Goal: Task Accomplishment & Management: Use online tool/utility

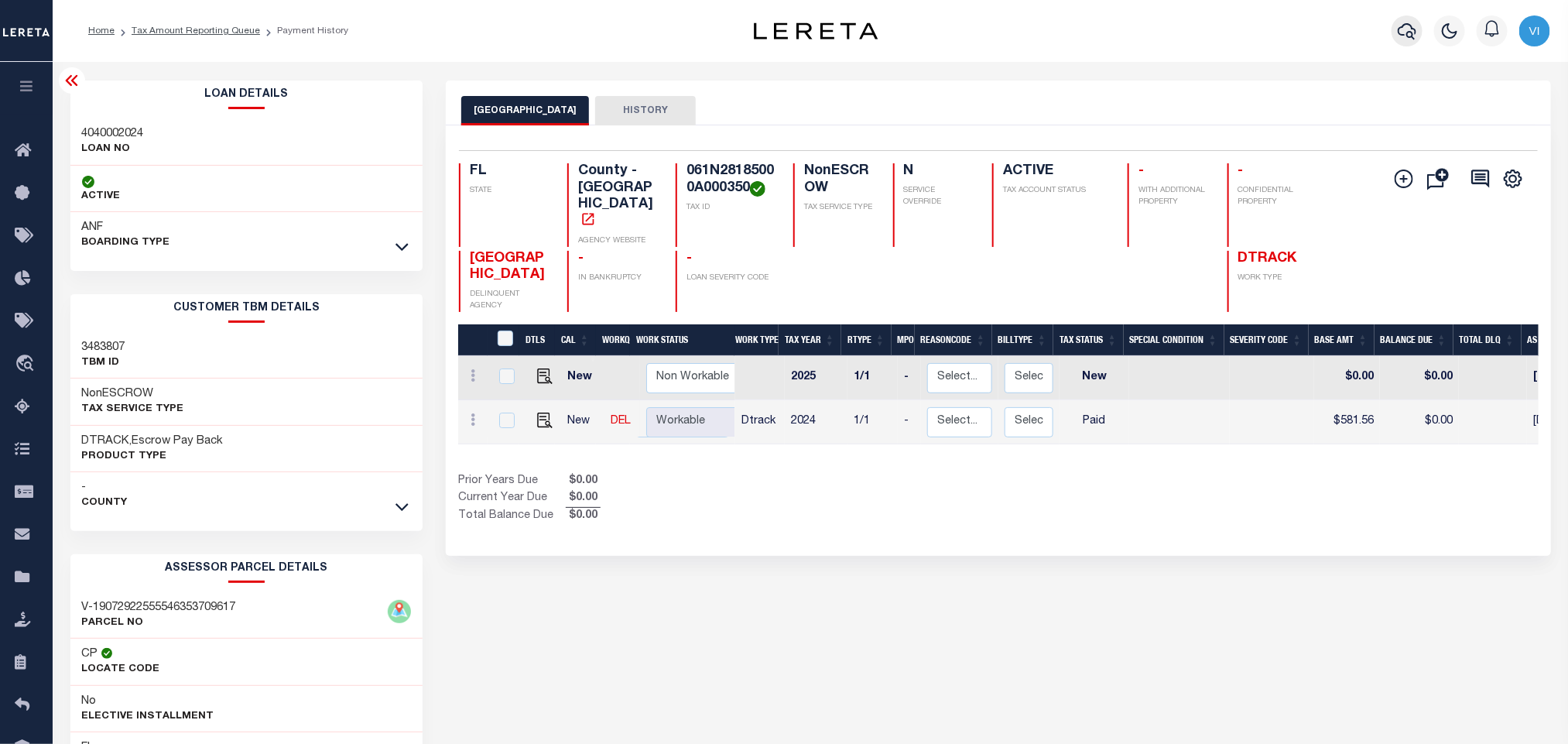
click at [1409, 37] on icon "button" at bounding box center [1407, 31] width 19 height 17
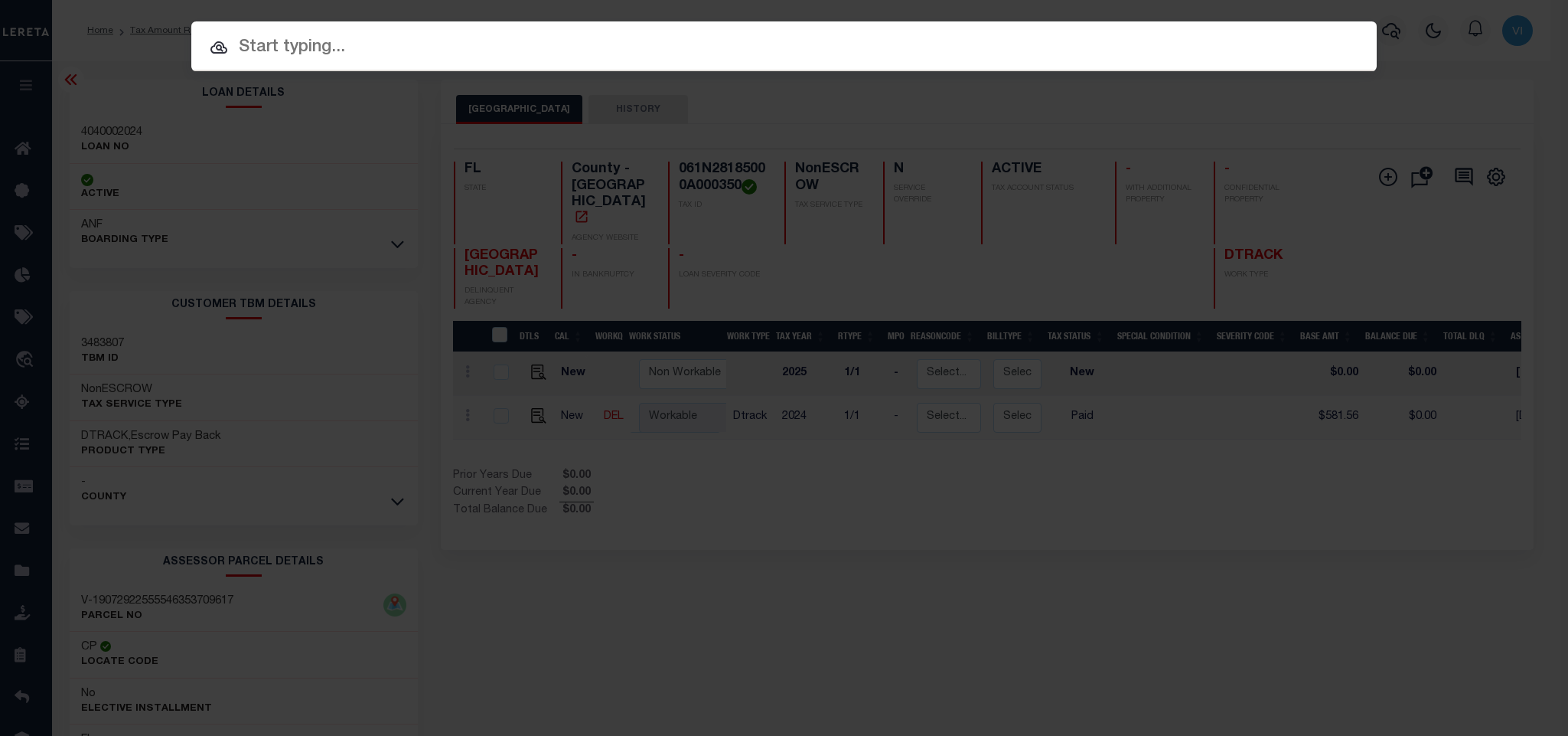
click at [1247, 28] on div "Include Loans TBM Customers Borrowers Payments (Lender Non-Disb) Payments (Lend…" at bounding box center [784, 46] width 1185 height 50
paste input "7970000223"
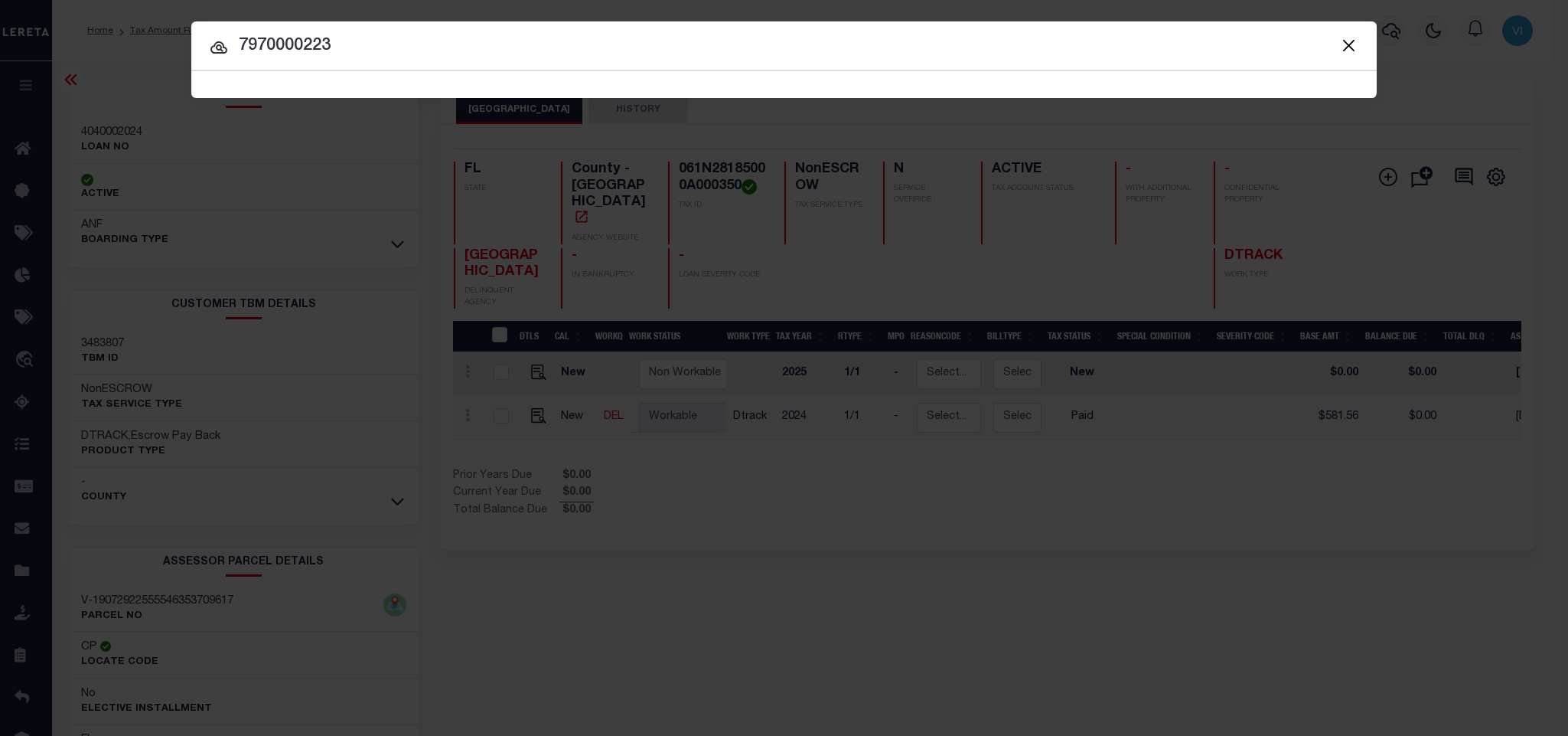
type input "7970000223"
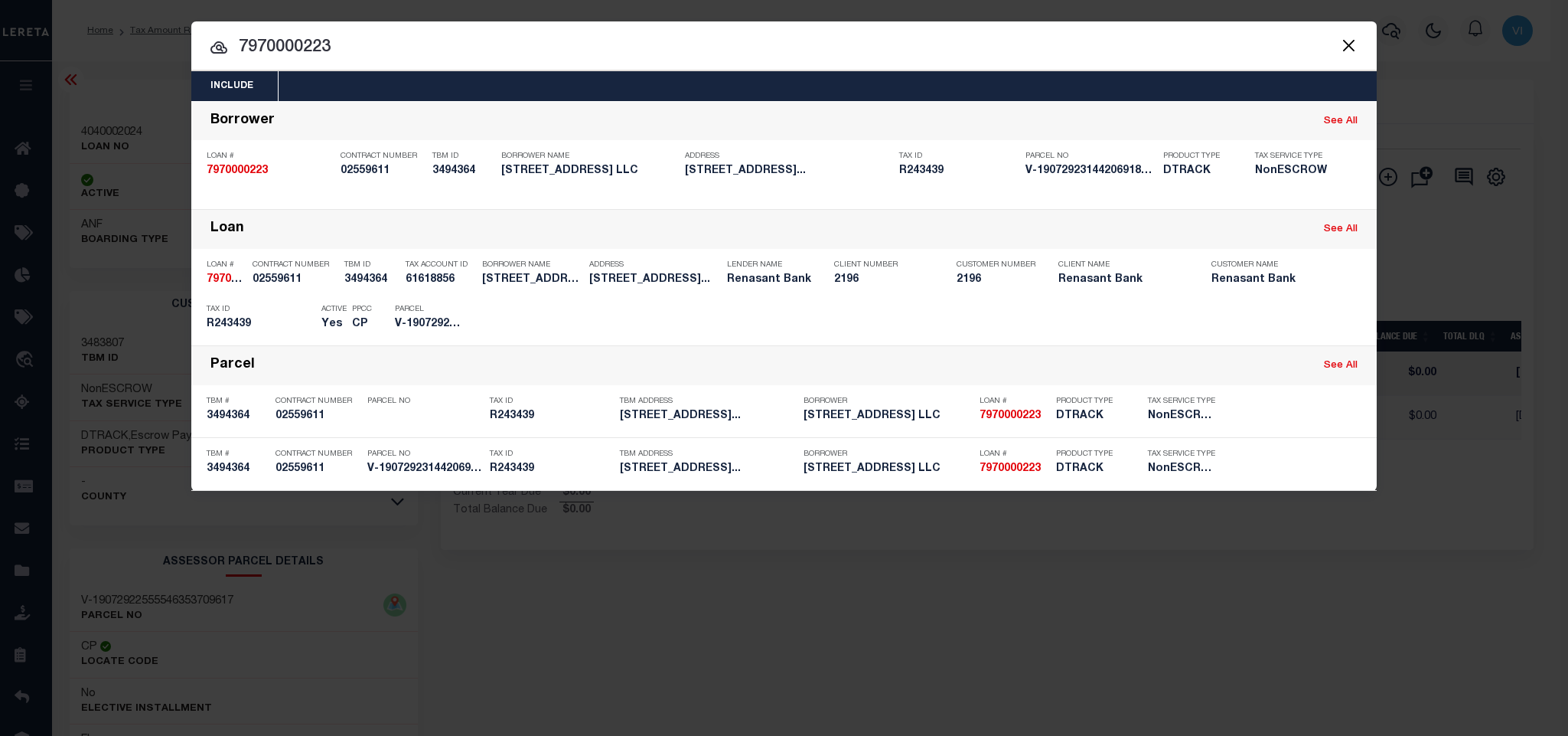
click at [716, 87] on div "Include Loans TBM Customers Borrowers Payments (Lender Non-Disb) Payments (Lend…" at bounding box center [784, 86] width 1185 height 30
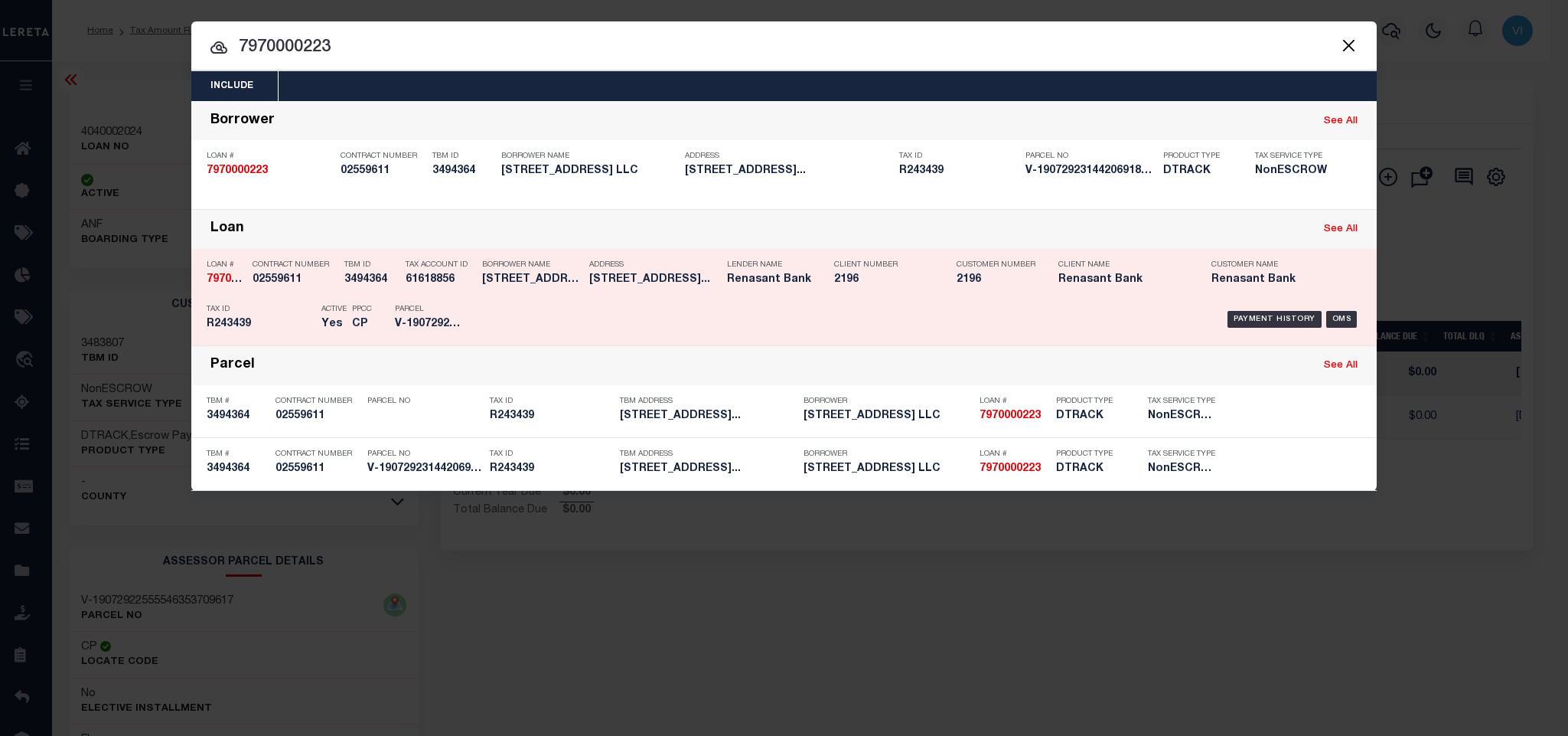
click at [581, 324] on div "Payment History OMS" at bounding box center [924, 319] width 874 height 44
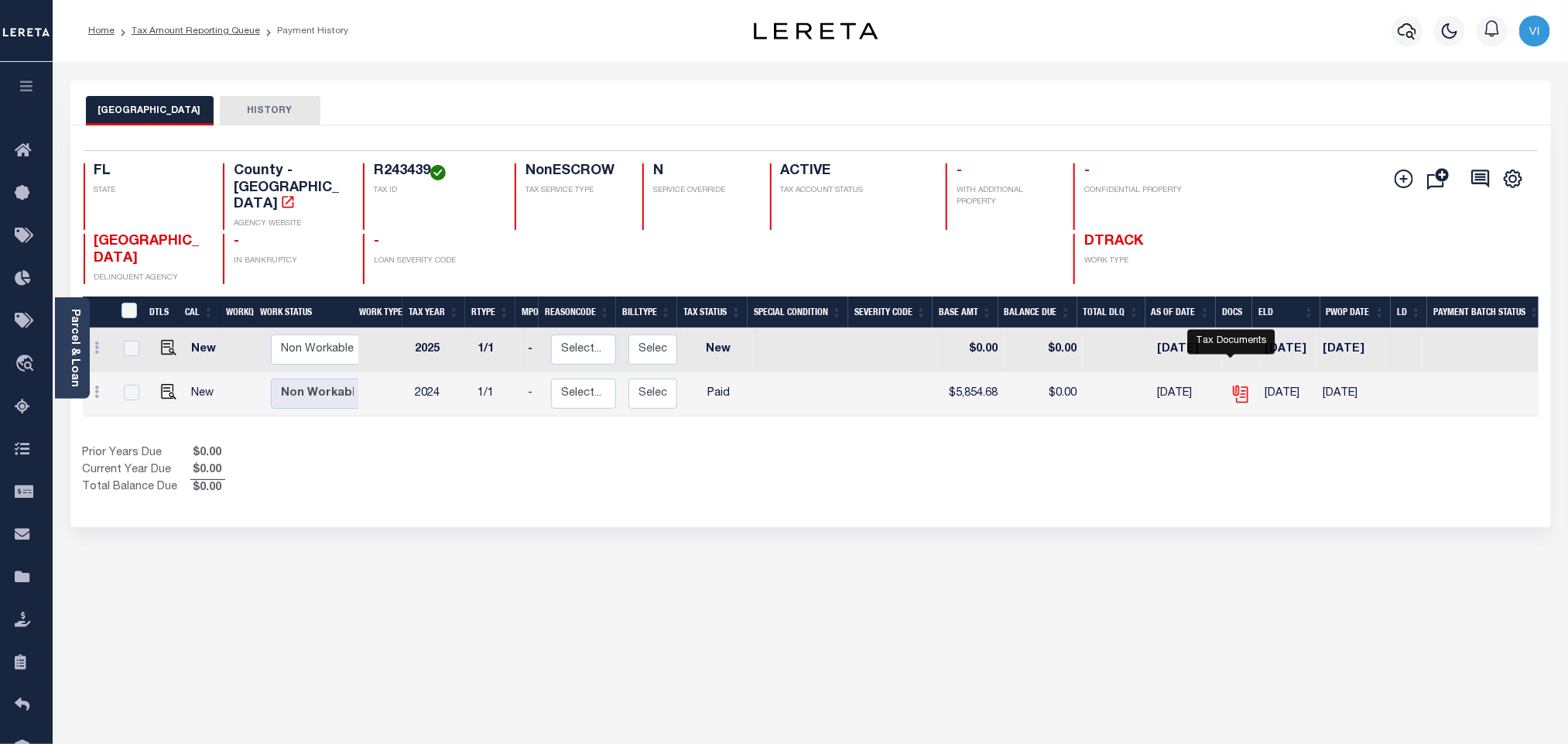
click at [1230, 384] on icon "" at bounding box center [1240, 394] width 20 height 20
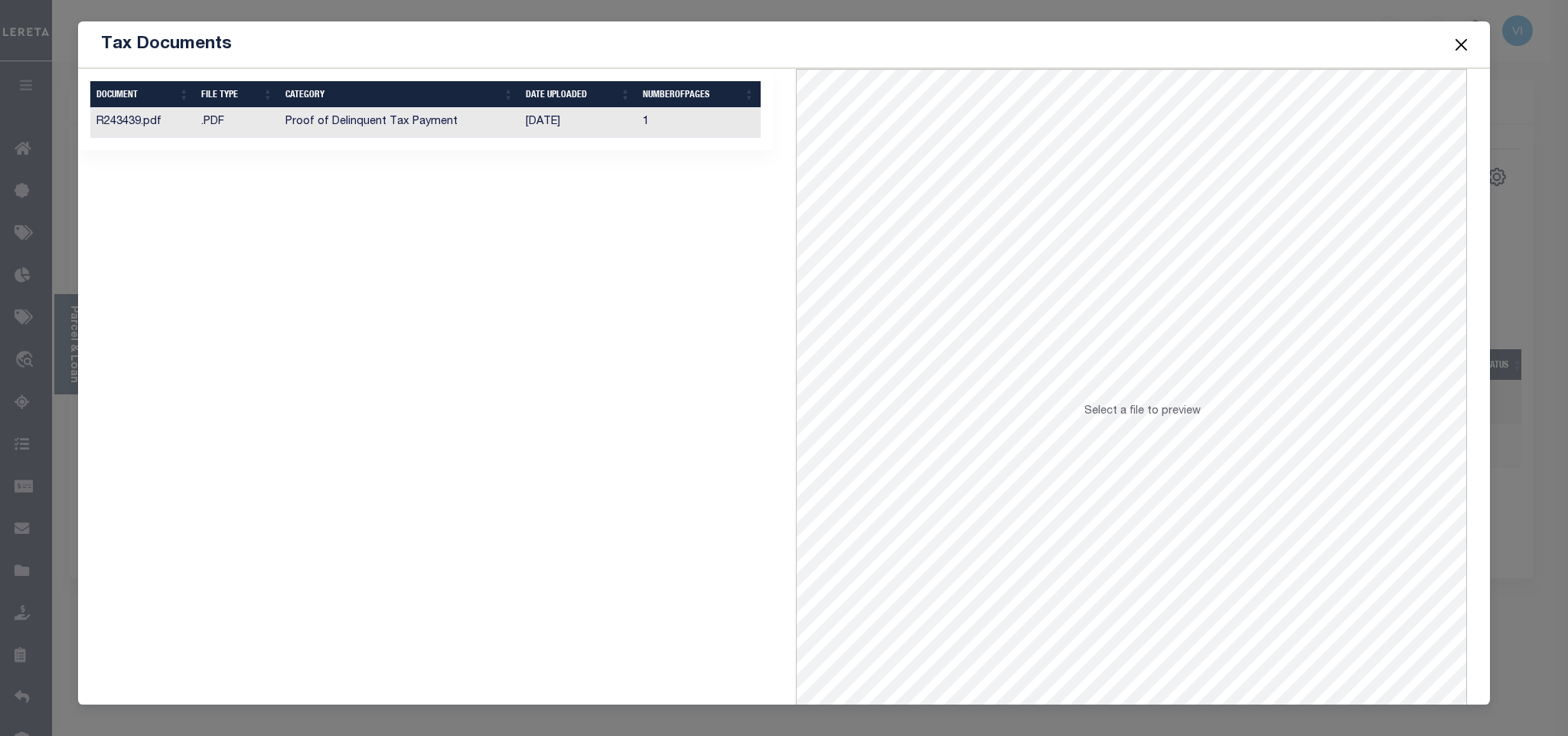
click at [358, 134] on td "Proof of Delinquent Tax Payment" at bounding box center [399, 122] width 240 height 30
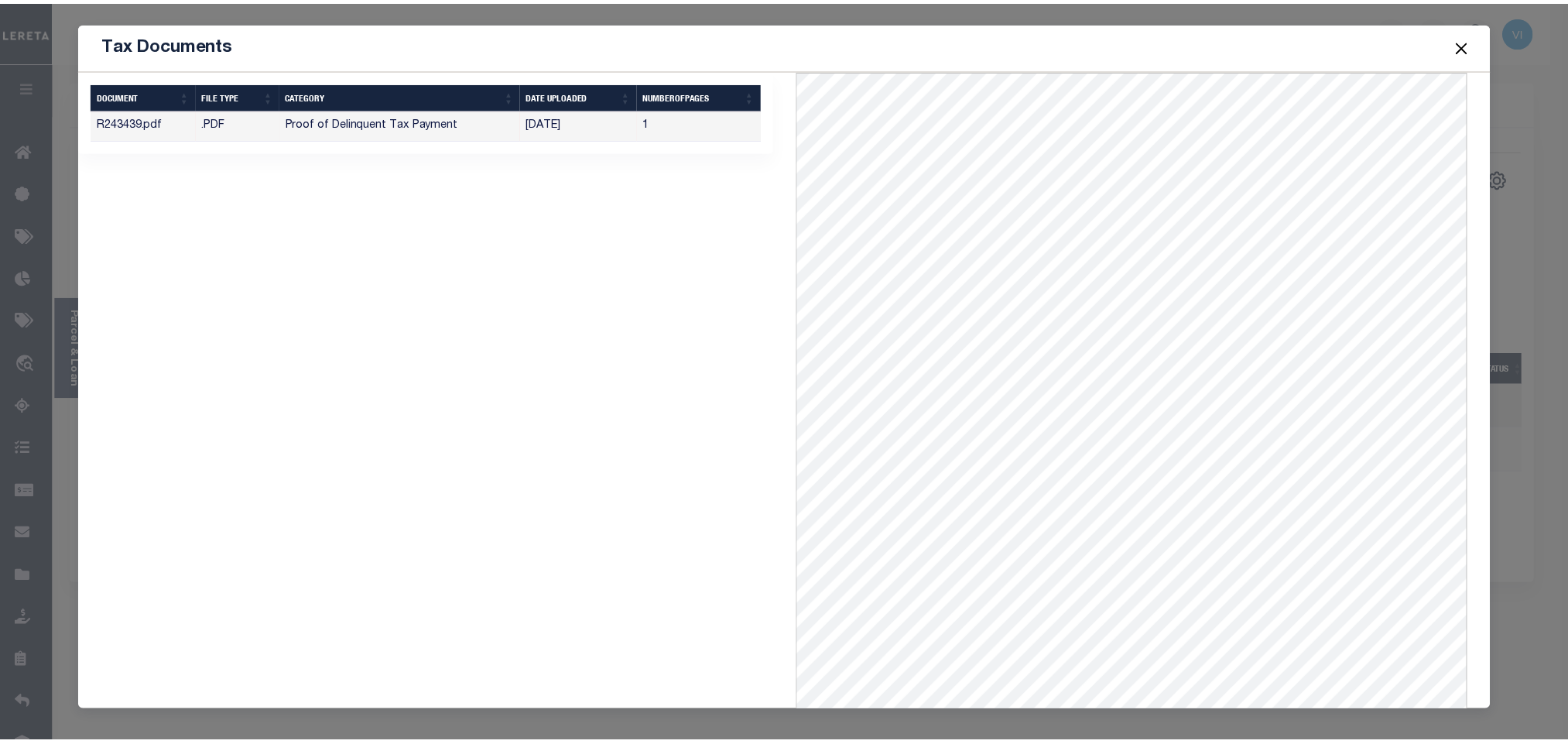
scroll to position [5, 0]
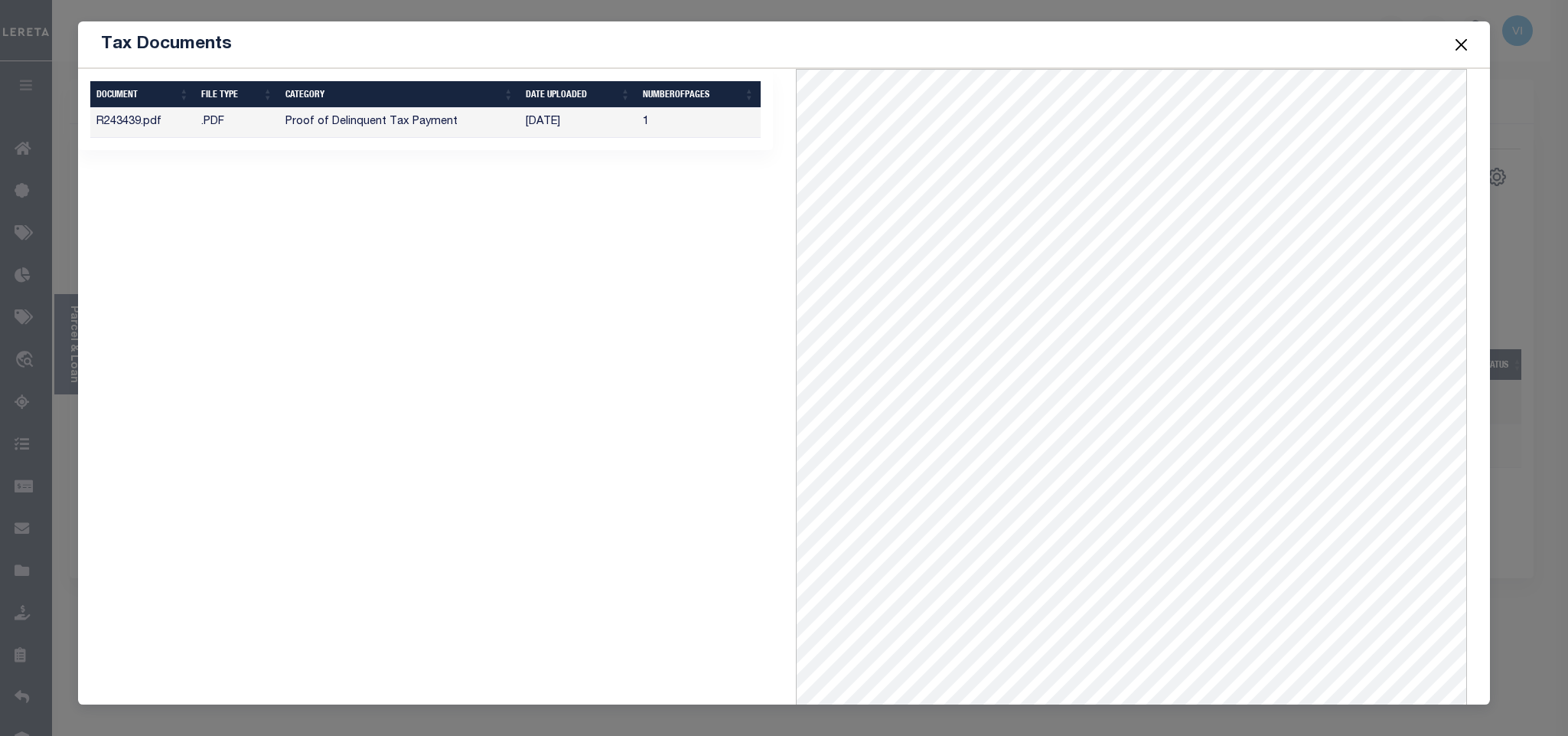
click at [1458, 51] on button "Close" at bounding box center [1461, 44] width 20 height 20
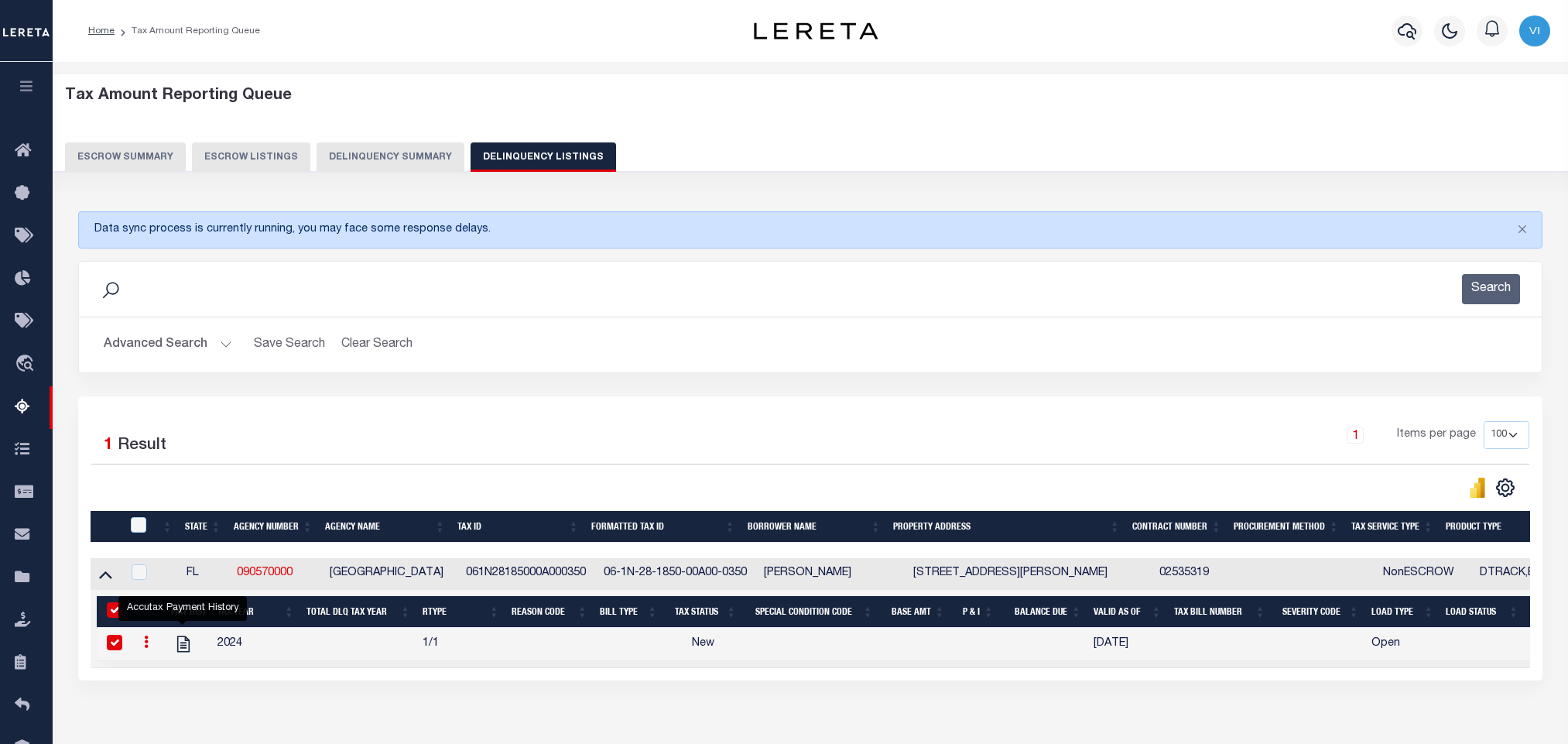
select select "FL"
select select "100"
click at [155, 349] on button "Advanced Search" at bounding box center [168, 344] width 128 height 30
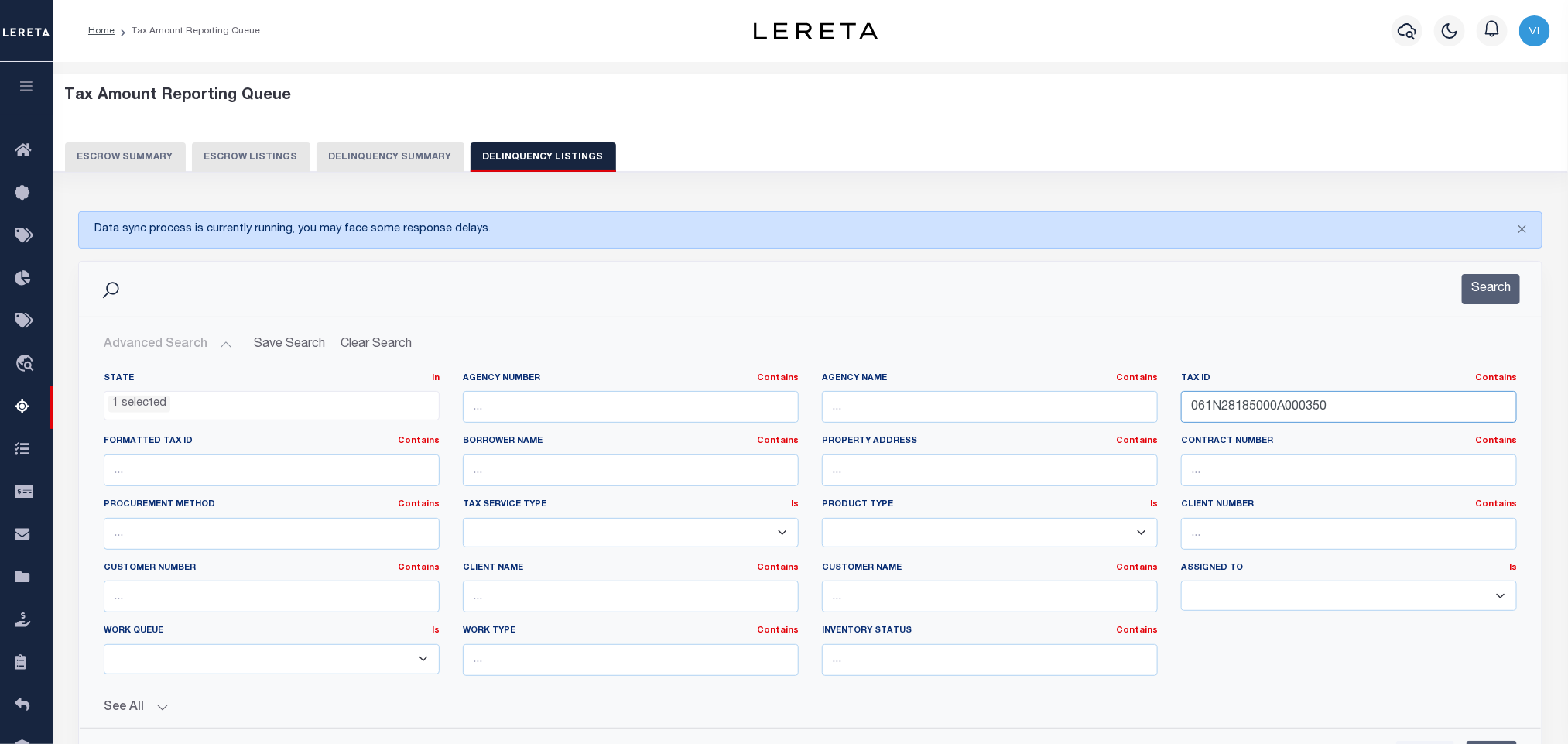
click at [1368, 409] on input "061N28185000A000350" at bounding box center [1349, 407] width 336 height 32
paste input "2N29000000700000"
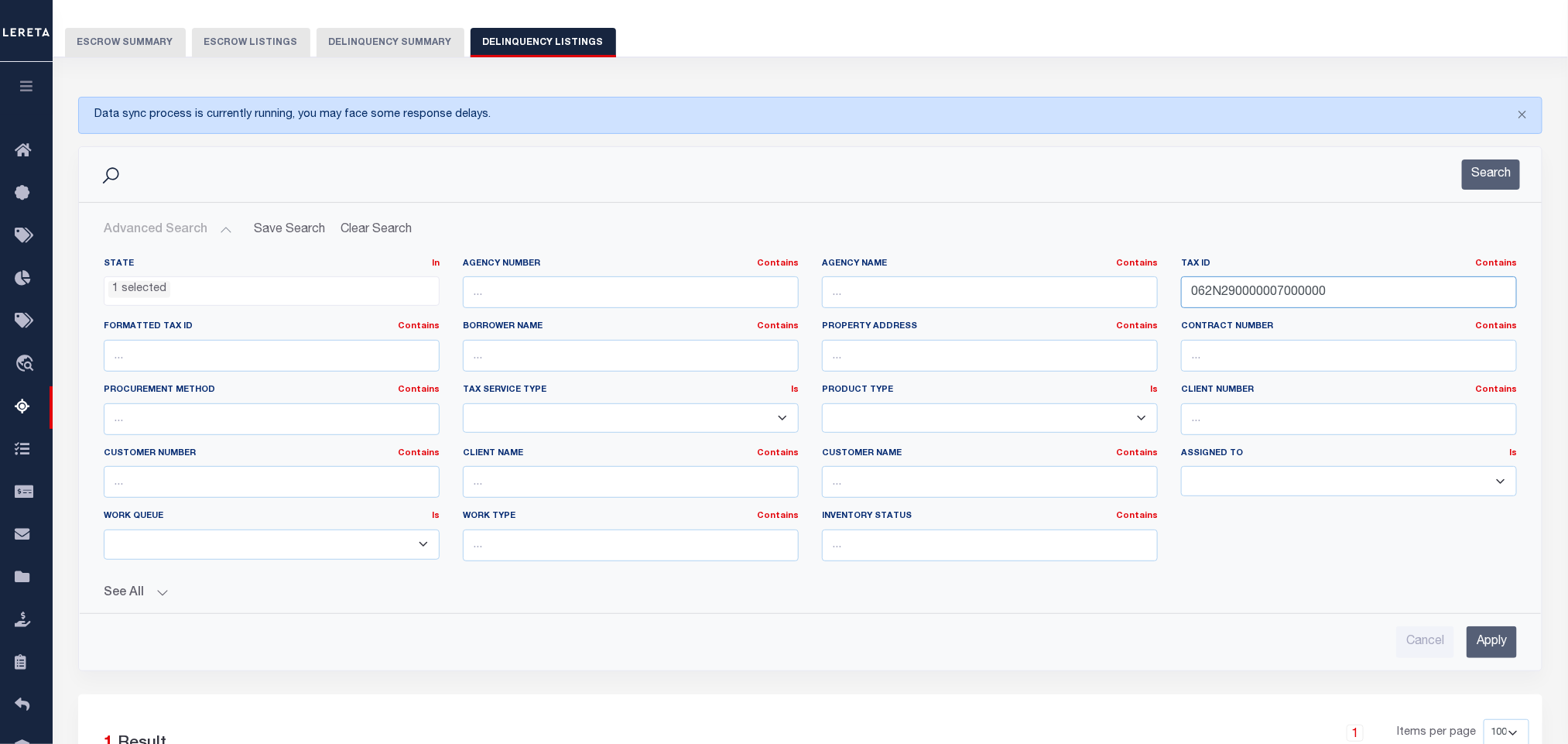
scroll to position [116, 0]
type input "062N290000007000000"
click at [1482, 642] on input "Apply" at bounding box center [1492, 641] width 50 height 32
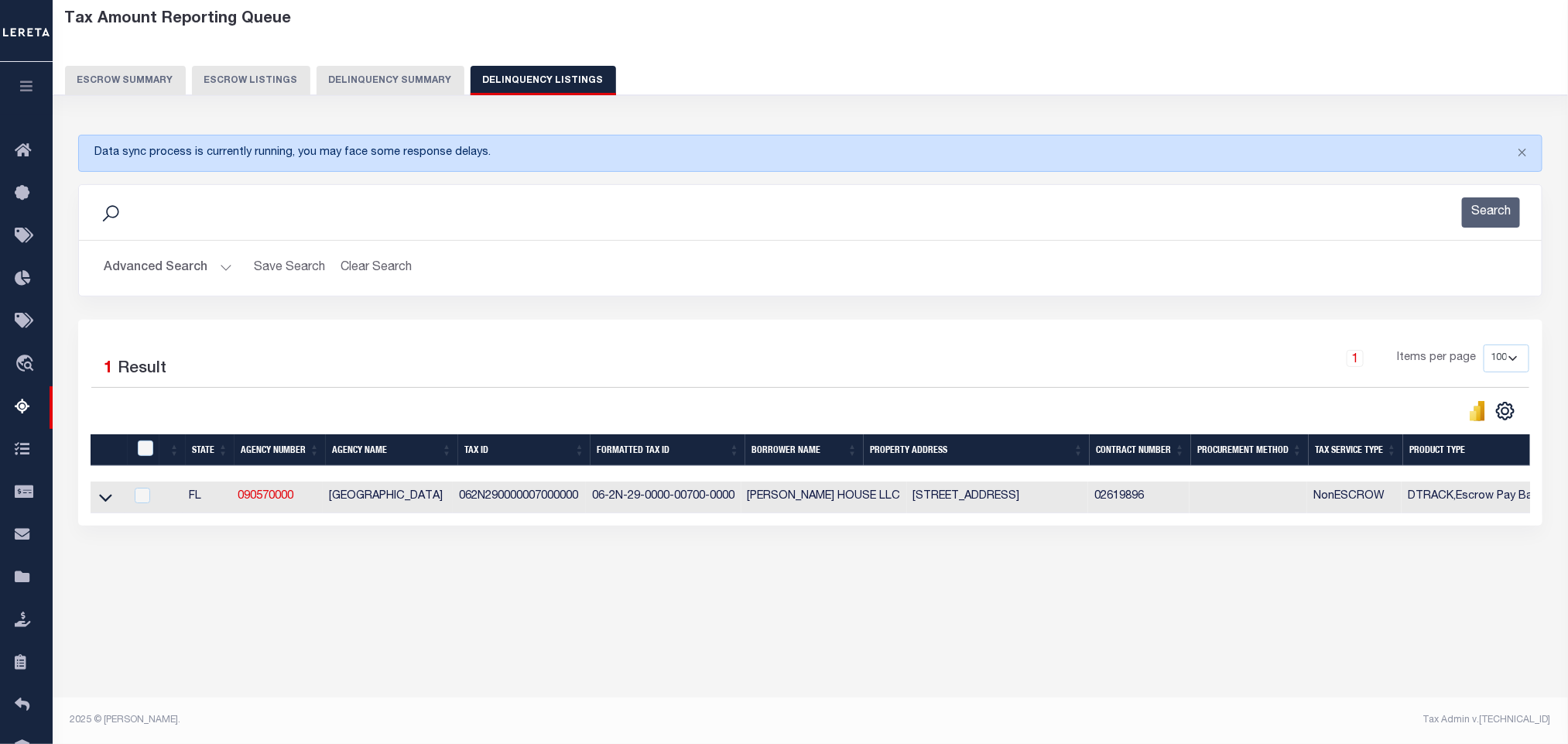
scroll to position [76, 0]
click at [106, 505] on icon at bounding box center [106, 497] width 13 height 17
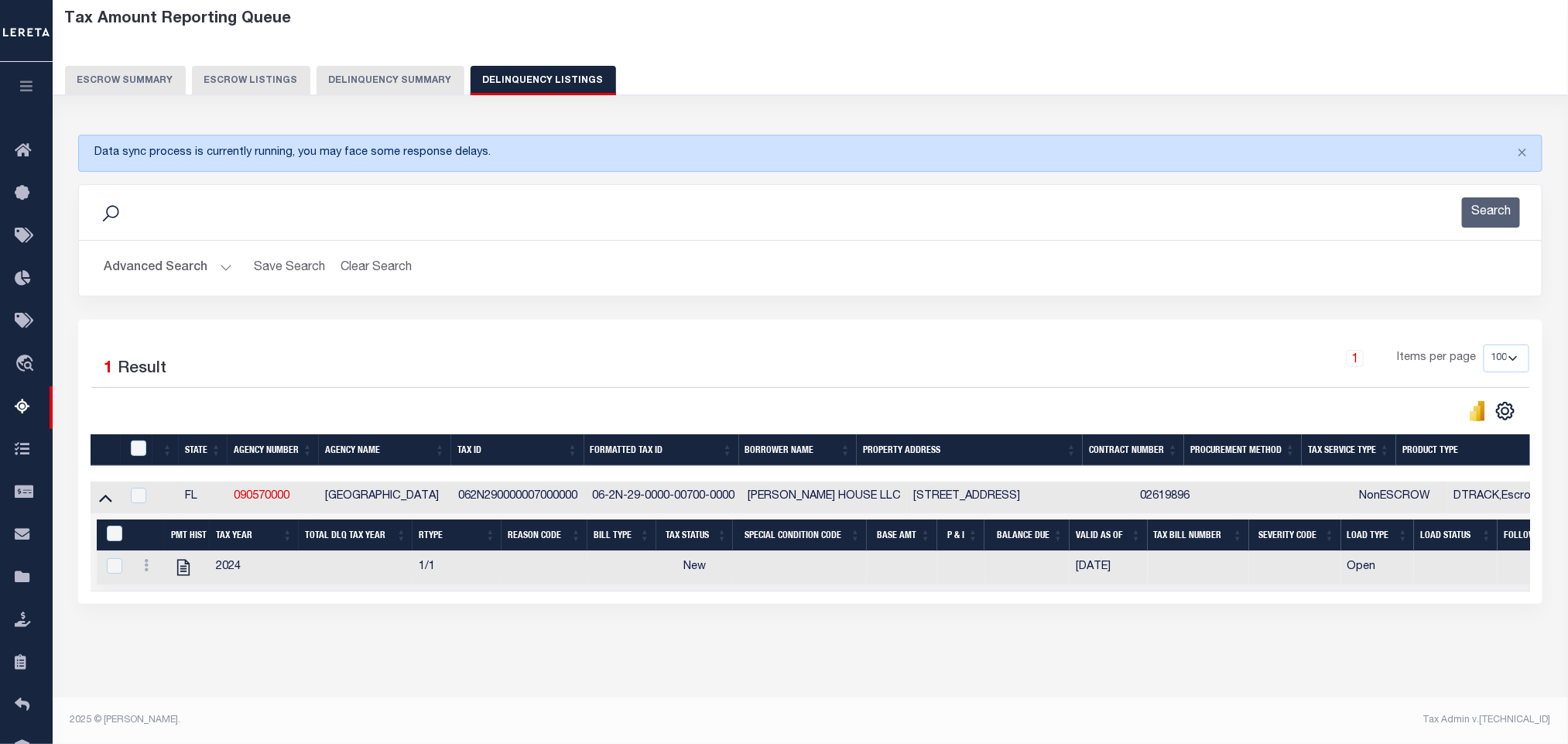
click at [366, 683] on div "Tax Amount Reporting Queue Escrow Summary Escrow Listings In" at bounding box center [810, 348] width 1506 height 696
click at [179, 578] on icon "" at bounding box center [184, 567] width 20 height 20
checkbox input "true"
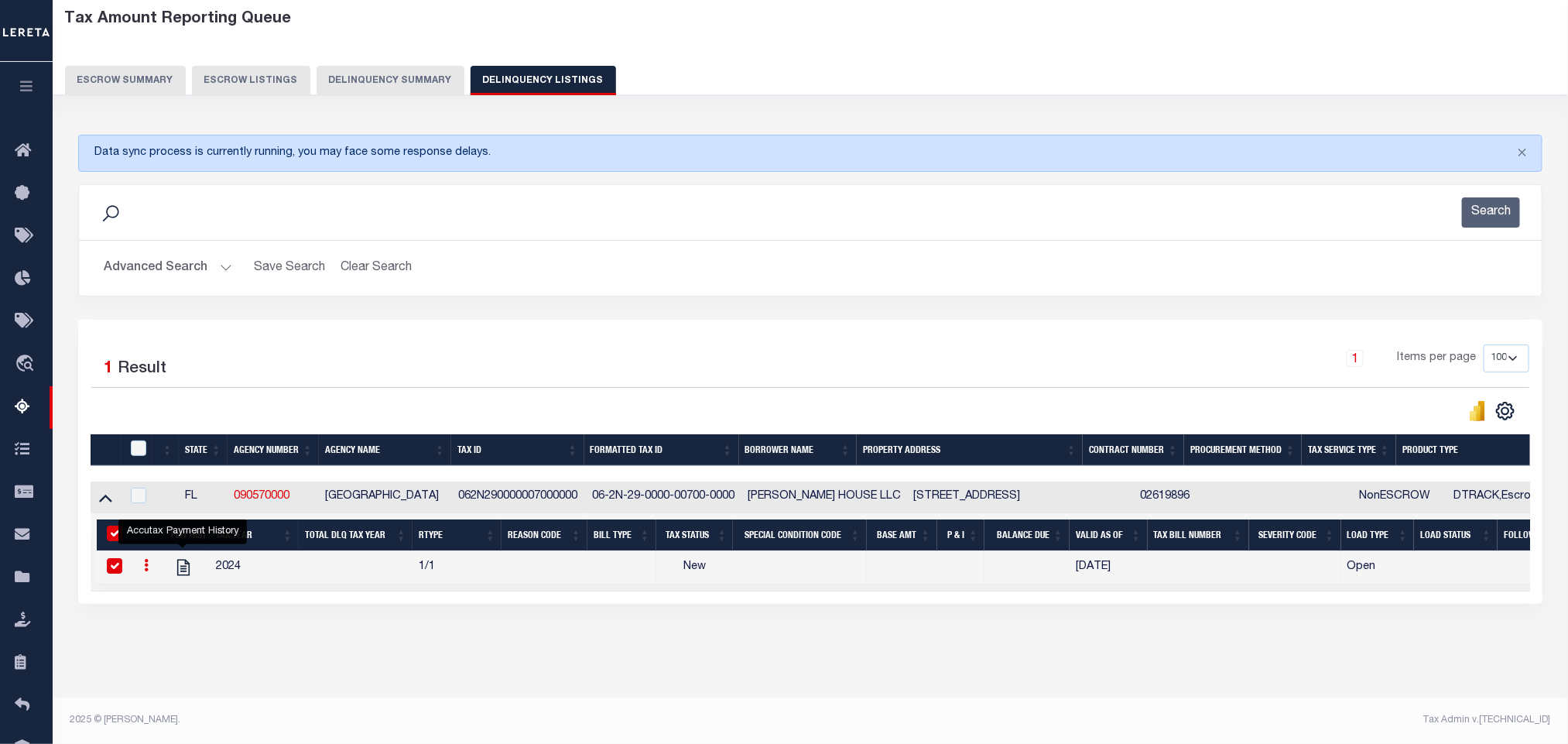
click at [217, 272] on button "Advanced Search" at bounding box center [168, 268] width 128 height 30
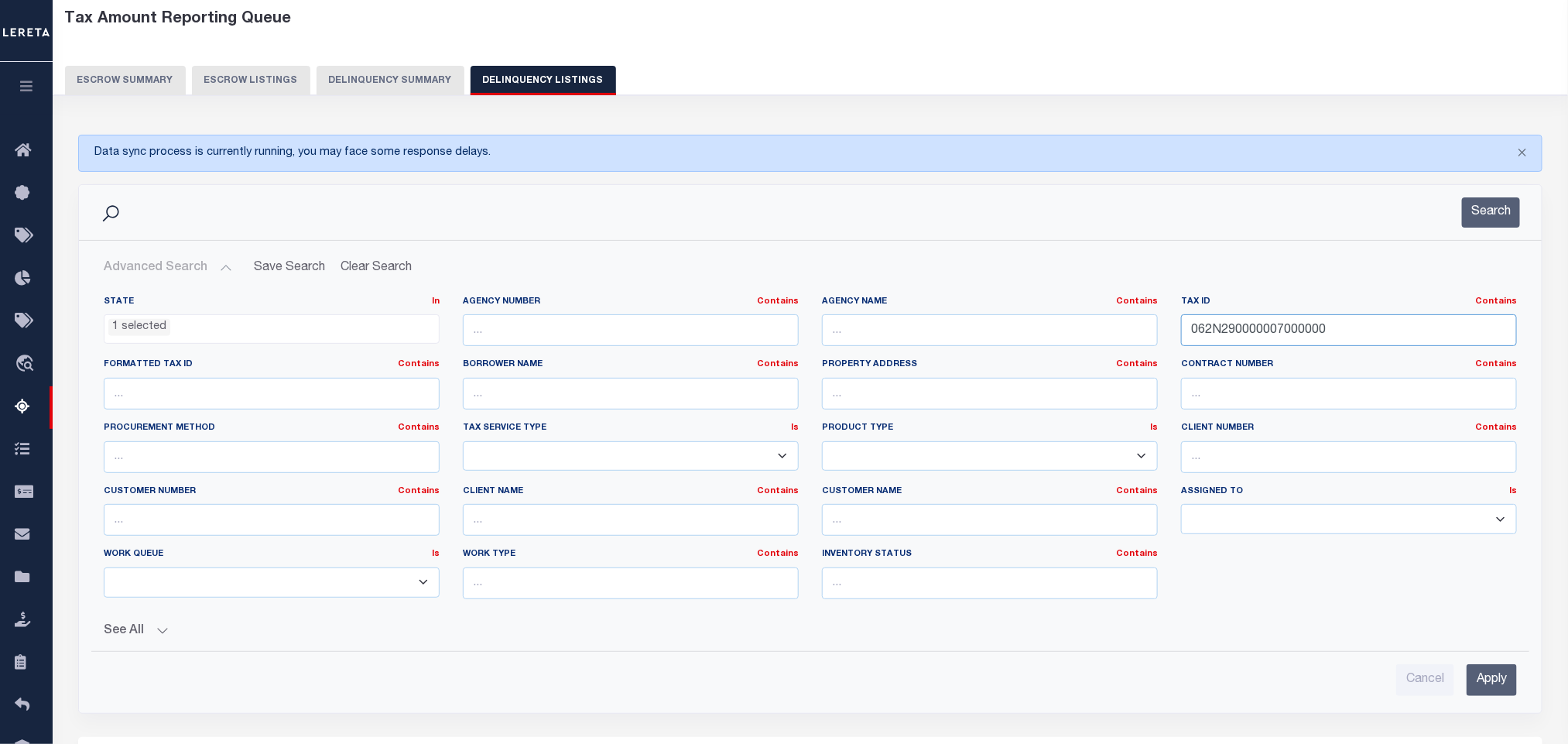
click at [1365, 340] on input "062N290000007000000" at bounding box center [1349, 330] width 336 height 32
paste input "3S29054005900011"
type input "063S290540059000110"
click at [1488, 686] on input "Apply" at bounding box center [1492, 680] width 50 height 32
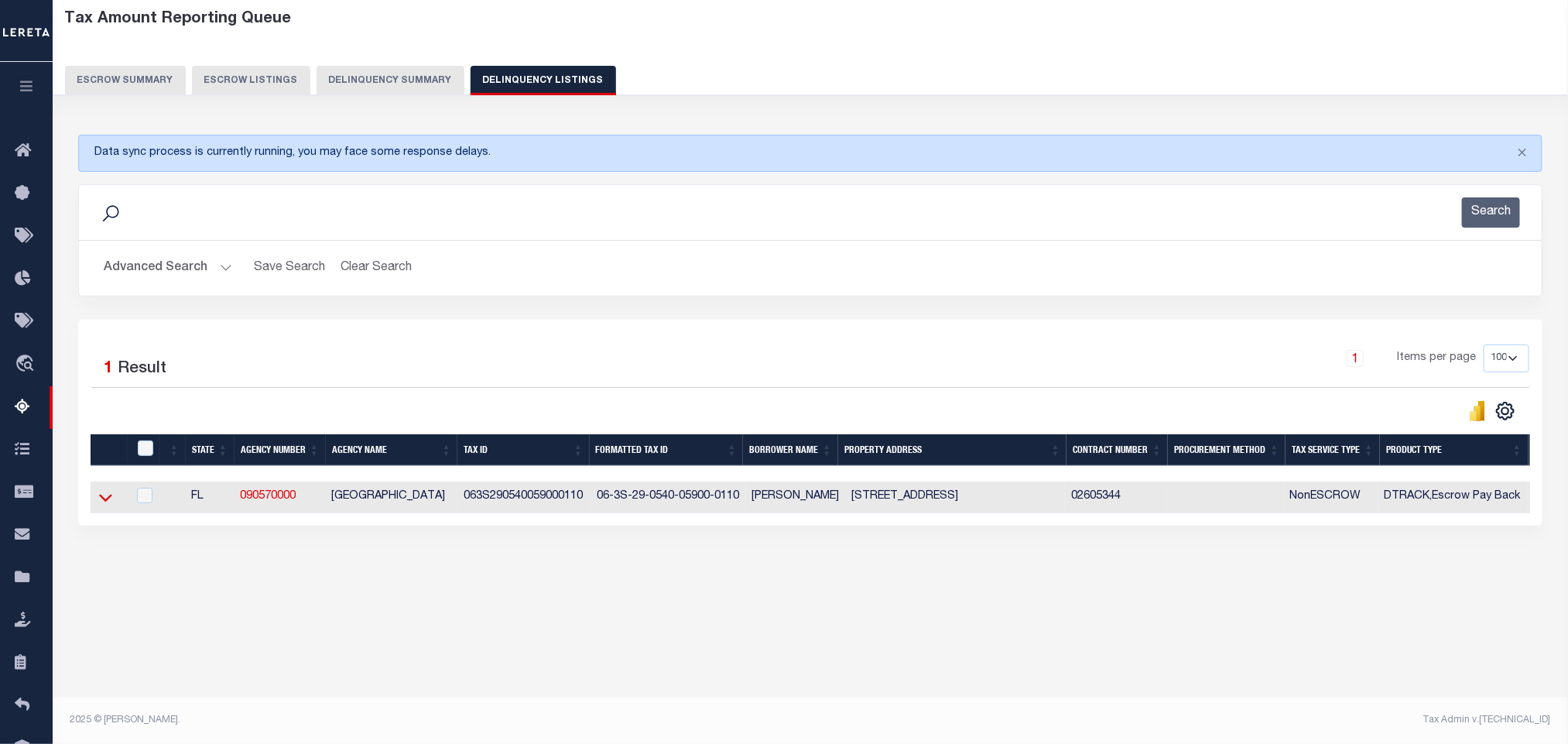
click at [102, 504] on icon at bounding box center [106, 497] width 13 height 17
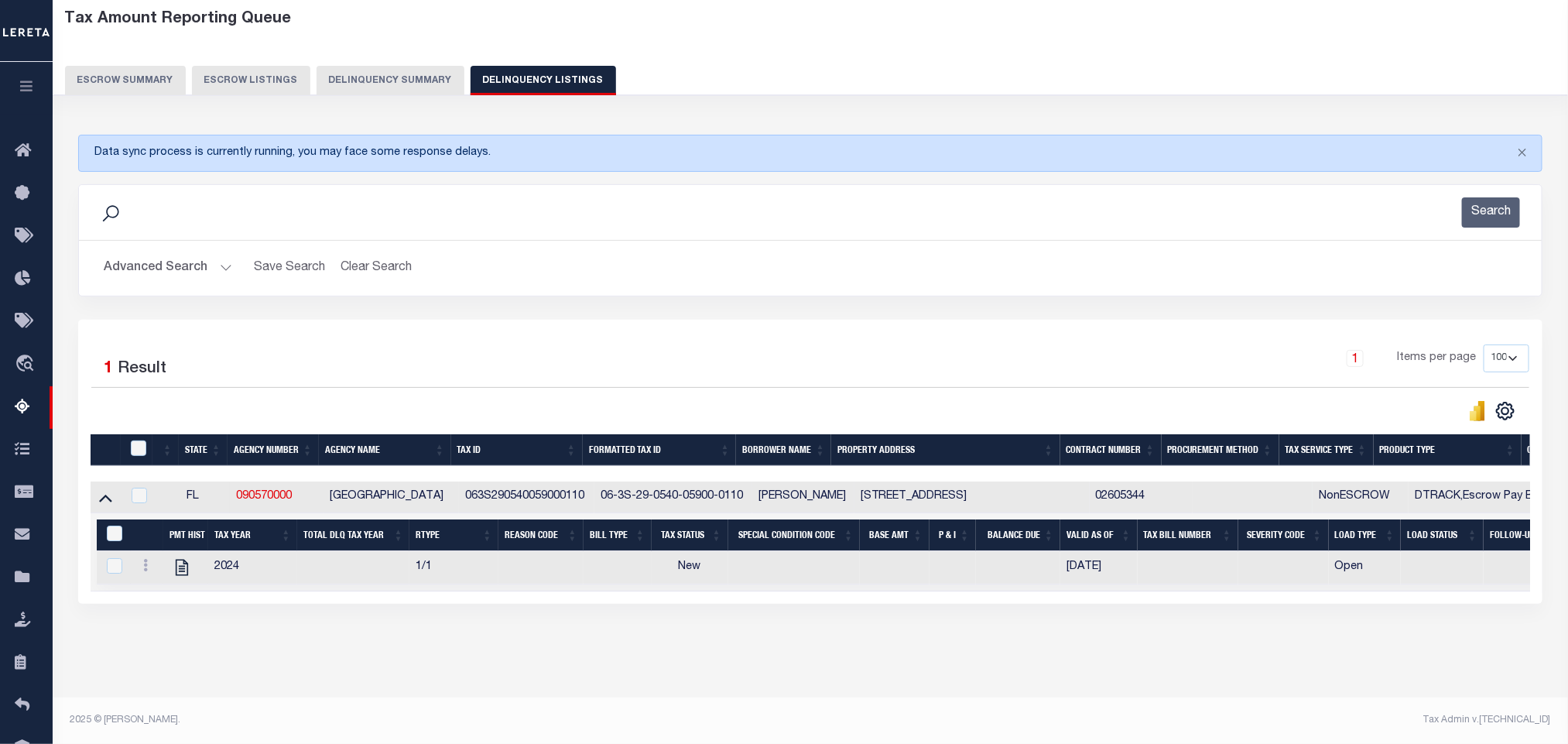
scroll to position [94, 0]
click at [181, 557] on icon "" at bounding box center [182, 567] width 20 height 20
checkbox input "true"
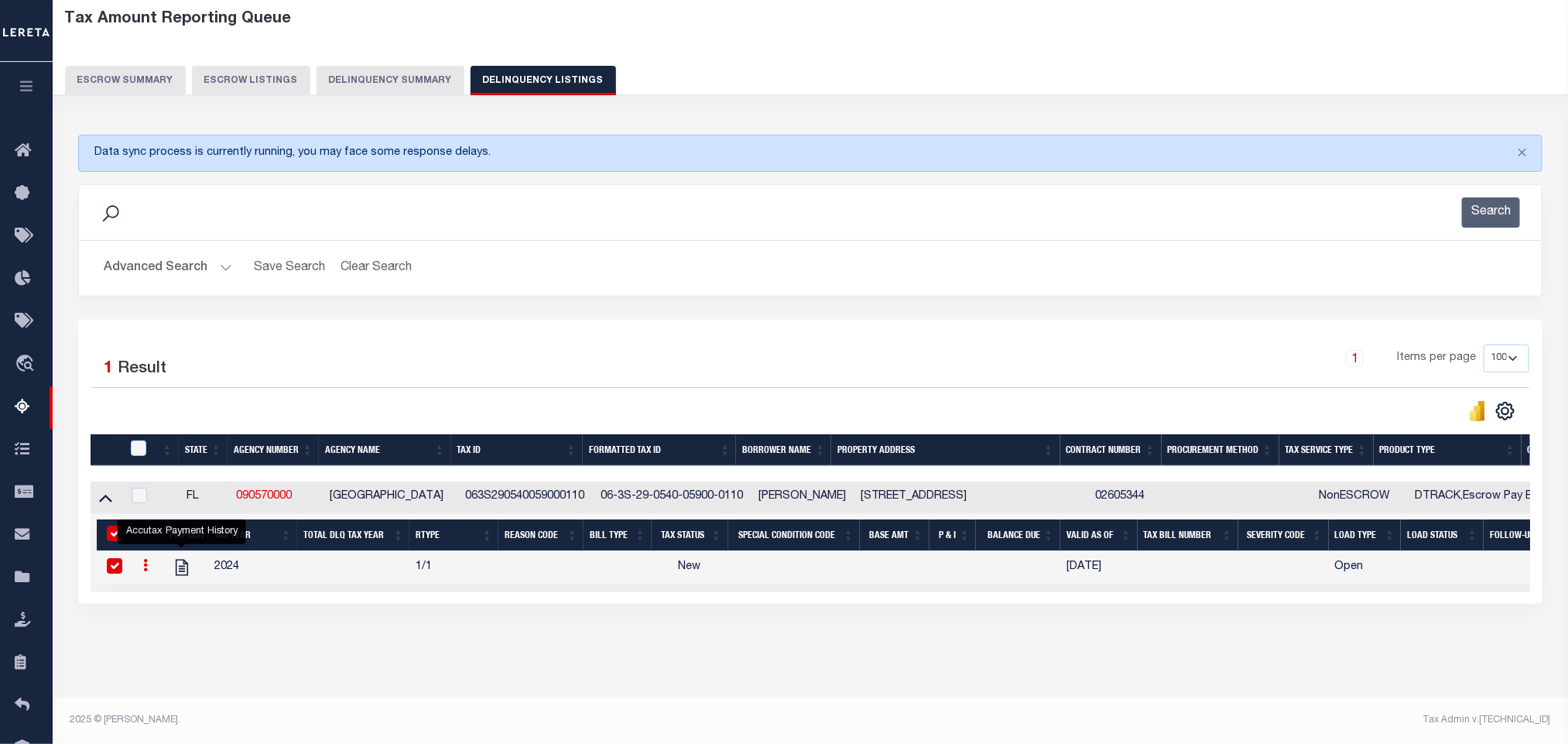
click at [156, 261] on button "Advanced Search" at bounding box center [168, 268] width 128 height 30
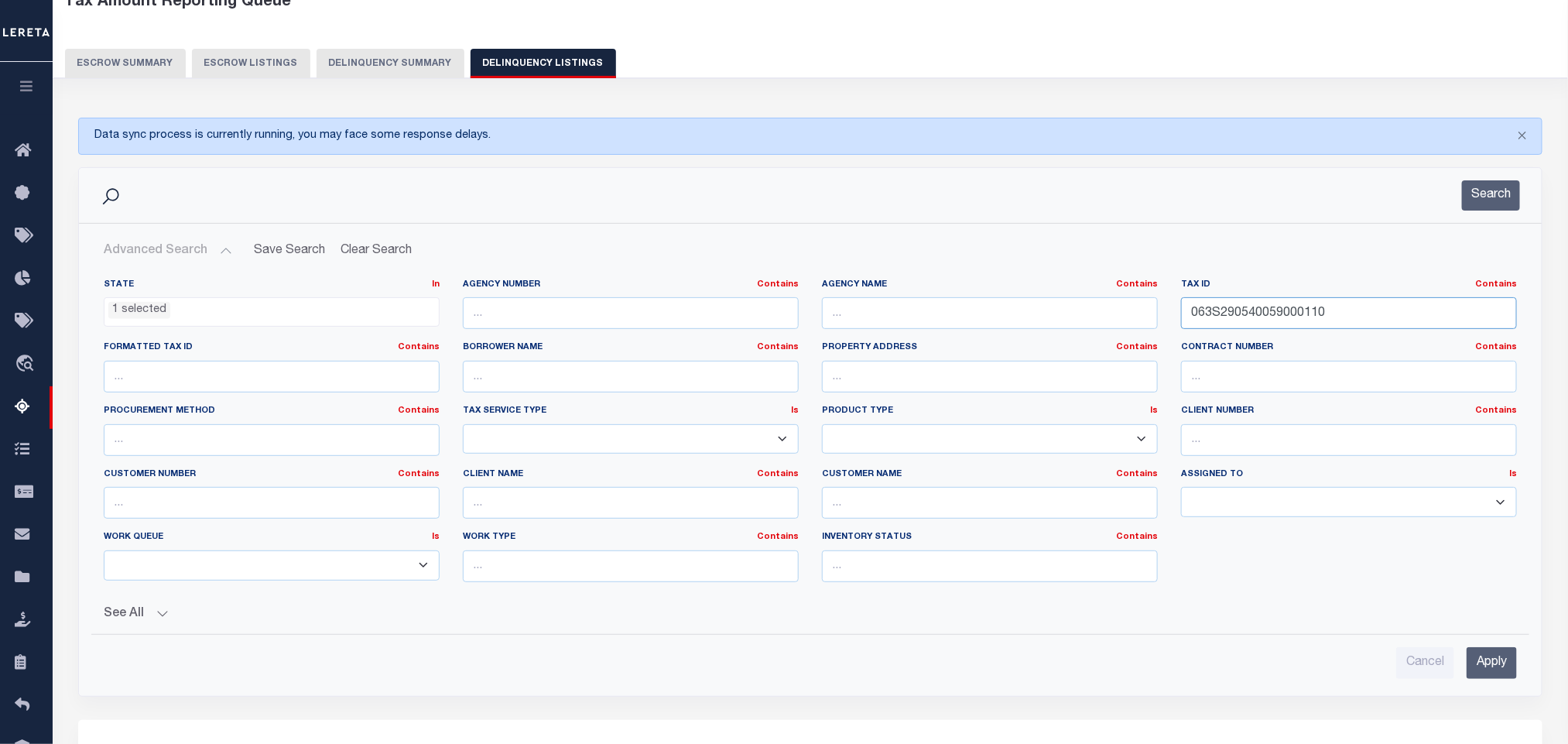
click at [1403, 314] on input "063S290540059000110" at bounding box center [1349, 313] width 336 height 32
paste input "6100006"
type input "063S290540061000060"
click at [1496, 676] on input "Apply" at bounding box center [1492, 663] width 50 height 32
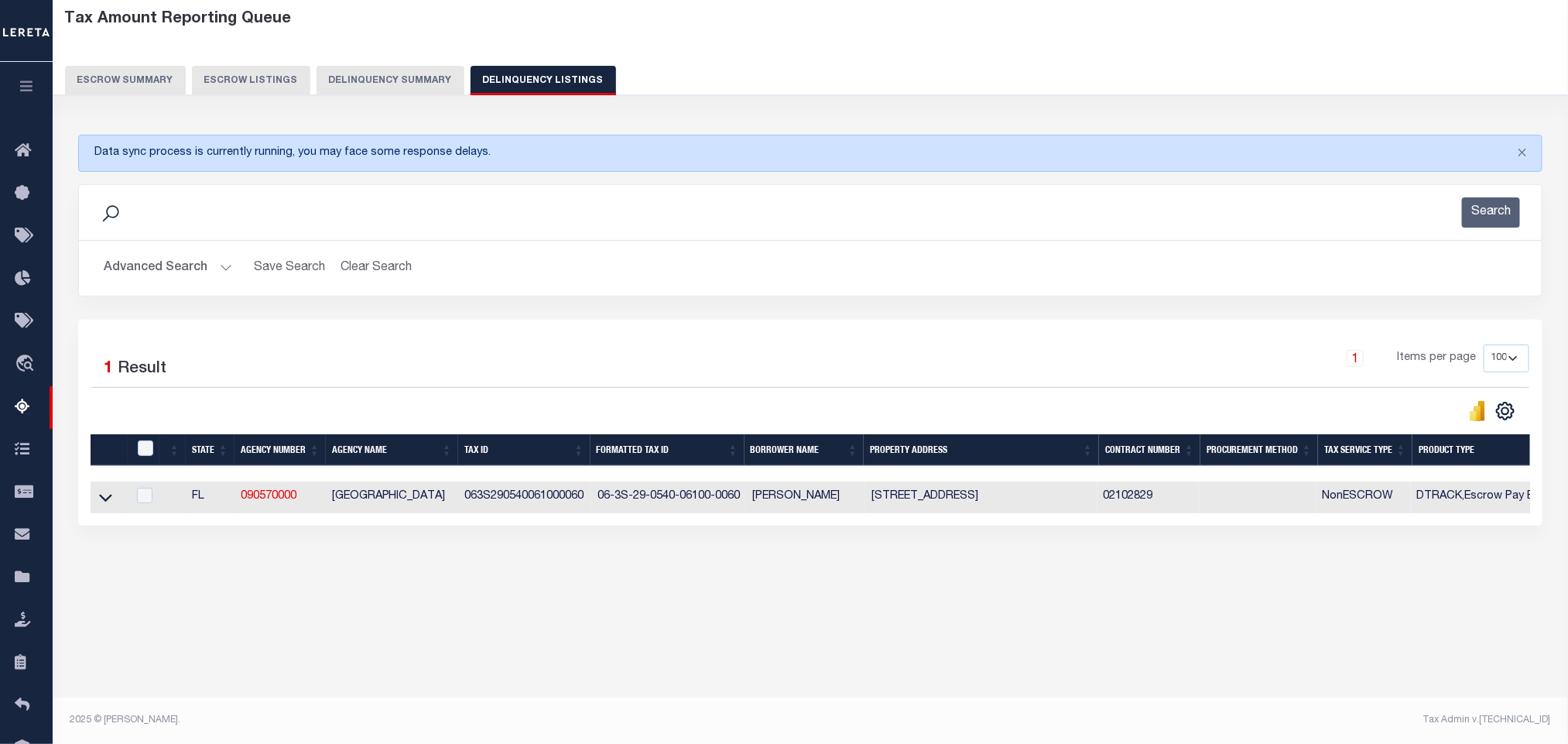
scroll to position [76, 0]
drag, startPoint x: 101, startPoint y: 504, endPoint x: 537, endPoint y: 508, distance: 436.0
click at [101, 501] on icon at bounding box center [106, 498] width 13 height 8
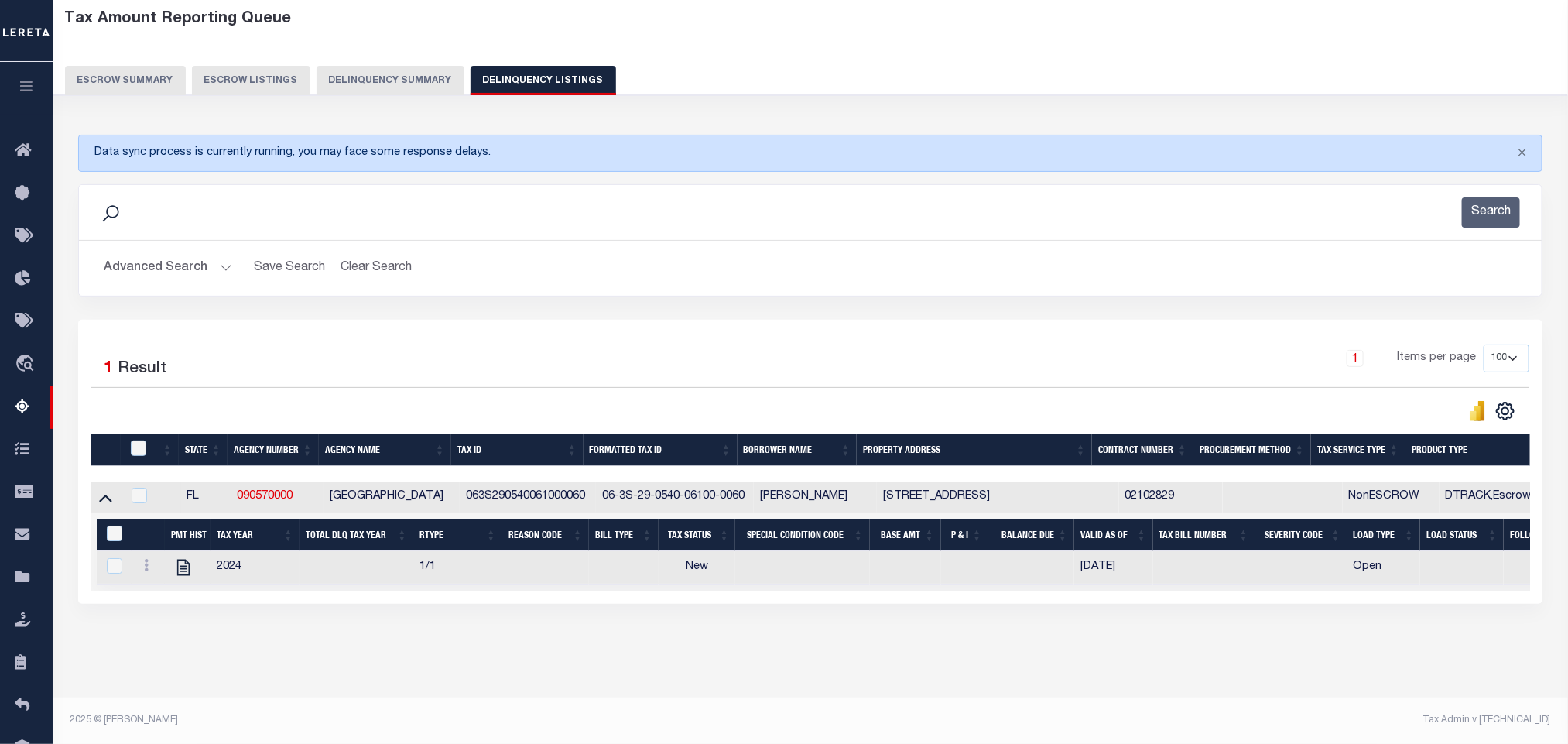
click at [361, 650] on div "Data sync process is currently running, you may face some response delays. Sear…" at bounding box center [810, 385] width 1485 height 531
click at [186, 576] on icon "" at bounding box center [184, 567] width 13 height 17
checkbox input "true"
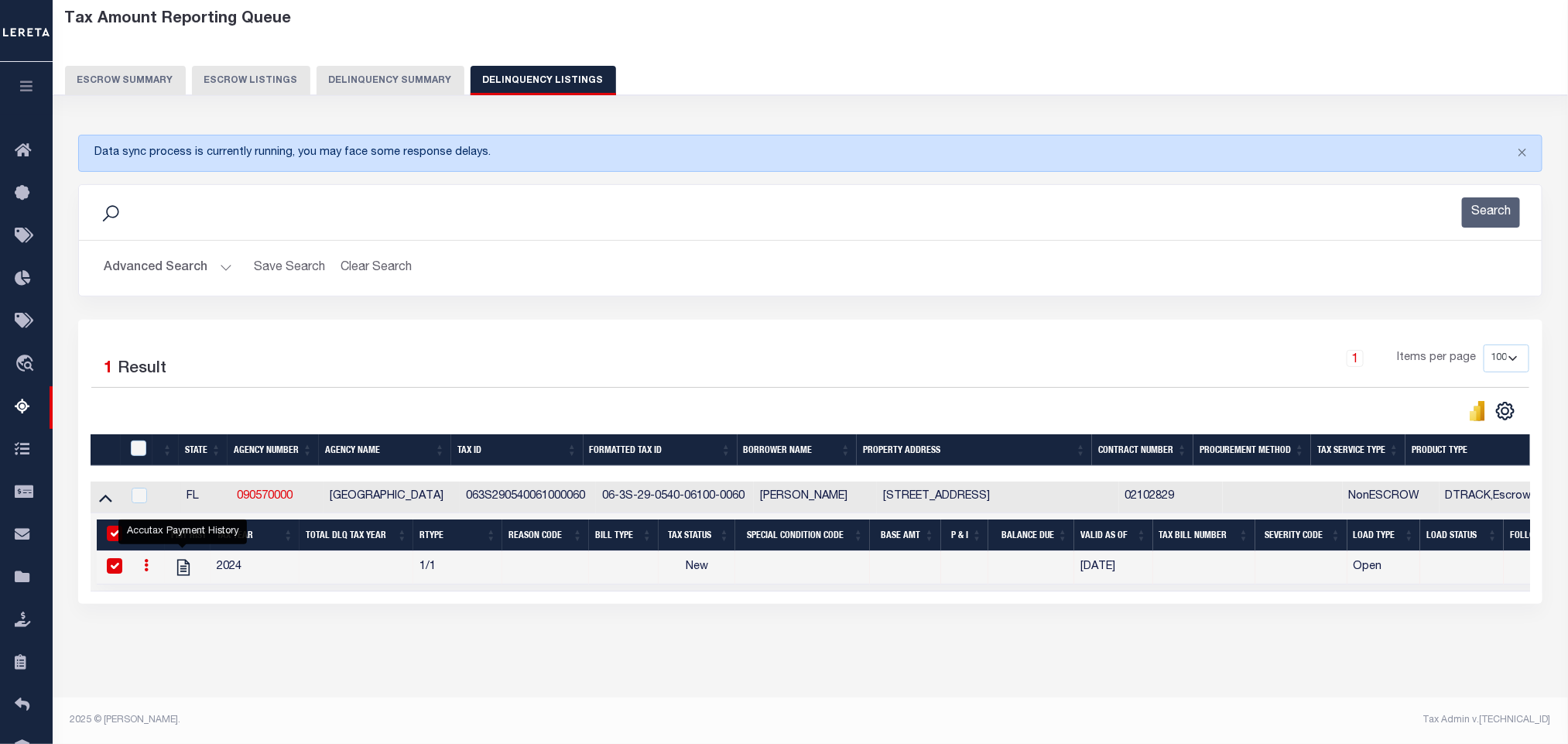
click at [154, 274] on button "Advanced Search" at bounding box center [168, 268] width 128 height 30
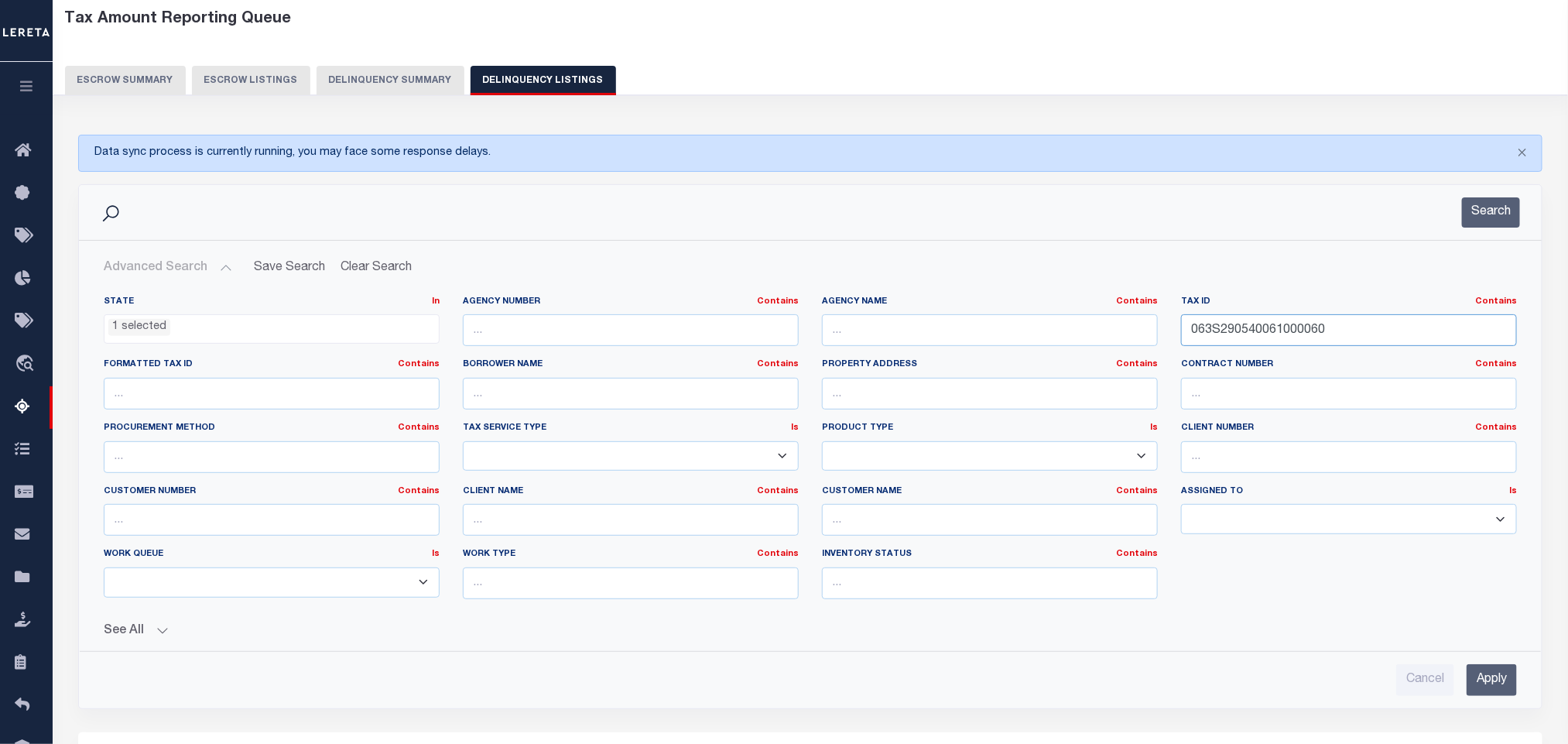
click at [1395, 346] on input "063S290540061000060" at bounding box center [1349, 330] width 336 height 32
paste input "700002"
type input "063S290540067000020"
click at [1490, 690] on input "Apply" at bounding box center [1492, 680] width 50 height 32
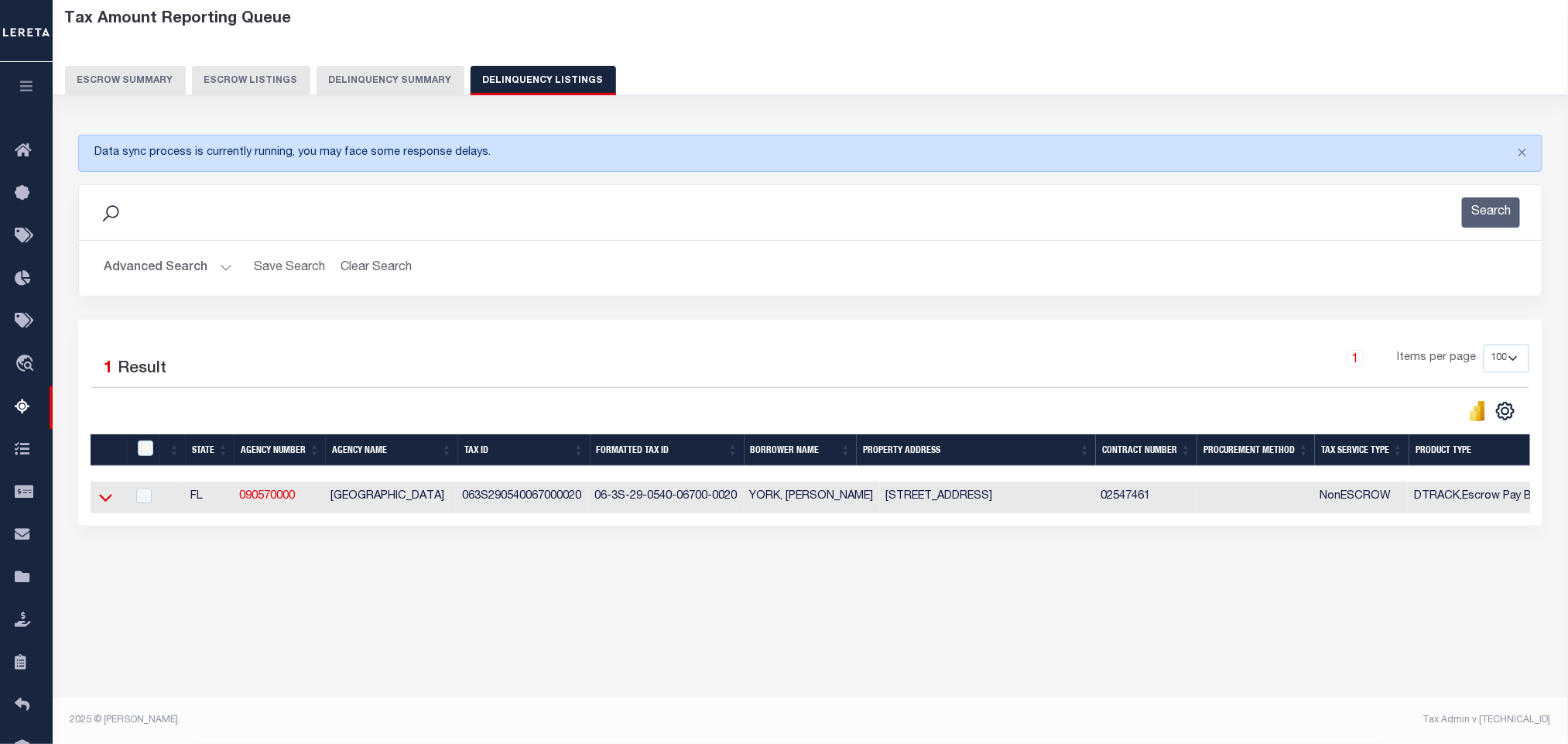
click at [109, 501] on icon at bounding box center [106, 498] width 13 height 8
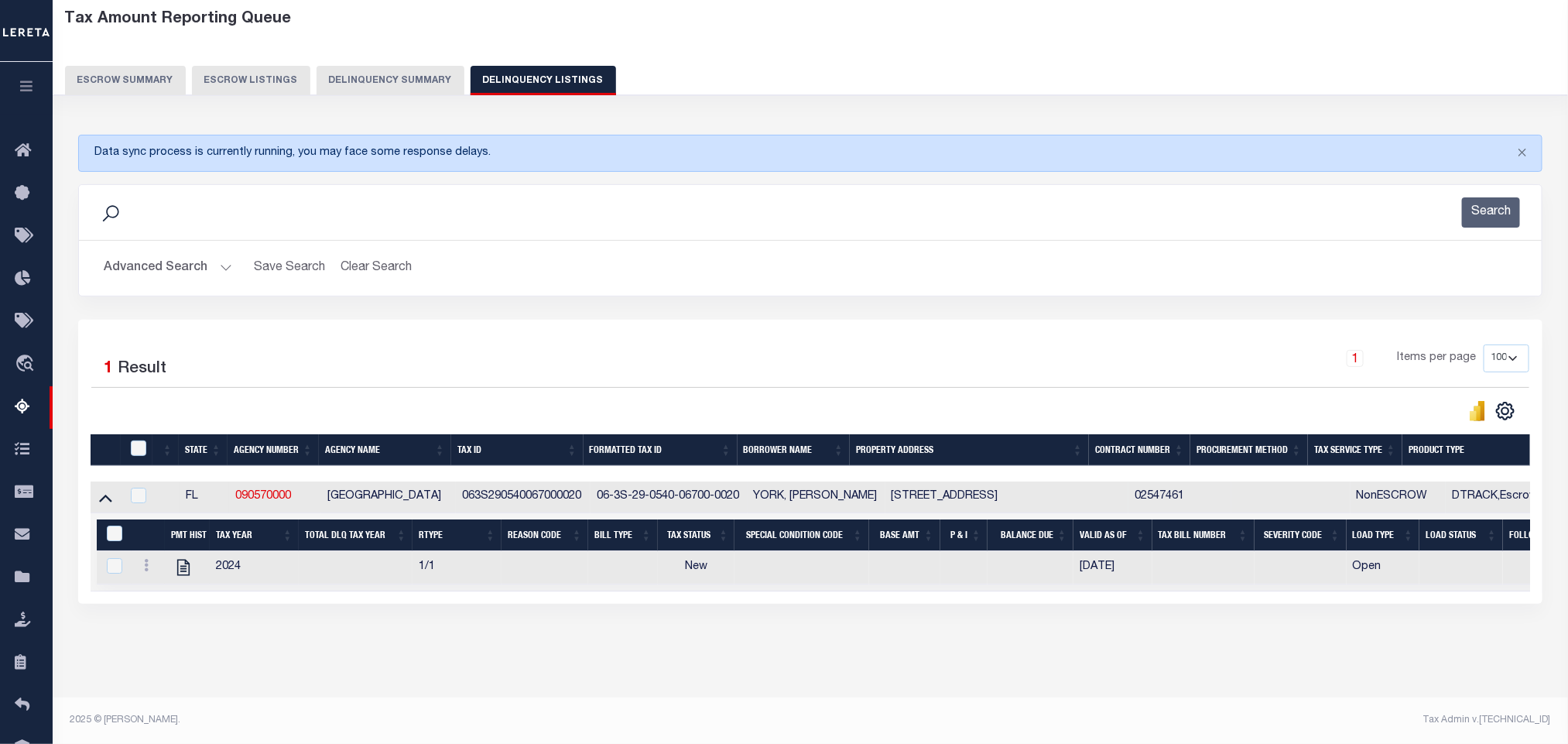
scroll to position [79, 0]
click at [537, 668] on div "Tax Amount Reporting Queue Escrow Summary Escrow Listings In" at bounding box center [810, 348] width 1506 height 696
click at [186, 576] on icon "" at bounding box center [184, 567] width 13 height 17
checkbox input "true"
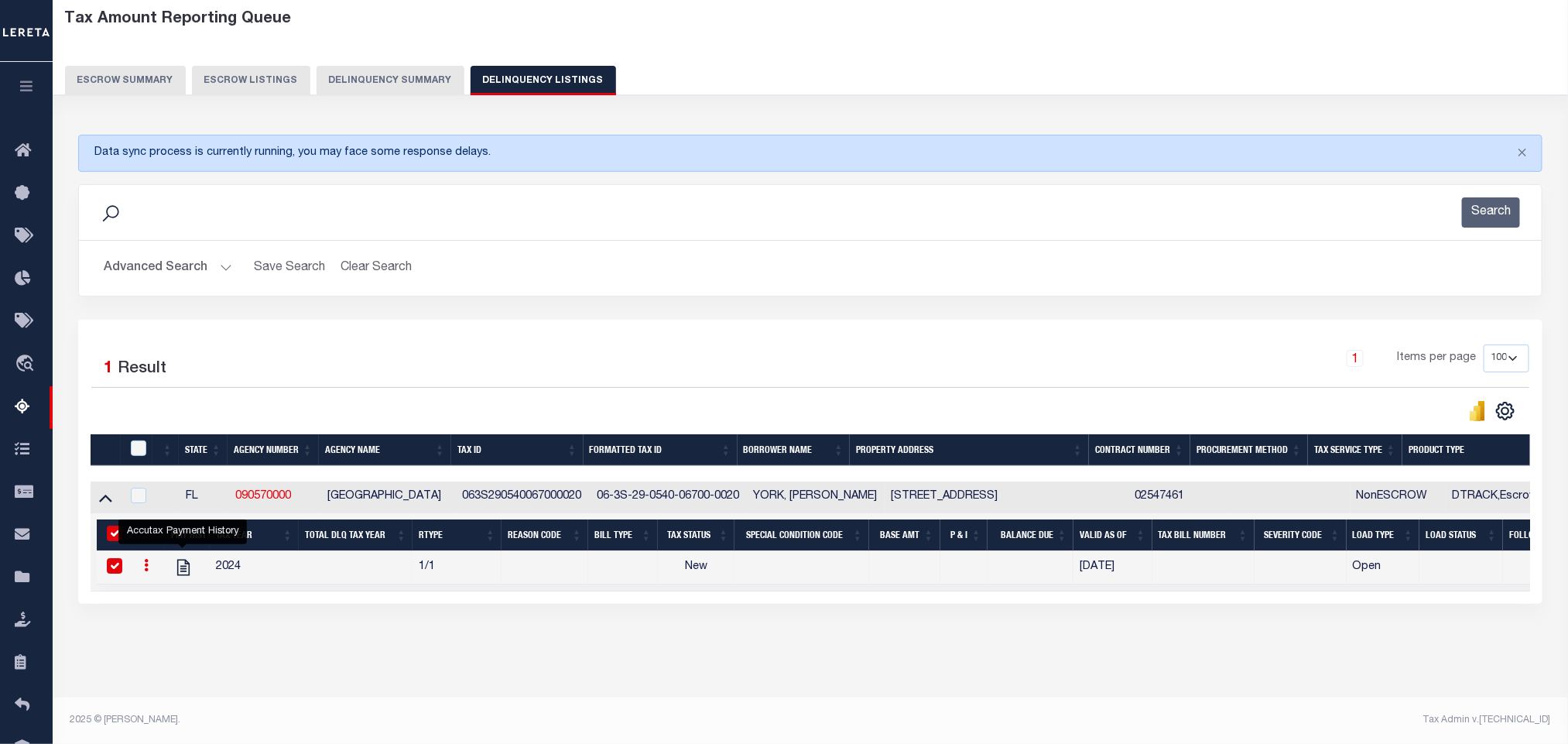
click at [175, 270] on button "Advanced Search" at bounding box center [168, 268] width 128 height 30
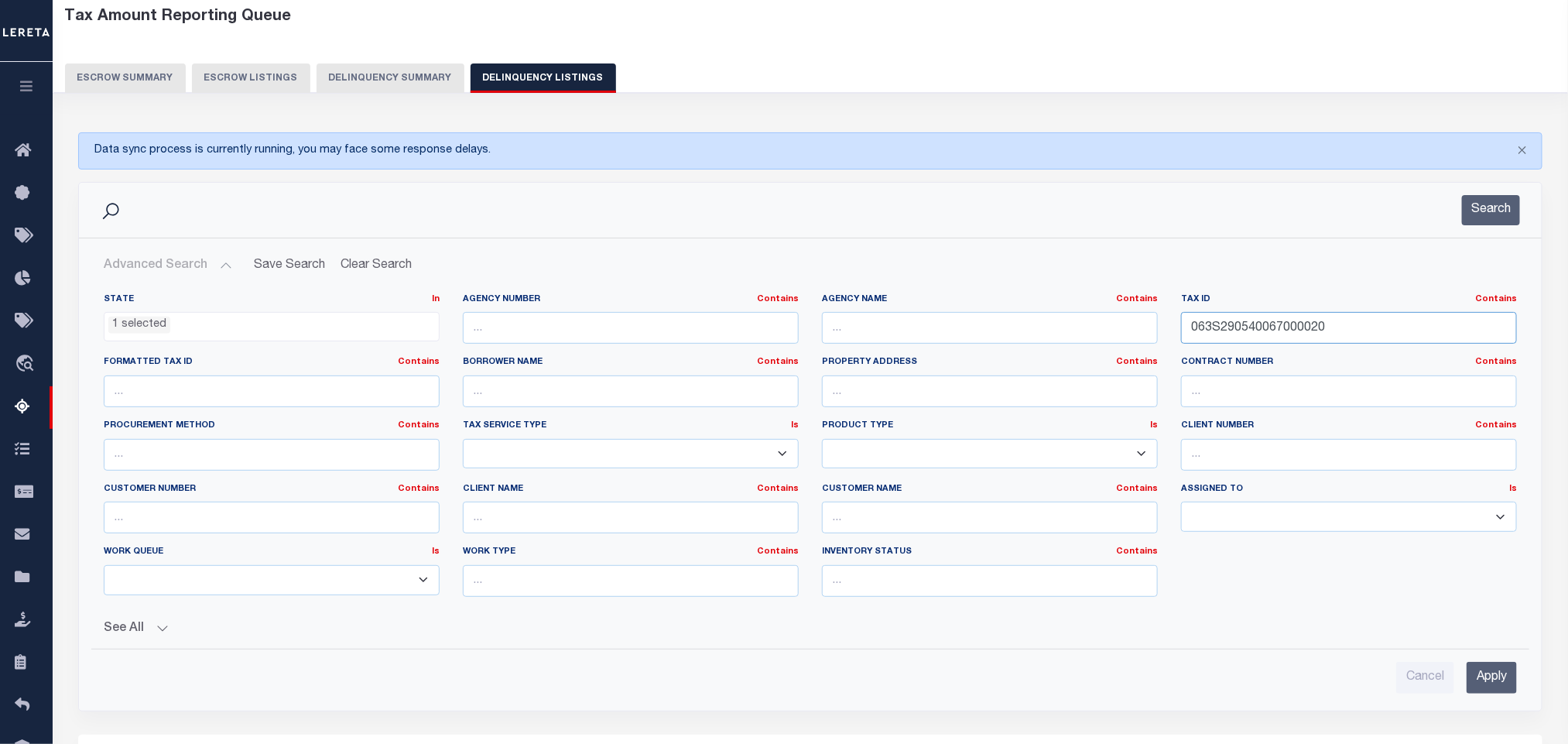
click at [1350, 327] on input "063S290540067000020" at bounding box center [1349, 328] width 336 height 32
paste input "800005"
type input "063S290540068000050"
click at [1491, 692] on input "Apply" at bounding box center [1492, 678] width 50 height 32
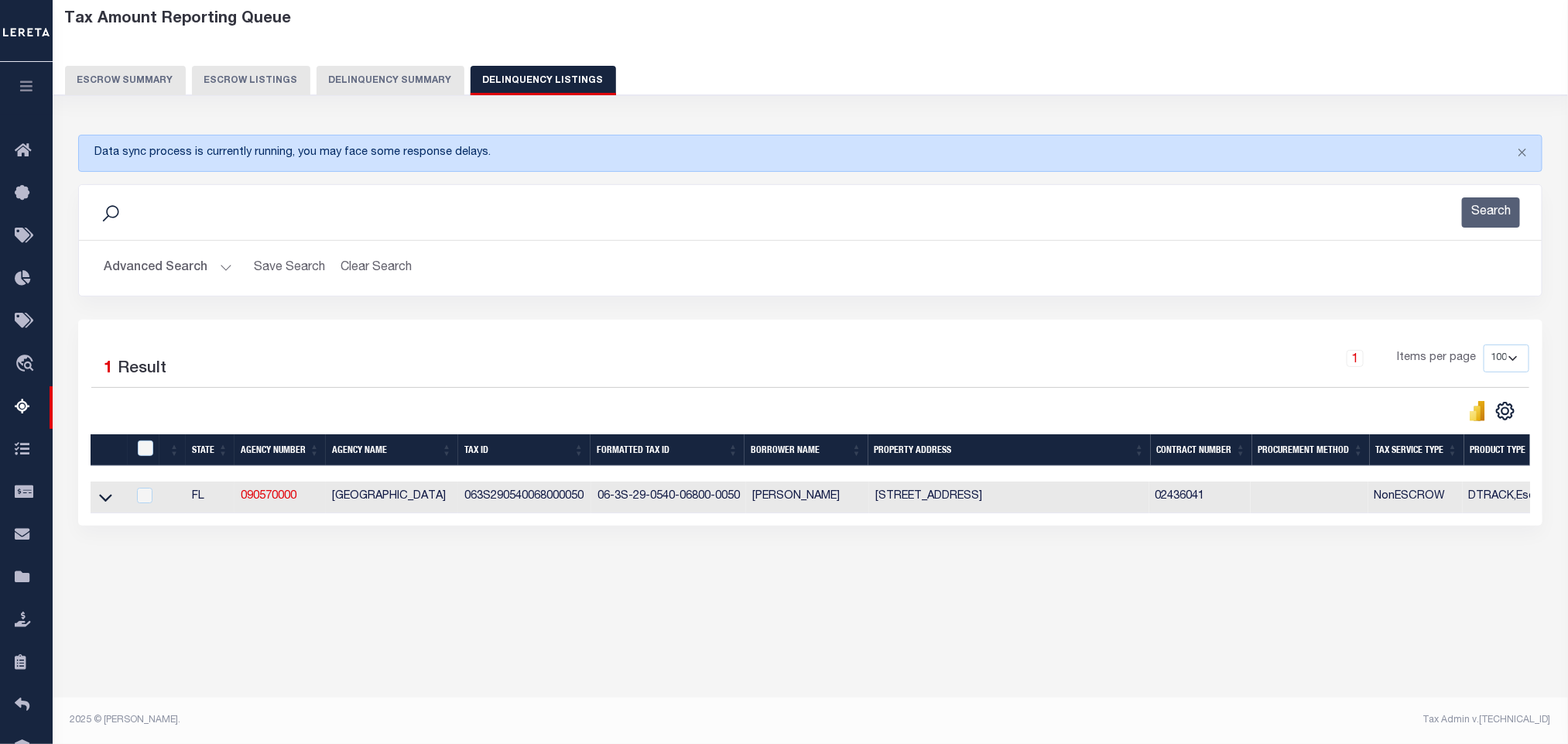
scroll to position [76, 0]
click at [177, 262] on button "Advanced Search" at bounding box center [168, 268] width 128 height 30
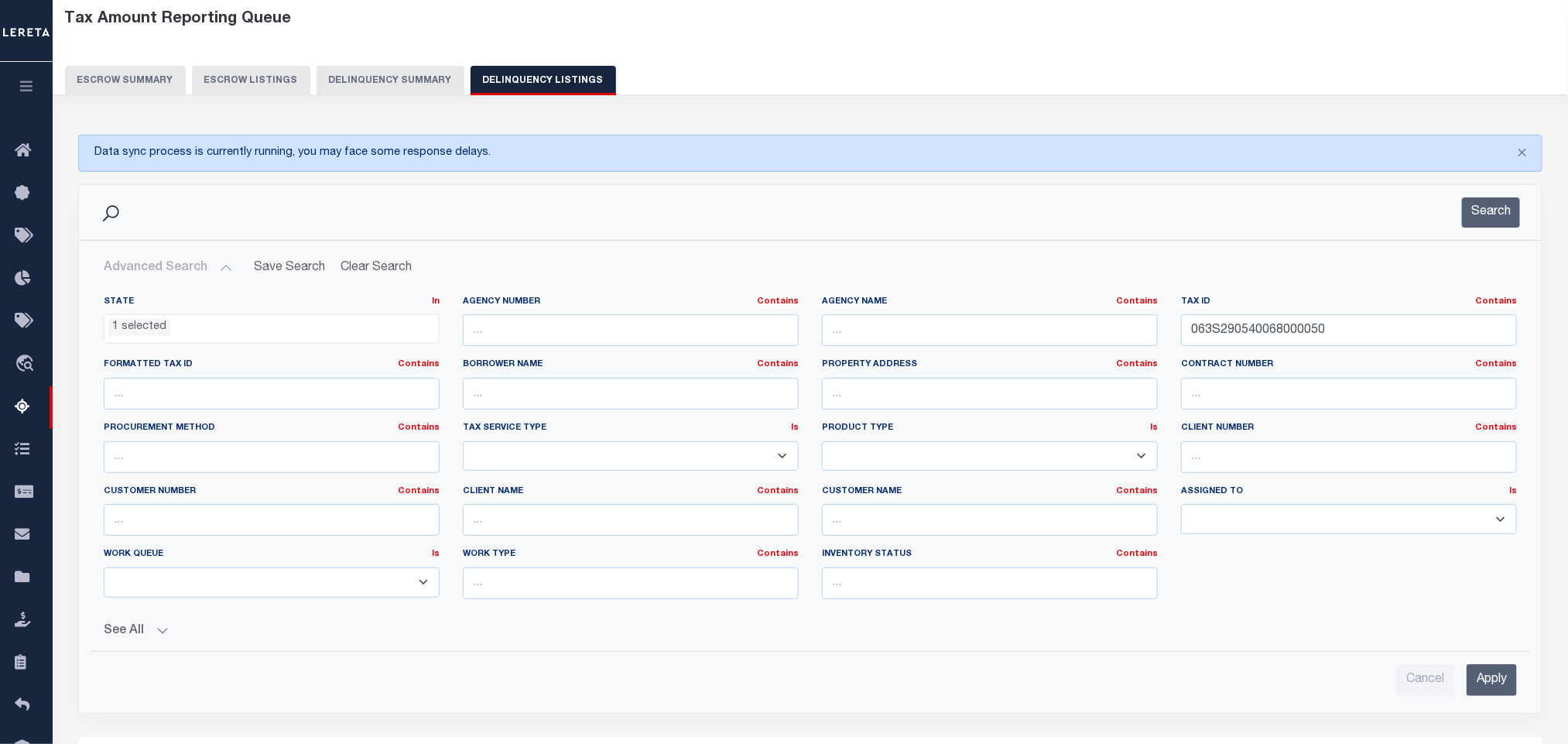
scroll to position [309, 0]
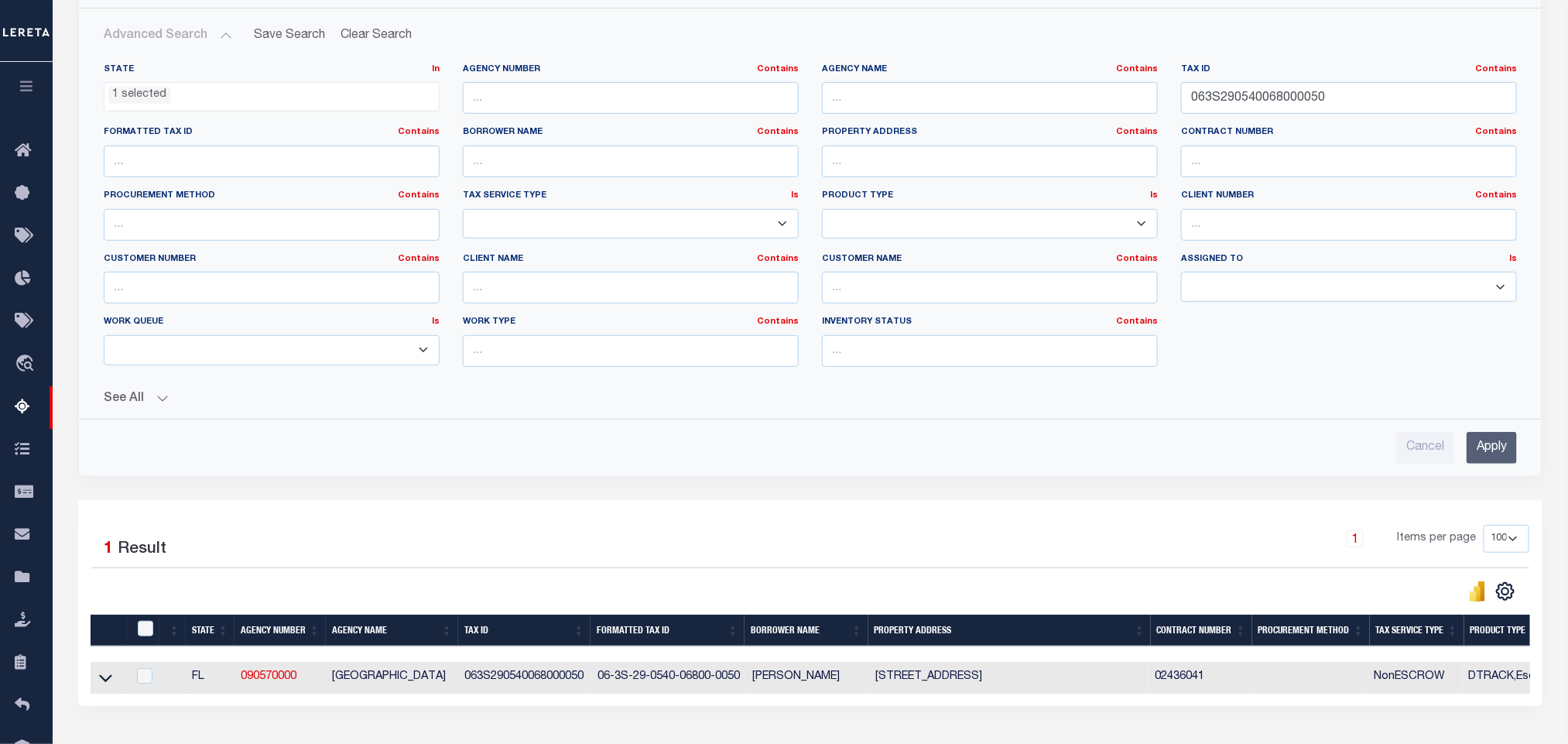
click at [1481, 459] on input "Apply" at bounding box center [1492, 448] width 50 height 32
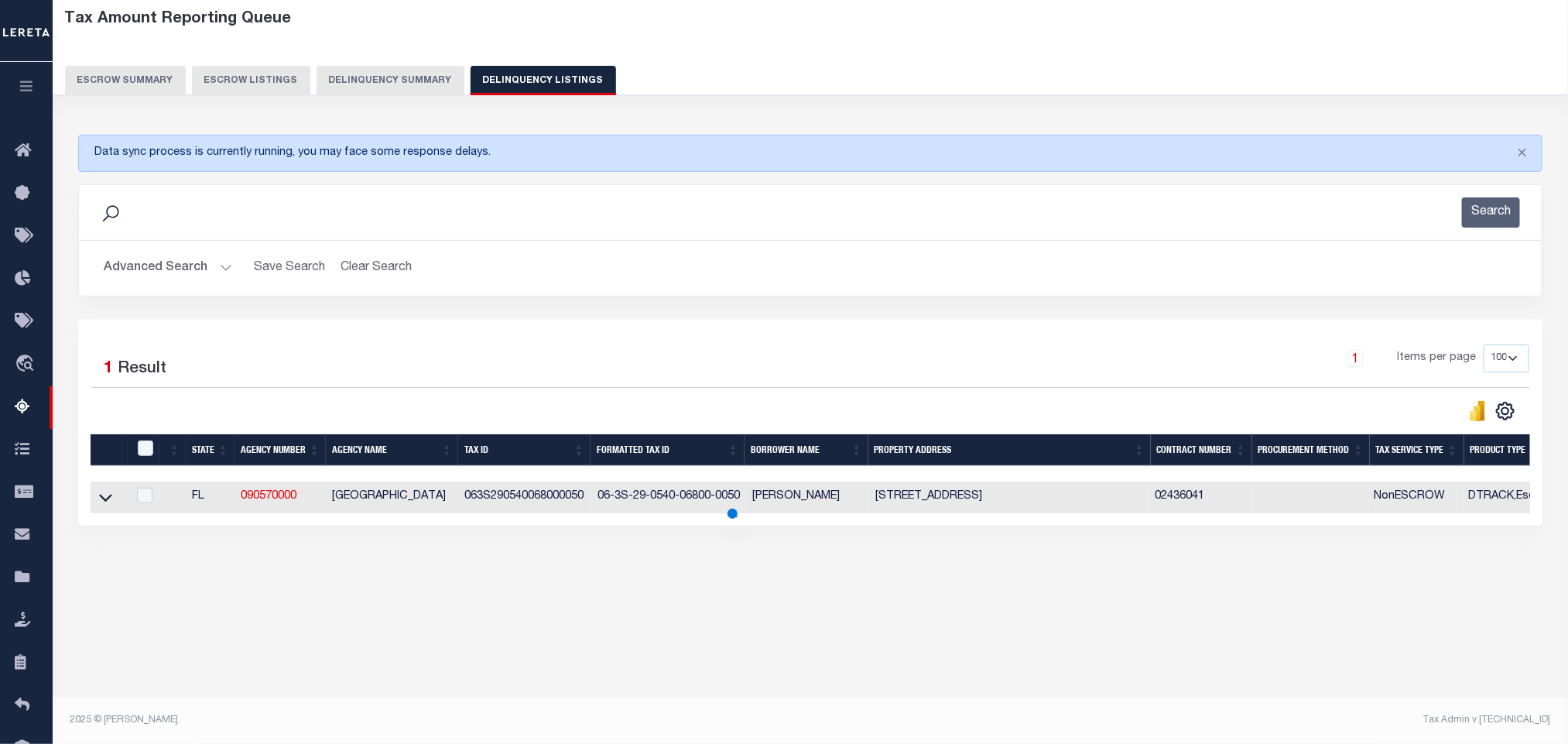
scroll to position [76, 0]
click at [107, 505] on icon at bounding box center [106, 497] width 13 height 17
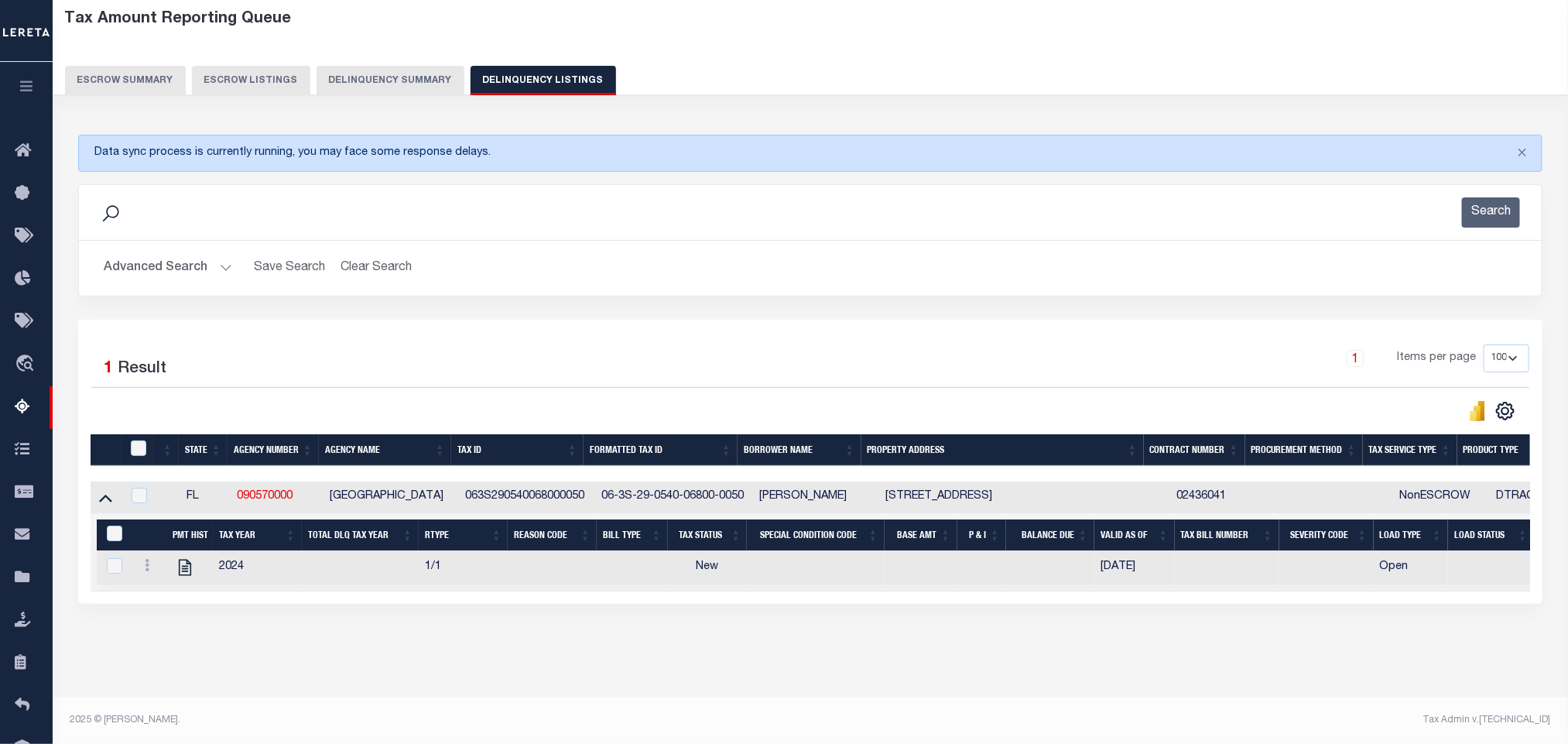
scroll to position [63, 0]
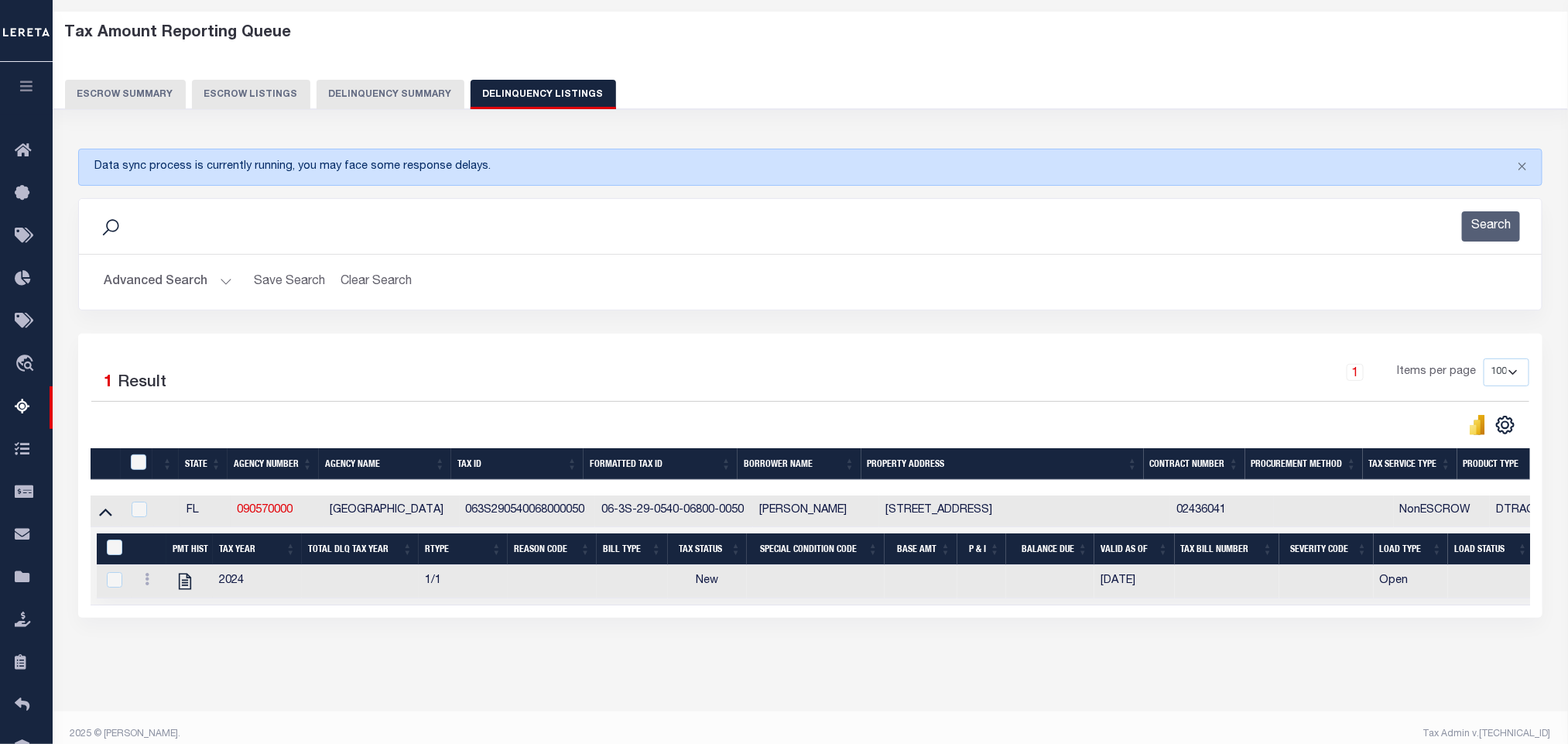
click at [465, 664] on div "Data sync process is currently running, you may face some response delays. Sear…" at bounding box center [810, 399] width 1485 height 531
click at [184, 590] on icon "" at bounding box center [185, 582] width 13 height 17
checkbox input "true"
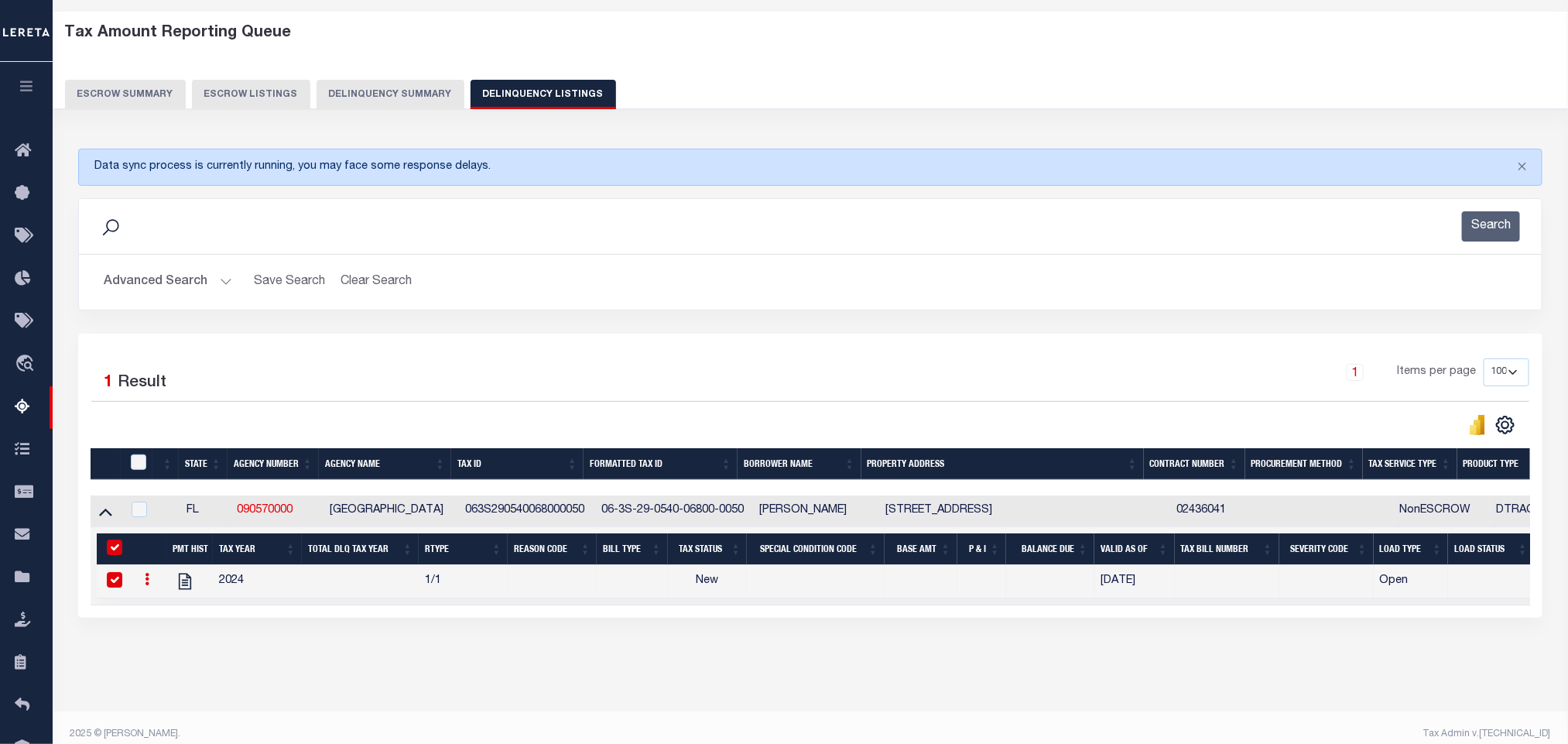
click at [174, 283] on button "Advanced Search" at bounding box center [168, 282] width 128 height 30
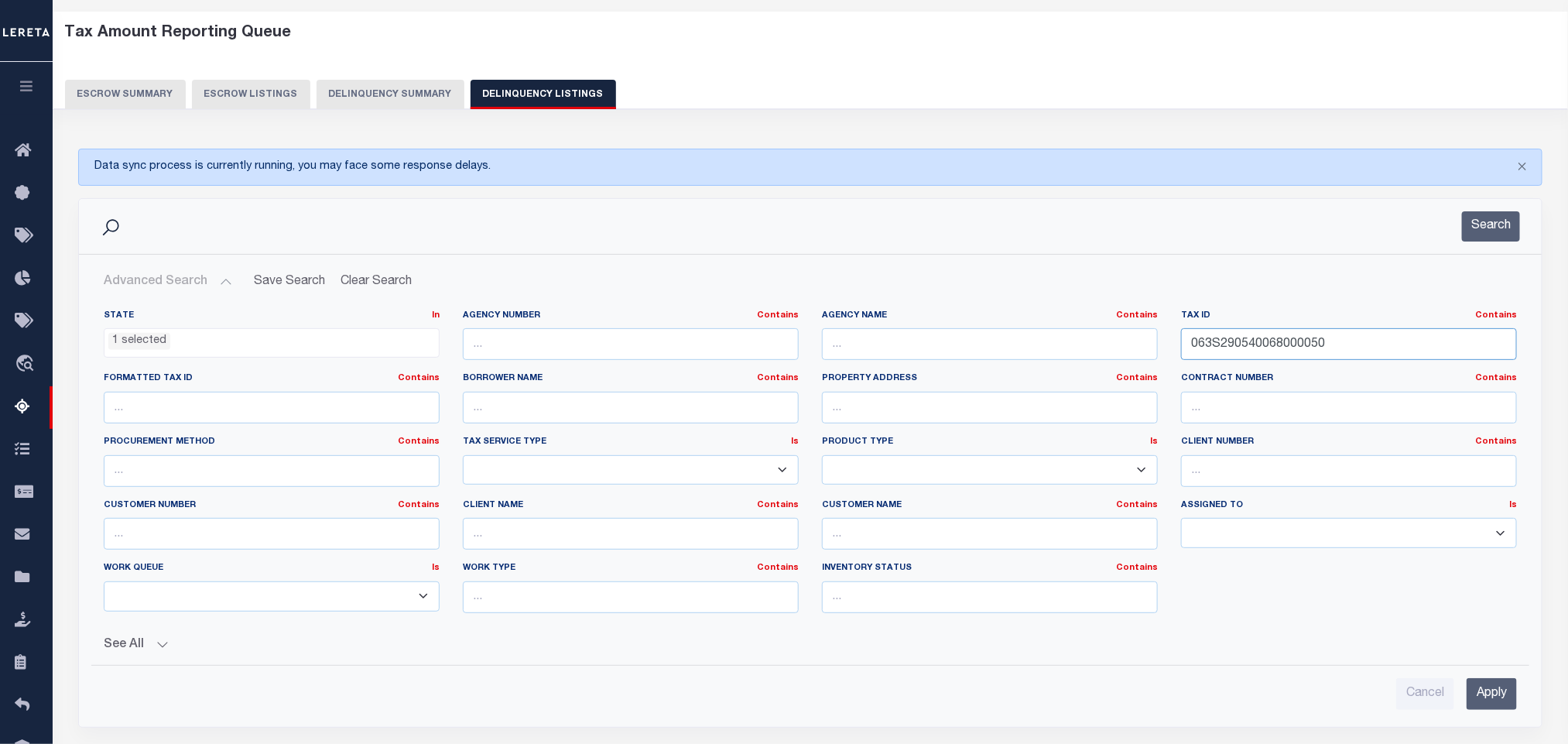
click at [1379, 342] on input "063S290540068000050" at bounding box center [1349, 344] width 336 height 32
paste input "173500000003"
type input "063S291735000000030"
click at [1495, 705] on input "Apply" at bounding box center [1492, 694] width 50 height 32
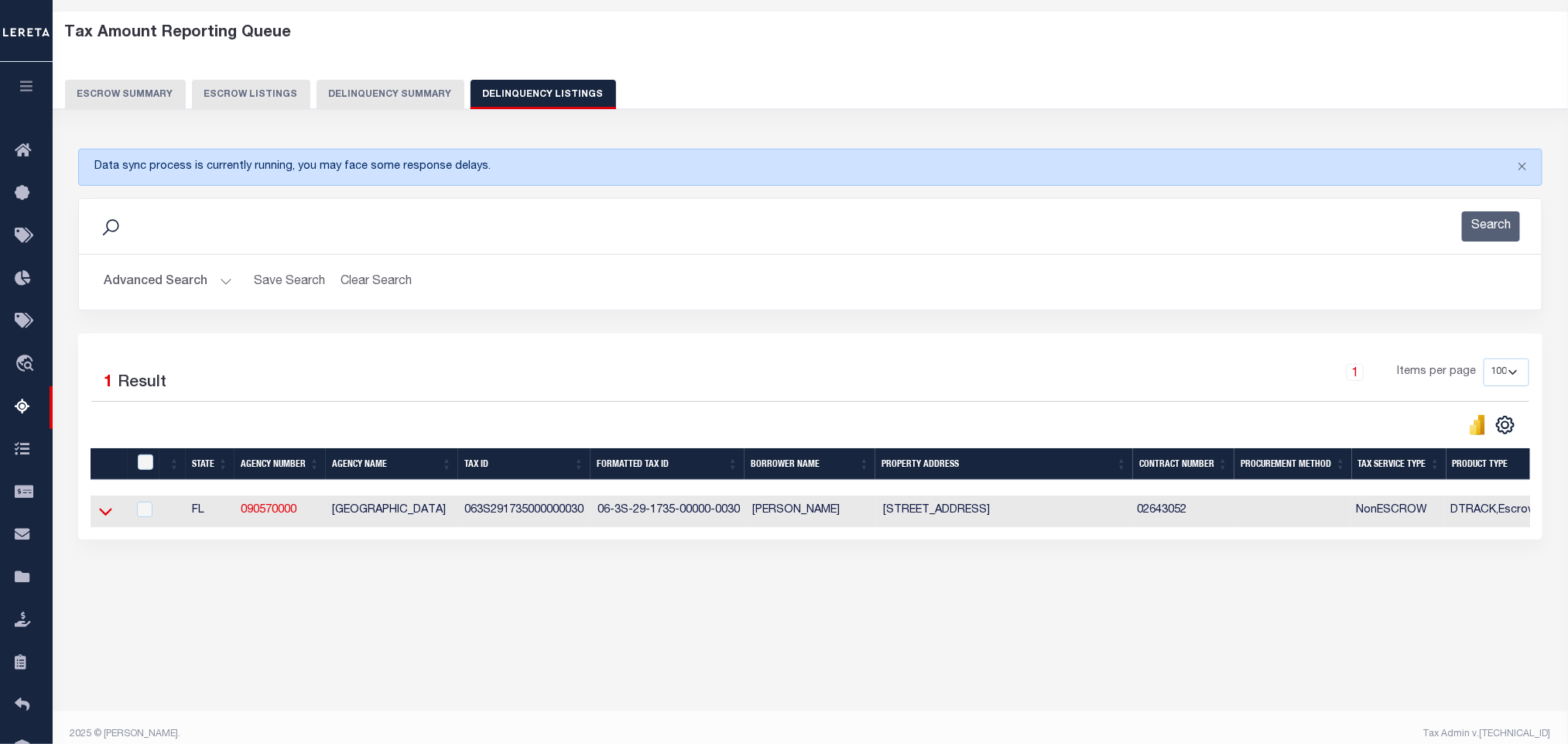
click at [101, 515] on icon at bounding box center [106, 511] width 13 height 17
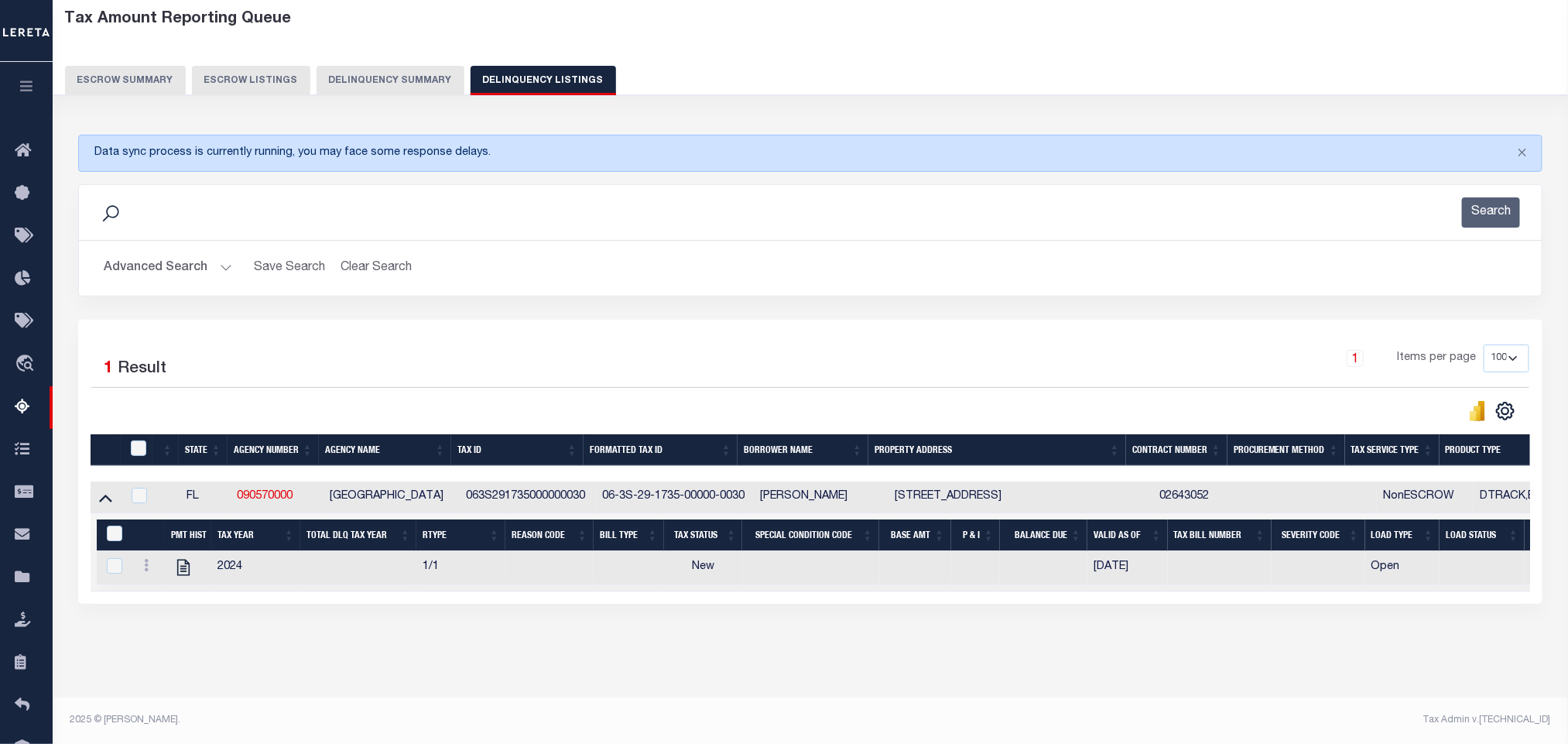
scroll to position [94, 0]
click at [318, 656] on div "Tax Amount Reporting Queue Escrow Summary Escrow Listings In" at bounding box center [810, 348] width 1506 height 696
click at [187, 558] on icon "" at bounding box center [184, 567] width 20 height 20
checkbox input "true"
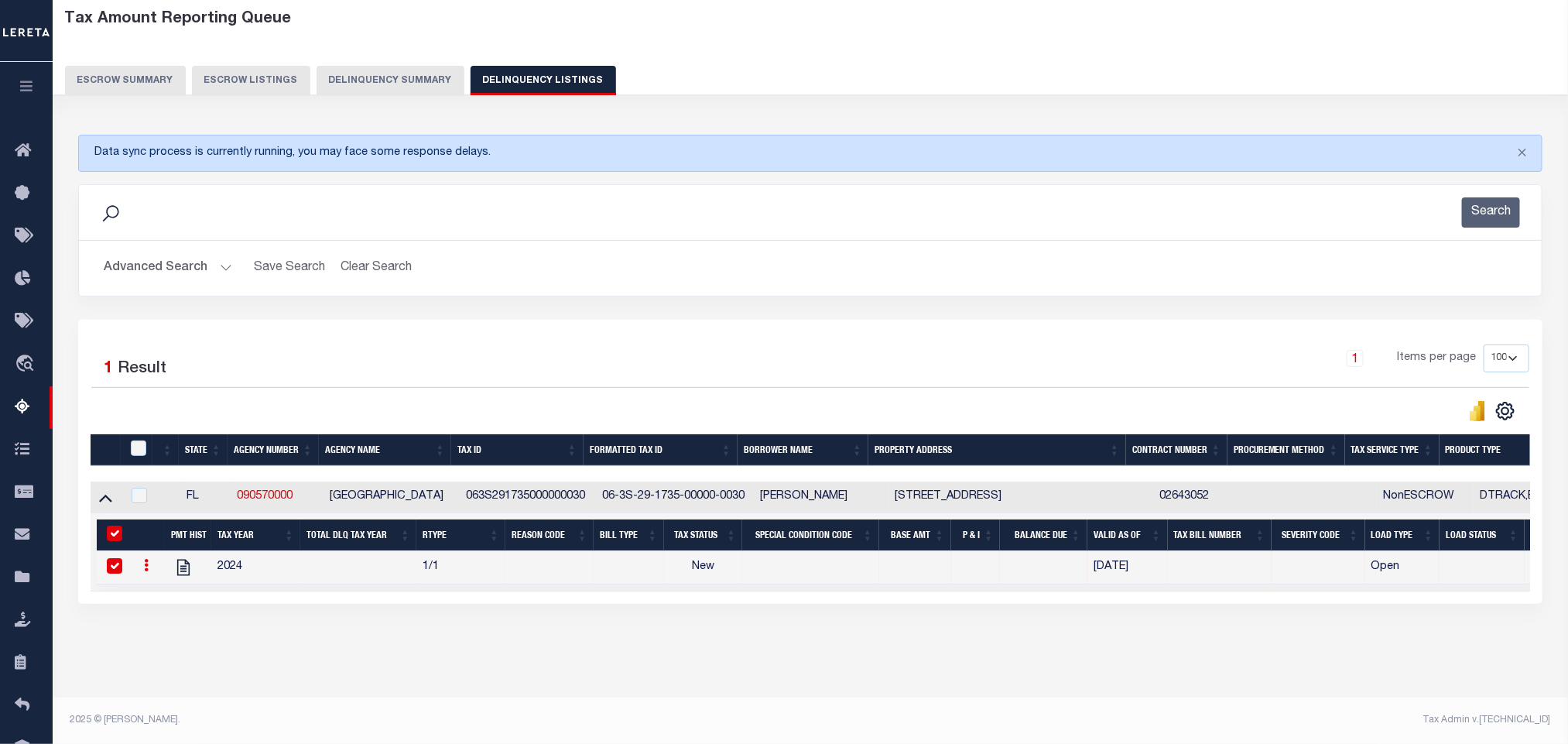
click at [158, 258] on button "Advanced Search" at bounding box center [168, 268] width 128 height 30
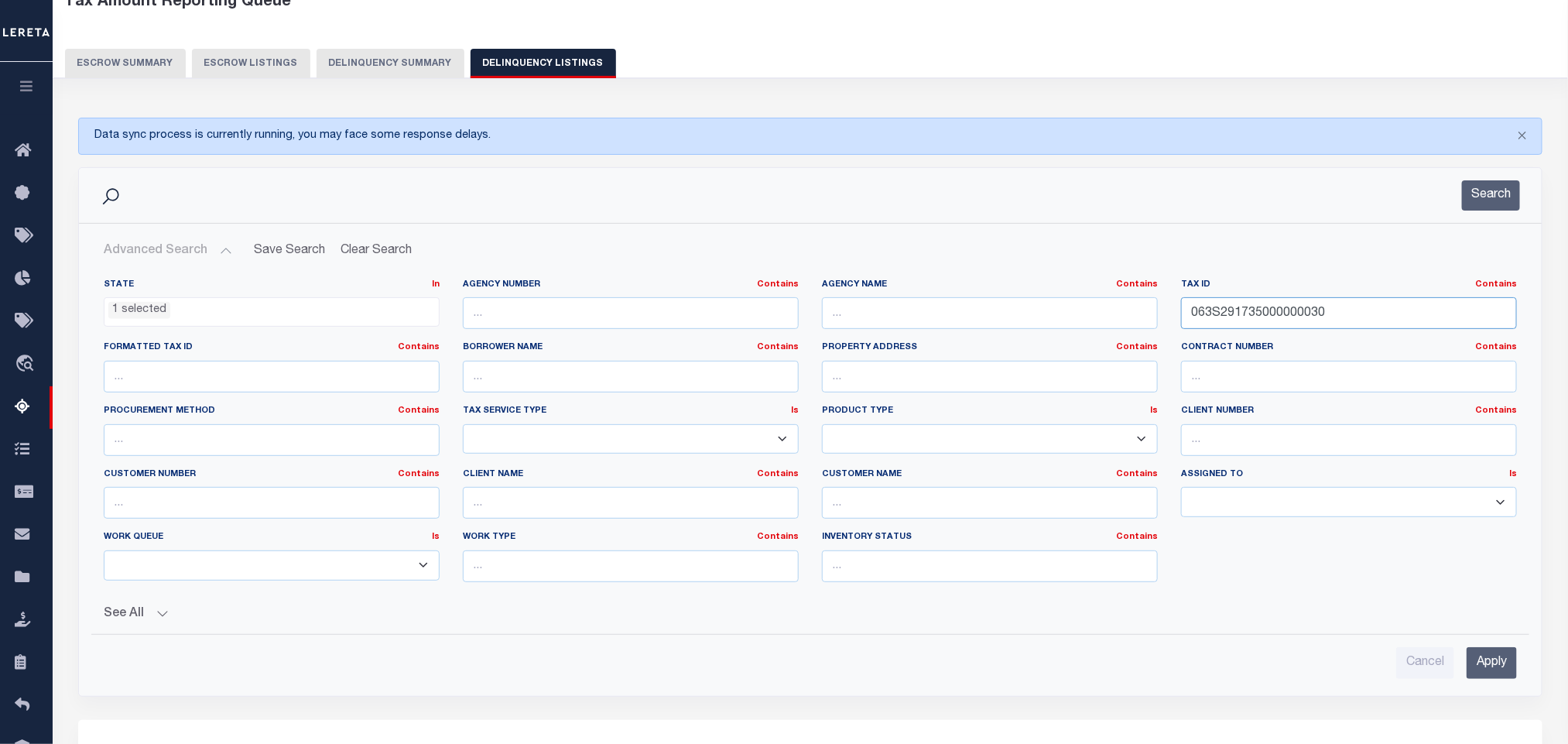
click at [1377, 326] on input "063S291735000000030" at bounding box center [1349, 313] width 336 height 32
paste input "72S26000000111000"
type input "072S260000001110000"
click at [1498, 653] on input "Apply" at bounding box center [1492, 663] width 50 height 32
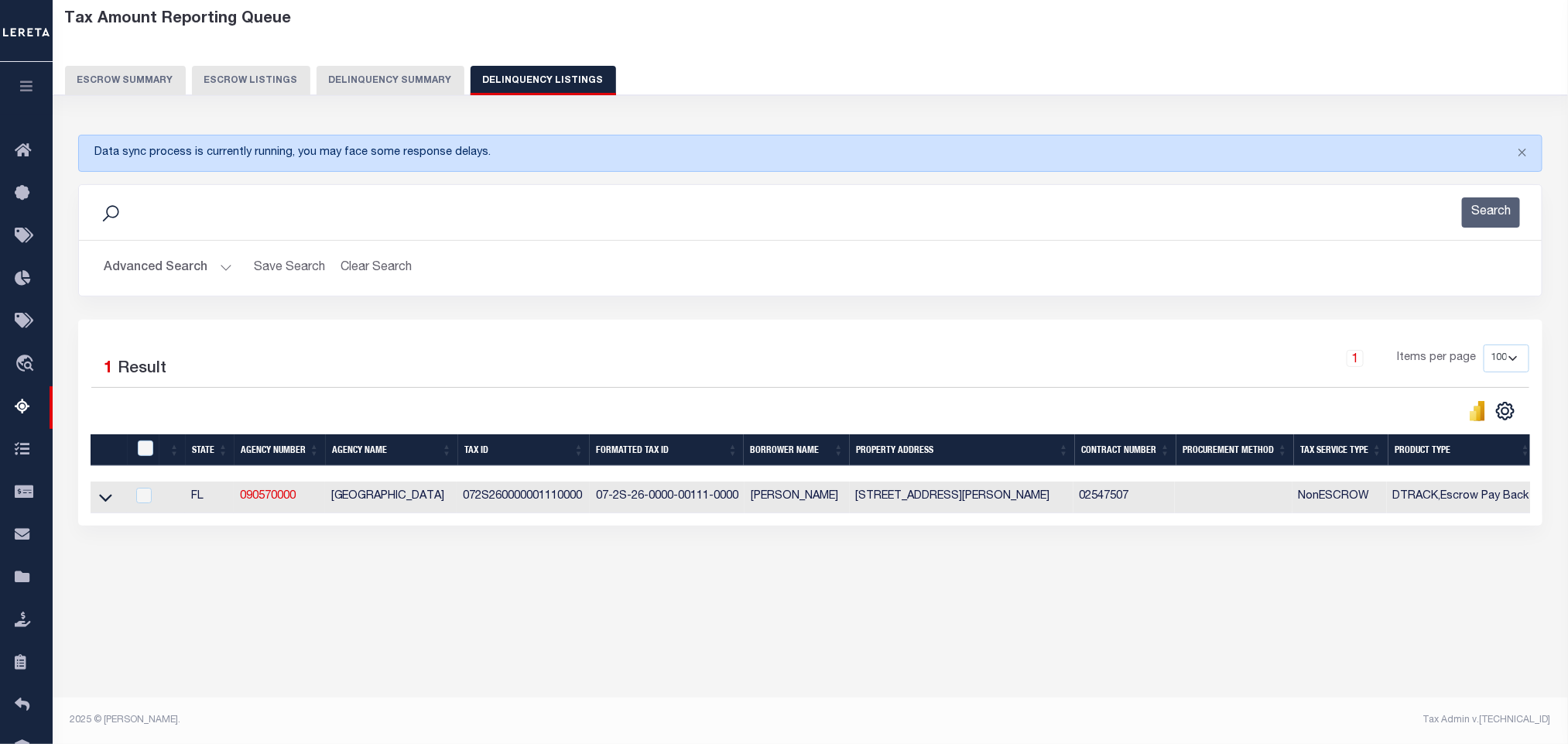
scroll to position [76, 0]
click at [101, 505] on icon at bounding box center [106, 497] width 13 height 17
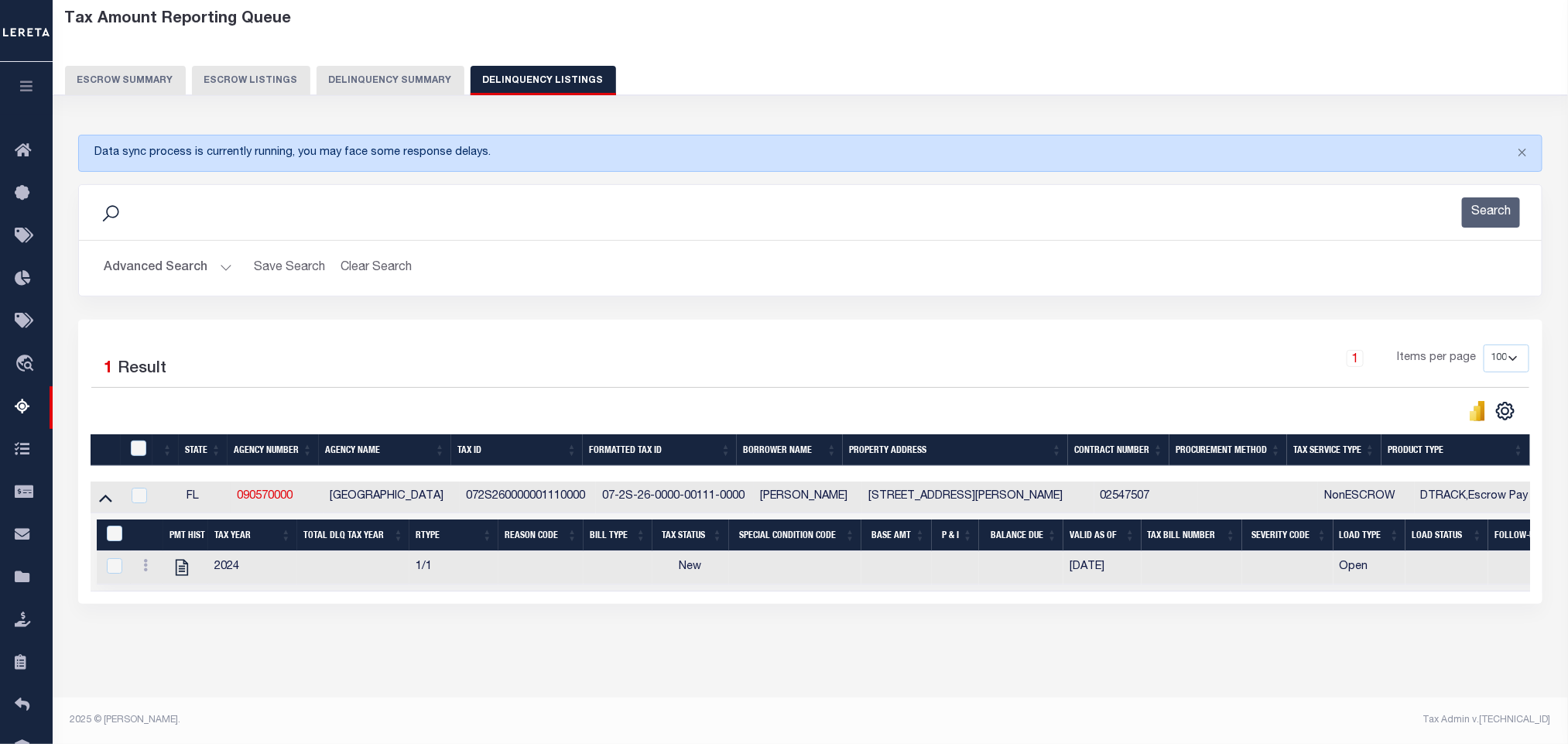
click at [334, 685] on div "Tax Amount Reporting Queue Escrow Summary Escrow Listings In" at bounding box center [810, 348] width 1506 height 696
click at [182, 576] on icon "" at bounding box center [182, 567] width 13 height 17
checkbox input "true"
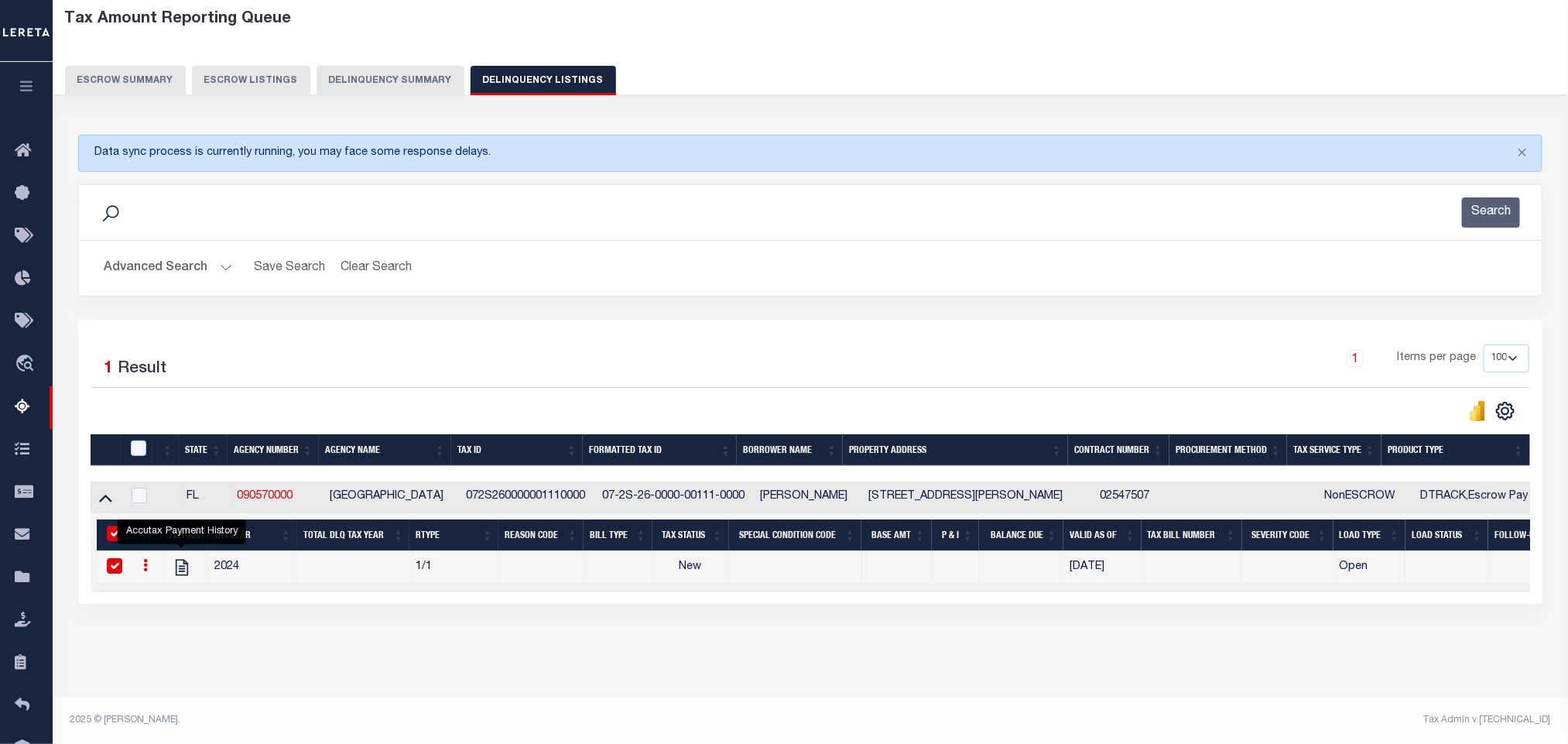
click at [161, 273] on button "Advanced Search" at bounding box center [168, 268] width 128 height 30
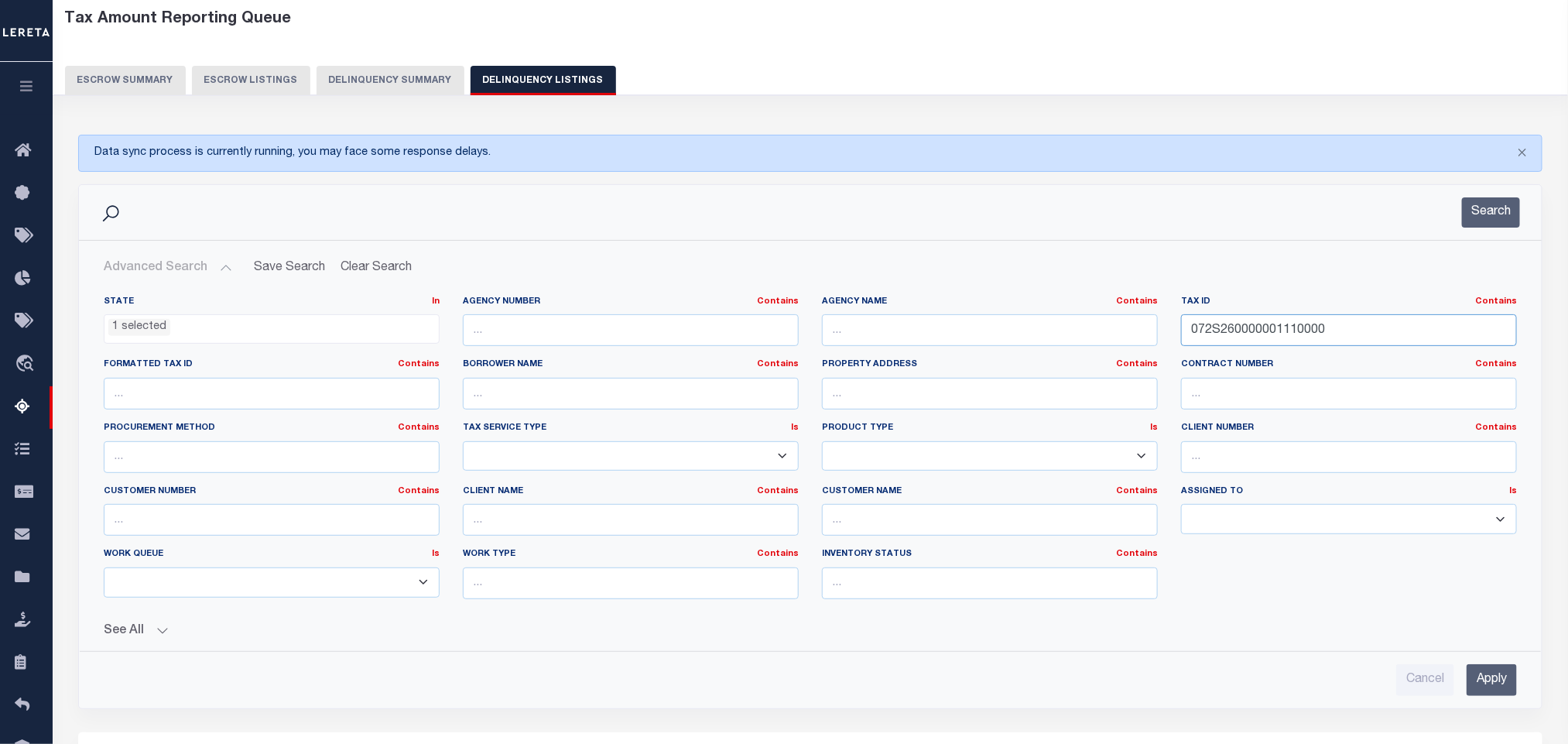
click at [1360, 335] on input "072S260000001110000" at bounding box center [1349, 330] width 336 height 32
paste input "75700C00078"
type input "072S26075700C000780"
click at [1497, 683] on input "Apply" at bounding box center [1492, 680] width 50 height 32
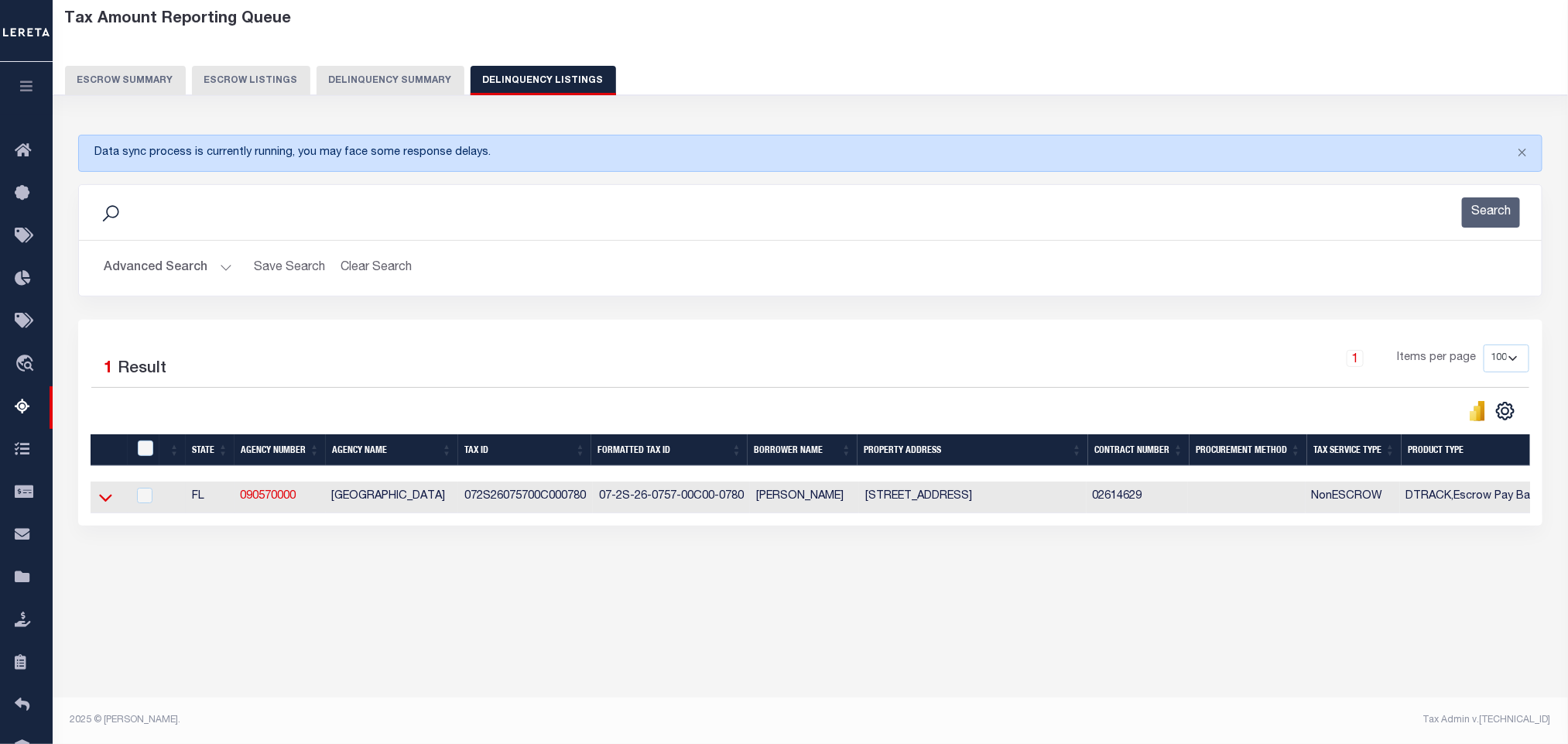
click at [109, 505] on icon at bounding box center [106, 497] width 13 height 17
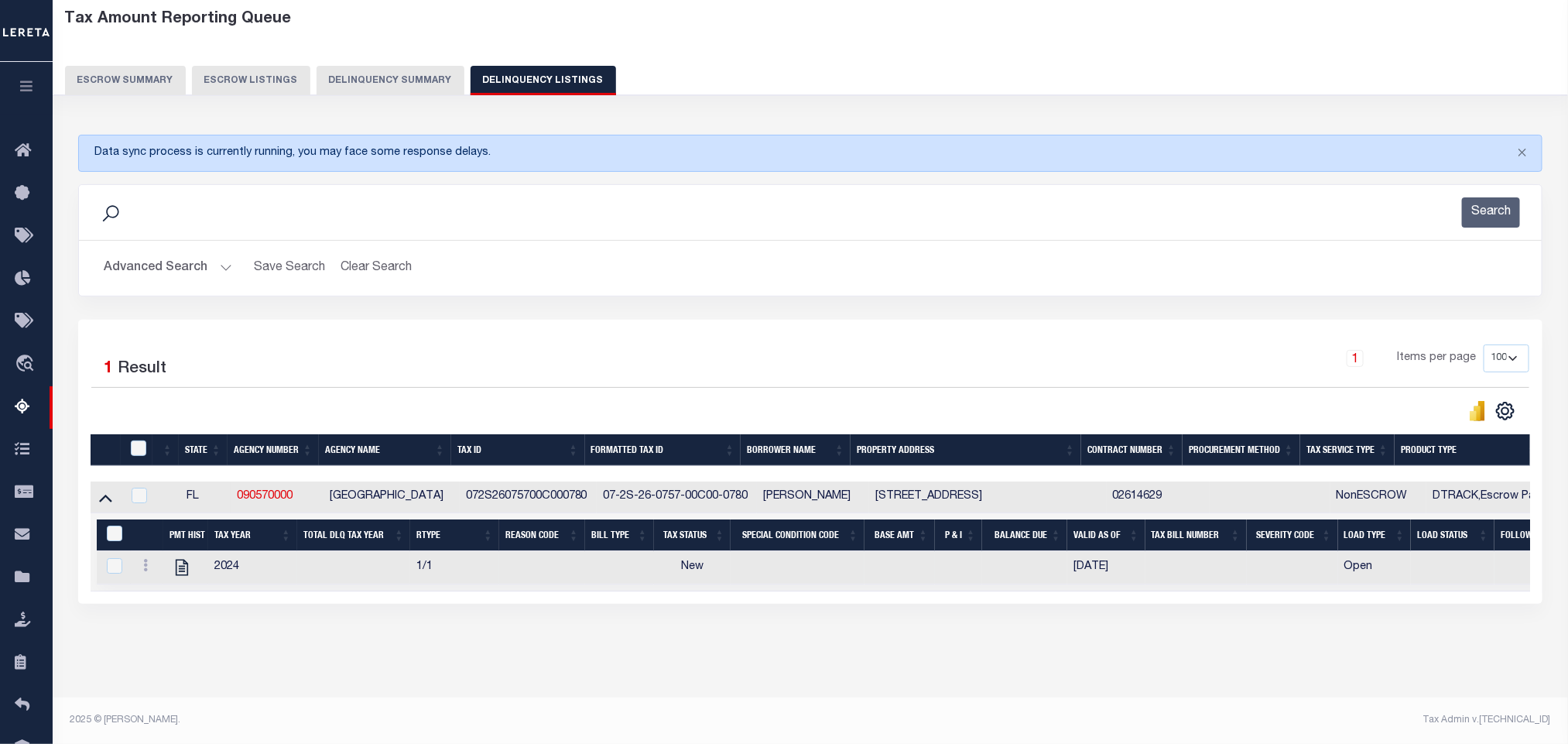
scroll to position [94, 0]
click at [182, 564] on icon "" at bounding box center [182, 567] width 20 height 20
checkbox input "true"
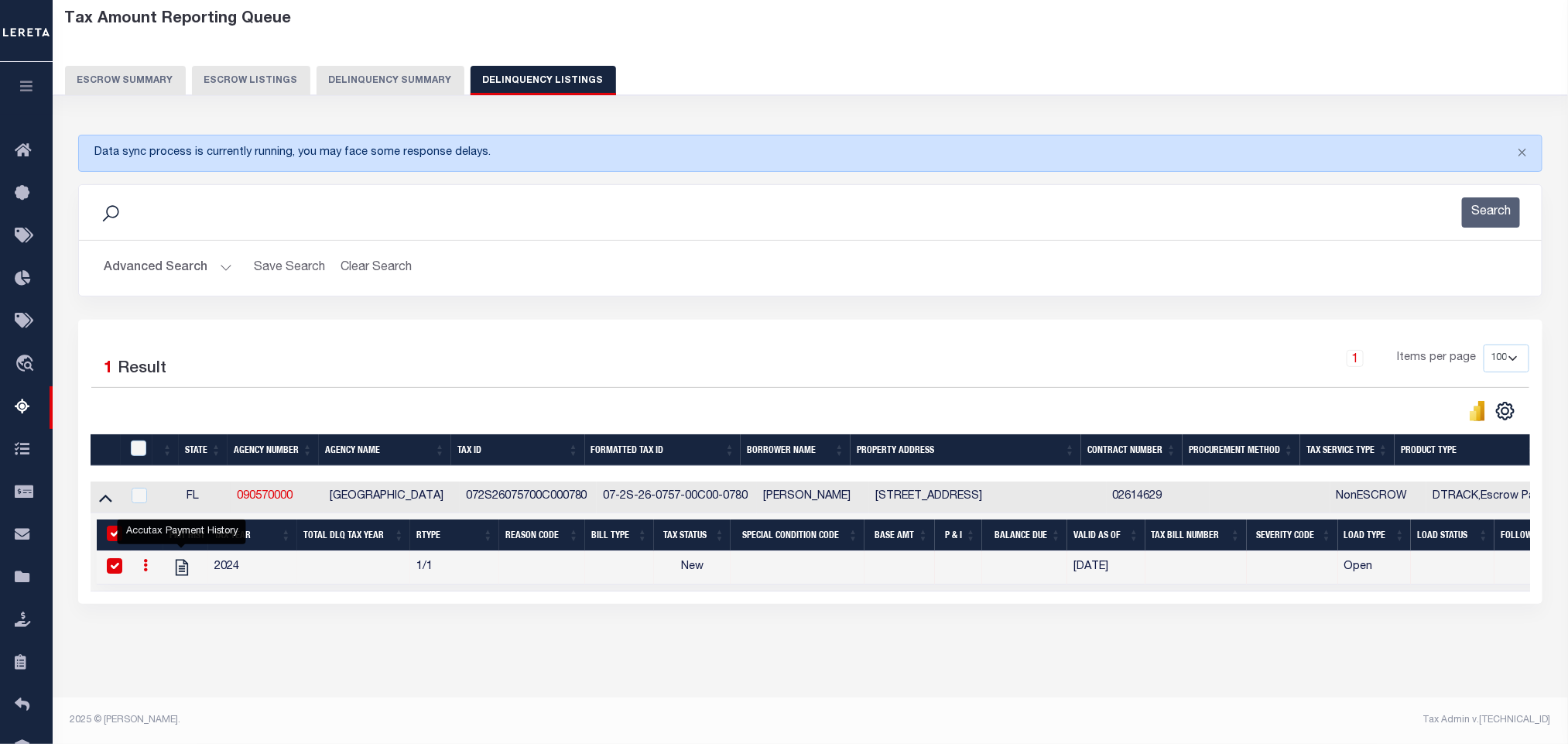
click at [191, 255] on button "Advanced Search" at bounding box center [168, 268] width 128 height 30
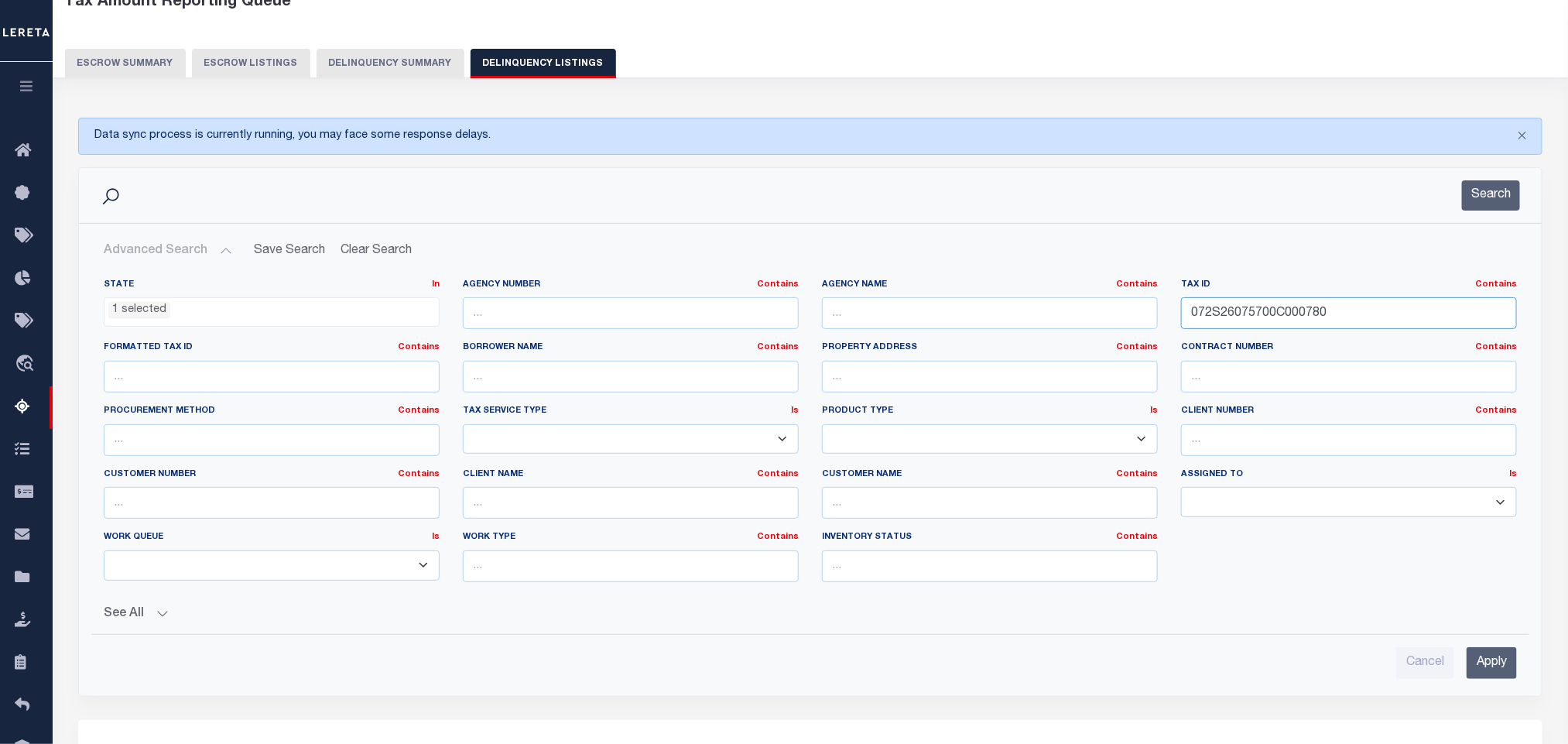
click at [1394, 318] on input "072S26075700C000780" at bounding box center [1349, 313] width 336 height 32
paste input "81N29572000000004"
type input "081N295720000000040"
click at [1480, 662] on input "Apply" at bounding box center [1492, 663] width 50 height 32
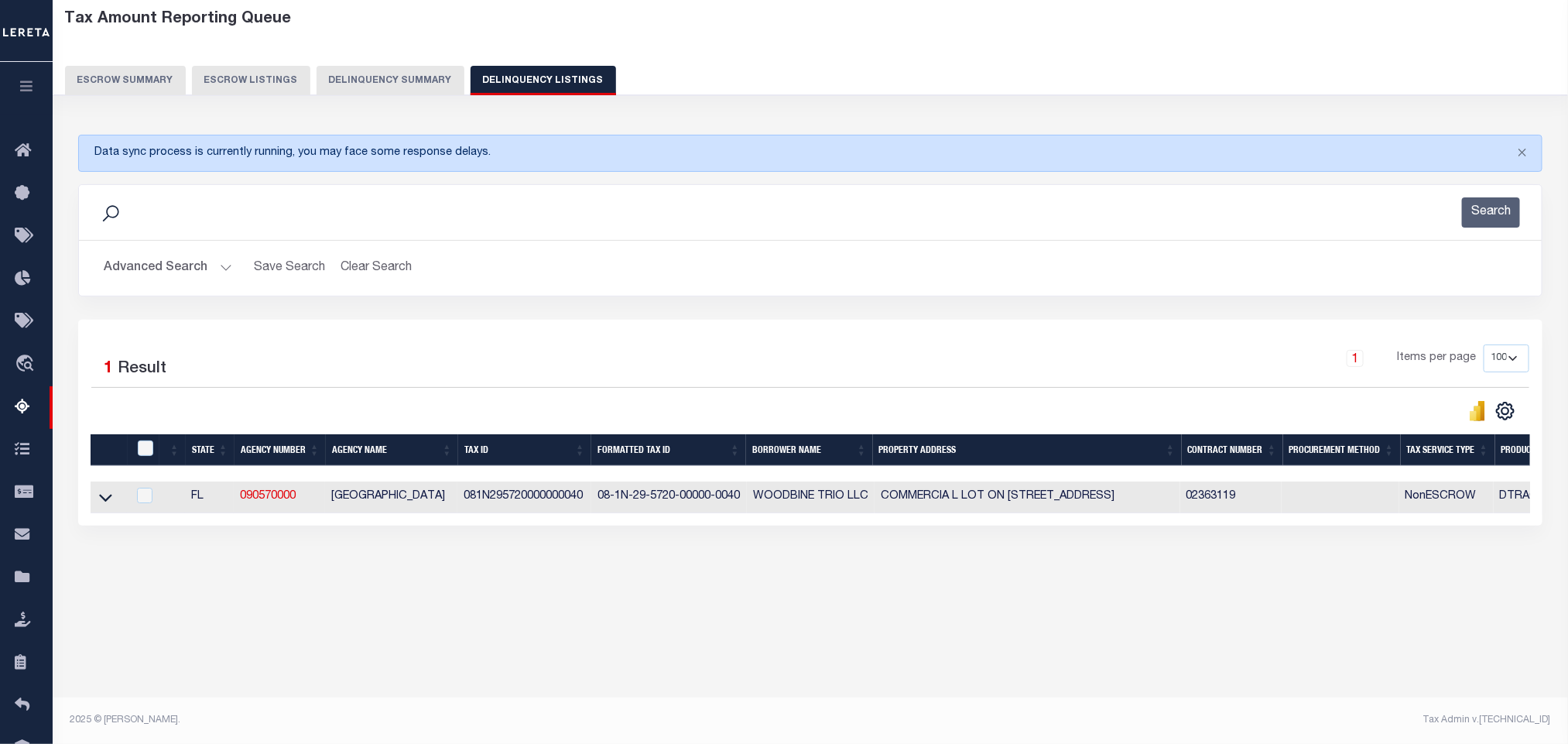
scroll to position [76, 0]
click at [107, 504] on icon at bounding box center [106, 497] width 13 height 17
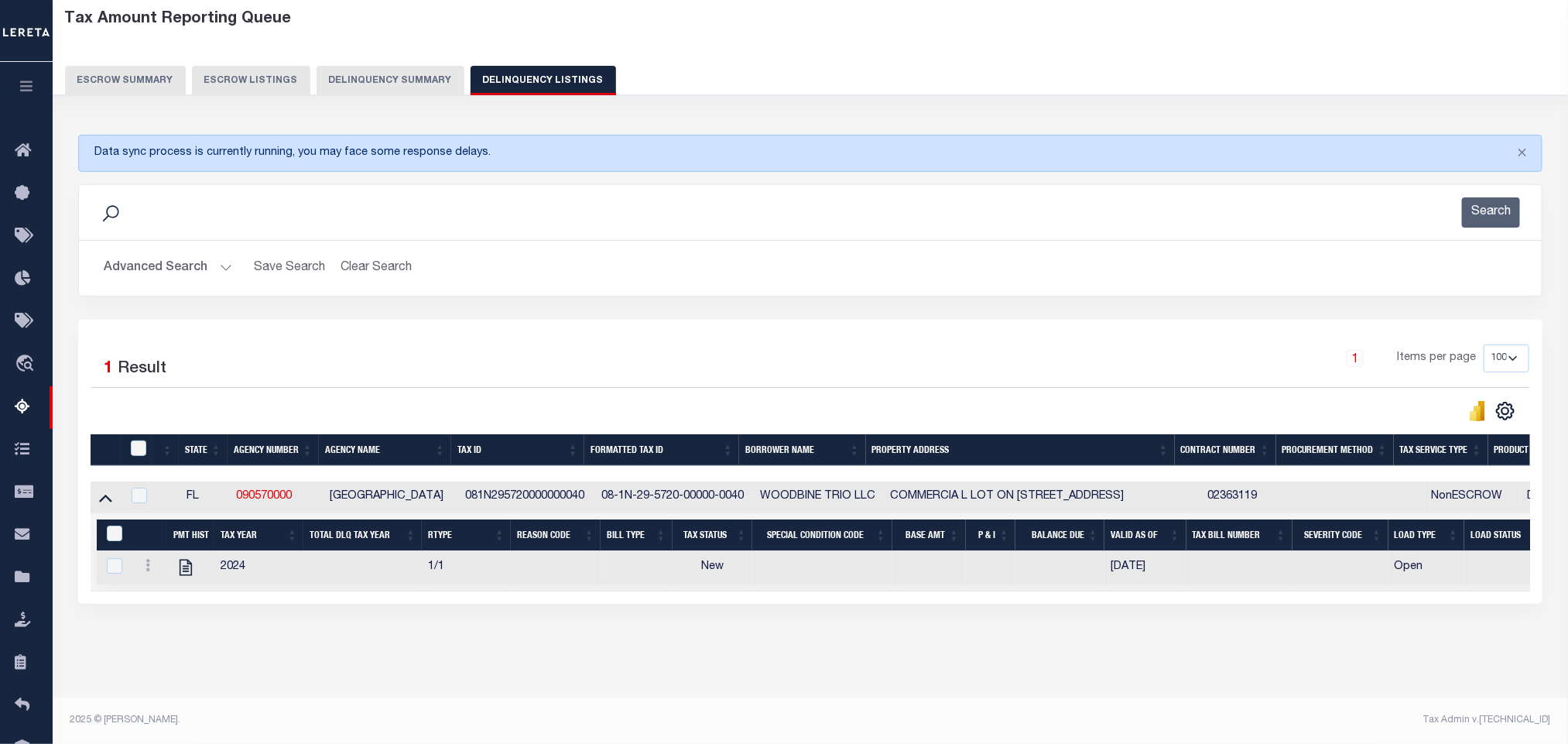
scroll to position [94, 0]
click at [559, 656] on div "Tax Amount Reporting Queue Escrow Summary Escrow Listings In" at bounding box center [810, 348] width 1506 height 696
click at [184, 560] on icon "" at bounding box center [186, 567] width 20 height 20
checkbox input "true"
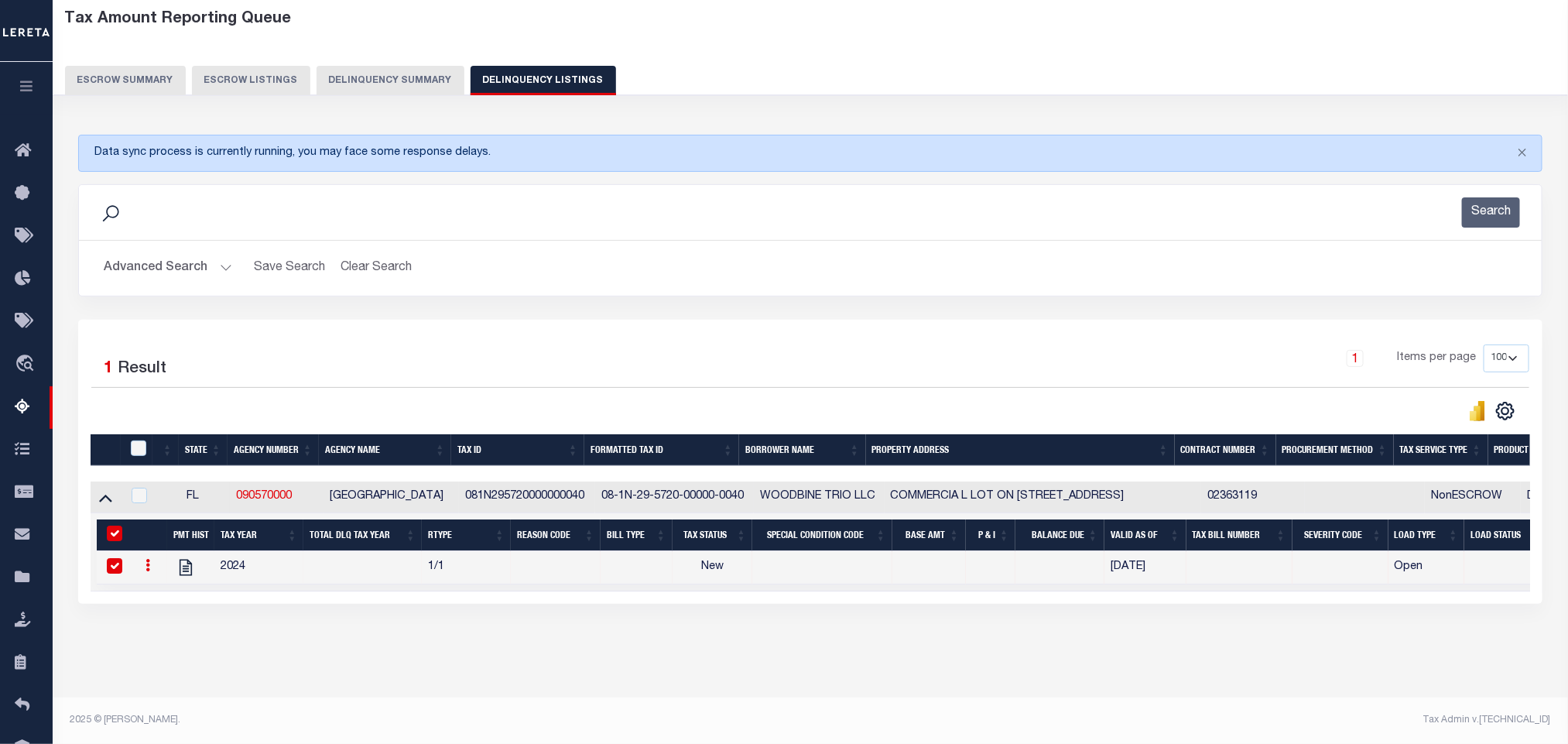
click at [191, 255] on button "Advanced Search" at bounding box center [168, 268] width 128 height 30
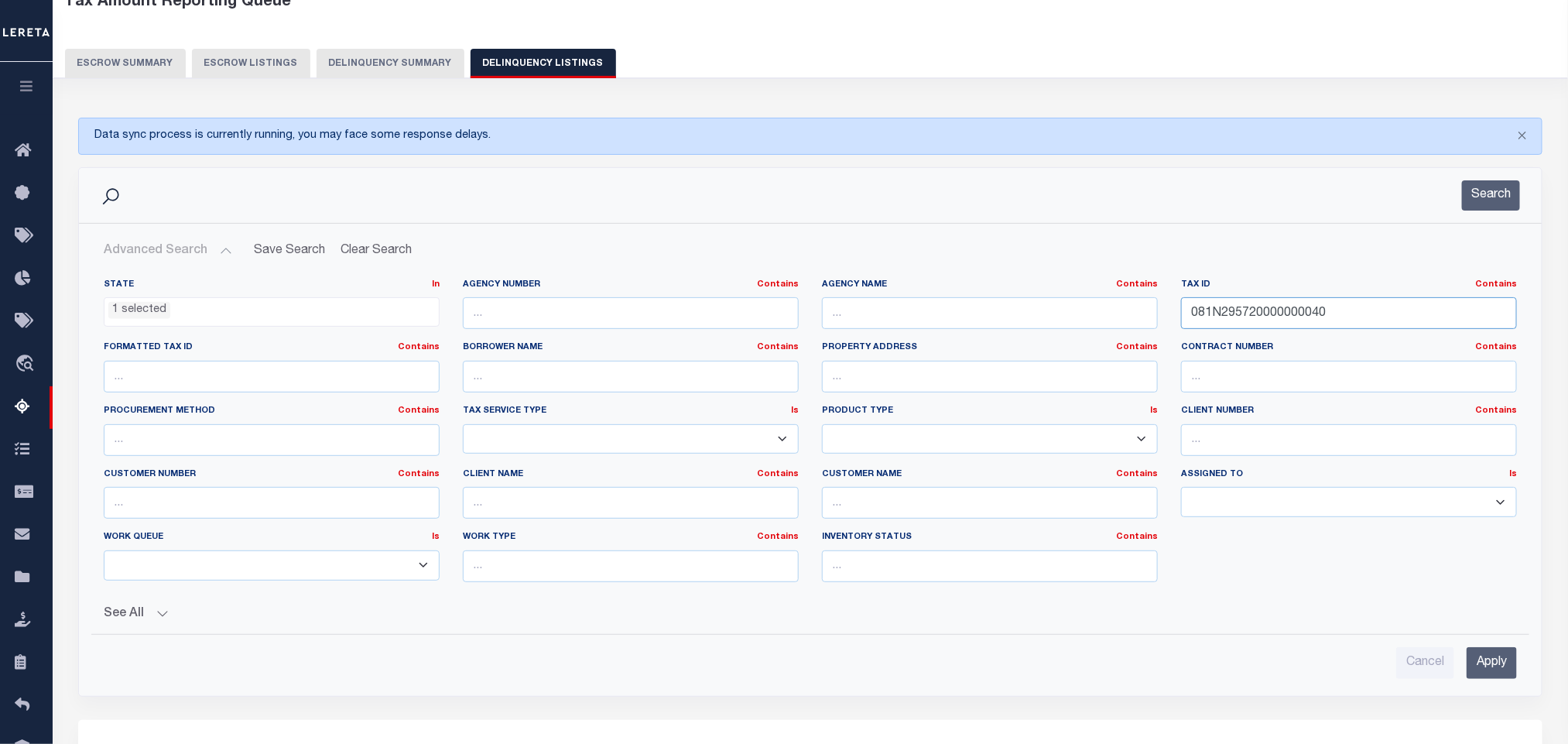
click at [1386, 323] on input "081N295720000000040" at bounding box center [1349, 313] width 336 height 32
paste input "91N27000000201000"
type input "091N270000002010000"
click at [1495, 669] on input "Apply" at bounding box center [1492, 663] width 50 height 32
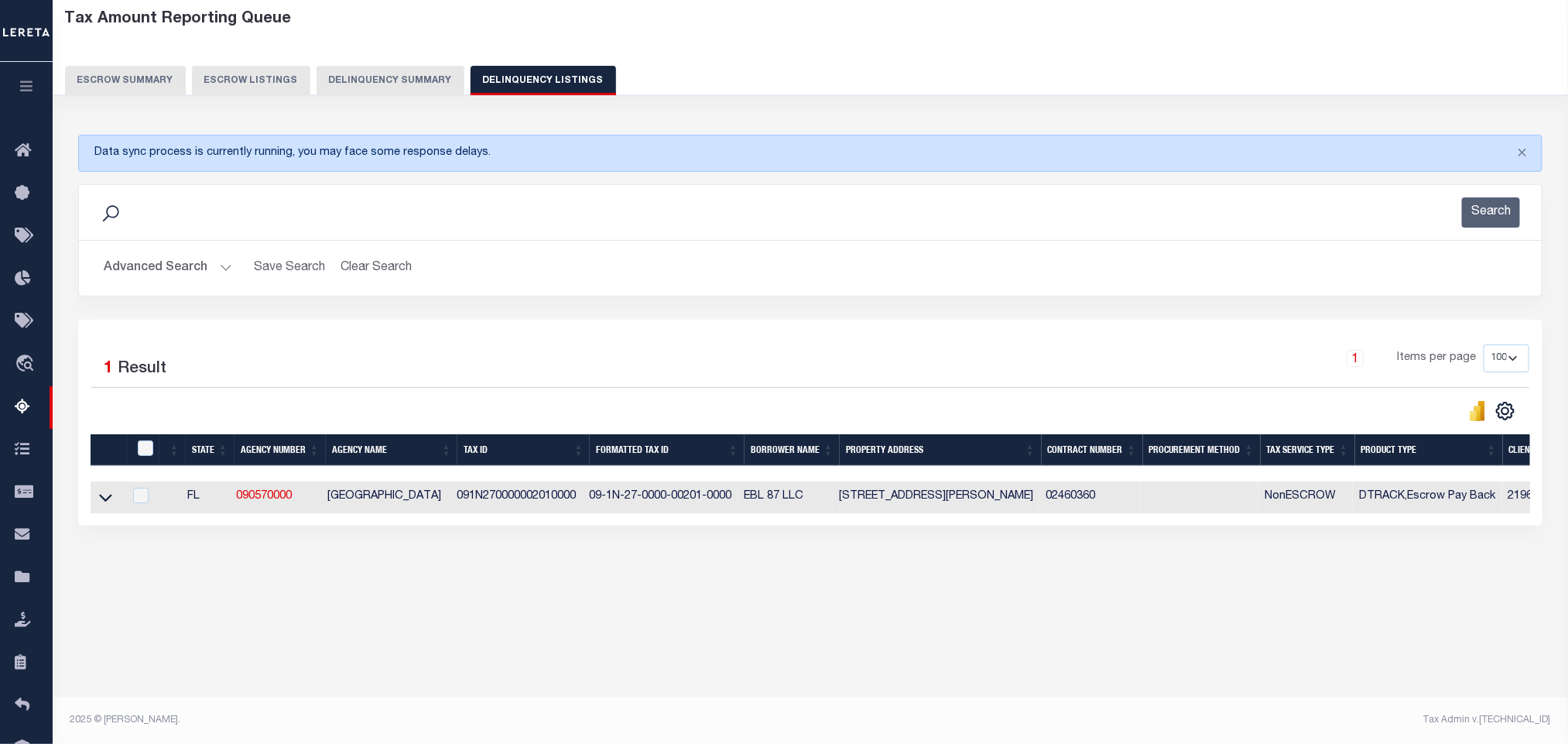
scroll to position [76, 0]
drag, startPoint x: 111, startPoint y: 508, endPoint x: 346, endPoint y: 597, distance: 251.3
click at [111, 505] on icon at bounding box center [106, 497] width 13 height 17
click at [106, 504] on icon at bounding box center [106, 497] width 13 height 17
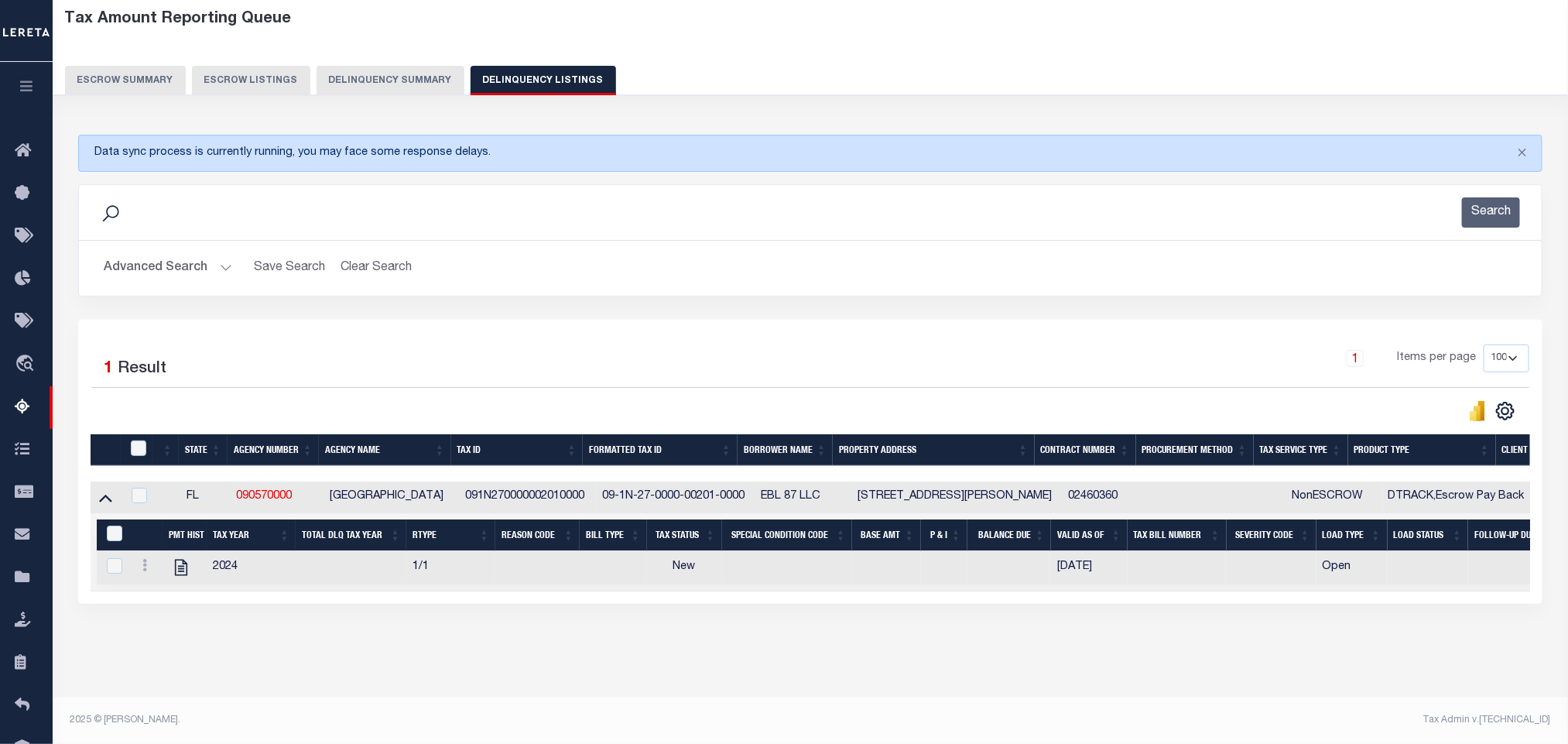
click at [582, 645] on div "Data sync process is currently running, you may face some response delays. Sear…" at bounding box center [810, 385] width 1485 height 531
click at [169, 572] on link "" at bounding box center [180, 567] width 24 height 11
checkbox input "true"
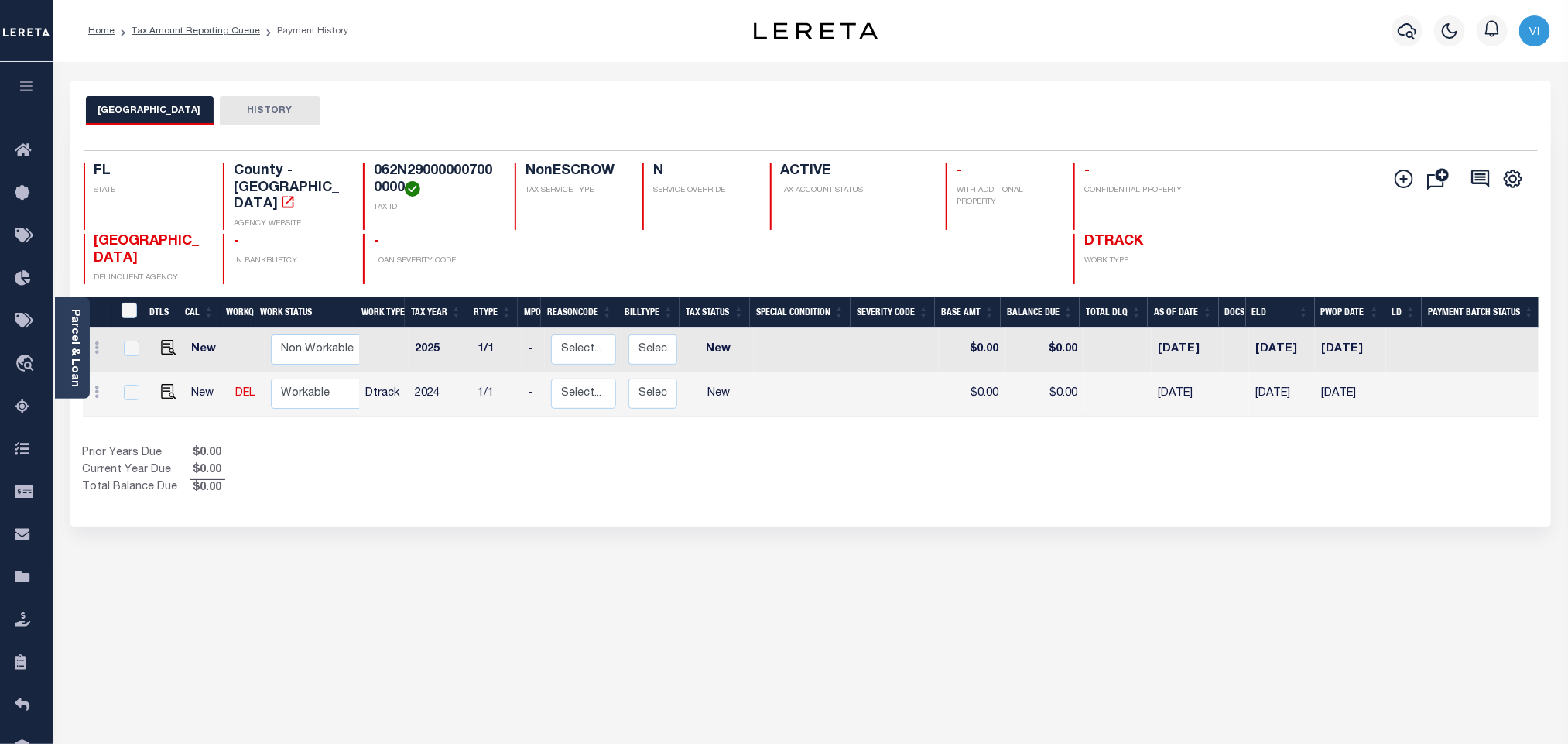
click at [430, 161] on div "Selected 2 Results 1 Items per page 25 50 100 FL STATE County - FL AGENCY WEBSI…" at bounding box center [810, 218] width 1479 height 134
copy h4 "062N290000007000000"
click at [163, 384] on img "" at bounding box center [169, 392] width 16 height 16
checkbox input "true"
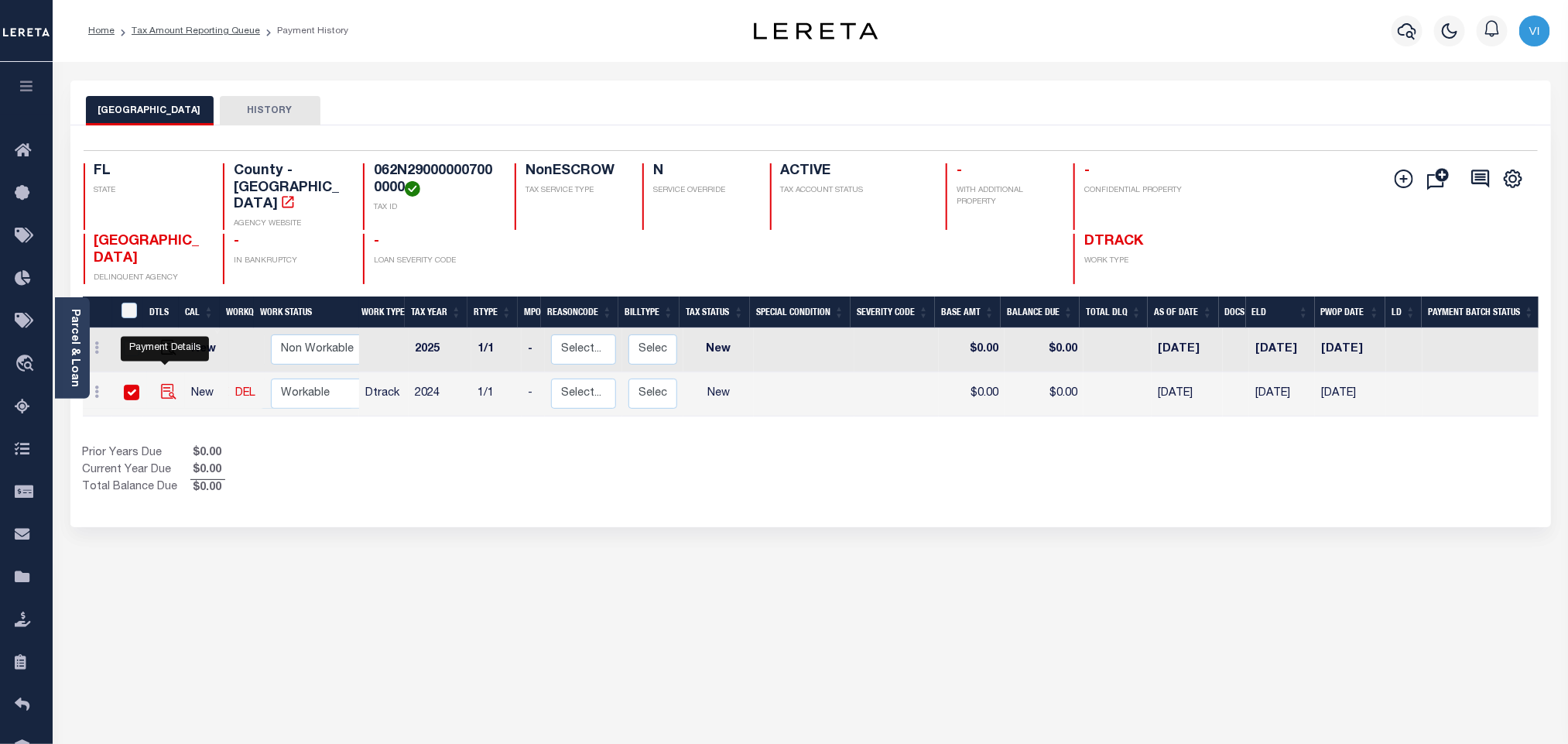
checkbox input "true"
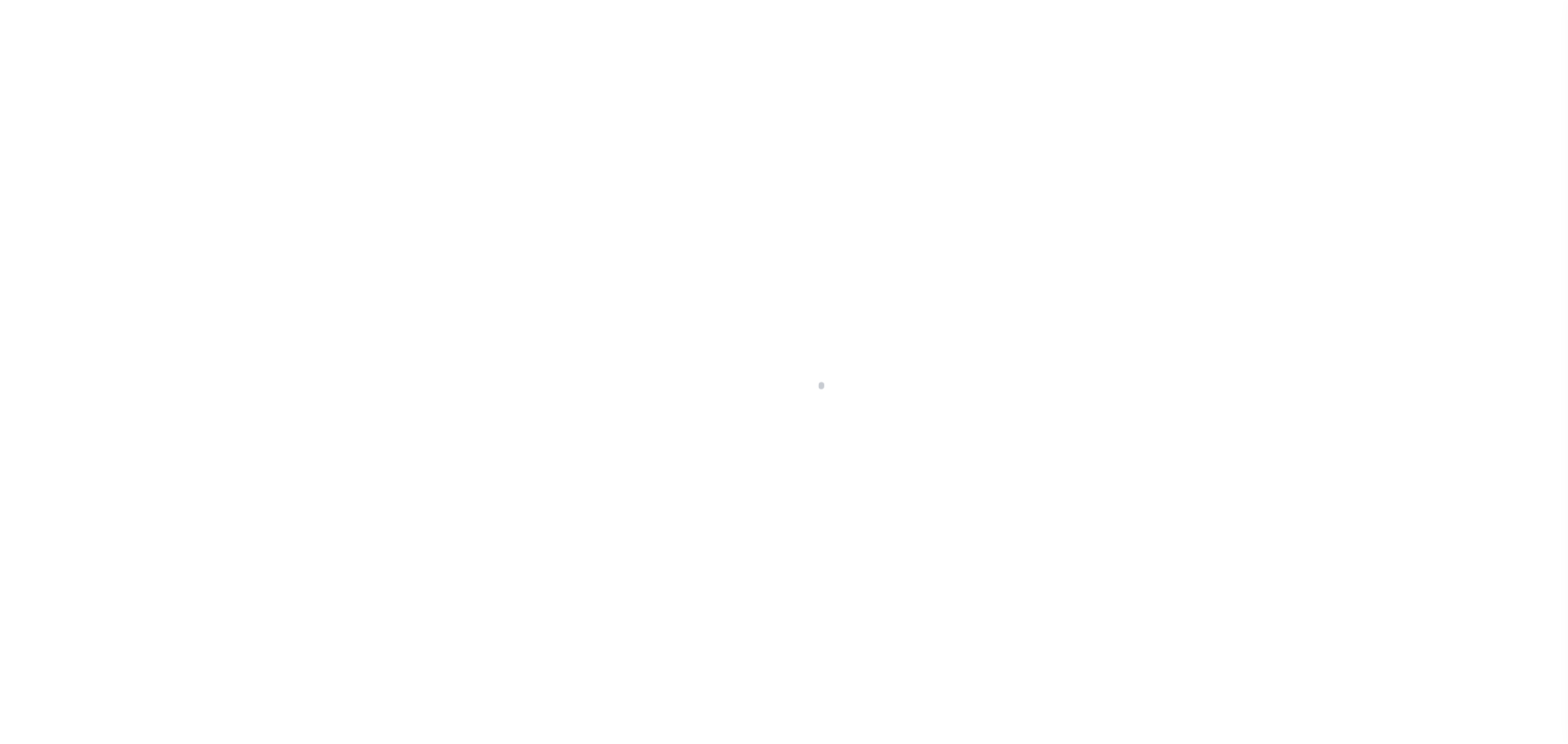
checkbox input "false"
type input "[DATE]"
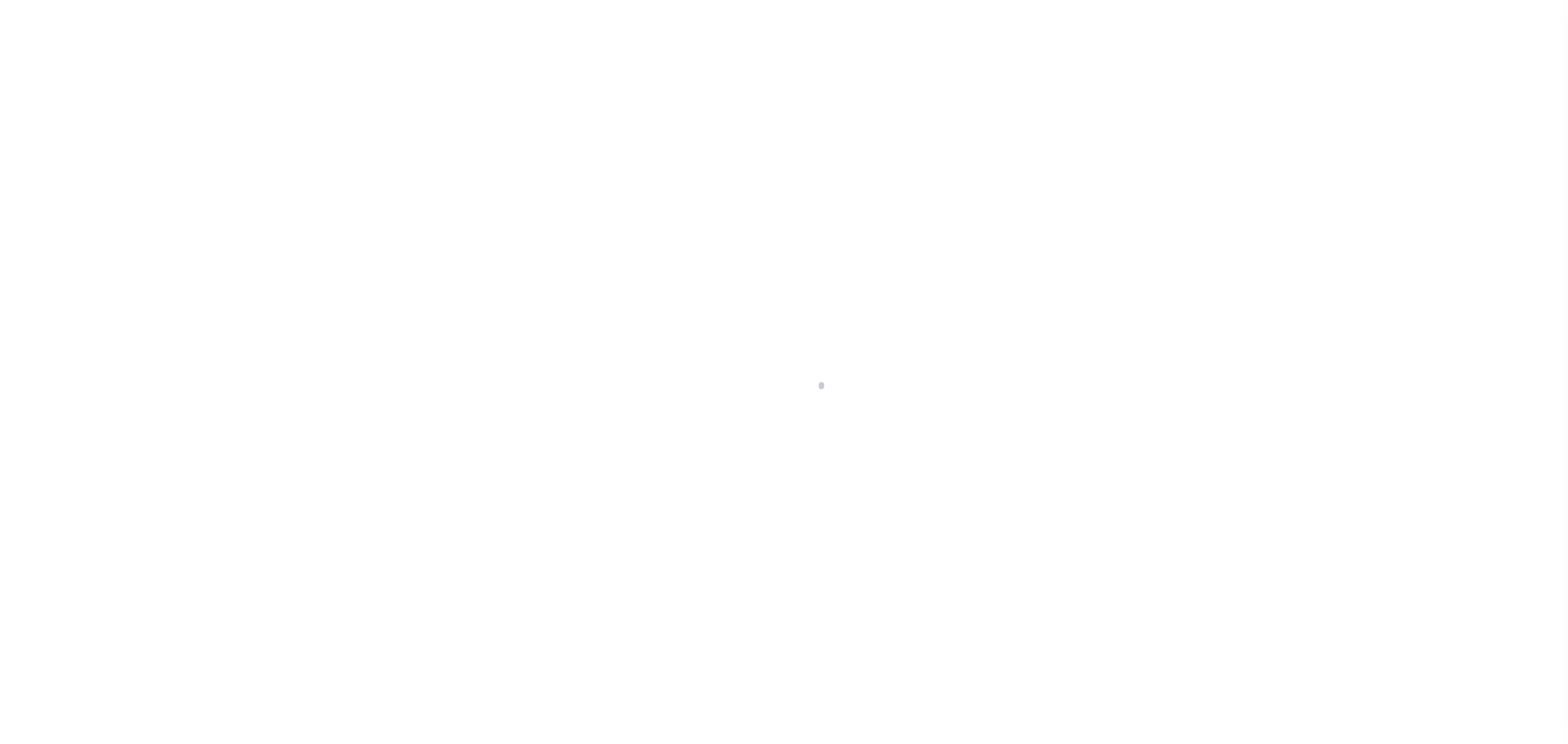
select select "NW2"
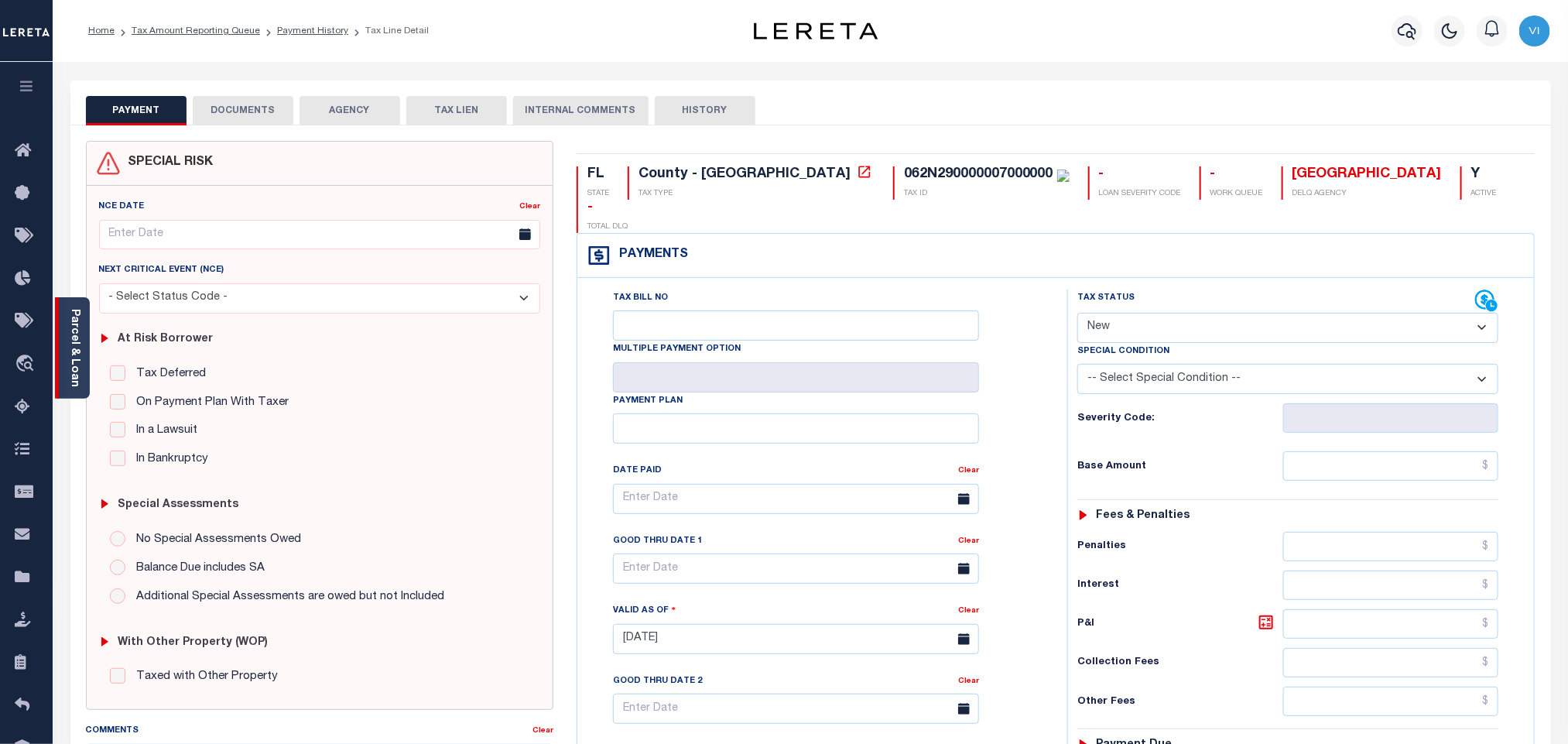
click at [74, 356] on link "Parcel & Loan" at bounding box center [74, 348] width 11 height 78
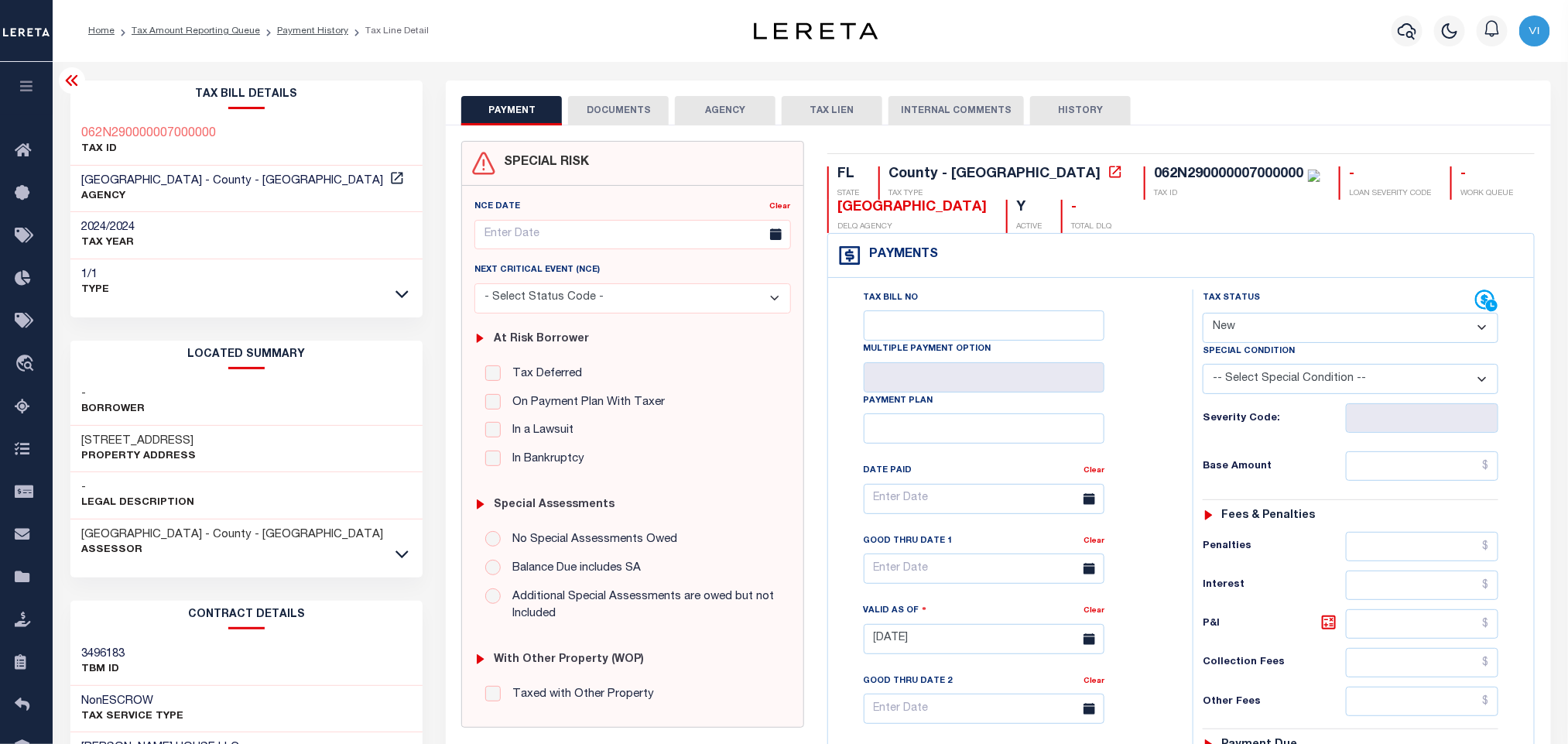
click at [565, 118] on div "PAYMENT DOCUMENTS AGENCY DELINQUENT PAYEE TAX LIEN HISTORY" at bounding box center [998, 110] width 1073 height 28
click at [581, 113] on button "DOCUMENTS" at bounding box center [619, 110] width 101 height 29
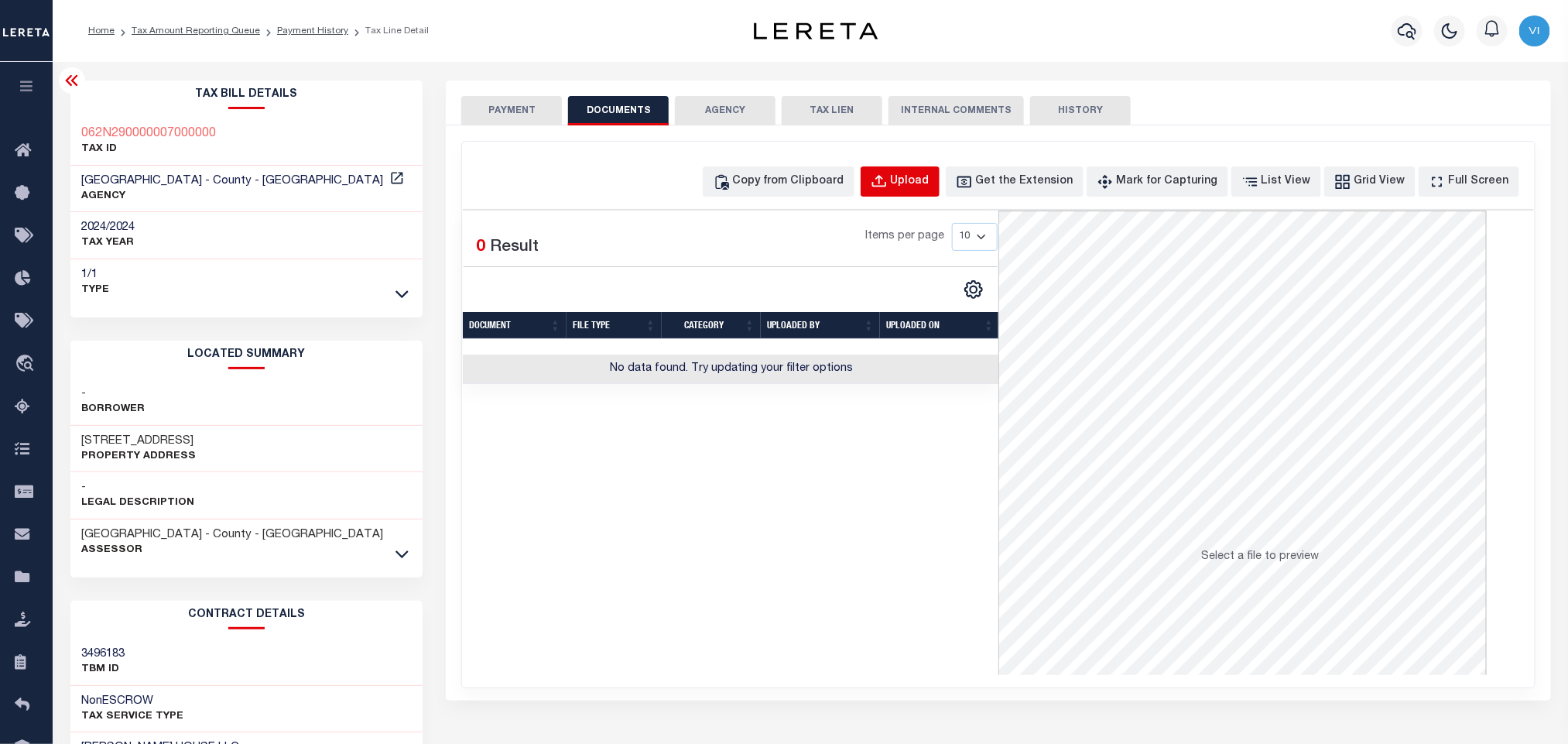
click at [929, 184] on div "Upload" at bounding box center [909, 182] width 39 height 17
select select "POP"
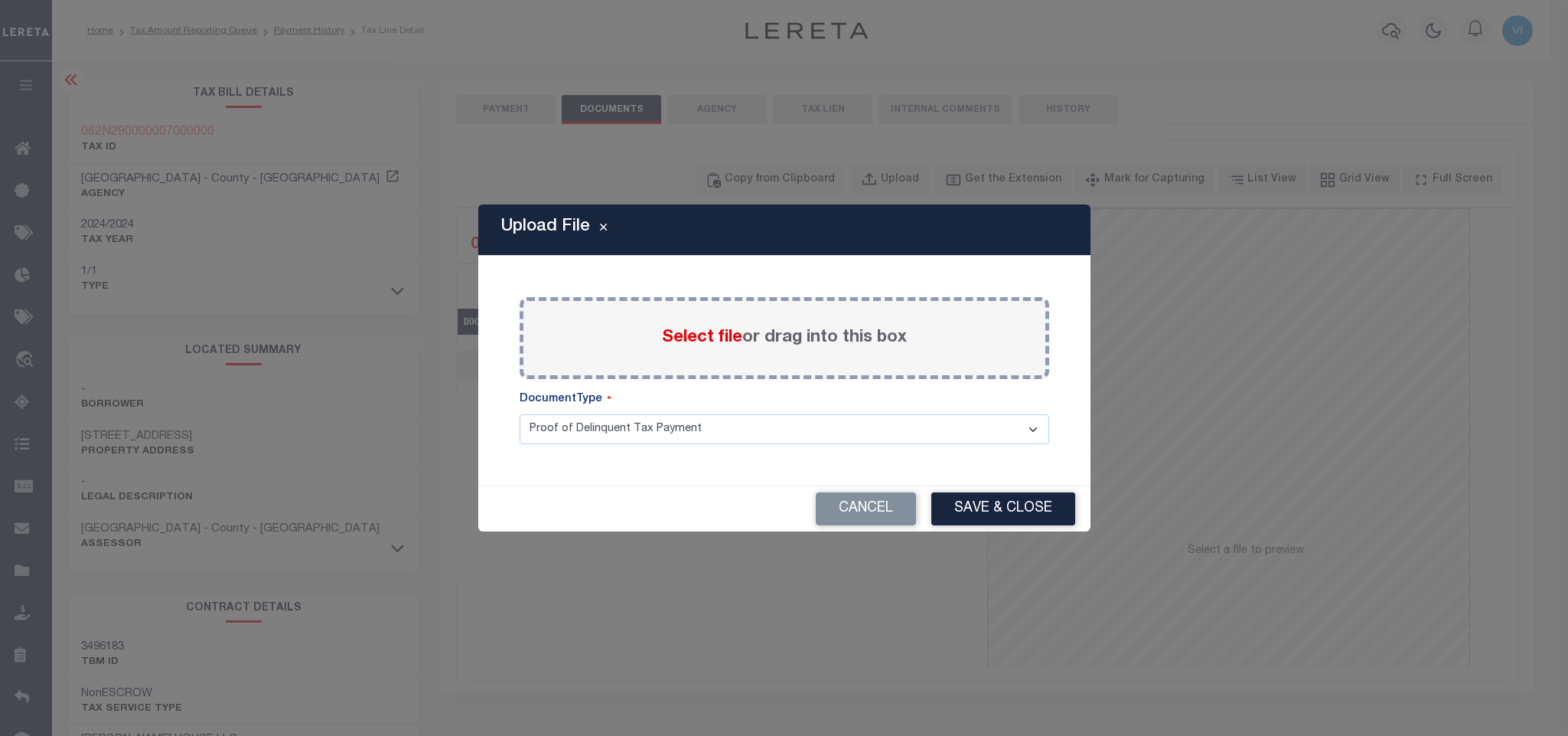
click at [698, 343] on span "Select file" at bounding box center [701, 338] width 80 height 17
click at [0, 0] on input "Select file or drag into this box" at bounding box center [0, 0] width 0 height 0
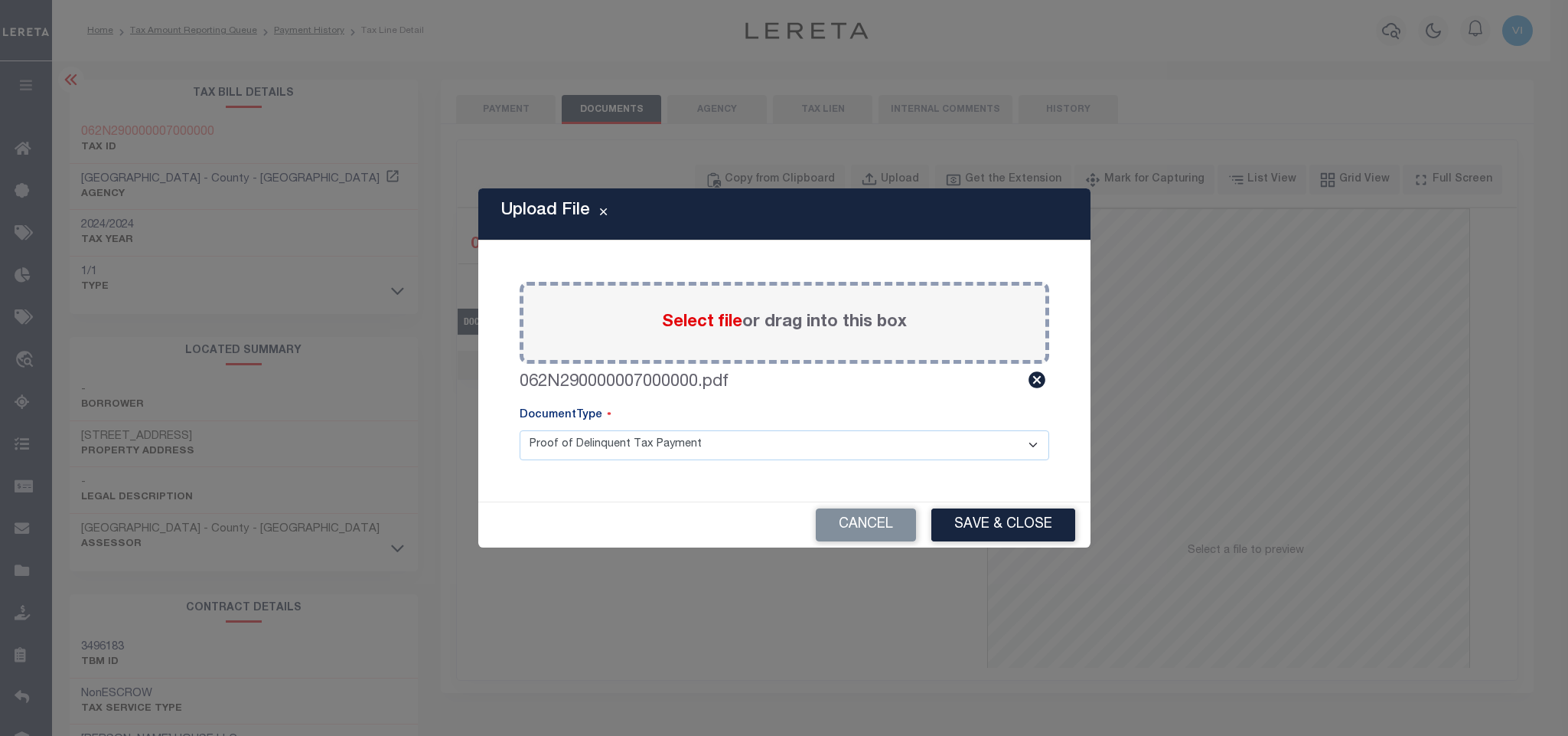
click at [545, 460] on div "Paste copied image or file into this box Select file or drag into this box 062N…" at bounding box center [784, 371] width 576 height 225
click at [556, 451] on select "Proof of Delinquent Tax Payment" at bounding box center [785, 445] width 530 height 30
click at [520, 430] on select "Proof of Delinquent Tax Payment" at bounding box center [785, 445] width 530 height 30
click at [960, 529] on button "Save & Close" at bounding box center [1003, 525] width 144 height 33
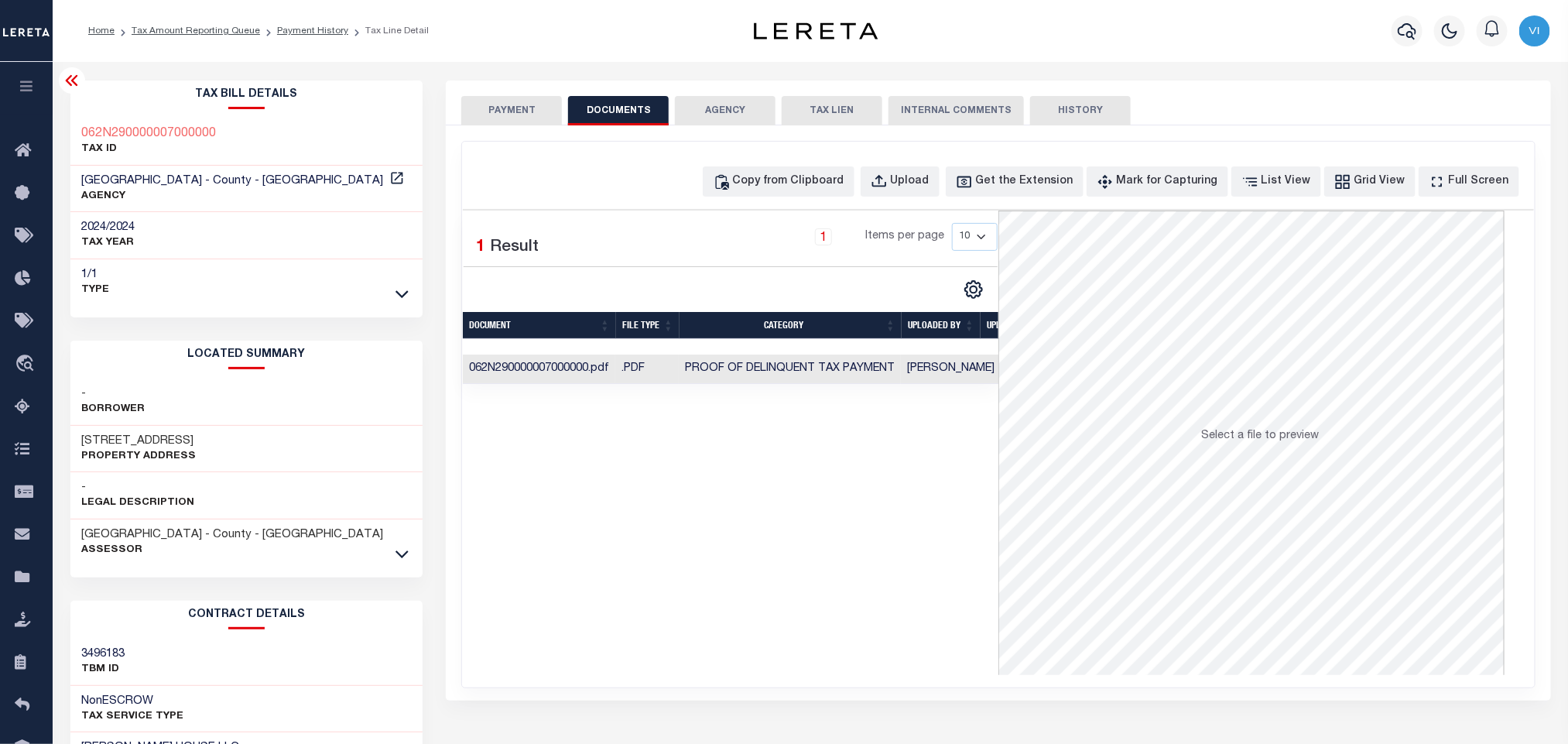
click at [522, 99] on button "PAYMENT" at bounding box center [511, 110] width 101 height 29
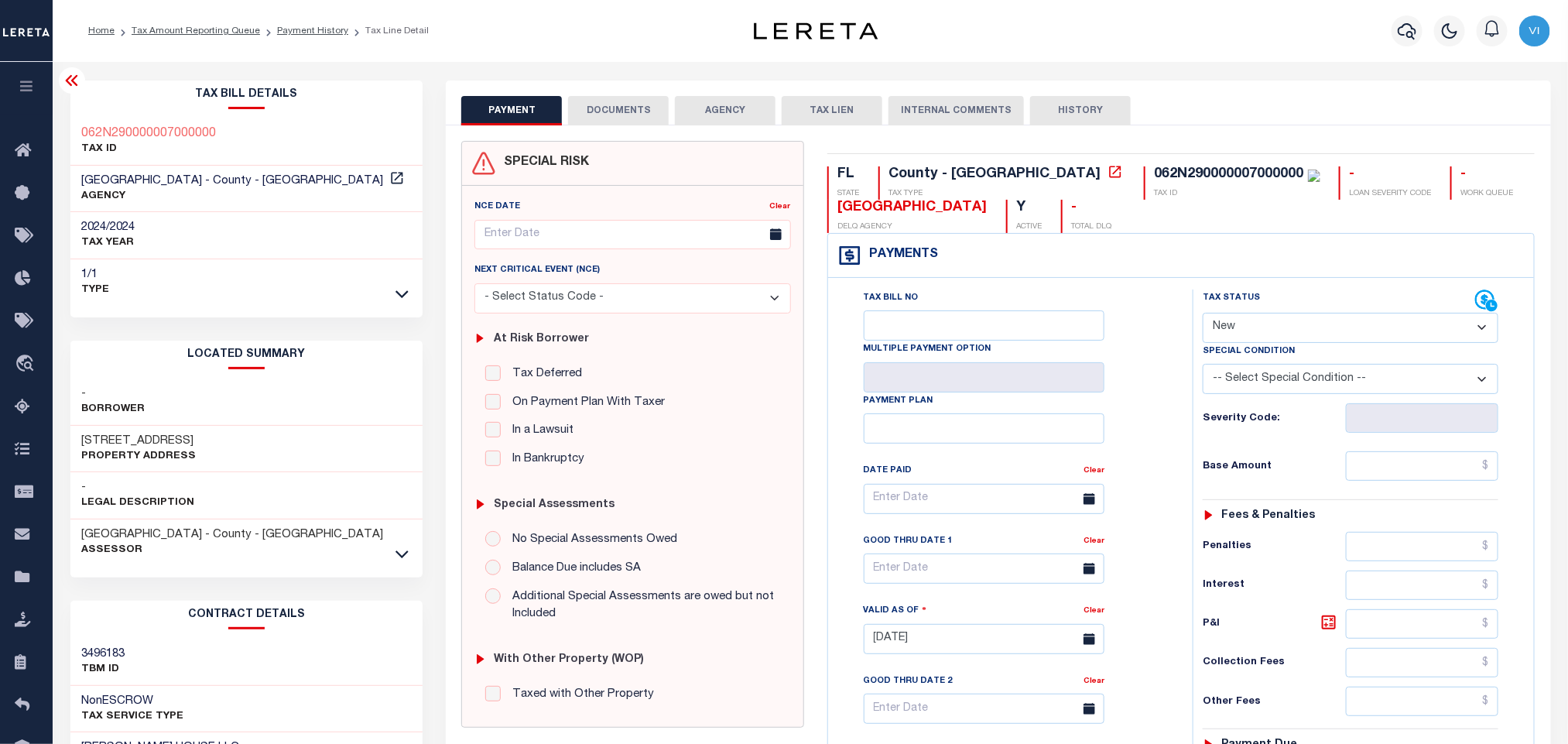
click at [1310, 326] on select "- Select Status Code - Open Due/Unpaid Paid Incomplete No Tax Due Internal Refu…" at bounding box center [1350, 328] width 295 height 30
select select "PYD"
click at [1202, 314] on select "- Select Status Code - Open Due/Unpaid Paid Incomplete No Tax Due Internal Refu…" at bounding box center [1350, 328] width 295 height 30
type input "08/29/2025"
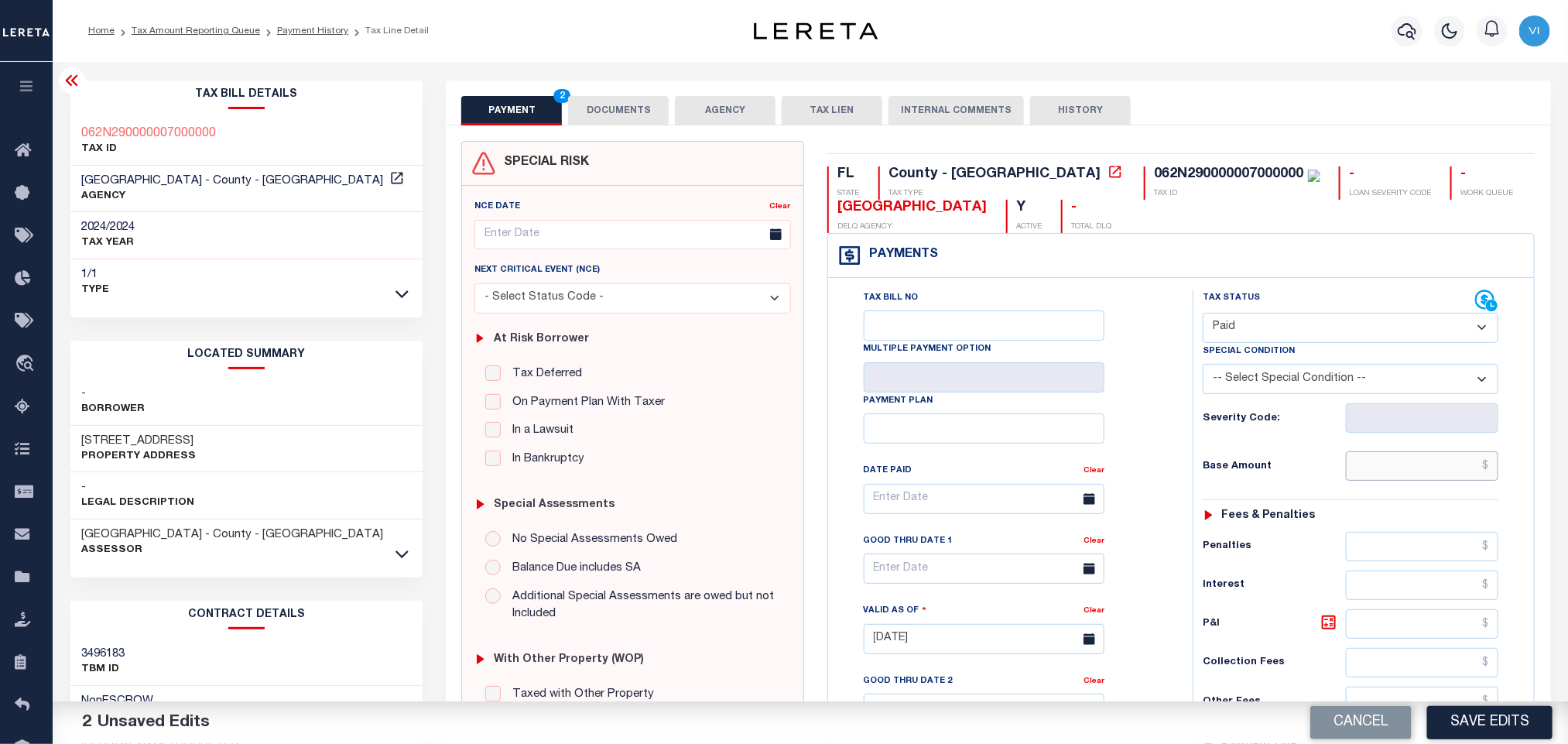
click at [1405, 478] on input "text" at bounding box center [1422, 466] width 153 height 29
paste input "9,228.58"
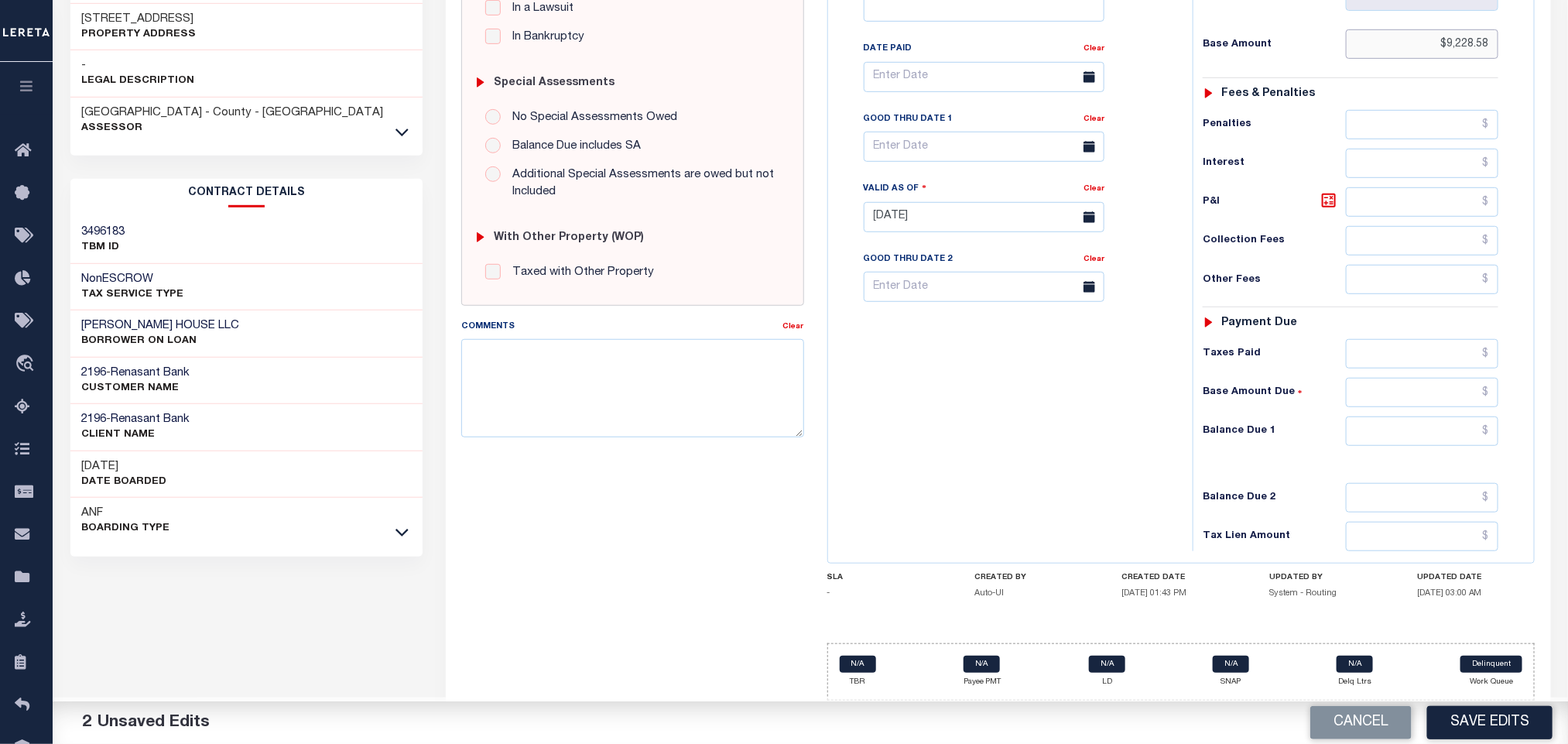
scroll to position [437, 0]
type input "$9,228.58"
click at [1394, 448] on div "Tax Status Status - Select Status Code -" at bounding box center [1354, 209] width 325 height 683
click at [1388, 437] on input "text" at bounding box center [1422, 430] width 153 height 29
type input "$0.00"
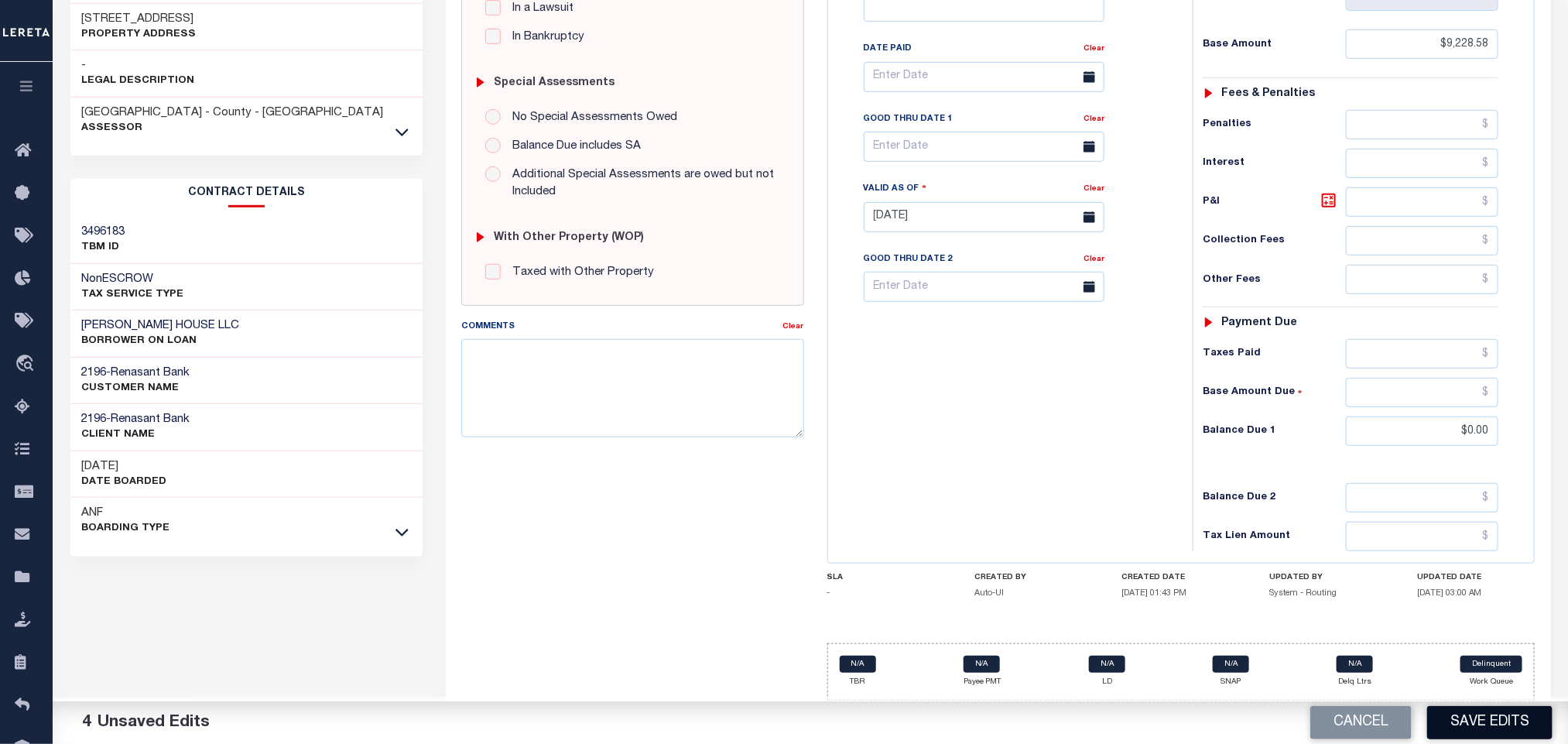
click at [1477, 712] on button "Save Edits" at bounding box center [1489, 723] width 125 height 33
checkbox input "false"
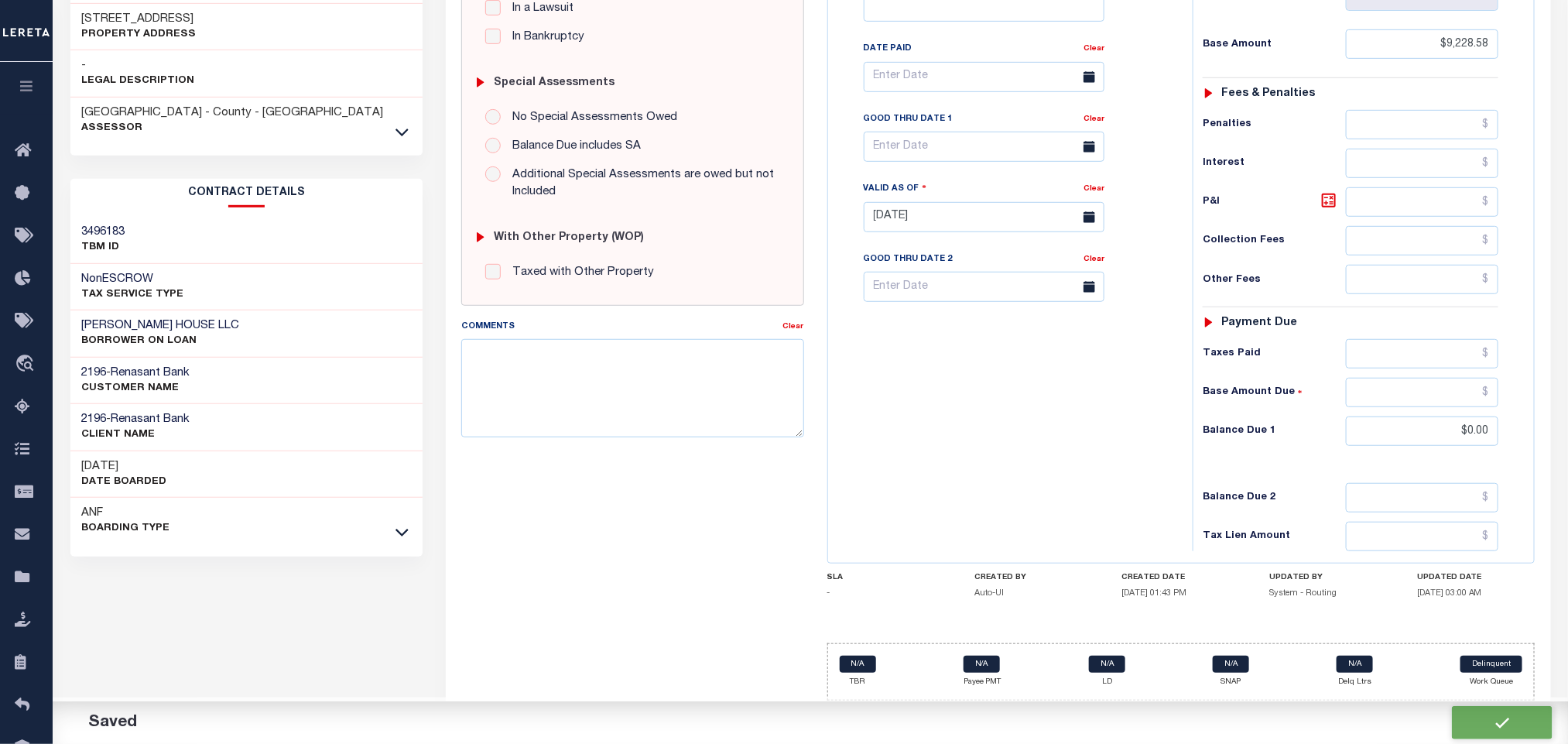
type input "$9,228.58"
type input "$0"
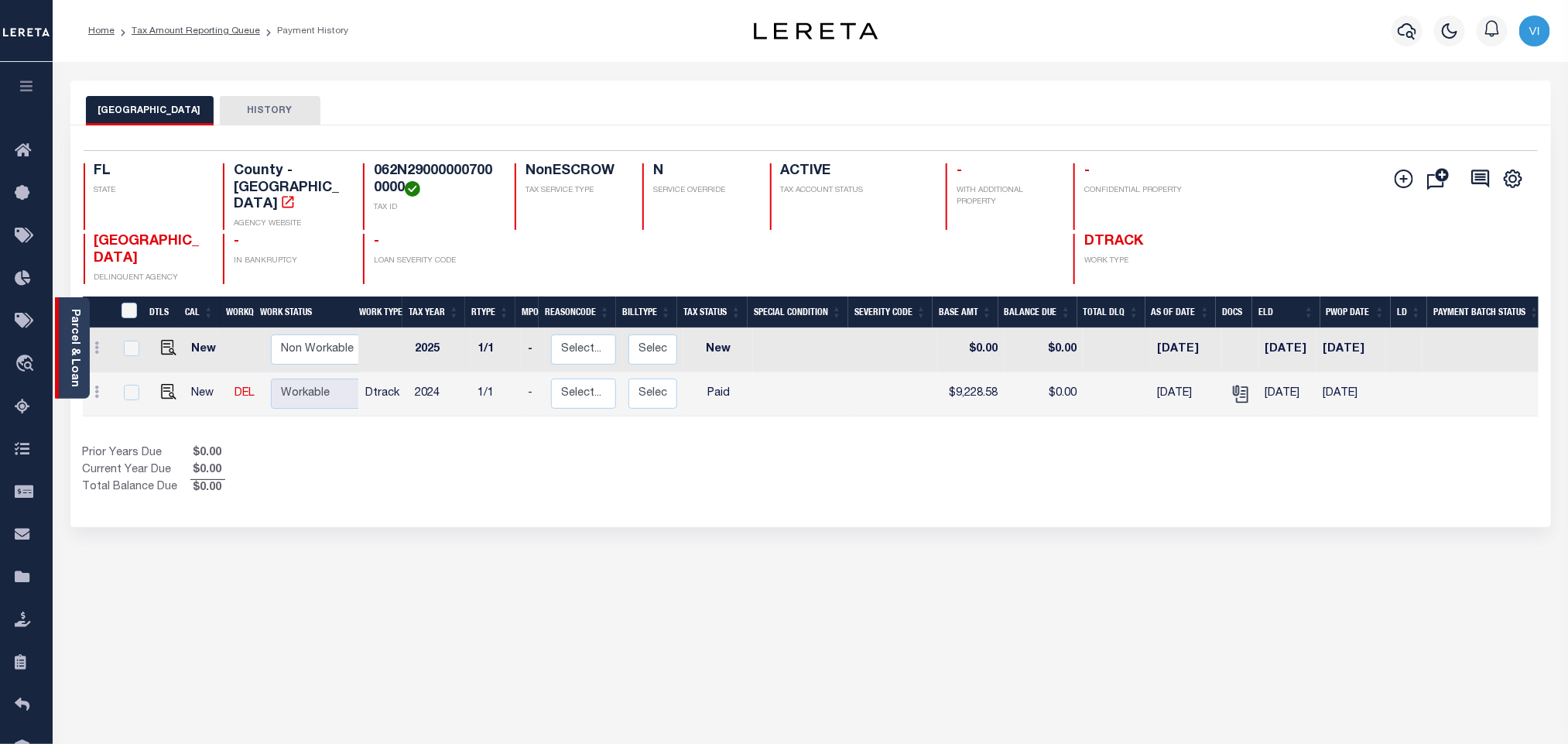
click at [72, 356] on link "Parcel & Loan" at bounding box center [74, 348] width 11 height 78
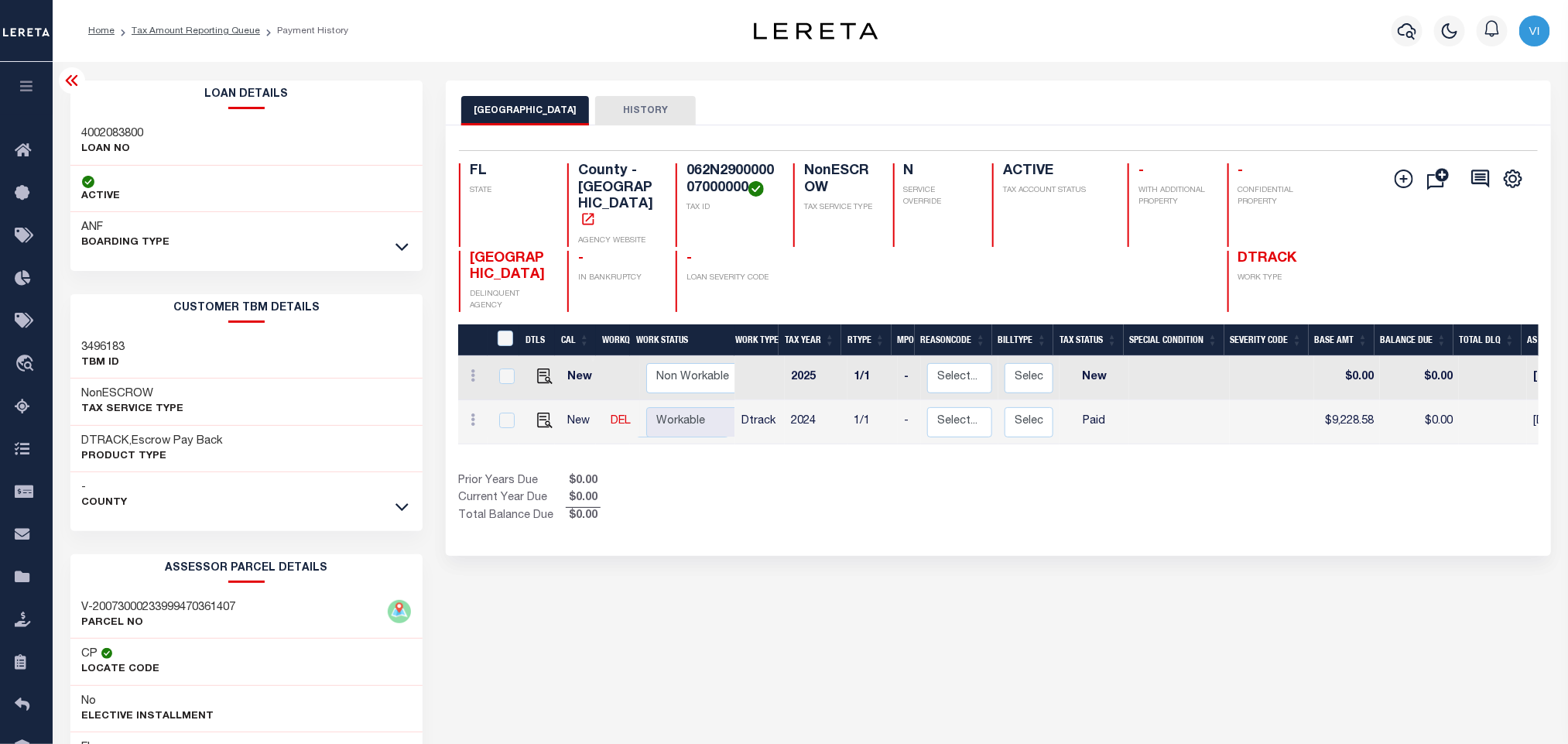
click at [87, 133] on h3 "4002083800" at bounding box center [113, 134] width 62 height 16
copy h3 "4002083800"
click at [693, 181] on h4 "062N290000007000000" at bounding box center [730, 180] width 88 height 33
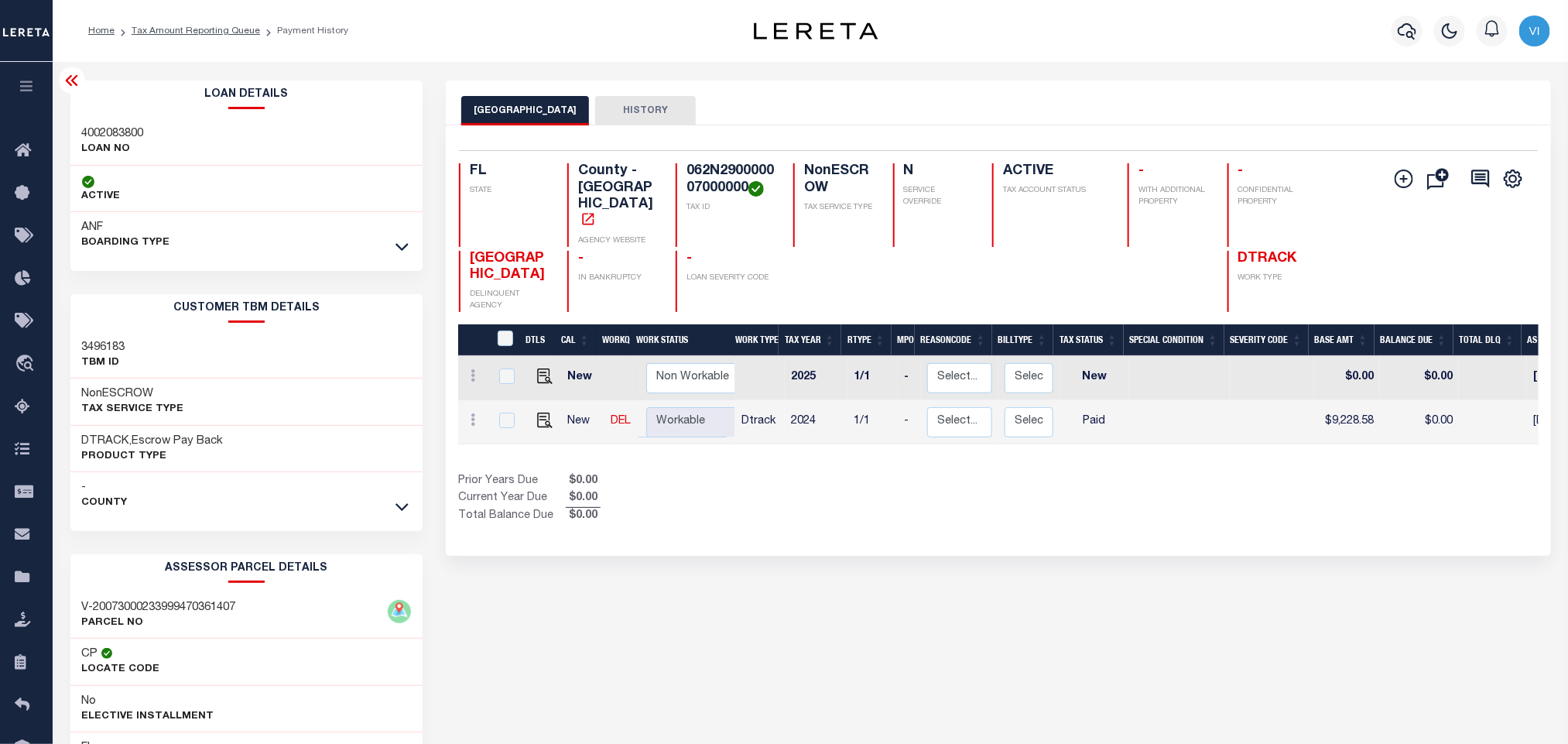
copy h4 "062N290000007000000"
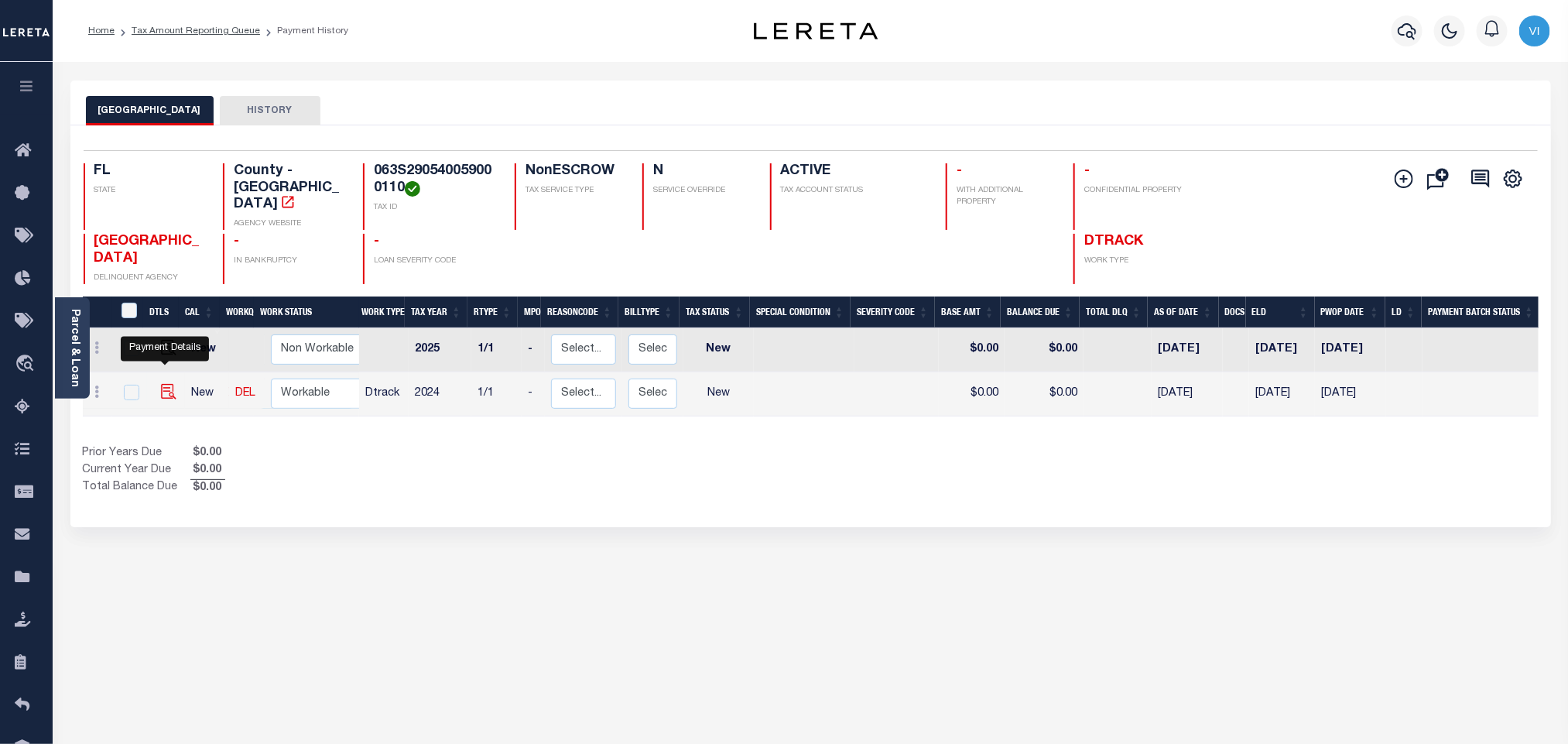
click at [165, 384] on img "" at bounding box center [169, 392] width 16 height 16
checkbox input "true"
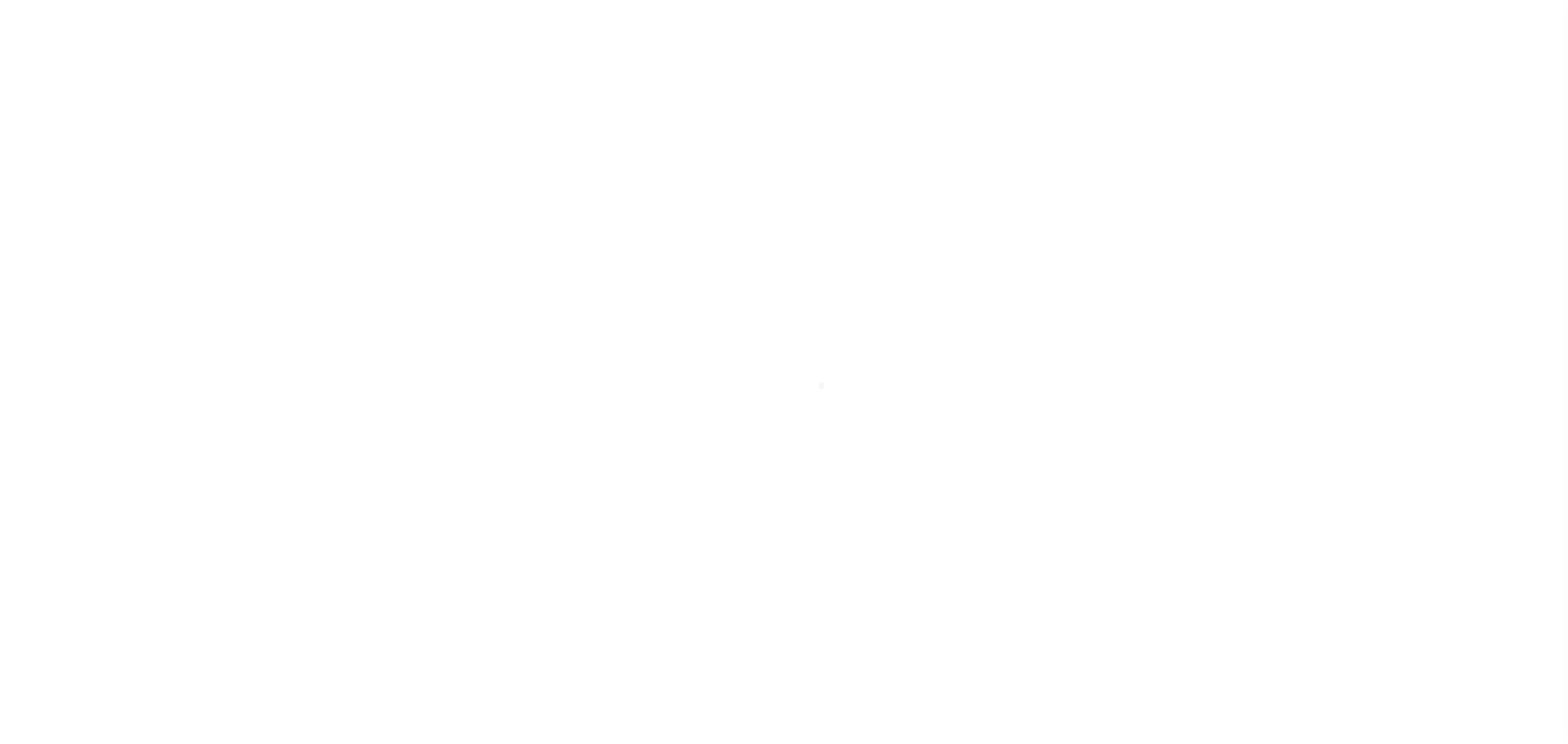
checkbox input "false"
type input "08/01/2025"
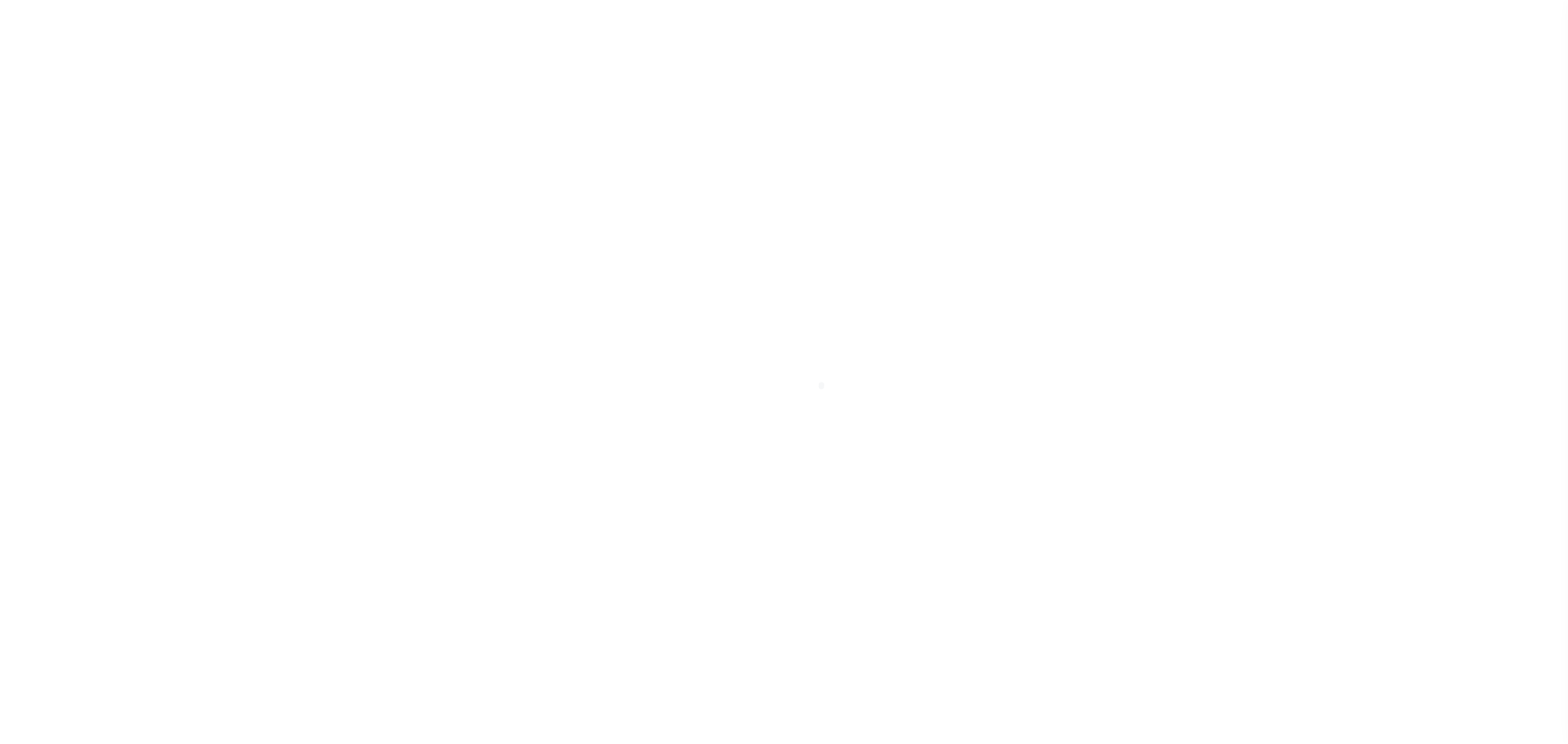
select select "NW2"
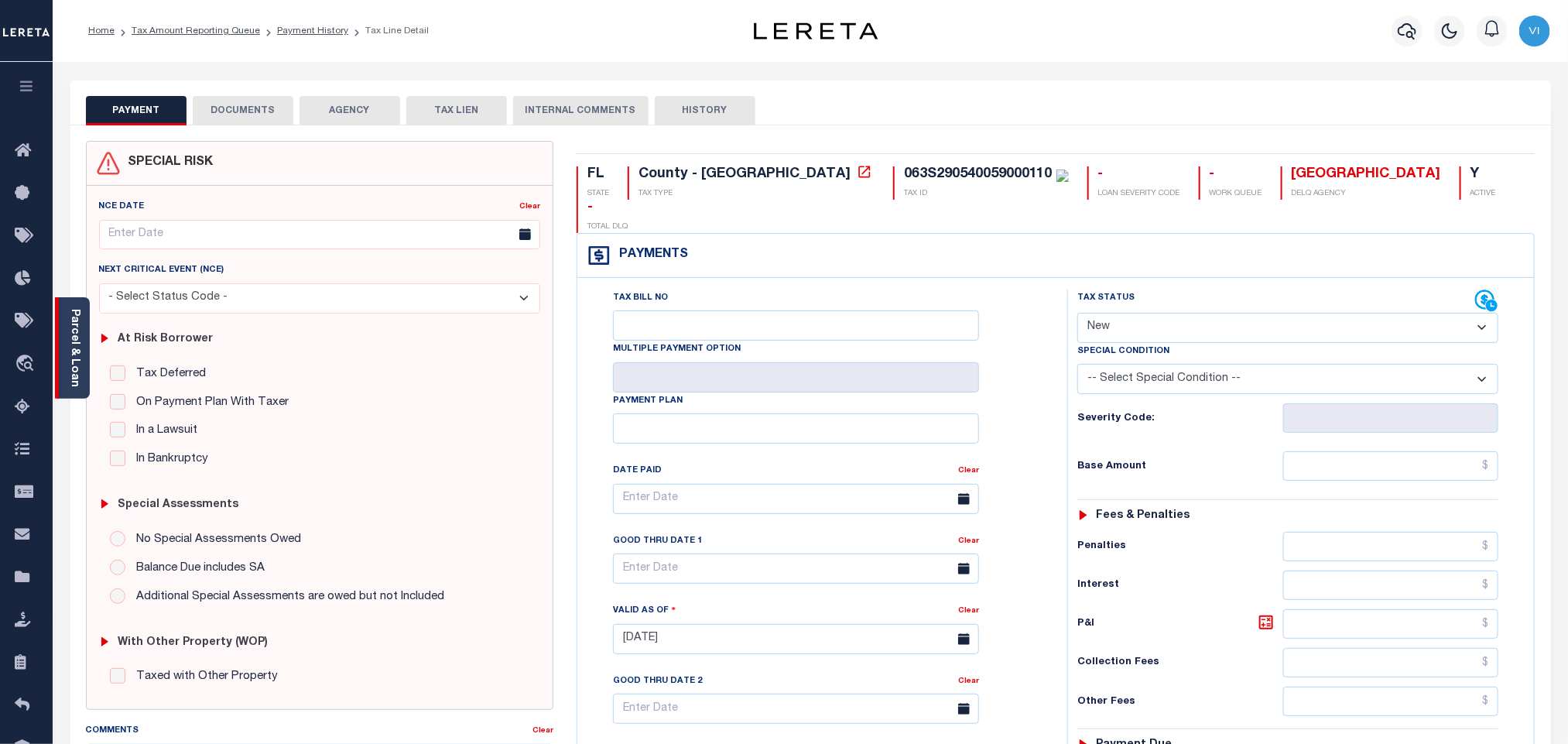
click at [77, 369] on link "Parcel & Loan" at bounding box center [74, 348] width 11 height 78
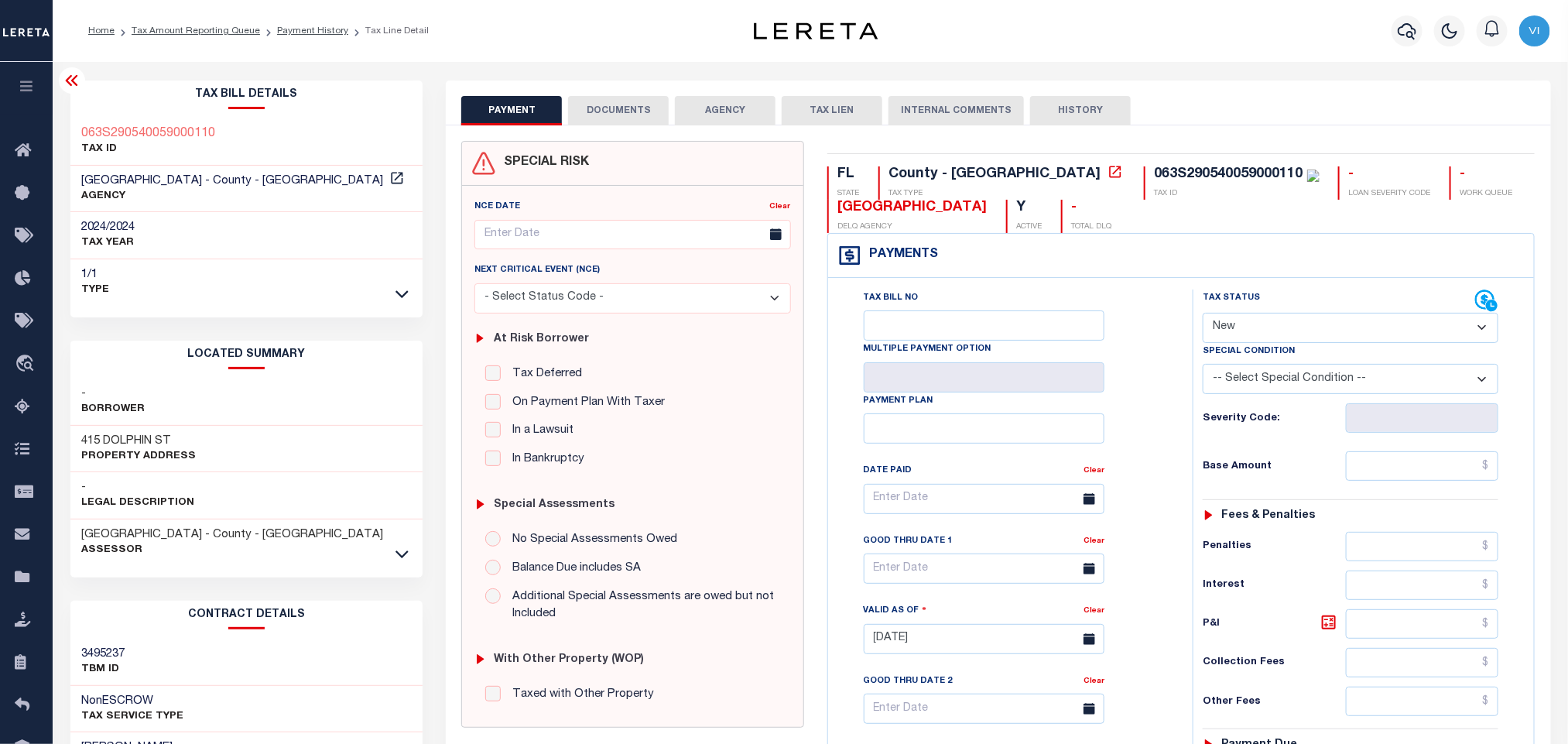
click at [604, 108] on button "DOCUMENTS" at bounding box center [619, 110] width 101 height 29
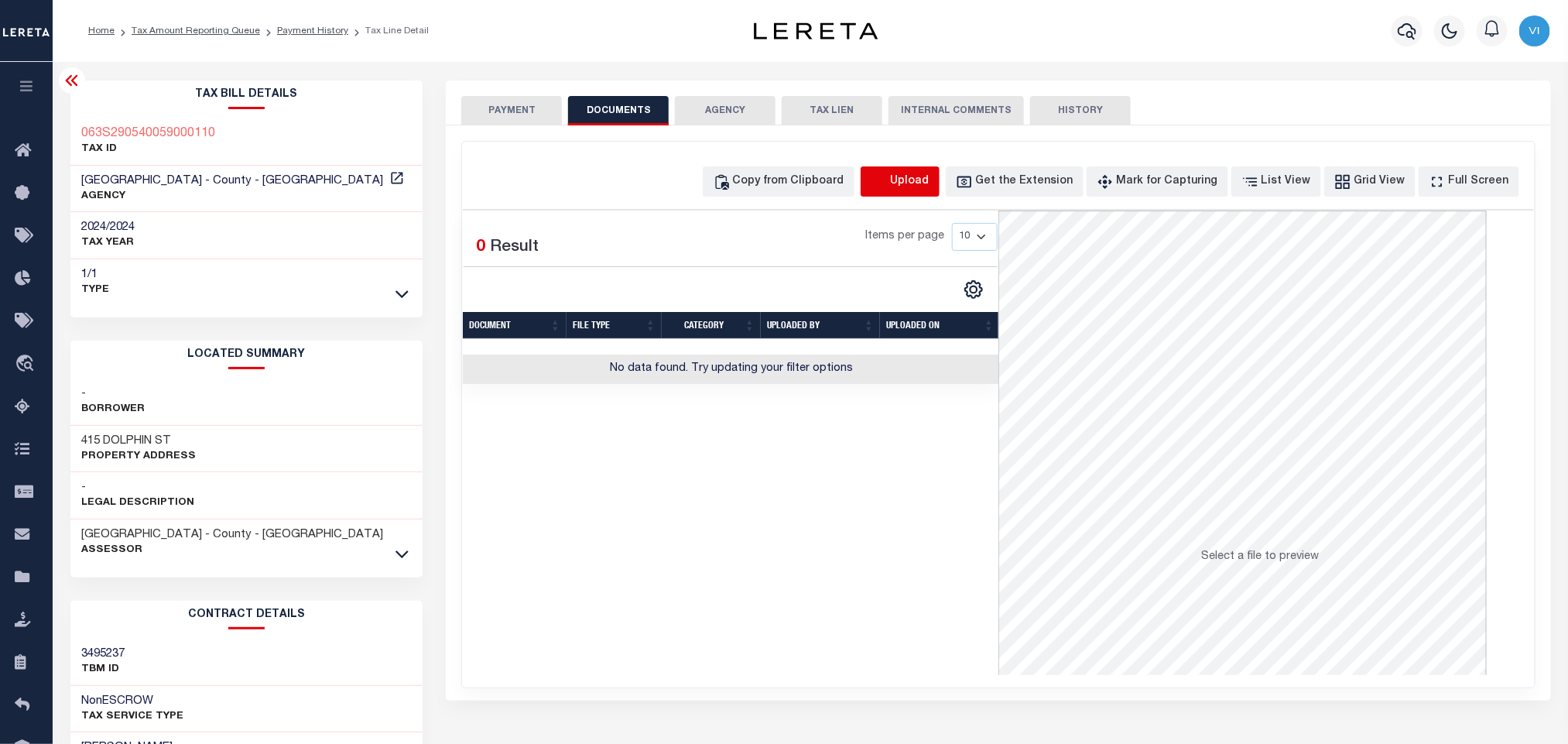
click at [887, 184] on icon "button" at bounding box center [879, 182] width 17 height 17
select select "POP"
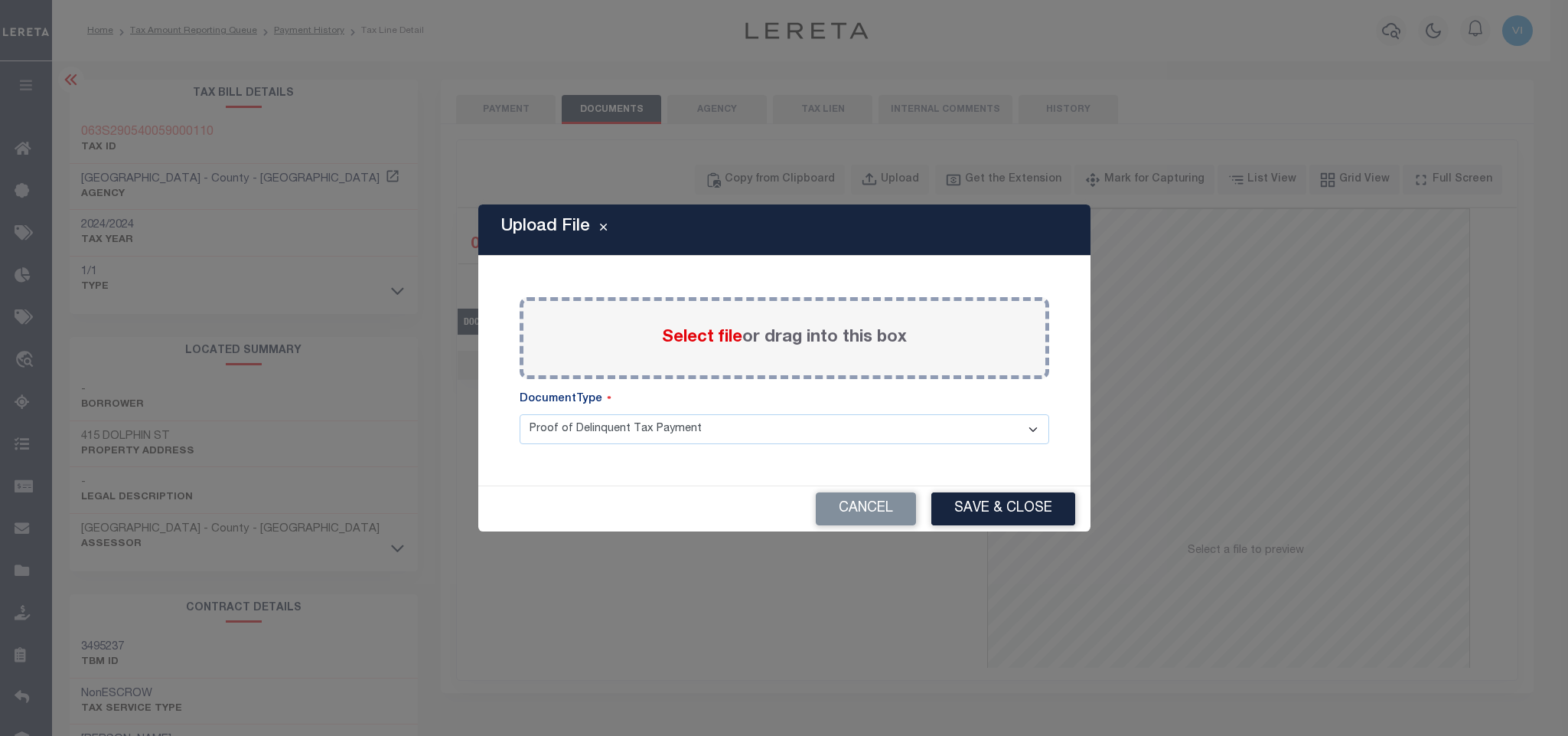
click at [716, 329] on span "Select file" at bounding box center [701, 338] width 80 height 17
click at [0, 0] on input "Select file or drag into this box" at bounding box center [0, 0] width 0 height 0
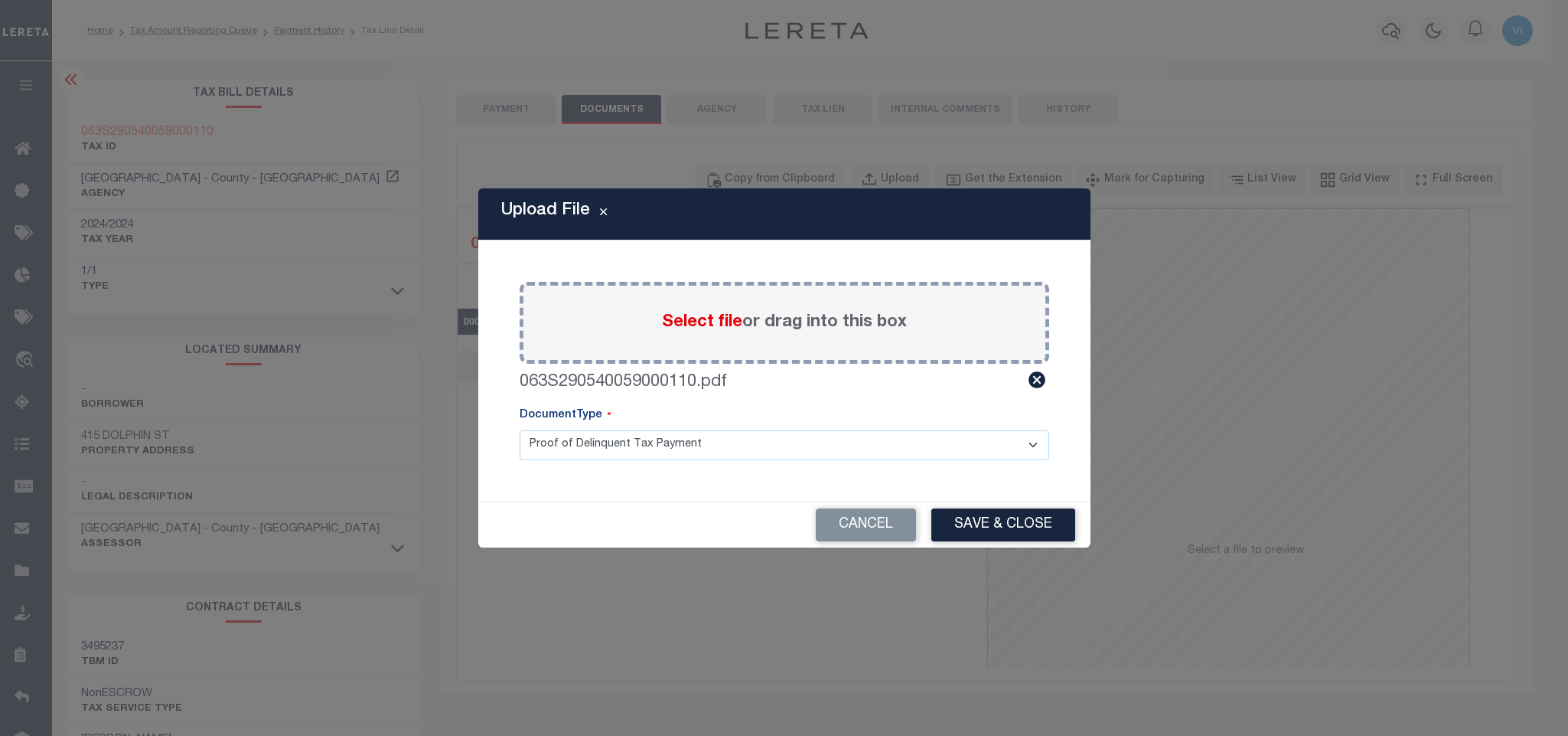
click at [545, 447] on select "Proof of Delinquent Tax Payment" at bounding box center [785, 445] width 530 height 30
click at [520, 430] on select "Proof of Delinquent Tax Payment" at bounding box center [785, 445] width 530 height 30
click at [951, 522] on button "Save & Close" at bounding box center [1003, 525] width 144 height 33
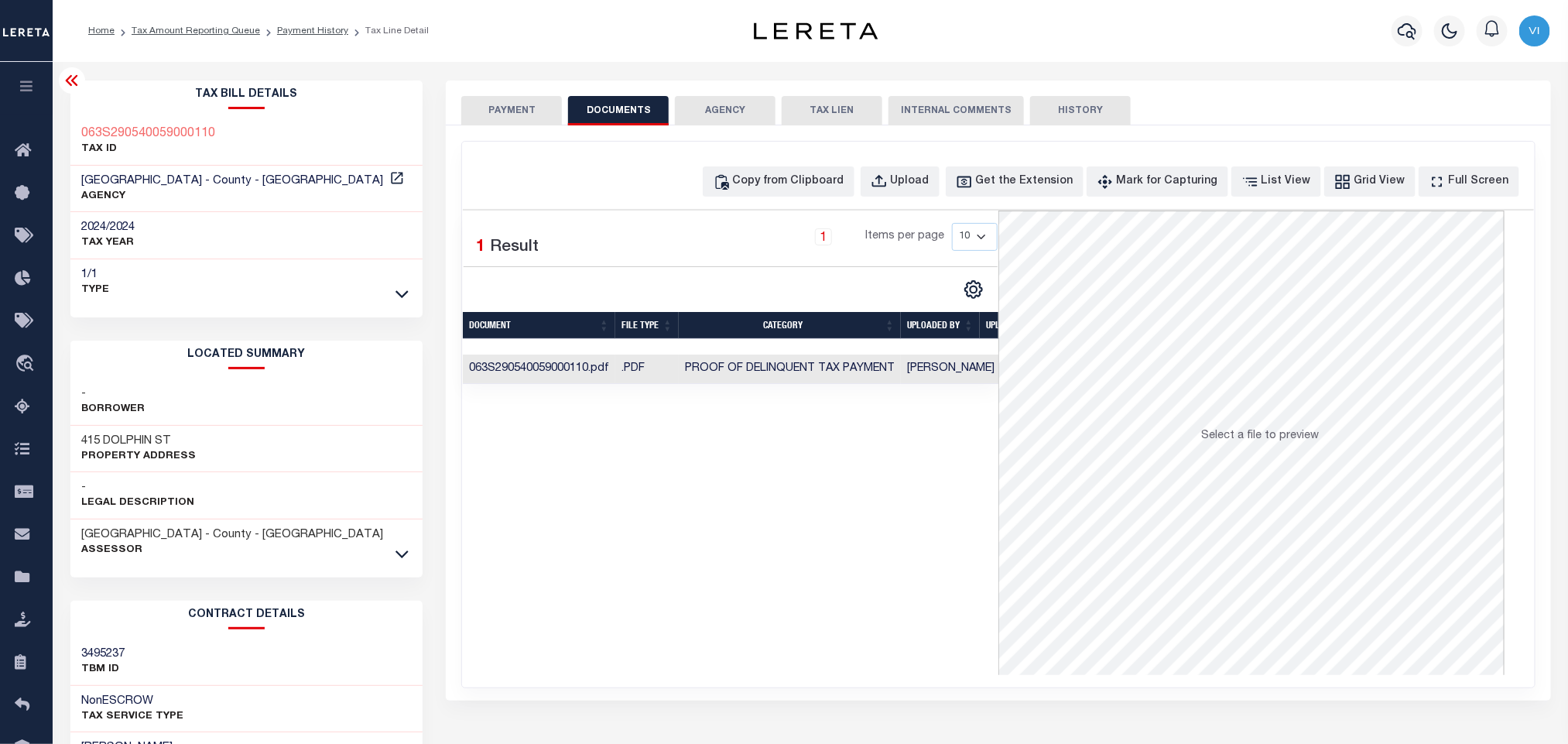
click at [507, 113] on button "PAYMENT" at bounding box center [511, 110] width 101 height 29
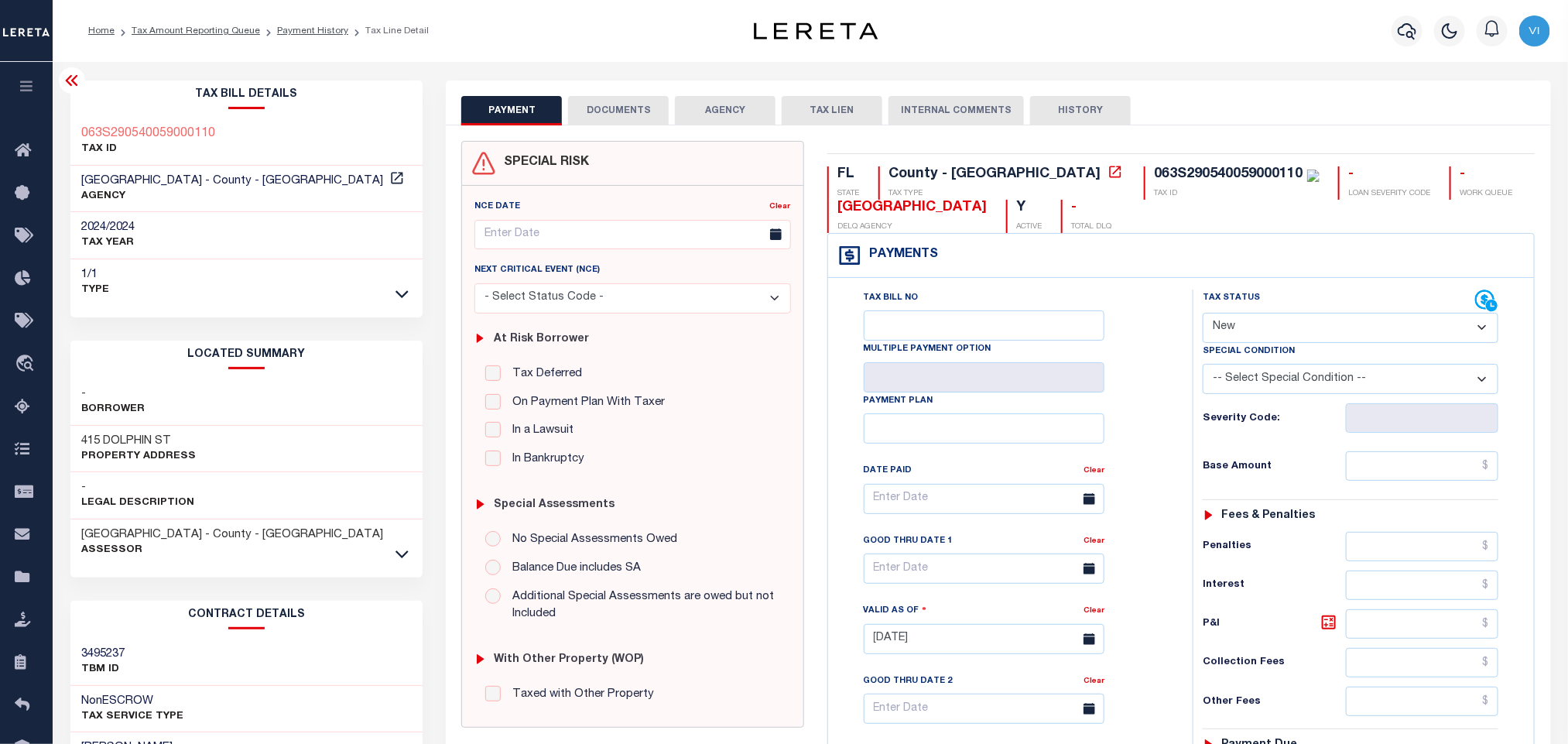
click at [1238, 326] on select "- Select Status Code - Open Due/Unpaid Paid Incomplete No Tax Due Internal Refu…" at bounding box center [1350, 328] width 295 height 30
select select "PYD"
click at [1202, 314] on select "- Select Status Code - Open Due/Unpaid Paid Incomplete No Tax Due Internal Refu…" at bounding box center [1350, 328] width 295 height 30
type input "[DATE]"
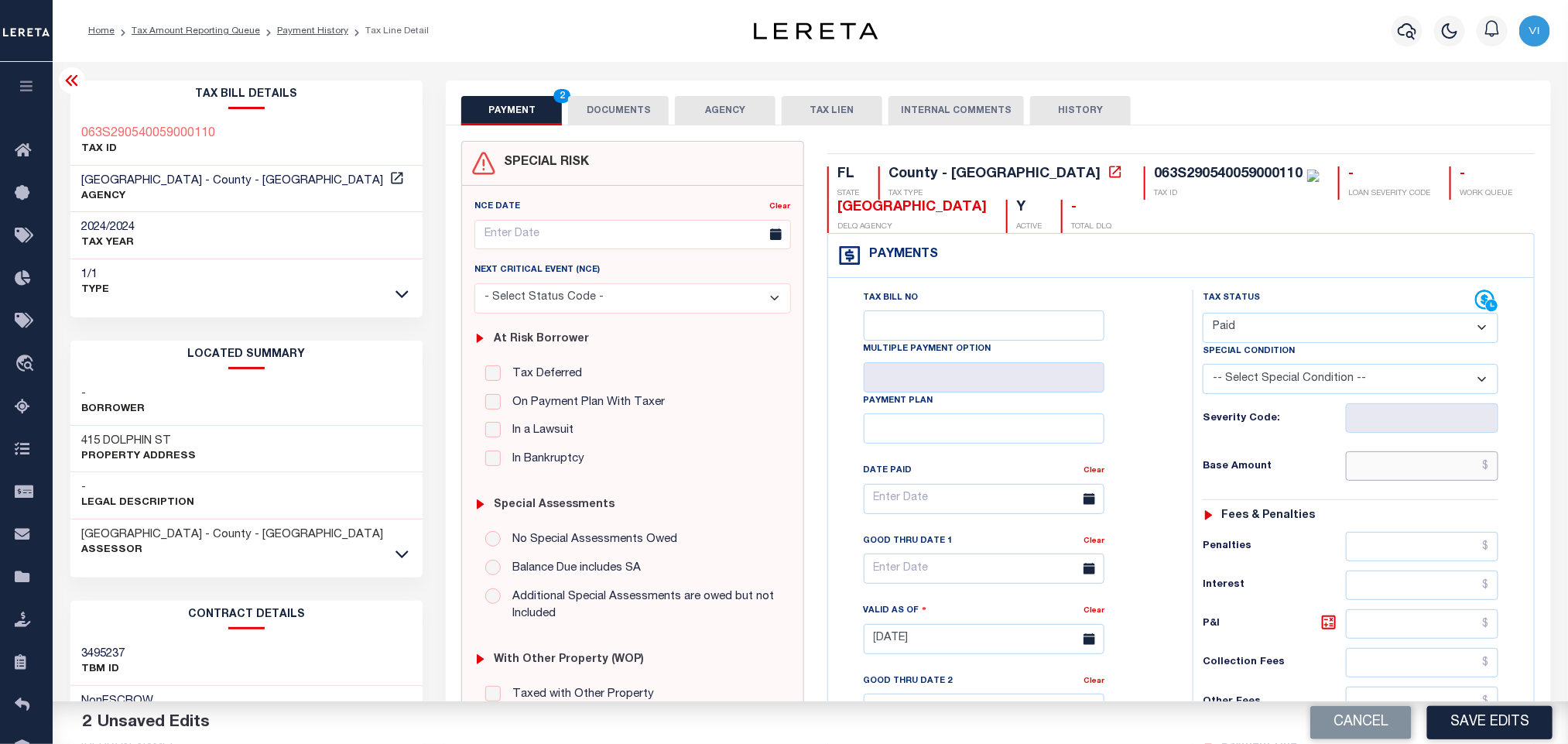
click at [1379, 476] on input "text" at bounding box center [1422, 466] width 153 height 29
paste input "1,594.39"
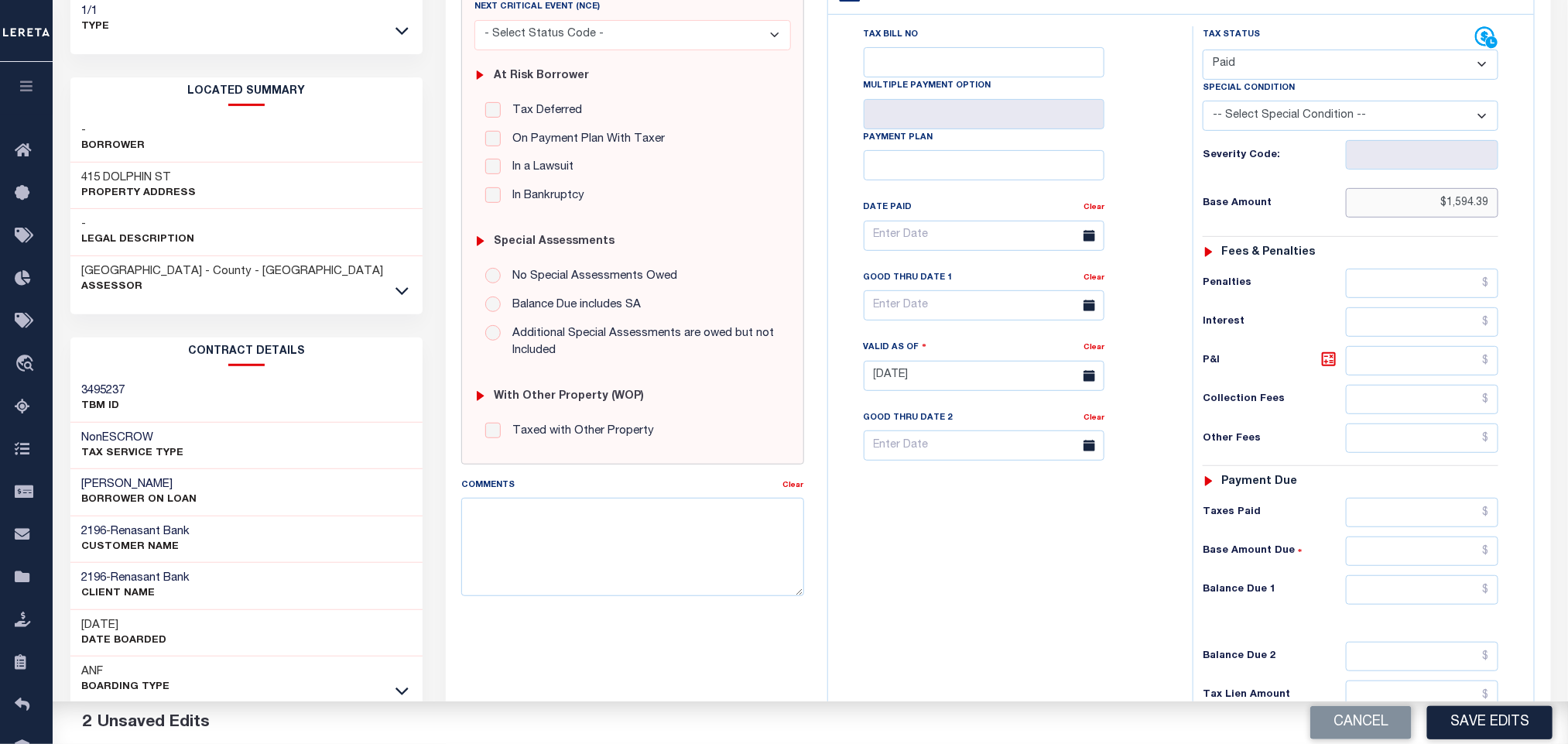
scroll to position [437, 0]
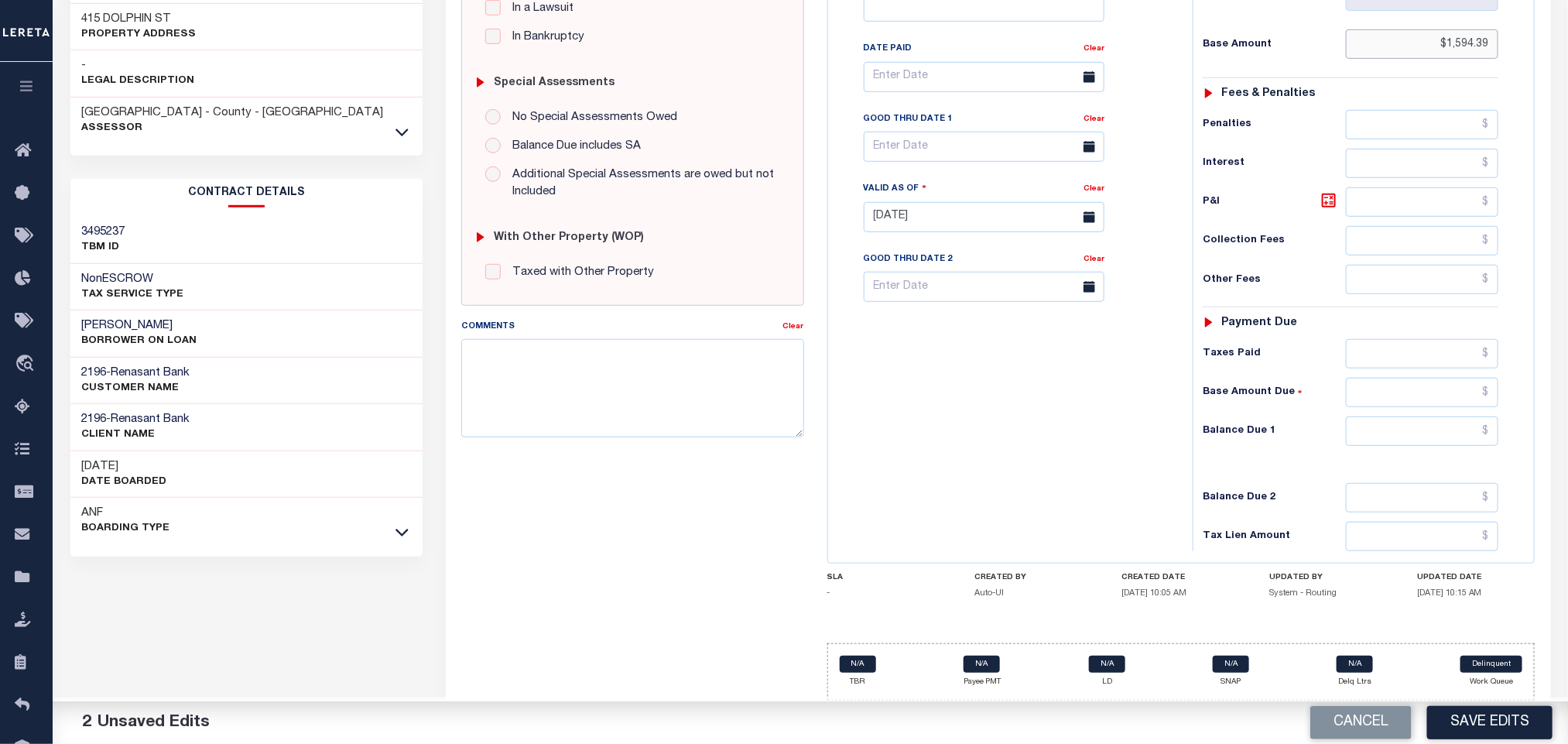
type input "$1,594.39"
click at [1398, 432] on input "text" at bounding box center [1422, 430] width 153 height 29
type input "$0.00"
click at [1482, 723] on button "Save Edits" at bounding box center [1489, 723] width 125 height 33
checkbox input "false"
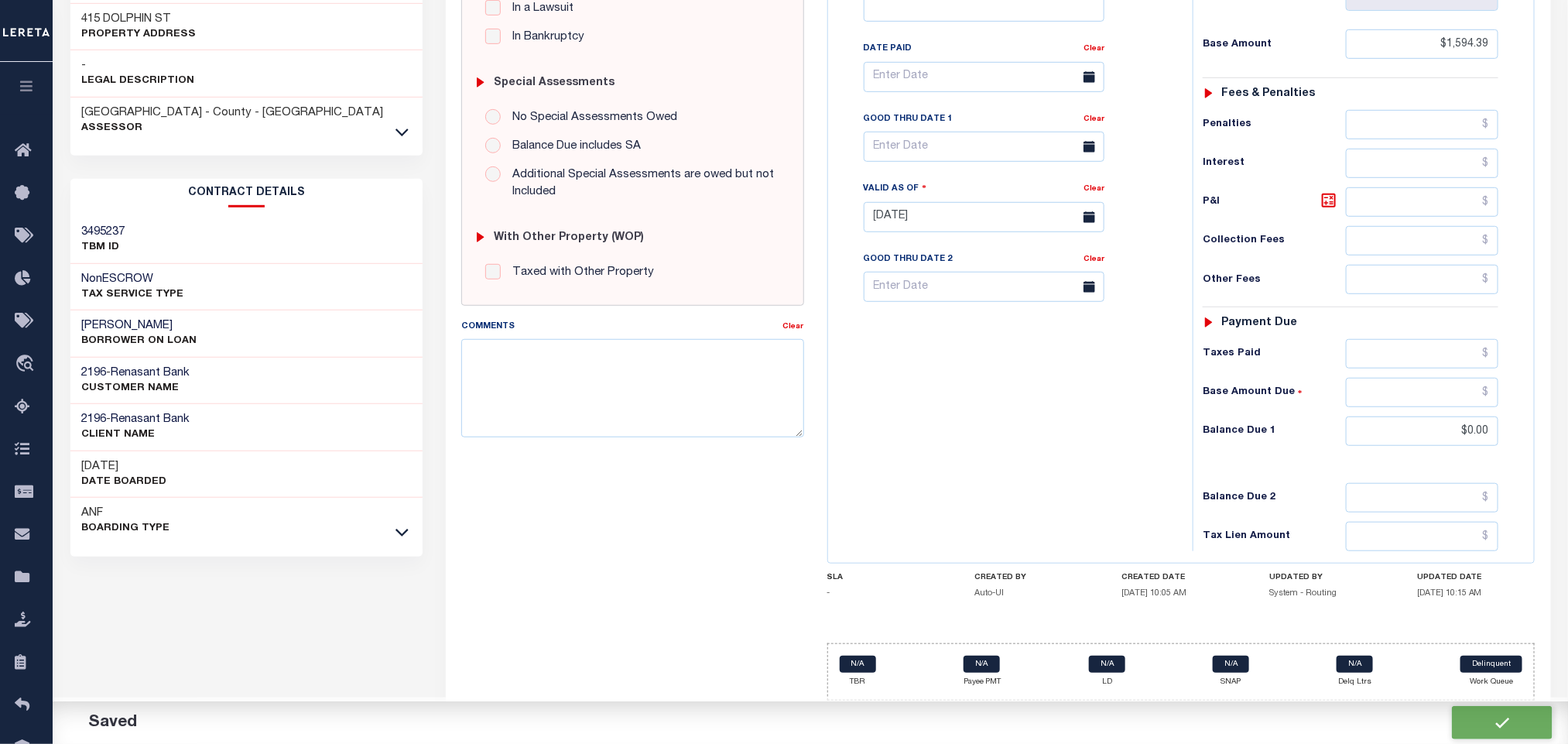
checkbox input "false"
type input "$1,594.39"
type input "$0"
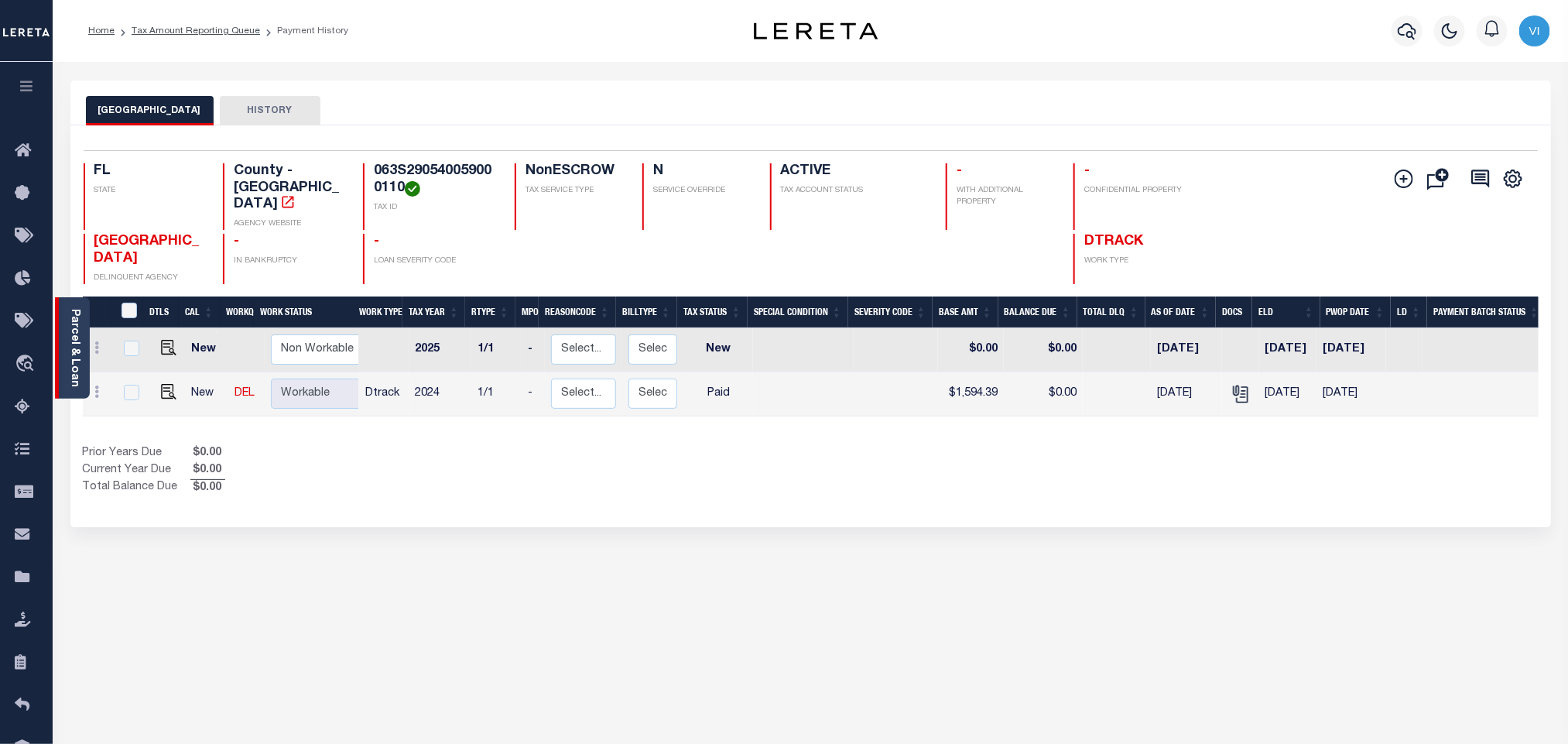
click at [74, 353] on link "Parcel & Loan" at bounding box center [74, 348] width 11 height 78
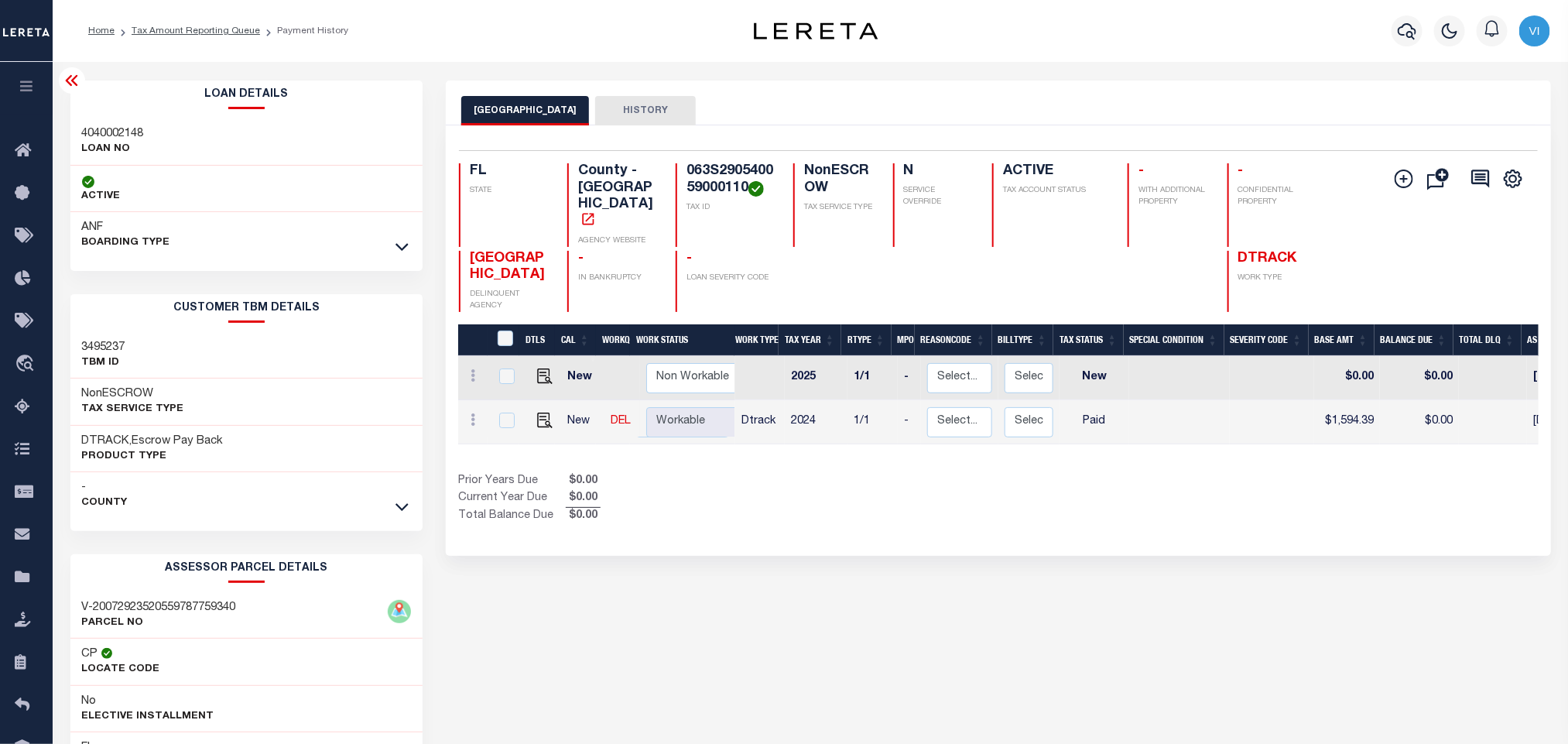
click at [79, 128] on div "4040002148 LOAN NO" at bounding box center [247, 142] width 353 height 47
copy h3 "4040002148"
click at [693, 155] on div "Selected 2 Results 1 Items per page 25 50 100 FL STATE County - FL AGENCY WEBSI…" at bounding box center [998, 231] width 1102 height 162
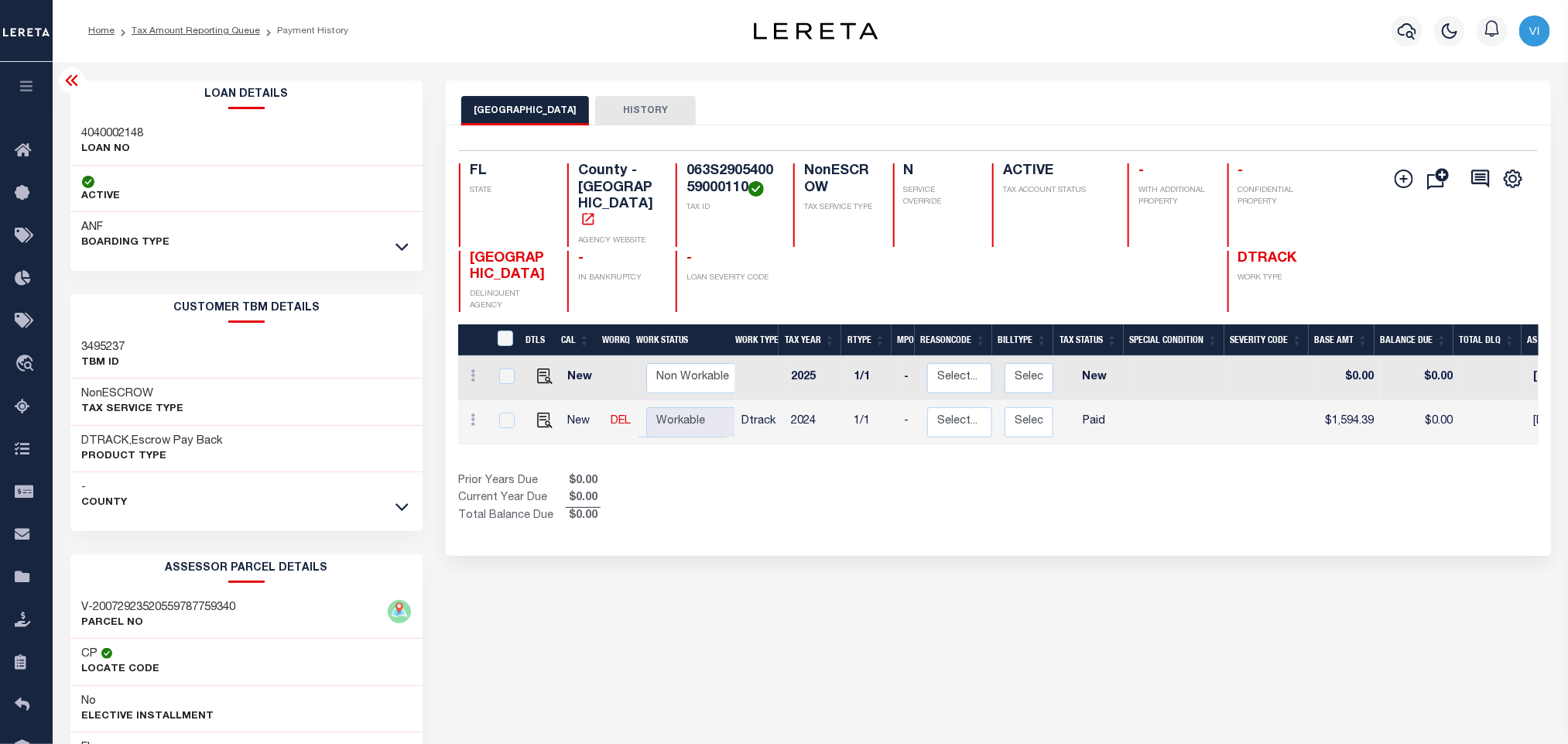
click at [694, 163] on h4 "063S290540059000110" at bounding box center [730, 180] width 88 height 33
copy h4 "063S290540059000110"
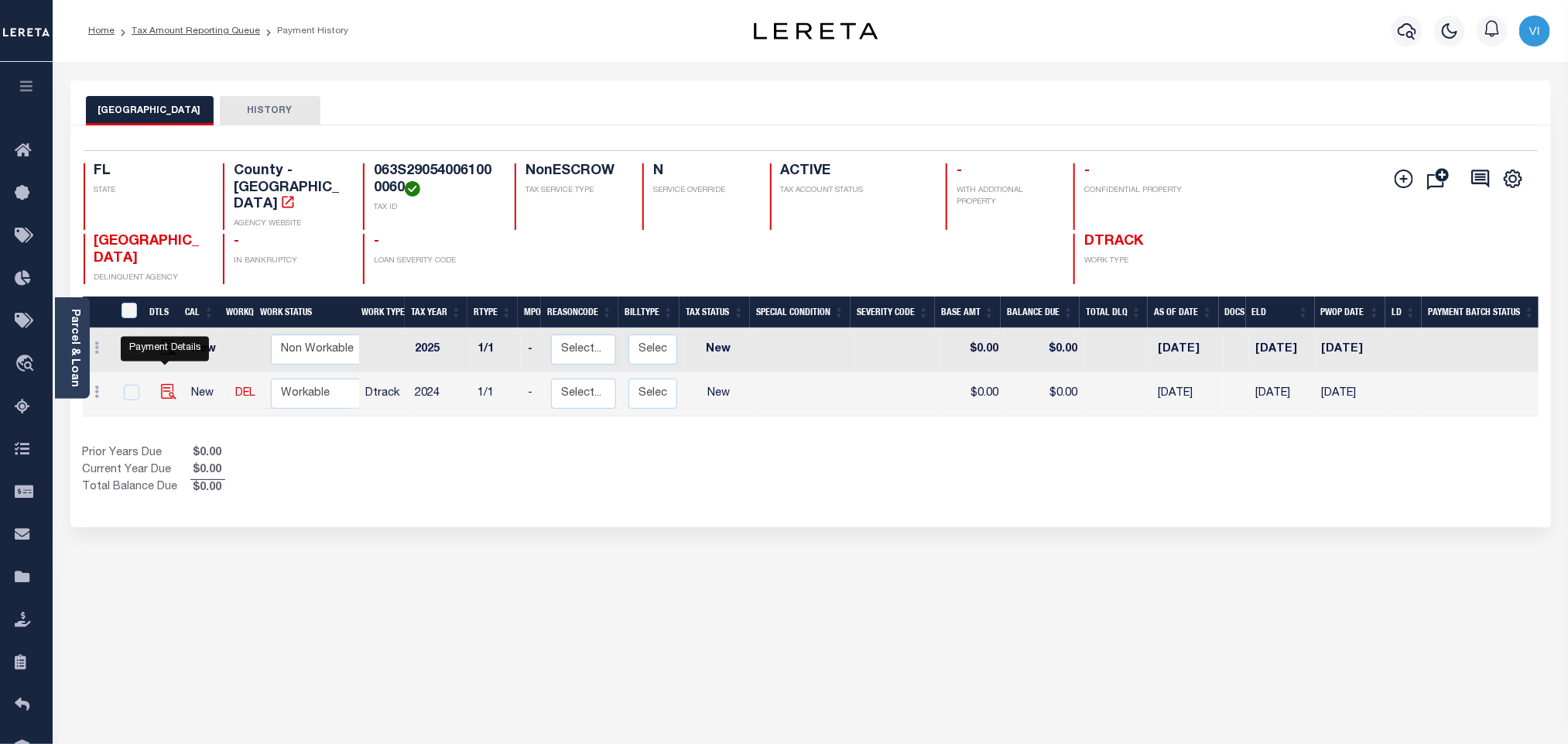
click at [163, 384] on img "" at bounding box center [169, 392] width 16 height 16
checkbox input "true"
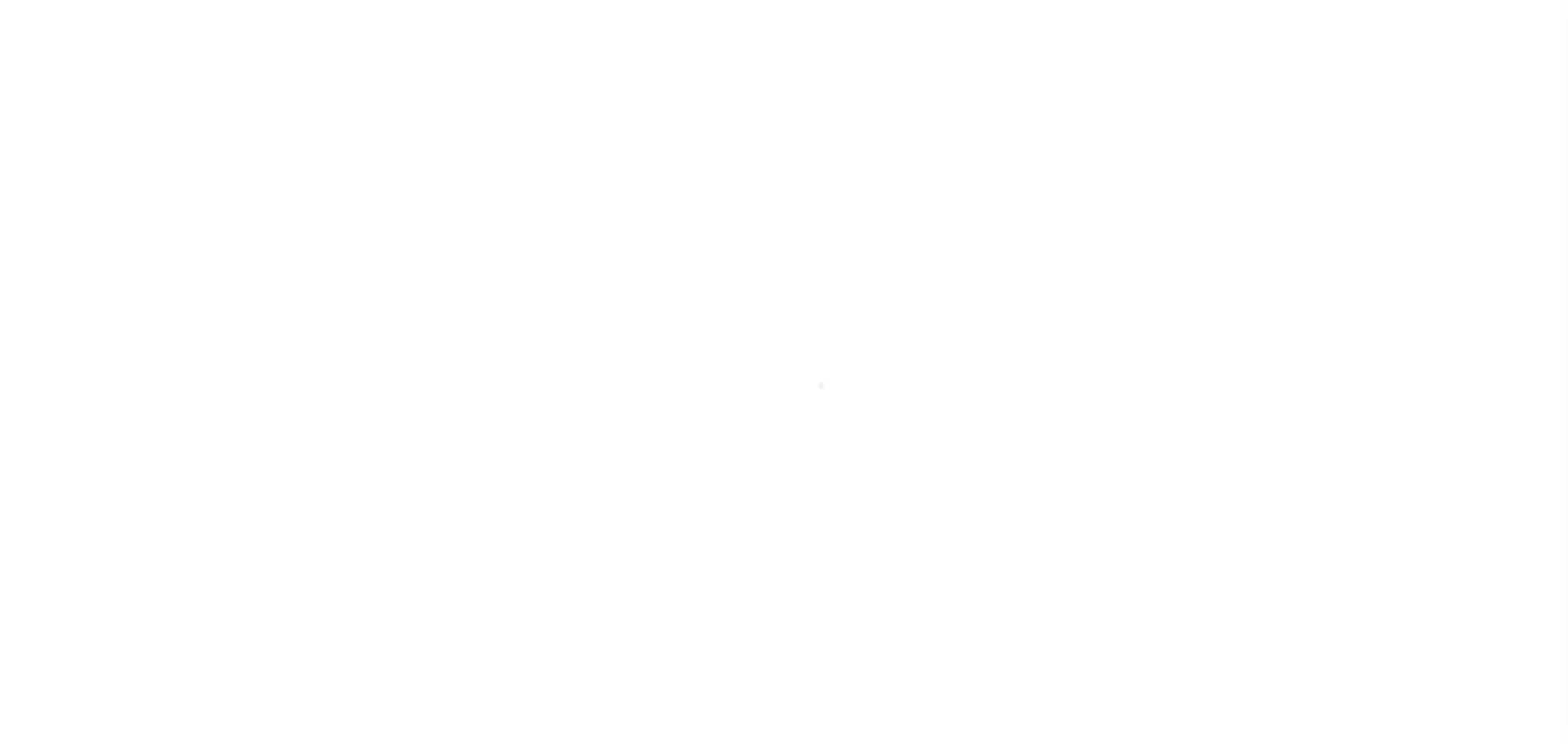
checkbox input "false"
type input "07/30/2025"
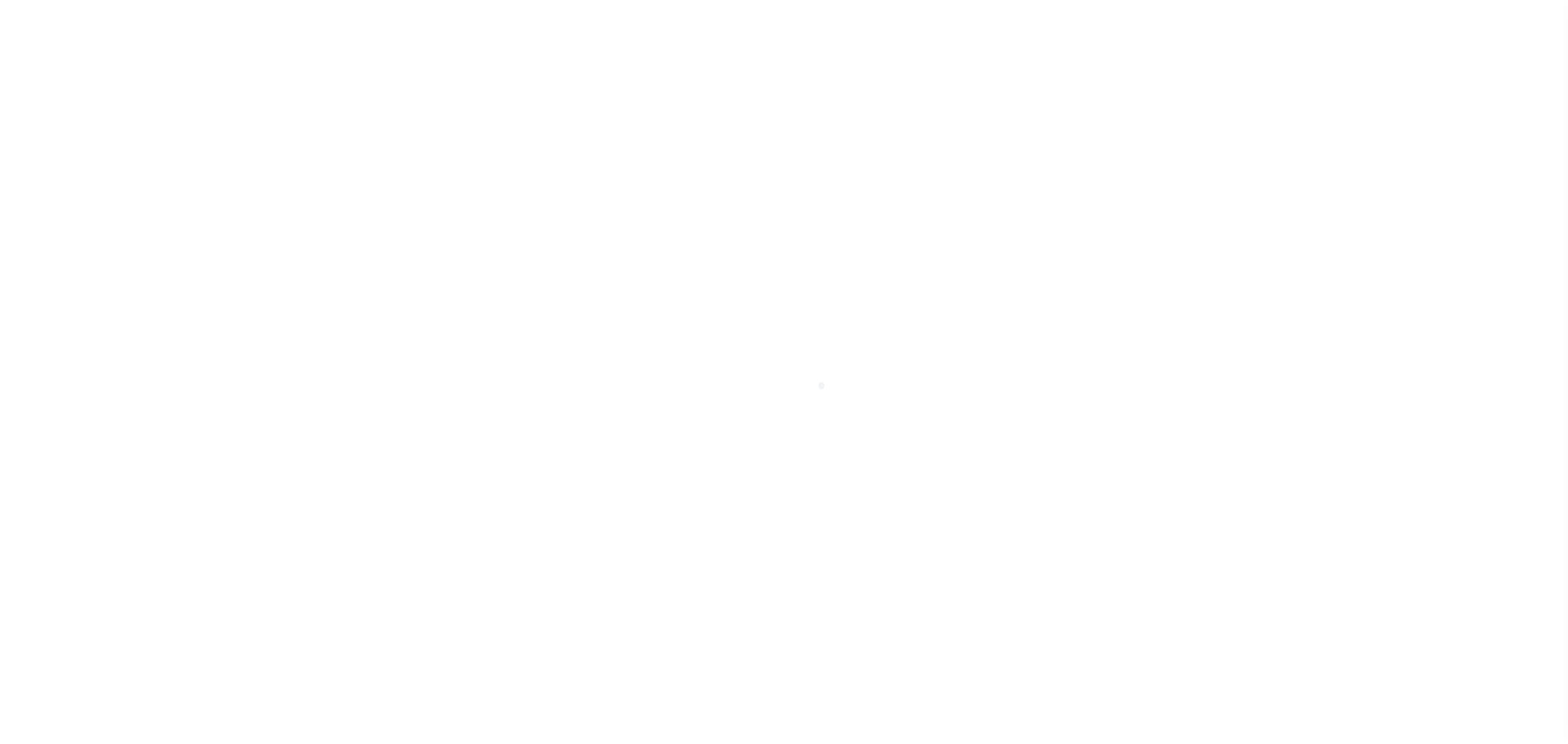
select select "NW2"
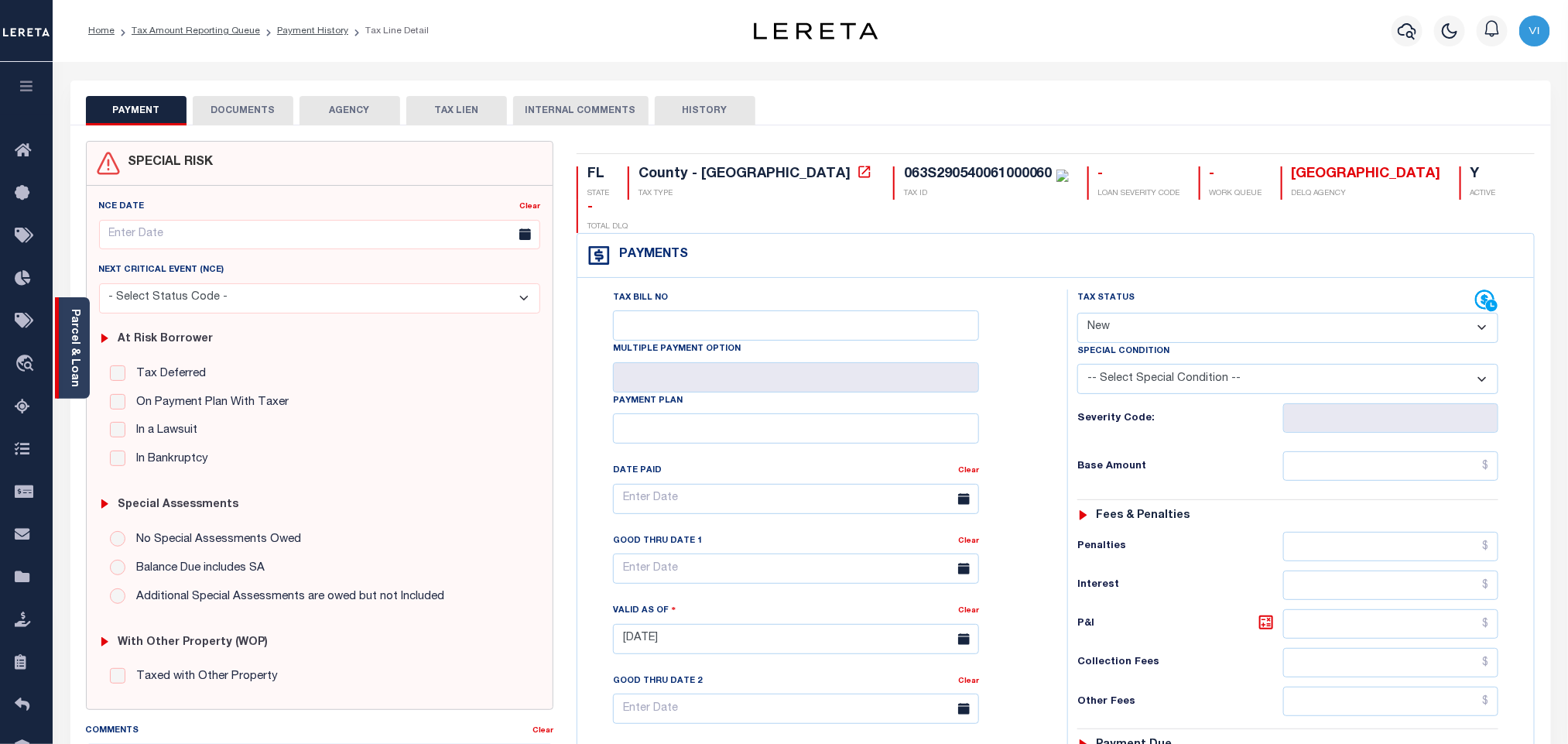
click at [69, 332] on link "Parcel & Loan" at bounding box center [74, 348] width 11 height 78
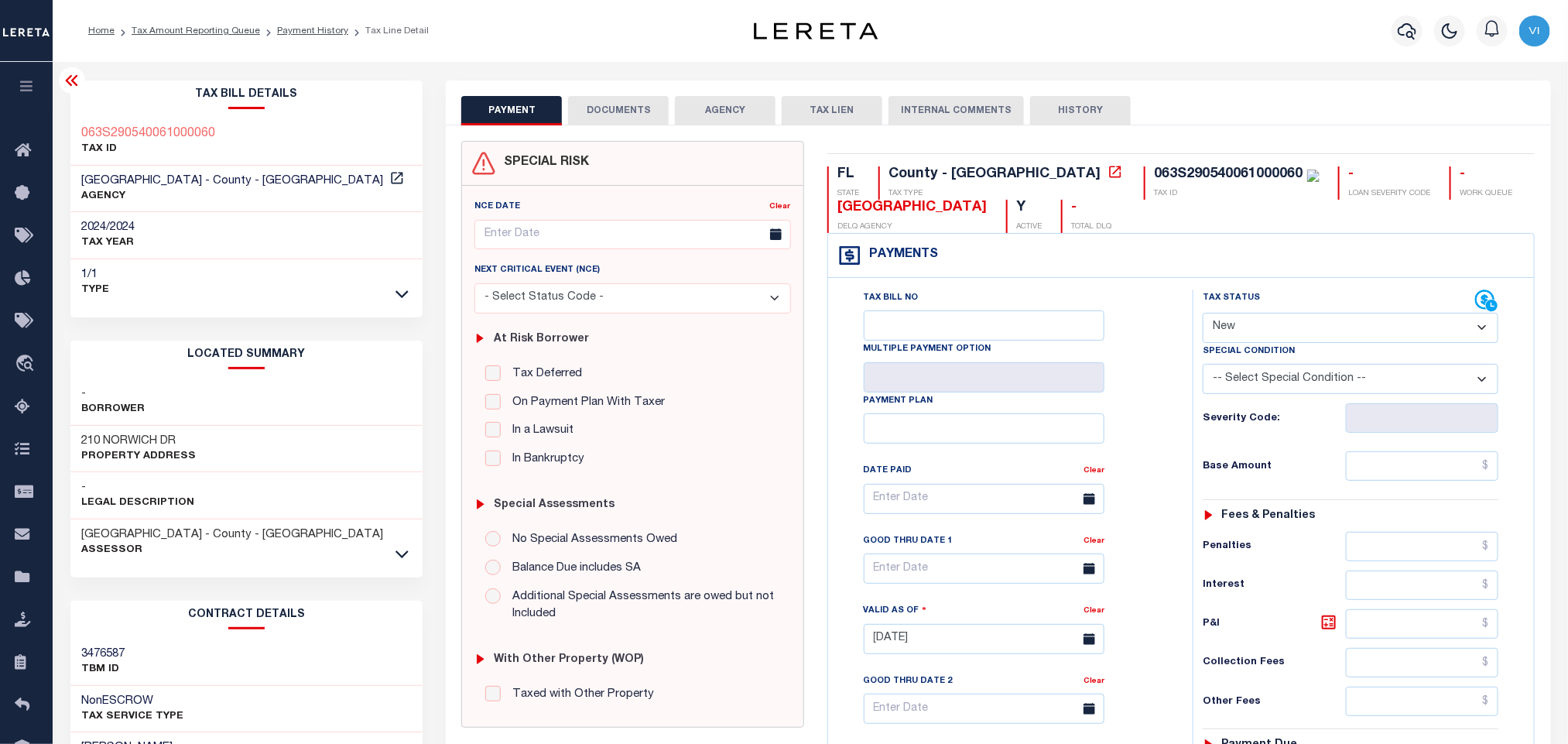
click at [613, 113] on button "DOCUMENTS" at bounding box center [619, 110] width 101 height 29
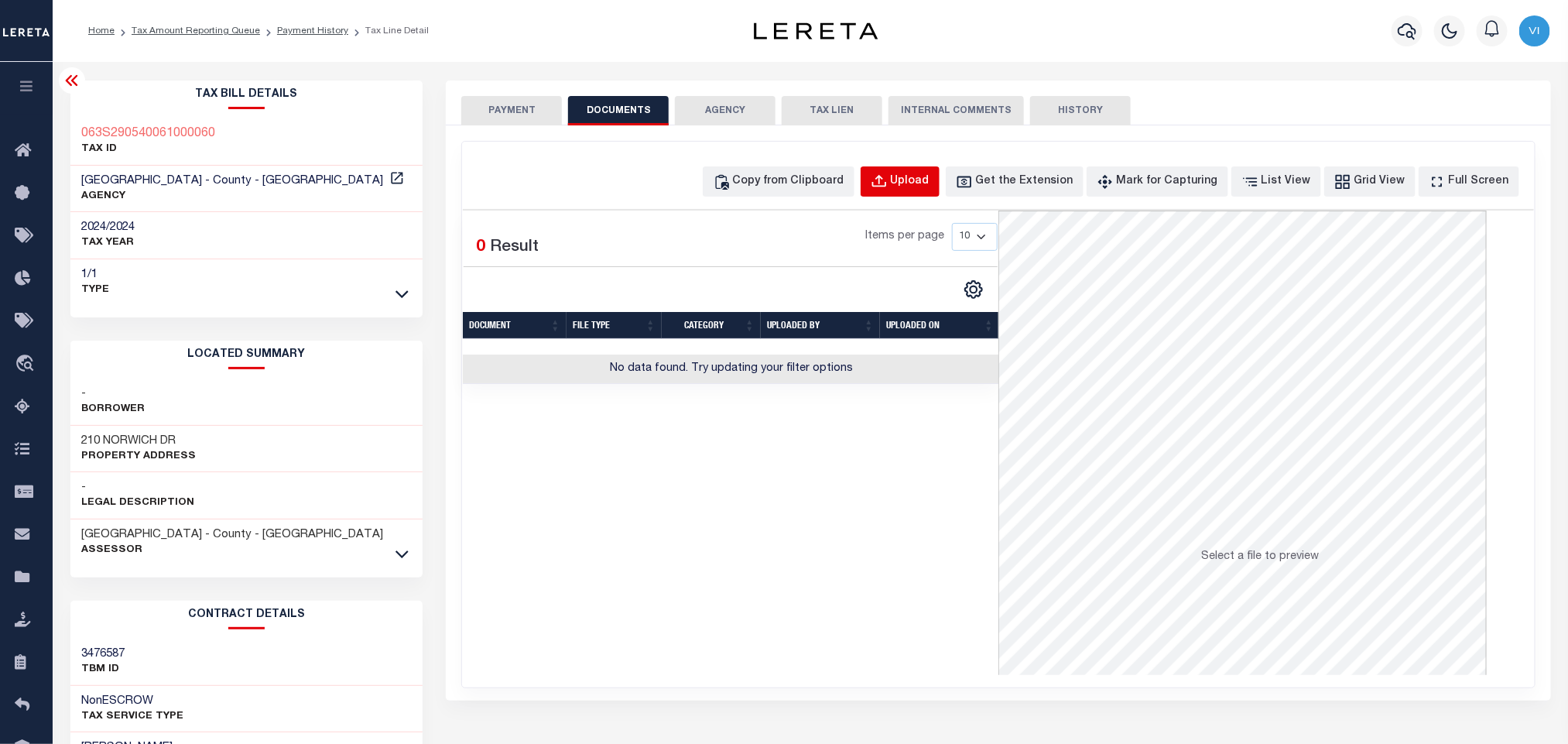
click at [912, 172] on button "Upload" at bounding box center [900, 181] width 79 height 30
select select "POP"
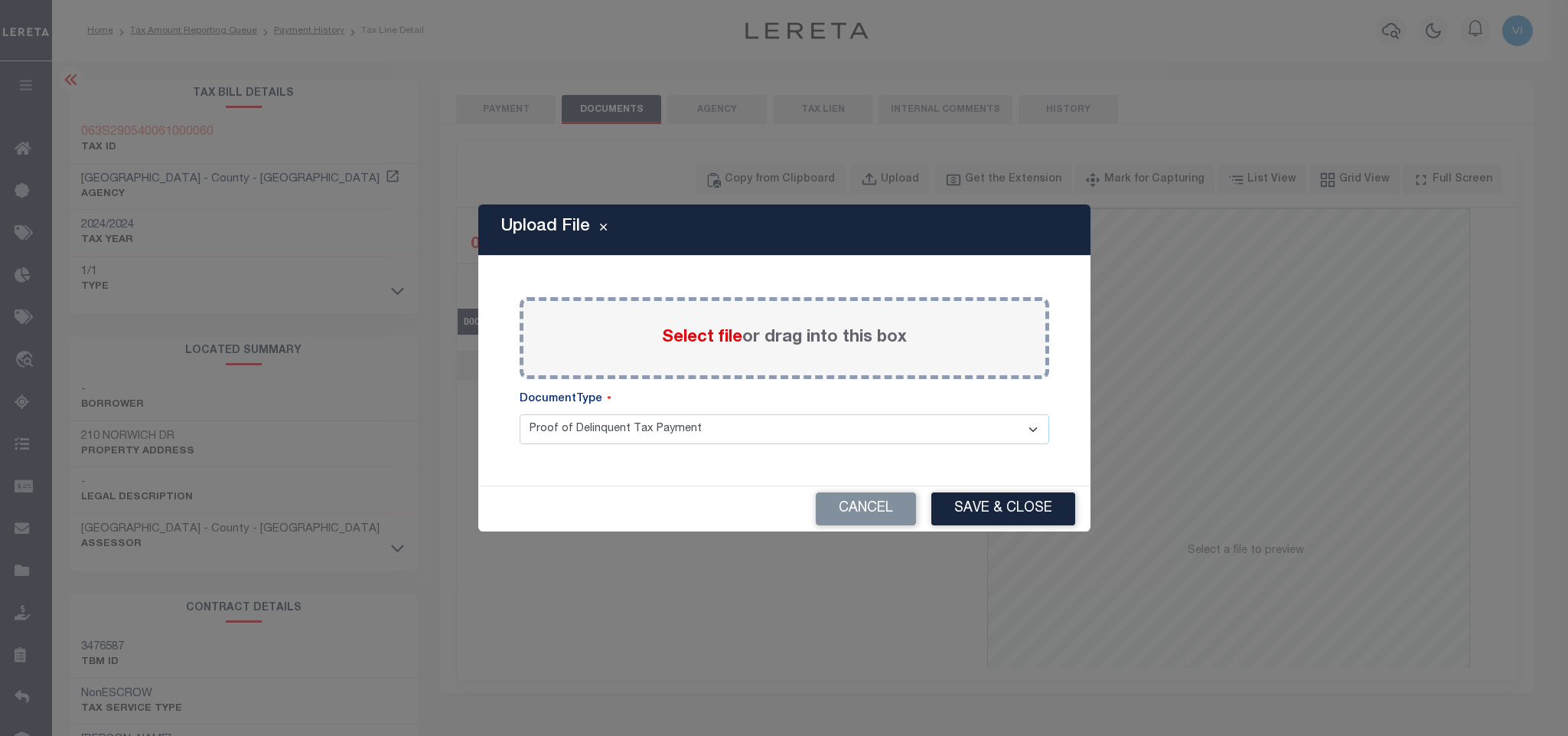
click at [692, 329] on span "Select file" at bounding box center [701, 338] width 80 height 17
click at [0, 0] on input "Select file or drag into this box" at bounding box center [0, 0] width 0 height 0
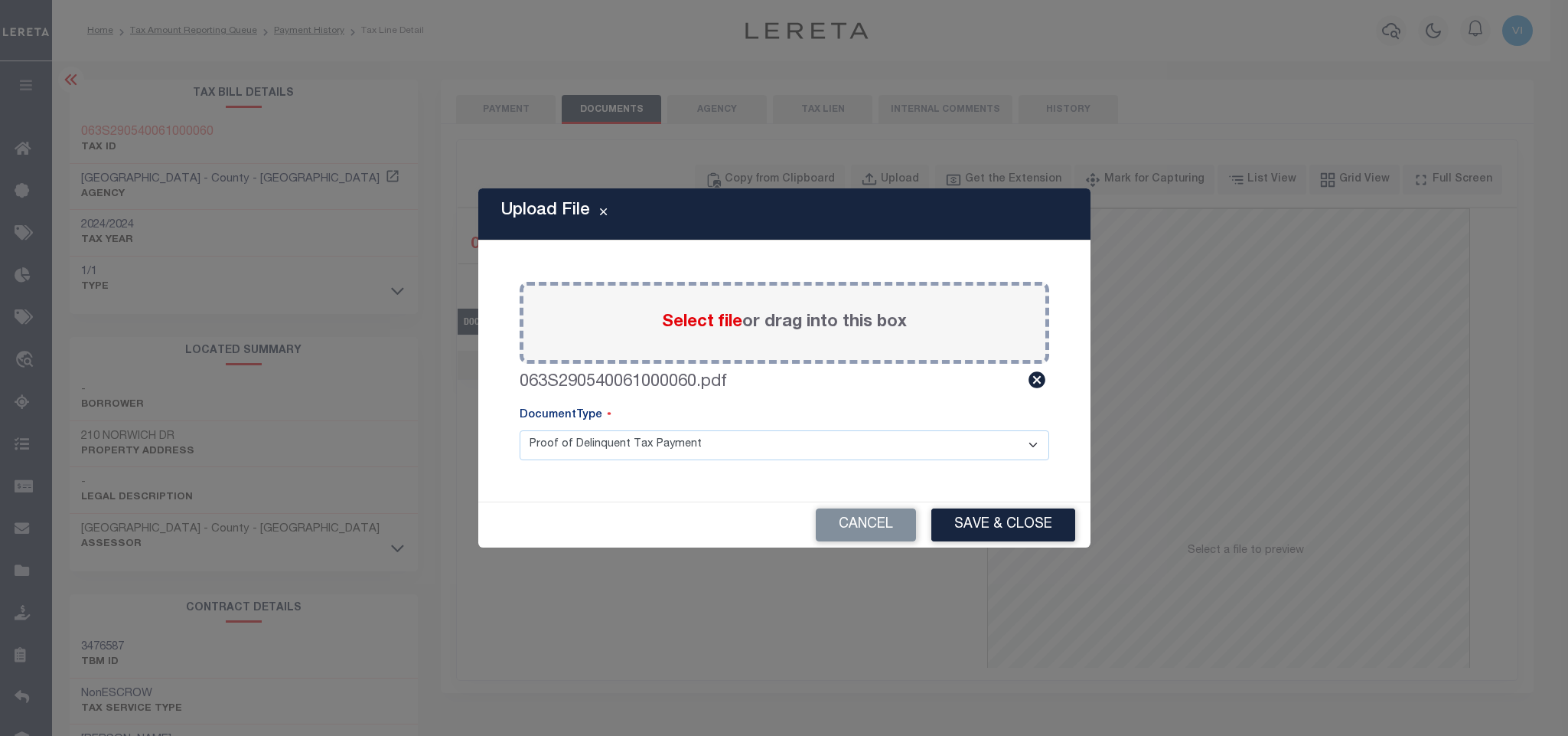
click at [558, 455] on select "Proof of Delinquent Tax Payment" at bounding box center [785, 445] width 530 height 30
click at [520, 430] on select "Proof of Delinquent Tax Payment" at bounding box center [785, 445] width 530 height 30
click at [960, 518] on button "Save & Close" at bounding box center [1003, 525] width 144 height 33
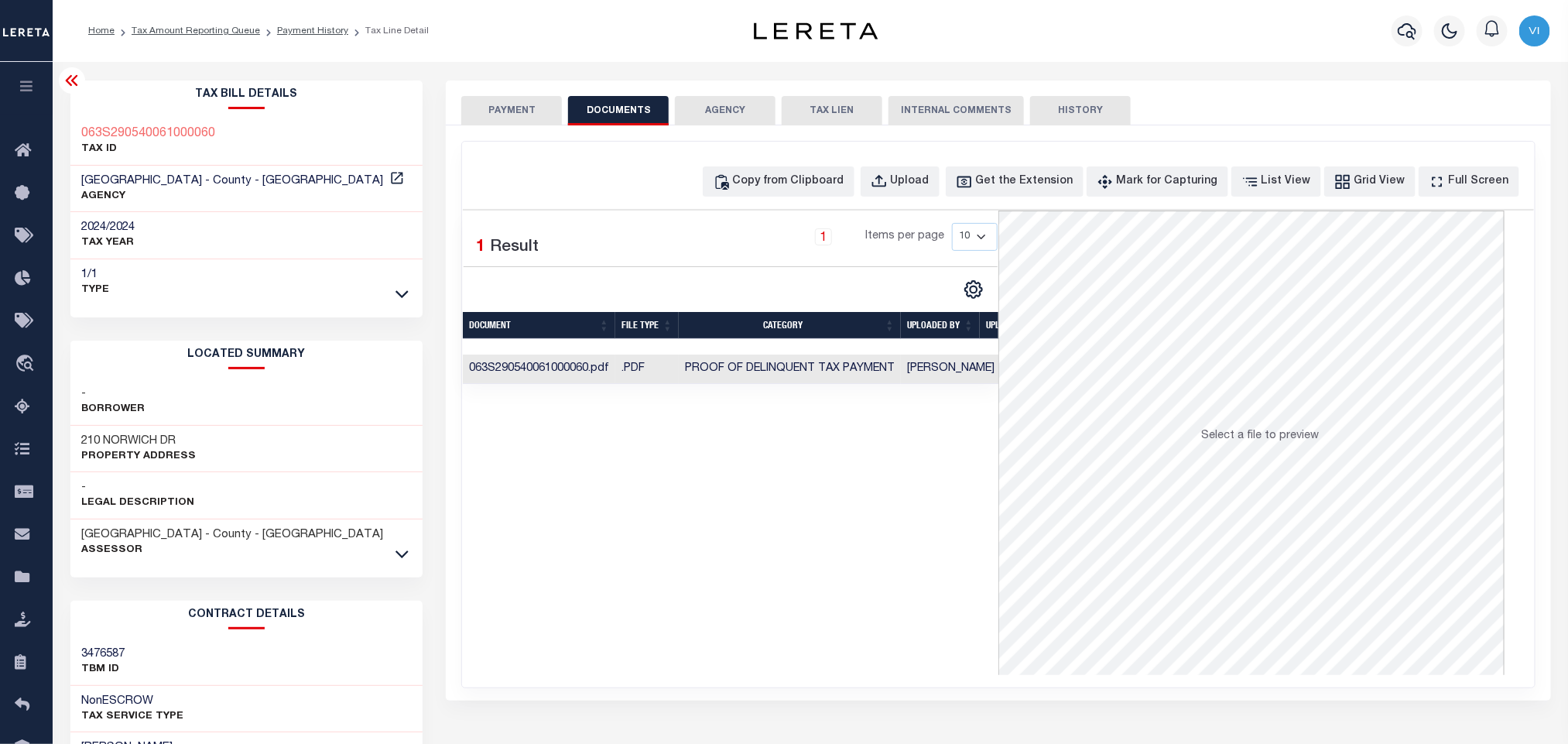
click at [496, 108] on button "PAYMENT" at bounding box center [511, 110] width 101 height 29
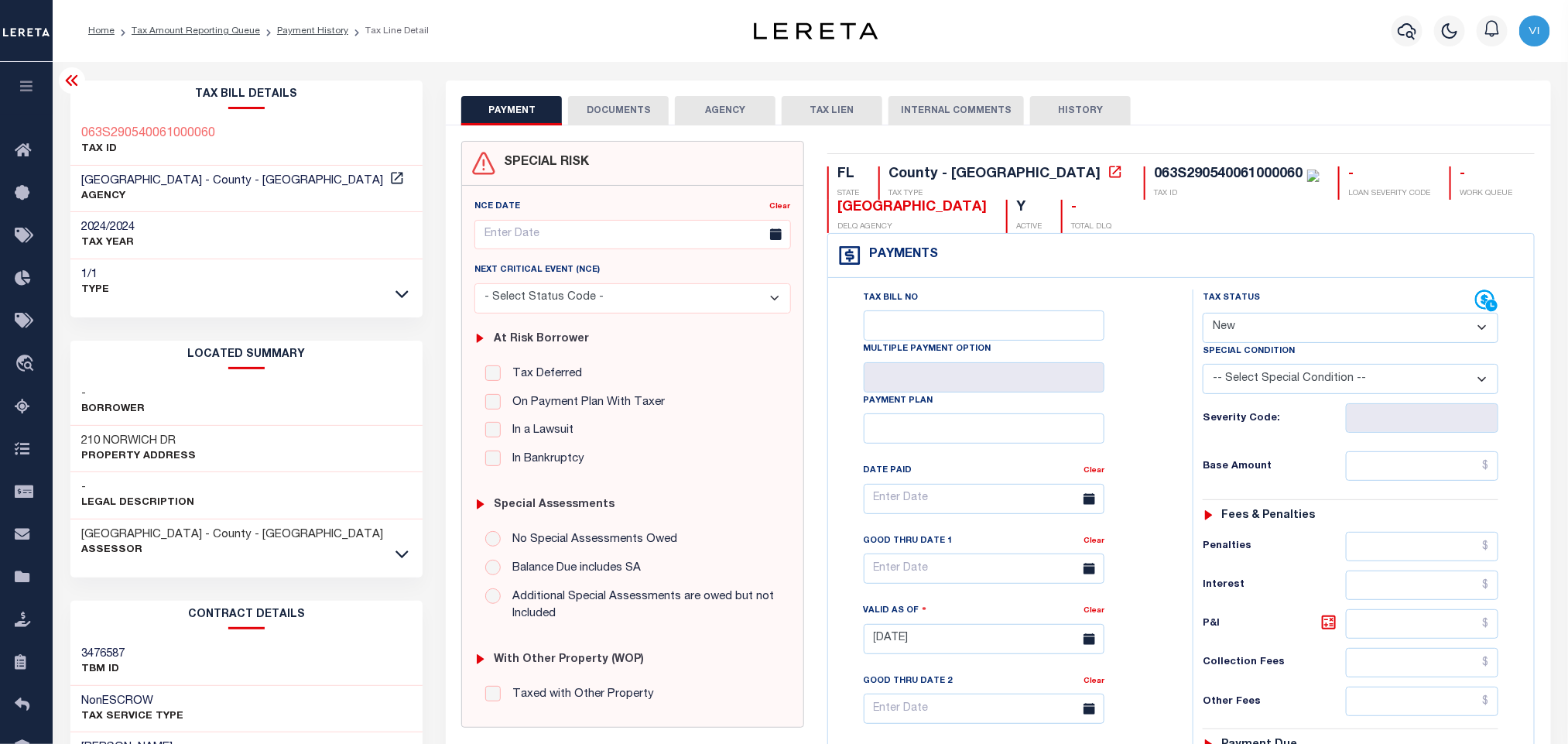
click at [1249, 329] on select "- Select Status Code - Open Due/Unpaid Paid Incomplete No Tax Due Internal Refu…" at bounding box center [1350, 328] width 295 height 30
select select "PYD"
click at [1202, 314] on select "- Select Status Code - Open Due/Unpaid Paid Incomplete No Tax Due Internal Refu…" at bounding box center [1350, 328] width 295 height 30
type input "[DATE]"
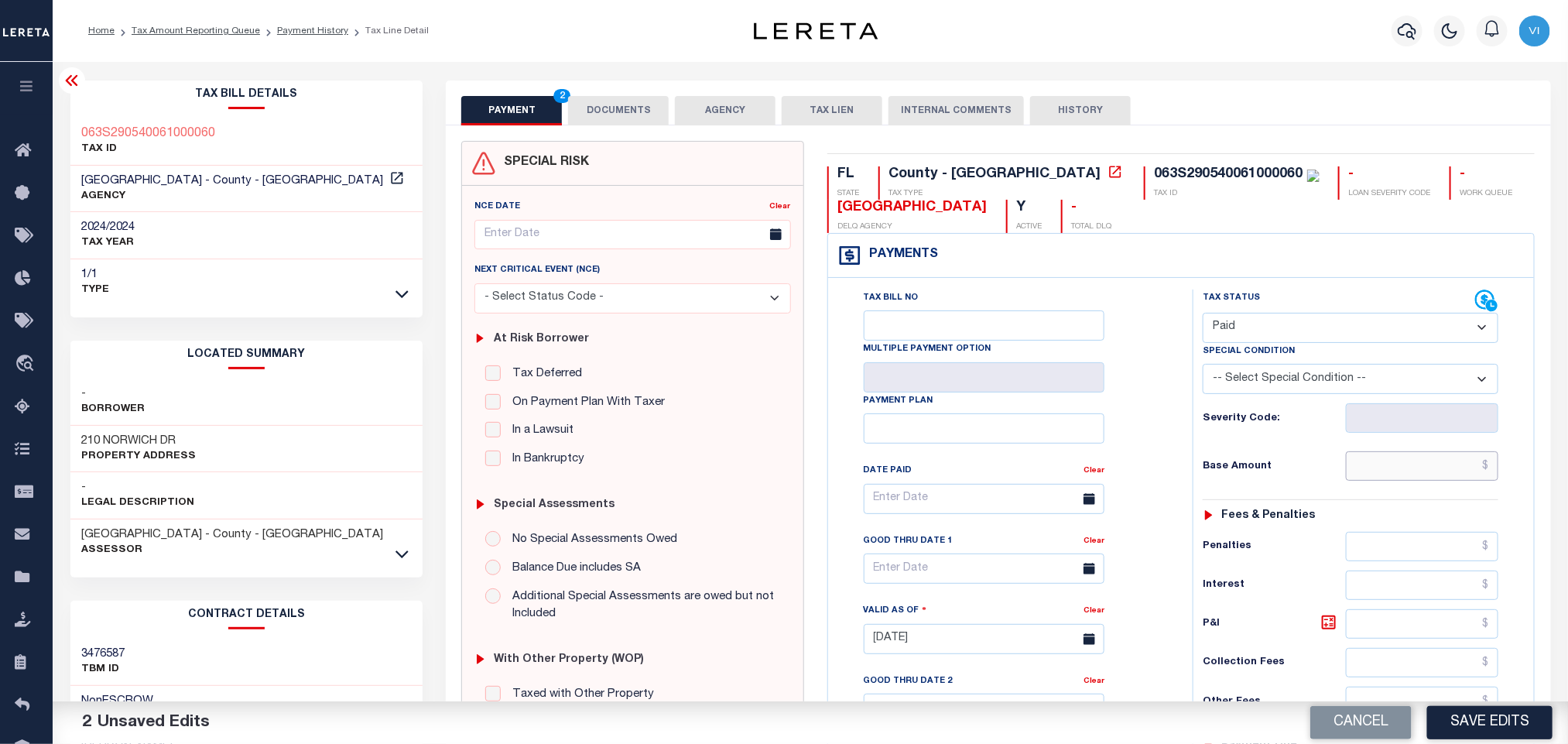
click at [1406, 481] on input "text" at bounding box center [1422, 466] width 153 height 29
paste input "4,841.69"
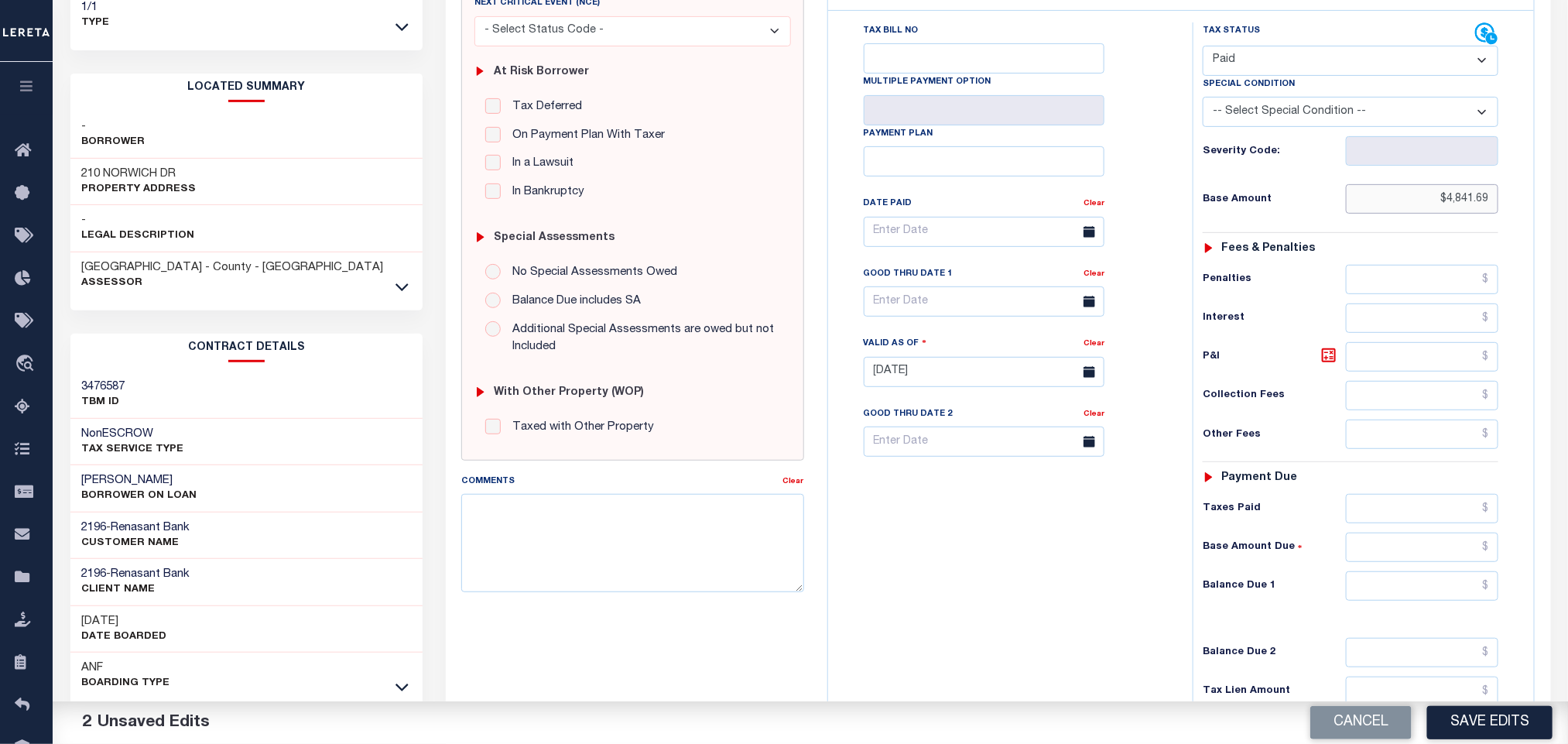
scroll to position [437, 0]
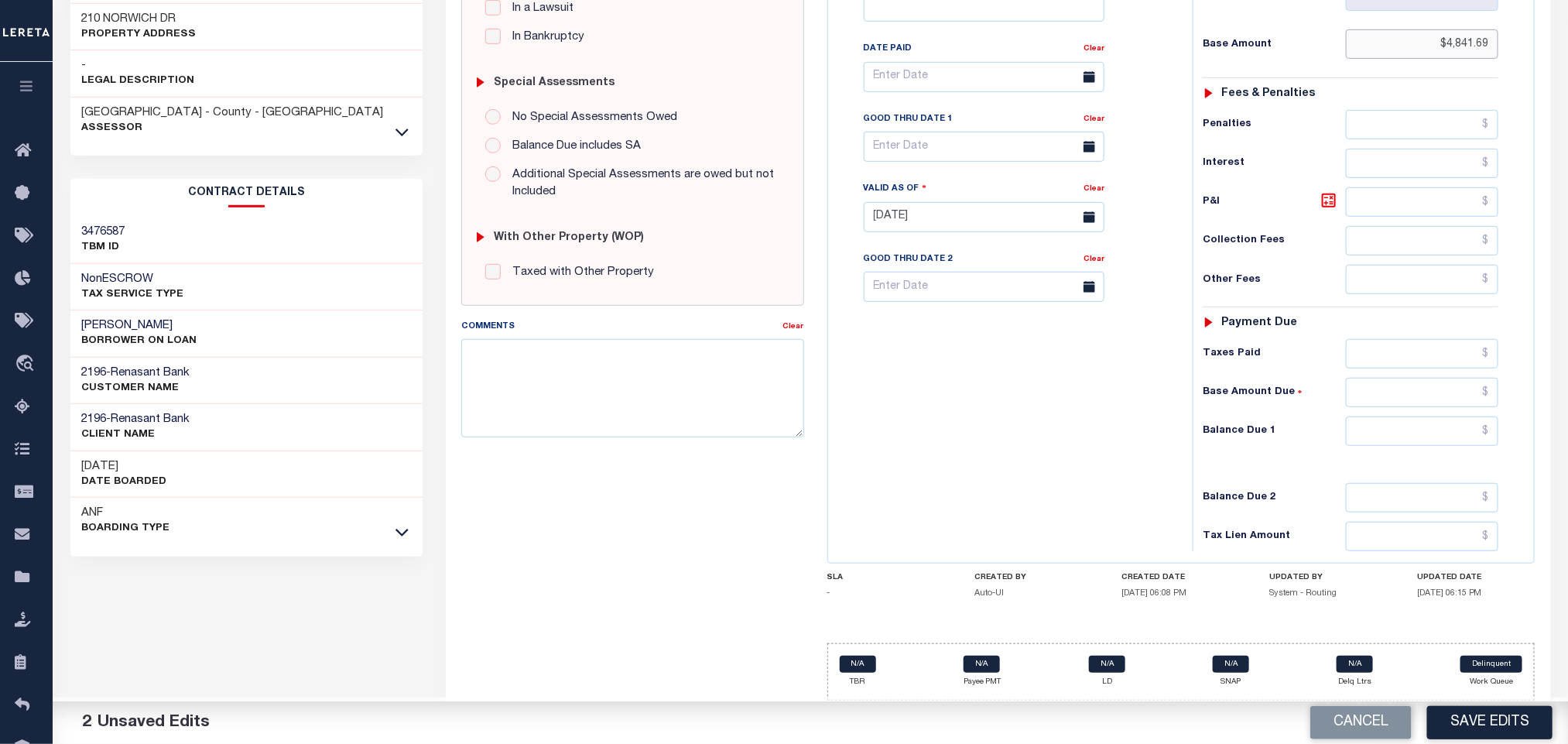
type input "$4,841.69"
drag, startPoint x: 1384, startPoint y: 430, endPoint x: 1386, endPoint y: 442, distance: 12.2
click at [1384, 430] on input "text" at bounding box center [1422, 430] width 153 height 29
type input "$0.00"
click at [1497, 712] on button "Save Edits" at bounding box center [1489, 723] width 125 height 33
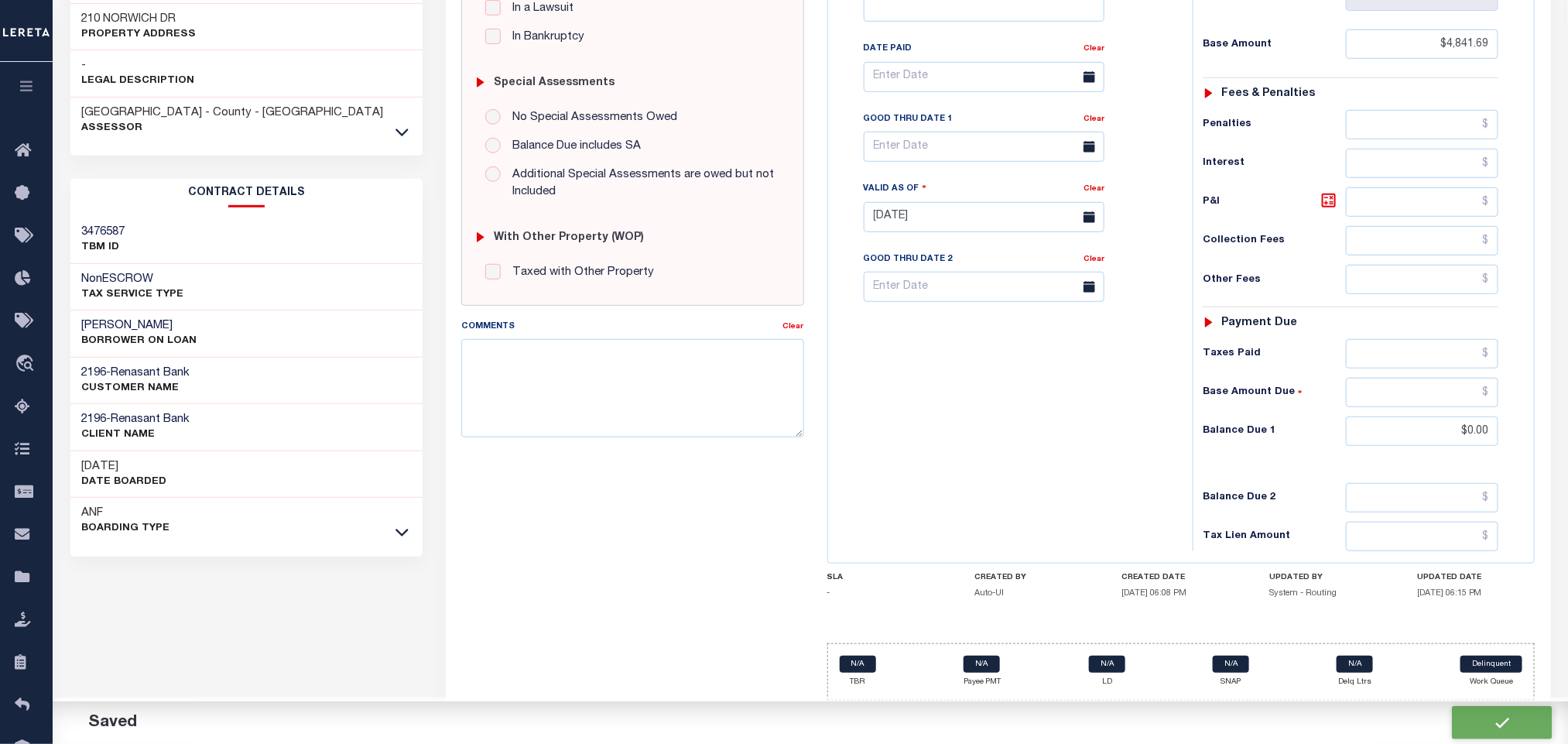
checkbox input "false"
type input "$4,841.69"
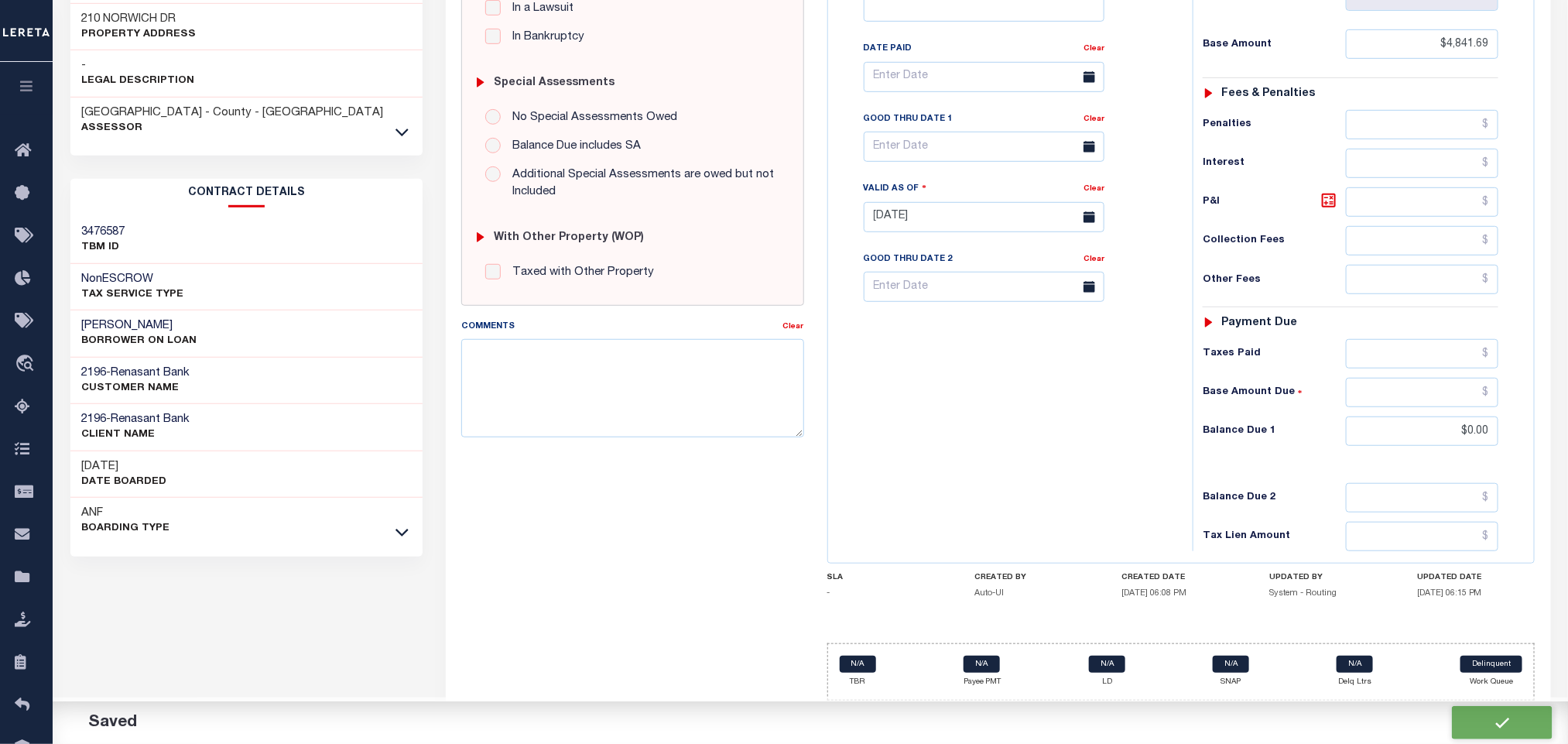
type input "$0"
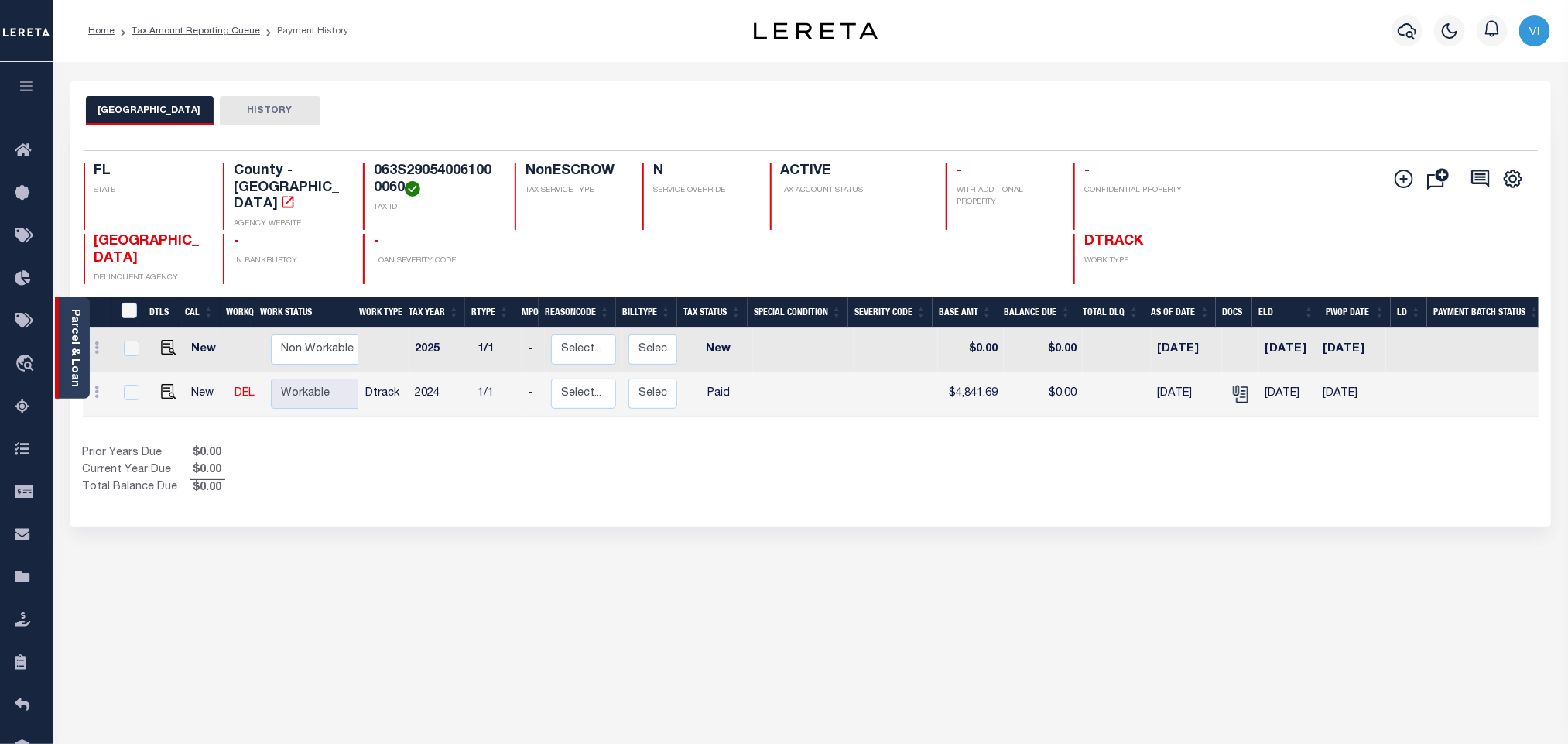
click at [70, 365] on link "Parcel & Loan" at bounding box center [74, 348] width 11 height 78
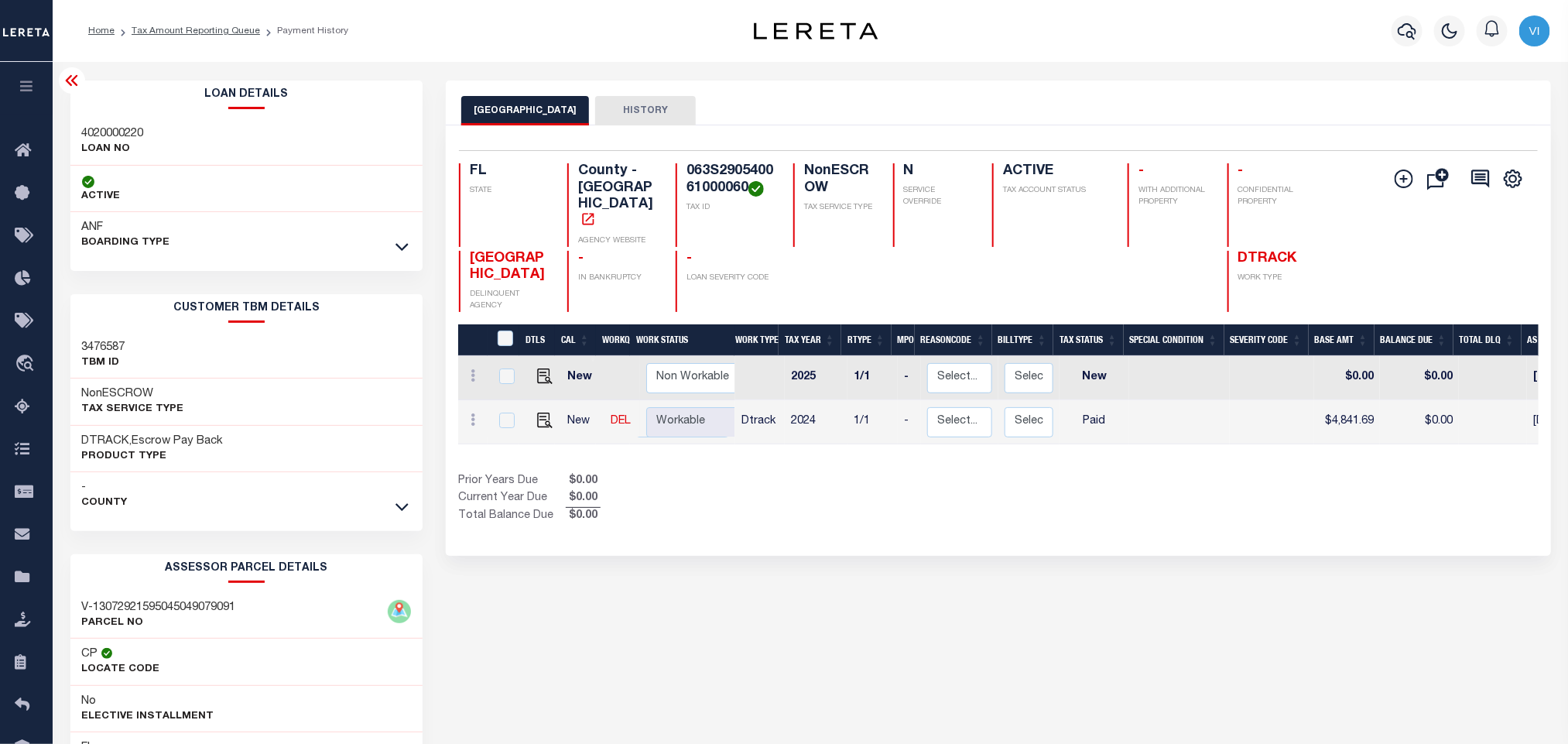
click at [72, 121] on div "4020000220 LOAN NO" at bounding box center [247, 142] width 353 height 47
copy h3 "4020000220"
click at [706, 175] on h4 "063S290540061000060" at bounding box center [730, 180] width 88 height 33
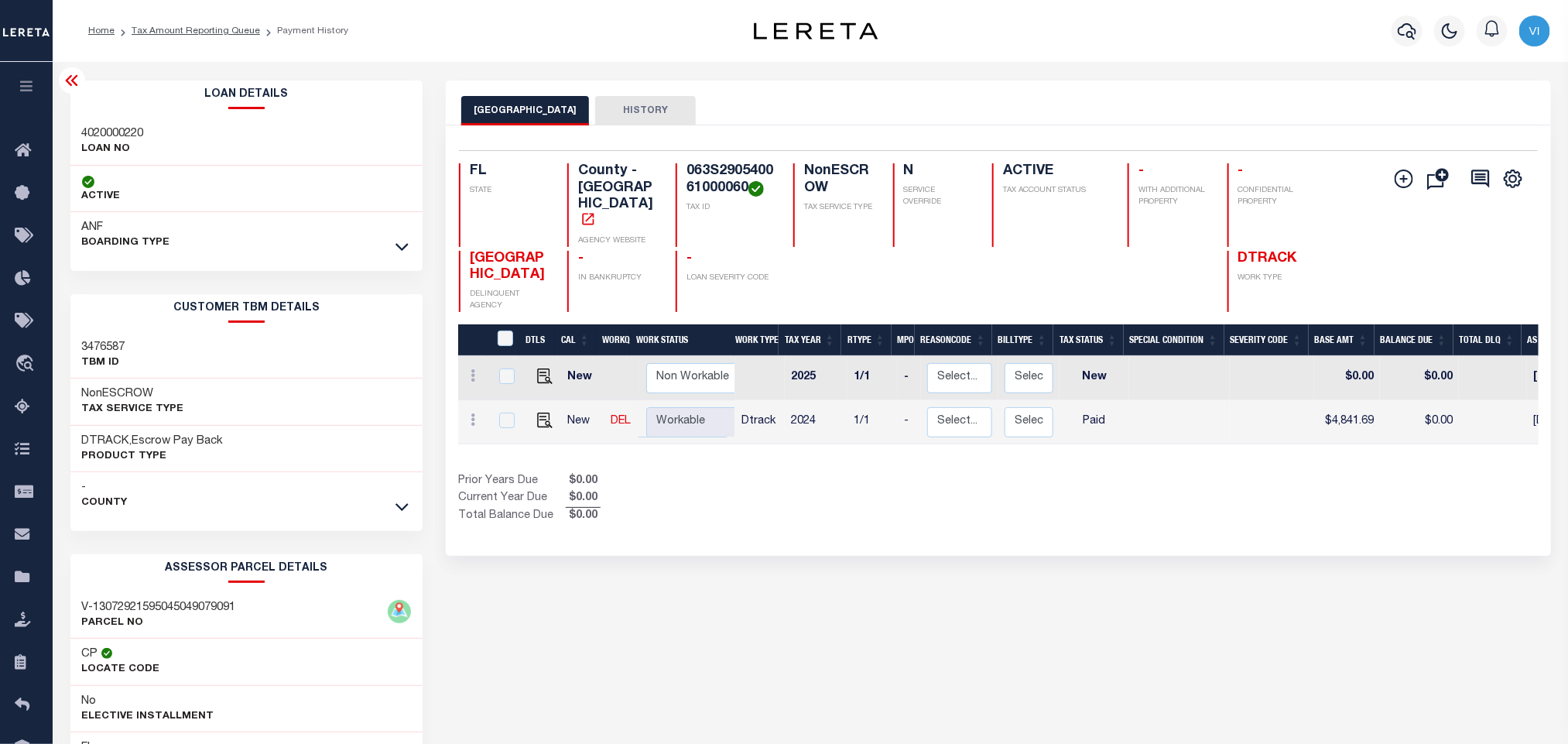
copy h4 "063S290540061000060"
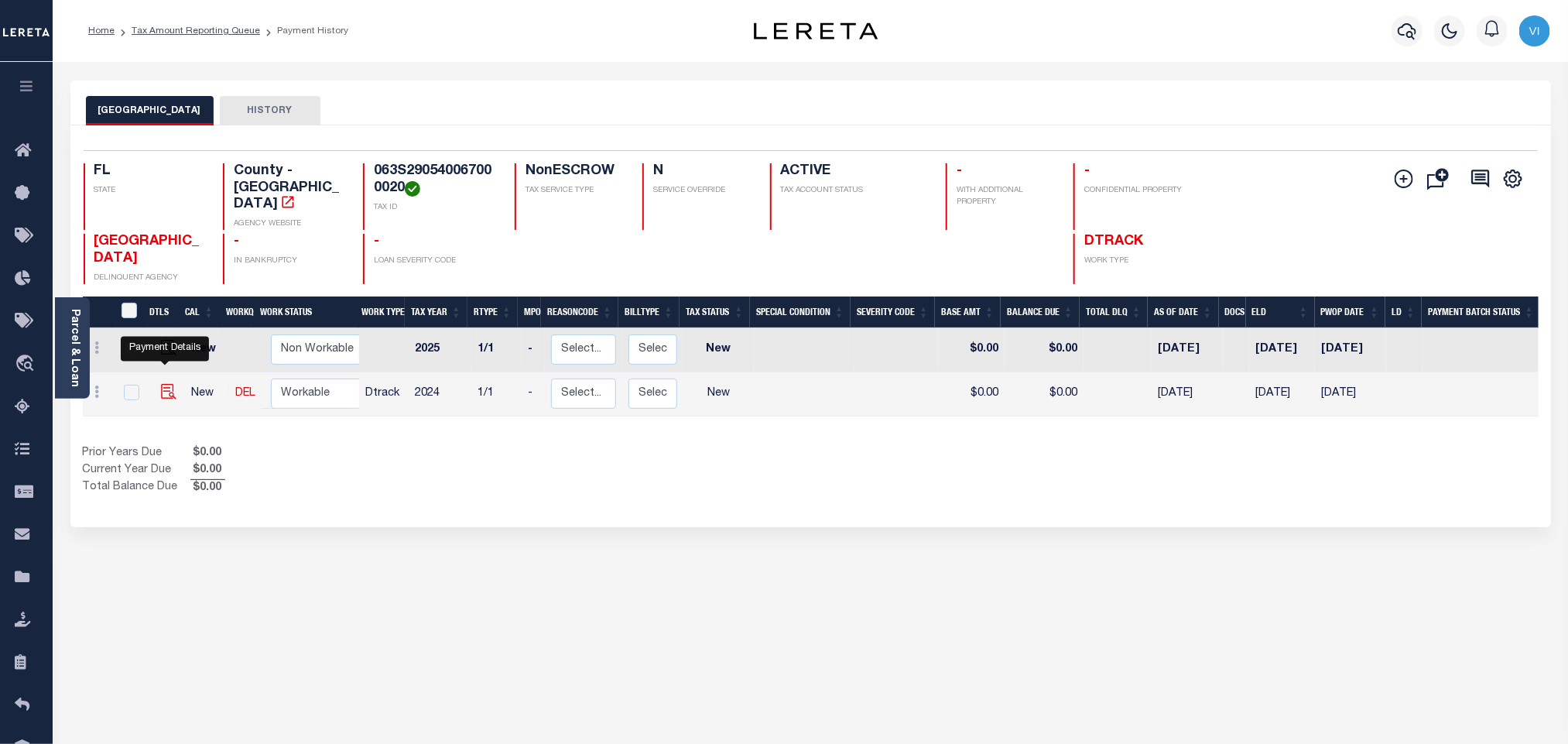
click at [161, 384] on img "" at bounding box center [169, 392] width 16 height 16
checkbox input "true"
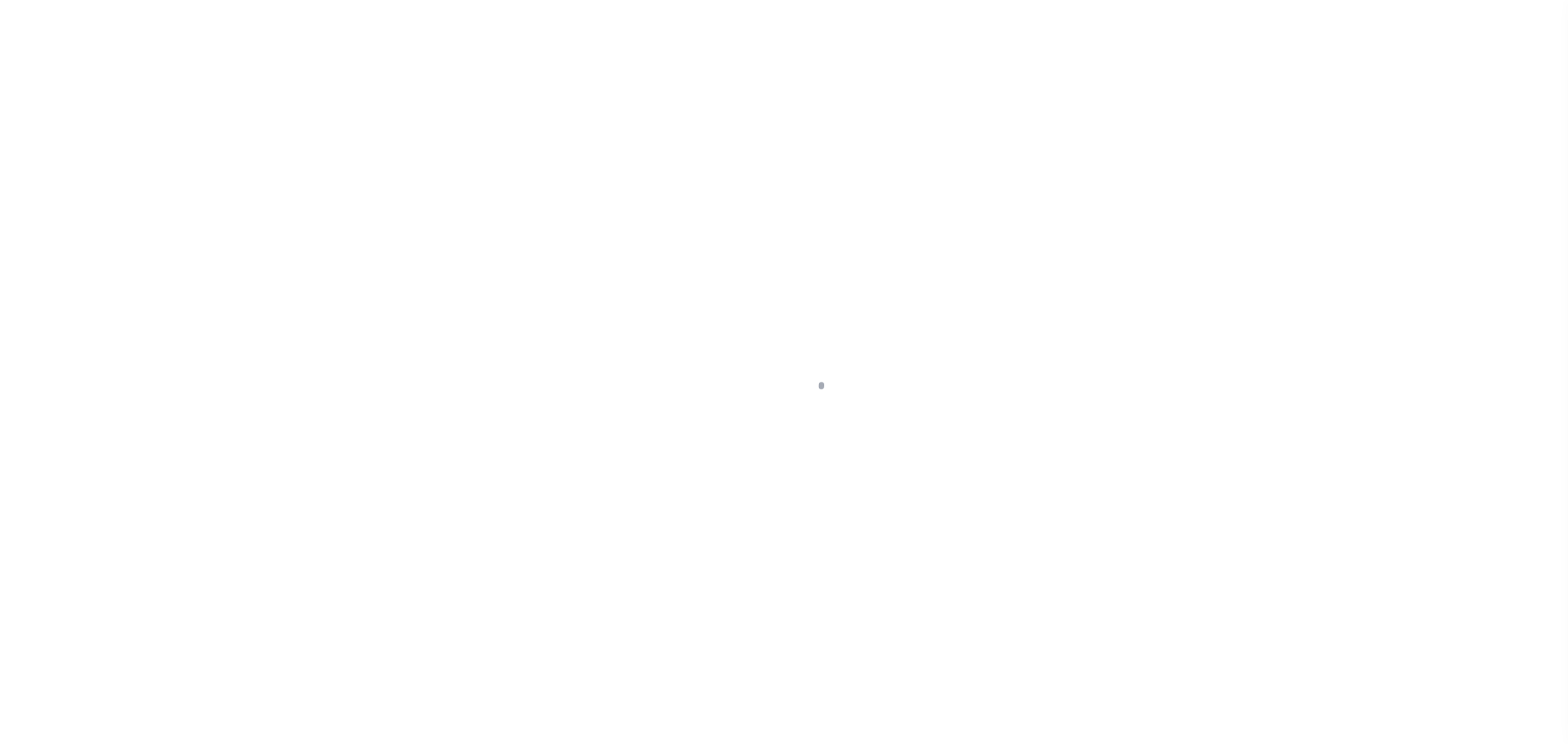
checkbox input "false"
type input "[DATE]"
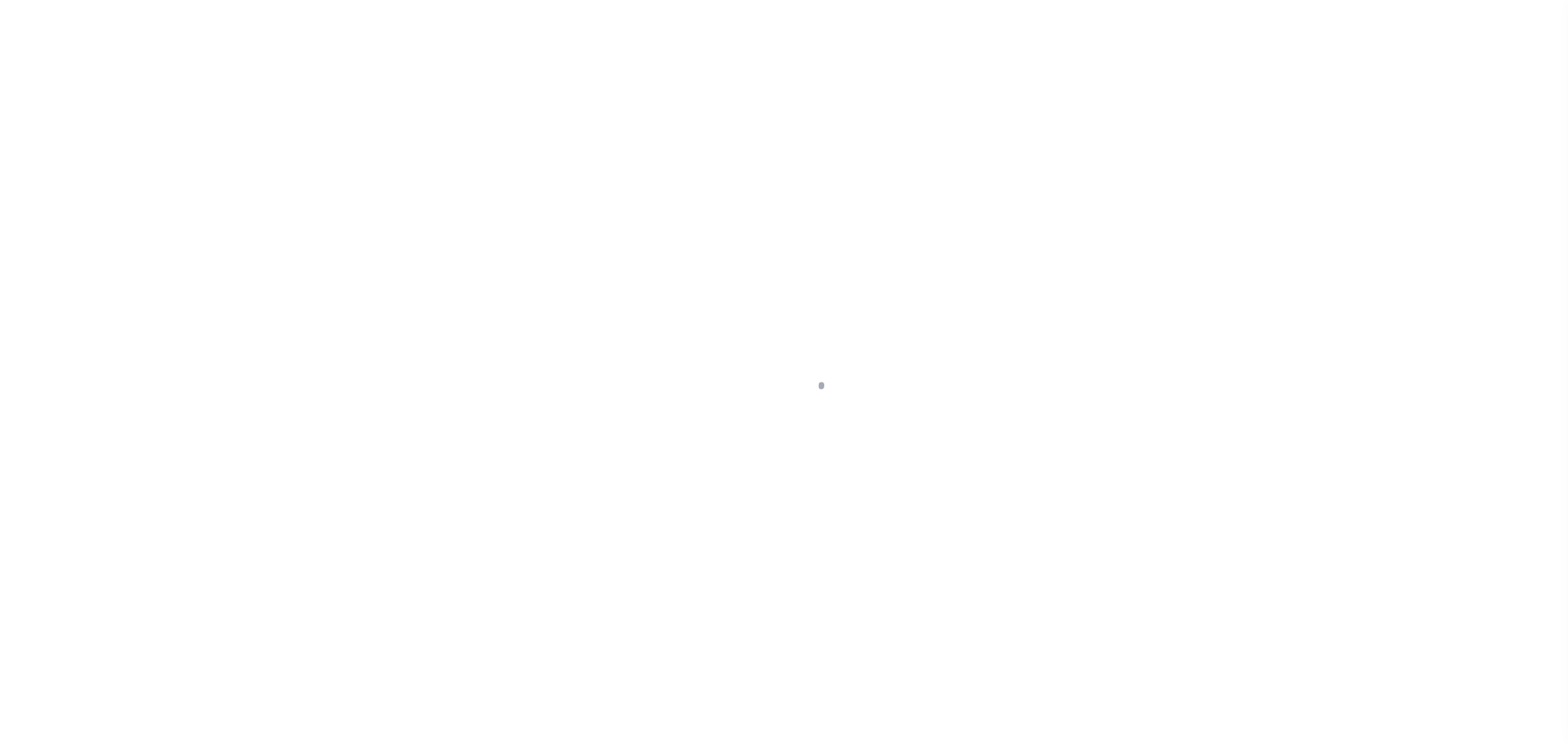
select select "NW2"
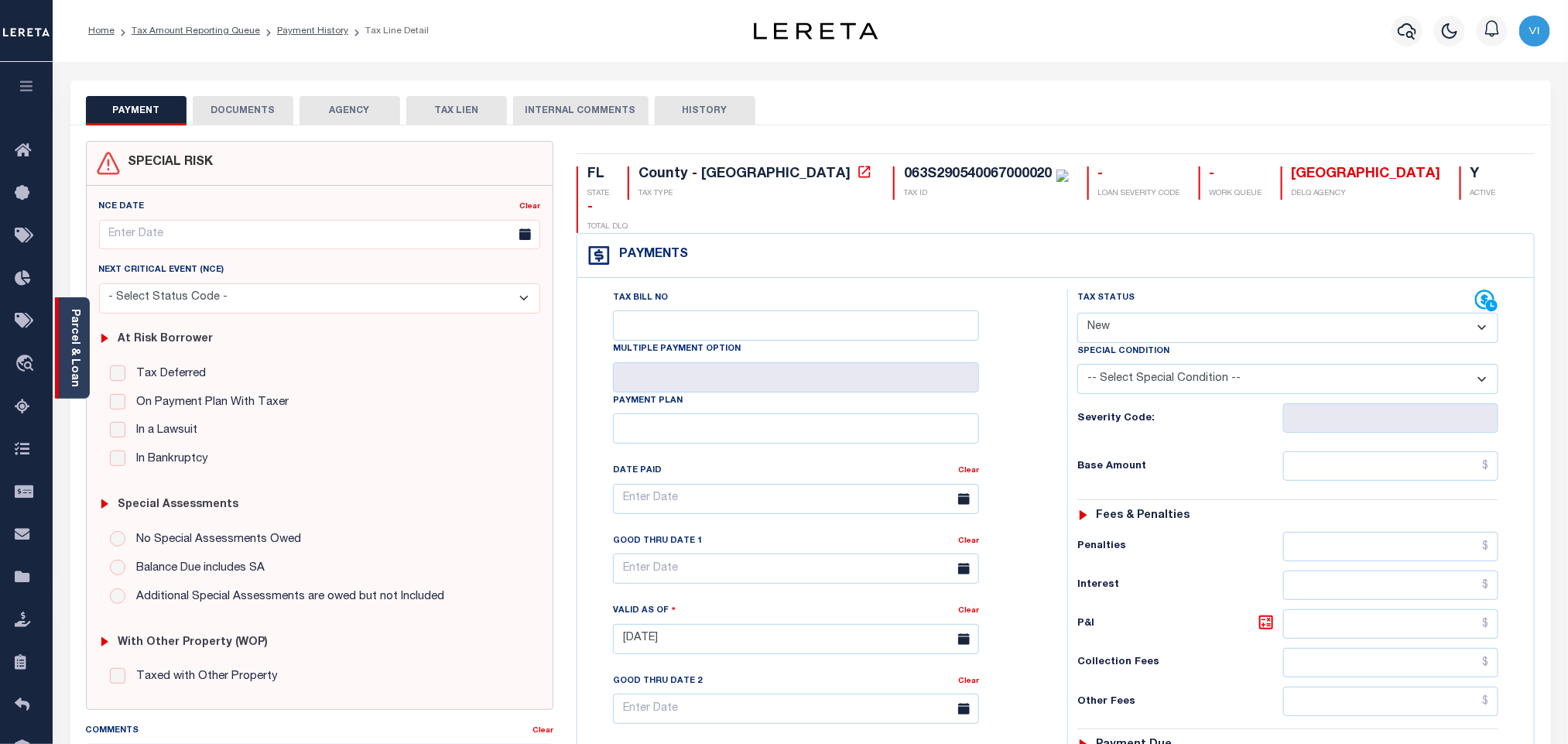
click at [70, 360] on link "Parcel & Loan" at bounding box center [74, 348] width 11 height 78
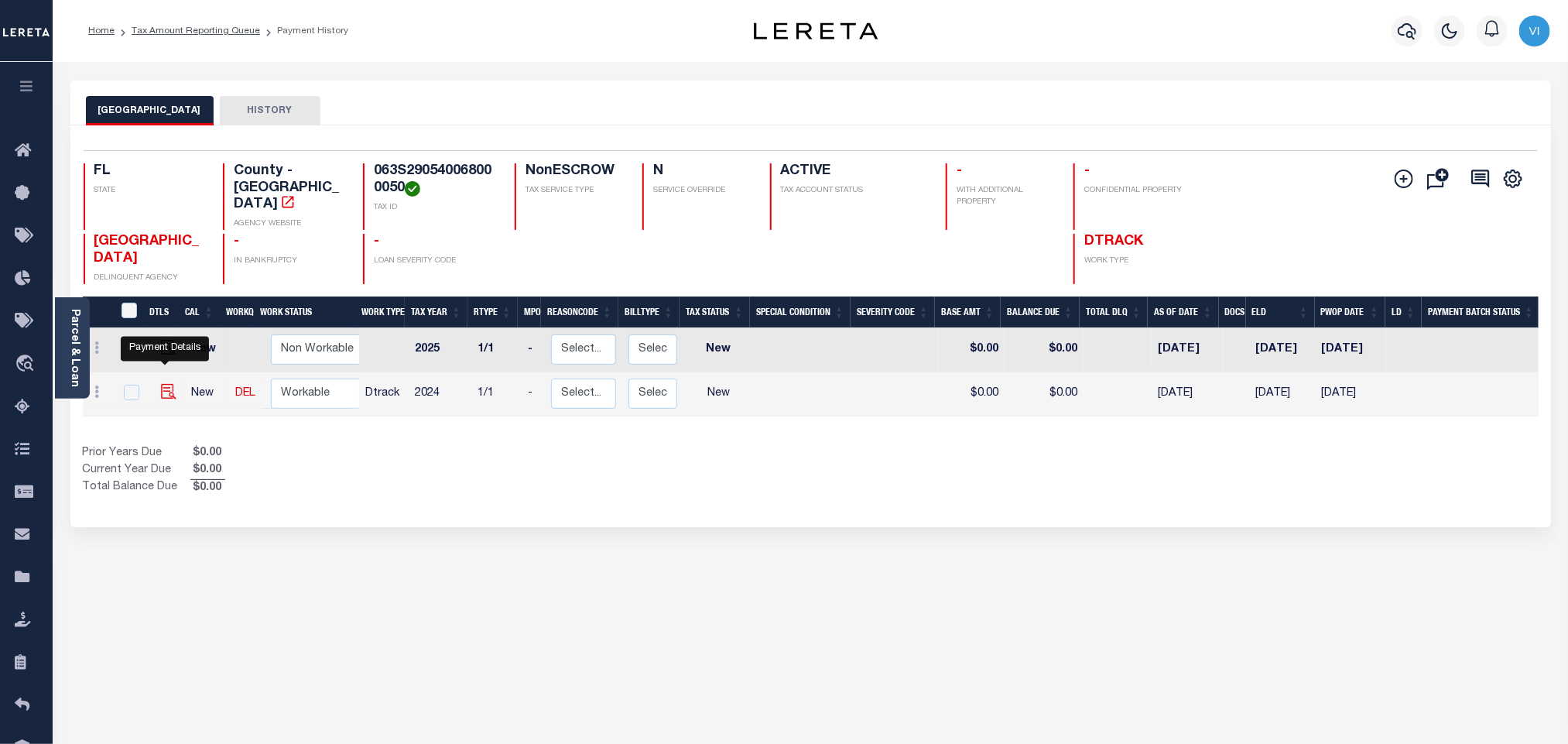
click at [169, 384] on img "" at bounding box center [169, 392] width 16 height 16
checkbox input "true"
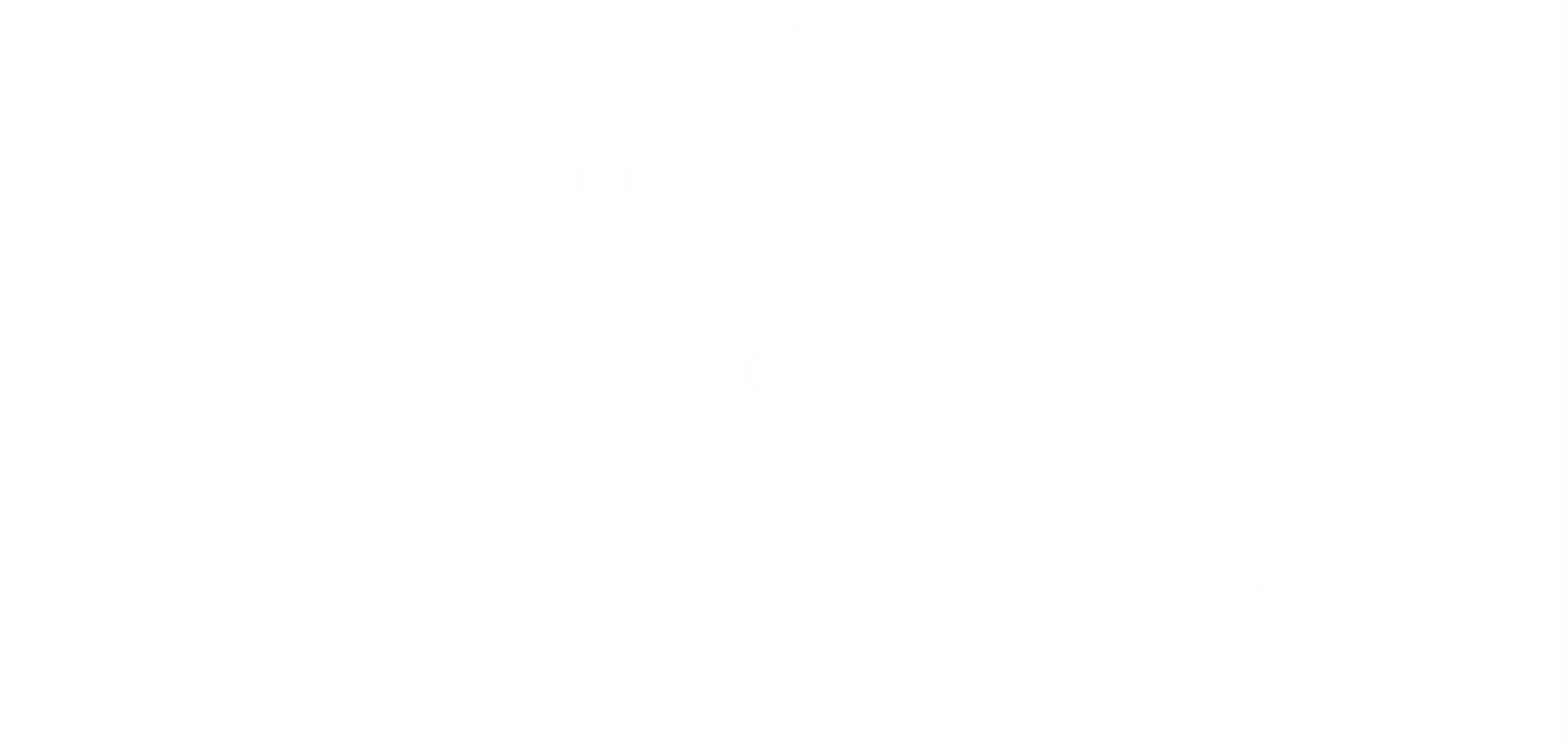
select select "NW2"
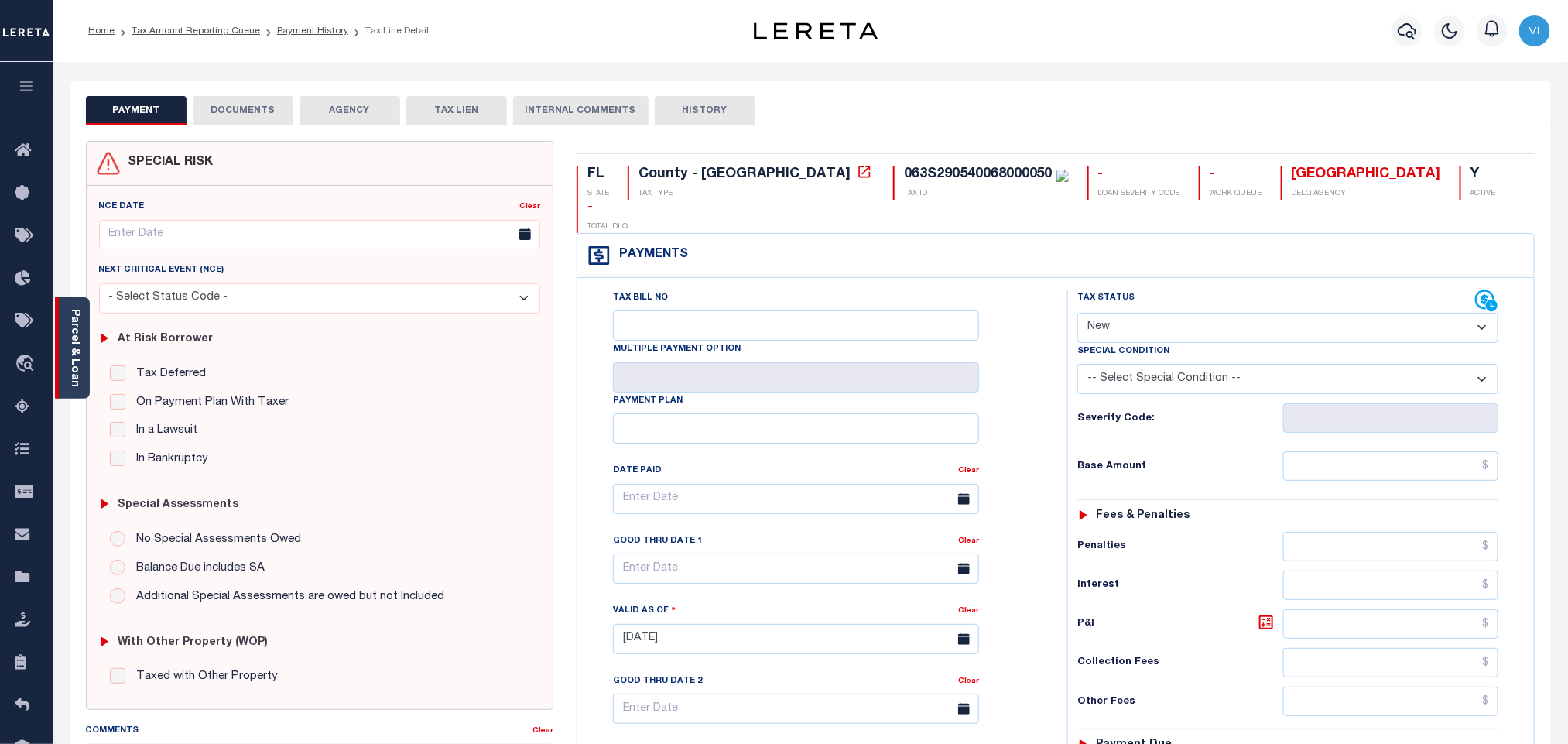
click at [76, 359] on link "Parcel & Loan" at bounding box center [74, 348] width 11 height 78
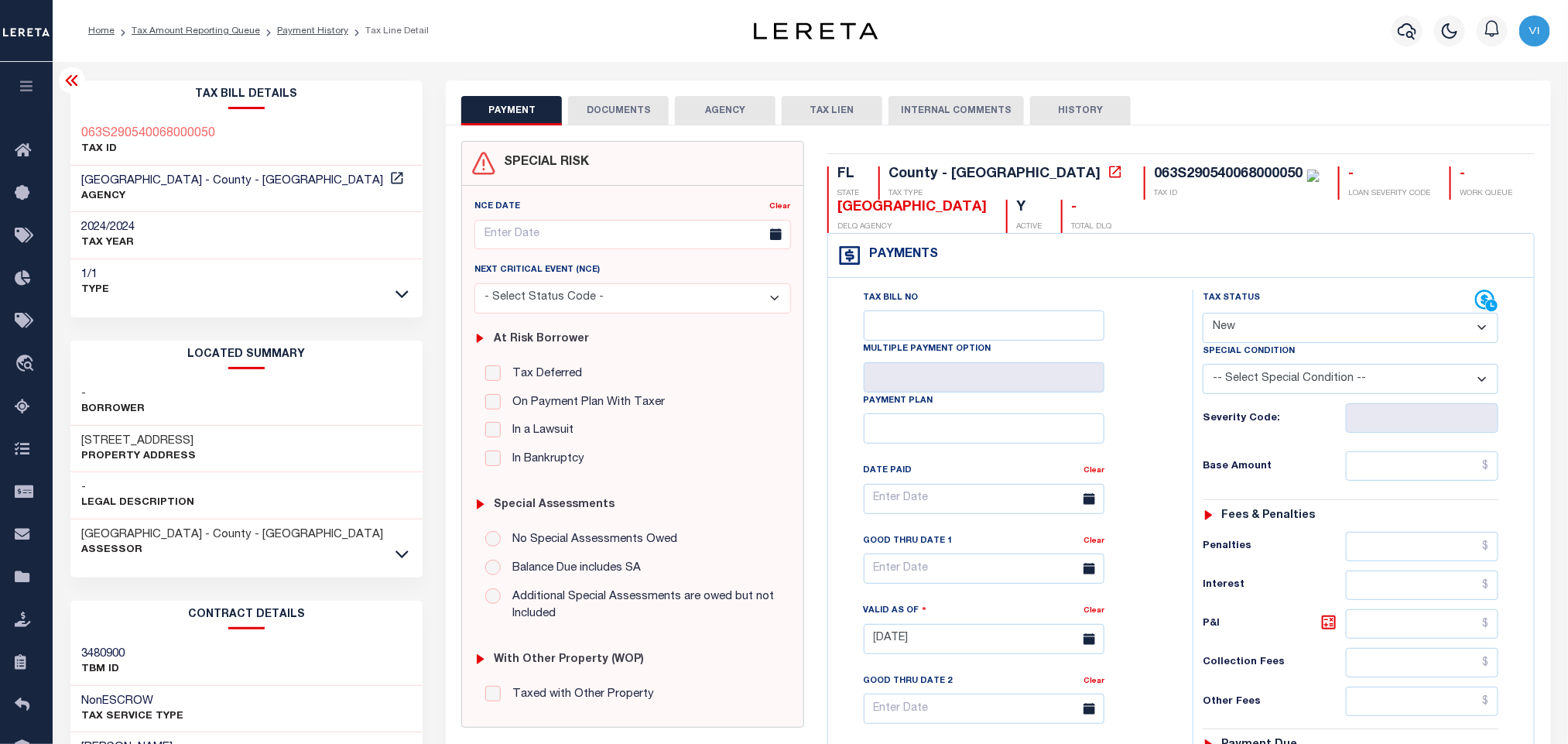
click at [618, 103] on button "DOCUMENTS" at bounding box center [619, 110] width 101 height 29
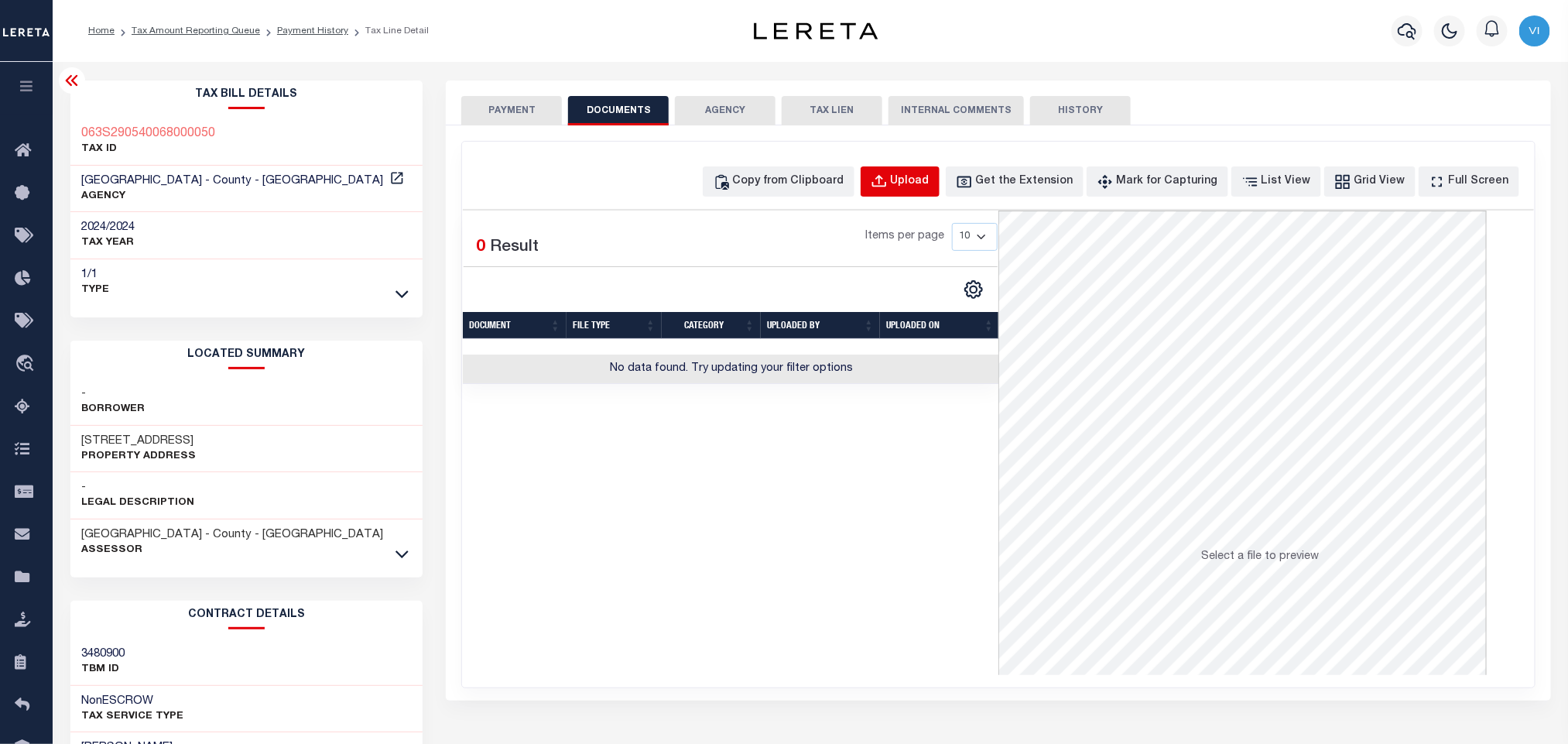
click at [918, 193] on button "Upload" at bounding box center [900, 181] width 79 height 30
select select "POP"
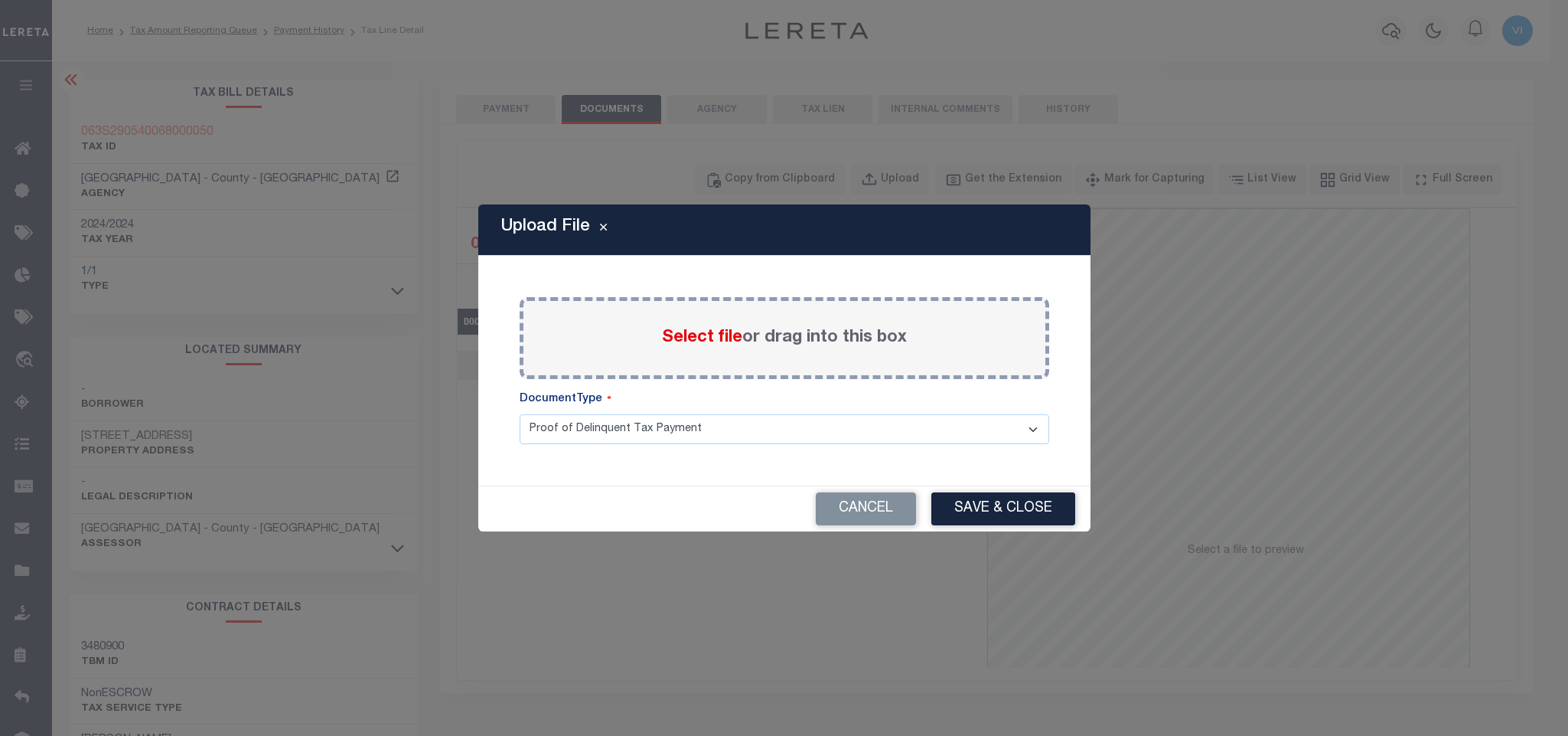
click at [715, 336] on span "Select file" at bounding box center [701, 338] width 80 height 17
click at [0, 0] on input "Select file or drag into this box" at bounding box center [0, 0] width 0 height 0
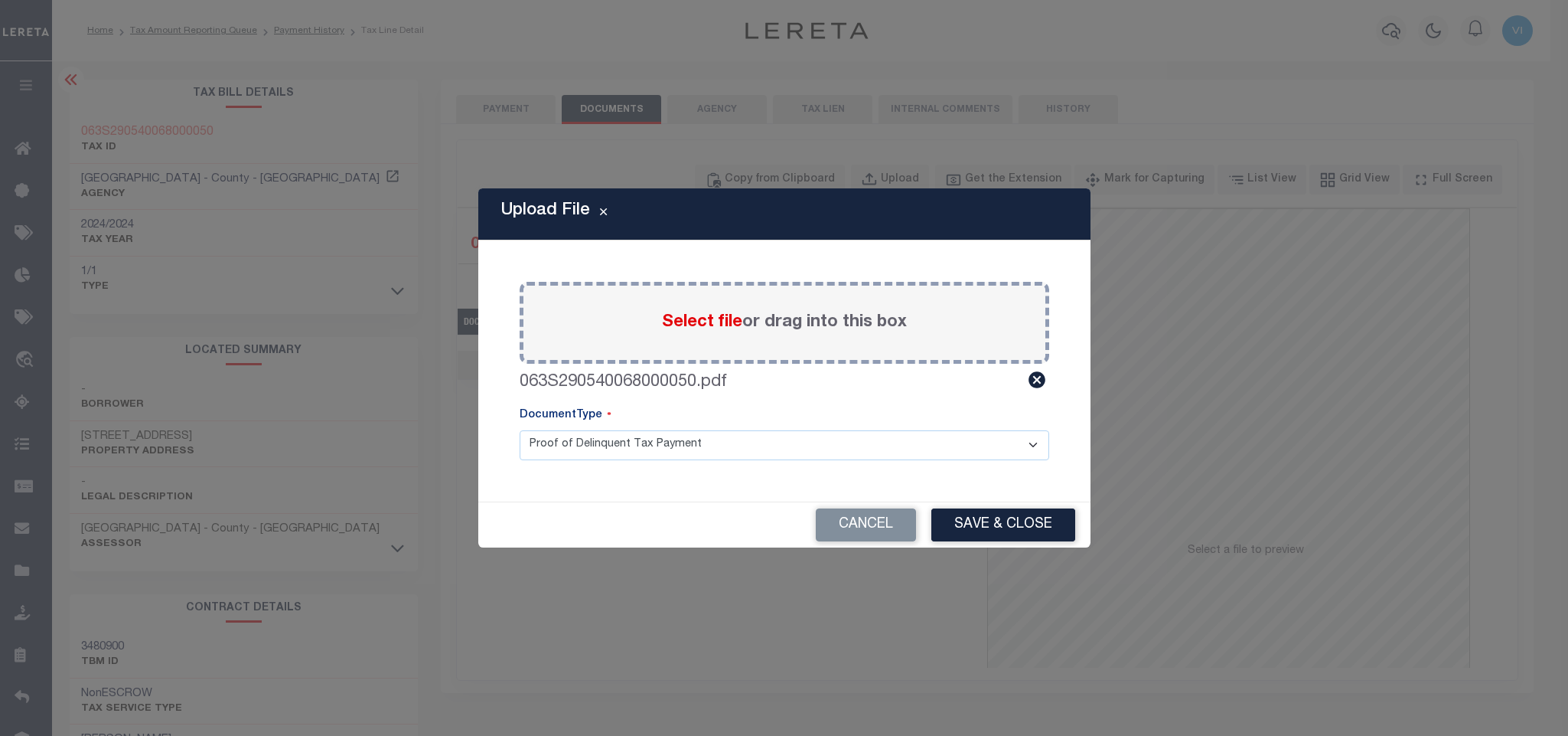
click at [545, 455] on select "Proof of Delinquent Tax Payment" at bounding box center [785, 445] width 530 height 30
click at [520, 430] on select "Proof of Delinquent Tax Payment" at bounding box center [785, 445] width 530 height 30
click at [959, 529] on button "Save & Close" at bounding box center [1003, 525] width 144 height 33
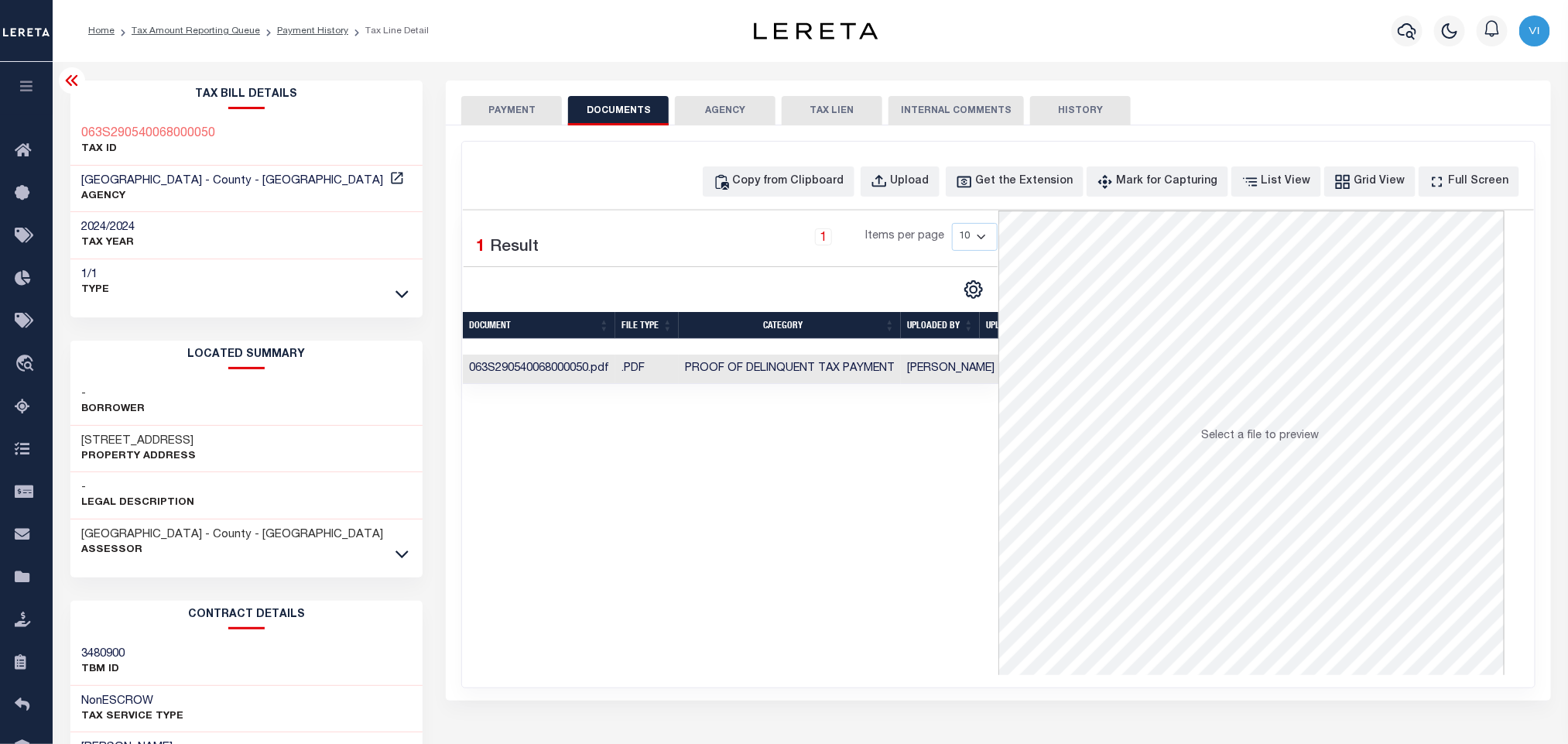
click at [518, 113] on button "PAYMENT" at bounding box center [511, 110] width 101 height 29
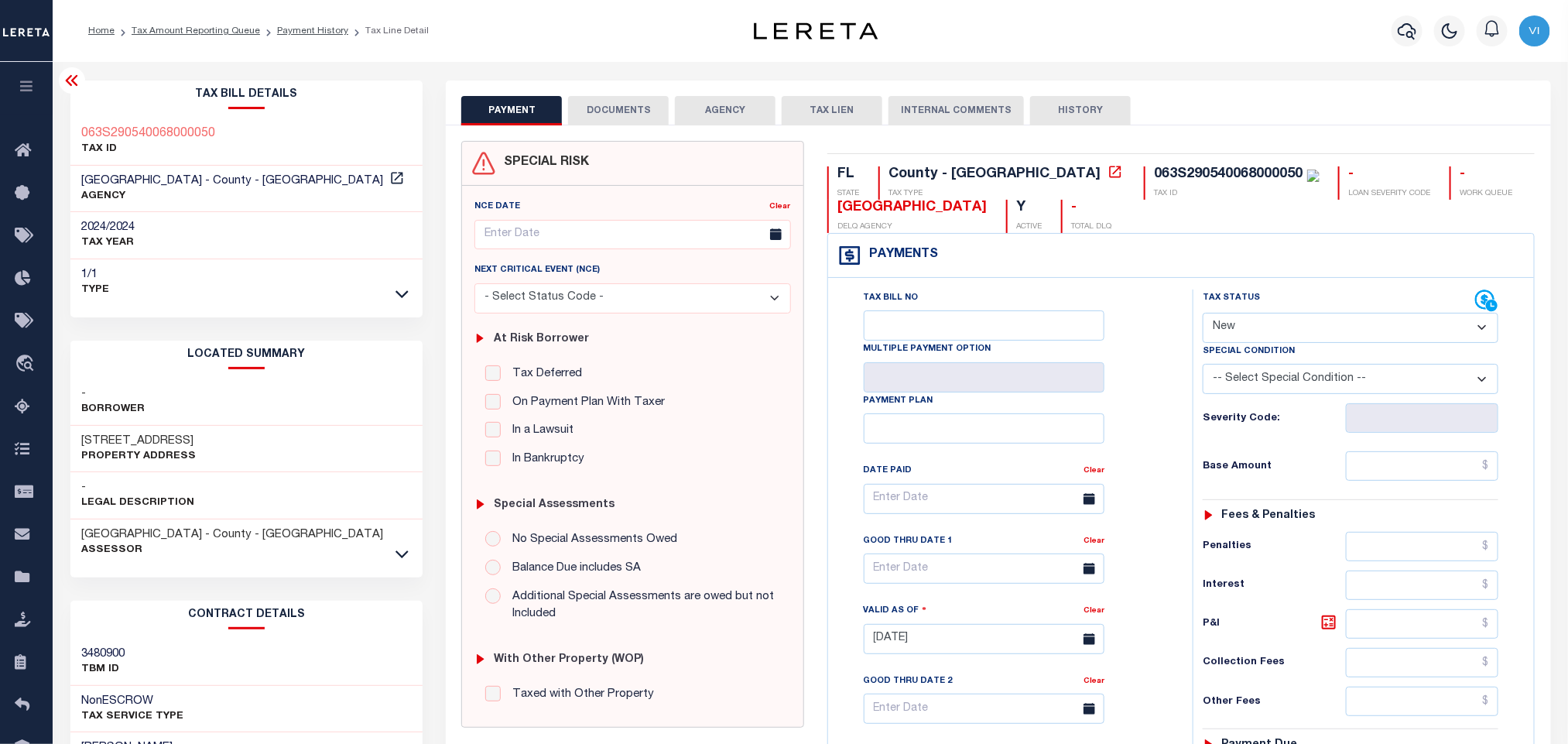
drag, startPoint x: 1240, startPoint y: 316, endPoint x: 1240, endPoint y: 339, distance: 23.0
click at [1240, 316] on select "- Select Status Code - Open Due/Unpaid Paid Incomplete No Tax Due Internal Refu…" at bounding box center [1350, 328] width 295 height 30
select select "PYD"
click at [1202, 314] on select "- Select Status Code - Open Due/Unpaid Paid Incomplete No Tax Due Internal Refu…" at bounding box center [1350, 328] width 295 height 30
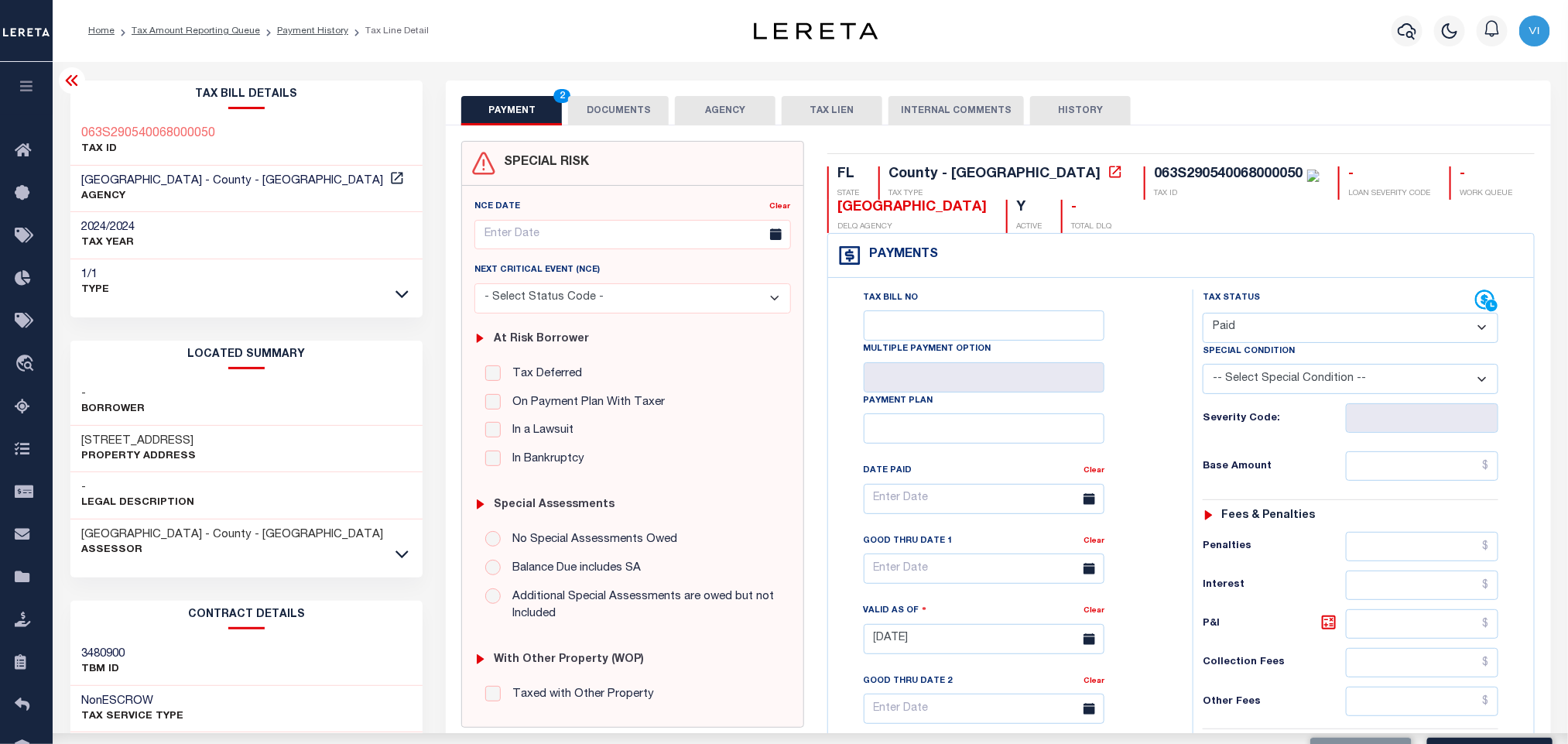
type input "[DATE]"
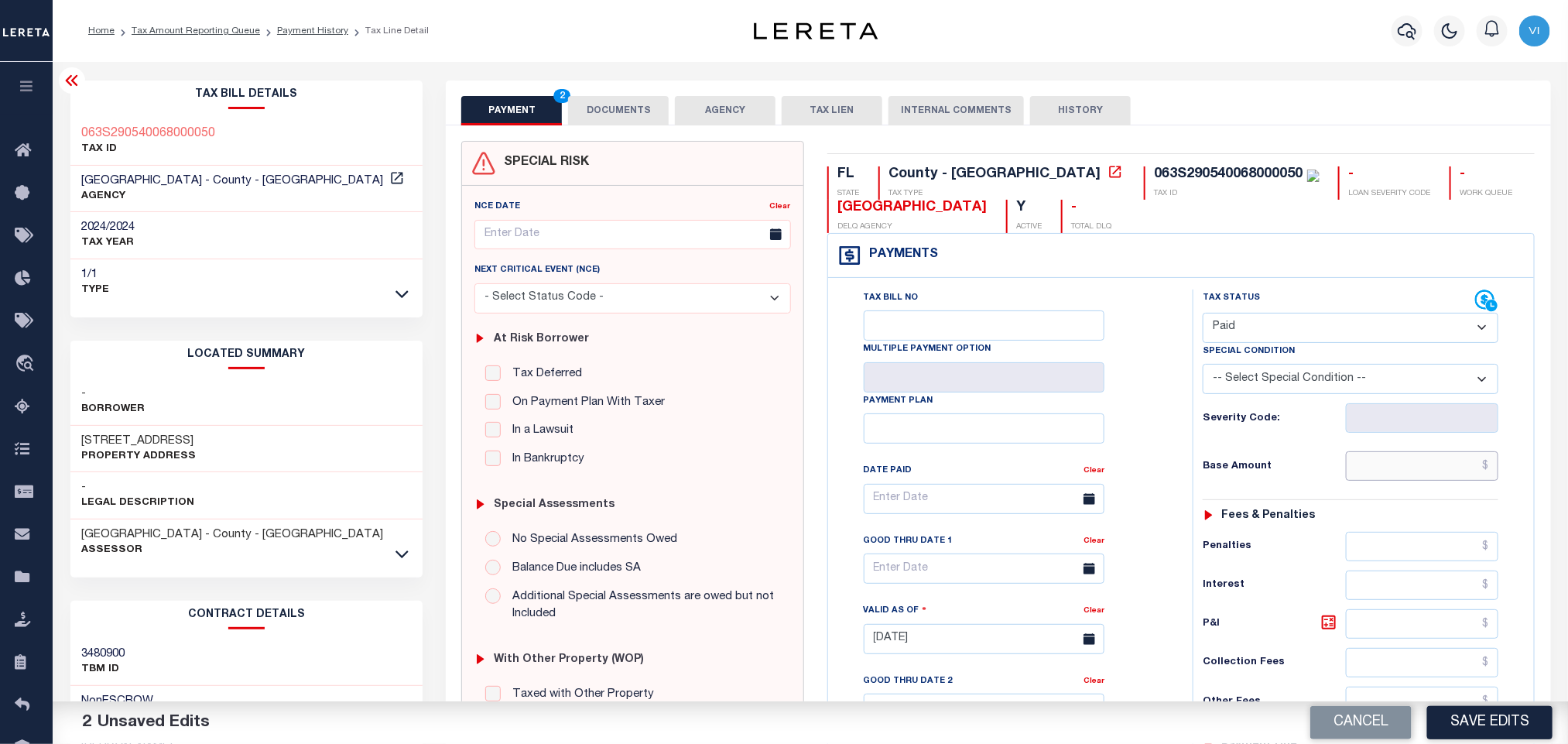
click at [1416, 467] on input "text" at bounding box center [1422, 466] width 153 height 29
paste input "6,906.09"
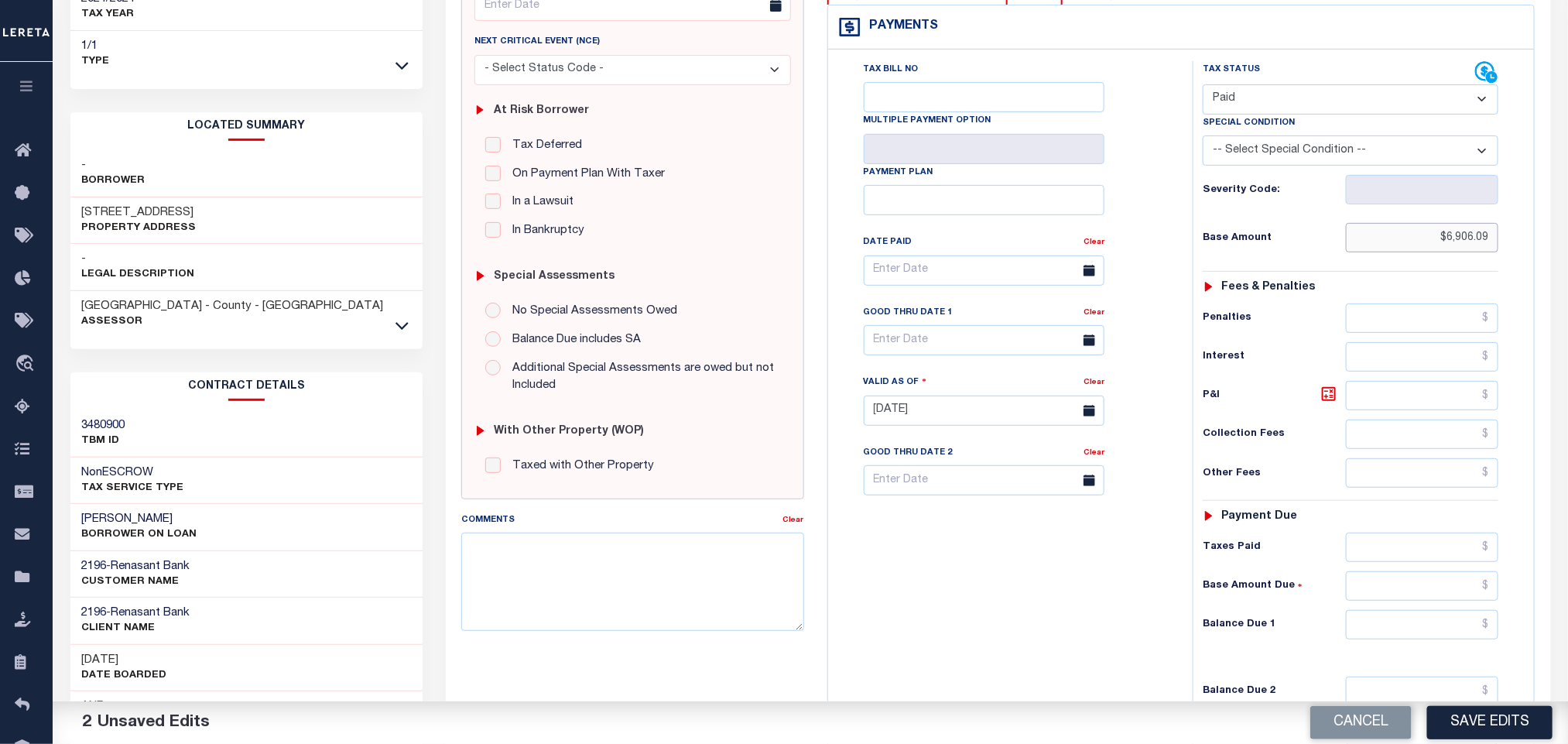
scroll to position [437, 0]
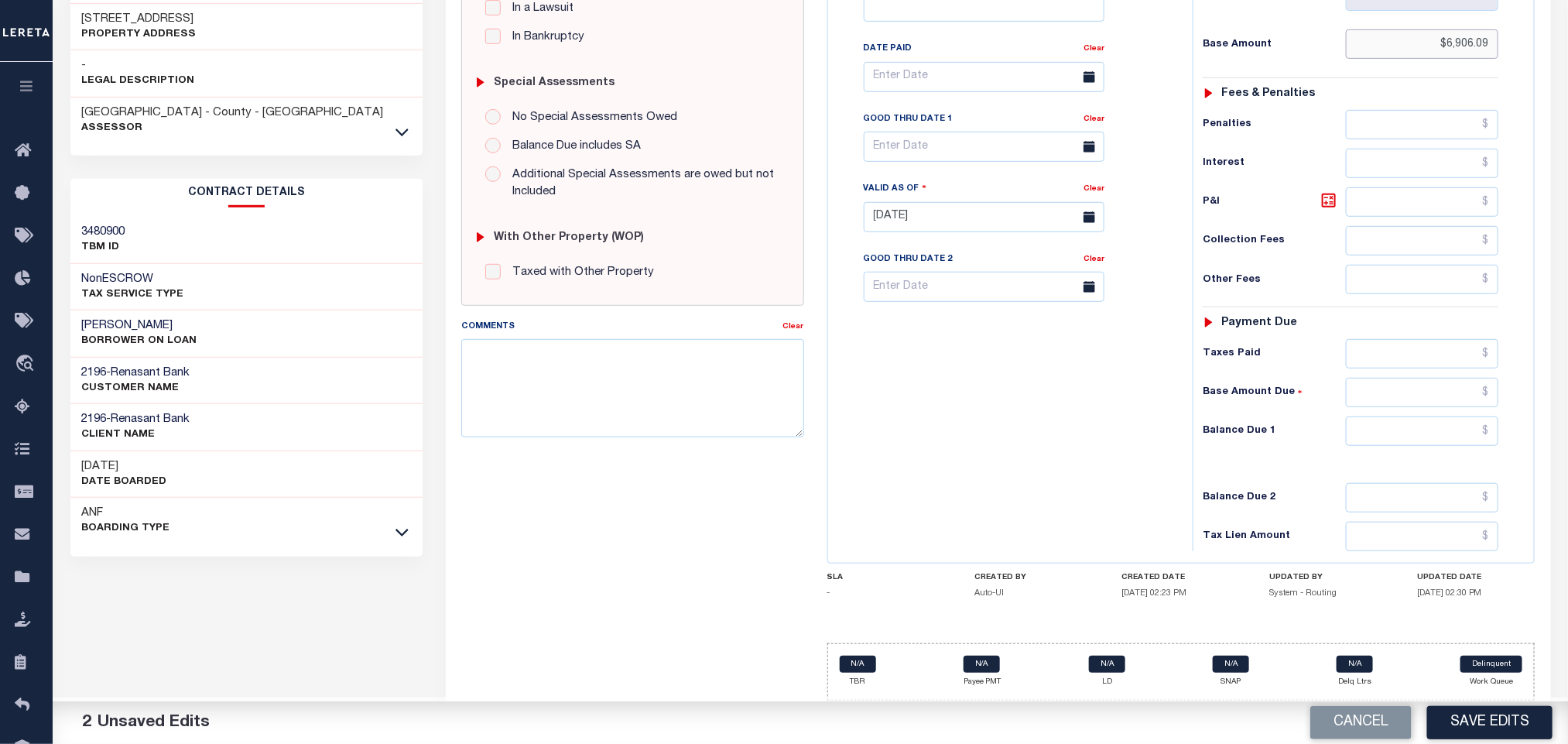
type input "$6,906.09"
click at [1405, 441] on input "text" at bounding box center [1422, 430] width 153 height 29
type input "$0.00"
click at [1488, 734] on button "Save Edits" at bounding box center [1489, 723] width 125 height 33
checkbox input "false"
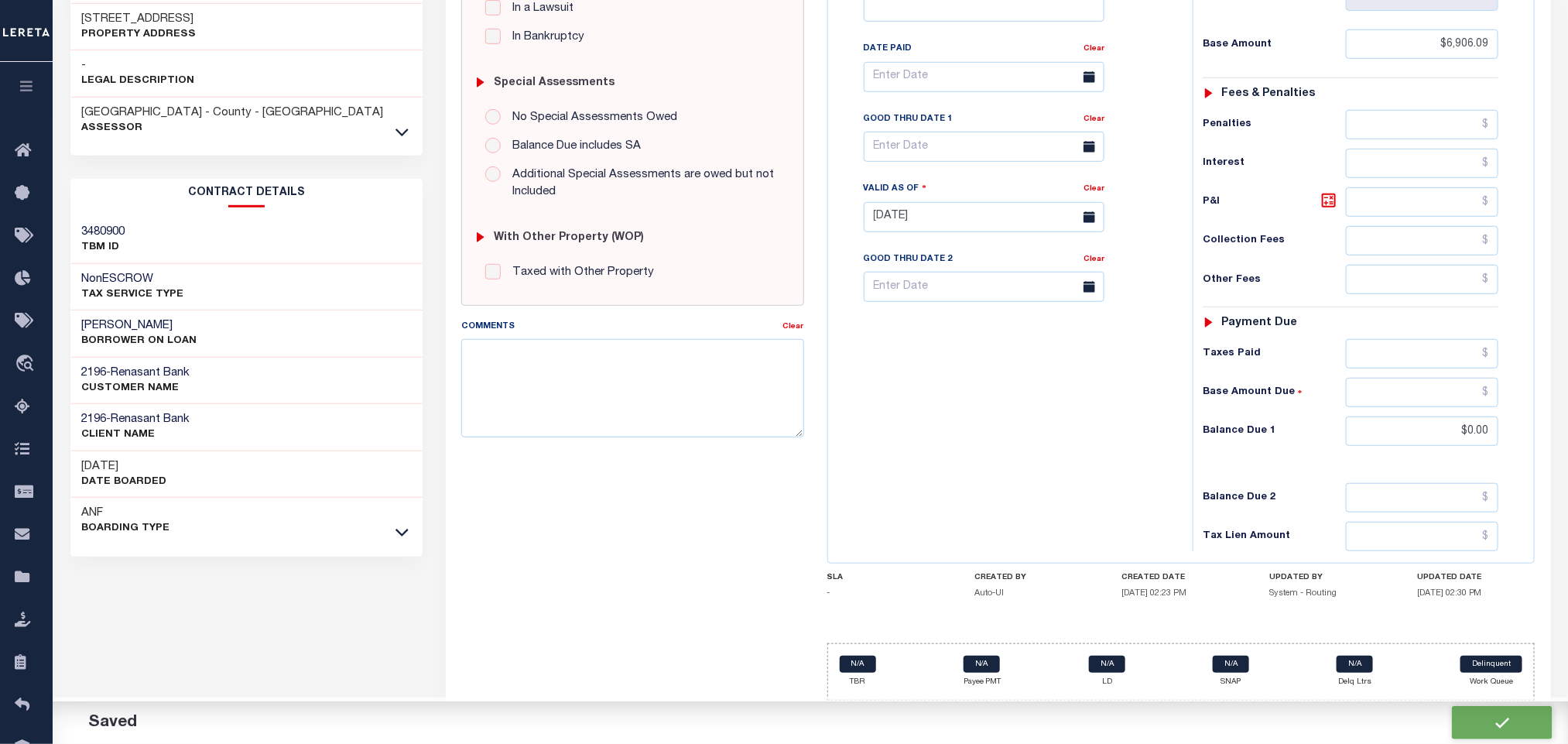
checkbox input "false"
type input "$6,906.09"
type input "$0"
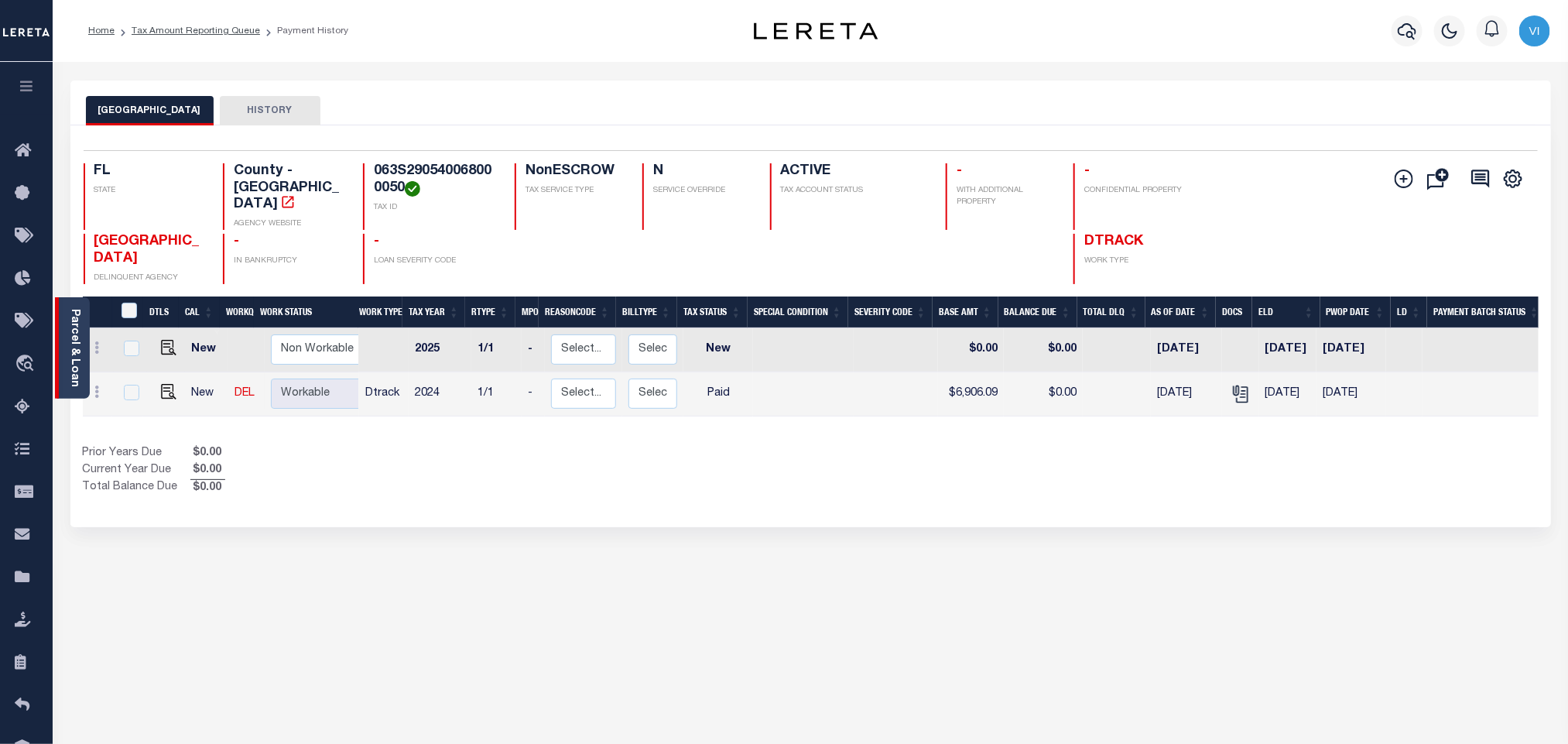
click at [70, 319] on link "Parcel & Loan" at bounding box center [74, 348] width 11 height 78
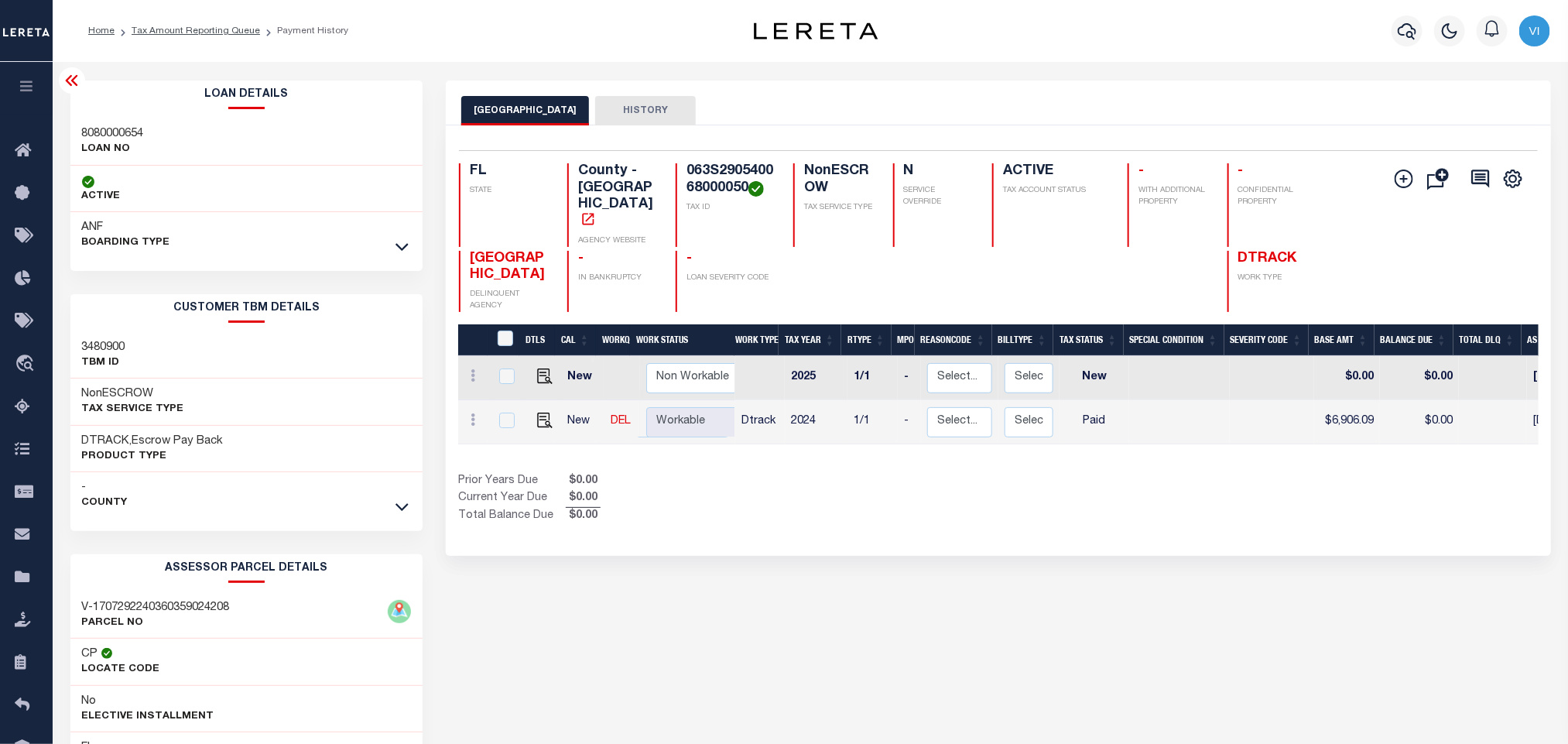
click at [94, 126] on h3 "8080000654" at bounding box center [113, 134] width 62 height 16
copy h3 "8080000654"
click at [718, 172] on h4 "063S290540068000050" at bounding box center [730, 180] width 88 height 33
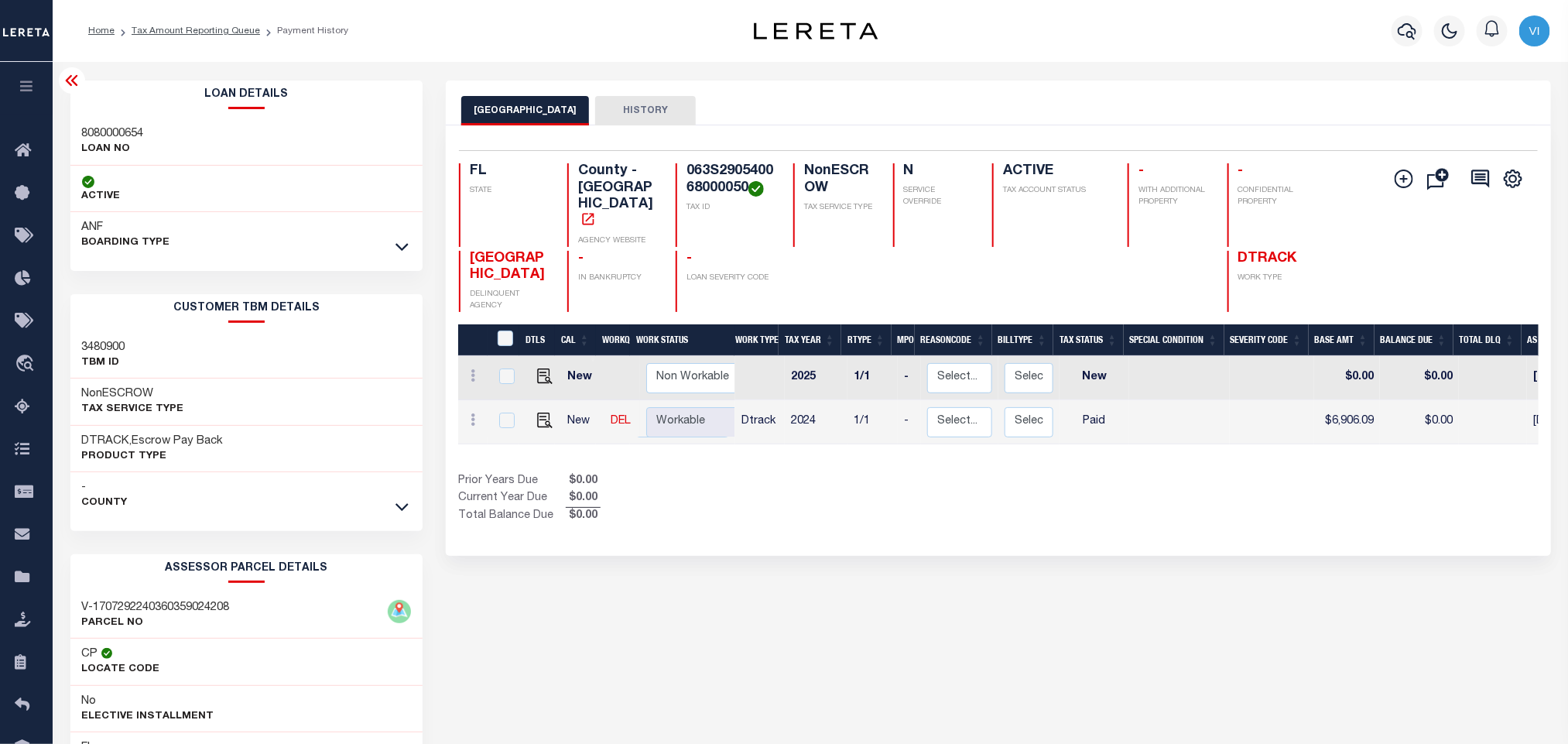
copy h4 "063S290540068000050"
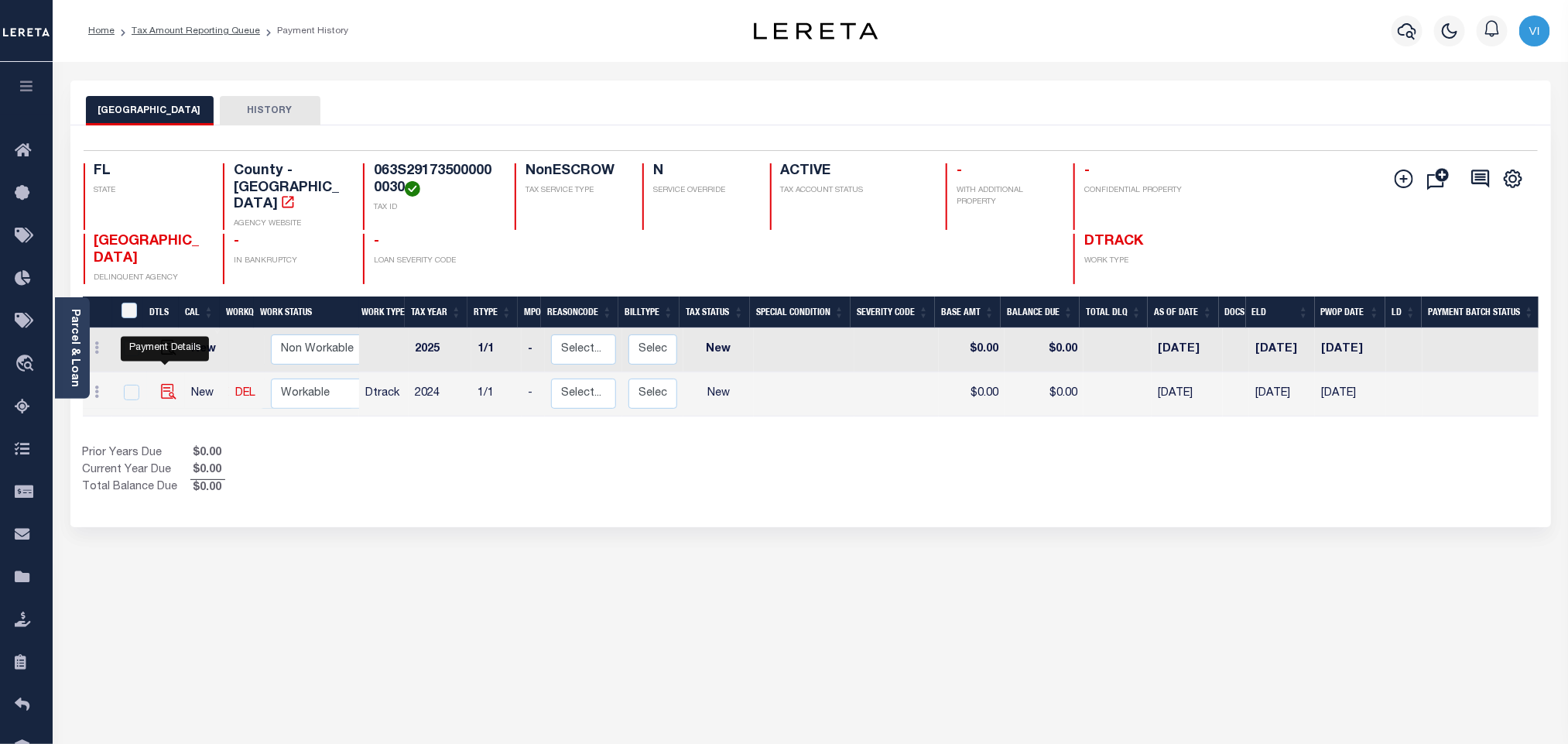
click at [167, 384] on img "" at bounding box center [169, 392] width 16 height 16
checkbox input "true"
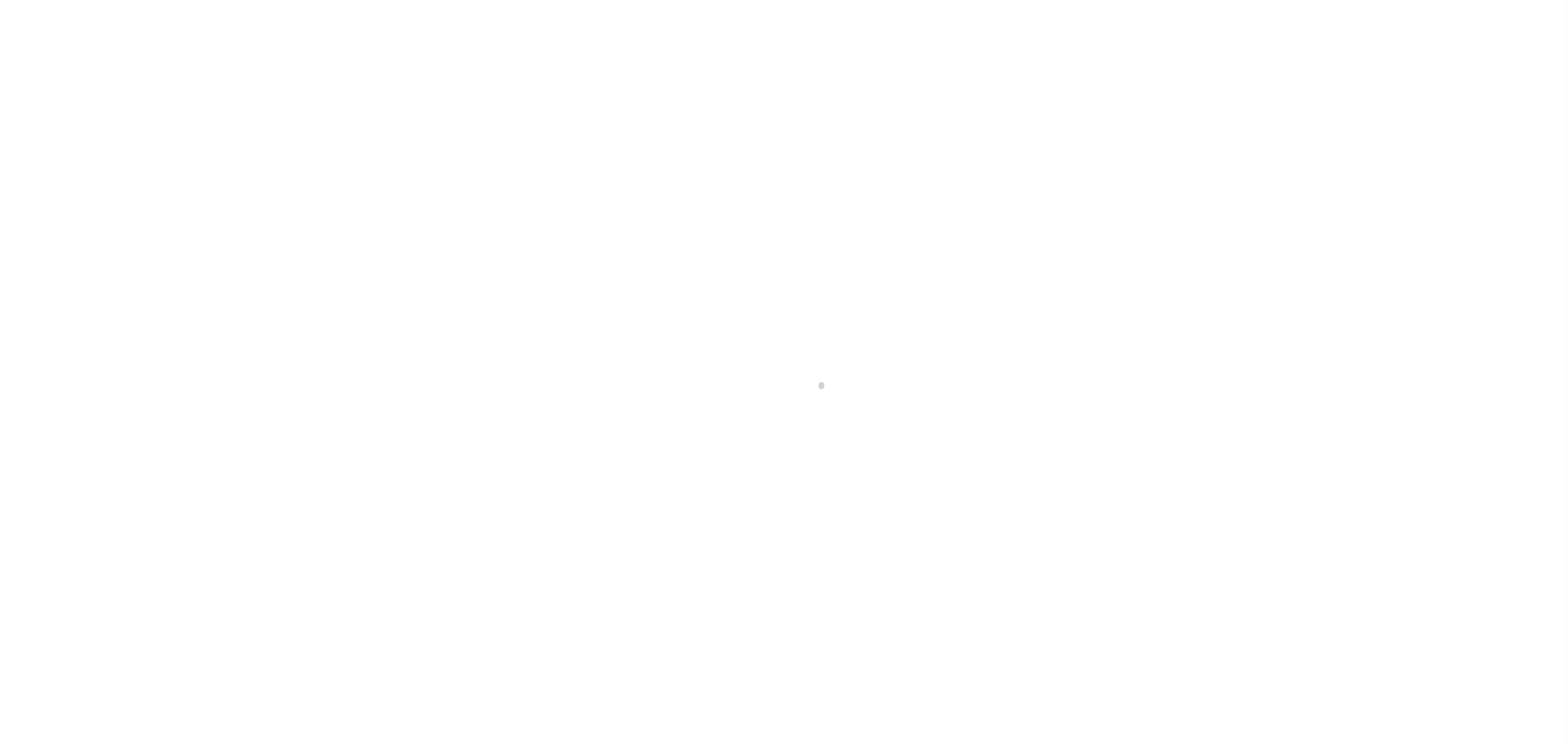
checkbox input "false"
type input "[DATE]"
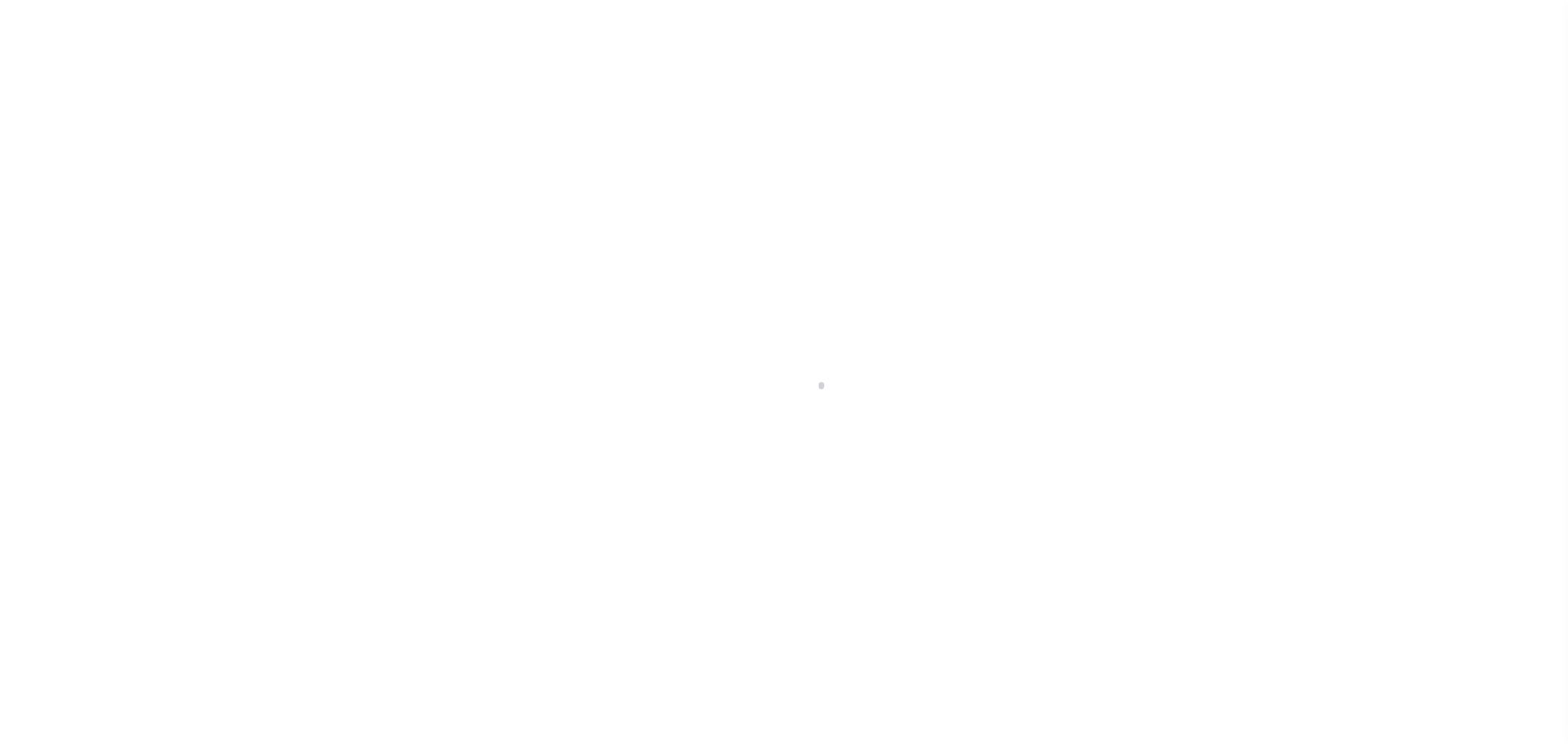
select select "NW2"
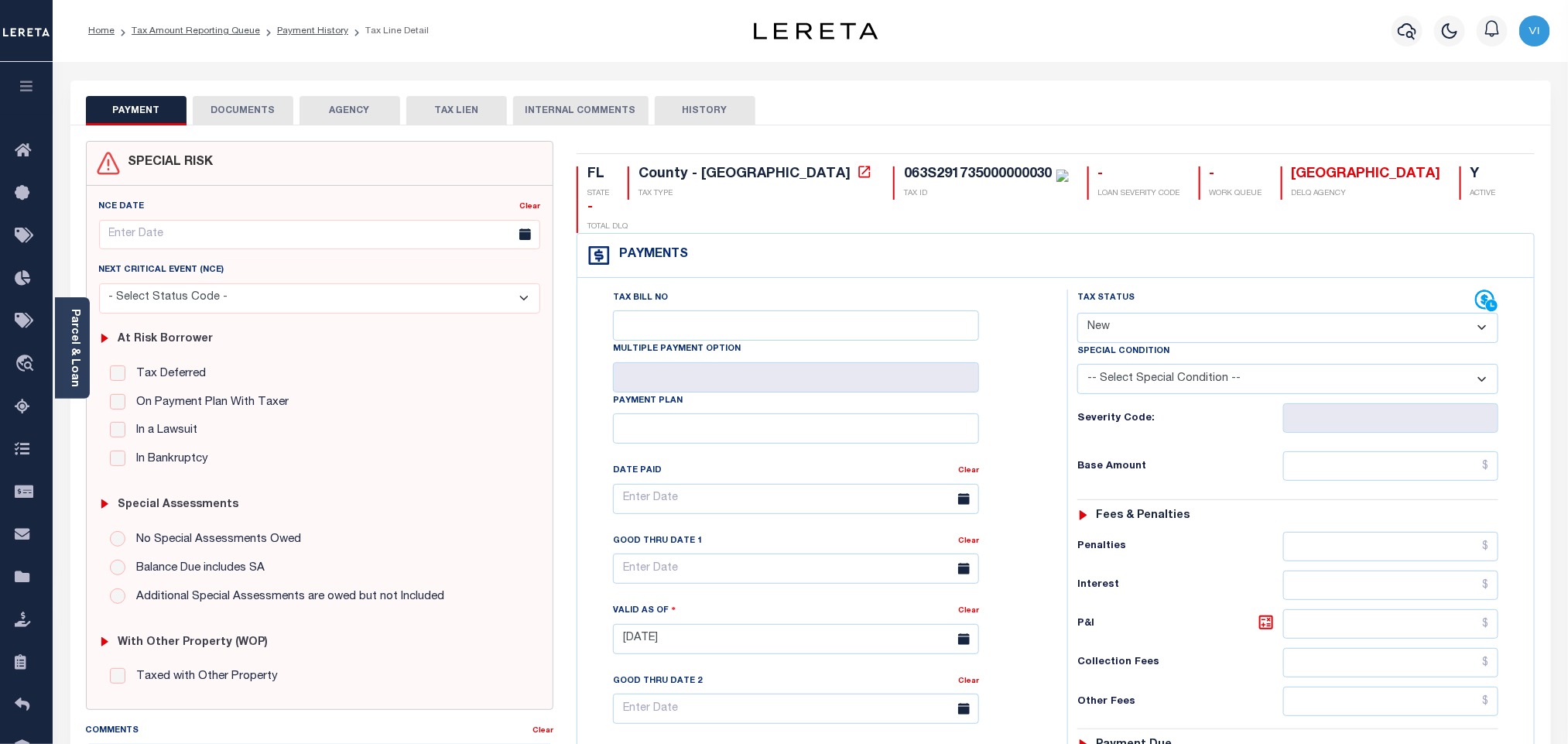
click at [246, 110] on button "DOCUMENTS" at bounding box center [243, 110] width 101 height 29
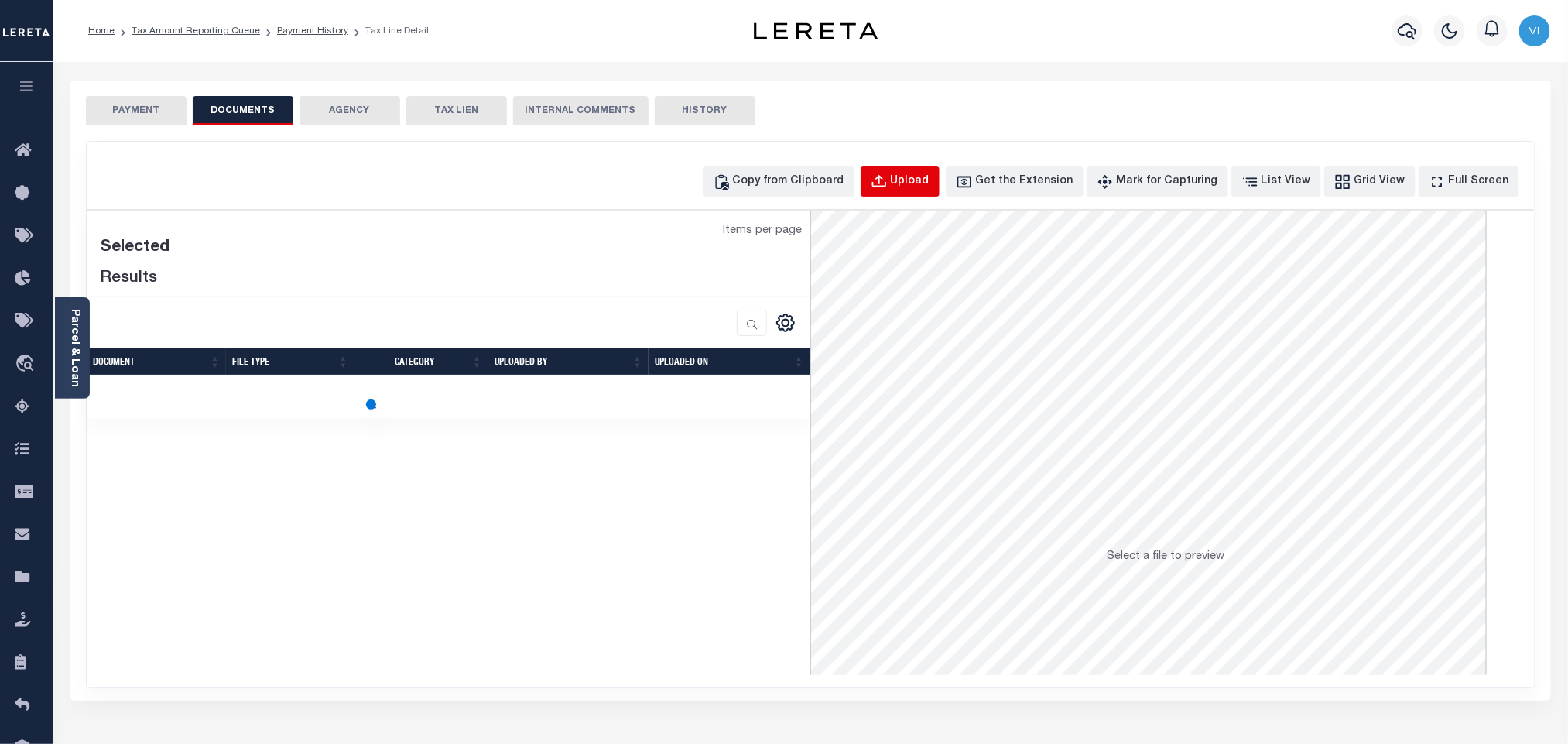
click at [920, 191] on div "Upload" at bounding box center [909, 182] width 39 height 17
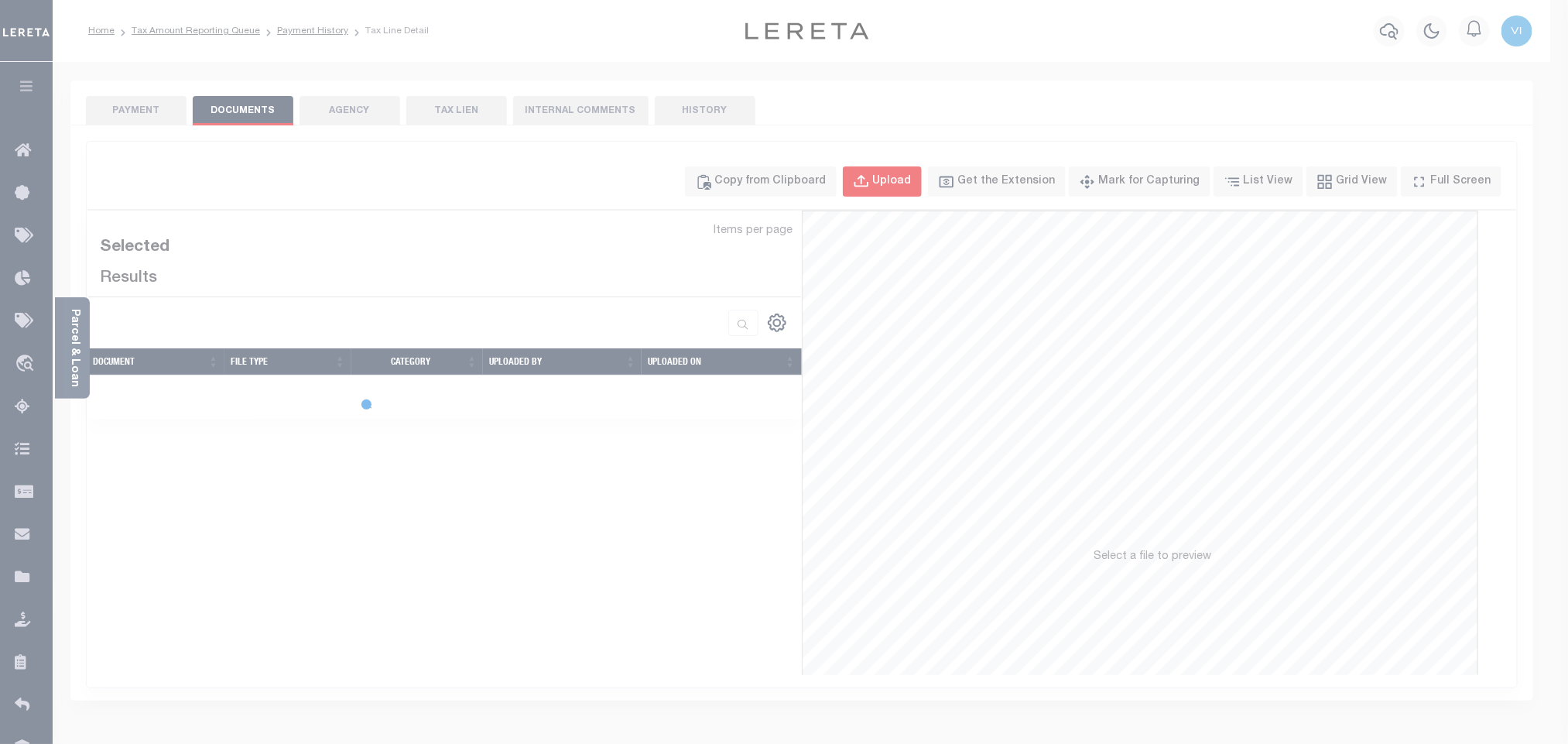
select select "POP"
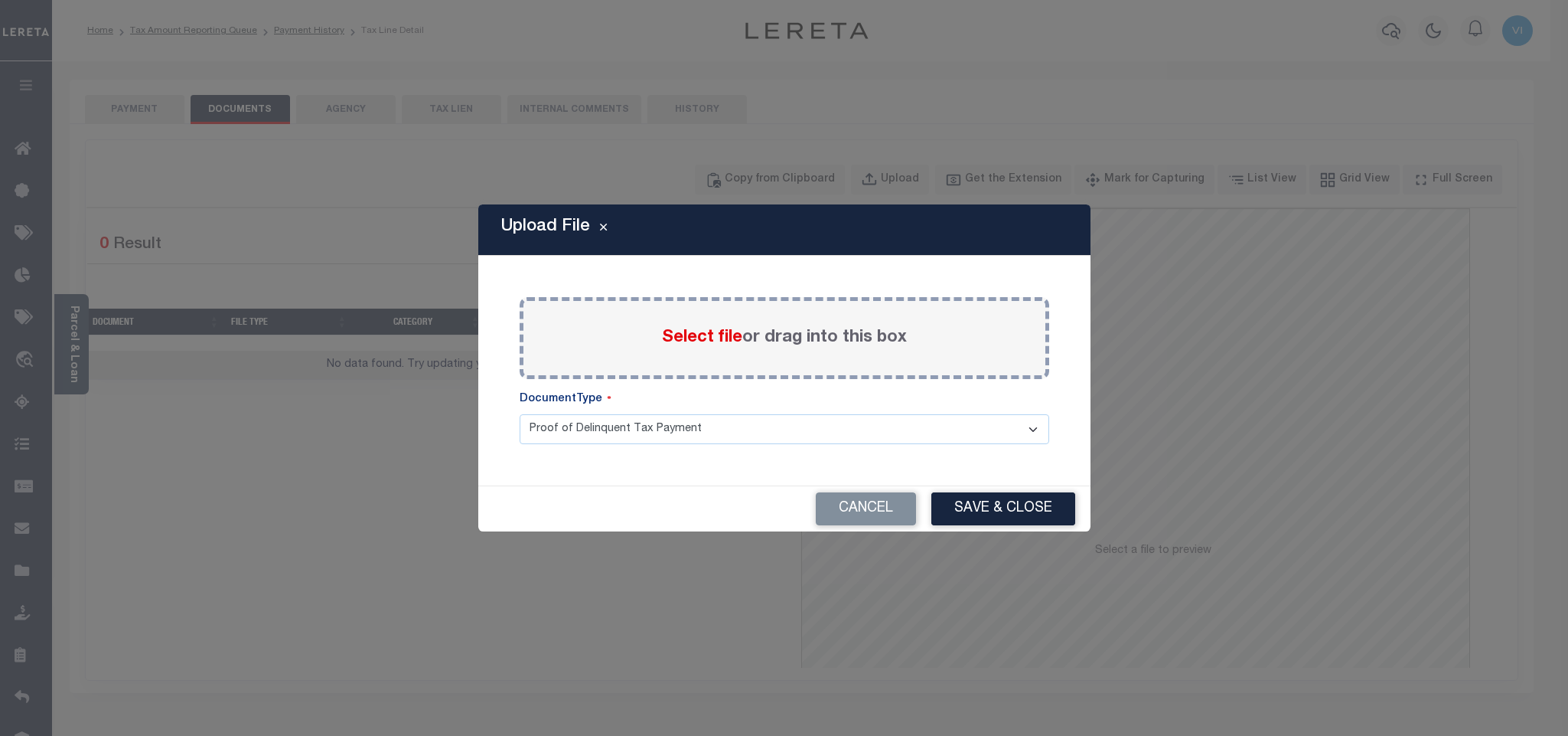
click at [648, 338] on div "Select file or drag into this box" at bounding box center [785, 338] width 530 height 82
click at [677, 338] on span "Select file" at bounding box center [701, 338] width 80 height 17
click at [0, 0] on input "Select file or drag into this box" at bounding box center [0, 0] width 0 height 0
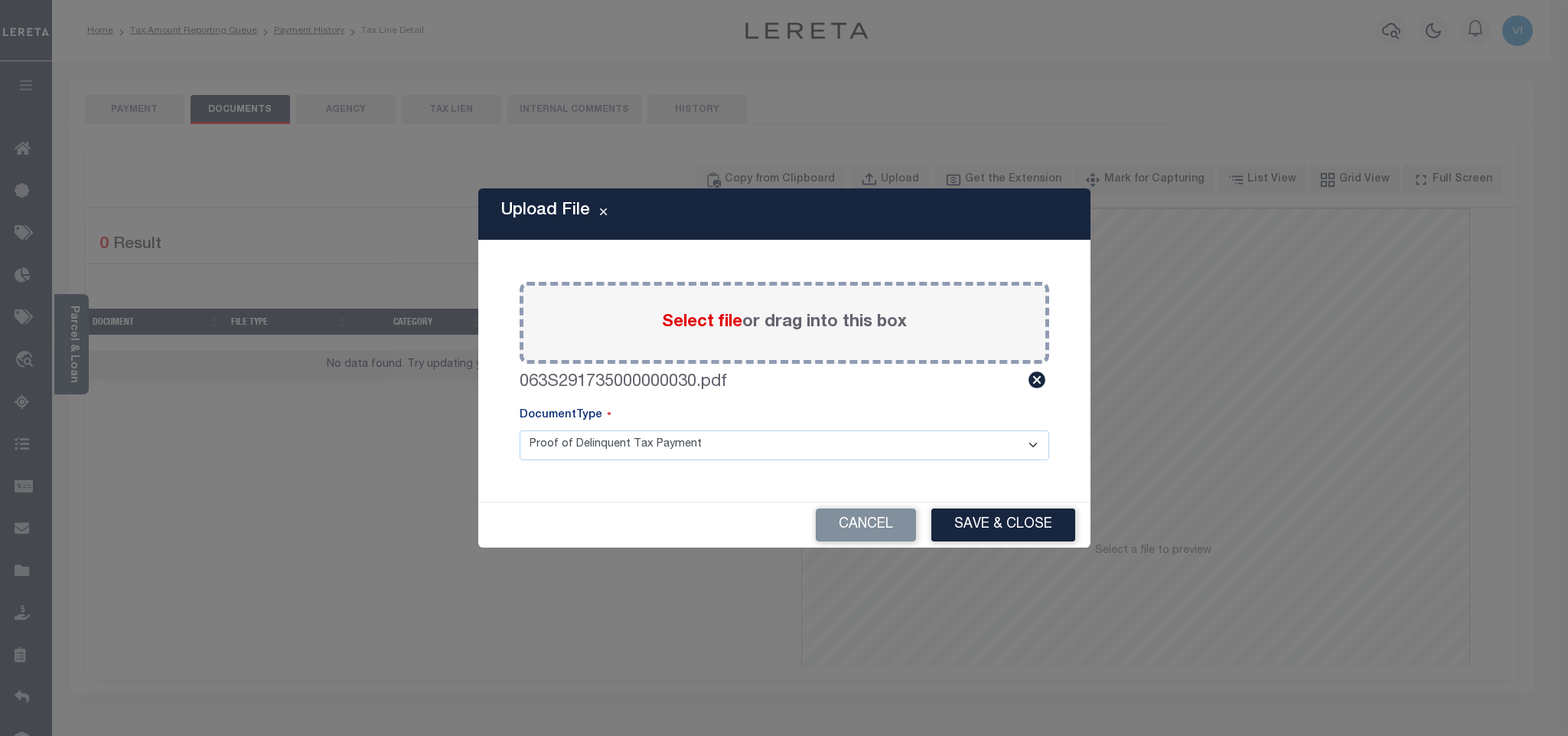
click at [567, 448] on select "Proof of Delinquent Tax Payment" at bounding box center [785, 445] width 530 height 30
click at [520, 430] on select "Proof of Delinquent Tax Payment" at bounding box center [785, 445] width 530 height 30
click at [938, 522] on button "Save & Close" at bounding box center [1003, 525] width 144 height 33
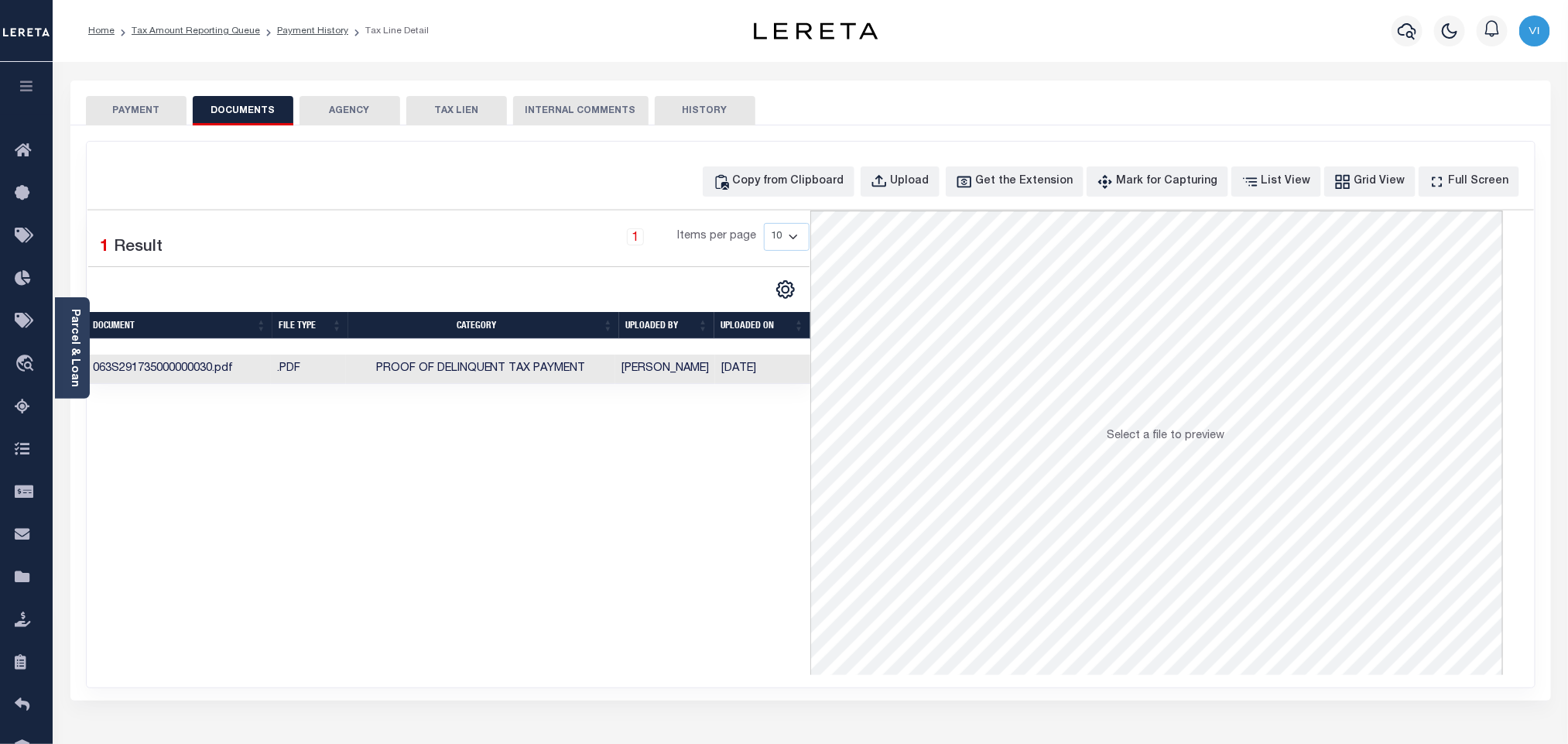
click at [128, 114] on button "PAYMENT" at bounding box center [136, 110] width 101 height 29
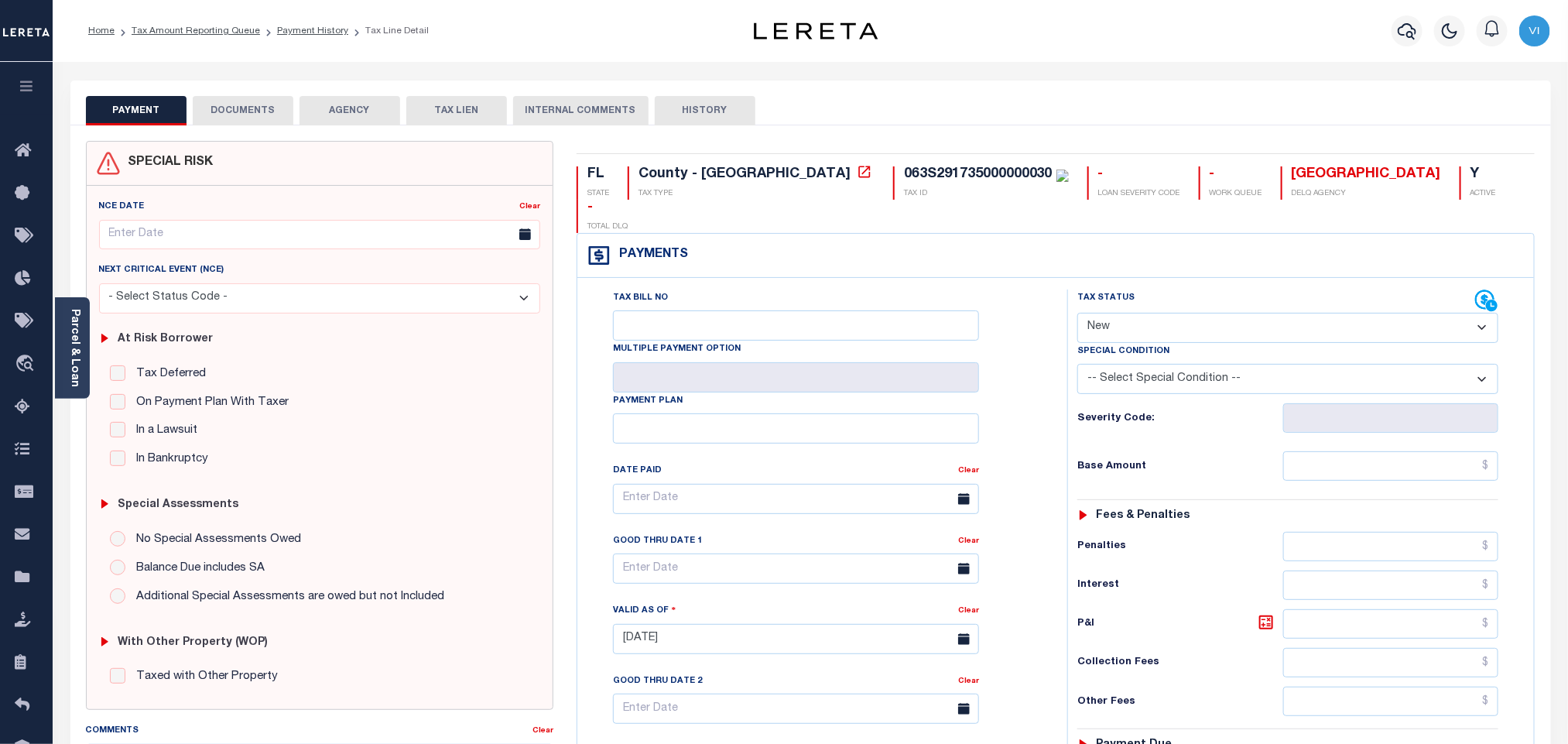
click at [1129, 313] on select "- Select Status Code - Open Due/Unpaid Paid Incomplete No Tax Due Internal Refu…" at bounding box center [1287, 328] width 421 height 30
select select "PYD"
click at [1077, 313] on select "- Select Status Code - Open Due/Unpaid Paid Incomplete No Tax Due Internal Refu…" at bounding box center [1287, 328] width 421 height 30
type input "[DATE]"
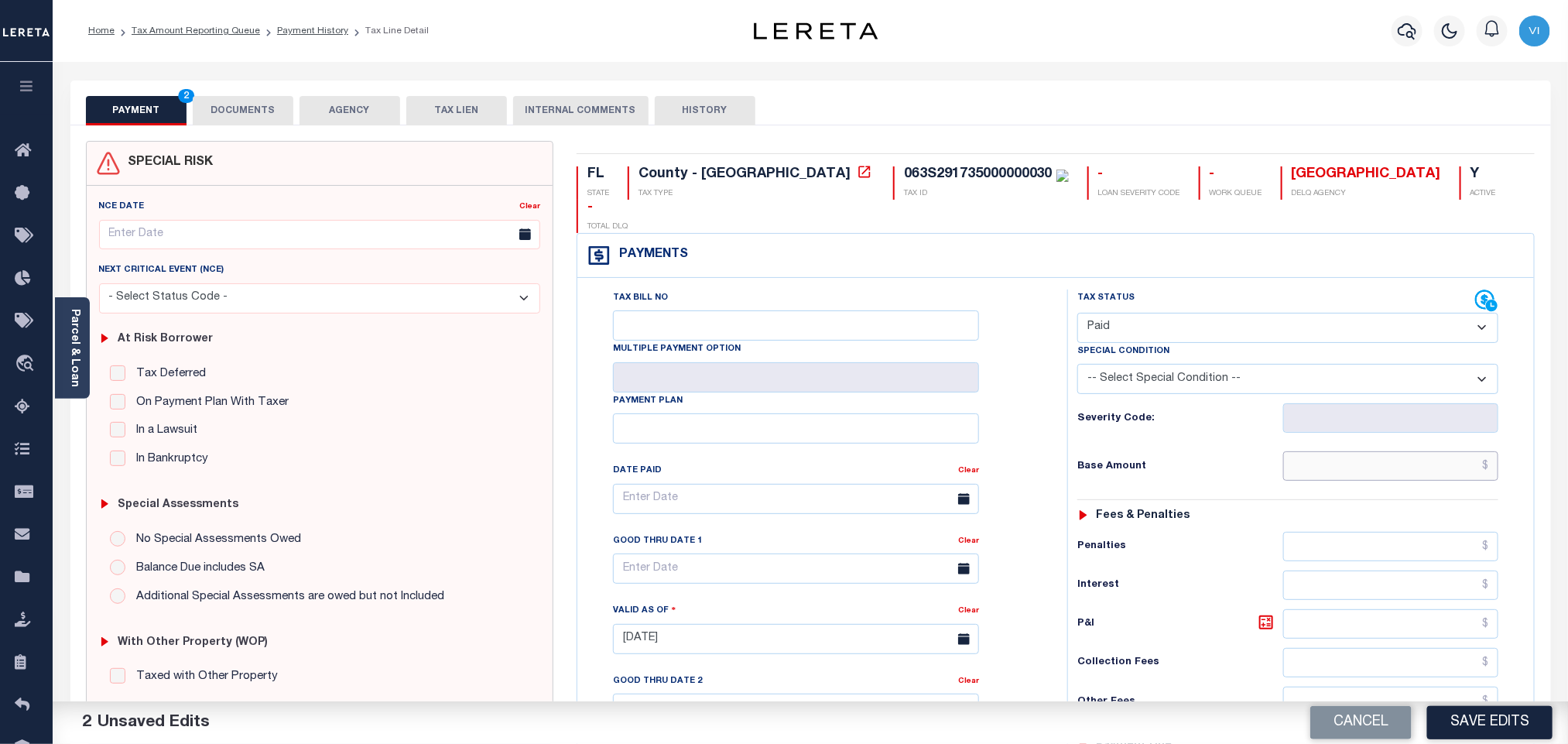
click at [1312, 452] on input "text" at bounding box center [1391, 466] width 216 height 29
paste input "13,214.26"
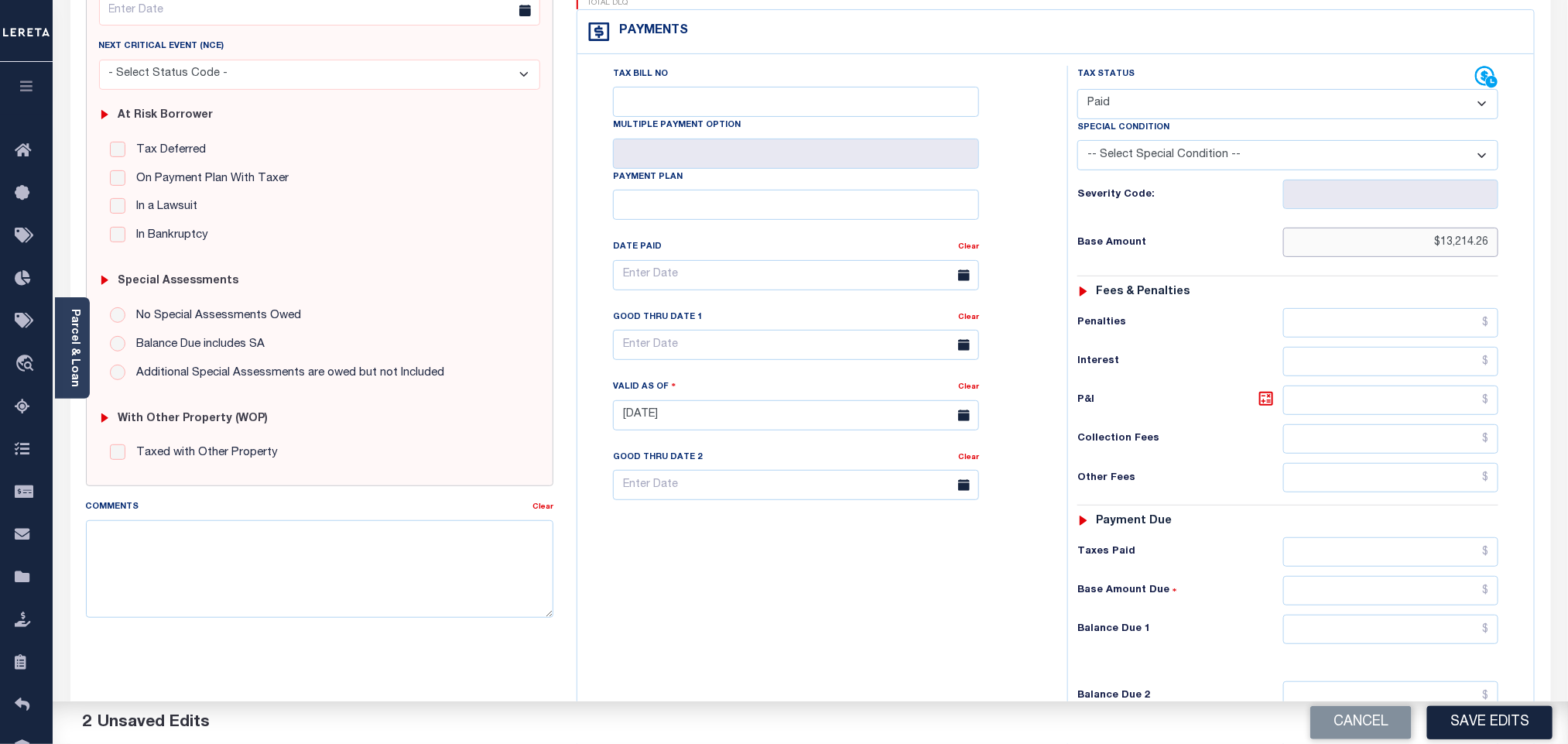
scroll to position [403, 0]
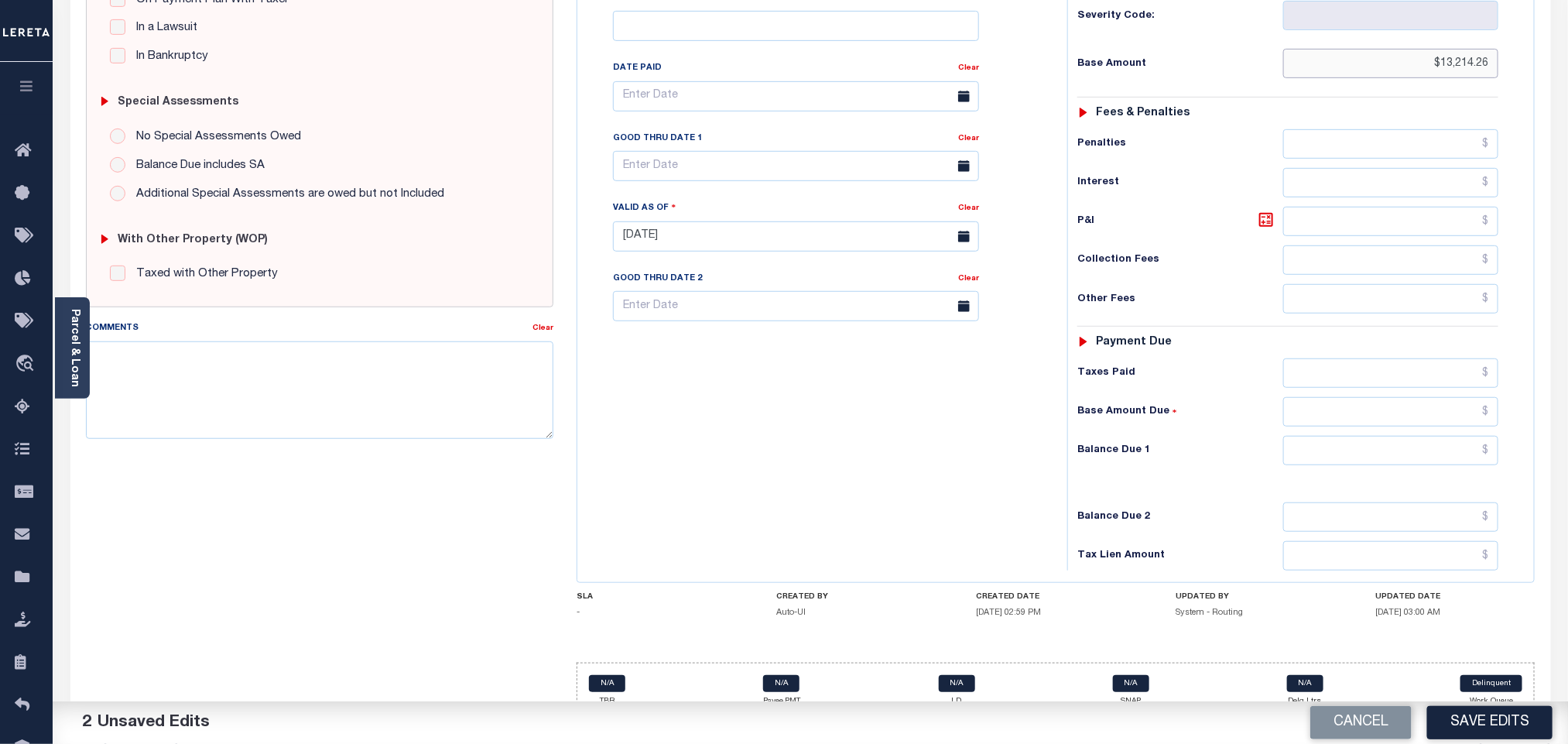
type input "$13,214.26"
click at [1336, 439] on input "text" at bounding box center [1391, 450] width 216 height 29
type input "$0.00"
click at [1484, 723] on button "Save Edits" at bounding box center [1489, 723] width 125 height 33
checkbox input "false"
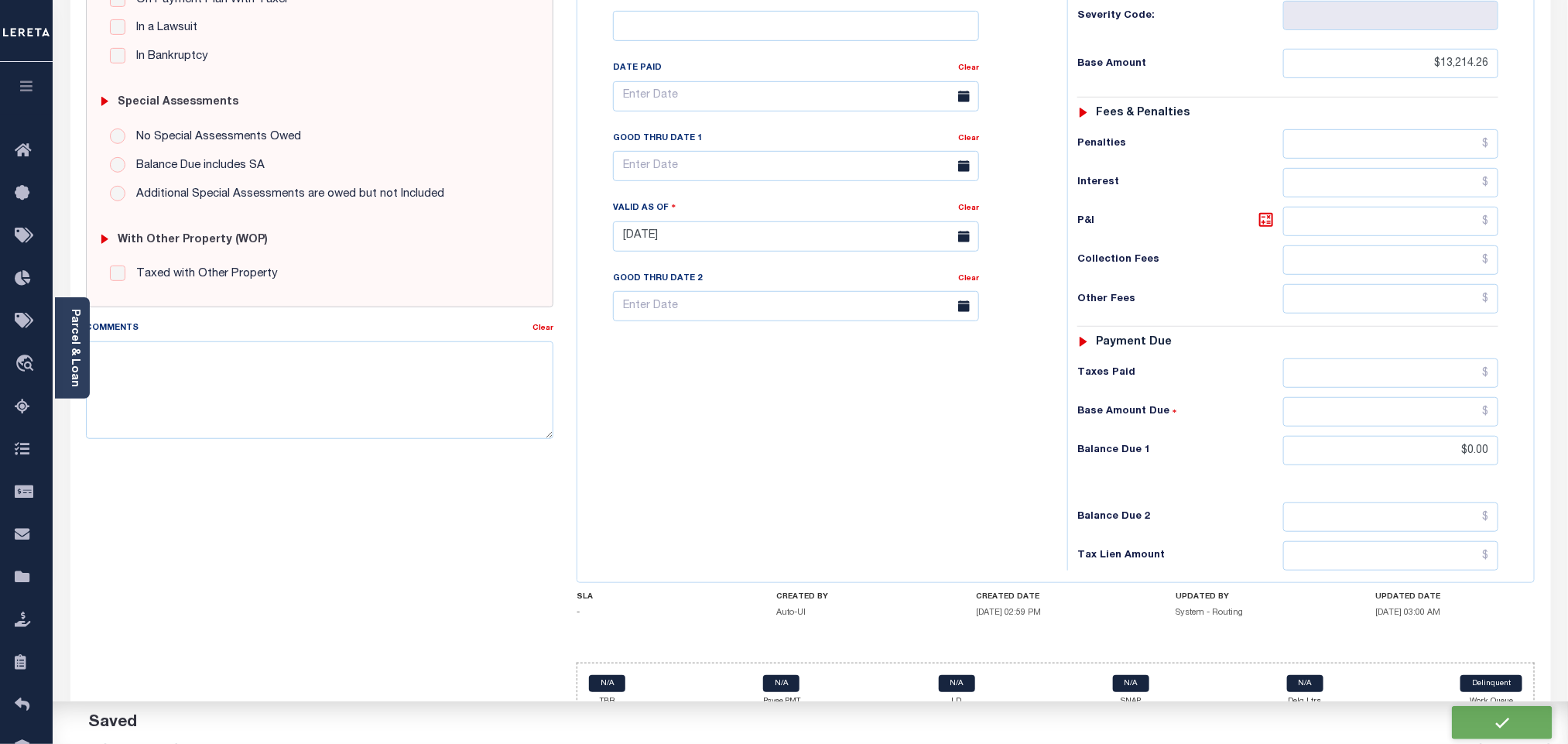
checkbox input "false"
type input "$13,214.26"
type input "$0"
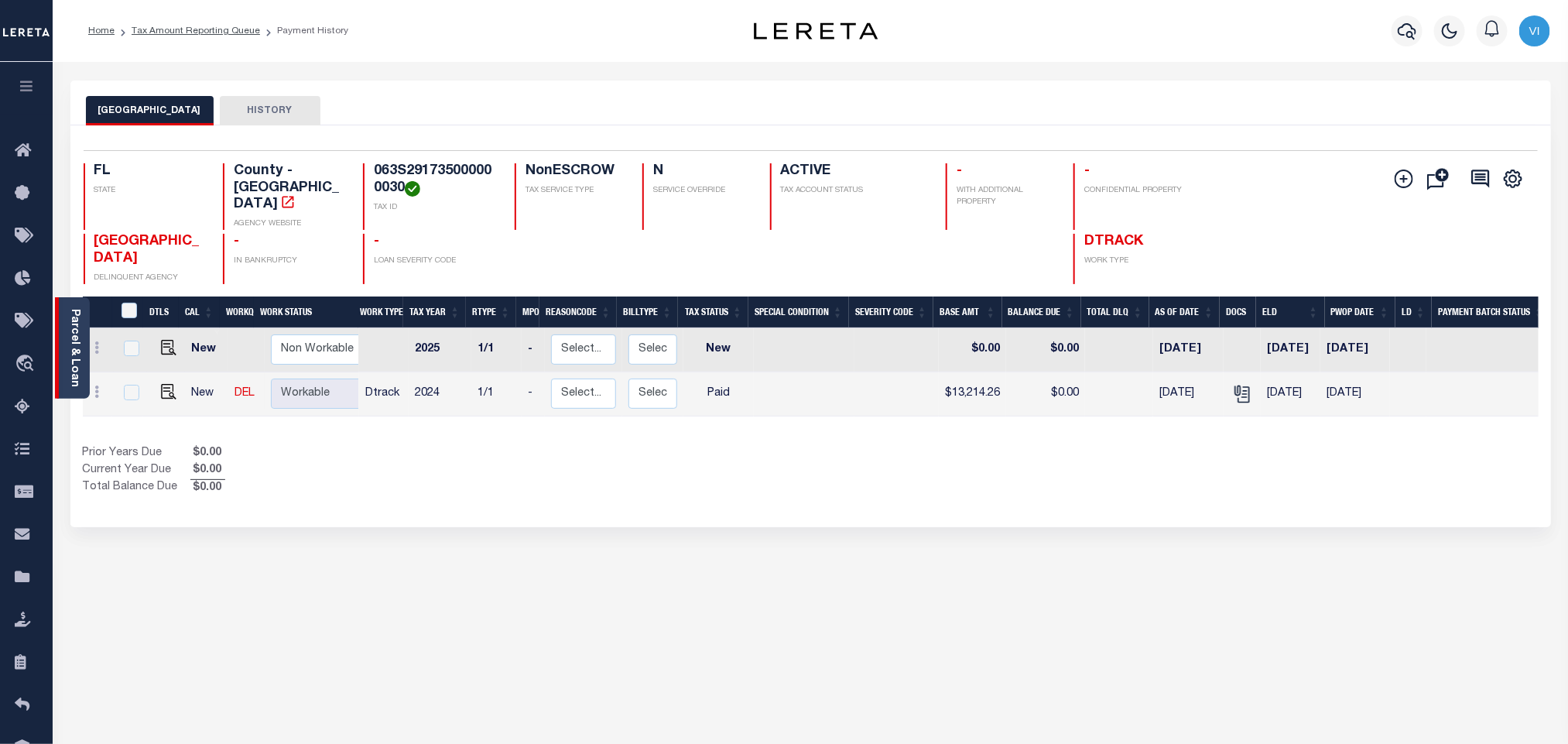
click at [76, 326] on link "Parcel & Loan" at bounding box center [74, 348] width 11 height 78
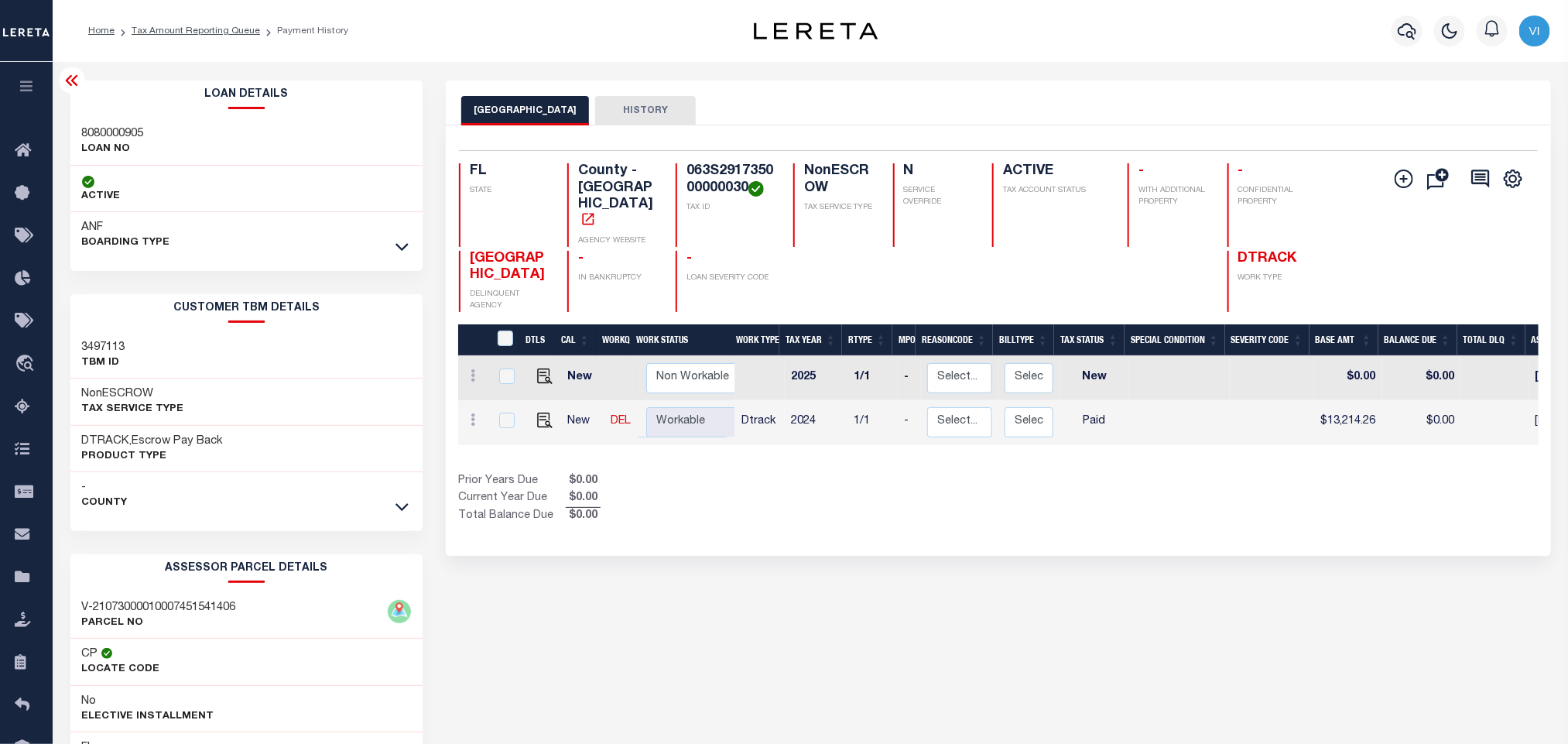
click at [84, 119] on div "8080000905 LOAN NO" at bounding box center [247, 142] width 353 height 47
copy h3 "8080000905"
click at [715, 174] on h4 "063S291735000000030" at bounding box center [730, 180] width 88 height 33
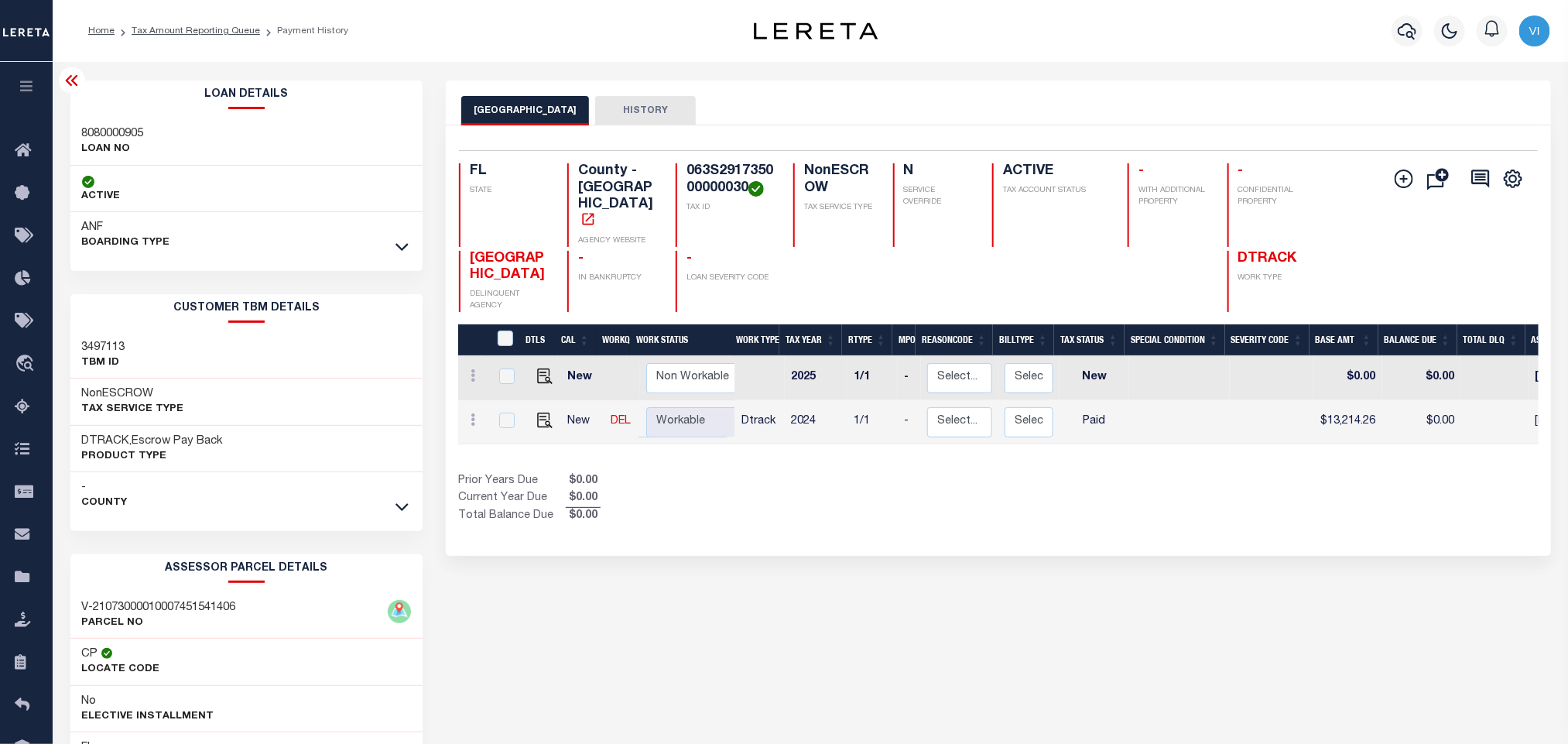
copy h4 "063S291735000000030"
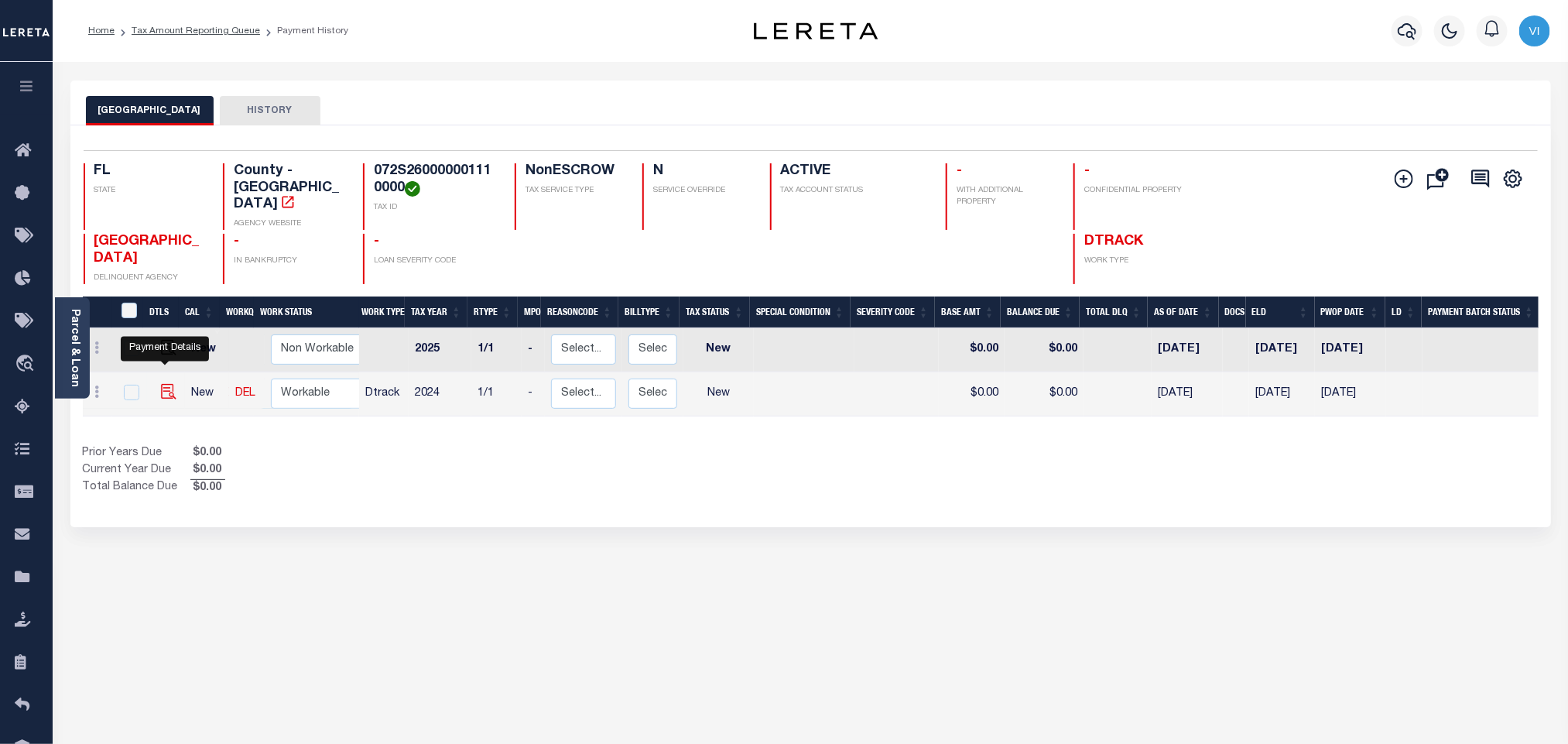
click at [165, 384] on img "" at bounding box center [169, 392] width 16 height 16
checkbox input "true"
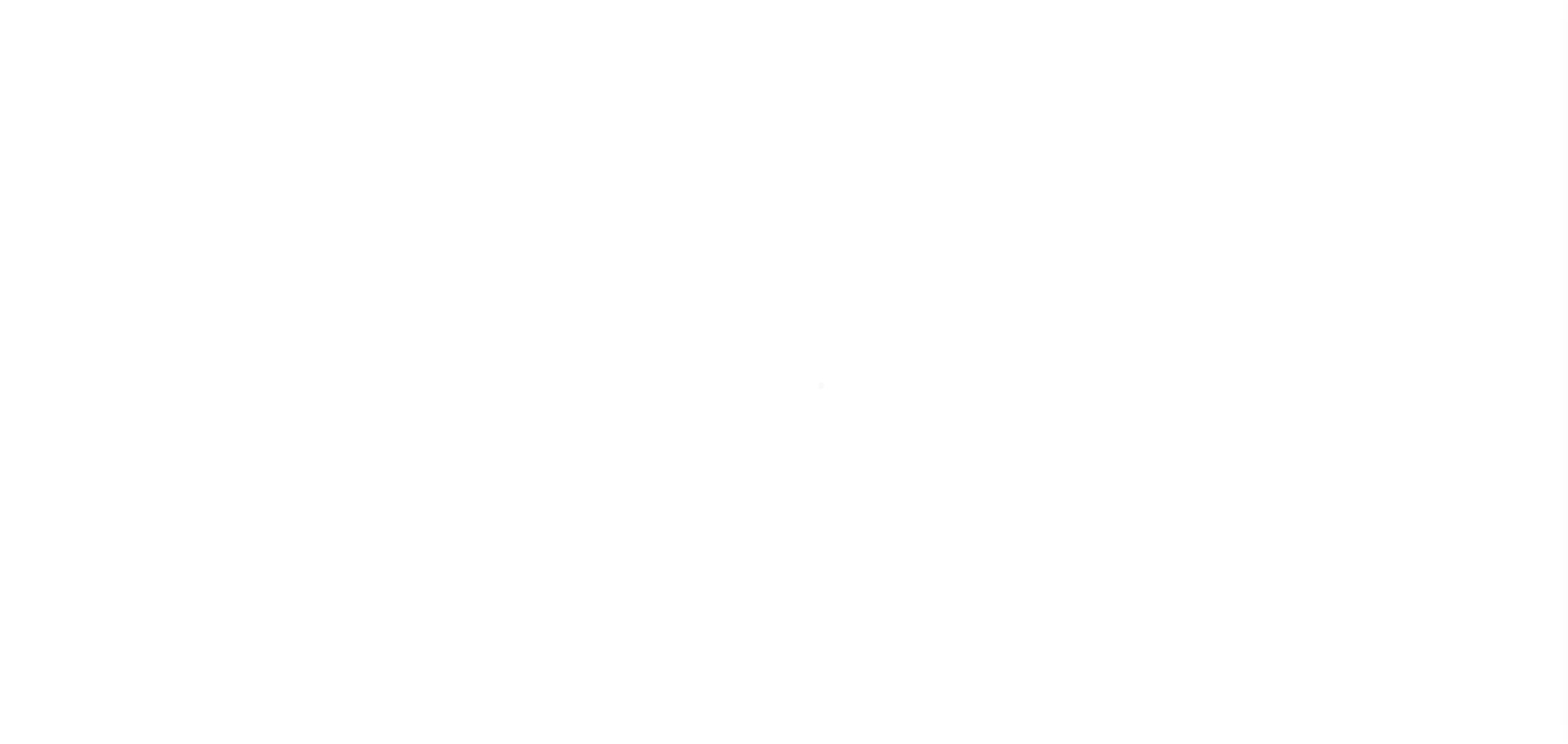
select select "NW2"
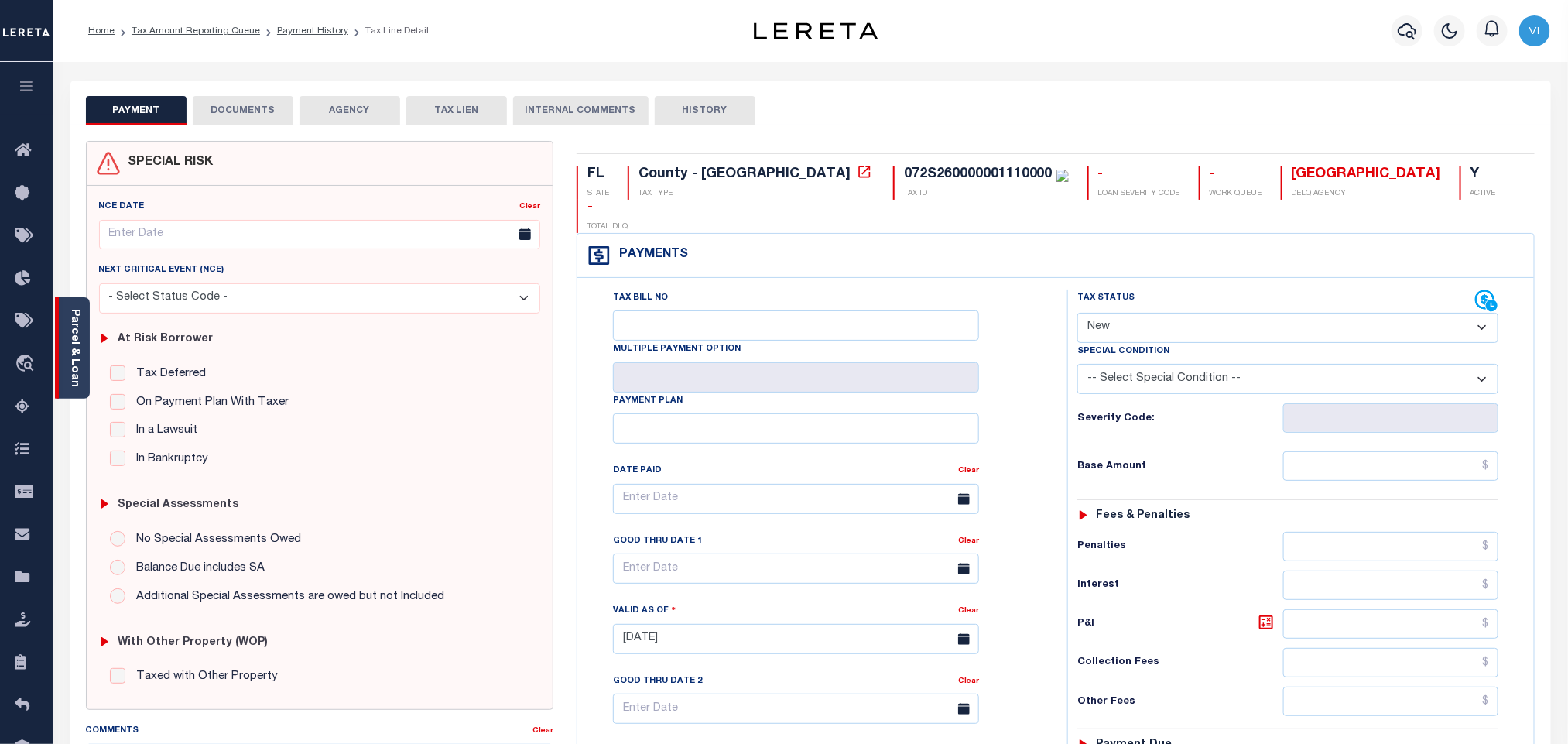
click at [72, 335] on link "Parcel & Loan" at bounding box center [74, 348] width 11 height 78
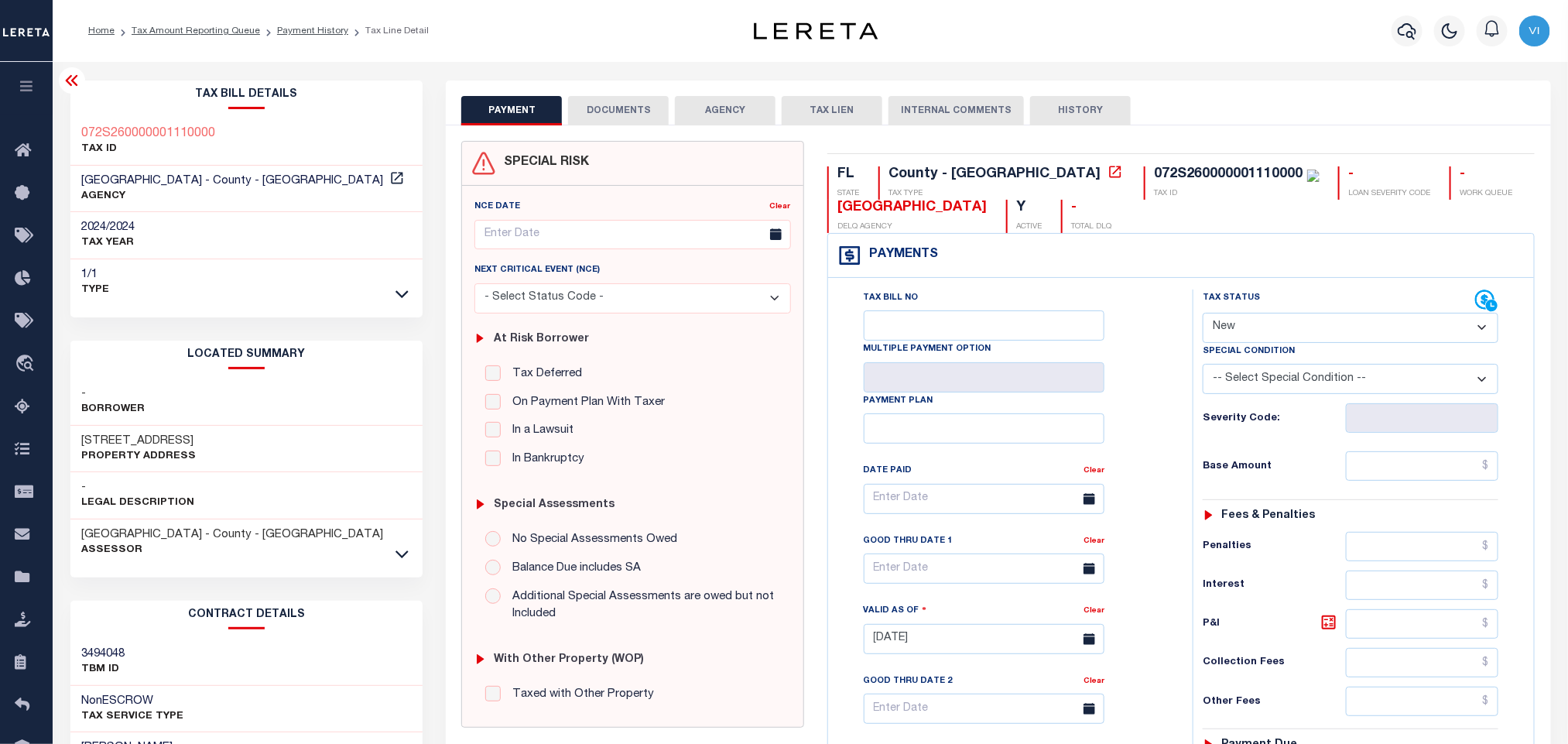
click at [630, 125] on div "SPECIAL RISK NCE Date Clear" at bounding box center [998, 636] width 1104 height 1021
click at [630, 121] on button "DOCUMENTS" at bounding box center [619, 110] width 101 height 29
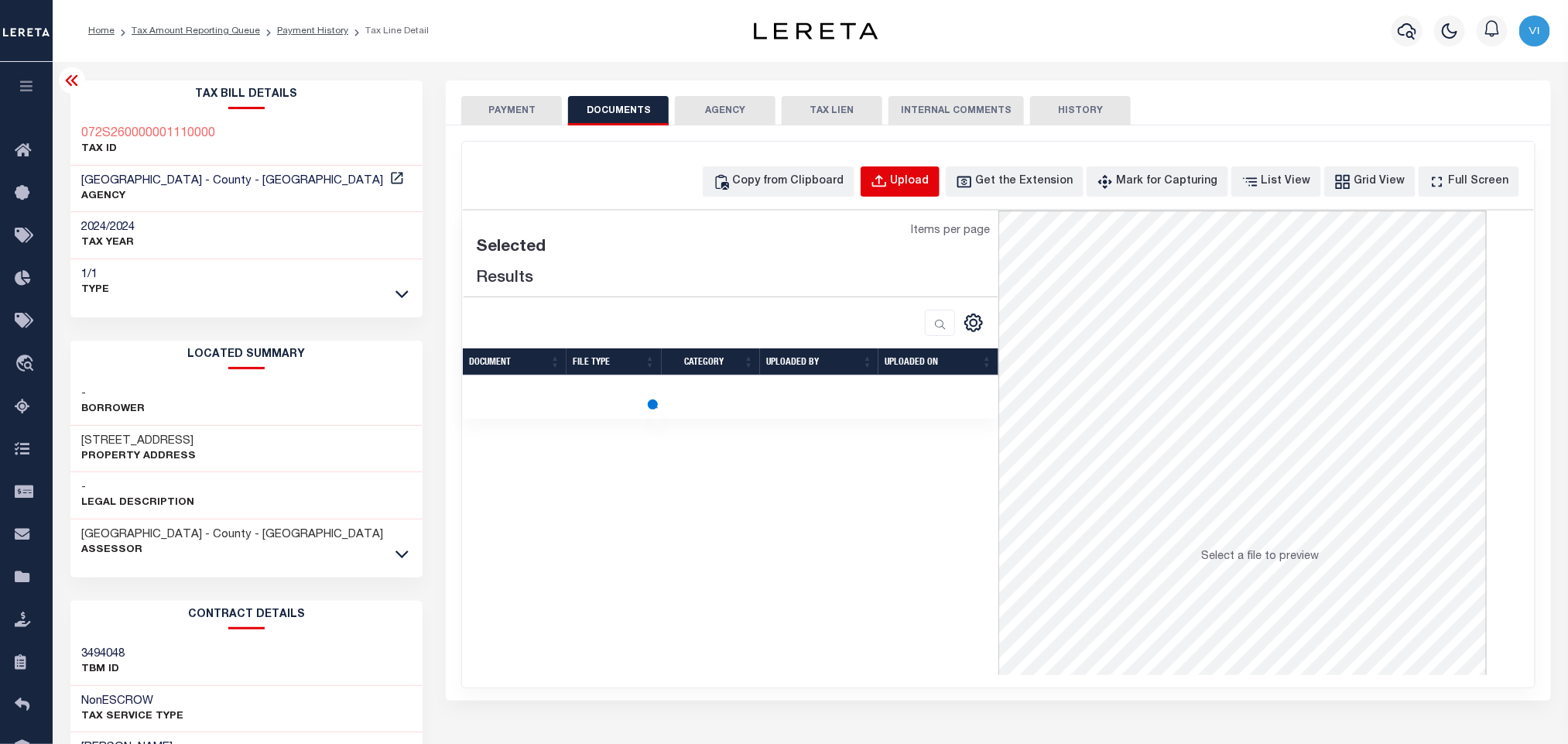
click at [929, 187] on div "Upload" at bounding box center [909, 182] width 39 height 17
select select "POP"
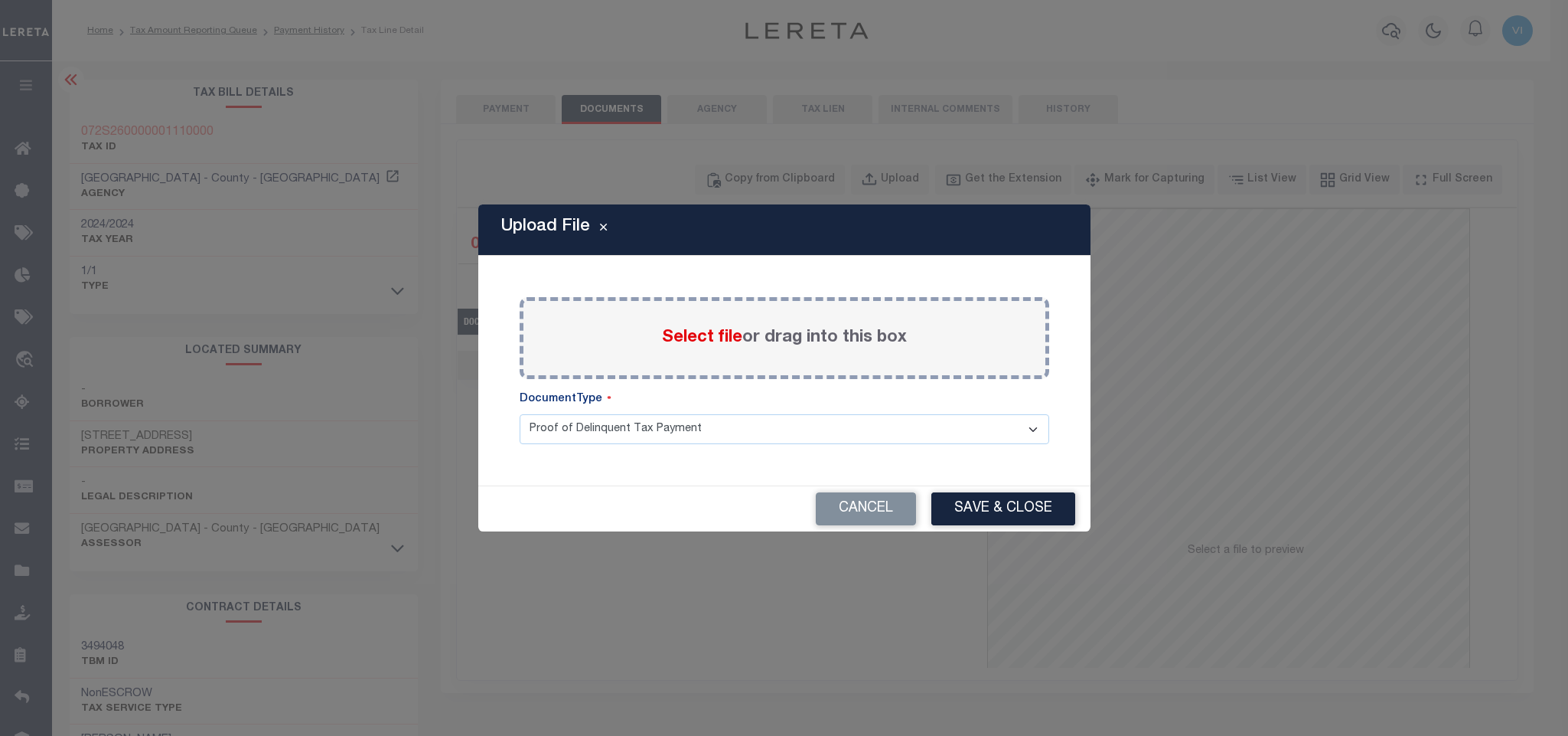
click at [690, 335] on span "Select file" at bounding box center [701, 338] width 80 height 17
click at [0, 0] on input "Select file or drag into this box" at bounding box center [0, 0] width 0 height 0
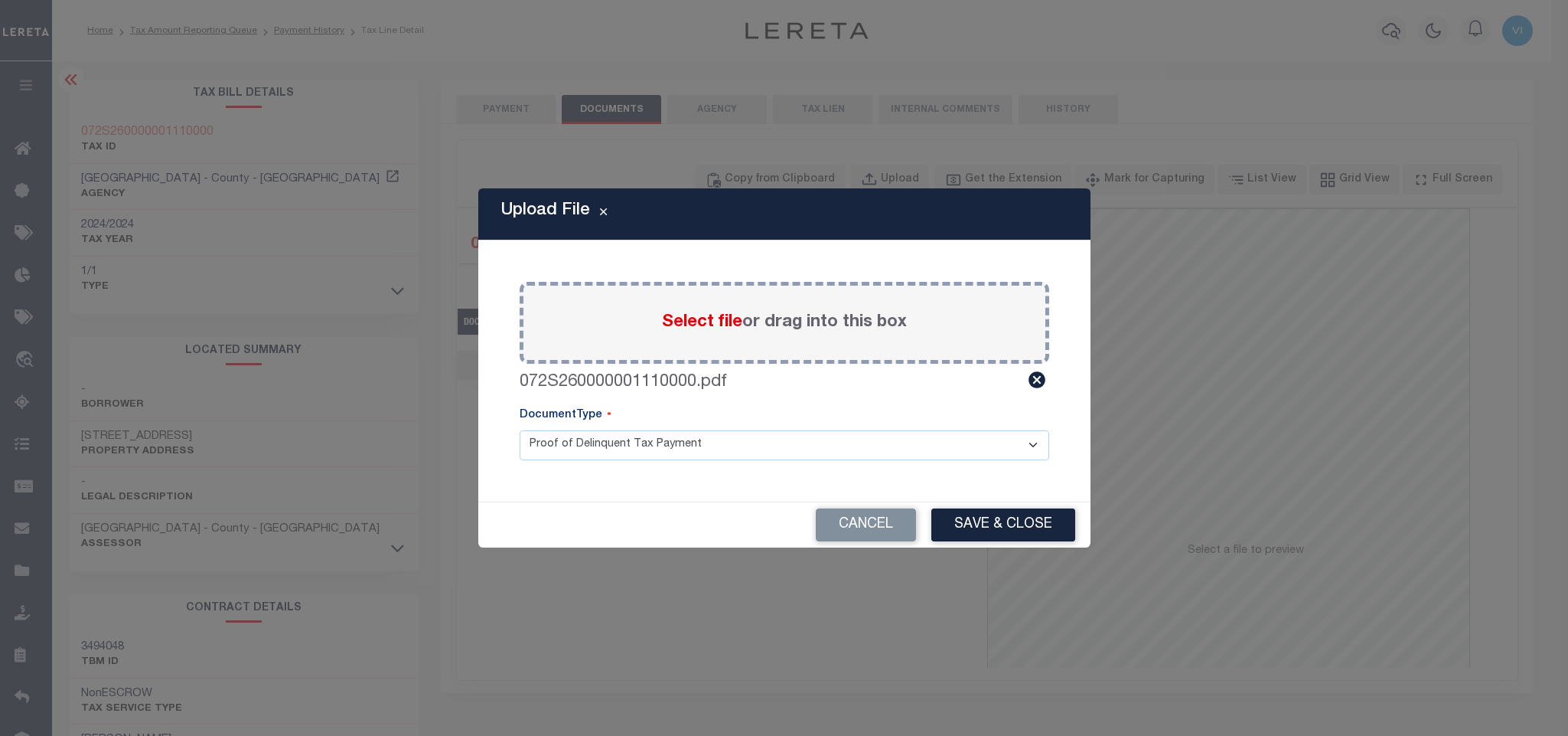
click at [579, 452] on select "Proof of Delinquent Tax Payment" at bounding box center [785, 445] width 530 height 30
click at [520, 430] on select "Proof of Delinquent Tax Payment" at bounding box center [785, 445] width 530 height 30
click at [997, 533] on button "Save & Close" at bounding box center [1003, 525] width 144 height 33
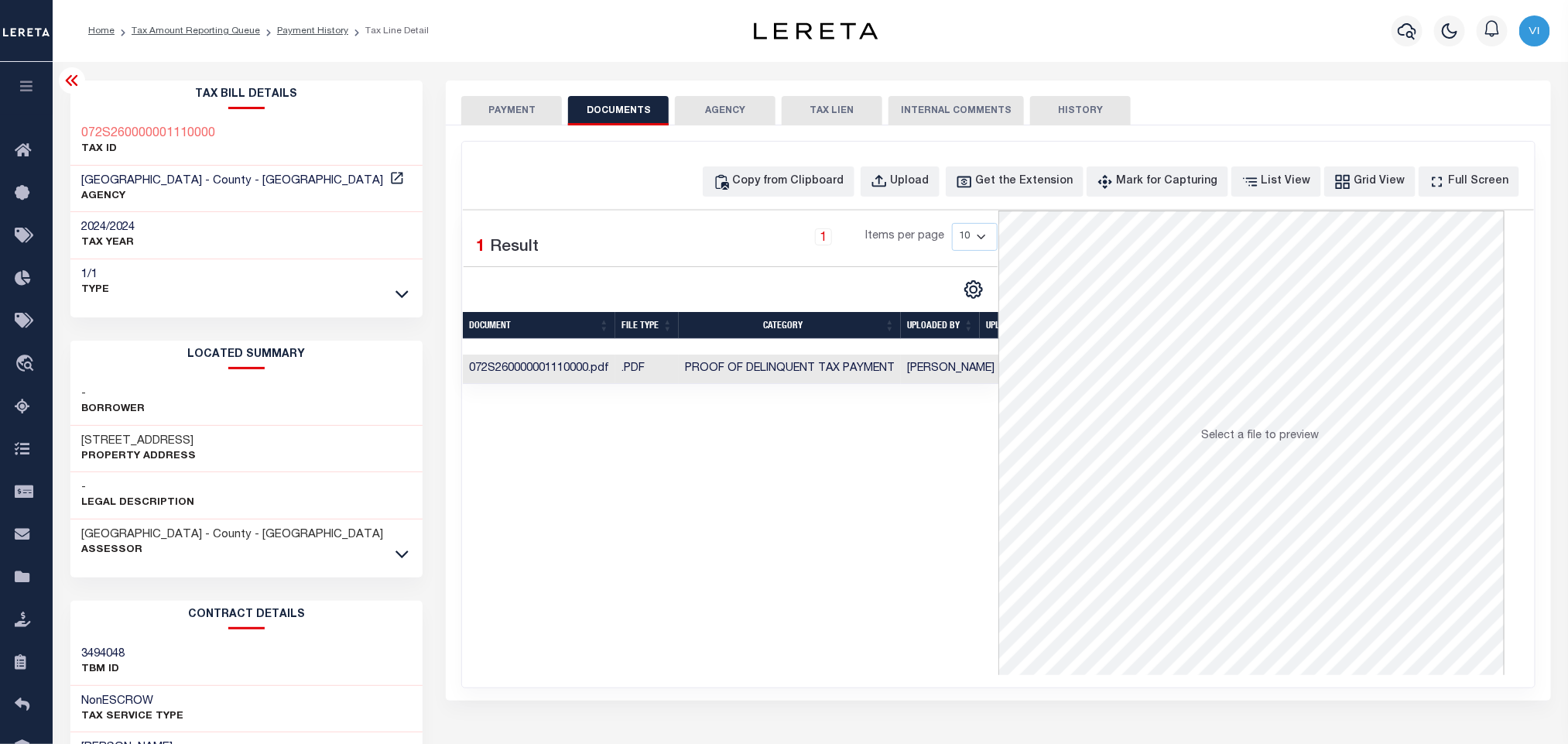
click at [555, 132] on div "SPECIAL RISK NCE Date Clear" at bounding box center [998, 413] width 1104 height 575
click at [526, 119] on button "PAYMENT" at bounding box center [511, 110] width 101 height 29
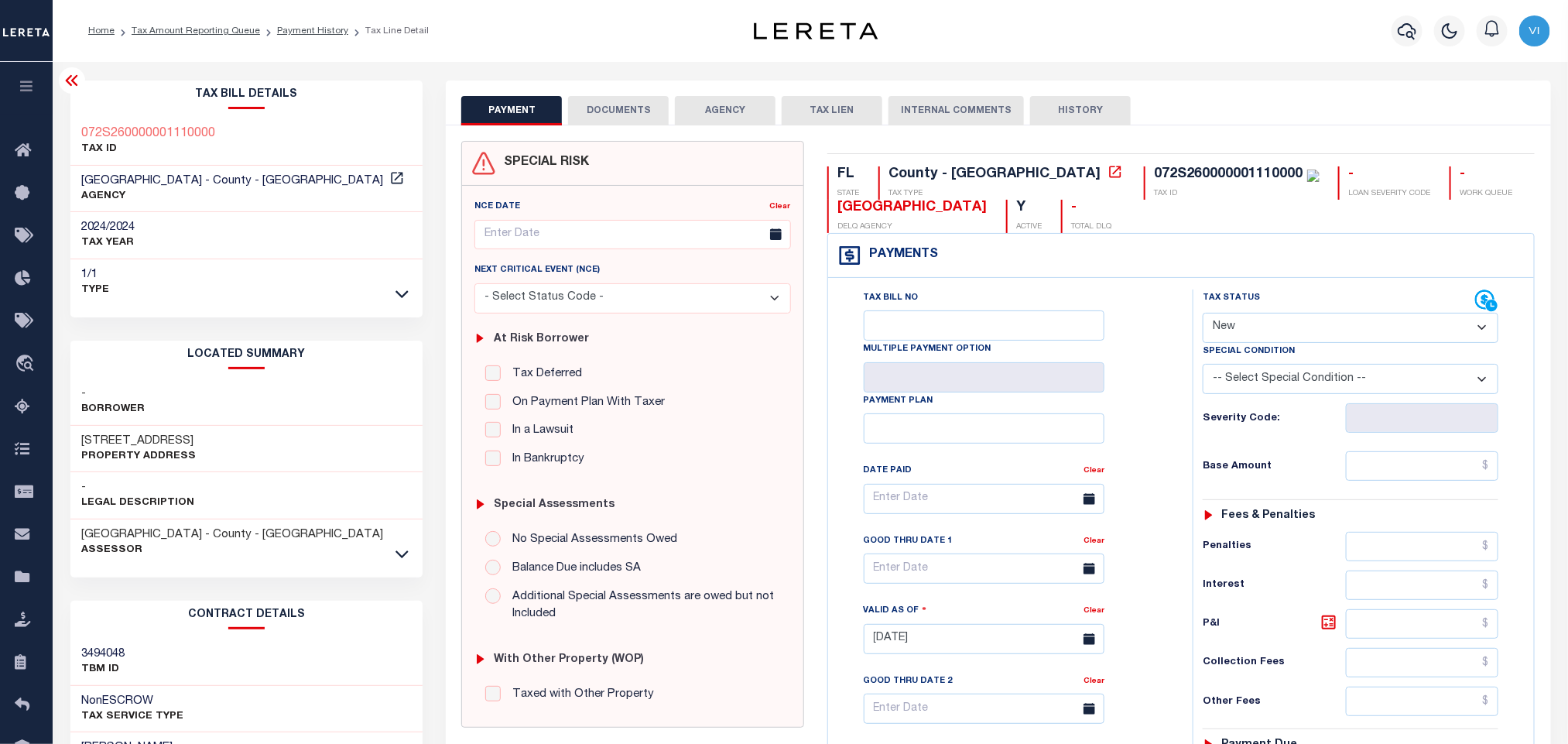
click at [1295, 328] on select "- Select Status Code - Open Due/Unpaid Paid Incomplete No Tax Due Internal Refu…" at bounding box center [1350, 328] width 295 height 30
select select "PYD"
click at [1202, 314] on select "- Select Status Code - Open Due/Unpaid Paid Incomplete No Tax Due Internal Refu…" at bounding box center [1350, 328] width 295 height 30
type input "08/29/2025"
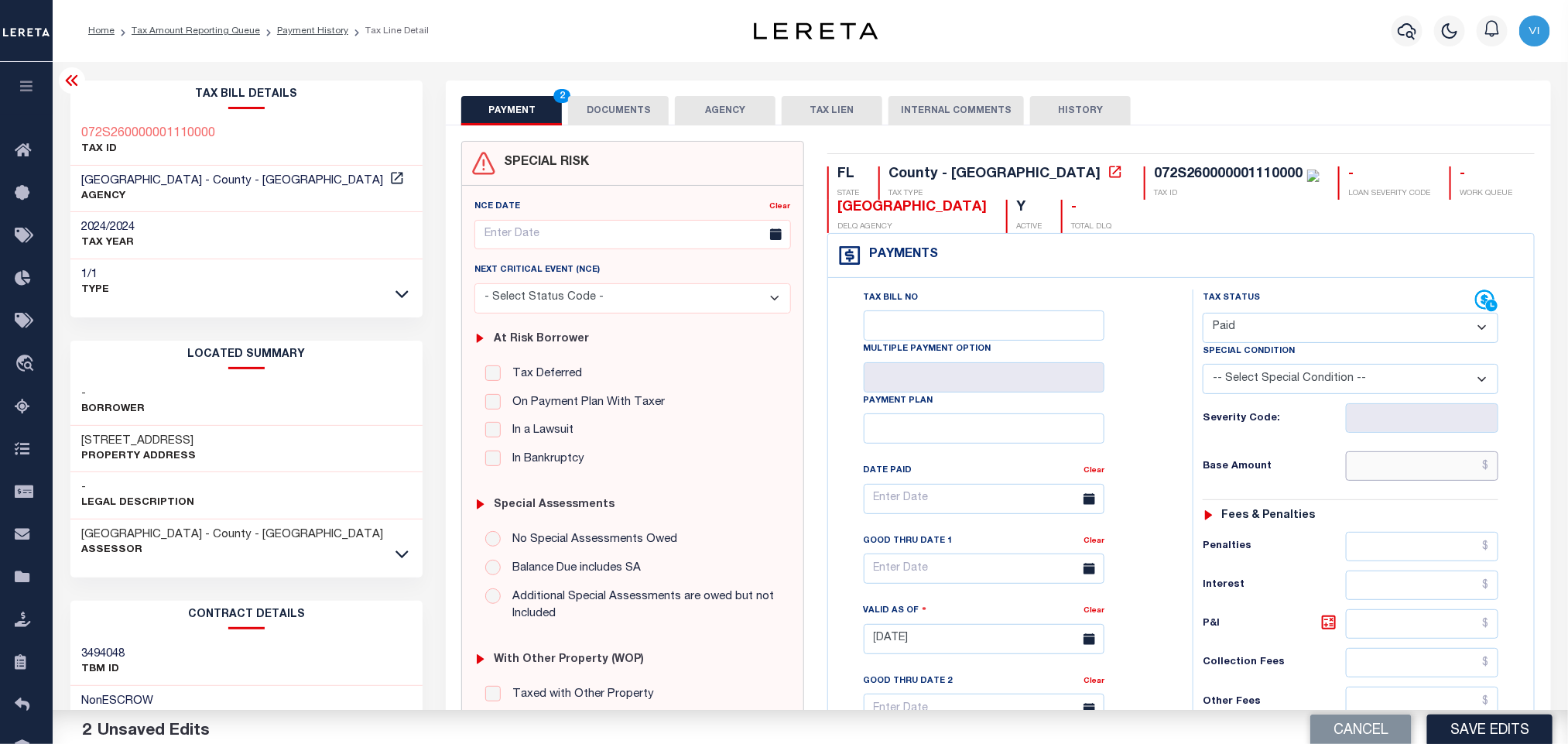
click at [1403, 474] on input "text" at bounding box center [1422, 466] width 153 height 29
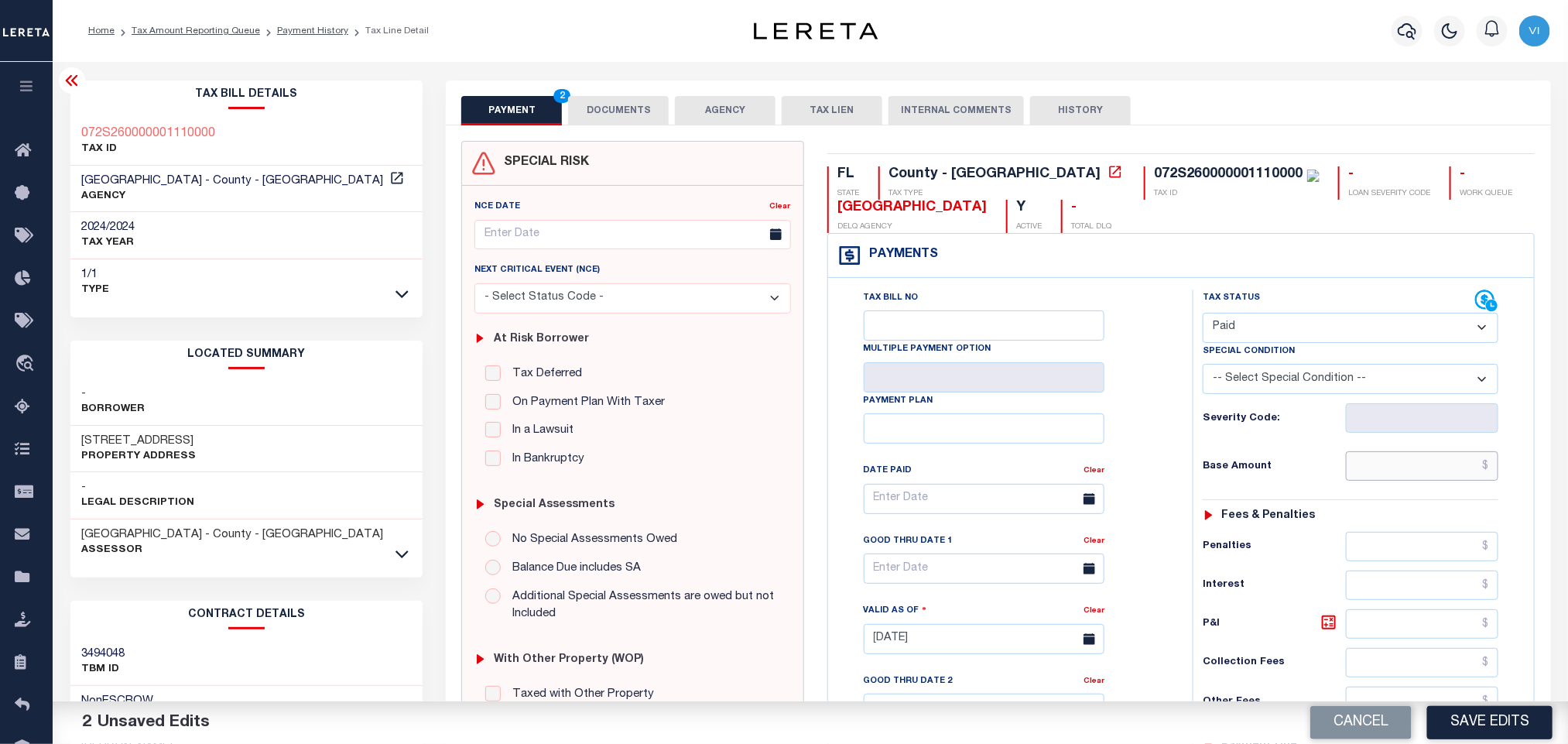
paste input "1,129.22"
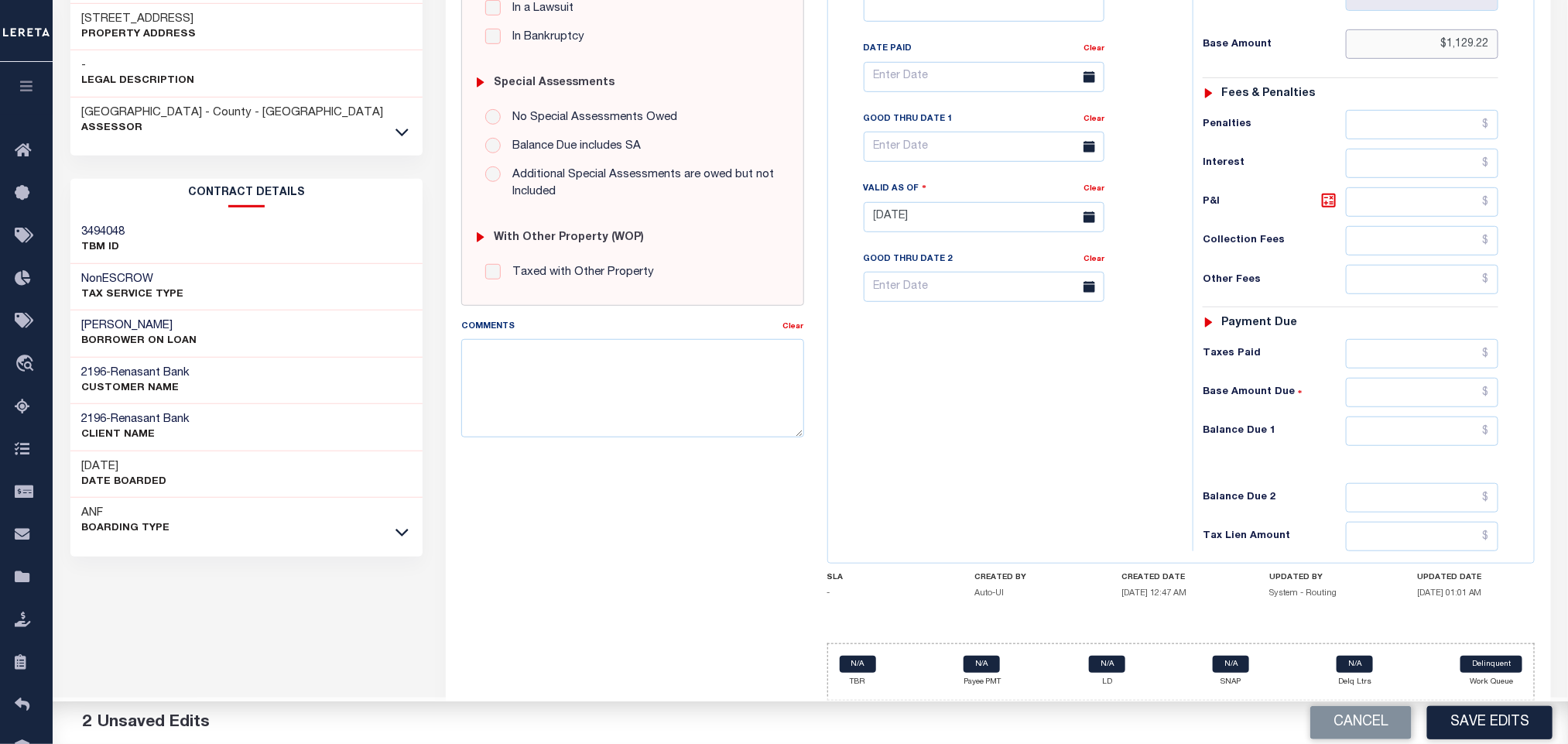
type input "$1,129.22"
click at [1399, 416] on input "text" at bounding box center [1422, 430] width 153 height 29
type input "$0.00"
click at [1479, 729] on button "Save Edits" at bounding box center [1489, 723] width 125 height 33
checkbox input "false"
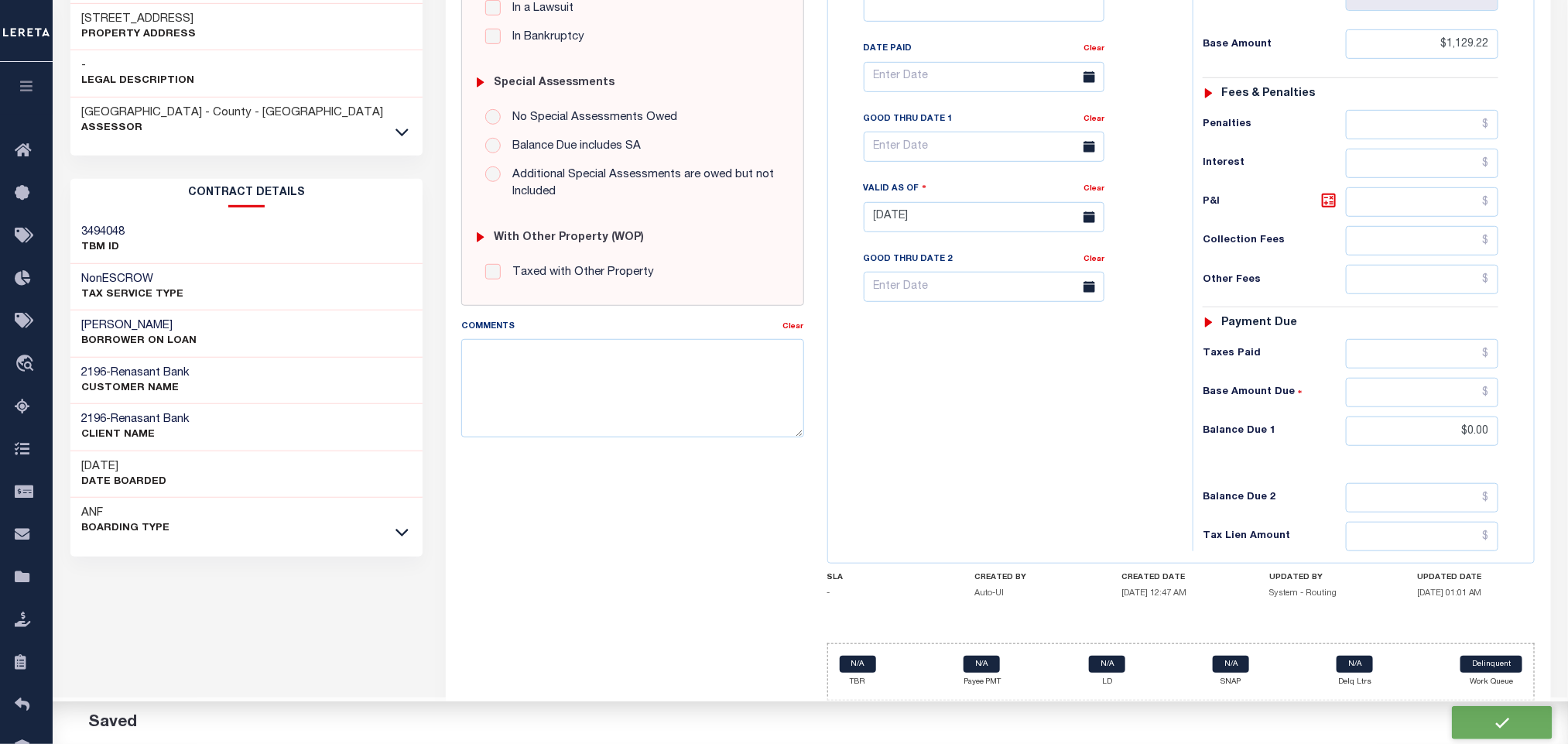
checkbox input "false"
type input "$1,129.22"
type input "$0"
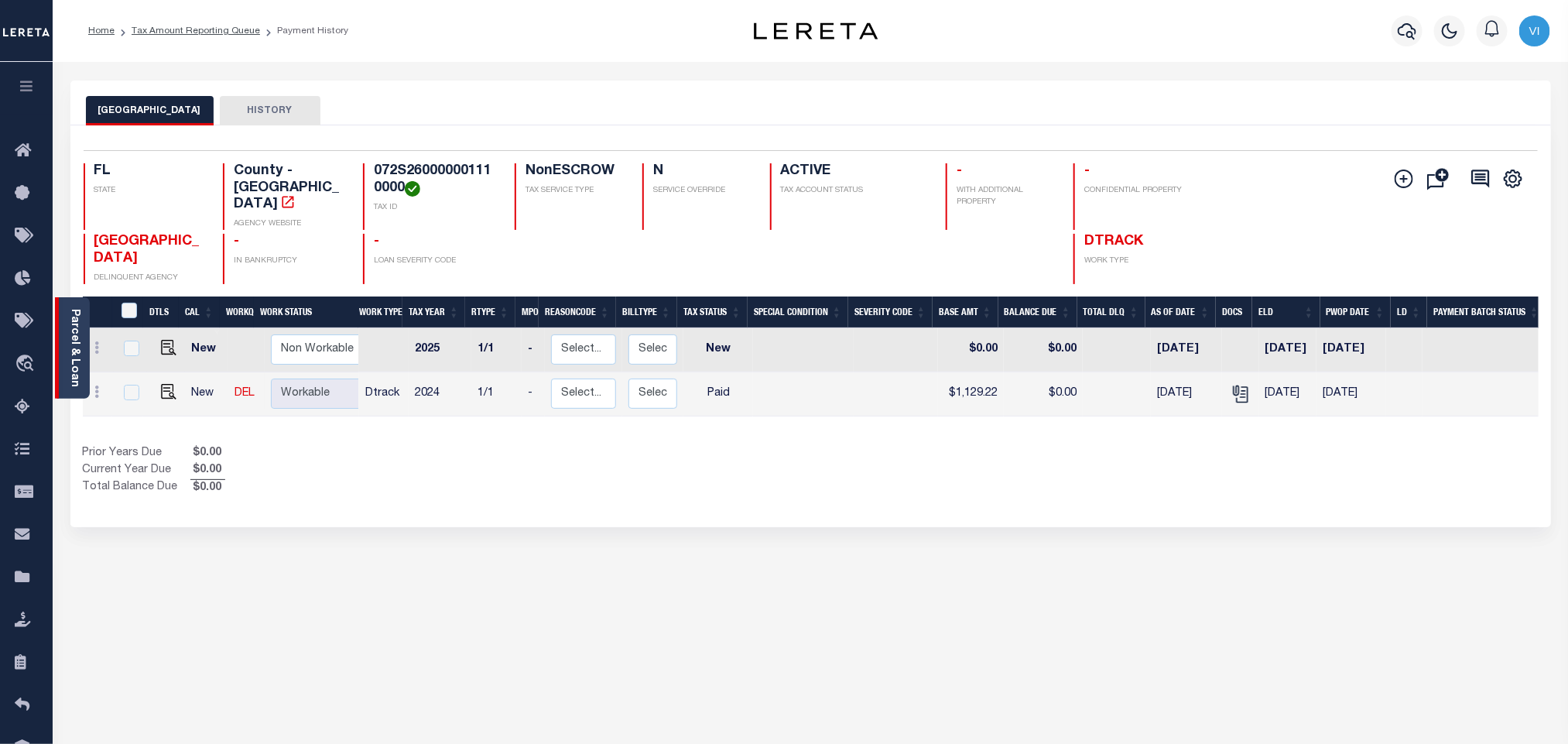
click at [84, 351] on div "Parcel & Loan" at bounding box center [72, 348] width 35 height 102
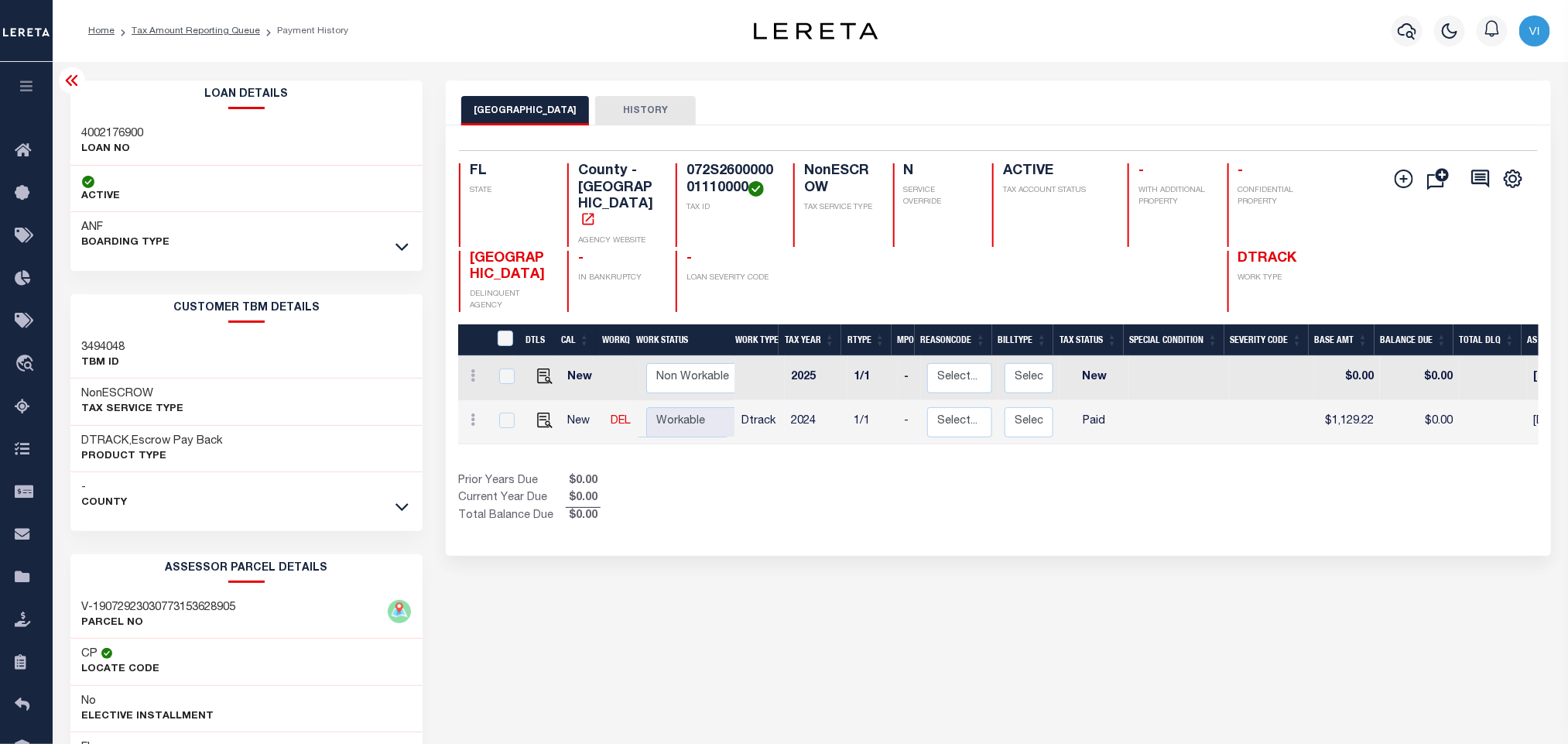
click at [102, 142] on p "LOAN NO" at bounding box center [113, 150] width 62 height 16
click at [91, 128] on h3 "4002176900" at bounding box center [113, 134] width 62 height 16
copy h3 "4002176900"
click at [697, 172] on h4 "072S260000001110000" at bounding box center [730, 180] width 88 height 33
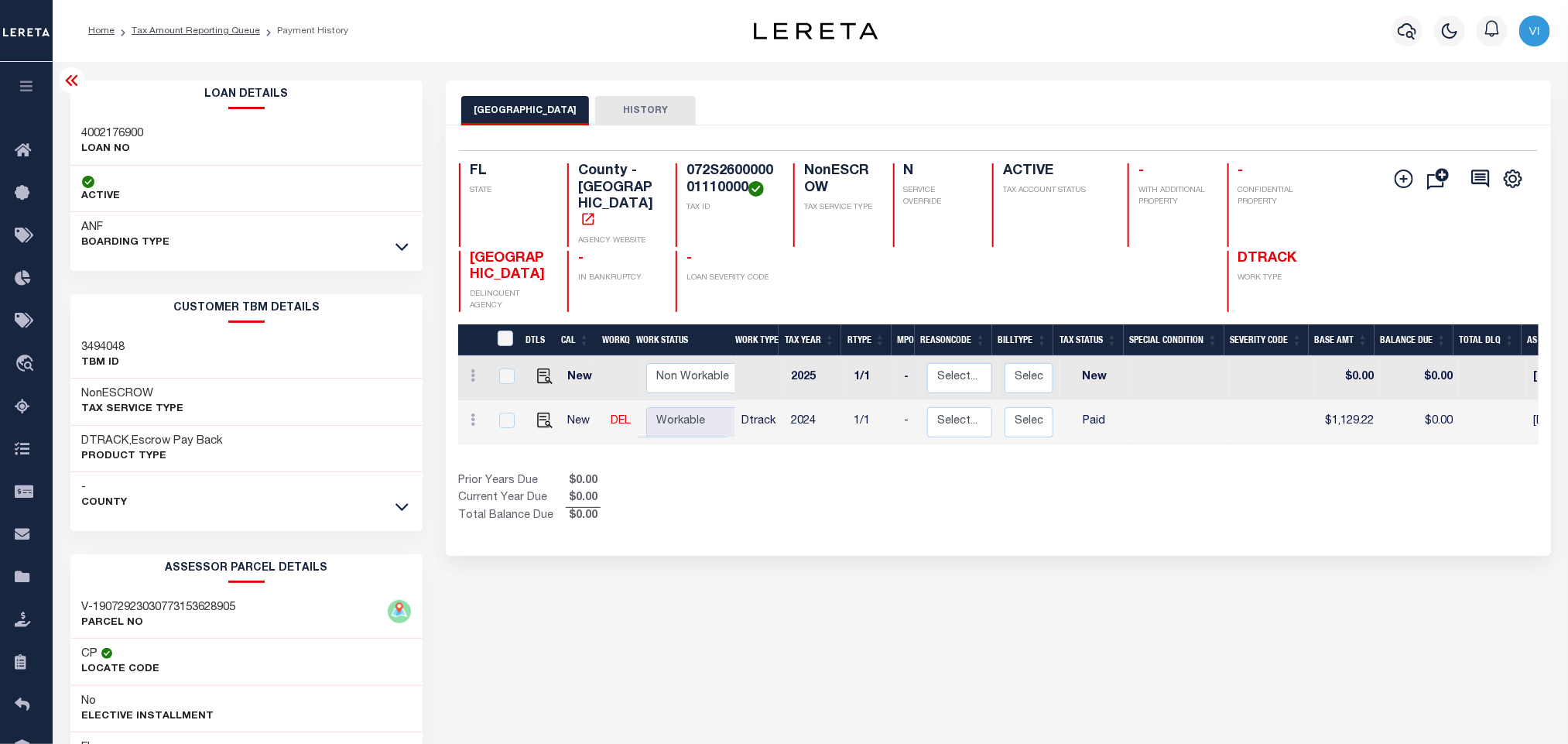
click at [697, 172] on h4 "072S260000001110000" at bounding box center [730, 180] width 88 height 33
copy h4 "072S260000001110000"
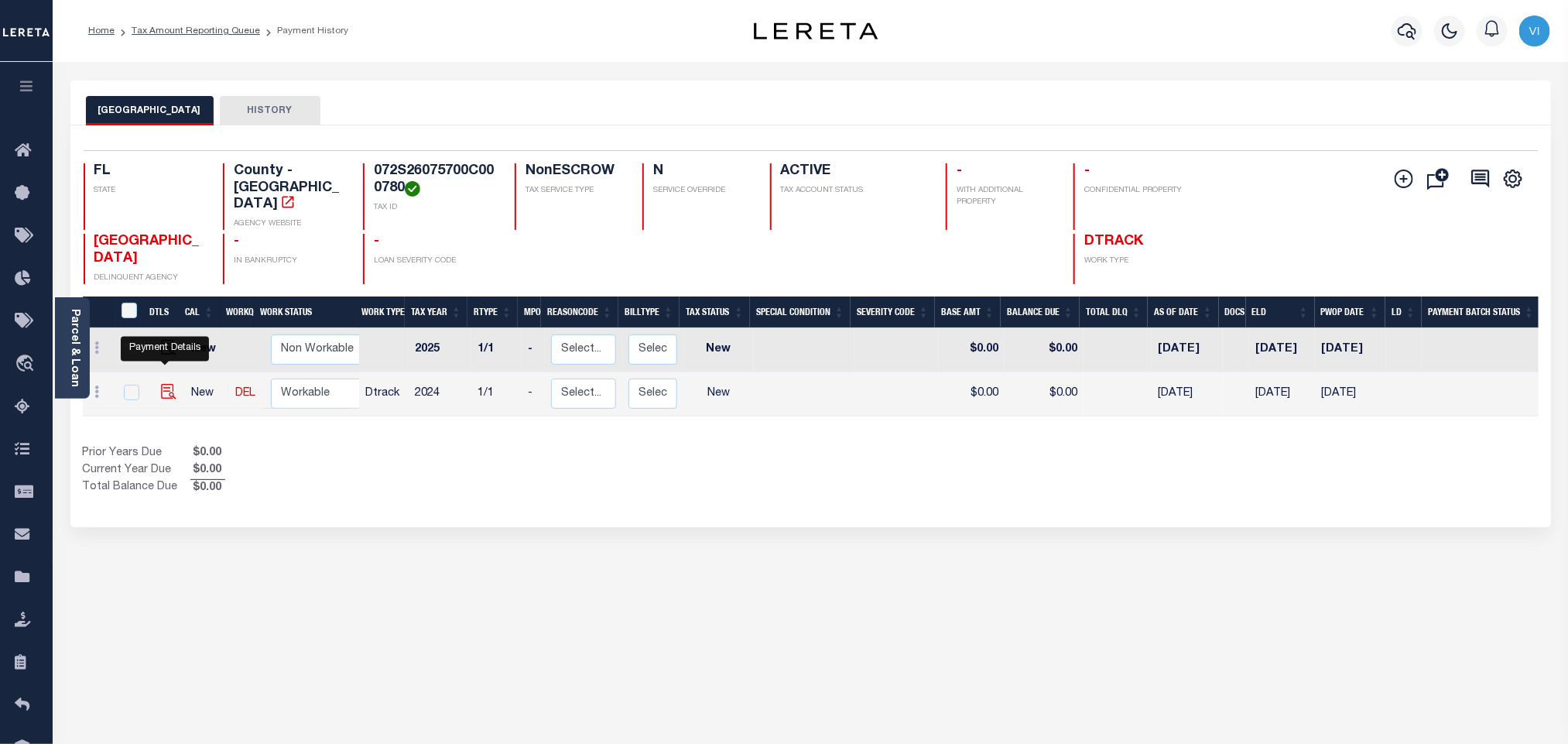
click at [161, 384] on img "" at bounding box center [169, 392] width 16 height 16
checkbox input "true"
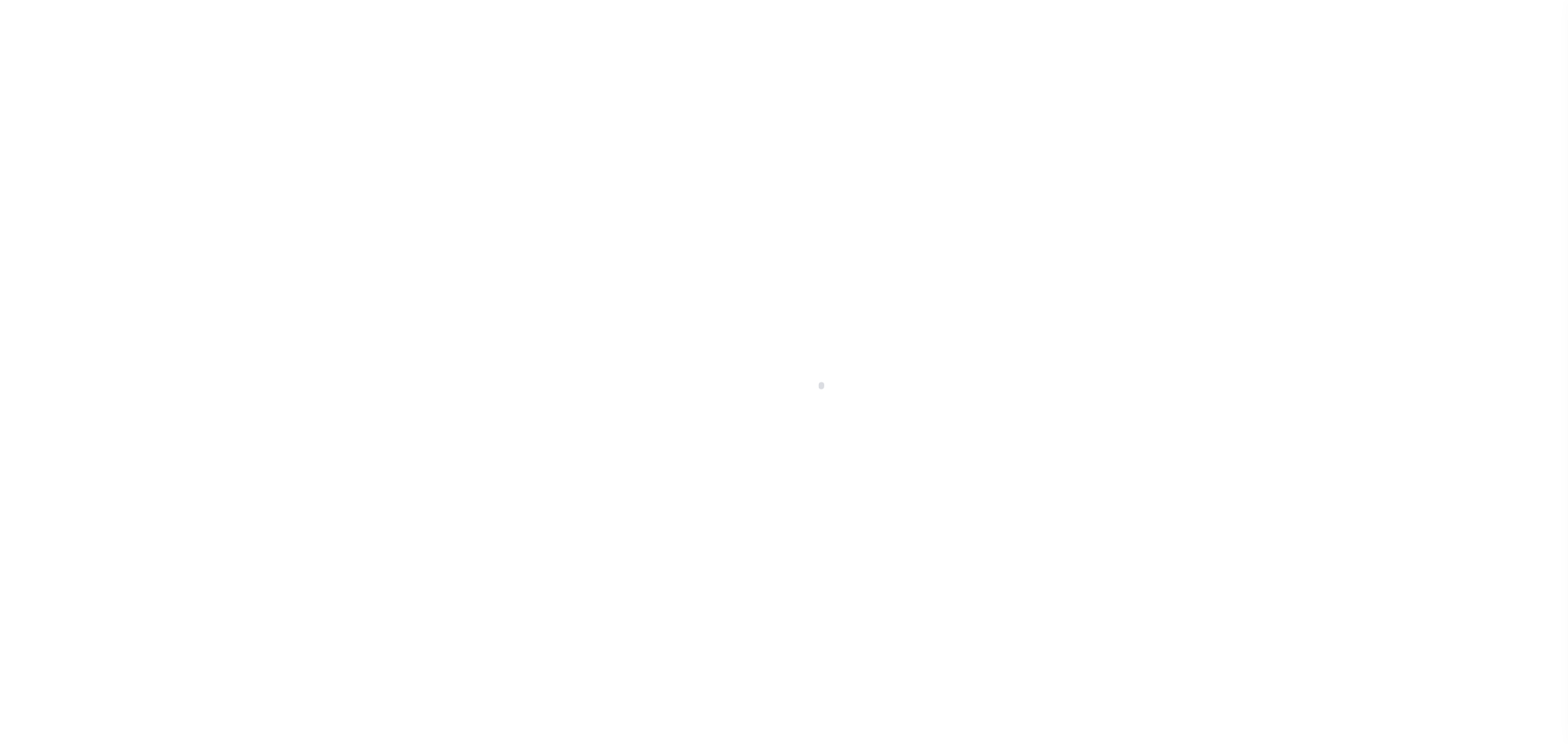
checkbox input "false"
type input "[DATE]"
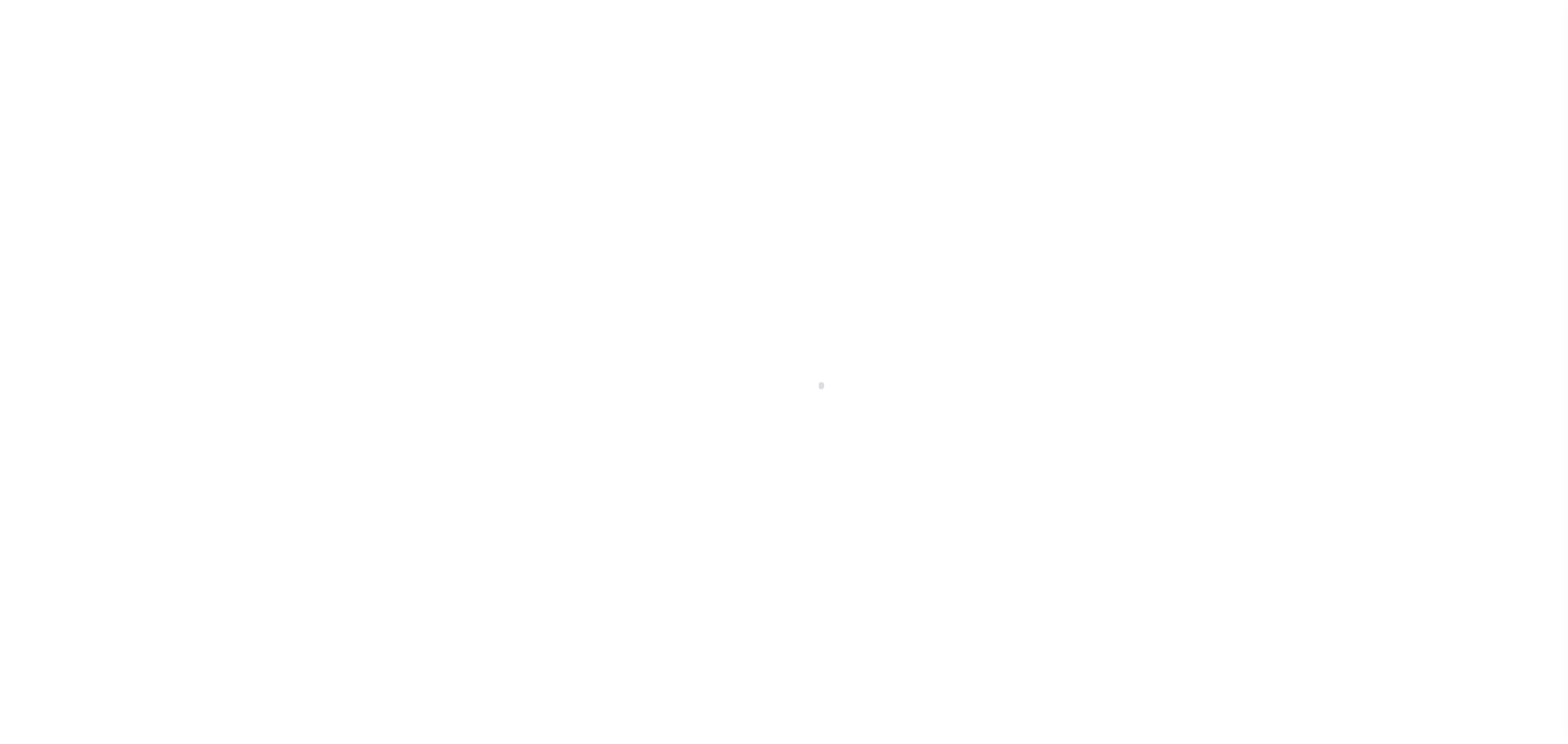
select select "NW2"
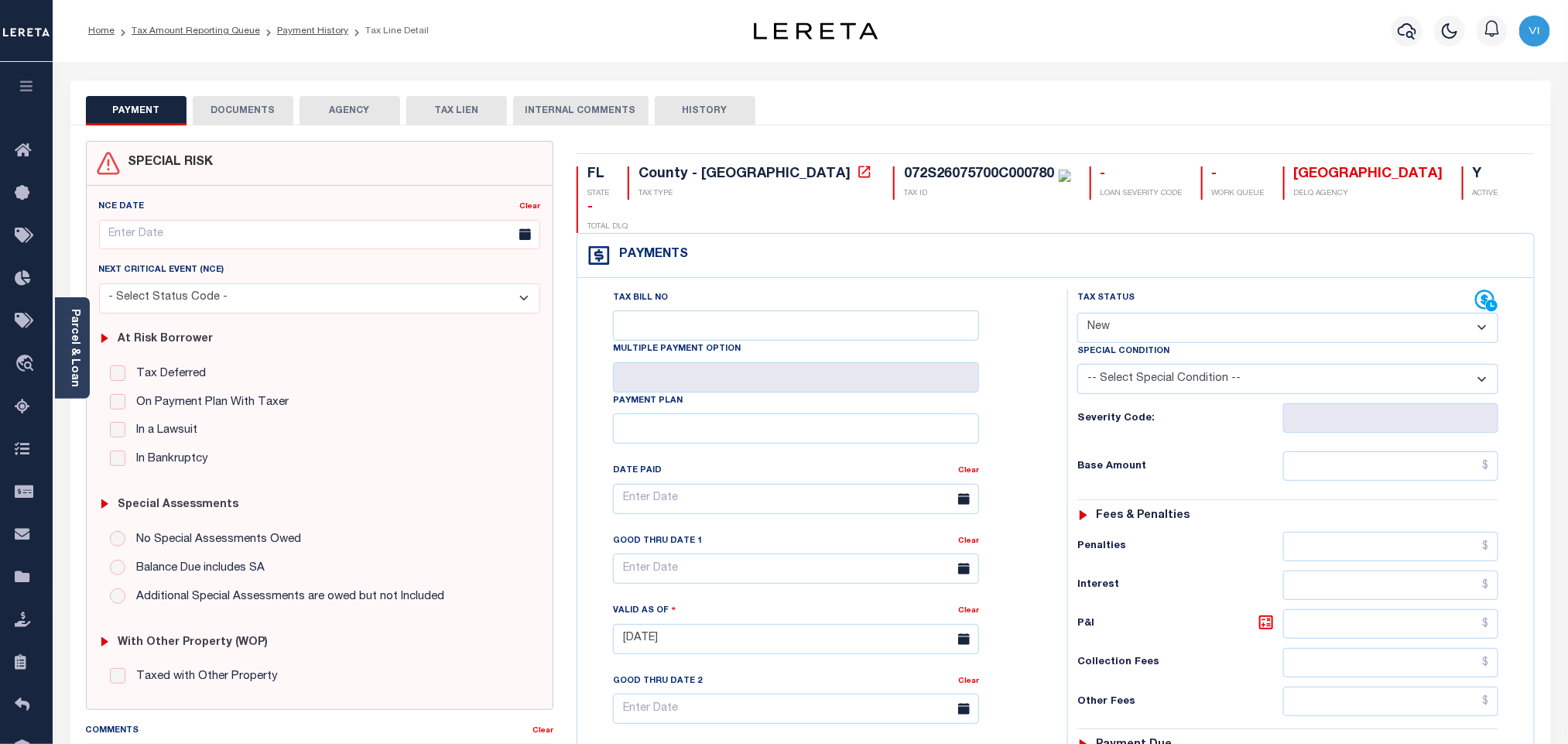
click at [236, 110] on button "DOCUMENTS" at bounding box center [243, 110] width 101 height 29
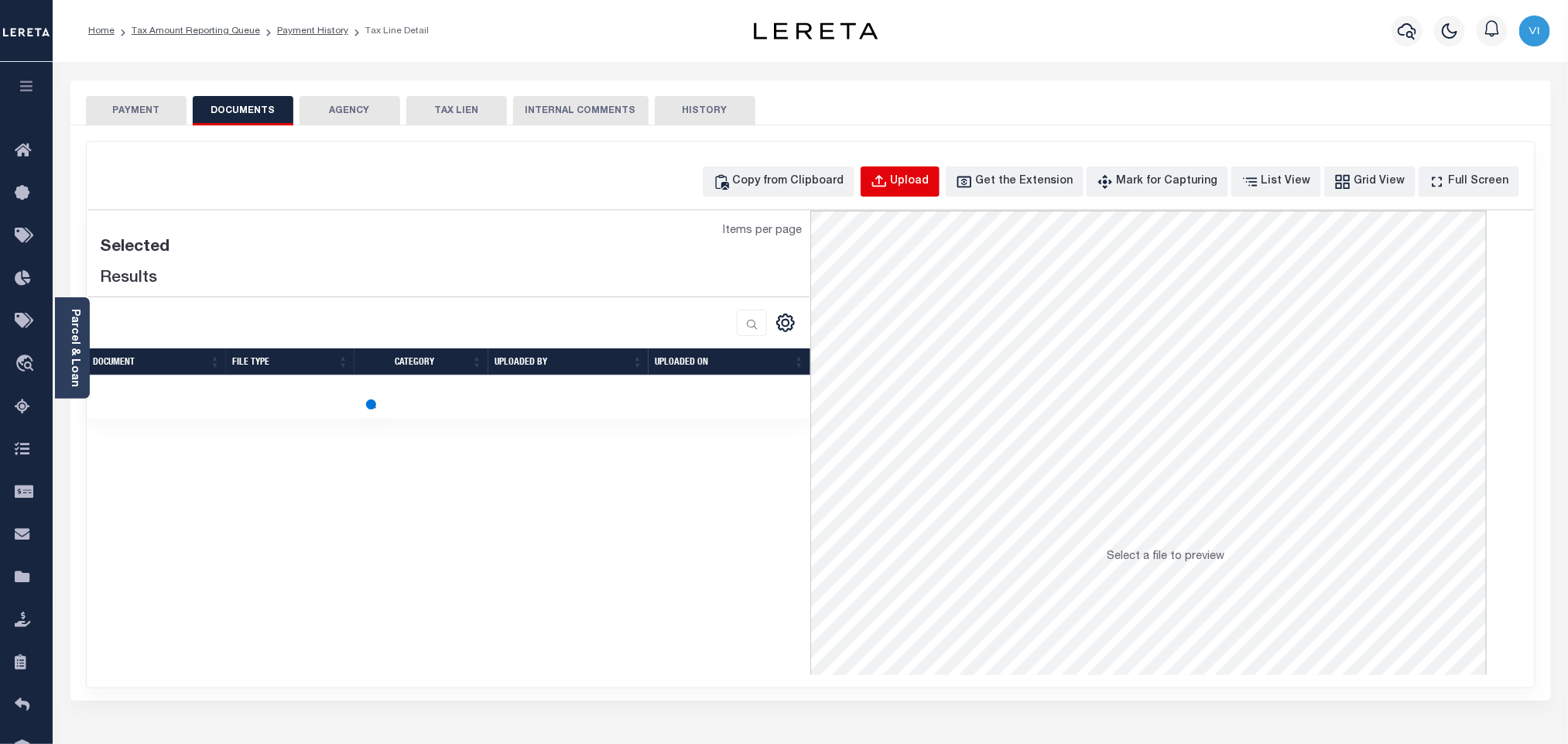
click at [916, 182] on button "Upload" at bounding box center [900, 181] width 79 height 30
select select "POP"
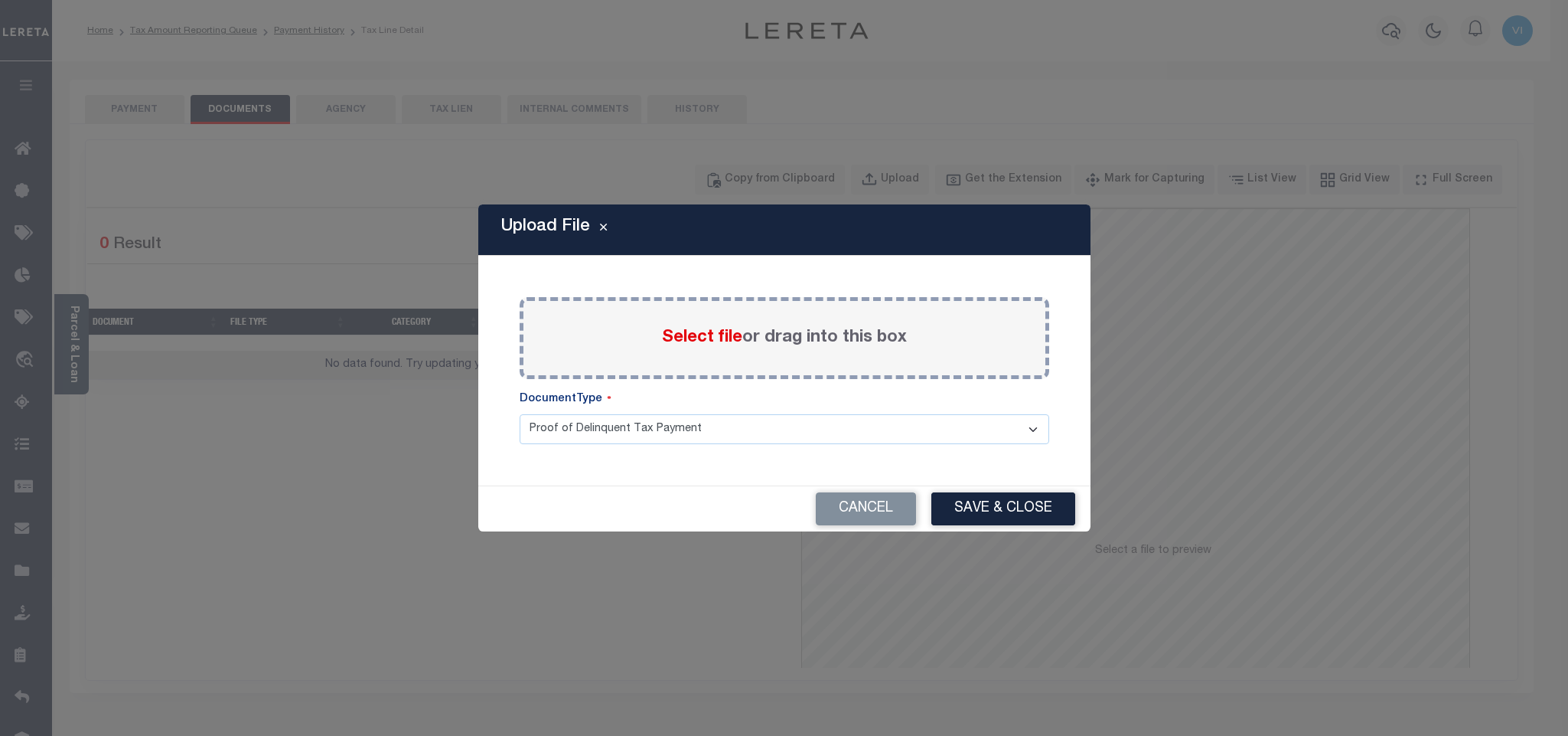
click at [694, 329] on span "Select file" at bounding box center [701, 338] width 80 height 17
click at [0, 0] on input "Select file or drag into this box" at bounding box center [0, 0] width 0 height 0
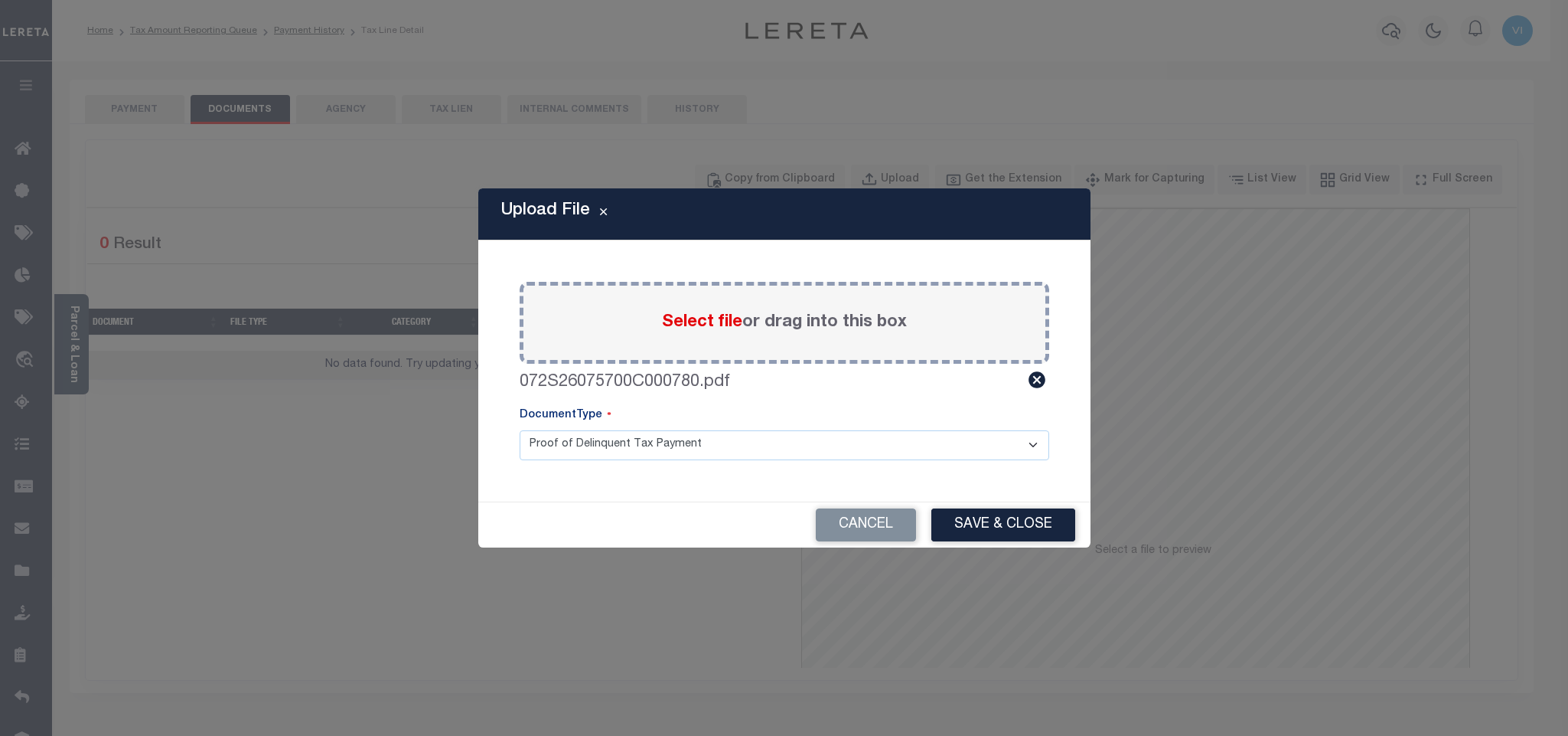
drag, startPoint x: 533, startPoint y: 451, endPoint x: 552, endPoint y: 459, distance: 20.6
click at [533, 451] on select "Proof of Delinquent Tax Payment" at bounding box center [785, 445] width 530 height 30
click at [520, 430] on select "Proof of Delinquent Tax Payment" at bounding box center [785, 445] width 530 height 30
click at [987, 520] on button "Save & Close" at bounding box center [1003, 525] width 144 height 33
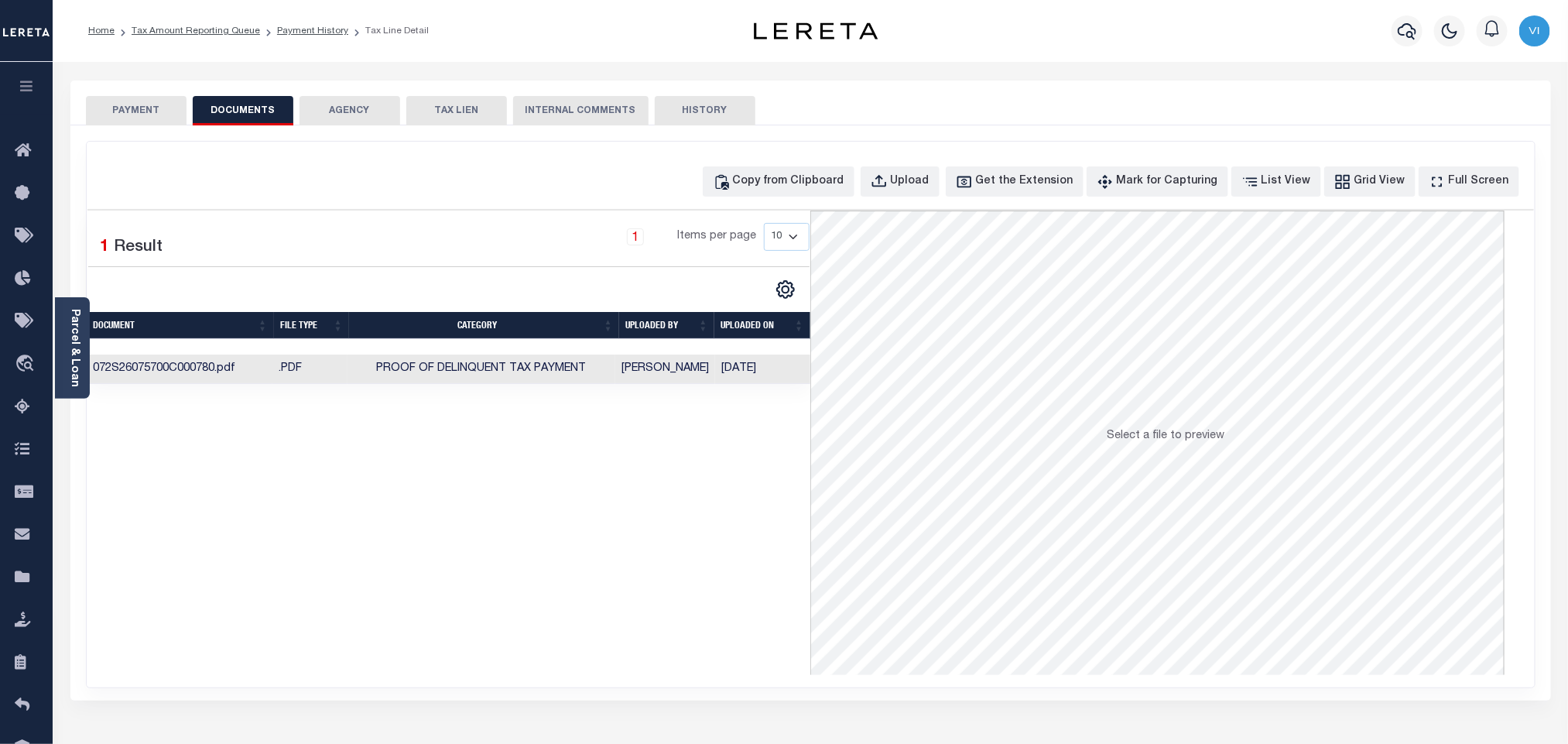
click at [147, 105] on button "PAYMENT" at bounding box center [136, 110] width 101 height 29
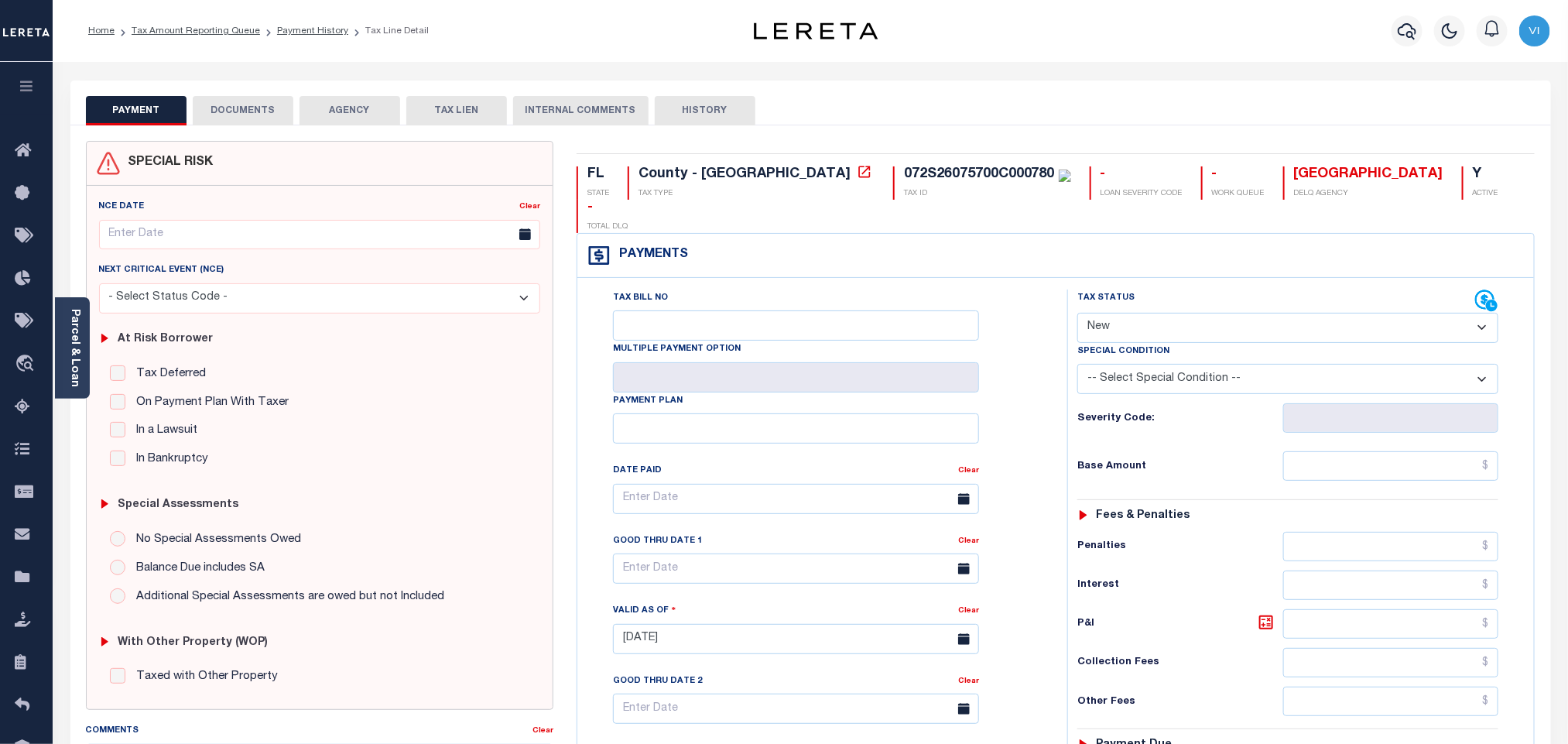
click at [1117, 313] on select "- Select Status Code - Open Due/Unpaid Paid Incomplete No Tax Due Internal Refu…" at bounding box center [1287, 328] width 421 height 30
select select "PYD"
click at [1077, 313] on select "- Select Status Code - Open Due/Unpaid Paid Incomplete No Tax Due Internal Refu…" at bounding box center [1287, 328] width 421 height 30
type input "[DATE]"
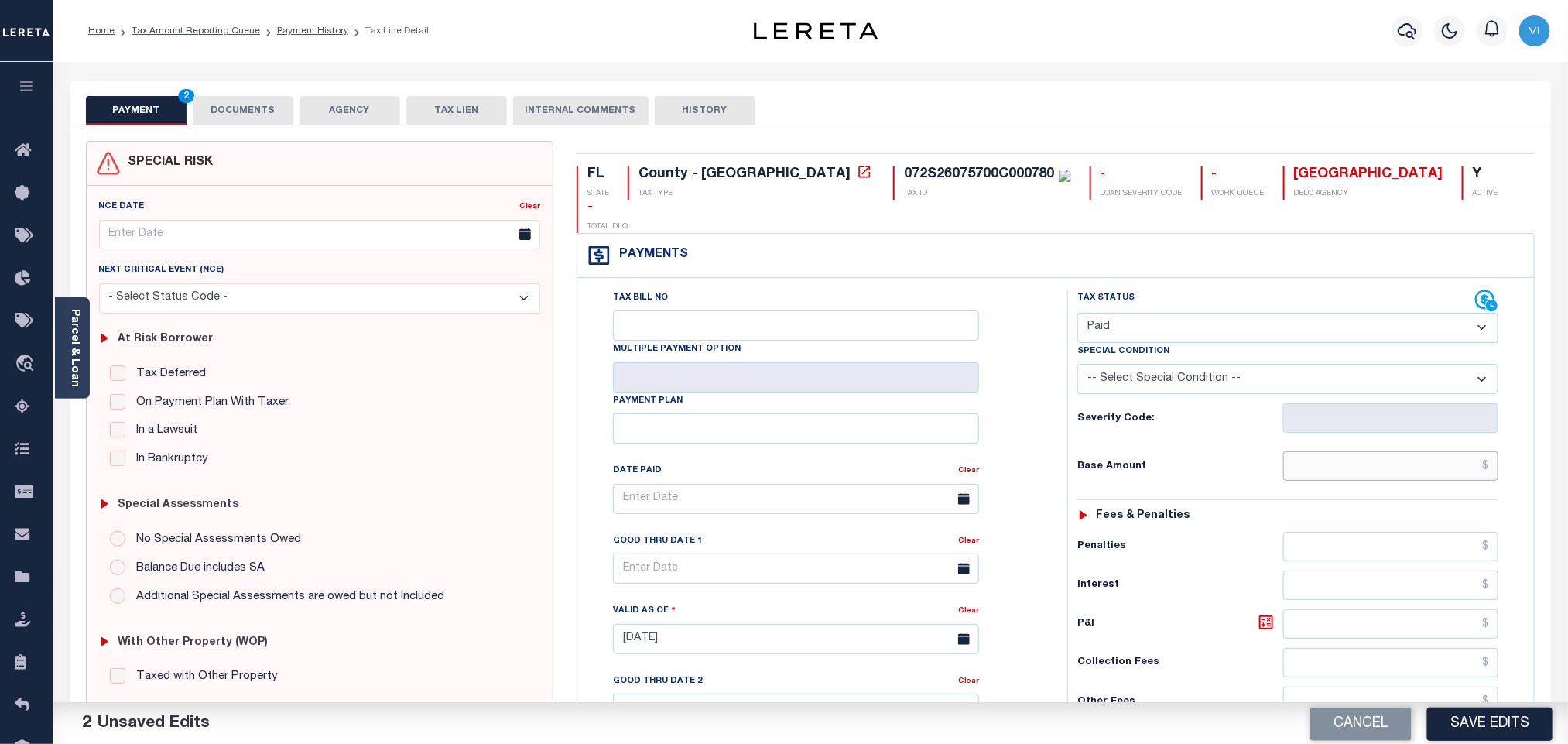
click at [1339, 452] on input "text" at bounding box center [1391, 466] width 216 height 29
paste input "2,557.50"
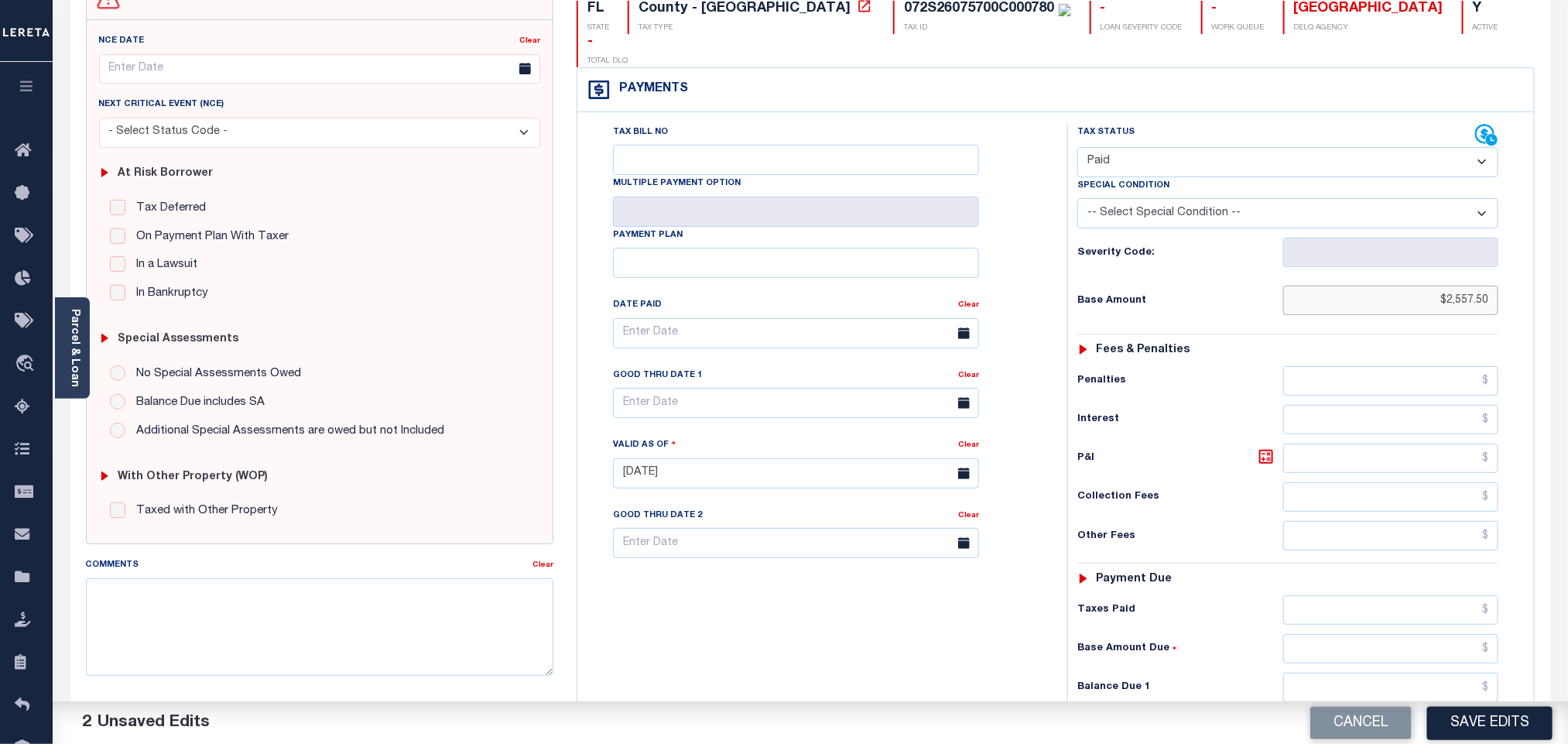
scroll to position [403, 0]
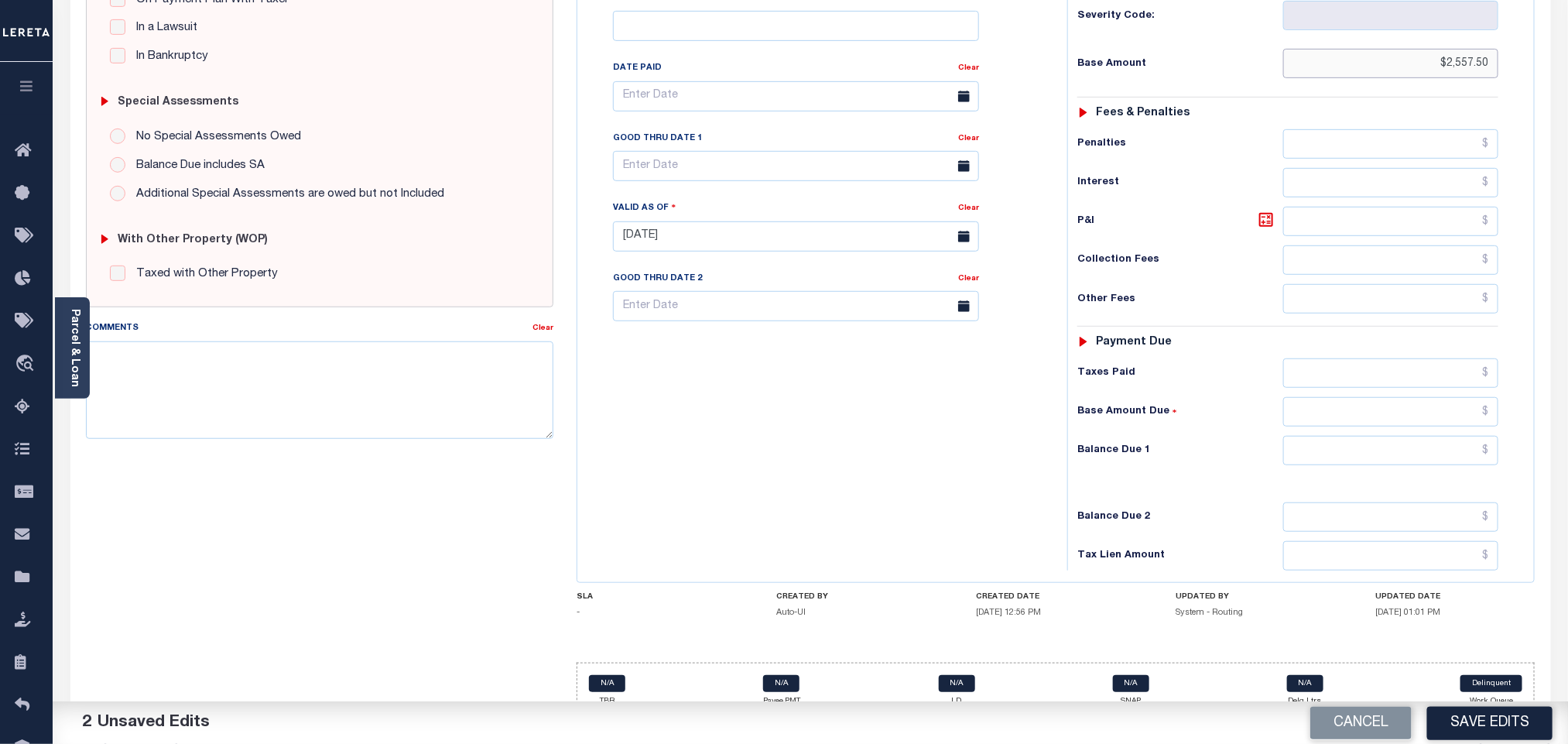
type input "$2,557.50"
click at [1344, 439] on input "text" at bounding box center [1391, 450] width 216 height 29
type input "$0.00"
click at [1542, 723] on button "Save Edits" at bounding box center [1489, 723] width 125 height 33
checkbox input "false"
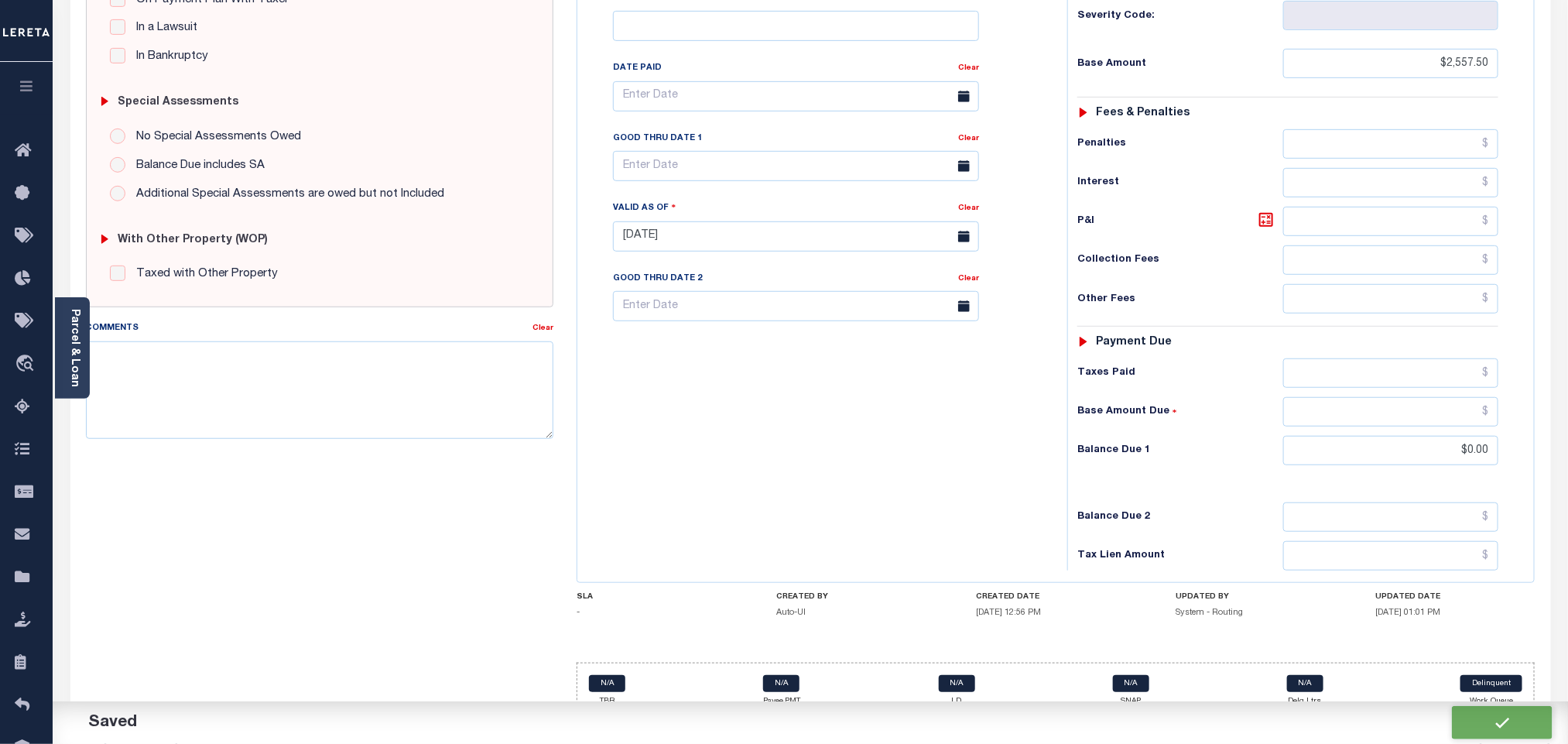
checkbox input "false"
type input "$2,557.5"
type input "$0"
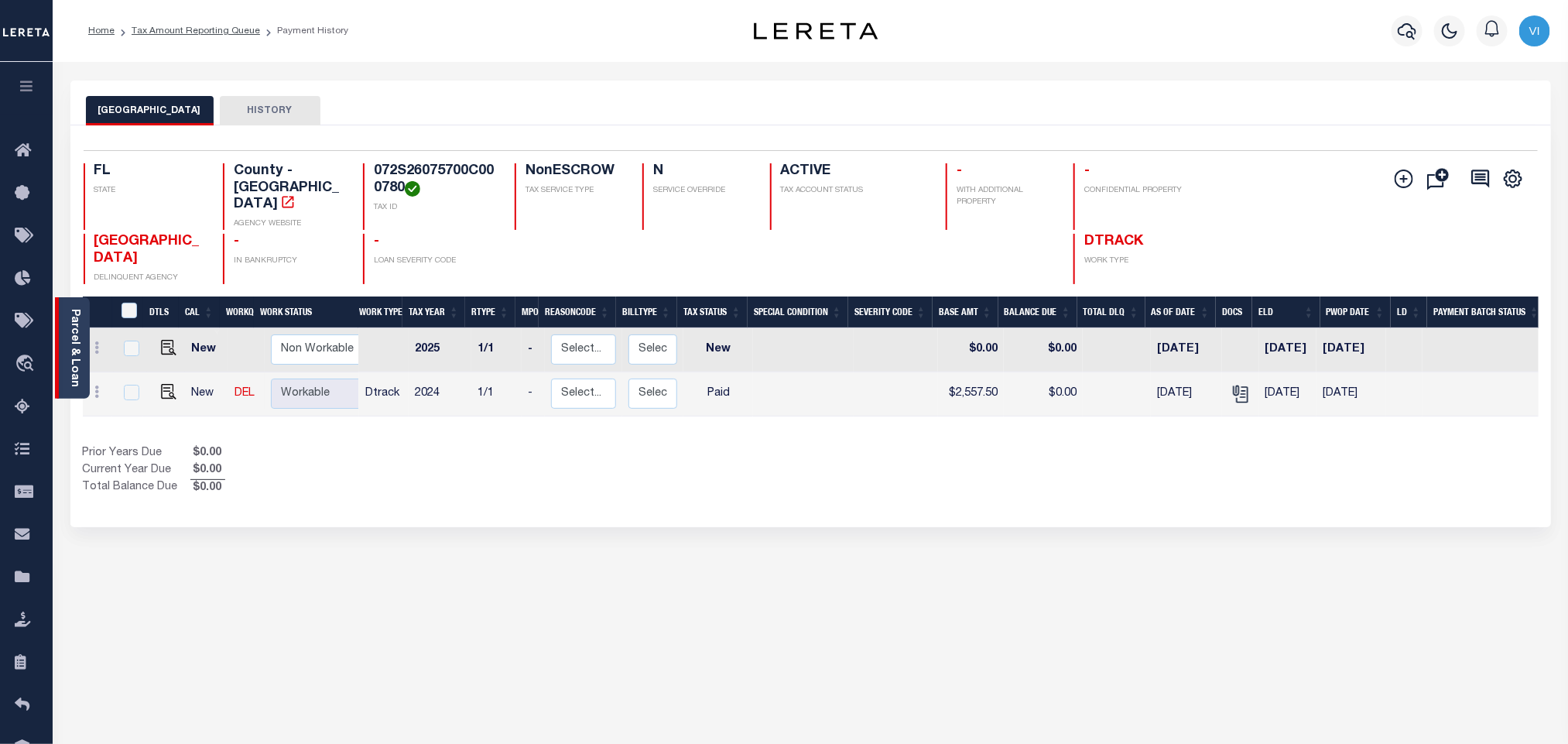
click at [74, 327] on link "Parcel & Loan" at bounding box center [74, 348] width 11 height 78
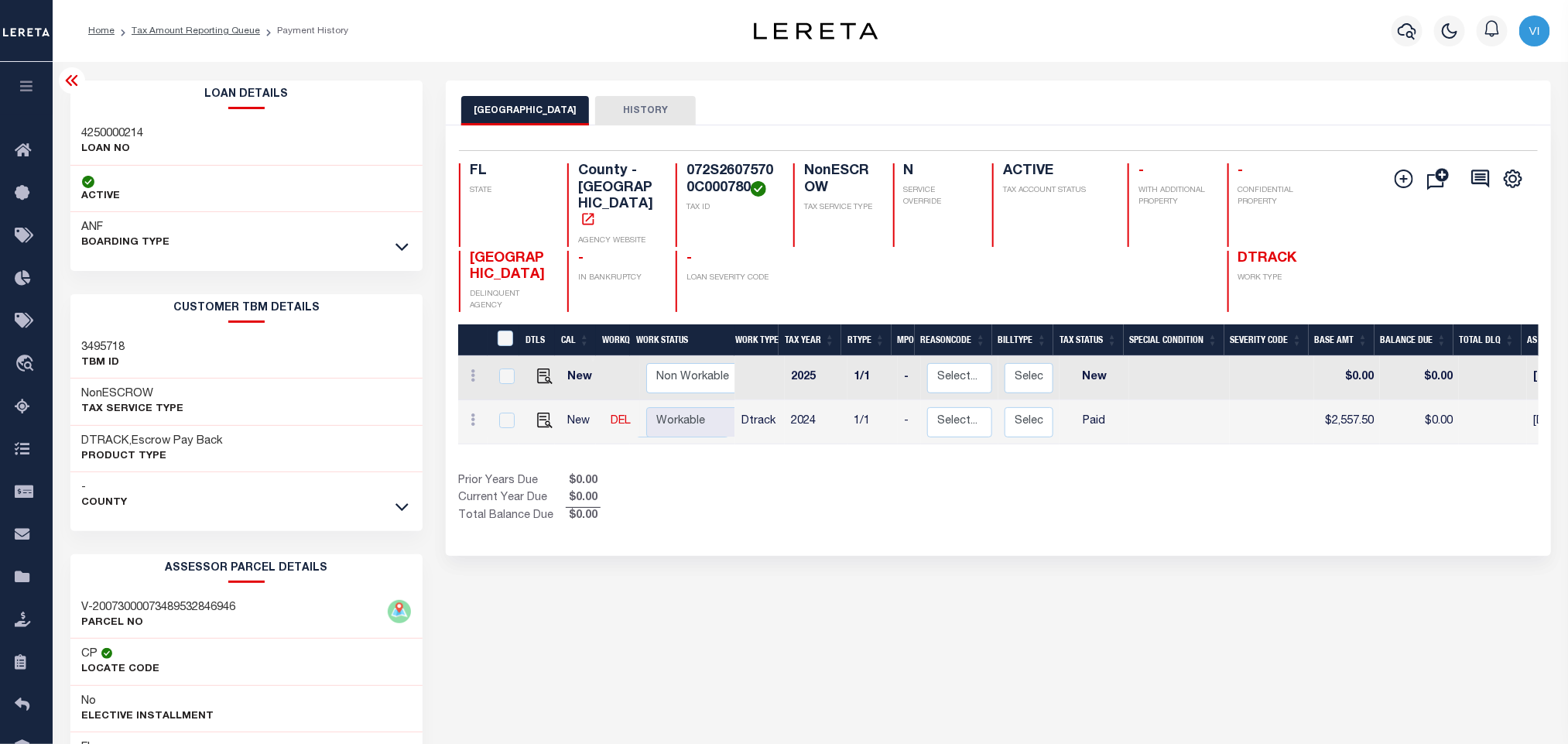
click at [95, 132] on h3 "4250000214" at bounding box center [113, 134] width 62 height 16
copy h3 "4250000214"
click at [704, 165] on h4 "072S26075700C000780" at bounding box center [730, 180] width 88 height 33
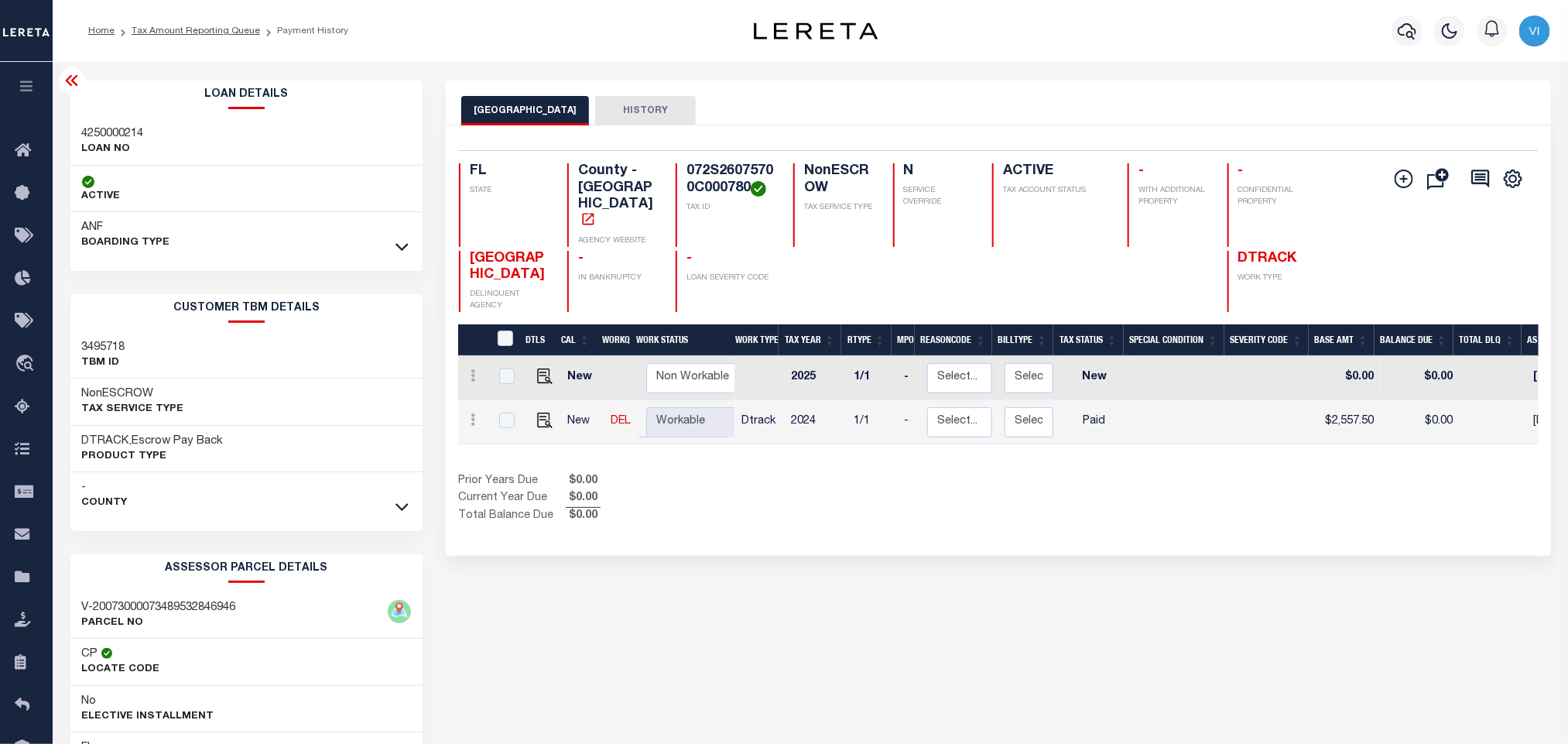
copy h4 "072S26075700C000780"
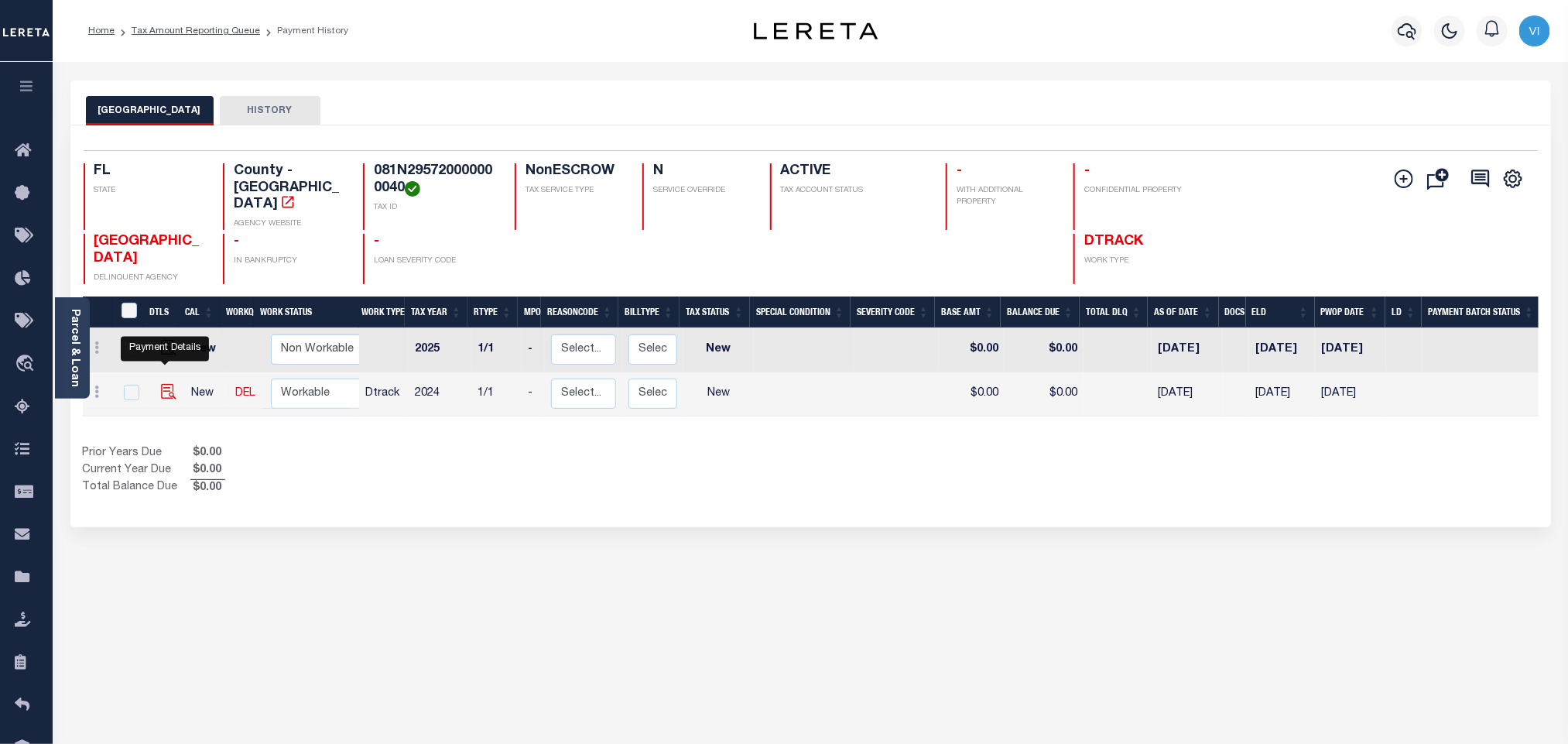
click at [167, 384] on img "" at bounding box center [169, 392] width 16 height 16
checkbox input "true"
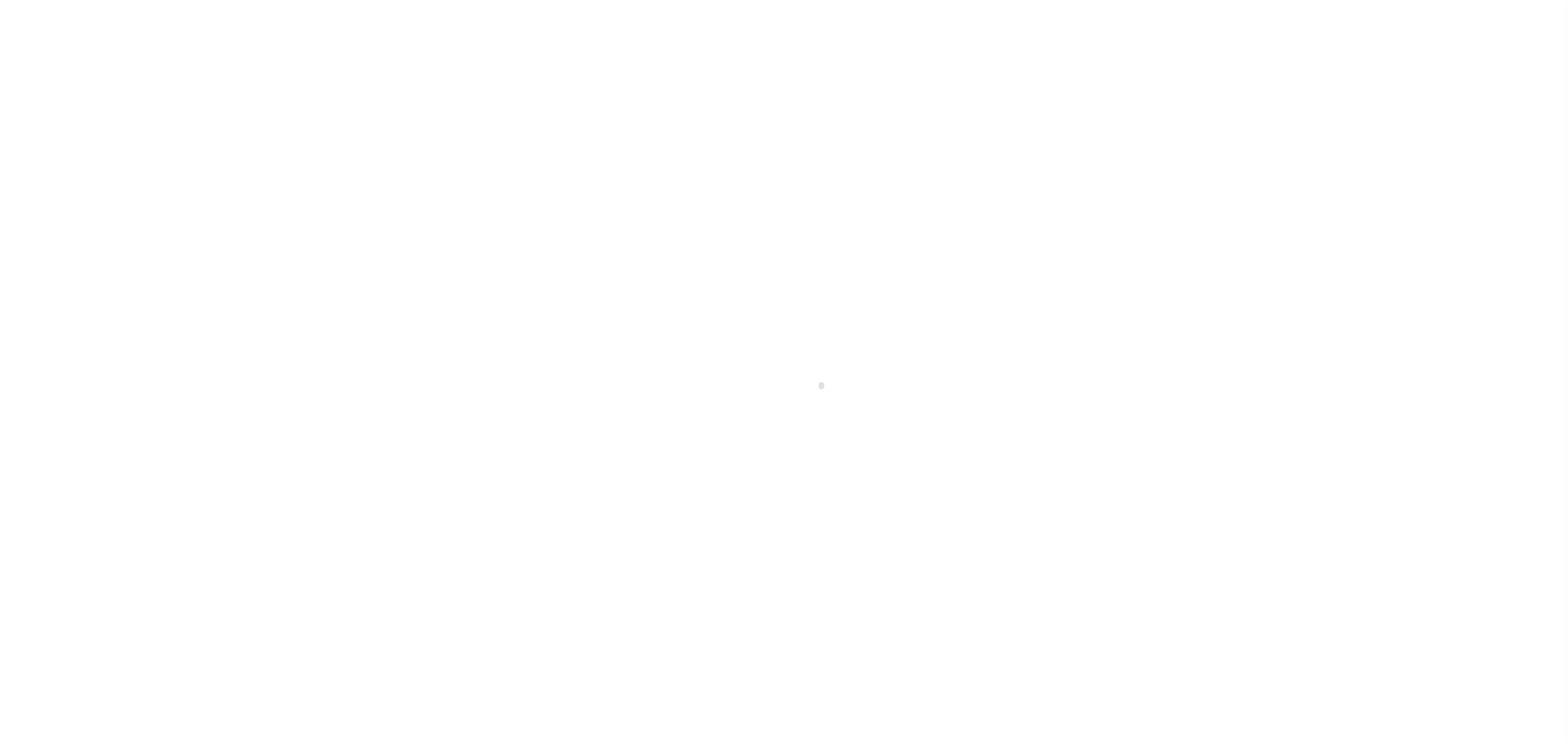
checkbox input "false"
type input "[DATE]"
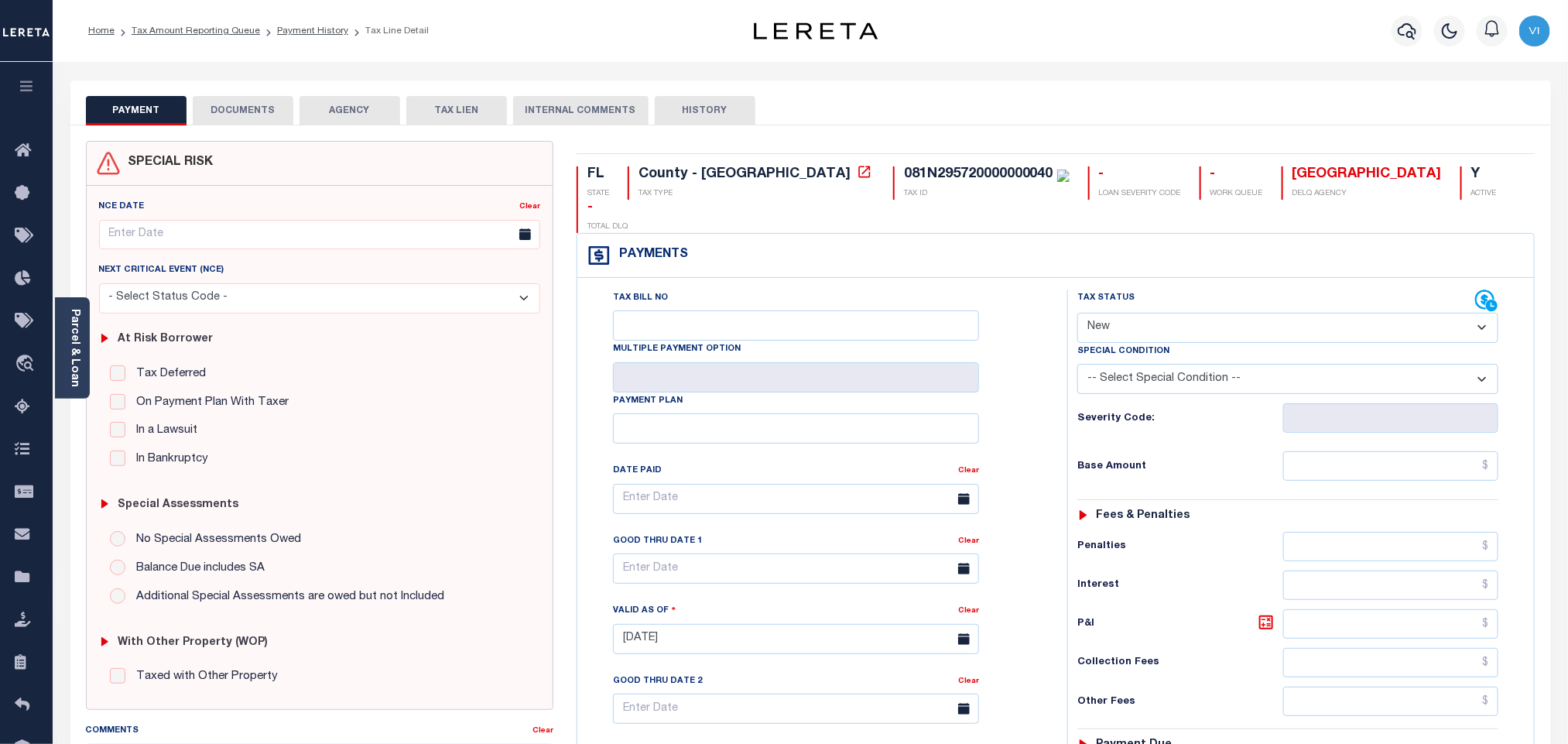
drag, startPoint x: 1087, startPoint y: 285, endPoint x: 1103, endPoint y: 302, distance: 23.3
click at [1087, 313] on select "- Select Status Code - Open Due/Unpaid Paid Incomplete No Tax Due Internal Refu…" at bounding box center [1287, 328] width 421 height 30
select select "PYD"
click at [1077, 313] on select "- Select Status Code - Open Due/Unpaid Paid Incomplete No Tax Due Internal Refu…" at bounding box center [1287, 328] width 421 height 30
type input "[DATE]"
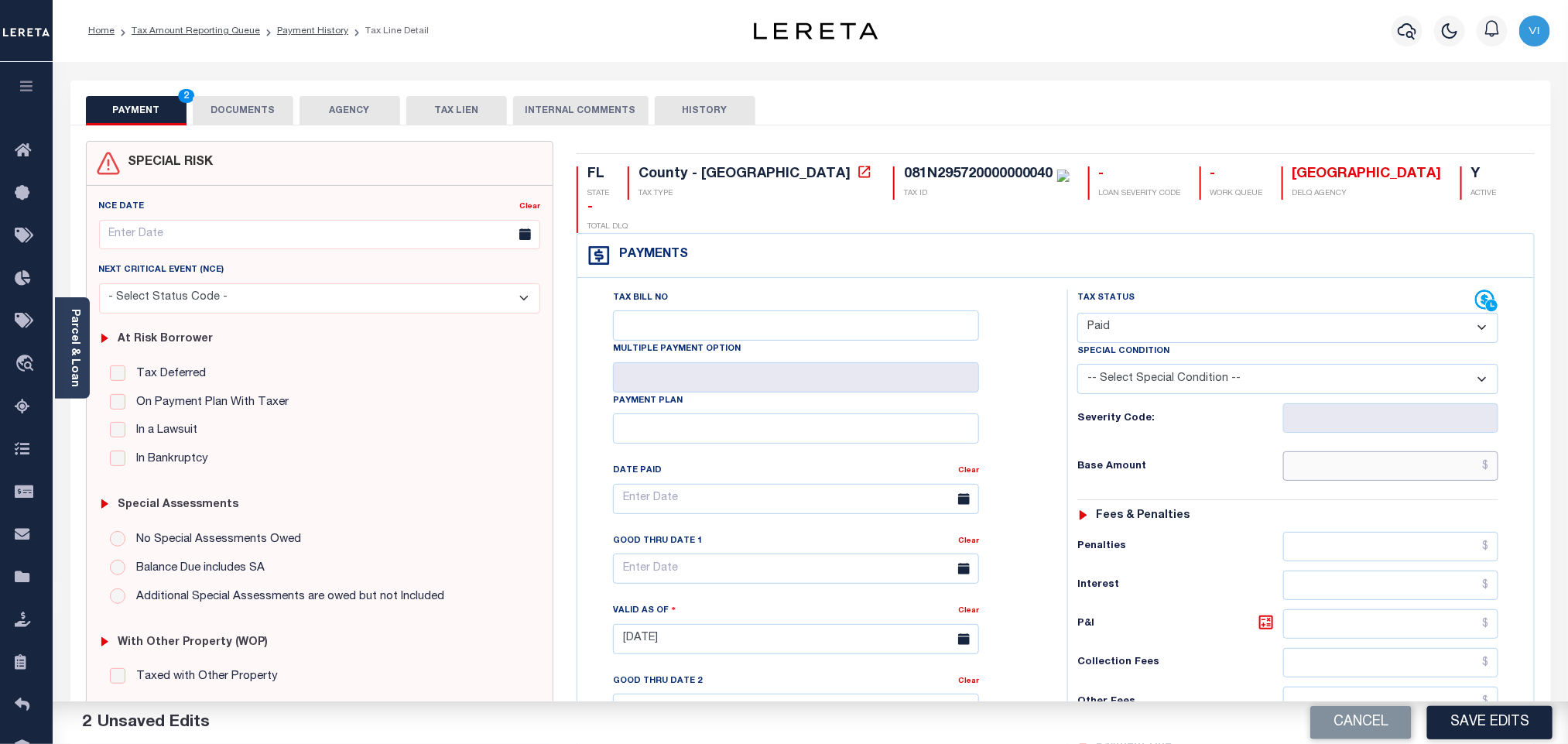
click at [1387, 452] on input "text" at bounding box center [1391, 466] width 216 height 29
paste input "666.37"
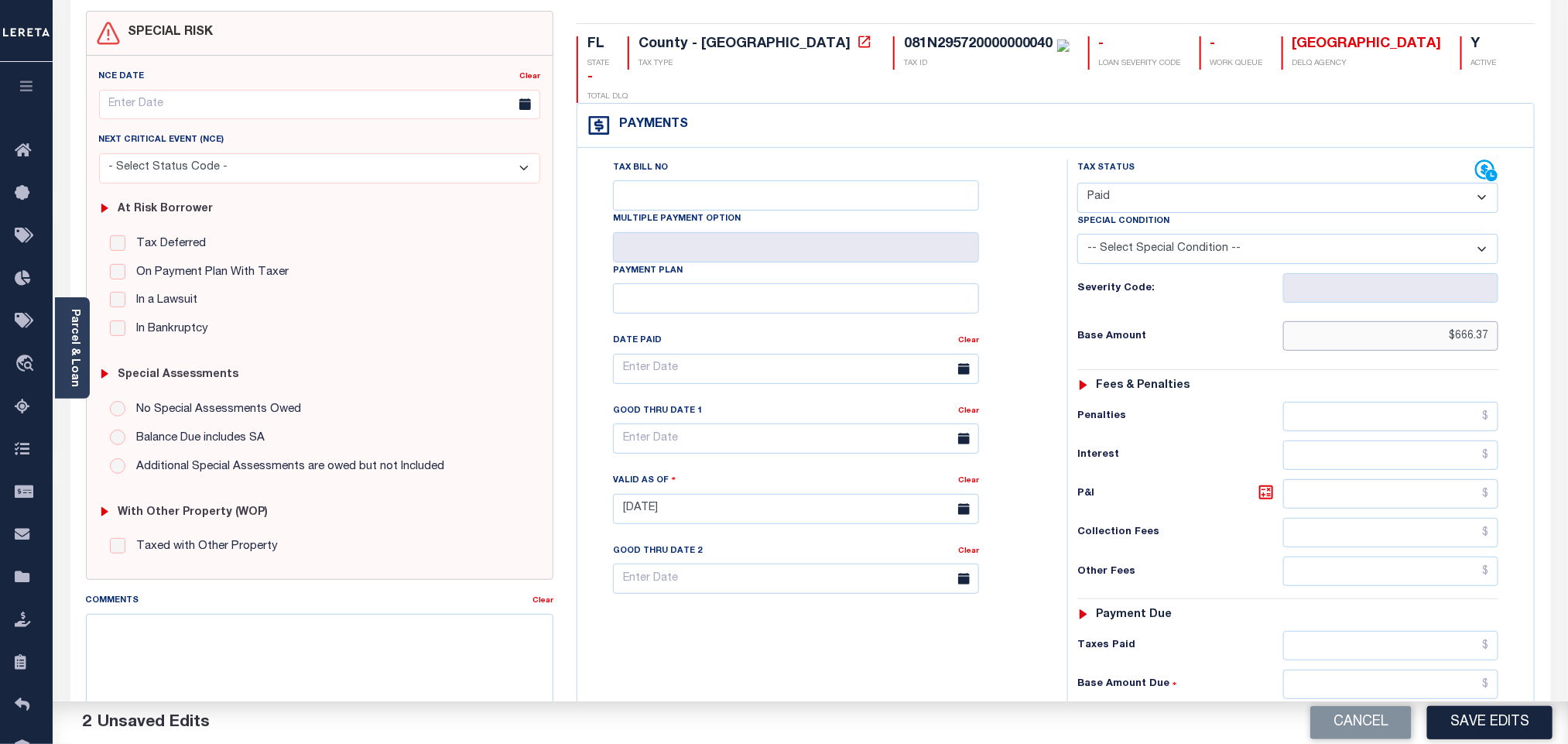
scroll to position [407, 0]
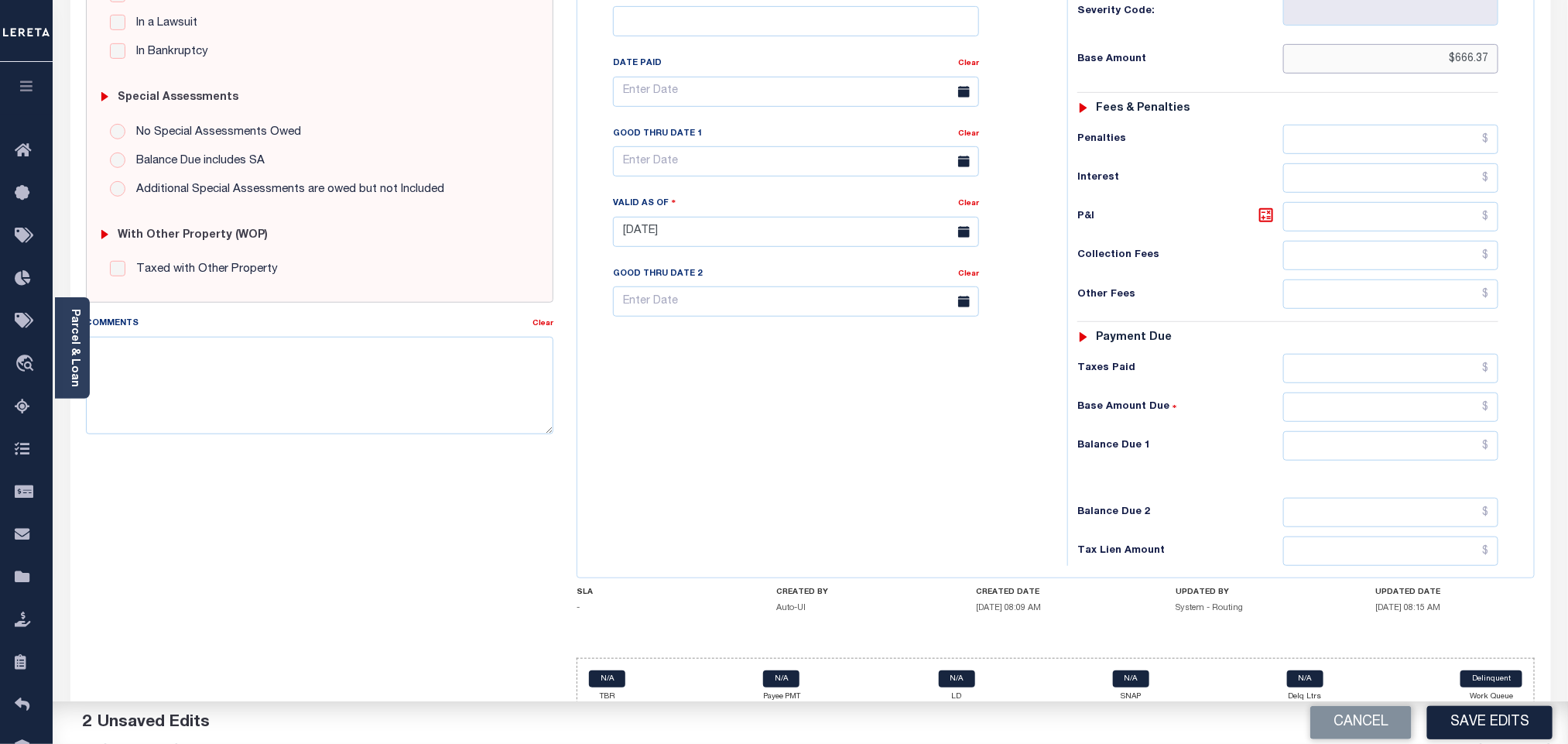
type input "$666.37"
click at [1345, 431] on input "text" at bounding box center [1391, 445] width 216 height 29
type input "$0.00"
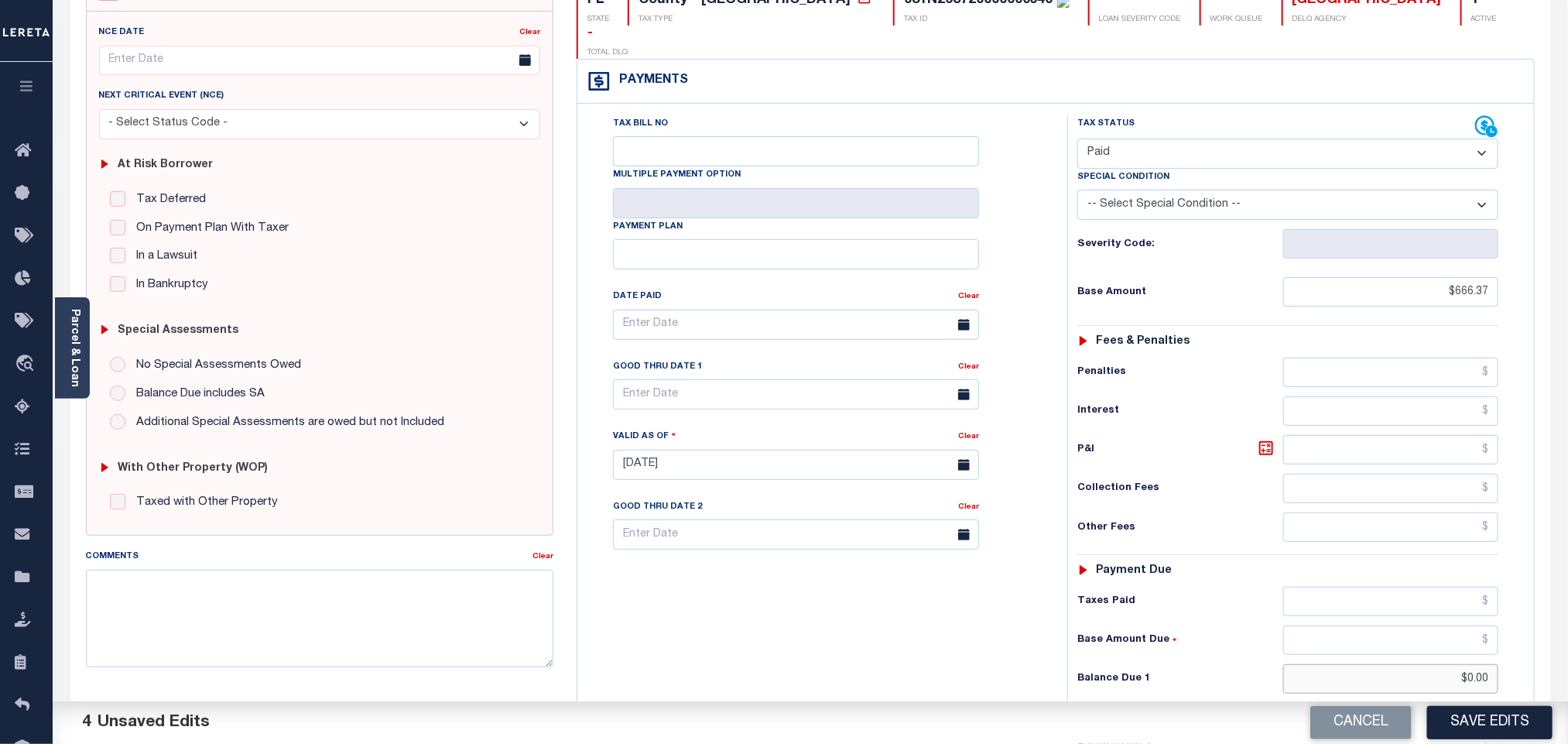
scroll to position [0, 0]
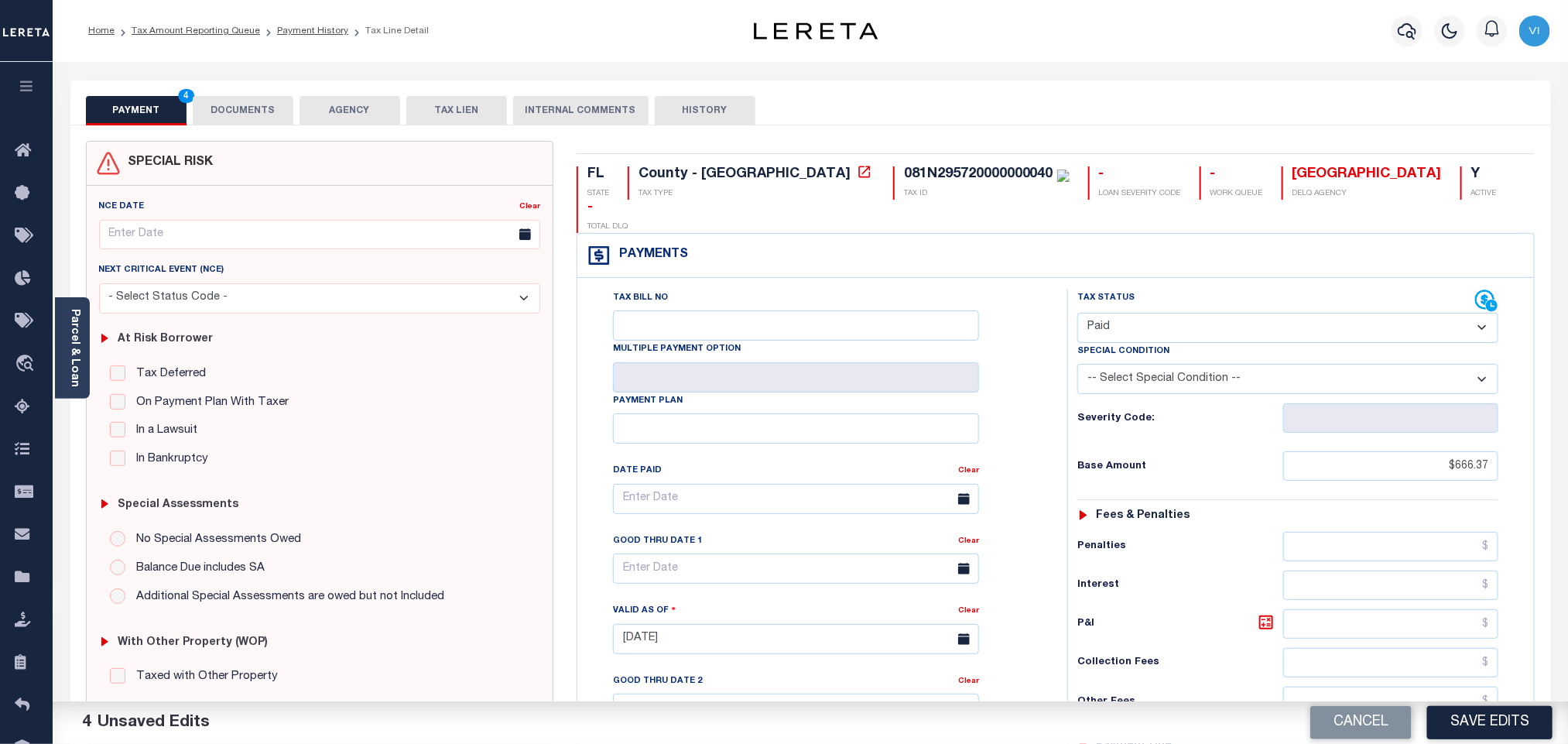
click at [904, 174] on div "081N295720000000040" at bounding box center [979, 174] width 150 height 14
copy div "081N295720000000040"
click at [235, 114] on button "DOCUMENTS" at bounding box center [243, 110] width 101 height 29
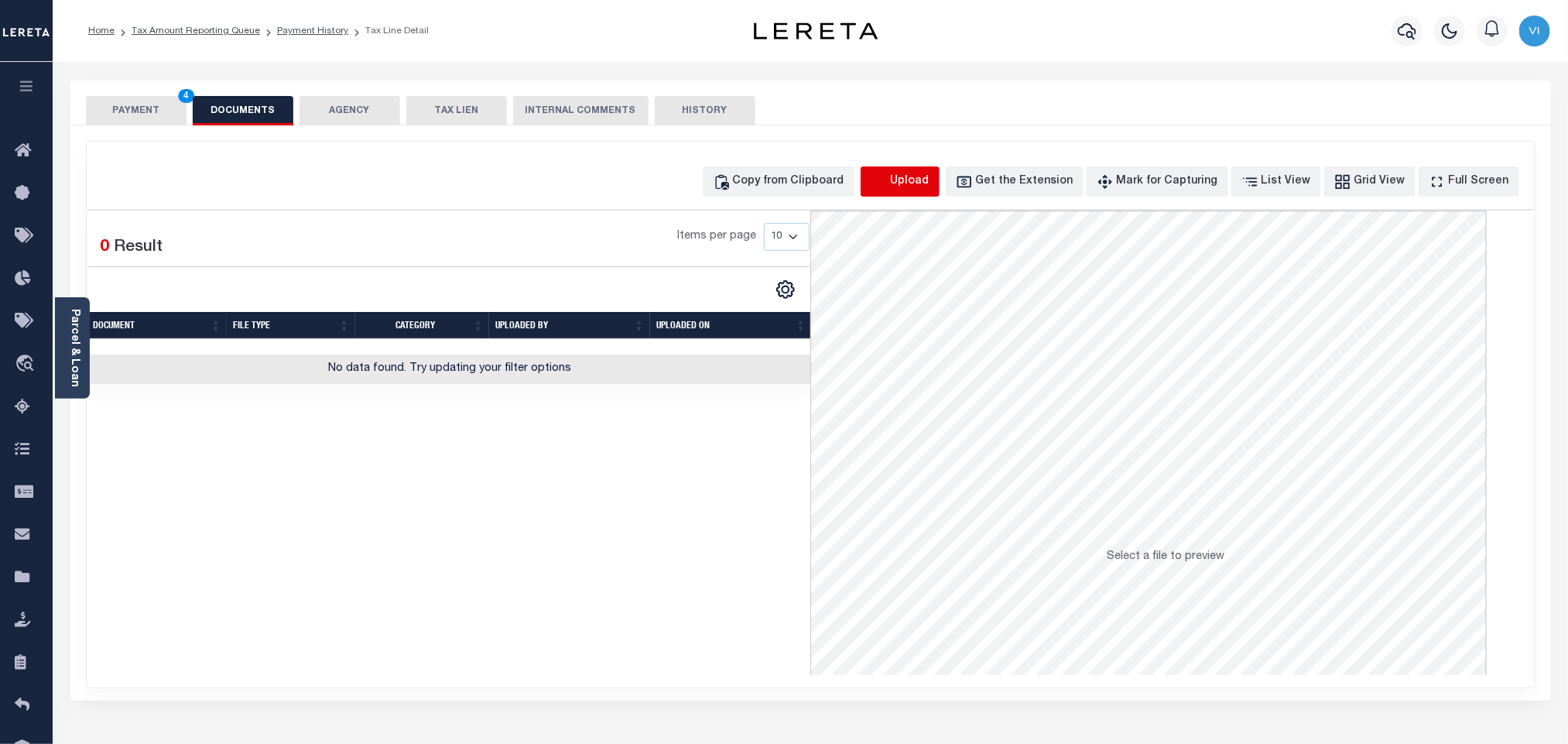
click at [885, 179] on icon "button" at bounding box center [879, 180] width 14 height 13
select select "POP"
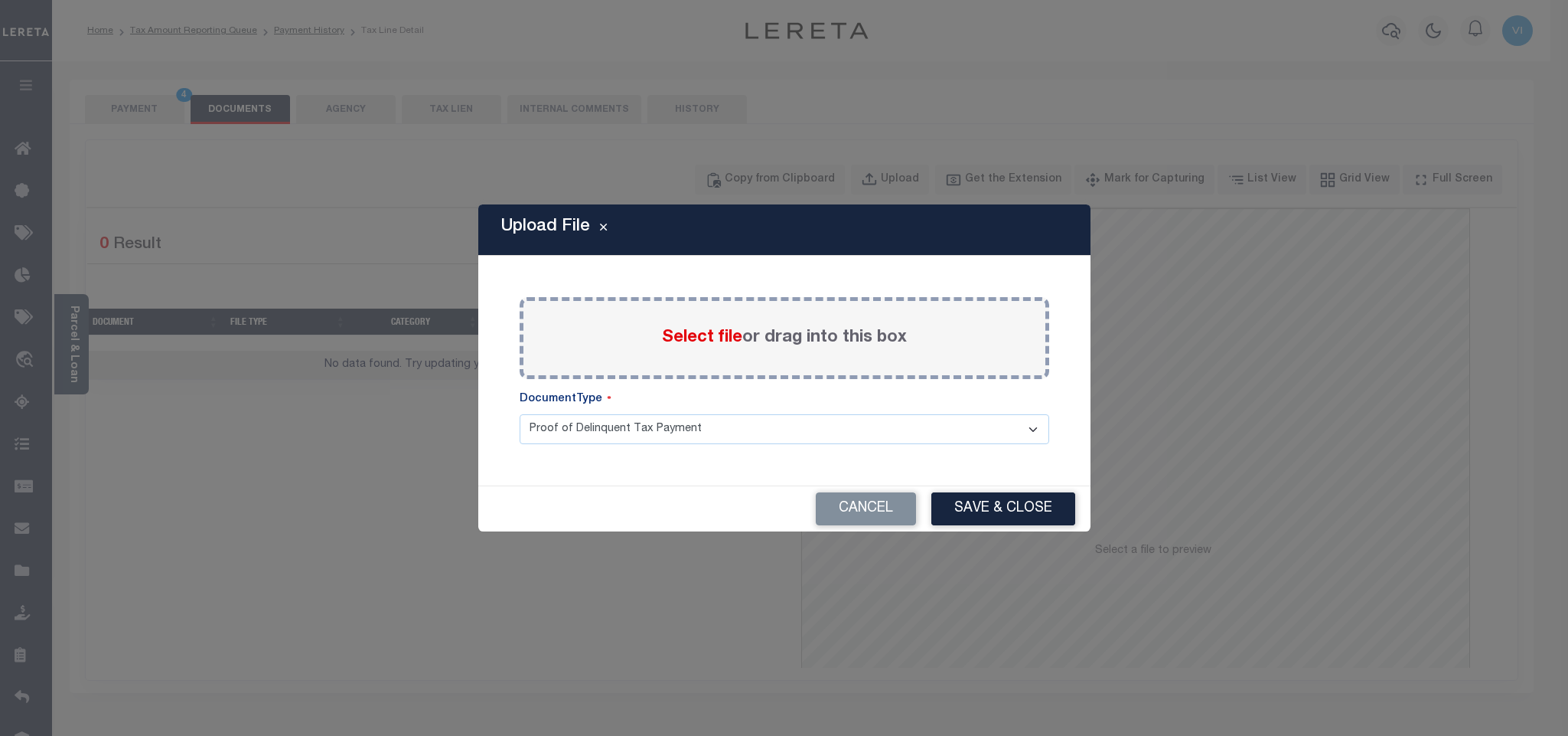
click at [701, 345] on span "Select file" at bounding box center [701, 338] width 80 height 17
click at [0, 0] on input "Select file or drag into this box" at bounding box center [0, 0] width 0 height 0
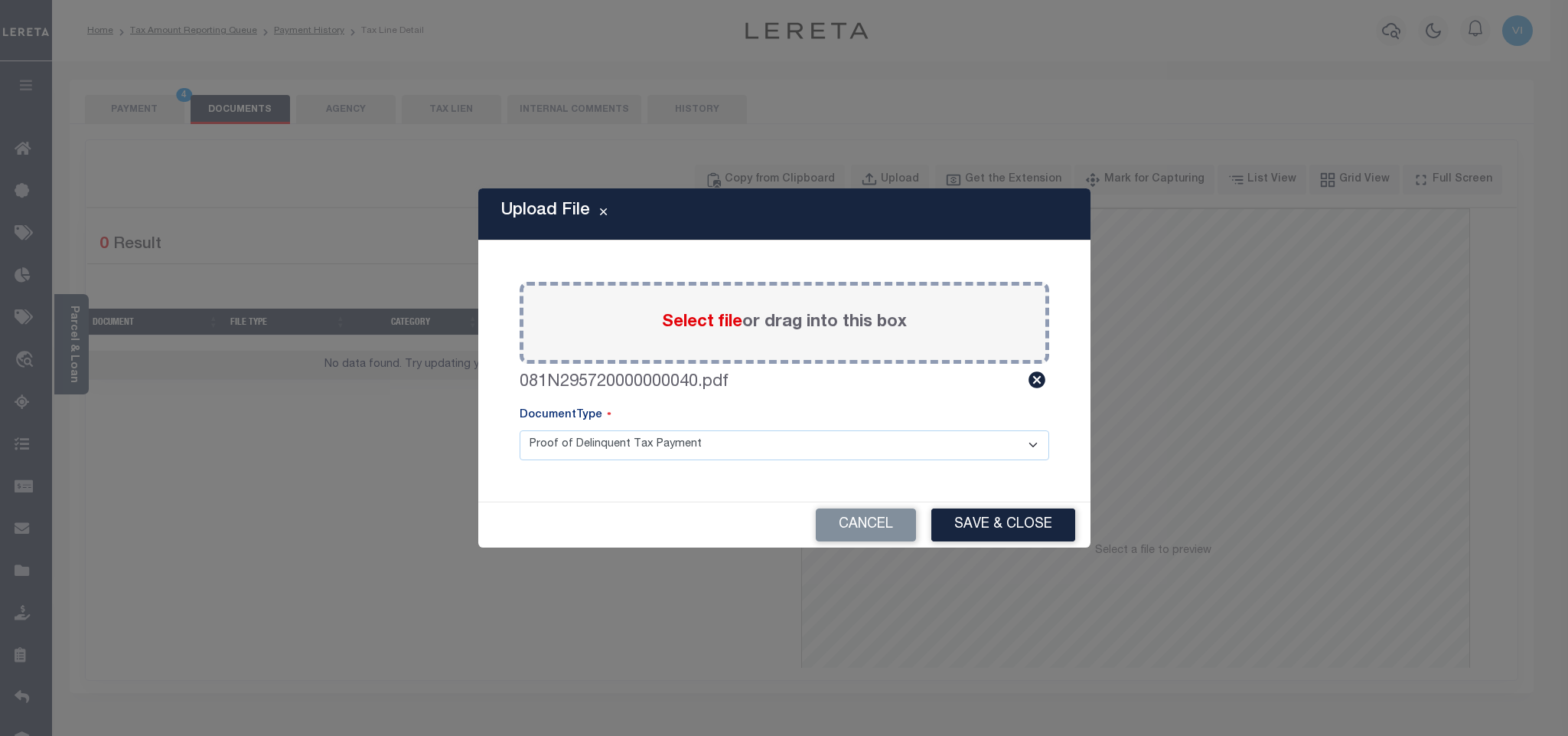
click at [560, 448] on select "Proof of Delinquent Tax Payment" at bounding box center [785, 445] width 530 height 30
click at [520, 430] on select "Proof of Delinquent Tax Payment" at bounding box center [785, 445] width 530 height 30
click at [1020, 515] on button "Save & Close" at bounding box center [1003, 525] width 144 height 33
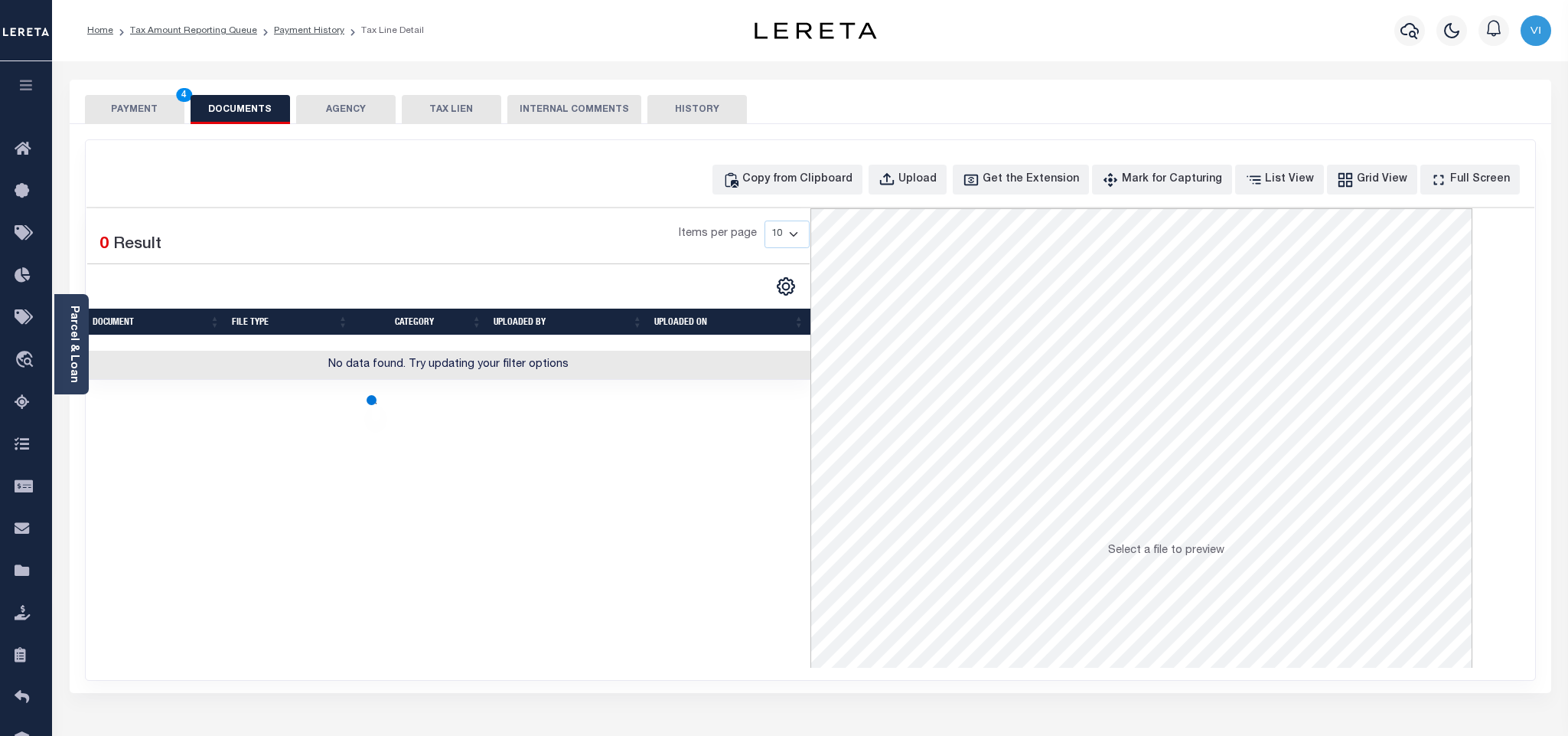
click at [139, 112] on button "PAYMENT 4" at bounding box center [135, 109] width 100 height 29
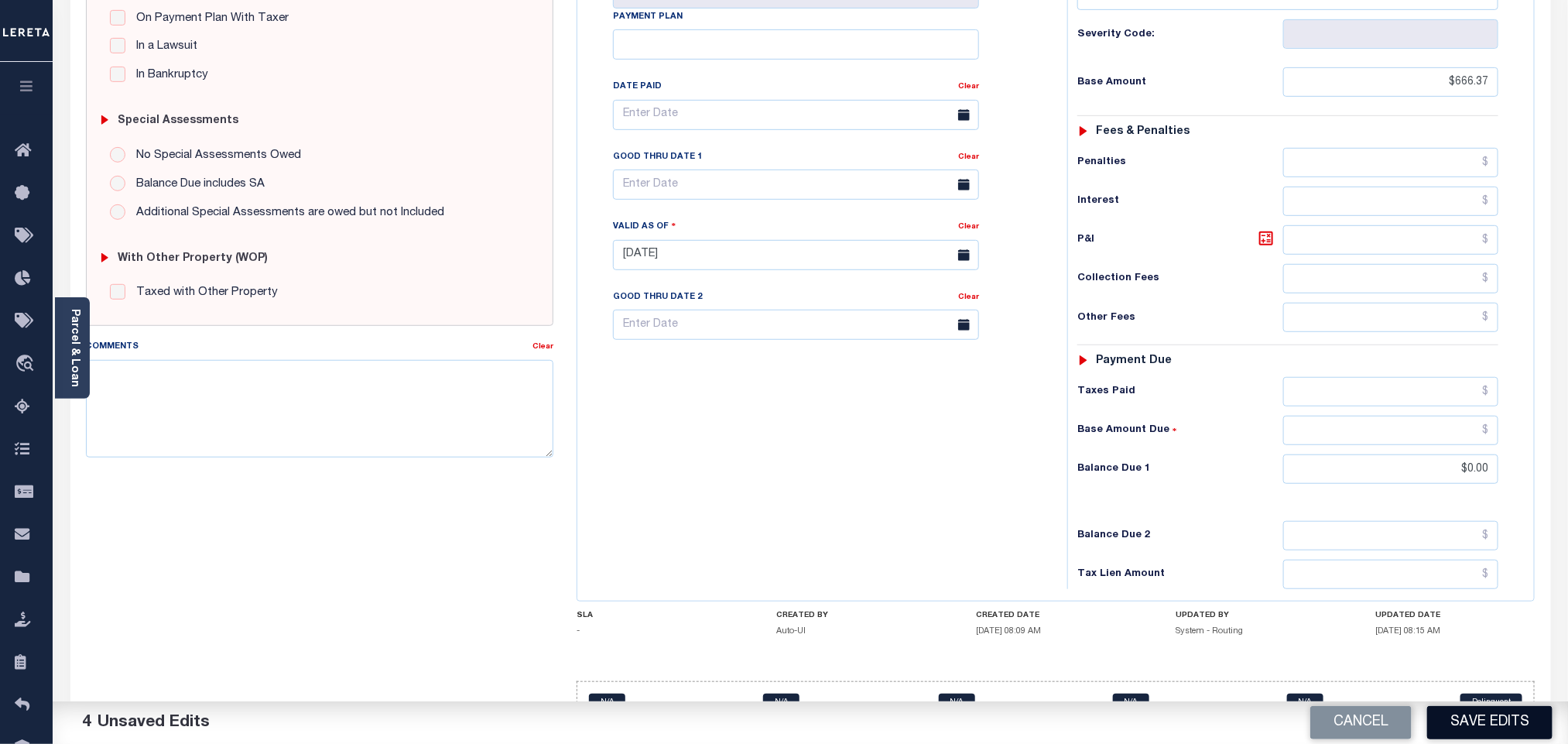
scroll to position [403, 0]
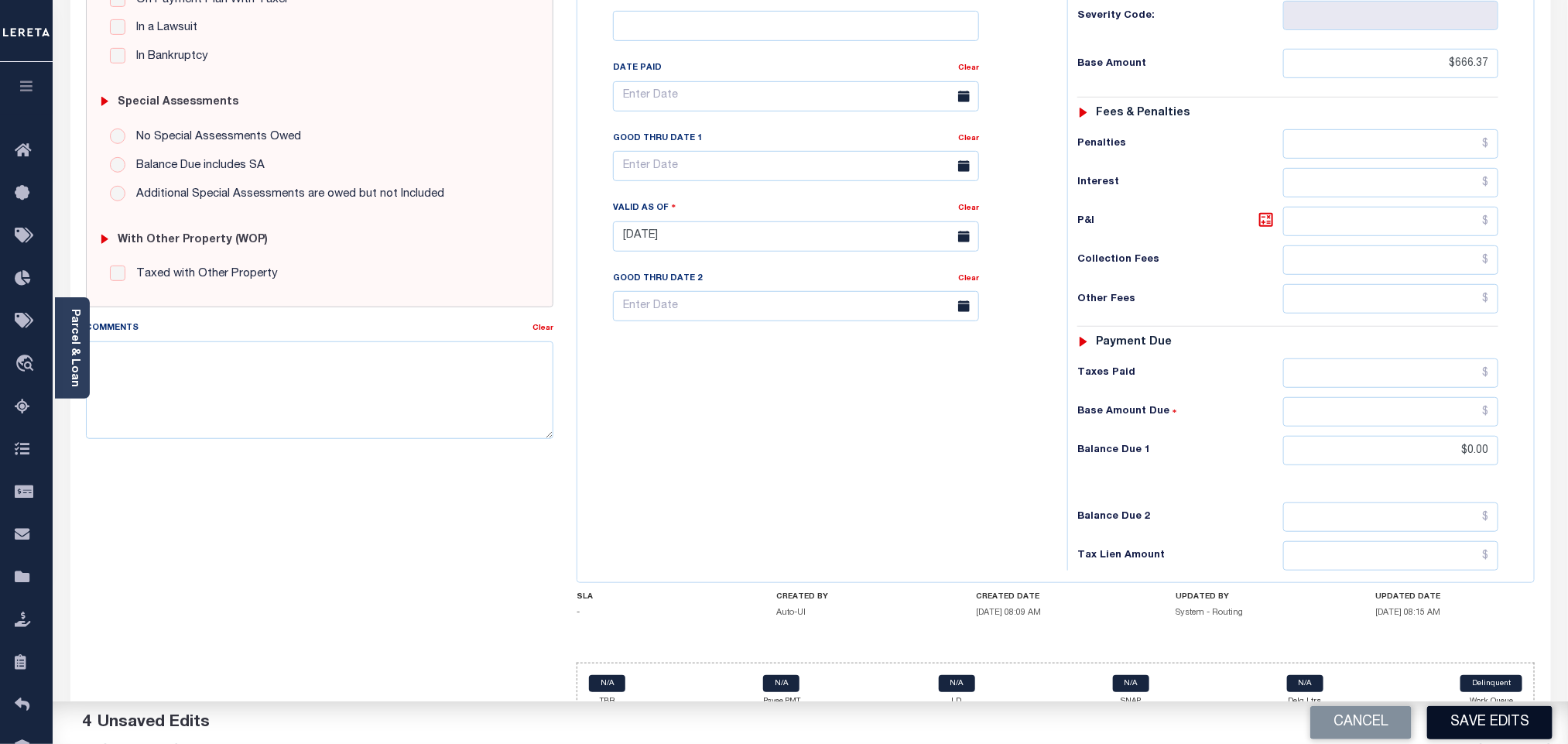
click at [1490, 718] on button "Save Edits" at bounding box center [1489, 723] width 125 height 33
checkbox input "false"
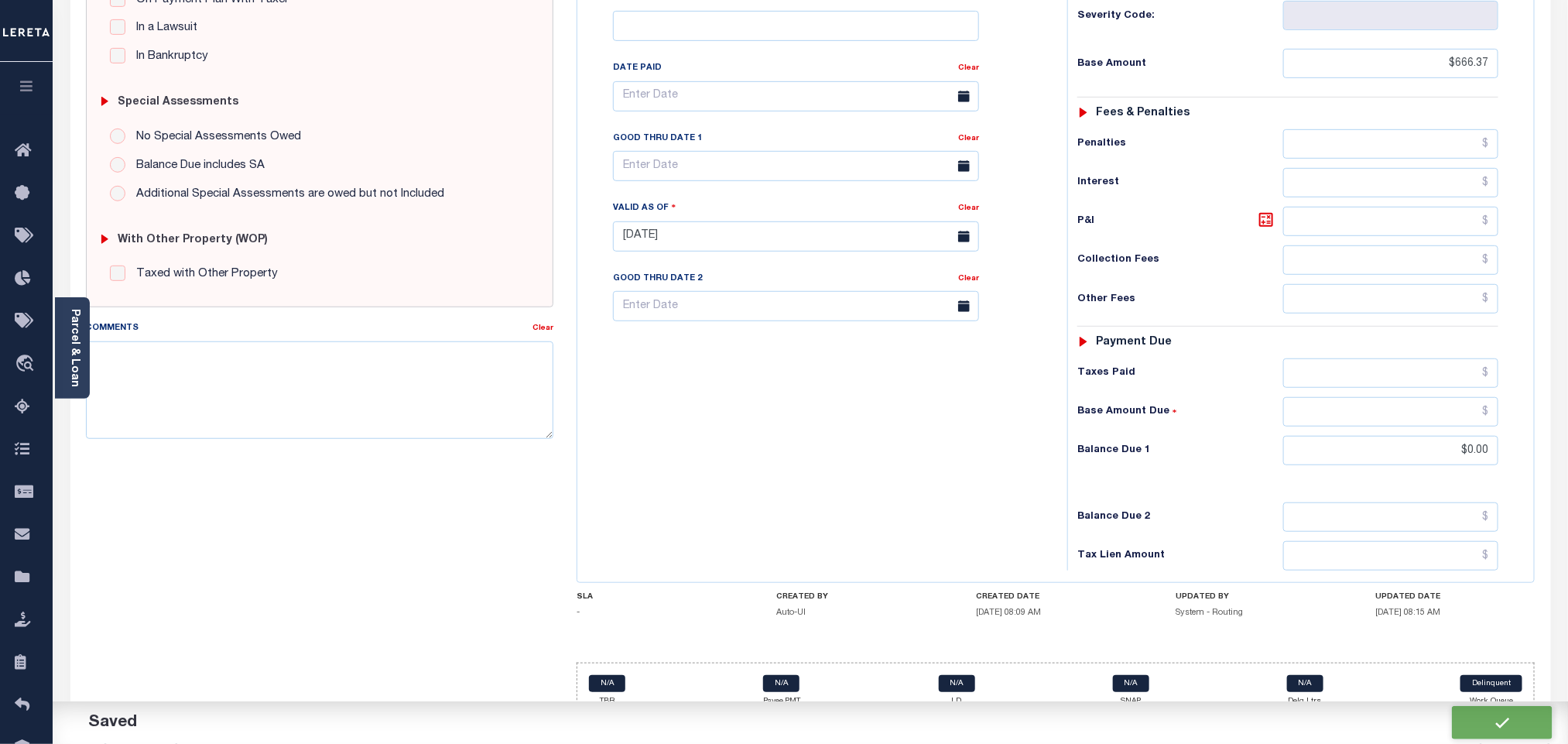
type input "$666.37"
type input "$0"
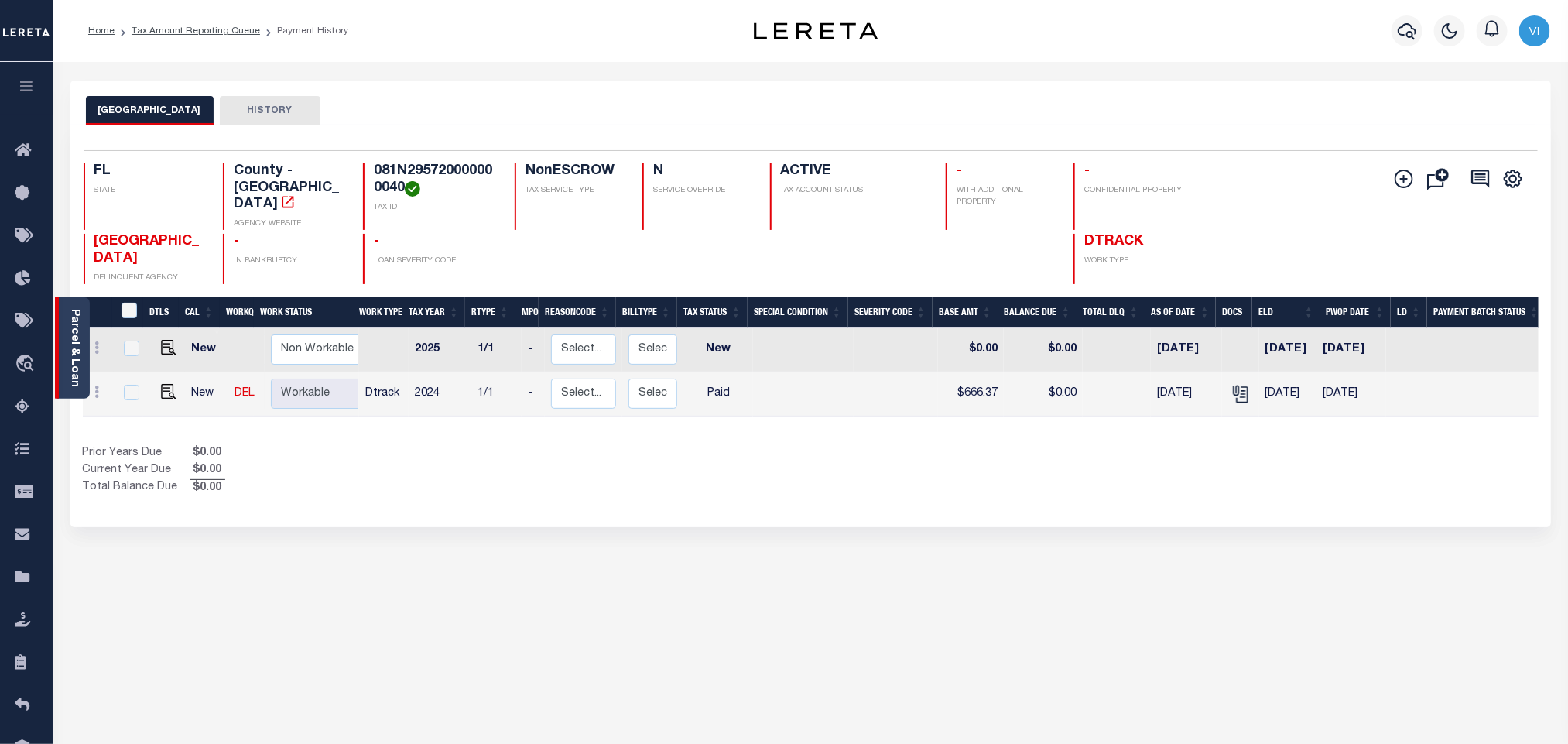
click at [81, 337] on div "Parcel & Loan" at bounding box center [72, 348] width 35 height 102
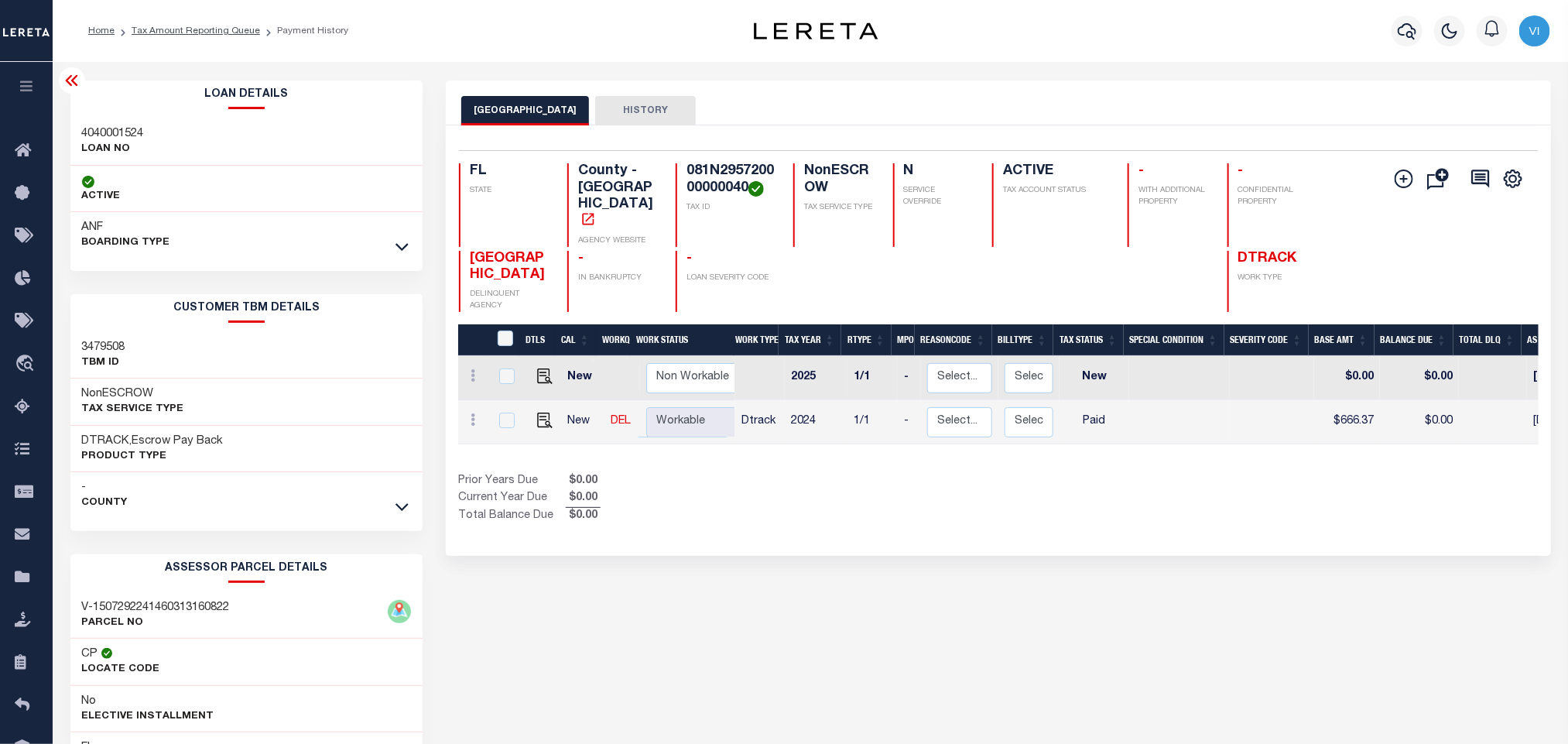
click at [106, 133] on h3 "4040001524" at bounding box center [113, 134] width 62 height 16
copy h3 "4040001524"
click at [715, 165] on h4 "081N295720000000040" at bounding box center [730, 180] width 88 height 33
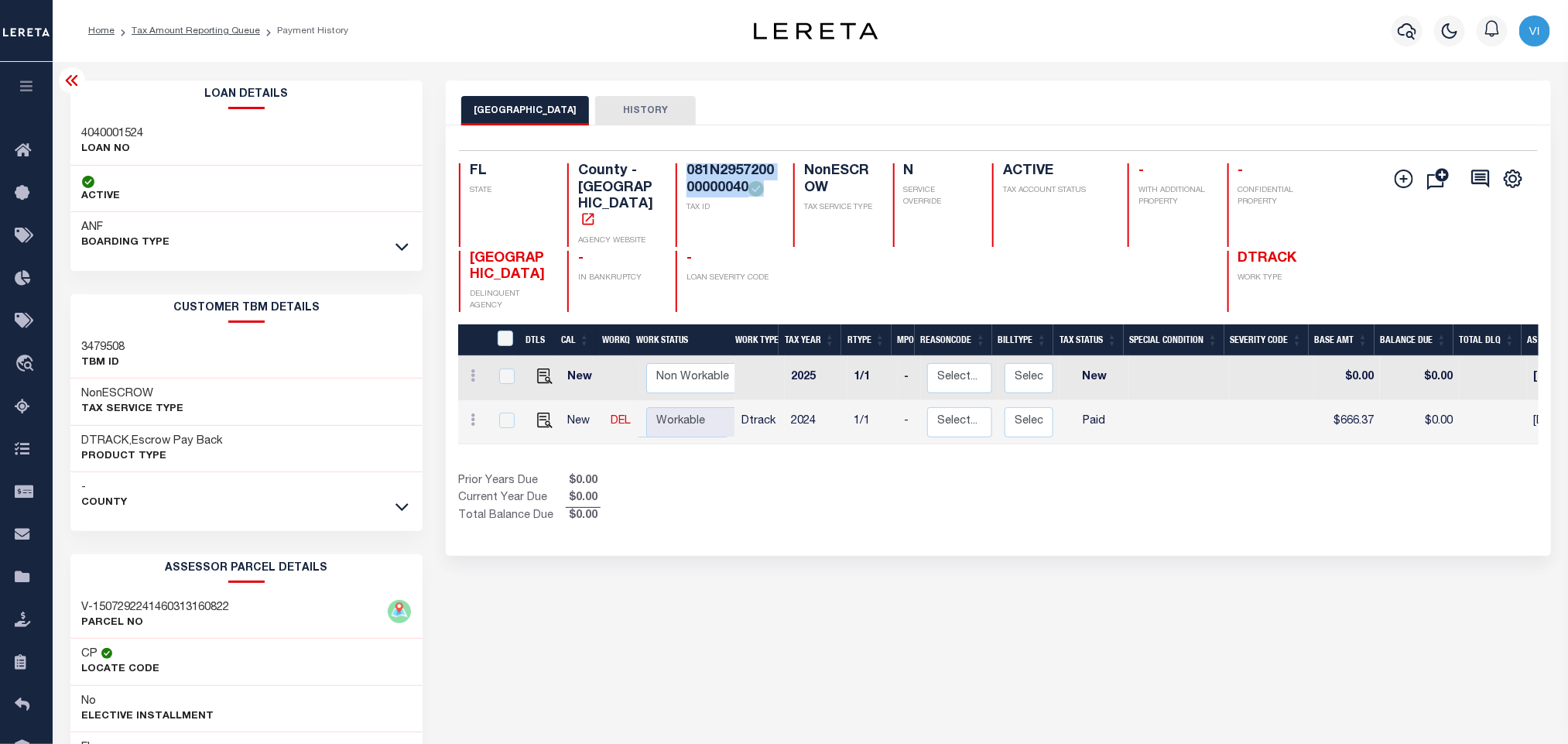
click at [715, 165] on h4 "081N295720000000040" at bounding box center [730, 180] width 88 height 33
copy div "081N295720000000040"
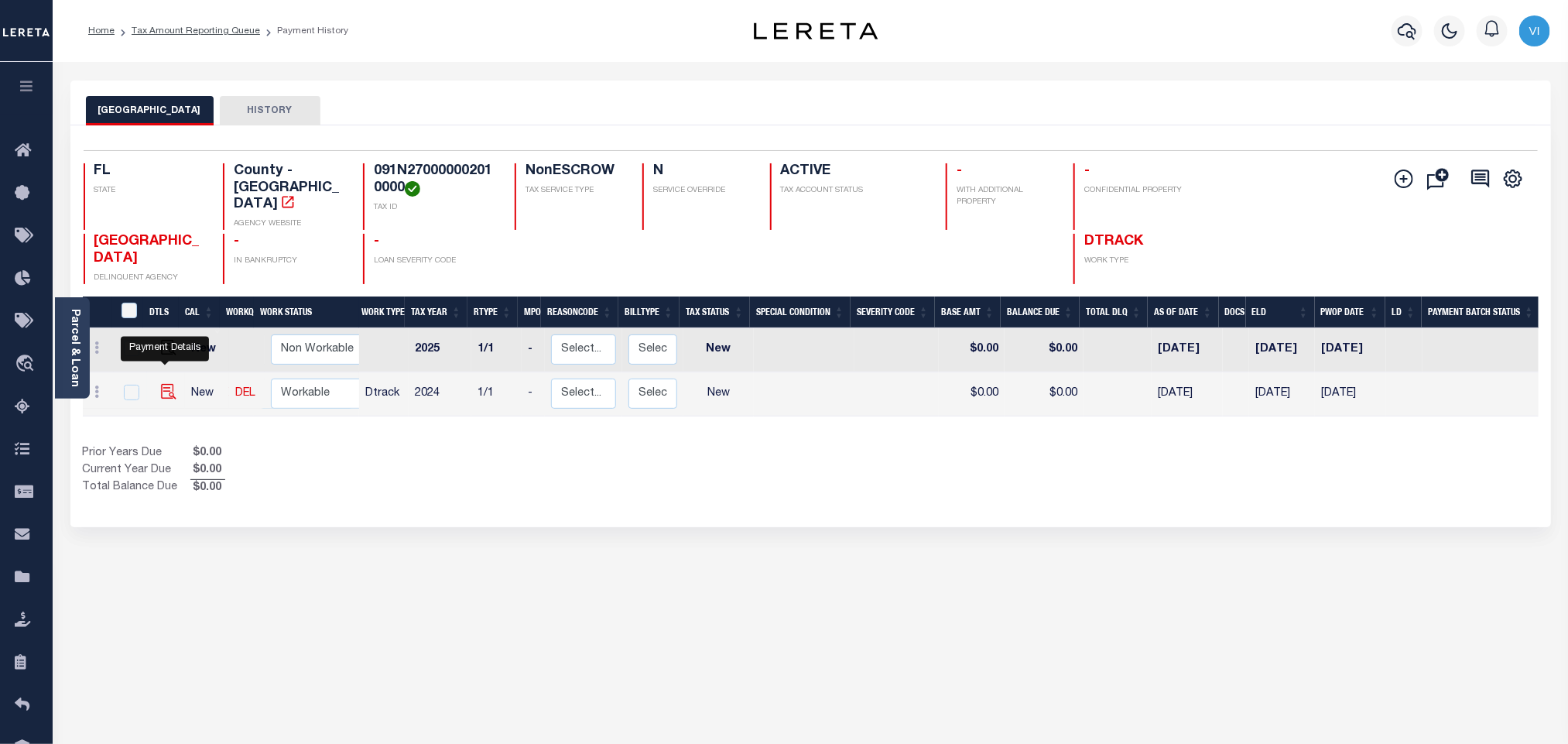
click at [168, 384] on img "" at bounding box center [169, 392] width 16 height 16
checkbox input "true"
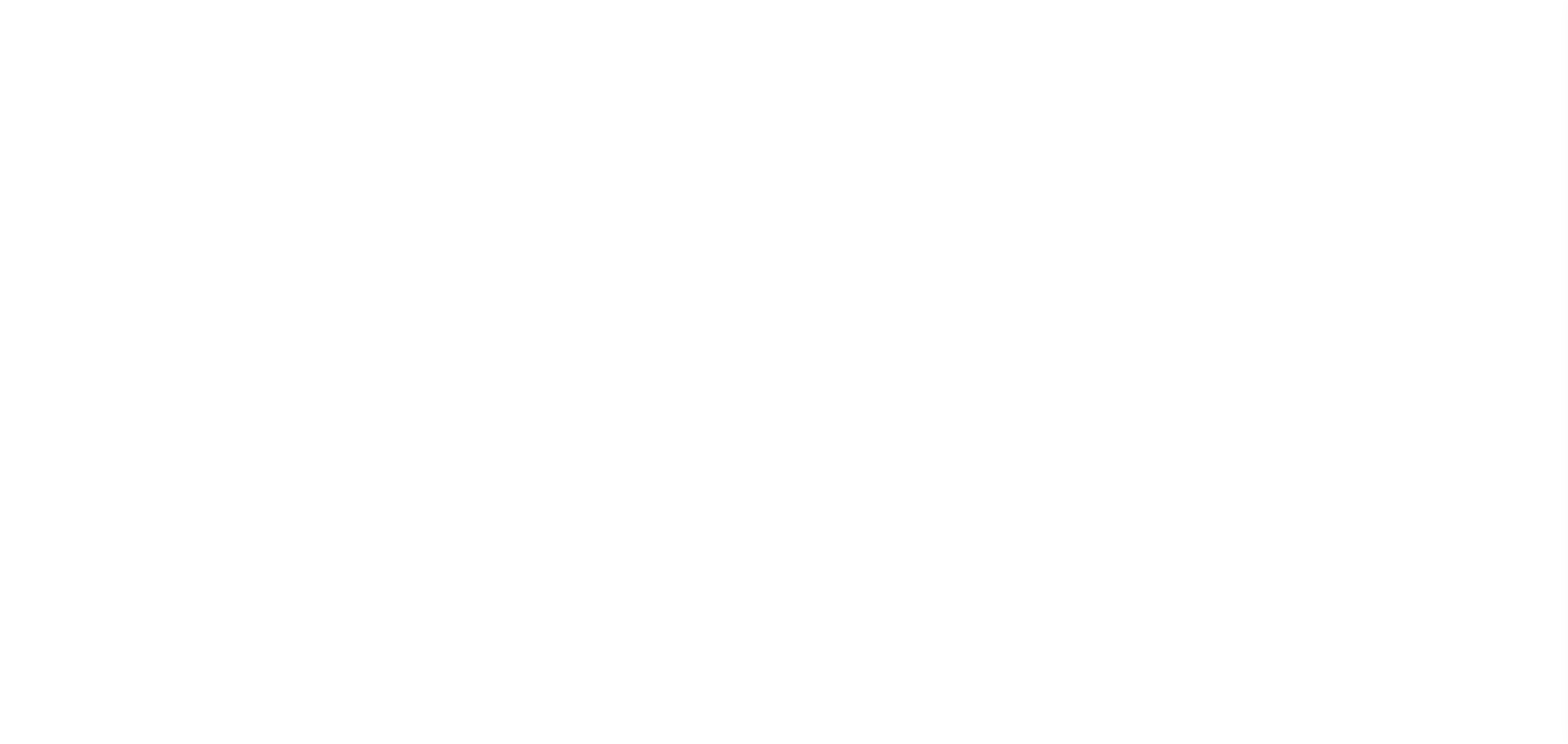
select select "NW2"
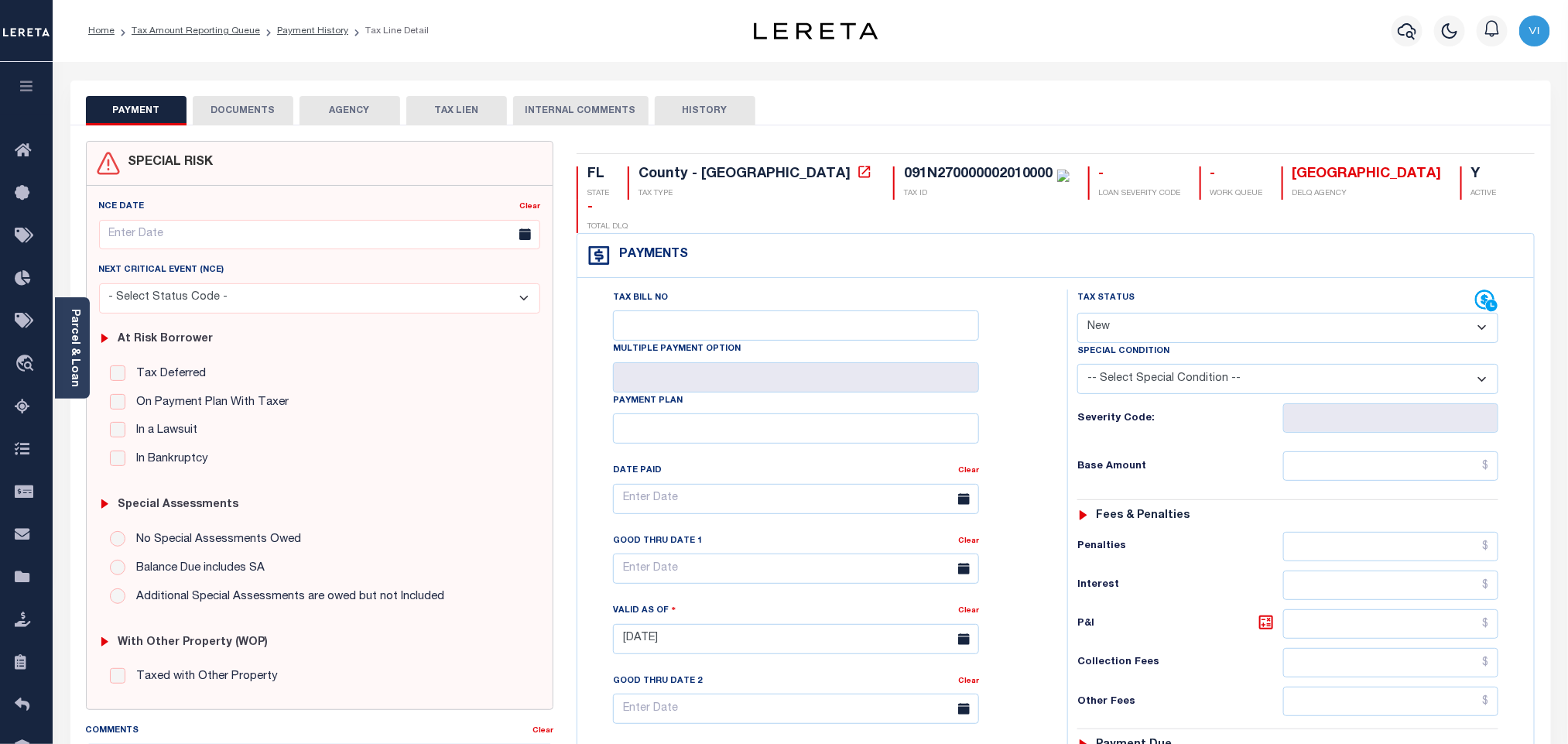
click at [232, 119] on button "DOCUMENTS" at bounding box center [243, 110] width 101 height 29
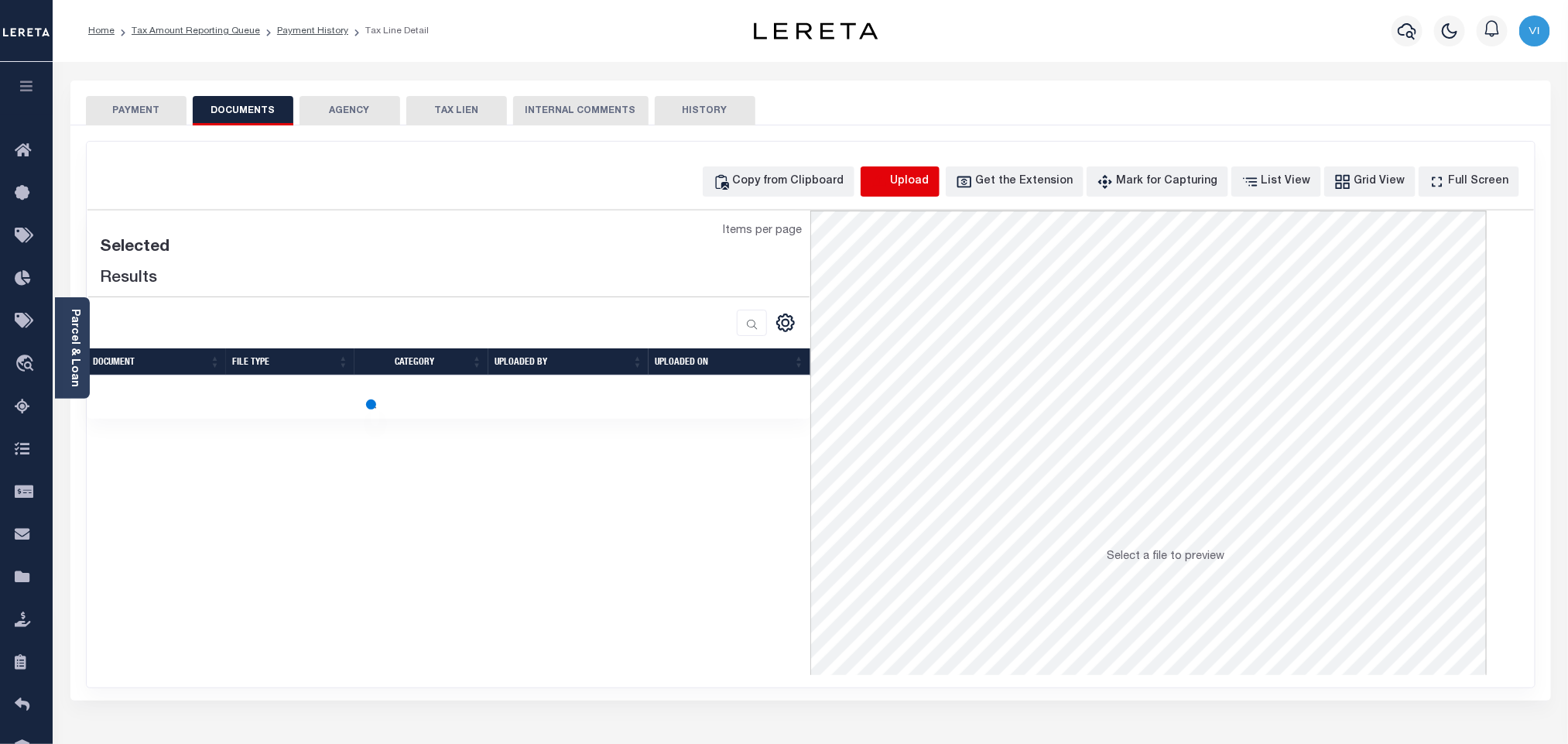
click at [887, 189] on icon "button" at bounding box center [879, 182] width 17 height 17
select select "POP"
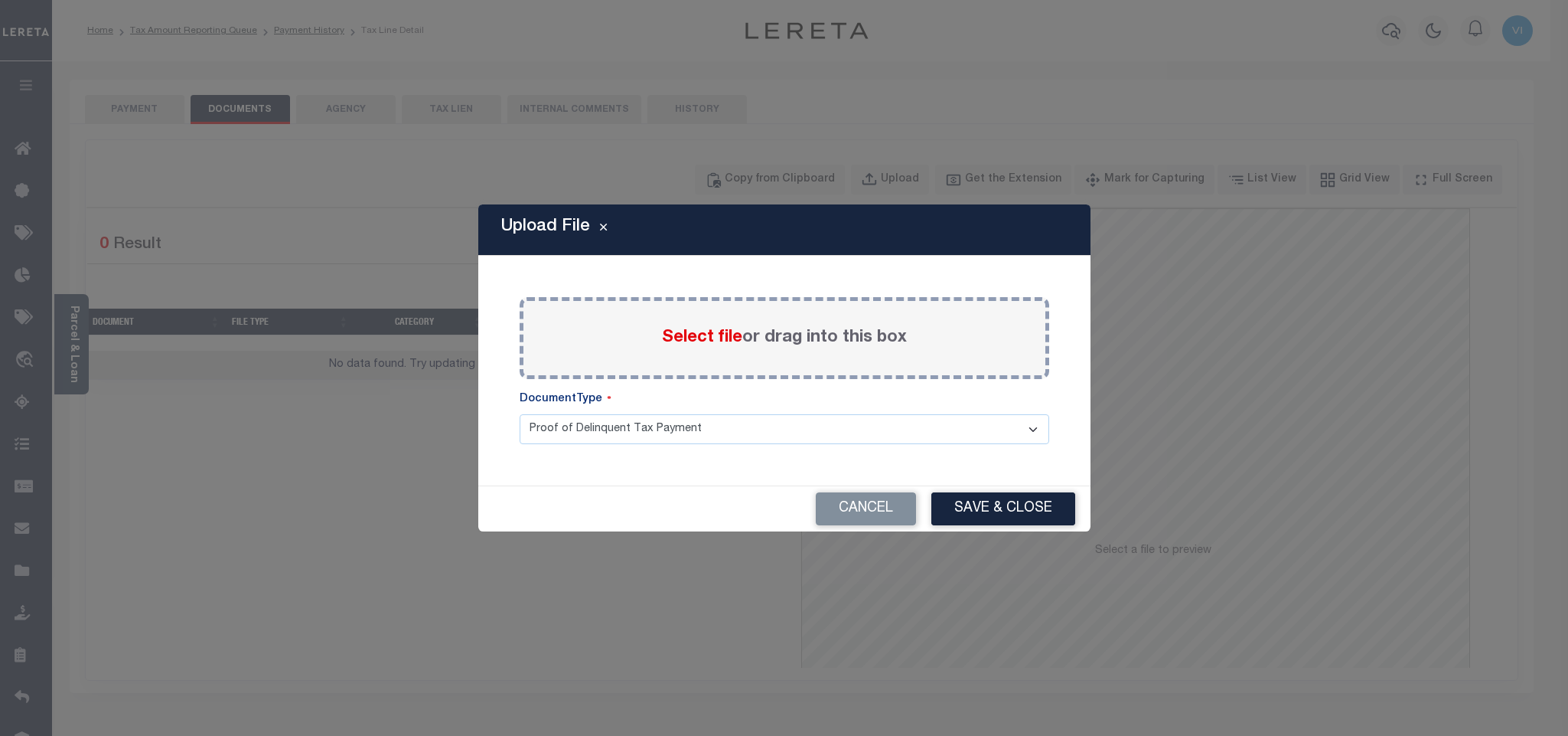
click at [676, 345] on span "Select file" at bounding box center [701, 338] width 80 height 17
click at [0, 0] on input "Select file or drag into this box" at bounding box center [0, 0] width 0 height 0
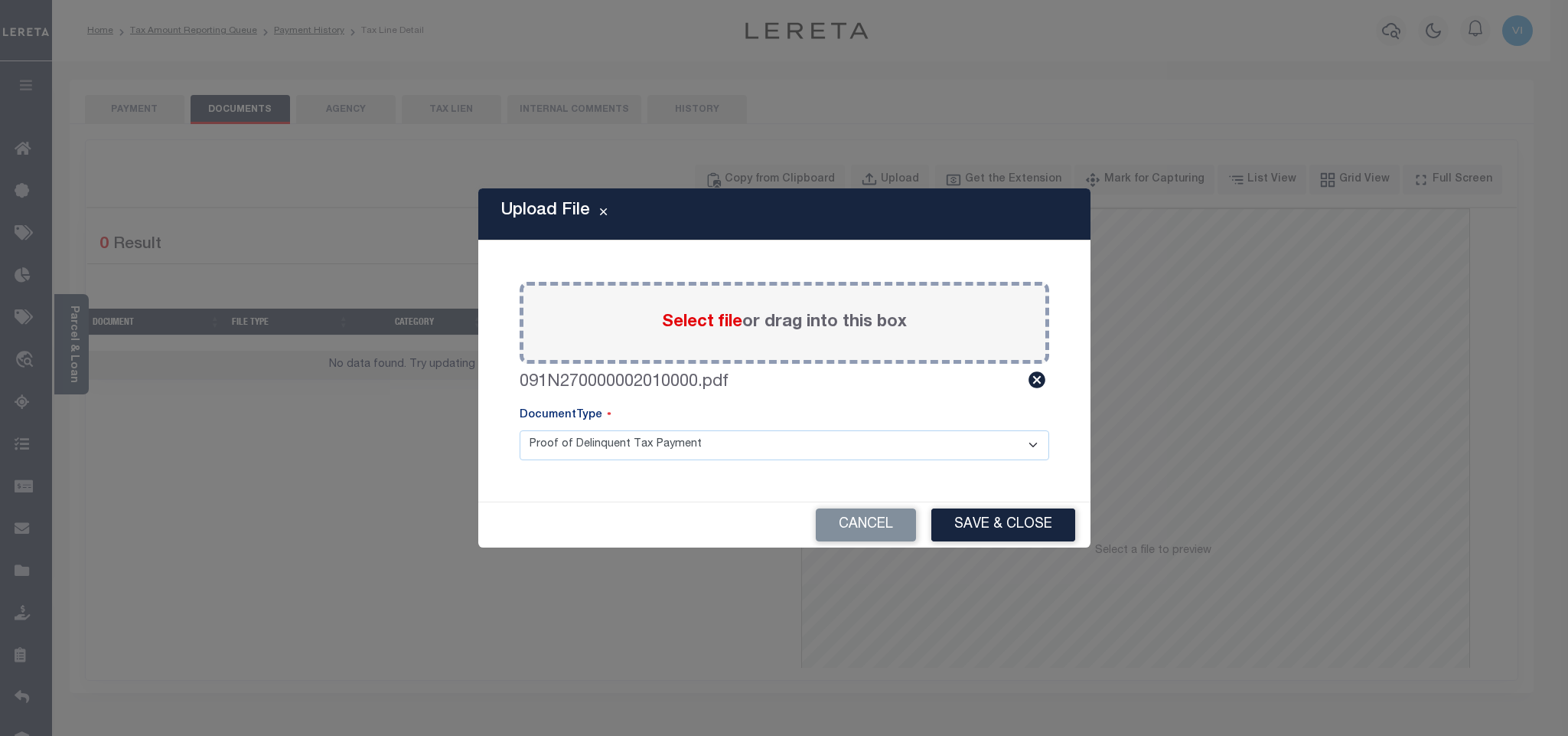
click at [570, 452] on select "Proof of Delinquent Tax Payment" at bounding box center [785, 445] width 530 height 30
click at [520, 430] on select "Proof of Delinquent Tax Payment" at bounding box center [785, 445] width 530 height 30
click at [997, 522] on button "Save & Close" at bounding box center [1003, 525] width 144 height 33
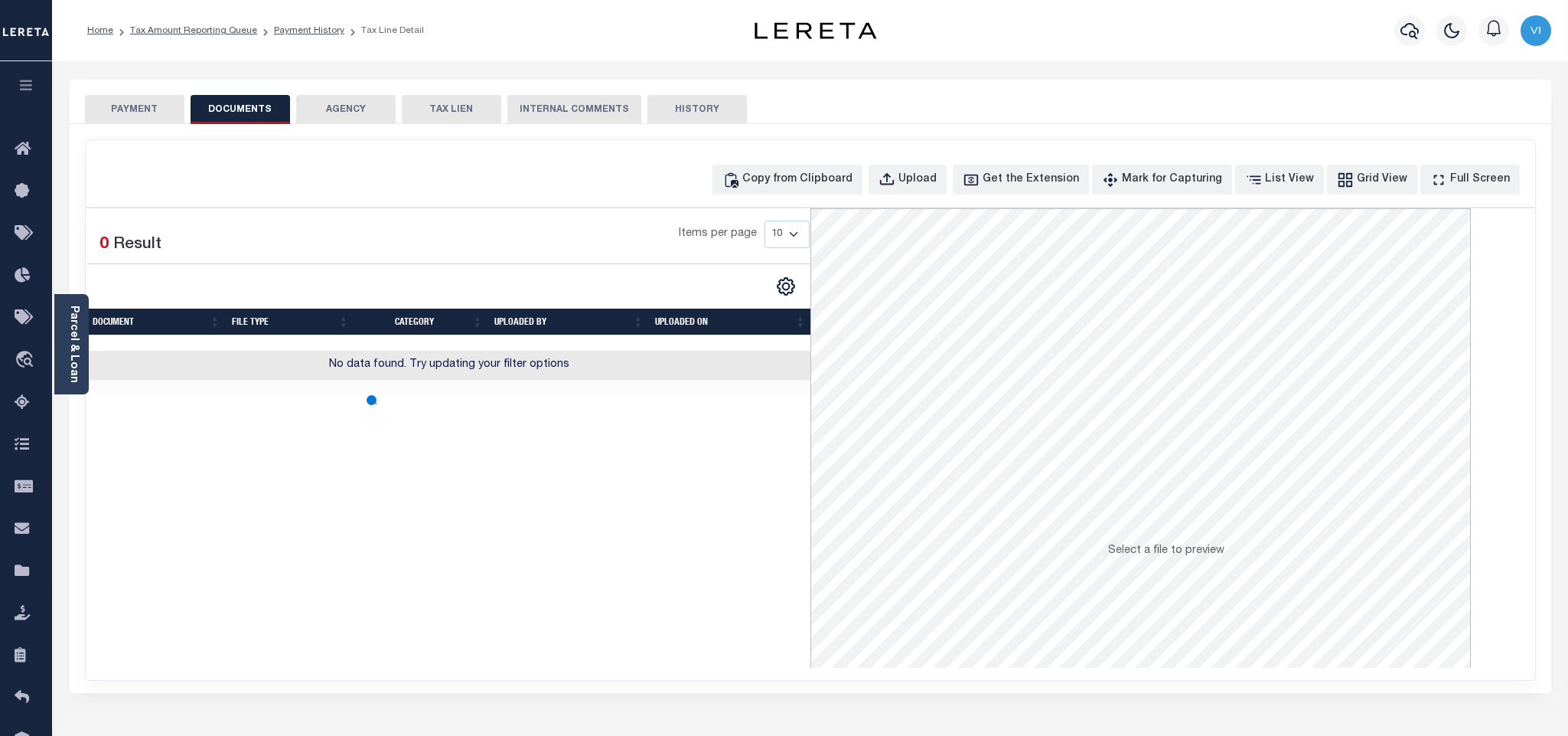
click at [104, 104] on button "PAYMENT" at bounding box center [135, 109] width 100 height 29
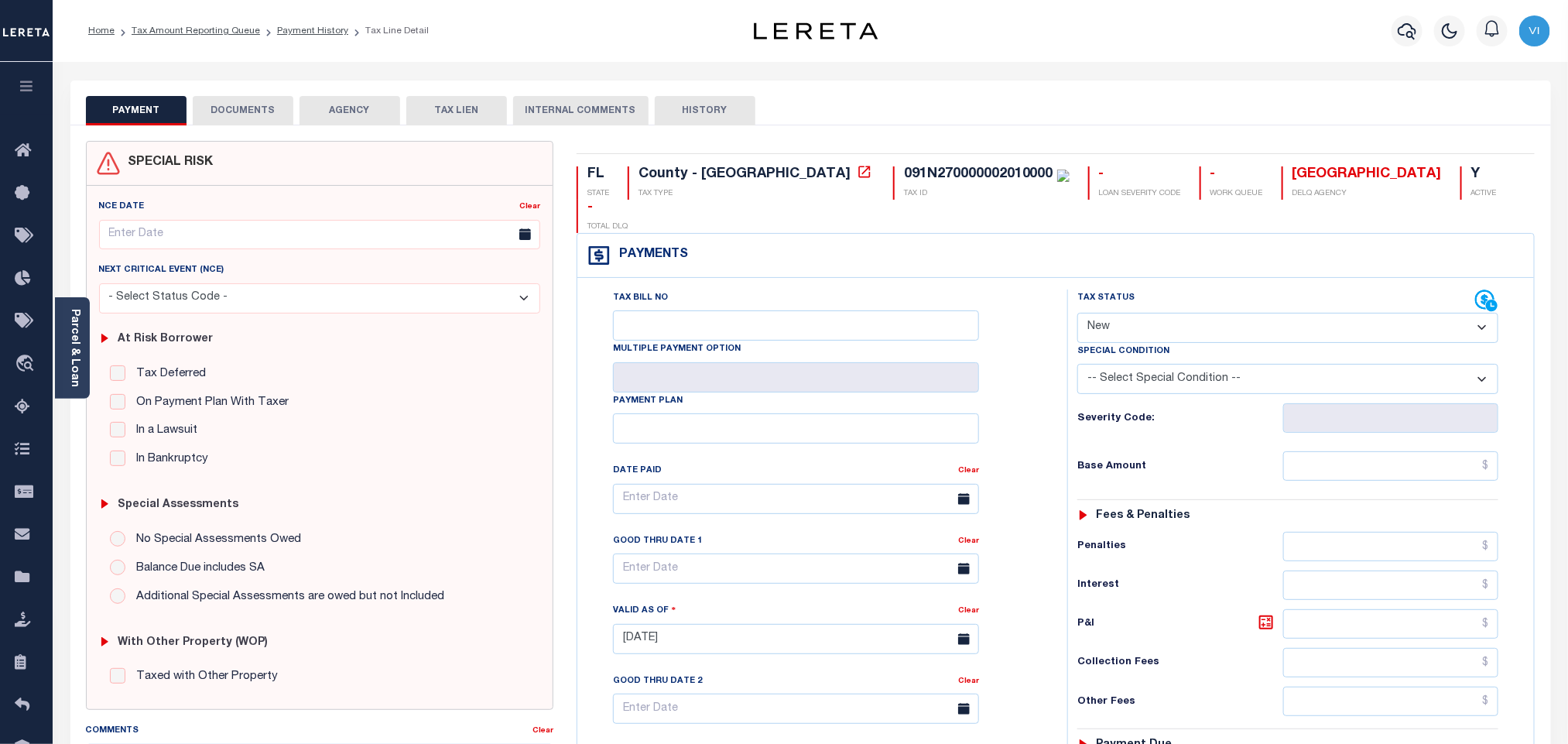
click at [1154, 313] on select "- Select Status Code - Open Due/Unpaid Paid Incomplete No Tax Due Internal Refu…" at bounding box center [1287, 328] width 421 height 30
select select "PYD"
click at [1077, 313] on select "- Select Status Code - Open Due/Unpaid Paid Incomplete No Tax Due Internal Refu…" at bounding box center [1287, 328] width 421 height 30
type input "[DATE]"
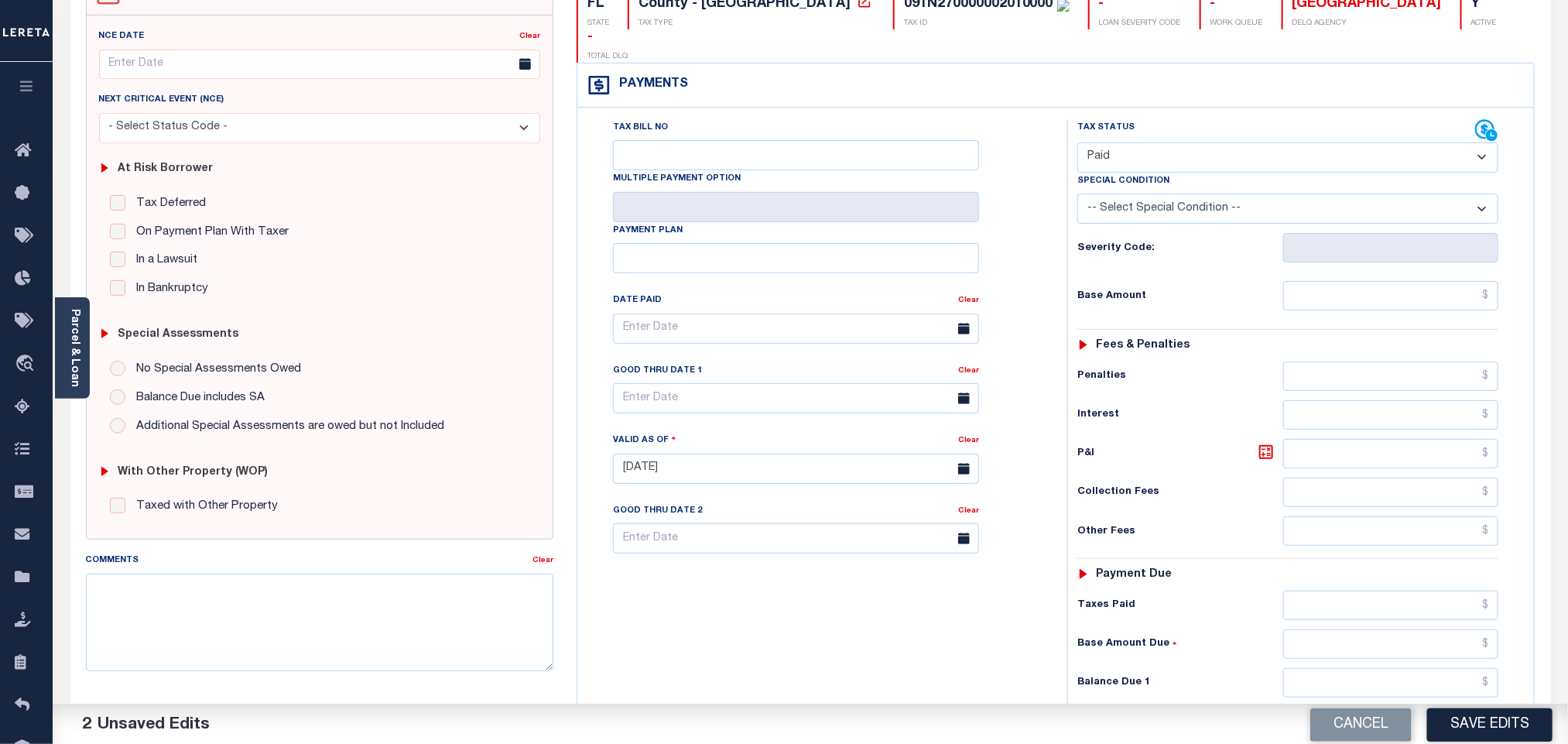
scroll to position [403, 0]
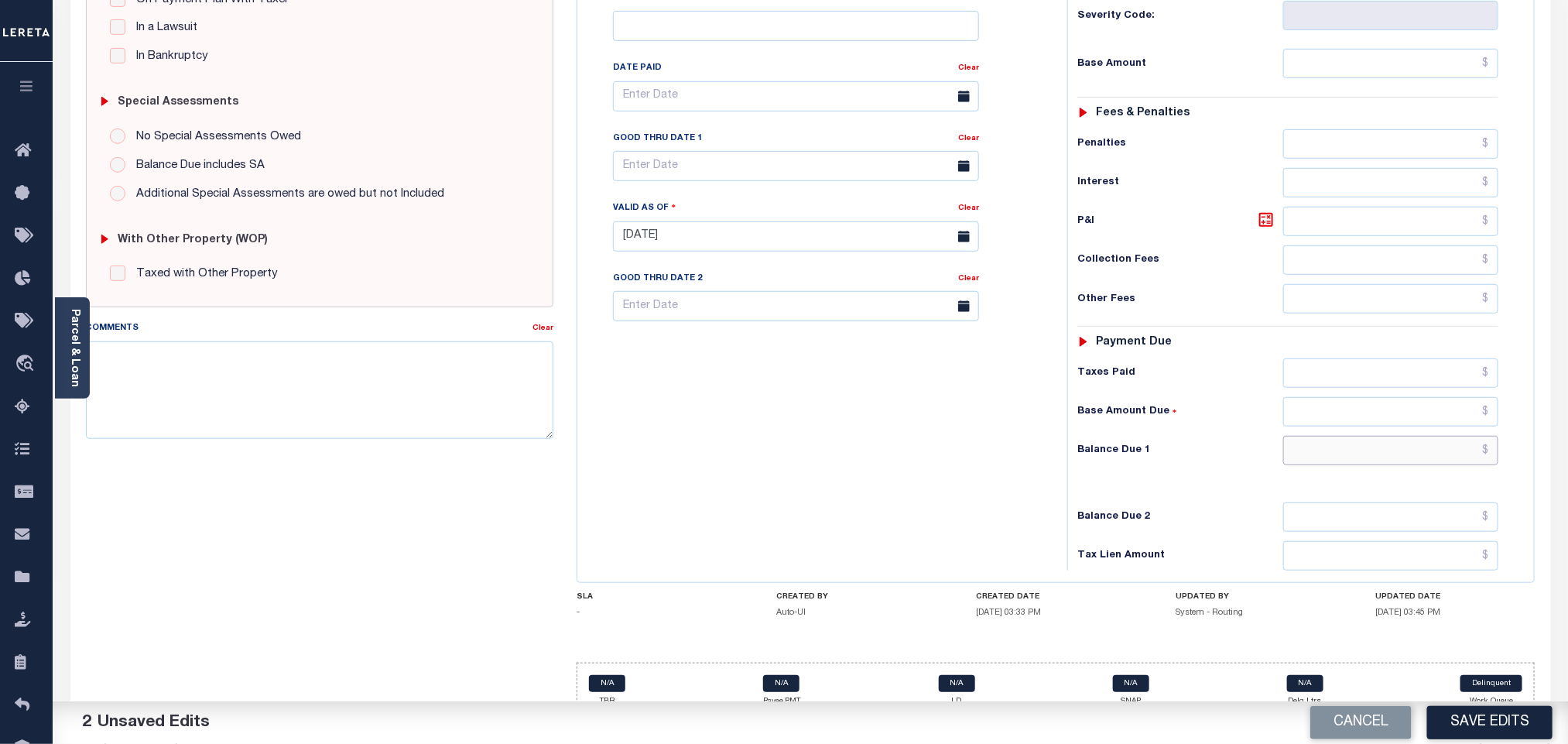
click at [1362, 437] on input "text" at bounding box center [1391, 450] width 216 height 29
type input "$0.00"
click at [1470, 725] on button "Save Edits" at bounding box center [1489, 723] width 125 height 33
checkbox input "false"
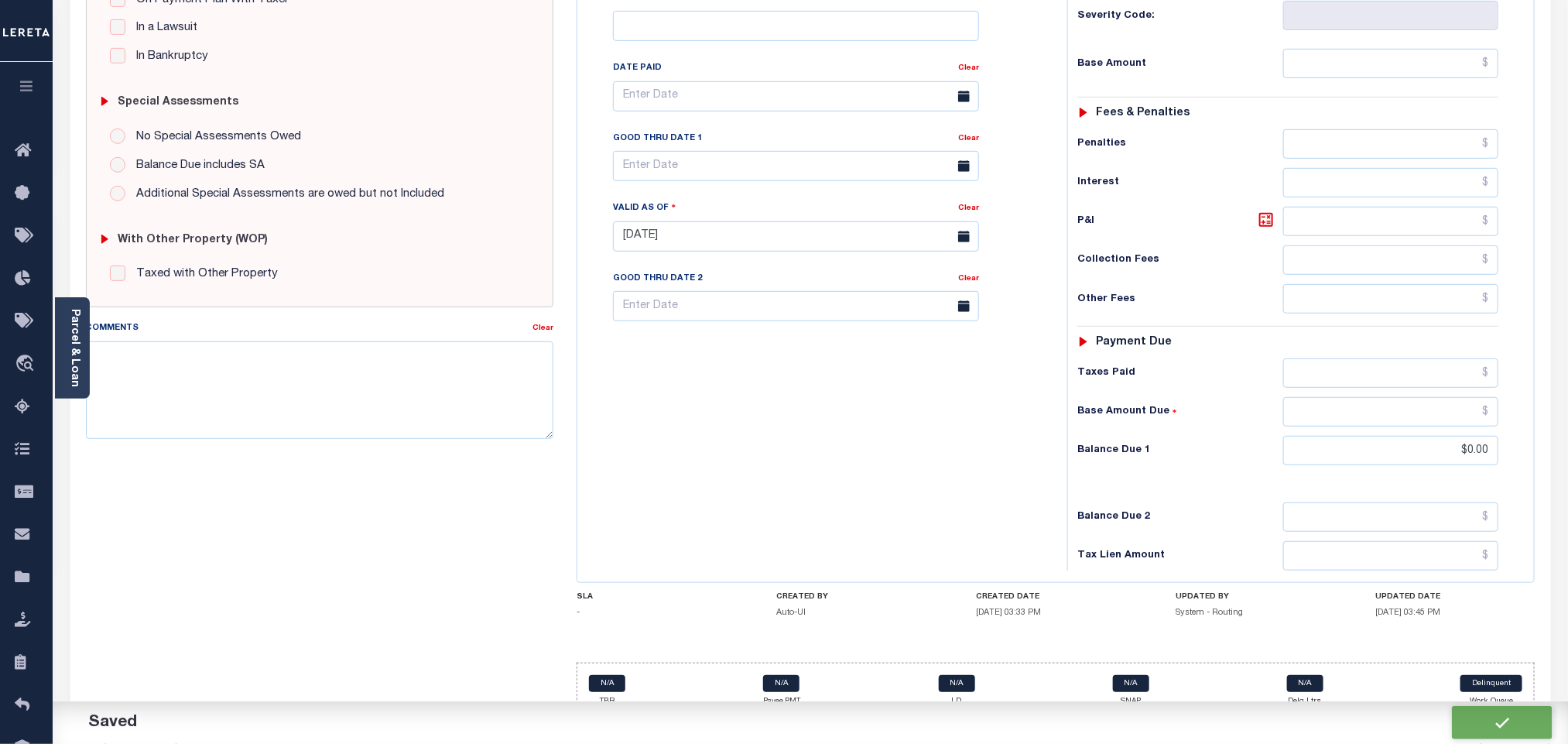
checkbox input "false"
type input "$0"
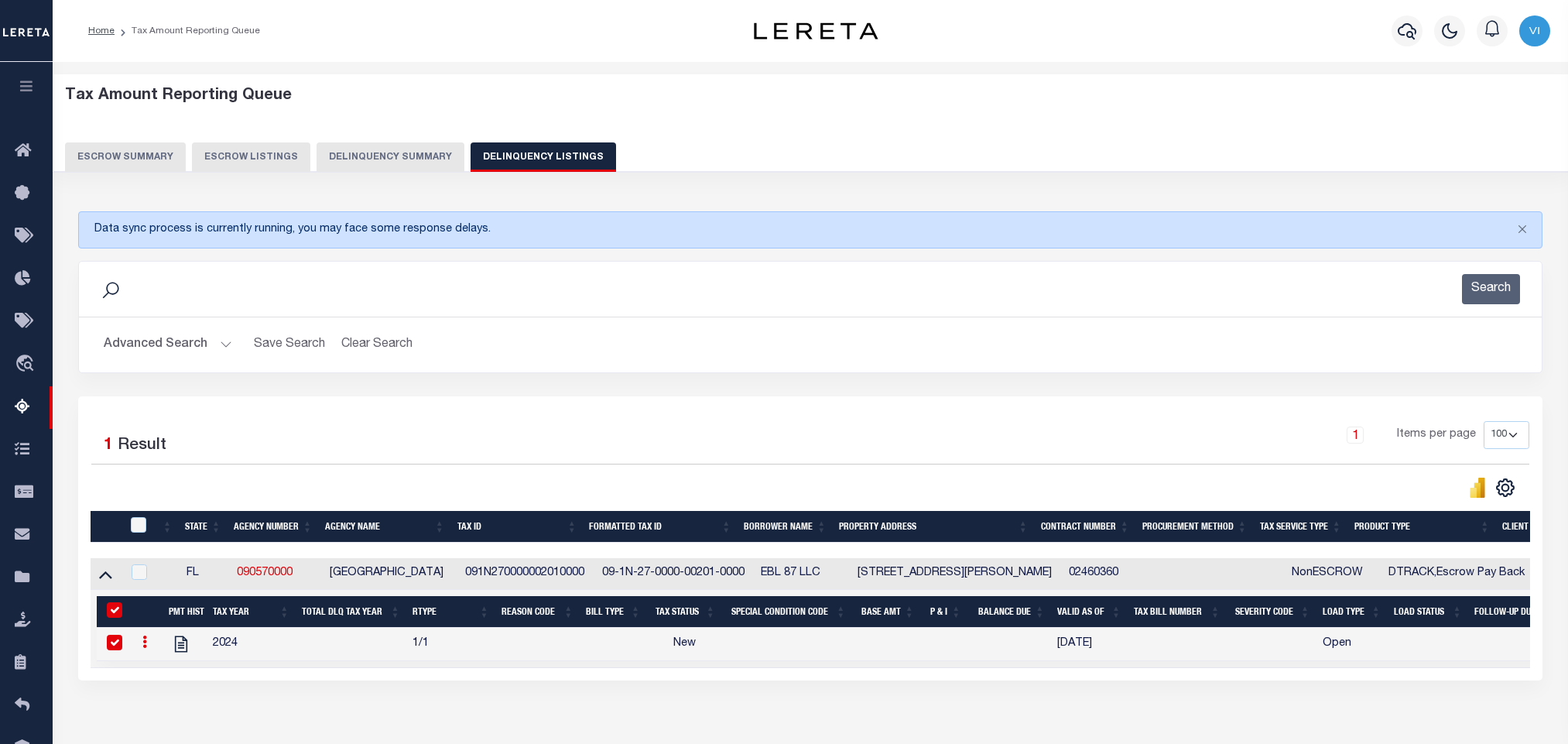
select select "100"
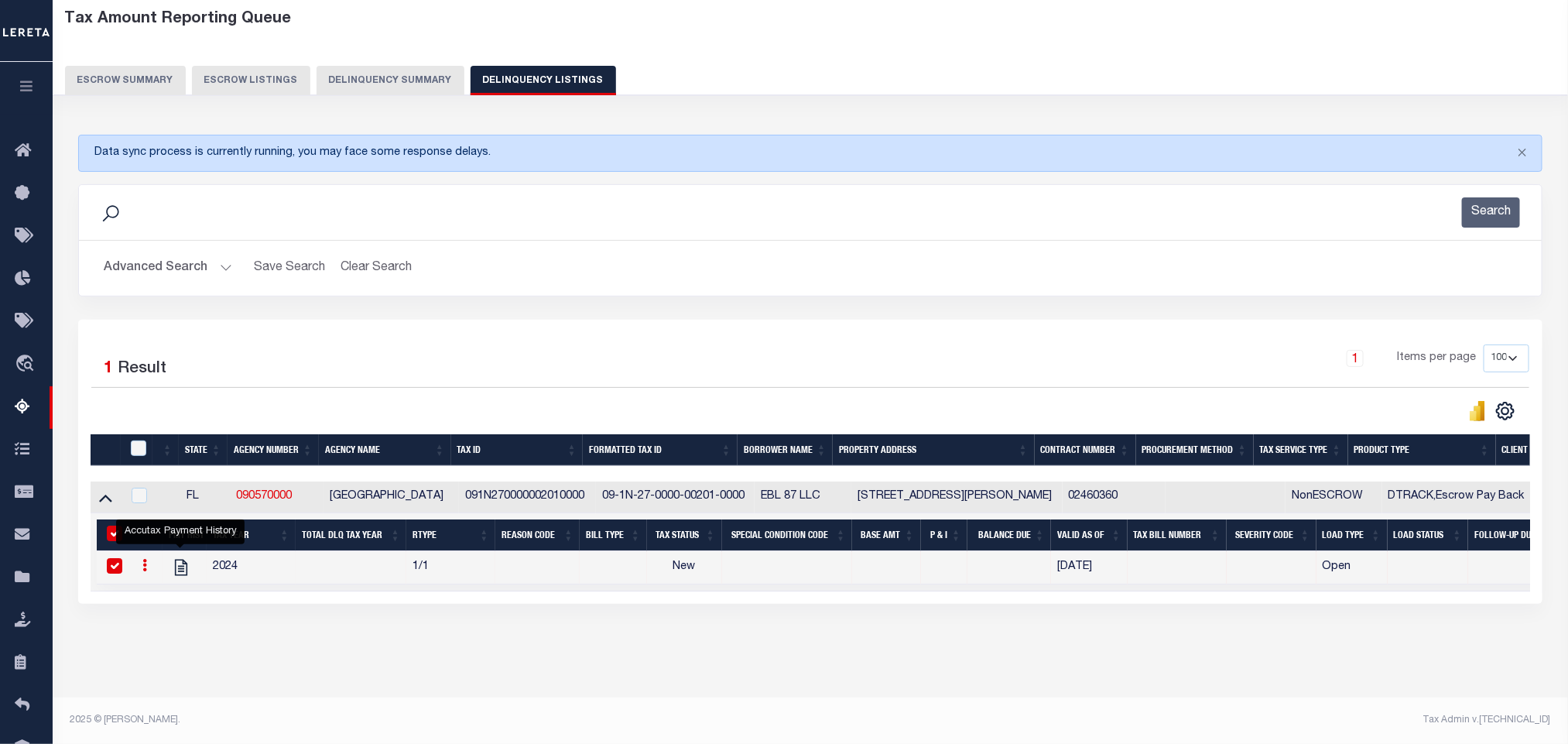
scroll to position [76, 0]
click at [128, 273] on button "Advanced Search" at bounding box center [168, 268] width 128 height 30
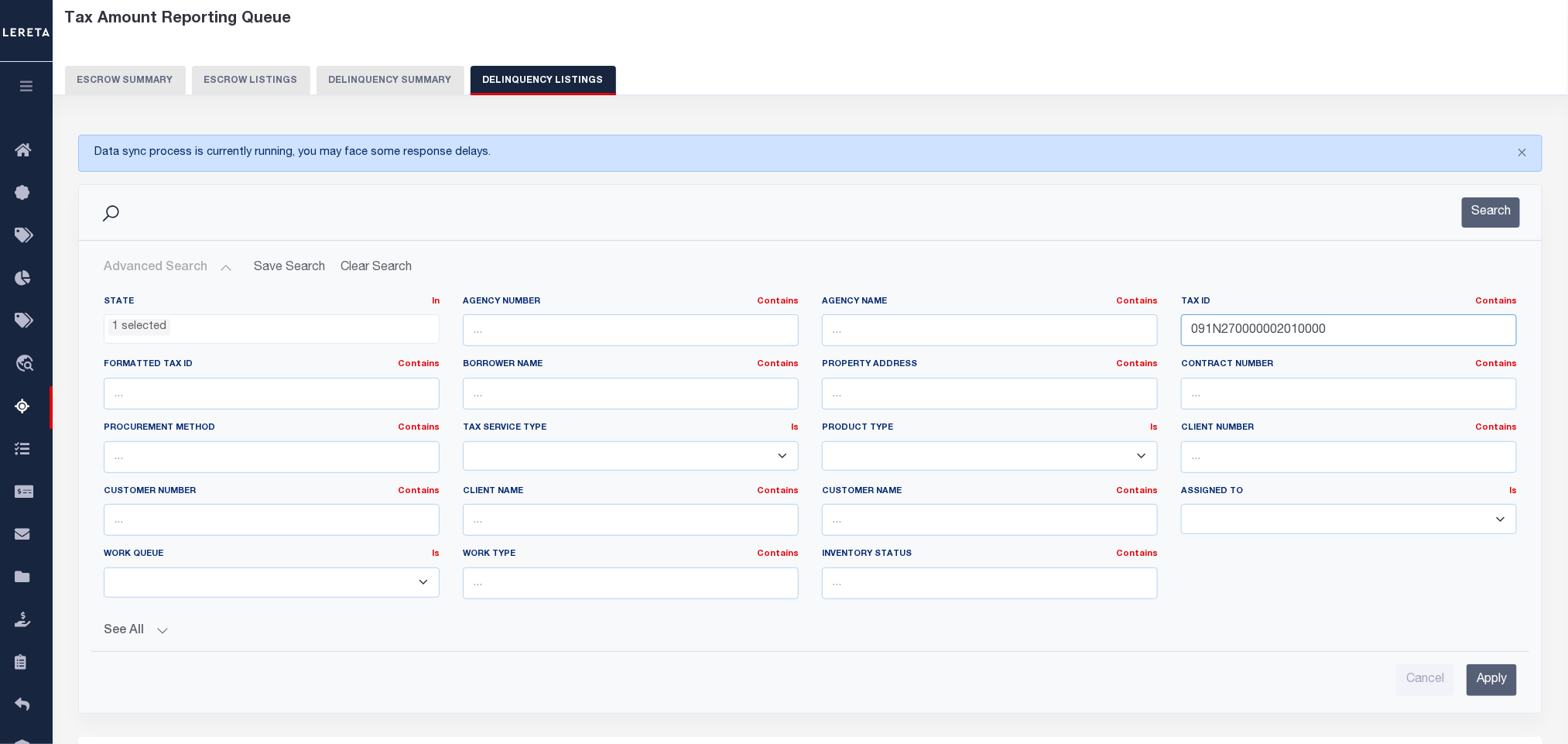
click at [1396, 334] on input "091N270000002010000" at bounding box center [1349, 330] width 336 height 32
paste input "277700000009"
type input "091N272777000000090"
click at [1492, 686] on input "Apply" at bounding box center [1492, 680] width 50 height 32
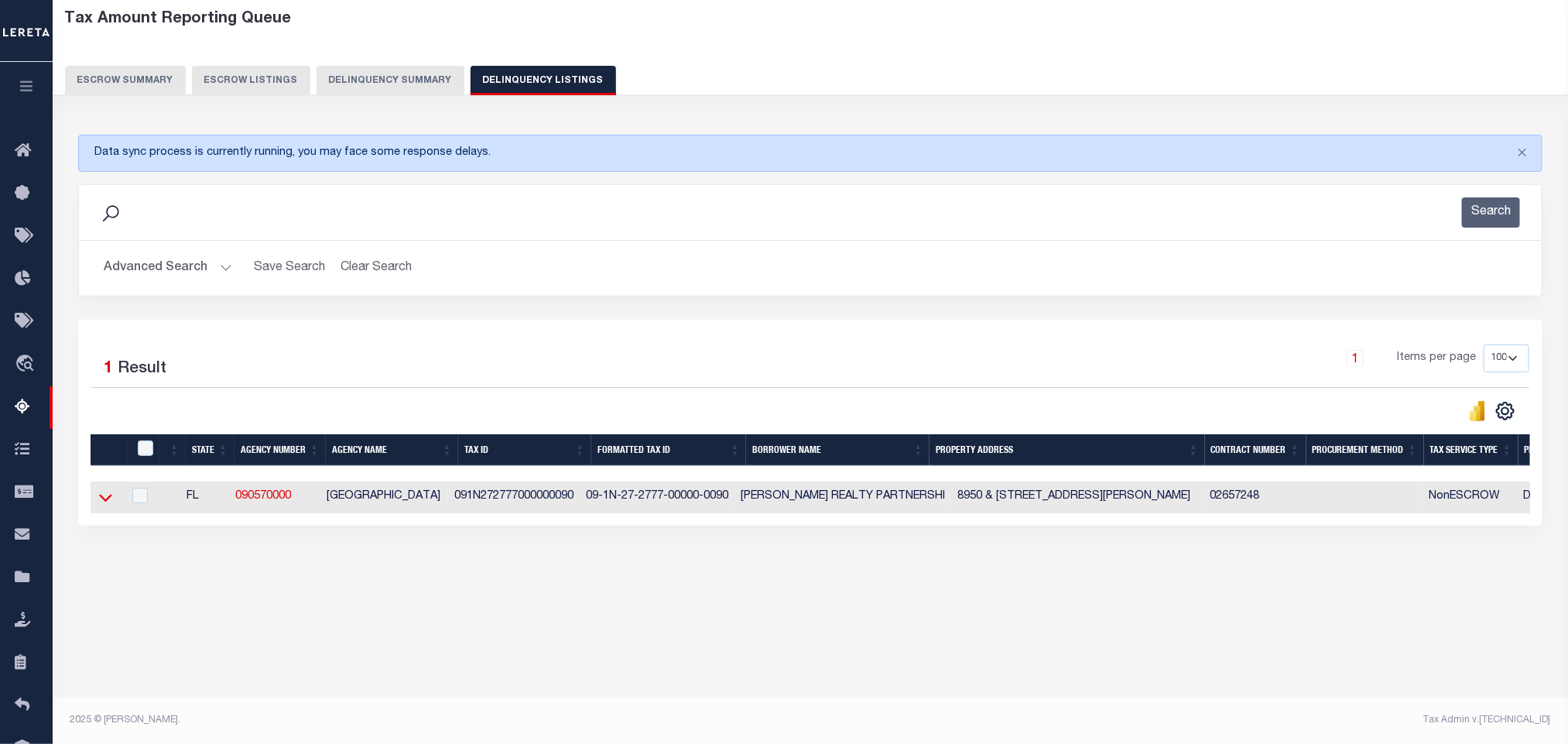
click at [101, 505] on icon at bounding box center [106, 497] width 13 height 17
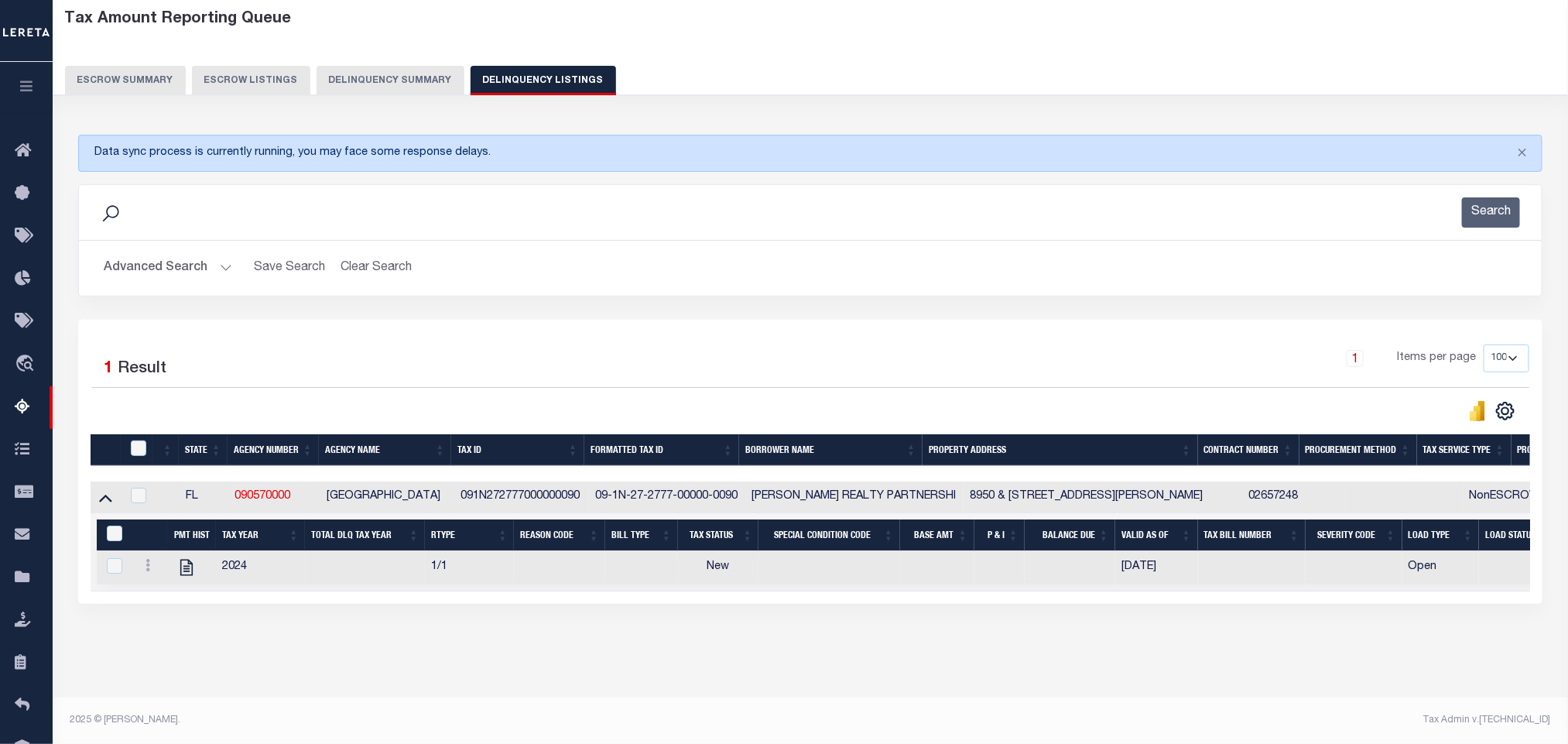
click at [418, 671] on div "Tax Amount Reporting Queue Escrow Summary Escrow Listings In" at bounding box center [810, 348] width 1506 height 696
click at [193, 578] on icon "" at bounding box center [187, 567] width 20 height 20
checkbox input "true"
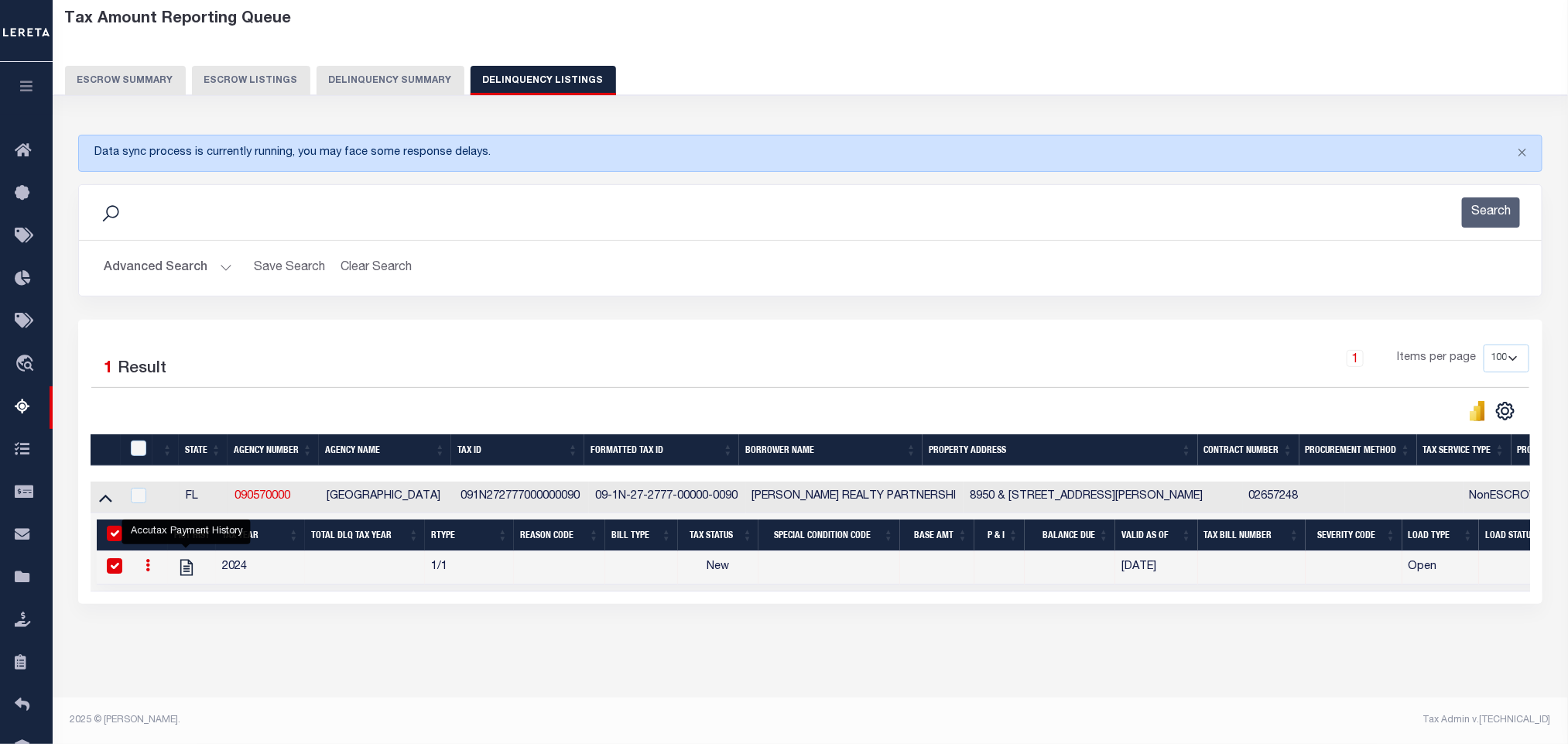
click at [163, 266] on button "Advanced Search" at bounding box center [168, 268] width 128 height 30
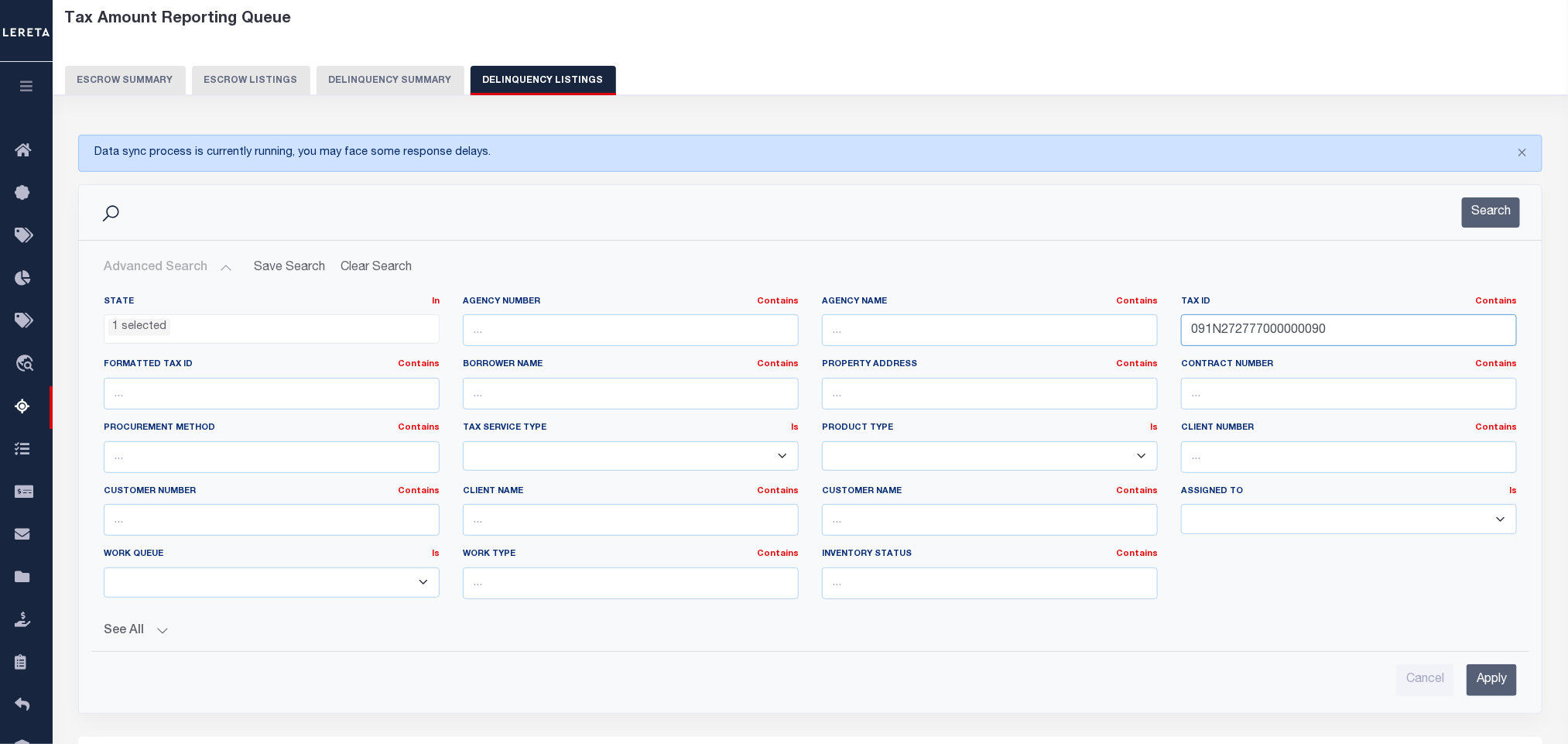
click at [1333, 327] on input "091N272777000000090" at bounding box center [1349, 330] width 336 height 32
paste input "8000002603000"
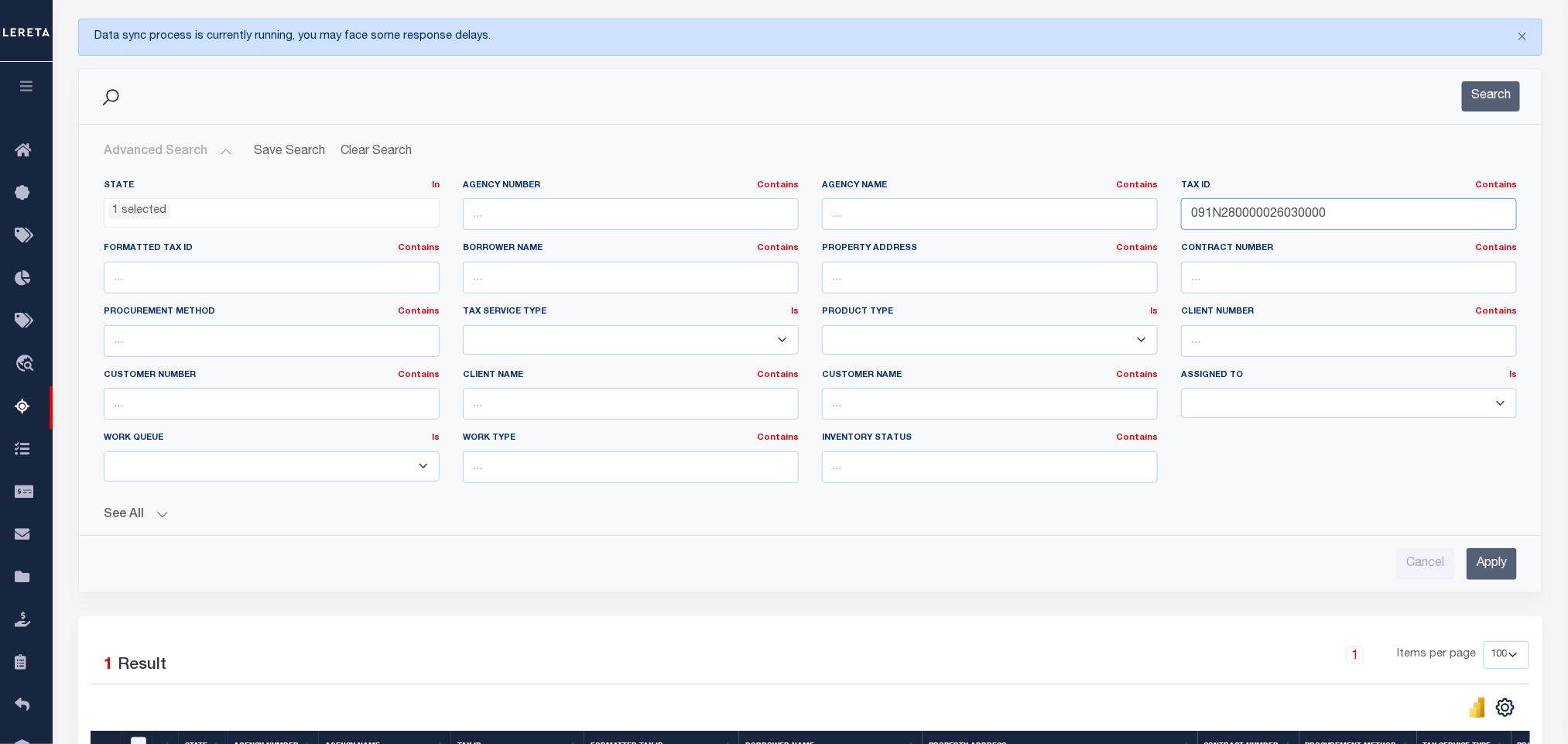
type input "091N280000026030000"
click at [1488, 560] on input "Apply" at bounding box center [1492, 564] width 50 height 32
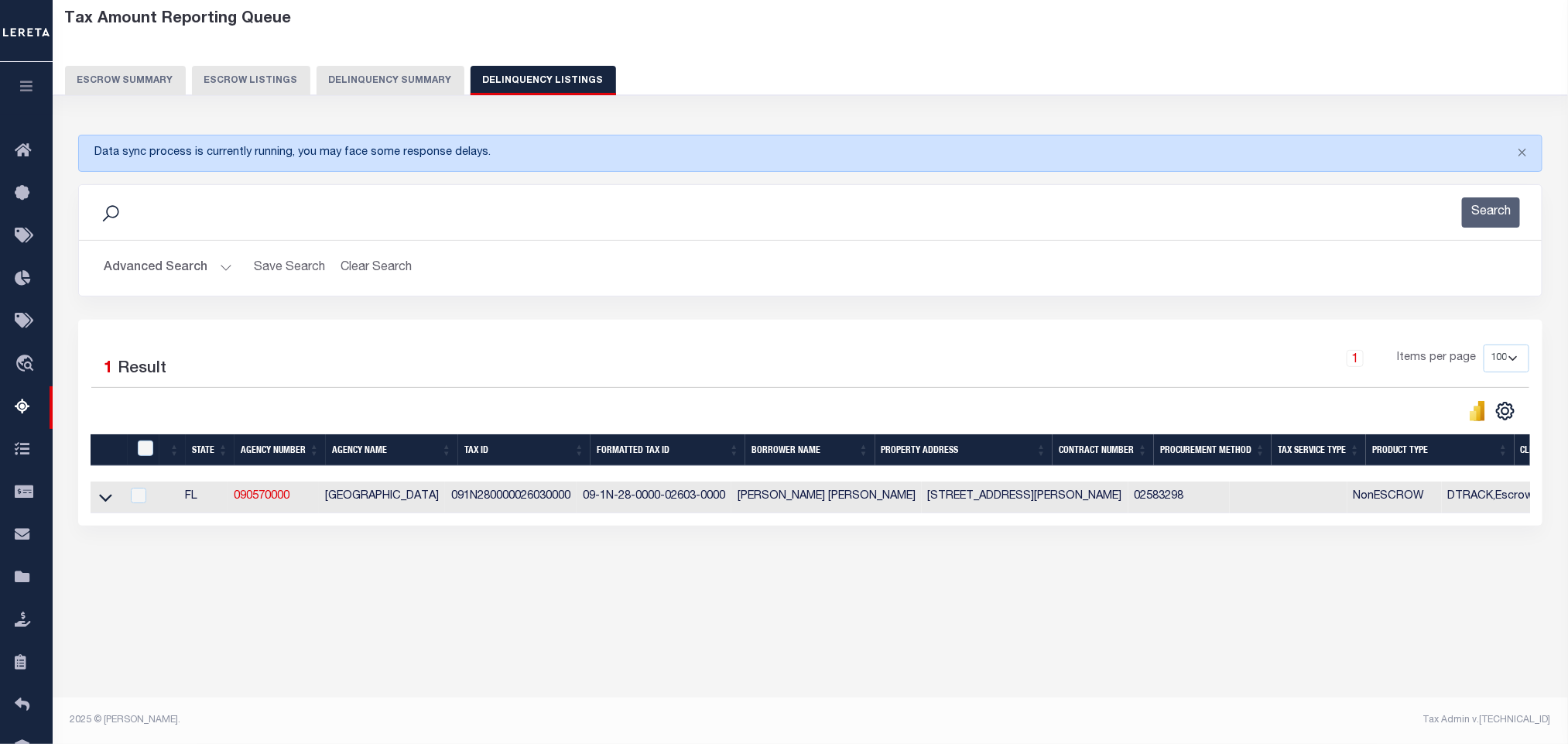
scroll to position [76, 0]
click at [106, 505] on icon at bounding box center [106, 497] width 13 height 17
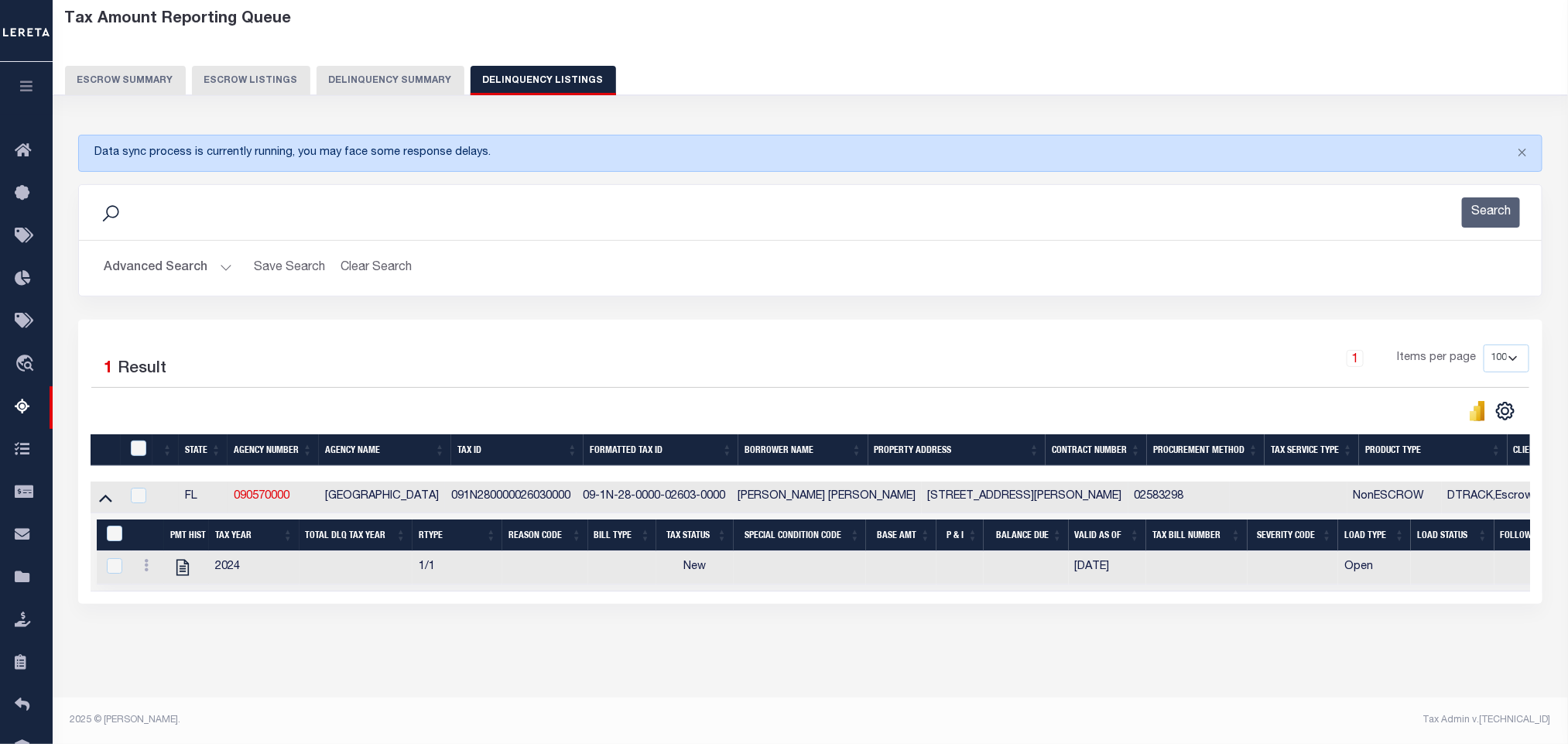
scroll to position [94, 0]
click at [425, 627] on div "Data sync process is currently running, you may face some response delays. Sear…" at bounding box center [810, 385] width 1485 height 531
click at [184, 560] on icon "" at bounding box center [183, 567] width 13 height 17
checkbox input "true"
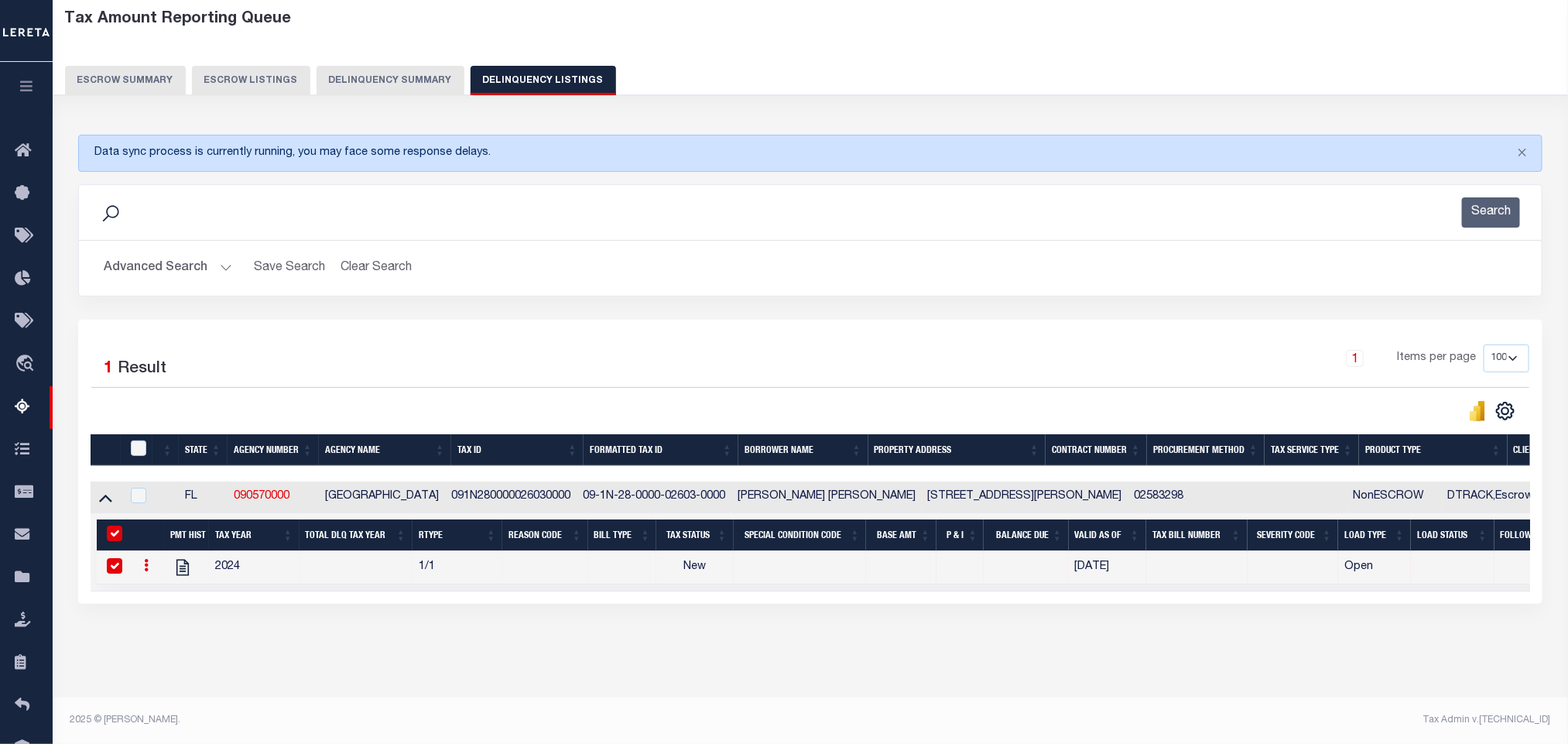
click at [189, 253] on button "Advanced Search" at bounding box center [168, 268] width 128 height 30
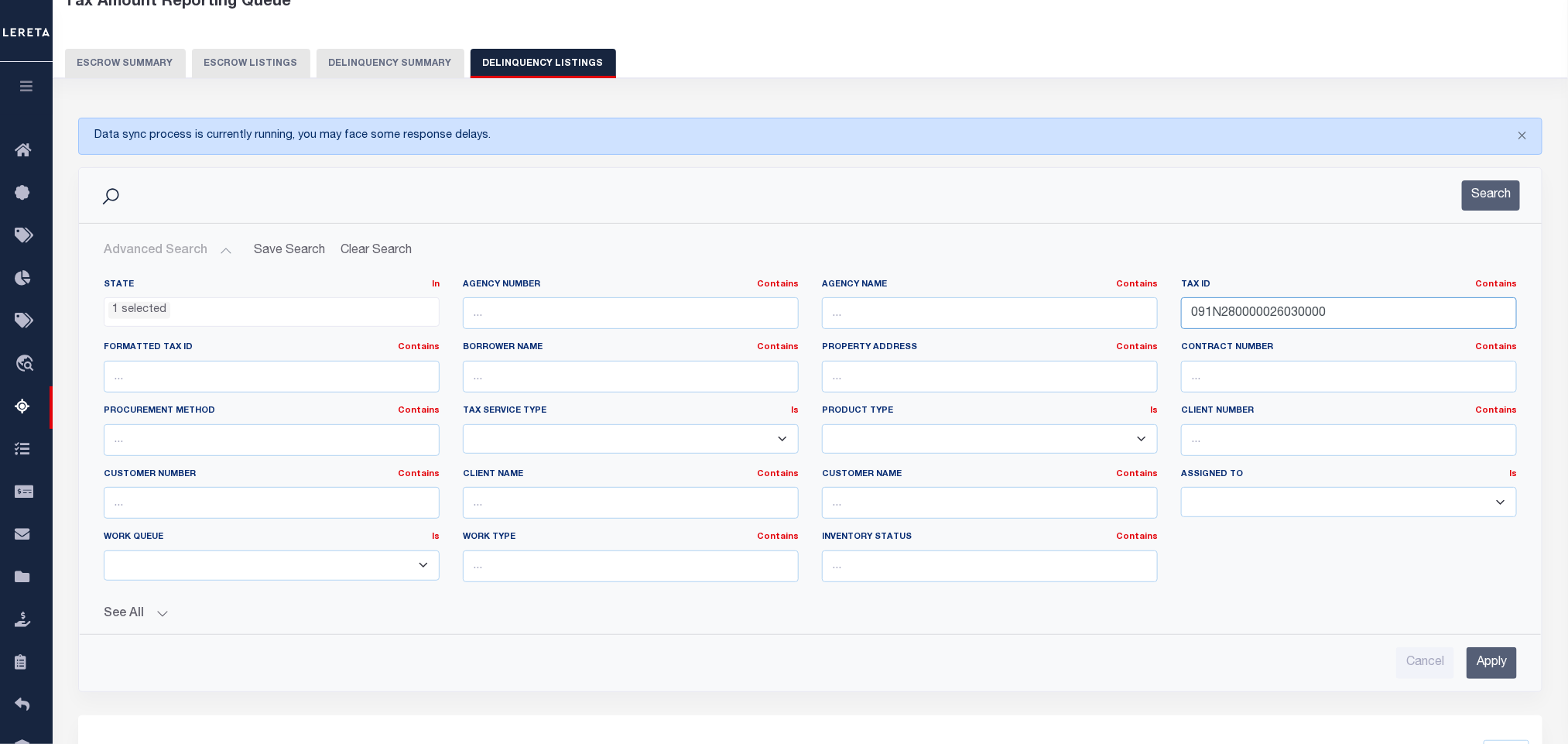
click at [1361, 328] on input "091N280000026030000" at bounding box center [1349, 313] width 336 height 32
paste input "5119"
type input "091N280000051190000"
click at [1479, 667] on input "Apply" at bounding box center [1492, 663] width 50 height 32
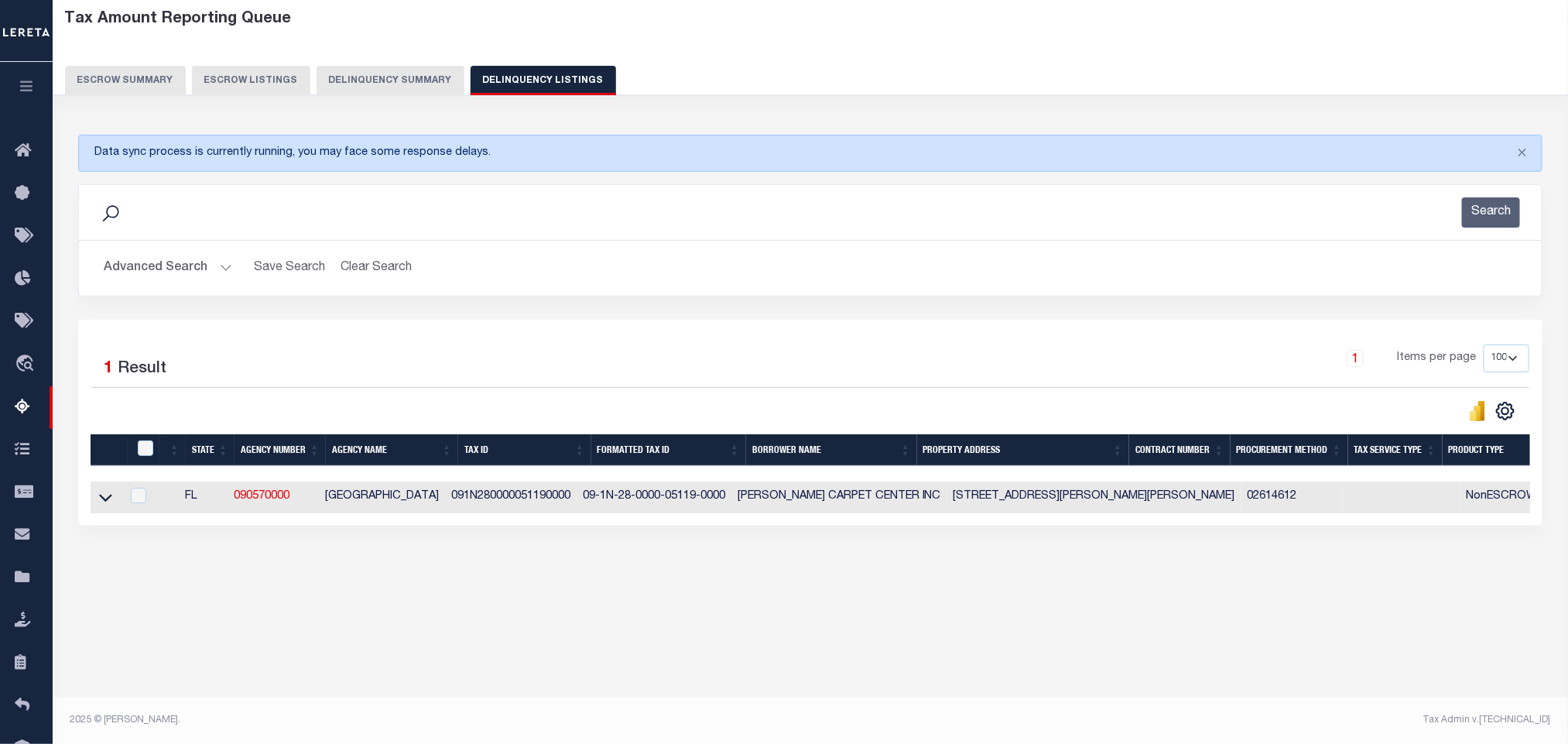
scroll to position [76, 0]
click at [102, 505] on icon at bounding box center [106, 497] width 13 height 17
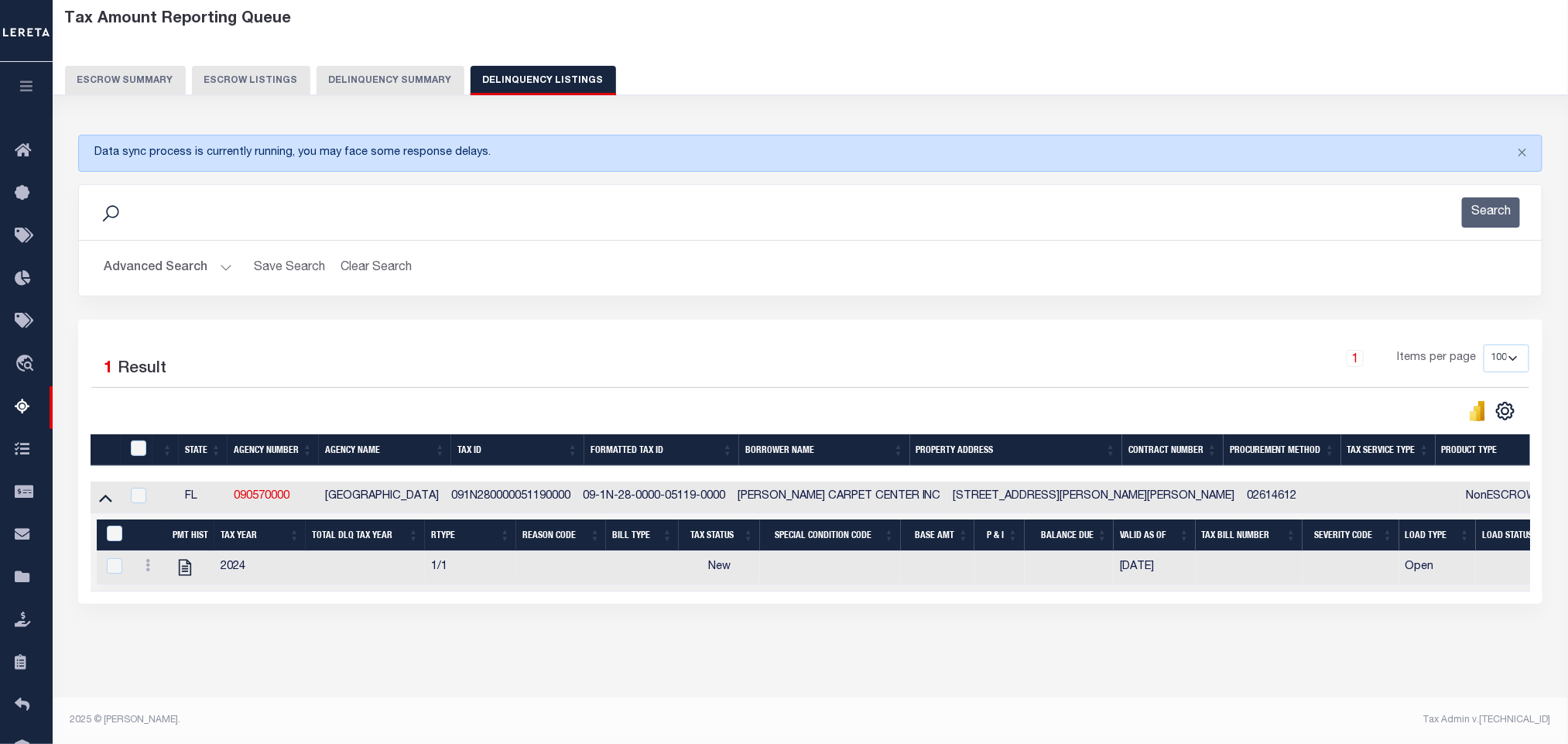
scroll to position [94, 0]
click at [184, 557] on icon "" at bounding box center [185, 567] width 20 height 20
checkbox input "true"
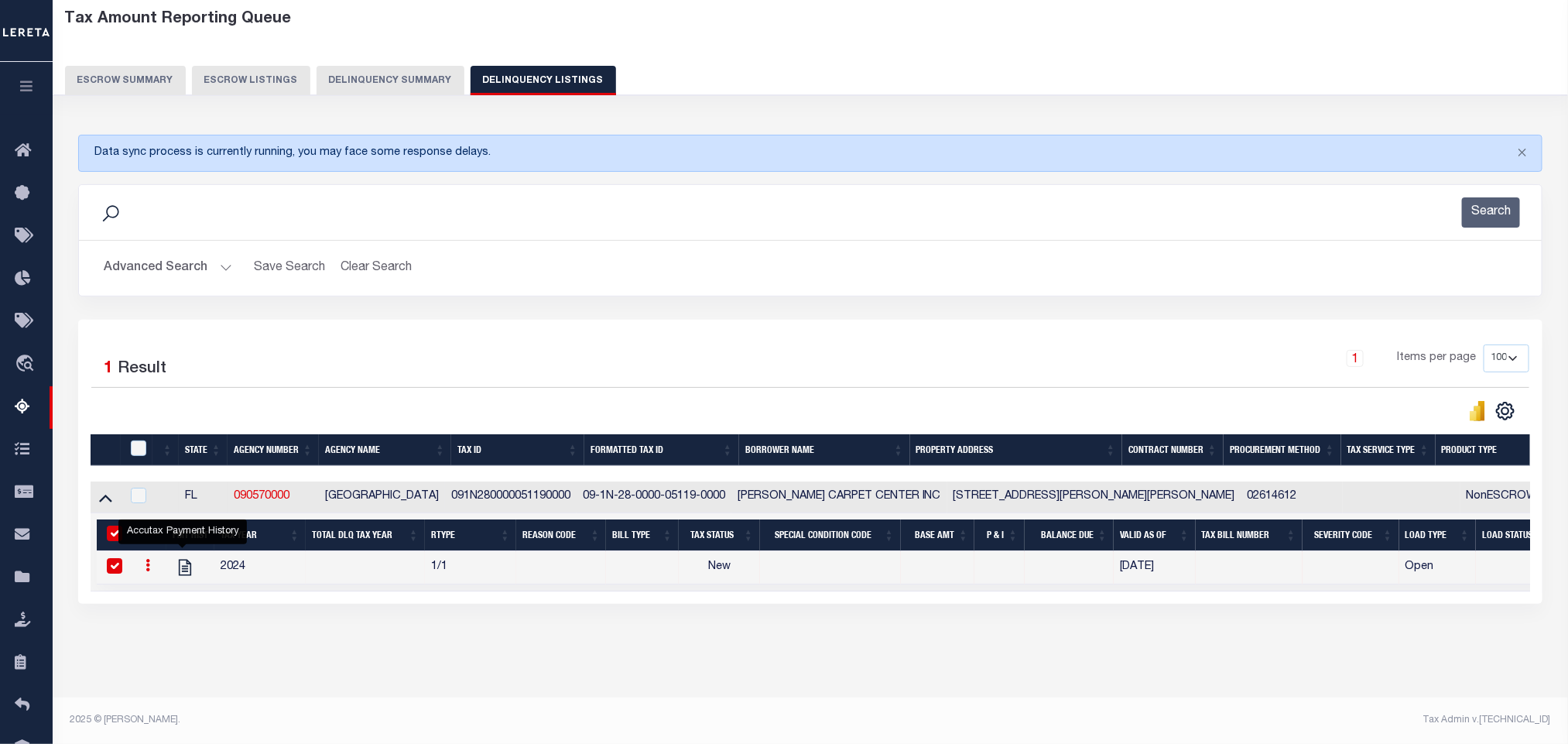
scroll to position [0, 0]
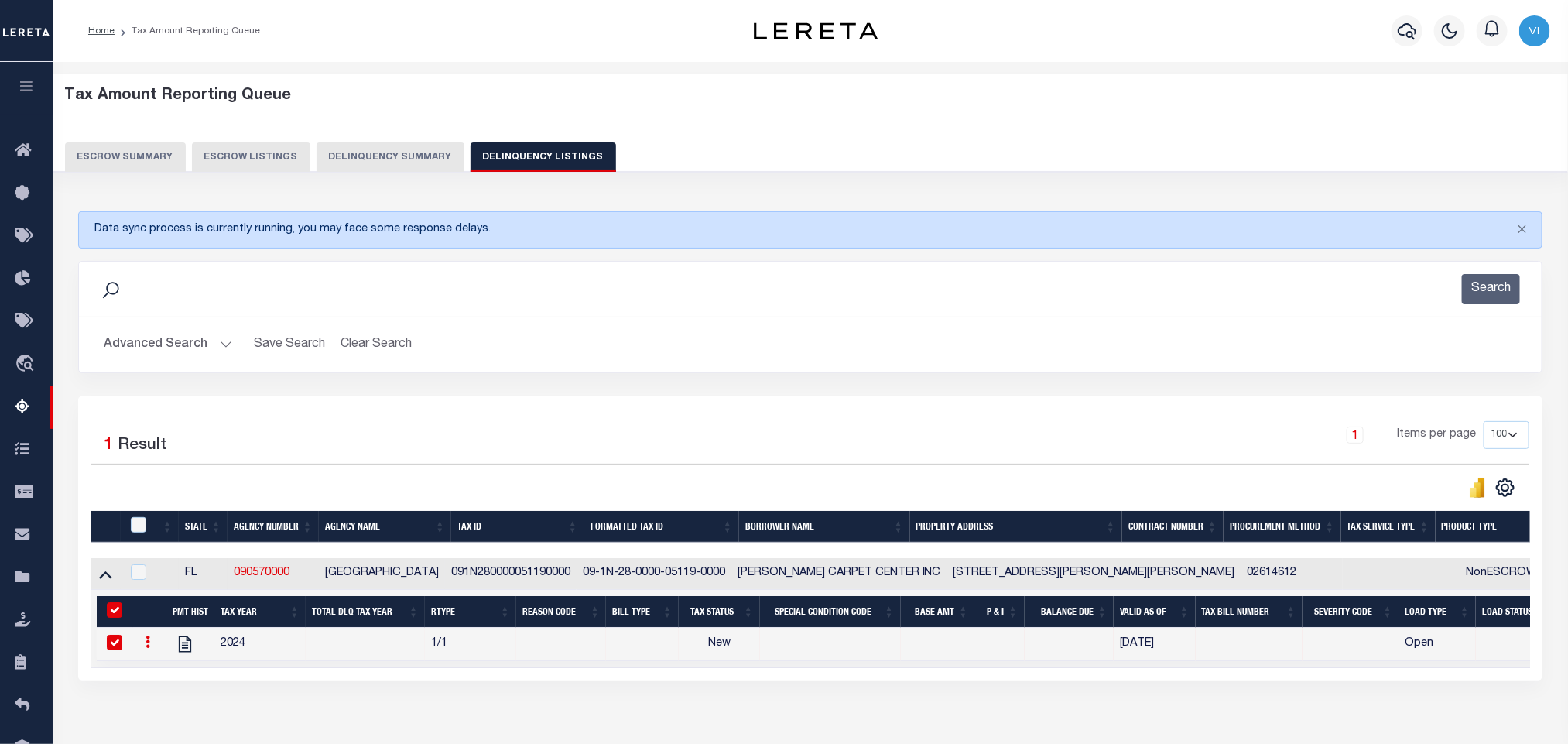
click at [160, 332] on button "Advanced Search" at bounding box center [168, 344] width 128 height 30
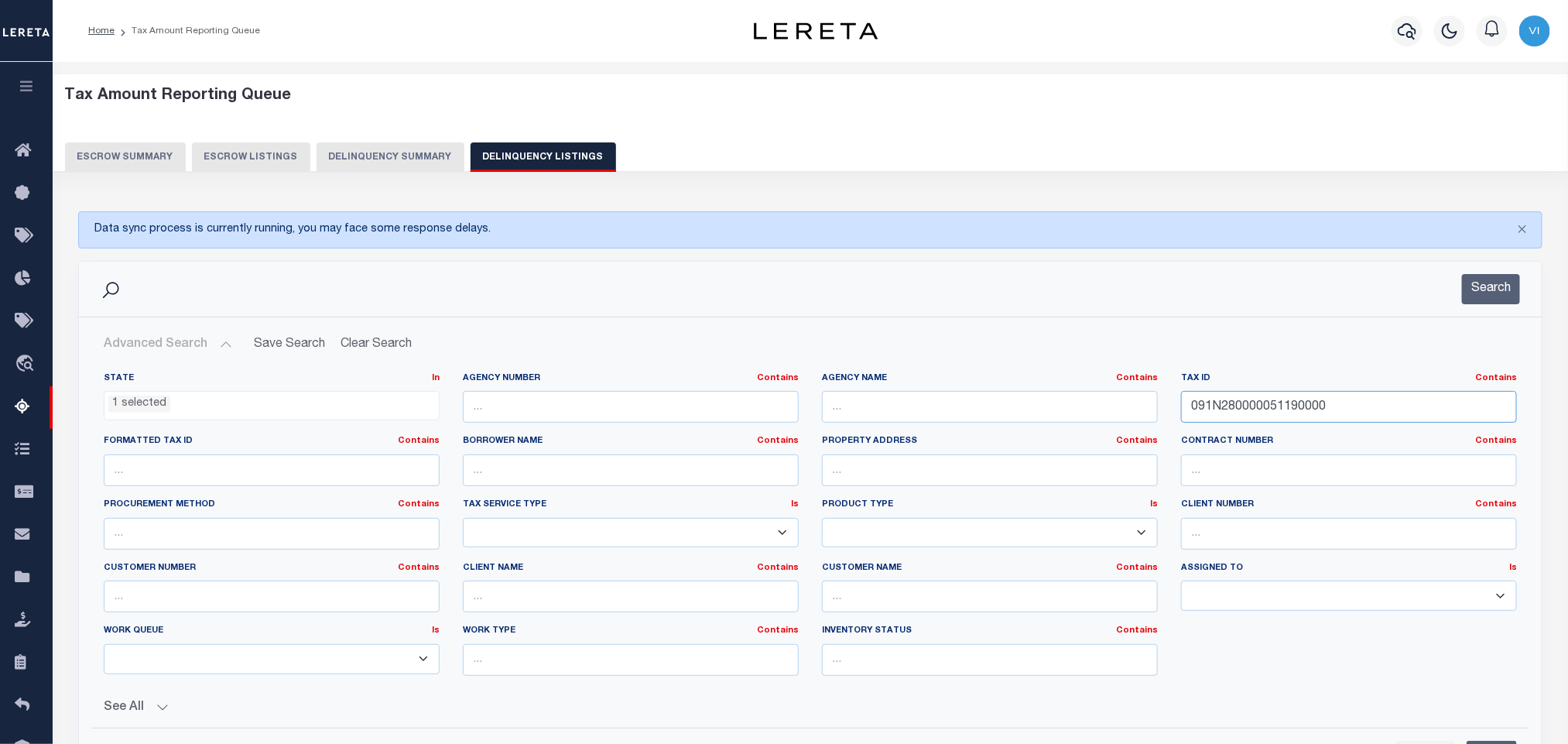
click at [1349, 414] on input "091N280000051190000" at bounding box center [1349, 407] width 336 height 32
paste input "9286100A00024"
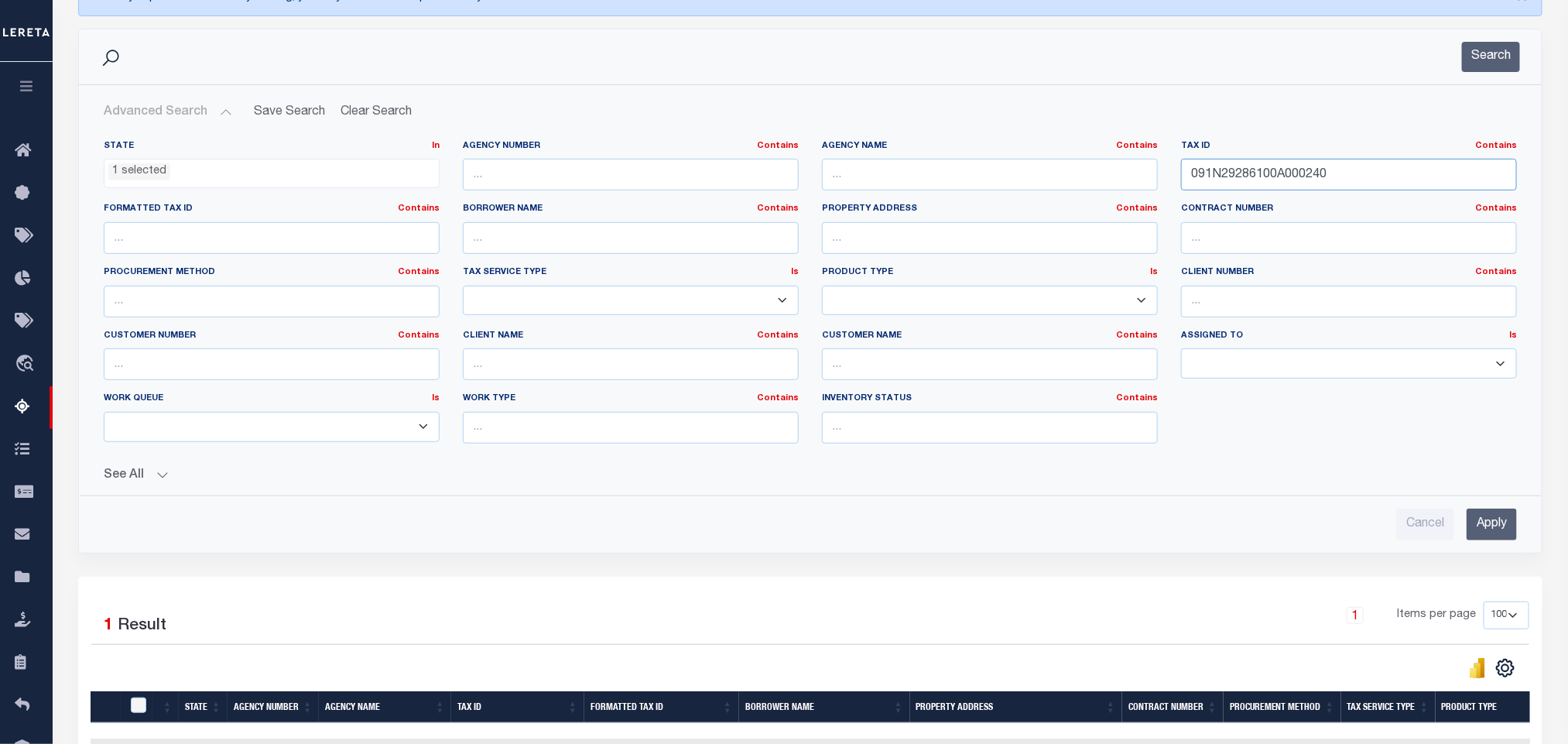
type input "091N29286100A000240"
click at [1488, 528] on input "Apply" at bounding box center [1492, 524] width 50 height 32
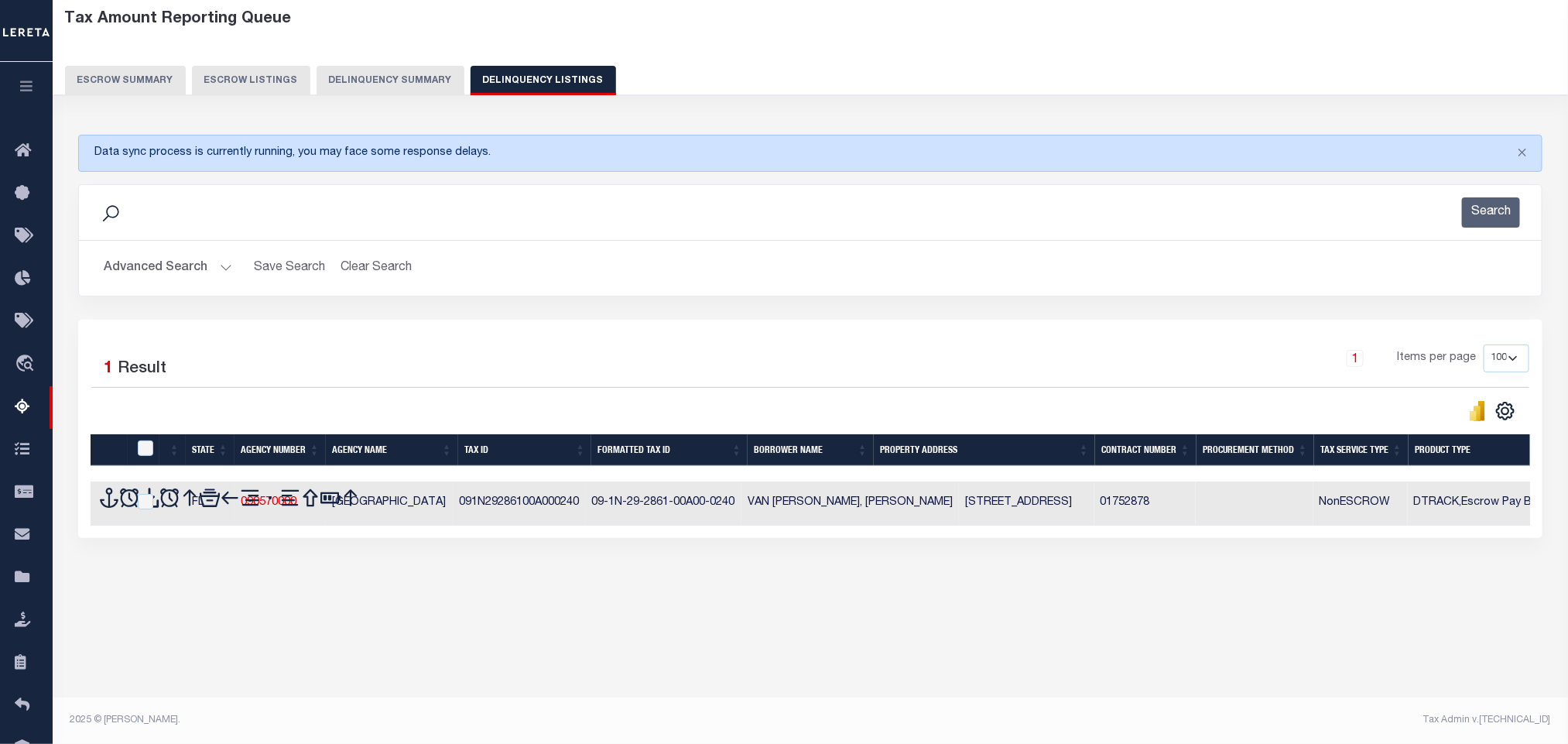
scroll to position [76, 0]
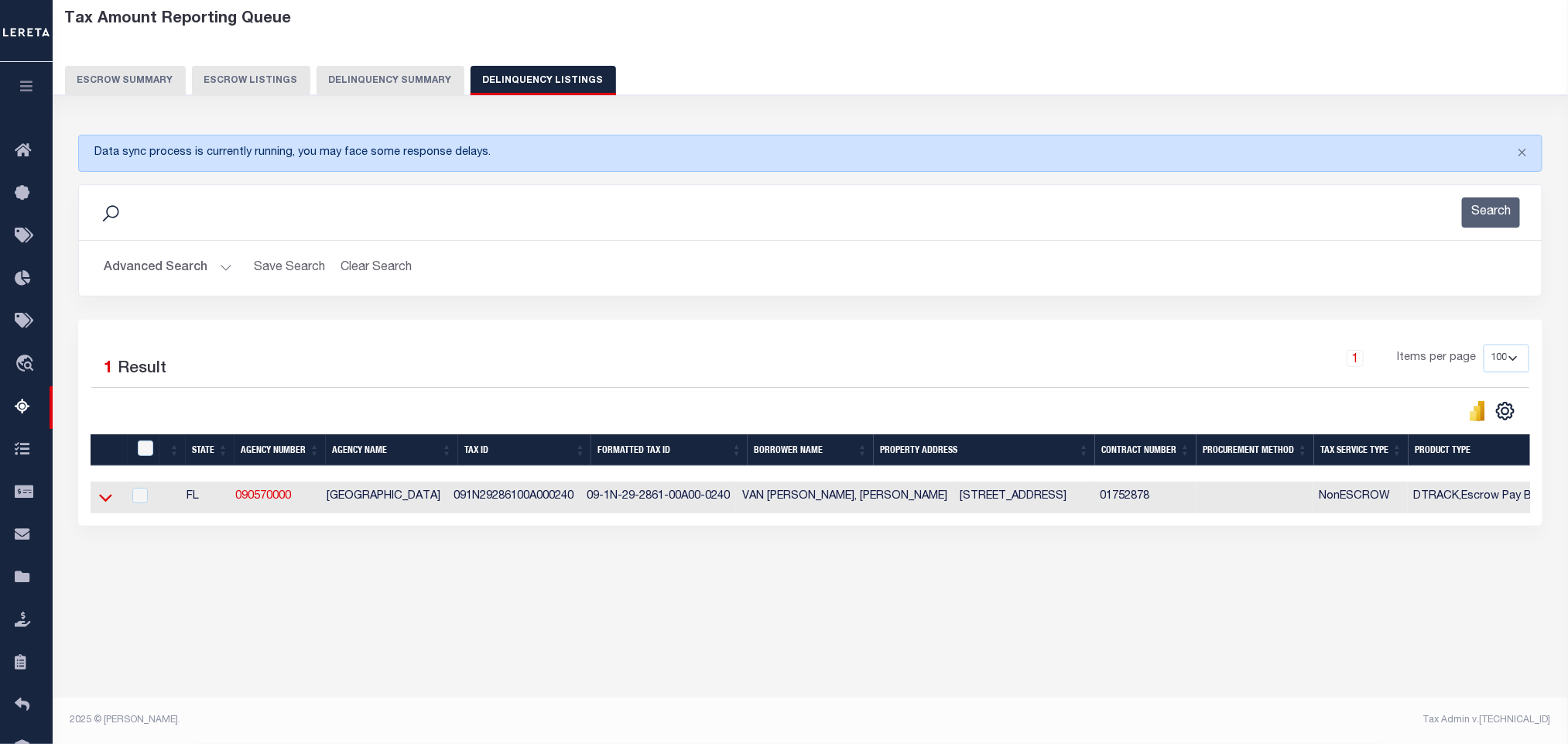
click at [106, 505] on icon at bounding box center [106, 497] width 13 height 17
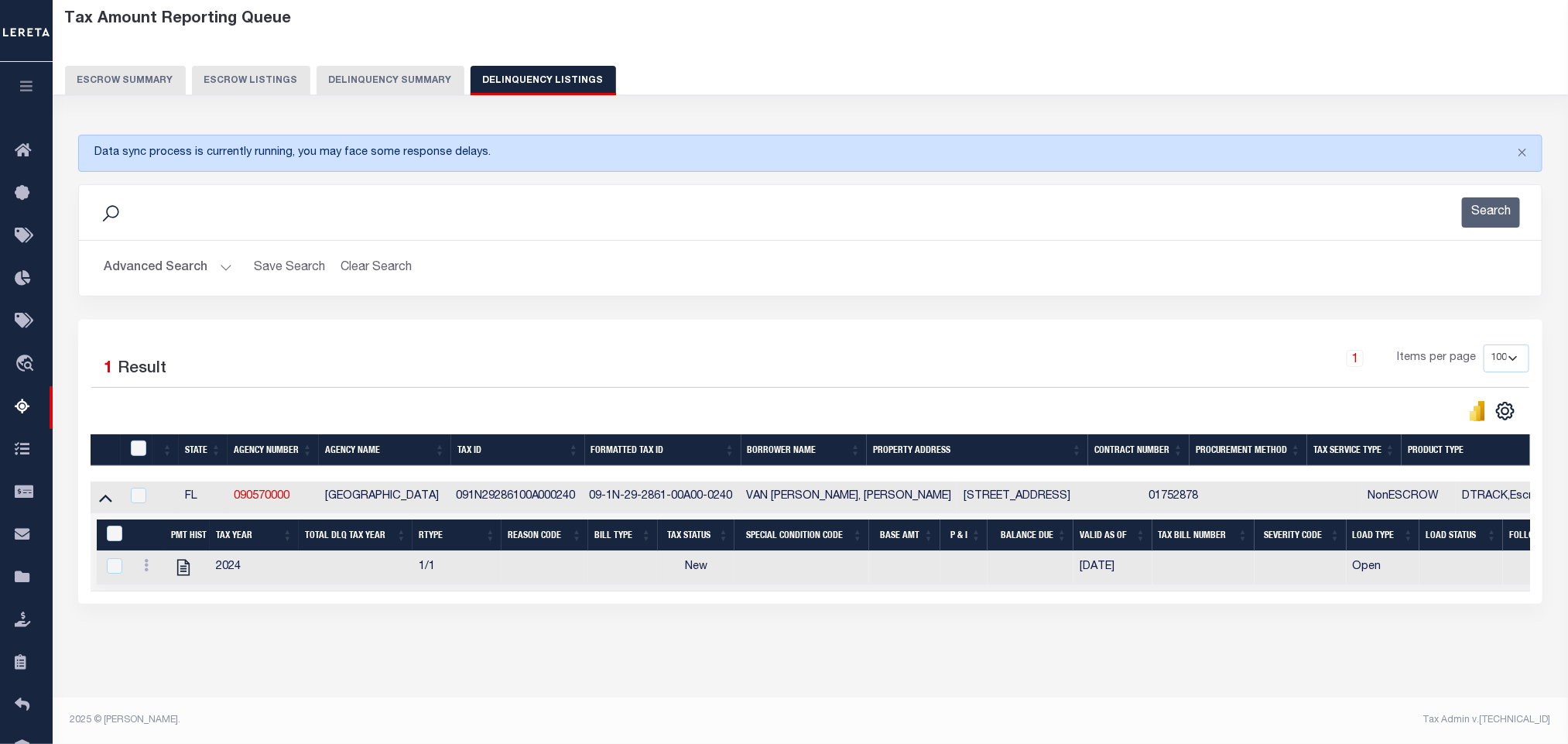
scroll to position [94, 0]
click at [425, 614] on div "Data sync process is currently running, you may face some response delays. Sear…" at bounding box center [810, 385] width 1485 height 531
click at [188, 557] on icon "" at bounding box center [184, 567] width 20 height 20
checkbox input "true"
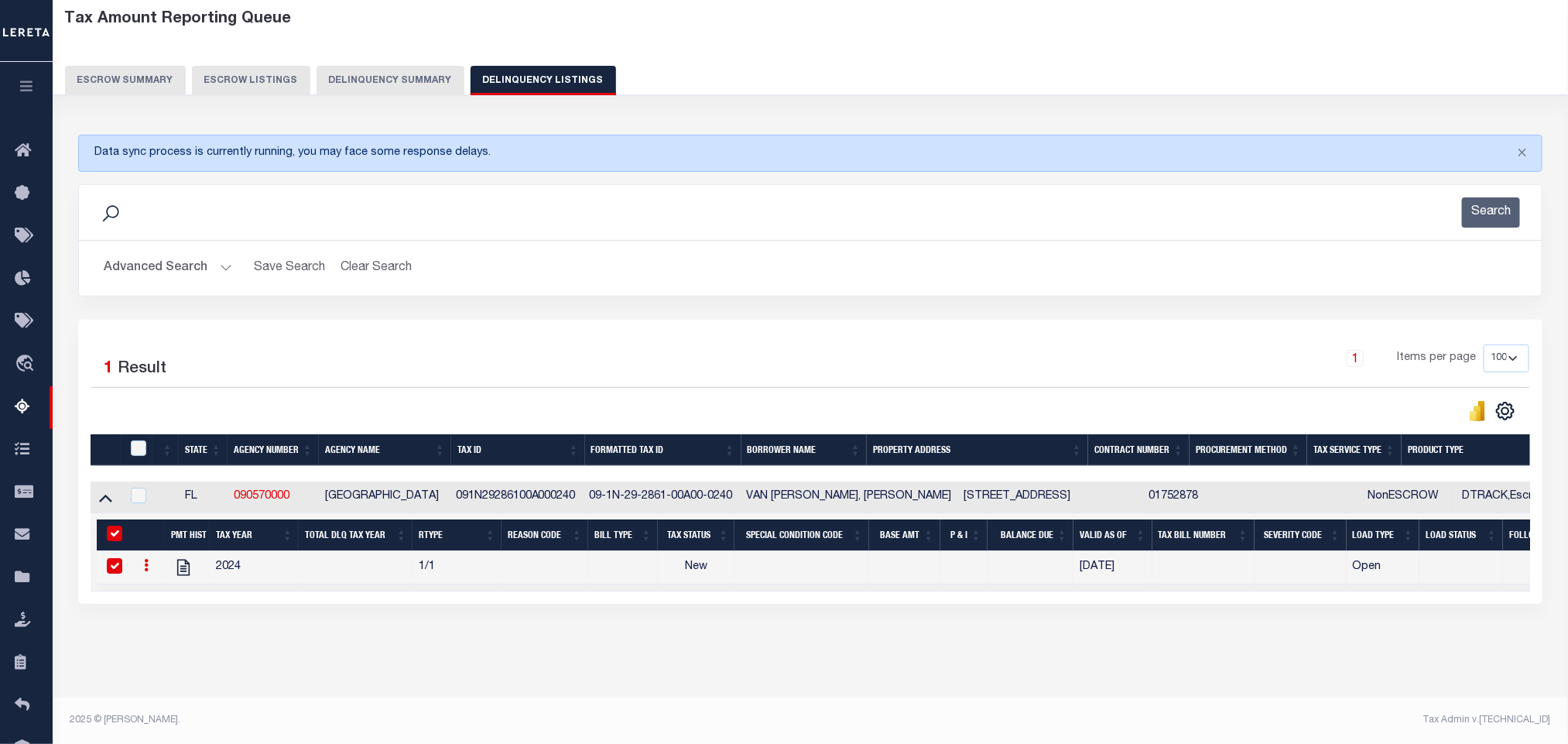
click at [118, 253] on button "Advanced Search" at bounding box center [168, 268] width 128 height 30
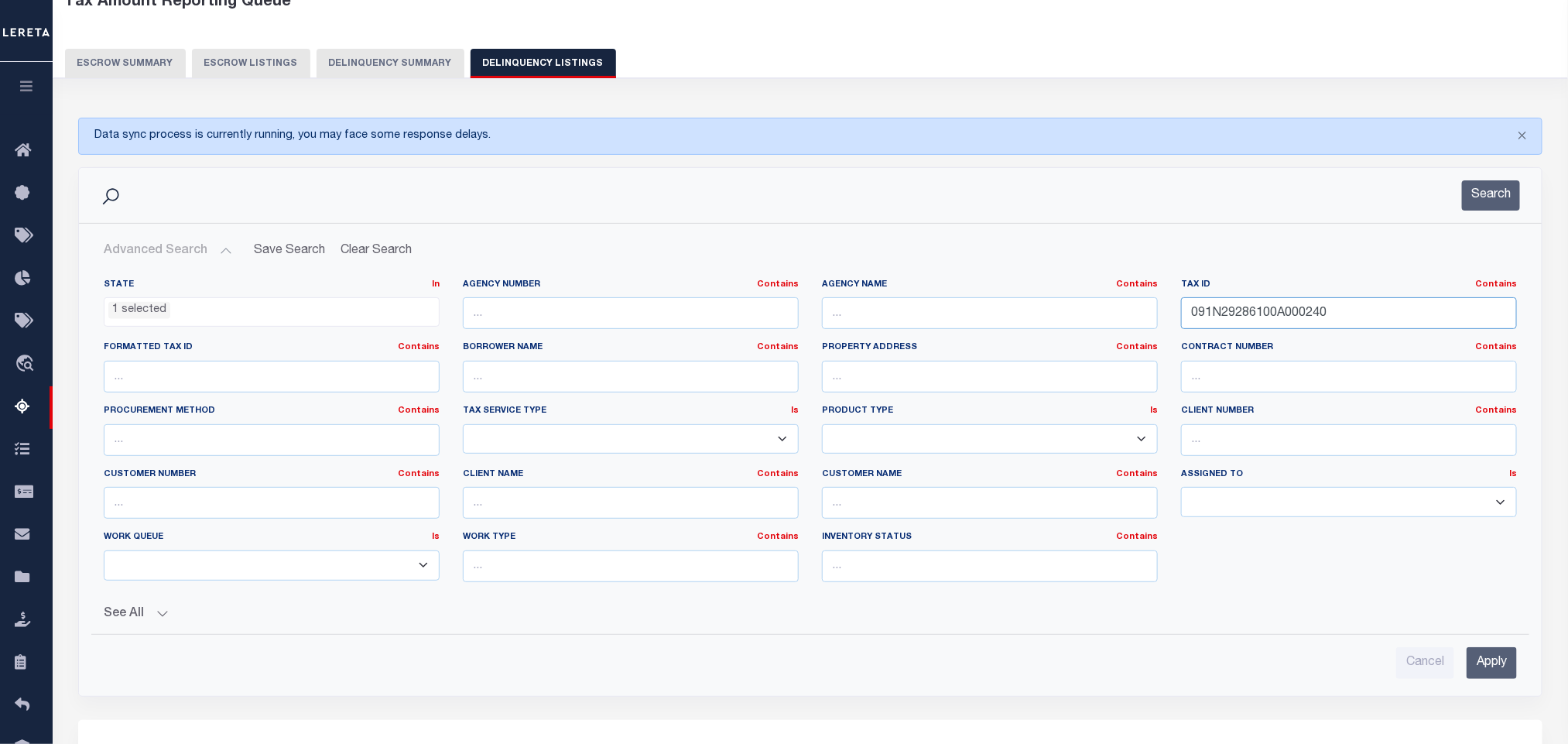
click at [1358, 312] on input "091N29286100A000240" at bounding box center [1349, 313] width 336 height 32
paste input "5433"
type input "091N29543300A000240"
click at [1502, 669] on input "Apply" at bounding box center [1492, 663] width 50 height 32
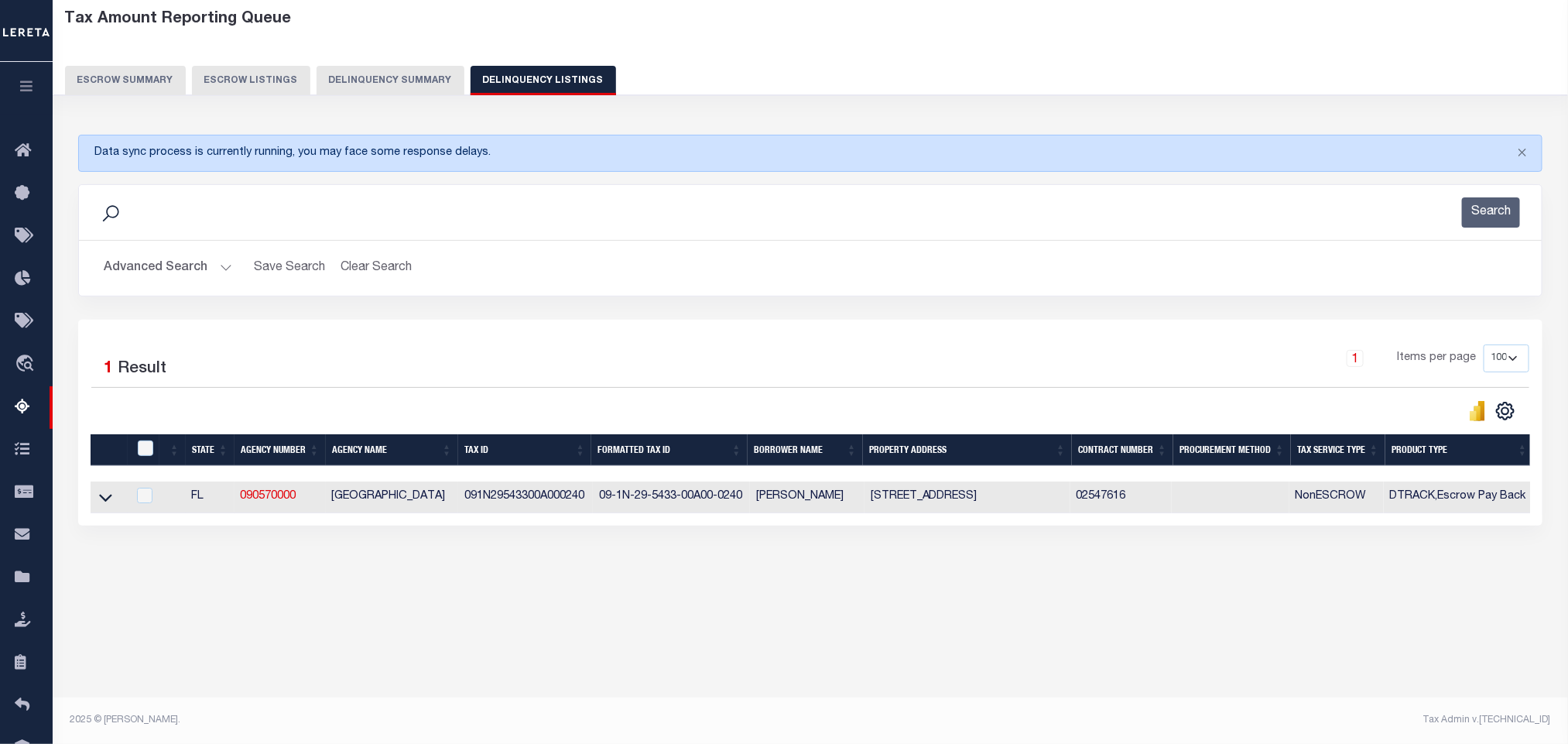
scroll to position [76, 0]
click at [101, 501] on icon at bounding box center [106, 498] width 13 height 8
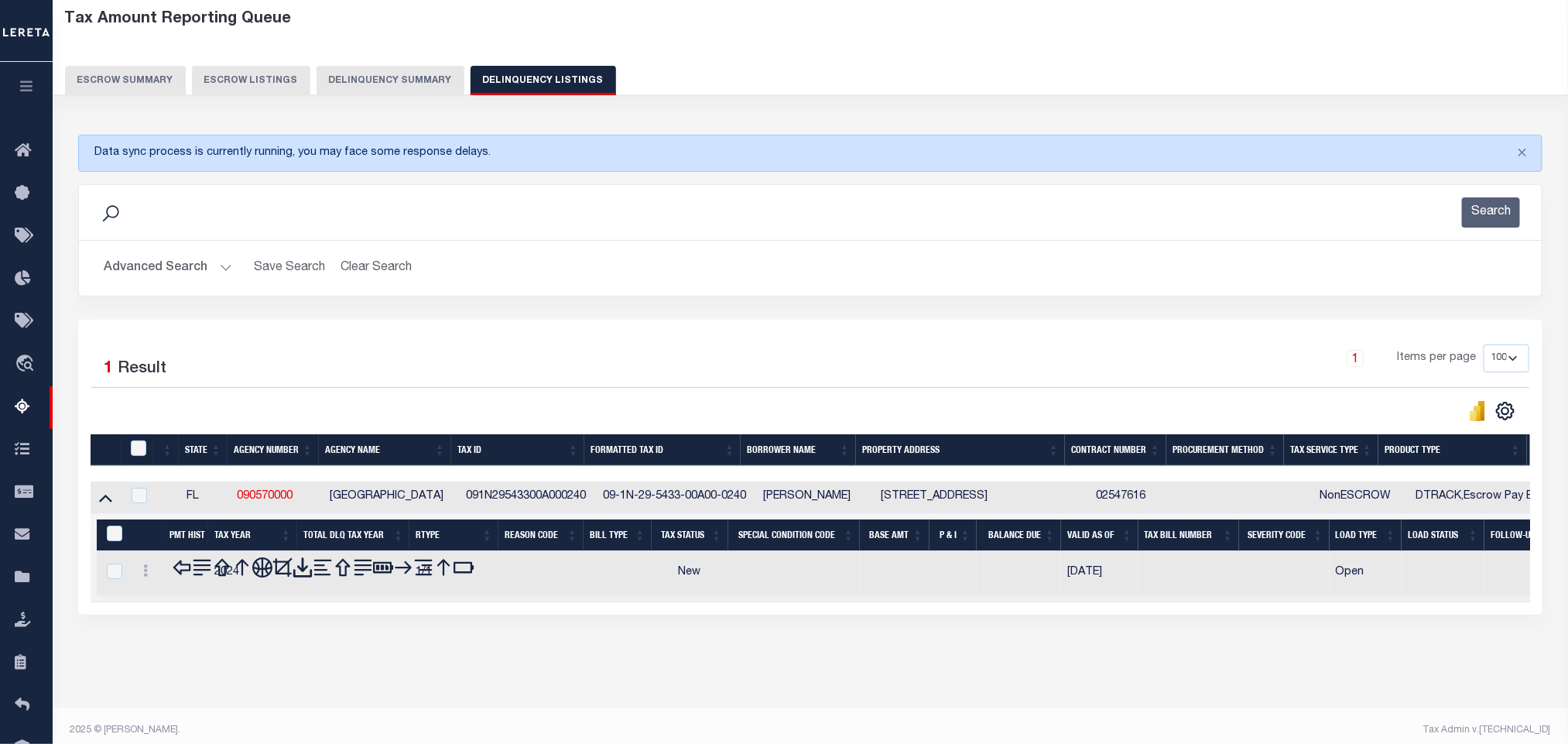
scroll to position [94, 0]
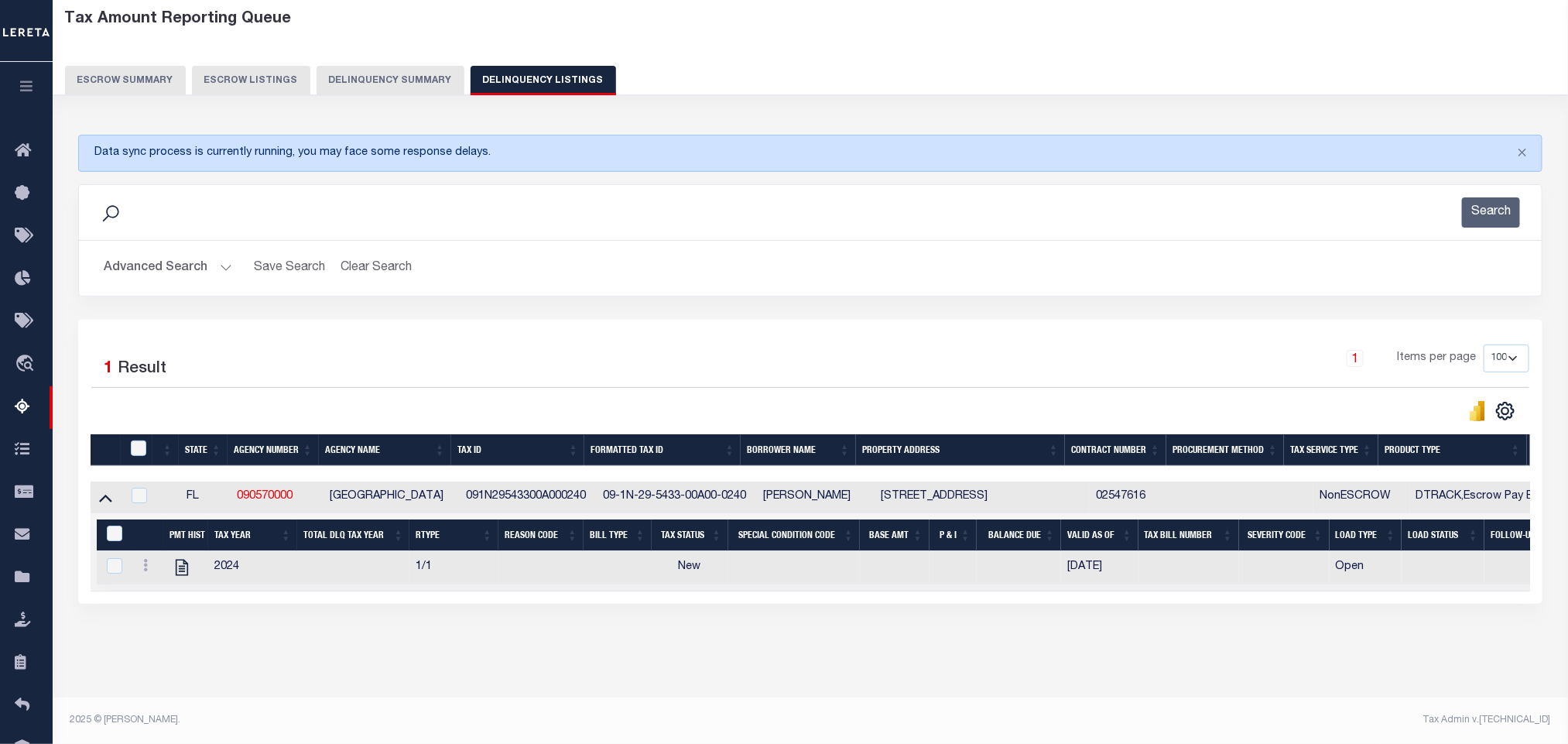
click at [616, 655] on div "Tax Amount Reporting Queue Escrow Summary Escrow Listings In" at bounding box center [810, 348] width 1506 height 696
click at [182, 564] on icon "" at bounding box center [182, 567] width 20 height 20
checkbox input "true"
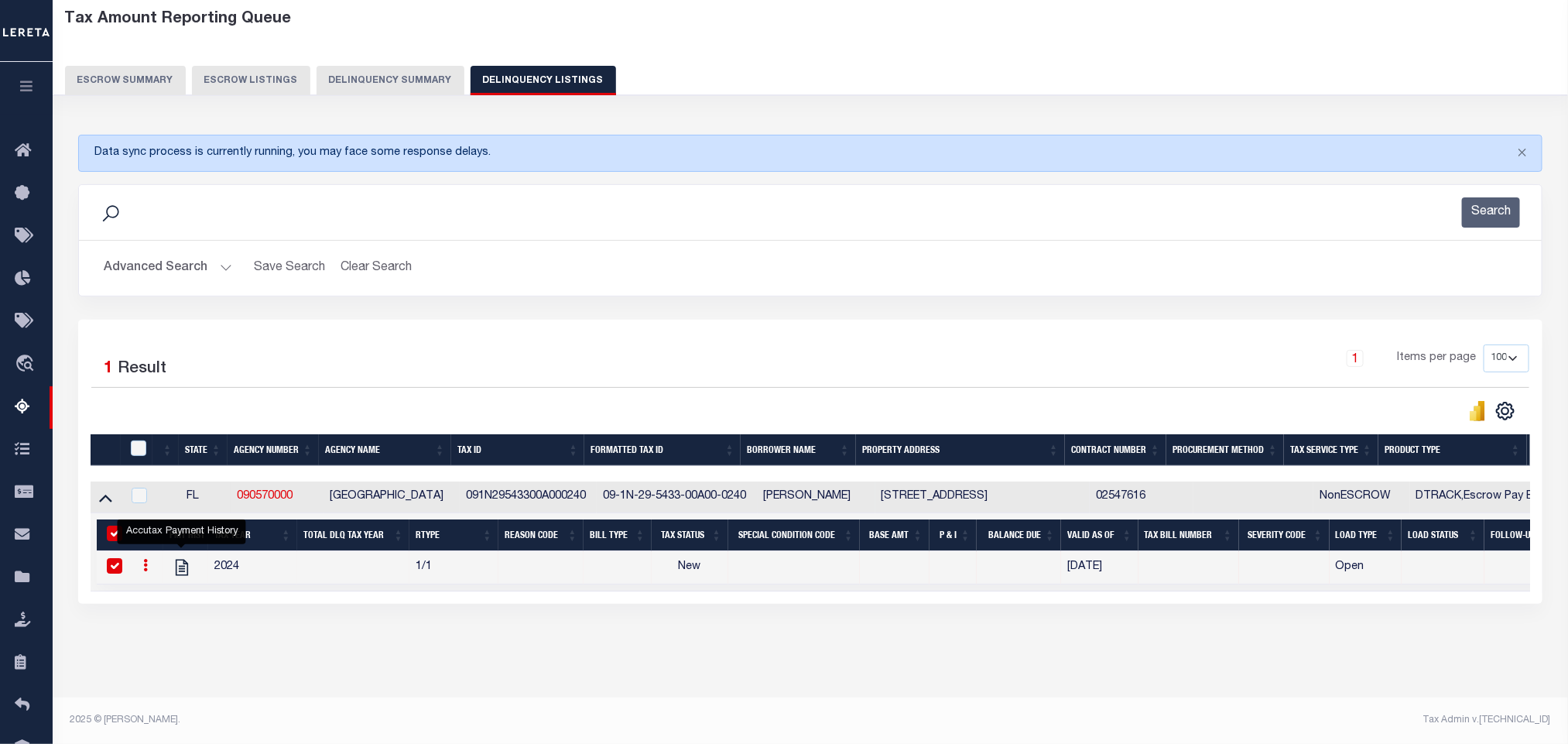
click at [133, 254] on button "Advanced Search" at bounding box center [168, 268] width 128 height 30
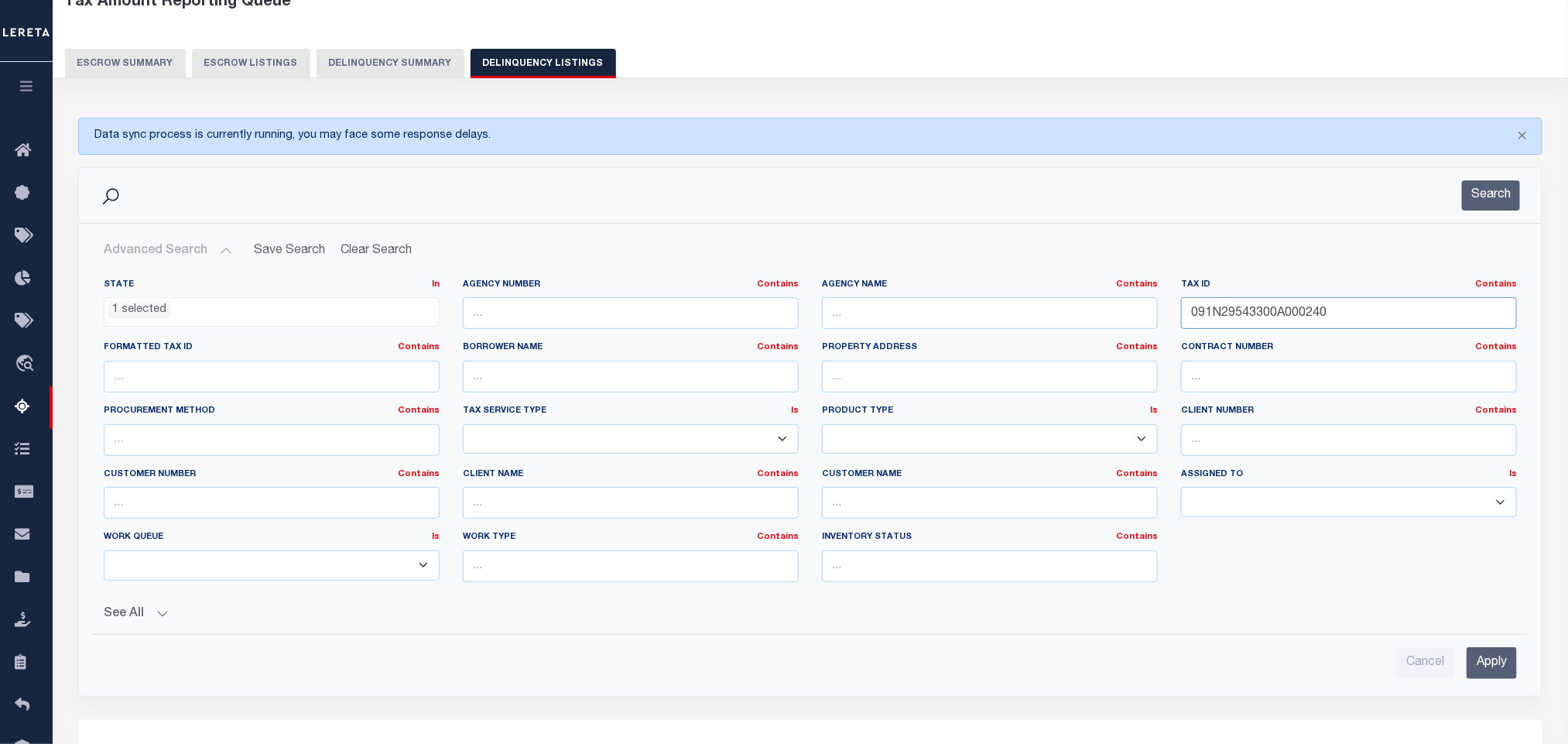
click at [1365, 310] on input "091N29543300A000240" at bounding box center [1349, 313] width 336 height 32
paste input "3S29091000A0004"
type input "093S29091000A000440"
click at [1479, 668] on input "Apply" at bounding box center [1492, 663] width 50 height 32
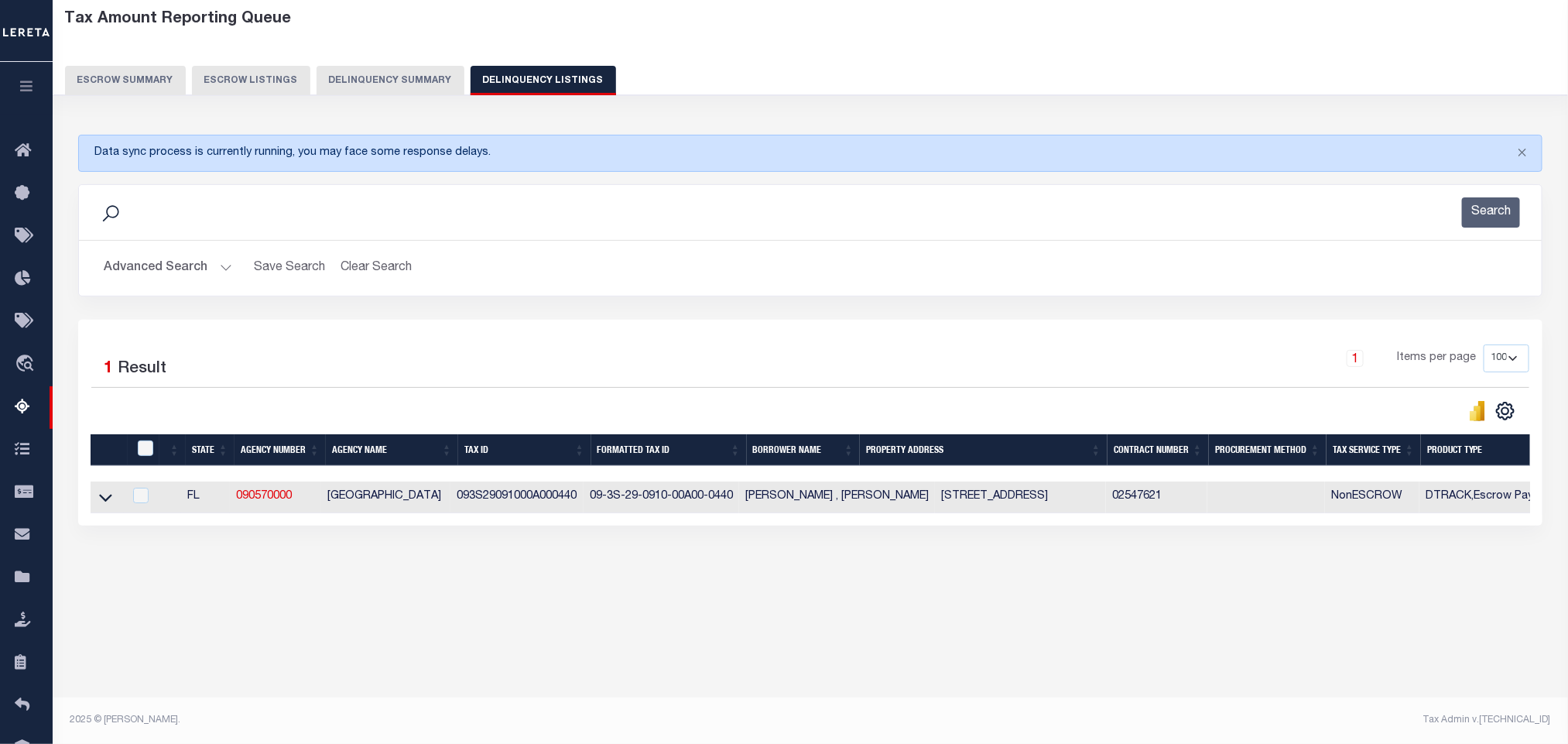
scroll to position [76, 0]
click at [101, 505] on icon at bounding box center [106, 497] width 13 height 17
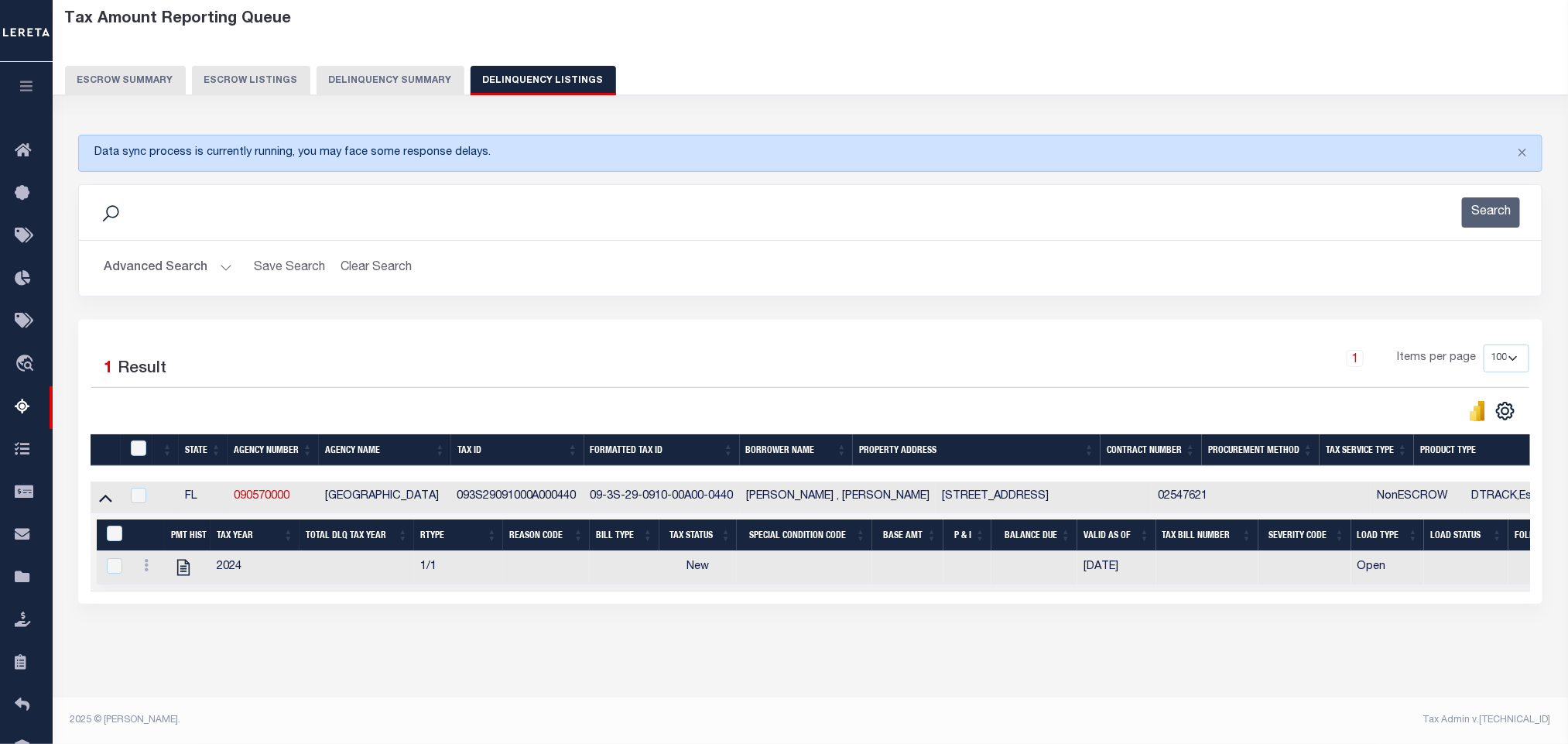
scroll to position [94, 0]
click at [391, 660] on div "Tax Amount Reporting Queue Escrow Summary Escrow Listings In" at bounding box center [810, 348] width 1506 height 696
click at [186, 560] on icon "" at bounding box center [184, 567] width 20 height 20
checkbox input "true"
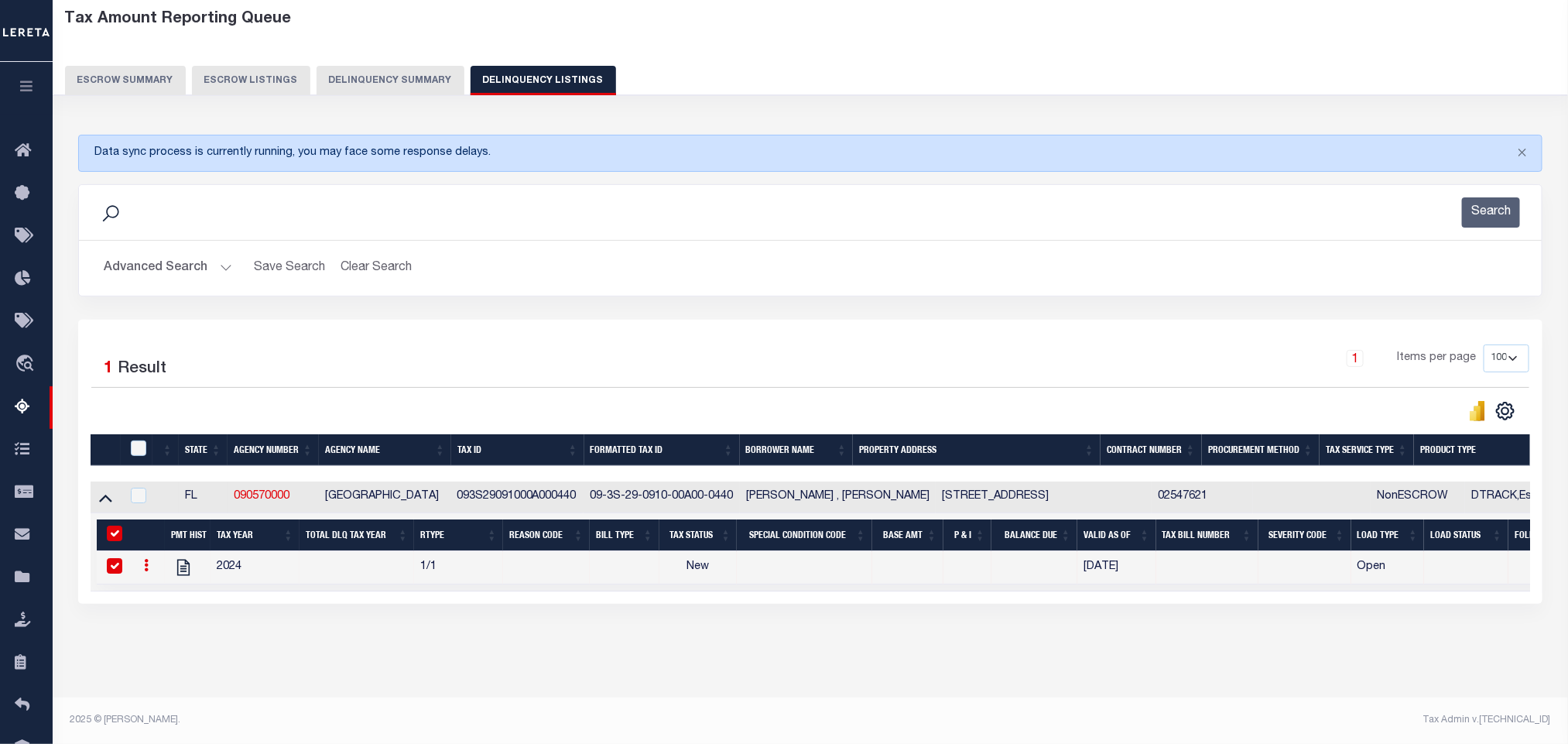
click at [172, 253] on button "Advanced Search" at bounding box center [168, 268] width 128 height 30
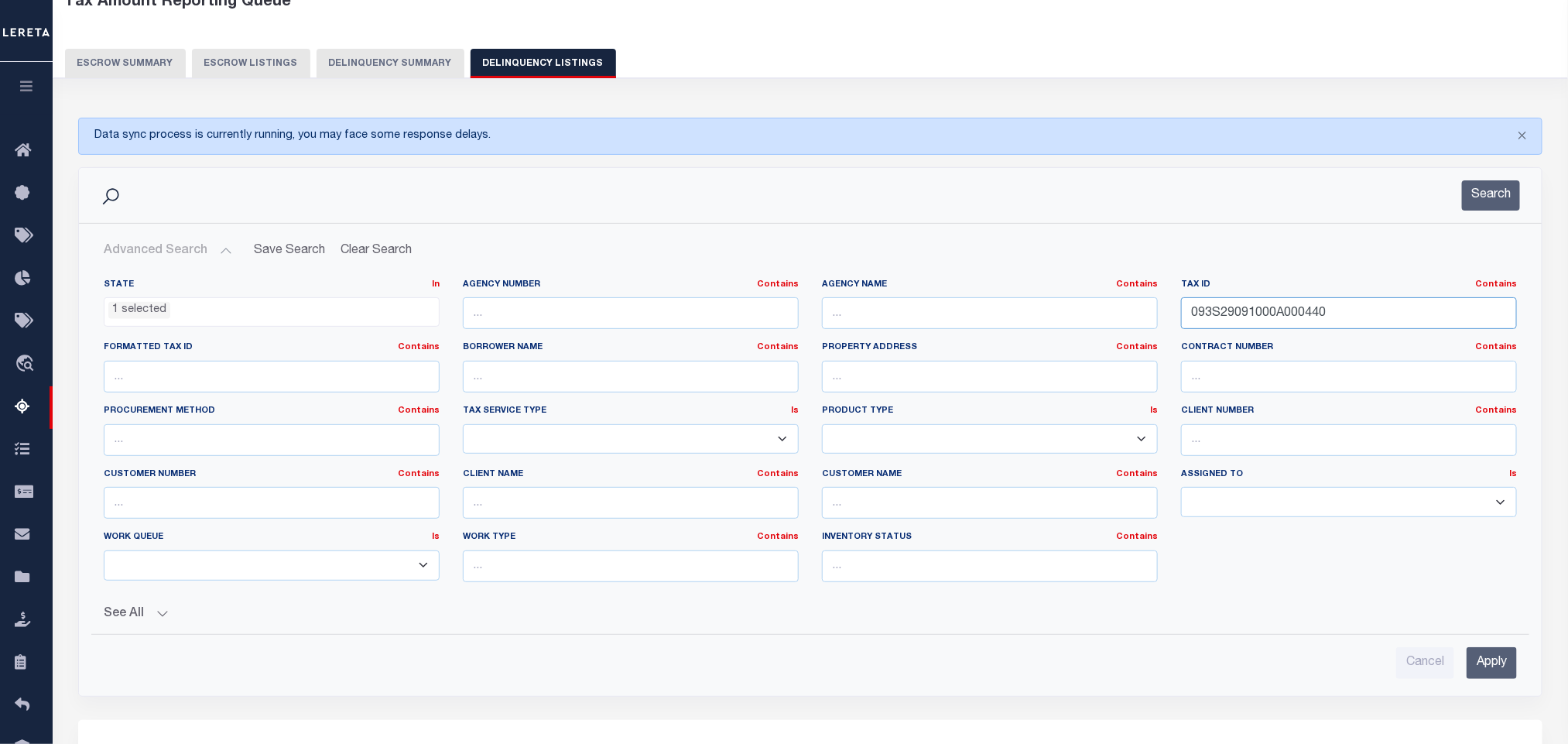
click at [1381, 323] on input "093S29091000A000440" at bounding box center [1349, 313] width 336 height 32
paste input "B00005"
type input "093S29091000B000050"
click at [1470, 660] on input "Apply" at bounding box center [1492, 663] width 50 height 32
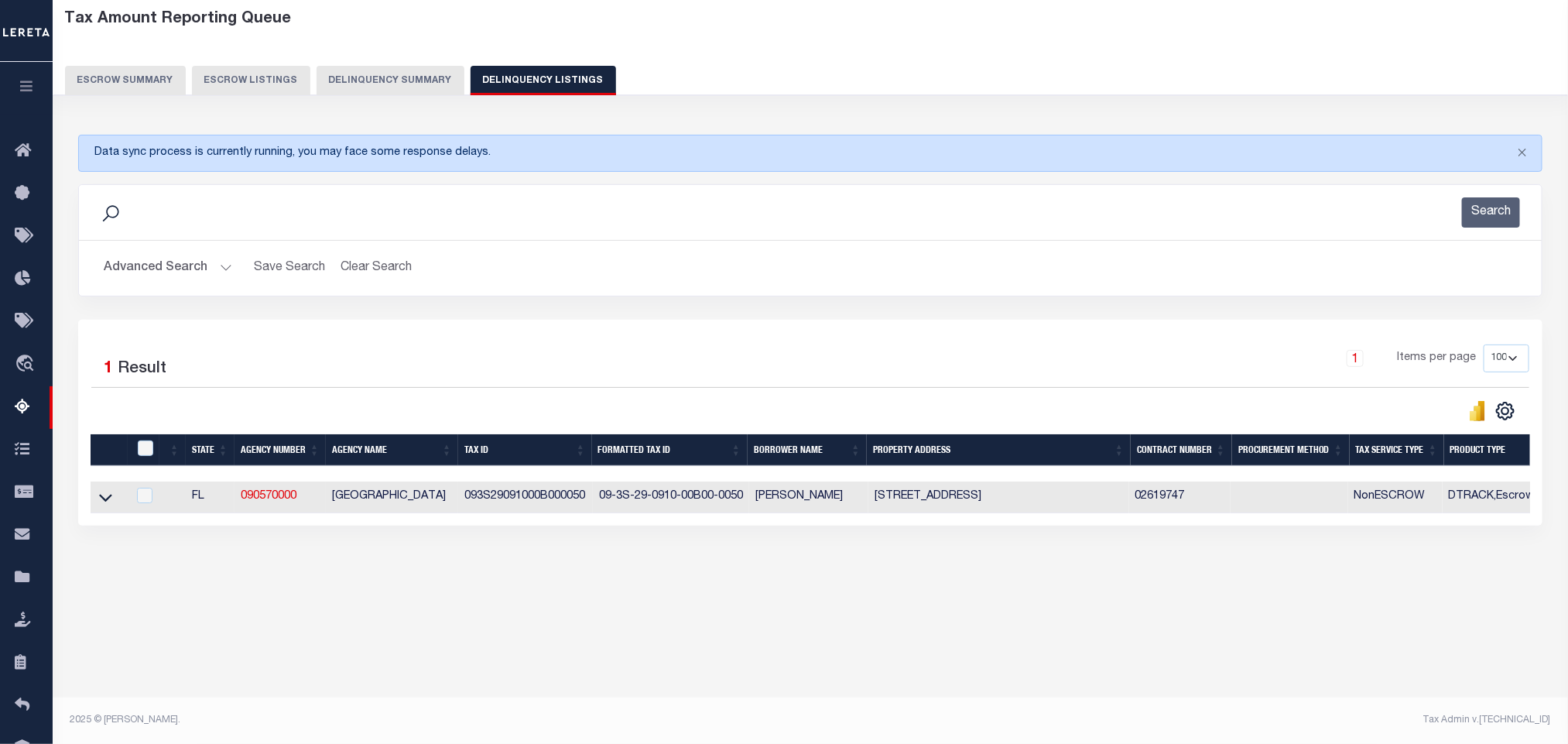
scroll to position [76, 0]
click at [105, 501] on icon at bounding box center [106, 498] width 13 height 8
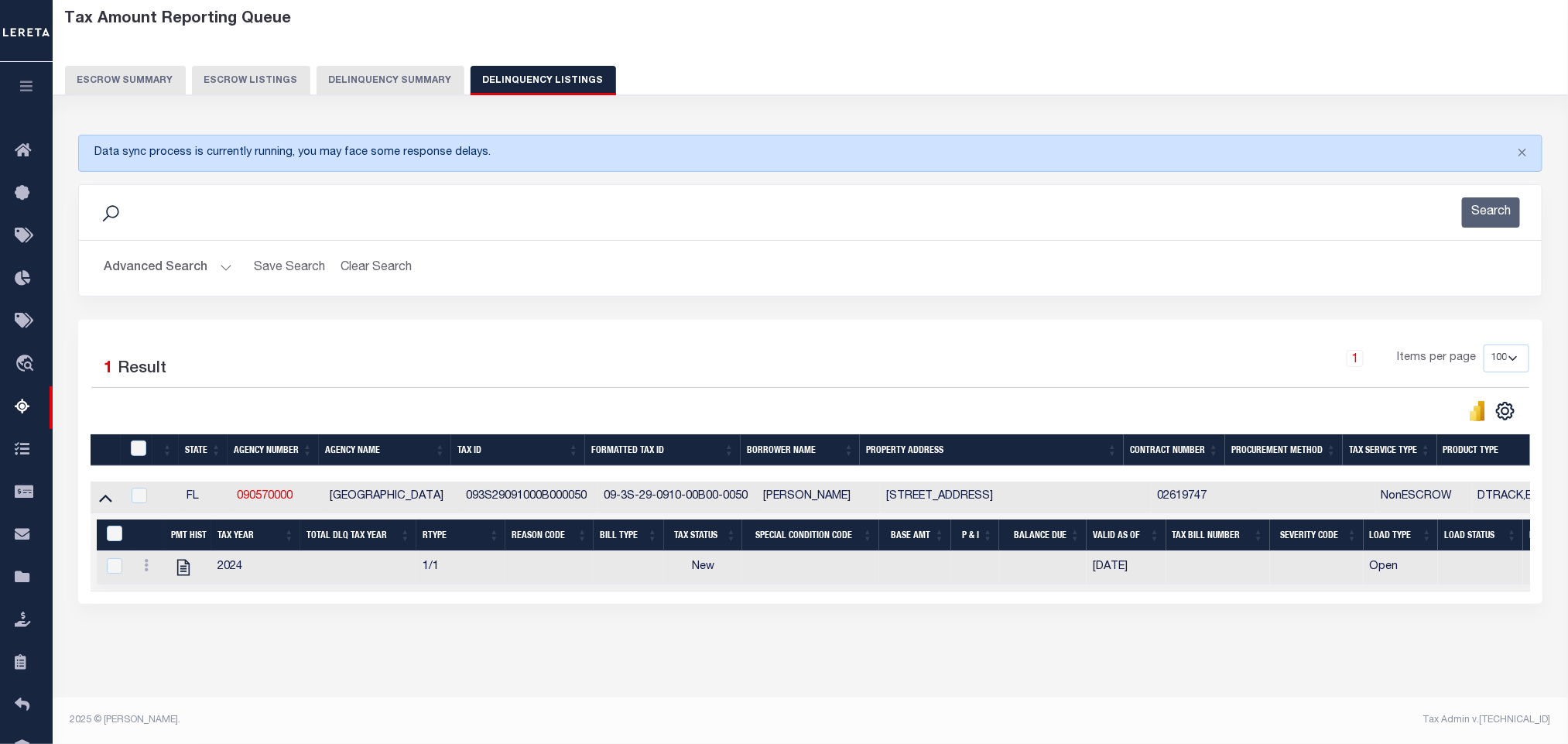
click at [442, 645] on div "Data sync process is currently running, you may face some response delays. Sear…" at bounding box center [810, 385] width 1485 height 531
click at [179, 574] on icon "" at bounding box center [184, 567] width 20 height 20
checkbox input "true"
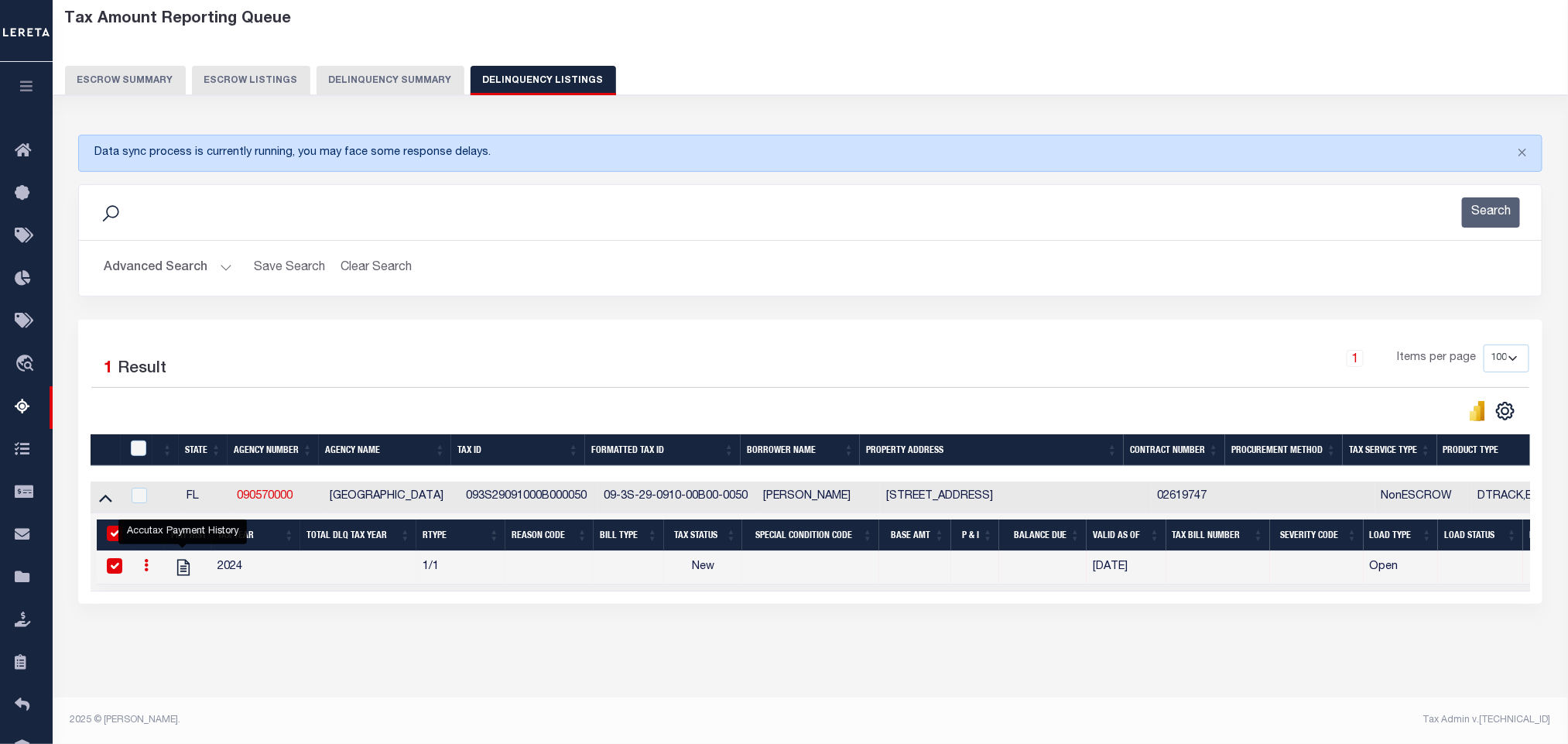
click at [144, 266] on button "Advanced Search" at bounding box center [168, 268] width 128 height 30
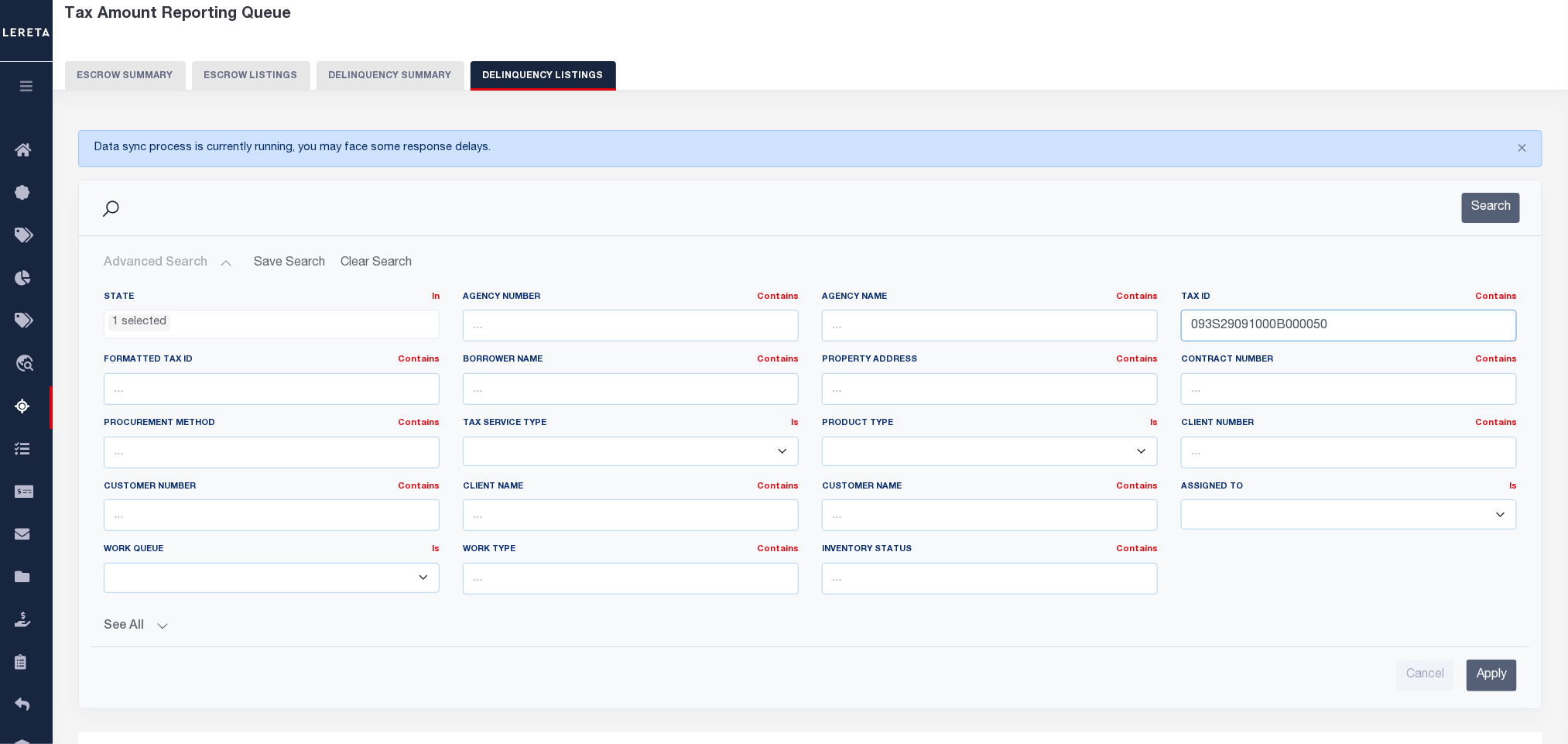
click at [1396, 337] on input "093S29091000B000050" at bounding box center [1349, 326] width 336 height 32
paste input "500B00001"
type input "093S29091500B000010"
click at [1509, 688] on input "Apply" at bounding box center [1492, 675] width 50 height 32
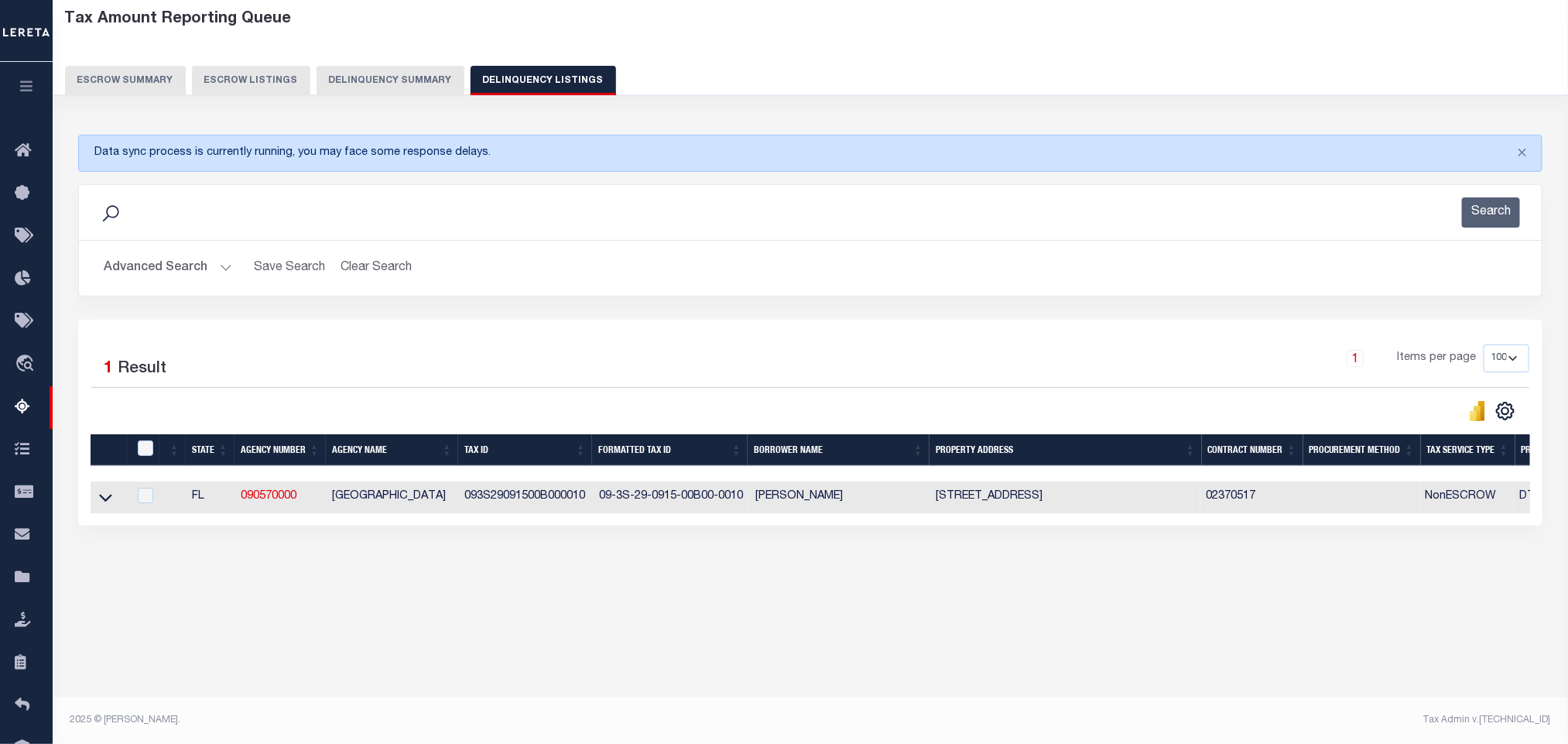
scroll to position [76, 0]
click at [108, 501] on icon at bounding box center [106, 498] width 13 height 8
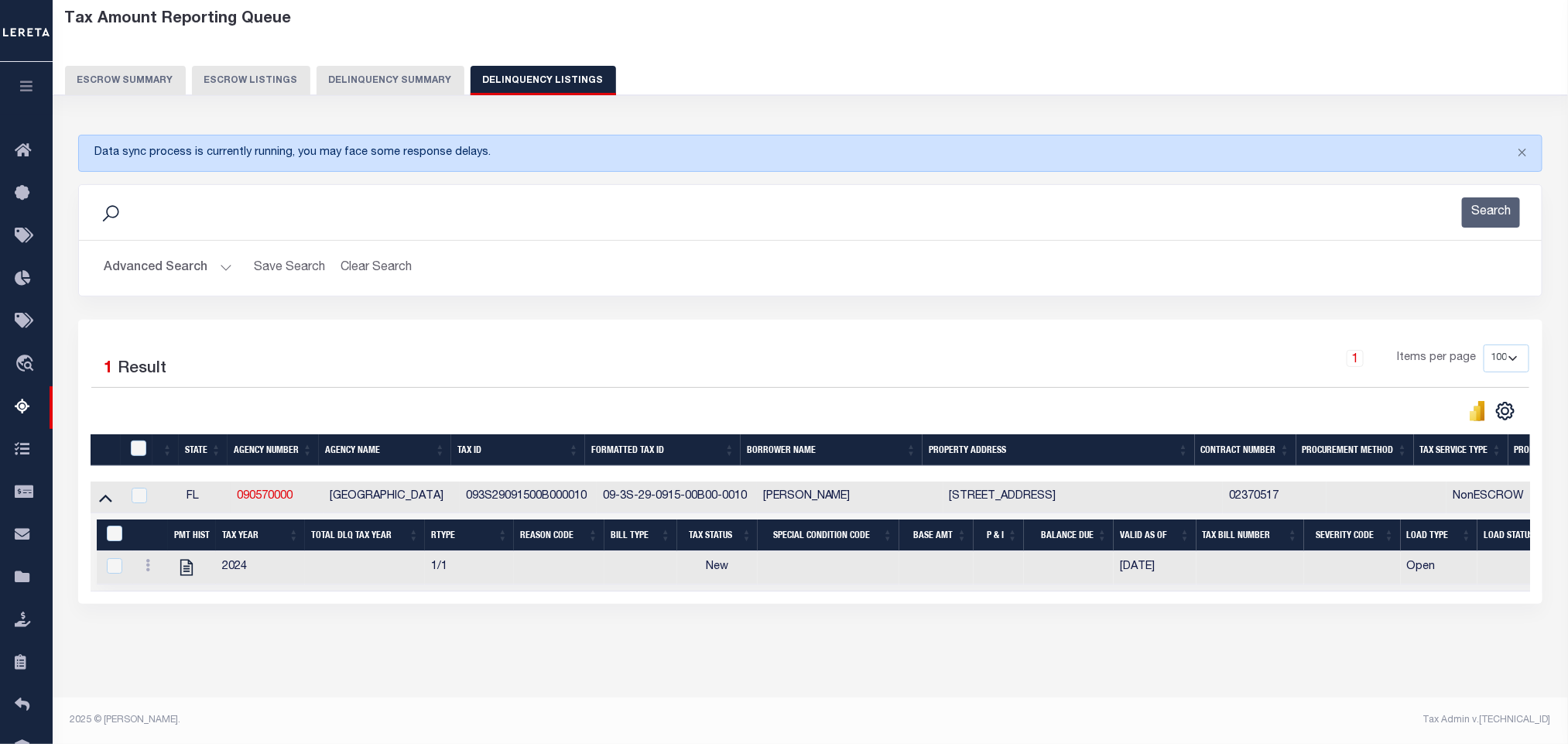
scroll to position [94, 0]
click at [567, 644] on div "Data sync process is currently running, you may face some response delays. Sear…" at bounding box center [810, 385] width 1485 height 531
click at [191, 562] on icon "" at bounding box center [187, 567] width 13 height 17
checkbox input "true"
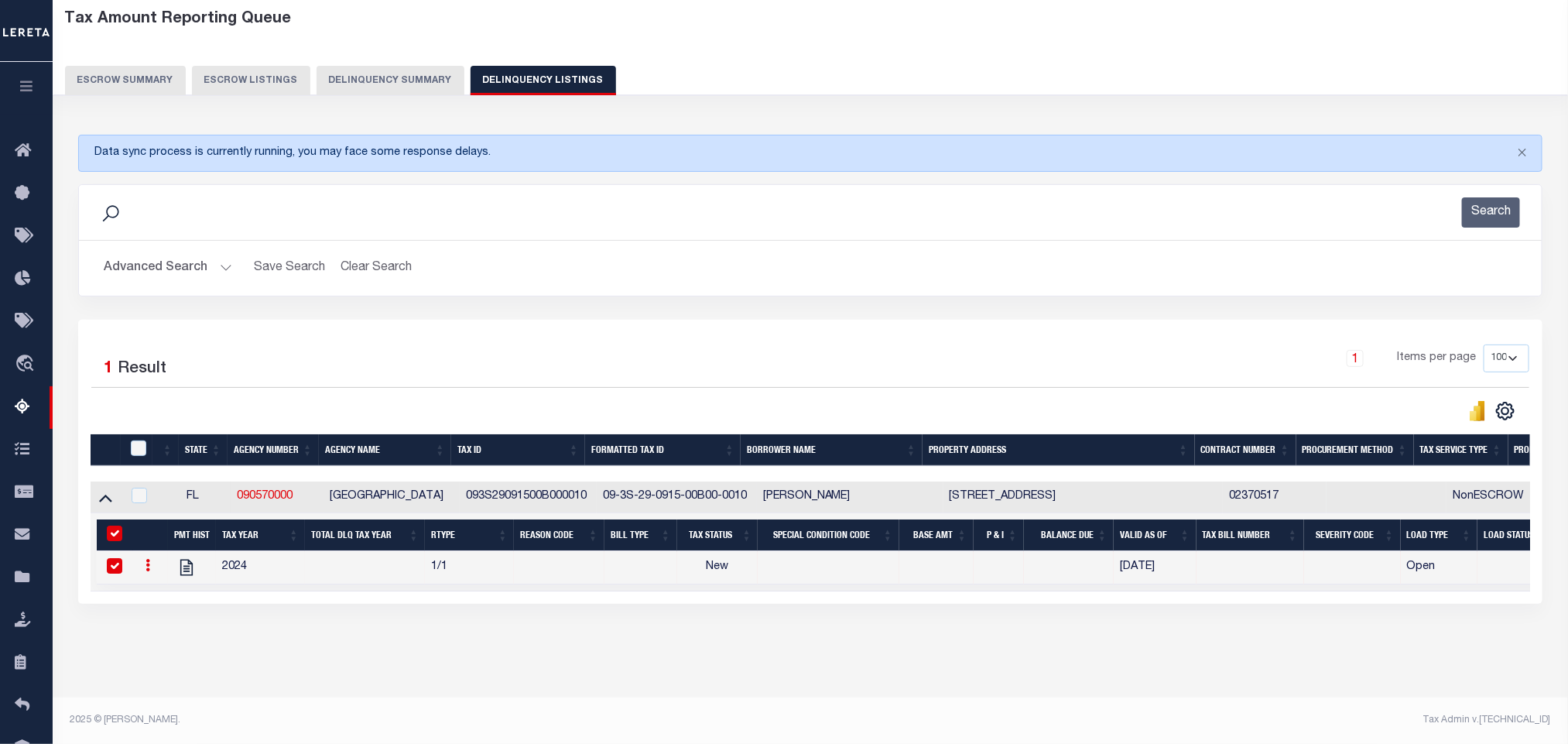
click at [135, 253] on button "Advanced Search" at bounding box center [168, 268] width 128 height 30
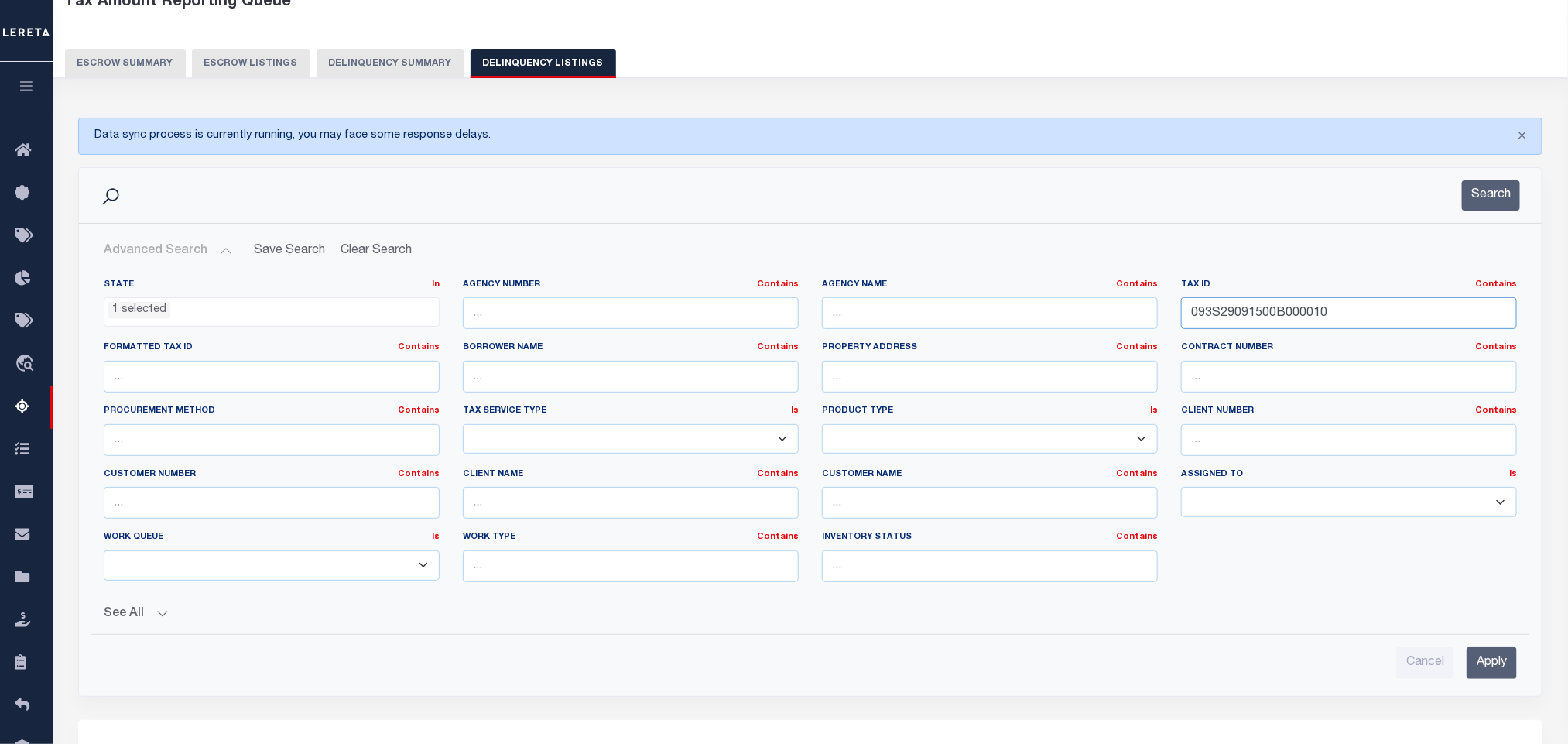
click at [1340, 321] on input "093S29091500B000010" at bounding box center [1349, 313] width 336 height 32
paste input "101N29154000300003"
type input "101N291540003000030"
click at [1486, 664] on input "Apply" at bounding box center [1492, 663] width 50 height 32
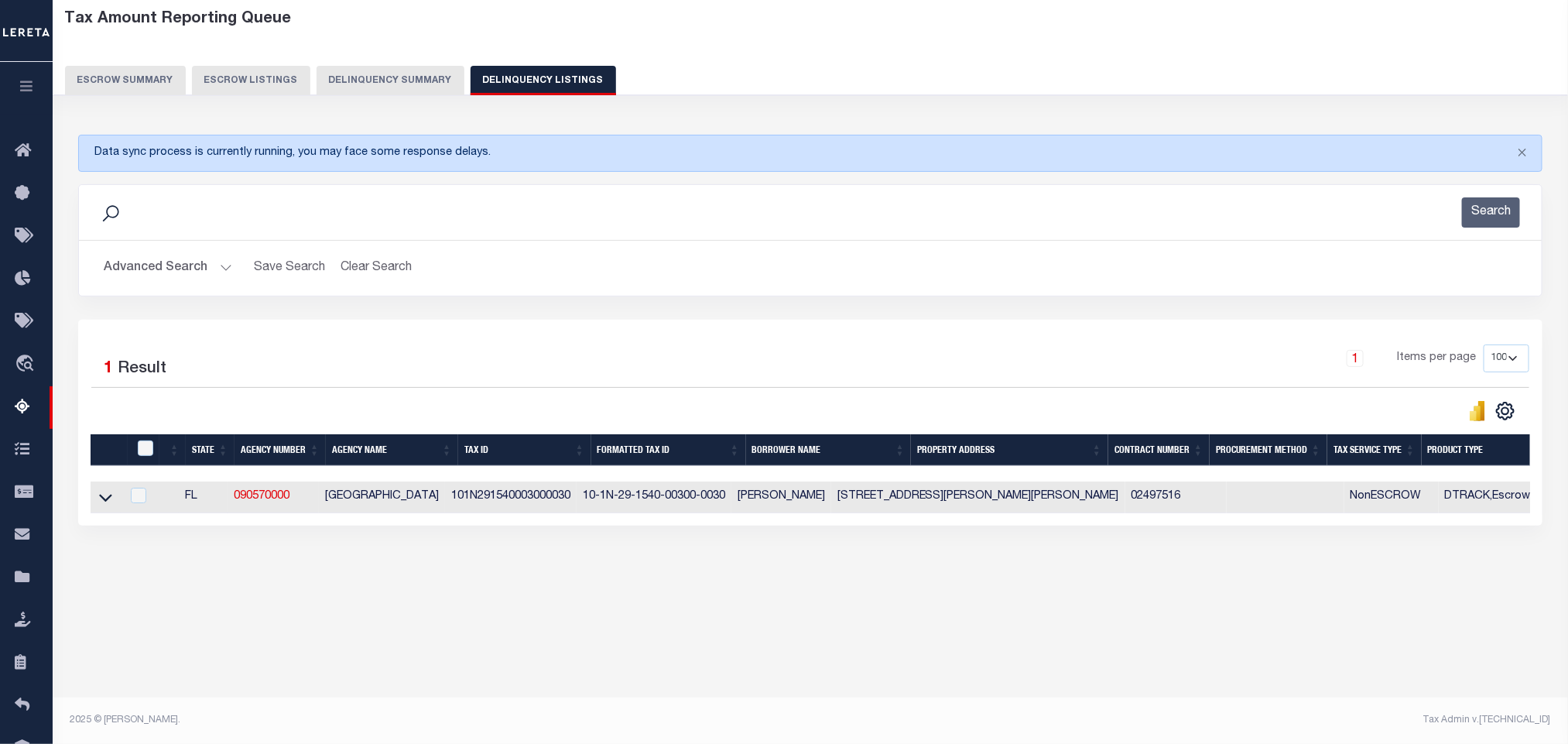
scroll to position [76, 0]
click at [109, 501] on icon at bounding box center [106, 498] width 13 height 8
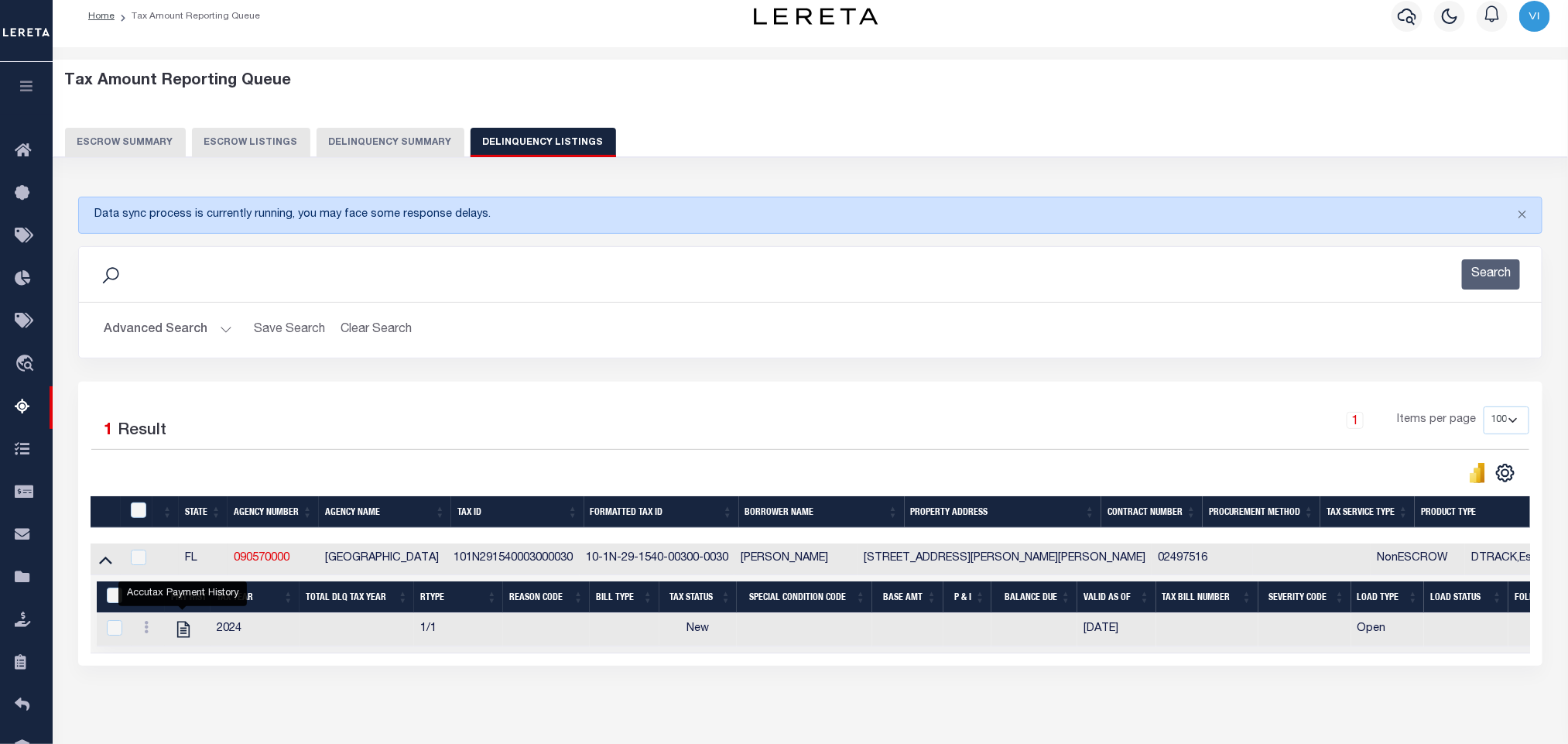
scroll to position [94, 0]
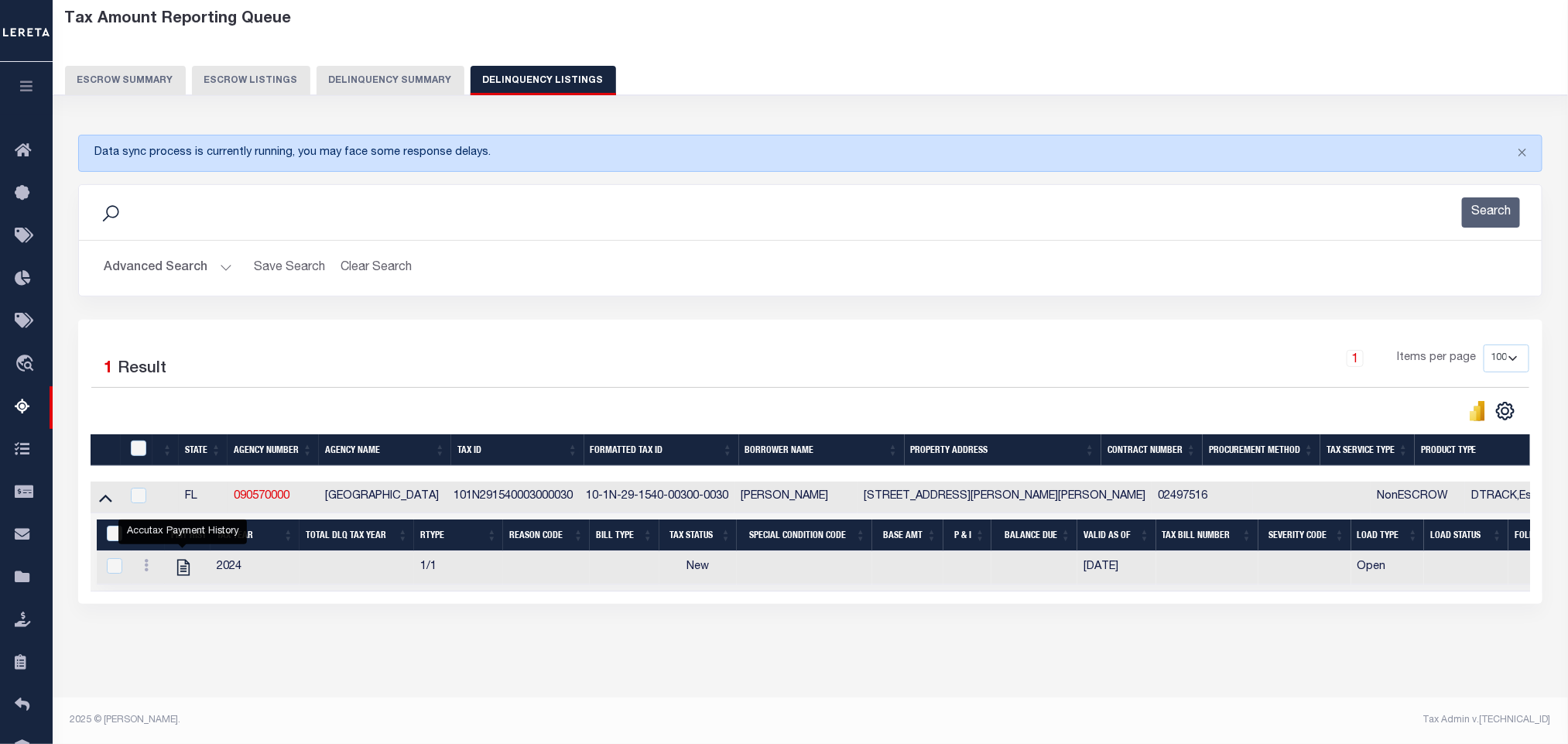
click at [366, 621] on div "Data sync process is currently running, you may face some response delays. Sear…" at bounding box center [810, 385] width 1485 height 531
click at [184, 557] on icon "" at bounding box center [184, 567] width 20 height 20
checkbox input "true"
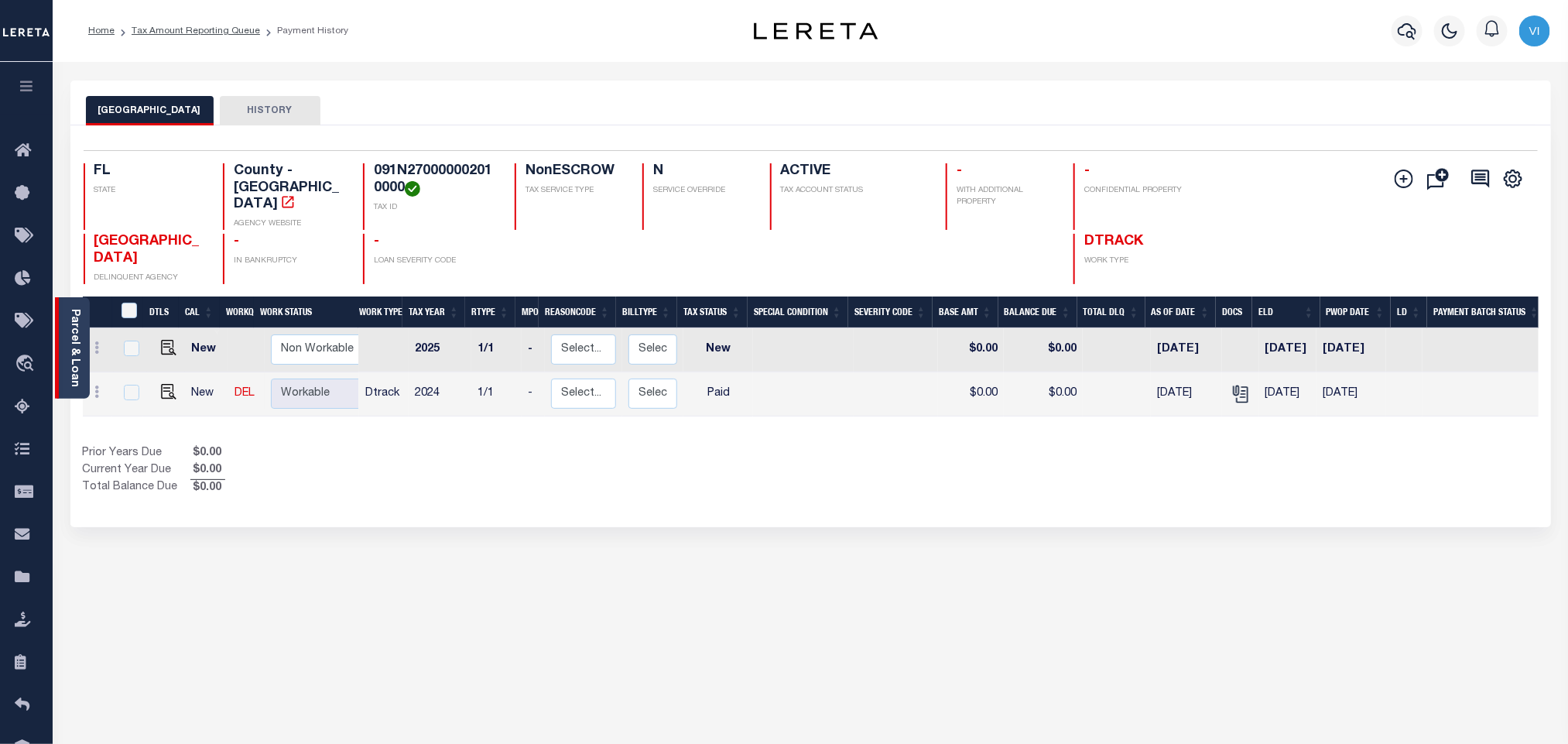
click at [79, 347] on link "Parcel & Loan" at bounding box center [74, 348] width 11 height 78
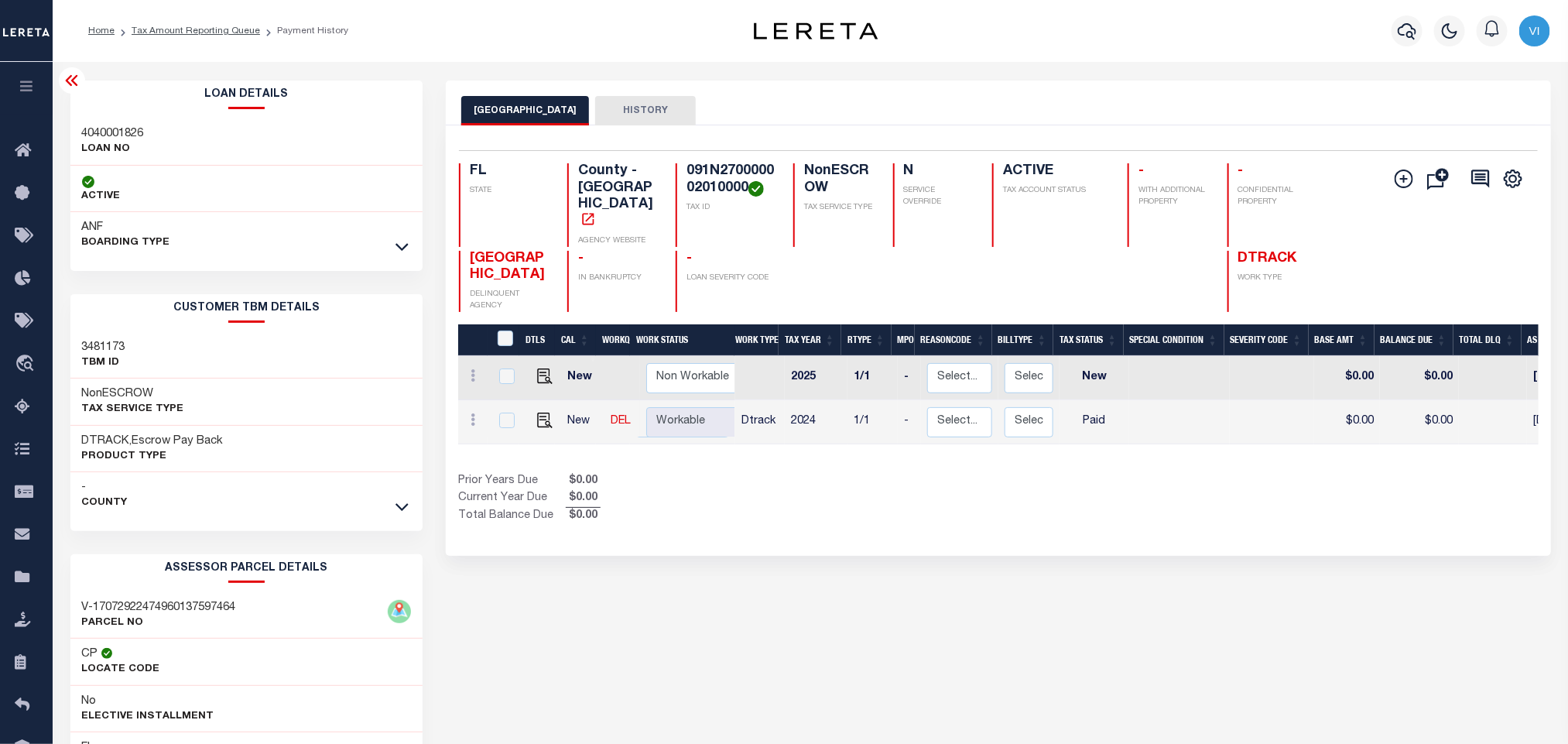
click at [72, 130] on div "4040001826 LOAN NO" at bounding box center [247, 142] width 353 height 47
copy h3 "4040001826"
click at [719, 180] on h4 "091N270000002010000" at bounding box center [730, 180] width 88 height 33
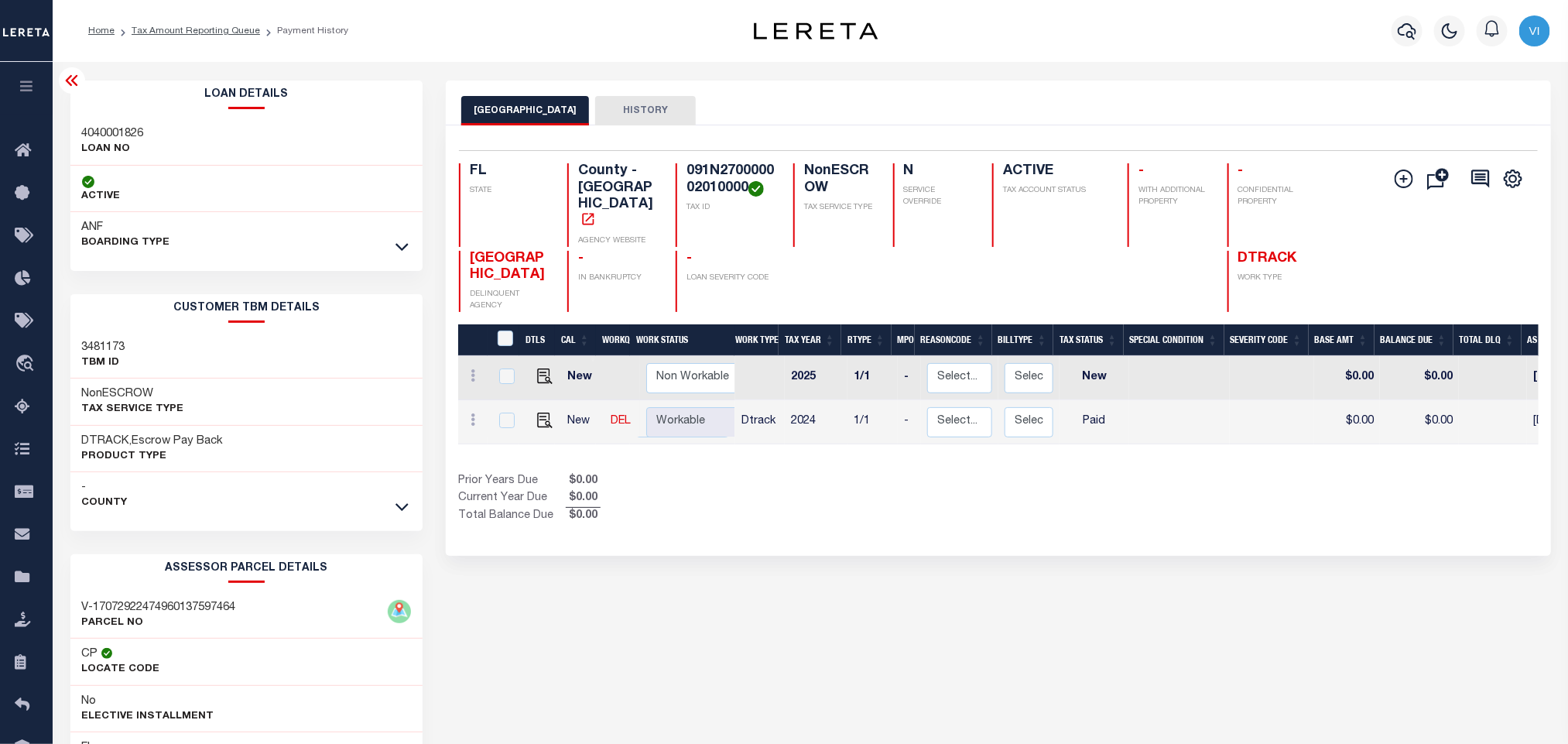
copy h4 "091N270000002010000"
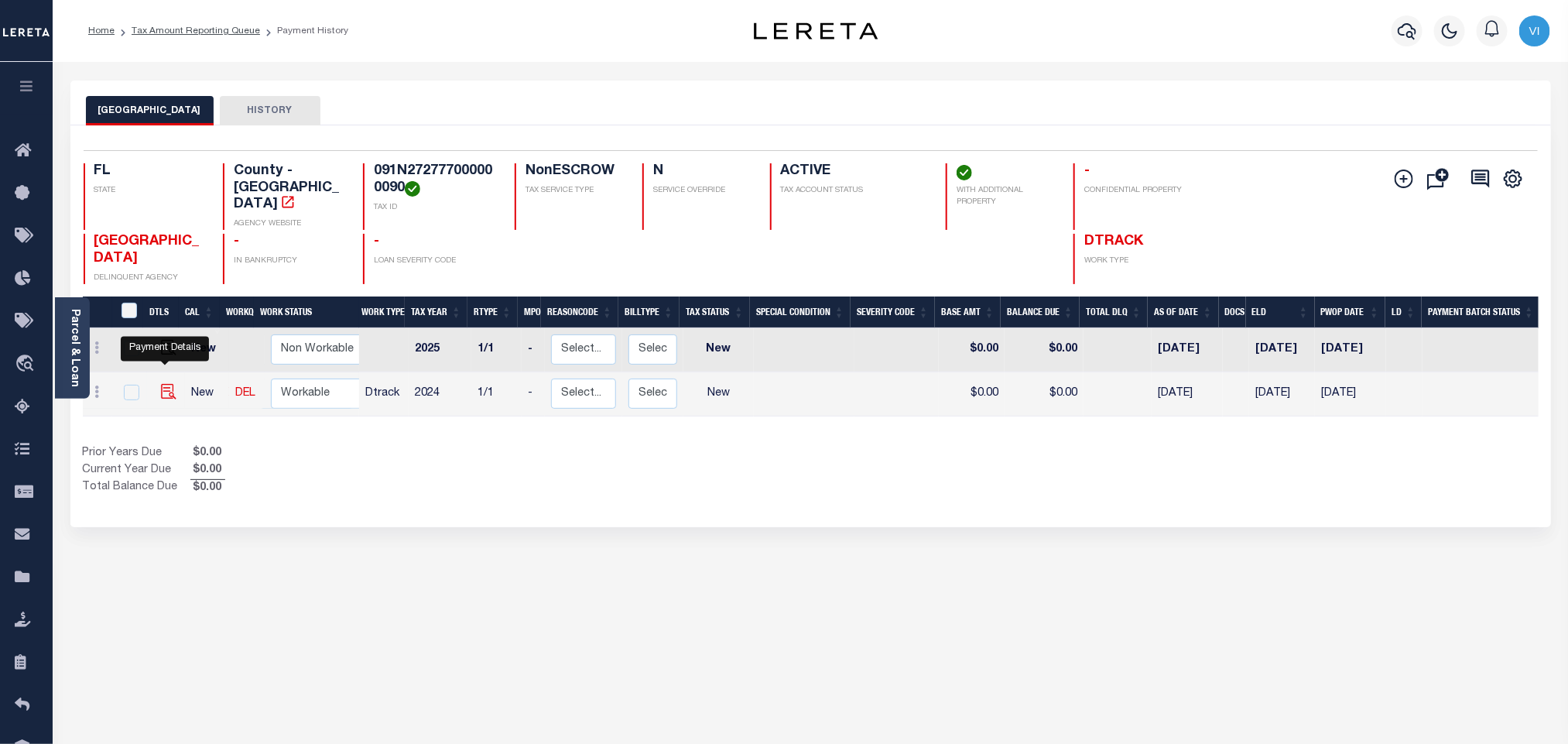
click at [165, 384] on img "" at bounding box center [169, 392] width 16 height 16
checkbox input "true"
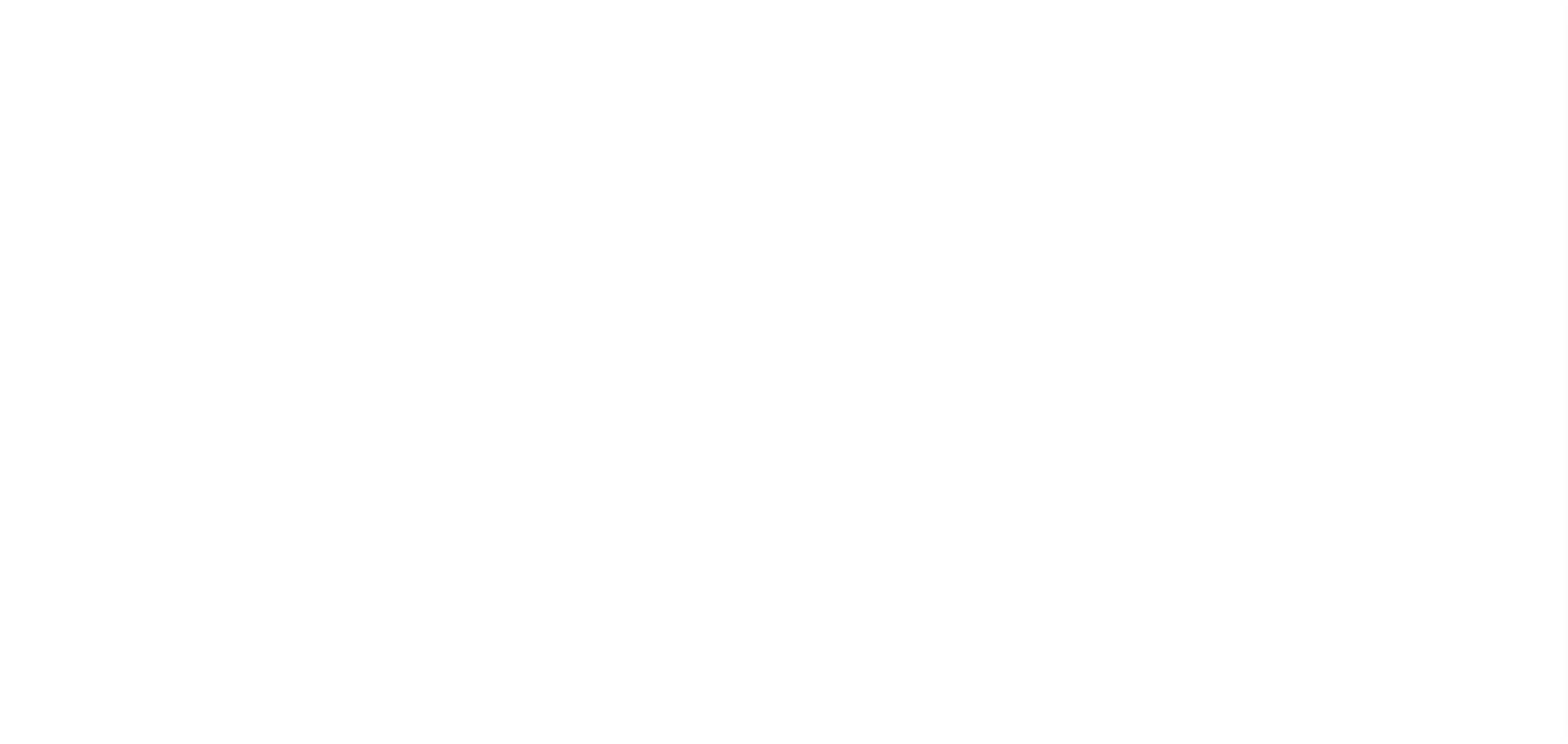
select select "NW2"
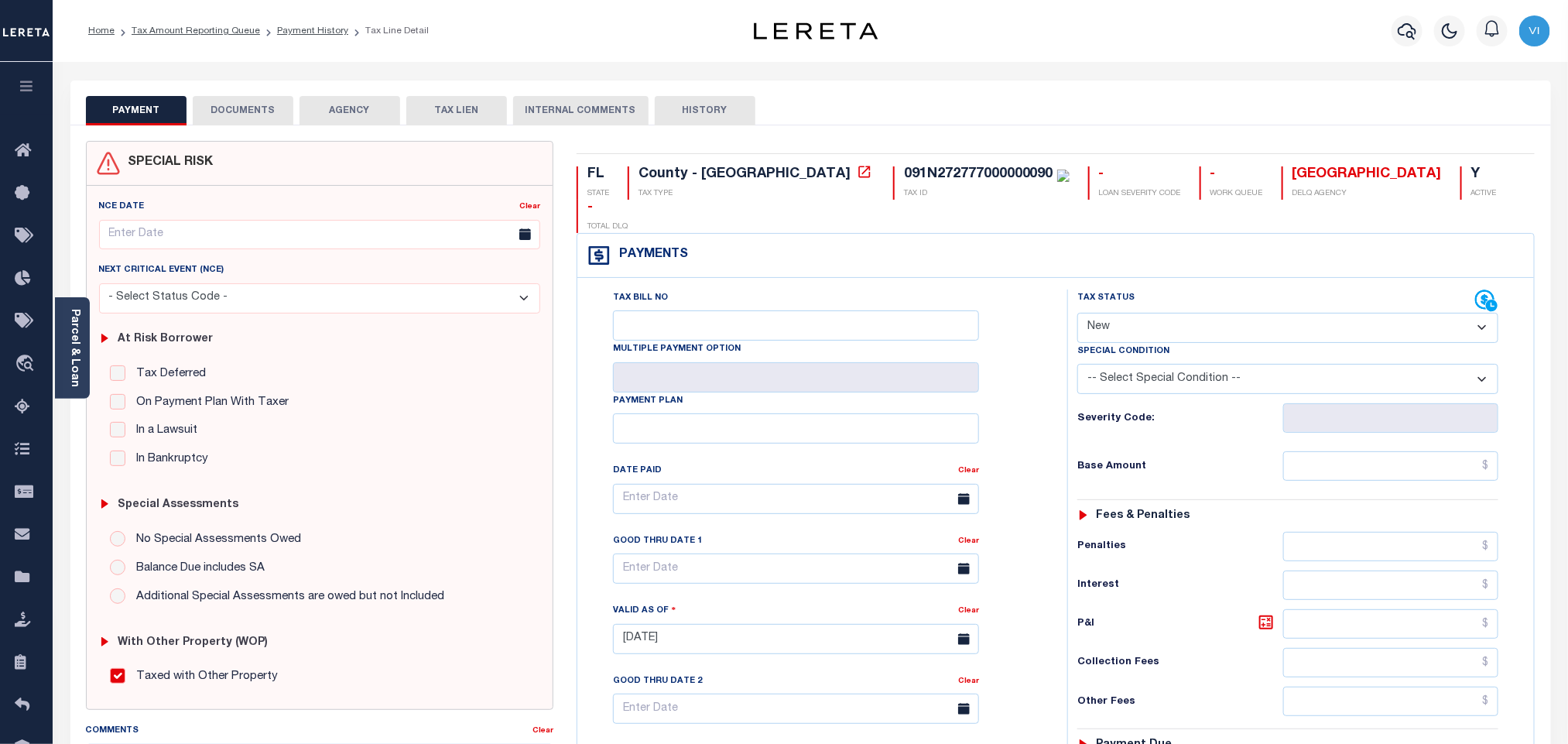
click at [267, 121] on button "DOCUMENTS" at bounding box center [243, 110] width 101 height 29
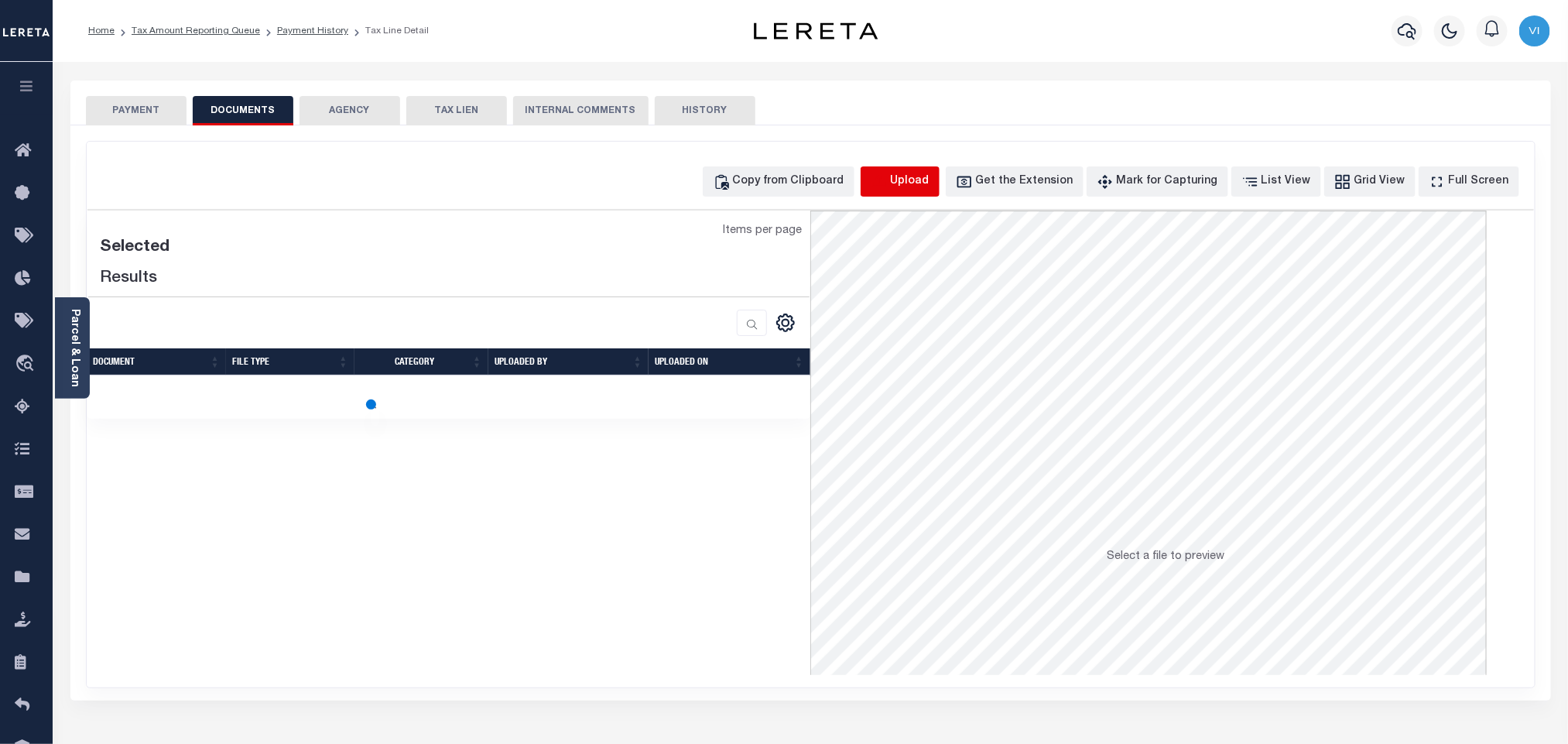
click at [887, 181] on icon "button" at bounding box center [879, 182] width 17 height 17
select select "POP"
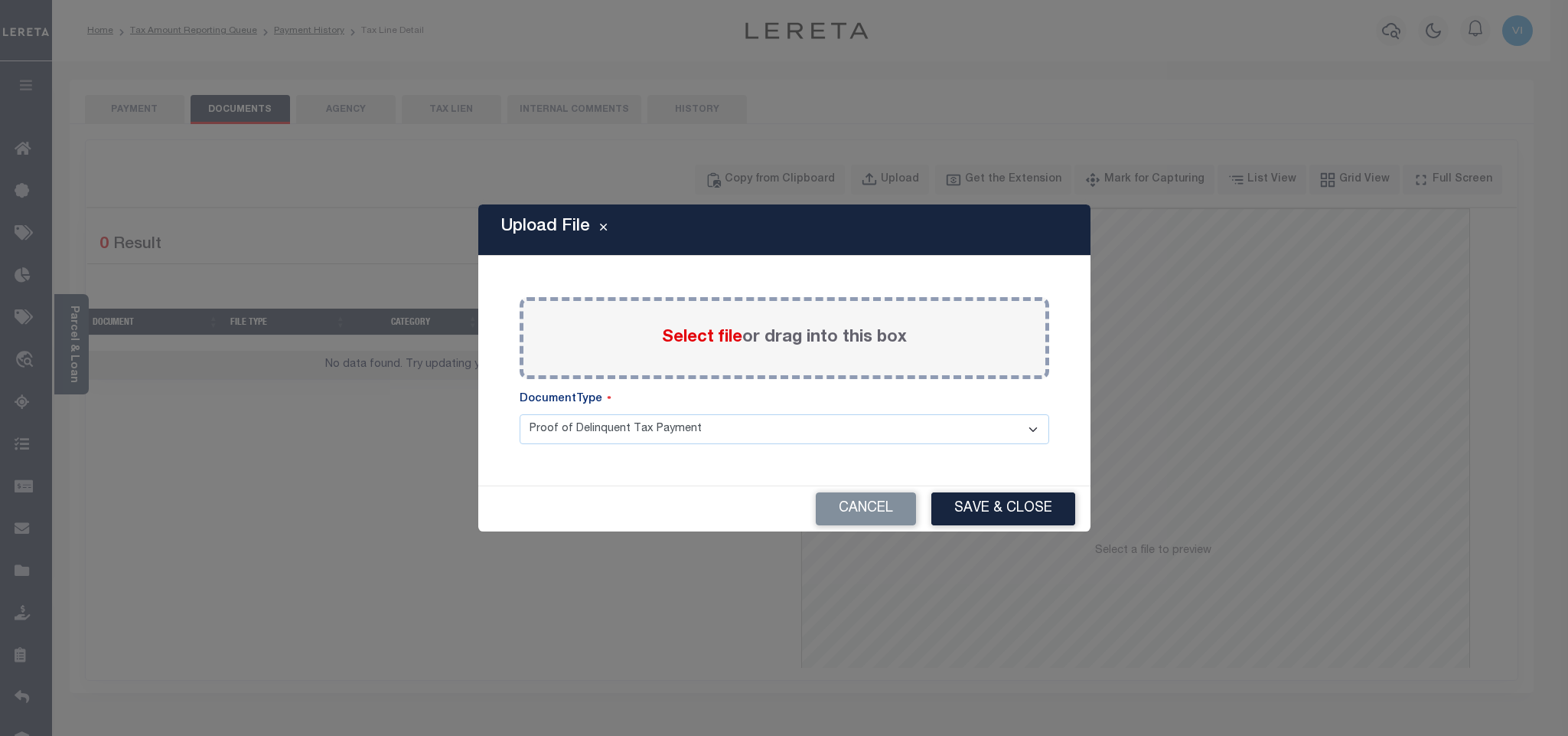
click at [712, 342] on span "Select file" at bounding box center [701, 338] width 80 height 17
click at [0, 0] on input "Select file or drag into this box" at bounding box center [0, 0] width 0 height 0
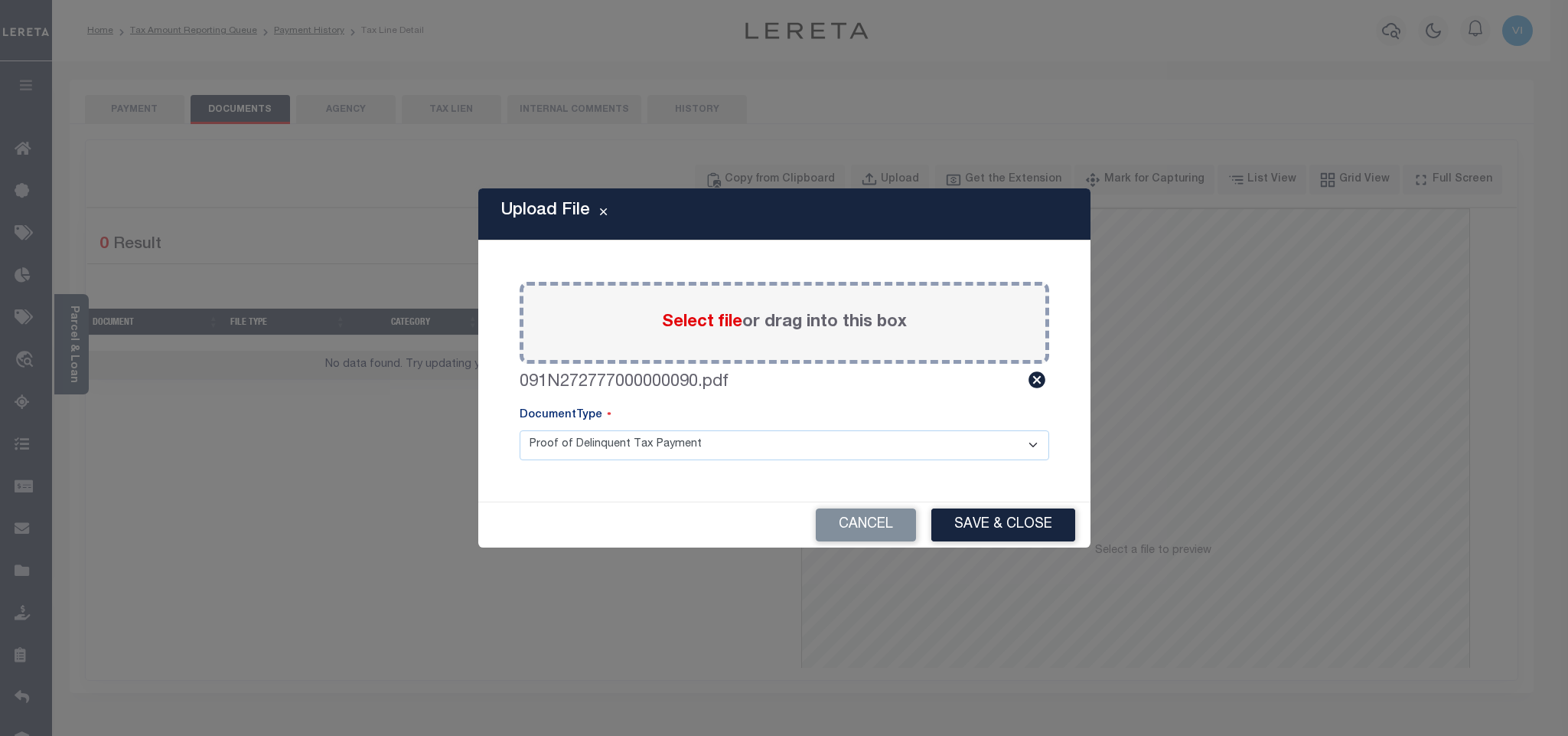
click at [556, 448] on select "Proof of Delinquent Tax Payment" at bounding box center [785, 445] width 530 height 30
click at [520, 430] on select "Proof of Delinquent Tax Payment" at bounding box center [785, 445] width 530 height 30
click at [959, 529] on button "Save & Close" at bounding box center [1003, 525] width 144 height 33
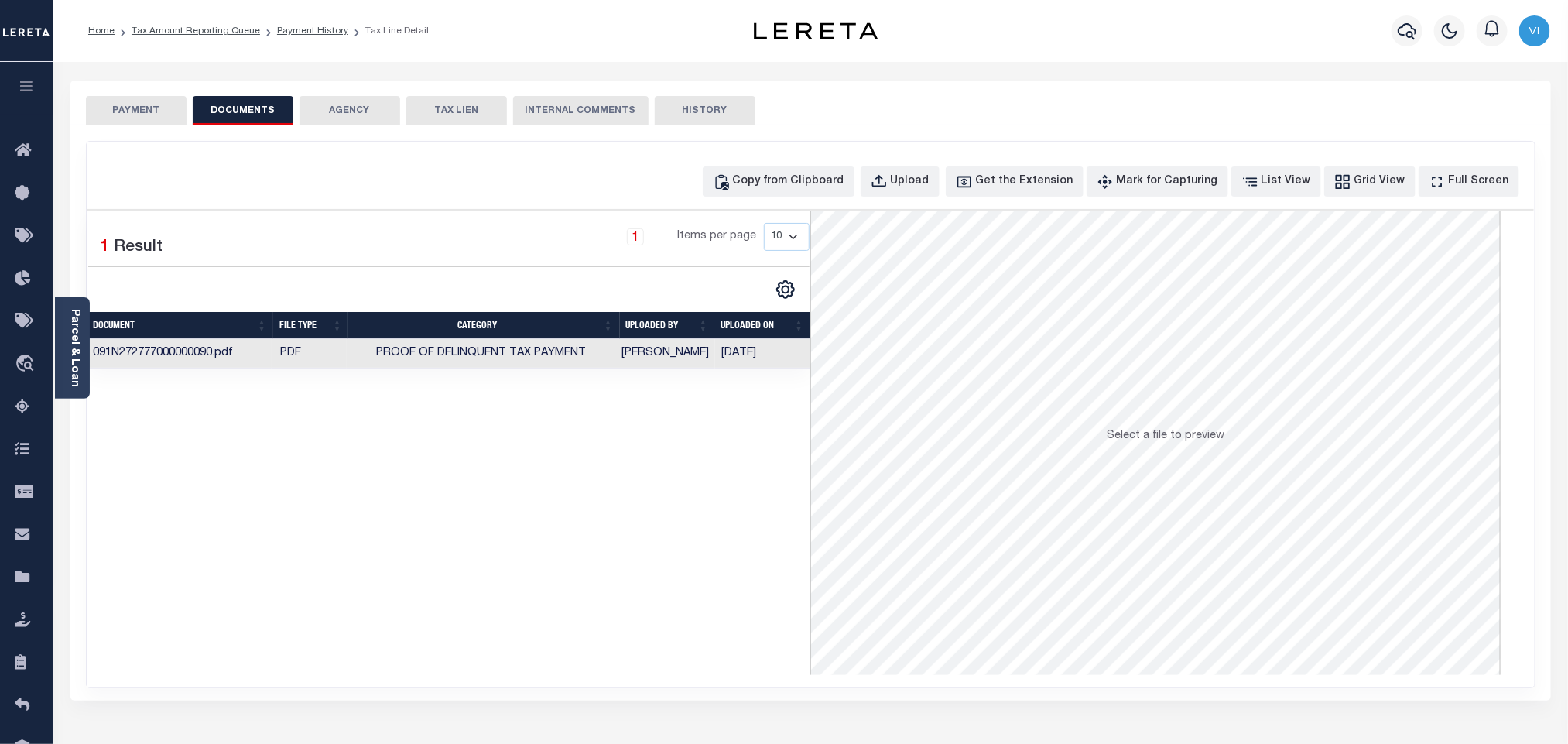
click at [137, 100] on div "PAYMENT DOCUMENTS AGENCY DELINQUENT PAYEE TAX LIEN" at bounding box center [810, 102] width 1481 height 45
click at [133, 110] on button "PAYMENT" at bounding box center [136, 110] width 101 height 29
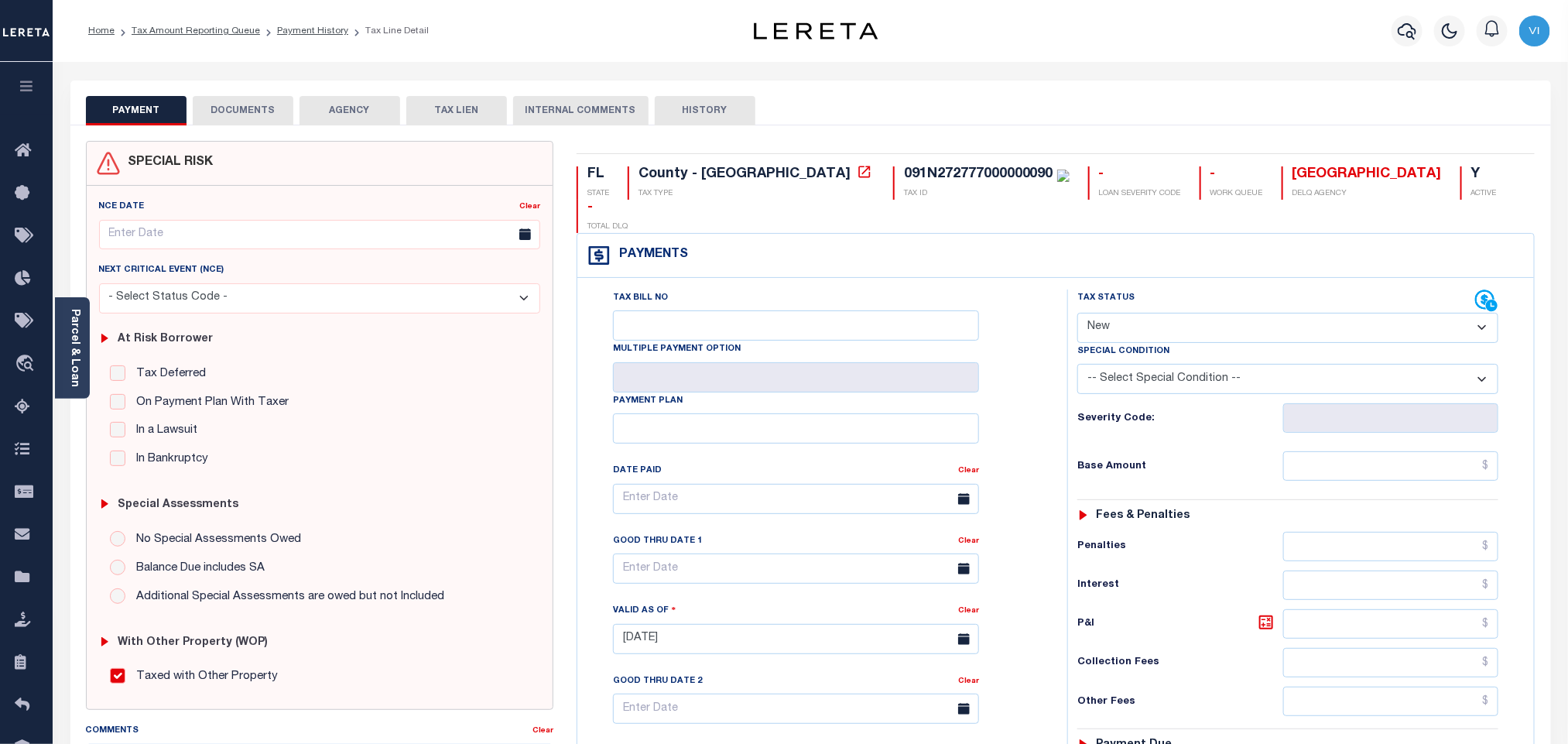
click at [1117, 313] on select "- Select Status Code - Open Due/Unpaid Paid Incomplete No Tax Due Internal Refu…" at bounding box center [1287, 328] width 421 height 30
select select "NTX"
click at [1077, 313] on select "- Select Status Code - Open Due/Unpaid Paid Incomplete No Tax Due Internal Refu…" at bounding box center [1287, 328] width 421 height 30
type input "08/29/2025"
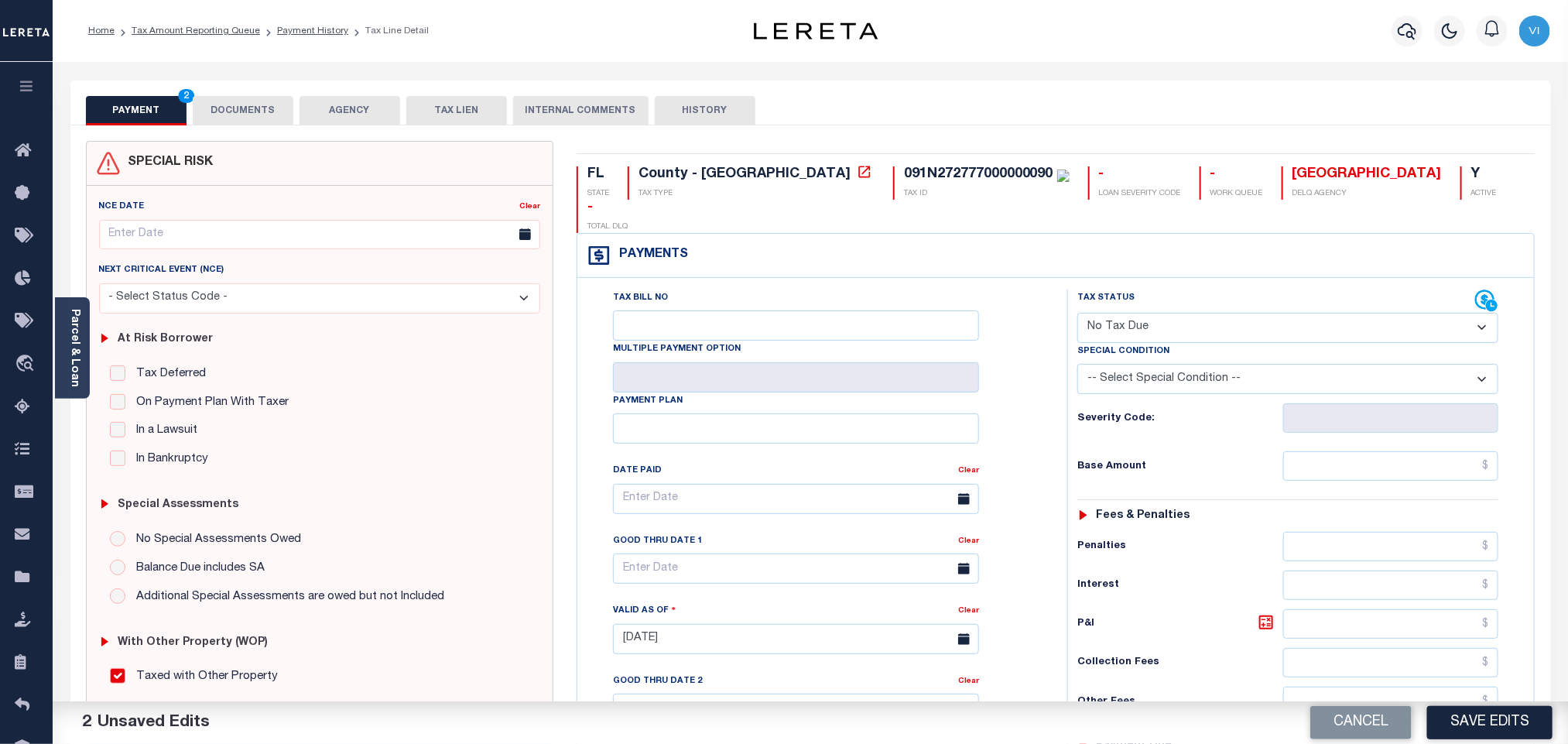
click at [1127, 364] on select "-- Select Special Condition -- 3RD PARTY TAX LIEN AGENCY TAX LIEN (A.K.A Inside…" at bounding box center [1287, 379] width 421 height 30
select select "5"
click at [1077, 364] on select "-- Select Special Condition -- 3RD PARTY TAX LIEN AGENCY TAX LIEN (A.K.A Inside…" at bounding box center [1287, 379] width 421 height 30
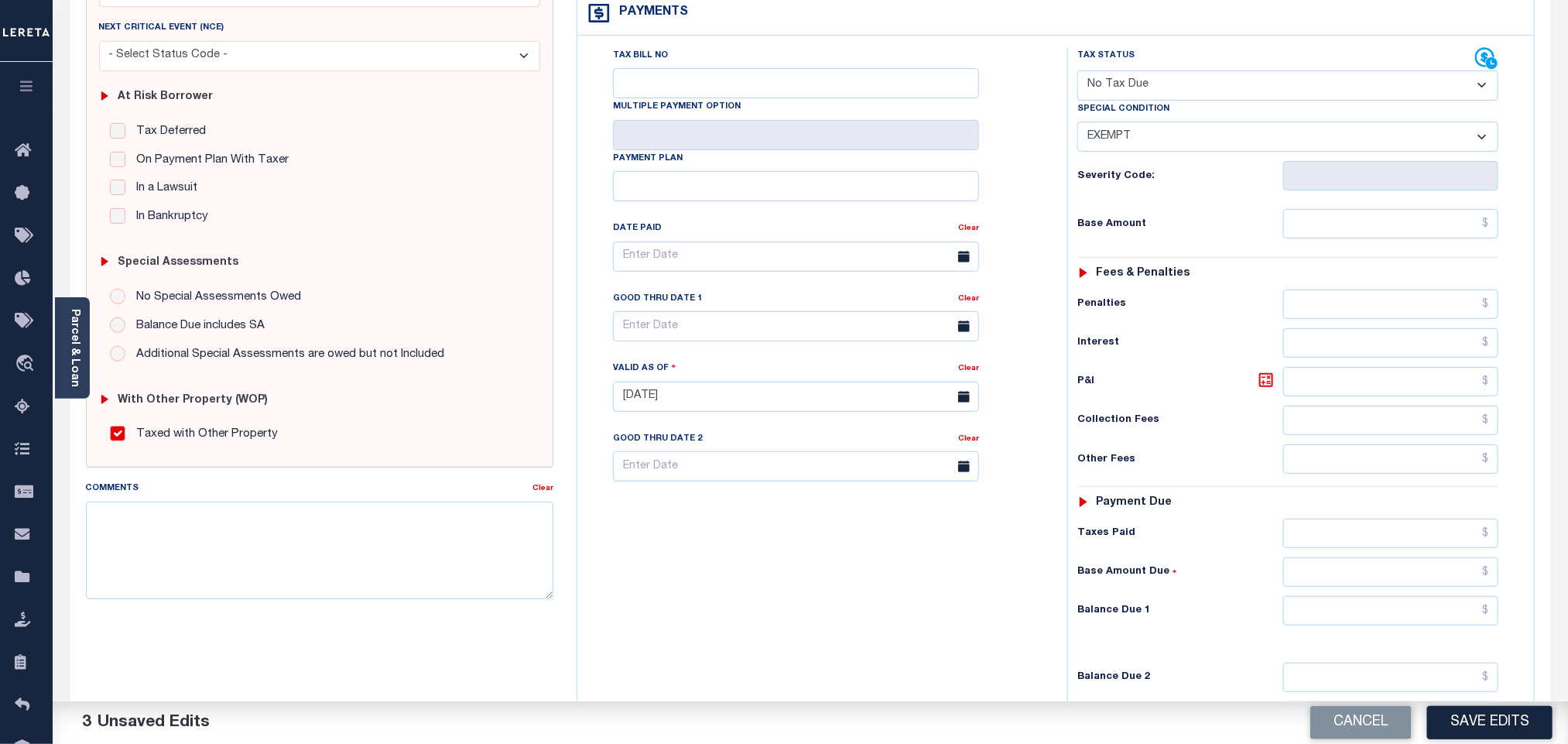
scroll to position [403, 0]
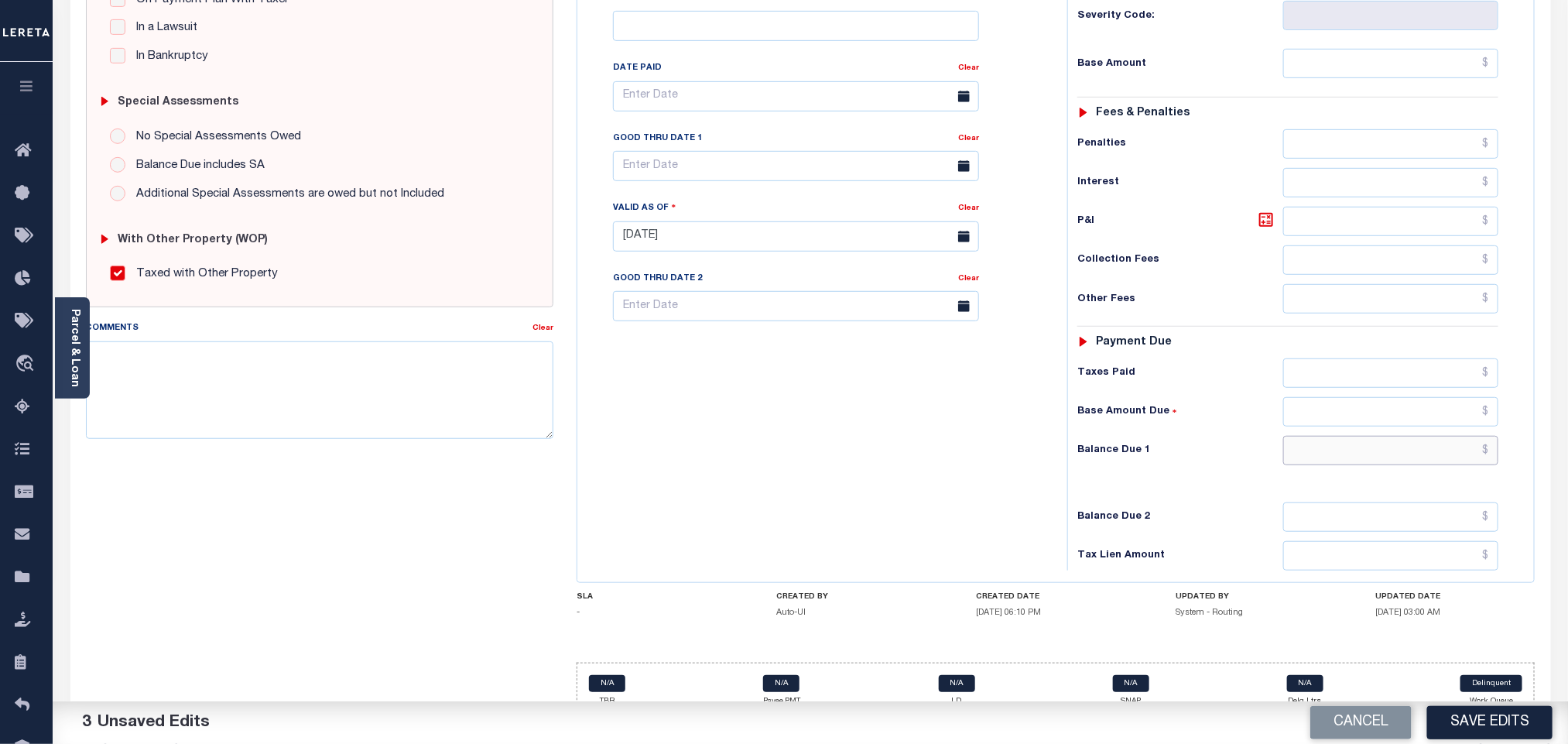
click at [1299, 437] on input "text" at bounding box center [1391, 450] width 216 height 29
type input "$0.00"
click at [1495, 724] on button "Save Edits" at bounding box center [1489, 723] width 125 height 33
checkbox input "false"
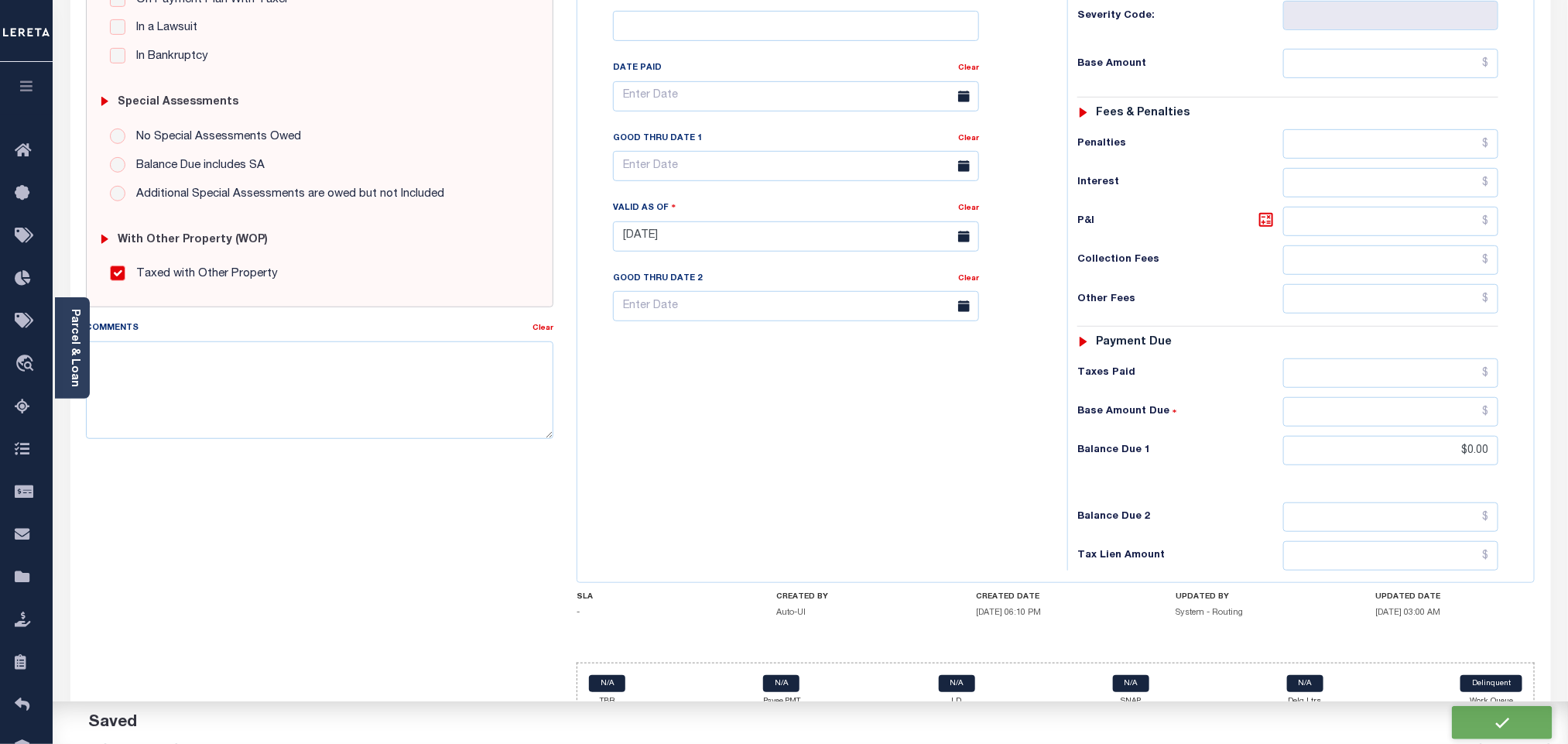
checkbox input "false"
type input "$0"
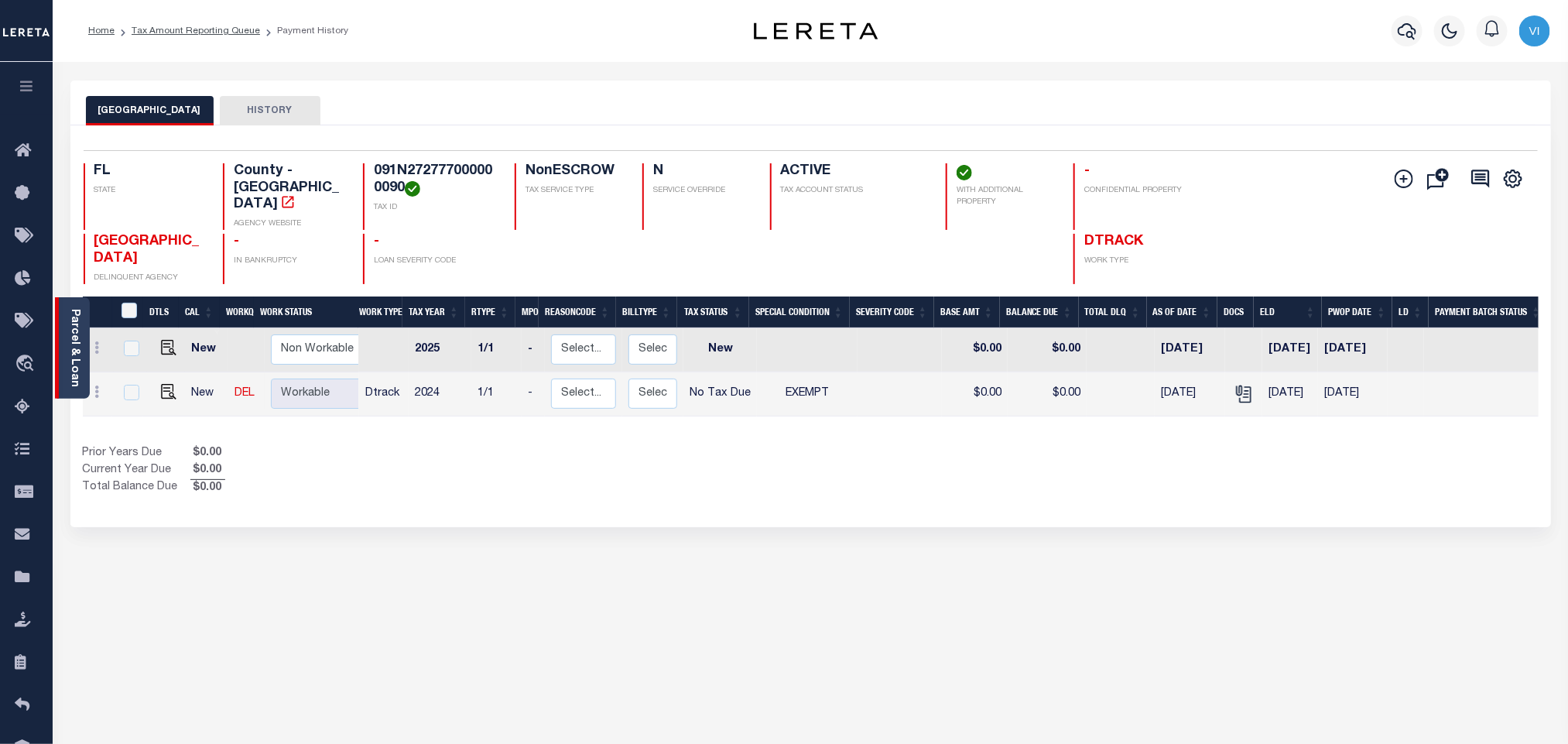
click at [80, 349] on link "Parcel & Loan" at bounding box center [74, 348] width 11 height 78
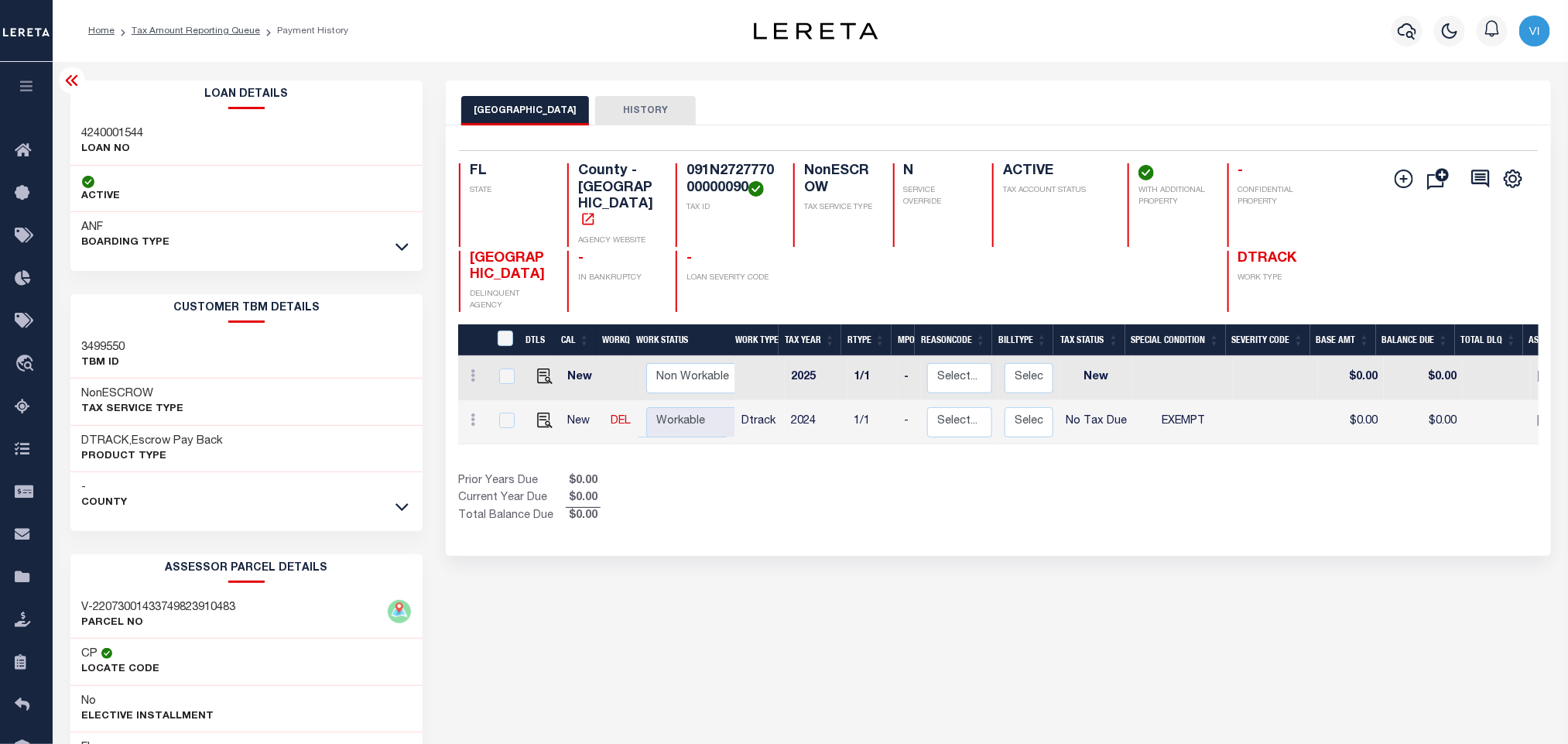
click at [84, 131] on h3 "4240001544" at bounding box center [113, 134] width 62 height 16
copy h3 "4240001544"
click at [700, 163] on h4 "091N272777000000090" at bounding box center [730, 180] width 88 height 33
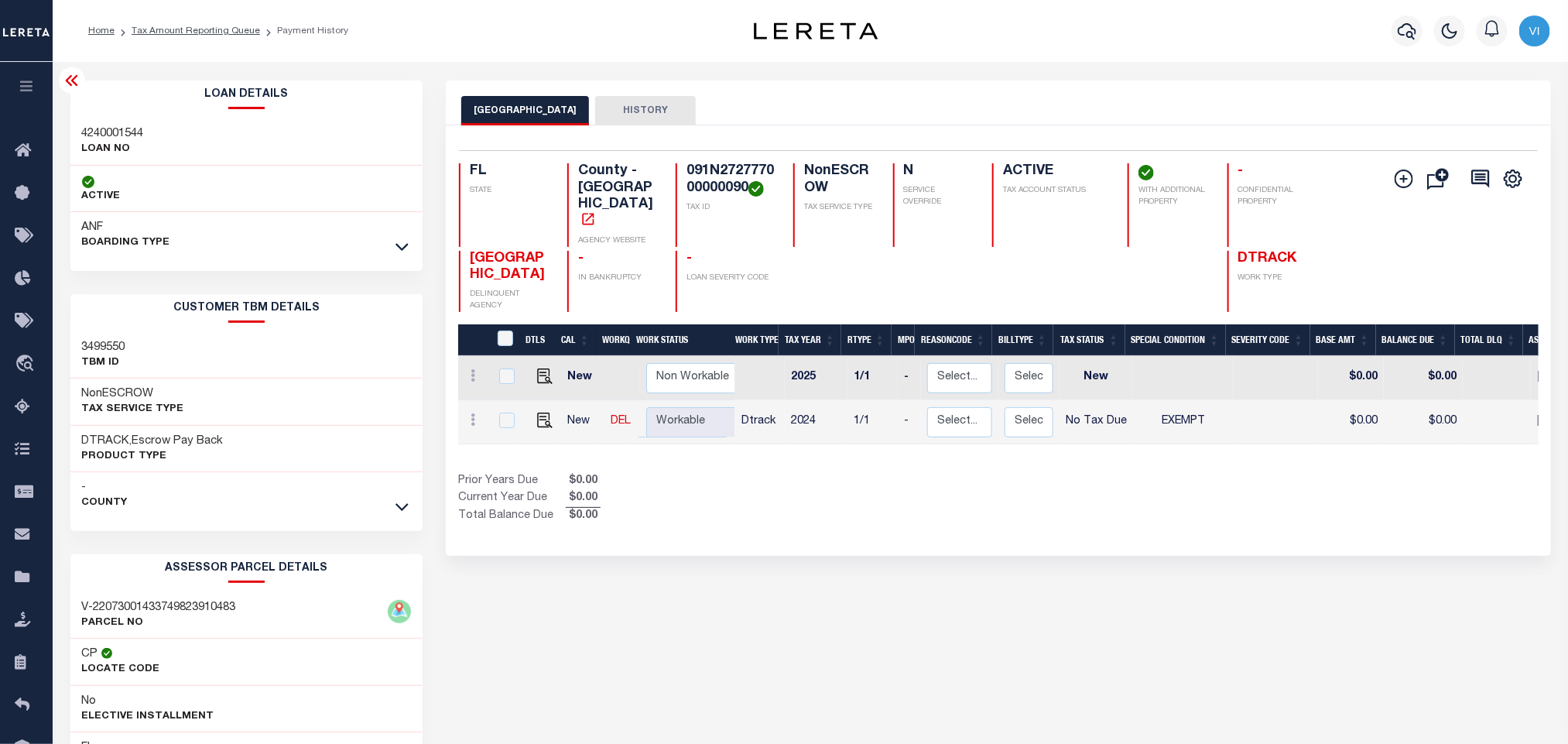
copy h4 "091N272777000000090"
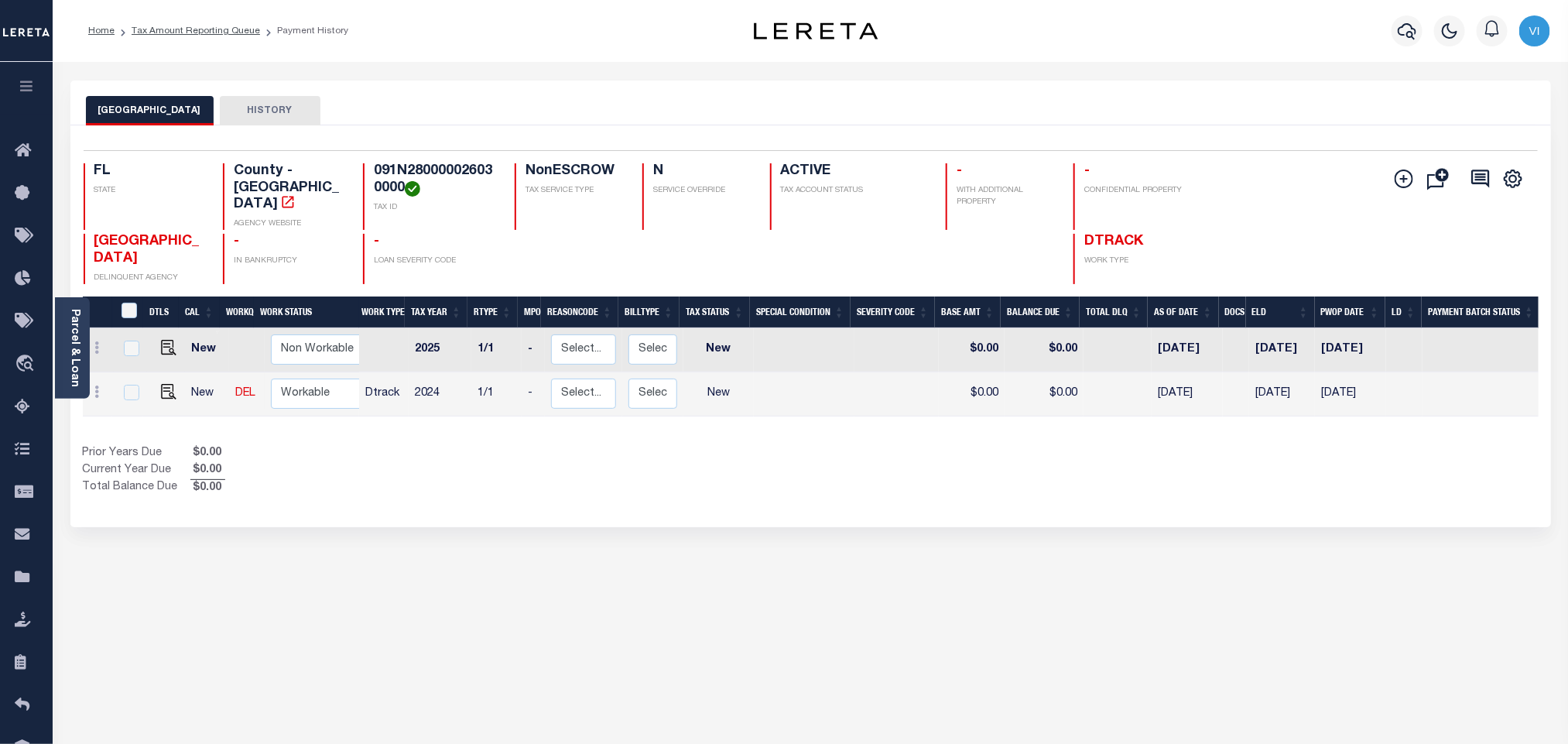
click at [451, 175] on h4 "091N280000026030000" at bounding box center [434, 180] width 122 height 33
copy h4 "091N280000026030000"
click at [163, 384] on img "" at bounding box center [169, 392] width 16 height 16
checkbox input "true"
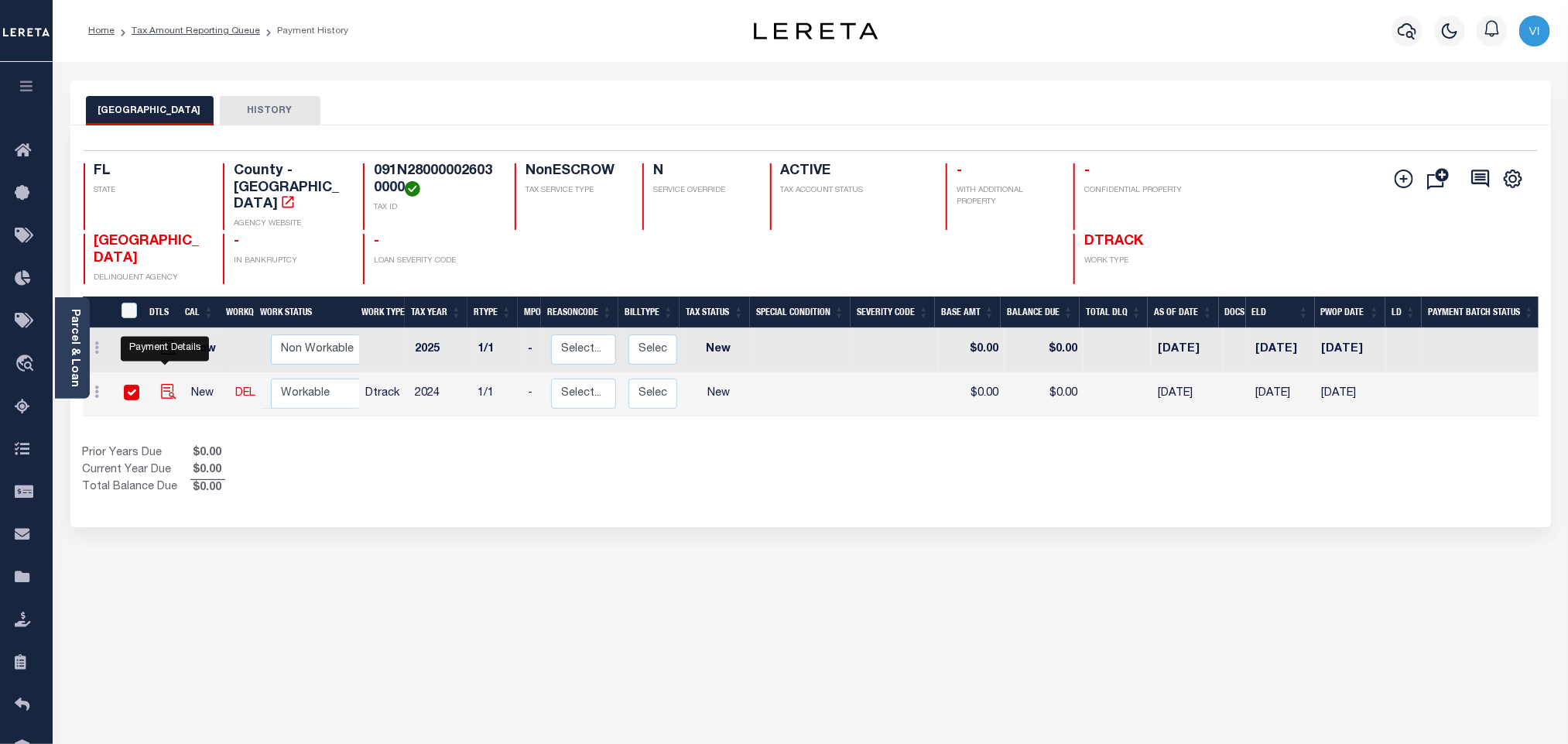
checkbox input "true"
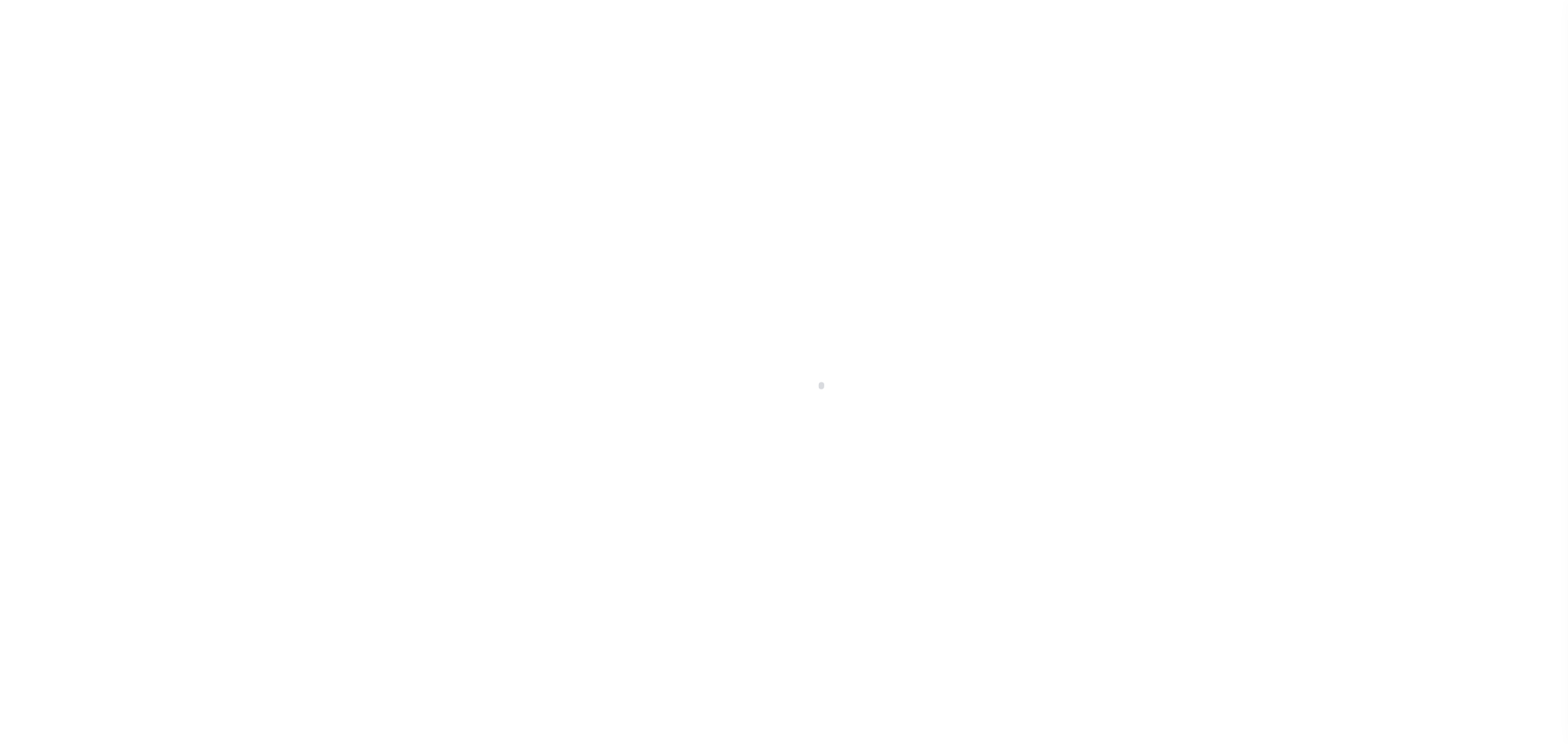
checkbox input "false"
type input "[DATE]"
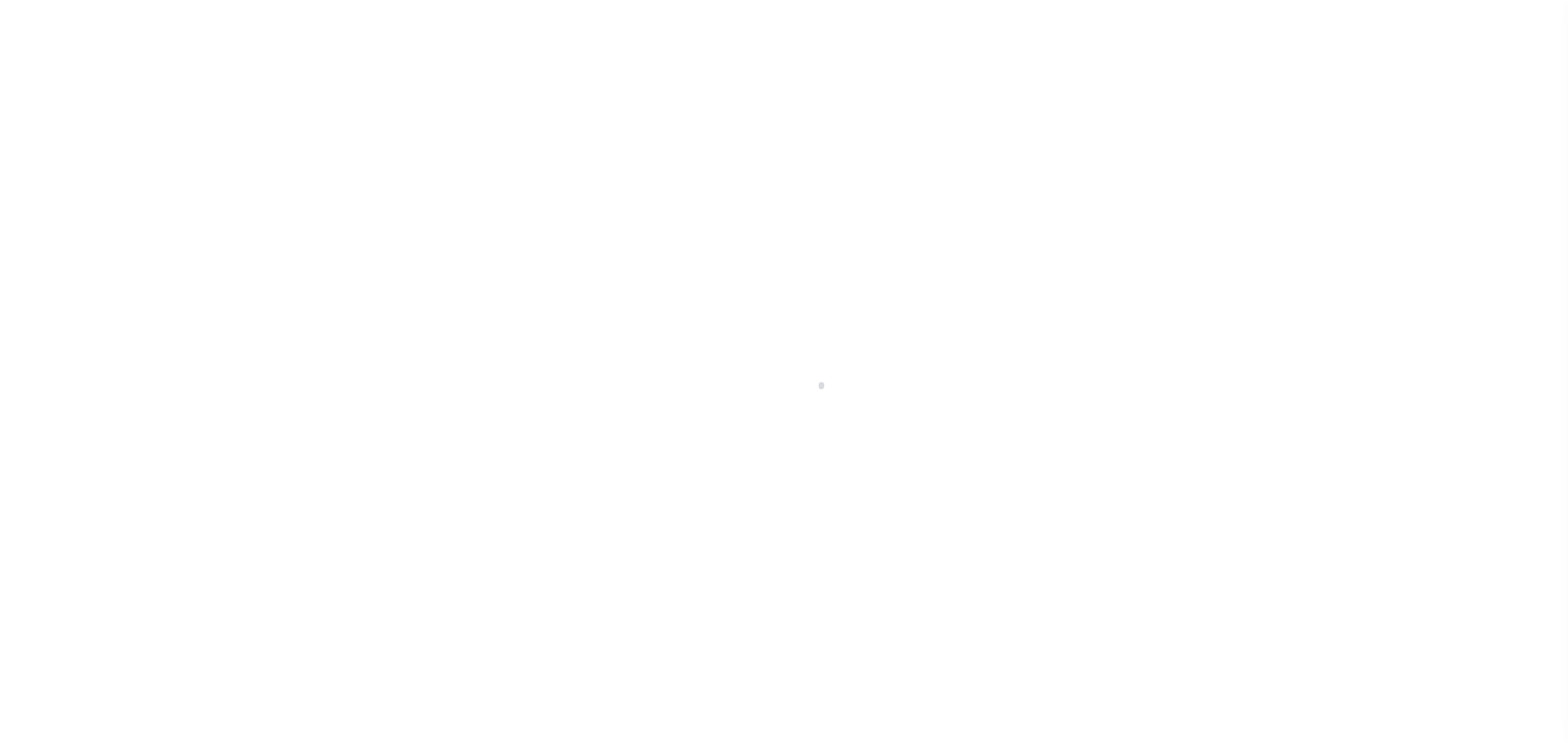
select select "NW2"
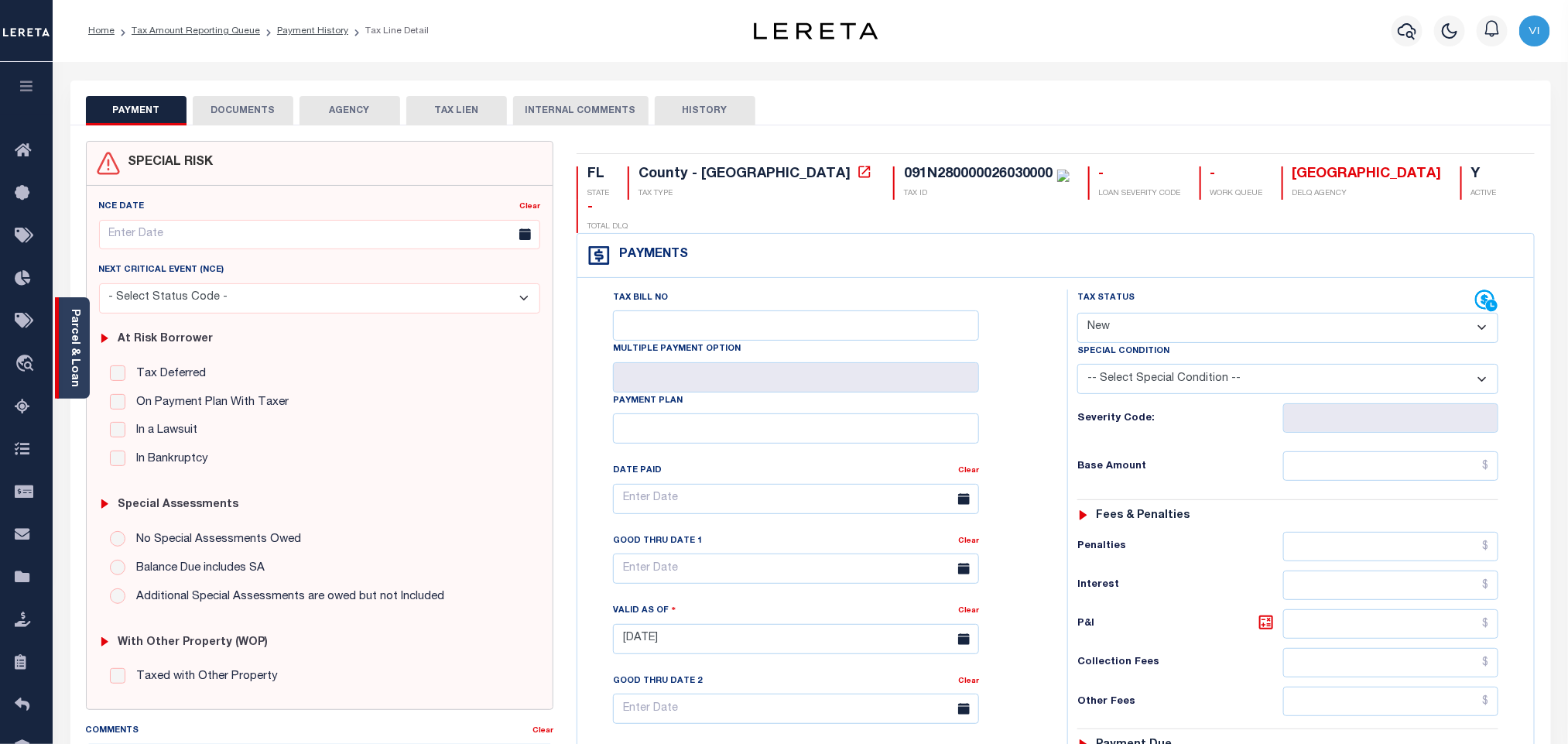
click at [80, 353] on link "Parcel & Loan" at bounding box center [74, 348] width 11 height 78
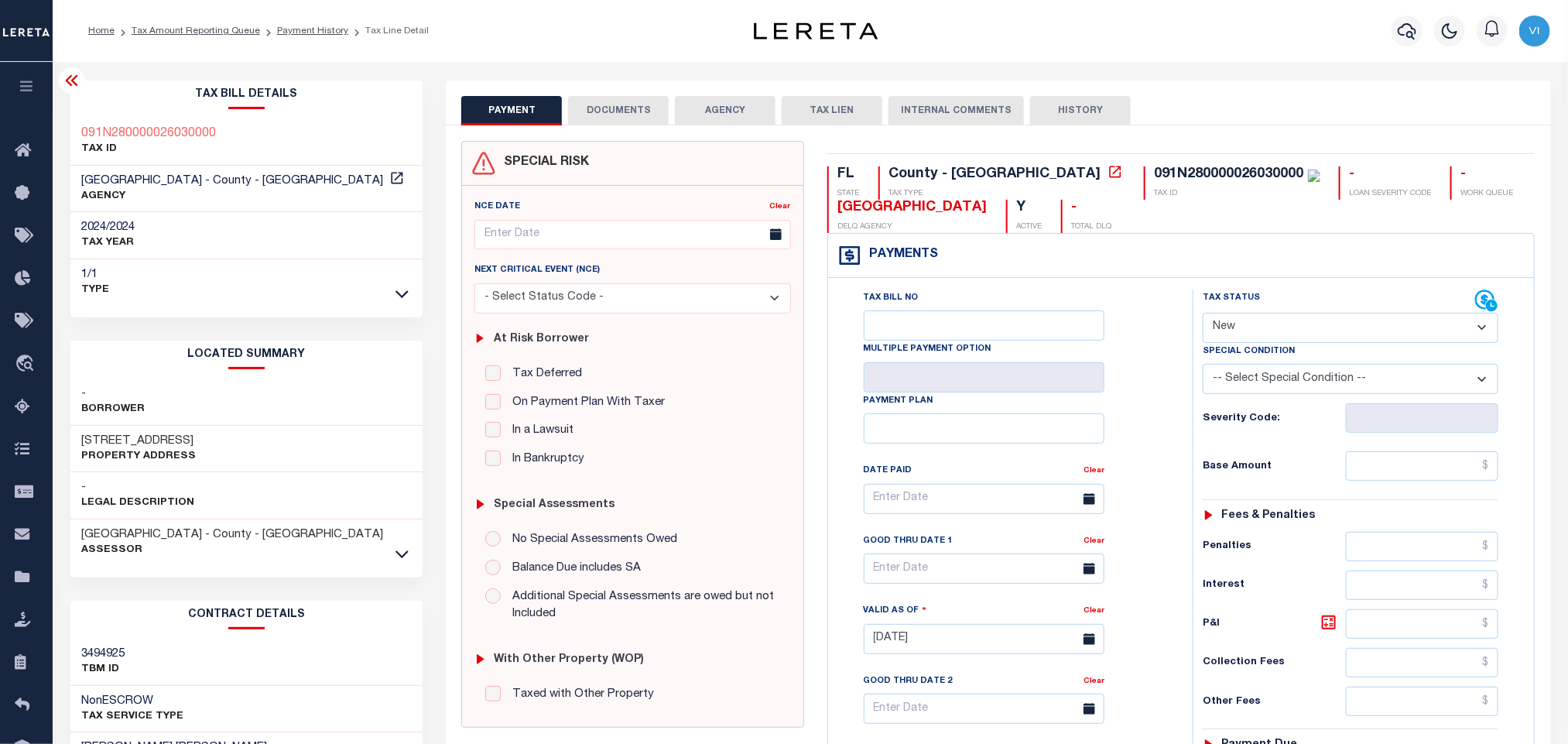
click at [632, 114] on button "DOCUMENTS" at bounding box center [619, 110] width 101 height 29
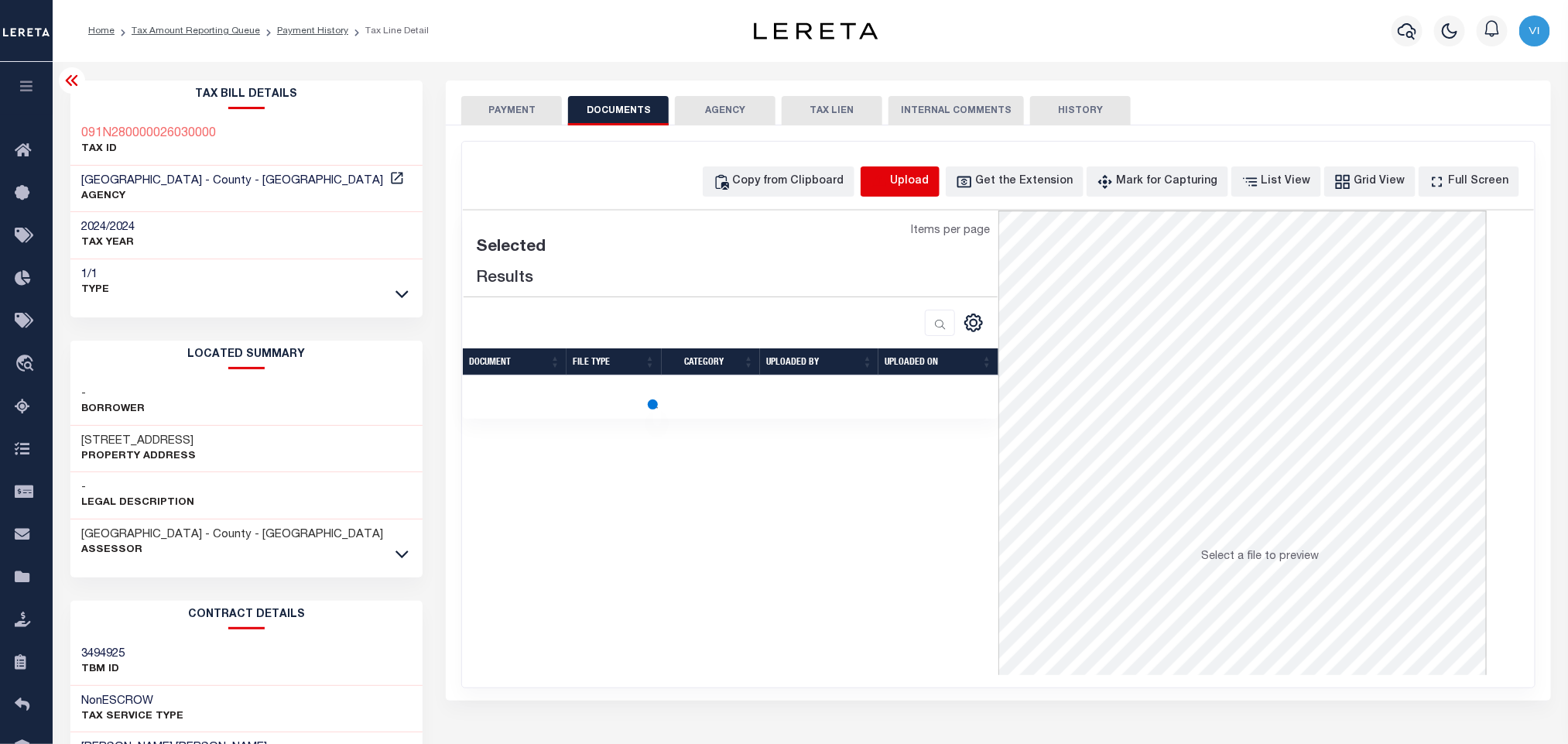
click at [885, 180] on icon "button" at bounding box center [879, 180] width 14 height 13
select select "POP"
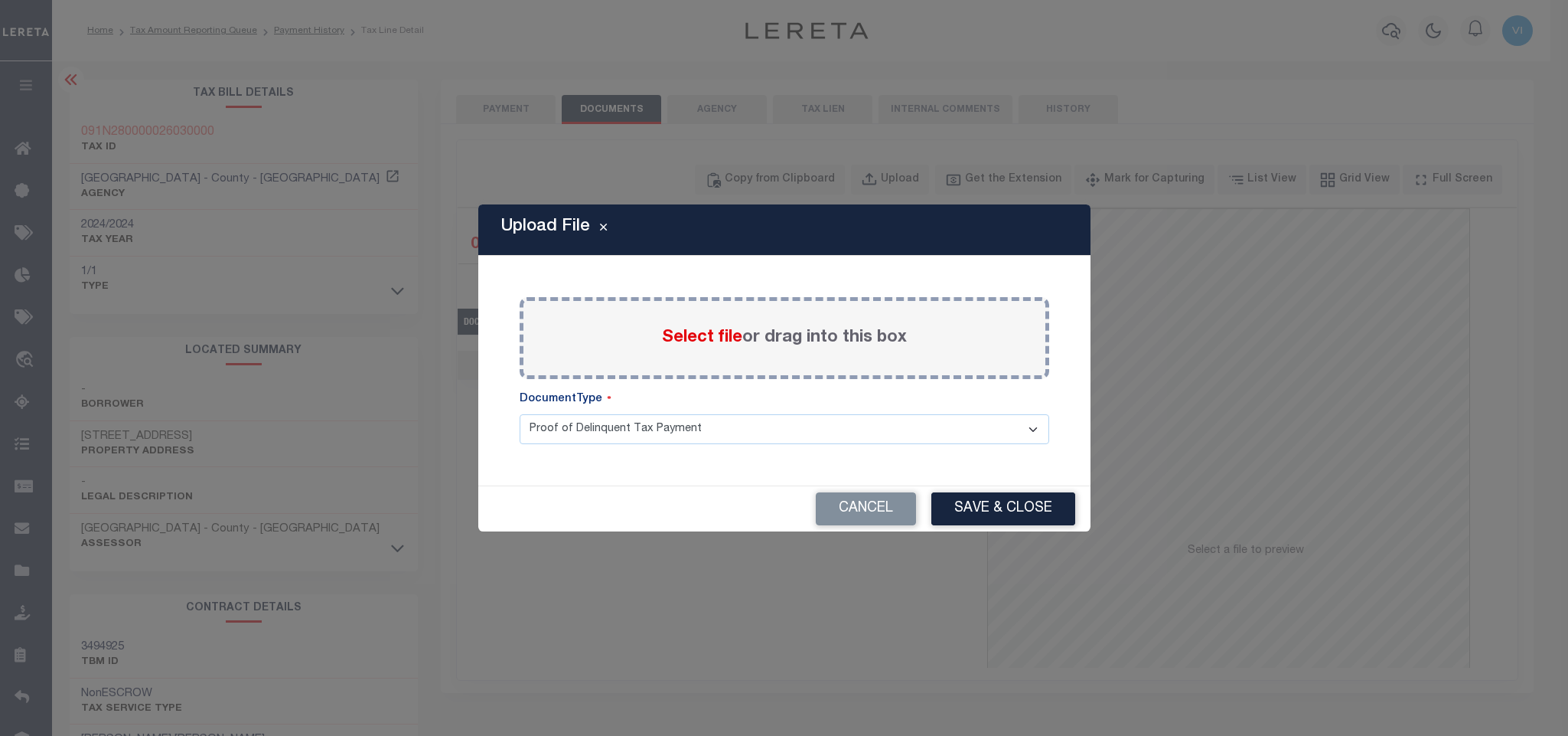
click at [709, 336] on span "Select file" at bounding box center [701, 338] width 80 height 17
click at [0, 0] on input "Select file or drag into this box" at bounding box center [0, 0] width 0 height 0
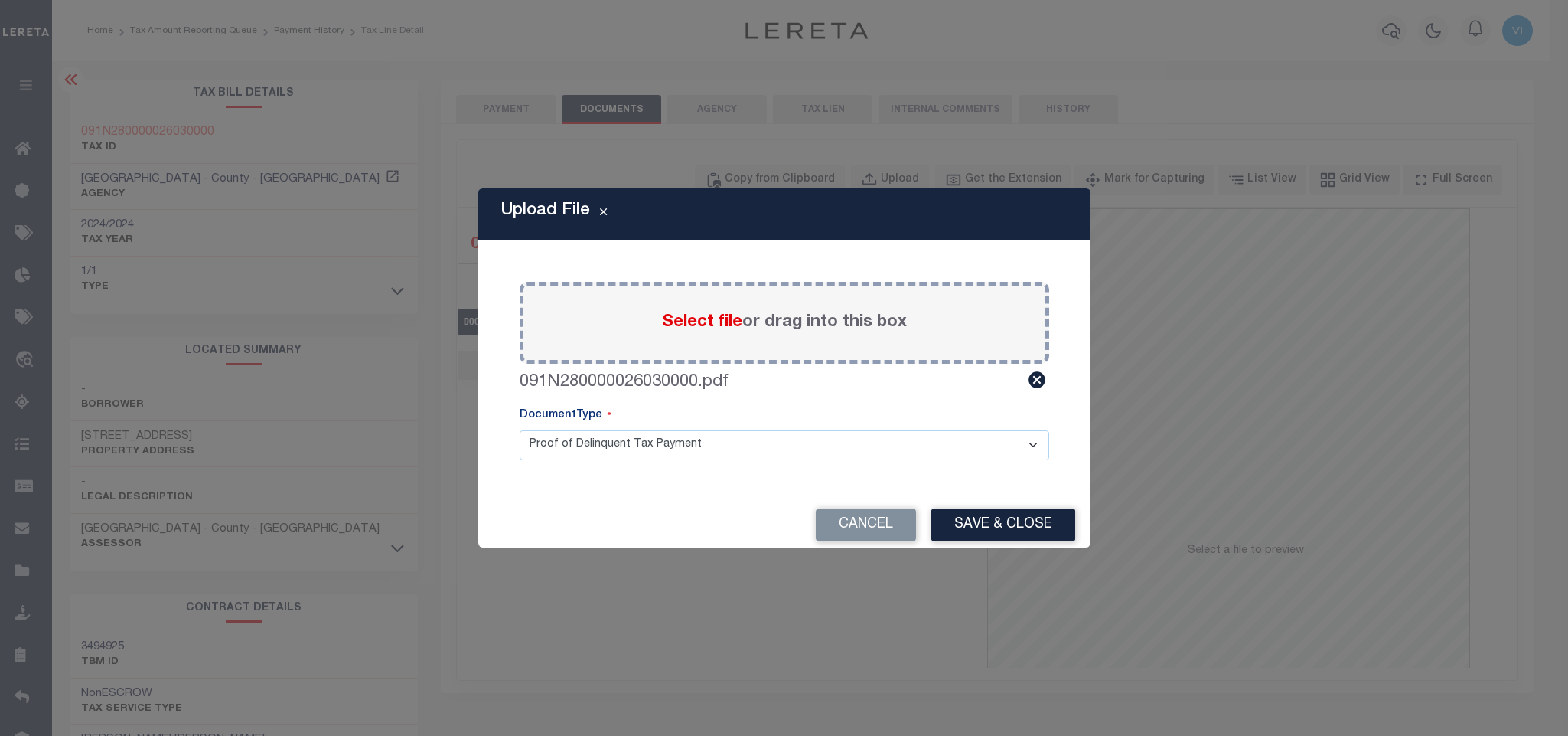
click at [588, 452] on select "Proof of Delinquent Tax Payment" at bounding box center [785, 445] width 530 height 30
click at [520, 430] on select "Proof of Delinquent Tax Payment" at bounding box center [785, 445] width 530 height 30
click at [1010, 535] on button "Save & Close" at bounding box center [1003, 525] width 144 height 33
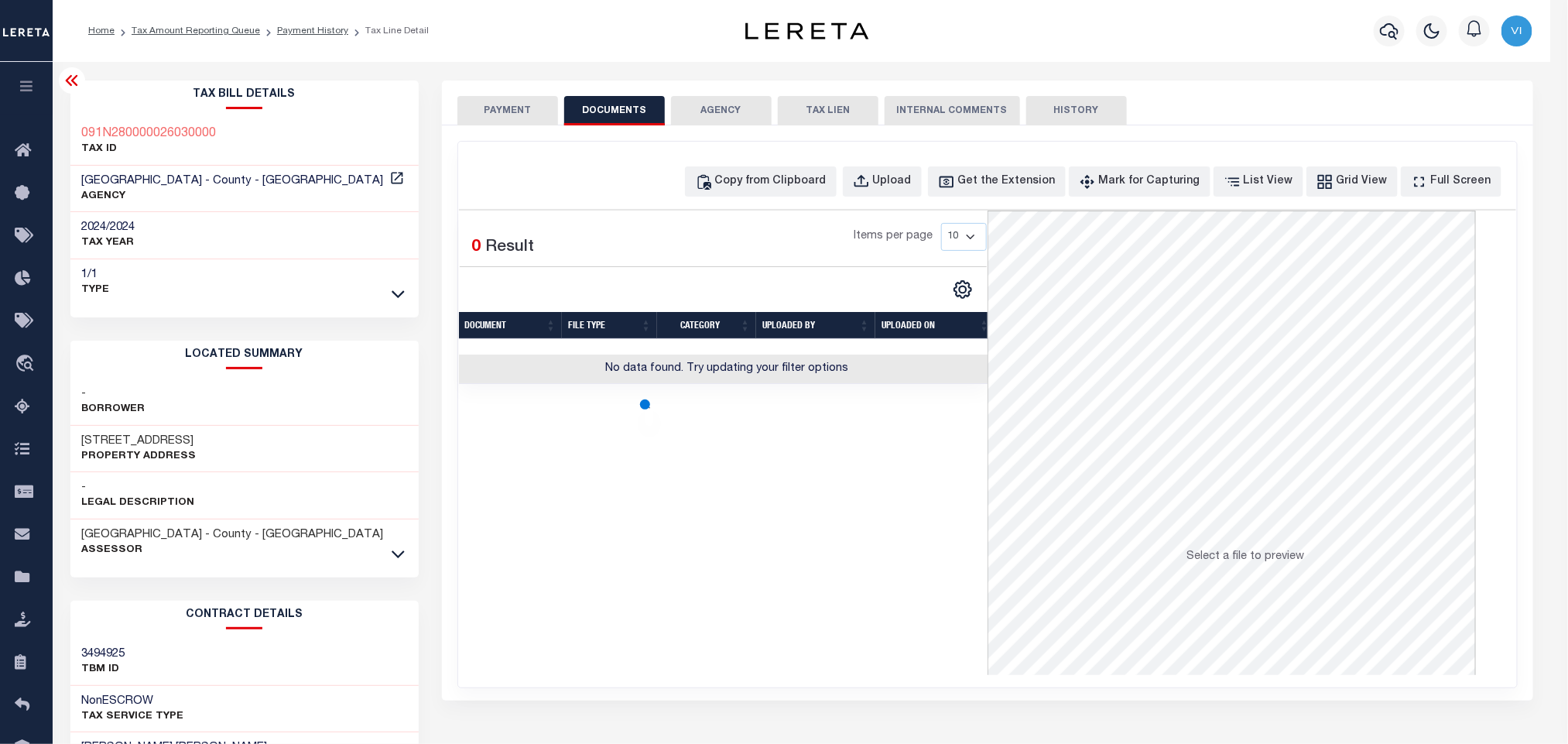
click at [511, 123] on button "PAYMENT" at bounding box center [507, 110] width 101 height 29
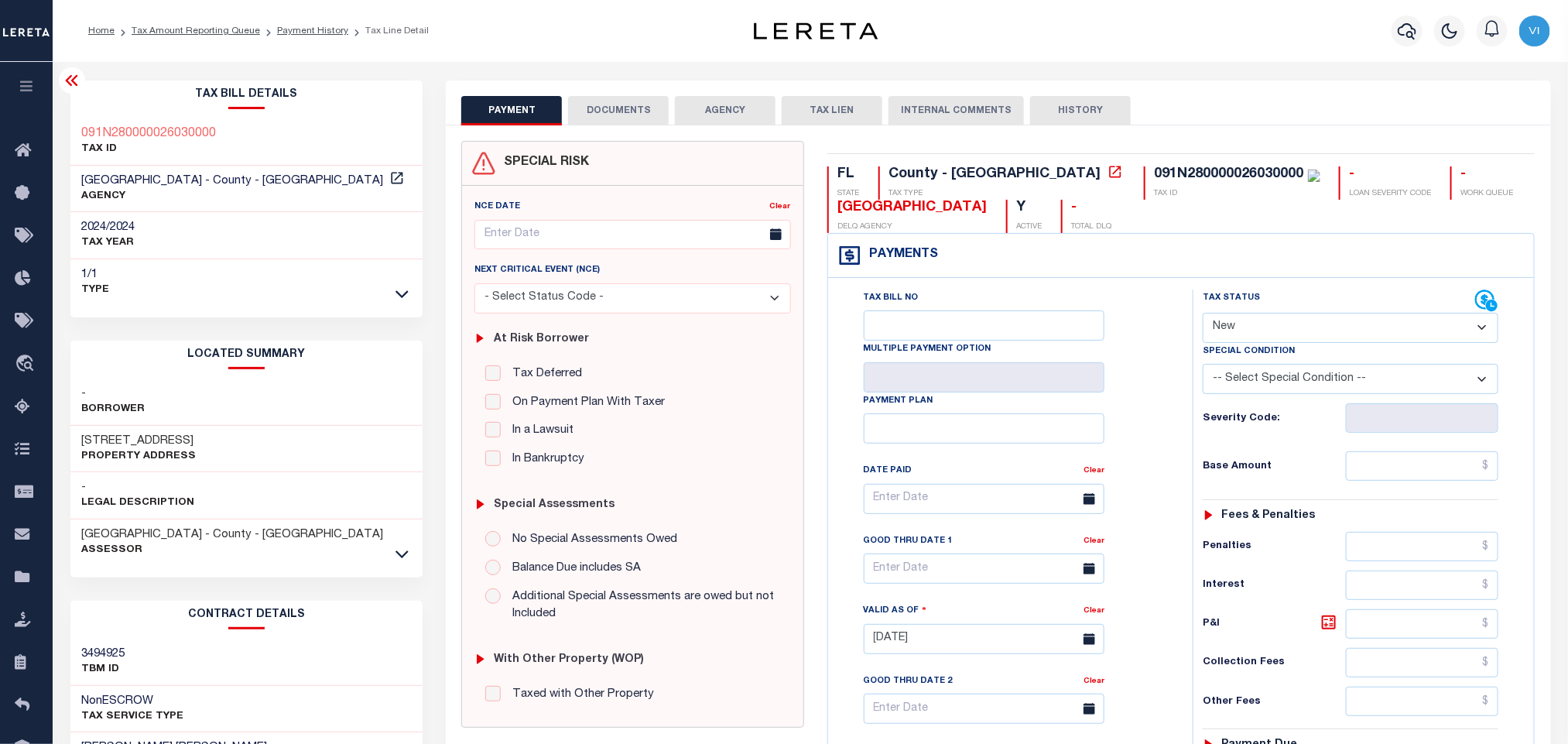
click at [1296, 341] on select "- Select Status Code - Open Due/Unpaid Paid Incomplete No Tax Due Internal Refu…" at bounding box center [1350, 328] width 295 height 30
select select "PYD"
click at [1202, 314] on select "- Select Status Code - Open Due/Unpaid Paid Incomplete No Tax Due Internal Refu…" at bounding box center [1350, 328] width 295 height 30
type input "[DATE]"
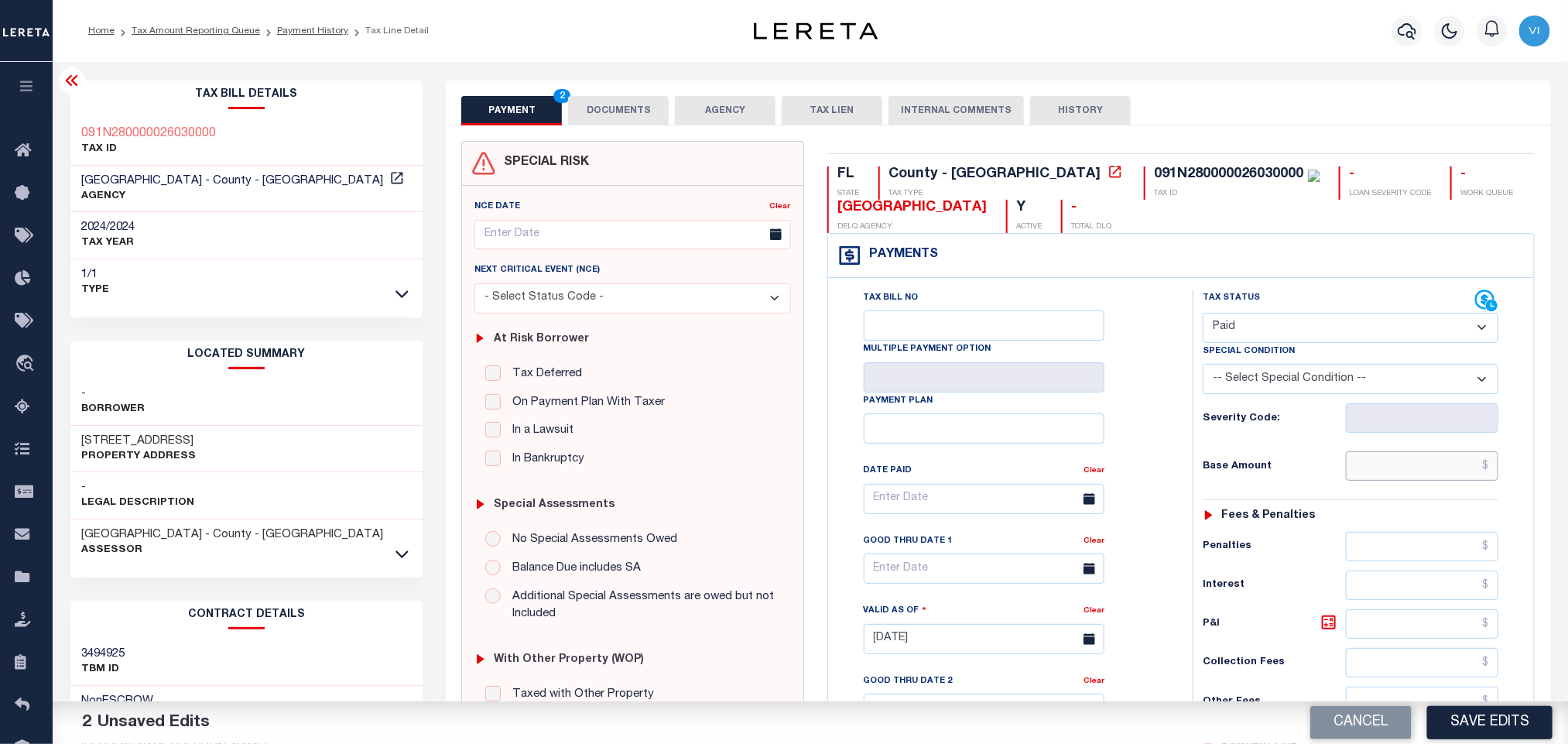
click at [1430, 464] on input "text" at bounding box center [1422, 466] width 153 height 29
paste input "3,500.41"
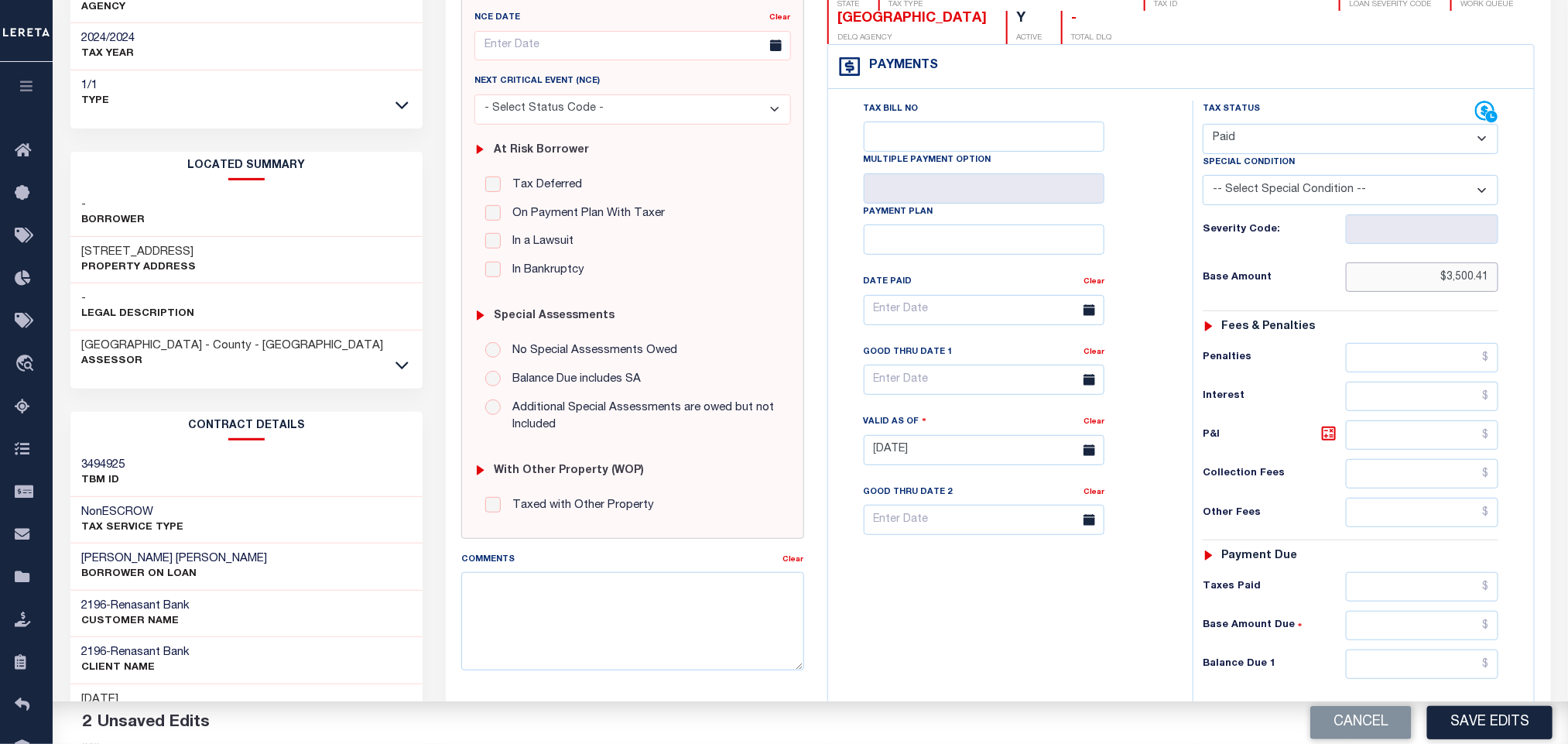
scroll to position [437, 0]
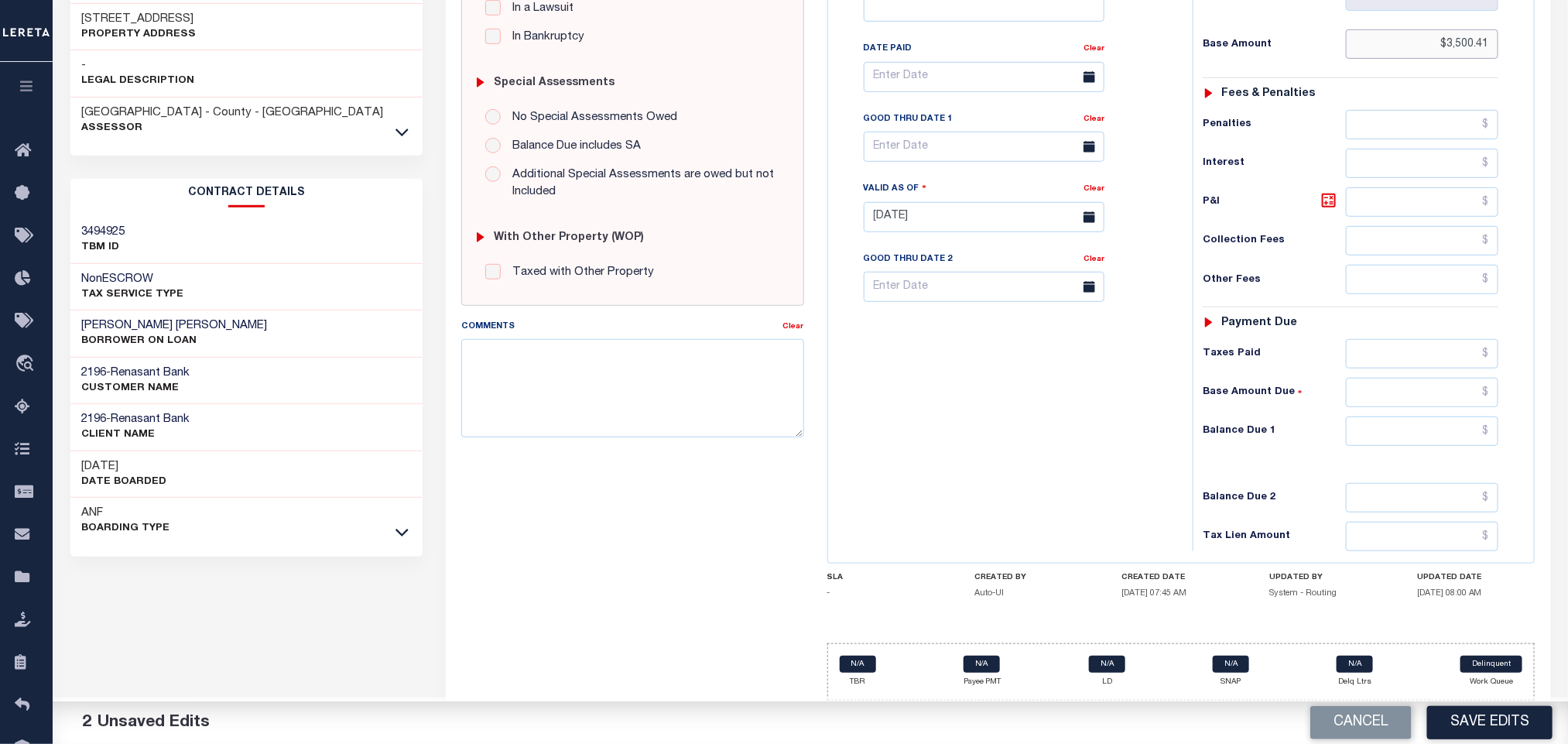
type input "$3,500.41"
click at [1400, 437] on input "text" at bounding box center [1422, 430] width 153 height 29
type input "$0.00"
click at [1482, 722] on button "Save Edits" at bounding box center [1489, 723] width 125 height 33
checkbox input "false"
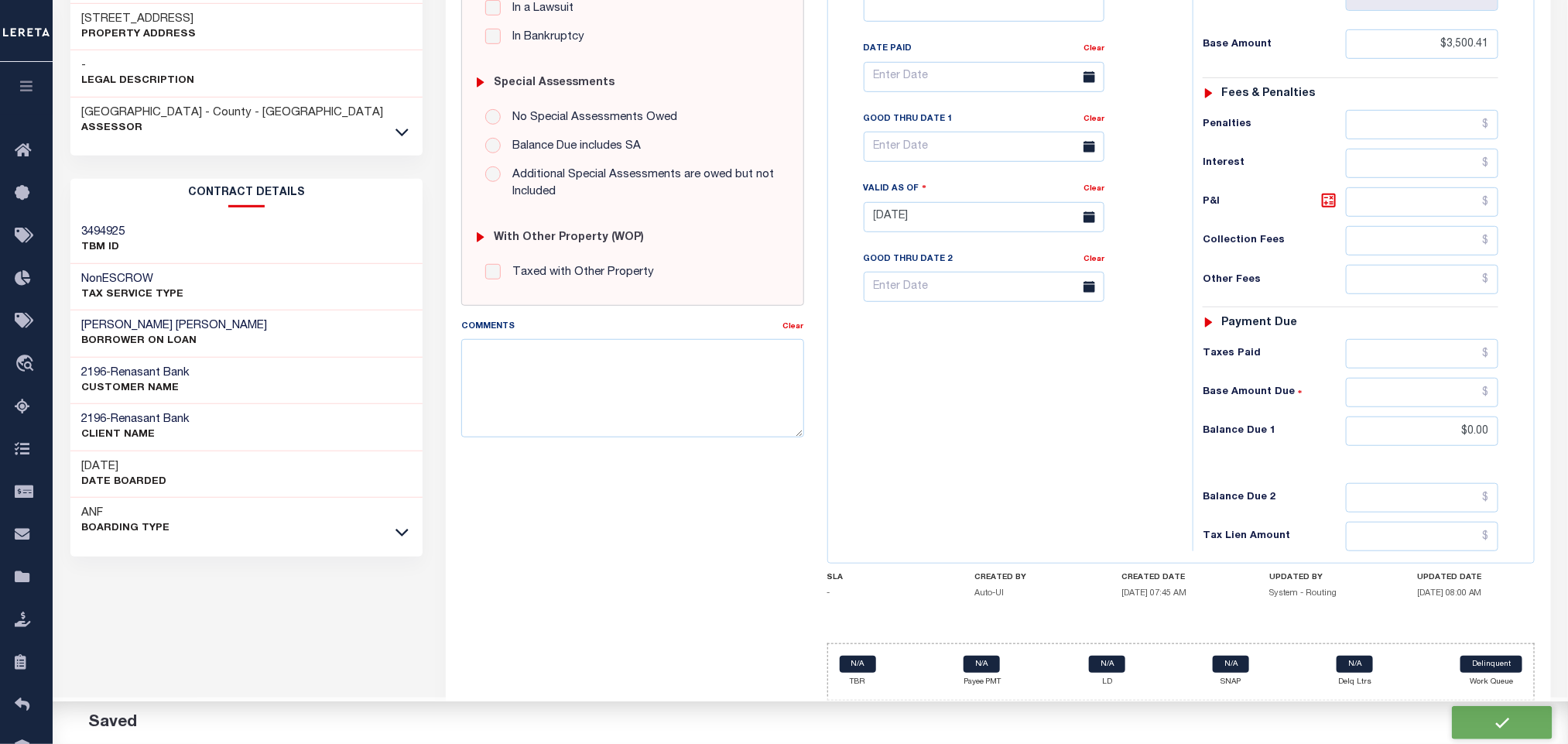
checkbox input "false"
type input "$3,500.41"
type input "$0"
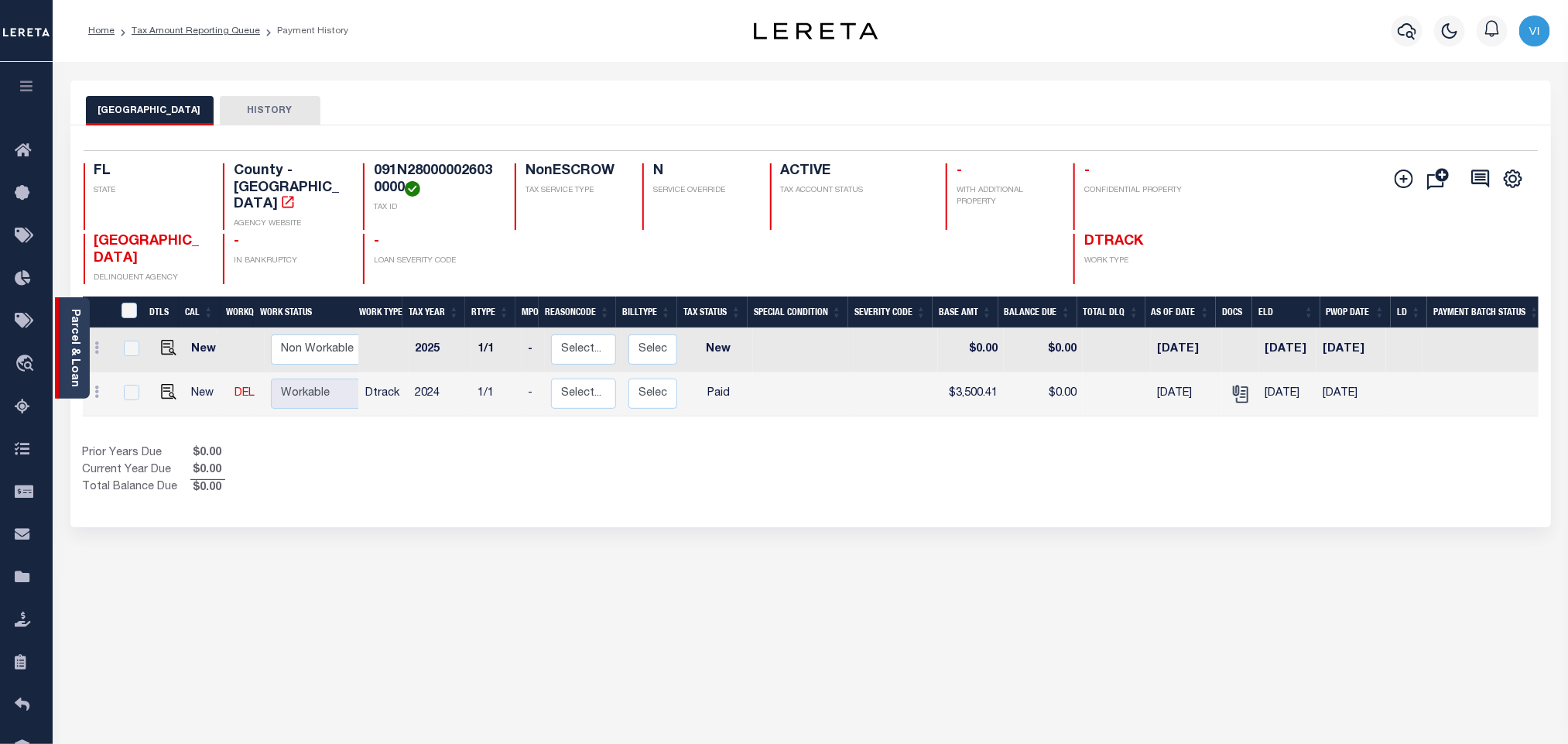
click at [76, 341] on link "Parcel & Loan" at bounding box center [74, 348] width 11 height 78
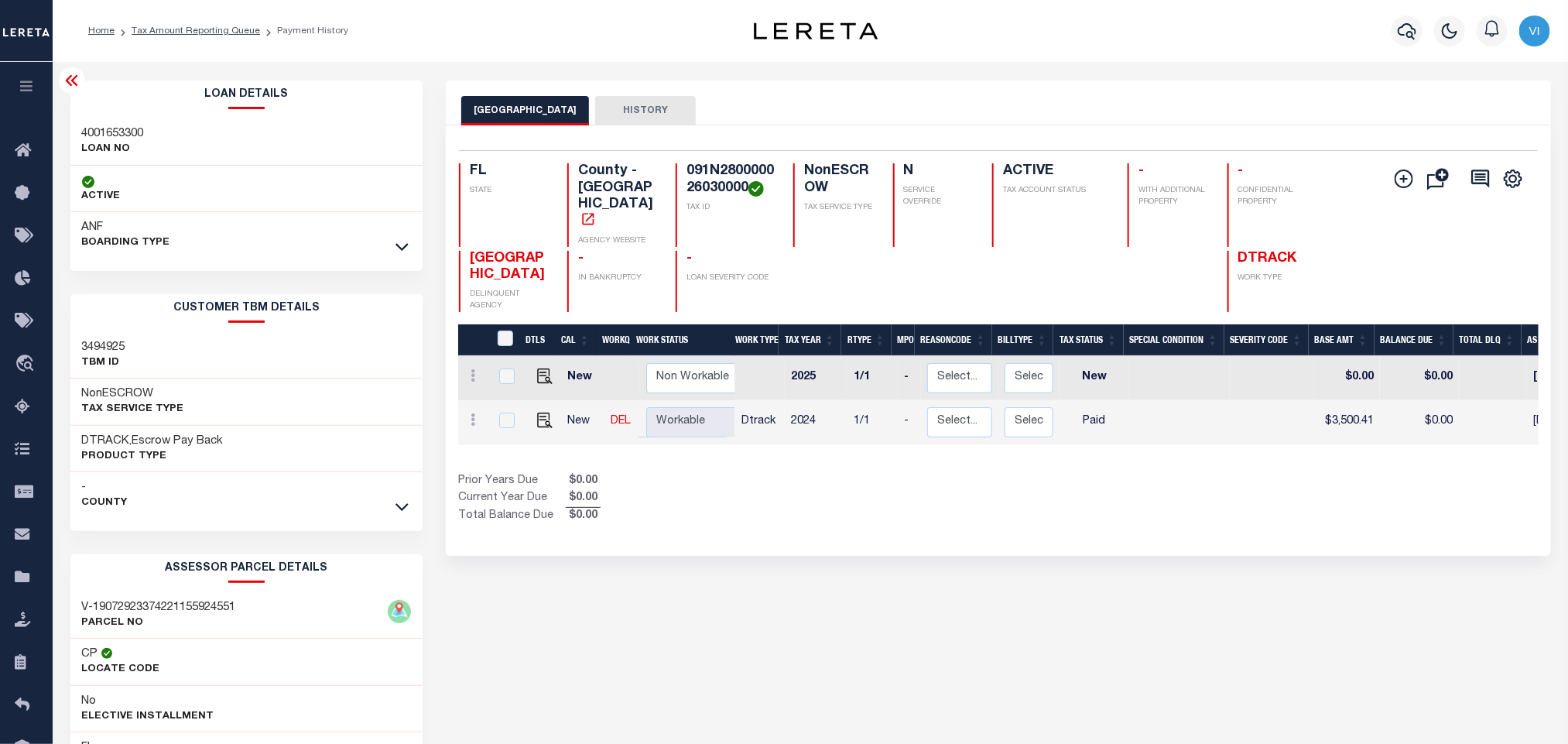
click at [80, 128] on div "4001653300 LOAN NO" at bounding box center [247, 142] width 353 height 47
copy h3 "4001653300"
click at [709, 172] on h4 "091N280000026030000" at bounding box center [730, 180] width 88 height 33
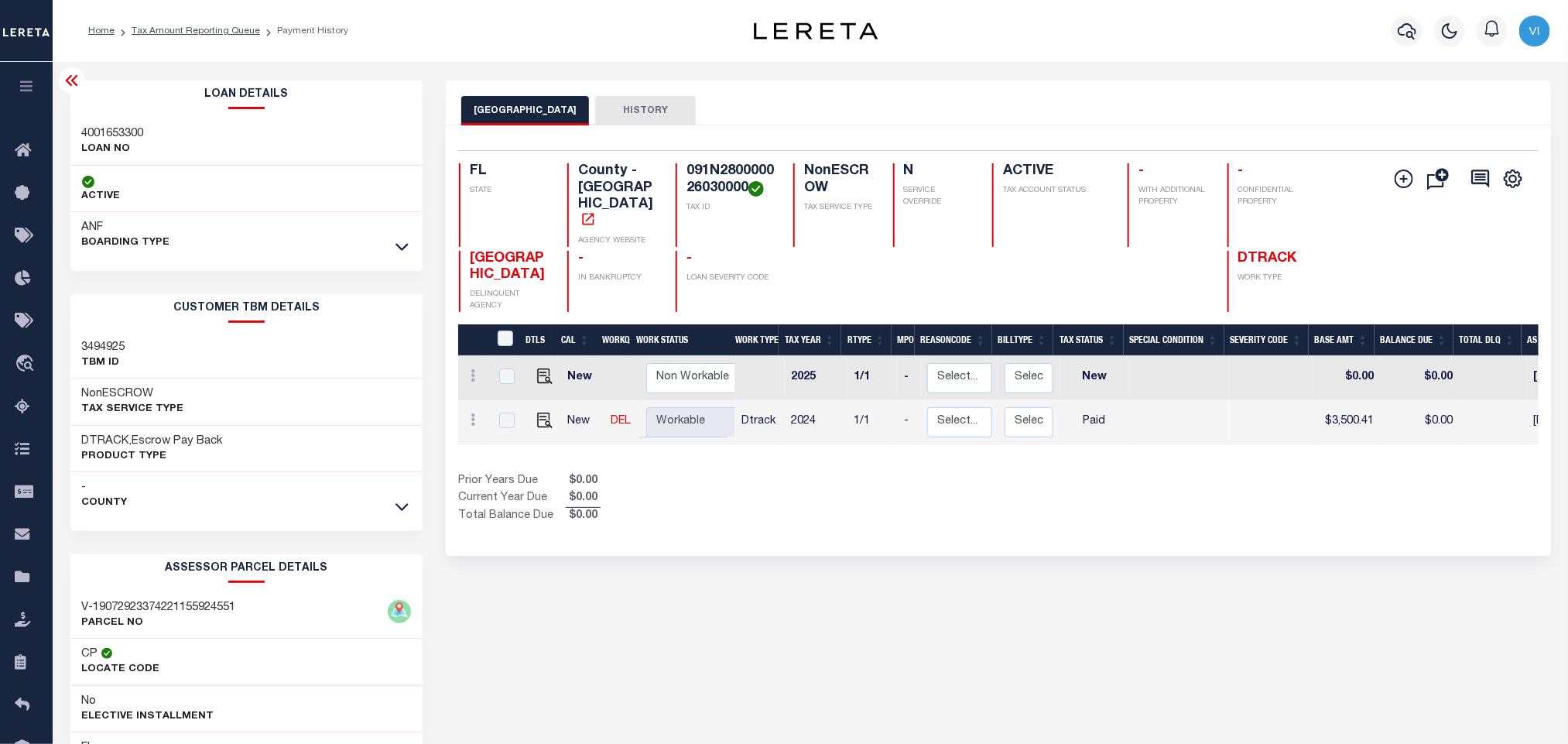
copy h4 "091N280000026030000"
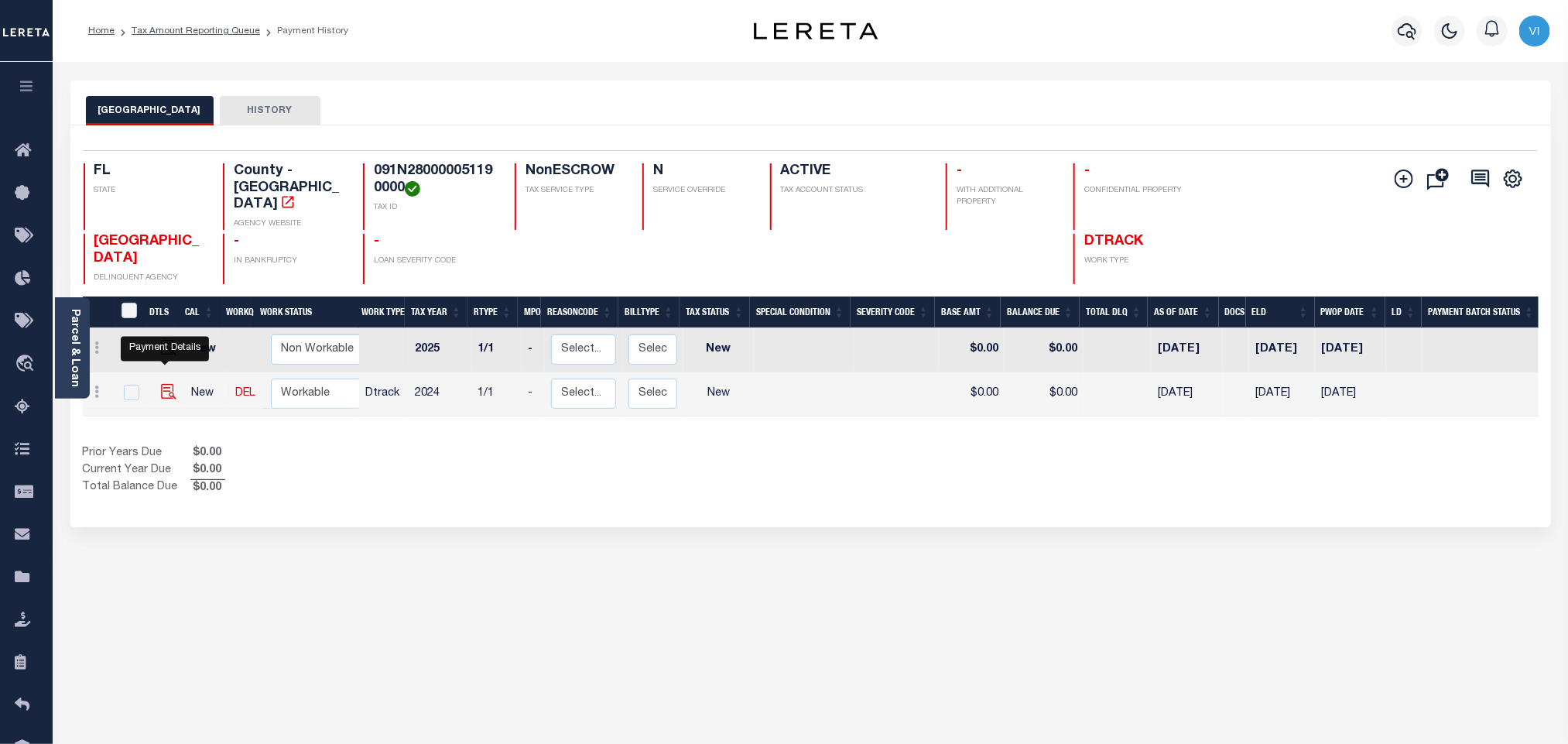
click at [165, 384] on img "" at bounding box center [169, 392] width 16 height 16
checkbox input "true"
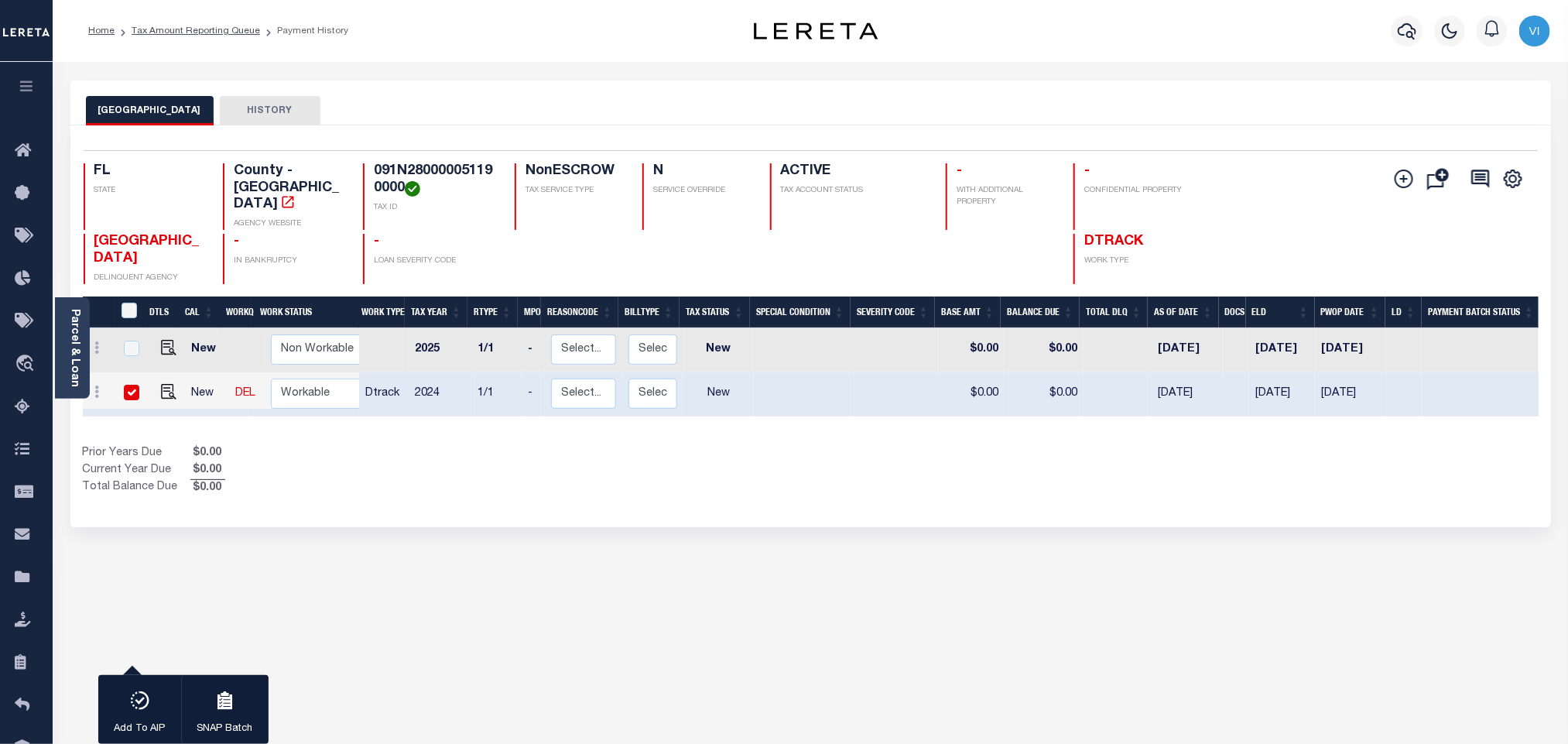
click at [361, 527] on div "SANTA ROSA COUNTY HISTORY 1 Selected 2 1" at bounding box center [811, 517] width 1503 height 874
click at [165, 384] on img "" at bounding box center [169, 392] width 16 height 16
checkbox input "false"
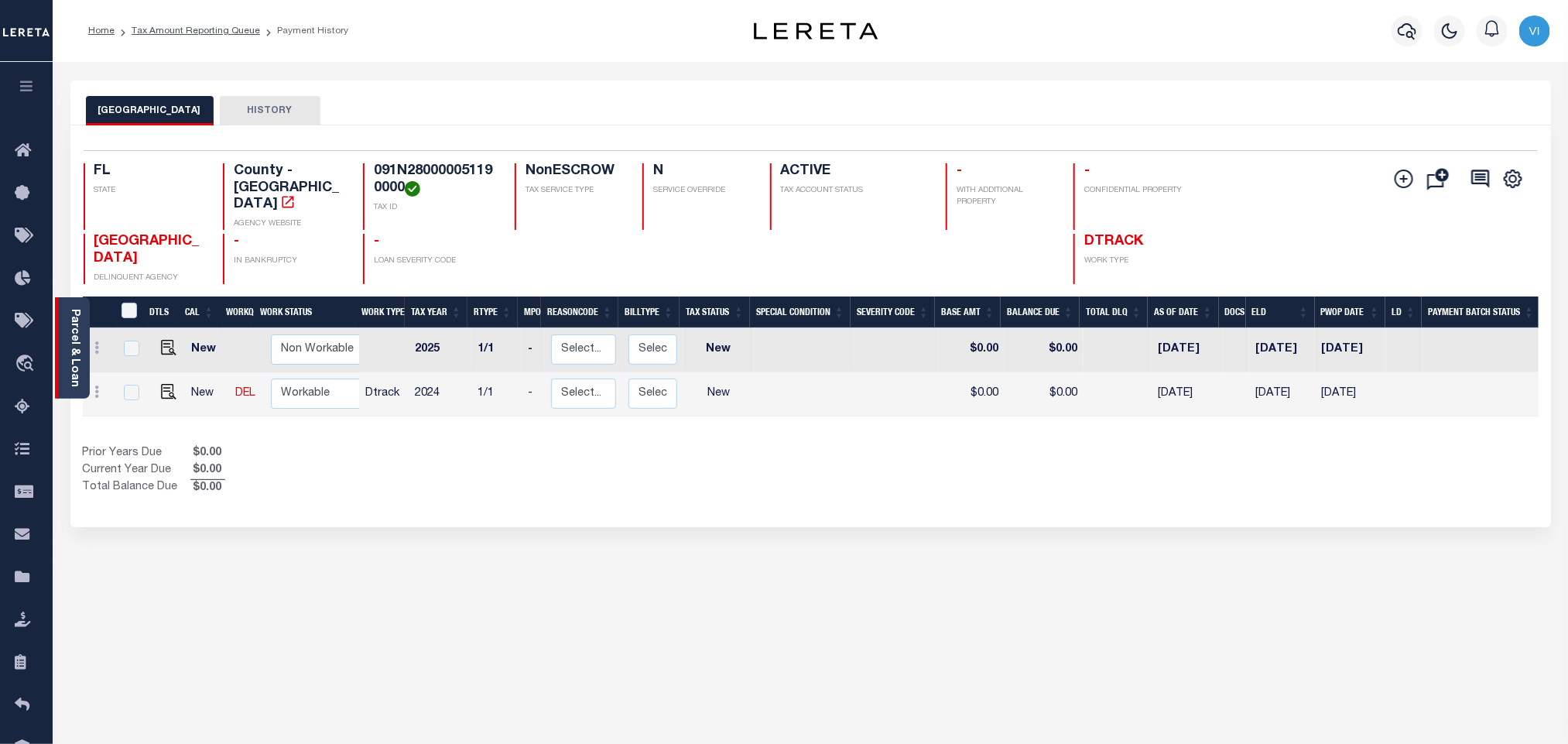
click at [70, 363] on link "Parcel & Loan" at bounding box center [74, 348] width 11 height 78
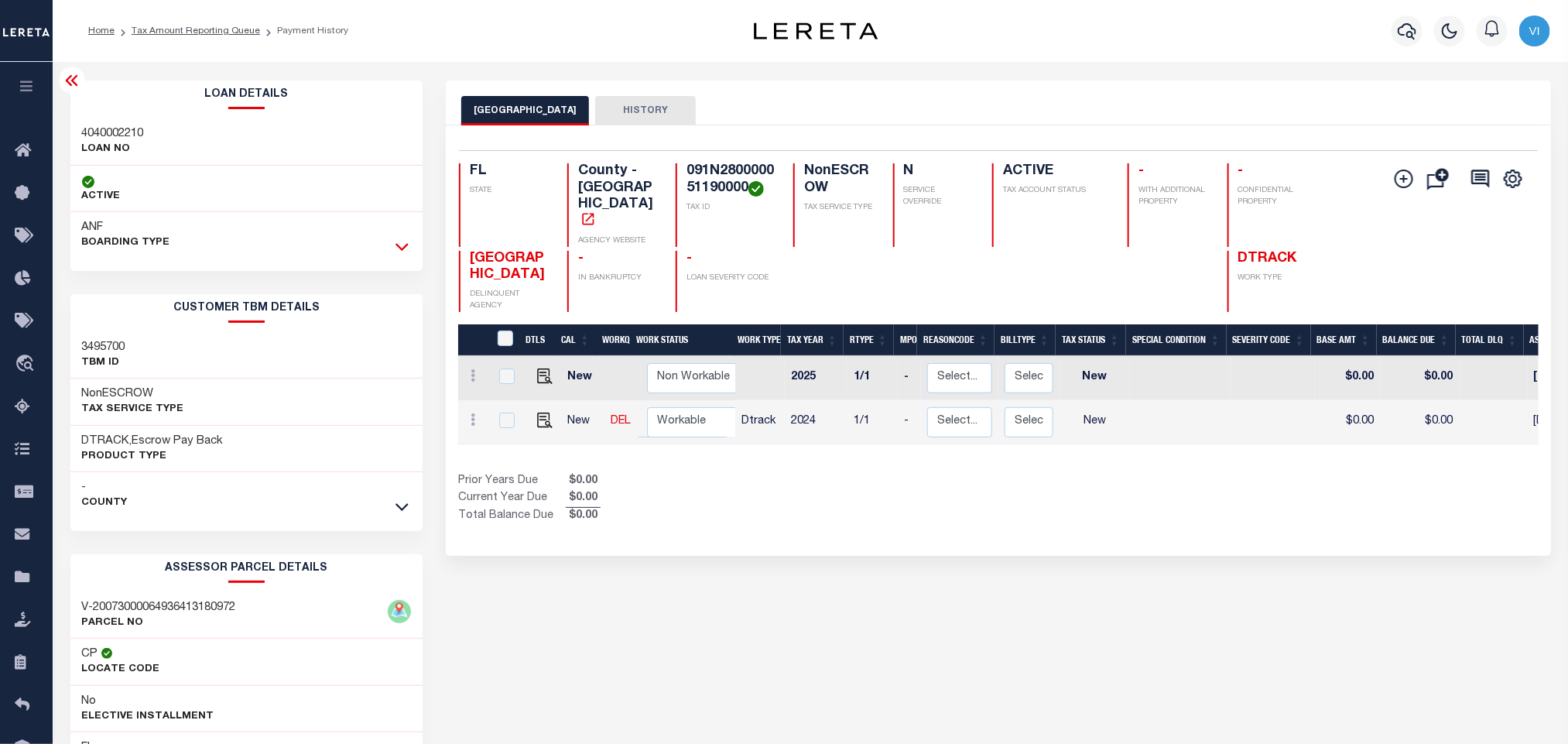
click at [407, 247] on icon at bounding box center [402, 247] width 13 height 8
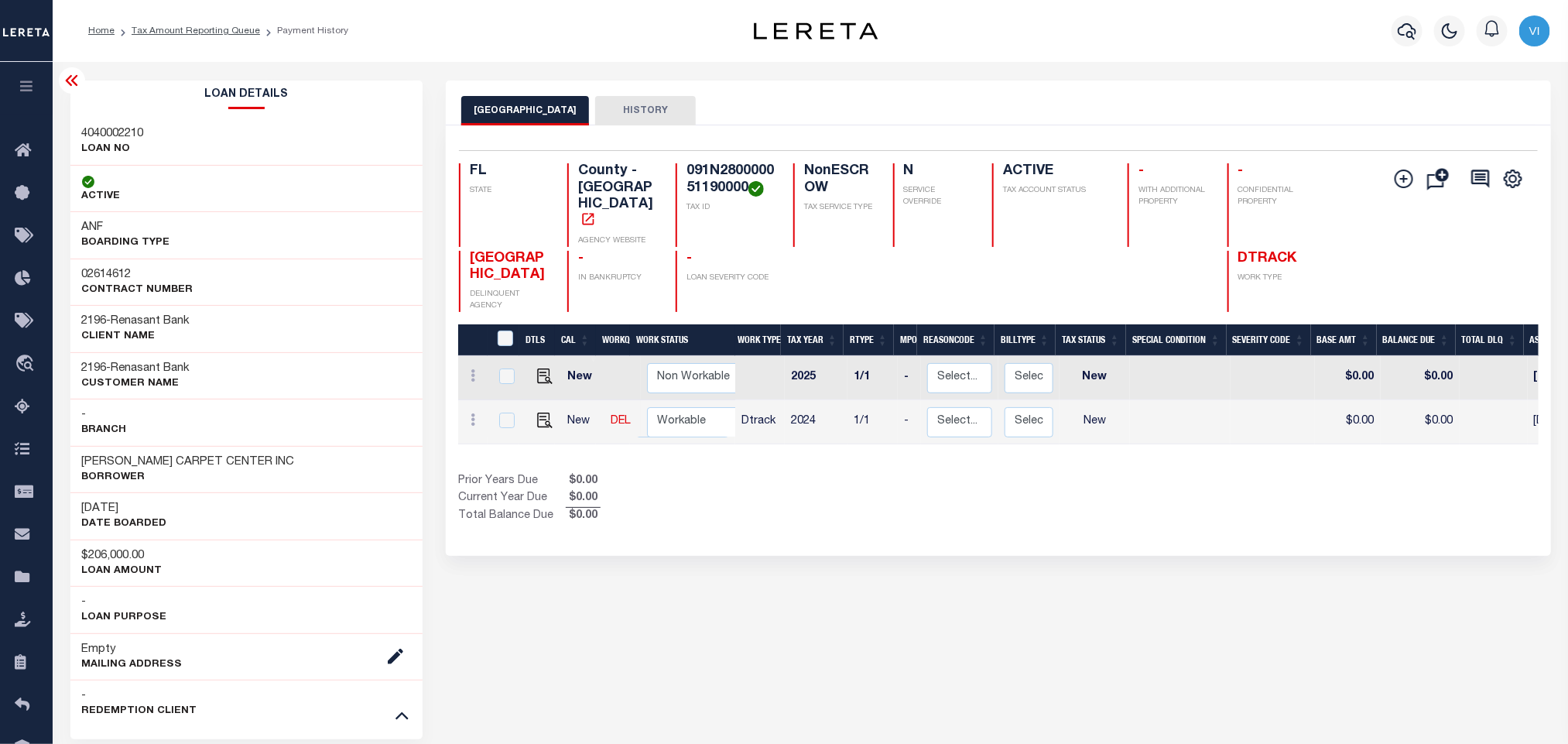
drag, startPoint x: 124, startPoint y: 507, endPoint x: 168, endPoint y: 504, distance: 44.1
click at [168, 504] on div "07/29/2025 DATE BOARDED" at bounding box center [247, 516] width 353 height 47
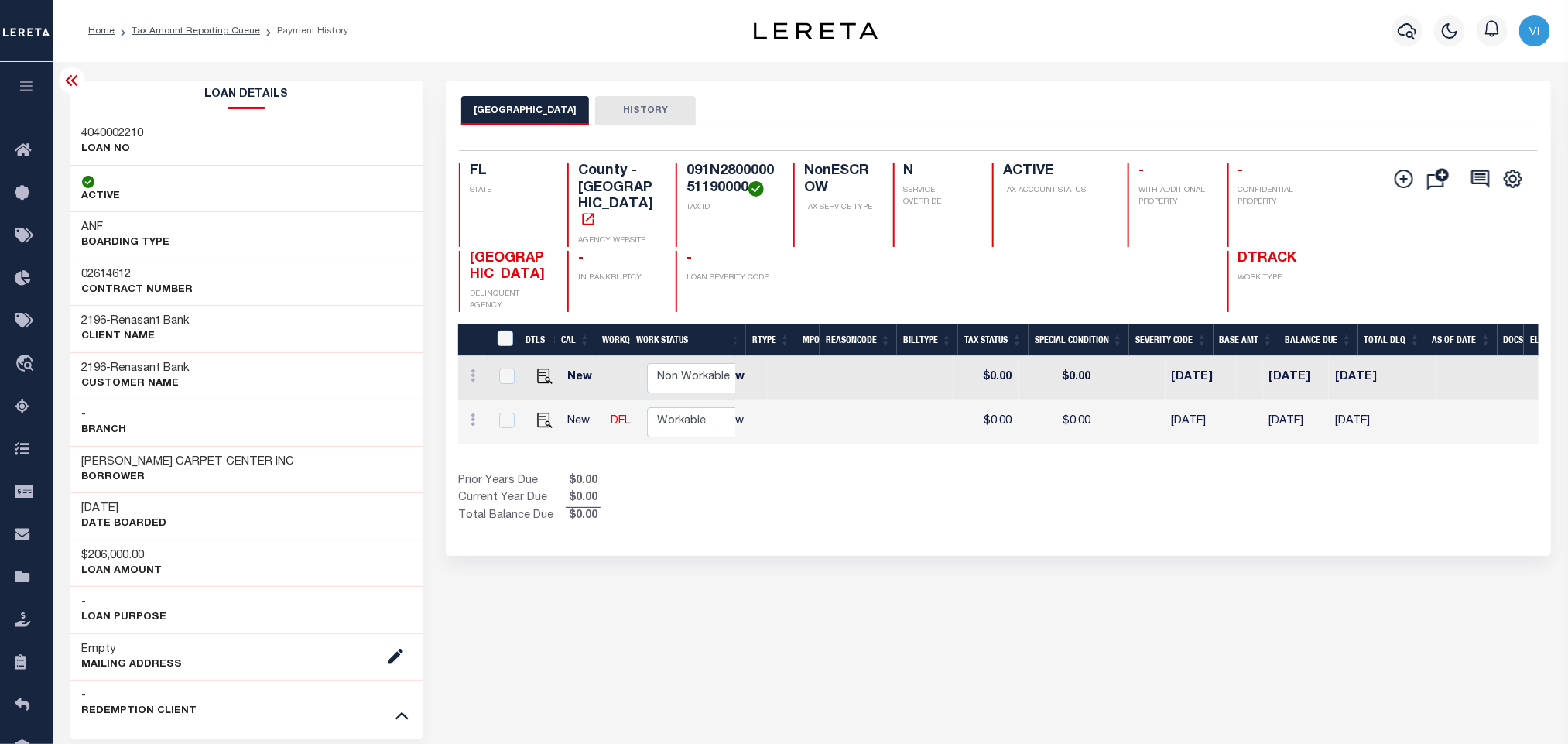
scroll to position [0, 425]
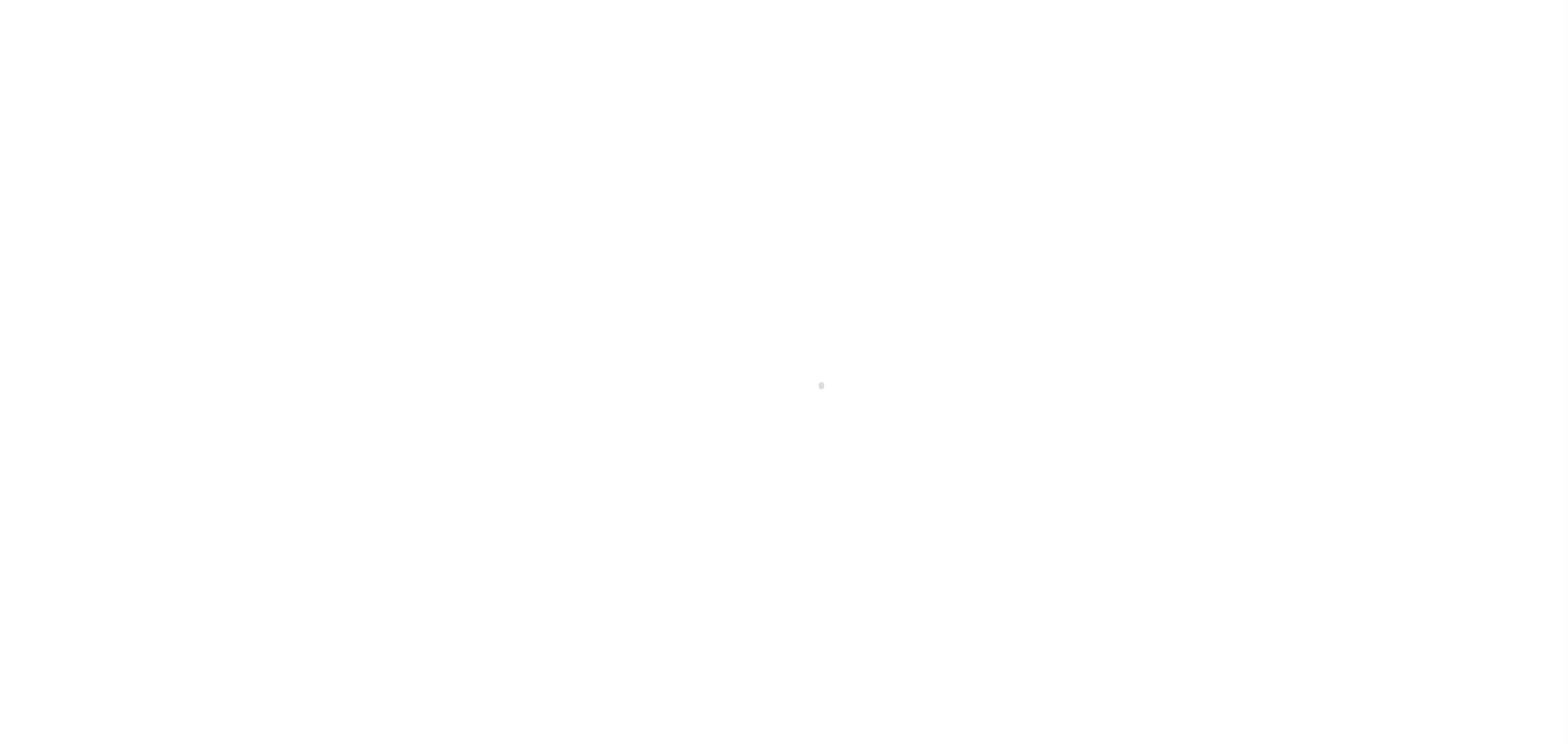
checkbox input "false"
type input "[DATE]"
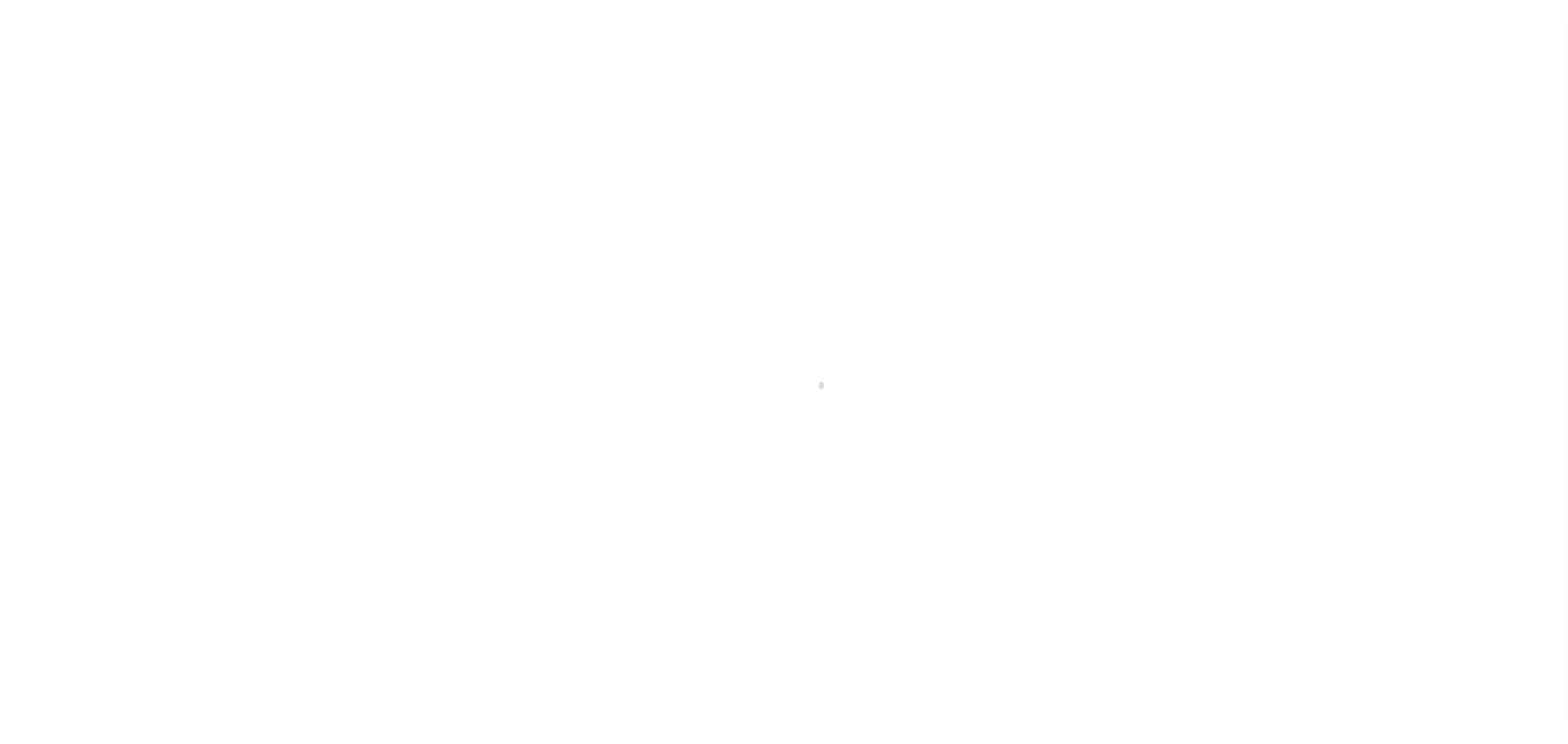
select select "NW2"
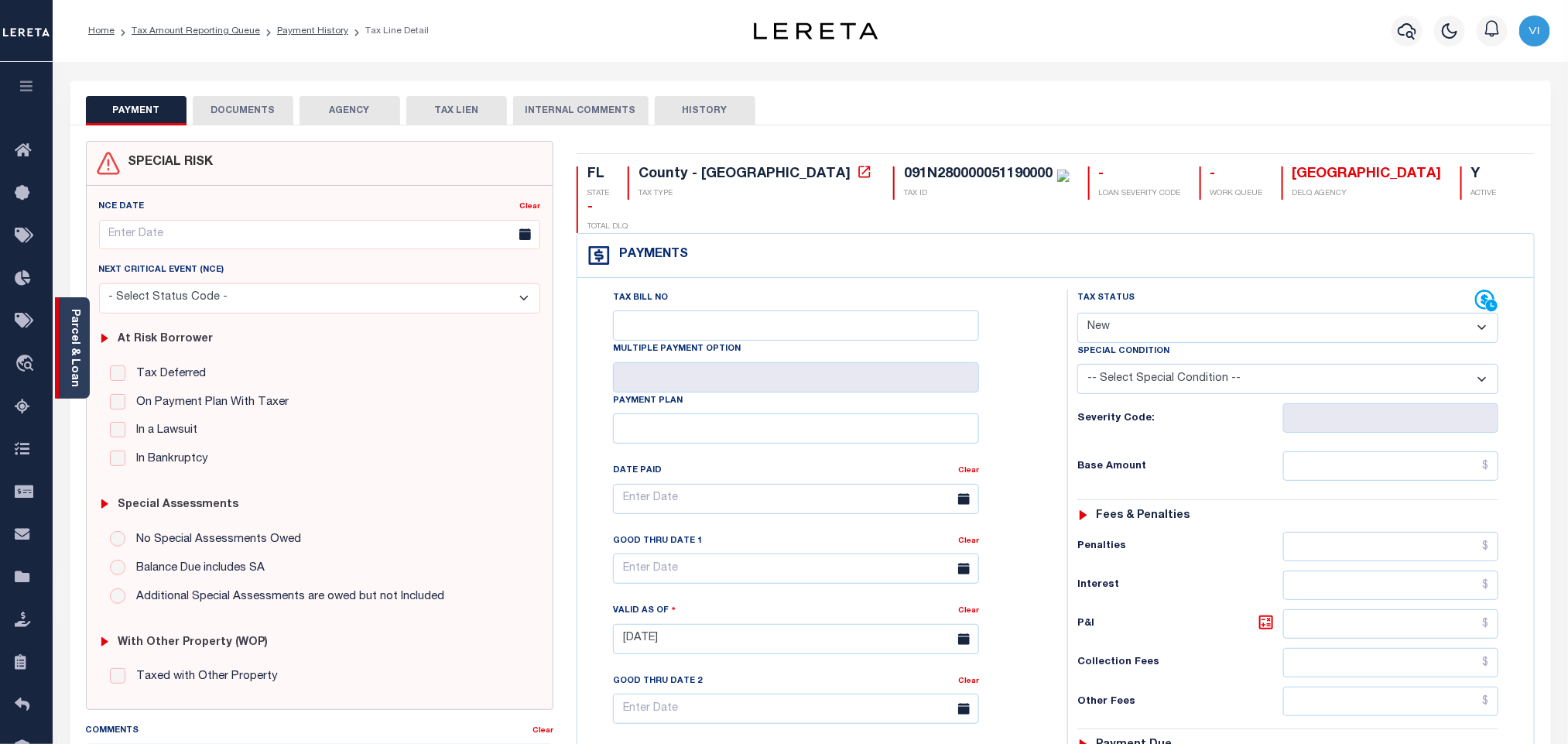
click at [69, 344] on link "Parcel & Loan" at bounding box center [74, 348] width 11 height 78
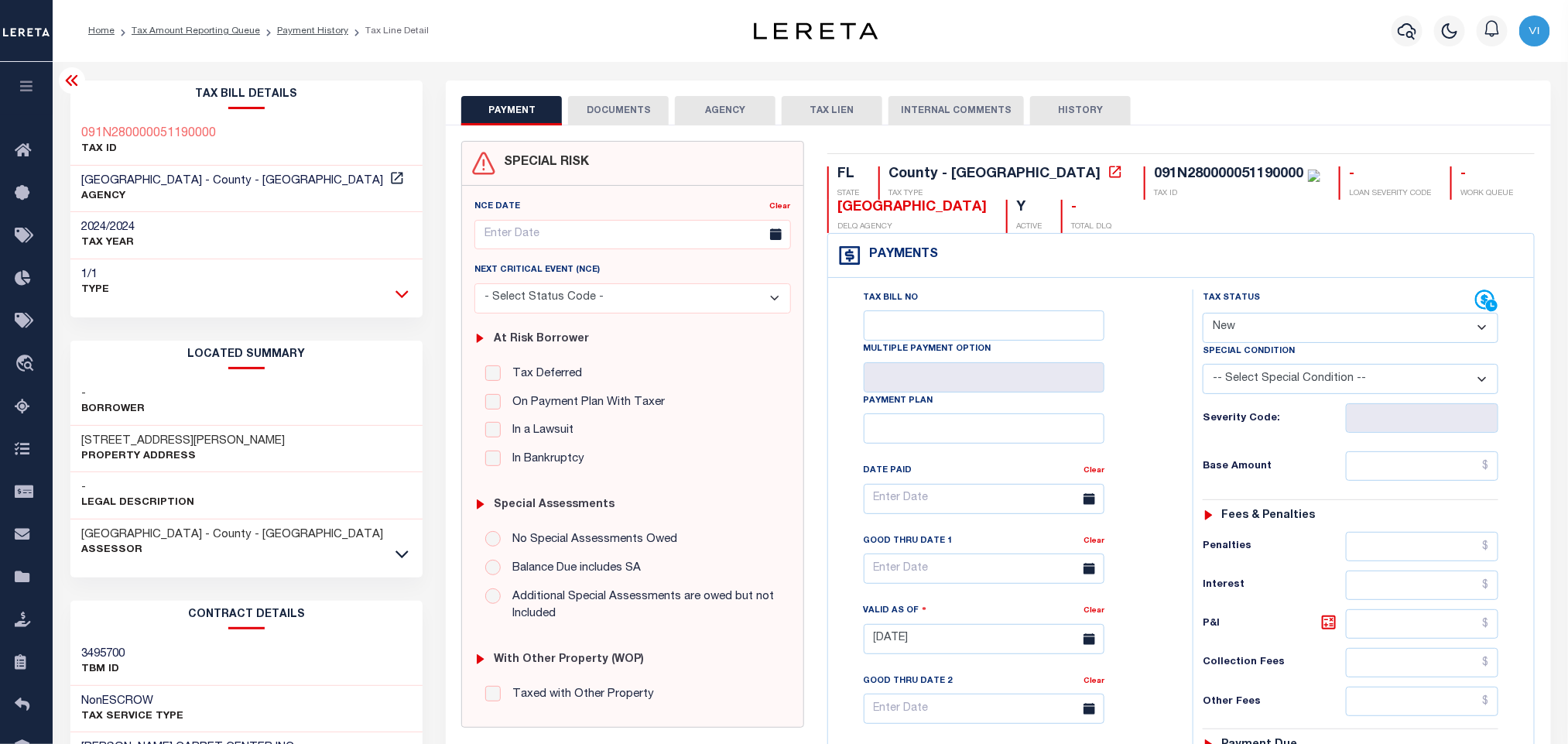
click at [397, 293] on icon at bounding box center [402, 294] width 13 height 8
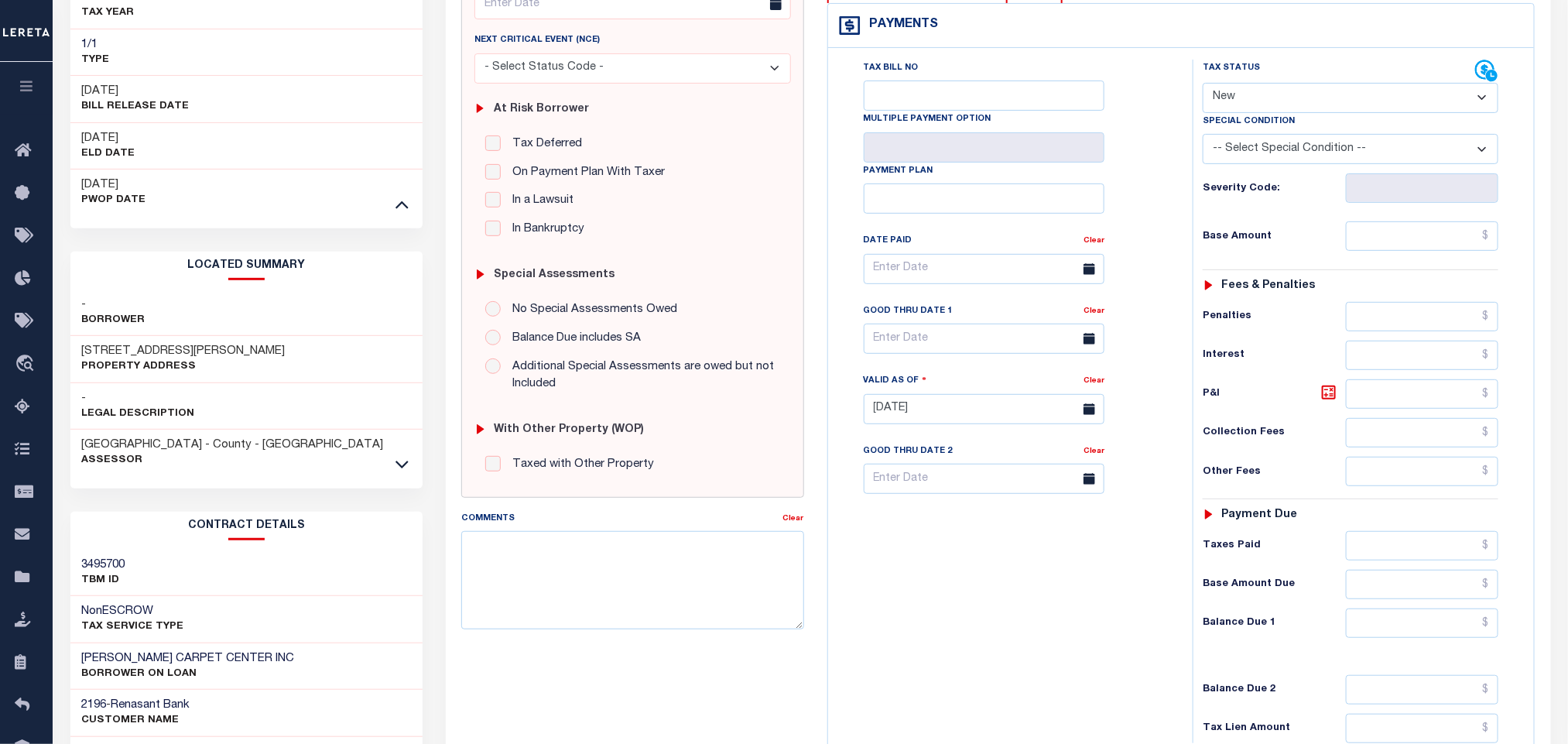
scroll to position [232, 0]
click at [400, 469] on icon at bounding box center [402, 461] width 13 height 17
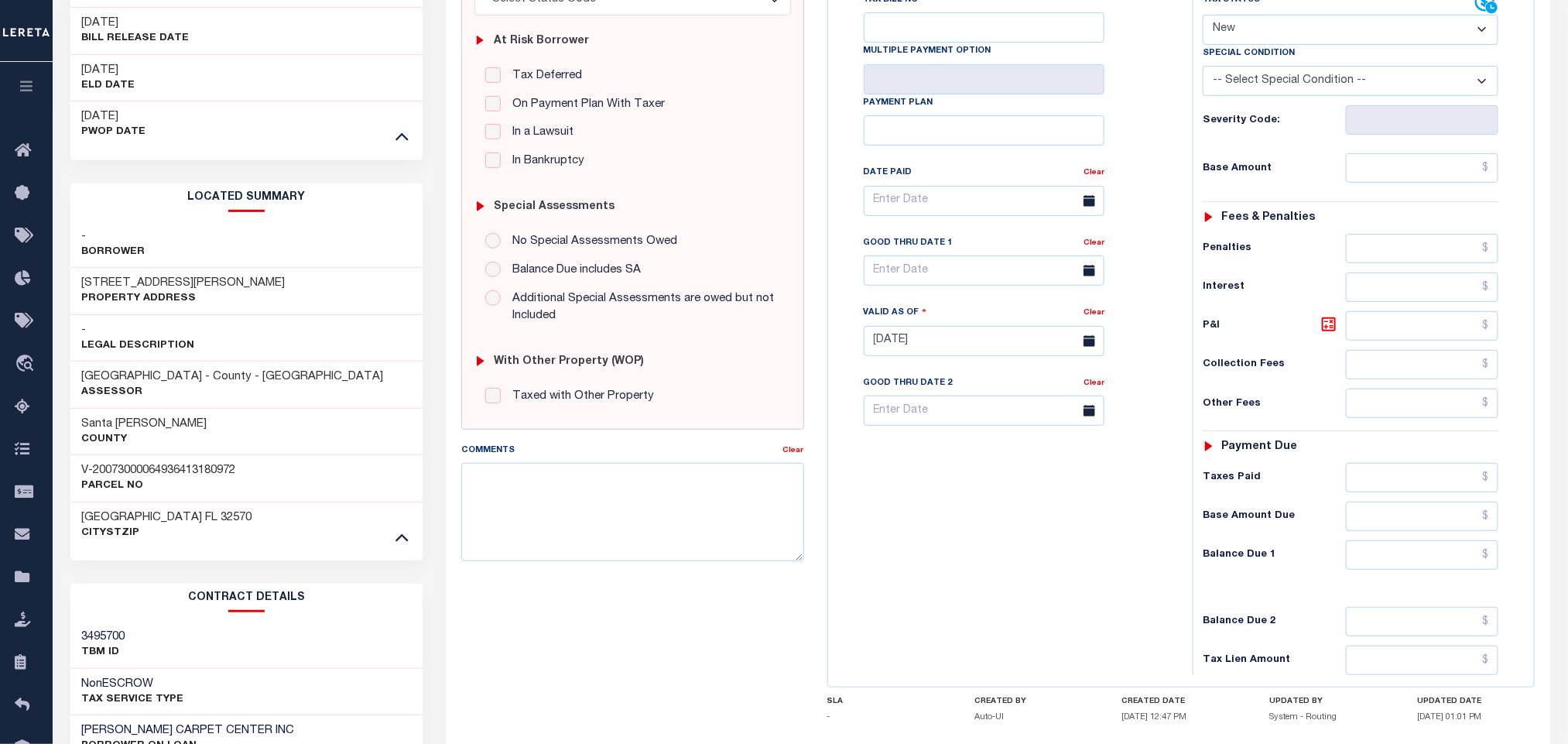
scroll to position [359, 0]
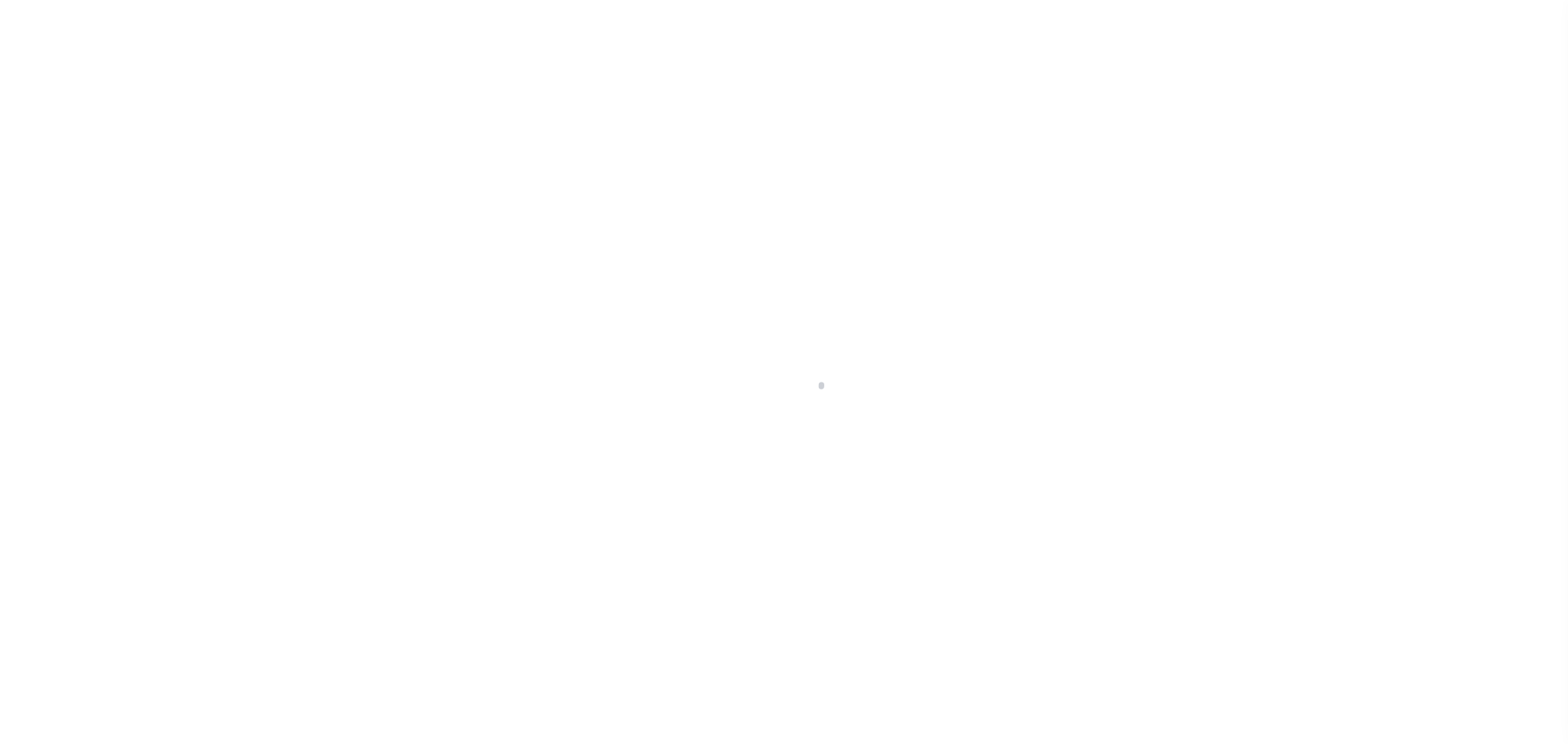
checkbox input "false"
type input "[DATE]"
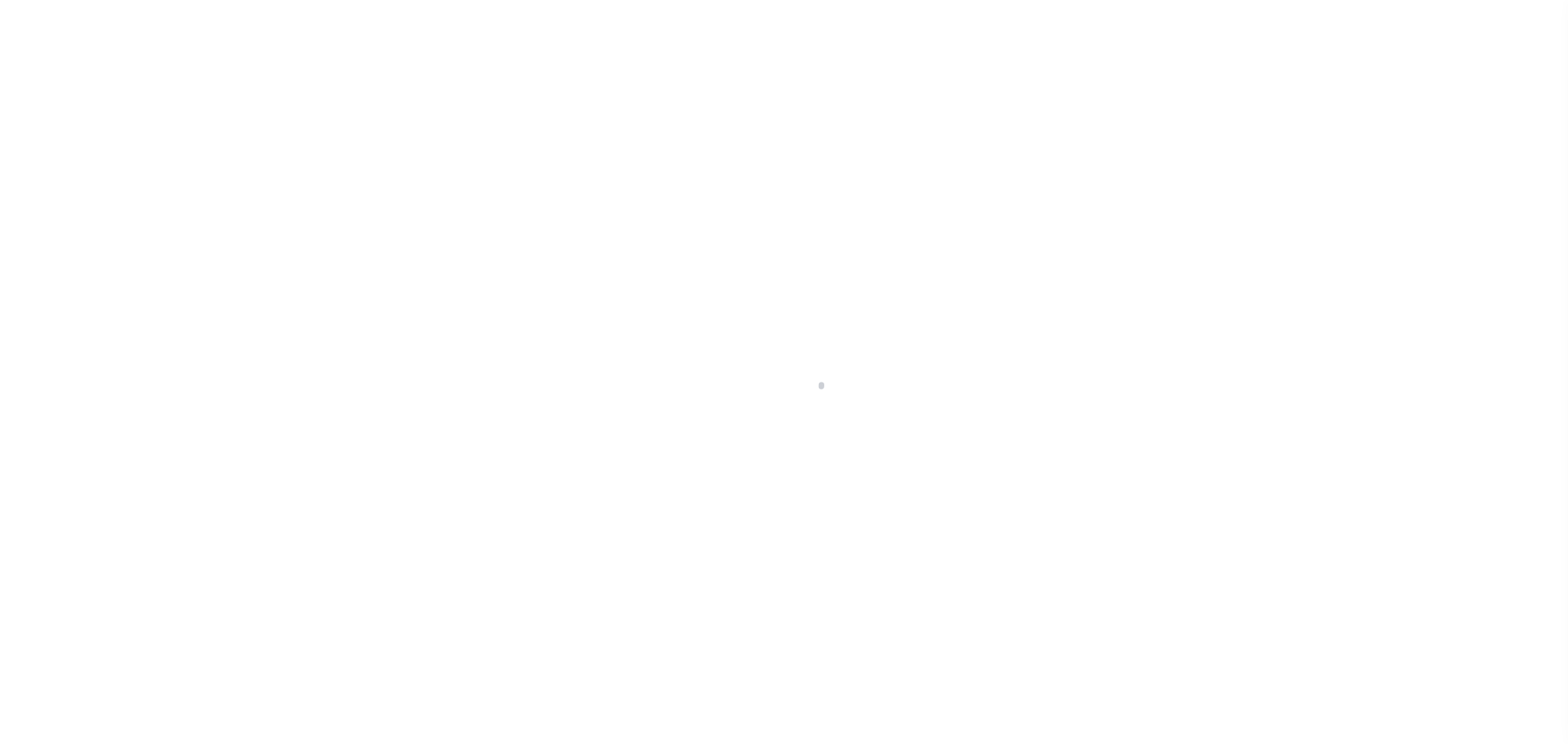
select select "NW2"
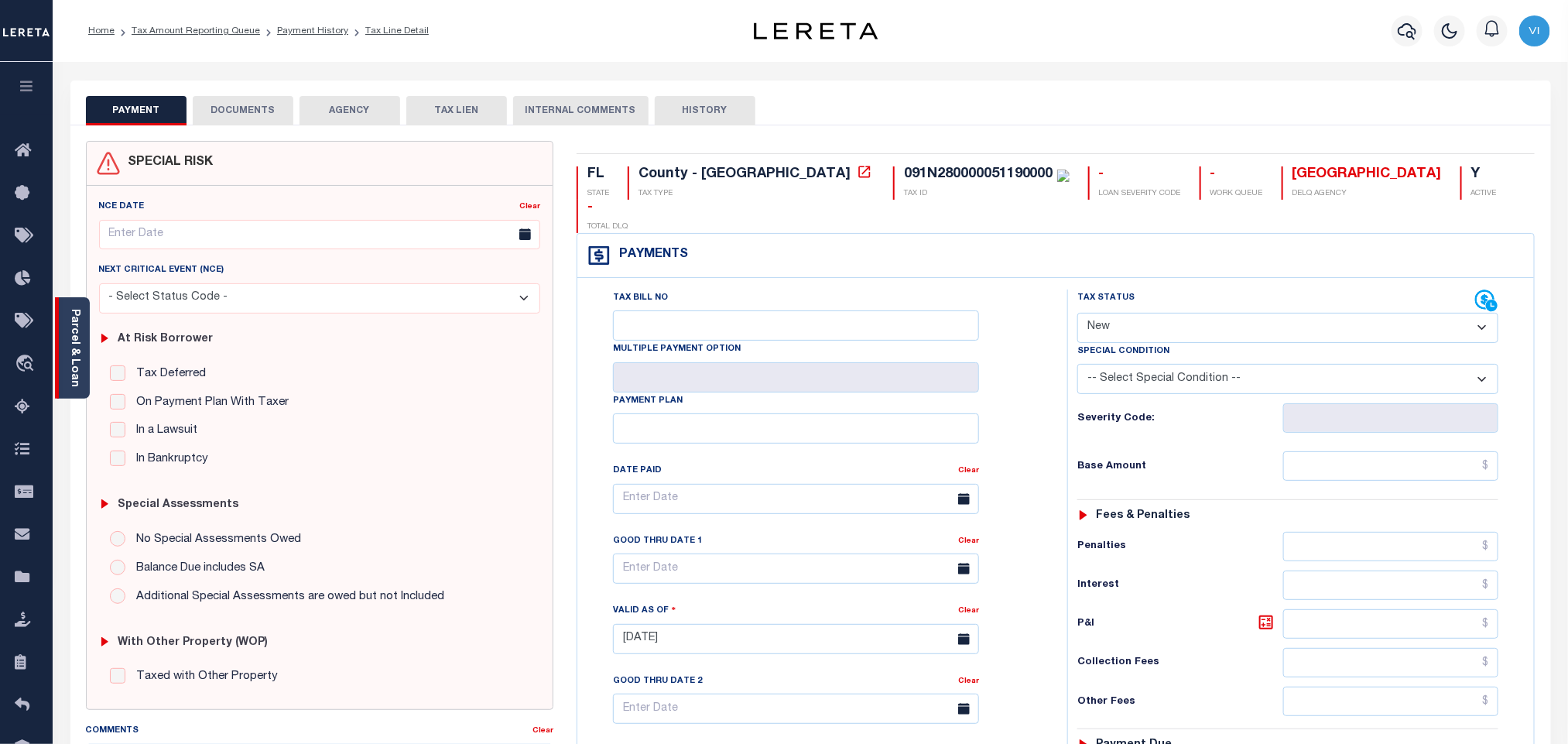
click at [70, 359] on link "Parcel & Loan" at bounding box center [74, 348] width 11 height 78
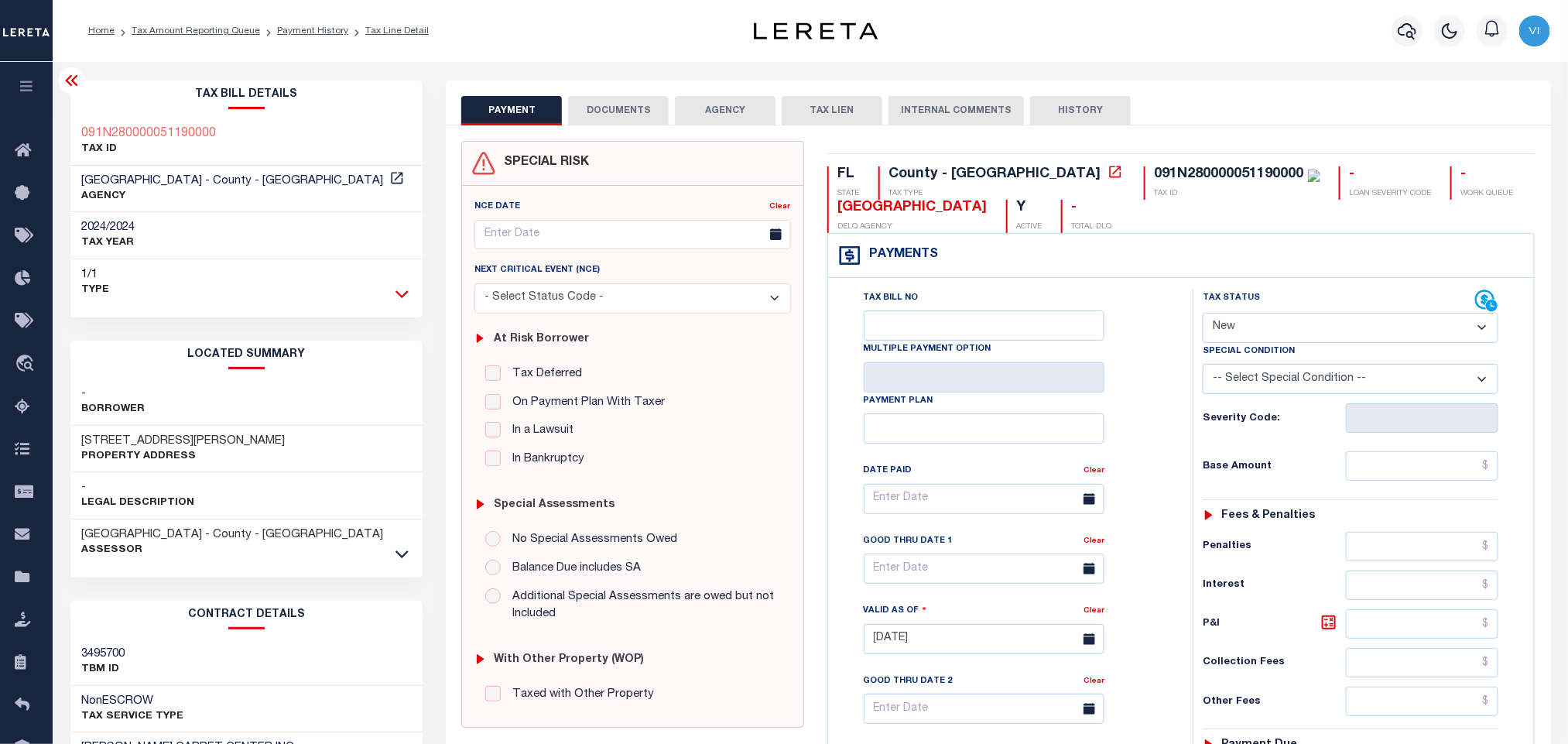
click at [399, 293] on icon at bounding box center [402, 294] width 13 height 8
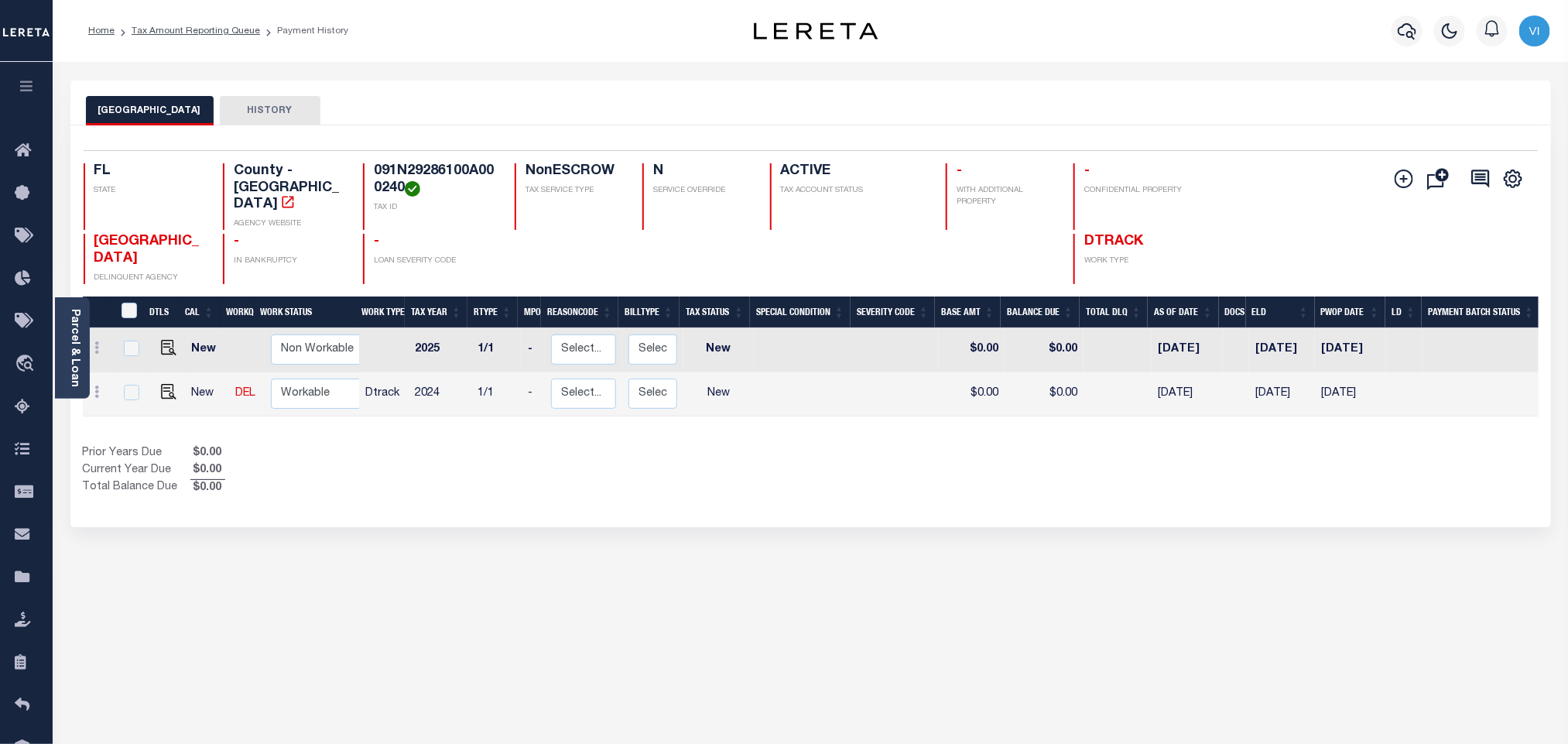
click at [384, 172] on h4 "091N29286100A000240" at bounding box center [434, 180] width 122 height 33
copy h4 "091N29286100A000240"
click at [161, 384] on img "" at bounding box center [169, 392] width 16 height 16
checkbox input "true"
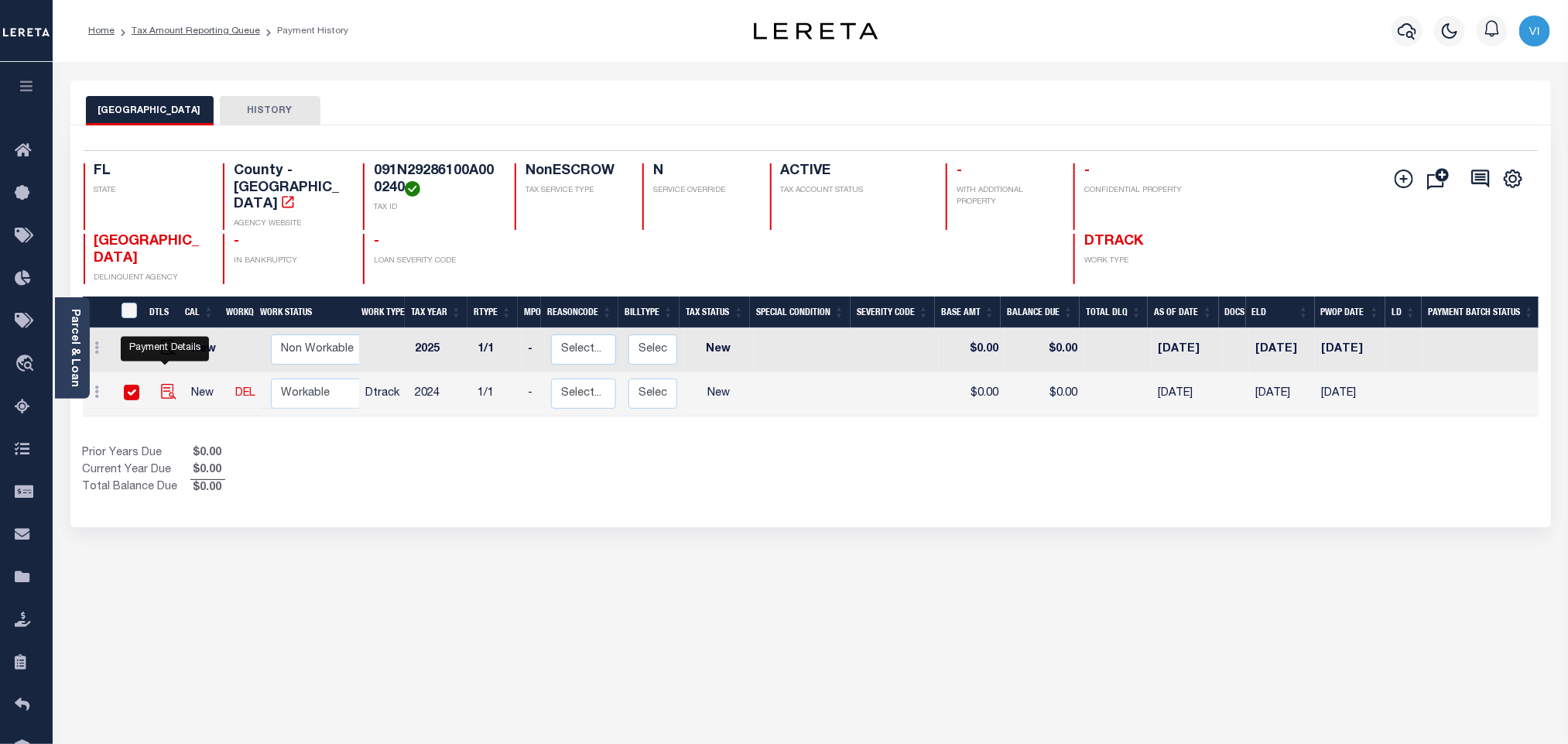
checkbox input "true"
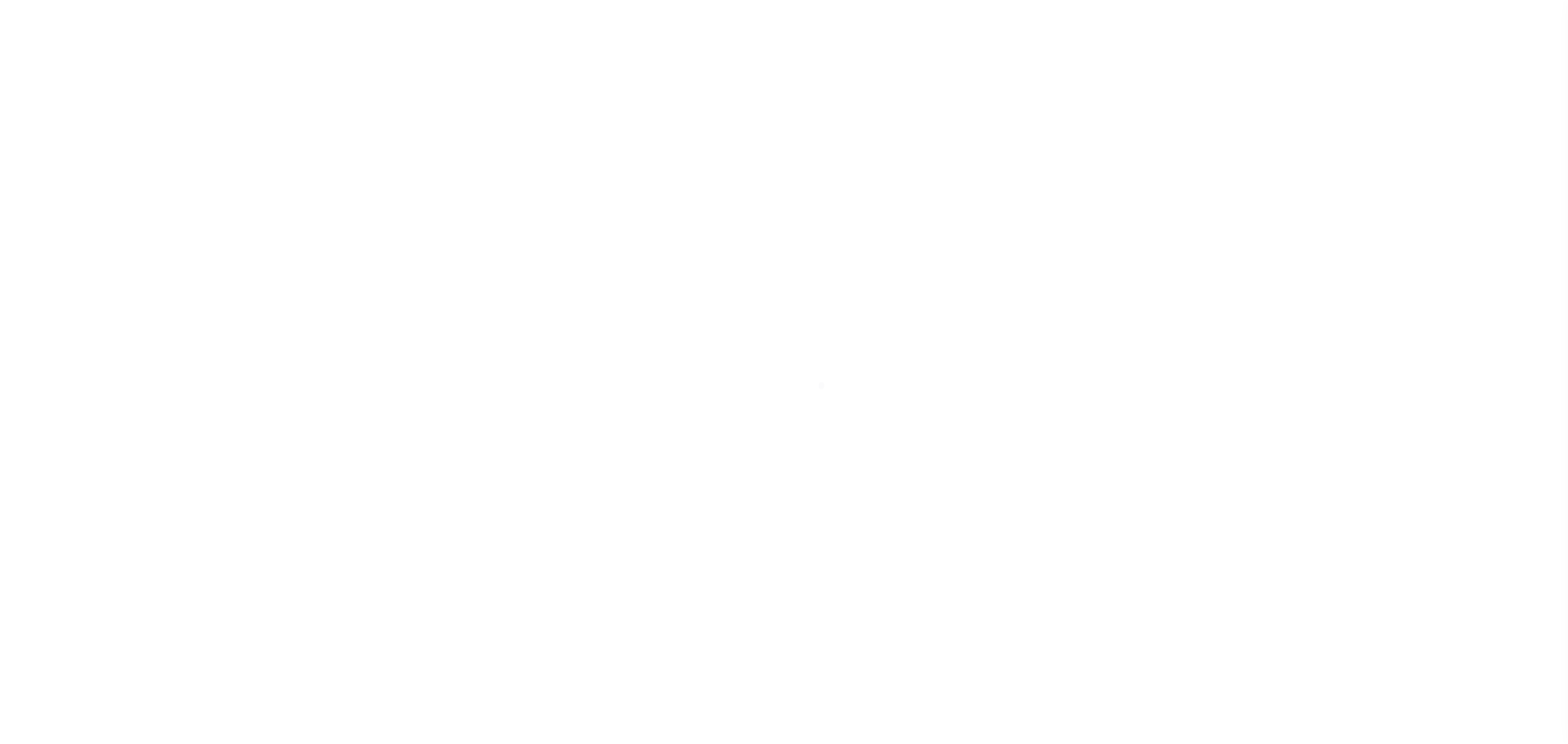
checkbox input "false"
type input "[DATE]"
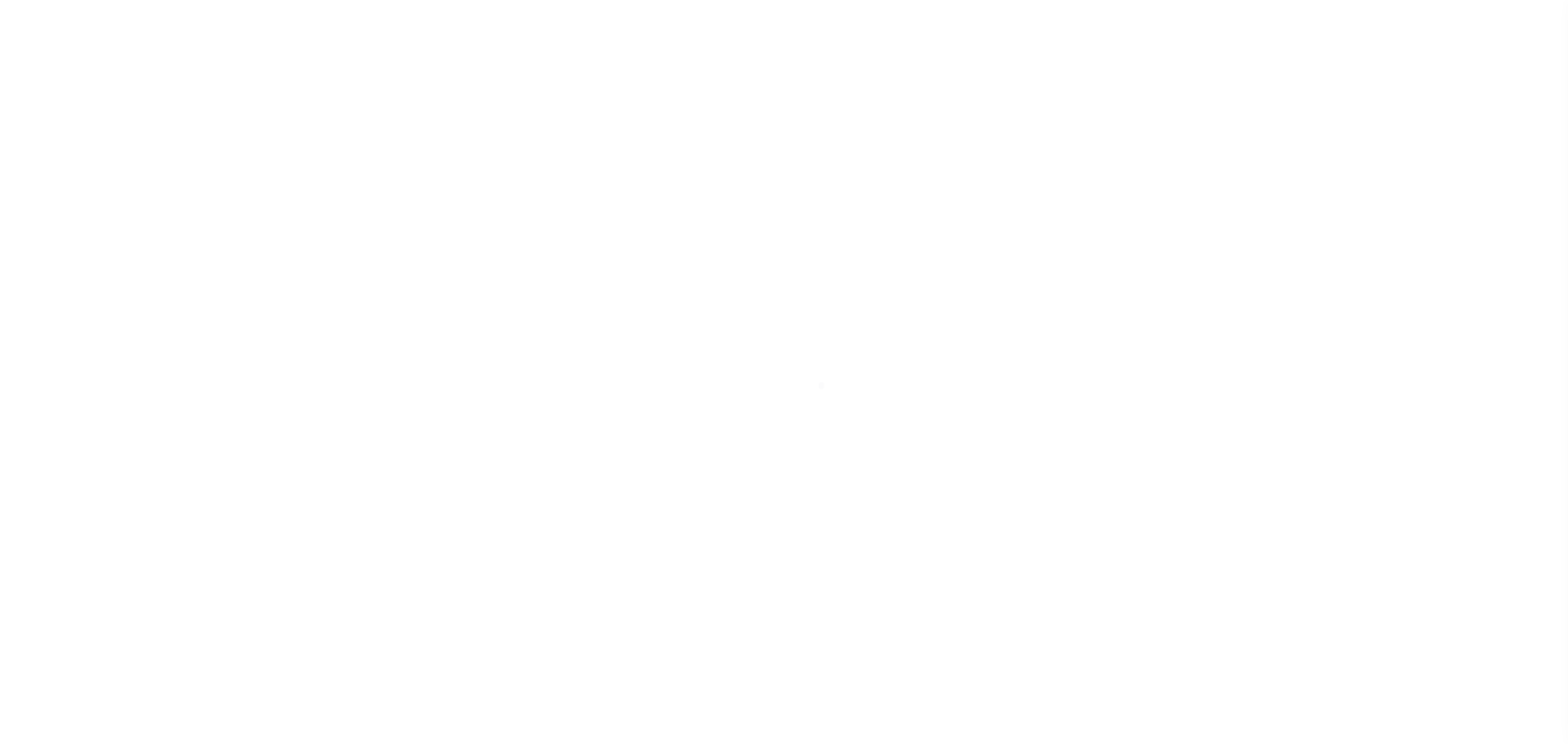
select select "NW2"
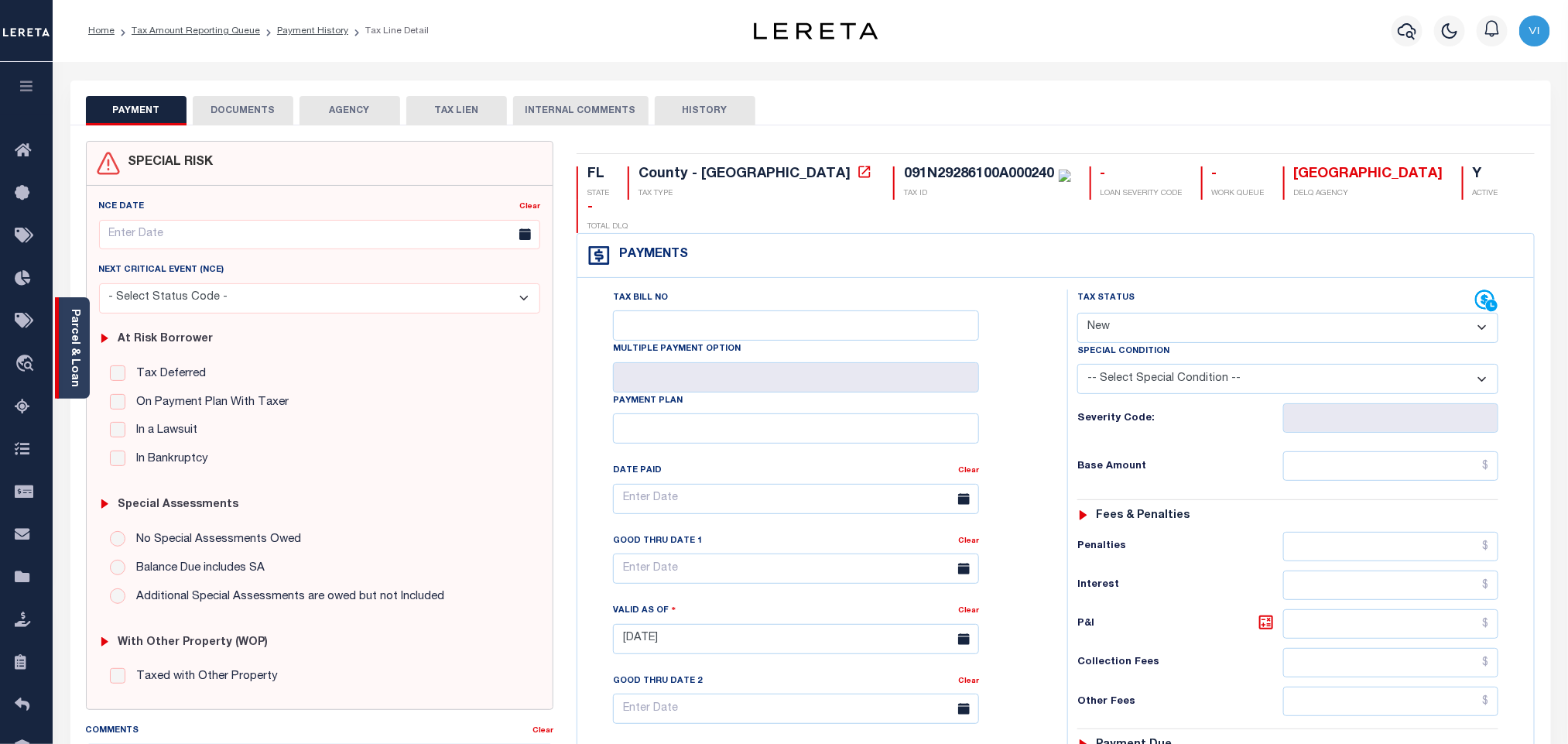
click at [77, 340] on link "Parcel & Loan" at bounding box center [74, 348] width 11 height 78
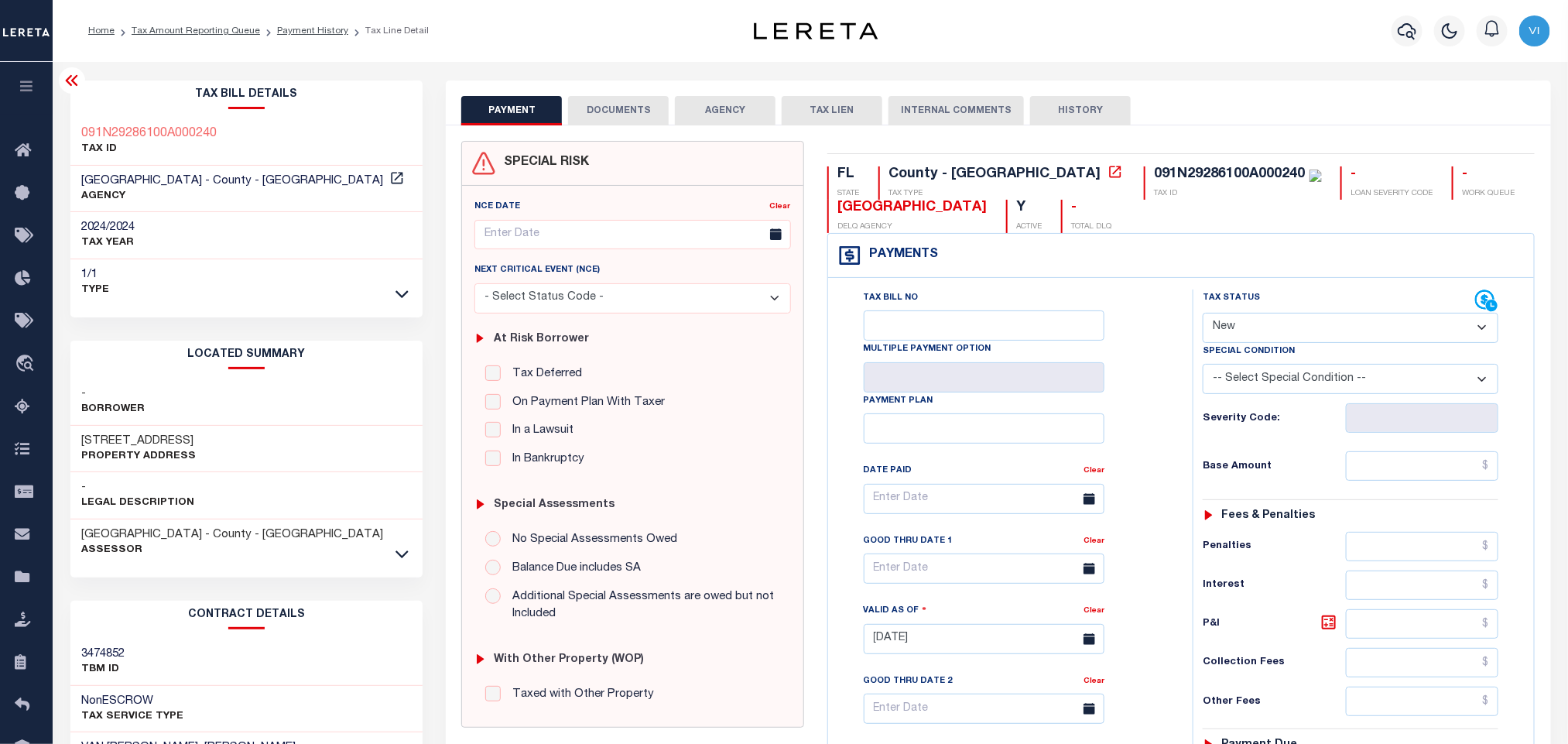
drag, startPoint x: 626, startPoint y: 132, endPoint x: 622, endPoint y: 117, distance: 15.5
click at [626, 132] on div "SPECIAL RISK NCE Date Clear" at bounding box center [998, 636] width 1104 height 1021
click at [621, 116] on button "DOCUMENTS" at bounding box center [619, 110] width 101 height 29
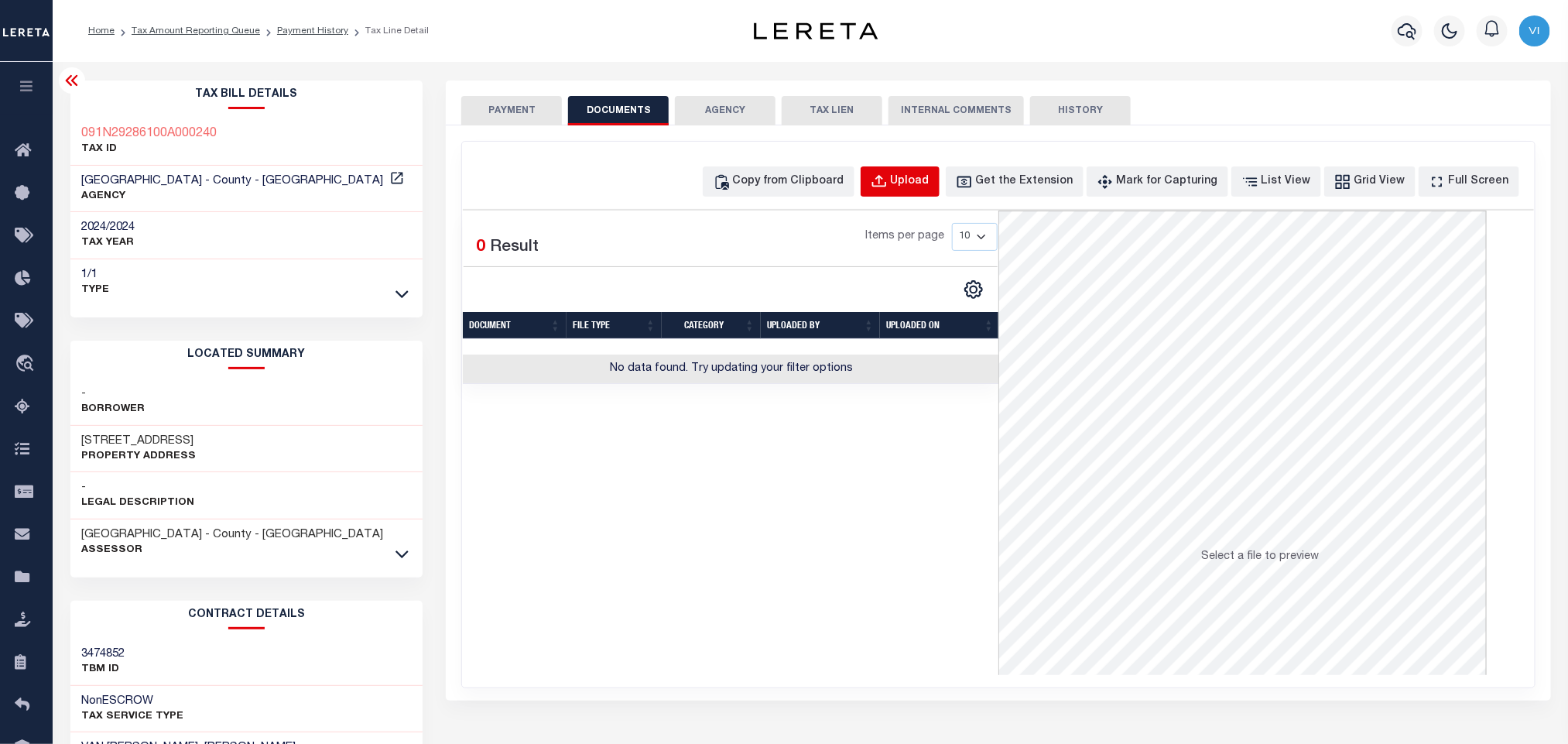
click at [922, 193] on button "Upload" at bounding box center [900, 181] width 79 height 30
select select "POP"
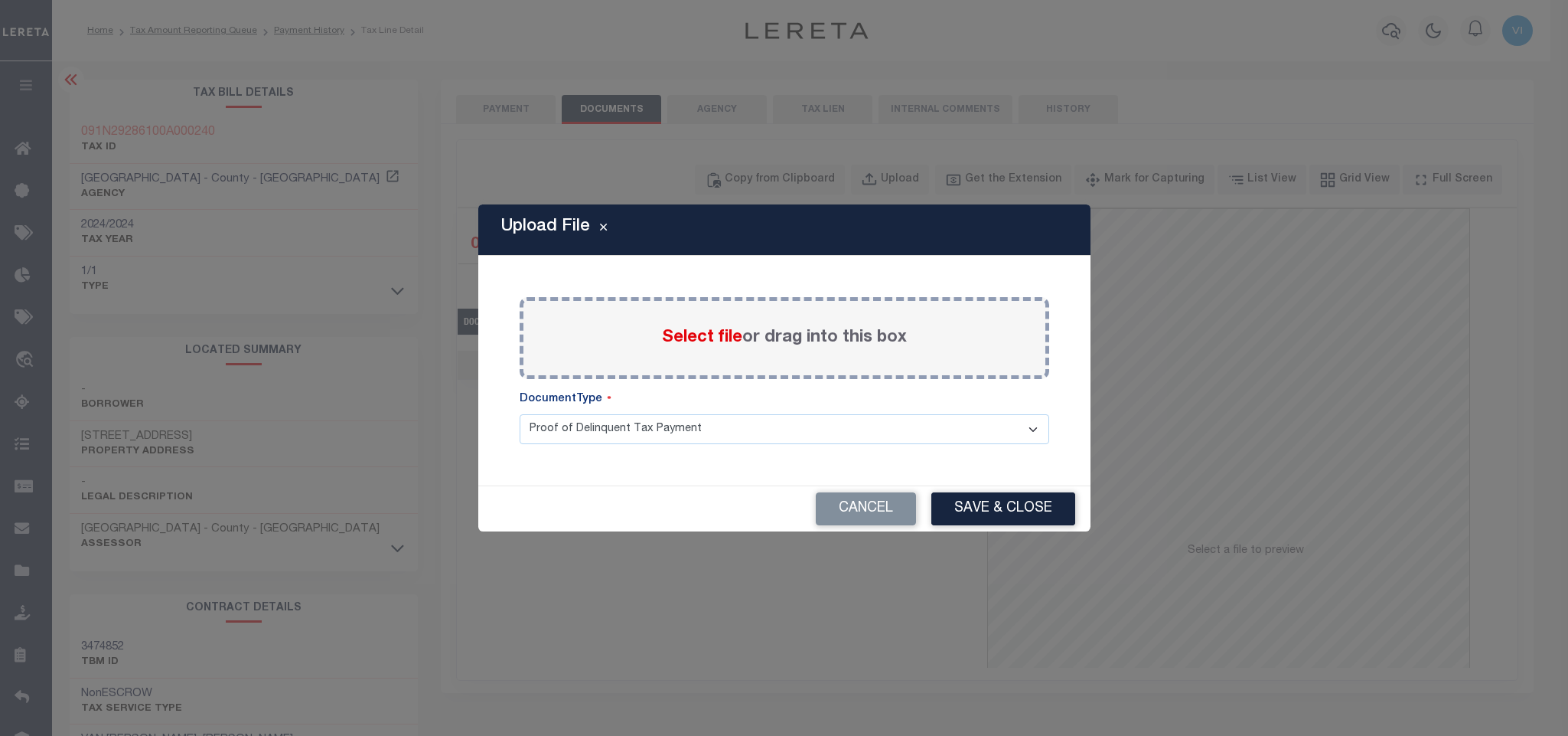
click at [678, 338] on span "Select file" at bounding box center [701, 338] width 80 height 17
click at [0, 0] on input "Select file or drag into this box" at bounding box center [0, 0] width 0 height 0
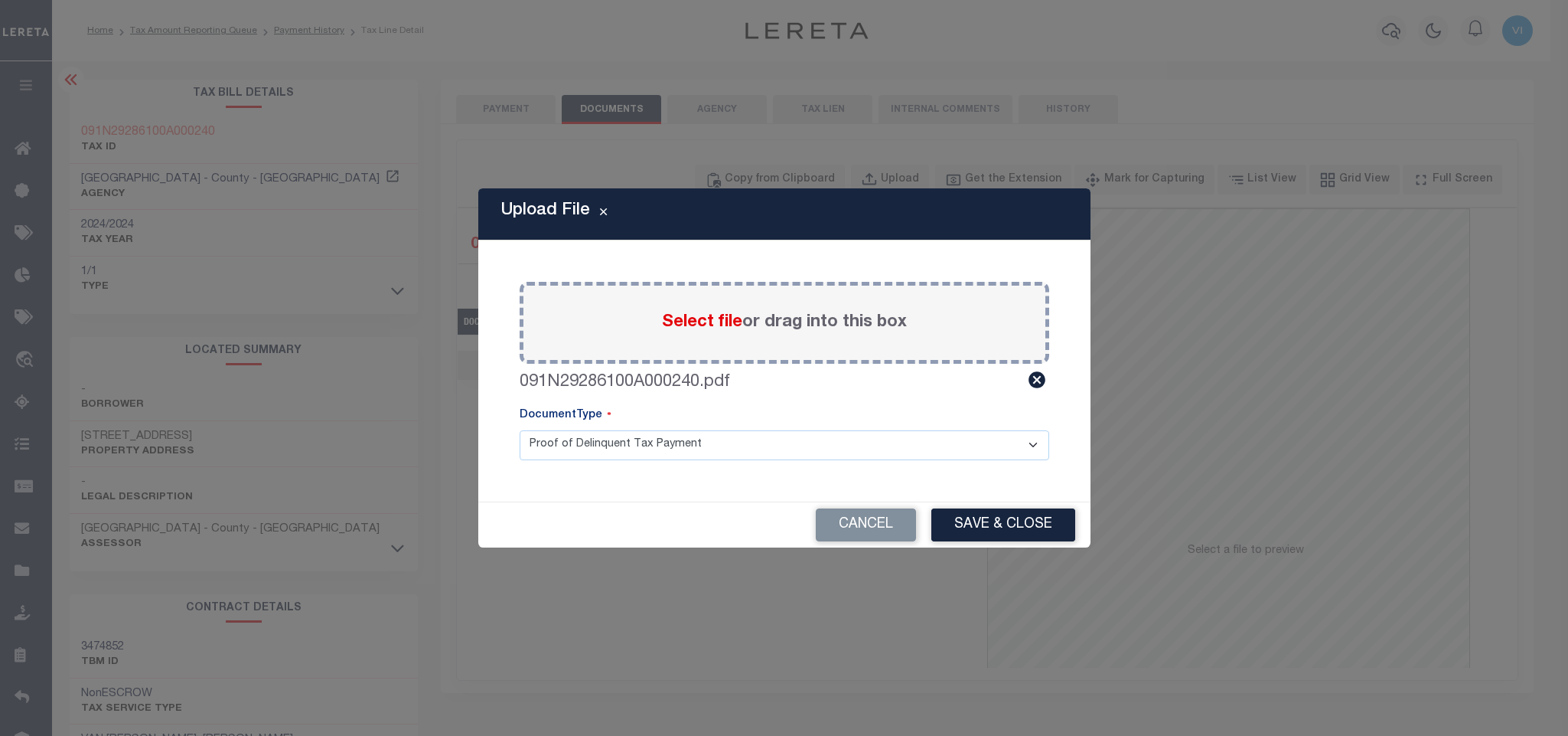
click at [558, 453] on select "Proof of Delinquent Tax Payment" at bounding box center [785, 445] width 530 height 30
click at [520, 430] on select "Proof of Delinquent Tax Payment" at bounding box center [785, 445] width 530 height 30
click at [969, 533] on button "Save & Close" at bounding box center [1003, 525] width 144 height 33
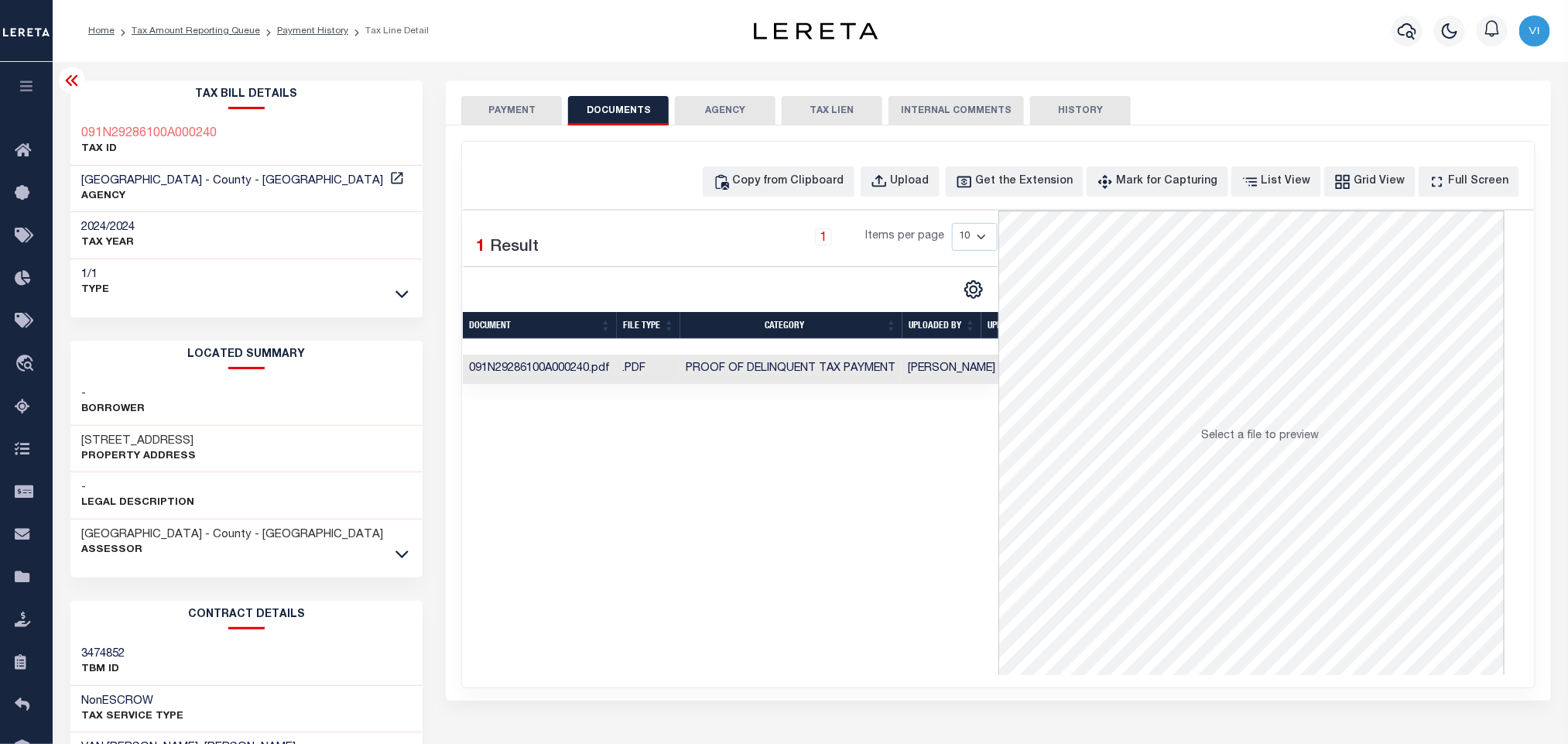
click at [504, 118] on button "PAYMENT" at bounding box center [511, 110] width 101 height 29
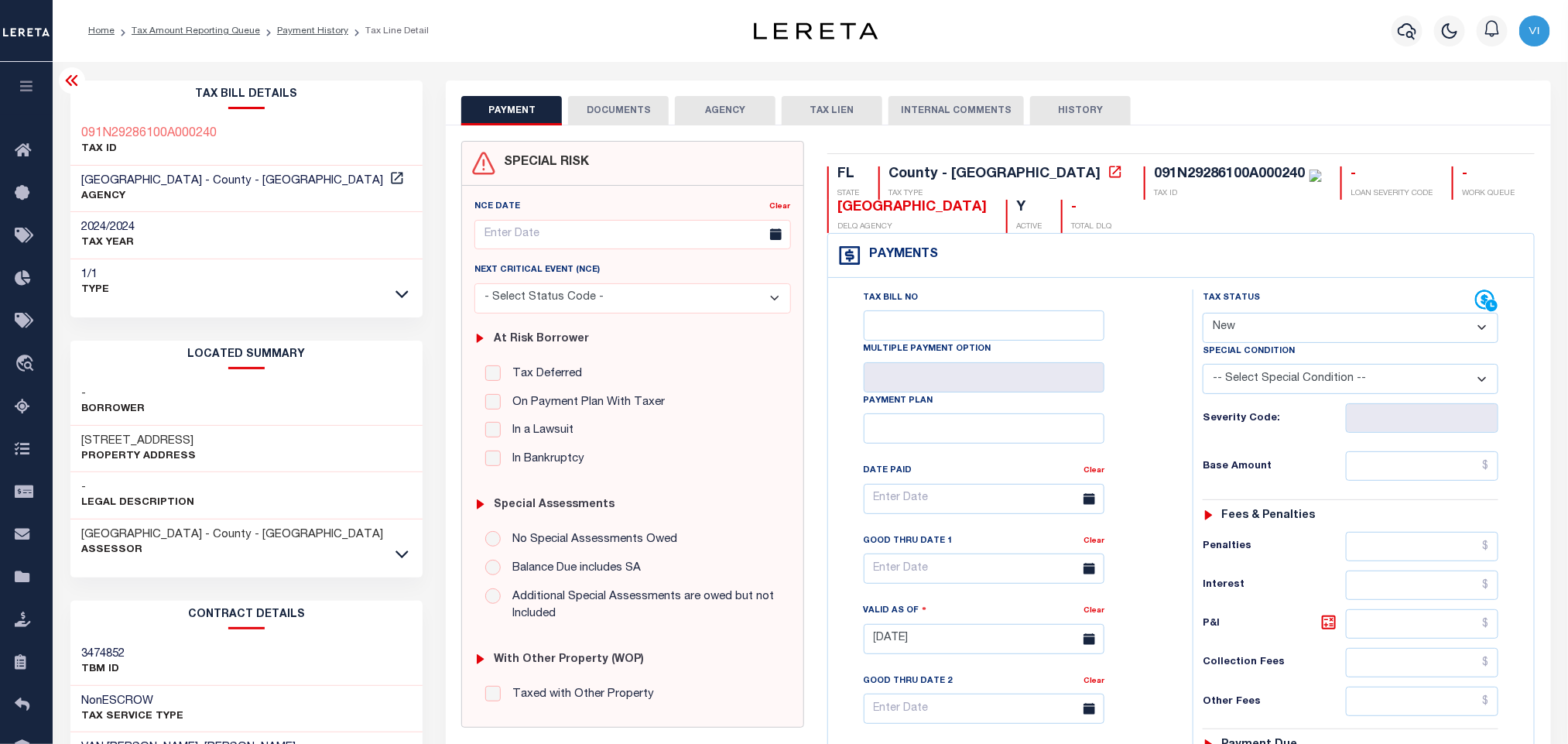
click at [1288, 309] on div "Tax Status Status" at bounding box center [1339, 300] width 273 height 23
click at [1288, 337] on select "- Select Status Code - Open Due/Unpaid Paid Incomplete No Tax Due Internal Refu…" at bounding box center [1350, 328] width 295 height 30
select select "PYD"
click at [1202, 314] on select "- Select Status Code - Open Due/Unpaid Paid Incomplete No Tax Due Internal Refu…" at bounding box center [1350, 328] width 295 height 30
type input "[DATE]"
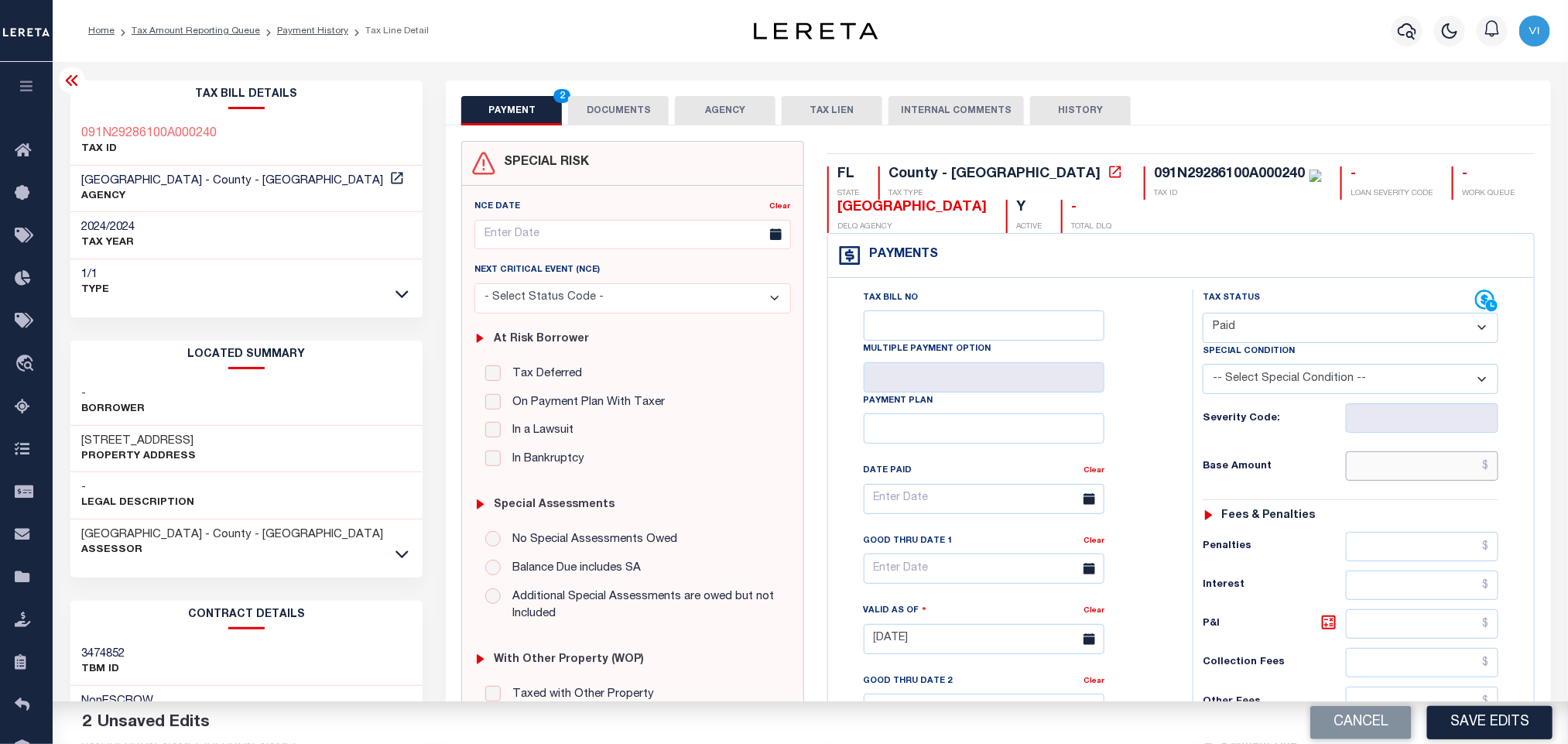
click at [1362, 481] on input "text" at bounding box center [1422, 466] width 153 height 29
paste input "989.07"
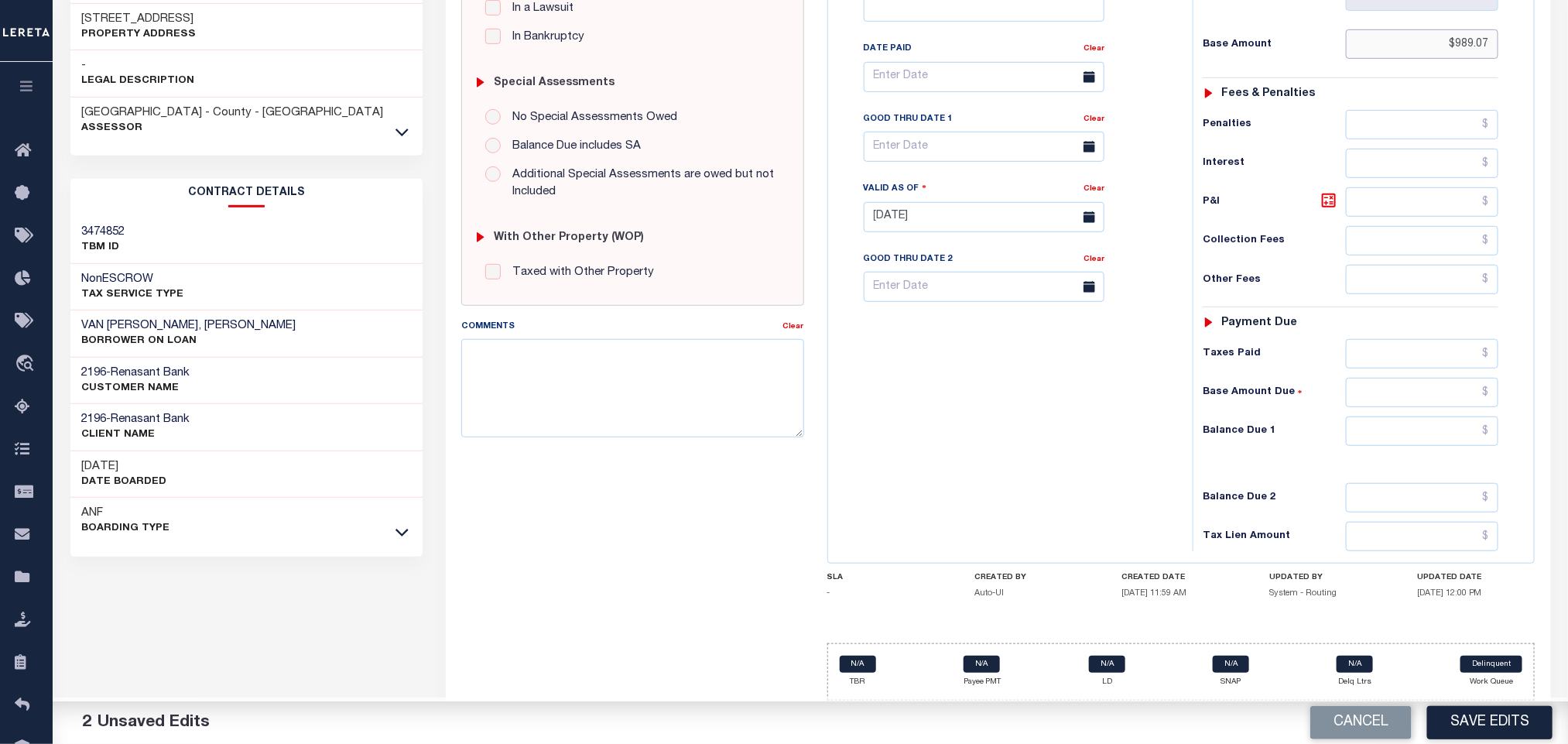
type input "$989.07"
click at [1389, 423] on input "text" at bounding box center [1422, 430] width 153 height 29
type input "$0.00"
click at [1497, 734] on button "Save Edits" at bounding box center [1489, 723] width 125 height 33
checkbox input "false"
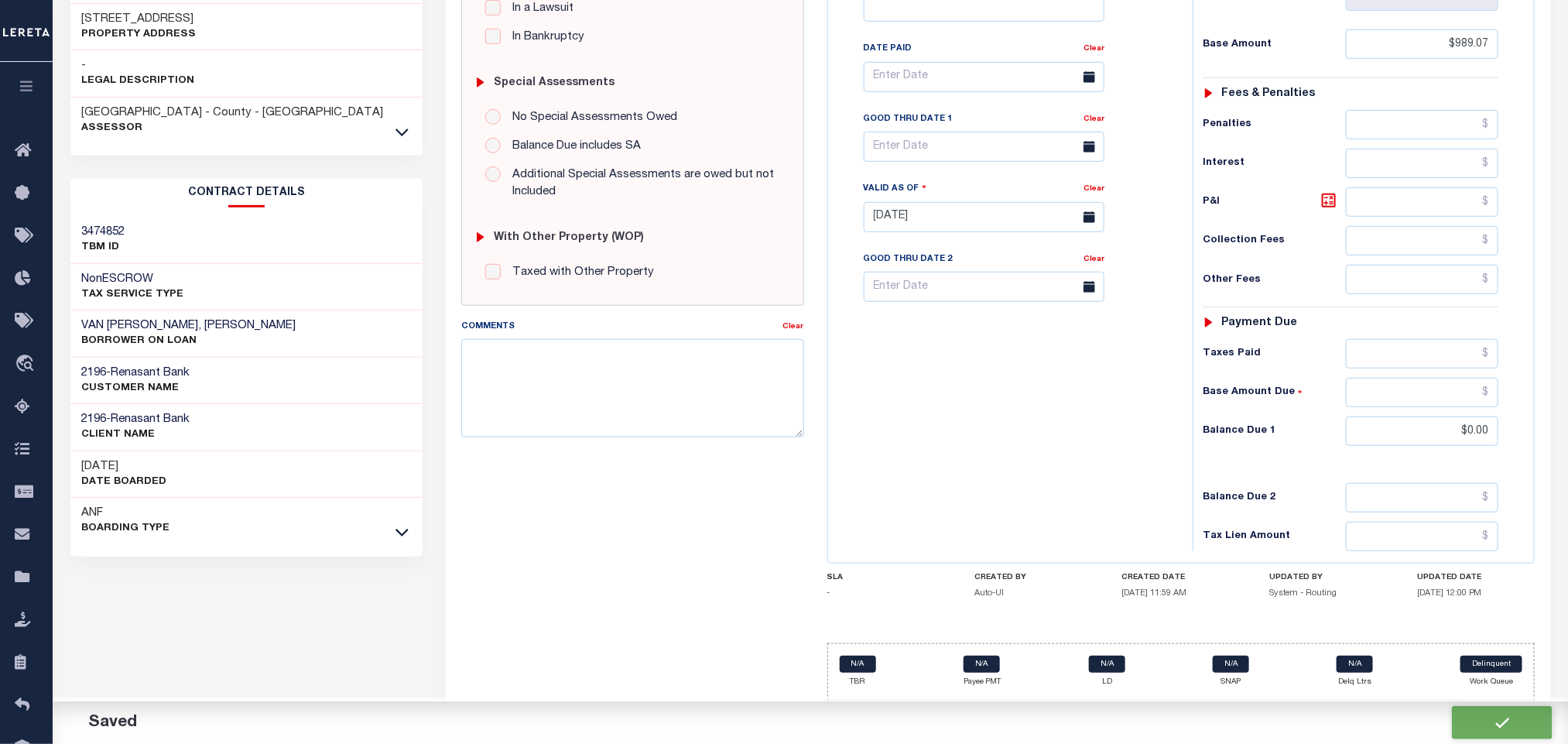
checkbox input "false"
type input "$989.07"
type input "$0"
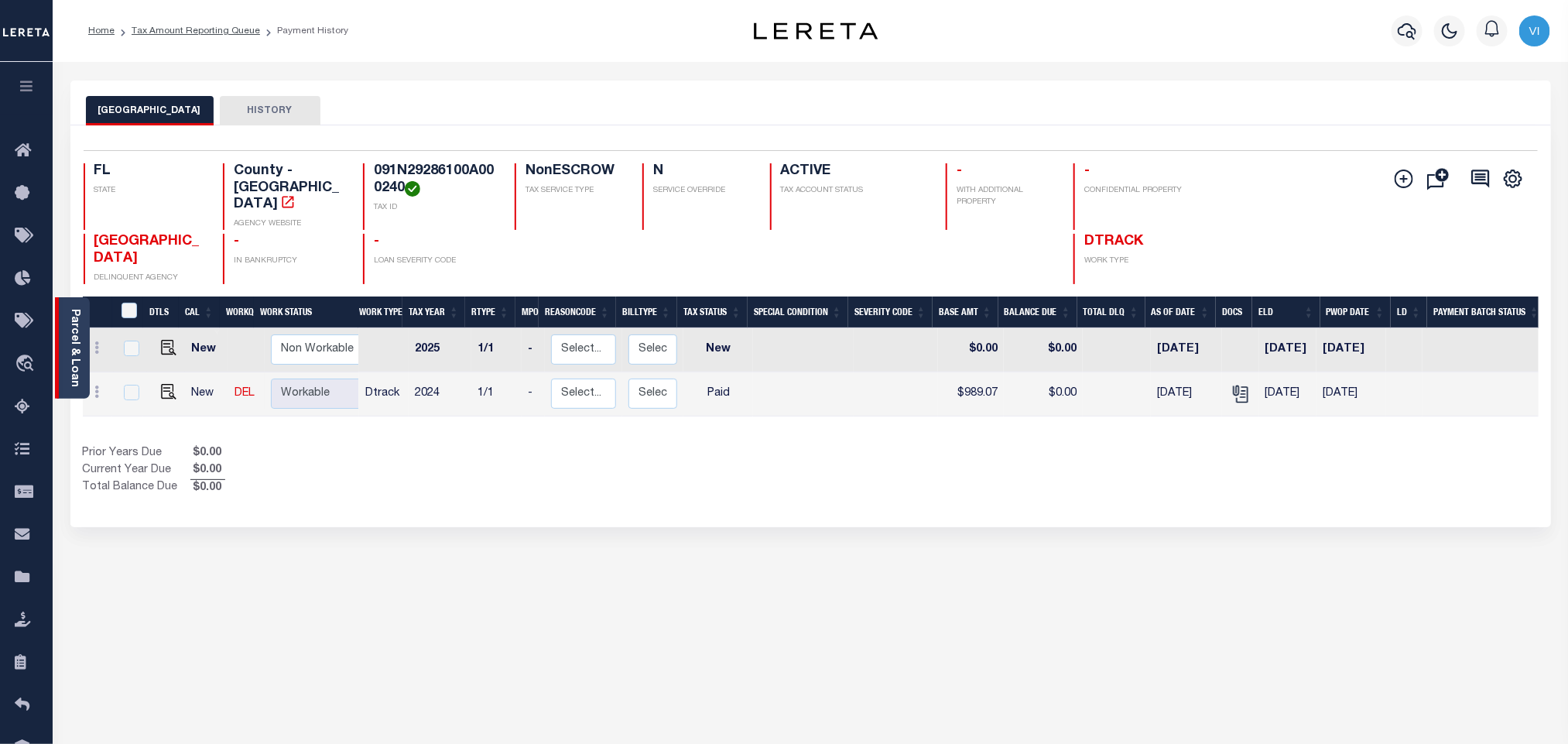
click at [75, 366] on link "Parcel & Loan" at bounding box center [74, 348] width 11 height 78
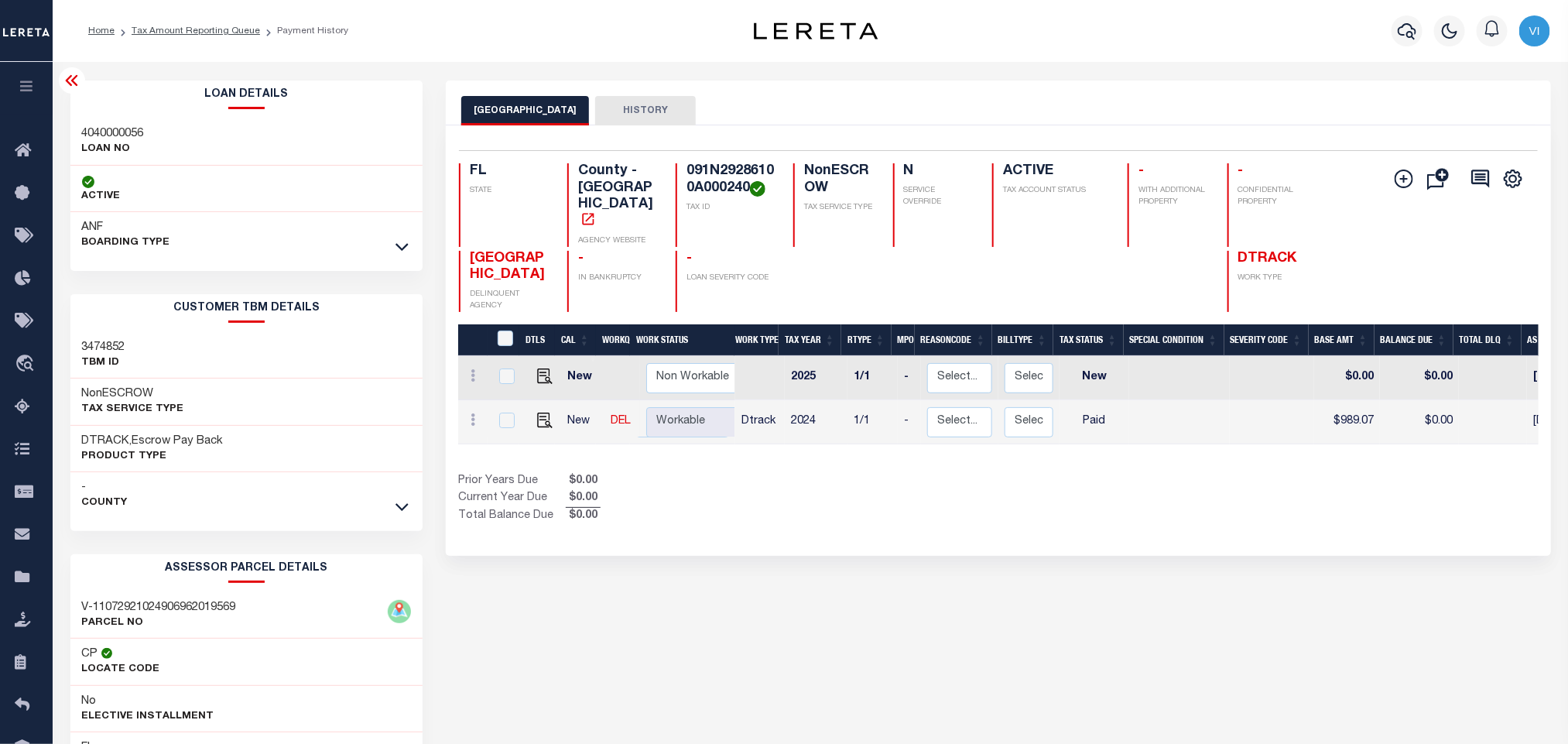
click at [91, 133] on h3 "4040000056" at bounding box center [113, 134] width 62 height 16
copy h3 "4040000056"
click at [729, 163] on h4 "091N29286100A000240" at bounding box center [730, 180] width 88 height 33
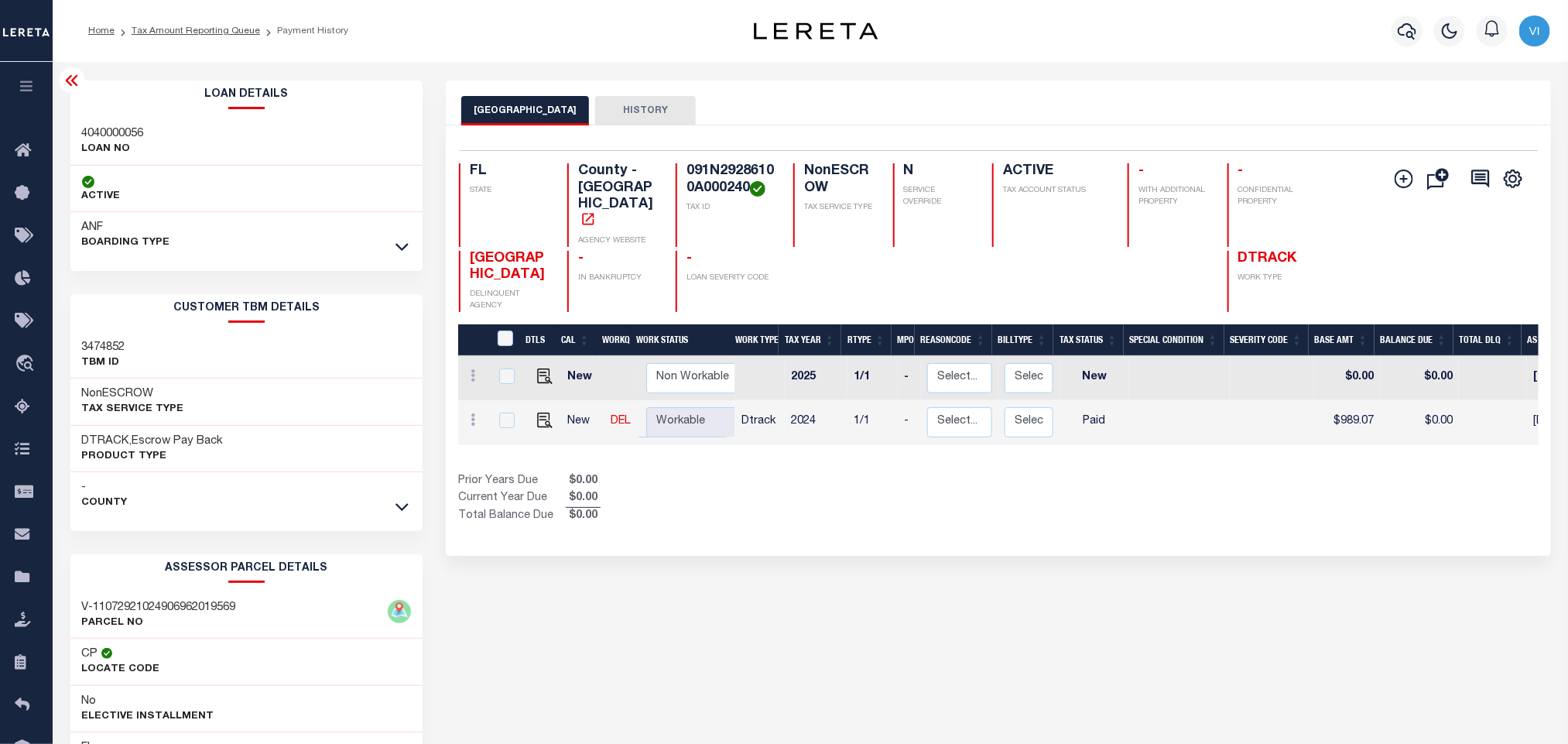
copy h4 "091N29286100A000240"
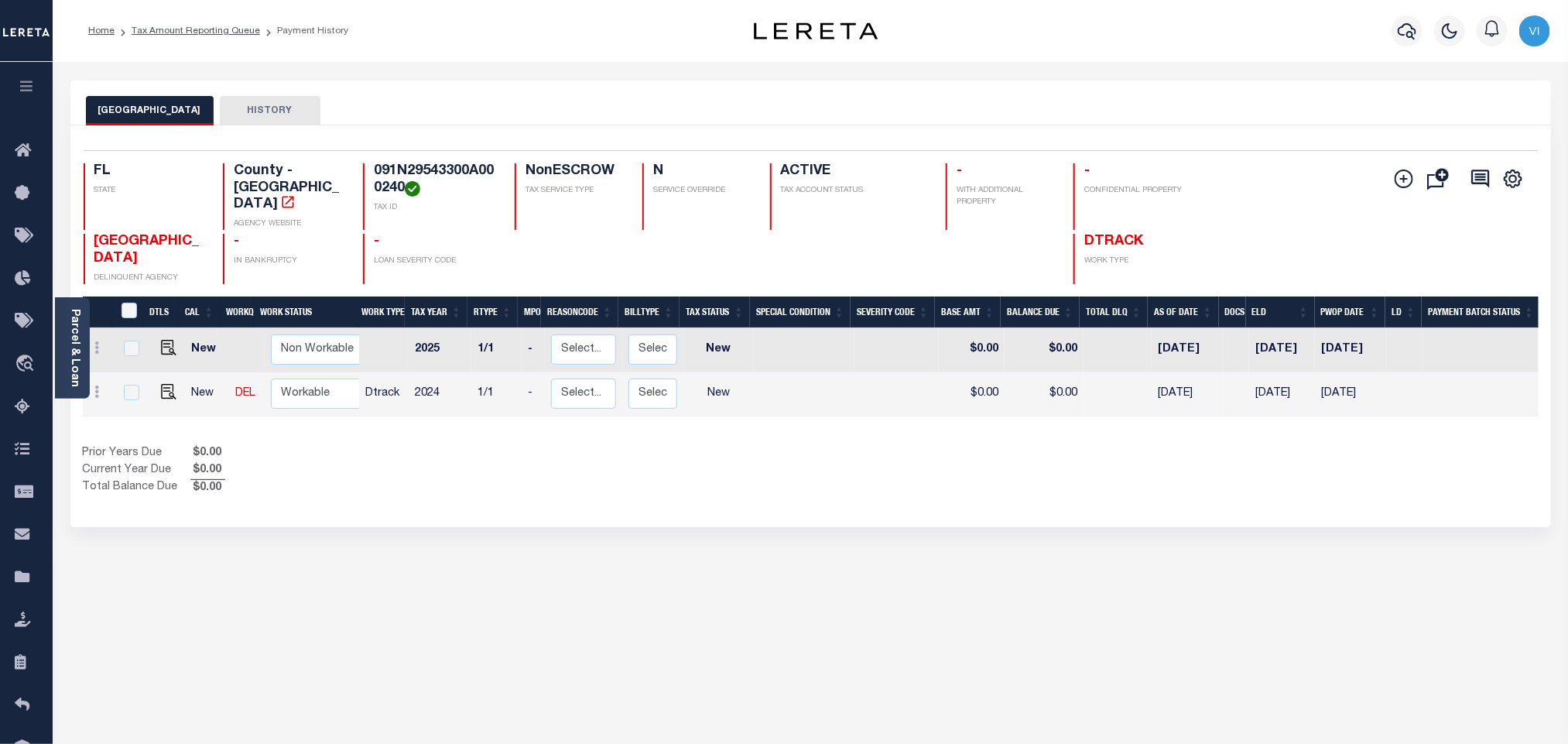
click at [432, 174] on h4 "091N29543300A000240" at bounding box center [434, 180] width 122 height 33
copy h4 "091N29543300A000240"
click at [165, 384] on img "" at bounding box center [169, 392] width 16 height 16
checkbox input "true"
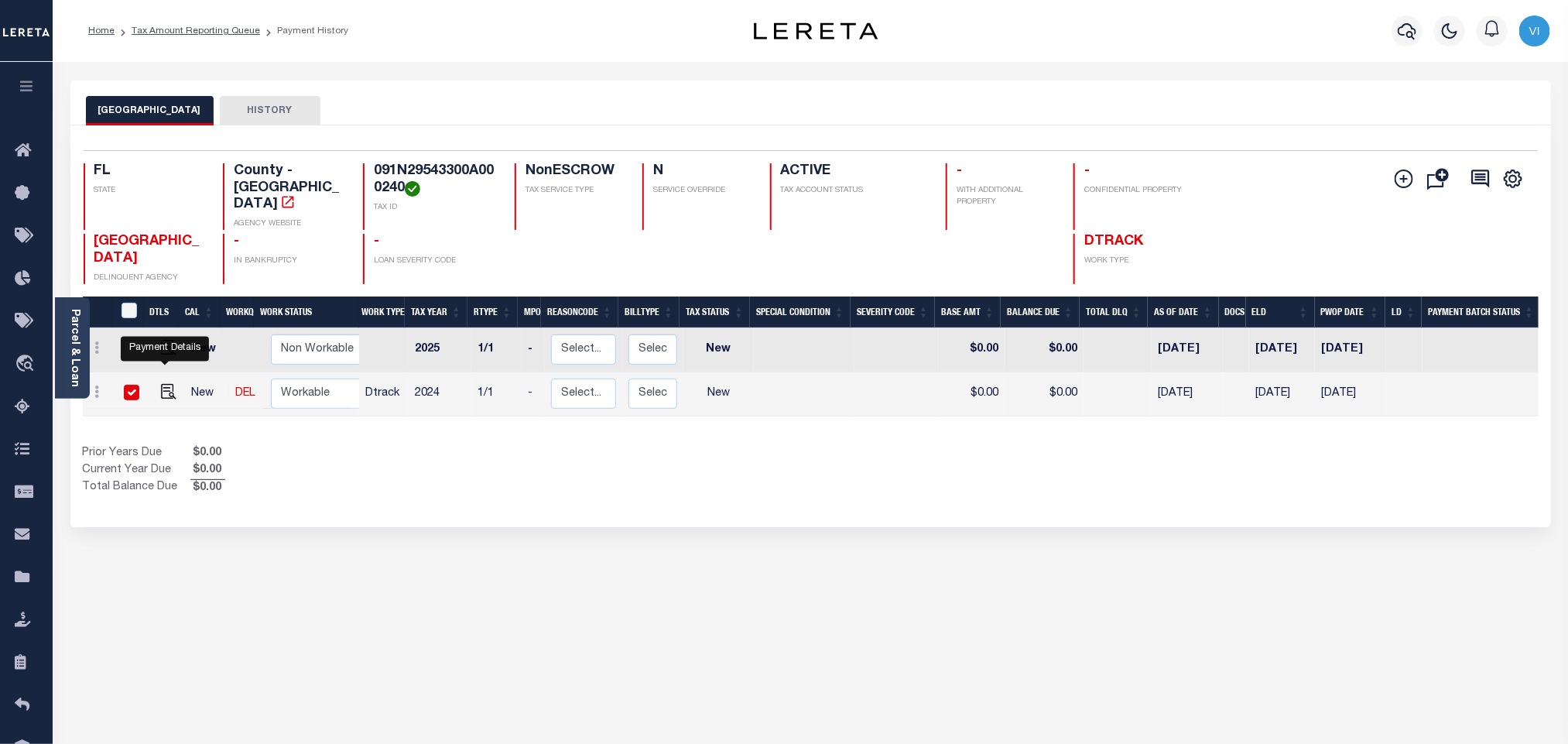
checkbox input "true"
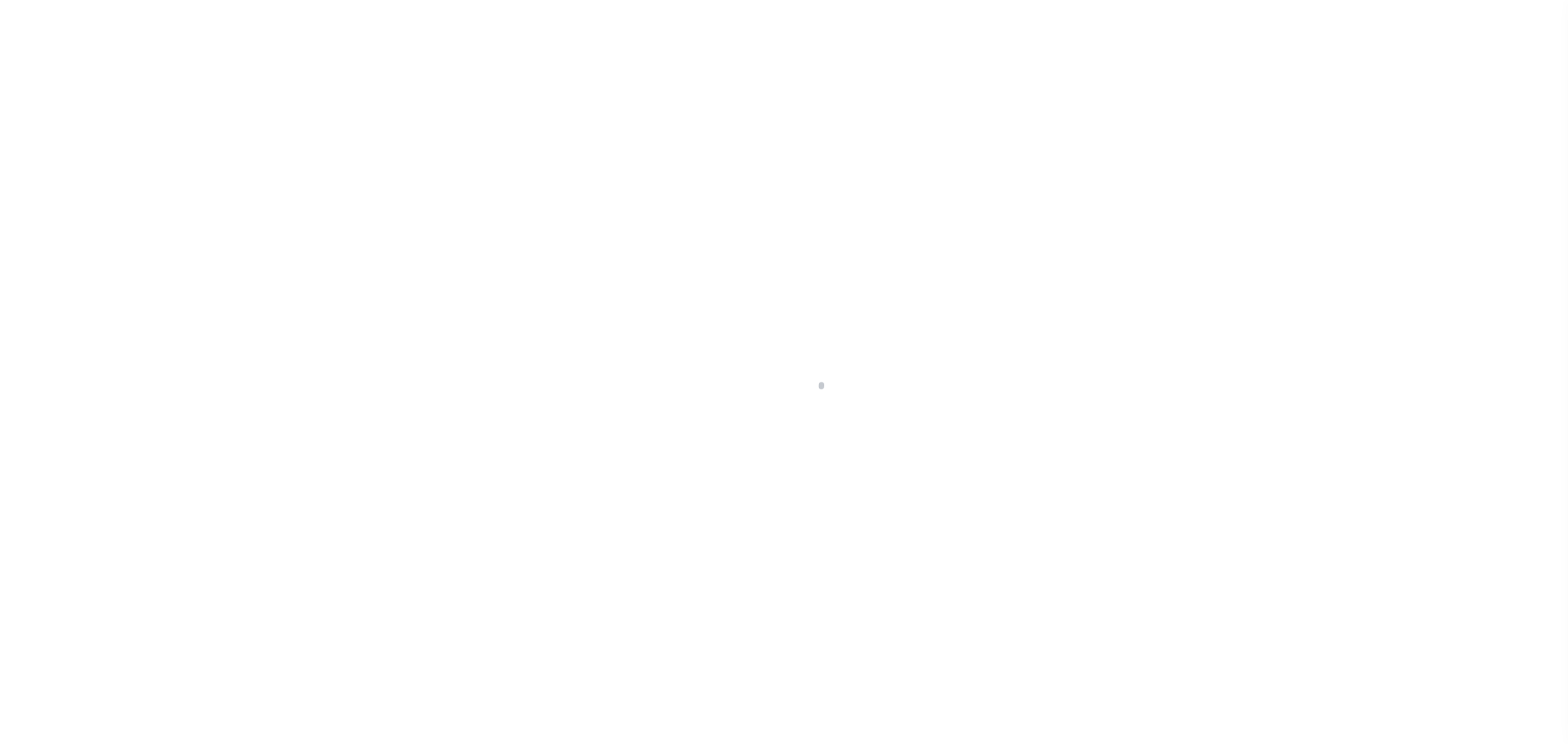
checkbox input "false"
type input "[DATE]"
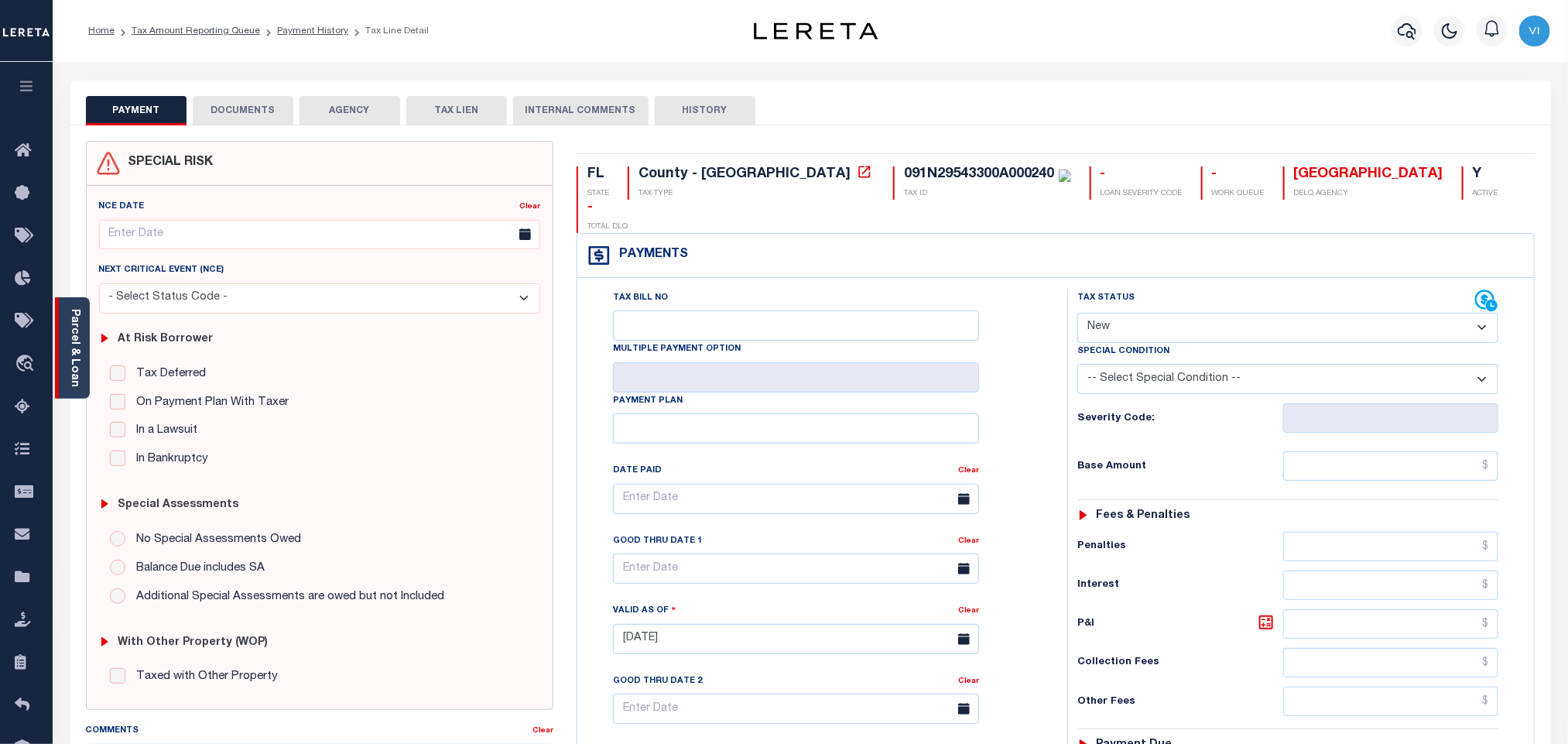
click at [72, 332] on link "Parcel & Loan" at bounding box center [74, 348] width 11 height 78
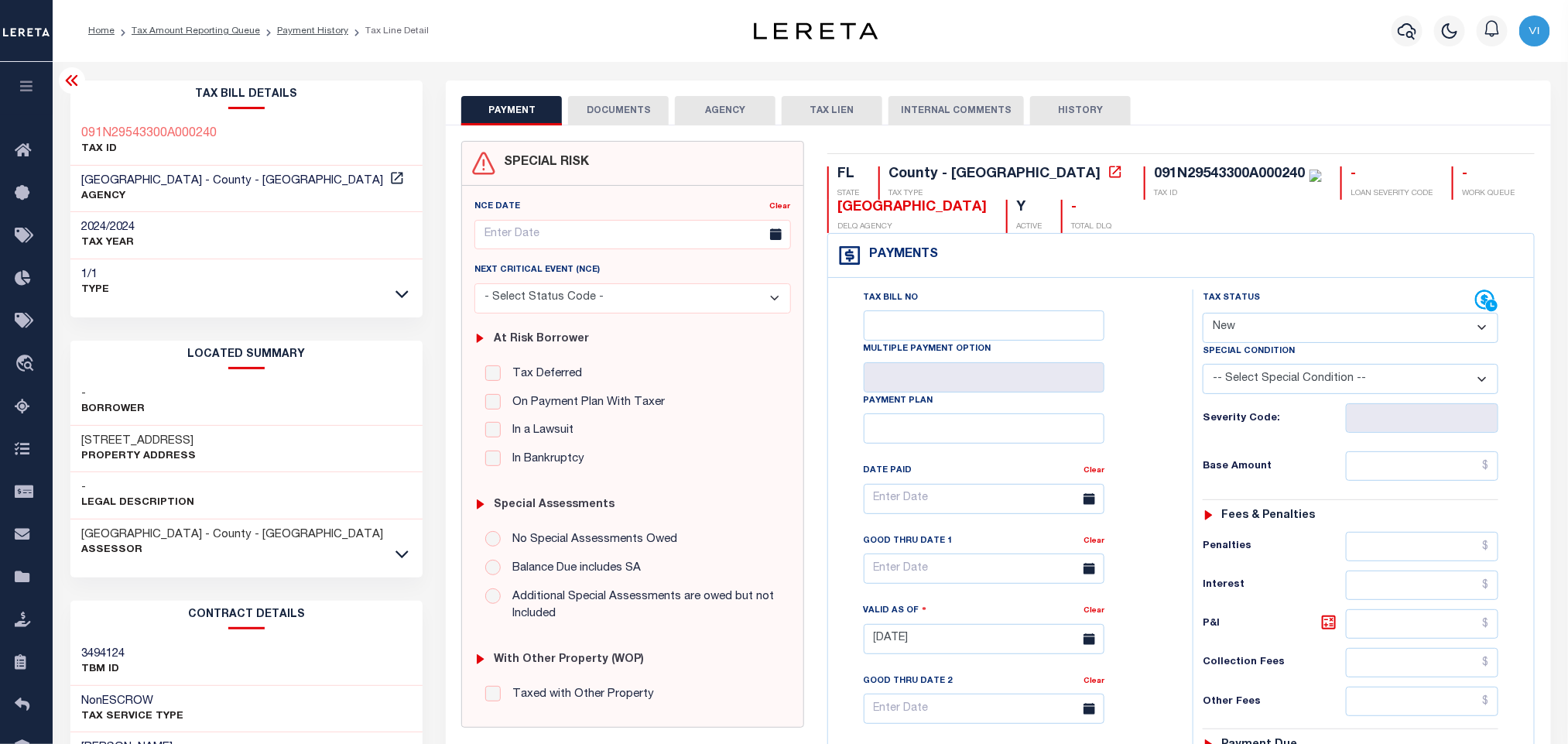
click at [1291, 337] on select "- Select Status Code - Open Due/Unpaid Paid Incomplete No Tax Due Internal Refu…" at bounding box center [1350, 328] width 295 height 30
select select "PYD"
click at [1202, 314] on select "- Select Status Code - Open Due/Unpaid Paid Incomplete No Tax Due Internal Refu…" at bounding box center [1350, 328] width 295 height 30
type input "[DATE]"
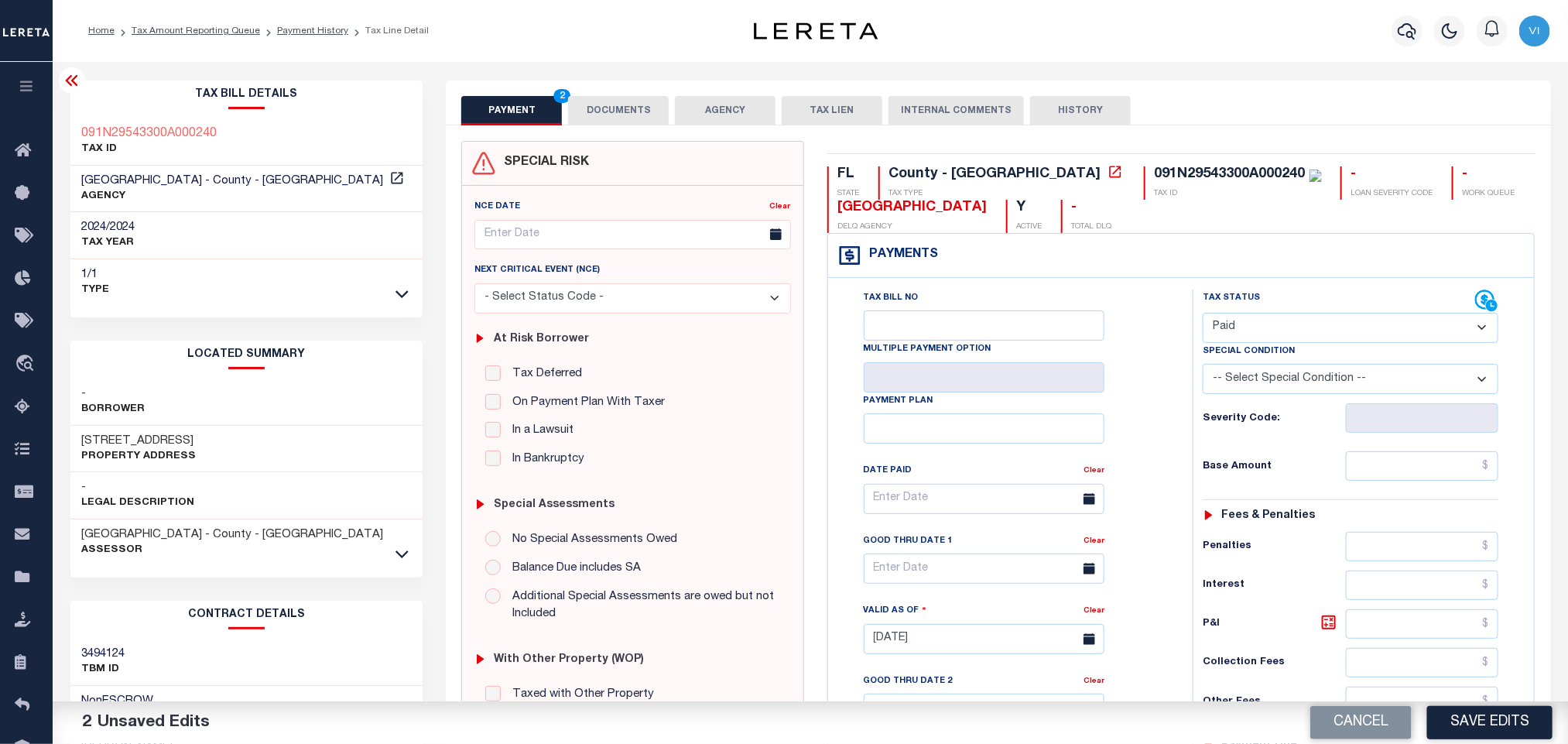
click at [585, 112] on button "DOCUMENTS" at bounding box center [619, 110] width 101 height 29
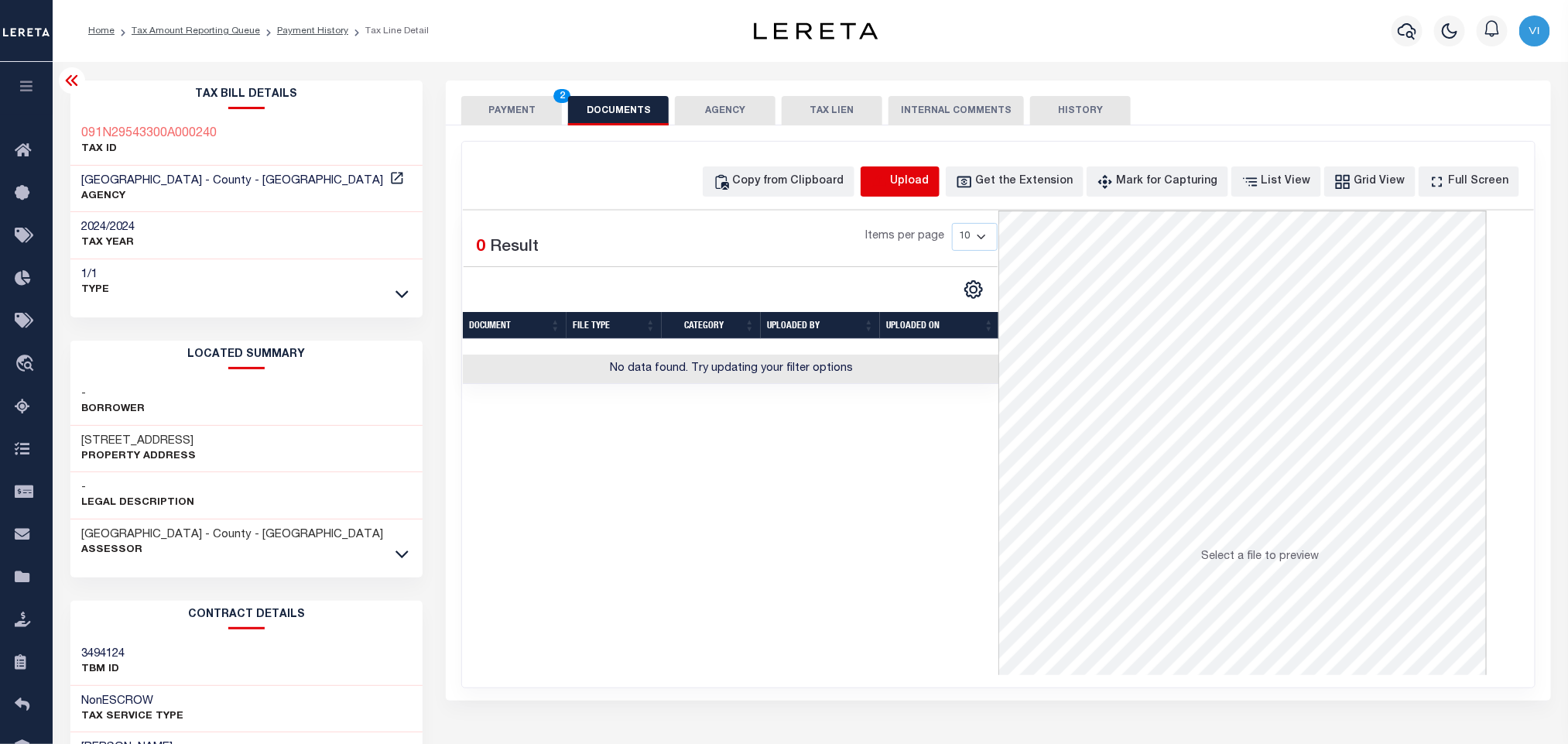
click at [887, 180] on icon "button" at bounding box center [879, 182] width 17 height 17
select select "POP"
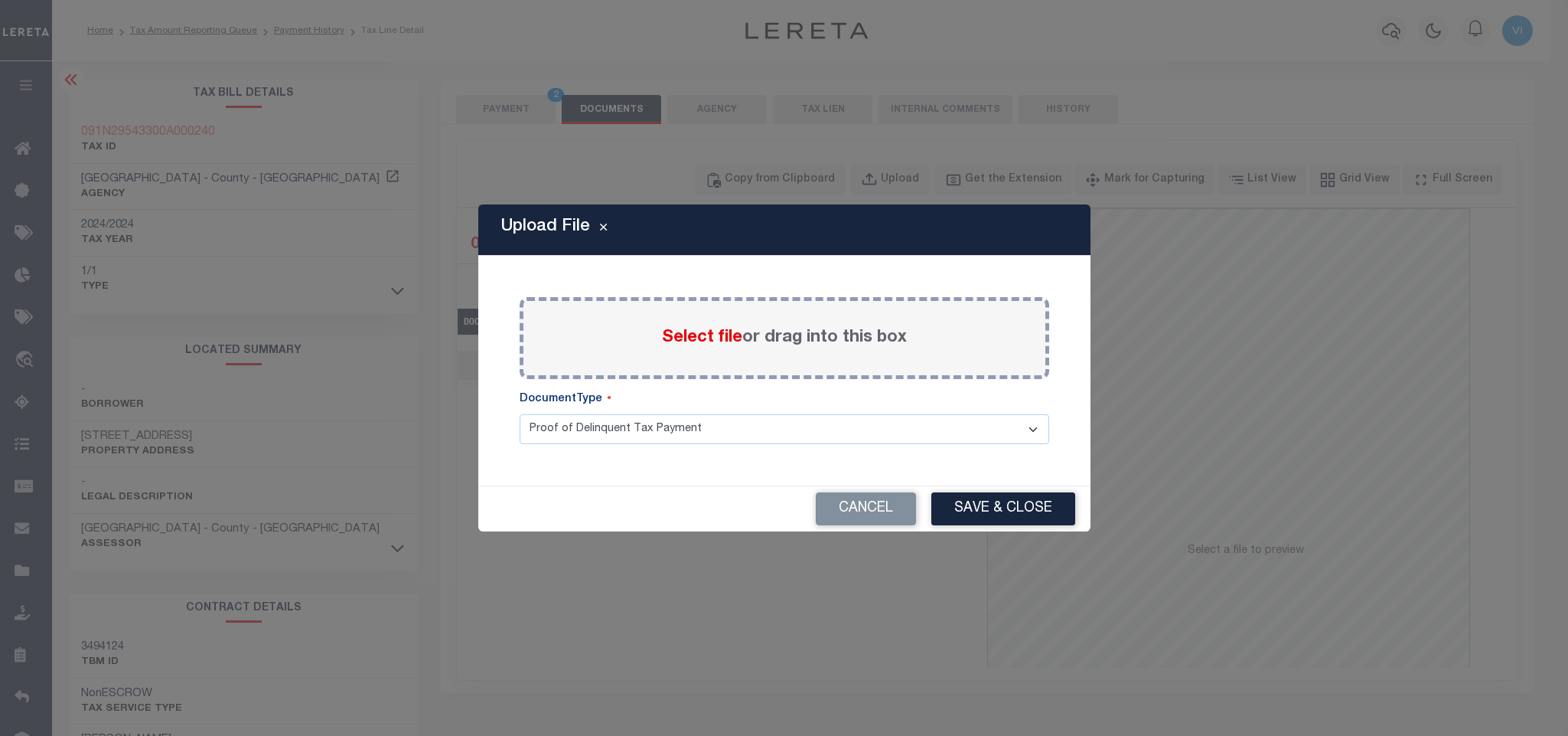
click at [676, 343] on span "Select file" at bounding box center [701, 338] width 80 height 17
click at [0, 0] on input "Select file or drag into this box" at bounding box center [0, 0] width 0 height 0
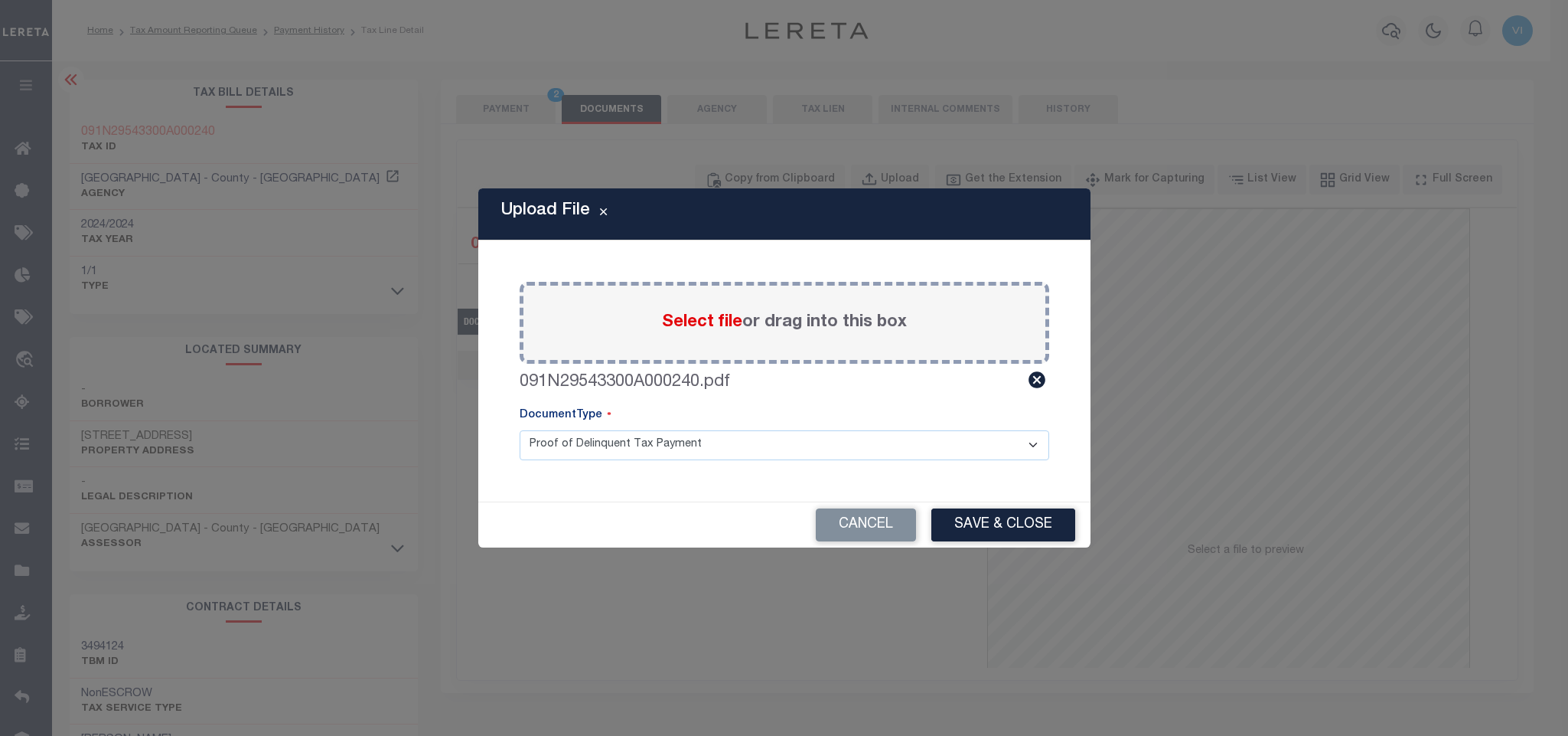
click at [572, 453] on select "Proof of Delinquent Tax Payment" at bounding box center [785, 445] width 530 height 30
click at [520, 430] on select "Proof of Delinquent Tax Payment" at bounding box center [785, 445] width 530 height 30
click at [945, 524] on button "Save & Close" at bounding box center [1003, 525] width 144 height 33
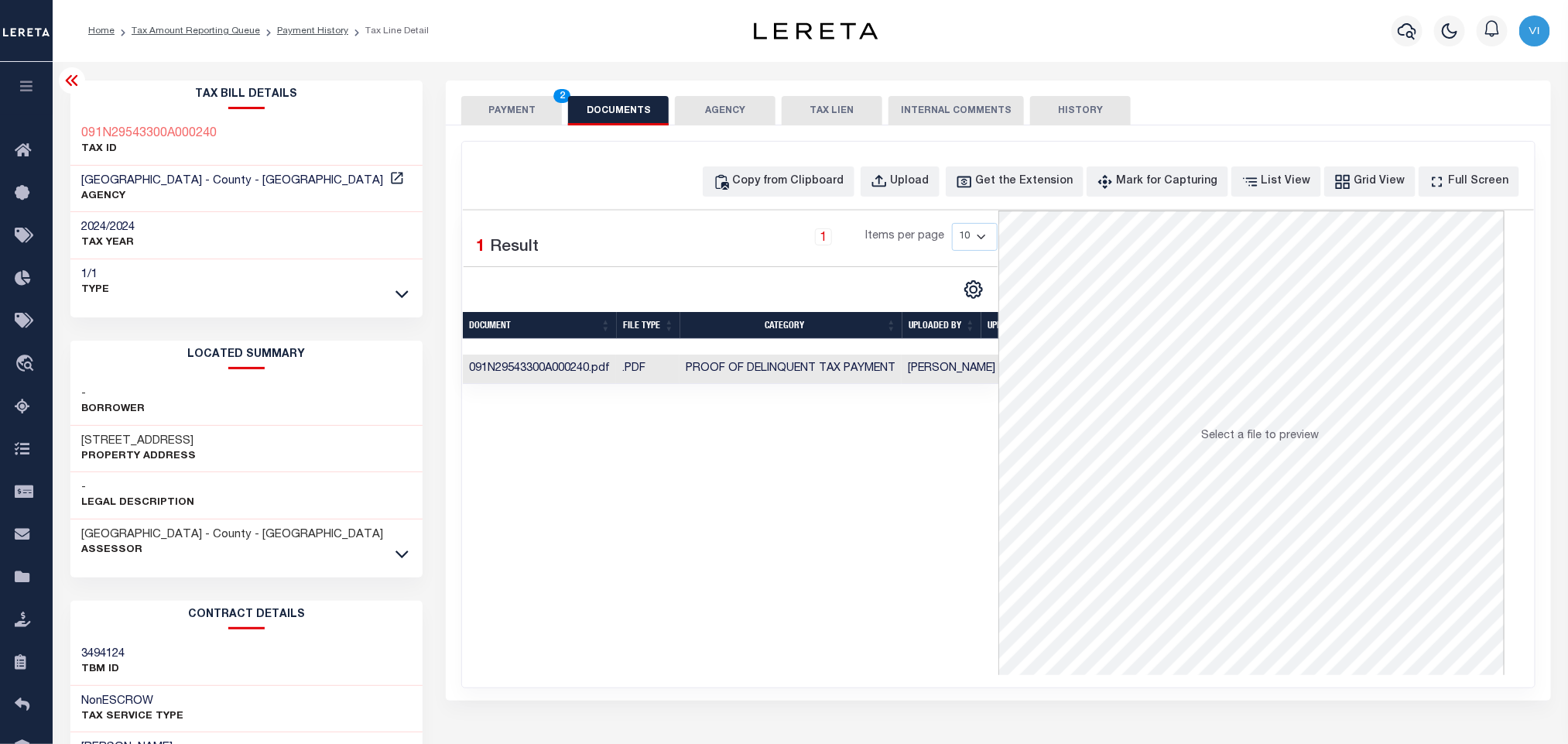
drag, startPoint x: 458, startPoint y: 124, endPoint x: 478, endPoint y: 117, distance: 21.2
click at [458, 124] on div "PAYMENT 2 DOCUMENTS AGENCY DELINQUENT PAYEE TAX LIEN" at bounding box center [998, 102] width 1104 height 45
click at [478, 117] on button "PAYMENT 2" at bounding box center [511, 110] width 101 height 29
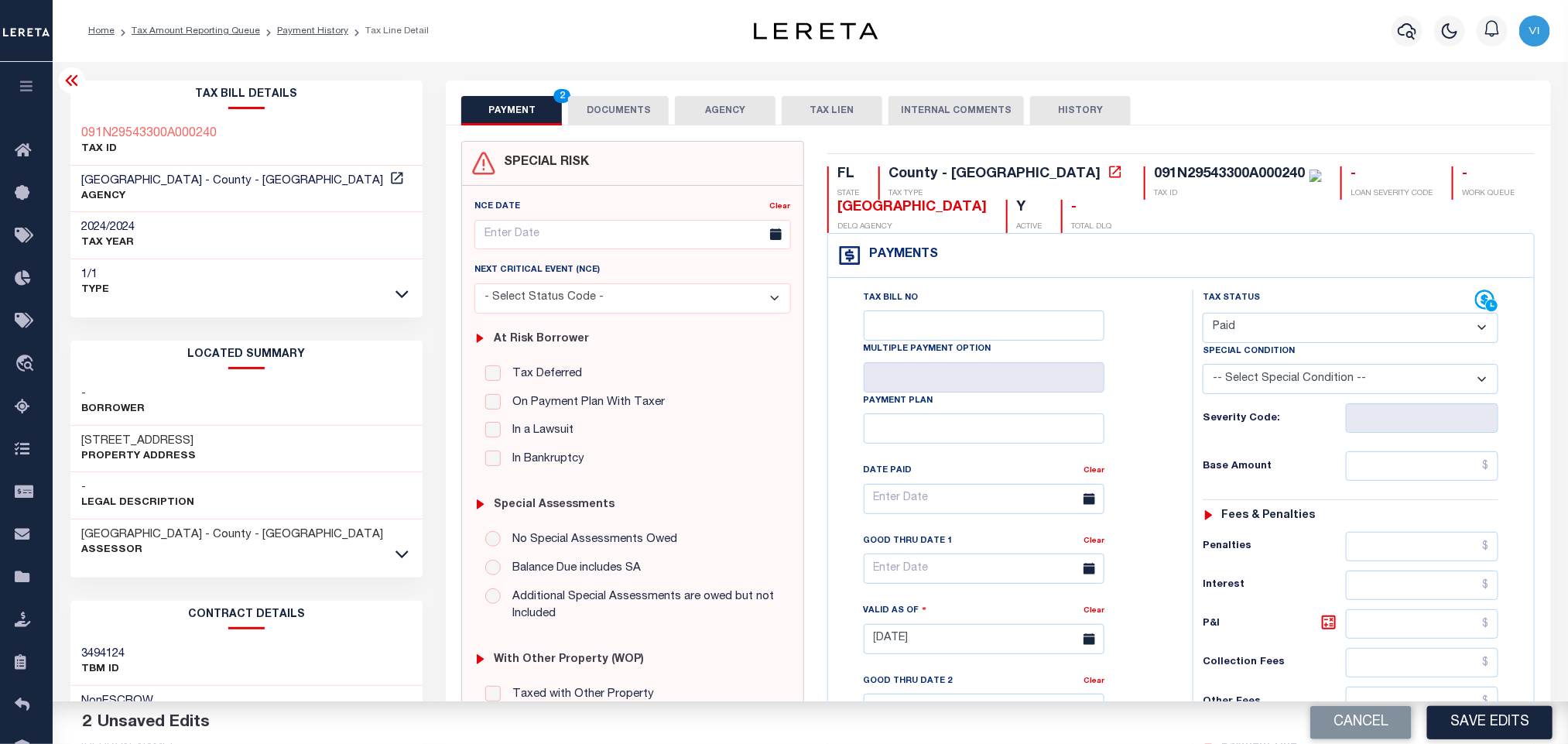
click at [1256, 323] on select "- Select Status Code - Open Due/Unpaid Paid Incomplete No Tax Due Internal Refu…" at bounding box center [1350, 328] width 295 height 30
click at [1202, 314] on select "- Select Status Code - Open Due/Unpaid Paid Incomplete No Tax Due Internal Refu…" at bounding box center [1350, 328] width 295 height 30
click at [1407, 481] on input "text" at bounding box center [1422, 466] width 153 height 29
paste input "2,598.93"
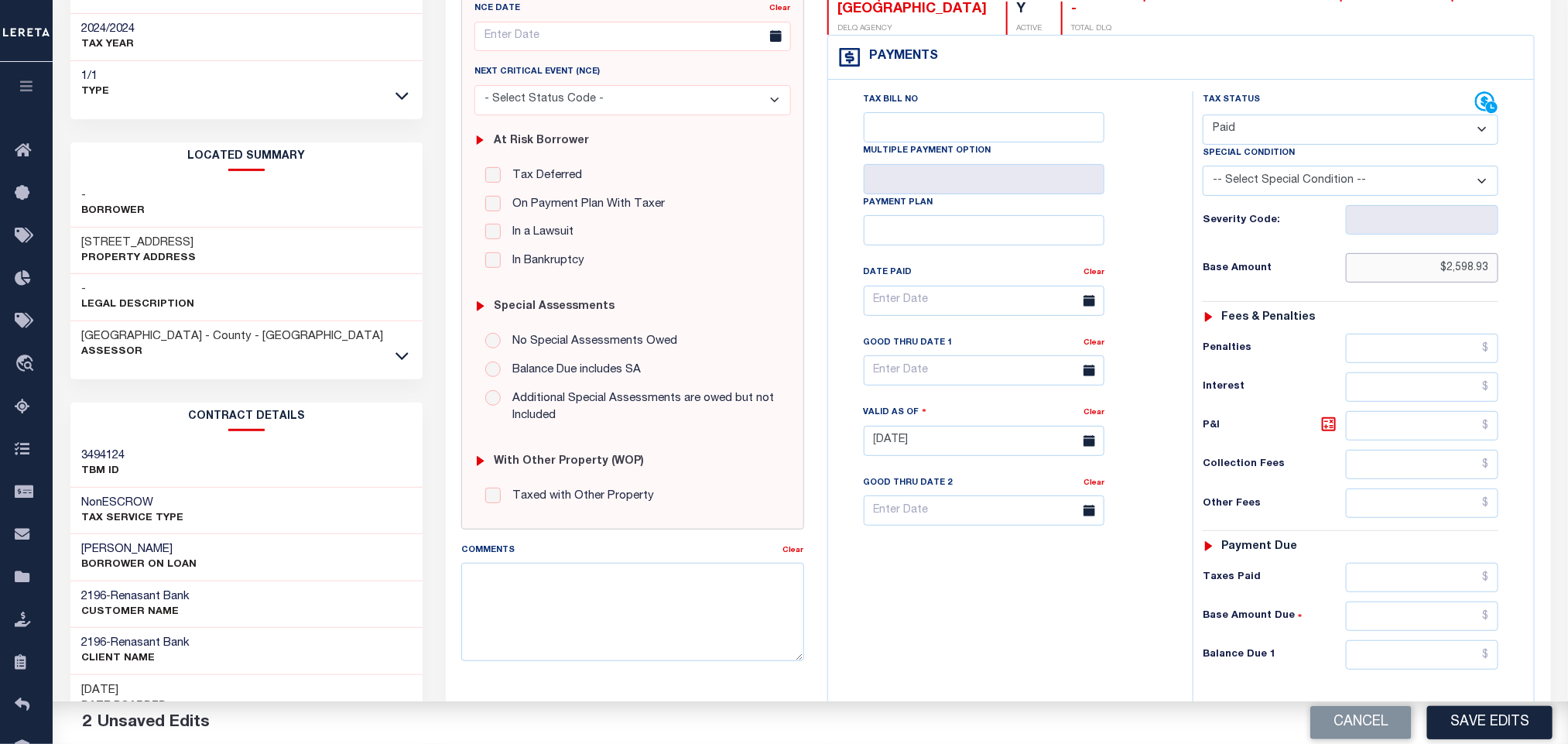
scroll to position [437, 0]
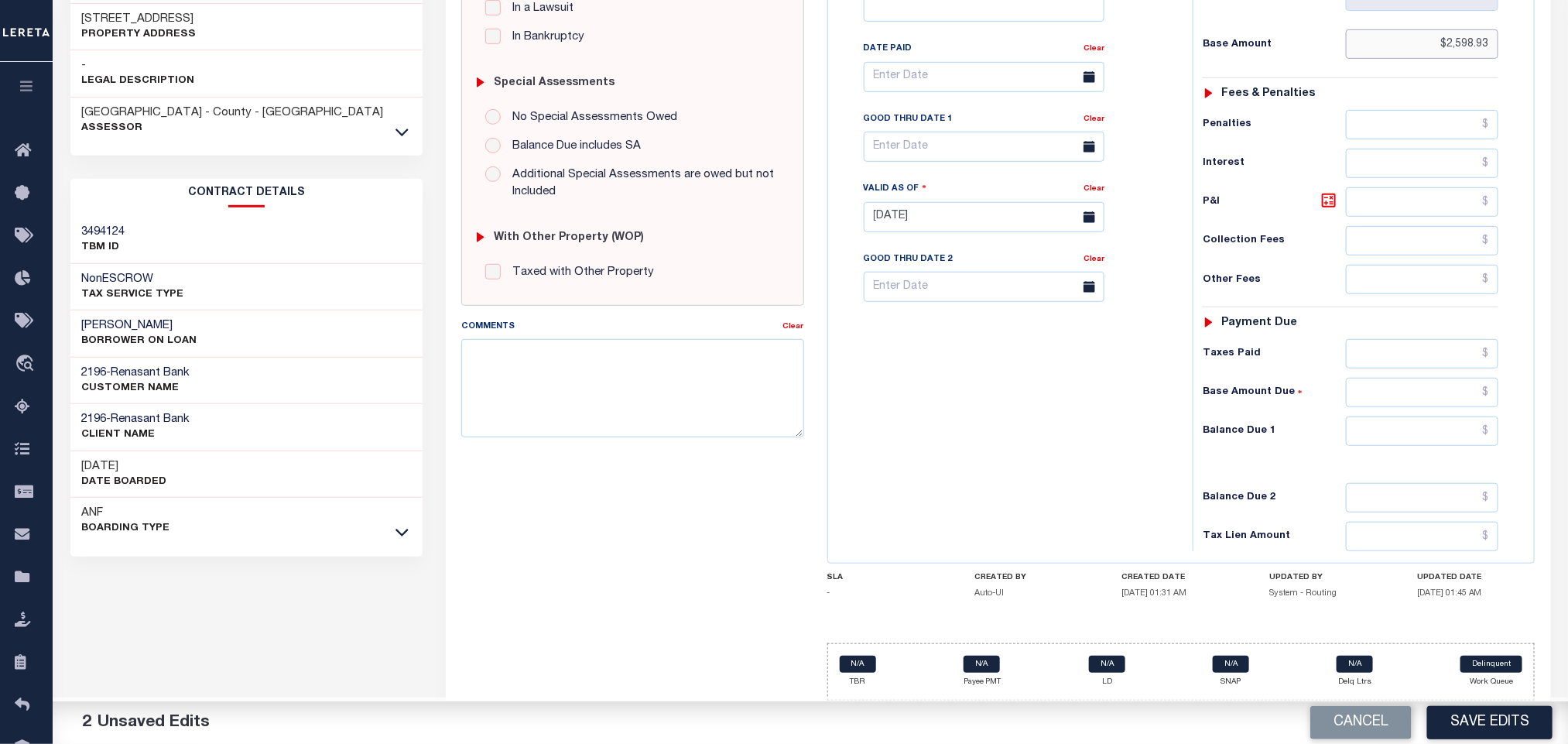
type input "$2,598.93"
click at [1392, 440] on input "text" at bounding box center [1422, 430] width 153 height 29
type input "$0.00"
click at [1493, 737] on button "Save Edits" at bounding box center [1489, 723] width 125 height 33
checkbox input "false"
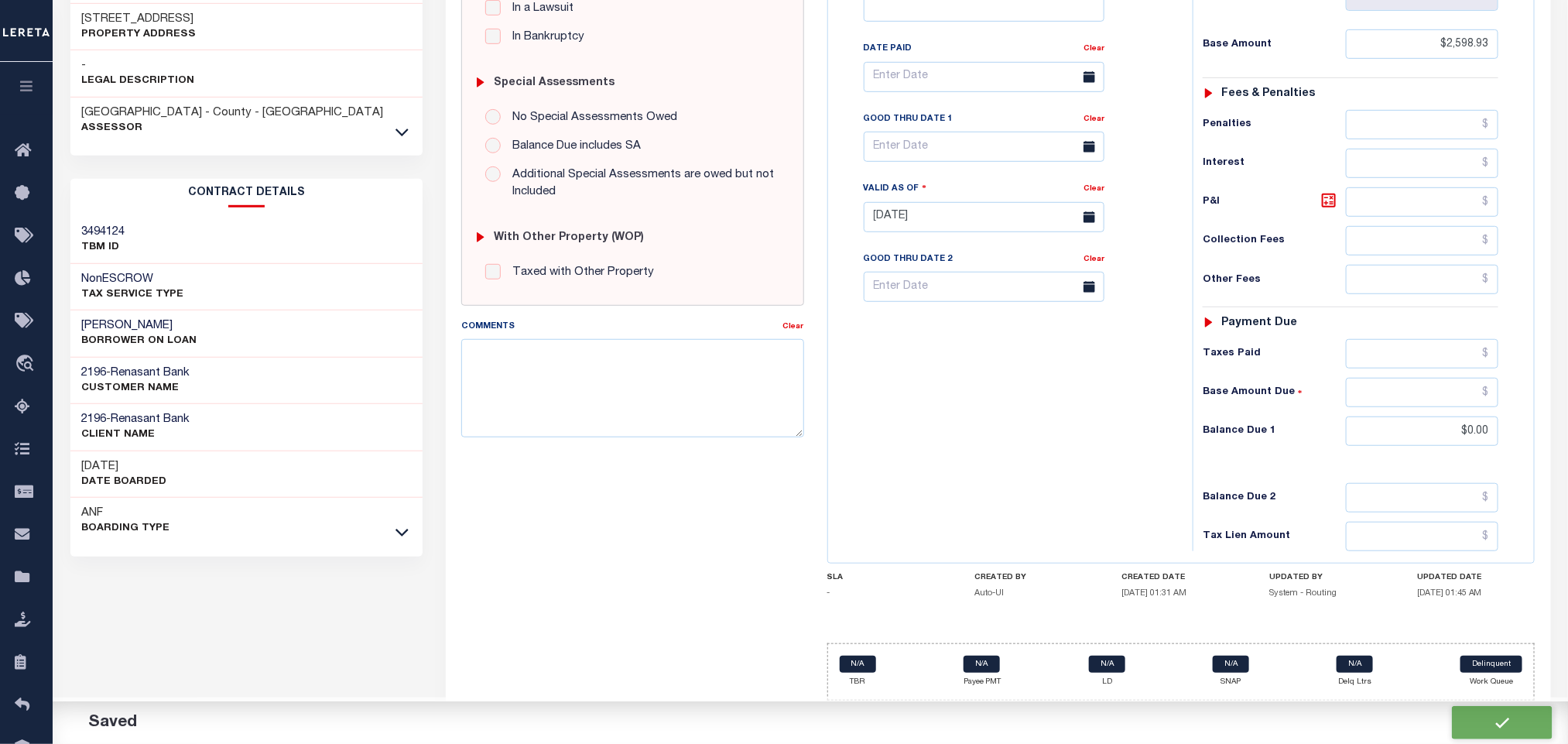
checkbox input "false"
type input "$2,598.93"
type input "$0"
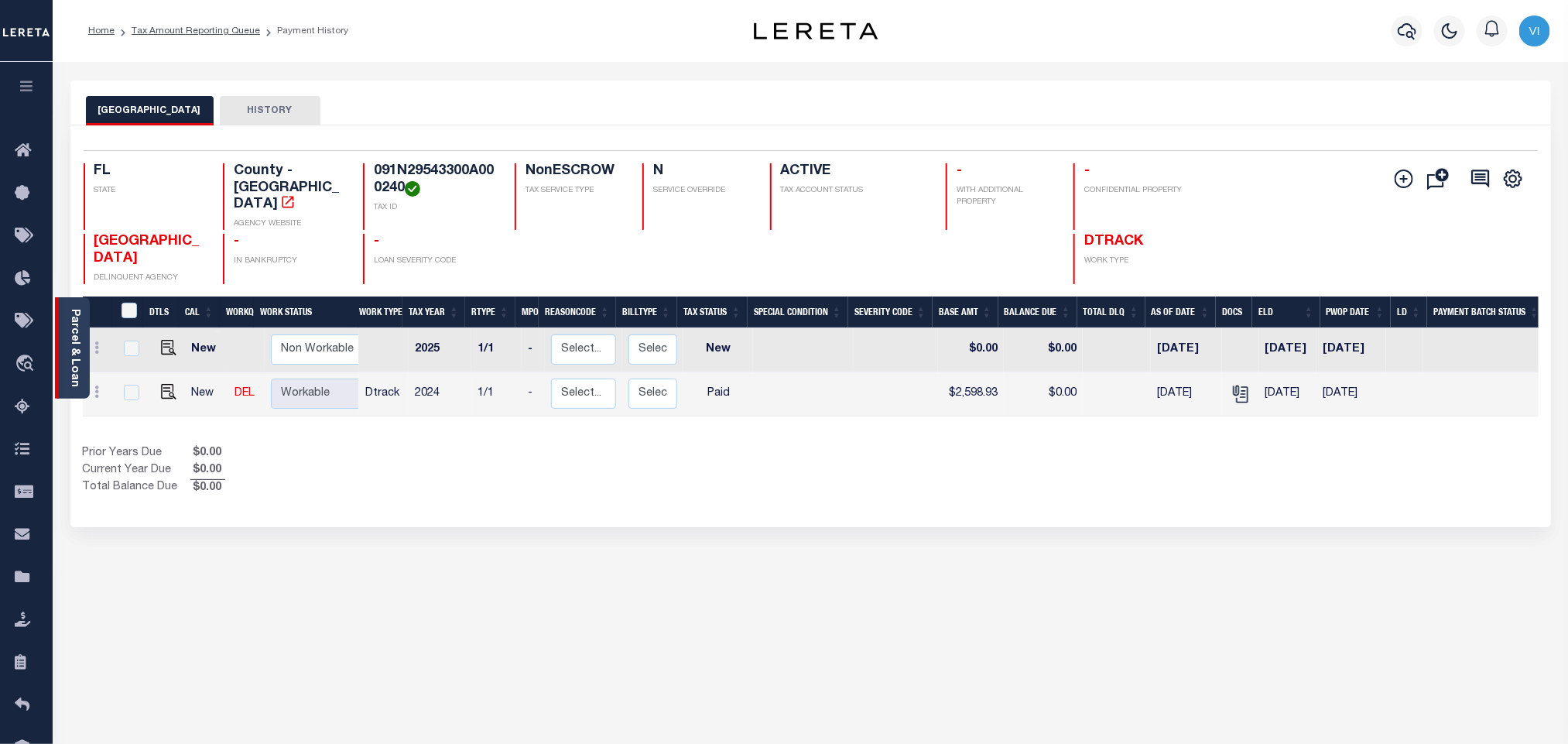
click at [77, 349] on link "Parcel & Loan" at bounding box center [74, 348] width 11 height 78
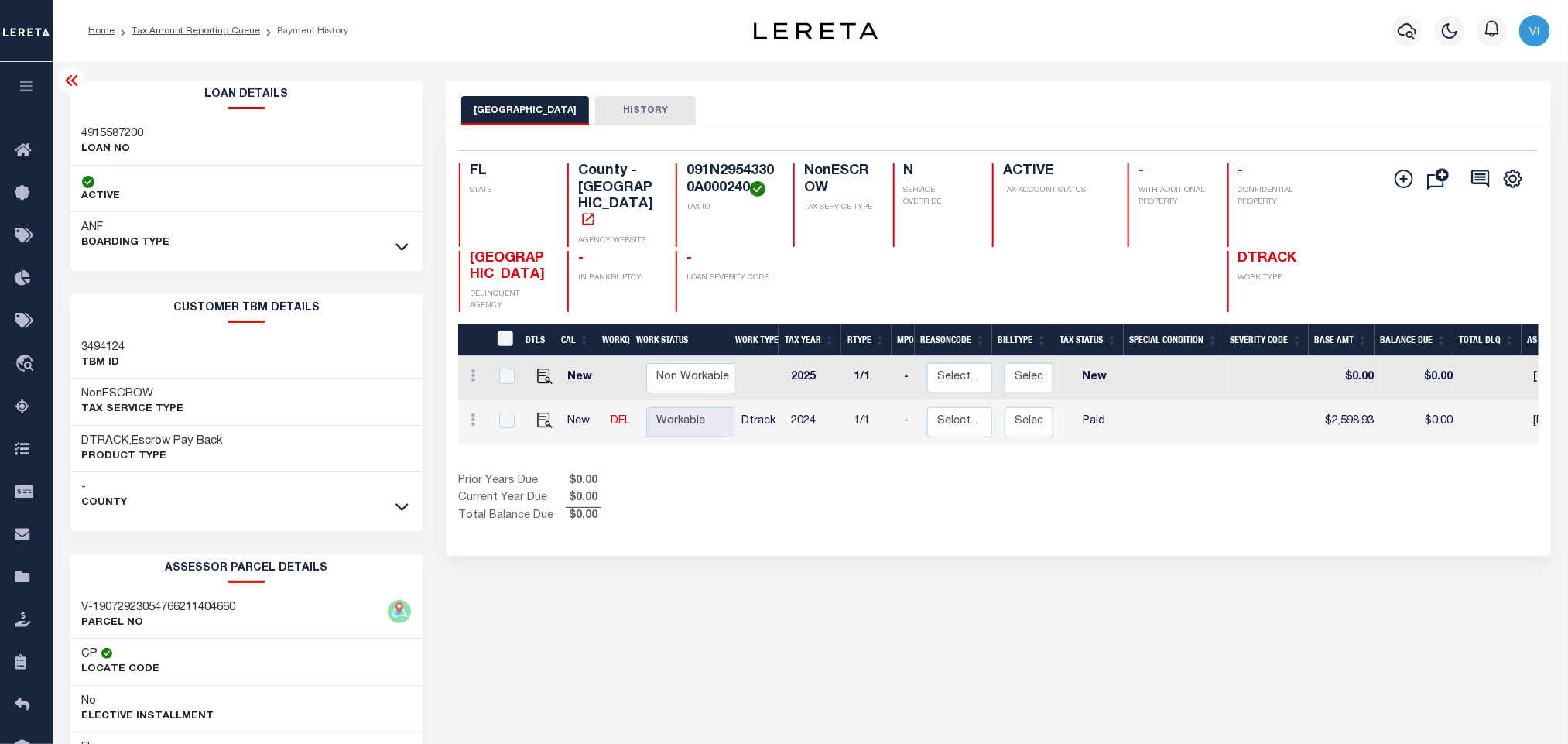
click at [91, 133] on h3 "4915587200" at bounding box center [113, 134] width 62 height 16
copy h3 "4915587200"
click at [713, 166] on h4 "091N29543300A000240" at bounding box center [730, 180] width 88 height 33
copy h4 "091N29543300A000240"
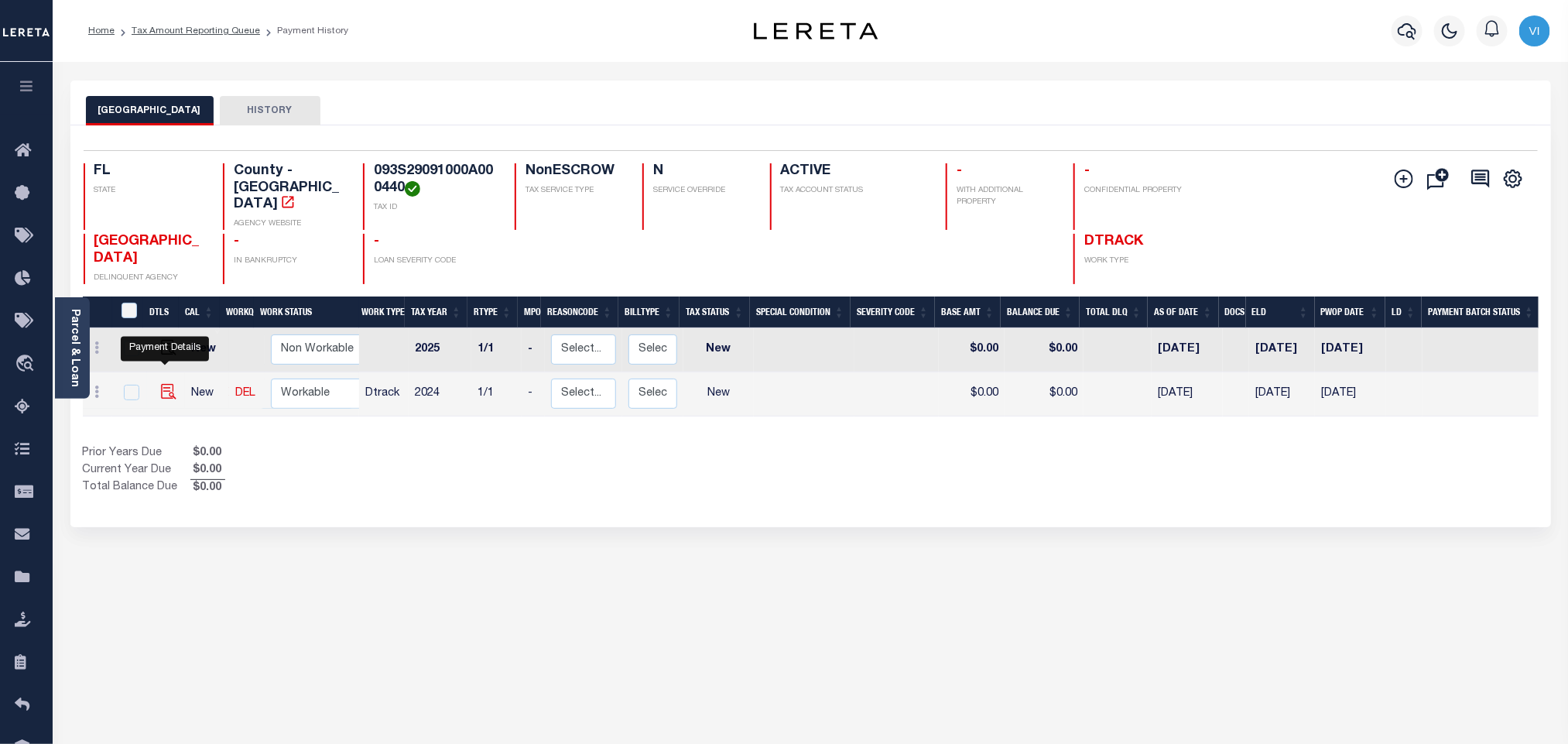
click at [165, 384] on img "" at bounding box center [169, 392] width 16 height 16
checkbox input "true"
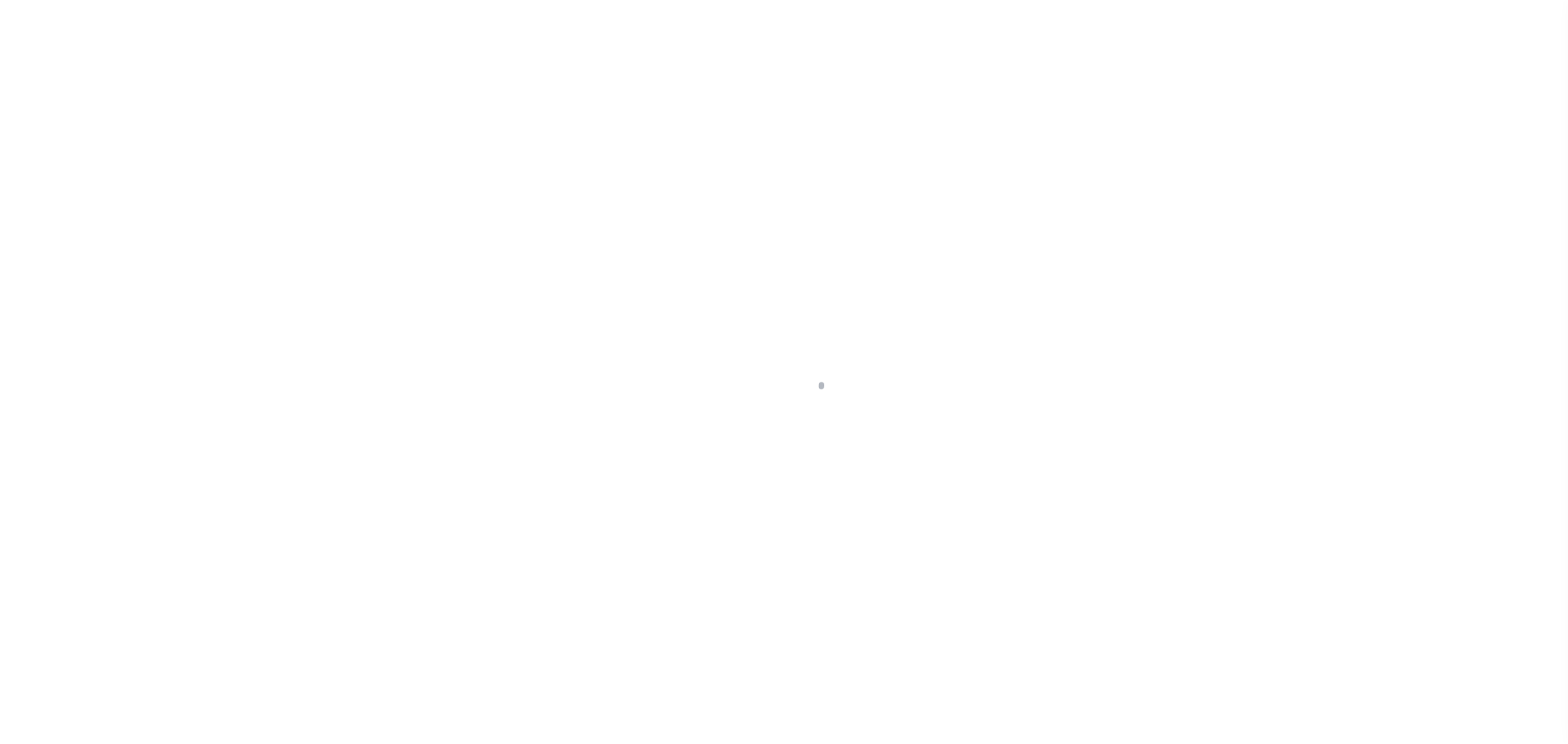
checkbox input "false"
type input "[DATE]"
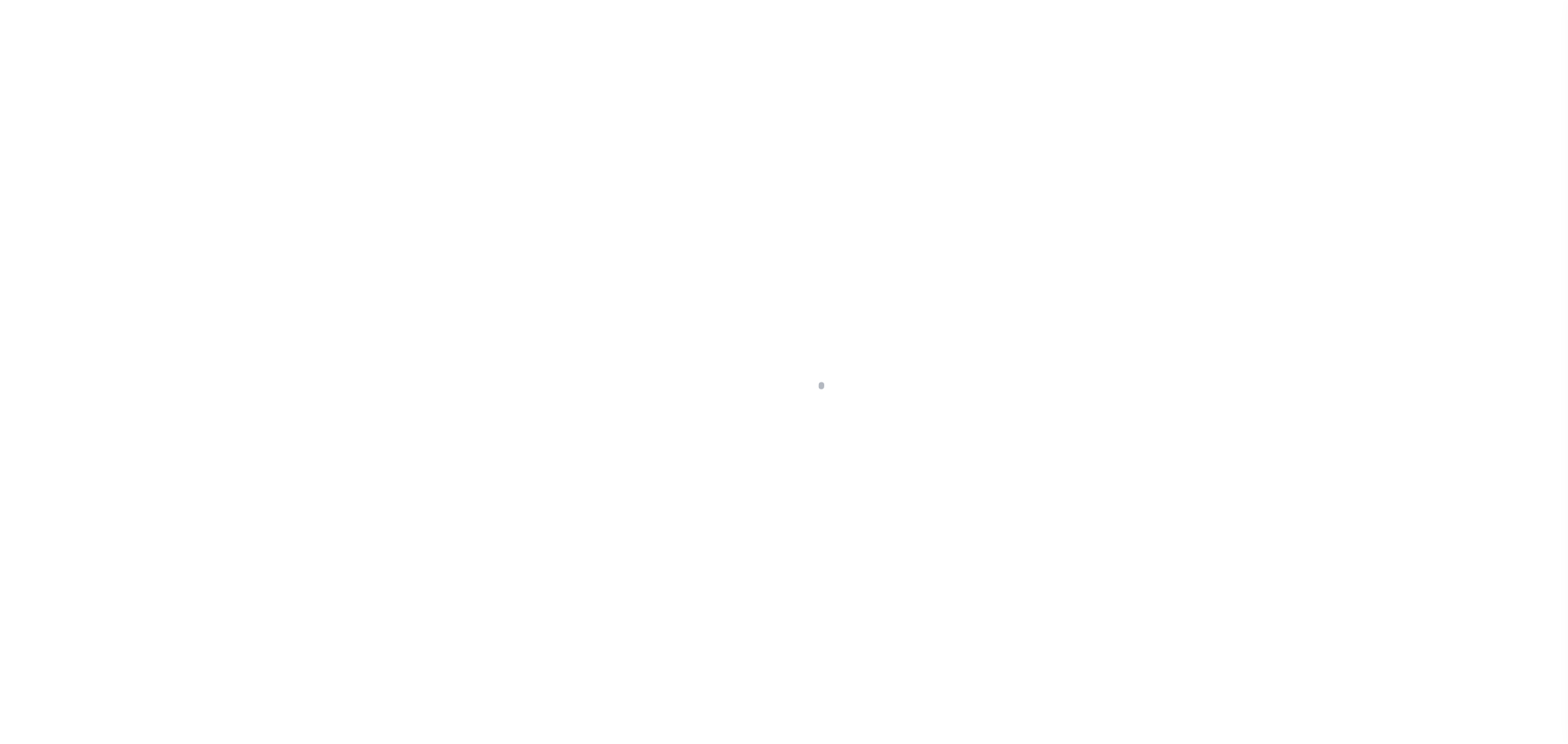
select select "NW2"
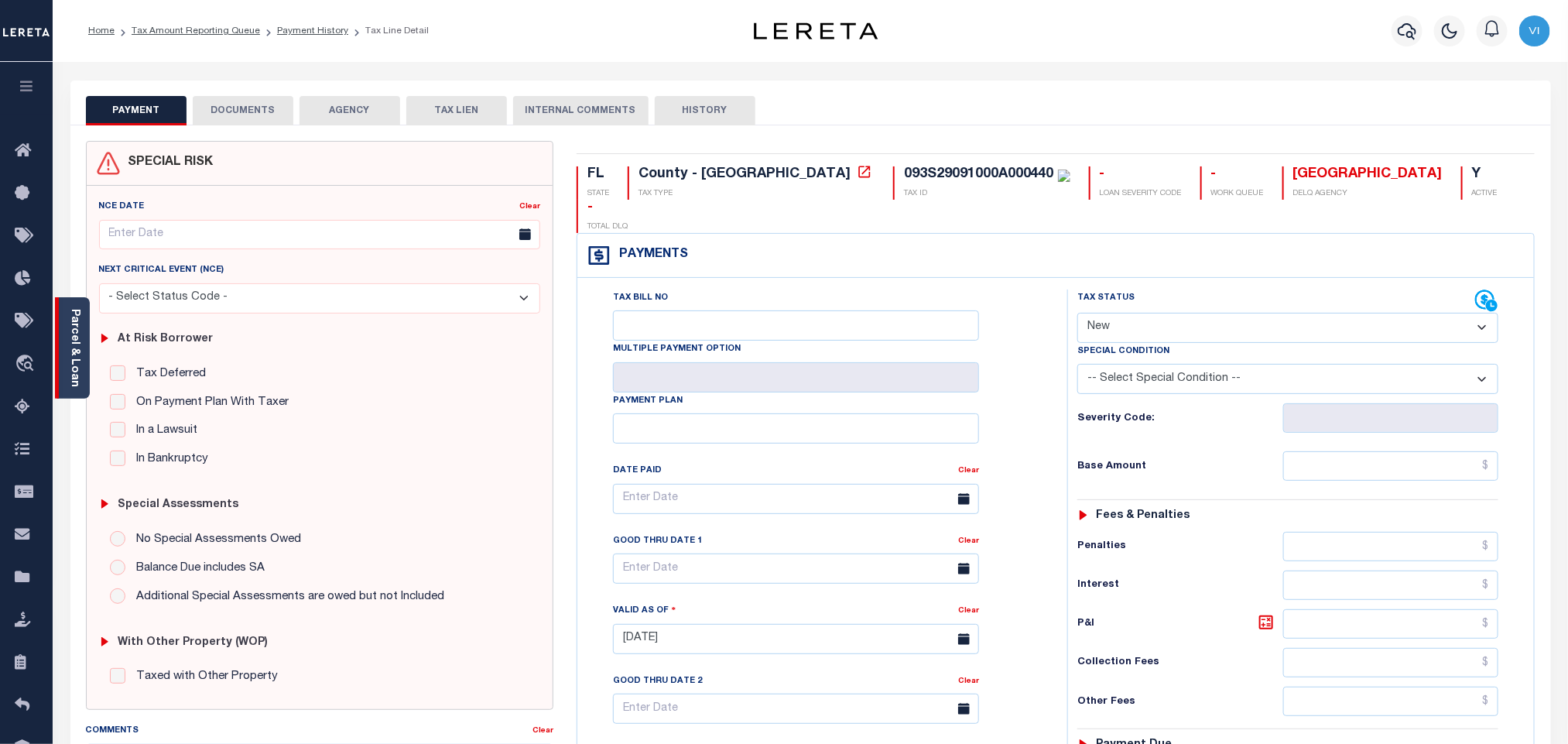
click at [76, 358] on link "Parcel & Loan" at bounding box center [74, 348] width 11 height 78
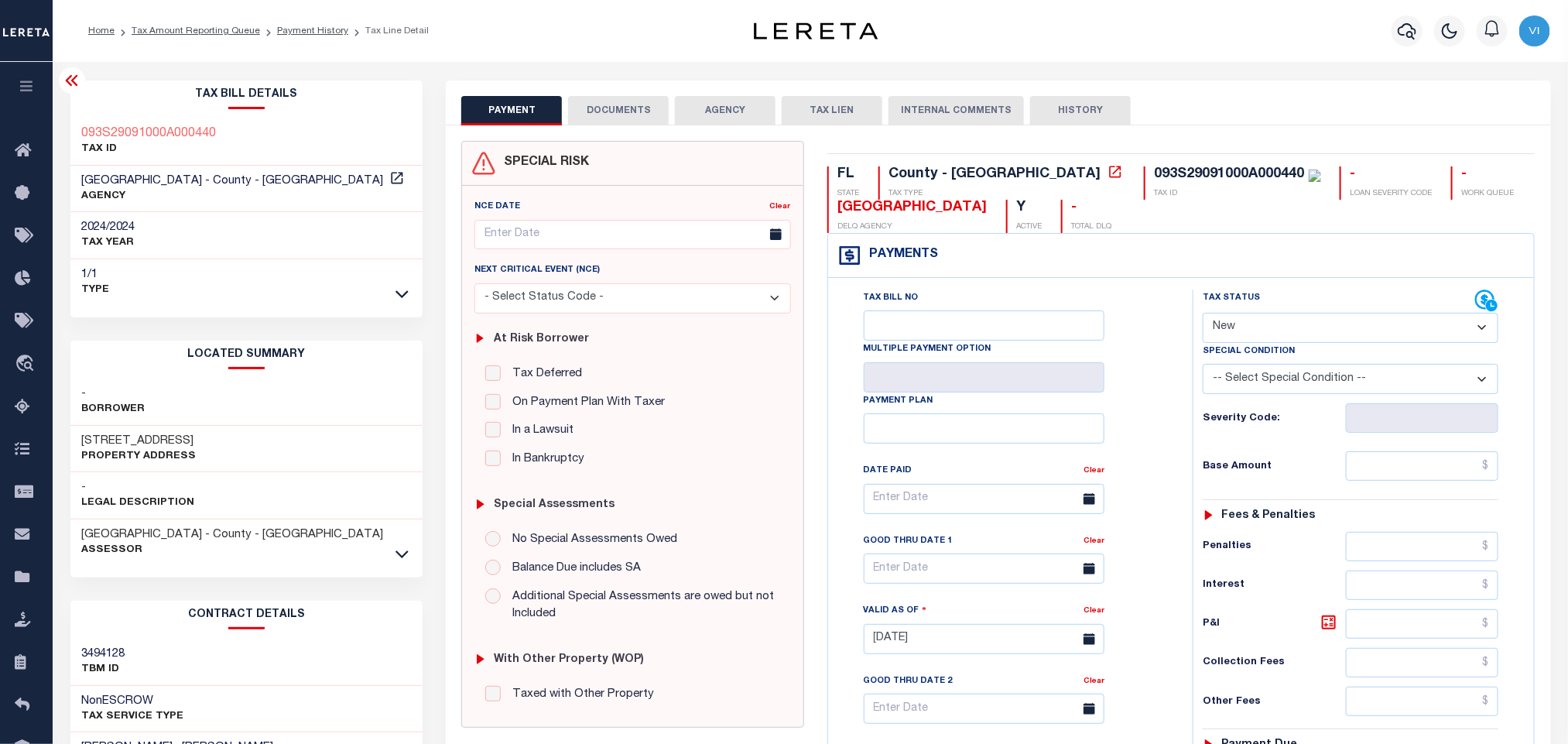
click at [644, 107] on button "DOCUMENTS" at bounding box center [619, 110] width 101 height 29
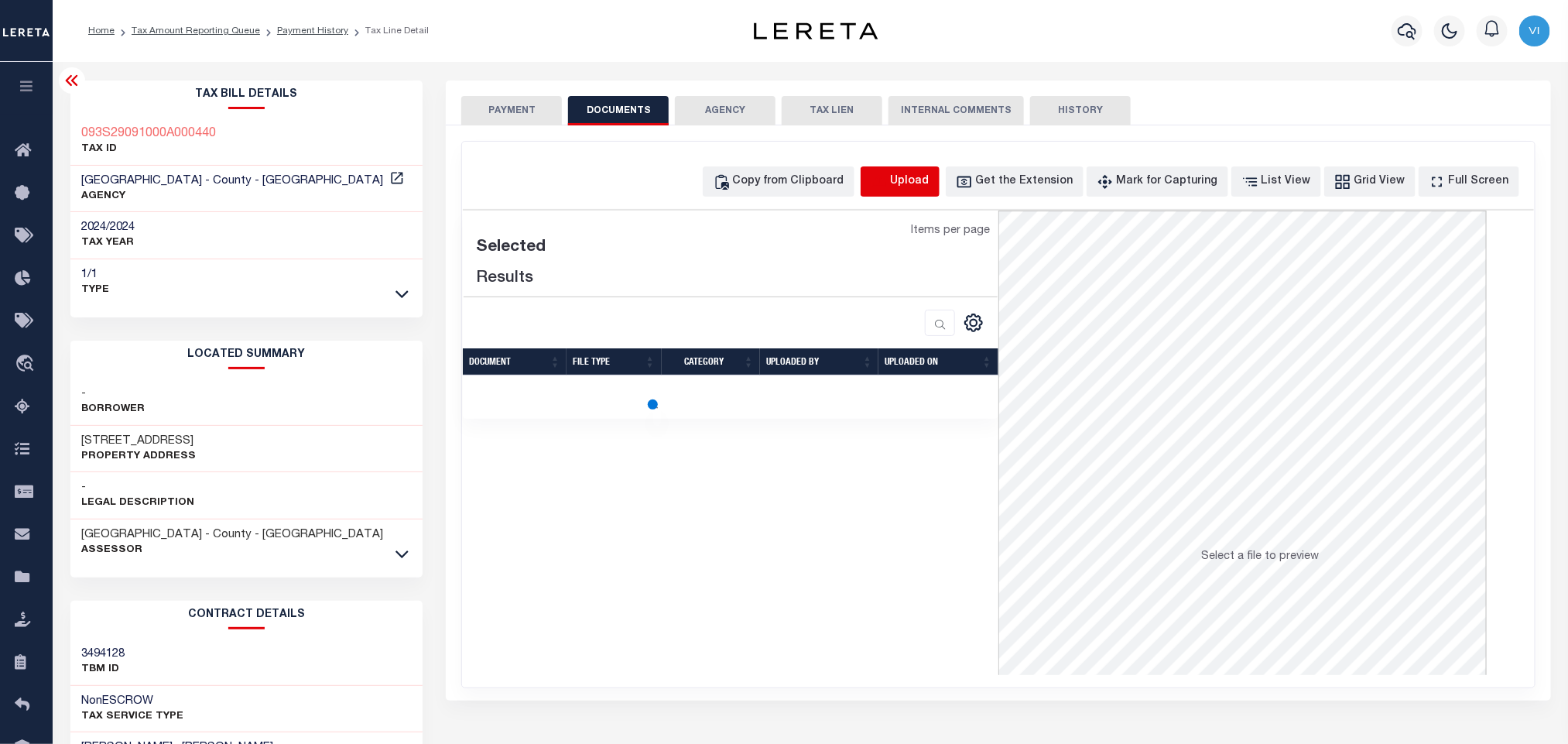
click at [887, 181] on icon "button" at bounding box center [879, 182] width 17 height 17
select select "POP"
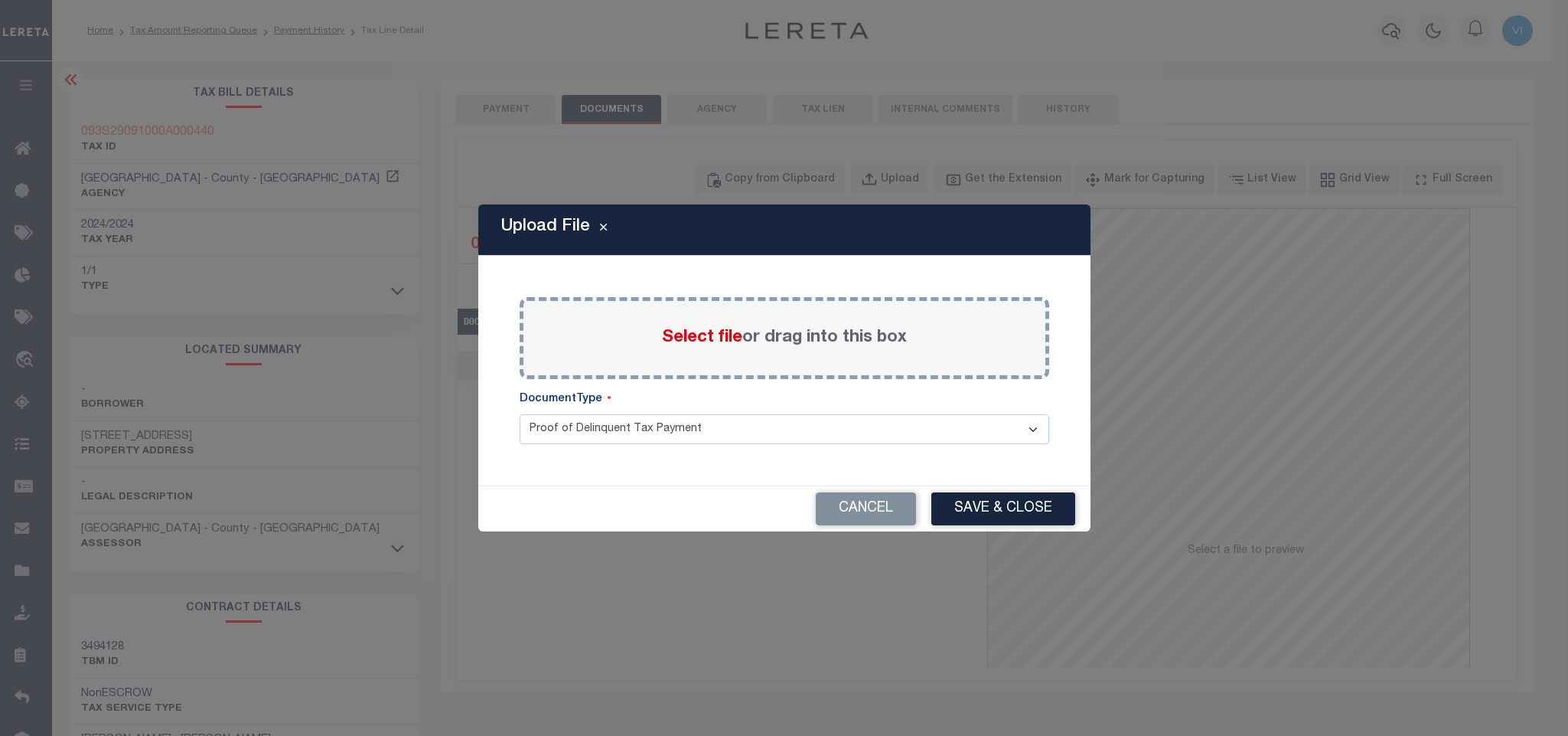
click at [733, 331] on span "Select file" at bounding box center [701, 338] width 80 height 17
click at [0, 0] on input "Select file or drag into this box" at bounding box center [0, 0] width 0 height 0
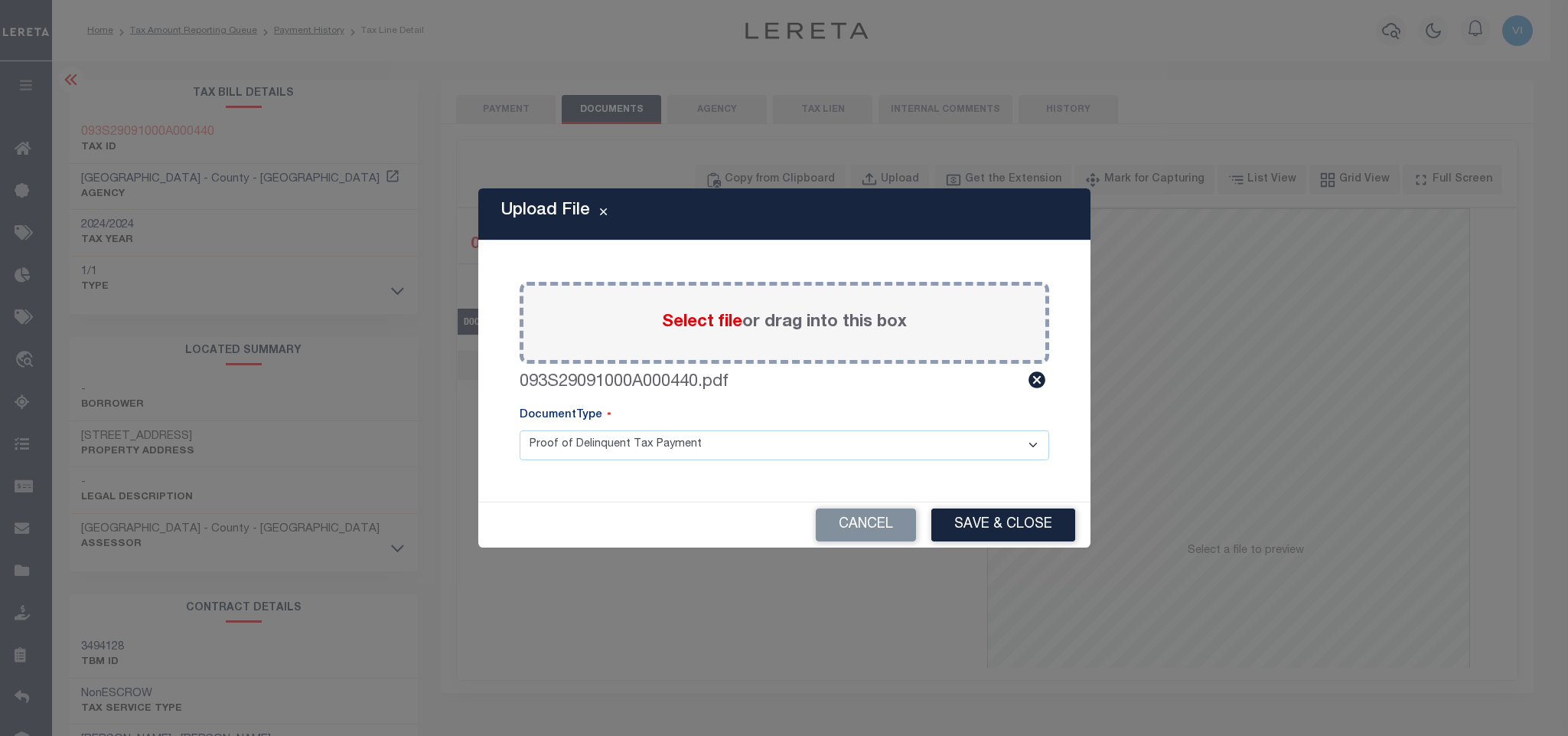
click at [551, 455] on select "Proof of Delinquent Tax Payment" at bounding box center [785, 445] width 530 height 30
click at [520, 430] on select "Proof of Delinquent Tax Payment" at bounding box center [785, 445] width 530 height 30
click at [976, 538] on button "Save & Close" at bounding box center [1003, 525] width 144 height 33
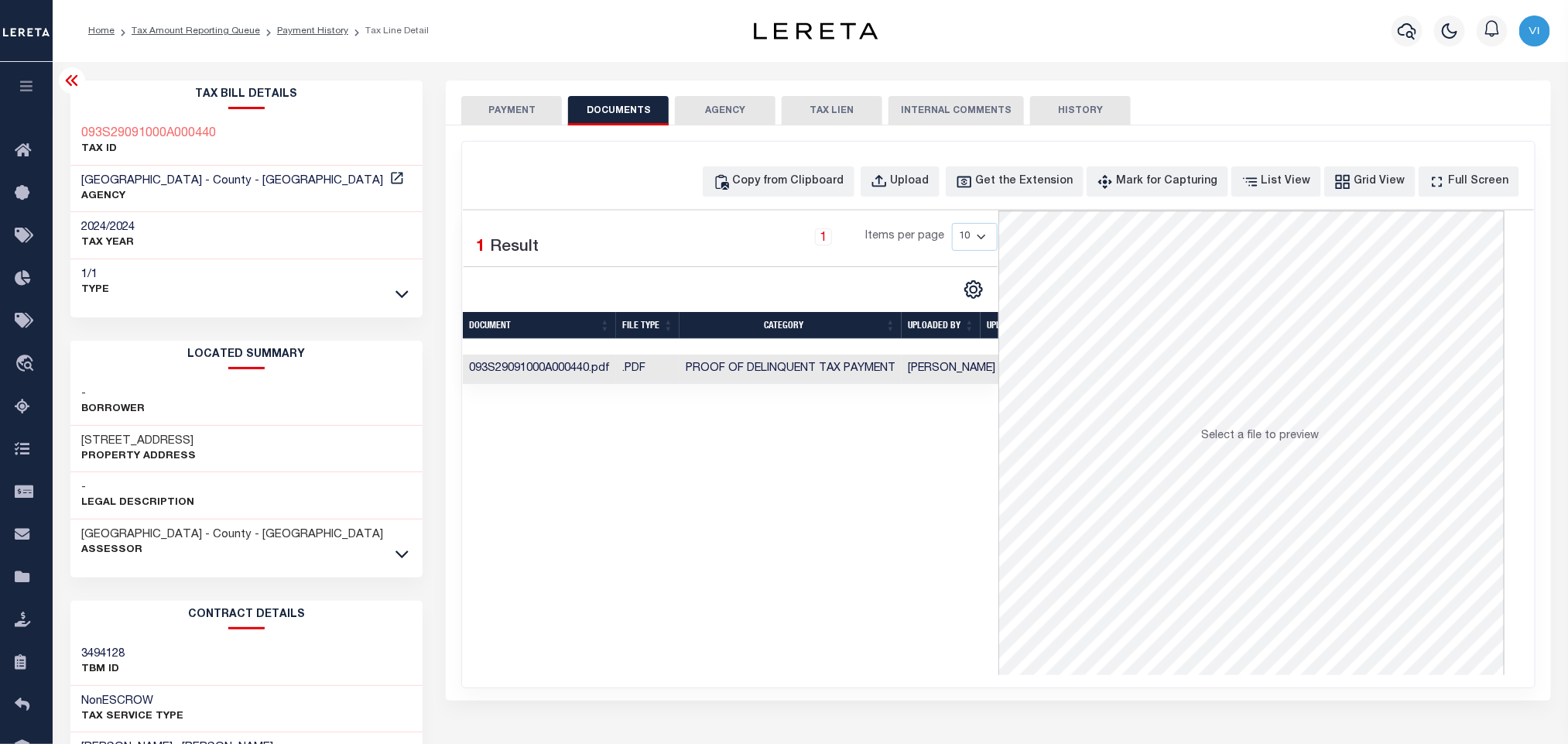
click at [493, 125] on div "SPECIAL RISK NCE Date Clear" at bounding box center [998, 413] width 1104 height 575
click at [496, 121] on button "PAYMENT" at bounding box center [511, 110] width 101 height 29
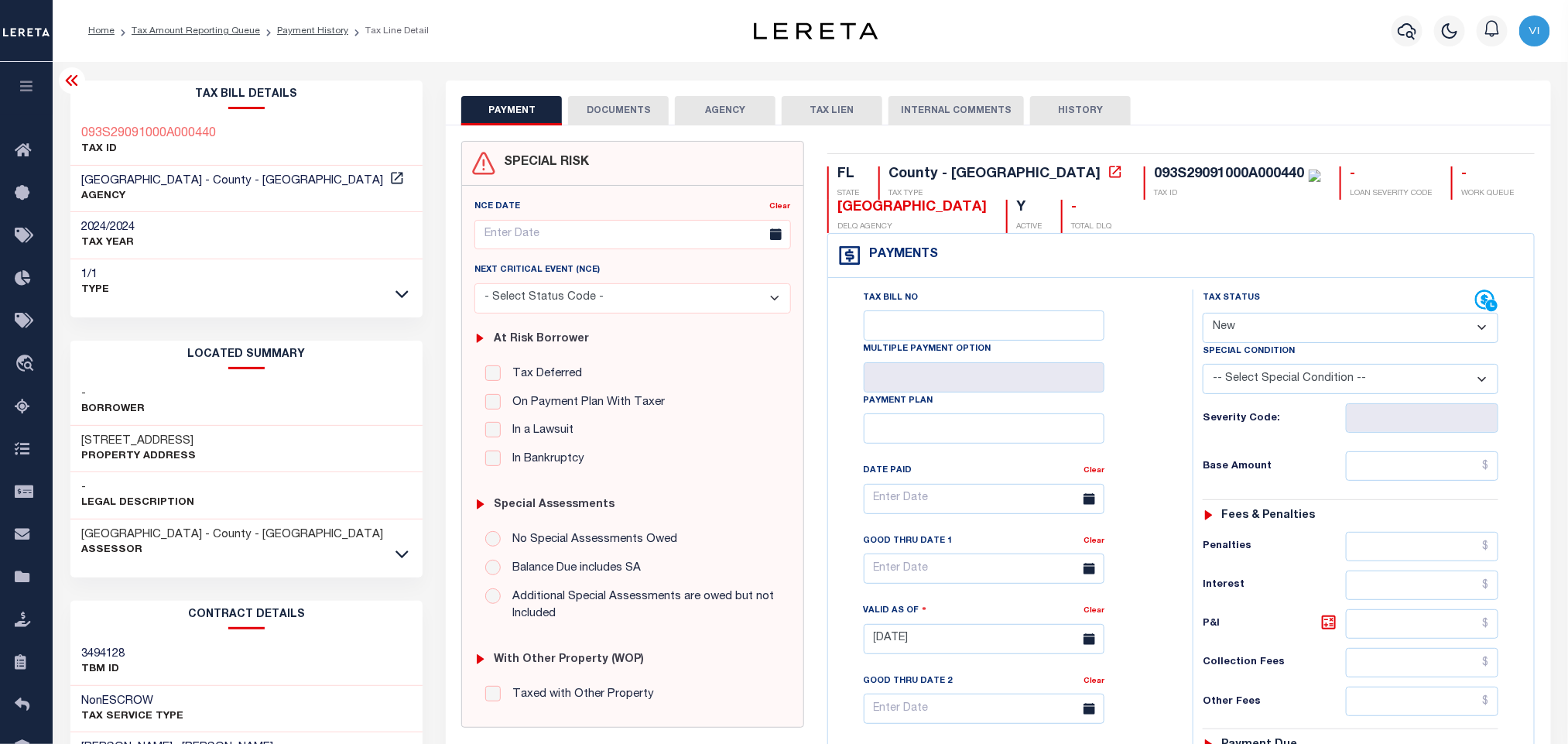
click at [1213, 339] on select "- Select Status Code - Open Due/Unpaid Paid Incomplete No Tax Due Internal Refu…" at bounding box center [1350, 328] width 295 height 30
select select "PYD"
click at [1202, 314] on select "- Select Status Code - Open Due/Unpaid Paid Incomplete No Tax Due Internal Refu…" at bounding box center [1350, 328] width 295 height 30
type input "[DATE]"
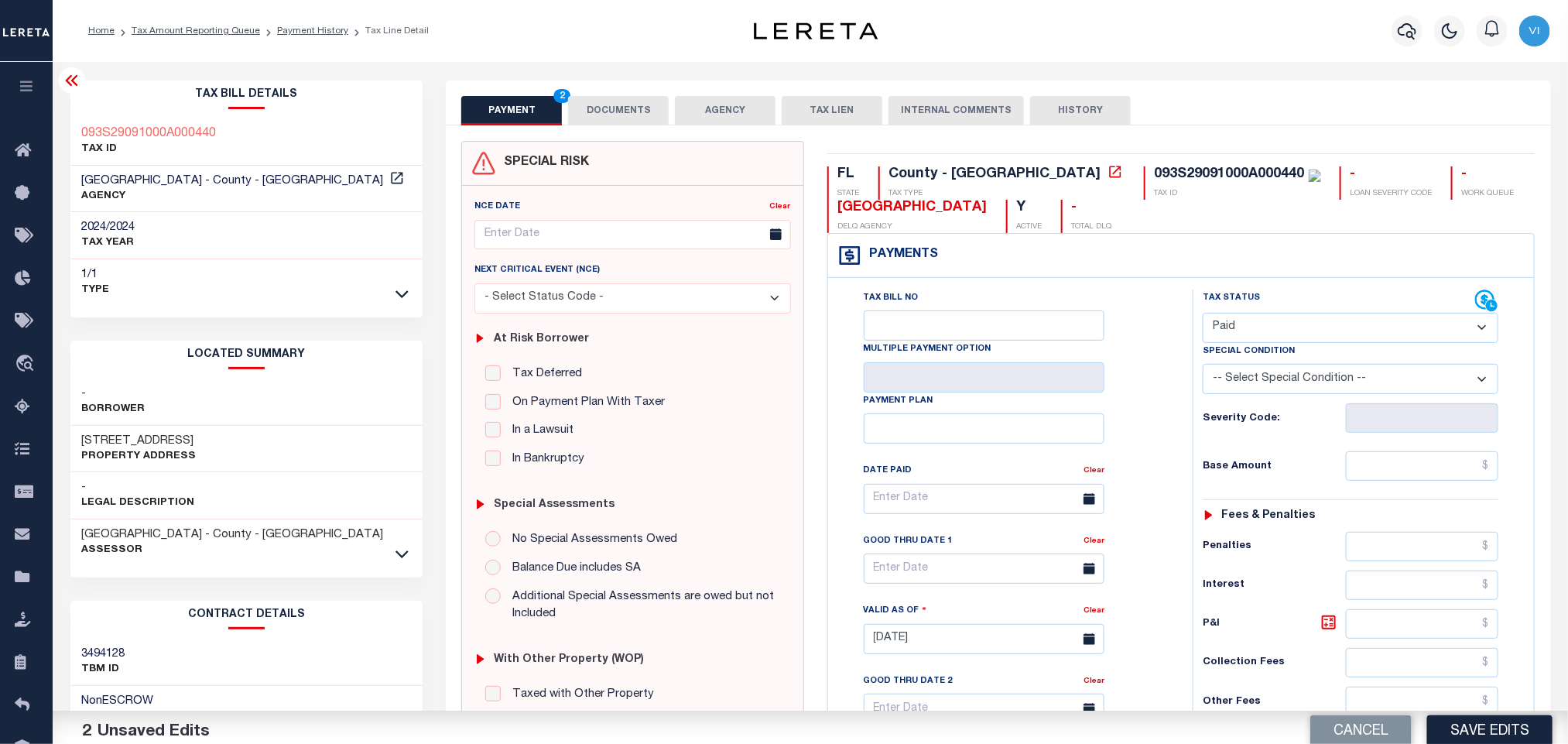
click at [1377, 491] on div "Tax Status Status - Select Status Code -" at bounding box center [1354, 631] width 325 height 683
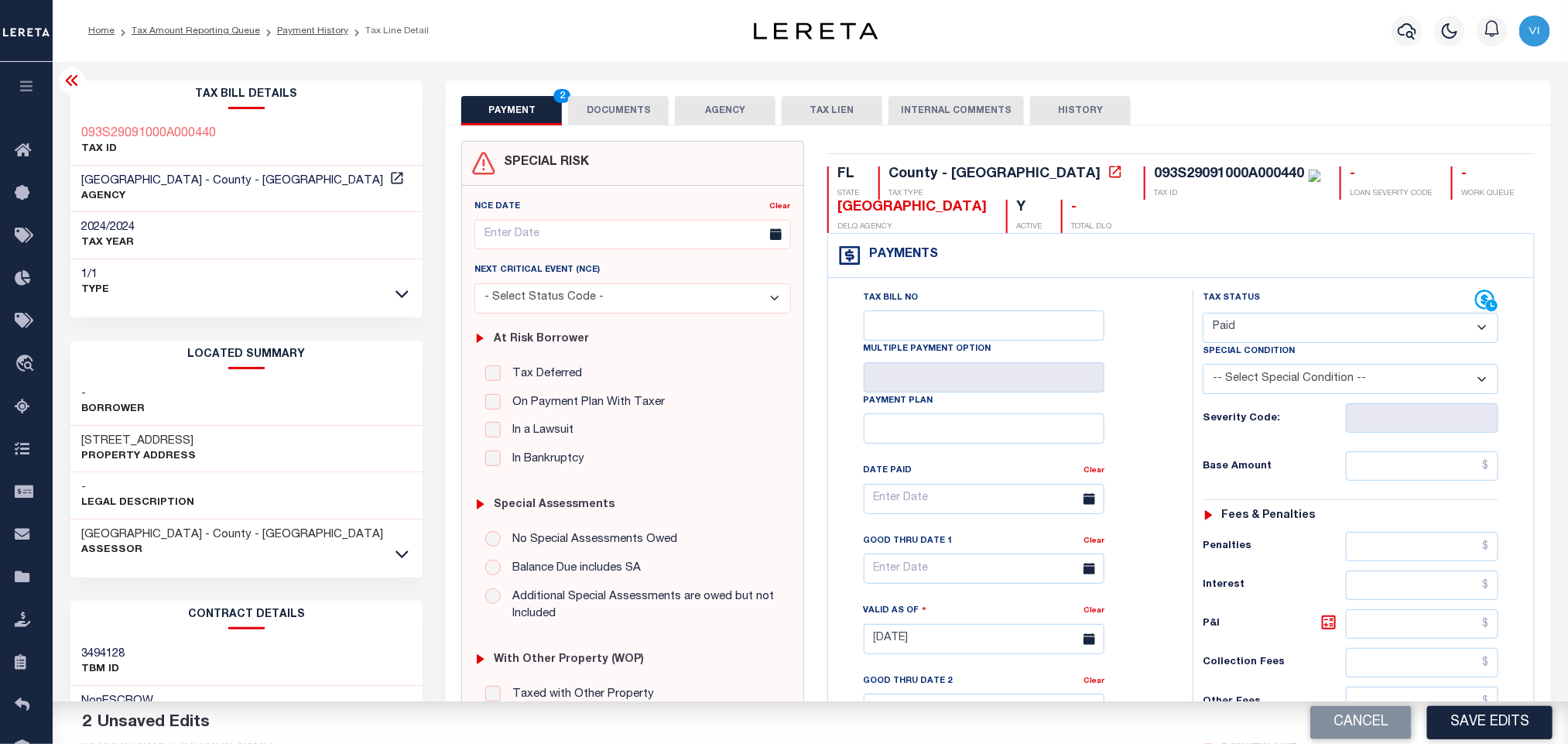
click at [1380, 488] on div "Tax Status Status - Select Status Code -" at bounding box center [1354, 631] width 325 height 683
click at [1380, 481] on input "text" at bounding box center [1422, 466] width 153 height 29
paste input "13,852.53"
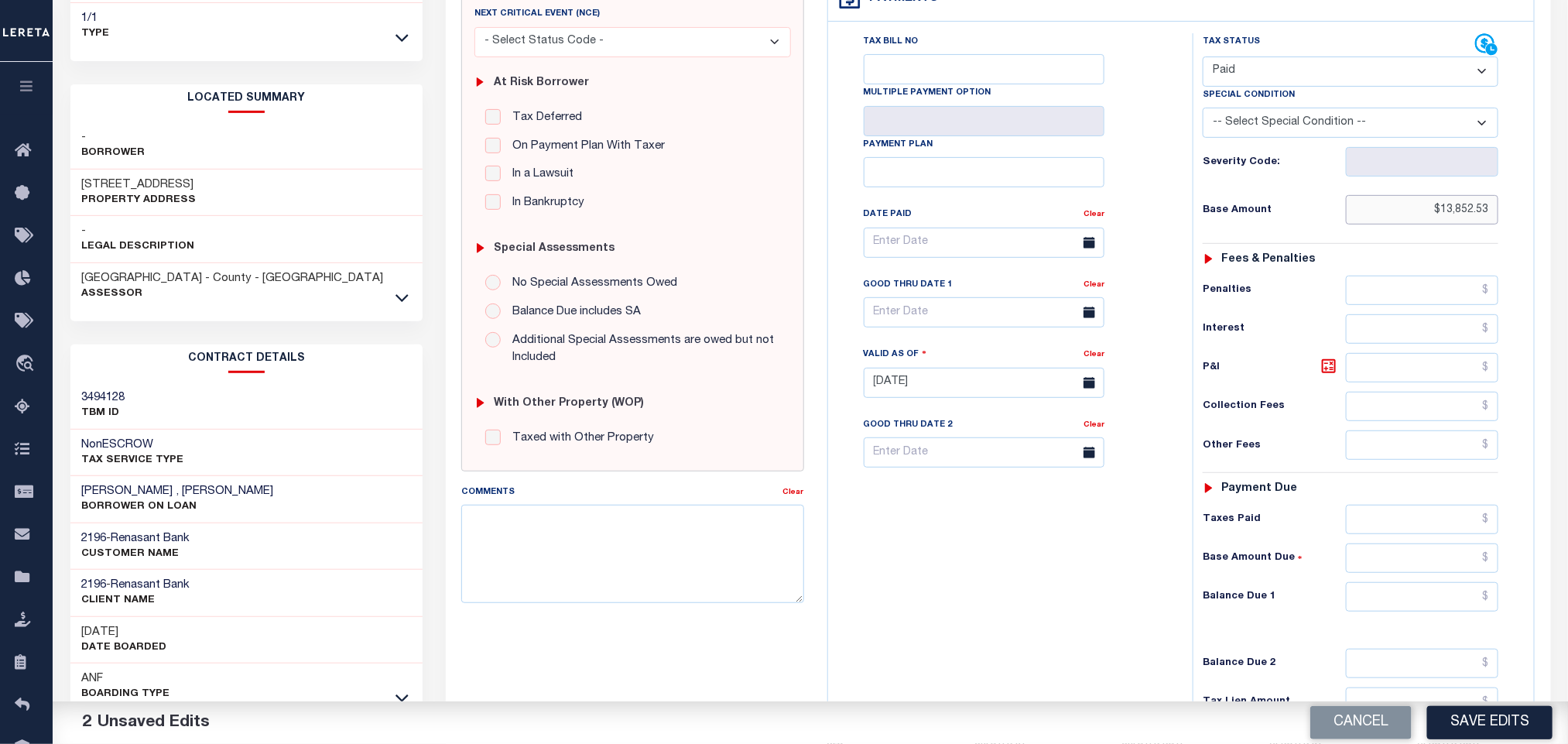
scroll to position [437, 0]
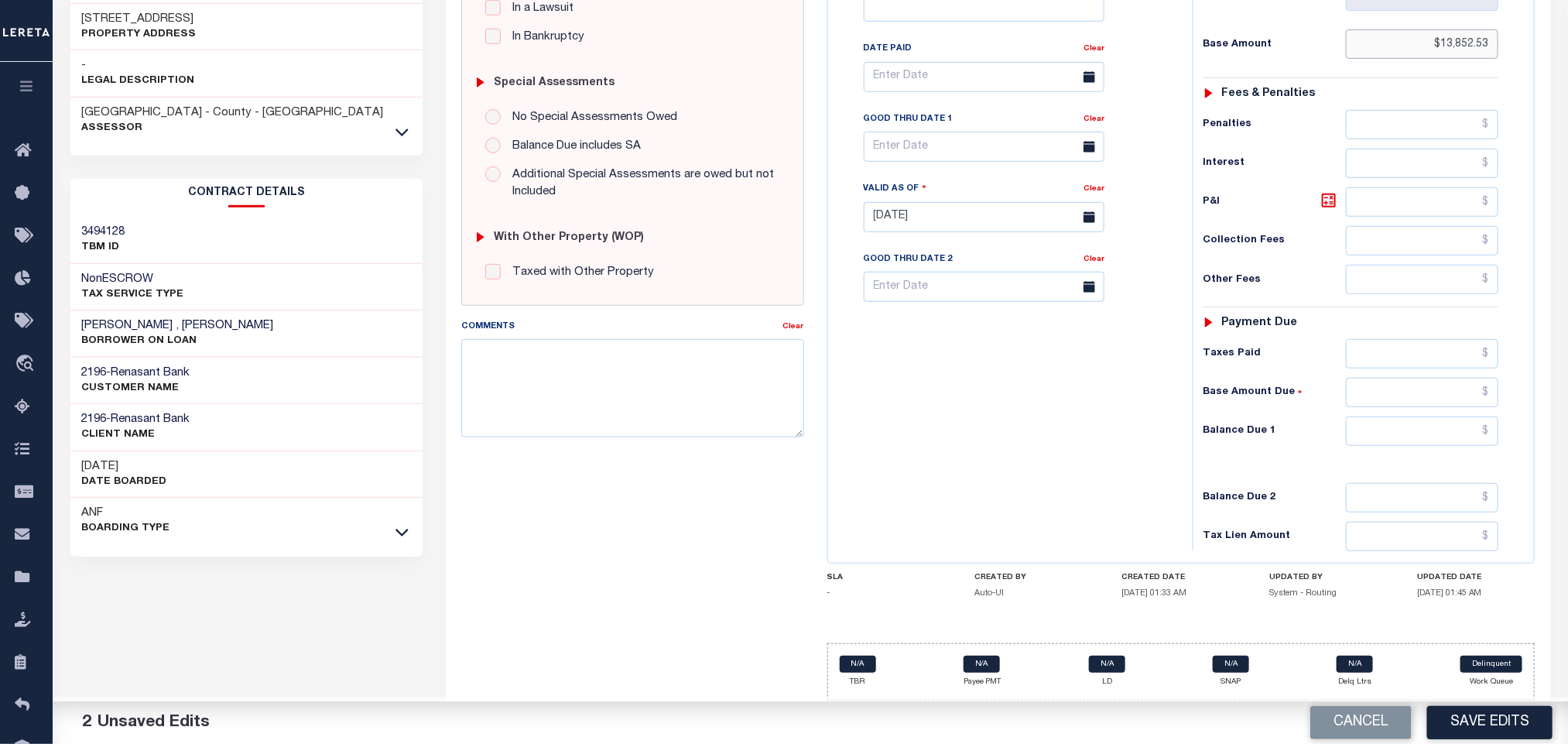
type input "$13,852.53"
click at [1389, 432] on input "text" at bounding box center [1422, 430] width 153 height 29
type input "$0.00"
click at [1507, 712] on button "Save Edits" at bounding box center [1489, 723] width 125 height 33
checkbox input "false"
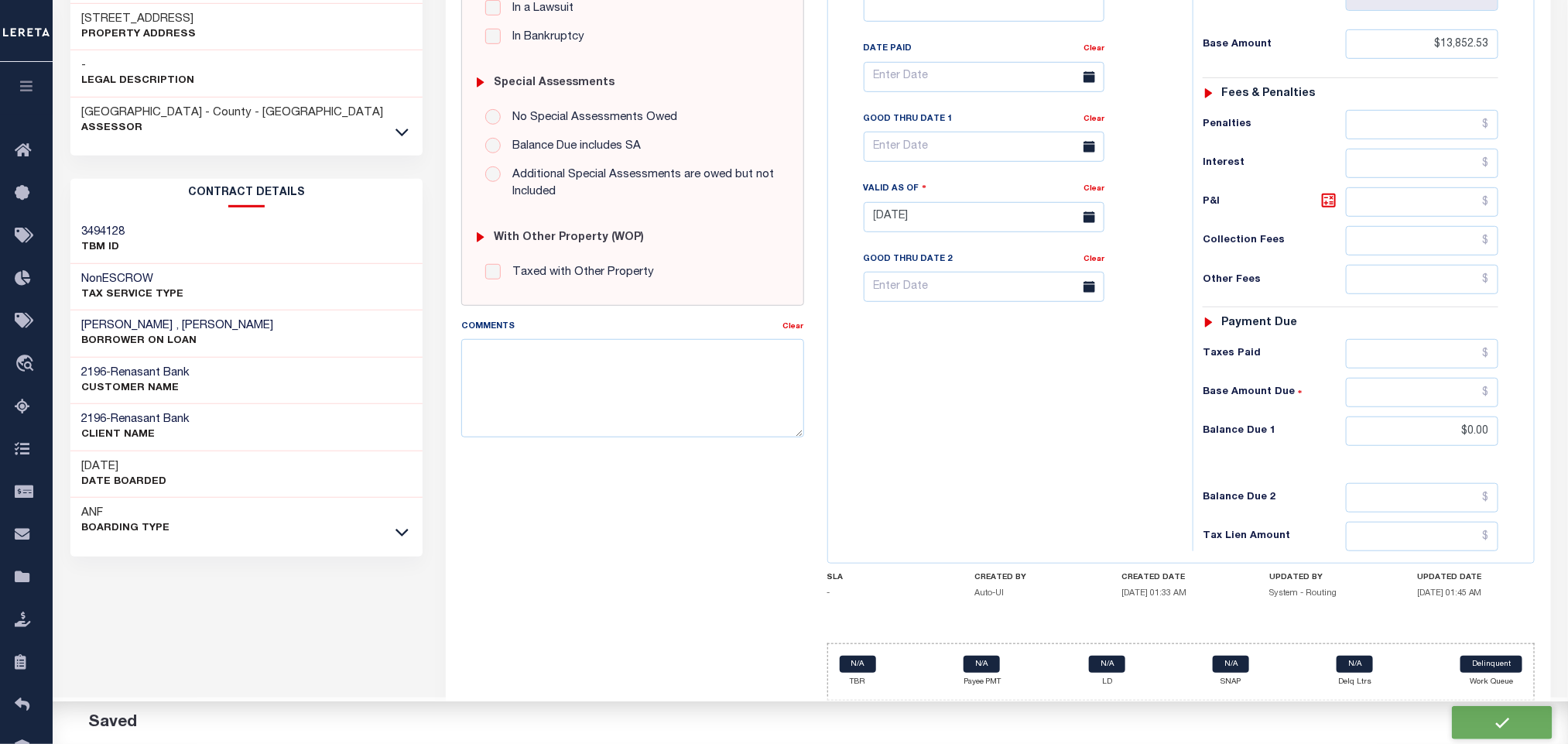
checkbox input "false"
type input "$13,852.53"
type input "$0"
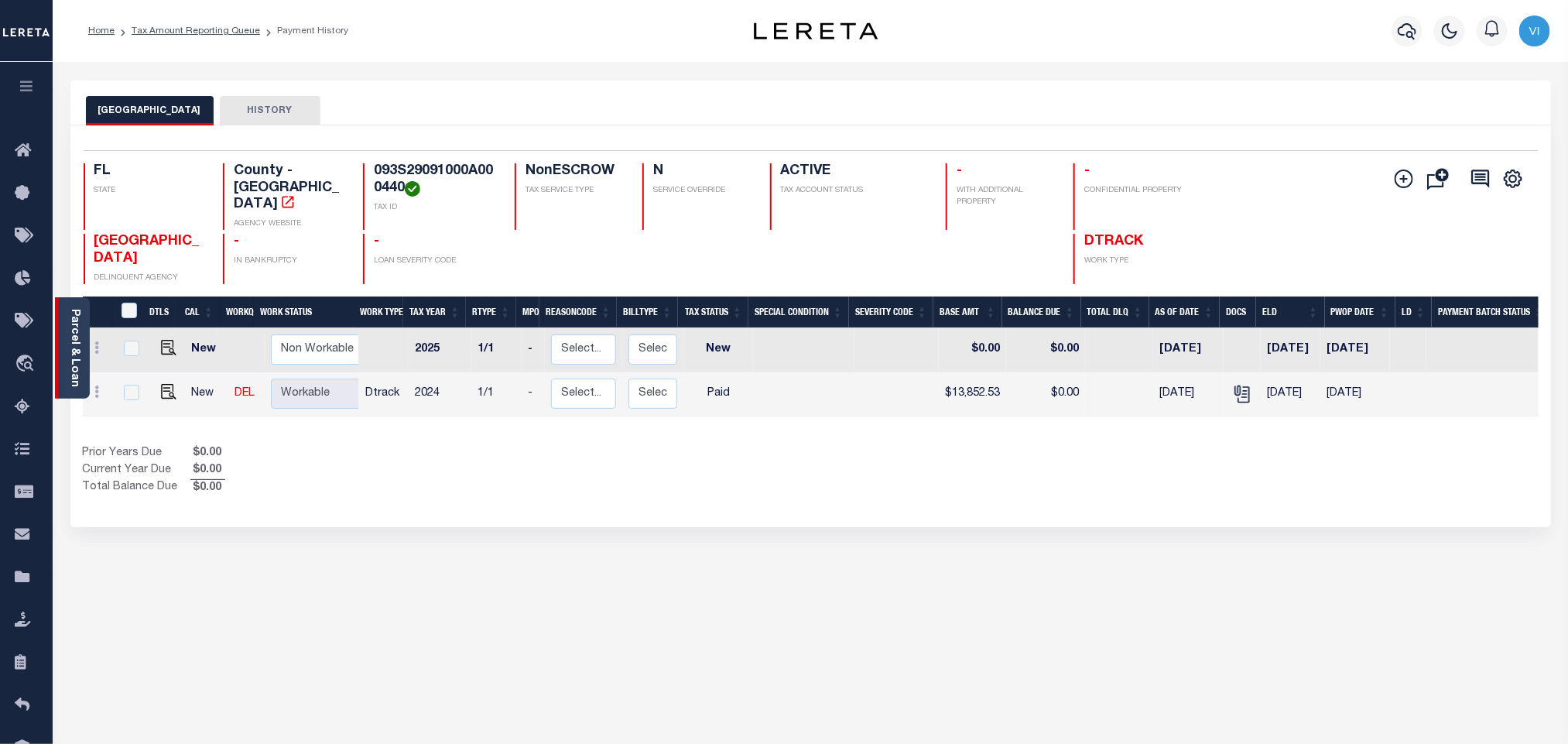
click at [69, 354] on link "Parcel & Loan" at bounding box center [74, 348] width 11 height 78
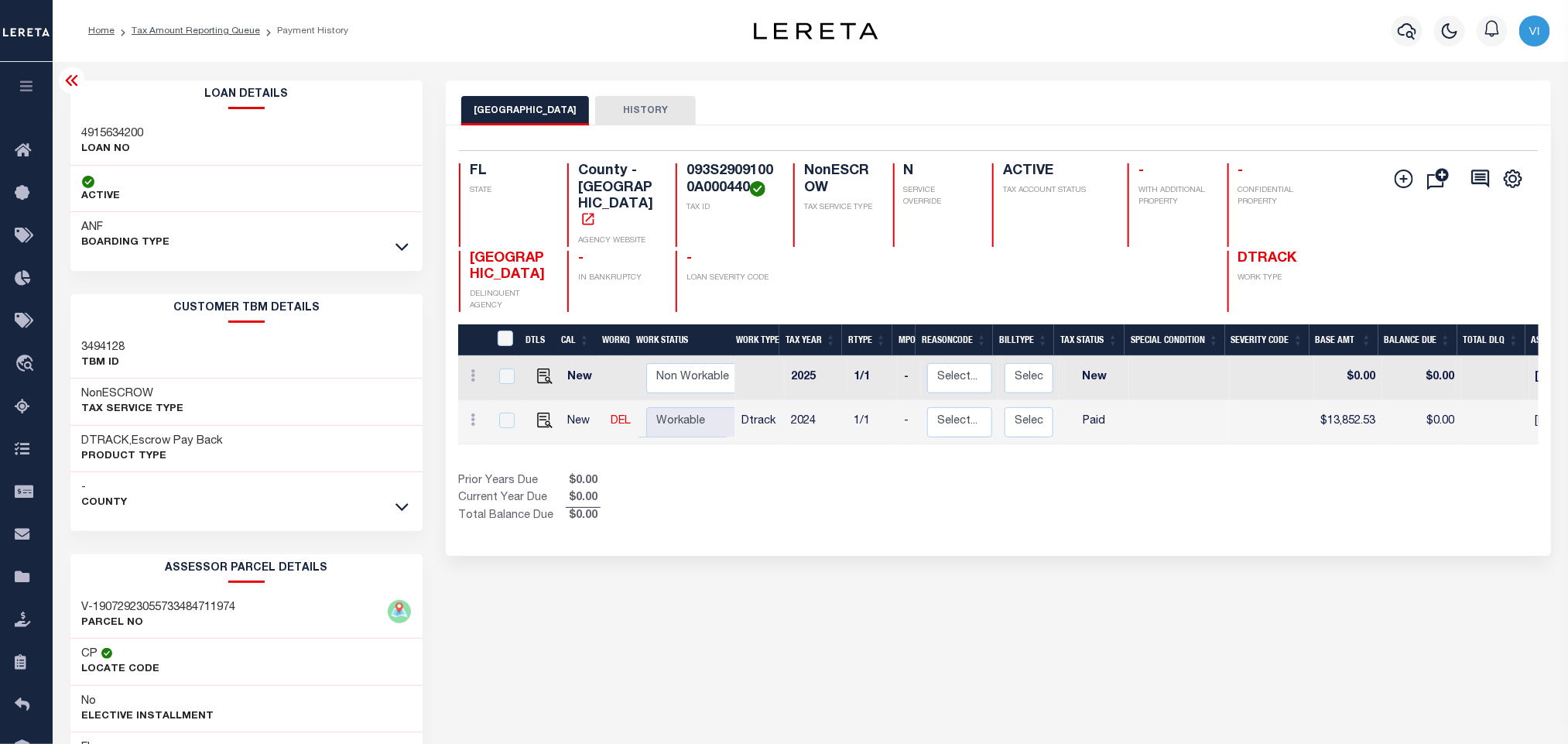
click at [84, 136] on h3 "4915634200" at bounding box center [113, 134] width 62 height 16
copy h3 "4915634200"
click at [729, 169] on h4 "093S29091000A000440" at bounding box center [730, 180] width 88 height 33
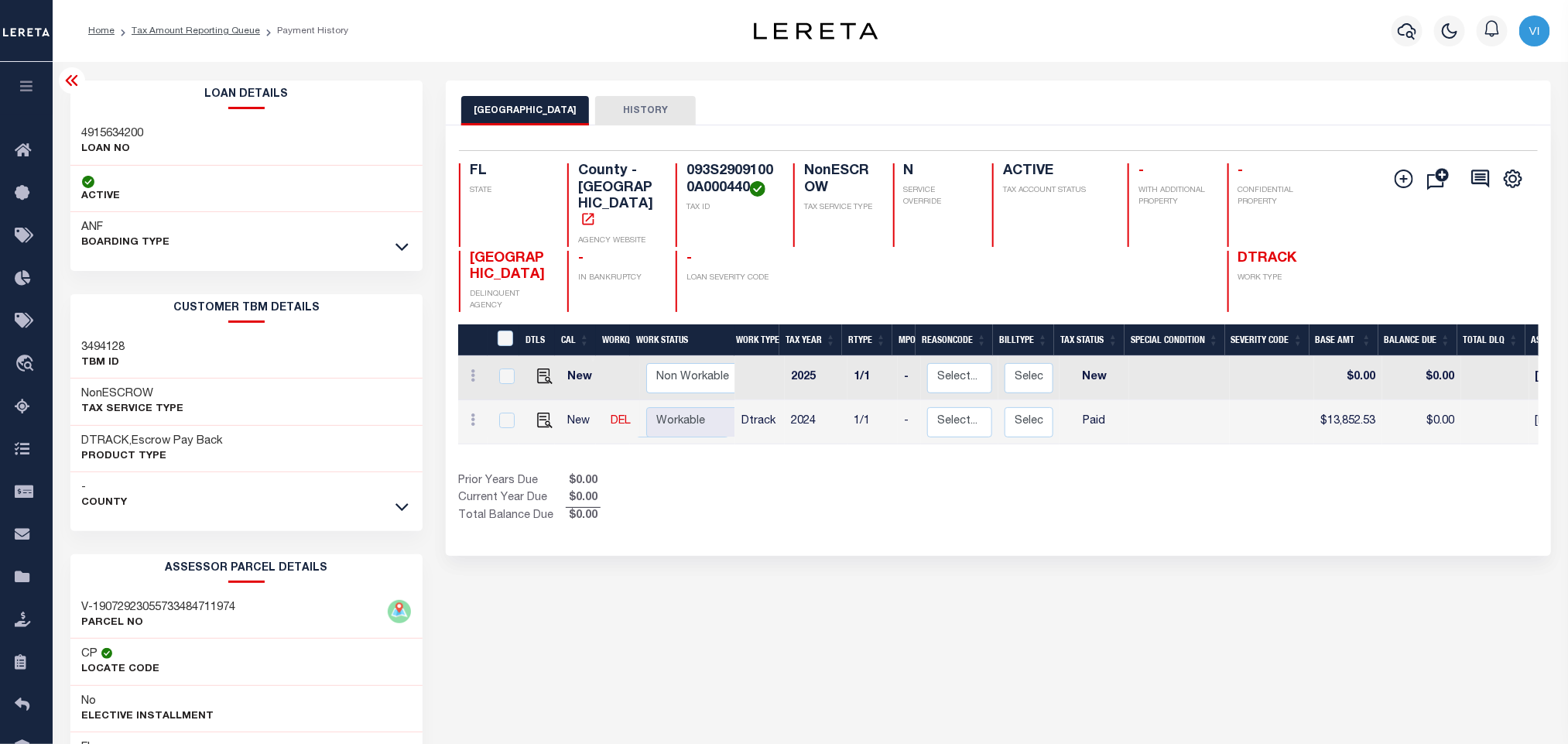
copy h4 "093S29091000A000440"
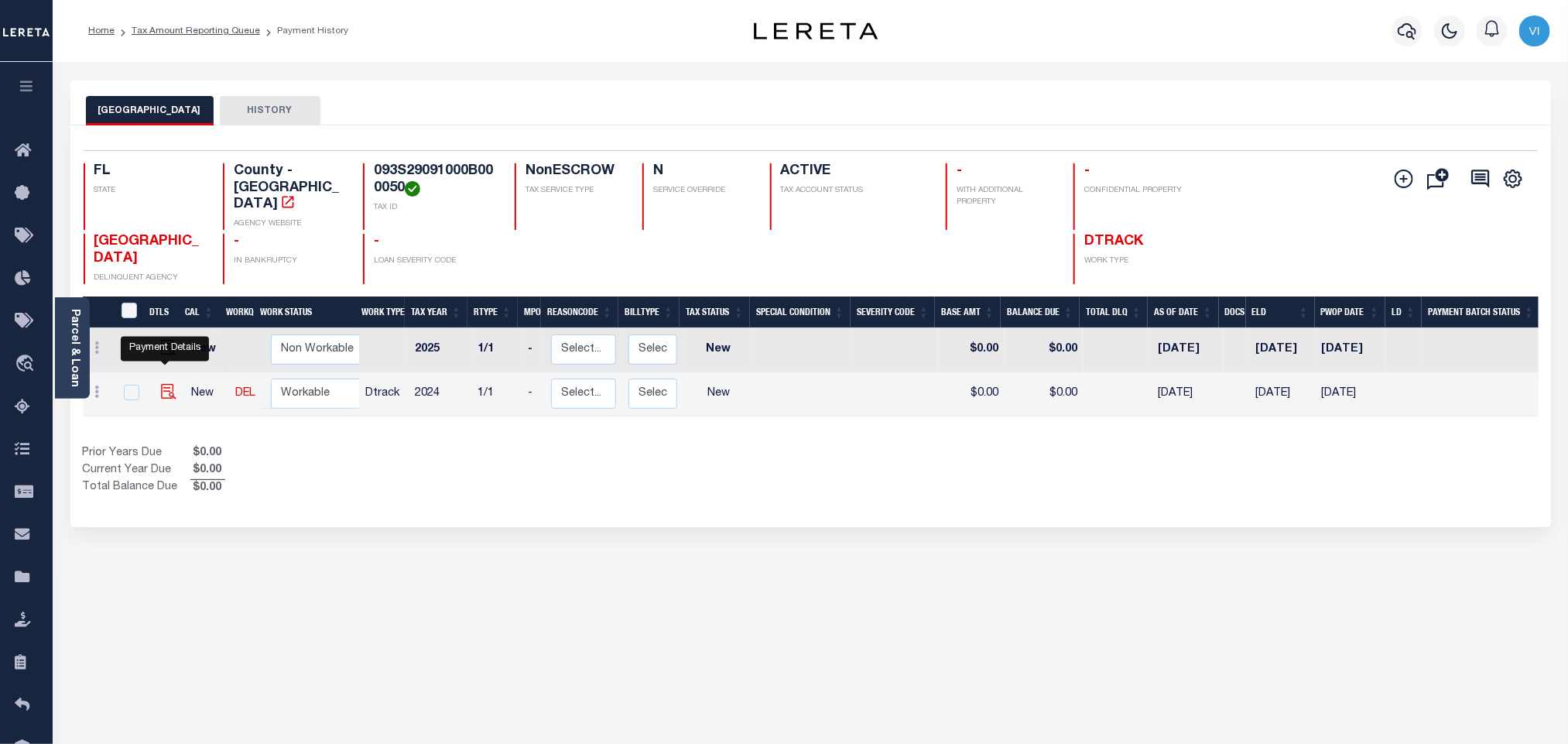
click at [165, 384] on img "" at bounding box center [169, 392] width 16 height 16
checkbox input "true"
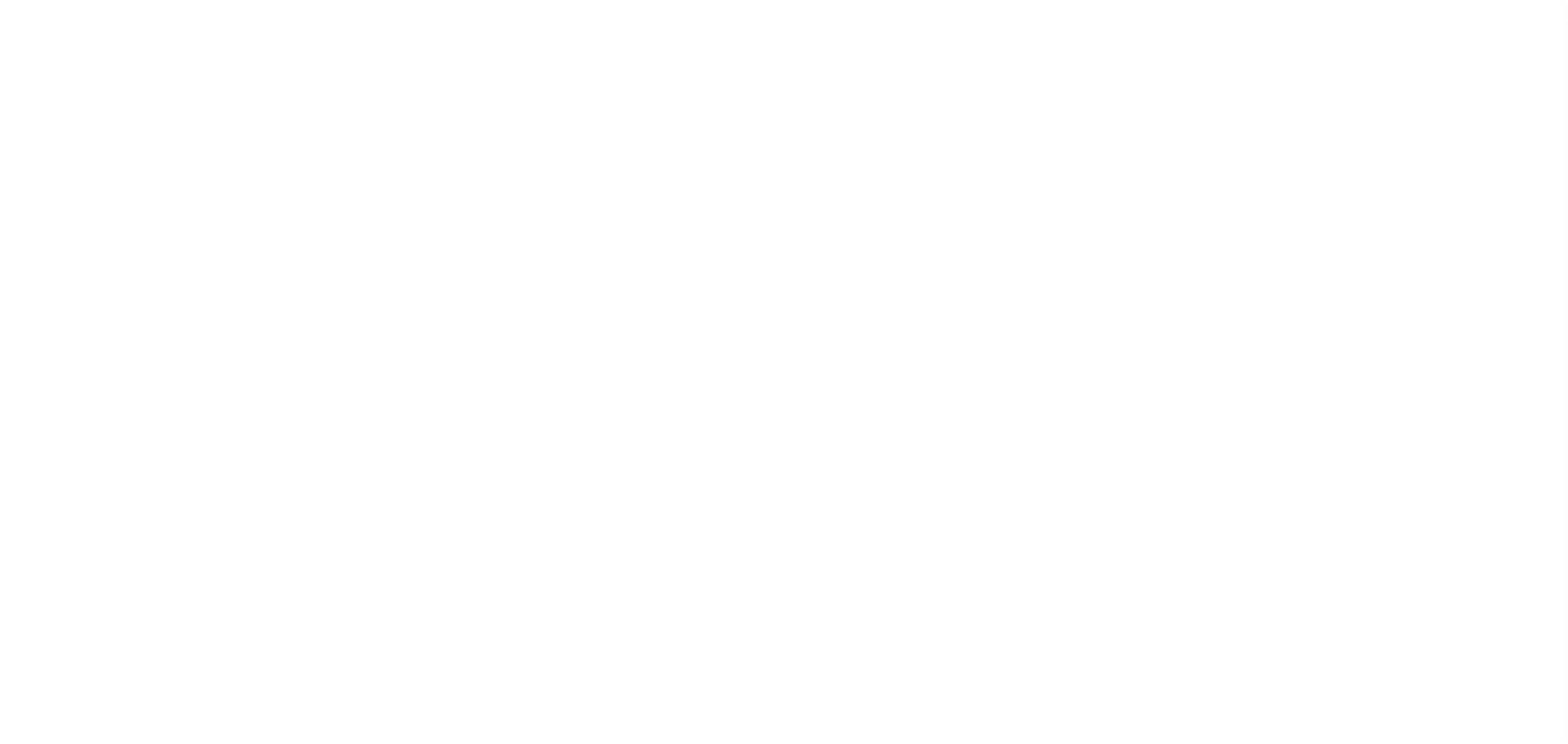
select select "NW2"
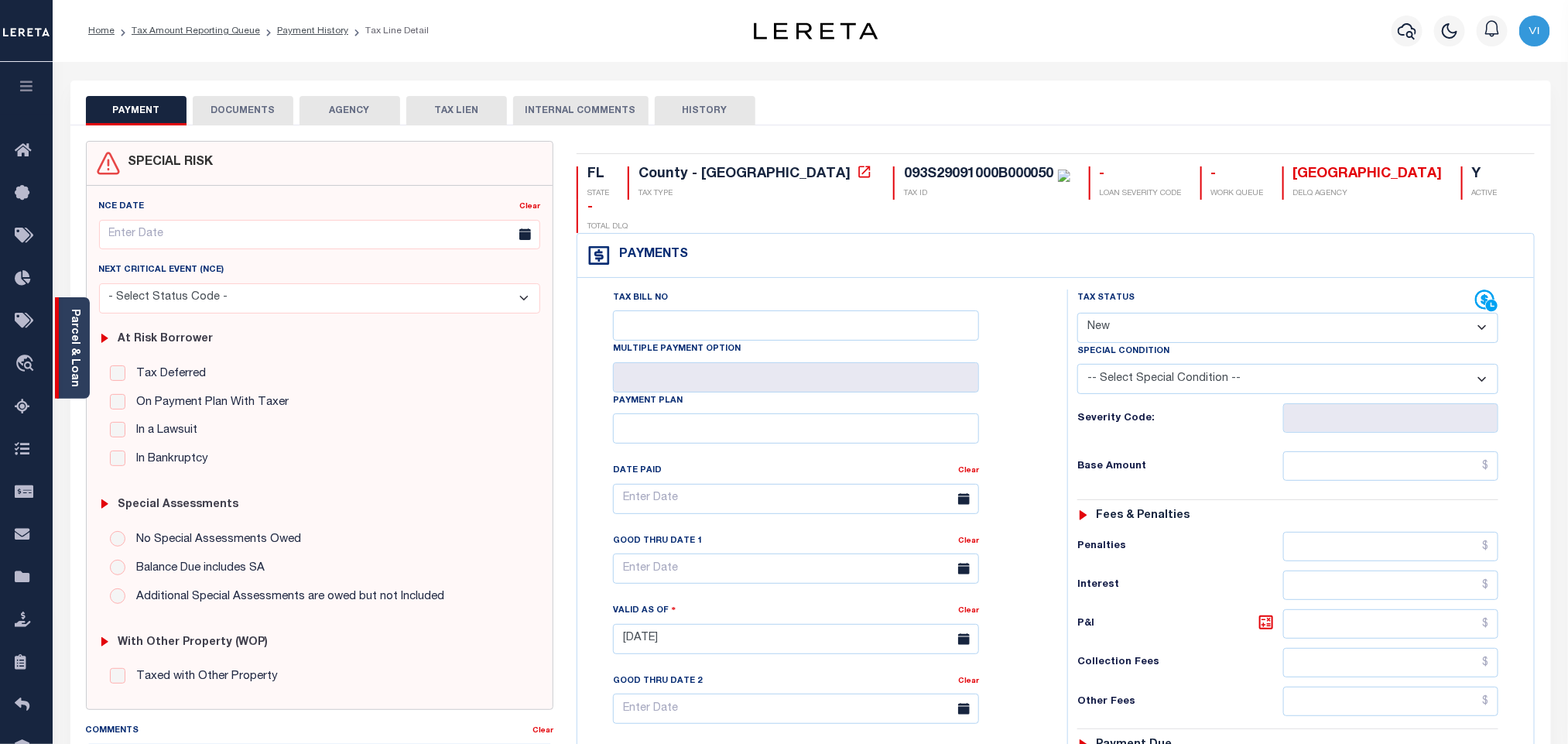
click at [74, 363] on link "Parcel & Loan" at bounding box center [74, 348] width 11 height 78
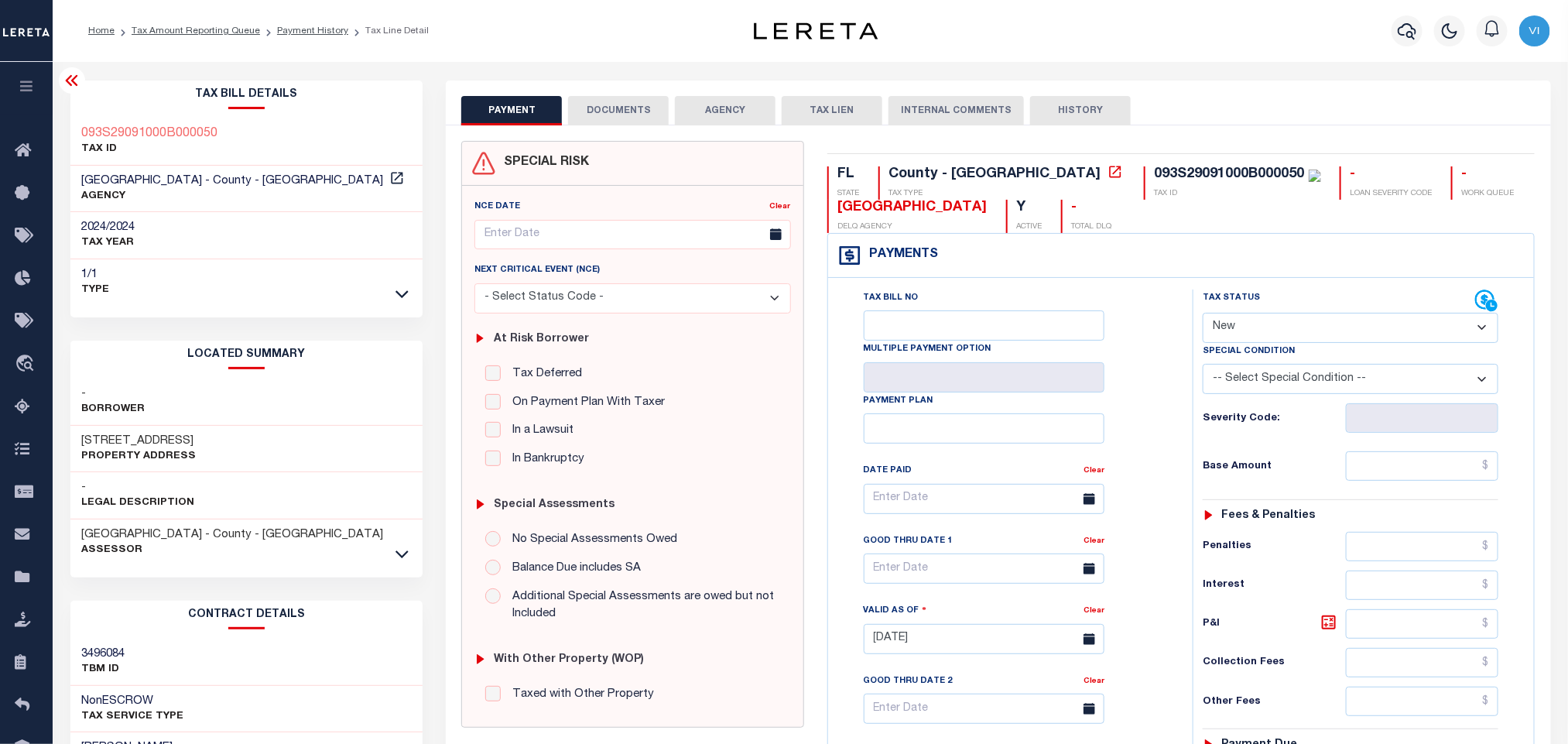
click at [622, 111] on button "DOCUMENTS" at bounding box center [619, 110] width 101 height 29
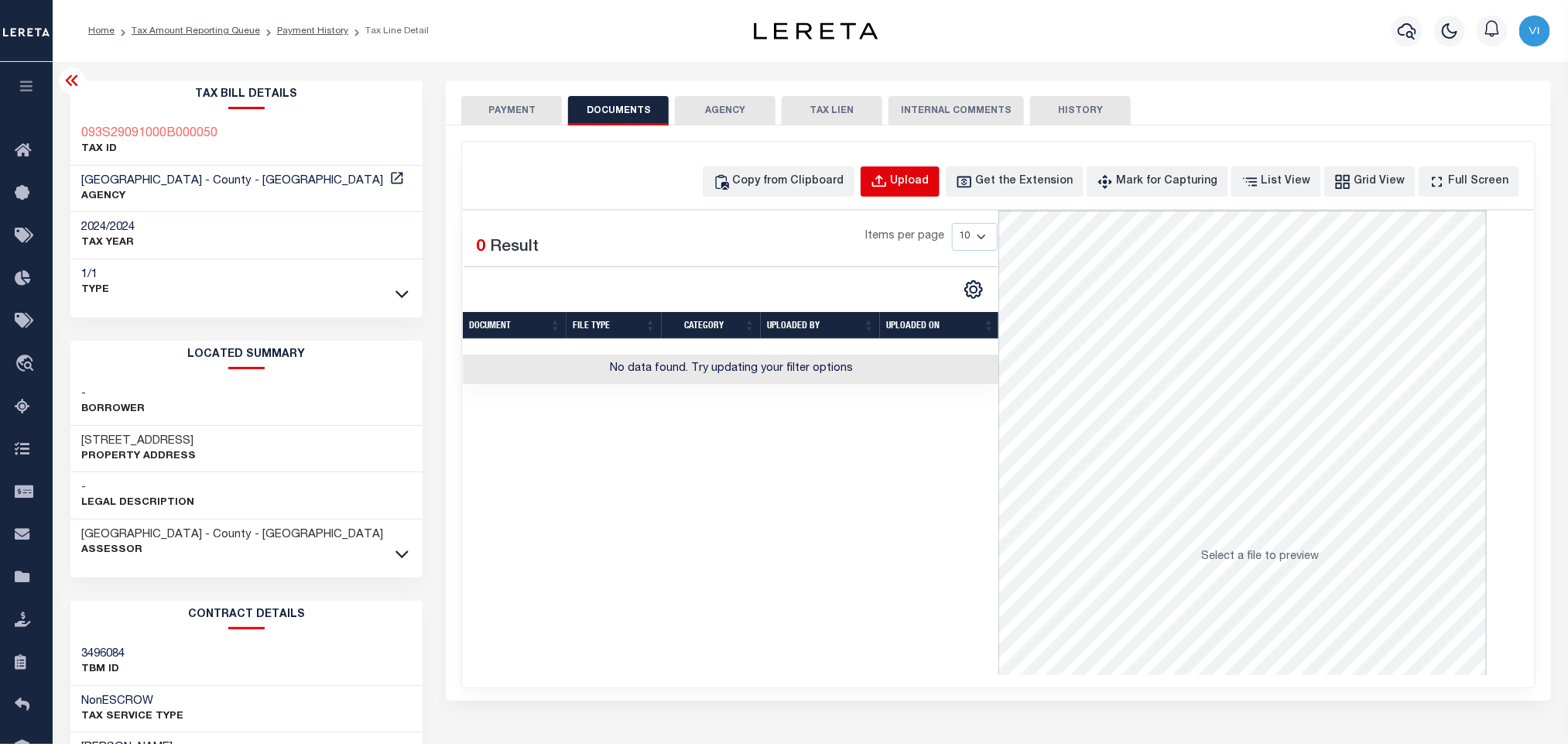
click at [917, 177] on div "Upload" at bounding box center [909, 182] width 39 height 17
select select "POP"
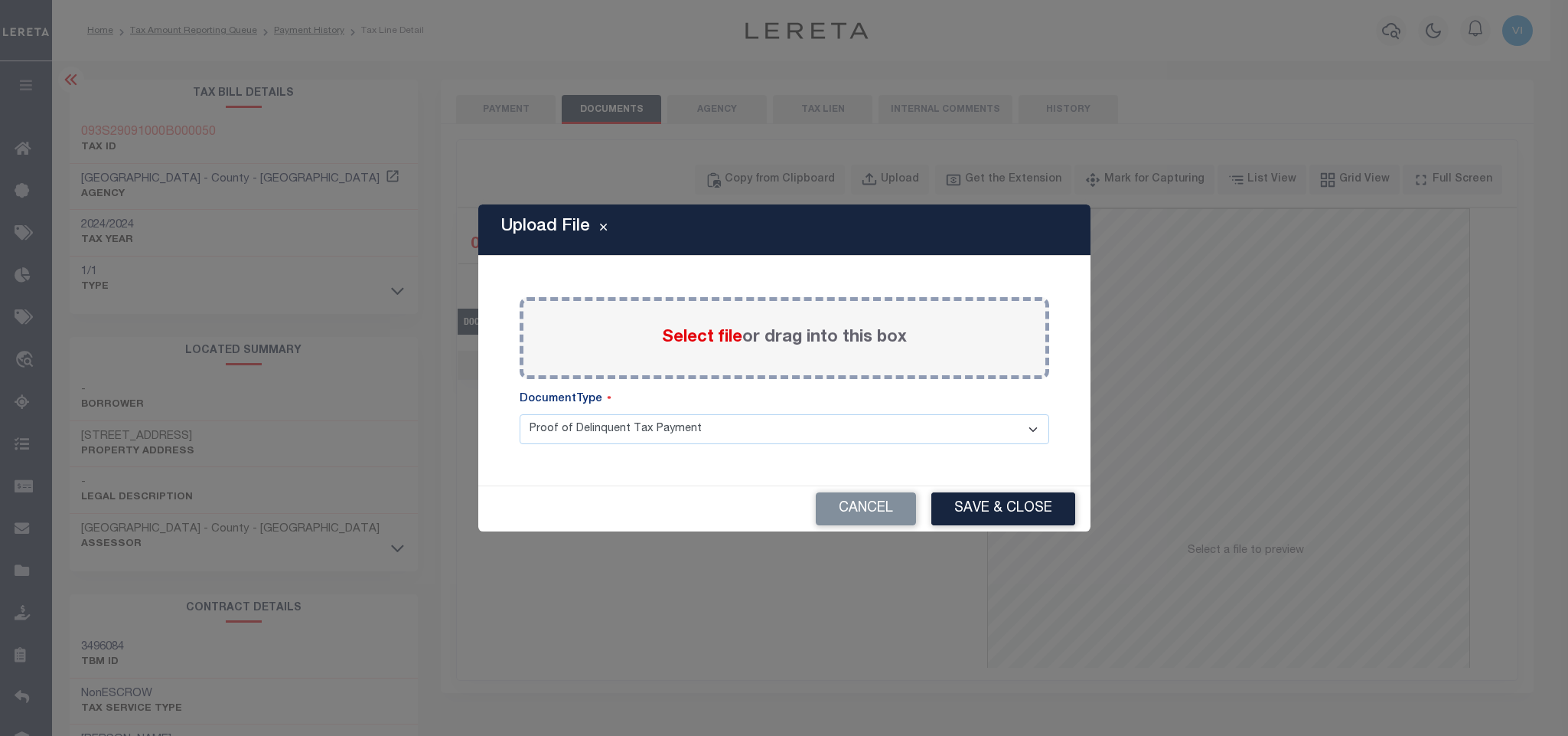
click at [715, 336] on span "Select file" at bounding box center [701, 338] width 80 height 17
click at [0, 0] on input "Select file or drag into this box" at bounding box center [0, 0] width 0 height 0
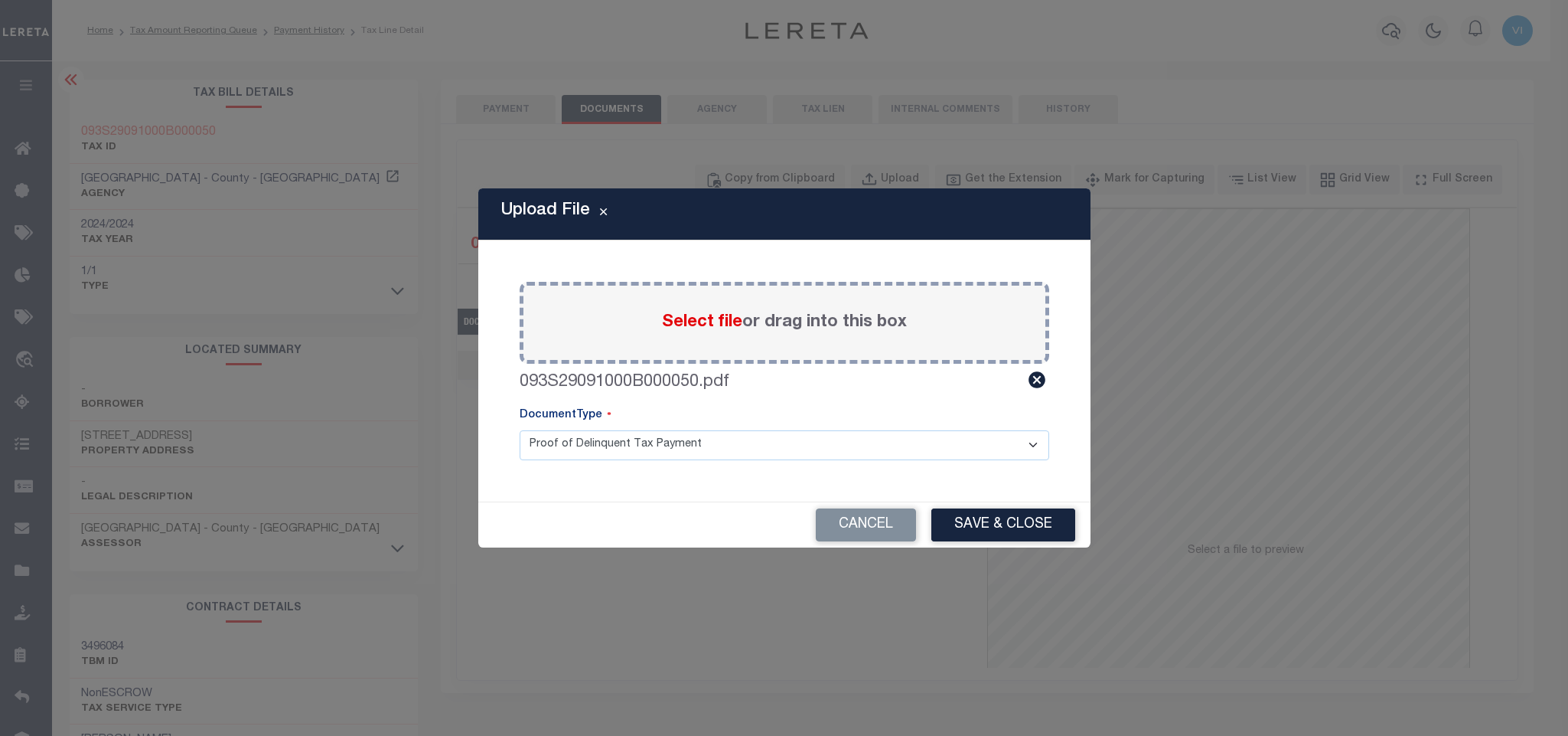
click at [553, 451] on select "Proof of Delinquent Tax Payment" at bounding box center [785, 445] width 530 height 30
click at [520, 430] on select "Proof of Delinquent Tax Payment" at bounding box center [785, 445] width 530 height 30
click at [978, 531] on button "Save & Close" at bounding box center [1003, 525] width 144 height 33
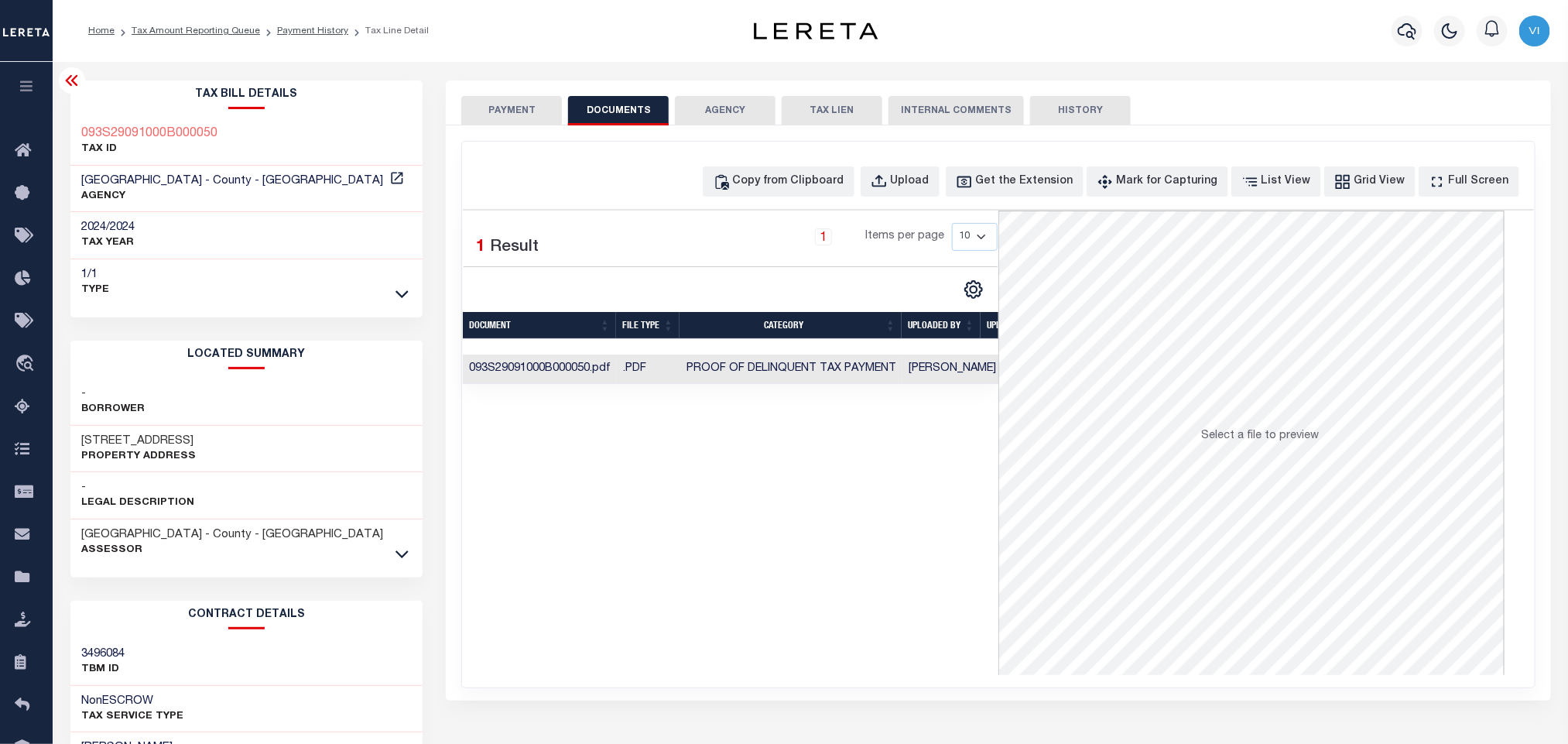
click at [533, 103] on button "PAYMENT" at bounding box center [511, 110] width 101 height 29
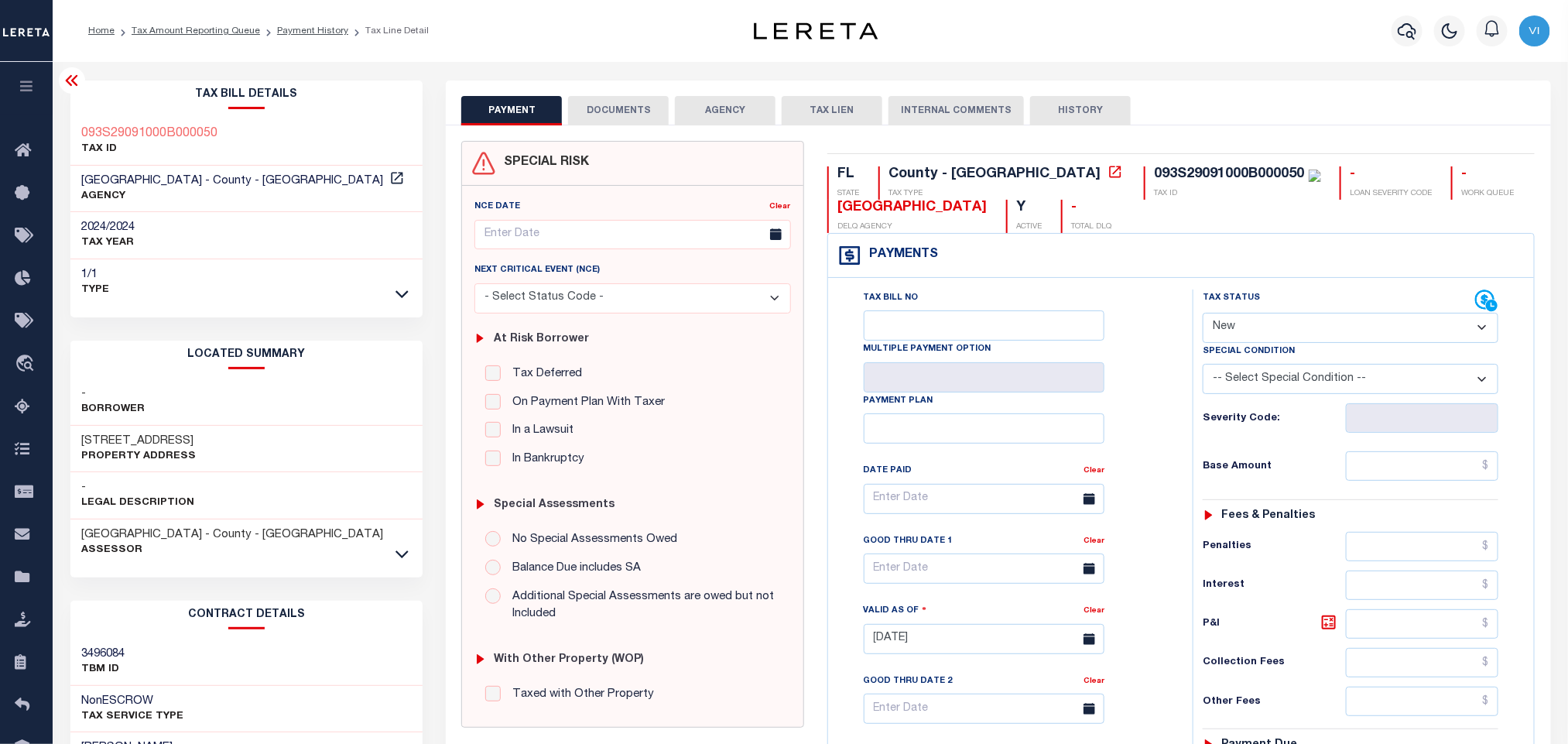
click at [1269, 326] on select "- Select Status Code - Open Due/Unpaid Paid Incomplete No Tax Due Internal Refu…" at bounding box center [1350, 328] width 295 height 30
select select "PYD"
click at [1202, 314] on select "- Select Status Code - Open Due/Unpaid Paid Incomplete No Tax Due Internal Refu…" at bounding box center [1350, 328] width 295 height 30
type input "[DATE]"
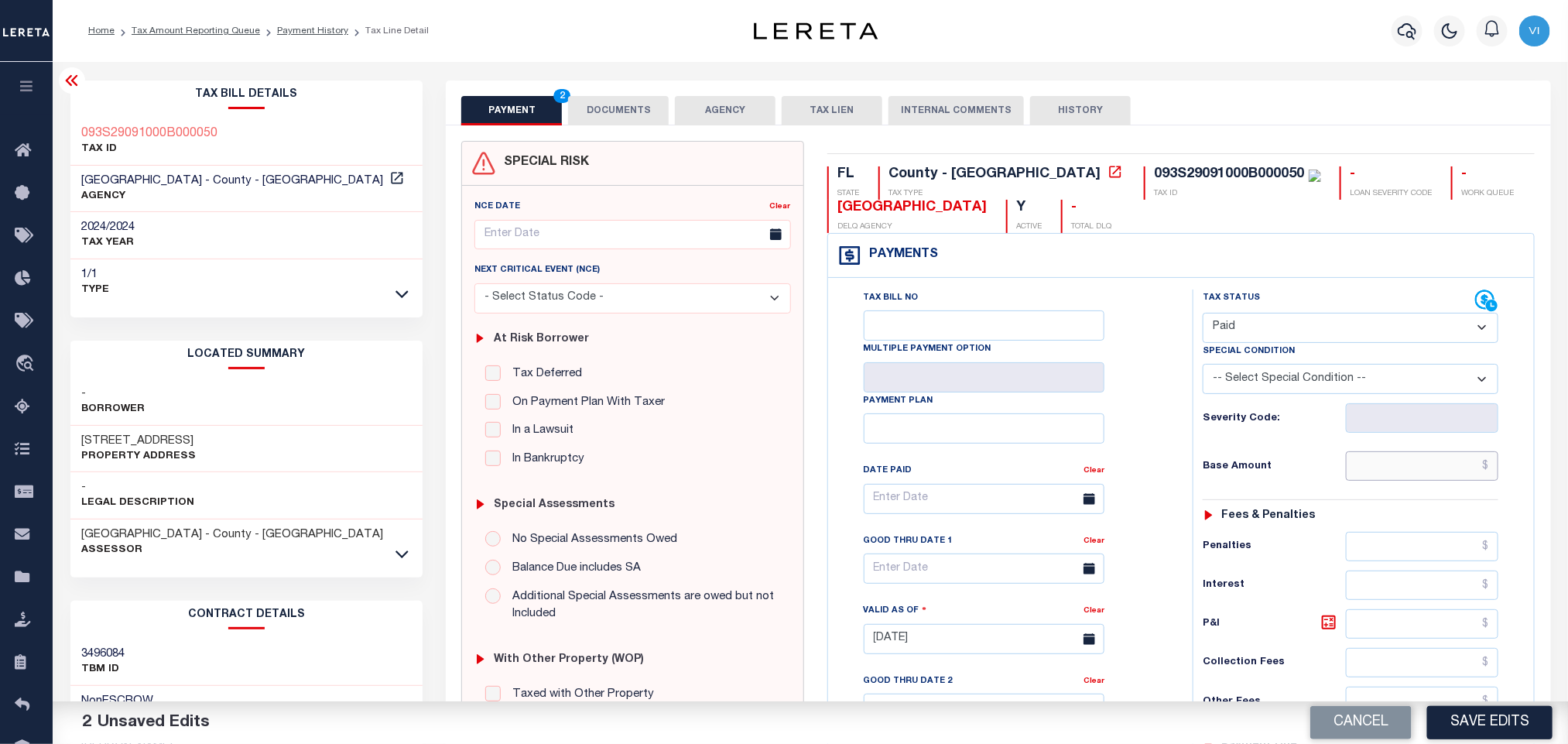
click at [1384, 467] on input "text" at bounding box center [1422, 466] width 153 height 29
paste input "9,691.15"
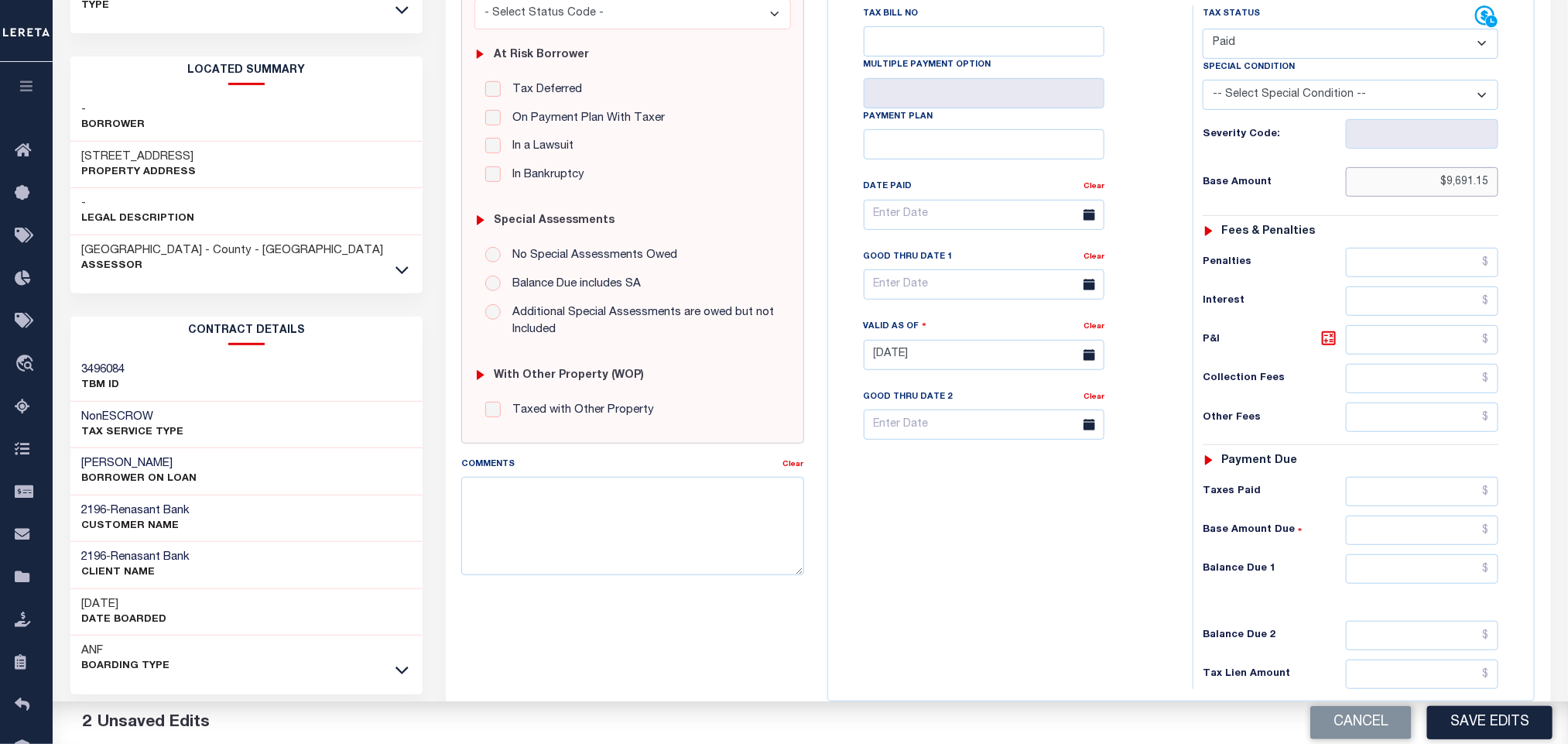
scroll to position [437, 0]
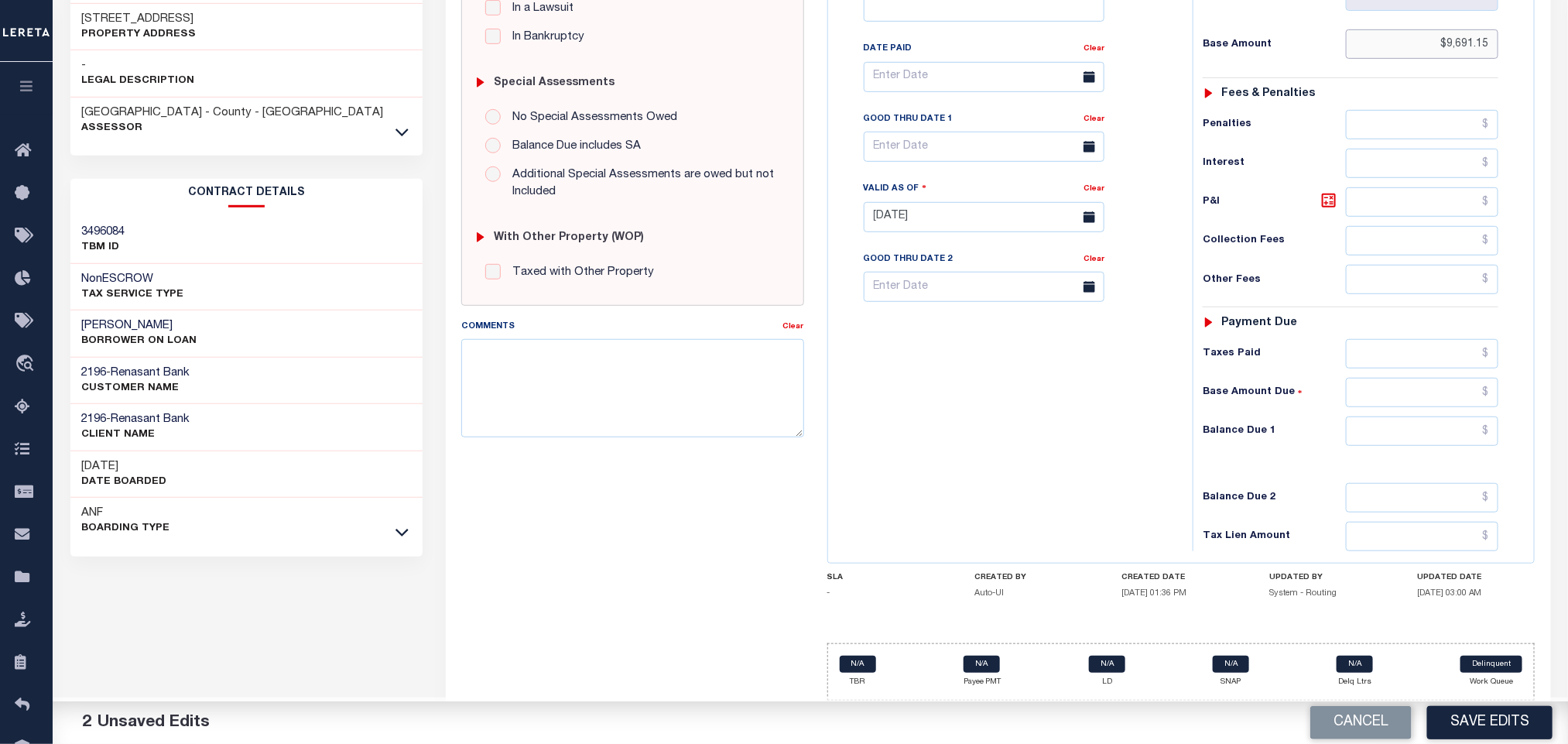
type input "$9,691.15"
click at [1380, 442] on input "text" at bounding box center [1422, 430] width 153 height 29
type input "$0.00"
click at [1480, 717] on button "Save Edits" at bounding box center [1489, 723] width 125 height 33
checkbox input "false"
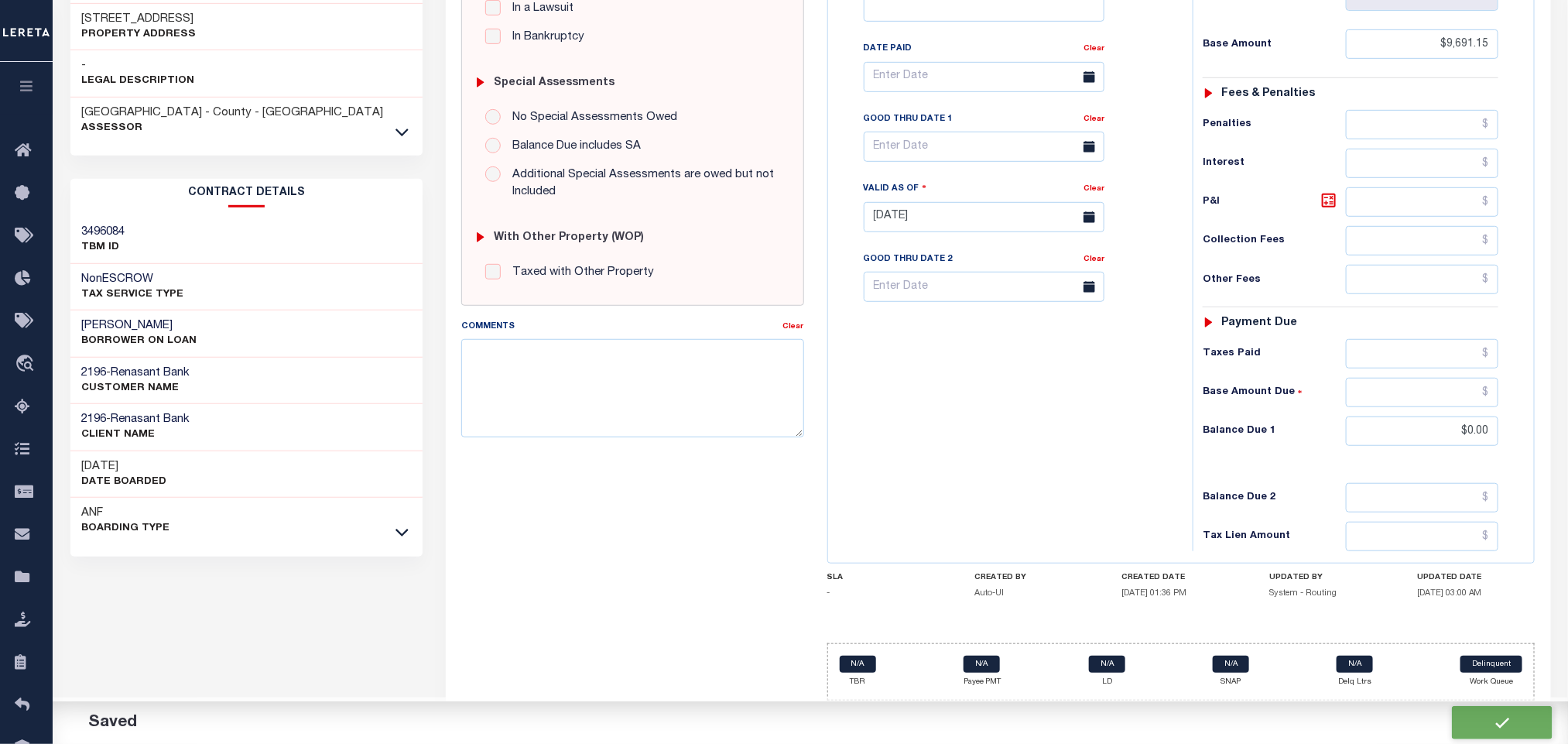
checkbox input "false"
type input "$9,691.15"
type input "$0"
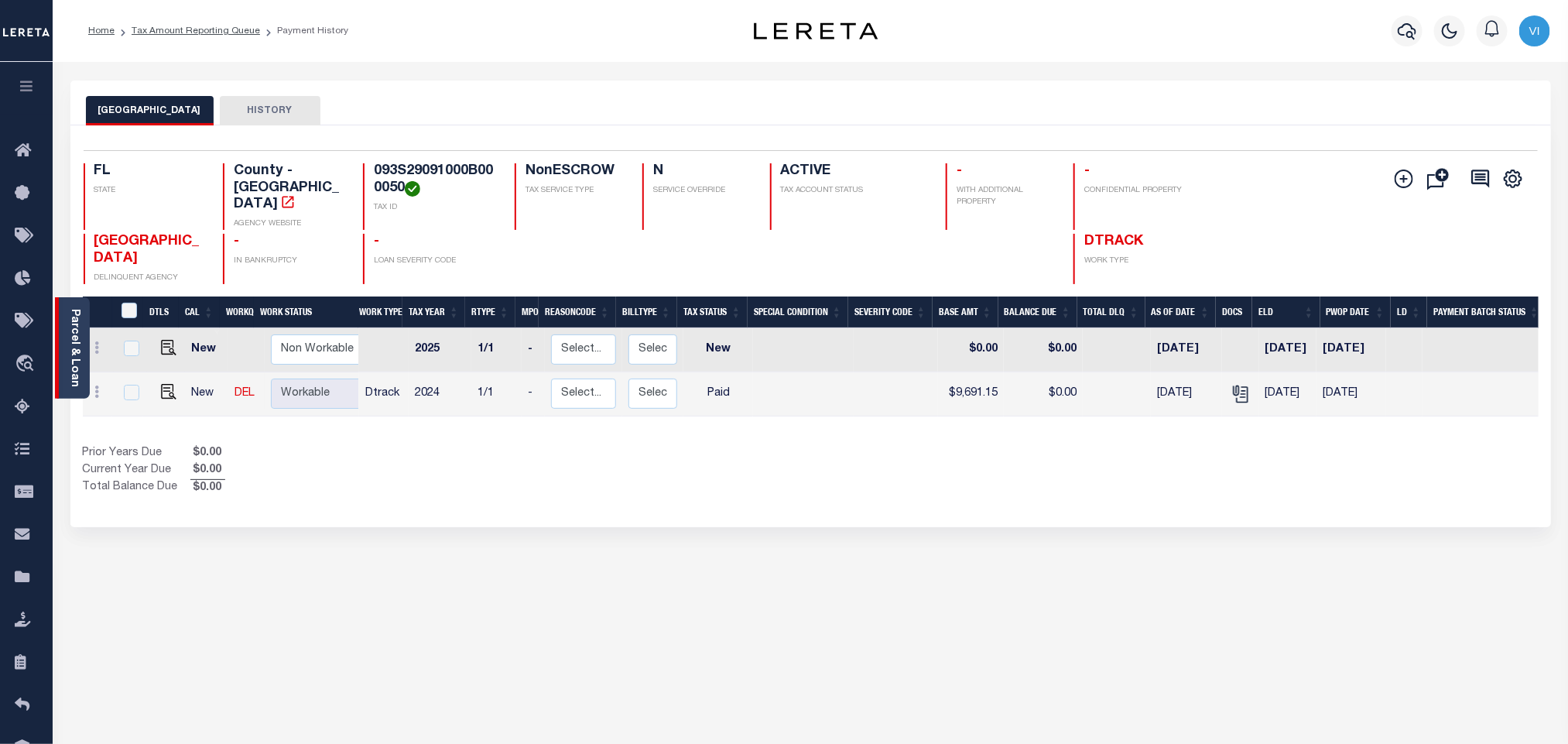
click at [76, 366] on link "Parcel & Loan" at bounding box center [74, 348] width 11 height 78
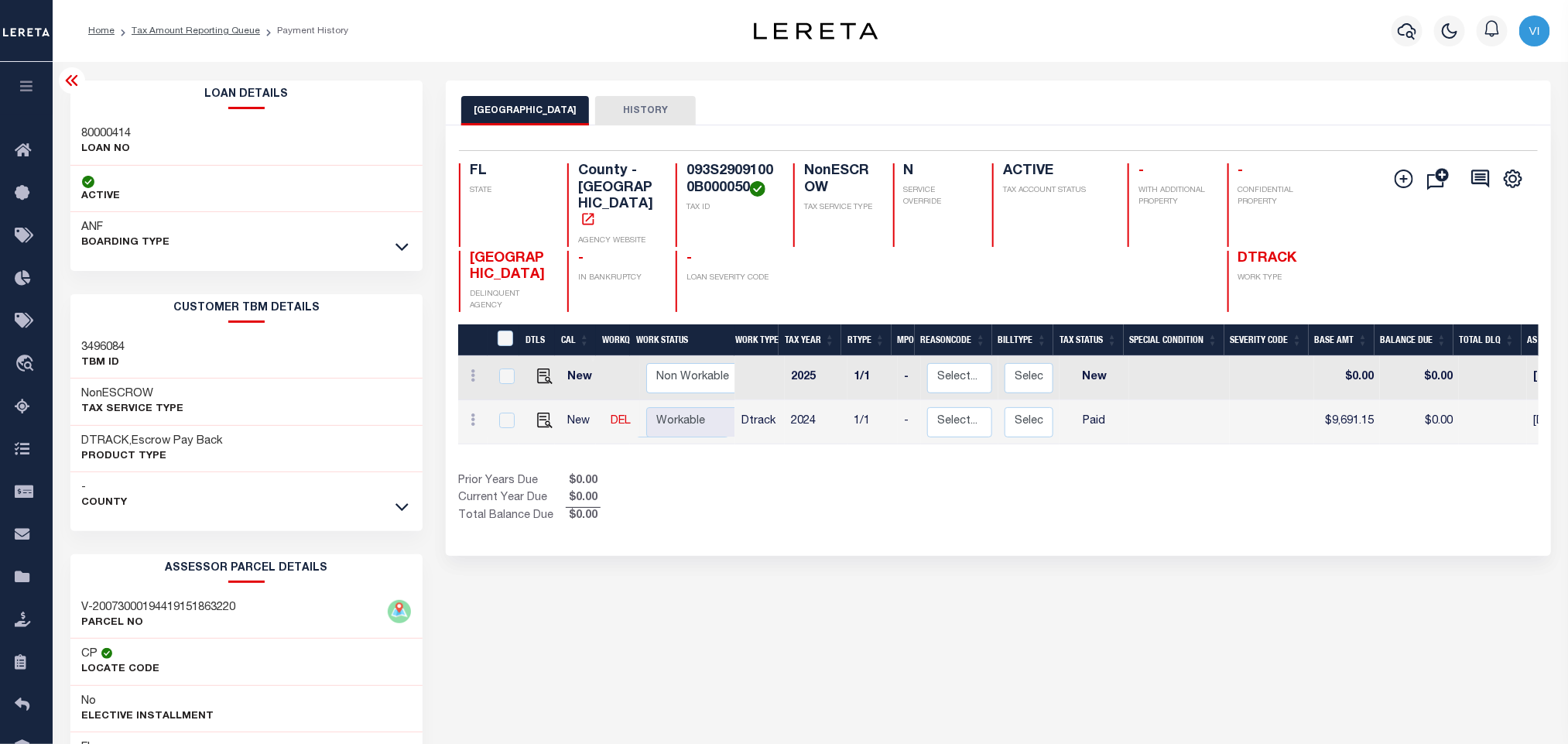
click at [89, 135] on h3 "80000414" at bounding box center [106, 134] width 50 height 16
copy h3 "80000414"
click at [673, 161] on div "Selected 2 Results 1 Items per page 25 50 100 FL STATE County - FL AGENCY WEBSI…" at bounding box center [998, 231] width 1102 height 162
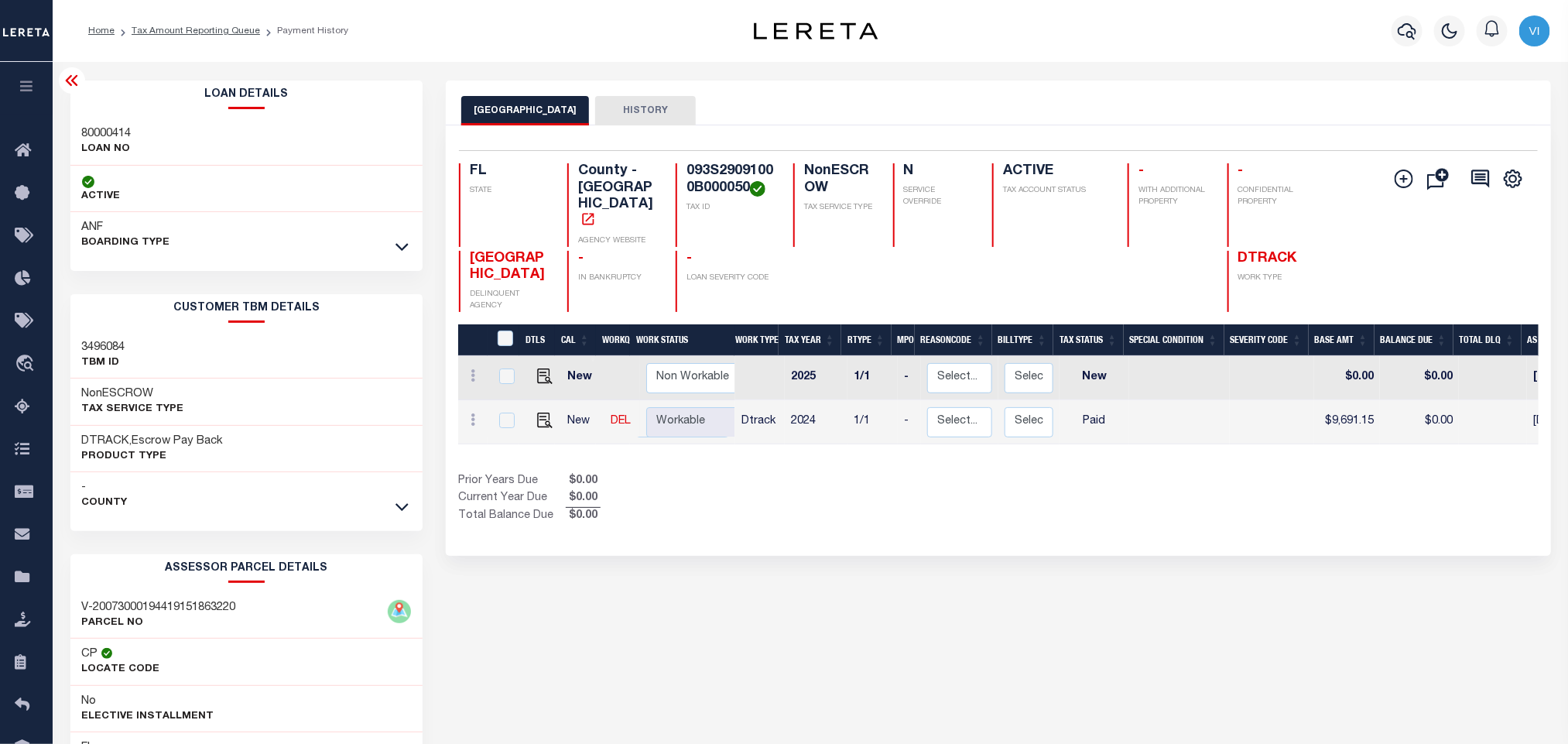
copy h4 "093S29091000B000050"
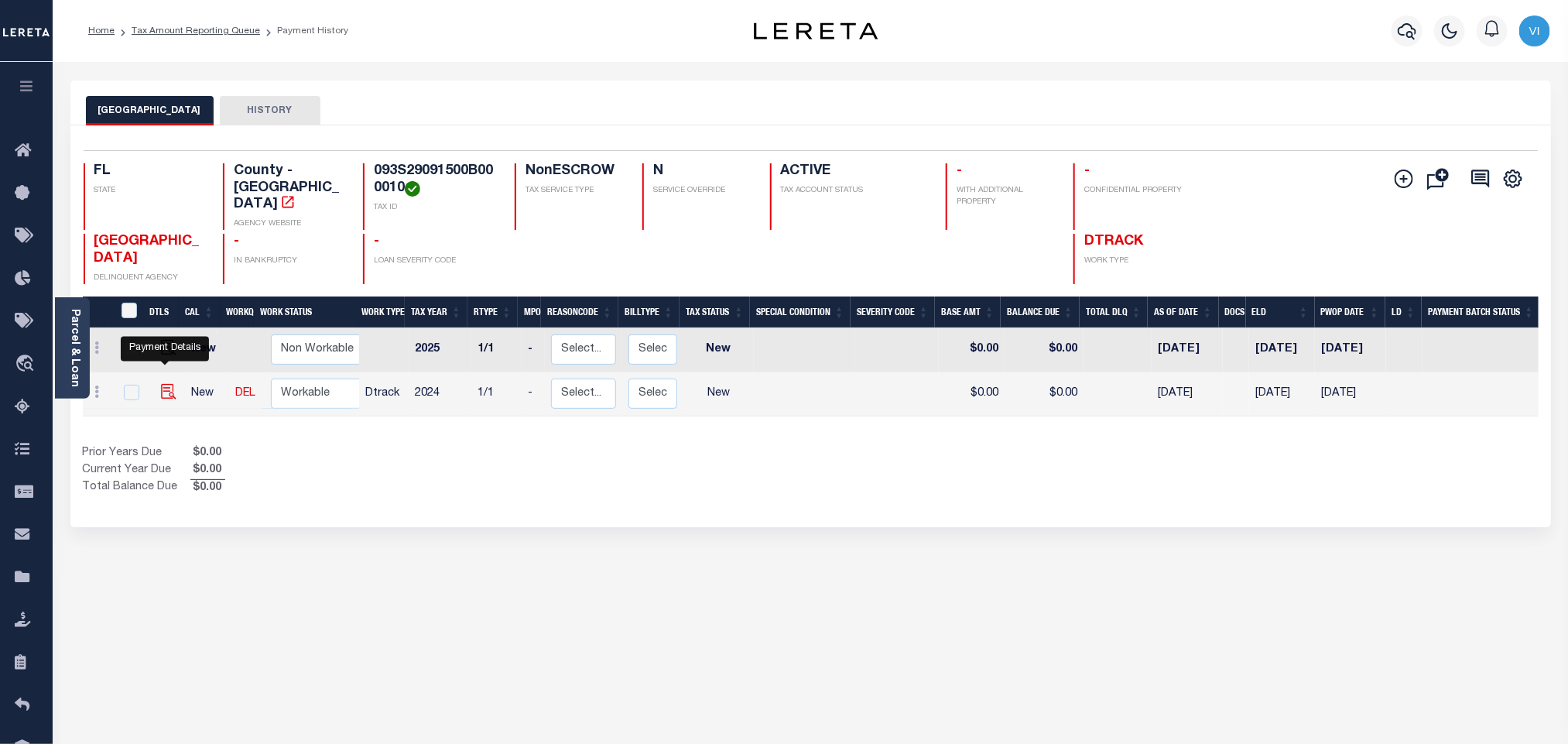
click at [169, 384] on img "" at bounding box center [169, 392] width 16 height 16
checkbox input "true"
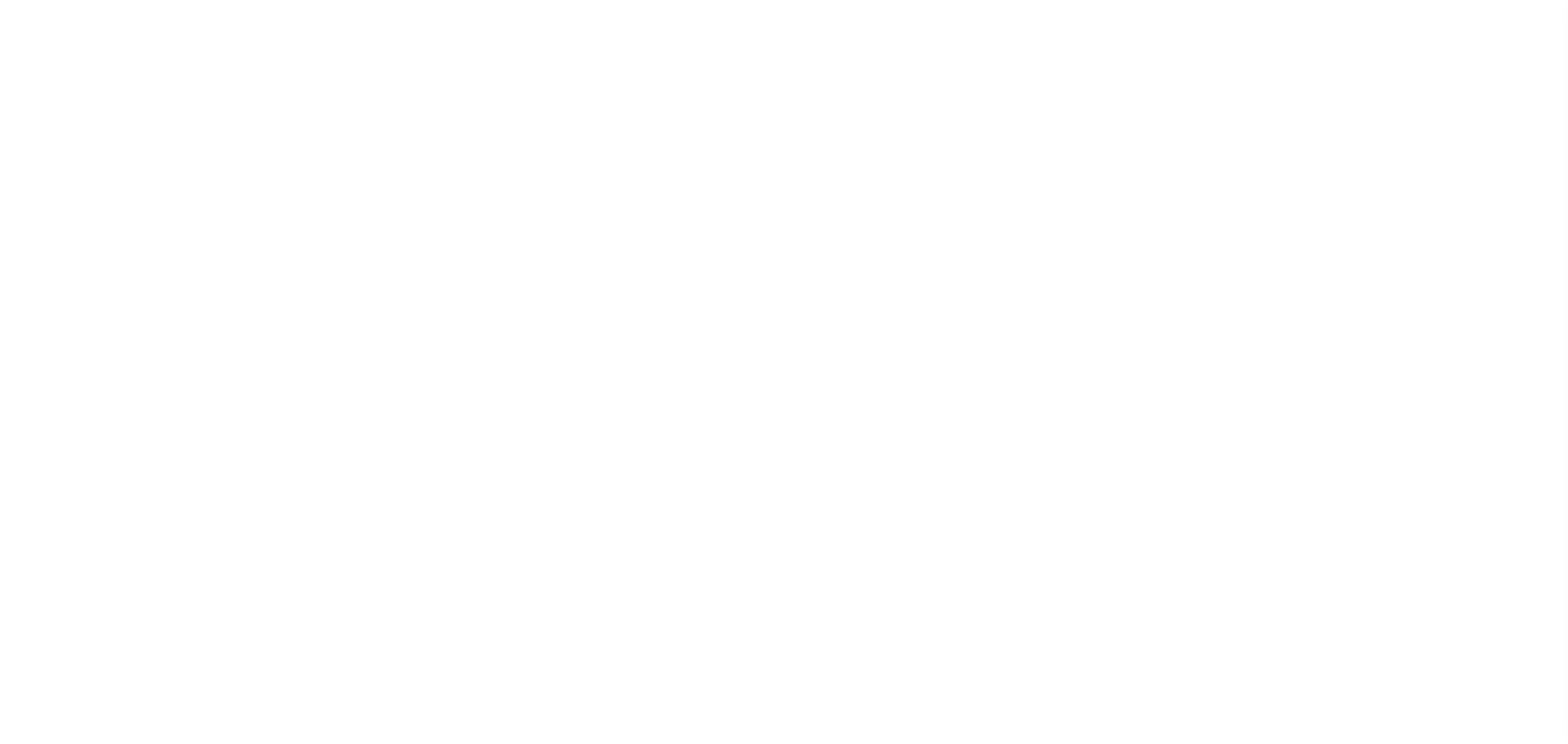
select select "NW2"
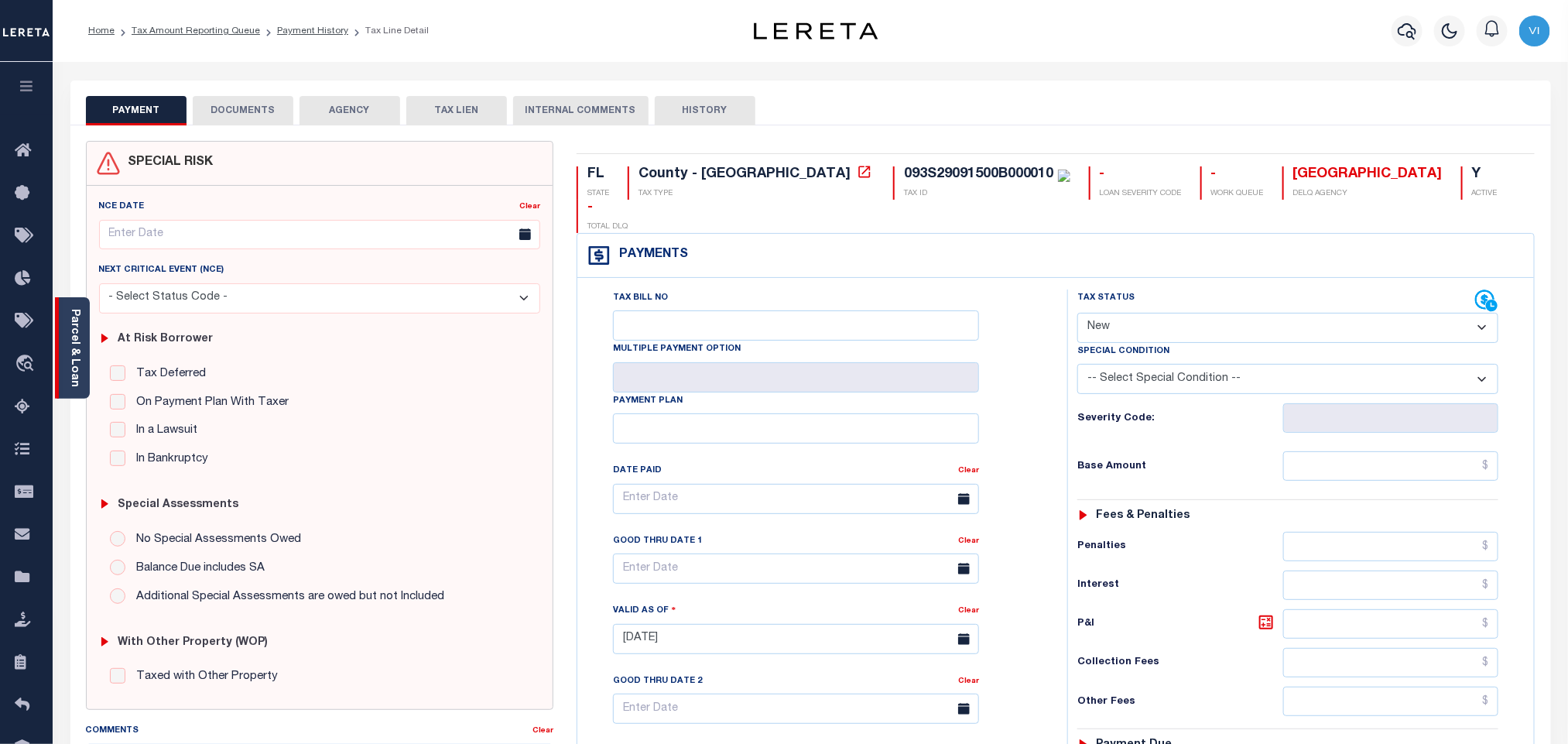
click at [77, 347] on link "Parcel & Loan" at bounding box center [74, 348] width 11 height 78
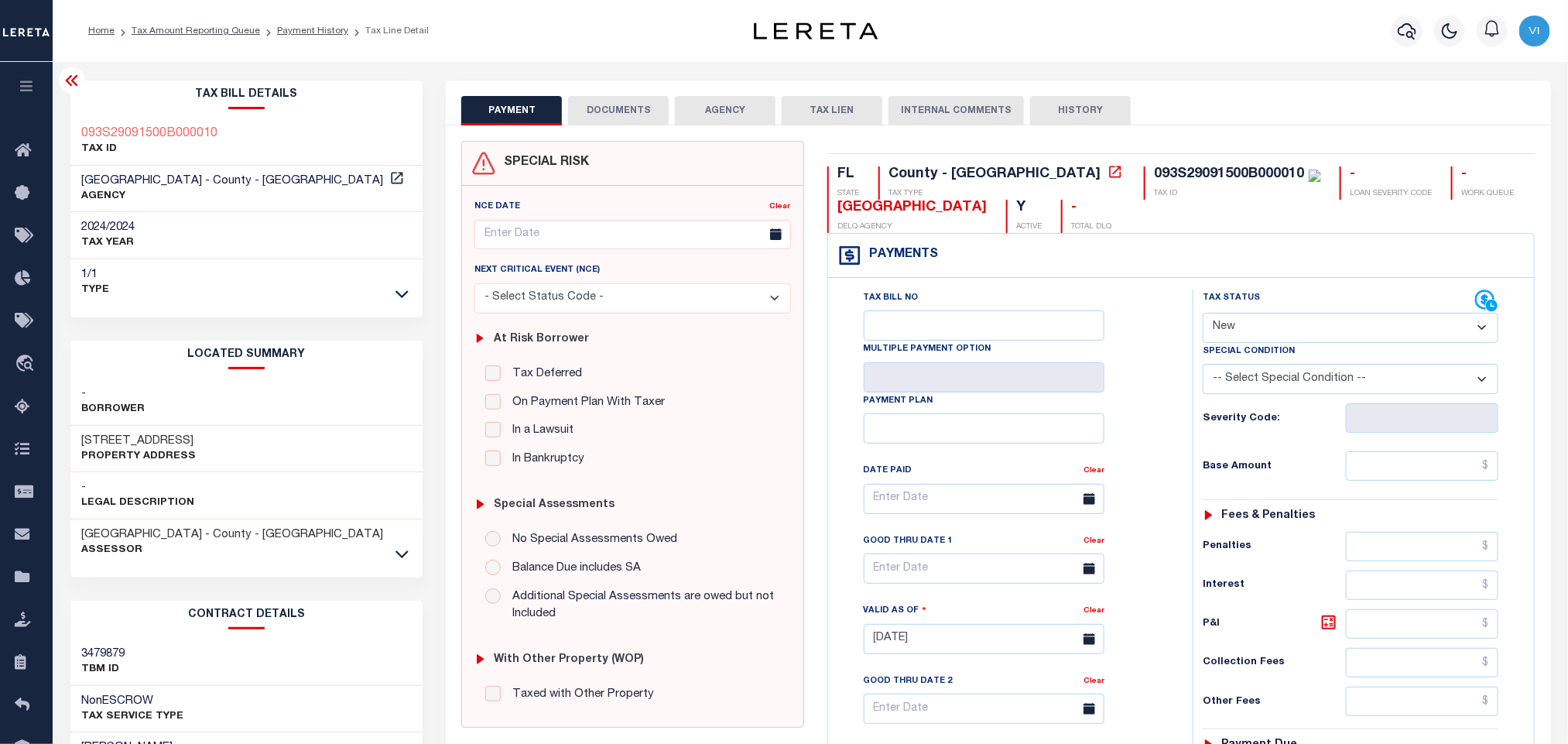
click at [609, 99] on button "DOCUMENTS" at bounding box center [619, 110] width 101 height 29
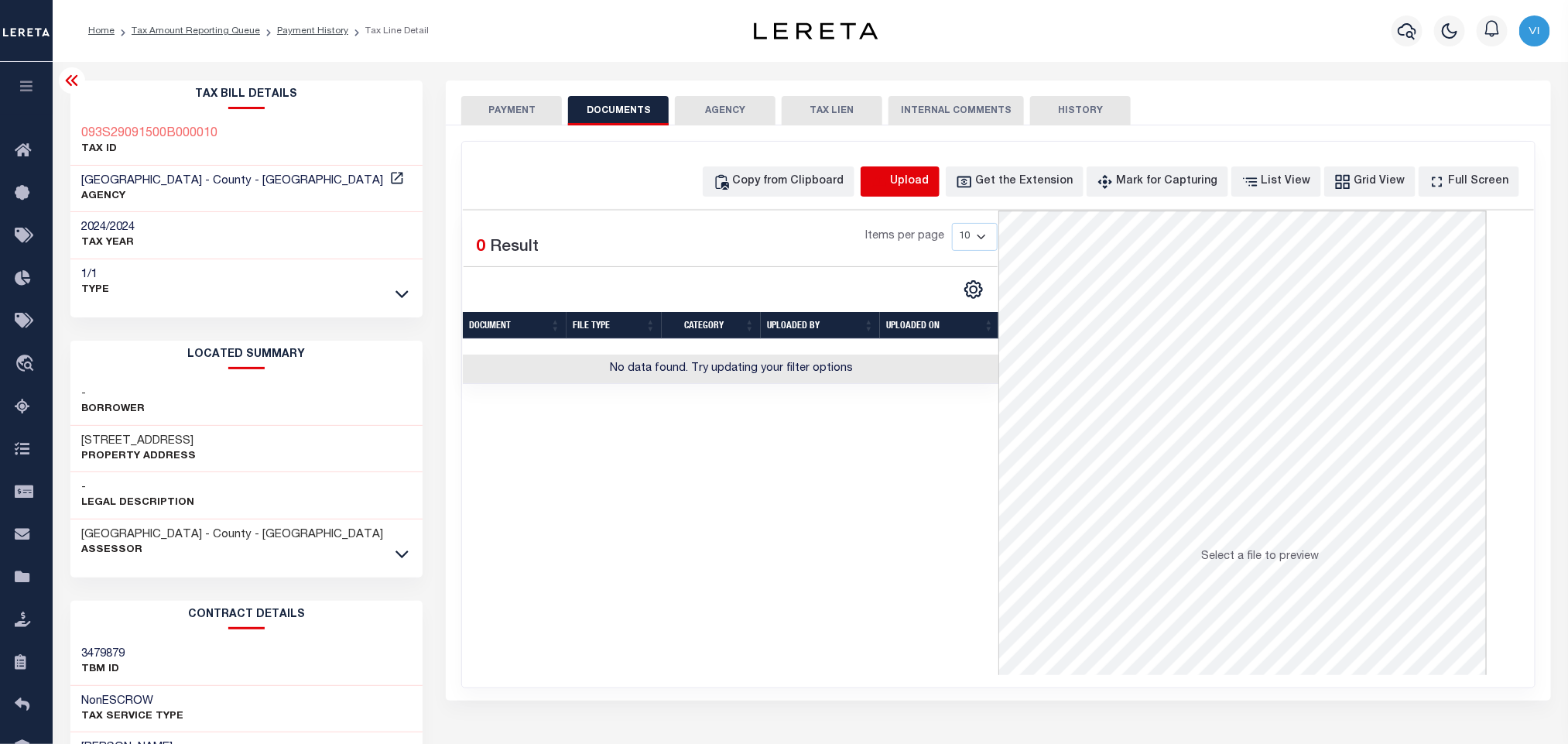
click at [887, 188] on icon "button" at bounding box center [879, 182] width 17 height 17
select select "POP"
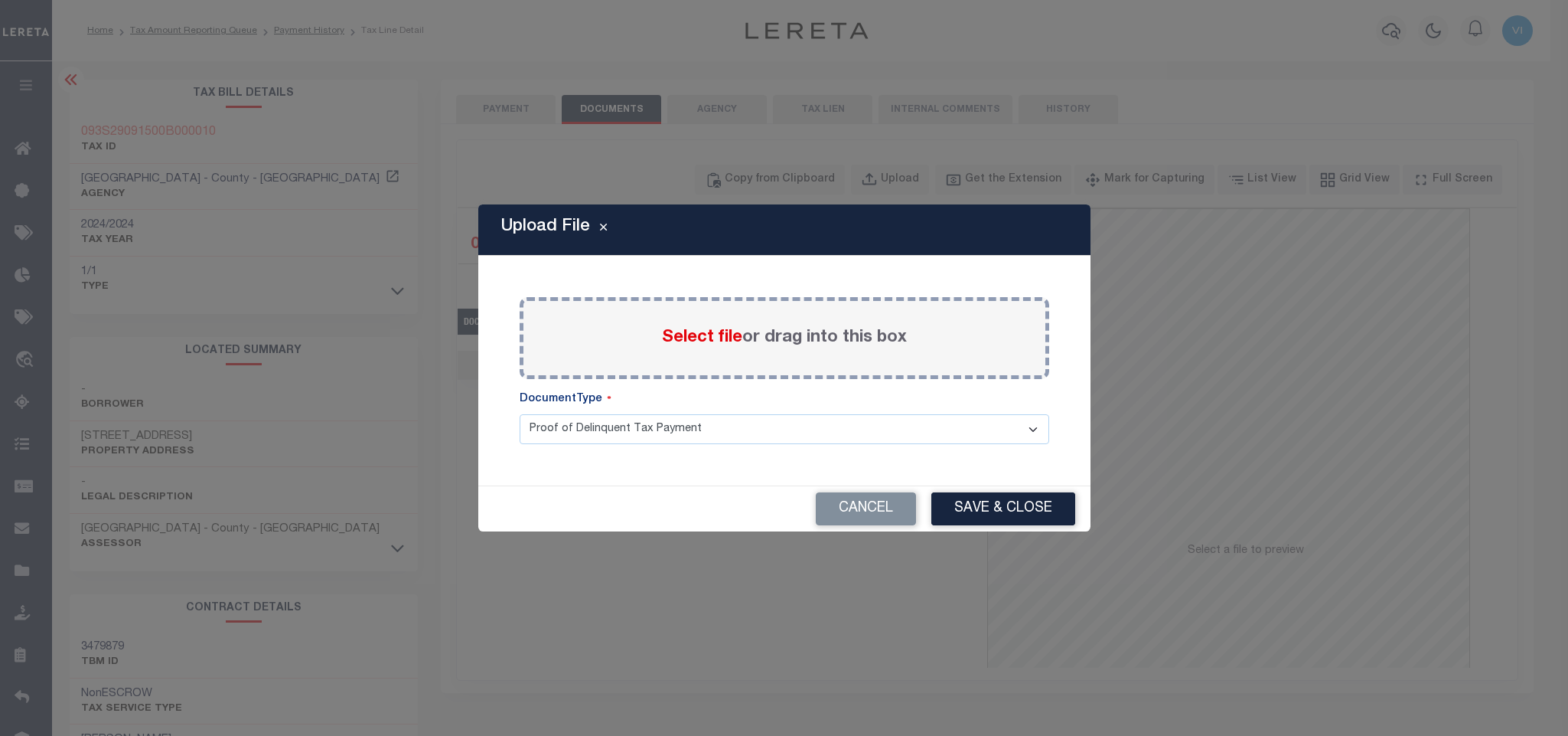
click at [694, 338] on span "Select file" at bounding box center [701, 338] width 80 height 17
click at [0, 0] on input "Select file or drag into this box" at bounding box center [0, 0] width 0 height 0
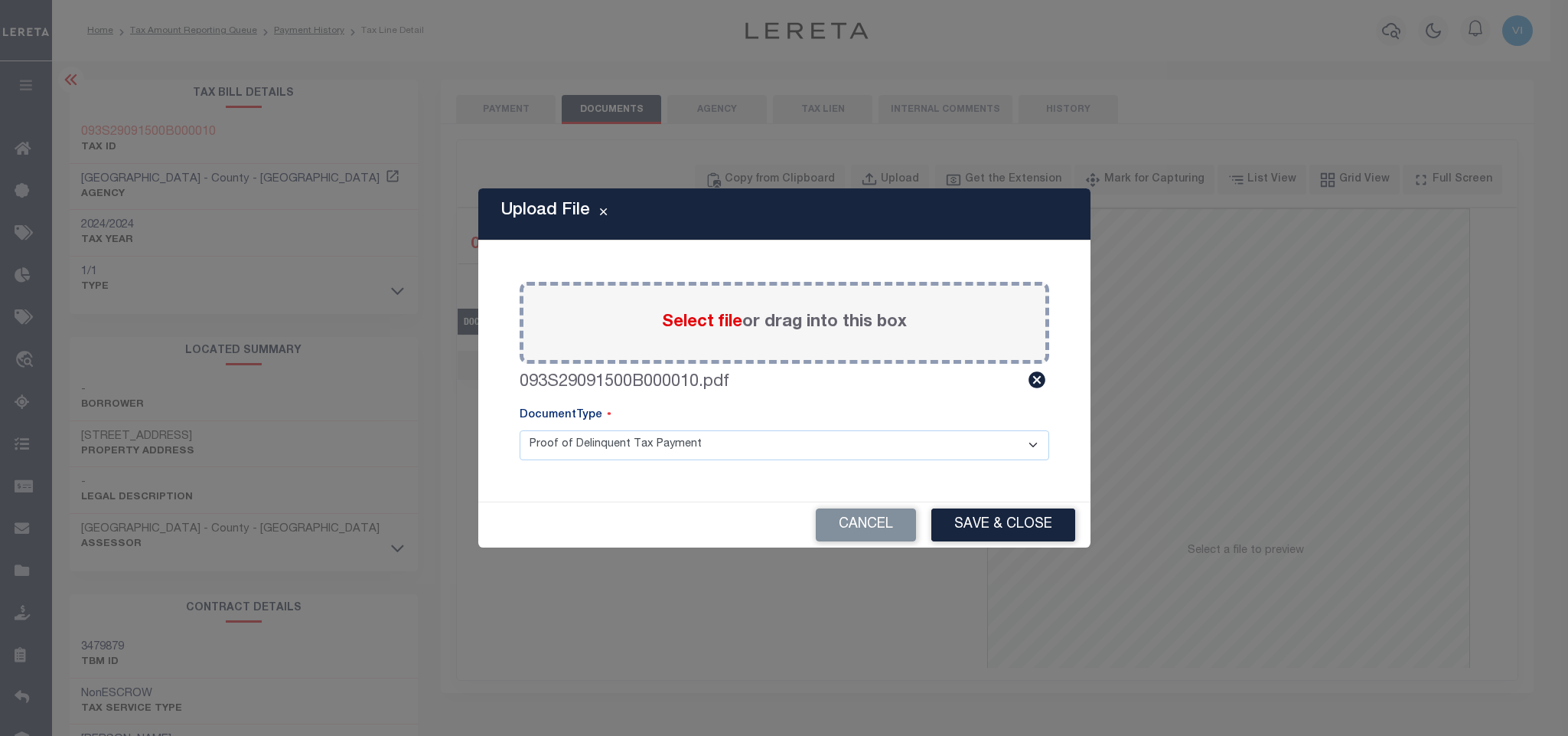
click at [544, 455] on select "Proof of Delinquent Tax Payment" at bounding box center [785, 445] width 530 height 30
click at [520, 430] on select "Proof of Delinquent Tax Payment" at bounding box center [785, 445] width 530 height 30
click at [1003, 529] on button "Save & Close" at bounding box center [1003, 525] width 144 height 33
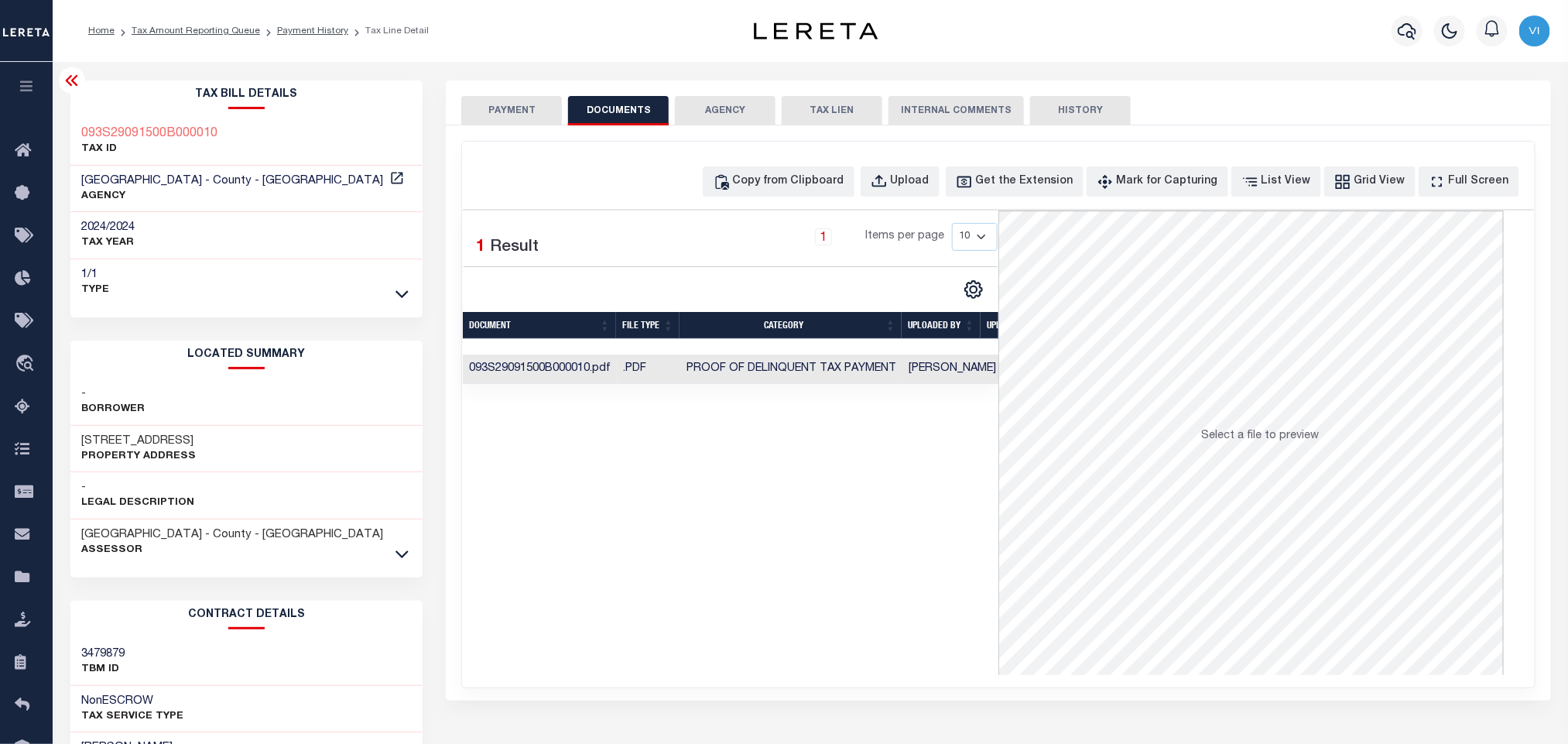
click at [499, 113] on button "PAYMENT" at bounding box center [511, 110] width 101 height 29
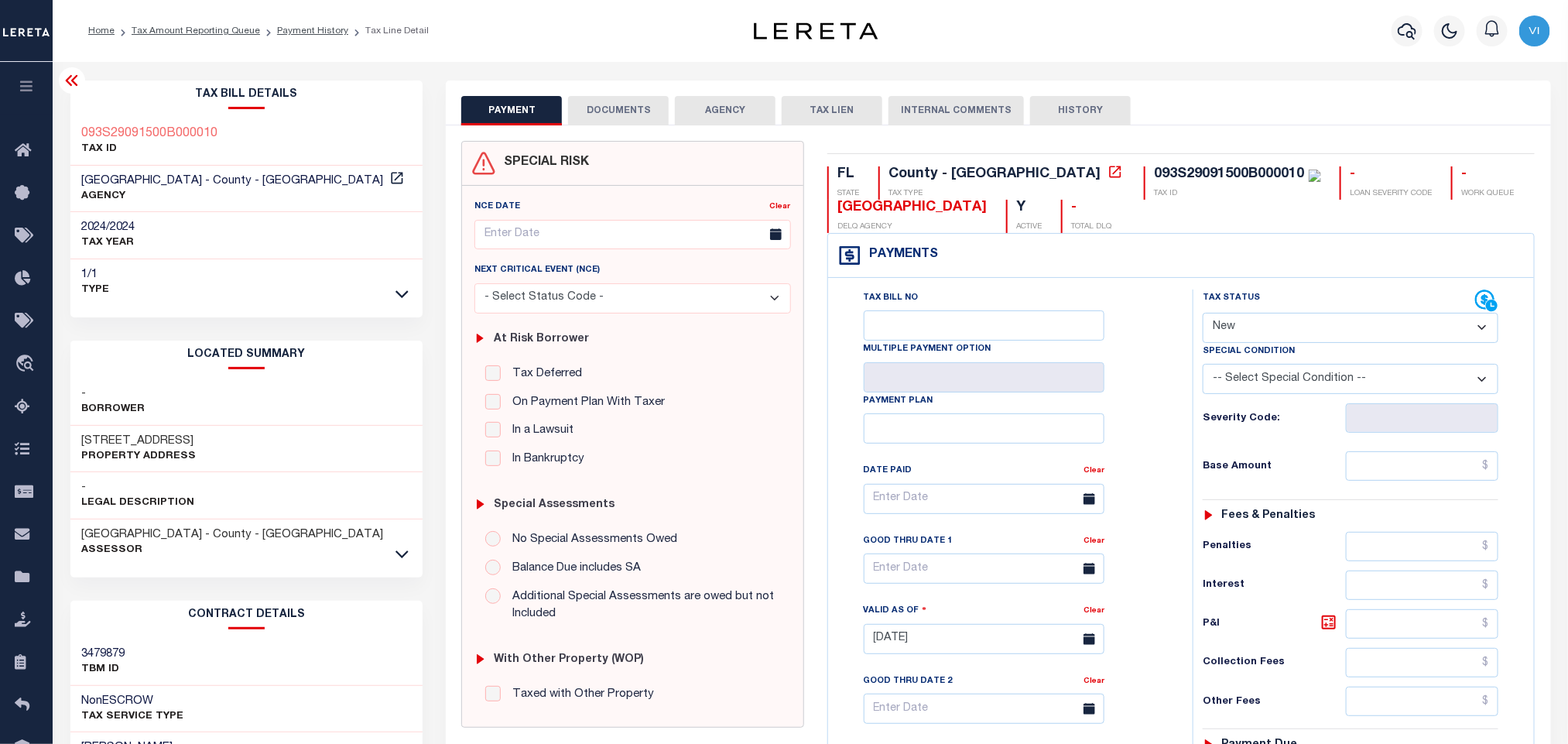
click at [1264, 337] on select "- Select Status Code - Open Due/Unpaid Paid Incomplete No Tax Due Internal Refu…" at bounding box center [1350, 328] width 295 height 30
select select "PYD"
click at [1202, 314] on select "- Select Status Code - Open Due/Unpaid Paid Incomplete No Tax Due Internal Refu…" at bounding box center [1350, 328] width 295 height 30
type input "[DATE]"
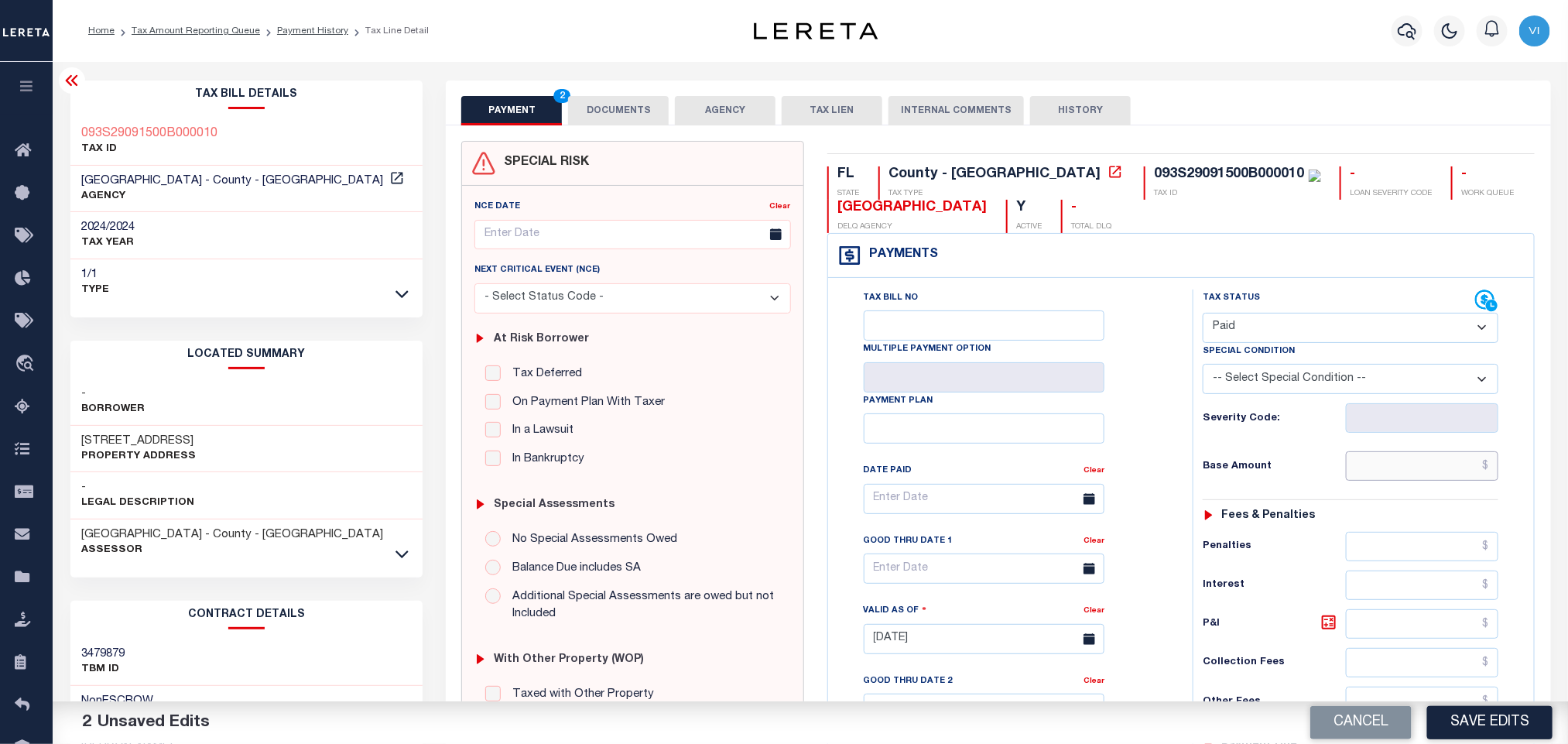
click at [1444, 474] on input "text" at bounding box center [1422, 466] width 153 height 29
paste input "15,969.90"
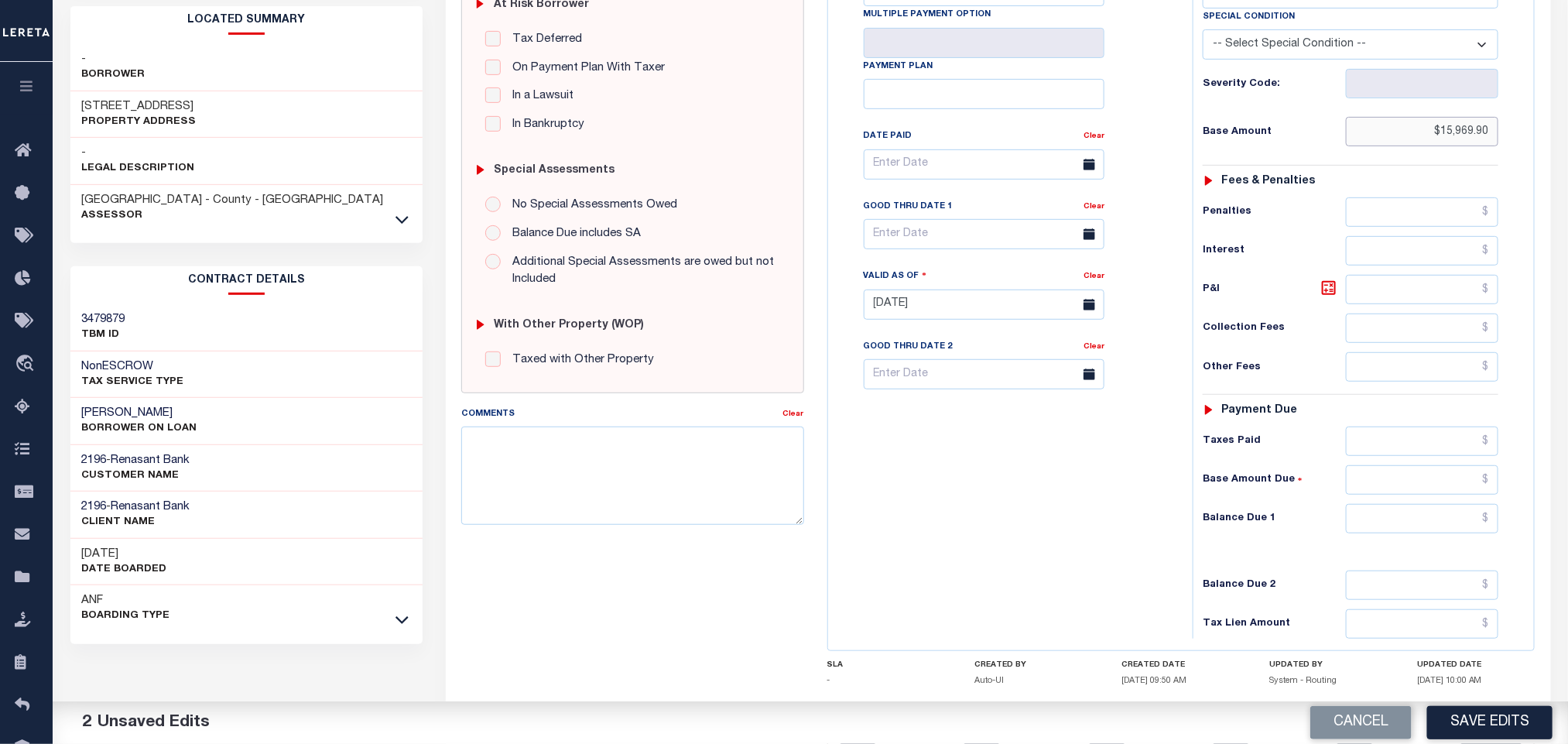
scroll to position [437, 0]
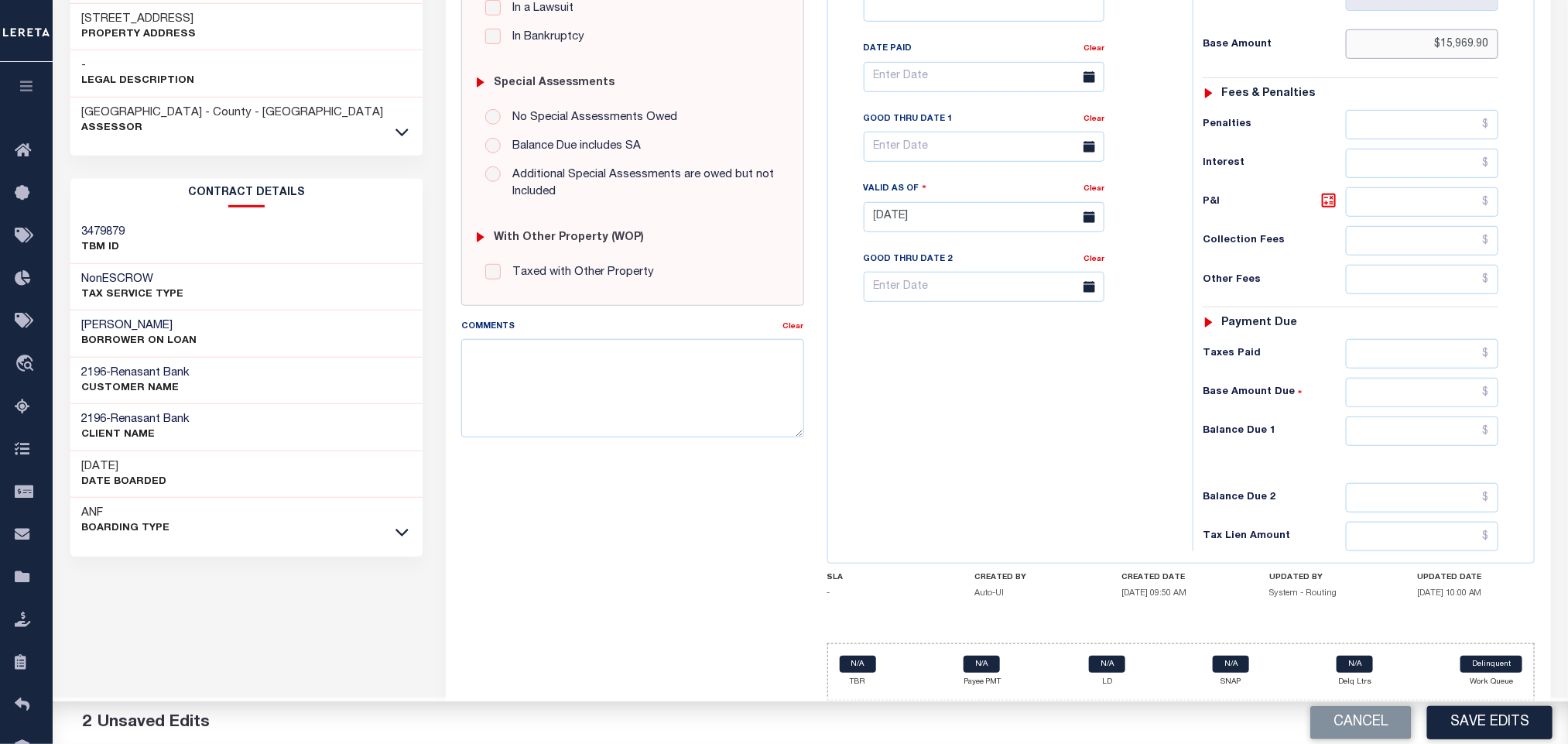
type input "$15,969.90"
click at [1431, 445] on div "Tax Status Status - Select Status Code -" at bounding box center [1354, 209] width 325 height 683
click at [1428, 439] on input "text" at bounding box center [1422, 430] width 153 height 29
type input "$0.00"
click at [1518, 720] on button "Save Edits" at bounding box center [1489, 723] width 125 height 33
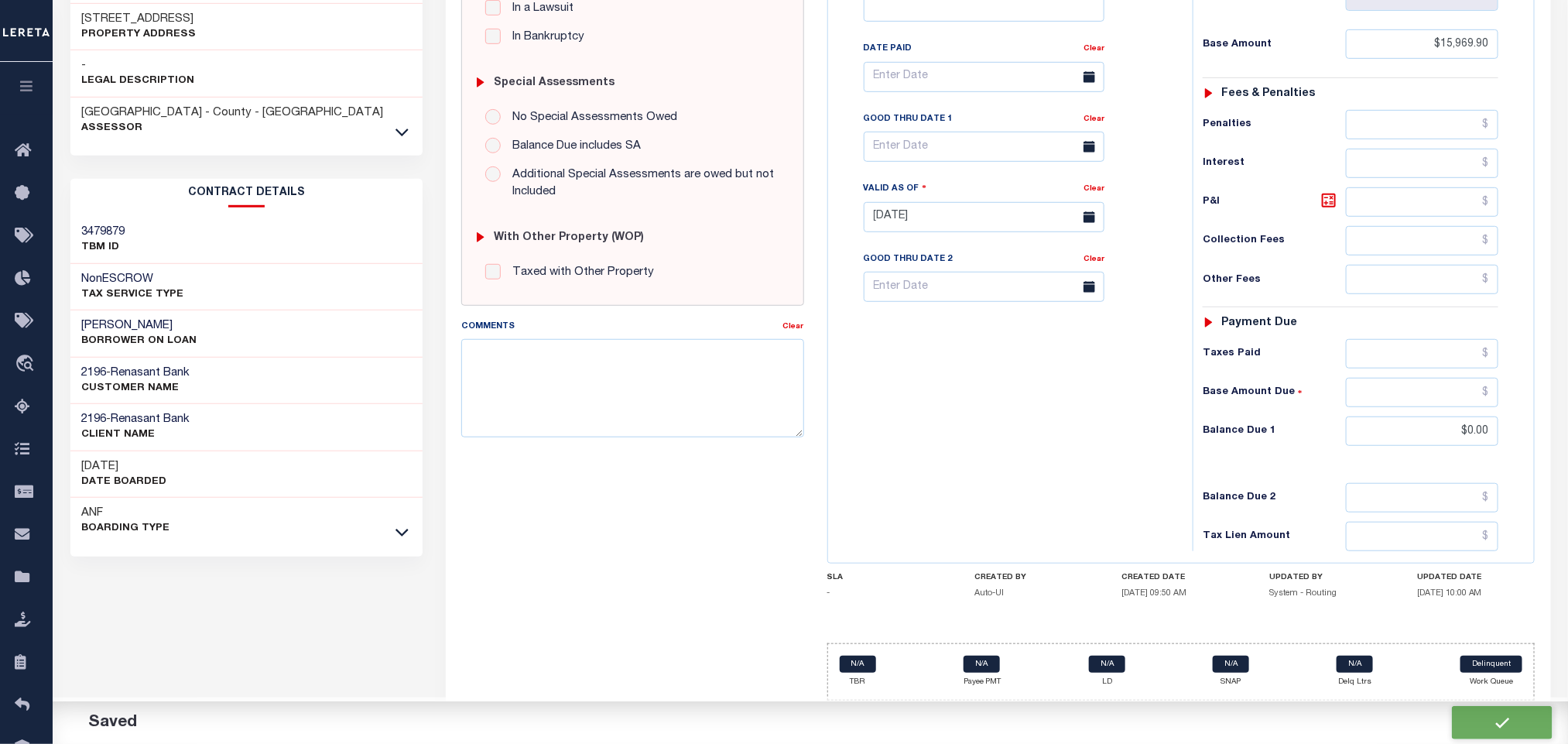
checkbox input "false"
type input "$15,969.9"
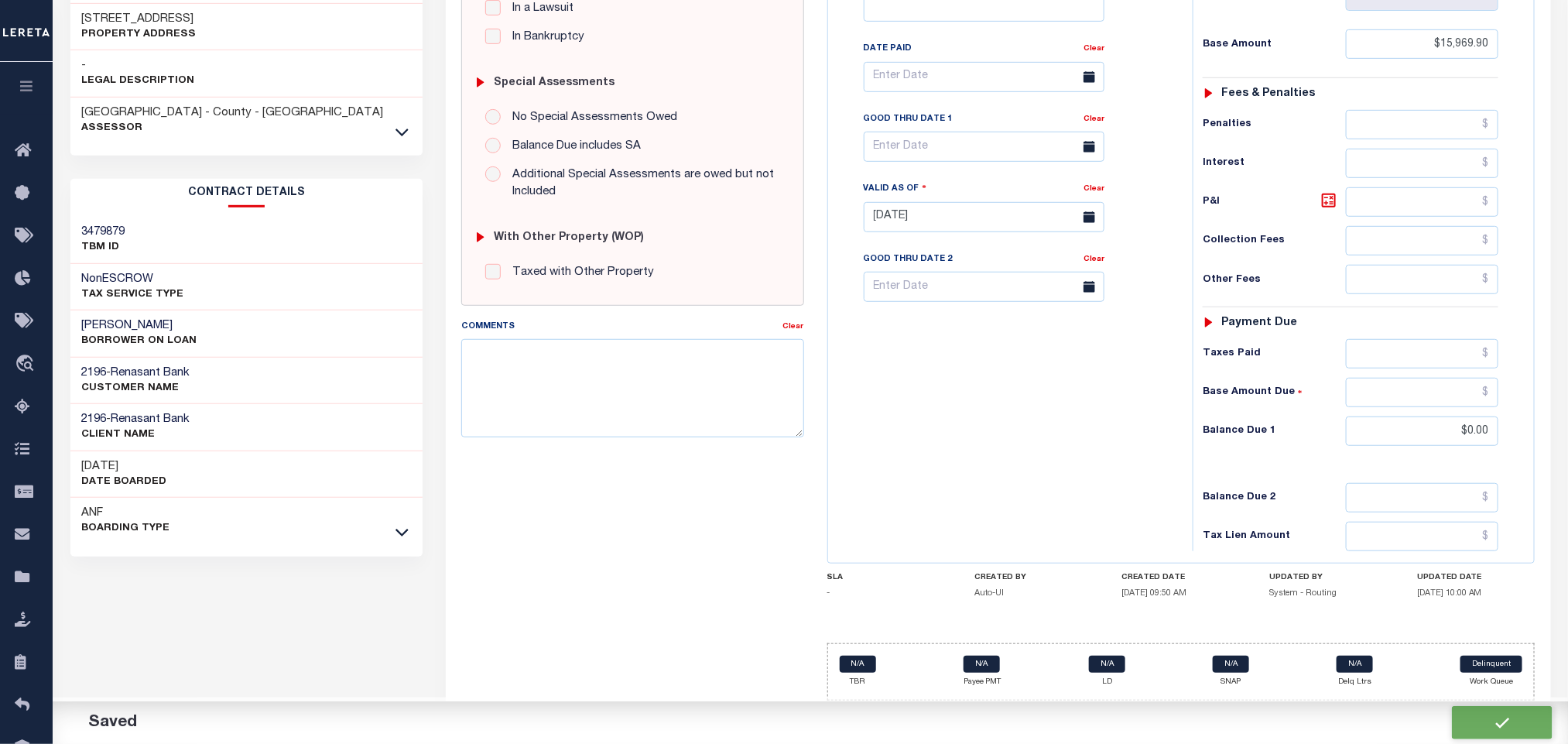
type input "$0"
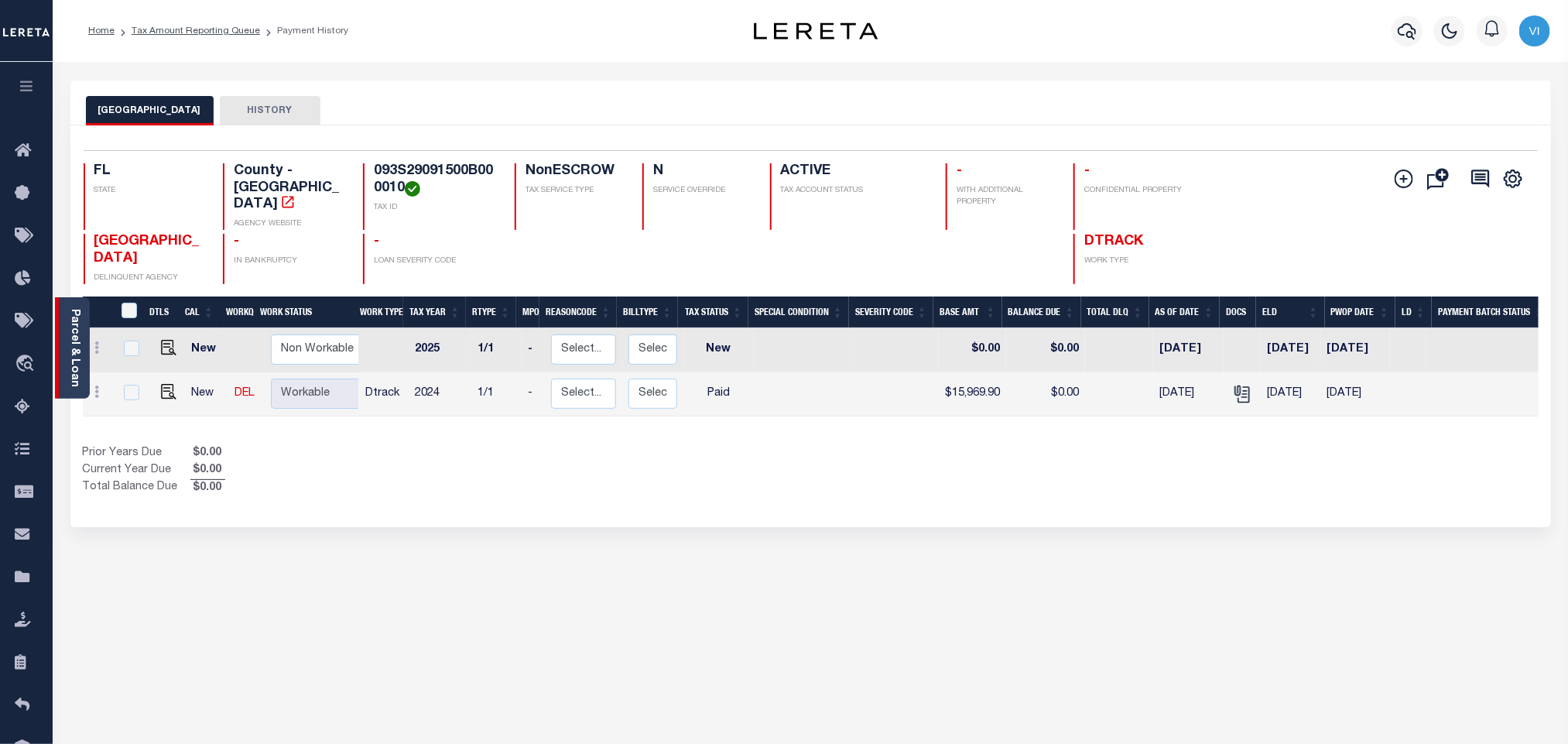
click at [79, 354] on link "Parcel & Loan" at bounding box center [74, 348] width 11 height 78
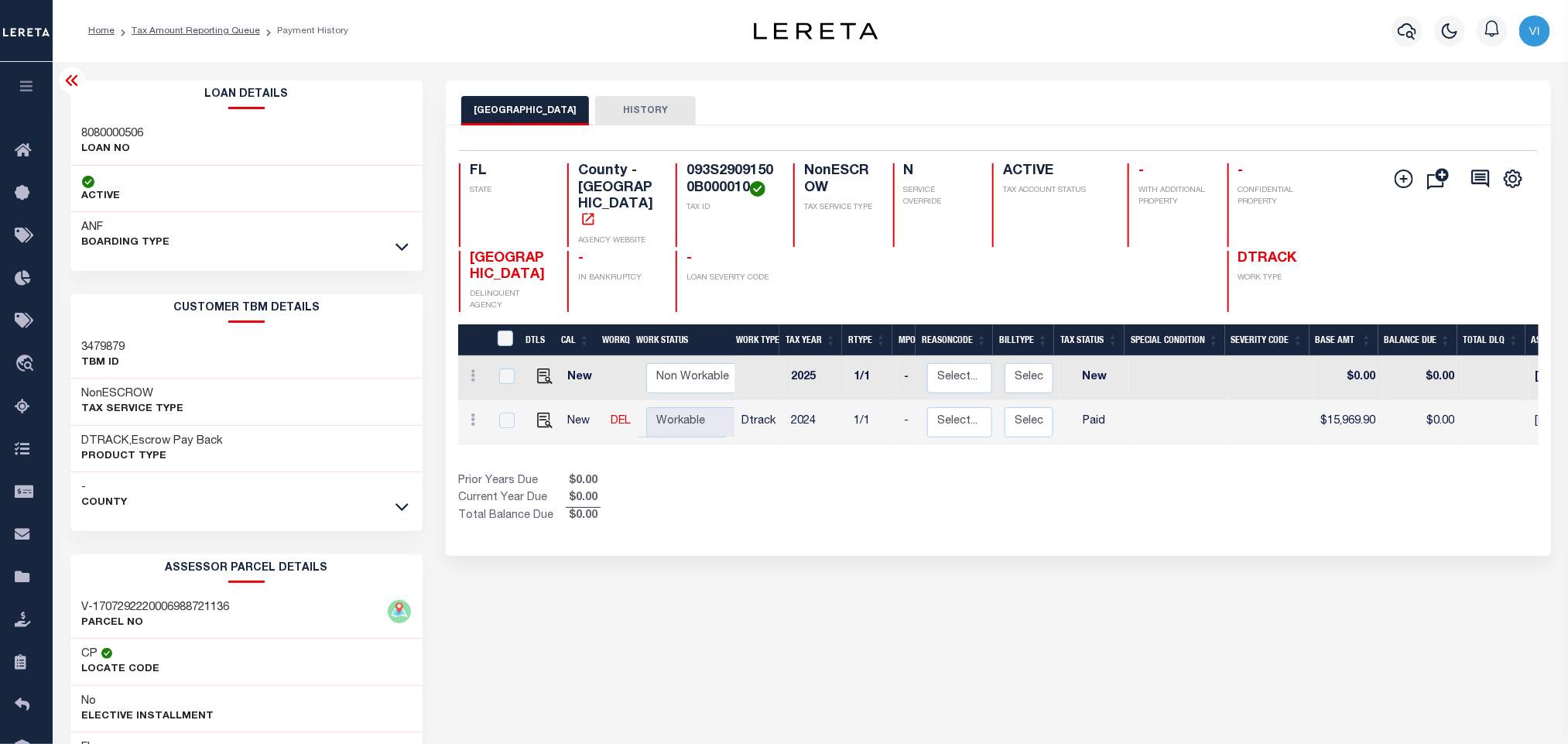
click at [84, 137] on h3 "8080000506" at bounding box center [113, 134] width 62 height 16
copy h3 "8080000506"
click at [717, 174] on h4 "093S29091500B000010" at bounding box center [730, 180] width 88 height 33
copy h4 "093S29091500B000010"
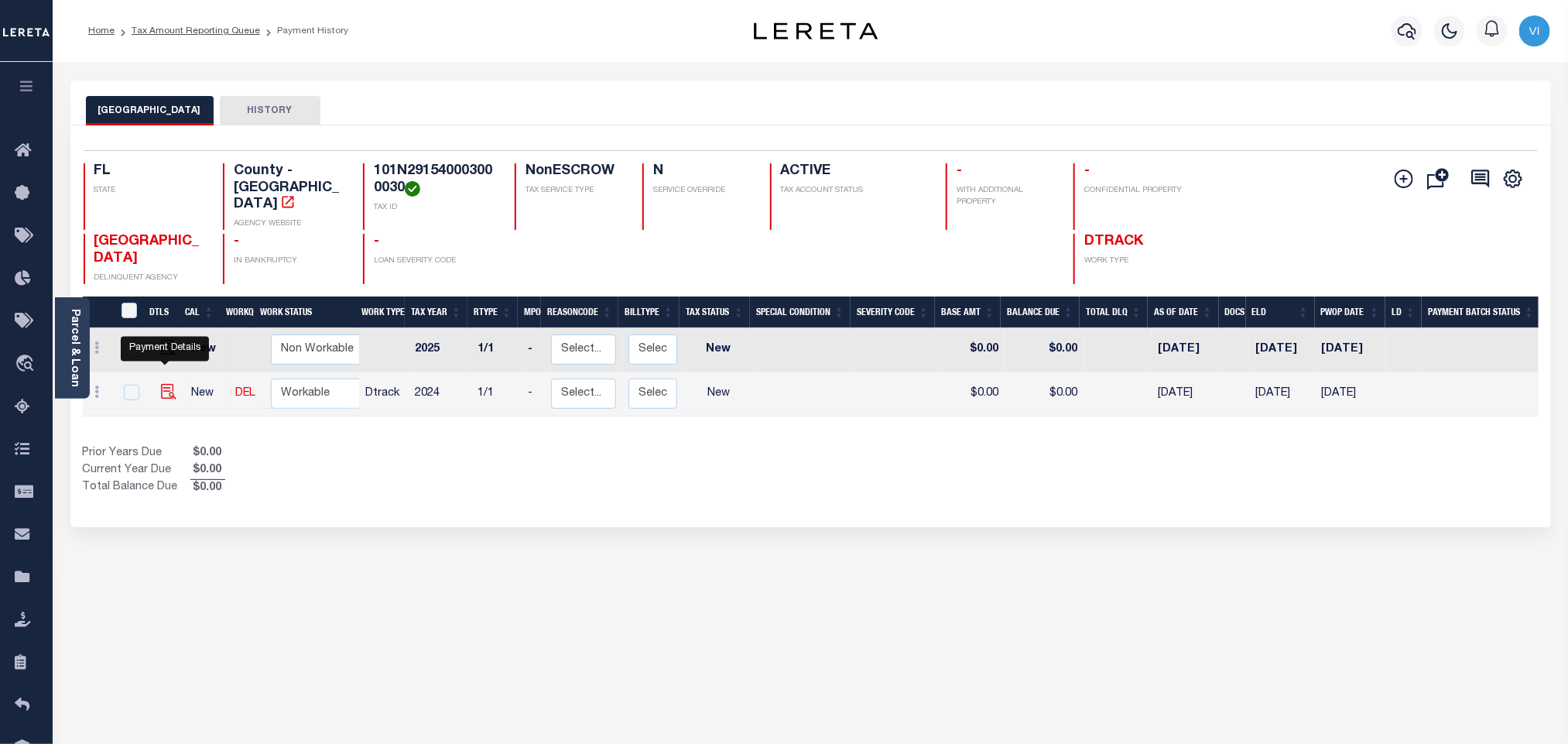
click at [165, 384] on img "" at bounding box center [169, 392] width 16 height 16
checkbox input "true"
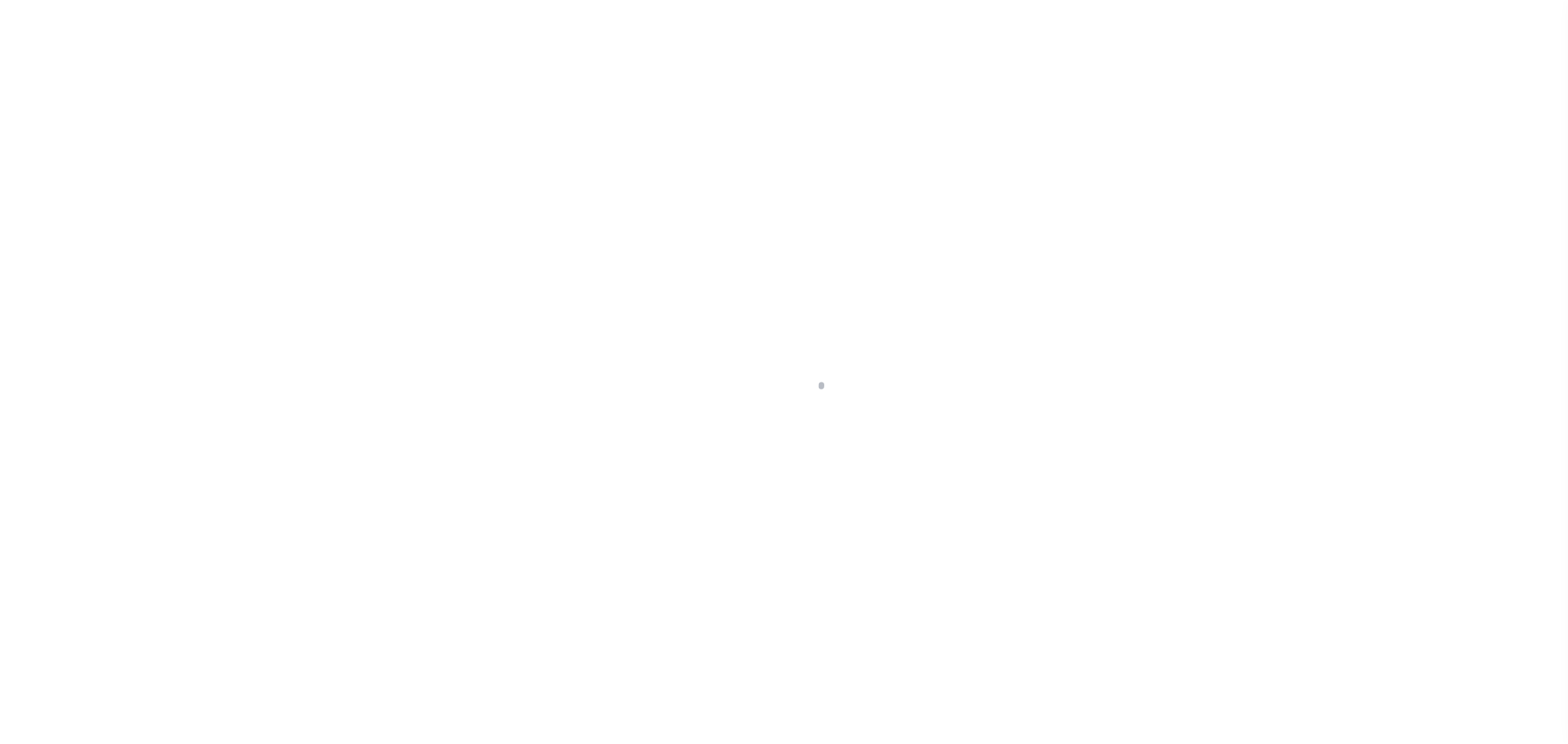
checkbox input "false"
type input "[DATE]"
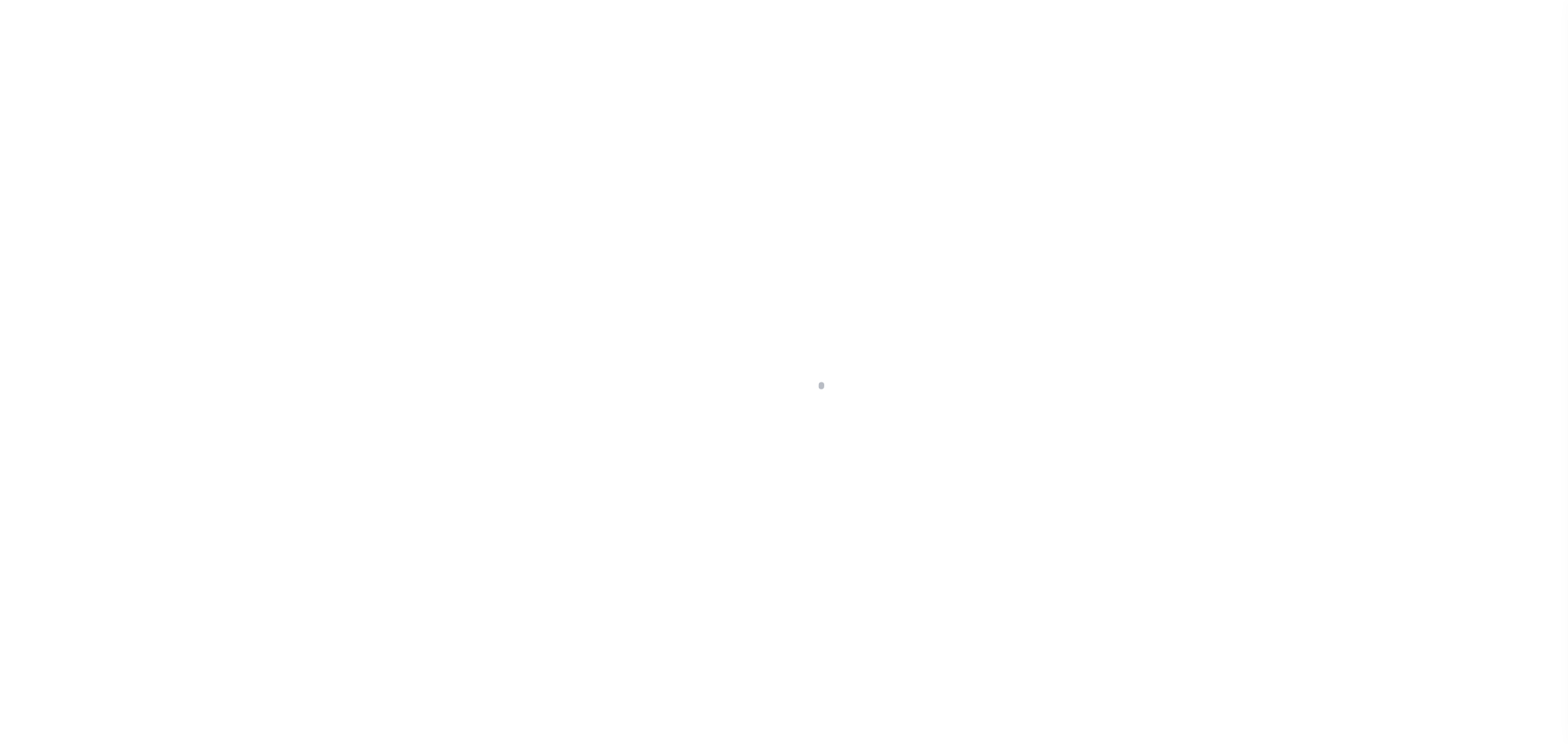
select select "NW2"
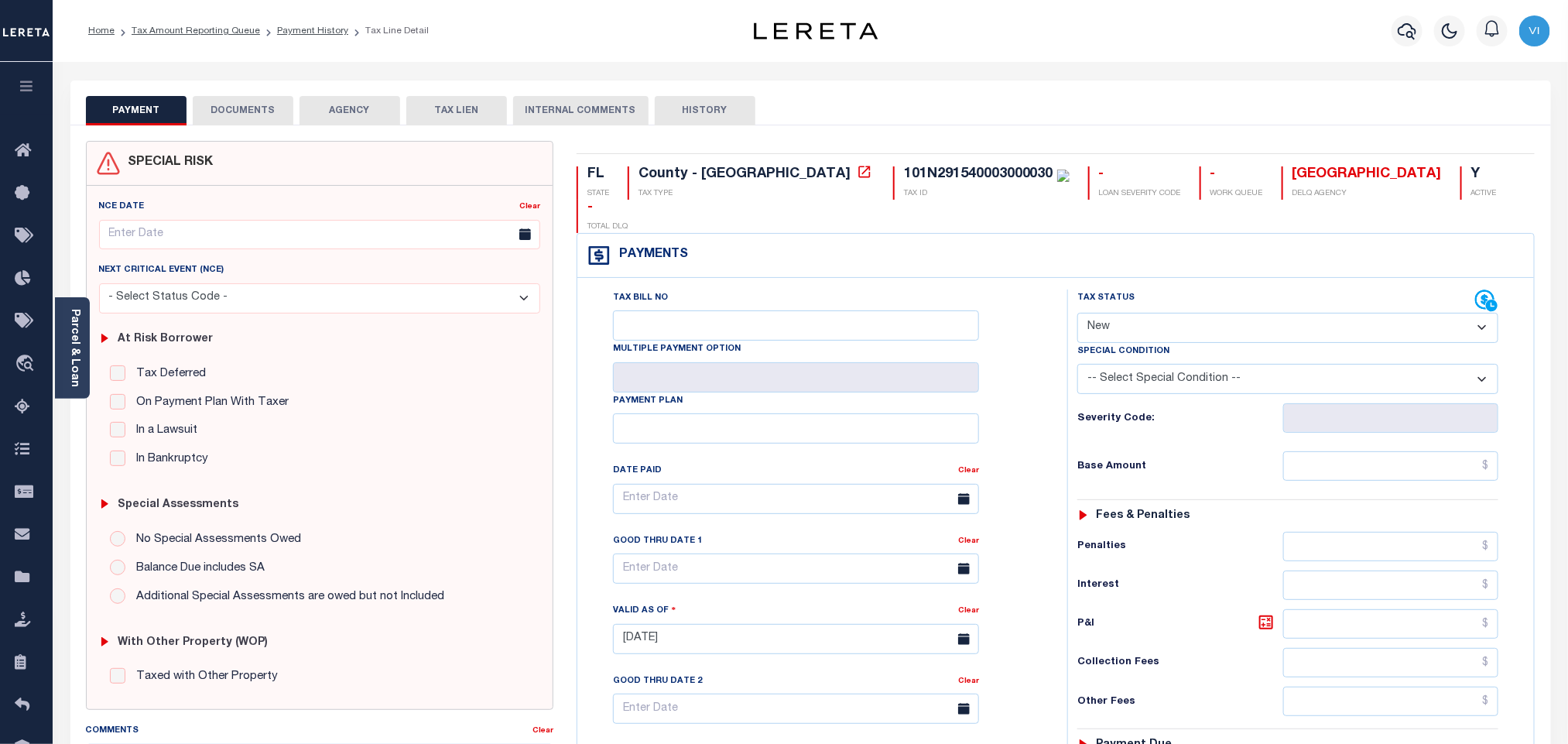
click at [258, 98] on button "DOCUMENTS" at bounding box center [243, 110] width 101 height 29
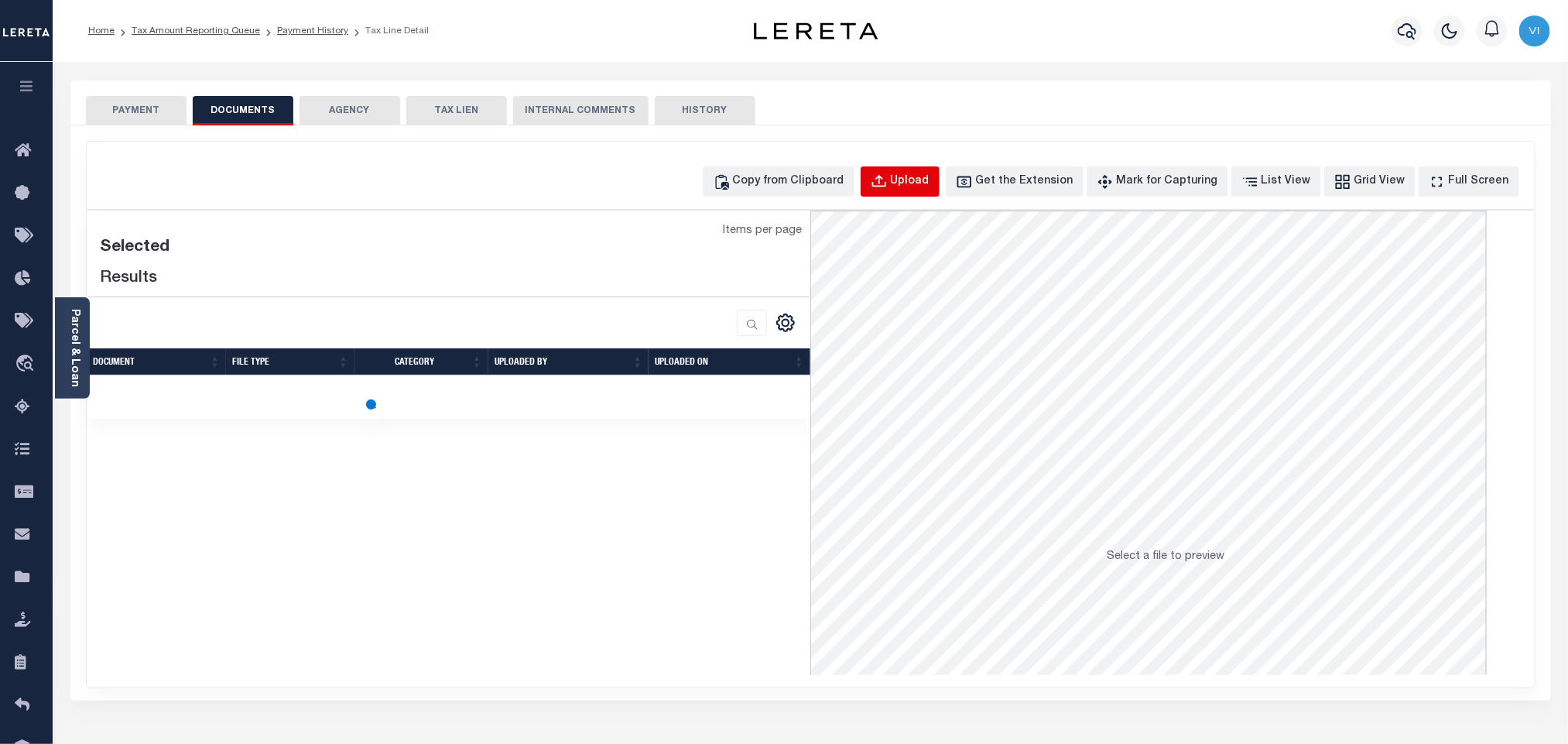
click at [894, 188] on button "Upload" at bounding box center [900, 181] width 79 height 30
select select "POP"
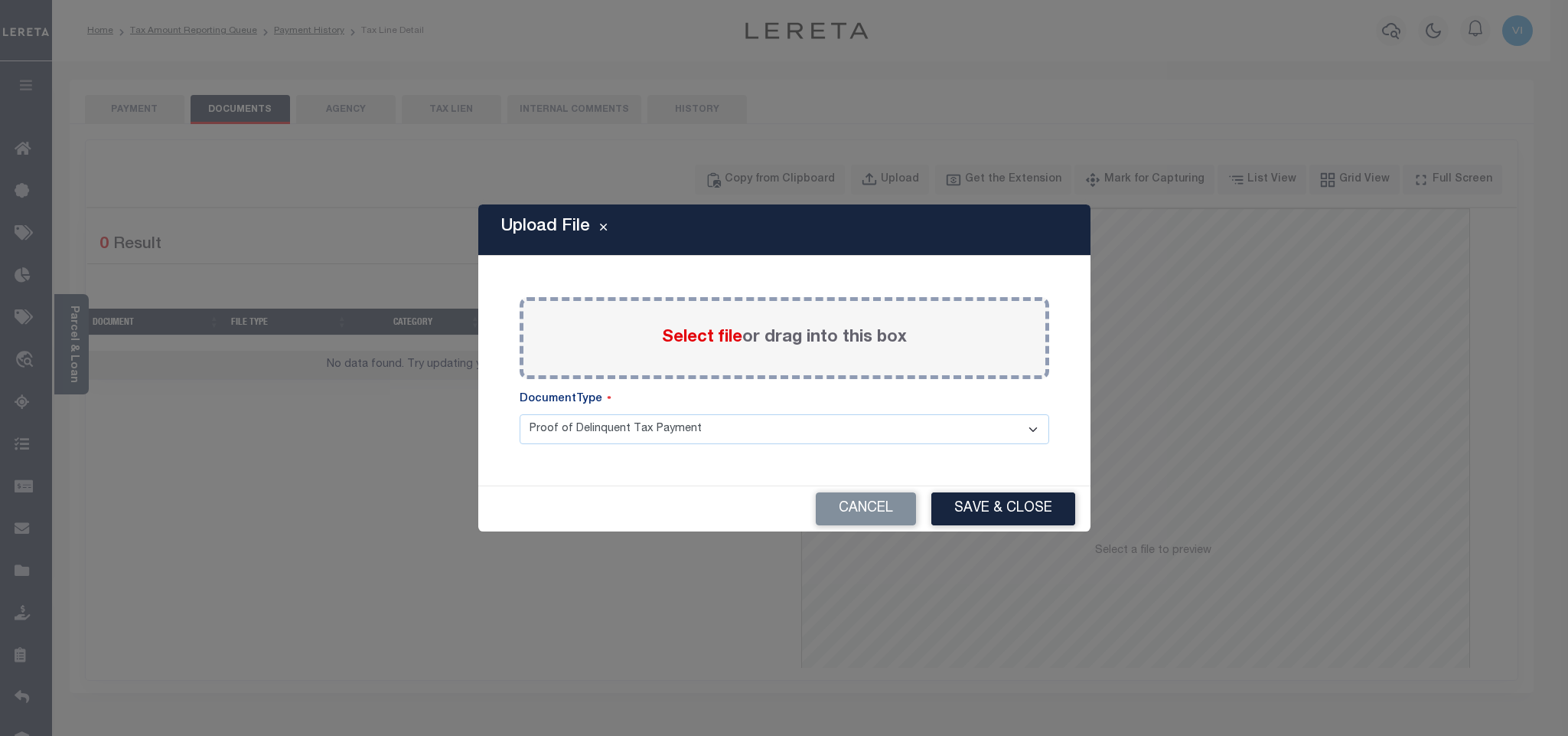
click at [657, 328] on div "Select file or drag into this box" at bounding box center [785, 338] width 530 height 82
click at [666, 331] on span "Select file" at bounding box center [701, 338] width 80 height 17
click at [0, 0] on input "Select file or drag into this box" at bounding box center [0, 0] width 0 height 0
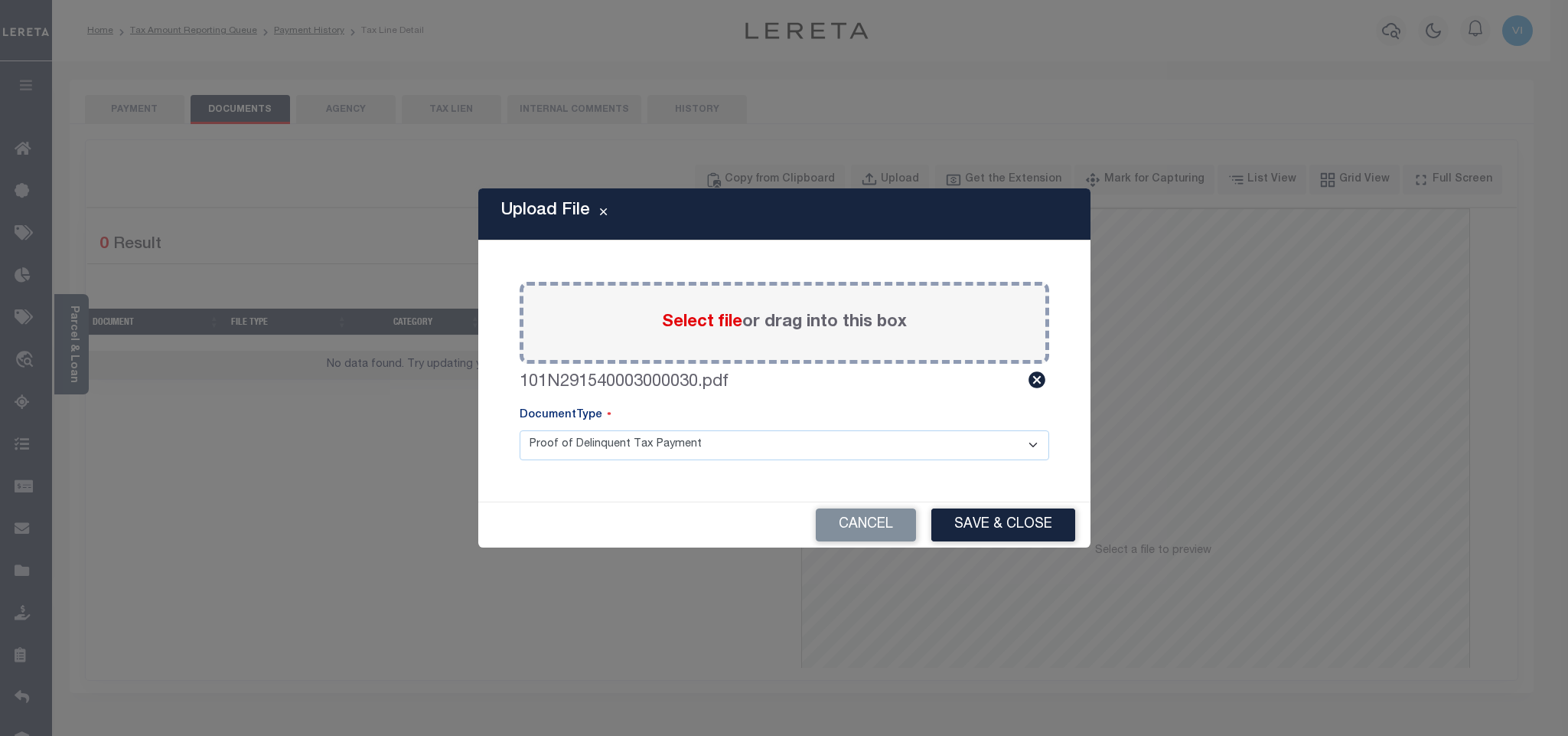
click at [559, 448] on select "Proof of Delinquent Tax Payment" at bounding box center [785, 445] width 530 height 30
click at [520, 430] on select "Proof of Delinquent Tax Payment" at bounding box center [785, 445] width 530 height 30
click at [1008, 518] on button "Save & Close" at bounding box center [1003, 525] width 144 height 33
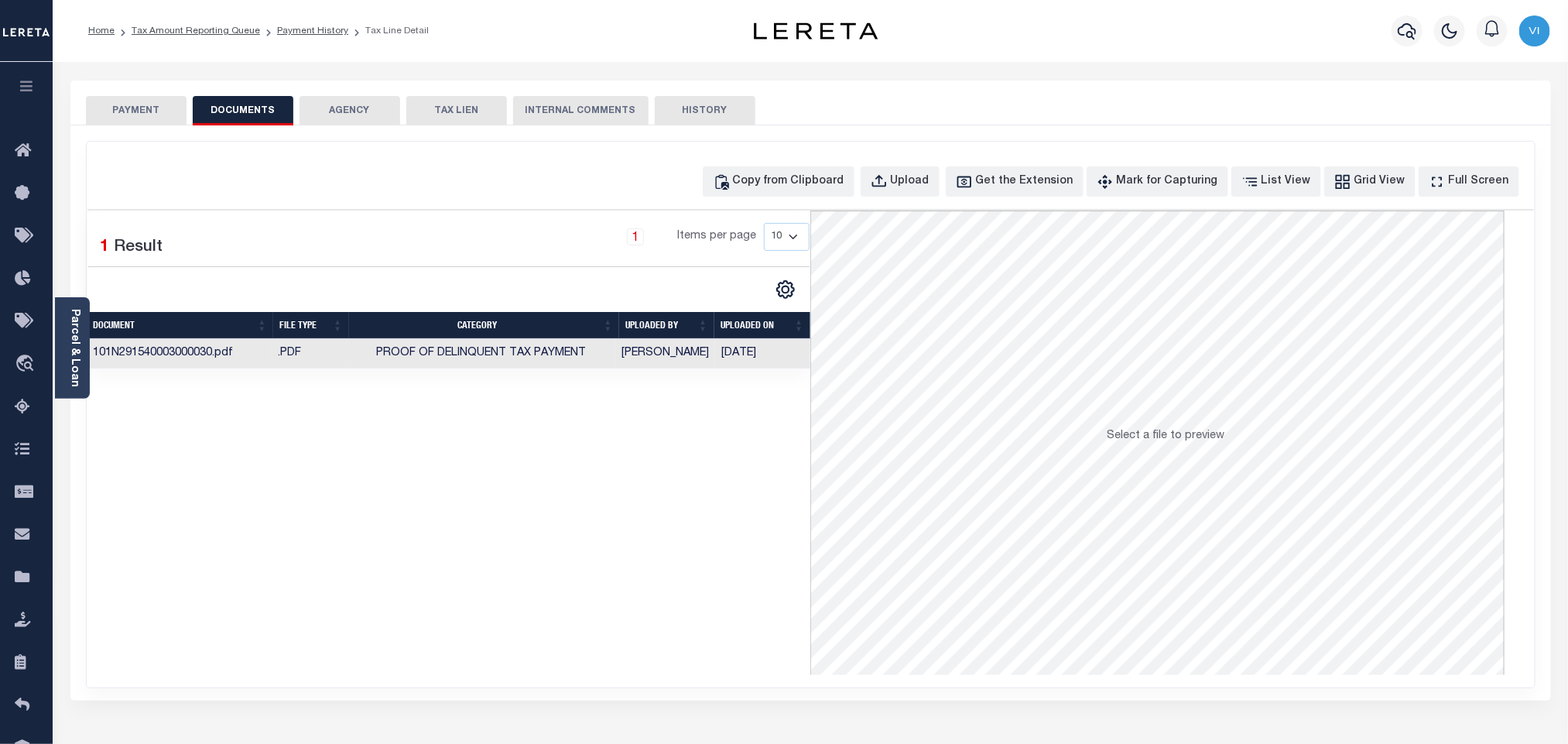
click at [132, 106] on button "PAYMENT" at bounding box center [136, 110] width 101 height 29
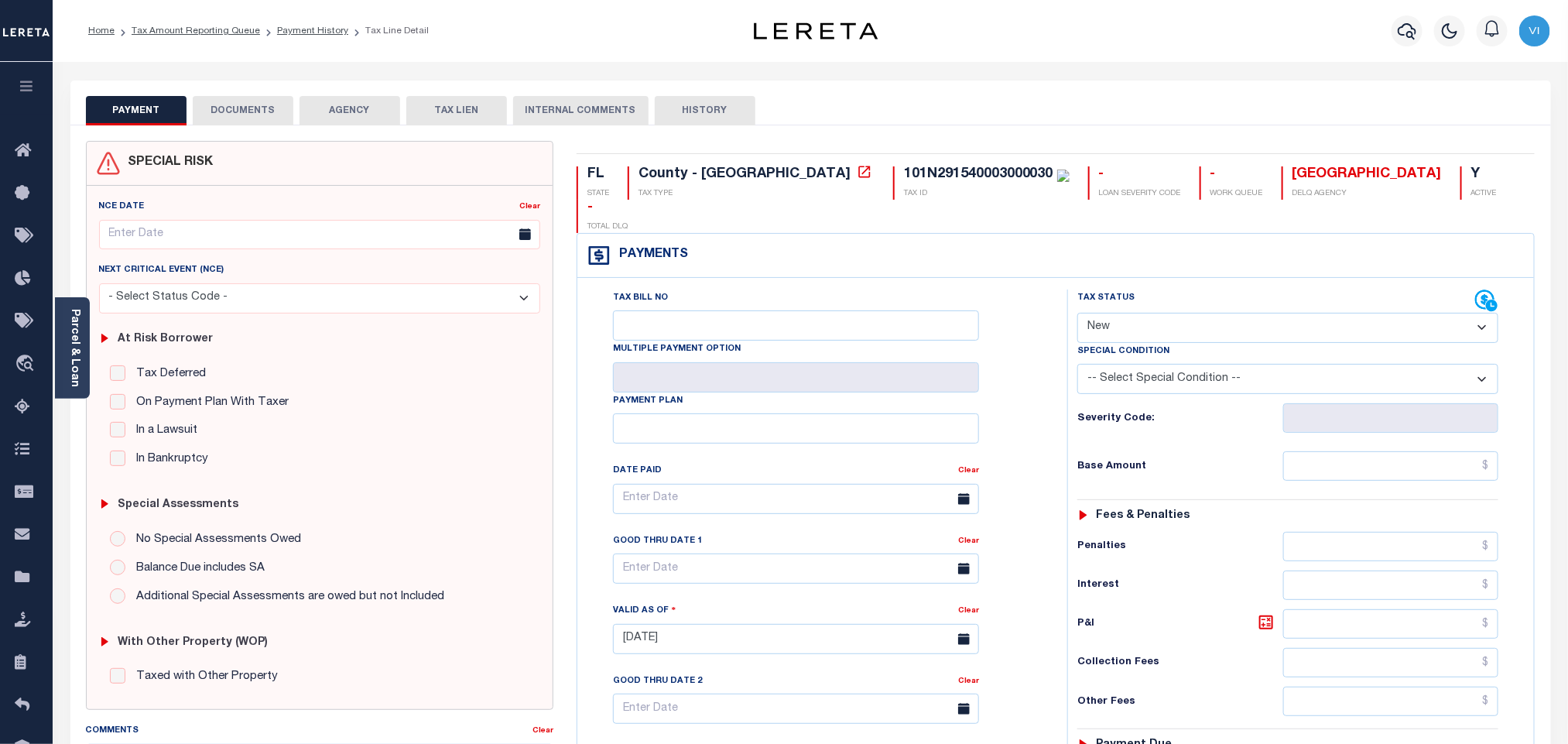
drag, startPoint x: 1152, startPoint y: 291, endPoint x: 1149, endPoint y: 310, distance: 19.2
click at [1151, 313] on select "- Select Status Code - Open Due/Unpaid Paid Incomplete No Tax Due Internal Refu…" at bounding box center [1287, 328] width 421 height 30
select select "PYD"
click at [1077, 313] on select "- Select Status Code - Open Due/Unpaid Paid Incomplete No Tax Due Internal Refu…" at bounding box center [1287, 328] width 421 height 30
type input "[DATE]"
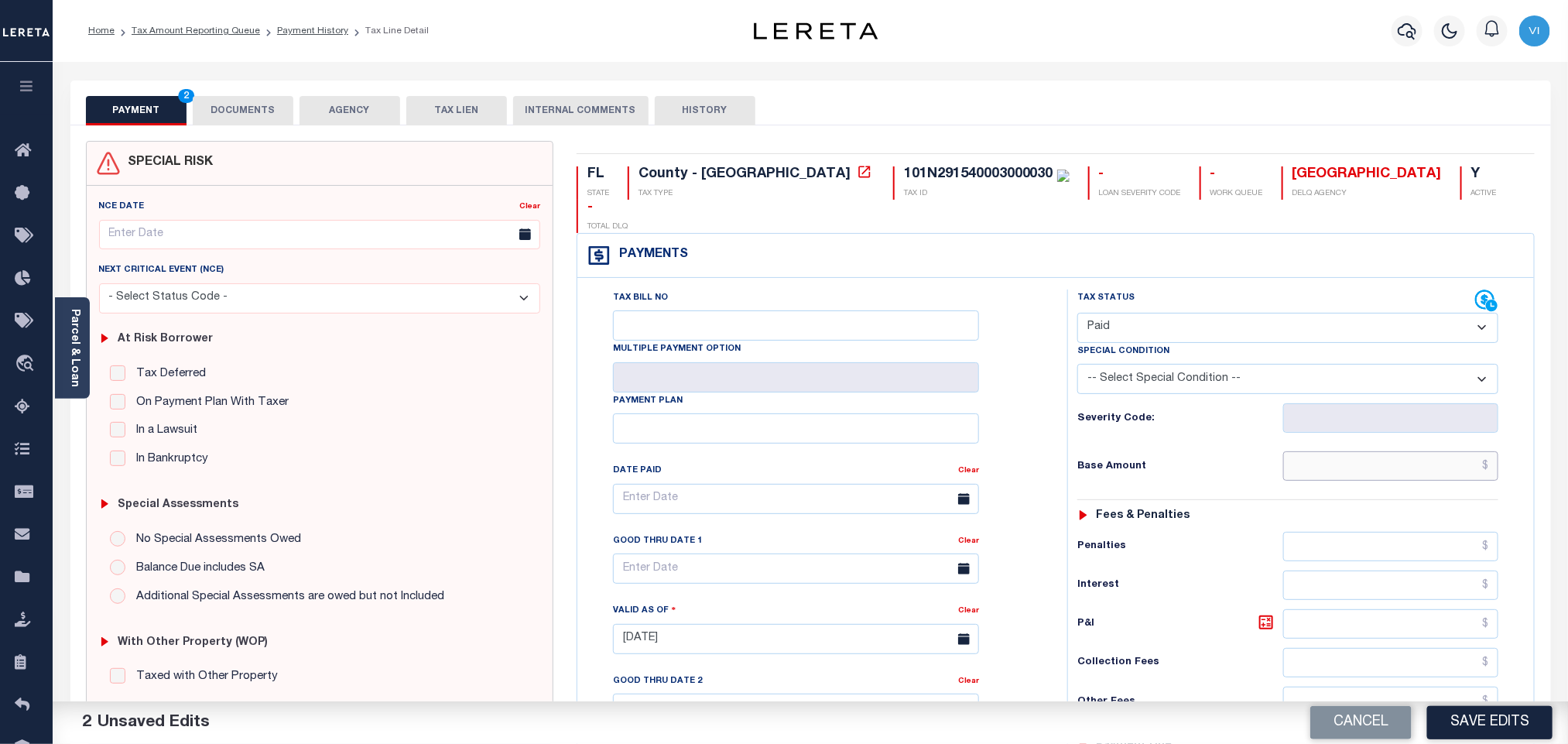
click at [1321, 452] on input "text" at bounding box center [1391, 466] width 216 height 29
paste input "1,226.90"
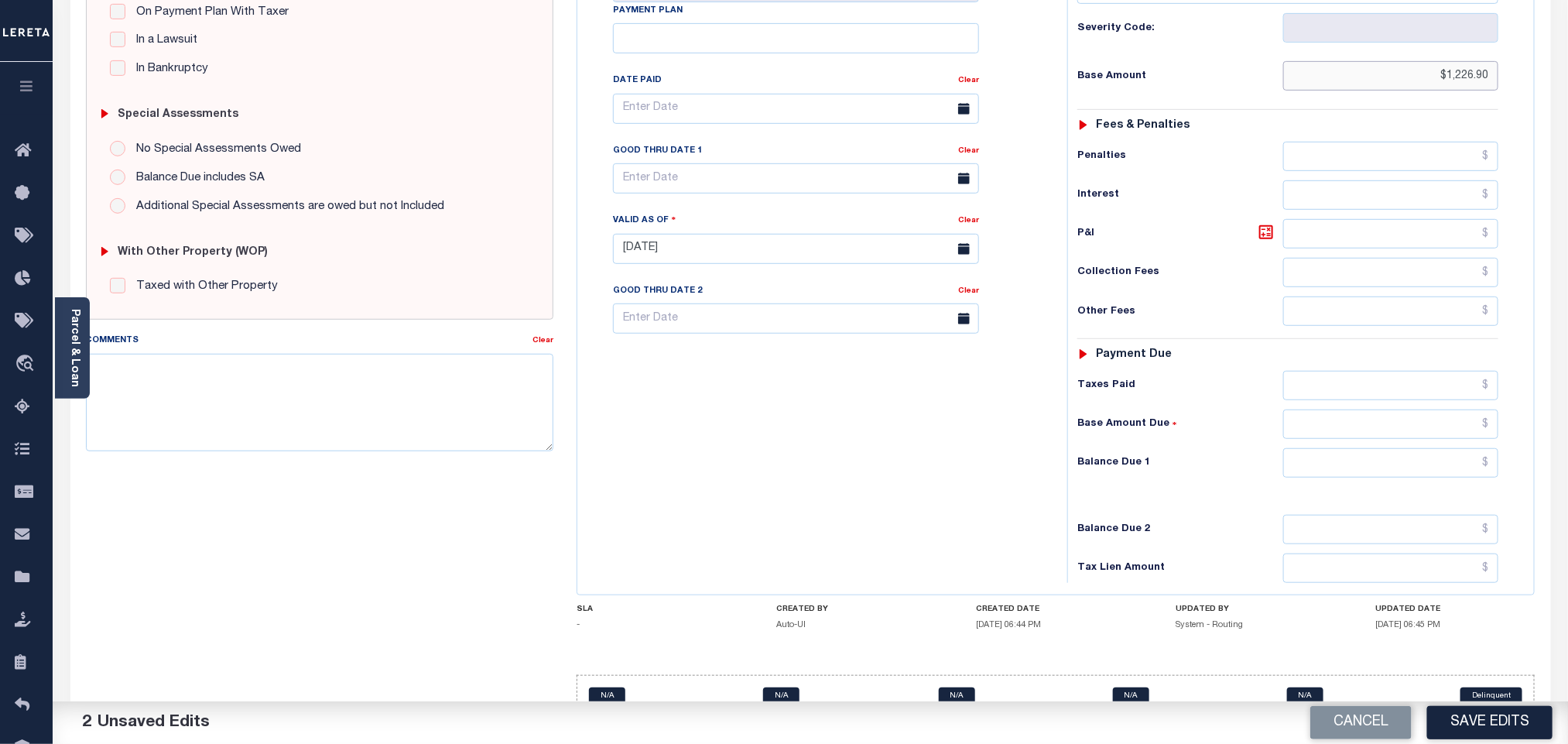
scroll to position [403, 0]
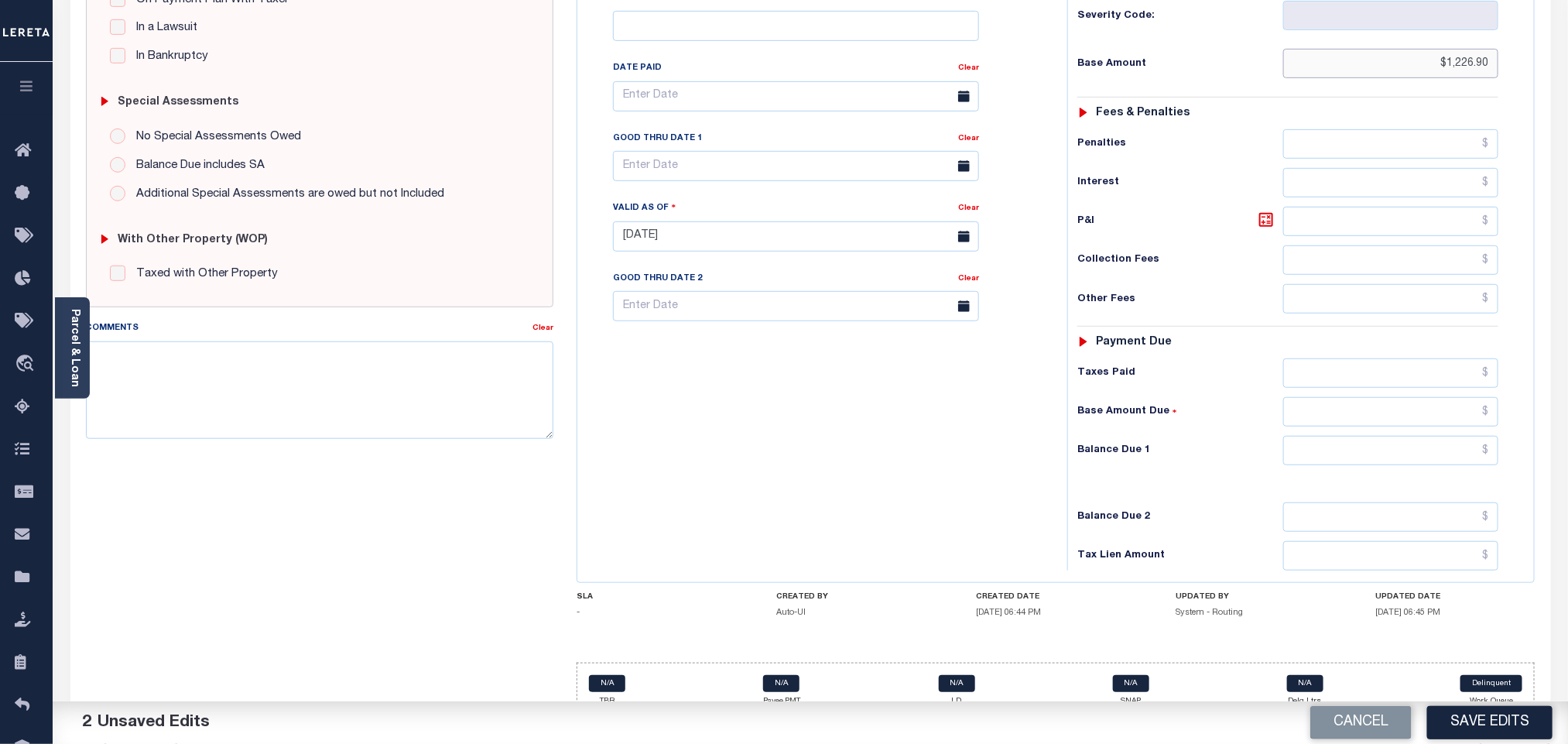
type input "$1,226.90"
click at [1347, 437] on input "text" at bounding box center [1391, 450] width 216 height 29
type input "$0.00"
click at [1484, 731] on button "Save Edits" at bounding box center [1489, 723] width 125 height 33
checkbox input "false"
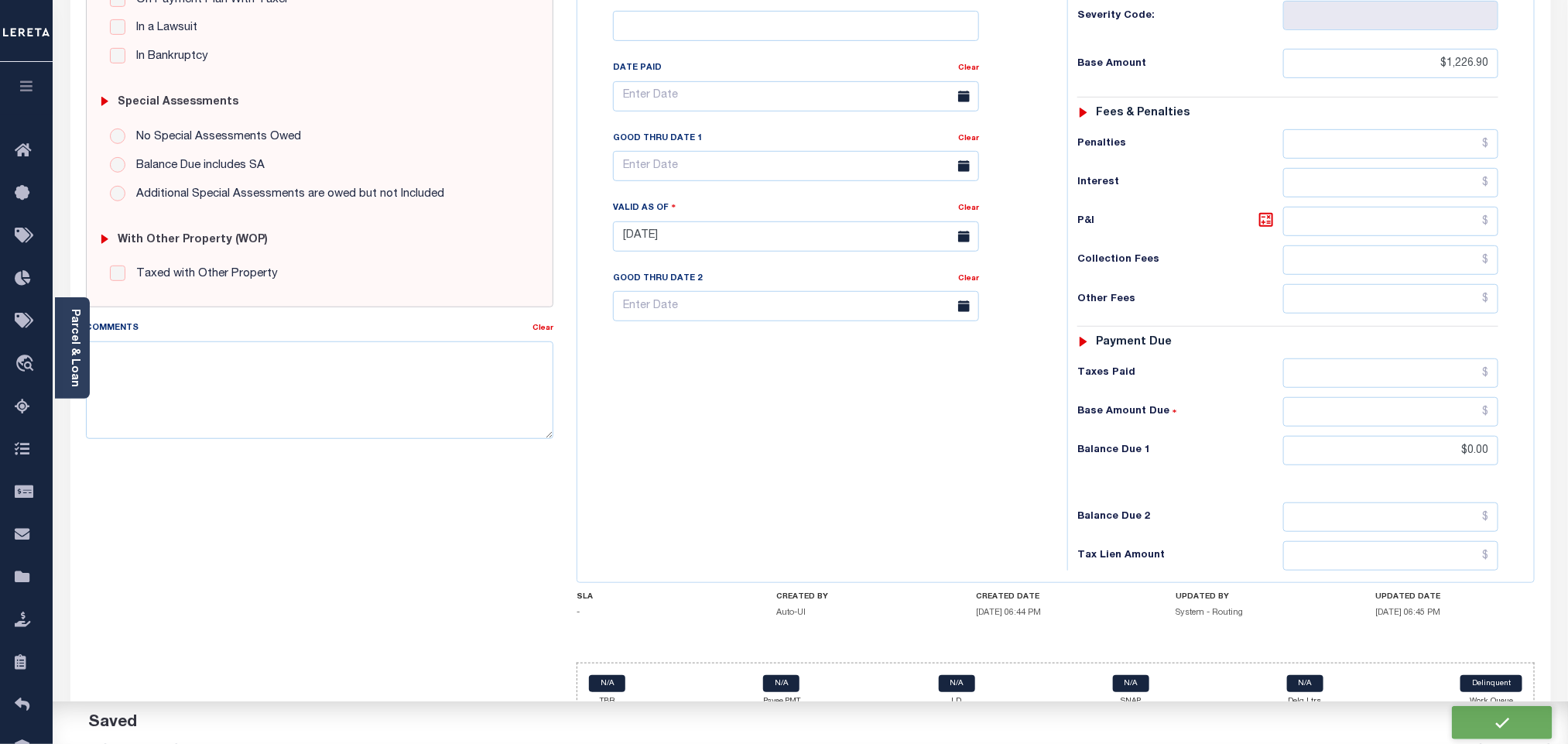
checkbox input "false"
type input "$1,226.9"
type input "$0"
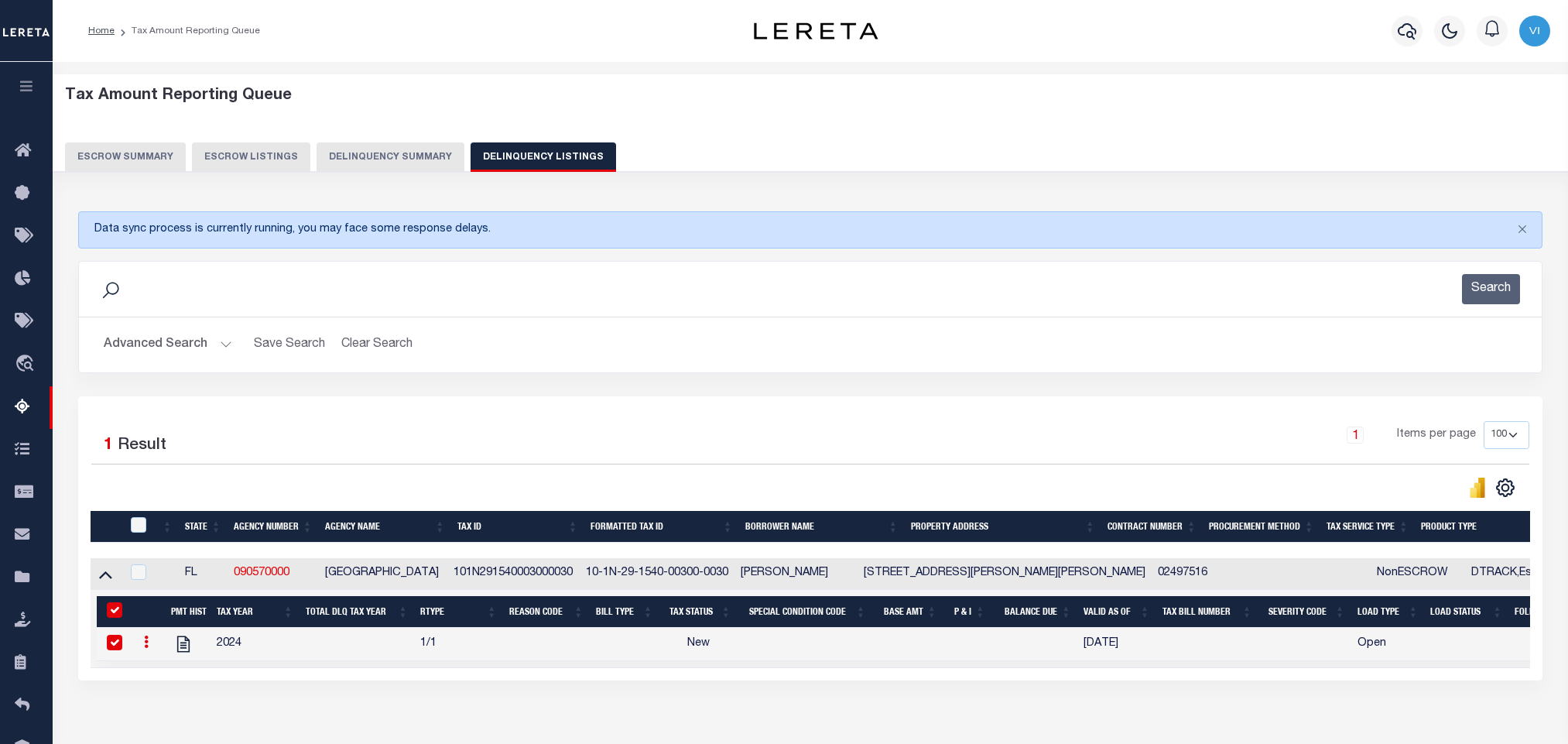
select select "100"
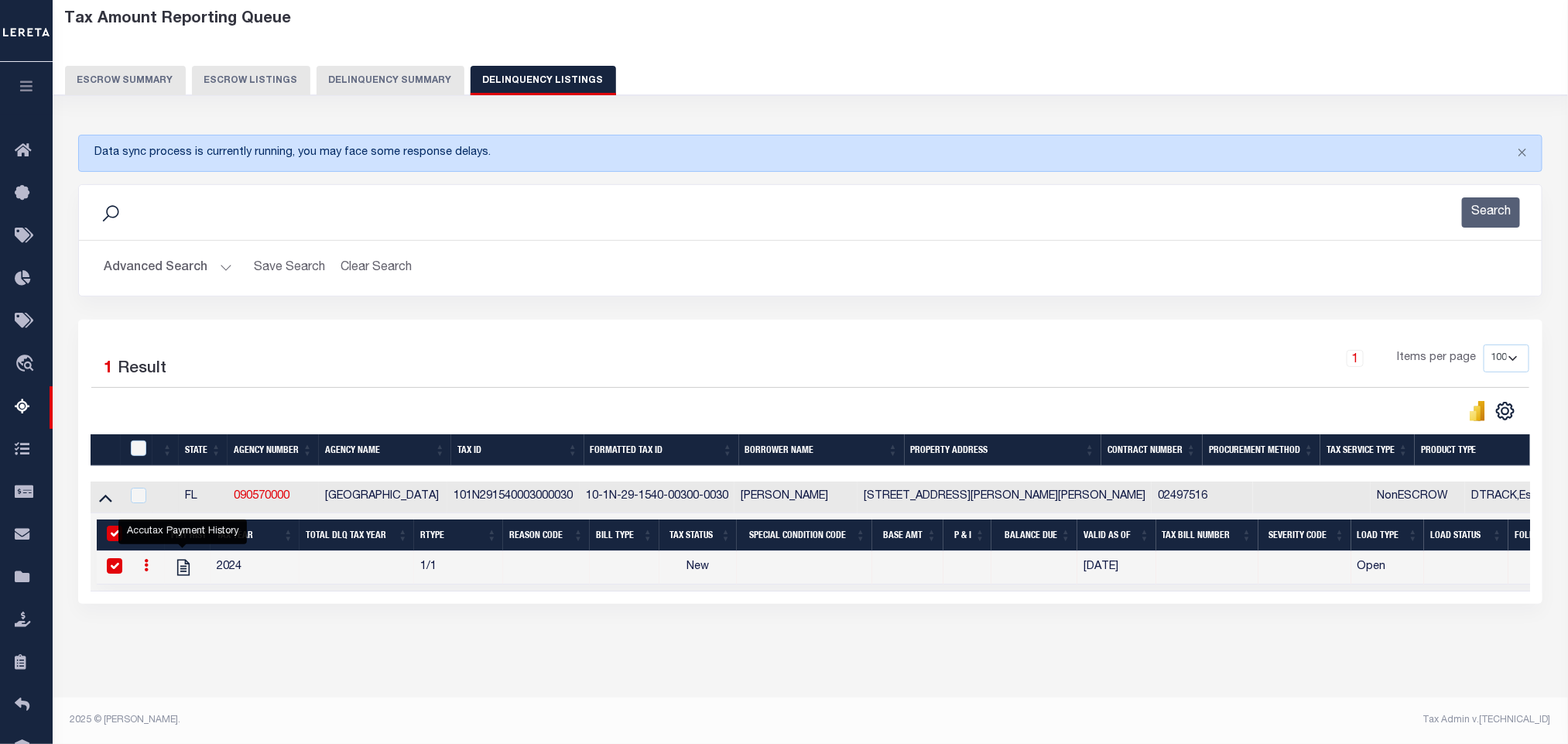
scroll to position [94, 0]
click at [163, 253] on button "Advanced Search" at bounding box center [168, 268] width 128 height 30
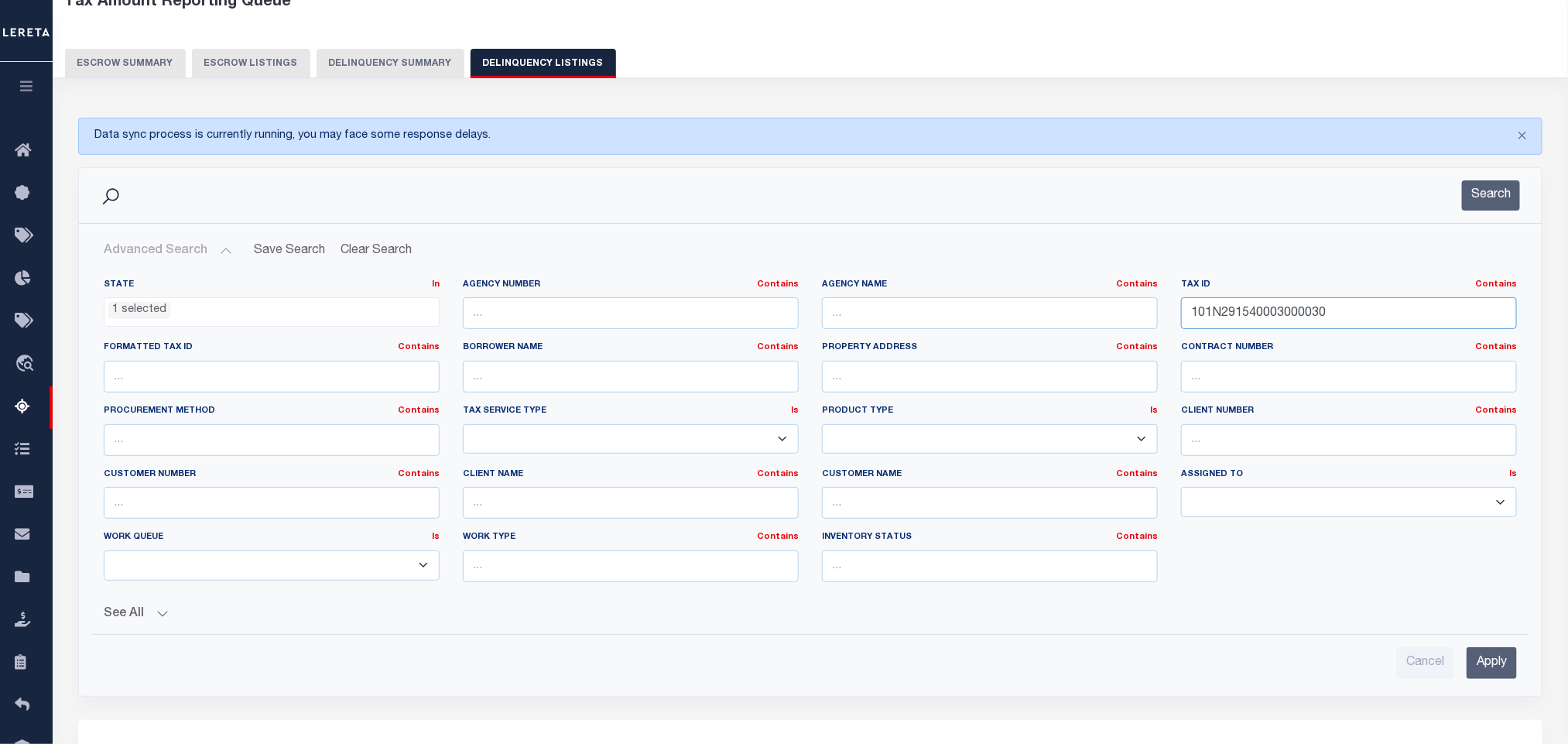
click at [1412, 307] on input "101N291540003000030" at bounding box center [1349, 313] width 336 height 32
paste input "3S29151200A00004"
type input "103S29151200A000040"
click at [1482, 662] on input "Apply" at bounding box center [1492, 663] width 50 height 32
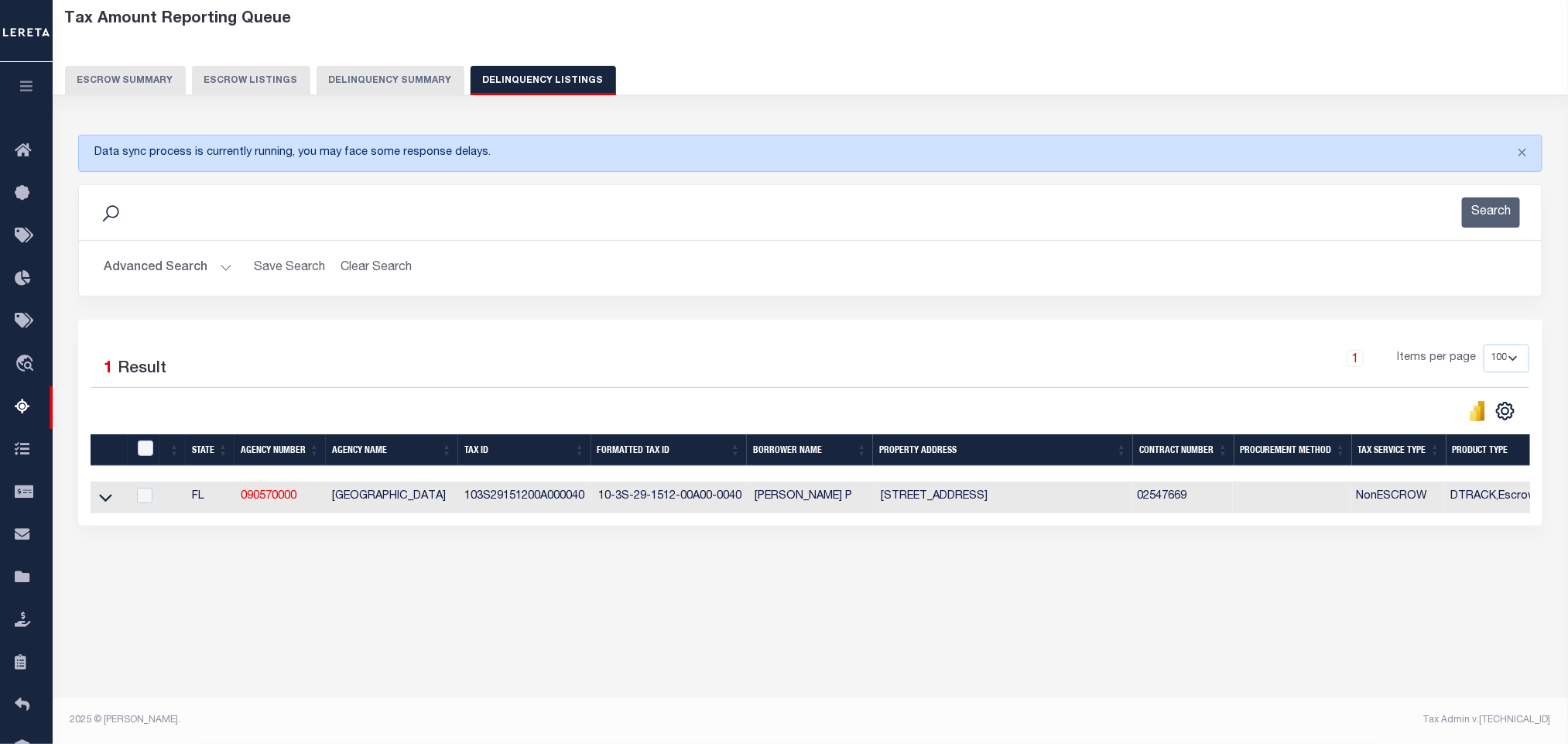
scroll to position [76, 0]
click at [105, 505] on icon at bounding box center [106, 497] width 13 height 17
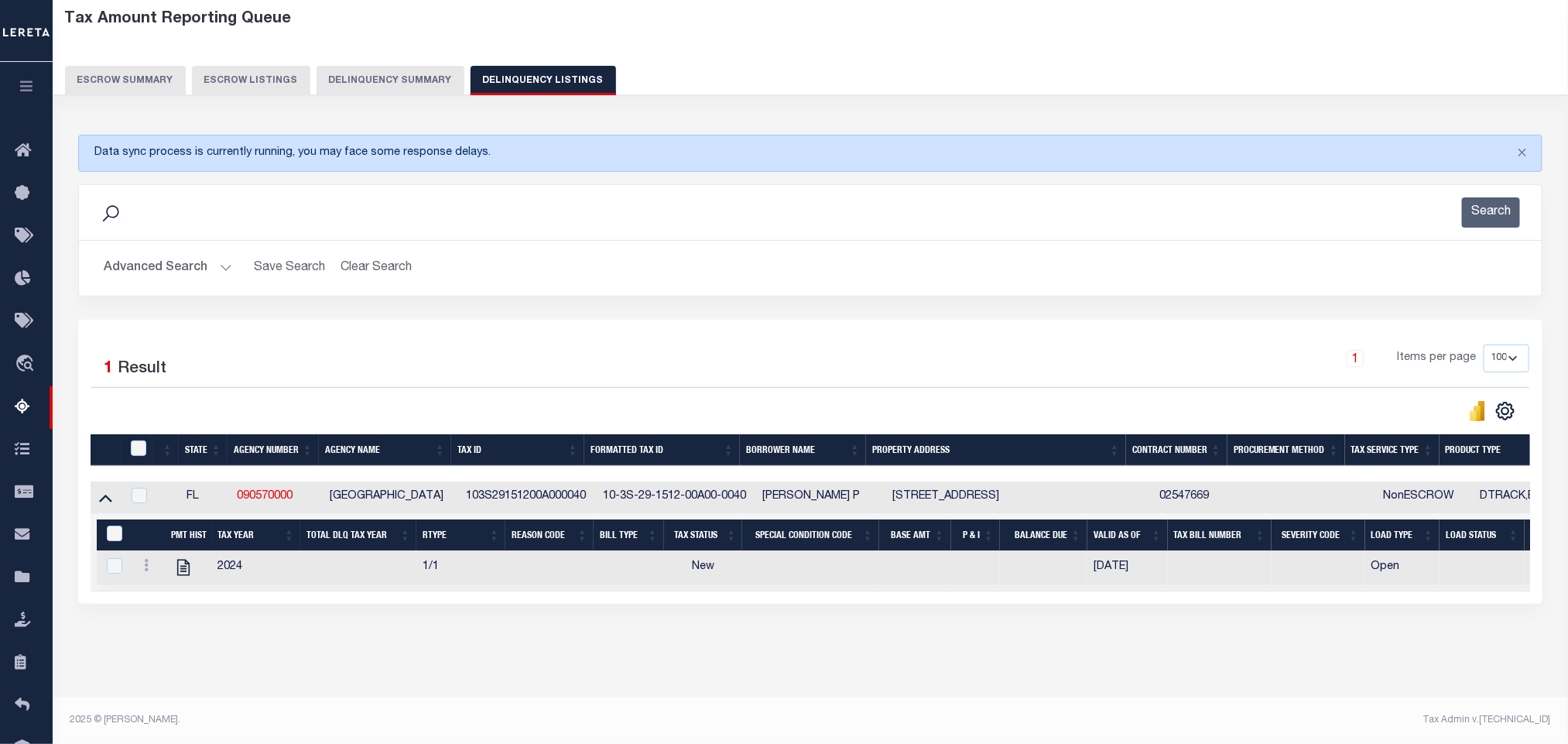
scroll to position [94, 0]
click at [325, 648] on div "Data sync process is currently running, you may face some response delays. Sear…" at bounding box center [810, 385] width 1485 height 531
click at [184, 560] on icon "" at bounding box center [184, 567] width 20 height 20
checkbox input "true"
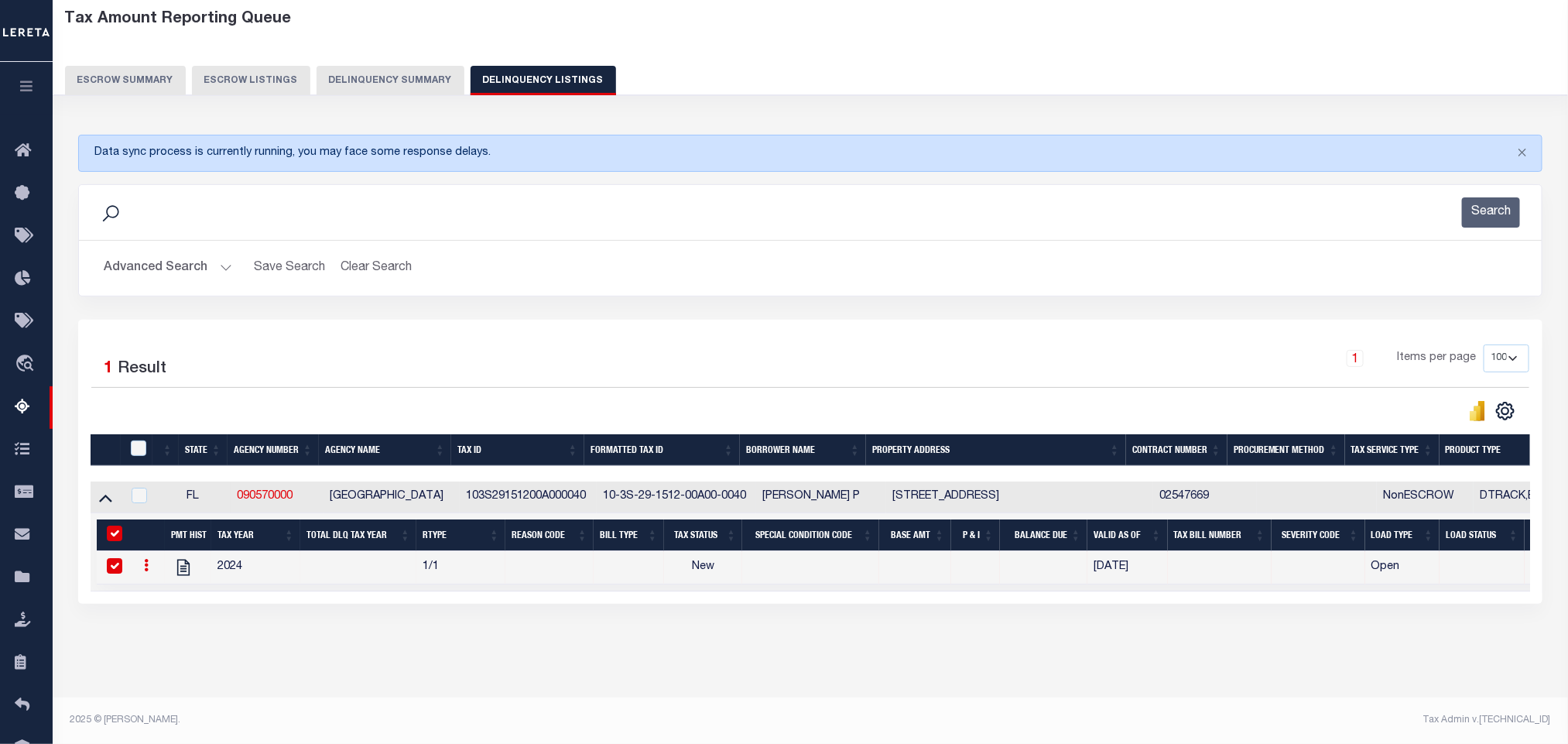
click at [128, 253] on button "Advanced Search" at bounding box center [168, 268] width 128 height 30
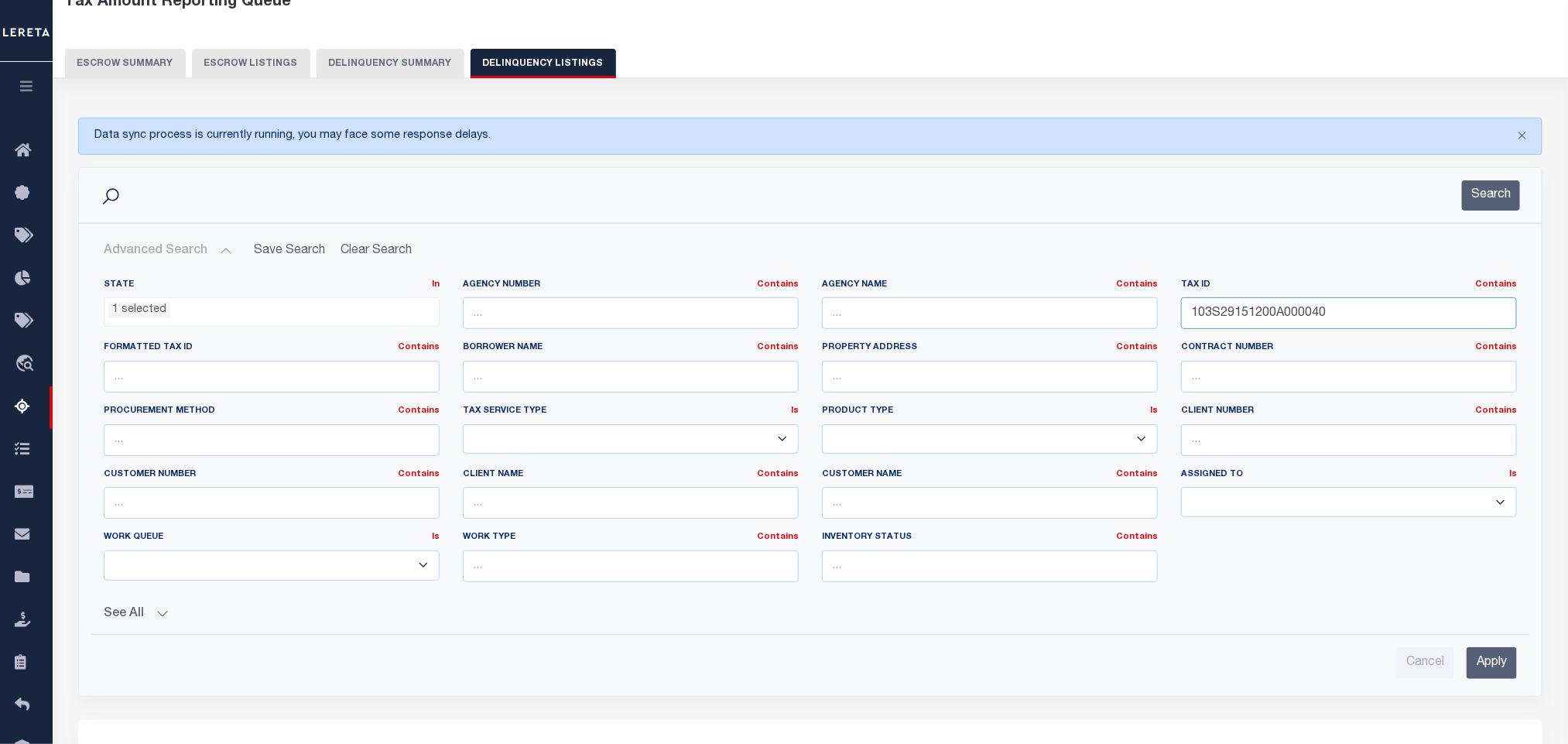
click at [1352, 318] on input "103S29151200A000040" at bounding box center [1349, 313] width 336 height 32
paste input "B00010"
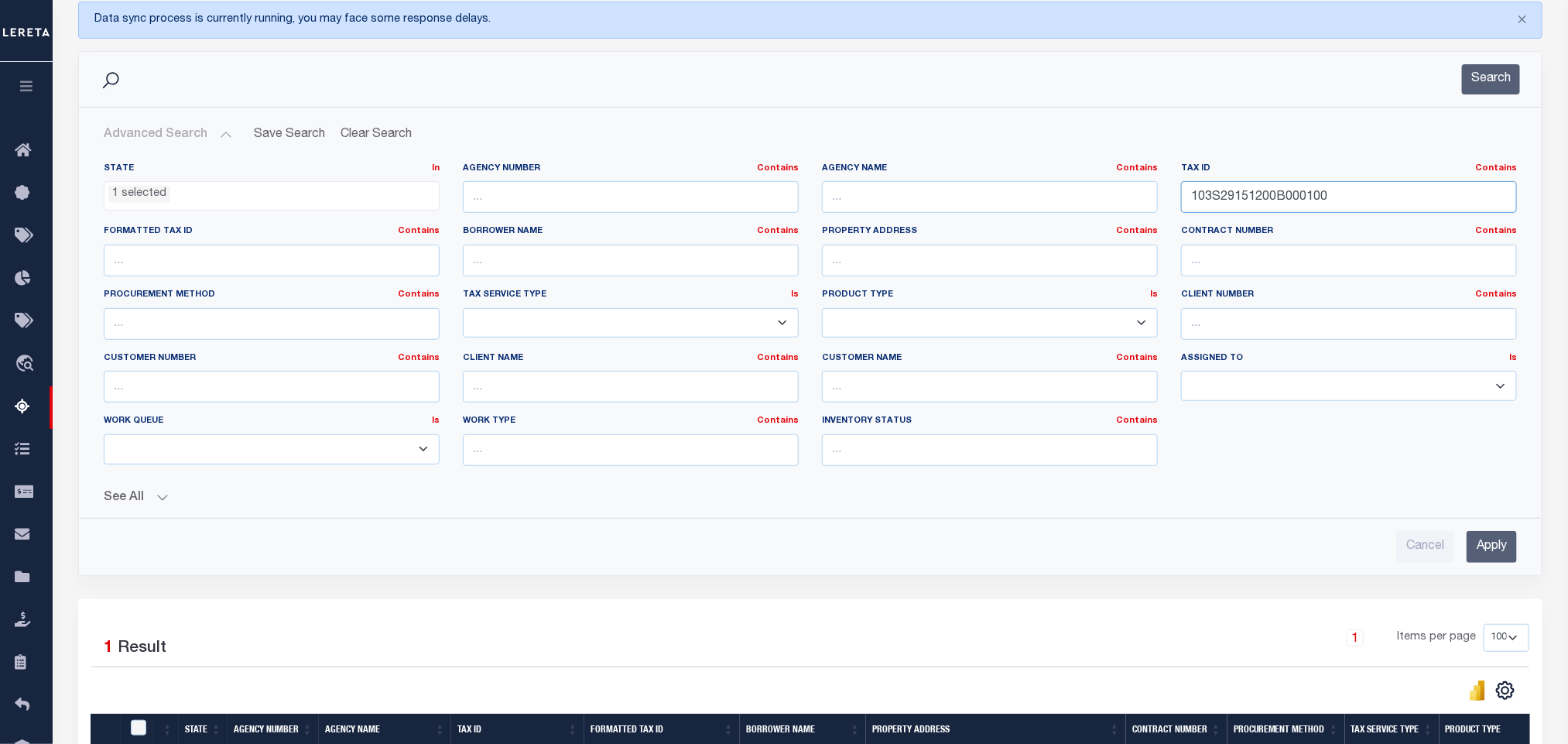
type input "103S29151200B000100"
click at [1477, 551] on input "Apply" at bounding box center [1492, 547] width 50 height 32
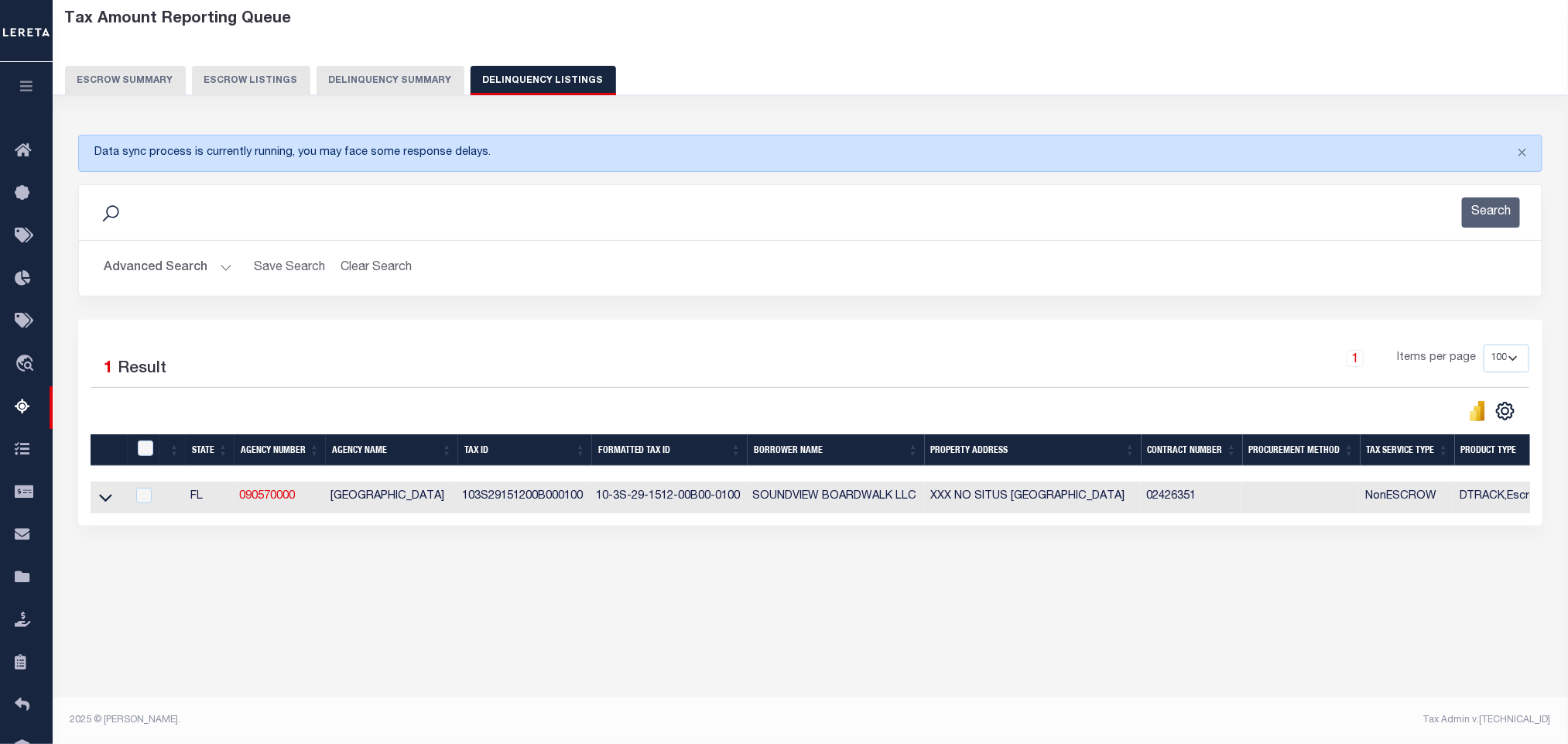
scroll to position [76, 0]
click at [109, 501] on icon at bounding box center [106, 498] width 13 height 8
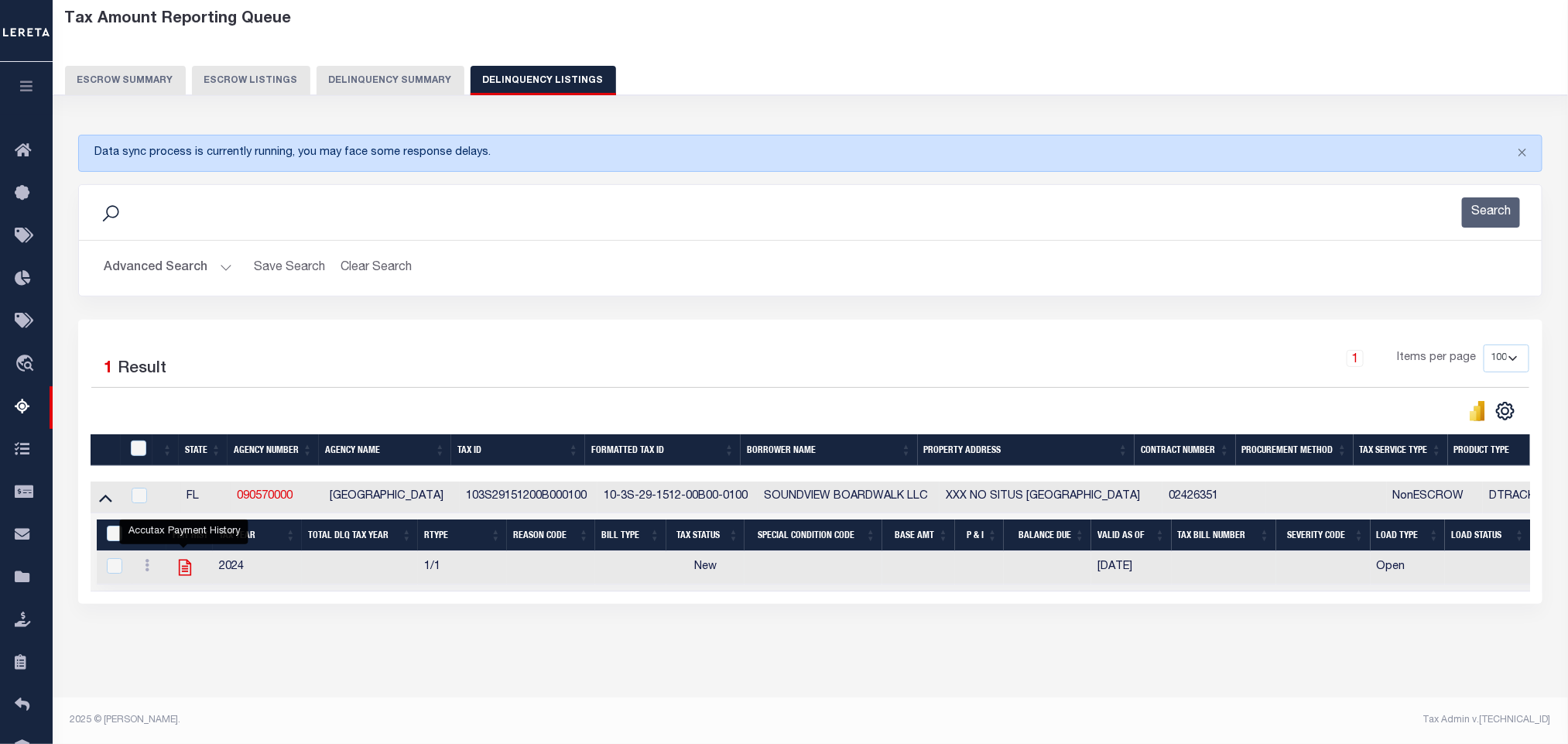
click at [188, 578] on icon "" at bounding box center [185, 567] width 20 height 20
checkbox input "true"
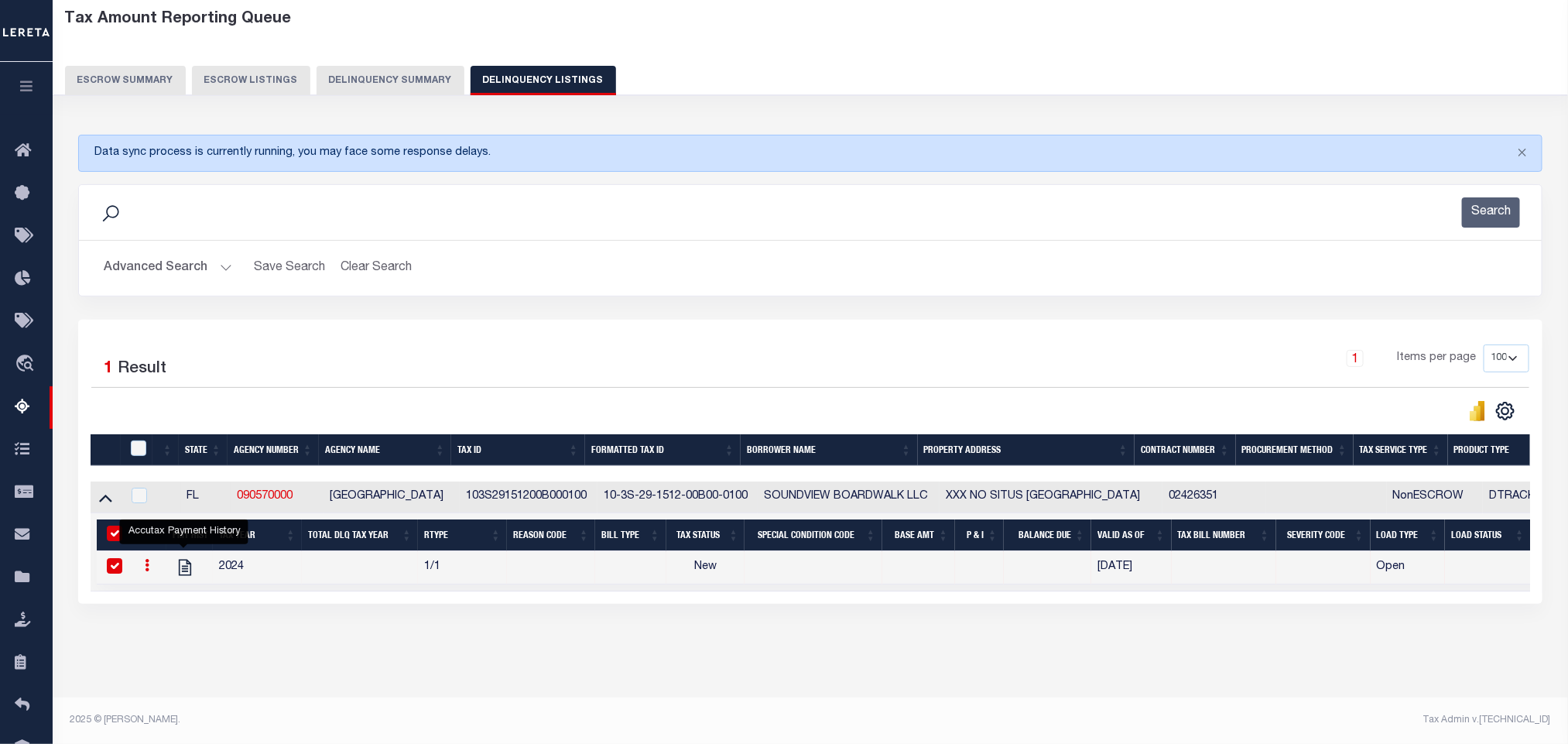
click at [165, 265] on button "Advanced Search" at bounding box center [168, 268] width 128 height 30
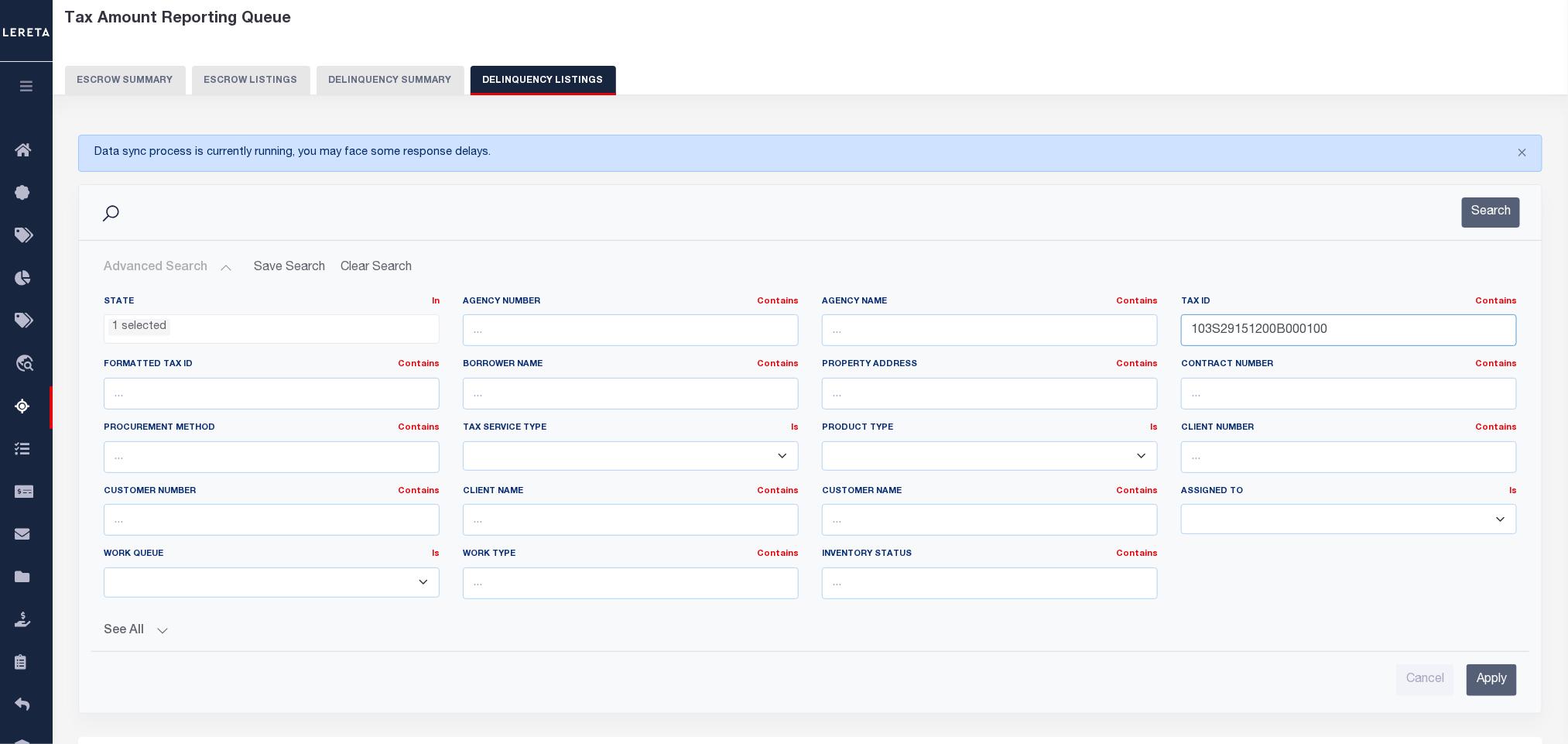
click at [1347, 341] on input "103S29151200B000100" at bounding box center [1349, 330] width 336 height 32
paste input "65800A00002"
type input "103S29165800A000020"
click at [1502, 683] on input "Apply" at bounding box center [1492, 680] width 50 height 32
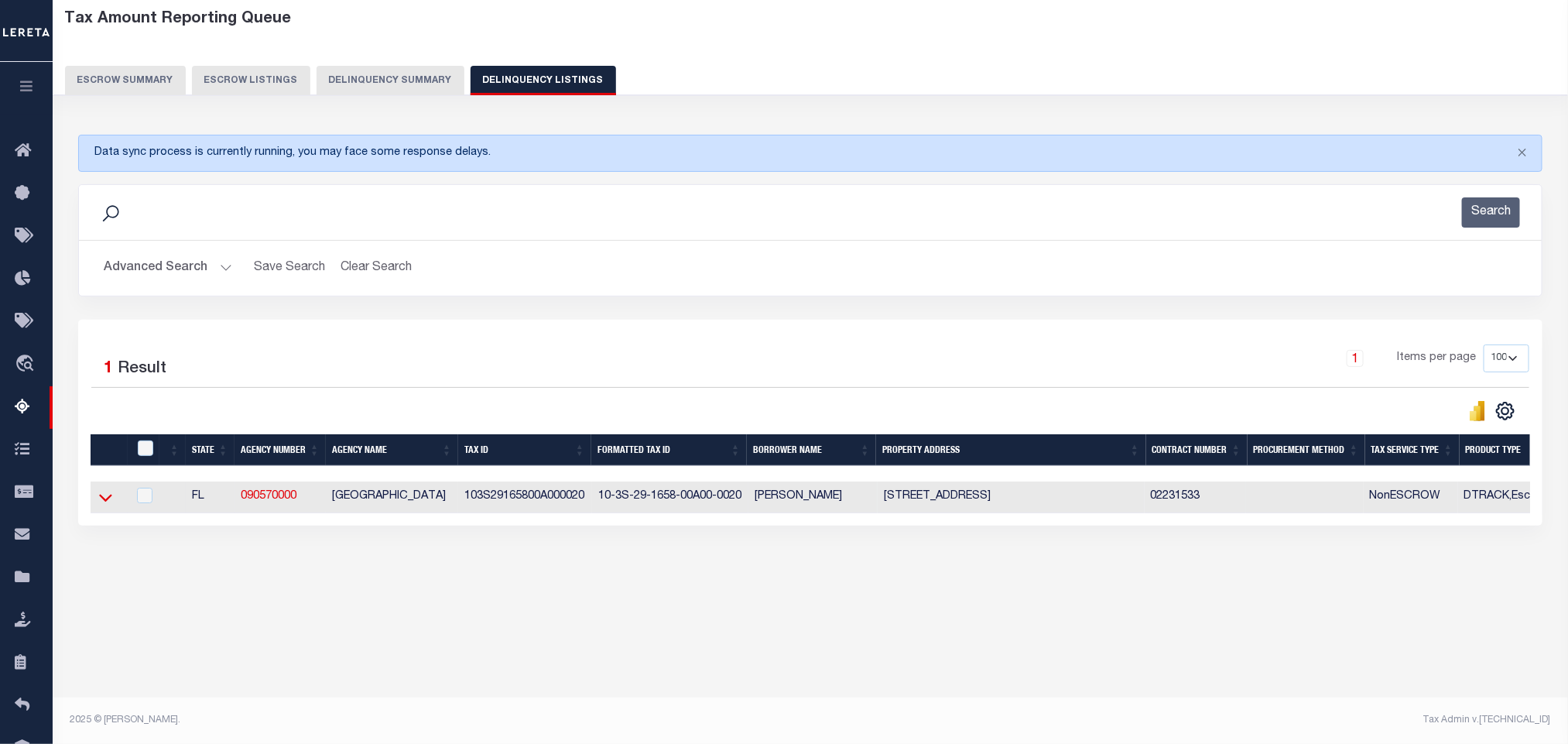
click at [107, 501] on icon at bounding box center [106, 498] width 13 height 8
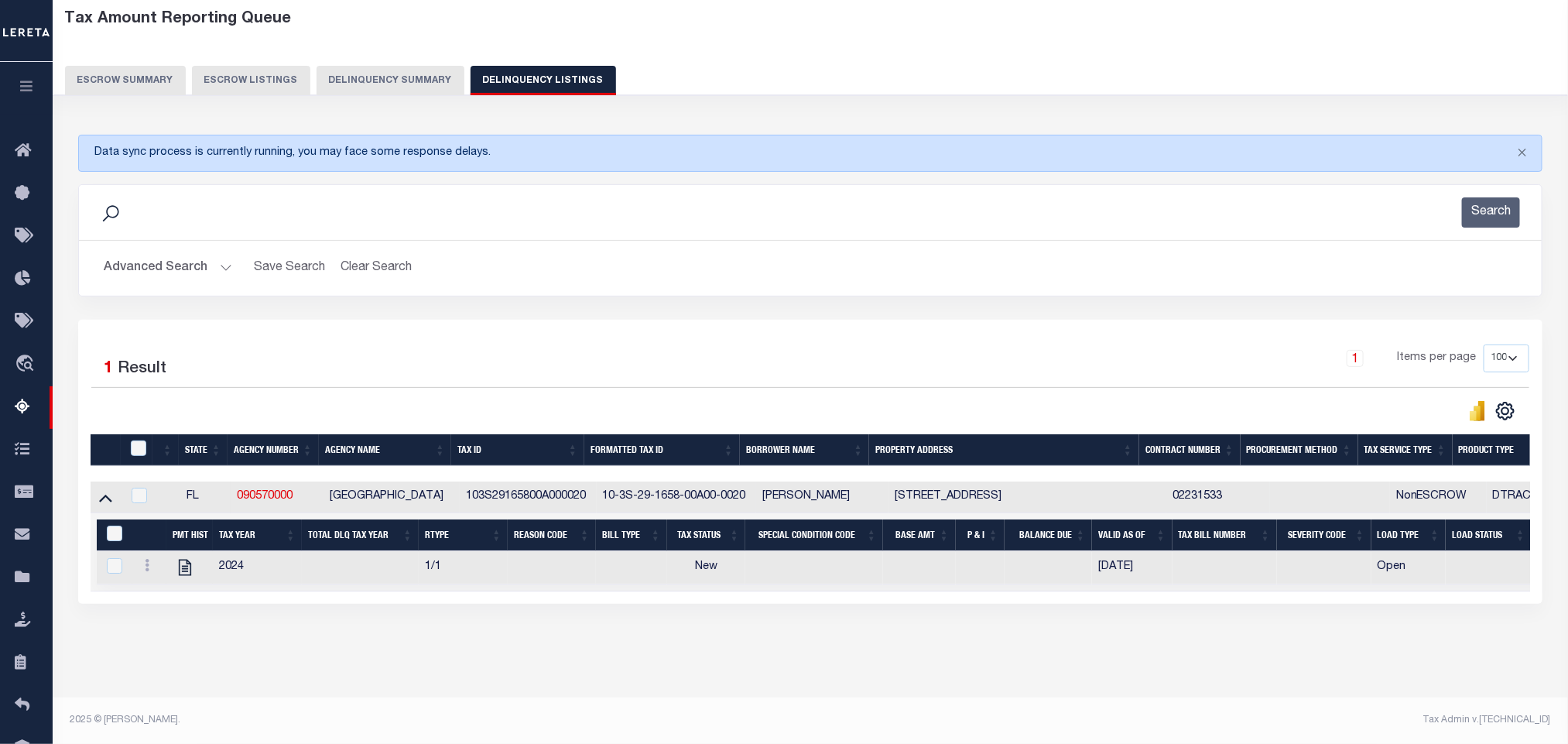
scroll to position [94, 0]
click at [186, 562] on icon "" at bounding box center [185, 567] width 13 height 17
checkbox input "true"
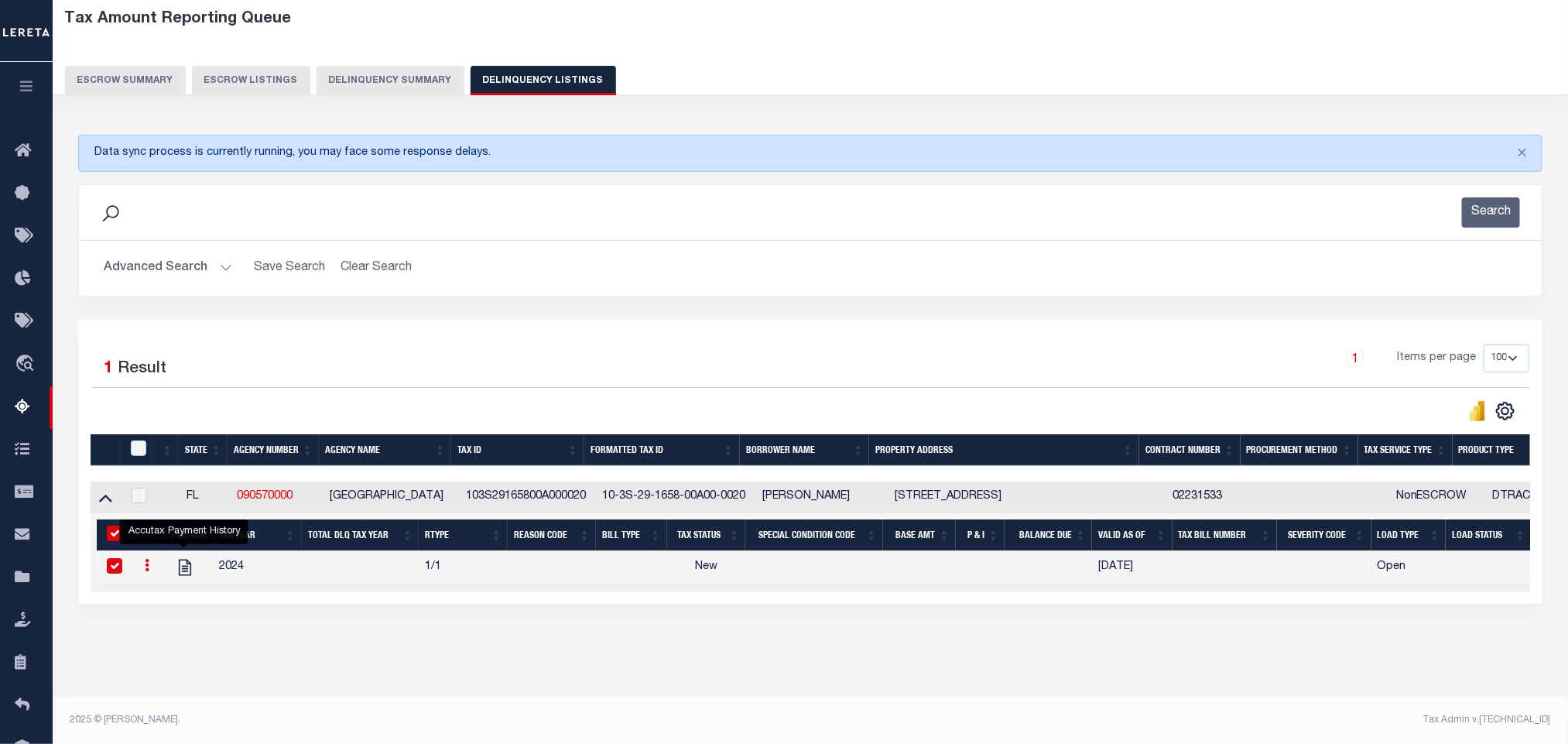
click at [156, 253] on button "Advanced Search" at bounding box center [168, 268] width 128 height 30
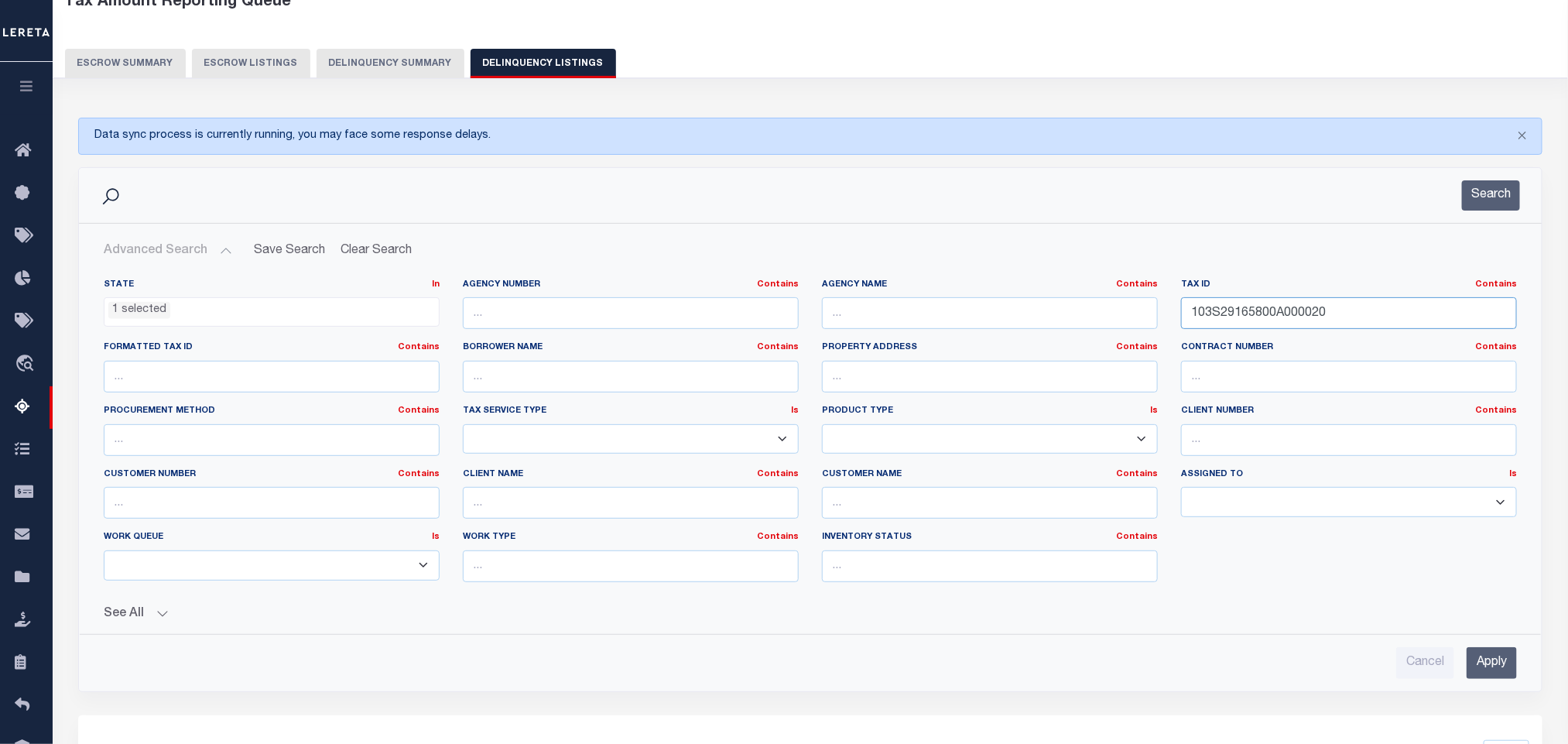
click at [1344, 323] on input "103S29165800A000020" at bounding box center [1349, 313] width 336 height 32
paste input "331400000004"
type input "103S293314000000040"
click at [1493, 671] on input "Apply" at bounding box center [1492, 663] width 50 height 32
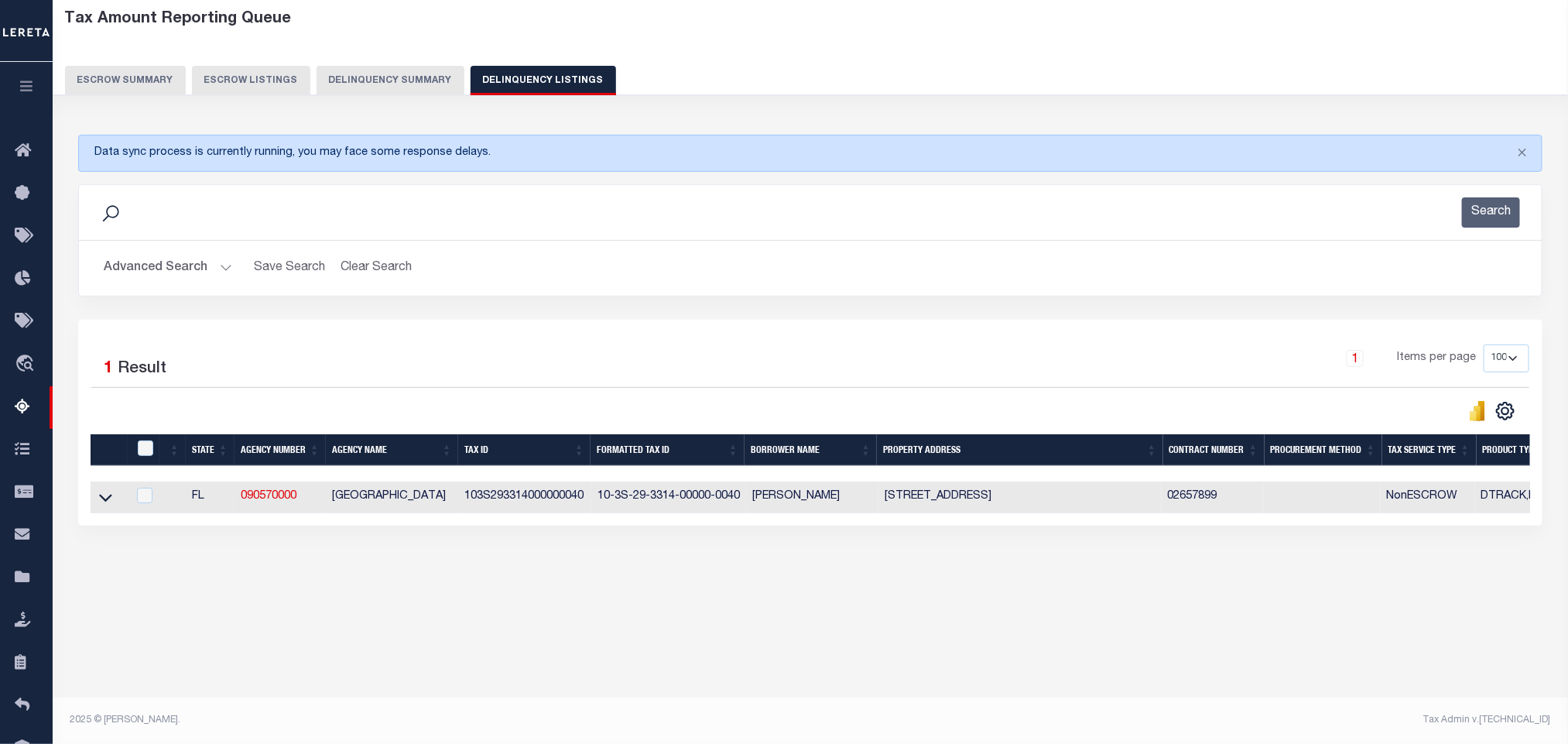
scroll to position [76, 0]
click at [109, 501] on icon at bounding box center [106, 498] width 13 height 8
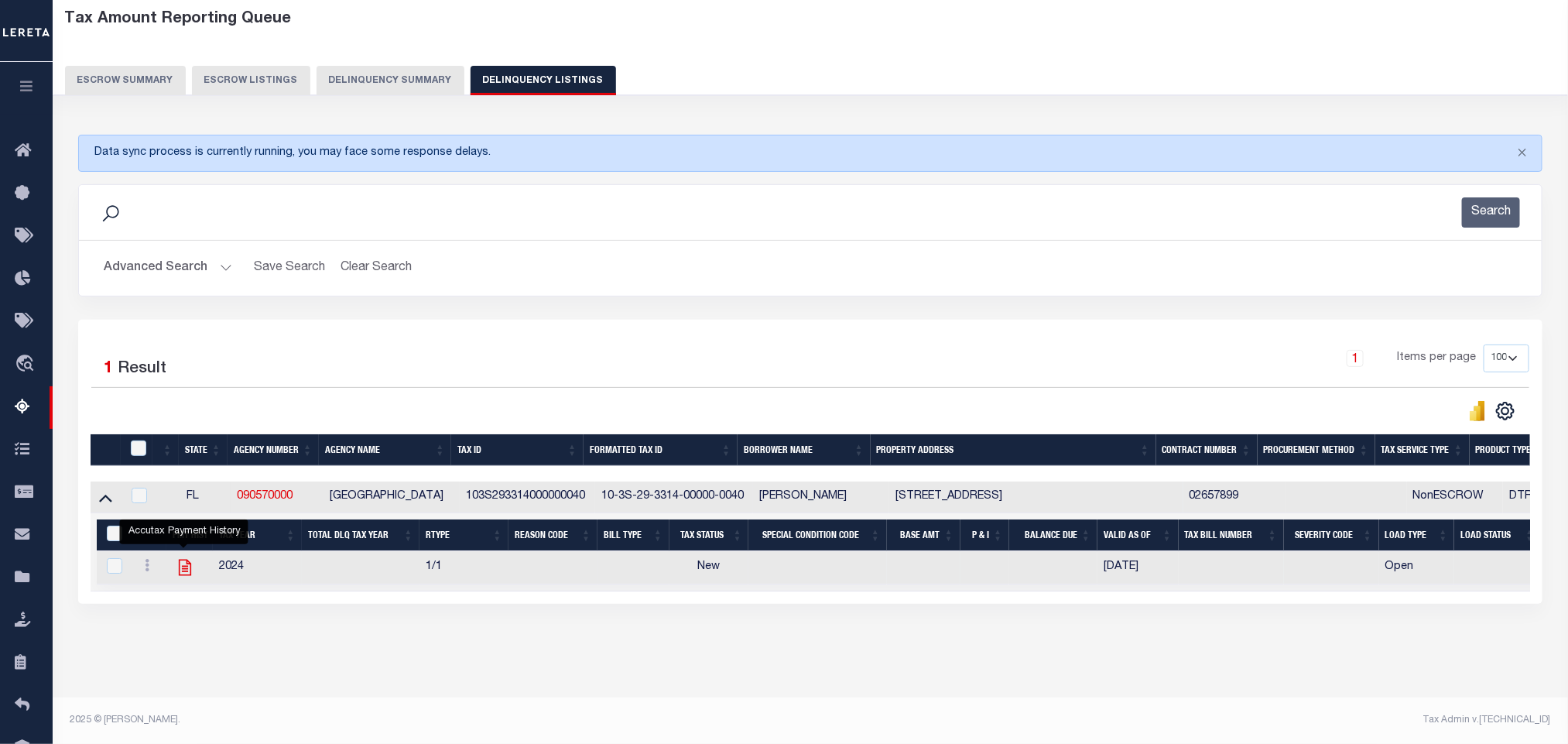
click at [188, 578] on icon "" at bounding box center [185, 567] width 20 height 20
checkbox input "true"
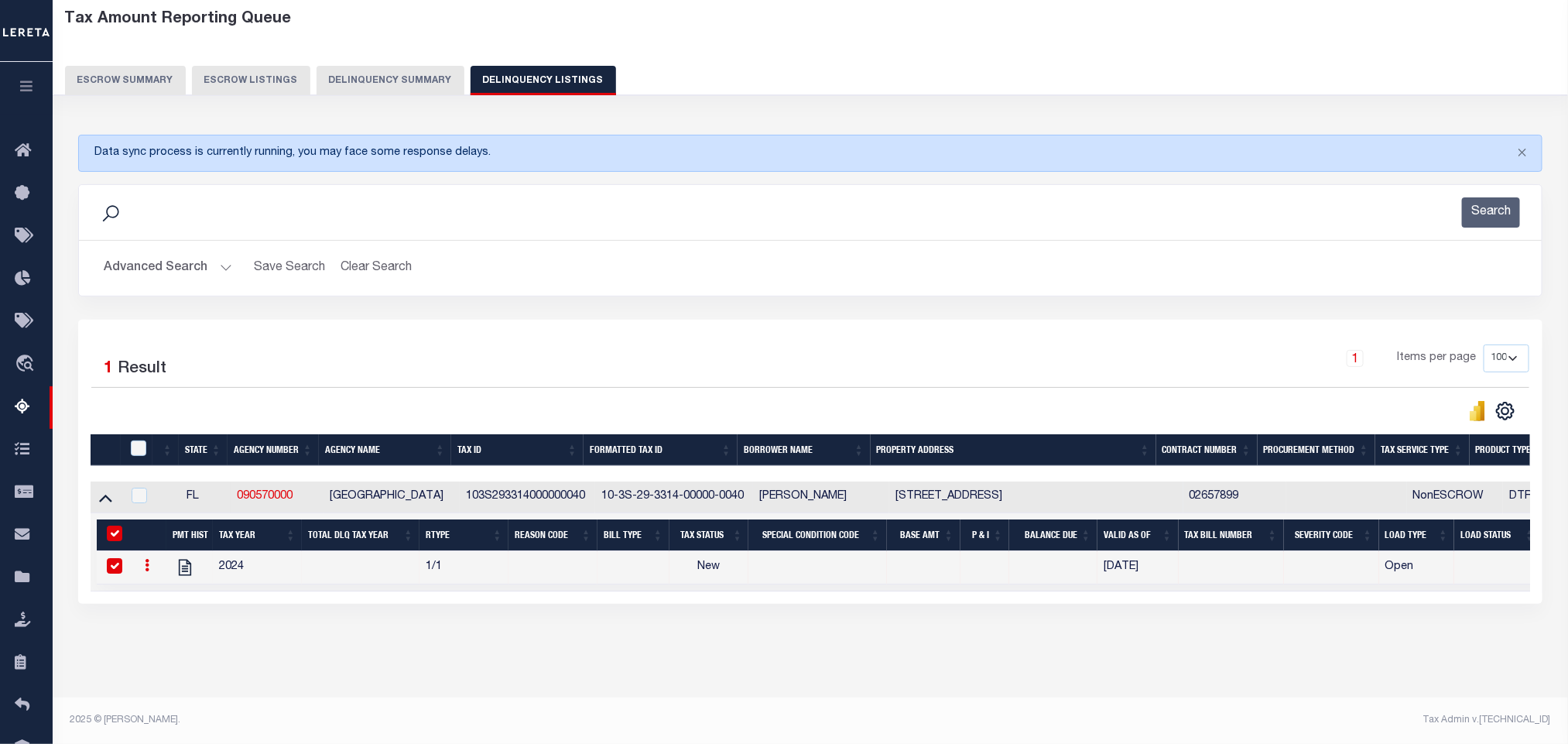
click at [169, 259] on button "Advanced Search" at bounding box center [168, 268] width 128 height 30
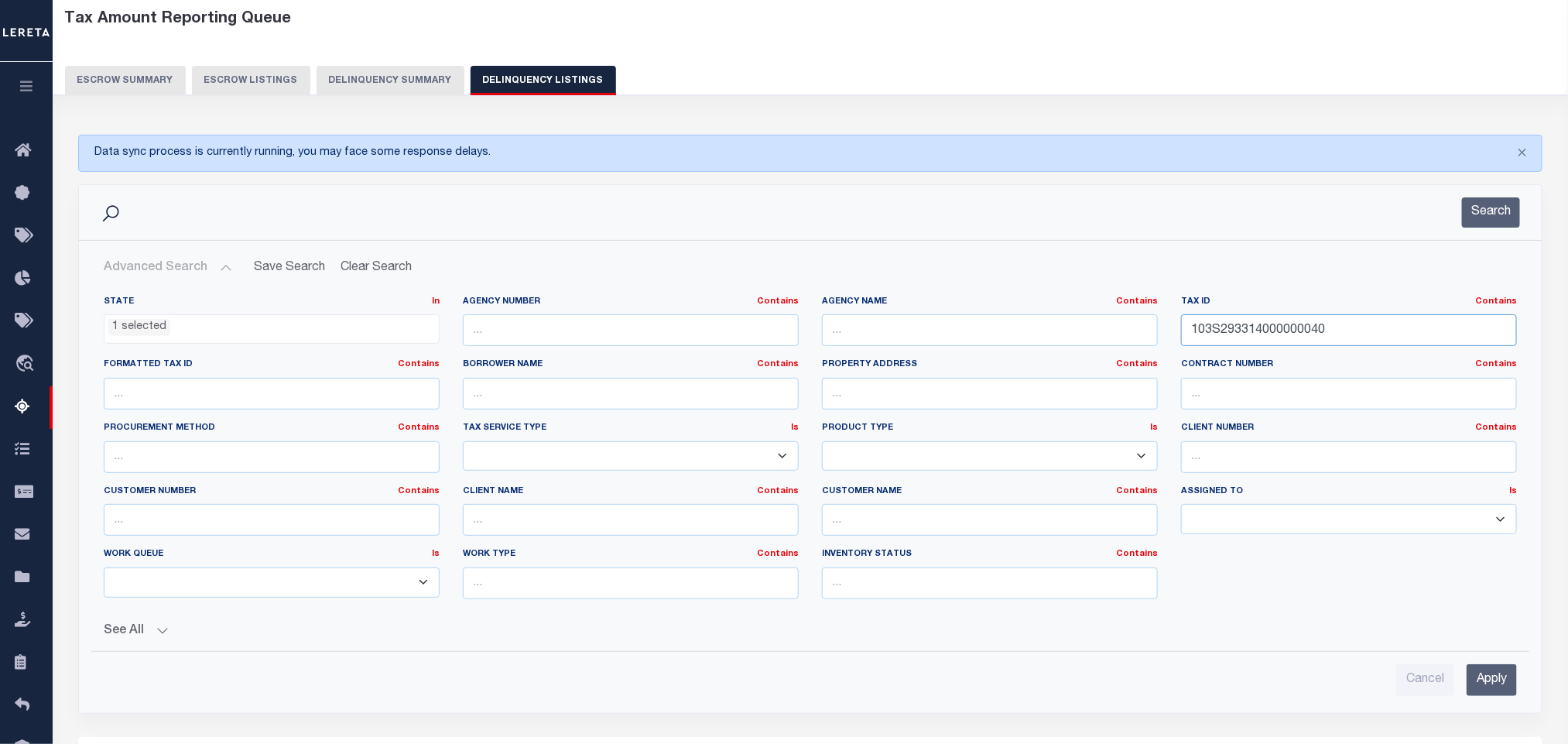
click at [1339, 342] on input "103S293314000000040" at bounding box center [1349, 330] width 336 height 32
paste input "5"
type input "103S293314000000050"
click at [1495, 690] on input "Apply" at bounding box center [1492, 680] width 50 height 32
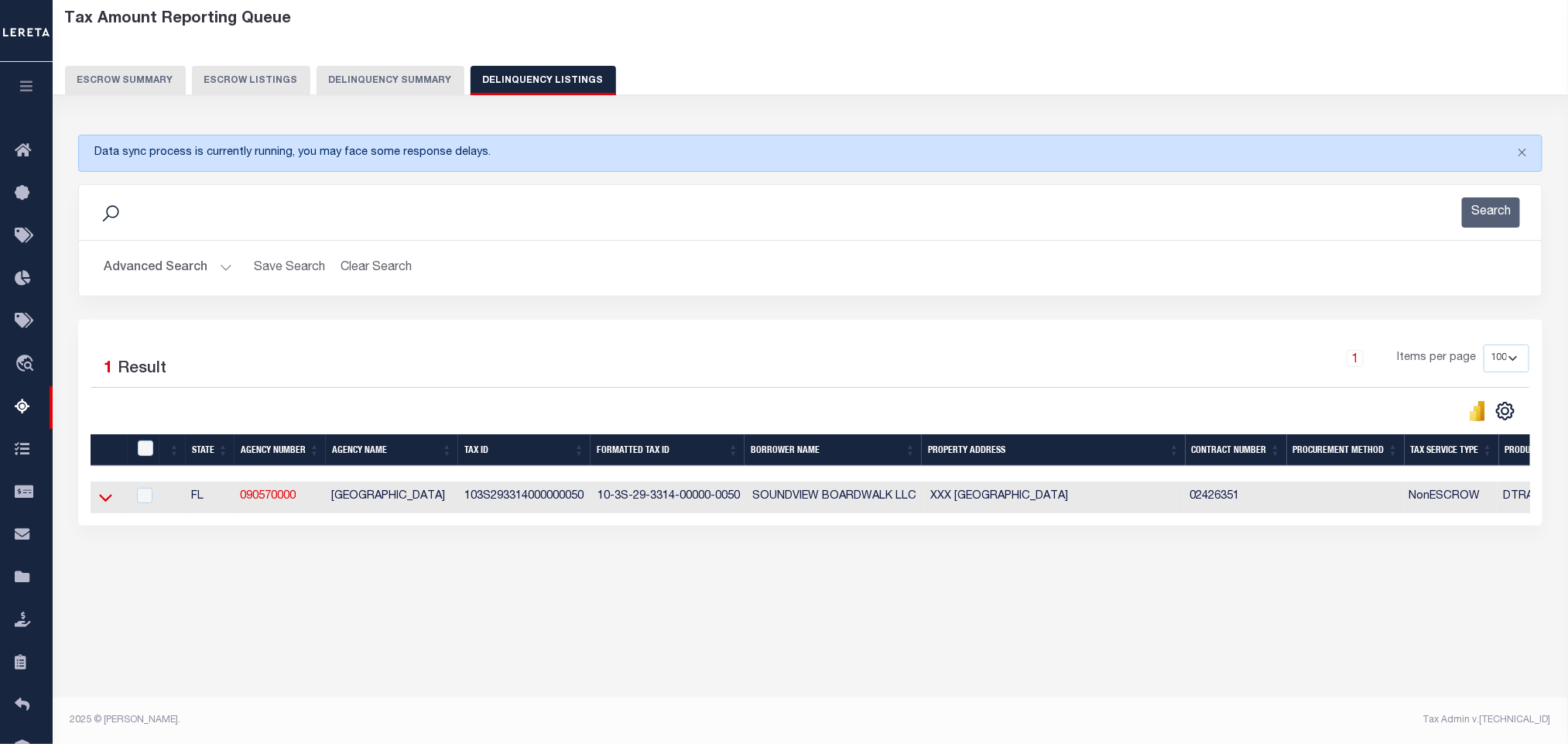
click at [106, 504] on icon at bounding box center [106, 497] width 13 height 17
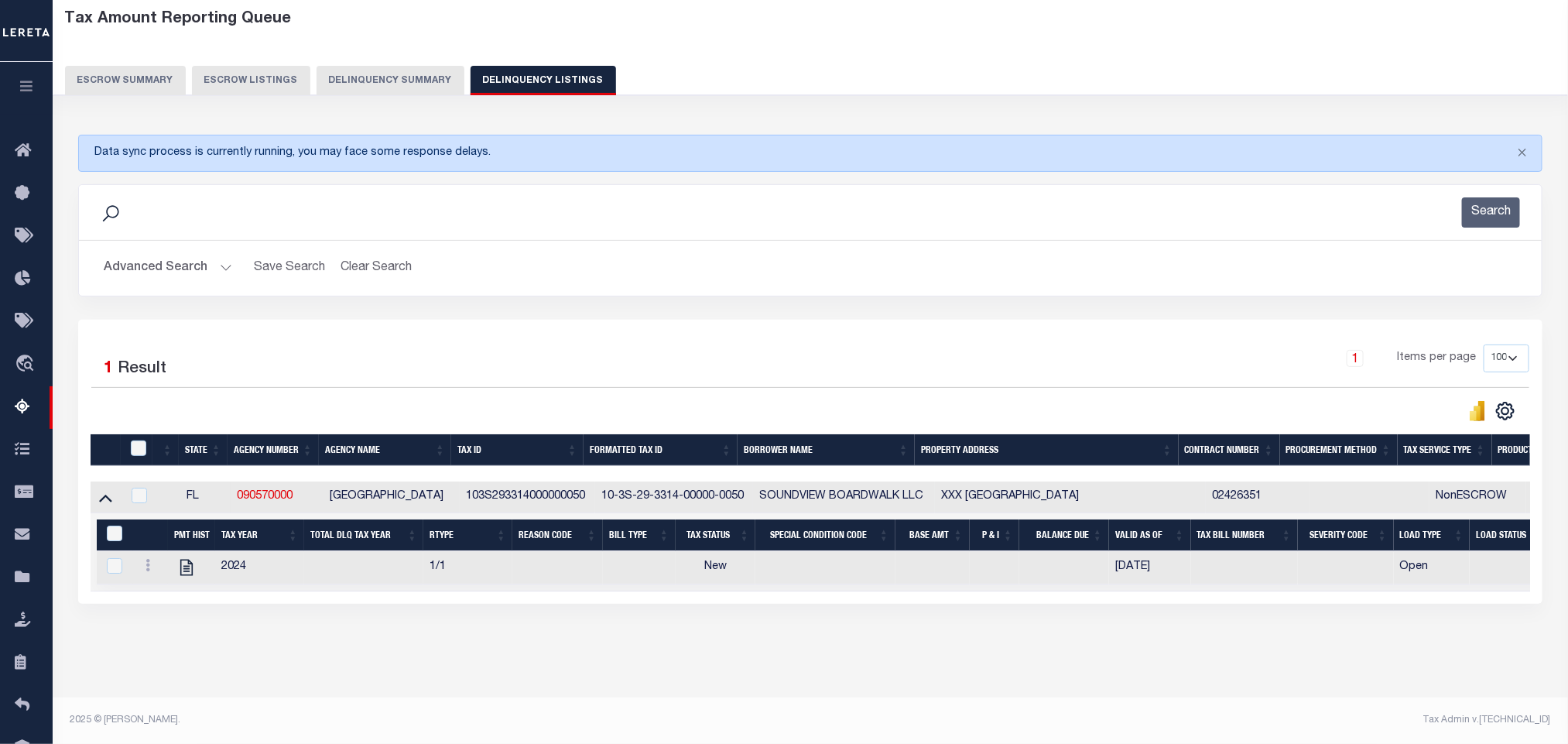
click at [470, 634] on div "Data sync process is currently running, you may face some response delays. Sear…" at bounding box center [810, 385] width 1485 height 531
click at [187, 560] on icon "" at bounding box center [187, 567] width 13 height 17
checkbox input "true"
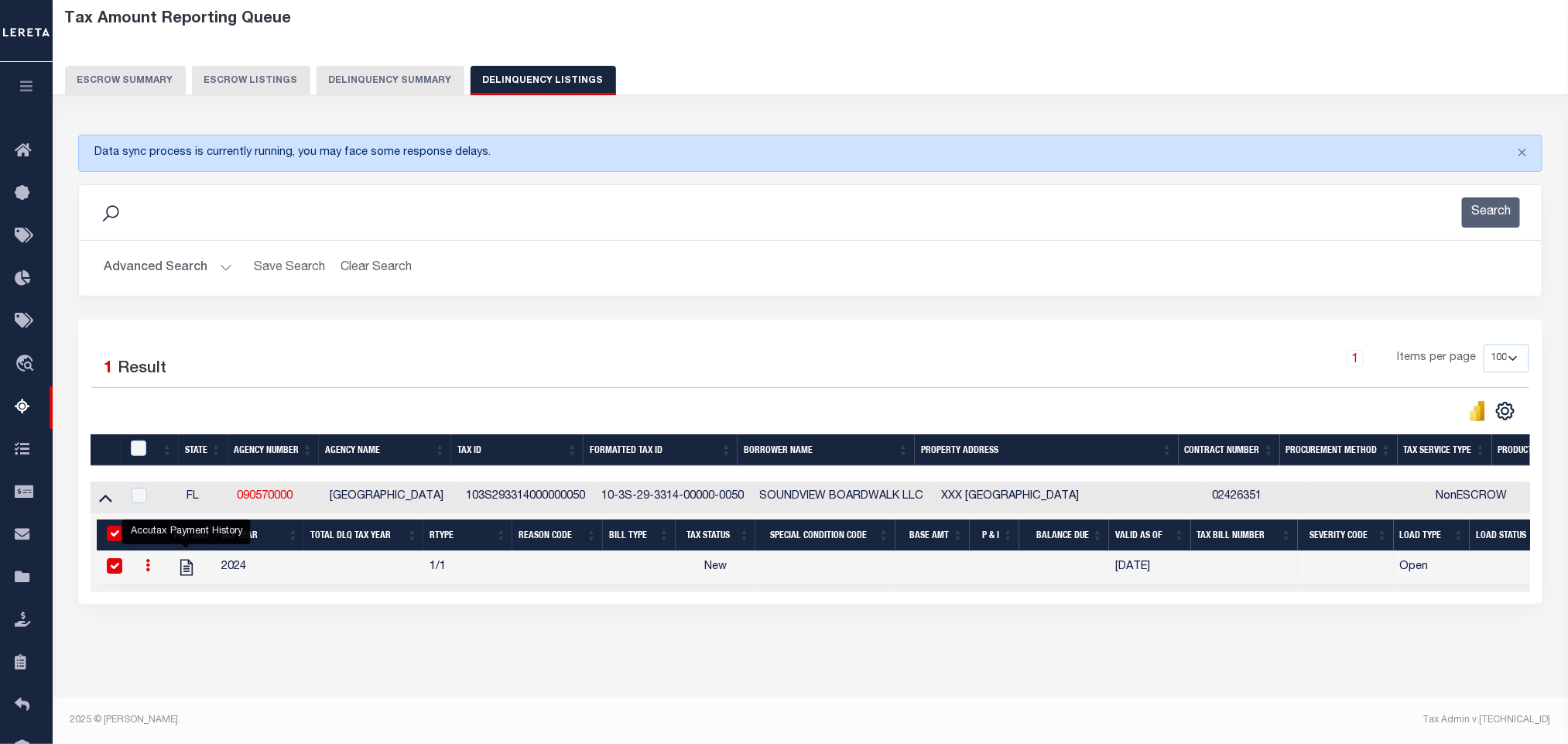
click at [160, 254] on button "Advanced Search" at bounding box center [168, 268] width 128 height 30
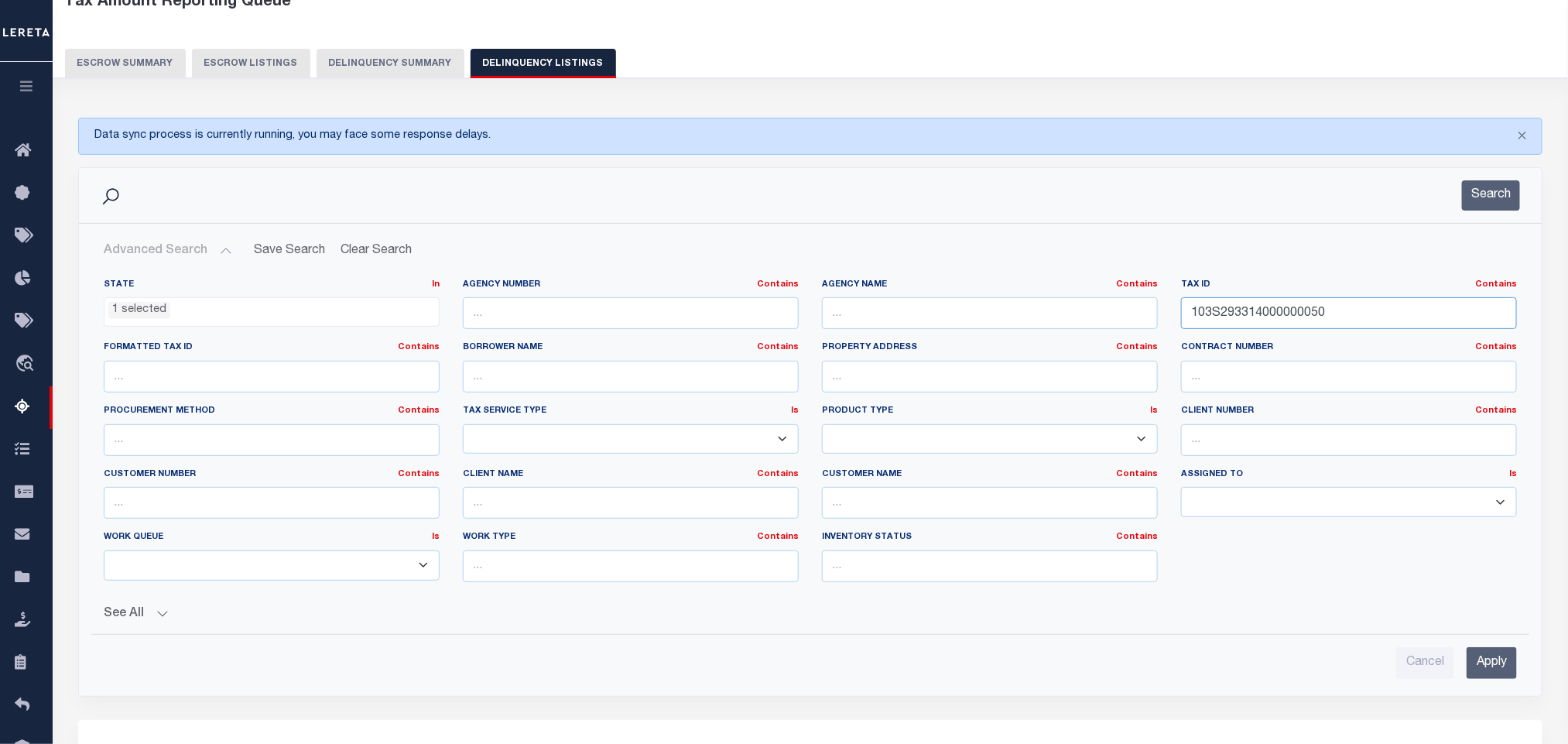
click at [1340, 314] on input "103S293314000000050" at bounding box center [1349, 313] width 336 height 32
paste input "6"
type input "103S293314000000060"
click at [1492, 668] on input "Apply" at bounding box center [1492, 663] width 50 height 32
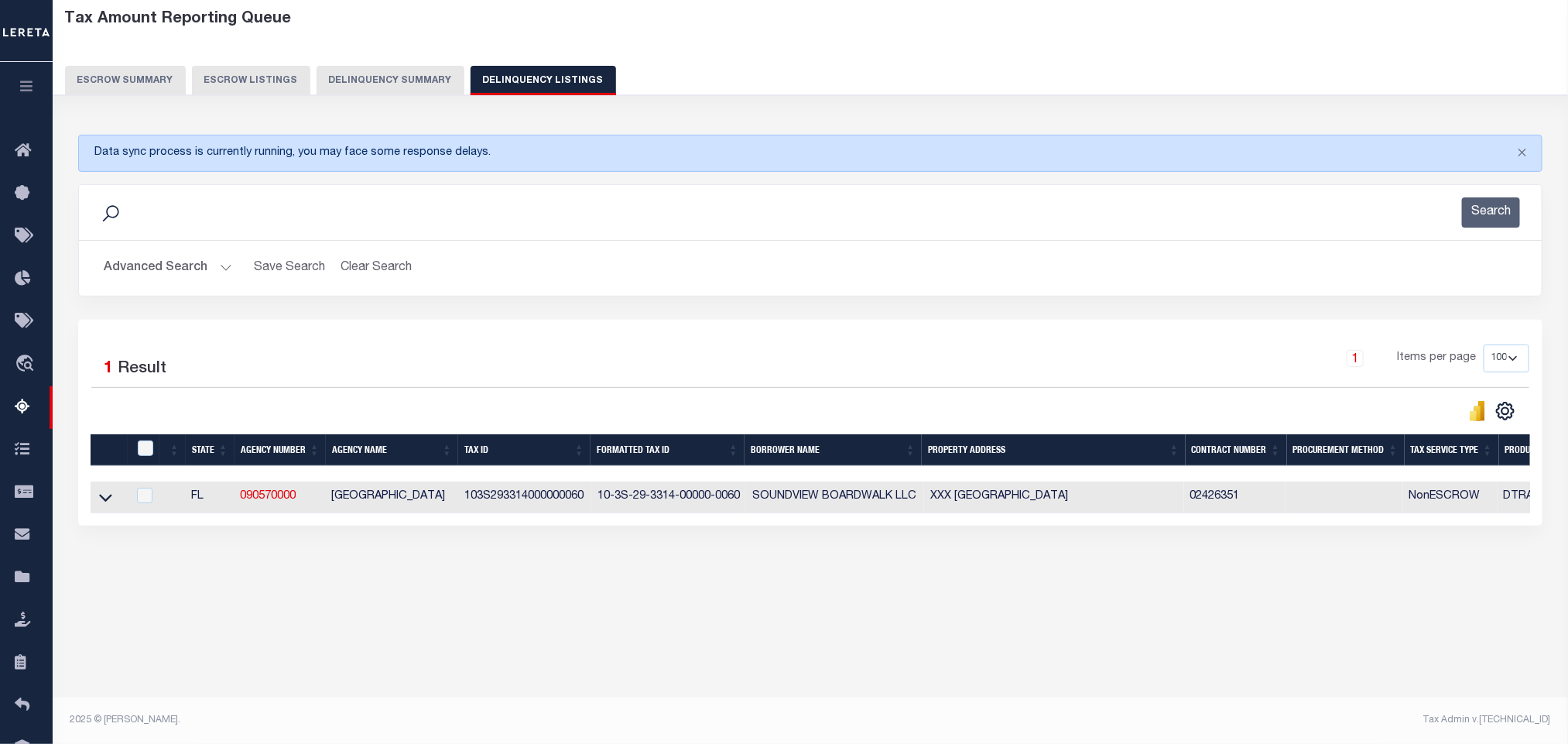
scroll to position [76, 0]
click at [102, 501] on icon at bounding box center [106, 498] width 13 height 8
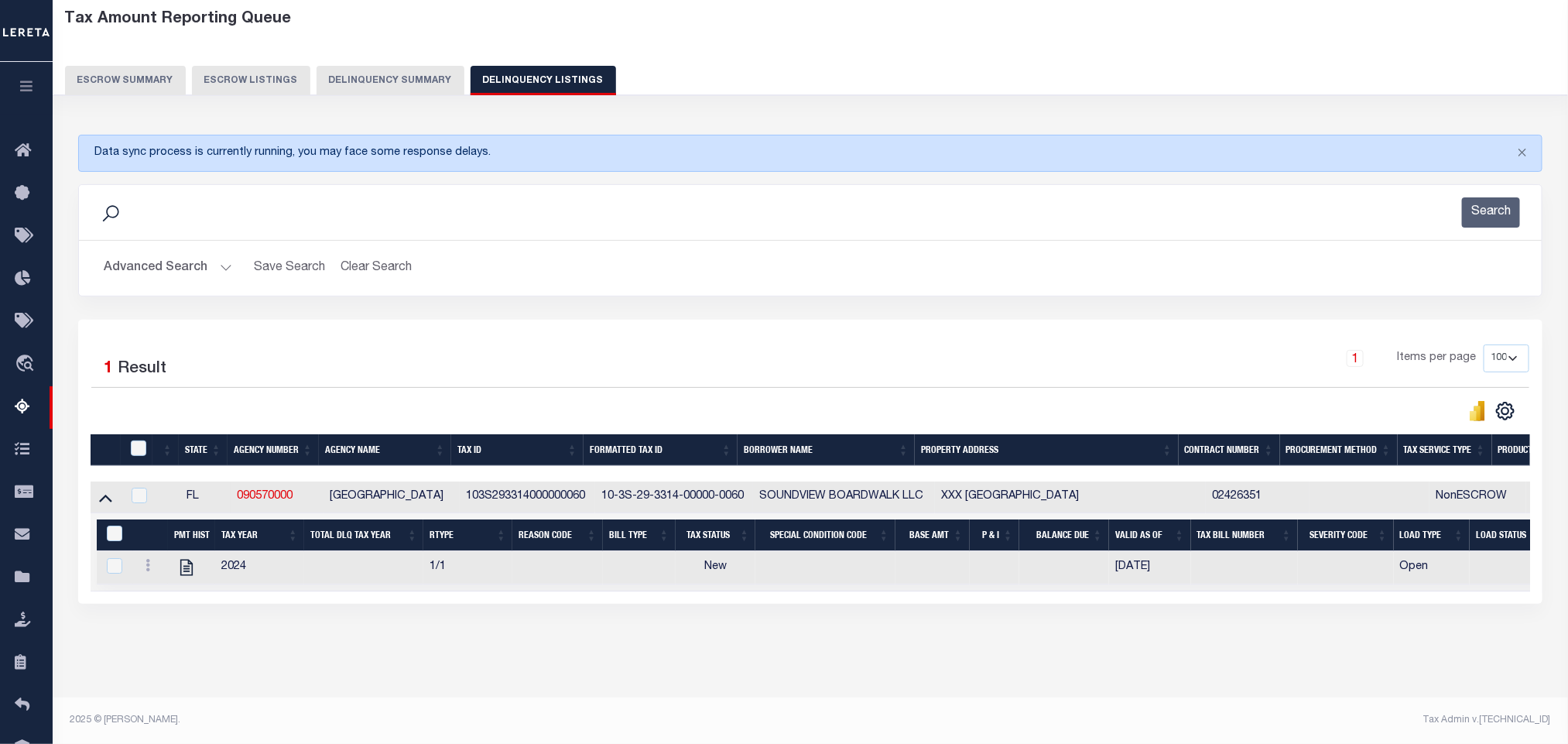
scroll to position [94, 0]
click at [303, 660] on div "Tax Amount Reporting Queue Escrow Summary Escrow Listings In" at bounding box center [810, 348] width 1506 height 696
click at [186, 567] on icon "" at bounding box center [187, 567] width 20 height 20
checkbox input "true"
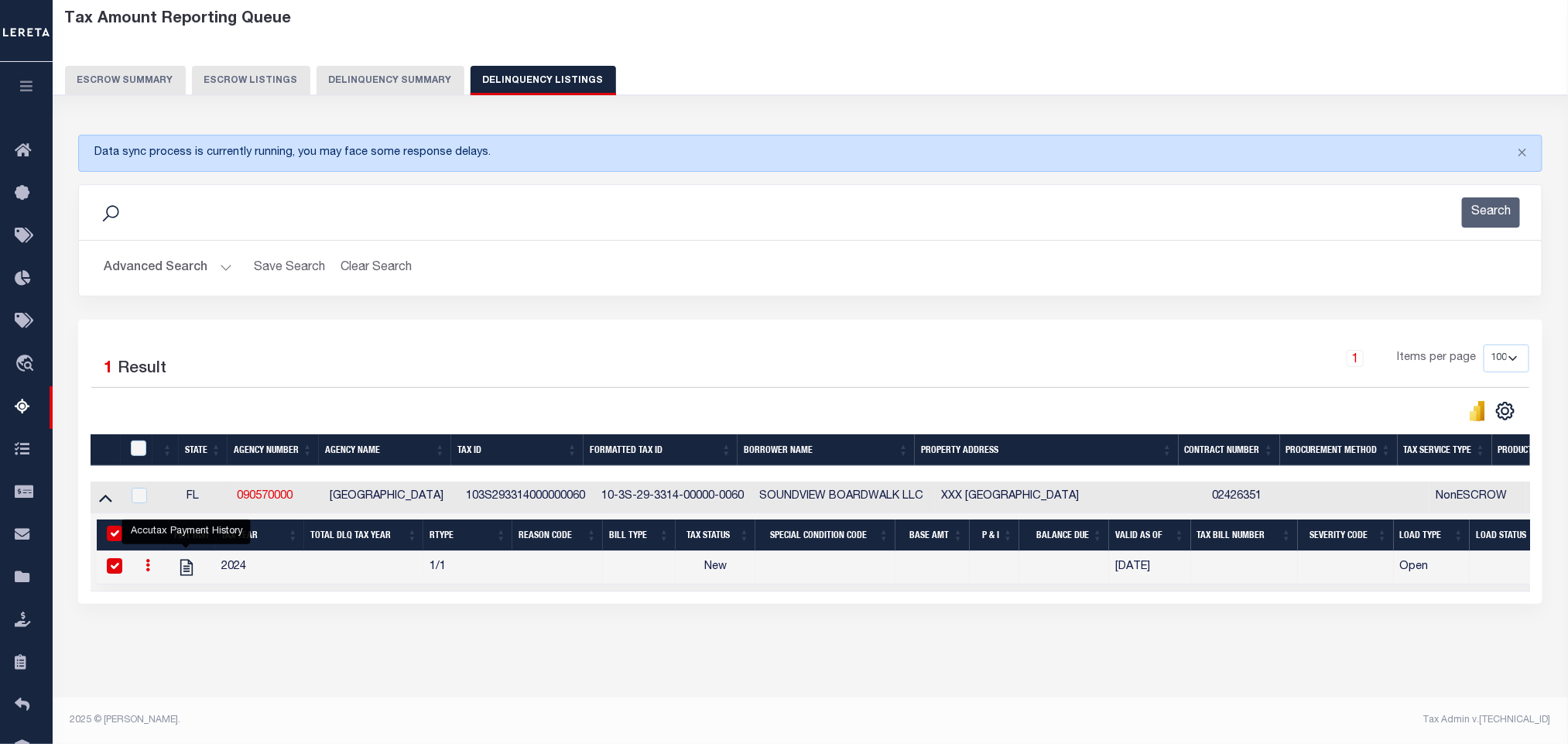
click at [177, 253] on button "Advanced Search" at bounding box center [168, 268] width 128 height 30
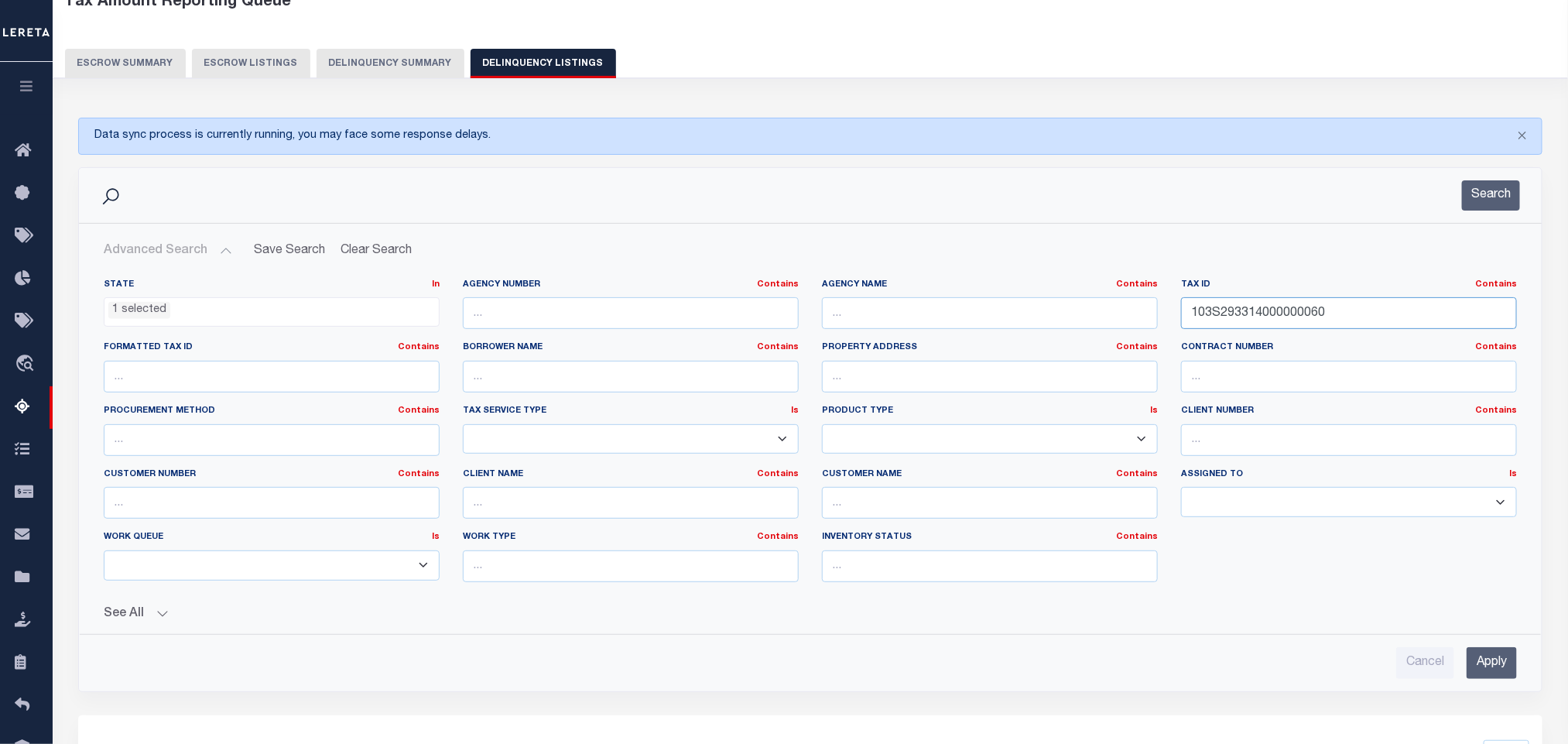
click at [1354, 314] on input "103S293314000000060" at bounding box center [1349, 313] width 336 height 32
paste input "7"
type input "103S293314000000070"
click at [1484, 674] on input "Apply" at bounding box center [1492, 663] width 50 height 32
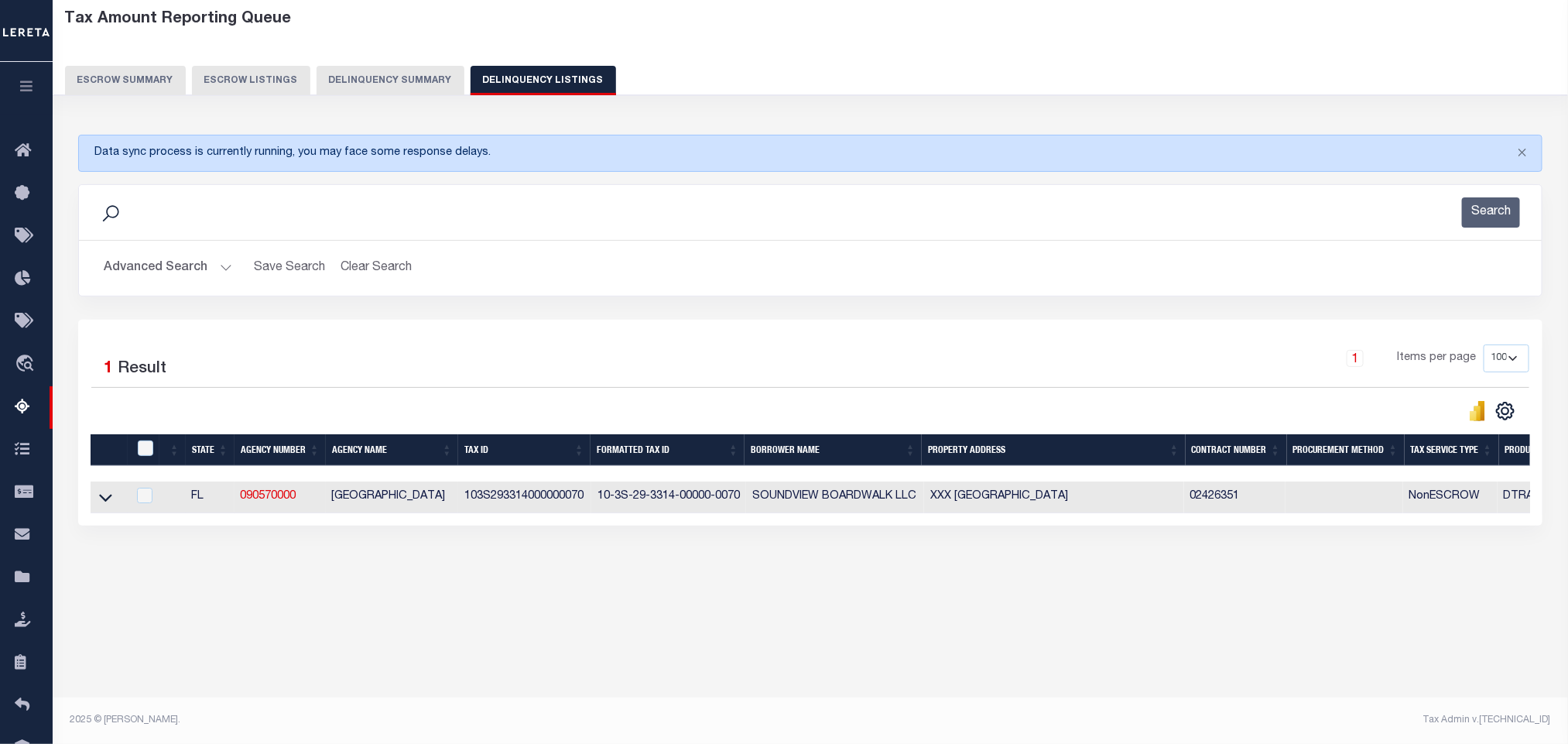
scroll to position [76, 0]
click at [102, 501] on icon at bounding box center [106, 497] width 13 height 17
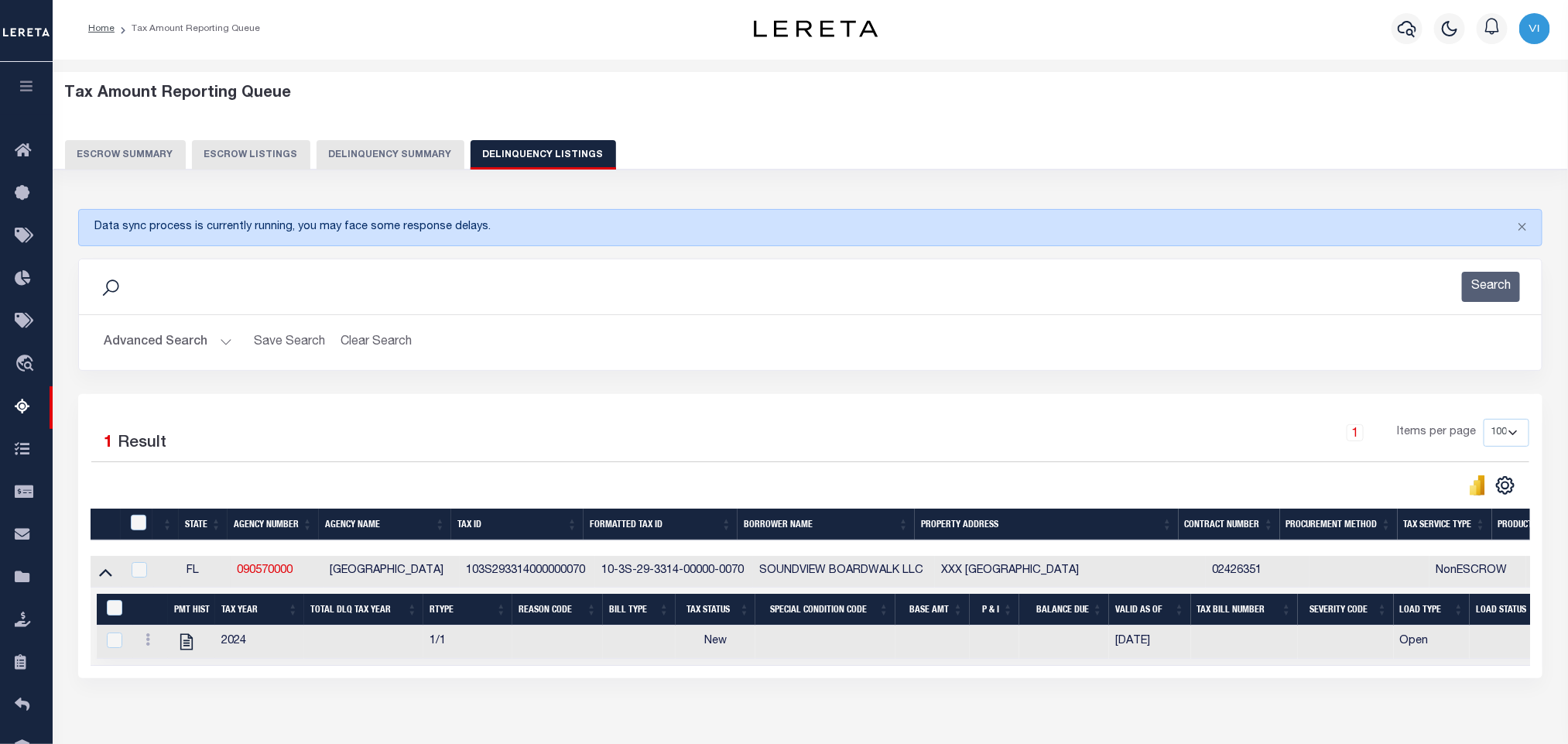
scroll to position [94, 0]
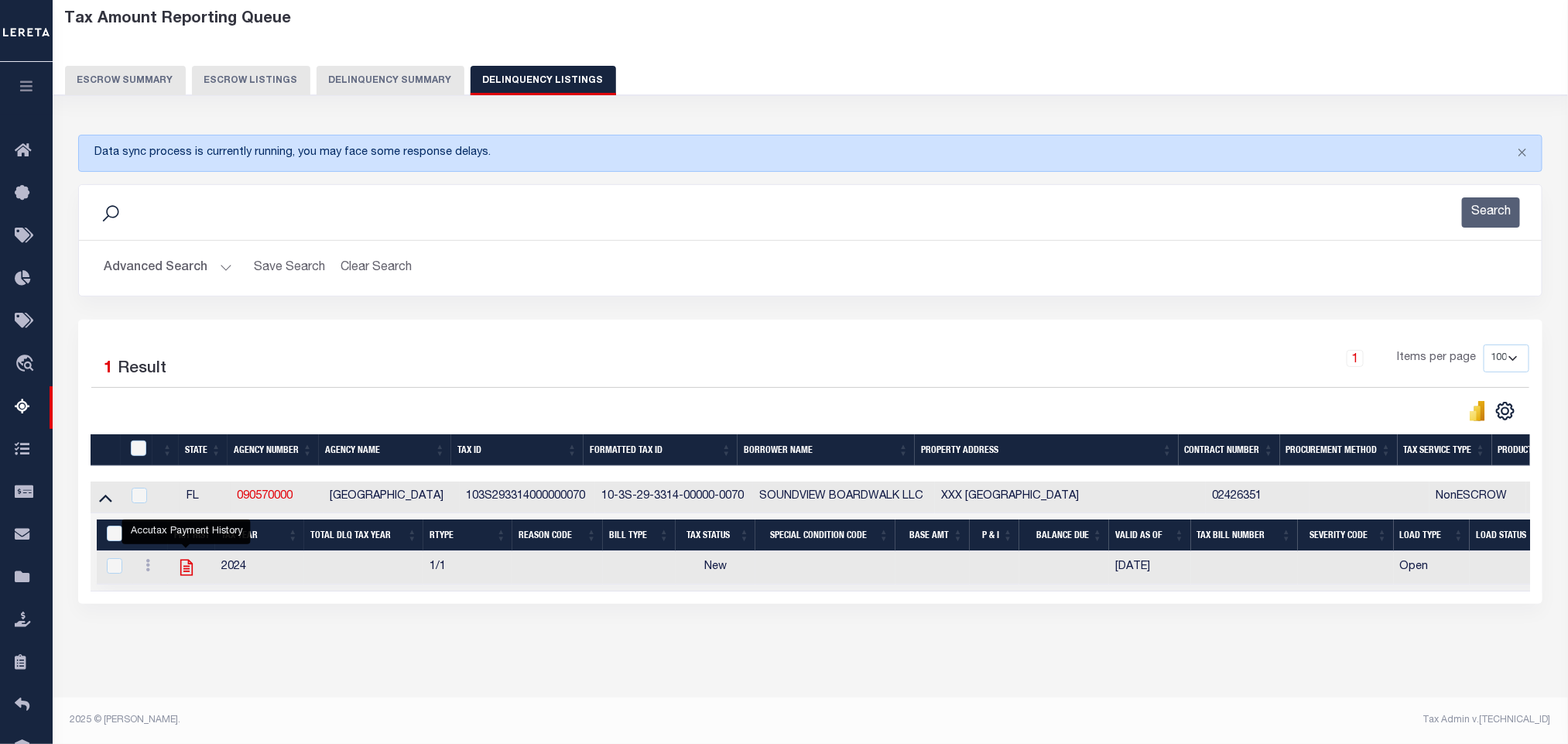
click at [184, 562] on icon "" at bounding box center [187, 567] width 13 height 17
checkbox input "true"
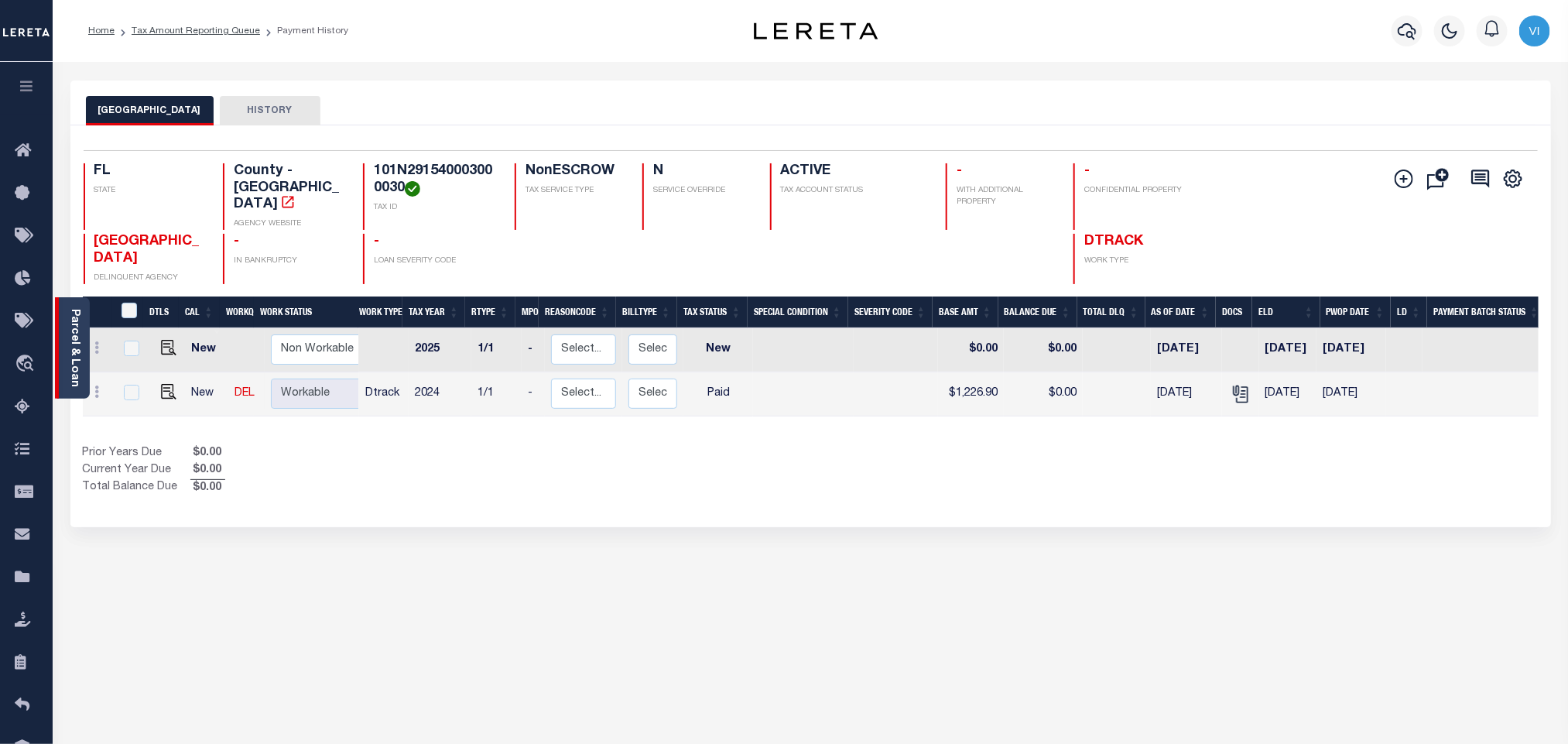
click at [77, 355] on link "Parcel & Loan" at bounding box center [74, 348] width 11 height 78
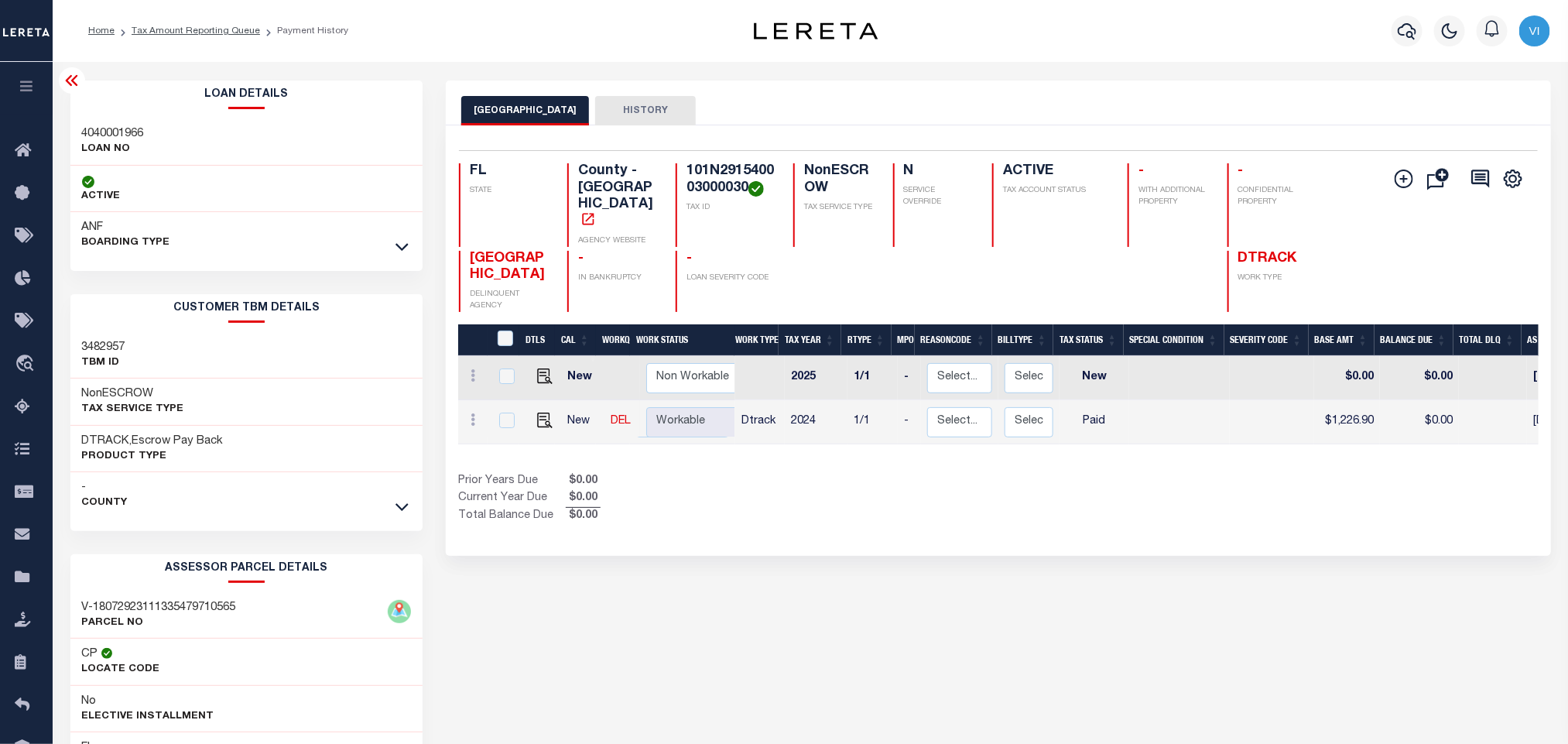
click at [80, 138] on div "4040001966 LOAN NO" at bounding box center [247, 142] width 353 height 47
copy h3 "4040001966"
click at [718, 172] on h4 "101N291540003000030" at bounding box center [730, 180] width 88 height 33
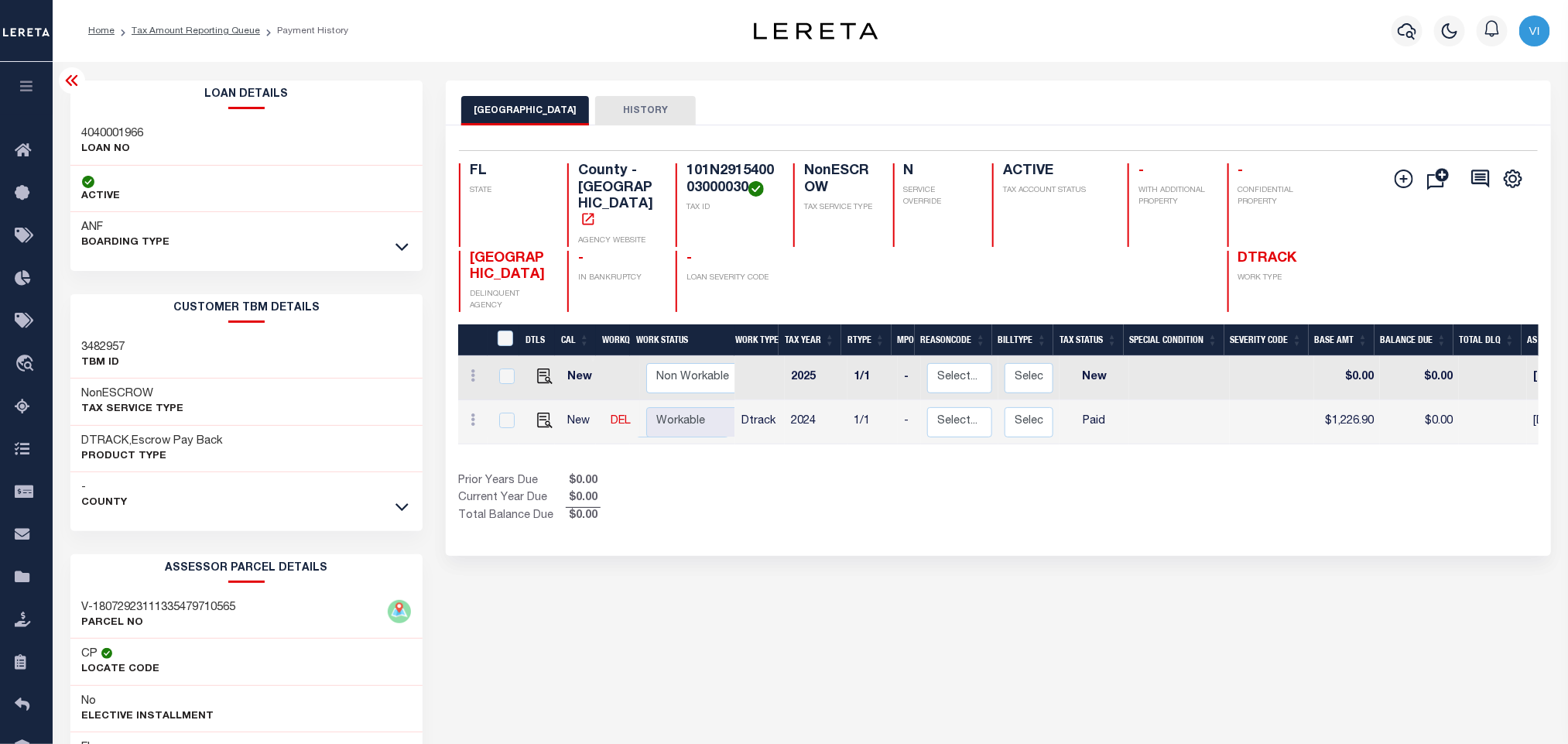
copy h4 "101N291540003000030"
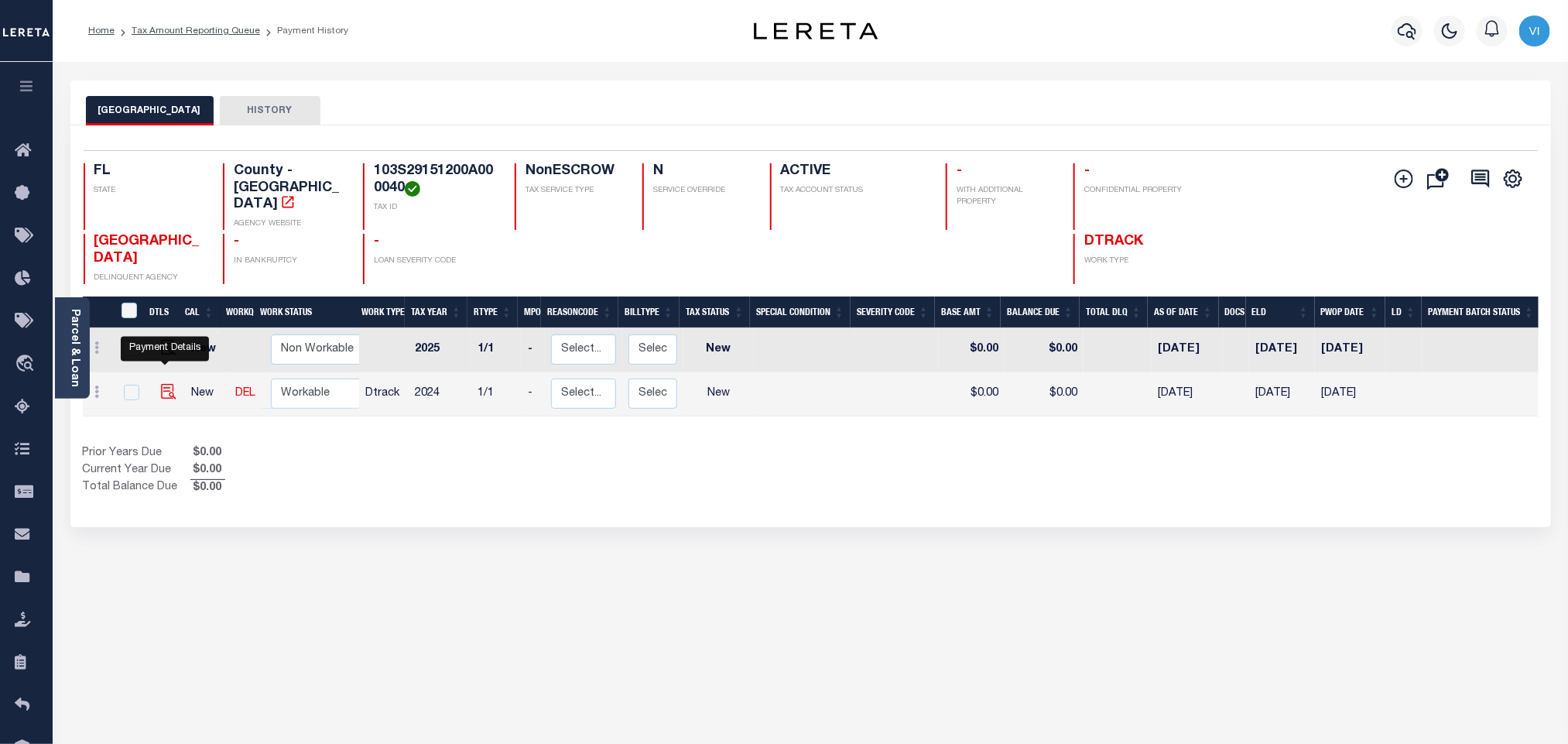
click at [162, 384] on img "" at bounding box center [169, 392] width 16 height 16
checkbox input "true"
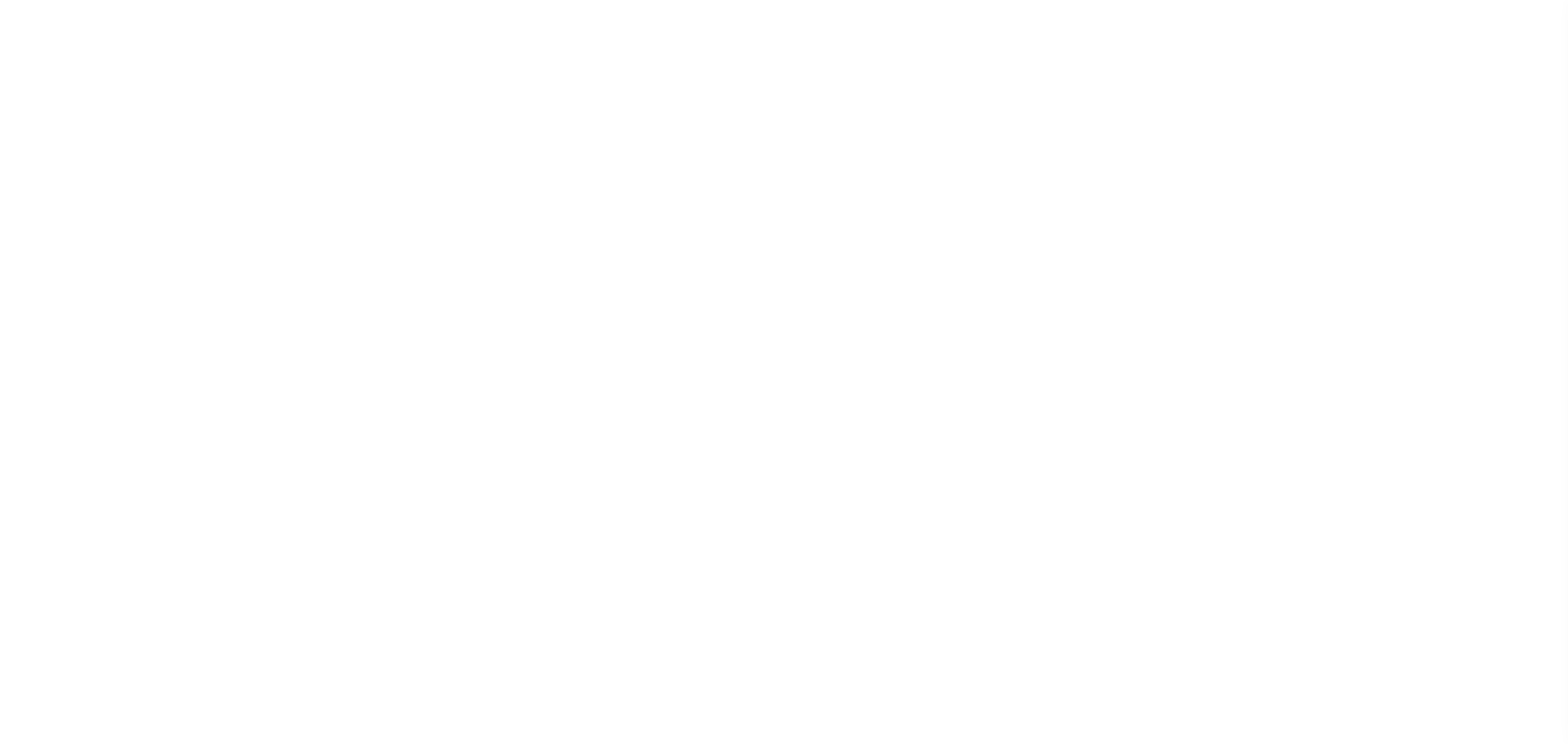
select select "NW2"
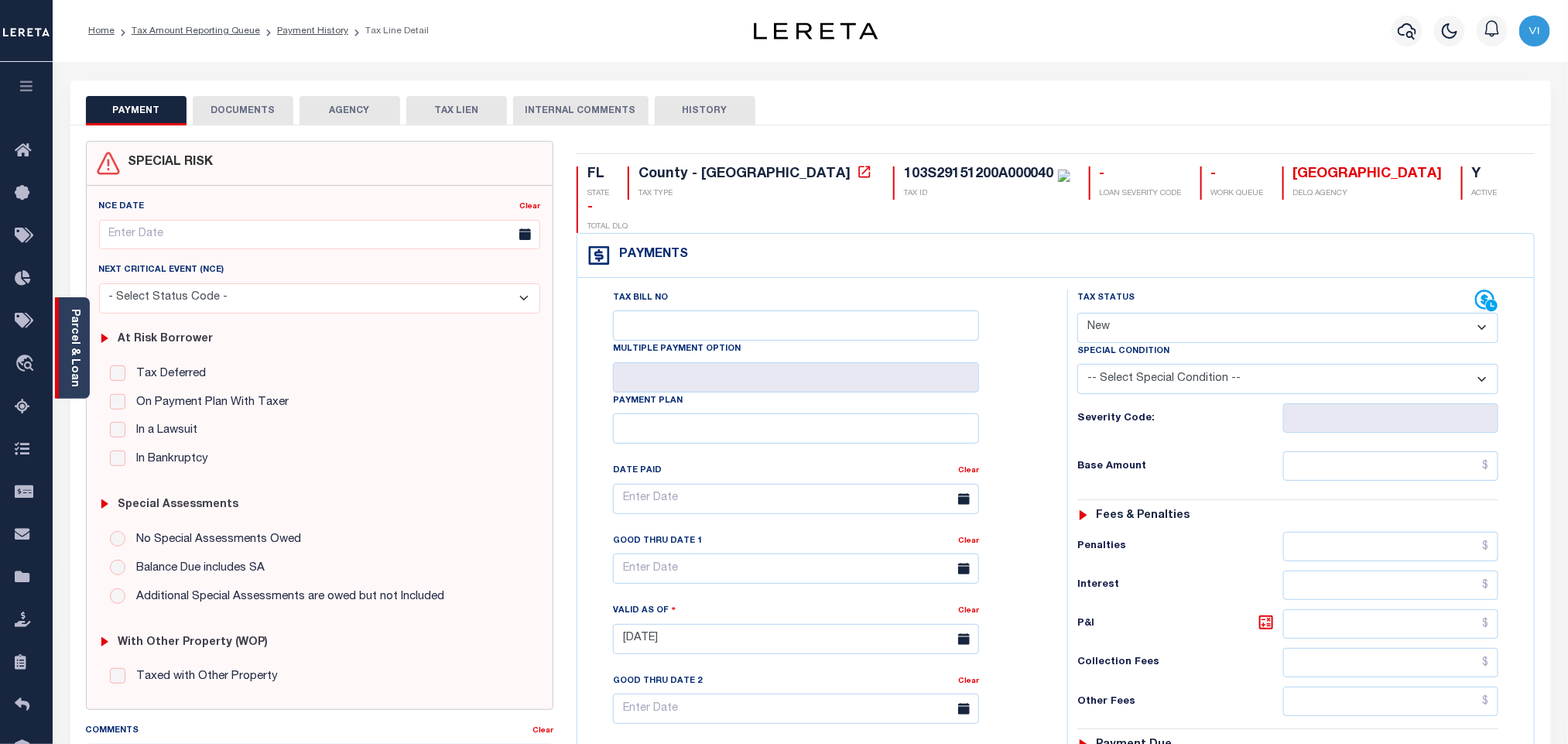
click at [79, 341] on link "Parcel & Loan" at bounding box center [74, 348] width 11 height 78
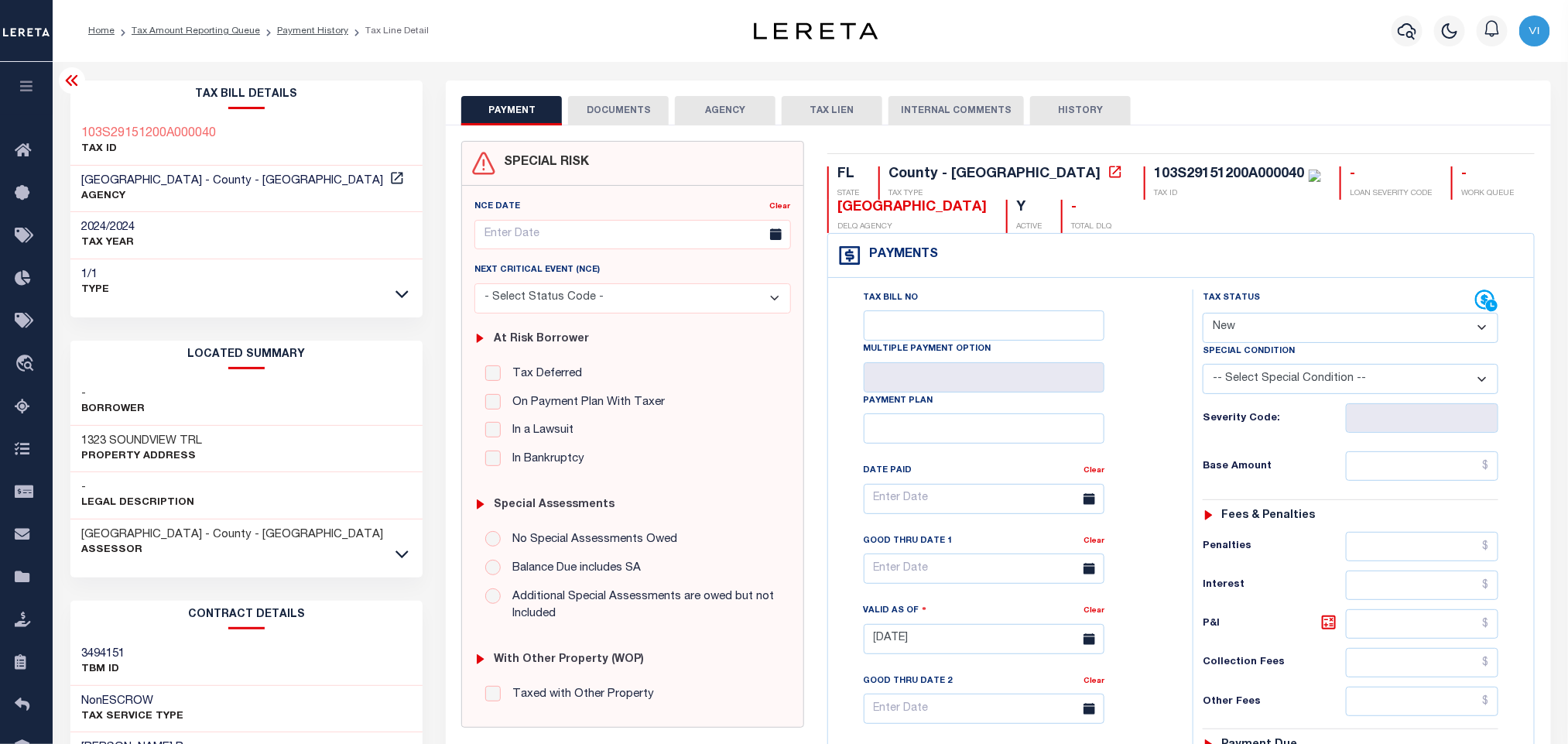
click at [588, 108] on button "DOCUMENTS" at bounding box center [619, 110] width 101 height 29
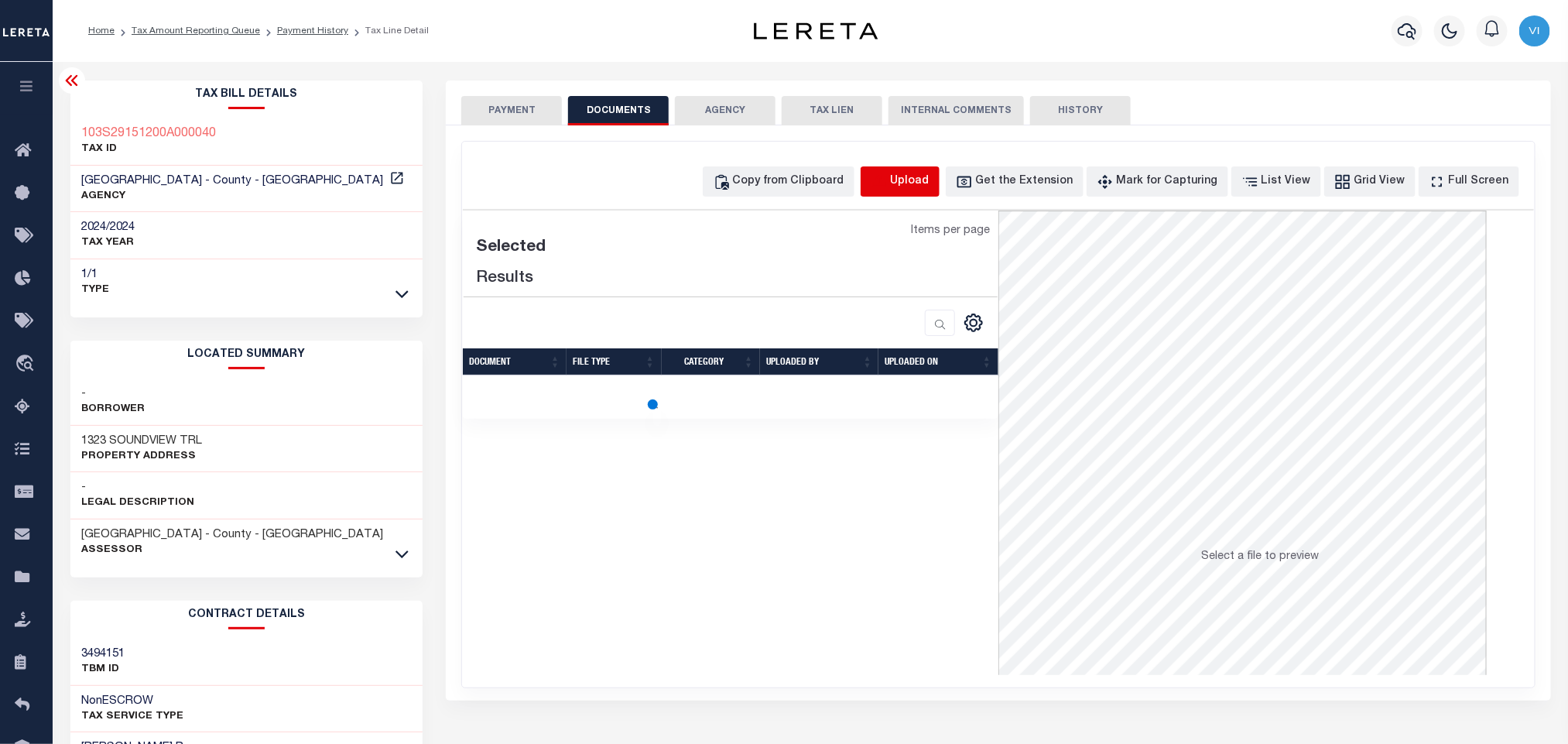
click at [887, 174] on icon "button" at bounding box center [879, 182] width 17 height 17
select select "POP"
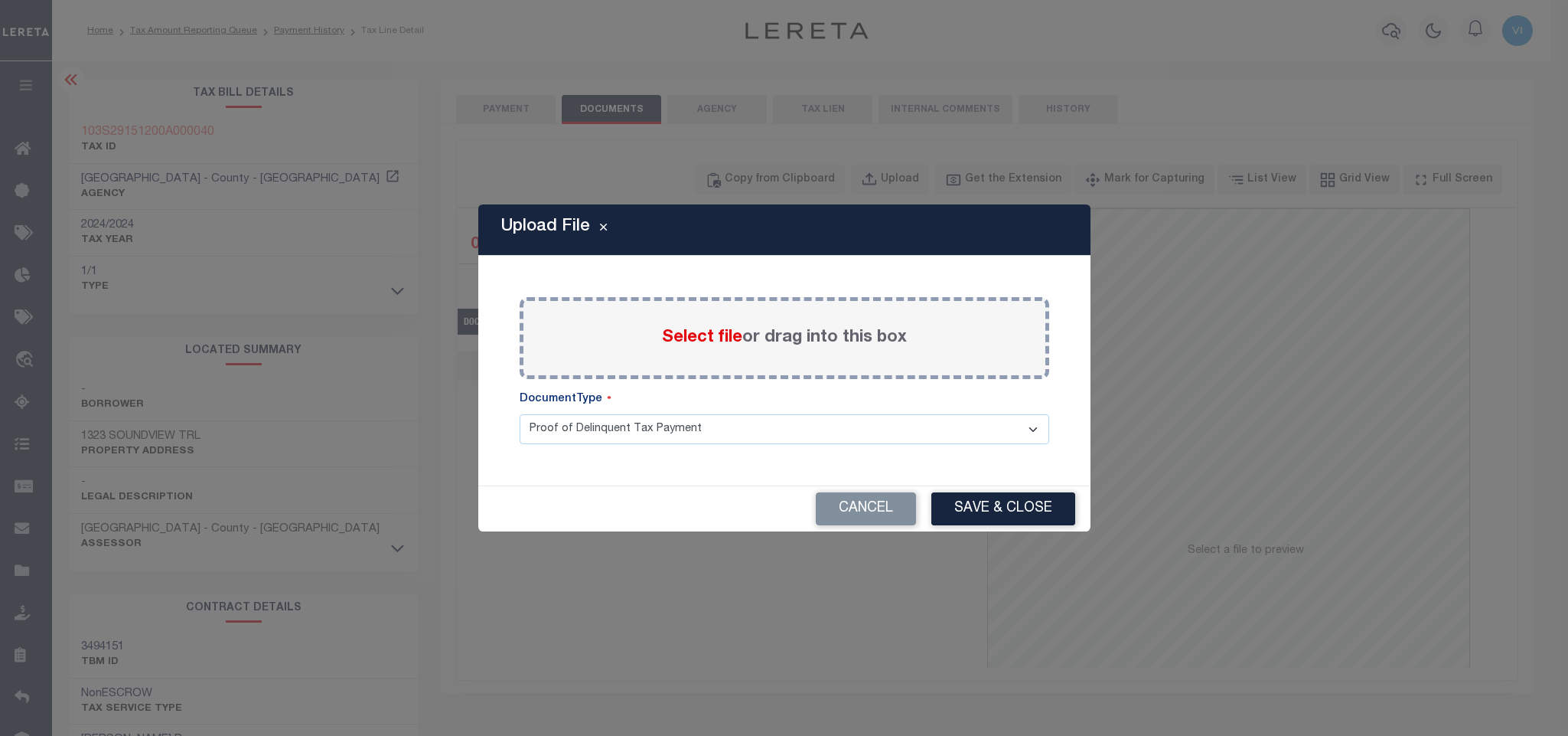
click at [698, 338] on span "Select file" at bounding box center [701, 338] width 80 height 17
click at [0, 0] on input "Select file or drag into this box" at bounding box center [0, 0] width 0 height 0
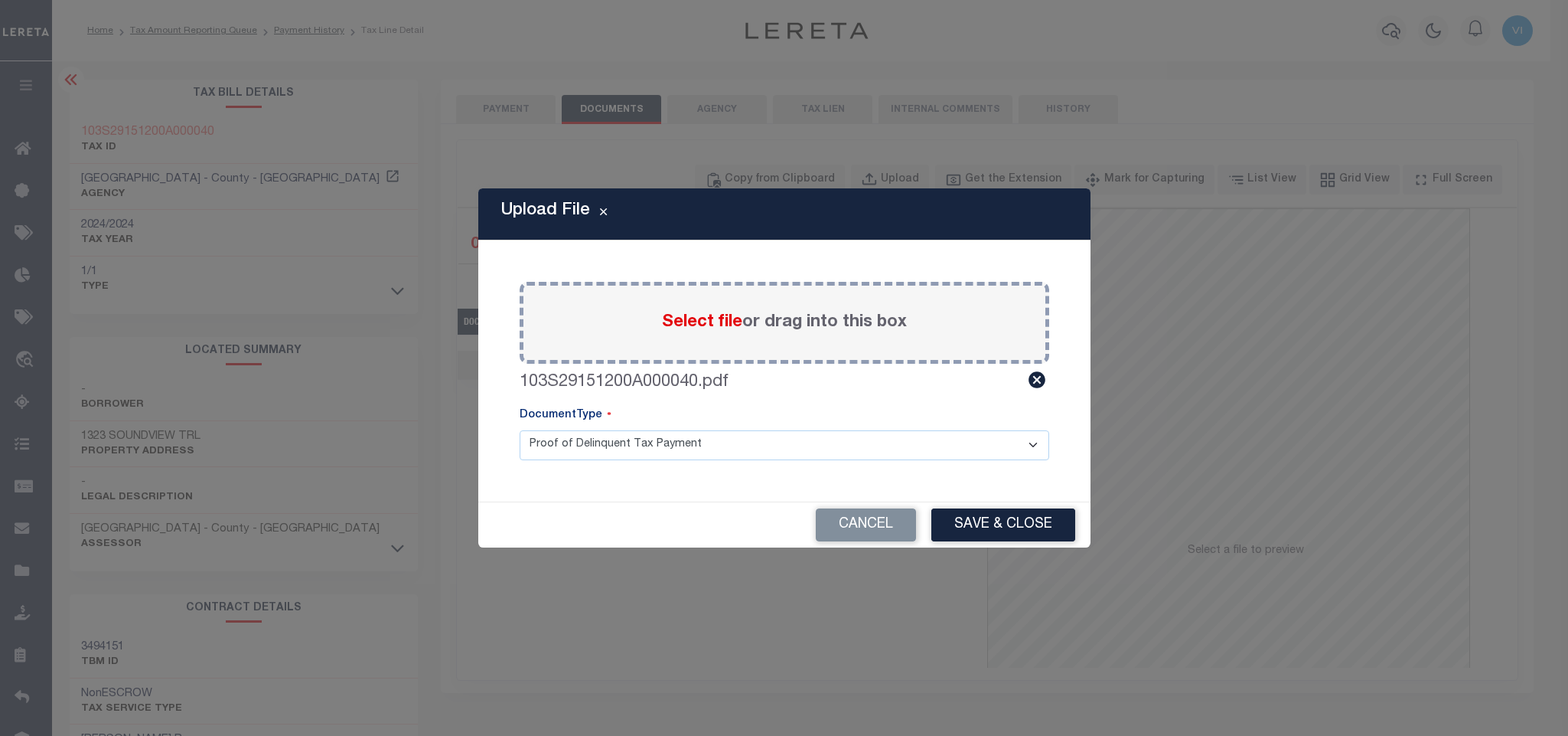
click at [563, 450] on select "Proof of Delinquent Tax Payment" at bounding box center [785, 445] width 530 height 30
click at [520, 430] on select "Proof of Delinquent Tax Payment" at bounding box center [785, 445] width 530 height 30
click at [991, 537] on button "Save & Close" at bounding box center [1003, 525] width 144 height 33
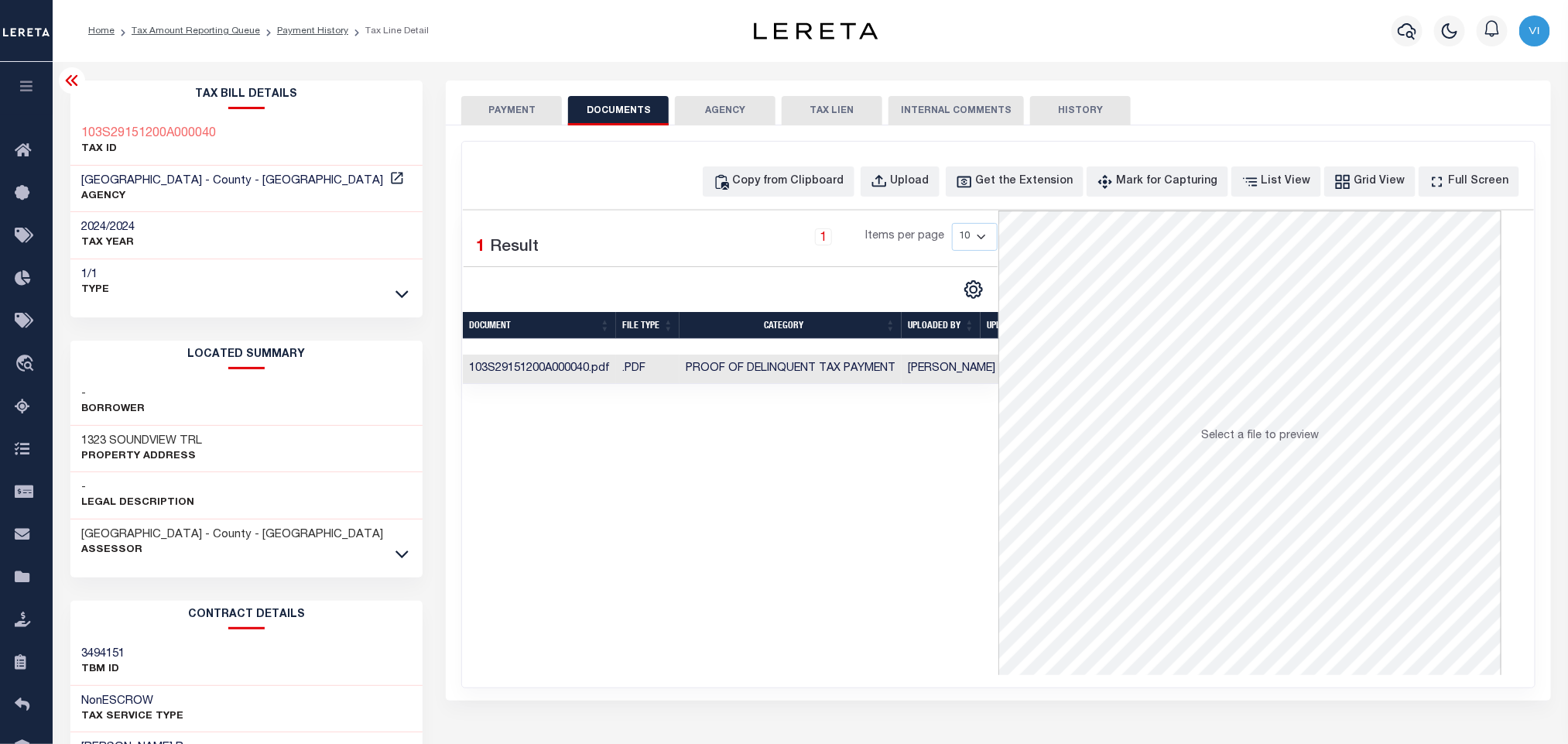
click at [551, 119] on button "PAYMENT" at bounding box center [511, 110] width 101 height 29
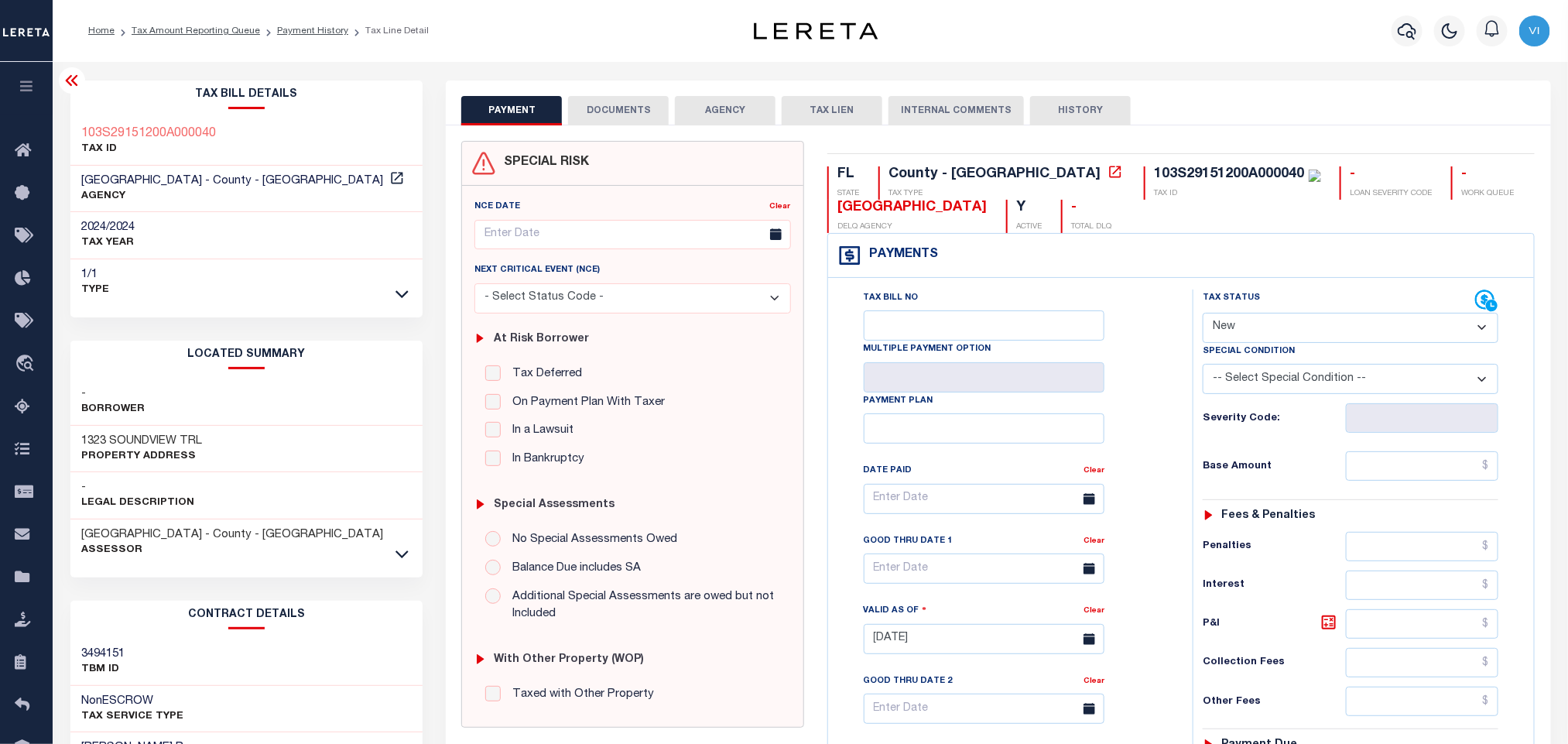
drag, startPoint x: 1261, startPoint y: 325, endPoint x: 1263, endPoint y: 344, distance: 19.1
click at [1261, 325] on select "- Select Status Code - Open Due/Unpaid Paid Incomplete No Tax Due Internal Refu…" at bounding box center [1350, 328] width 295 height 30
select select "PYD"
click at [1202, 314] on select "- Select Status Code - Open Due/Unpaid Paid Incomplete No Tax Due Internal Refu…" at bounding box center [1350, 328] width 295 height 30
type input "[DATE]"
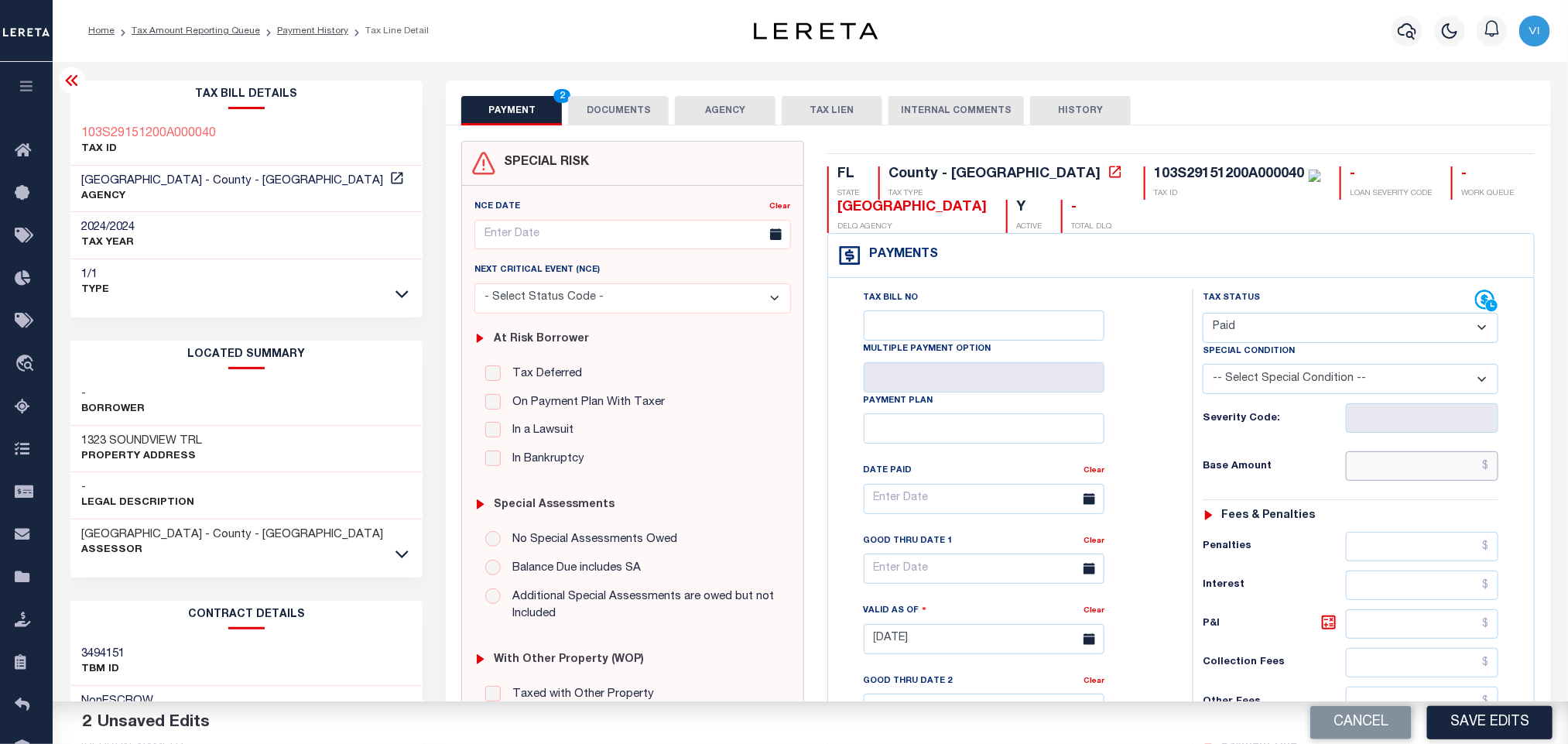
click at [1419, 477] on input "text" at bounding box center [1422, 466] width 153 height 29
paste input "9,001.99"
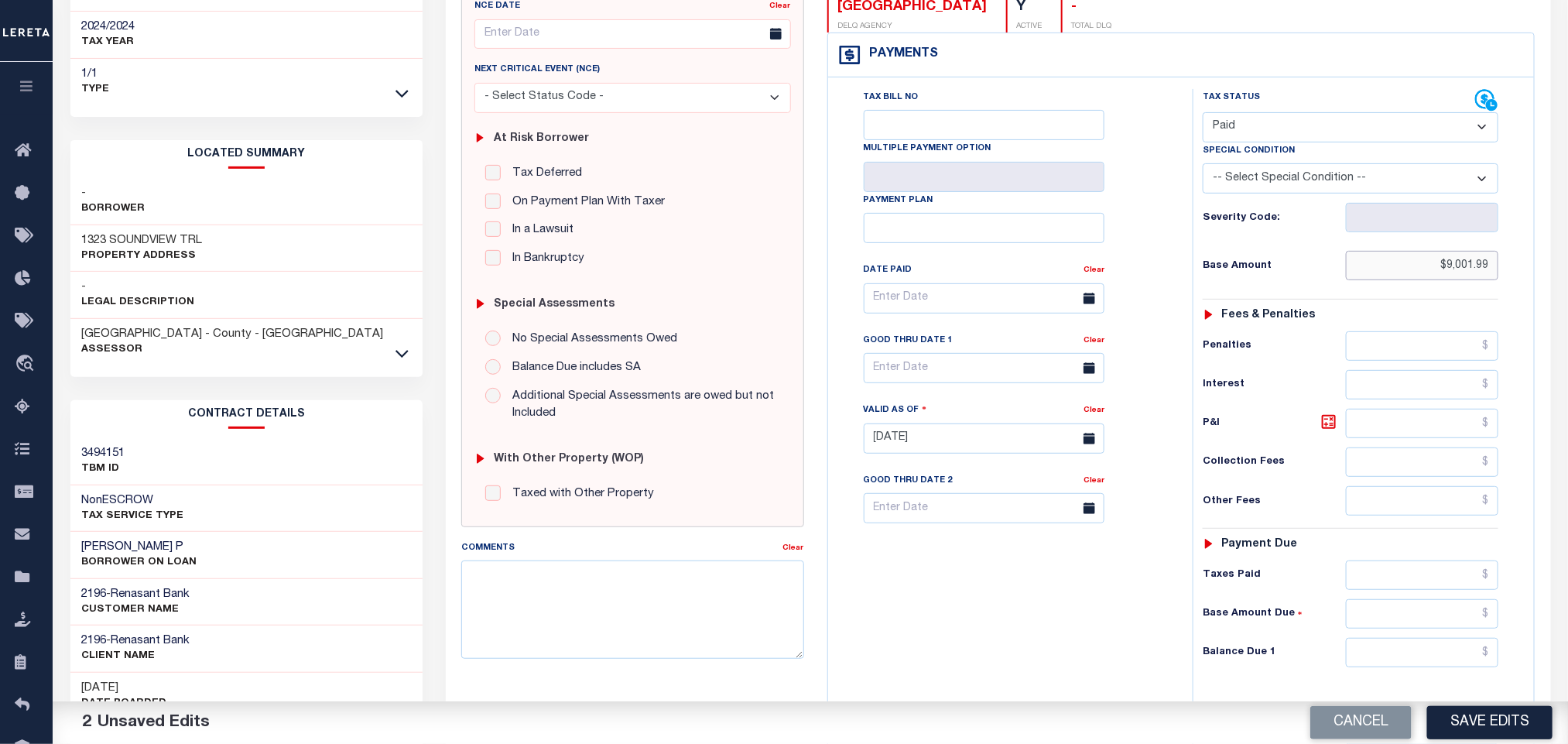
scroll to position [437, 0]
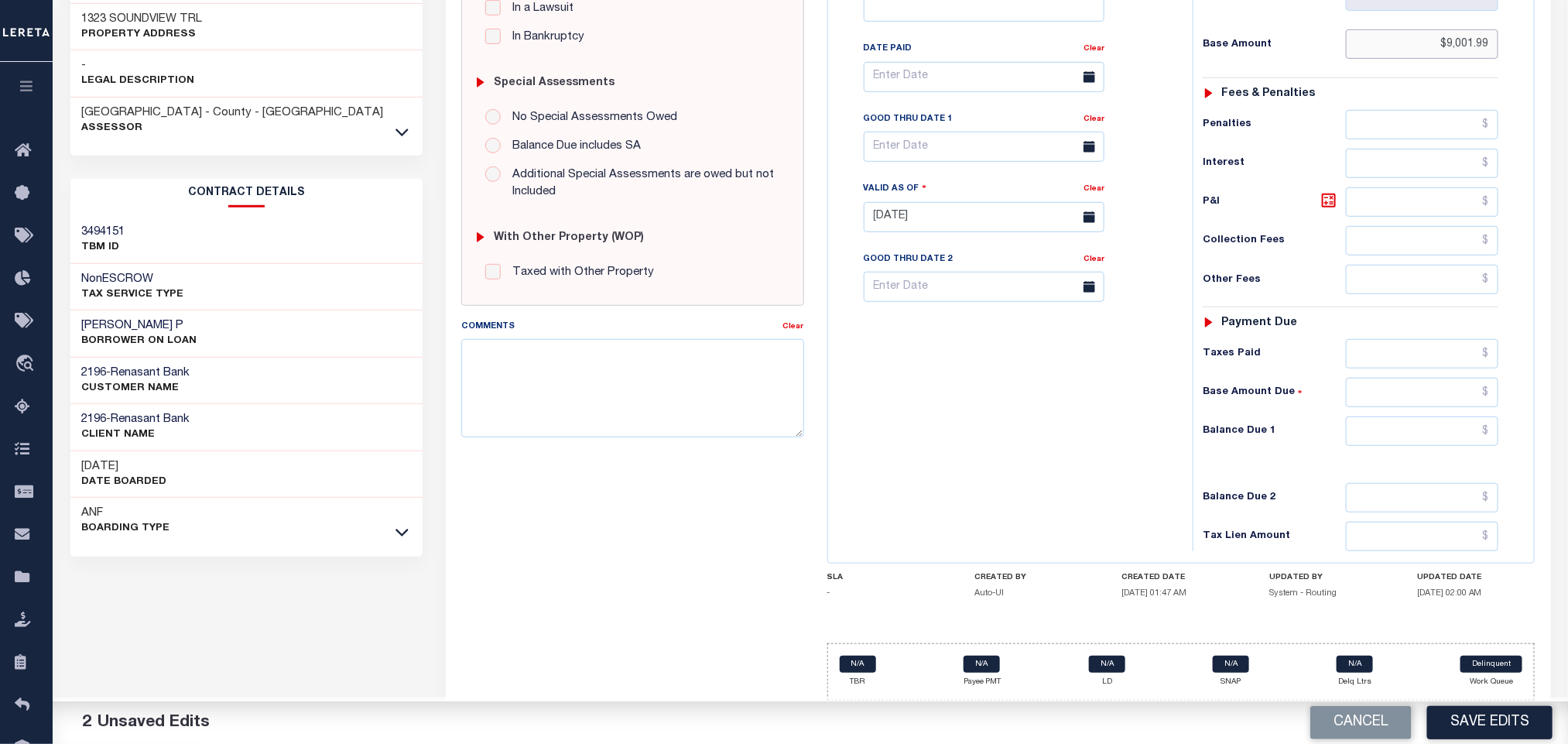
type input "$9,001.99"
click at [1407, 426] on input "text" at bounding box center [1422, 430] width 153 height 29
type input "$0.00"
click at [1497, 727] on button "Save Edits" at bounding box center [1489, 723] width 125 height 33
checkbox input "false"
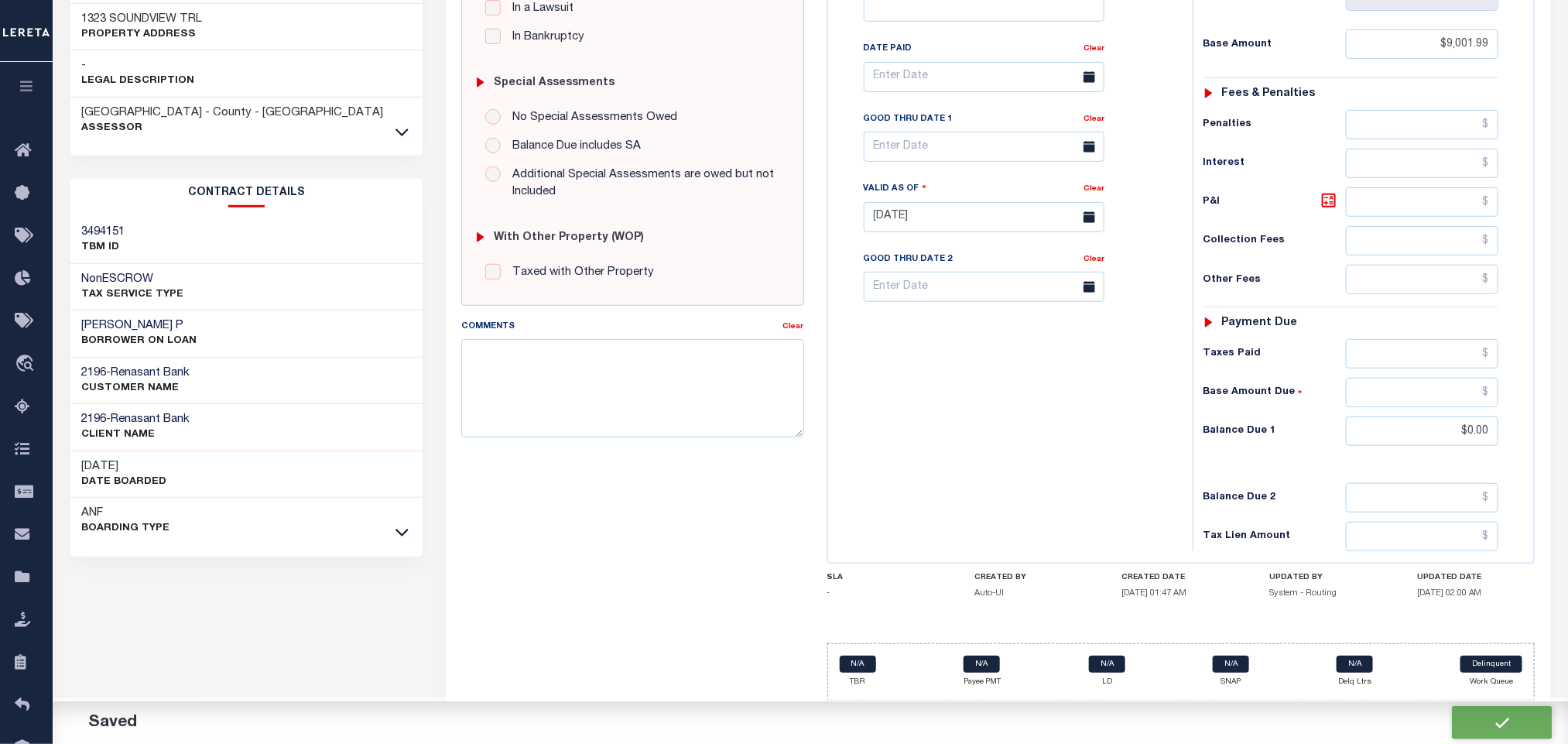
checkbox input "false"
type input "$9,001.99"
type input "$0"
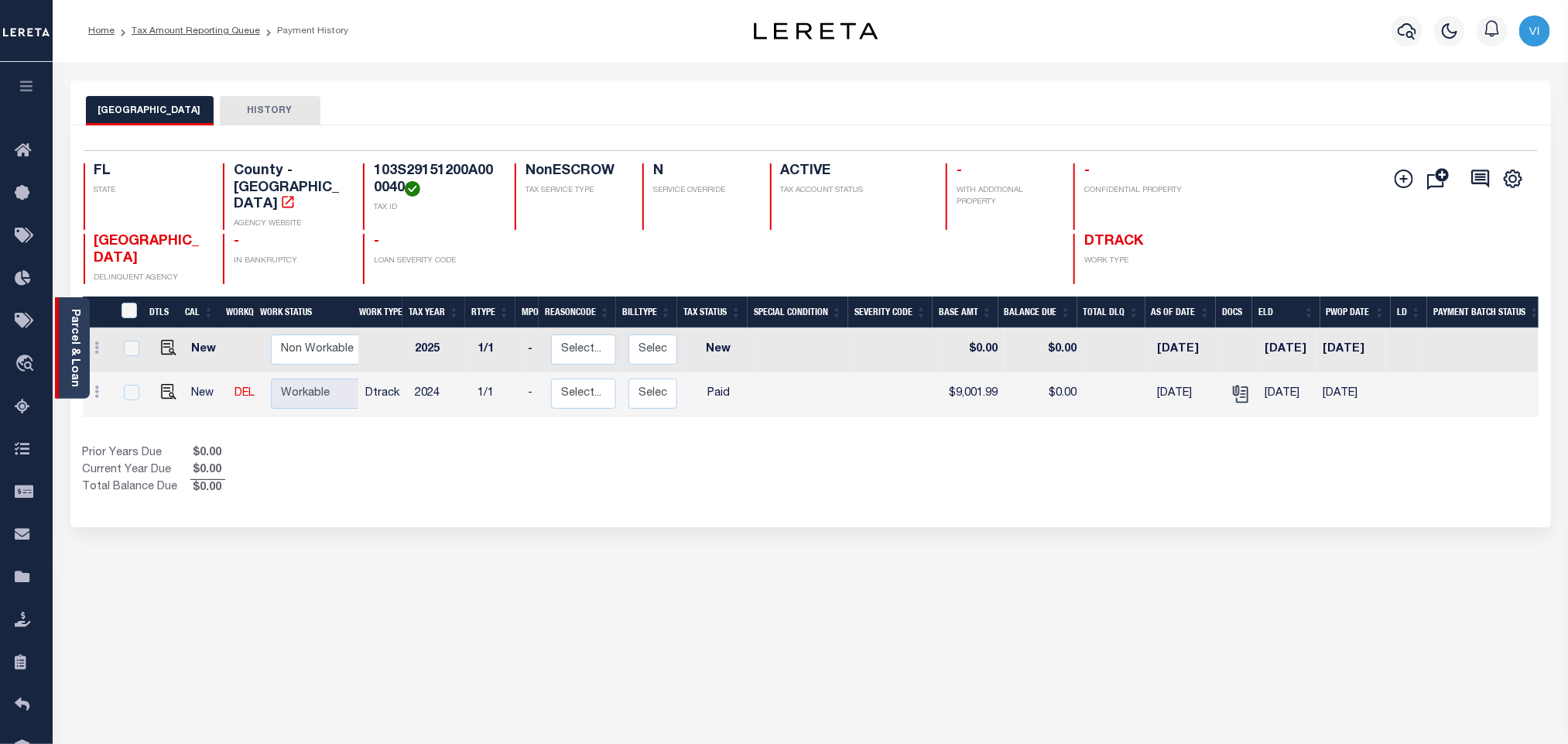
click at [72, 351] on link "Parcel & Loan" at bounding box center [74, 348] width 11 height 78
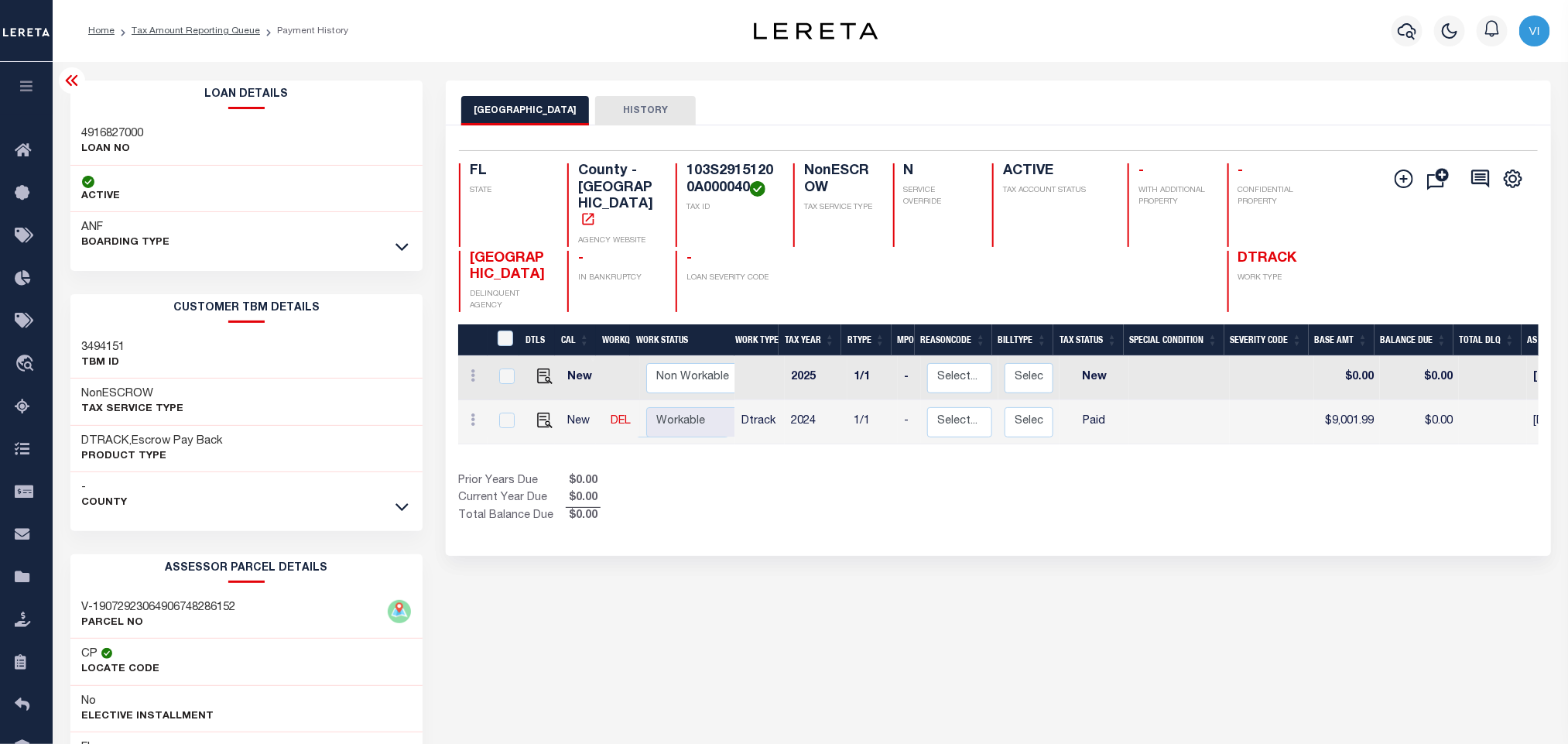
click at [109, 133] on h3 "4916827000" at bounding box center [113, 134] width 62 height 16
copy h3 "4916827000"
click at [715, 182] on h4 "103S29151200A000040" at bounding box center [730, 180] width 88 height 33
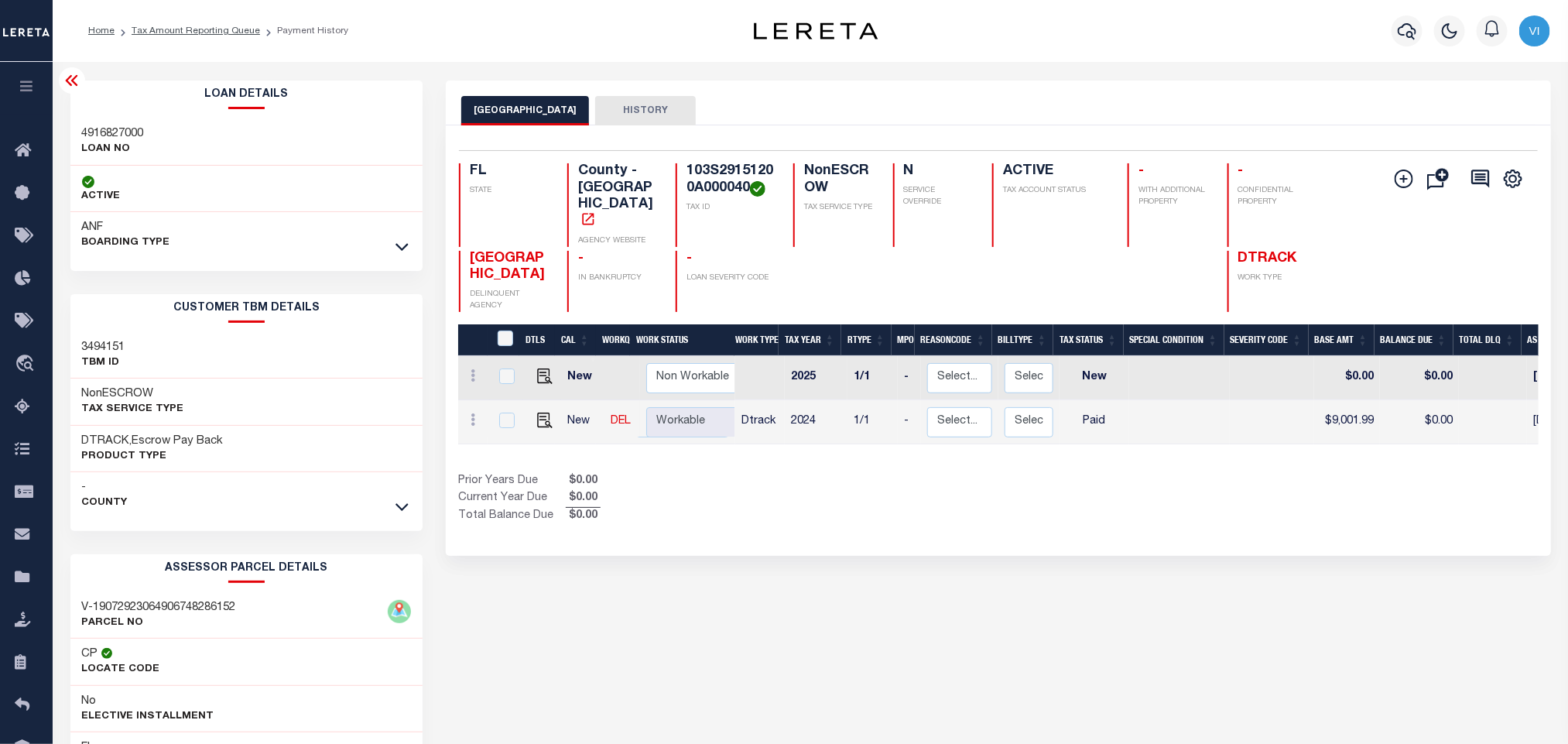
copy h4 "103S29151200A000040"
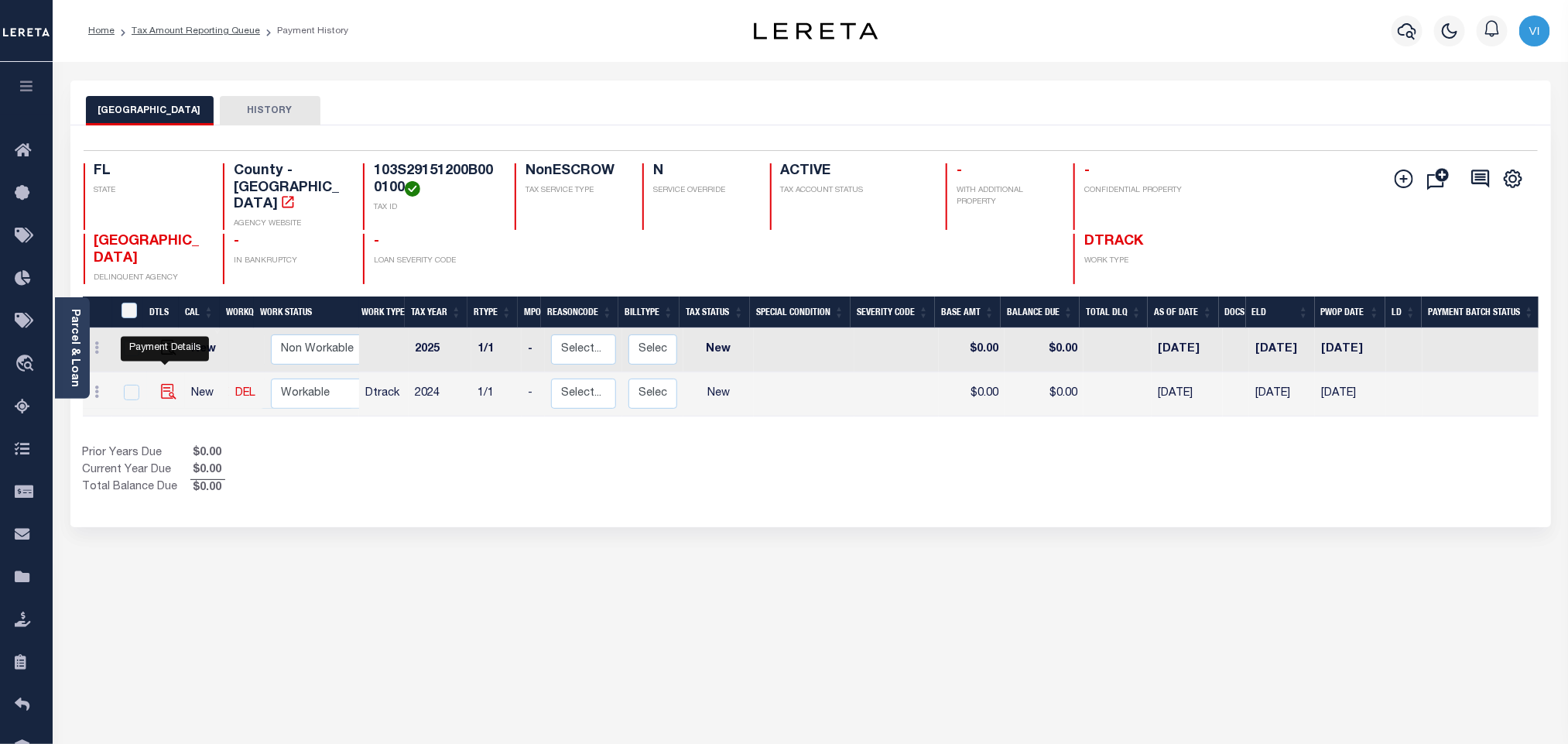
click at [162, 384] on img "" at bounding box center [169, 392] width 16 height 16
checkbox input "true"
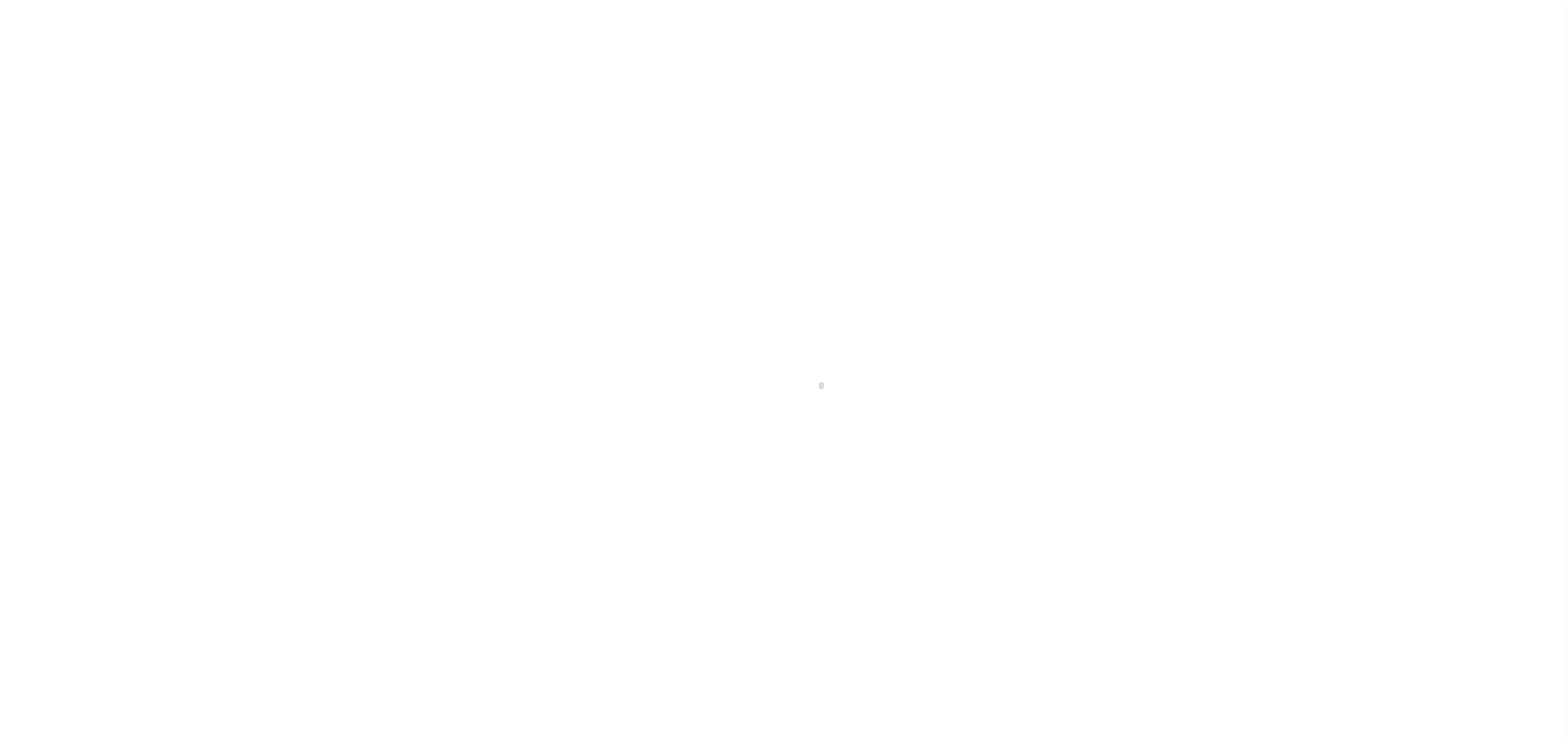
checkbox input "false"
type input "[DATE]"
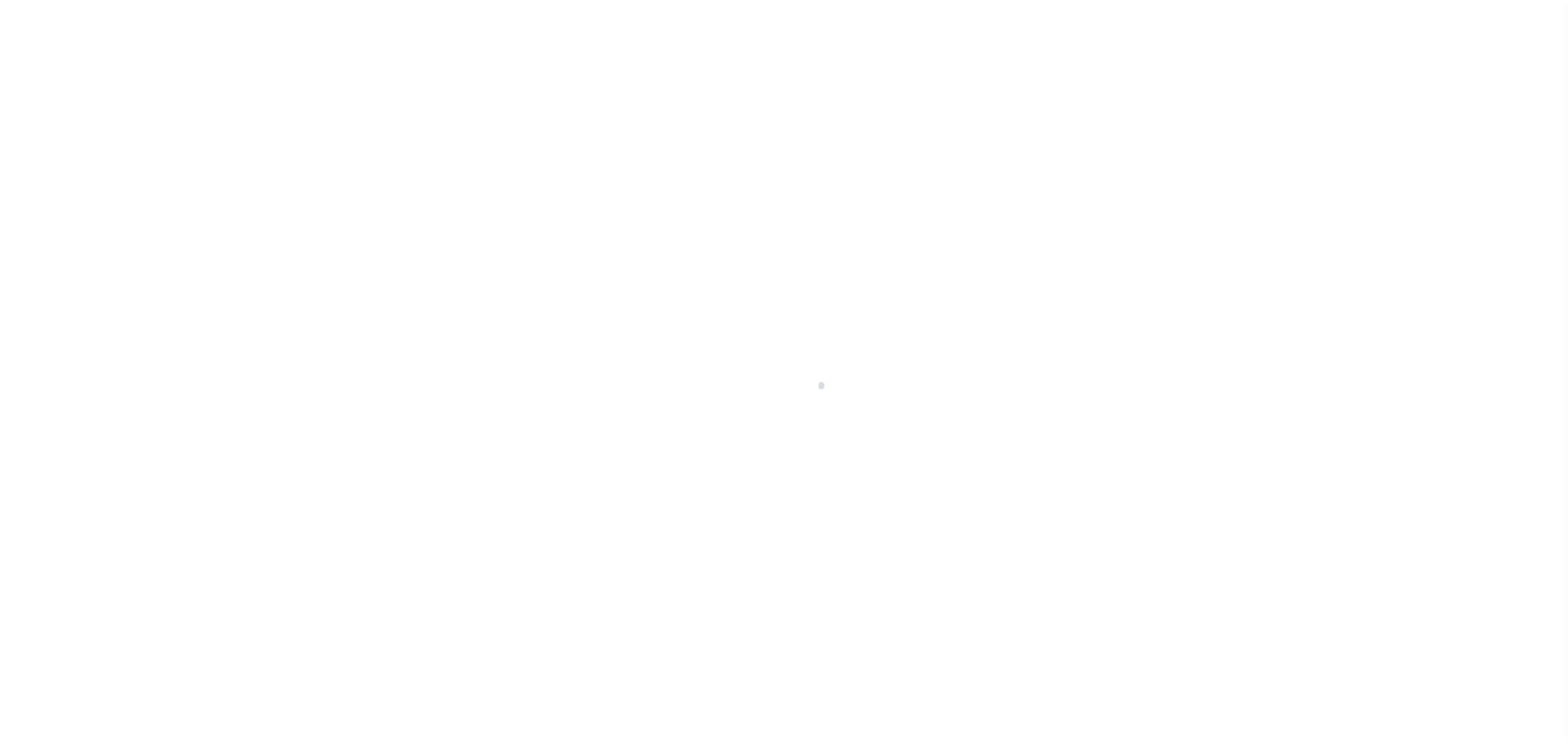
select select "NW2"
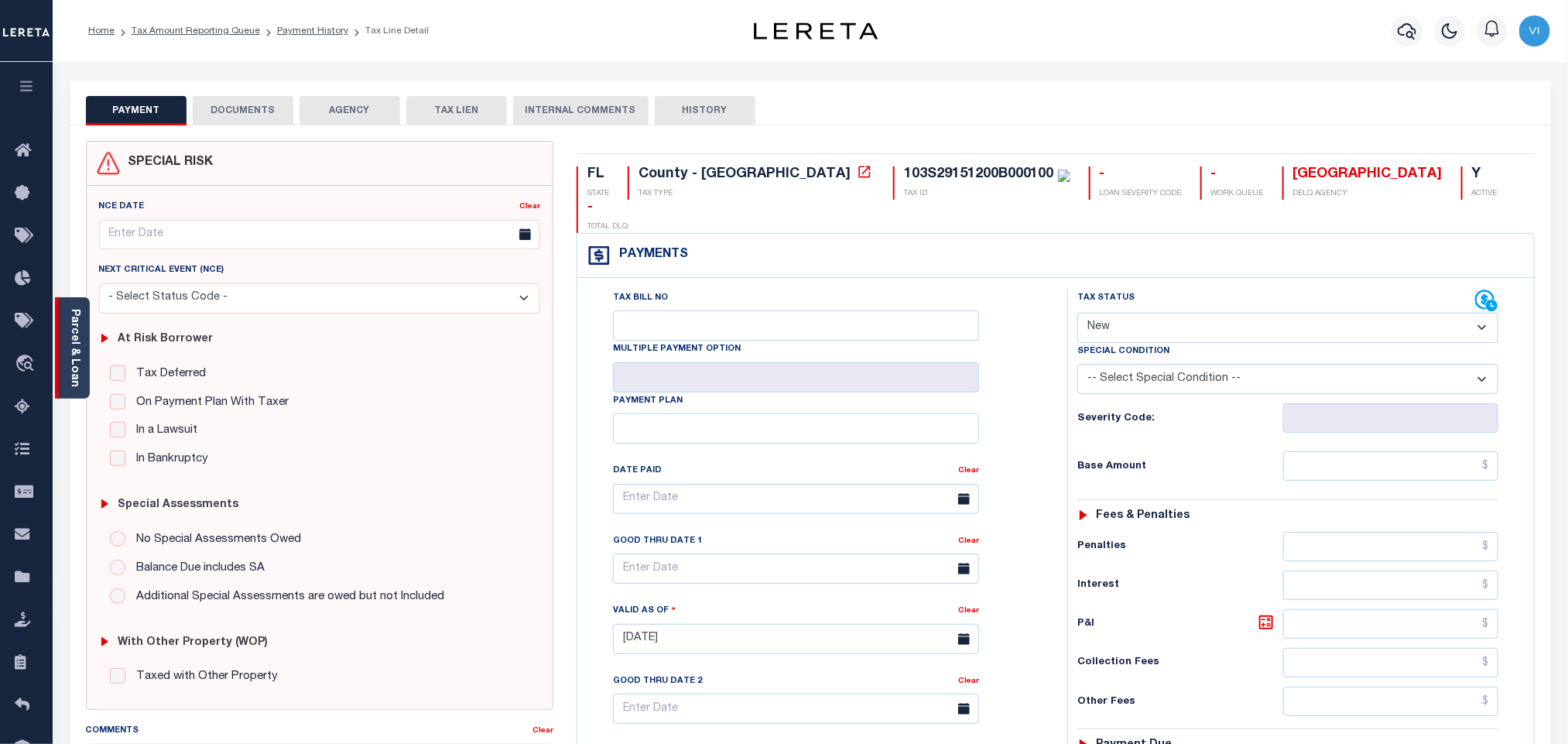
click at [70, 358] on link "Parcel & Loan" at bounding box center [74, 348] width 11 height 78
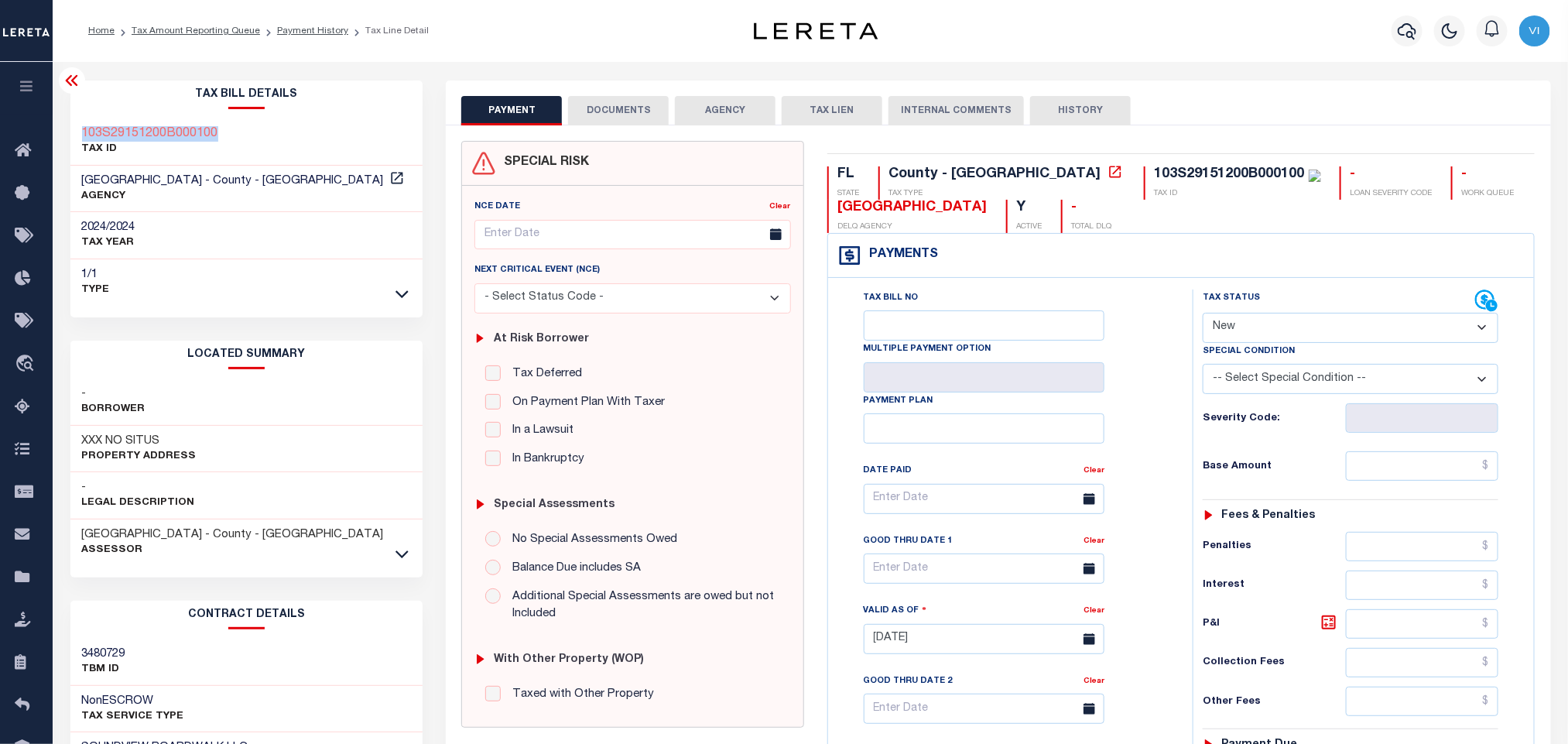
drag, startPoint x: 69, startPoint y: 121, endPoint x: 237, endPoint y: 113, distance: 168.2
click at [237, 113] on div "Tax Bill Details 103S29151200B000100 TAX ID [GEOGRAPHIC_DATA] - County - FL AGE…" at bounding box center [247, 192] width 353 height 225
copy h3 "103S29151200B000100"
click at [626, 112] on button "DOCUMENTS" at bounding box center [619, 110] width 101 height 29
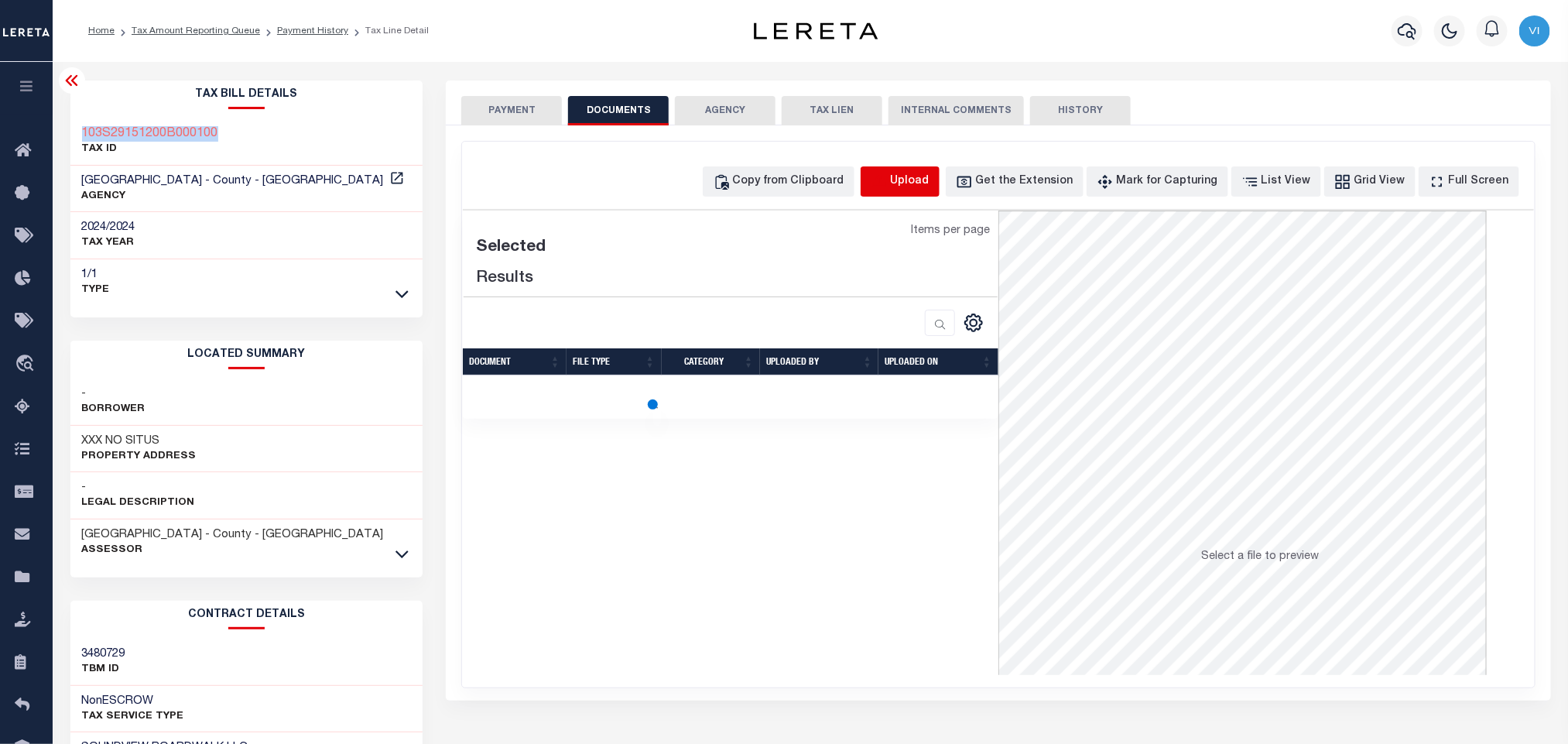
click at [885, 179] on icon "button" at bounding box center [879, 180] width 14 height 13
select select "POP"
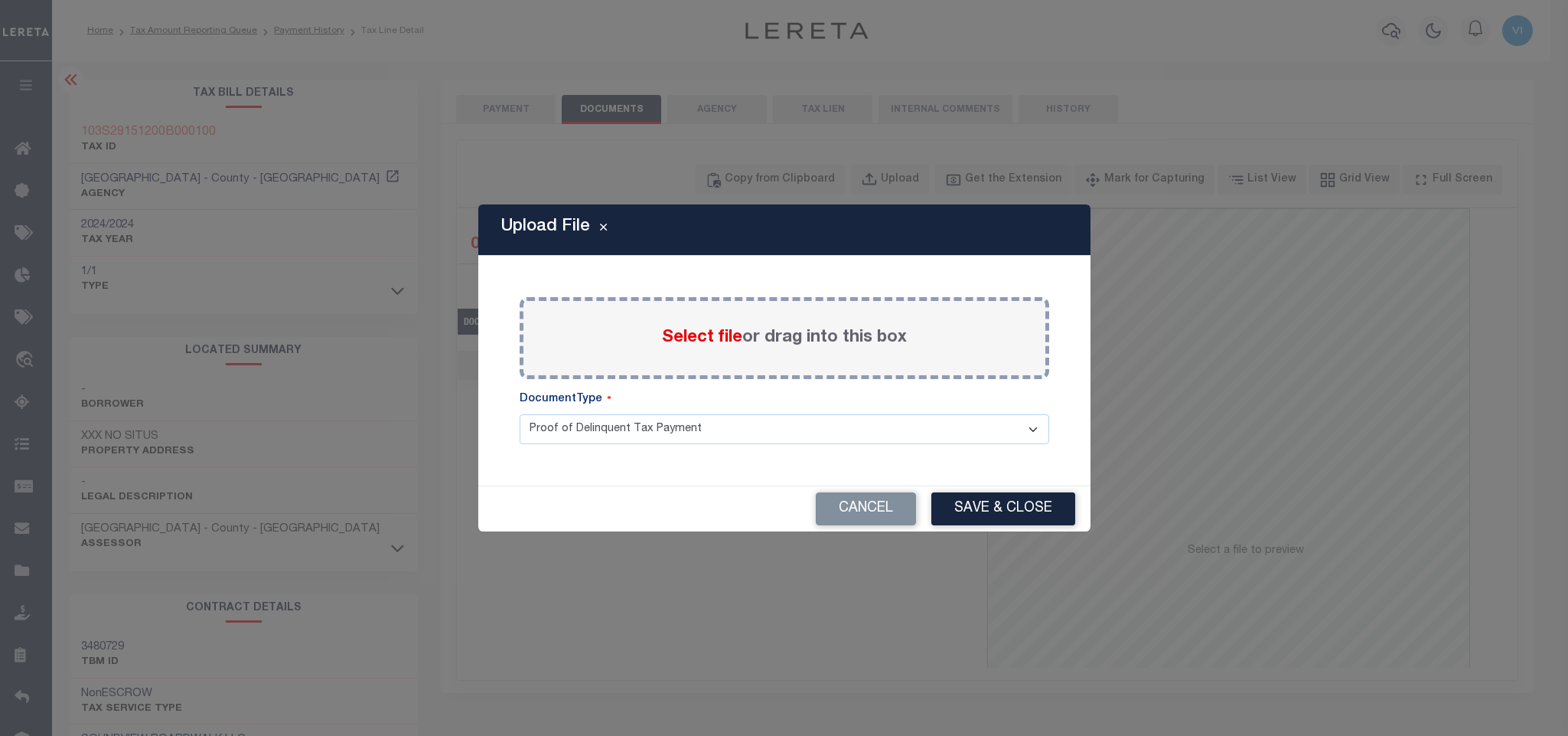
click at [699, 346] on span "Select file" at bounding box center [701, 338] width 80 height 17
click at [0, 0] on input "Select file or drag into this box" at bounding box center [0, 0] width 0 height 0
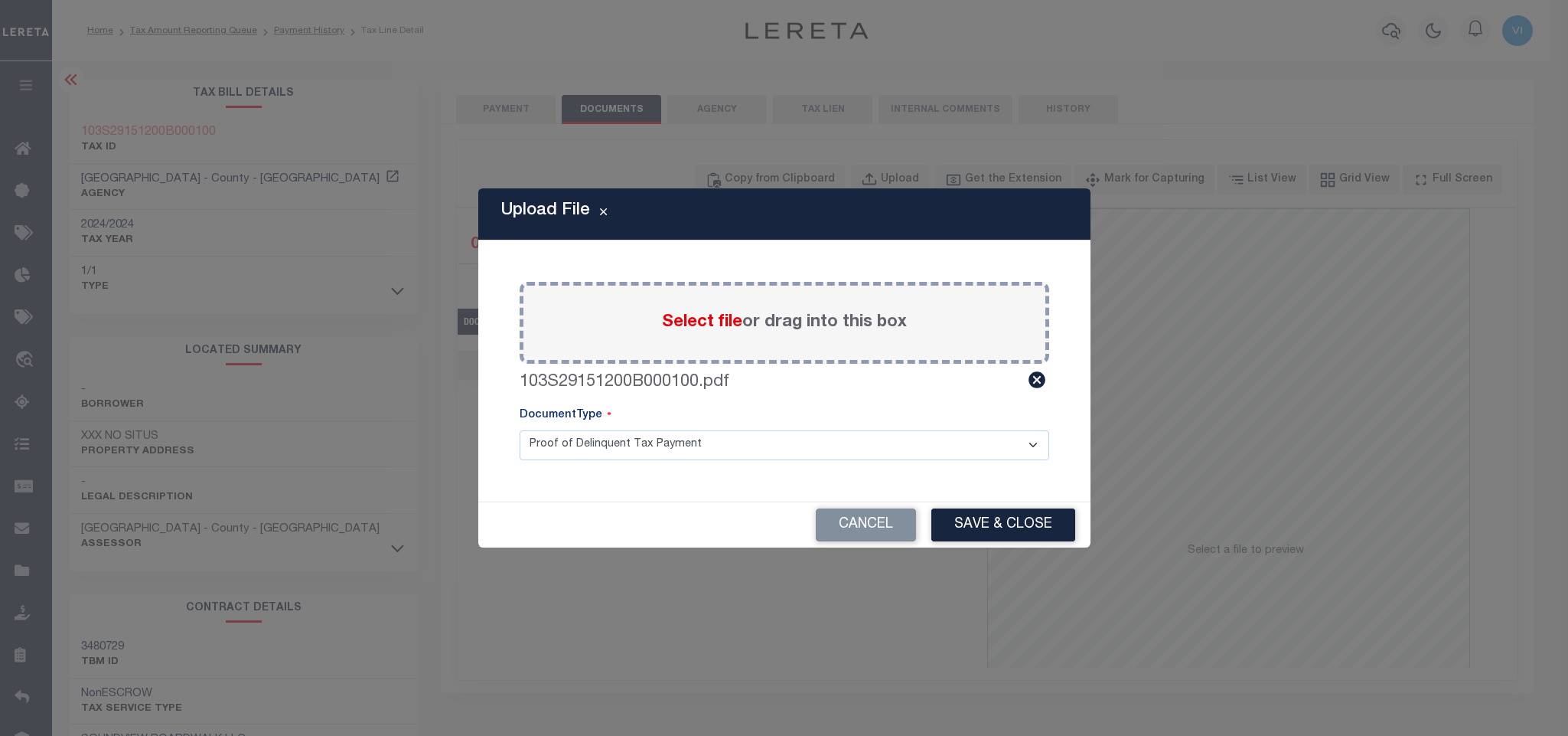
click at [570, 444] on select "Proof of Delinquent Tax Payment" at bounding box center [785, 445] width 530 height 30
click at [520, 430] on select "Proof of Delinquent Tax Payment" at bounding box center [785, 445] width 530 height 30
click at [1031, 524] on button "Save & Close" at bounding box center [1003, 525] width 144 height 33
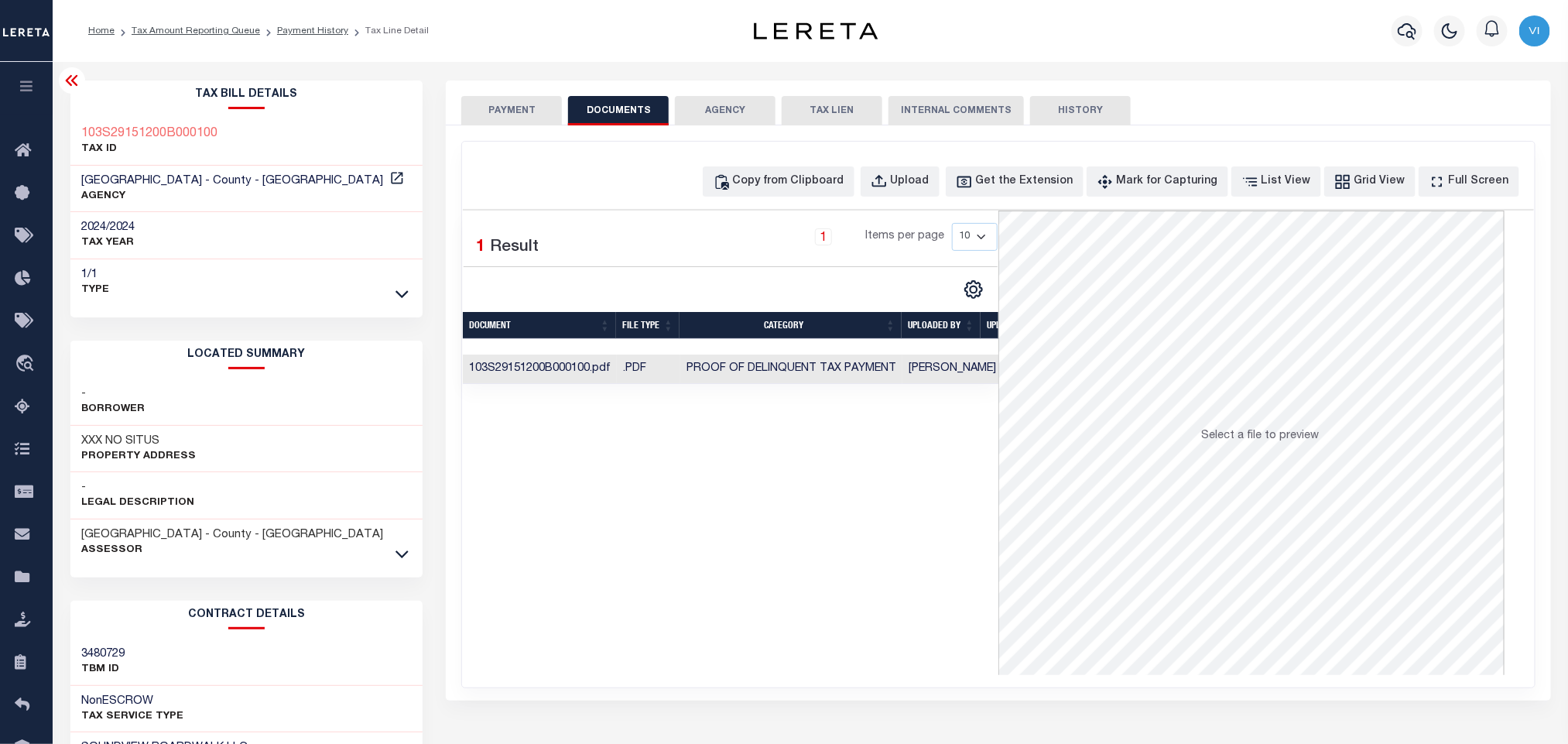
click at [532, 111] on button "PAYMENT" at bounding box center [511, 110] width 101 height 29
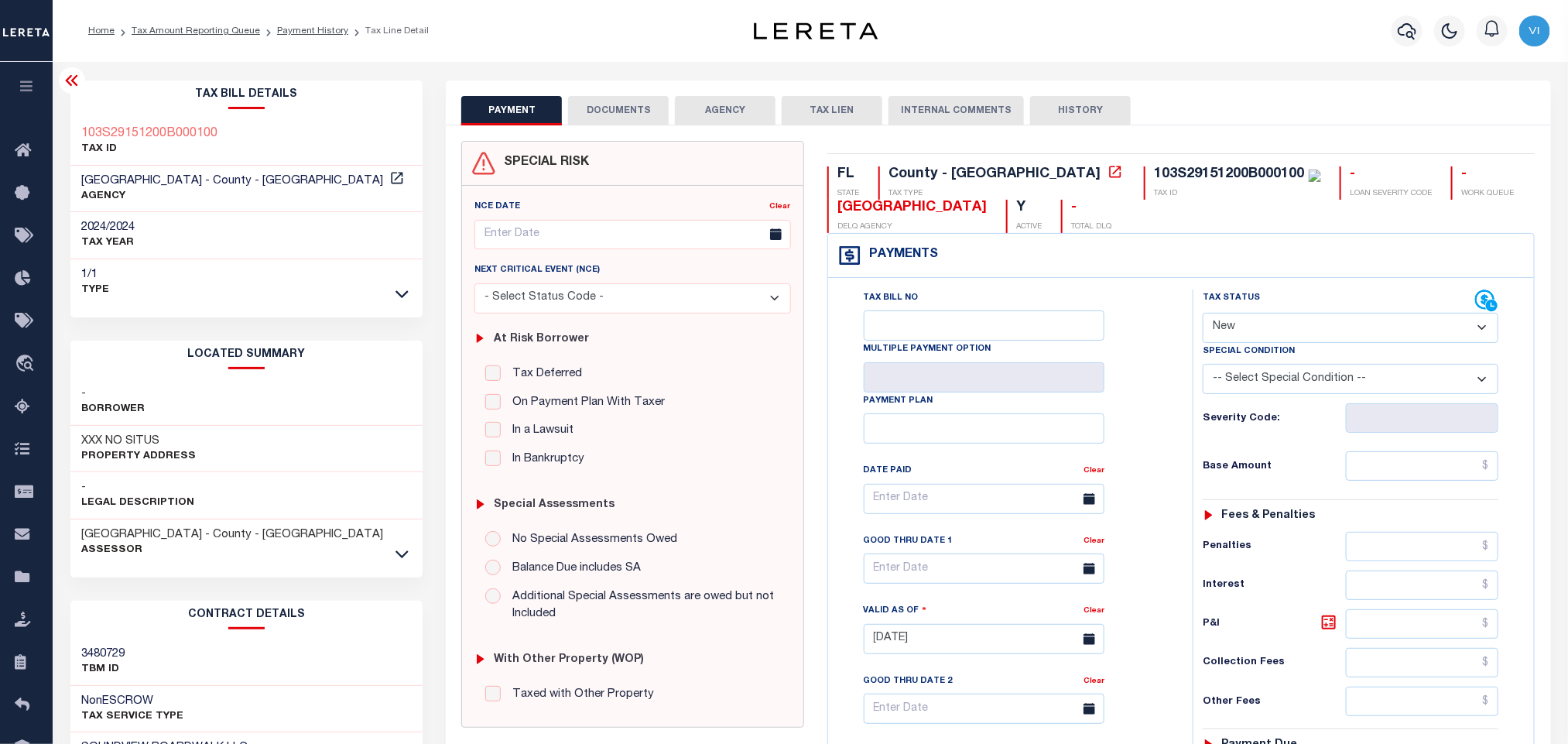
click at [1277, 332] on select "- Select Status Code - Open Due/Unpaid Paid Incomplete No Tax Due Internal Refu…" at bounding box center [1350, 328] width 295 height 30
select select "PYD"
click at [1202, 314] on select "- Select Status Code - Open Due/Unpaid Paid Incomplete No Tax Due Internal Refu…" at bounding box center [1350, 328] width 295 height 30
type input "[DATE]"
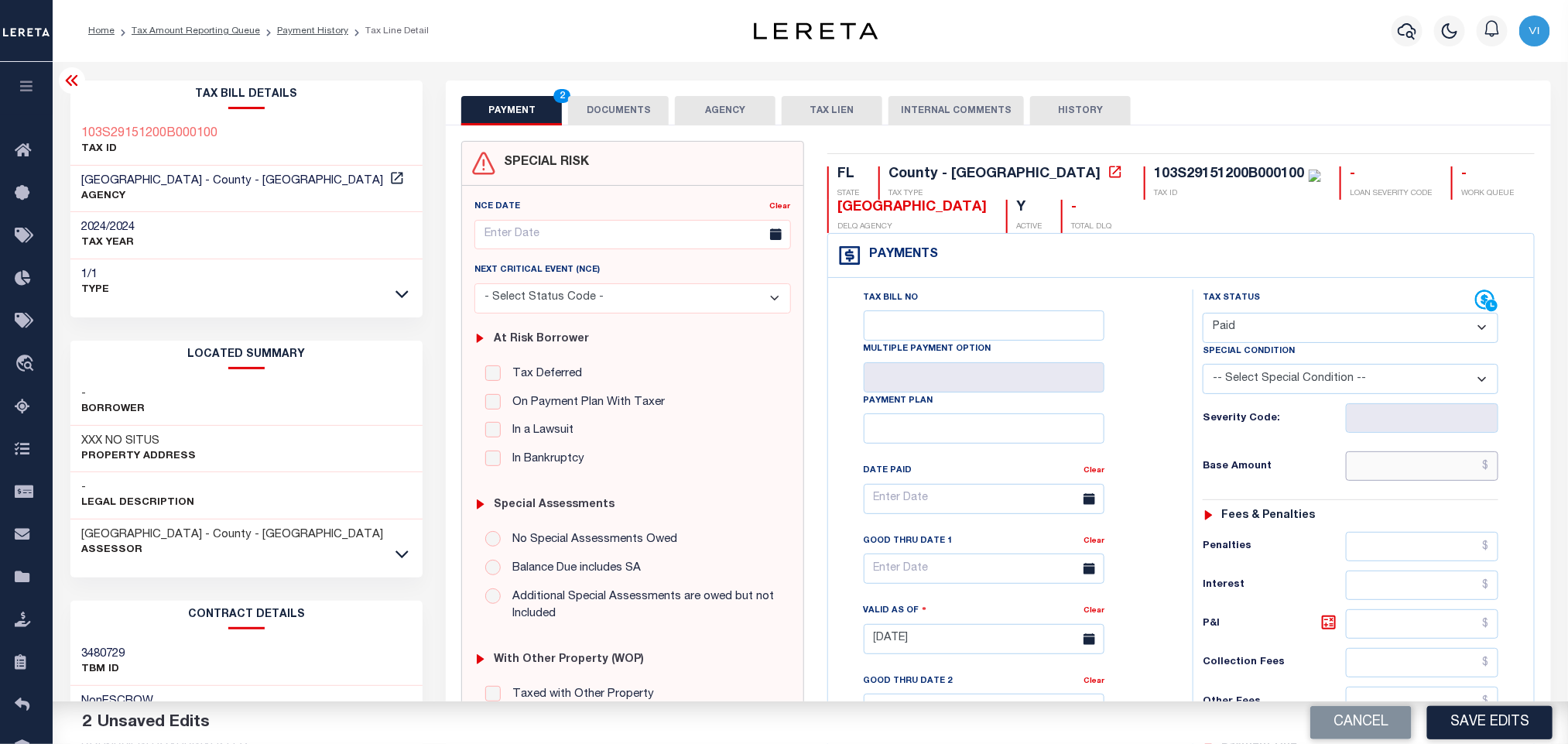
click at [1395, 481] on input "text" at bounding box center [1422, 466] width 153 height 29
paste input "26.69"
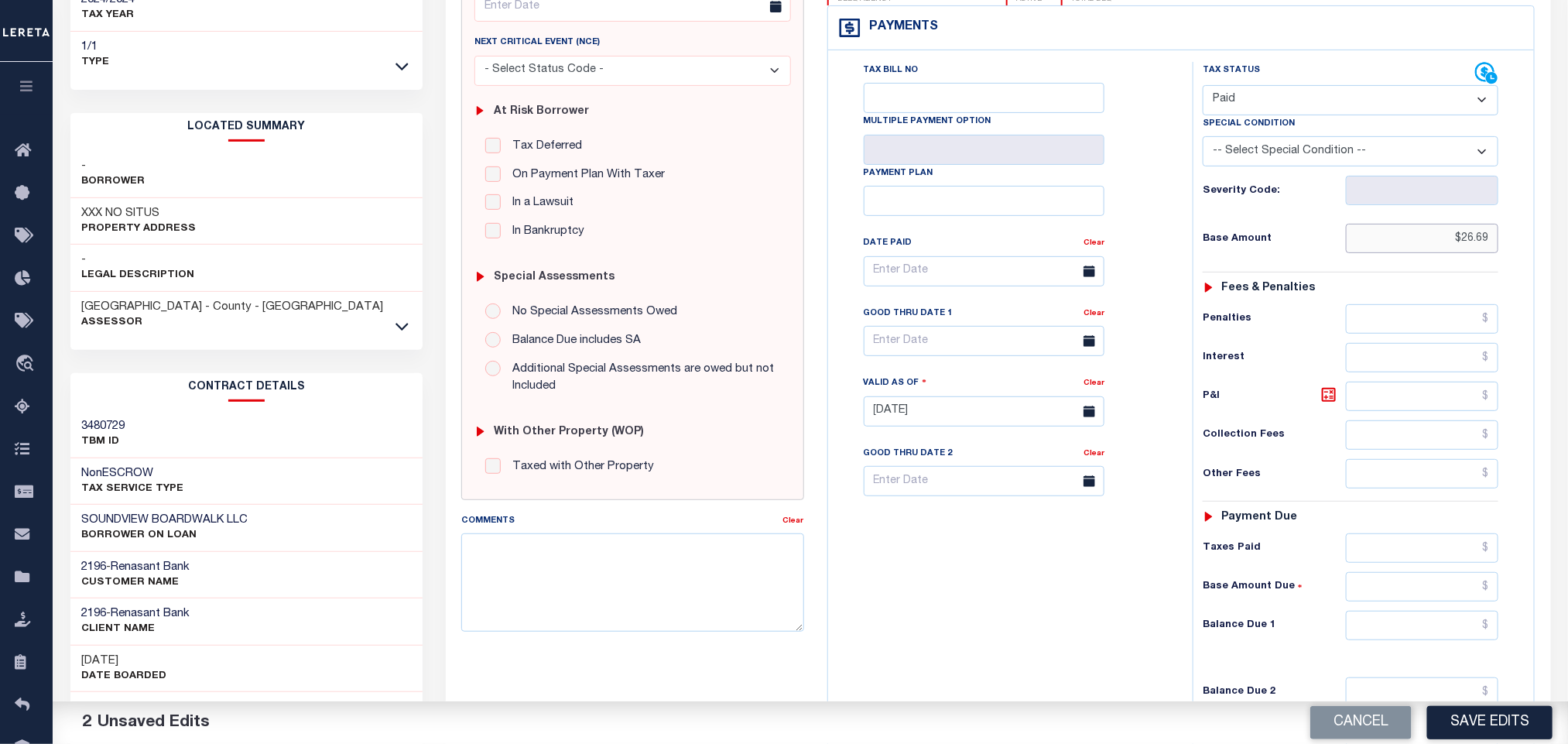
scroll to position [437, 0]
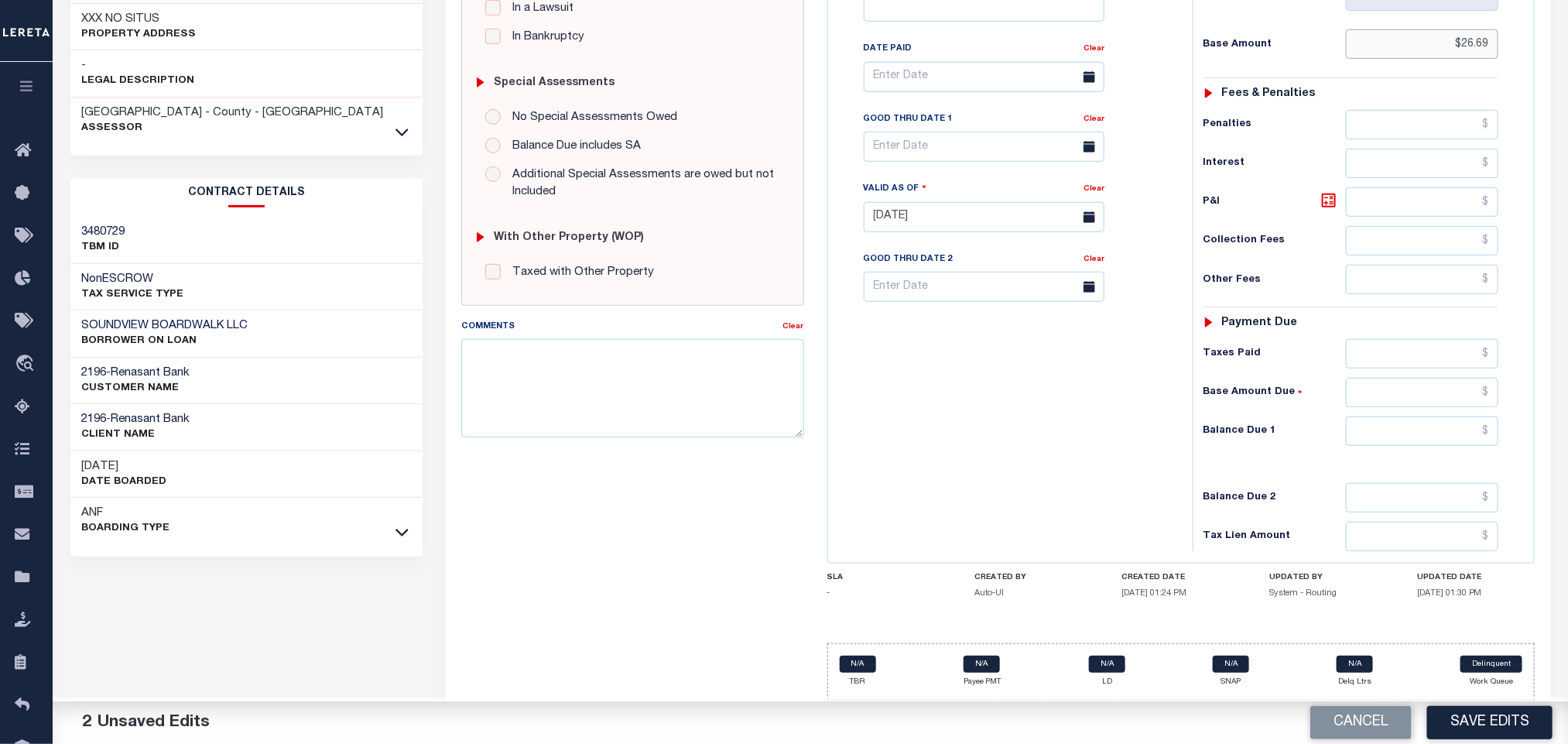
type input "$26.69"
click at [1387, 441] on input "text" at bounding box center [1422, 430] width 153 height 29
type input "$0.00"
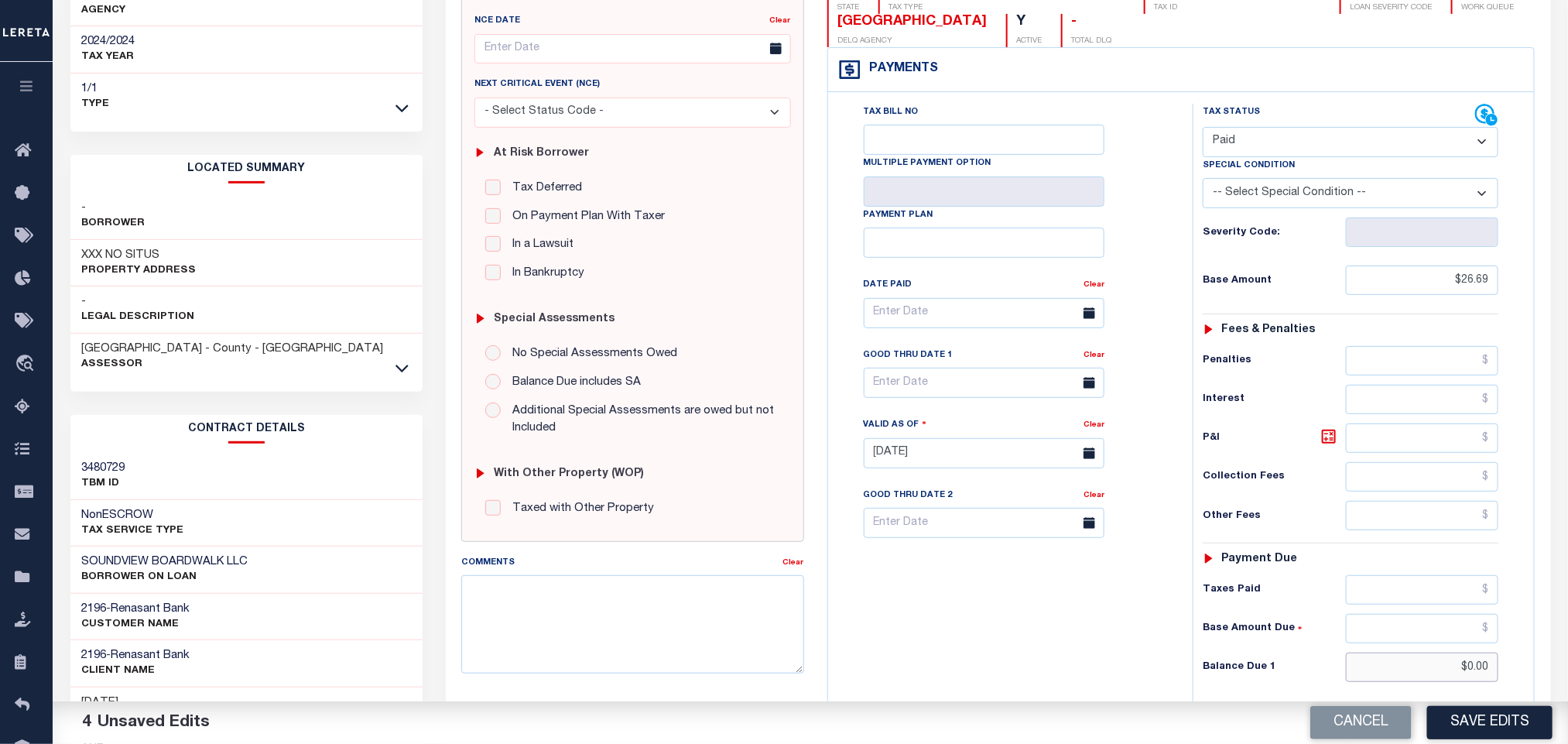
scroll to position [0, 0]
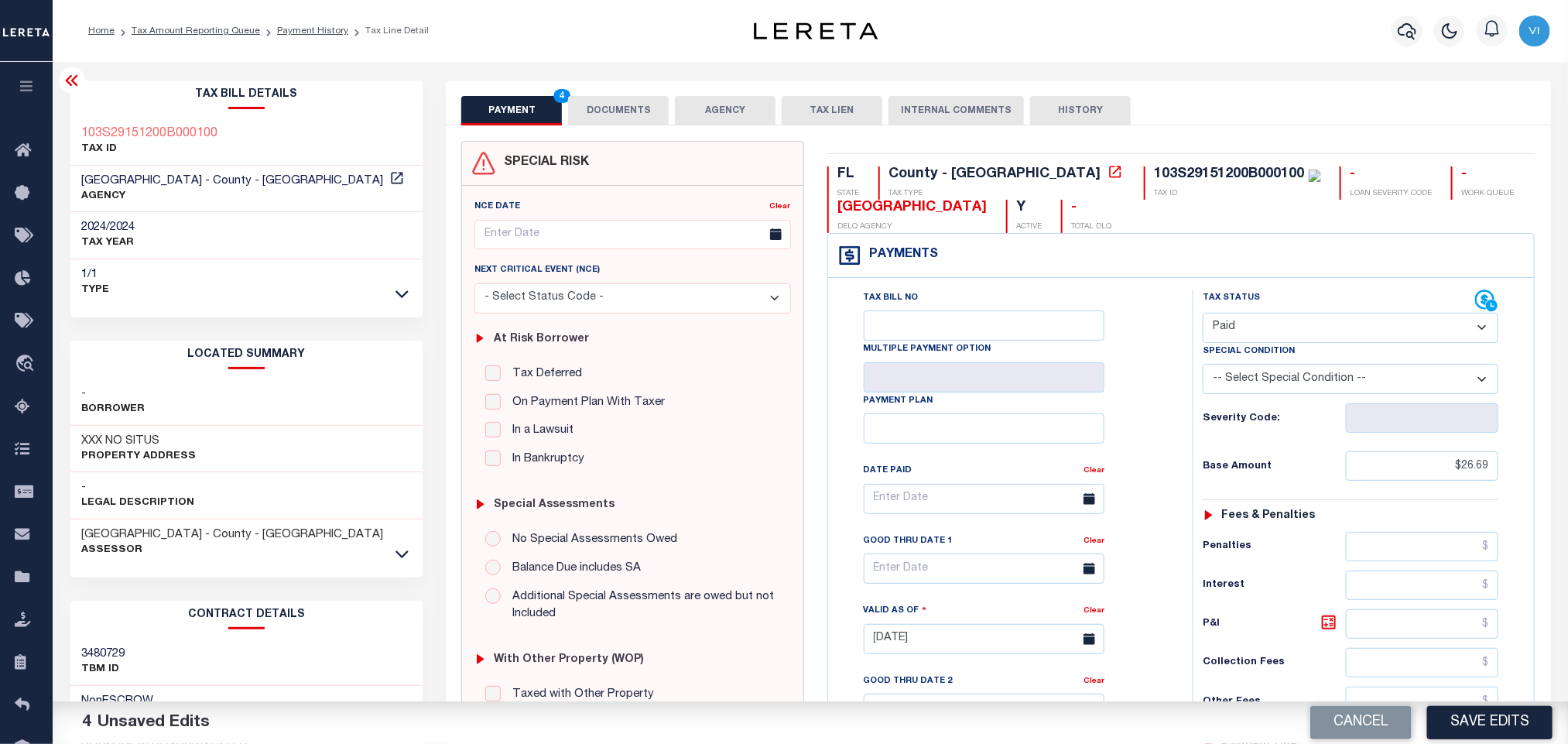
click at [1143, 180] on div "103S29151200B000100 TAX ID" at bounding box center [1232, 183] width 177 height 33
copy div "103S29151200B000100"
click at [607, 113] on button "DOCUMENTS" at bounding box center [619, 110] width 101 height 29
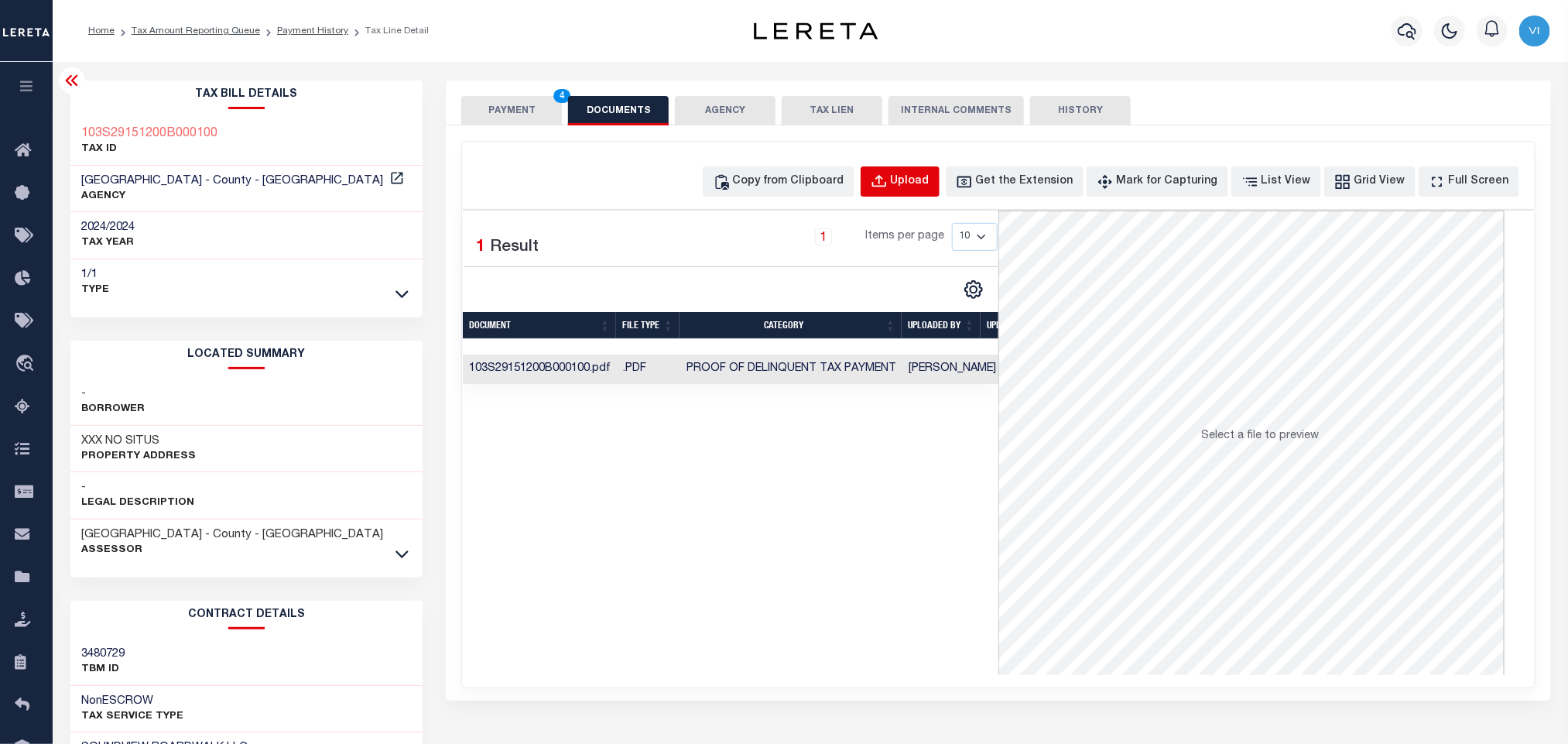
click at [929, 189] on div "Upload" at bounding box center [909, 182] width 39 height 17
select select "POP"
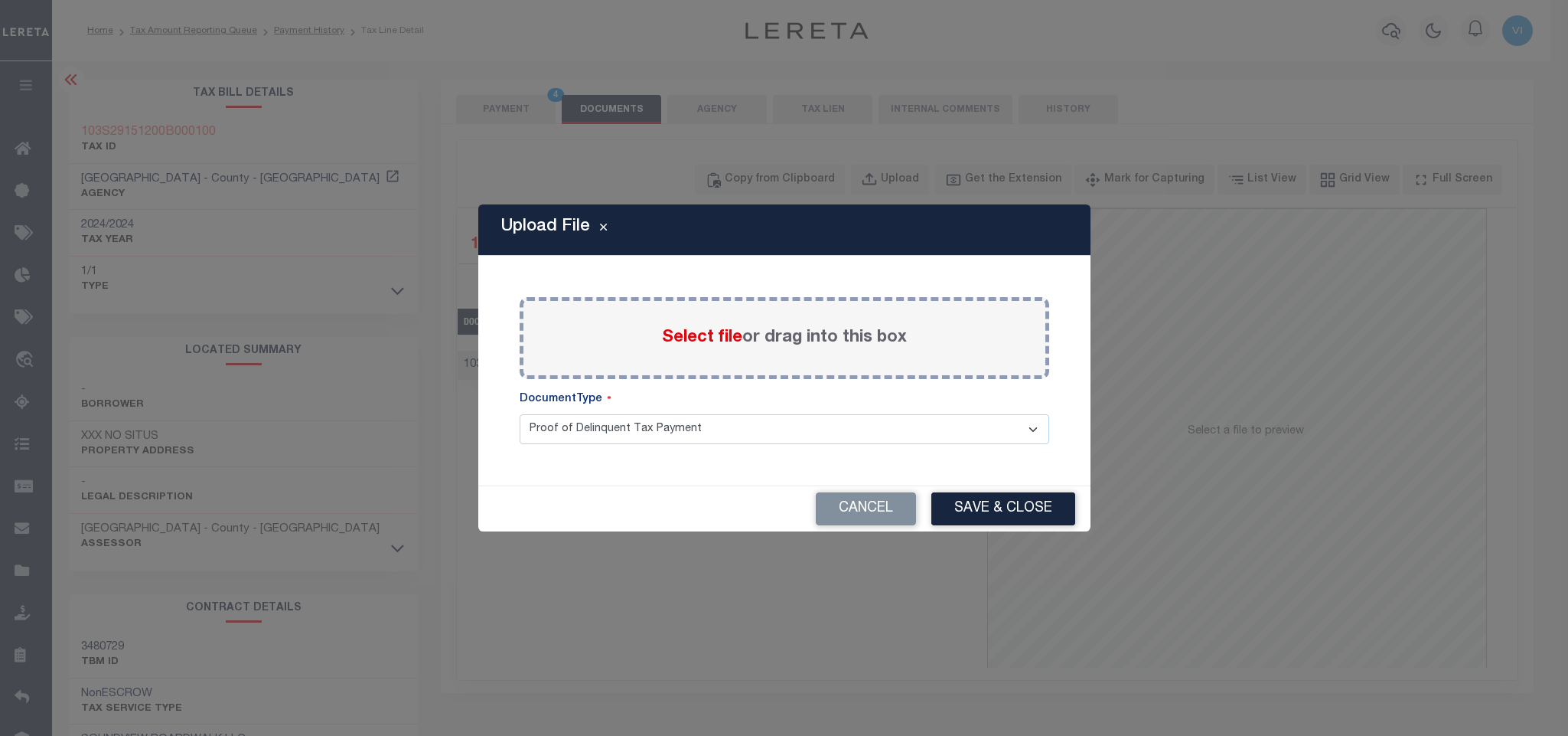
click at [692, 334] on span "Select file" at bounding box center [701, 338] width 80 height 17
click at [0, 0] on input "Select file or drag into this box" at bounding box center [0, 0] width 0 height 0
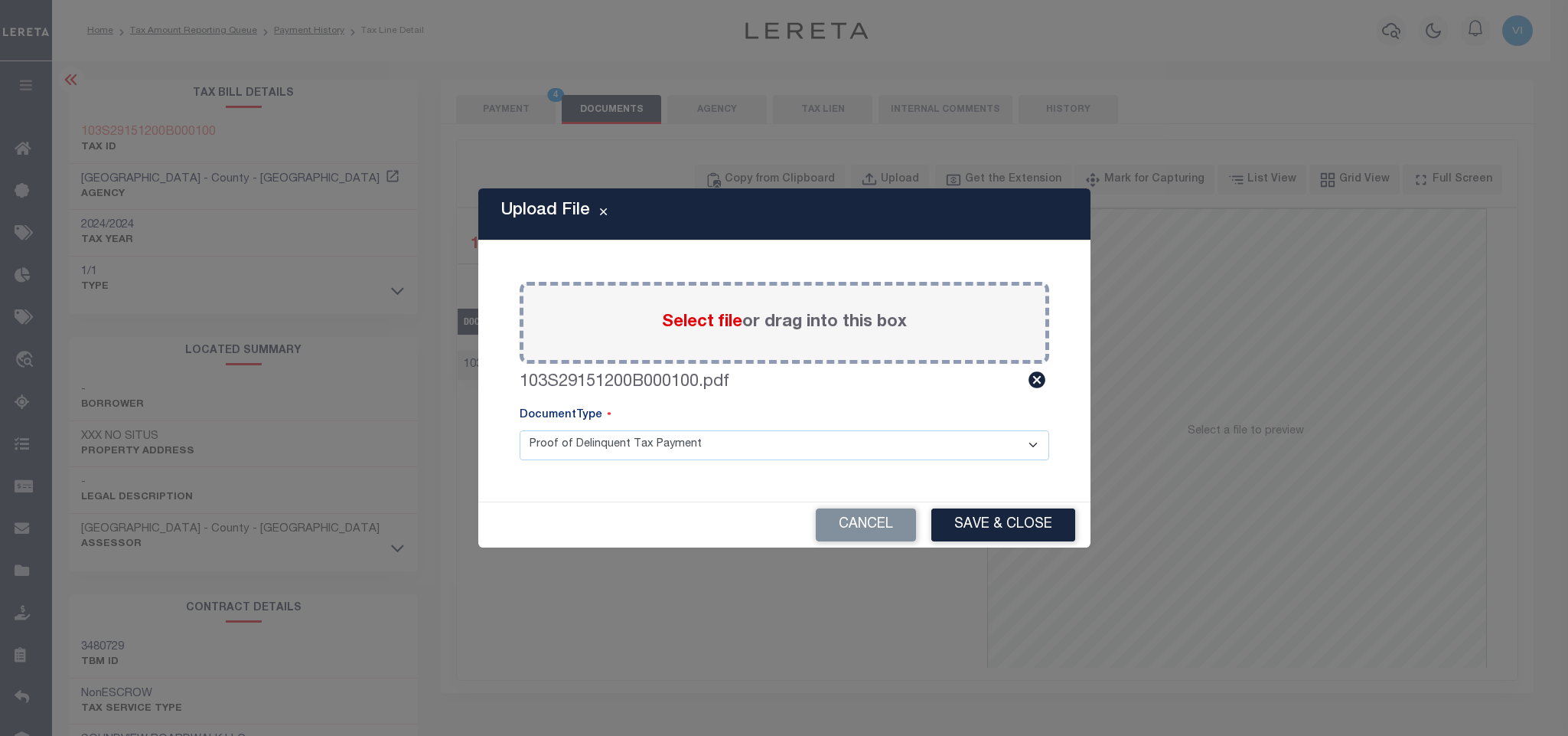
click at [549, 448] on select "Proof of Delinquent Tax Payment" at bounding box center [785, 445] width 530 height 30
click at [520, 430] on select "Proof of Delinquent Tax Payment" at bounding box center [785, 445] width 530 height 30
click at [1013, 515] on button "Save & Close" at bounding box center [1003, 525] width 144 height 33
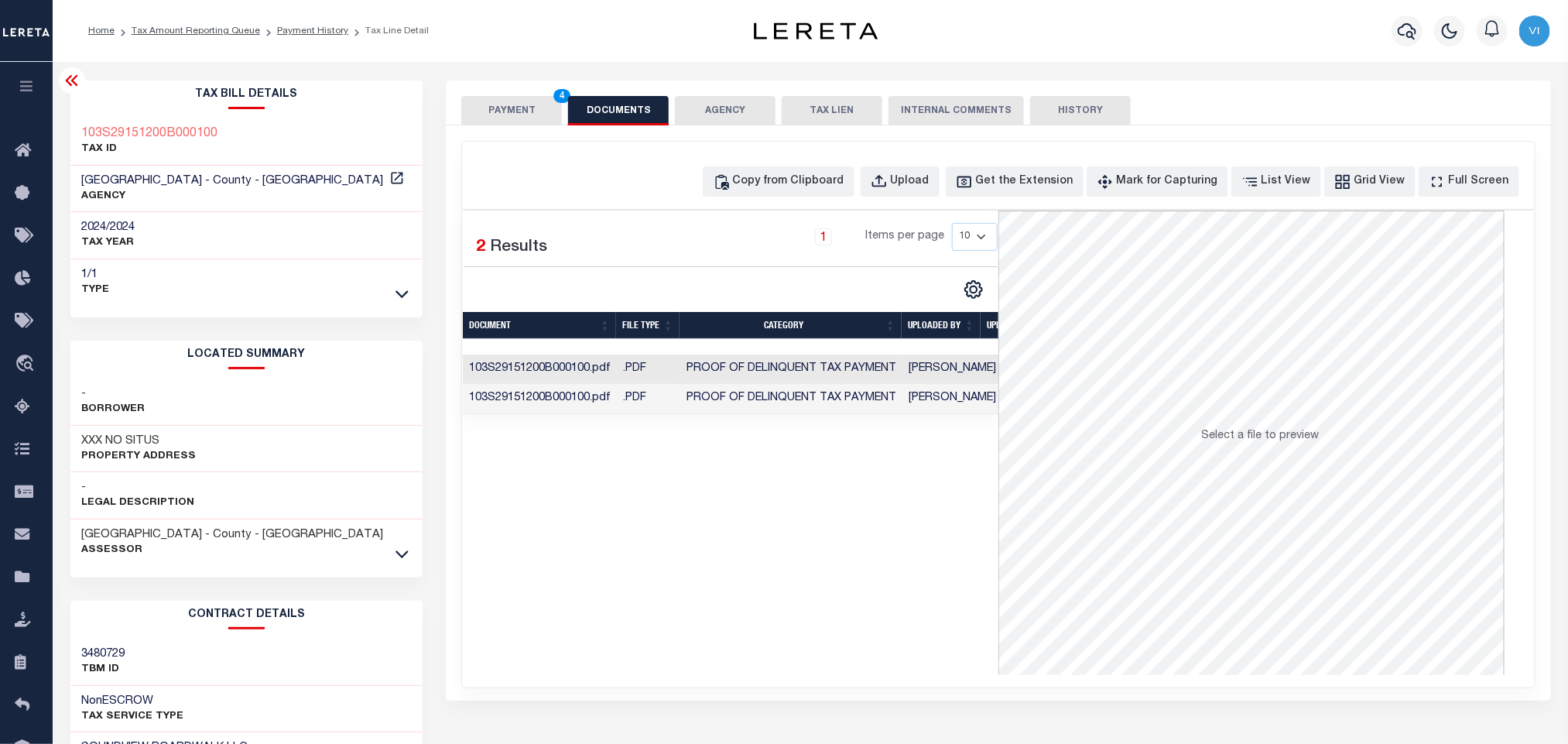
click at [535, 108] on button "PAYMENT 4" at bounding box center [511, 110] width 101 height 29
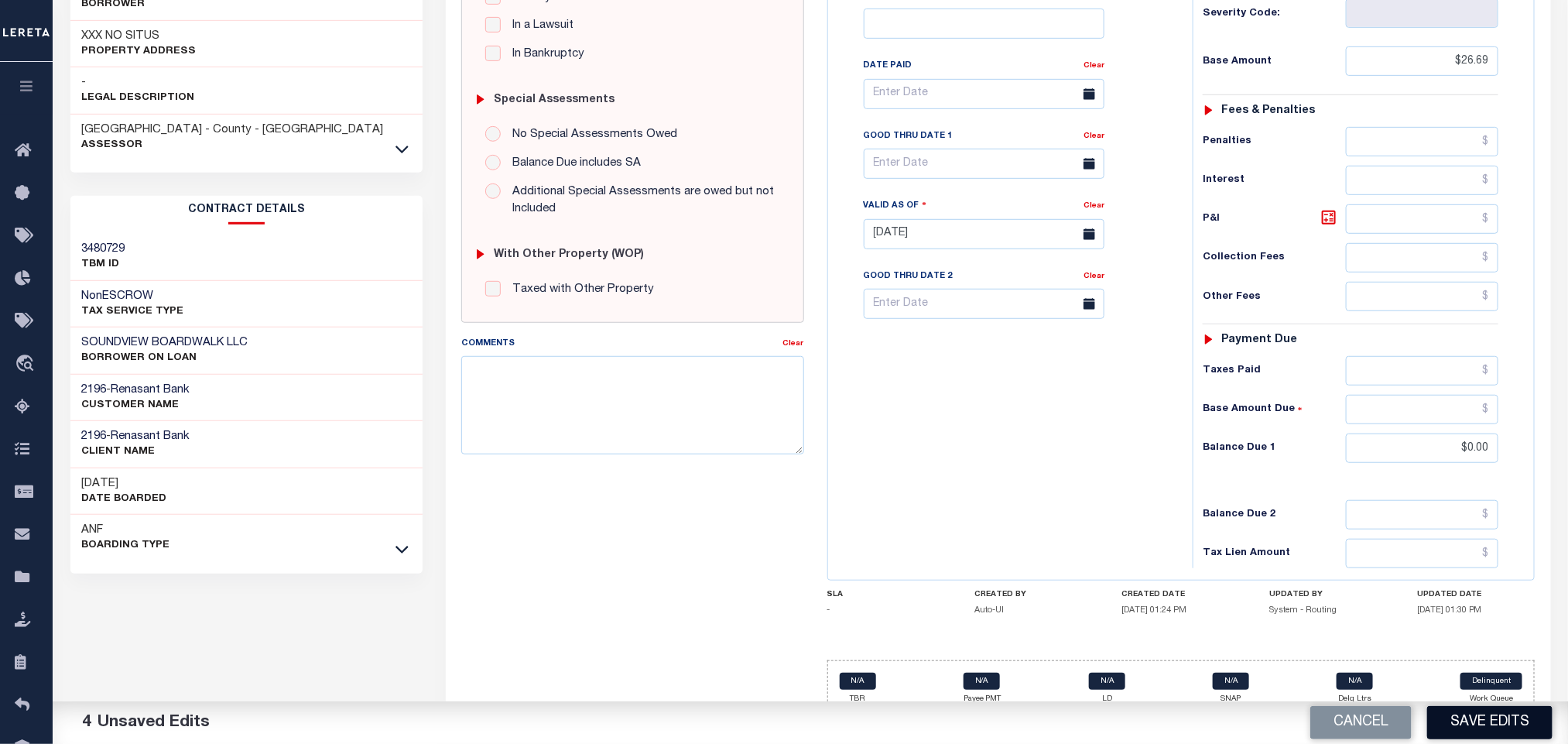
scroll to position [437, 0]
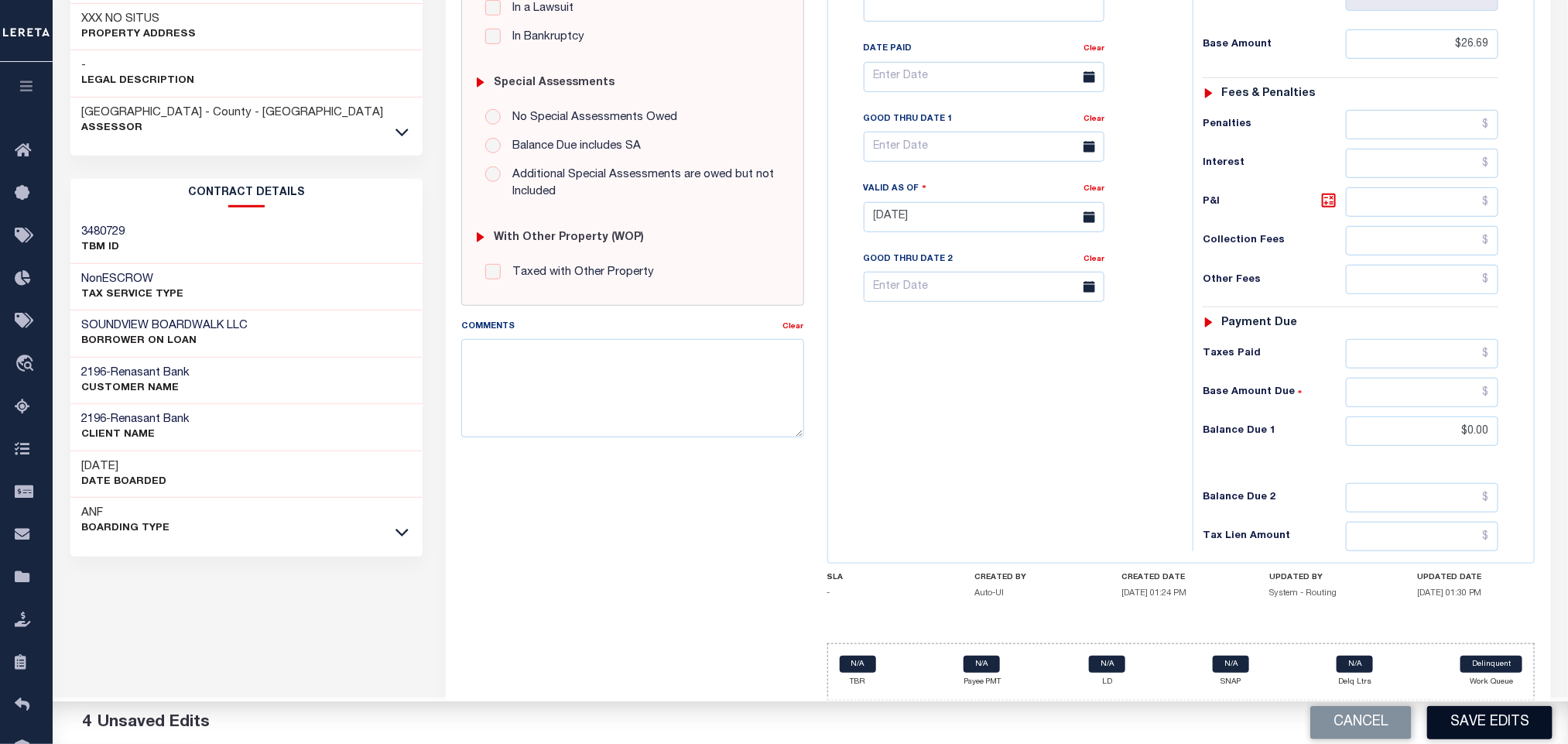
click at [1525, 718] on button "Save Edits" at bounding box center [1489, 723] width 125 height 33
checkbox input "false"
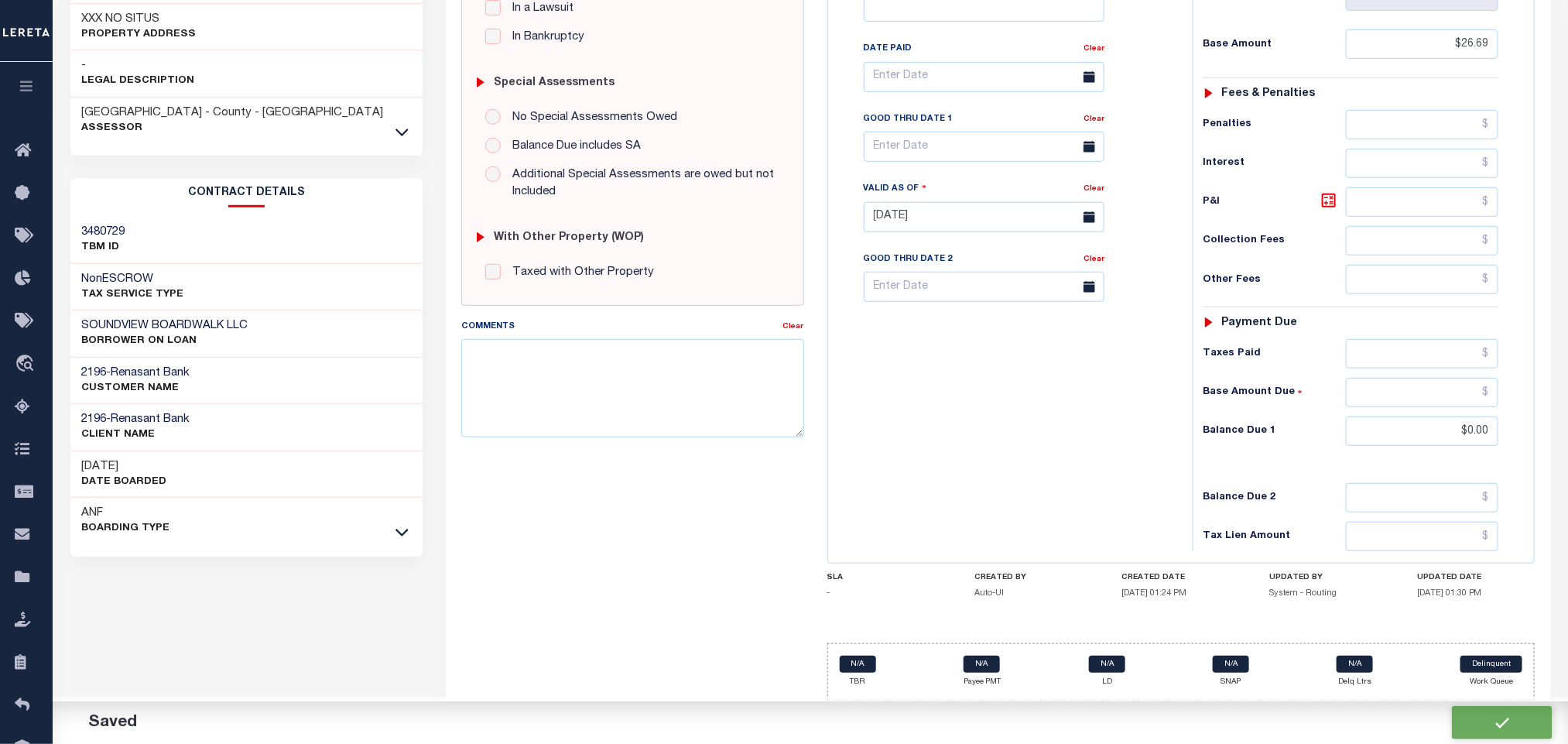
type input "$26.69"
type input "$0"
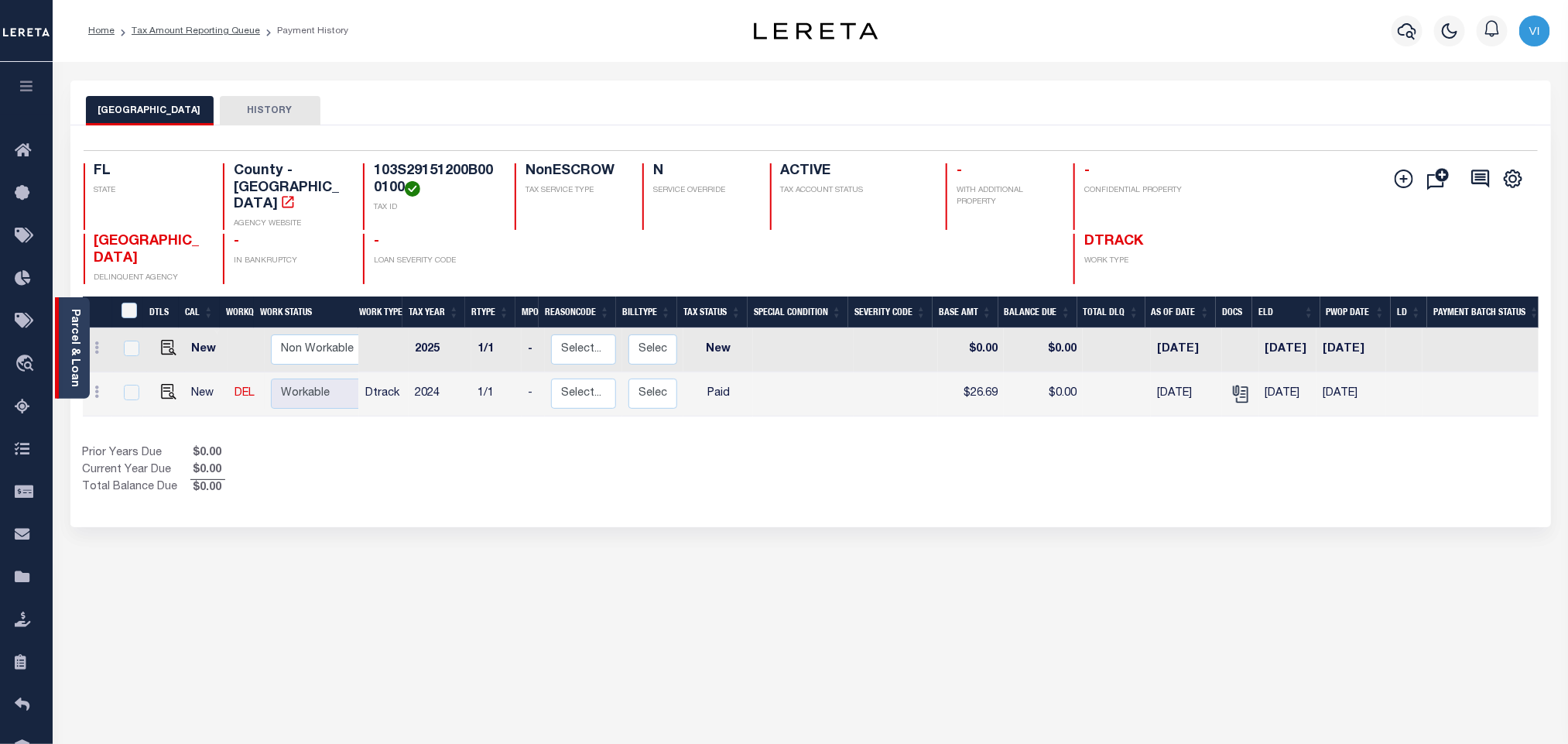
click at [74, 361] on link "Parcel & Loan" at bounding box center [74, 348] width 11 height 78
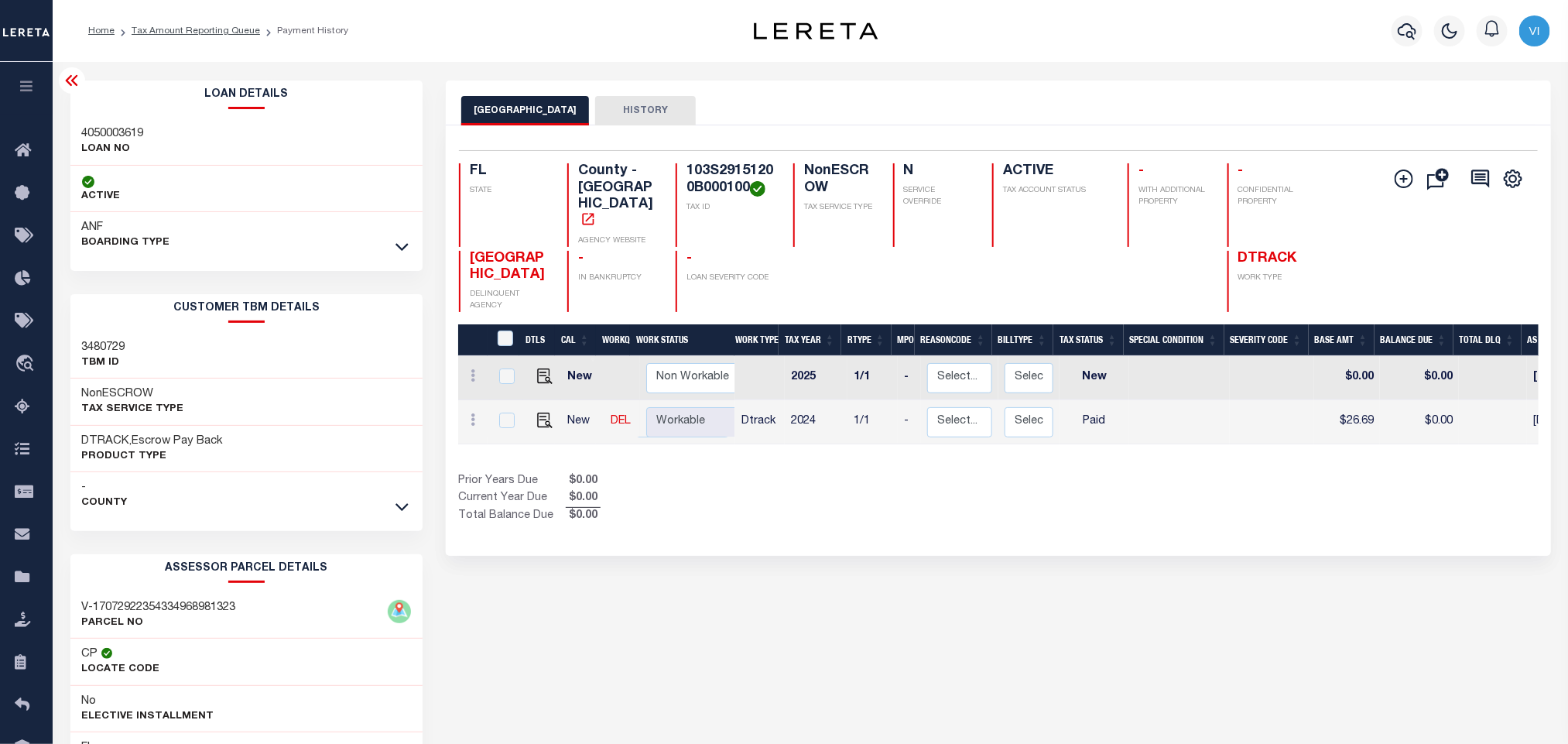
click at [109, 147] on p "LOAN NO" at bounding box center [113, 150] width 62 height 16
click at [79, 124] on div "4050003619 LOAN NO" at bounding box center [247, 142] width 353 height 47
copy h3 "4050003619"
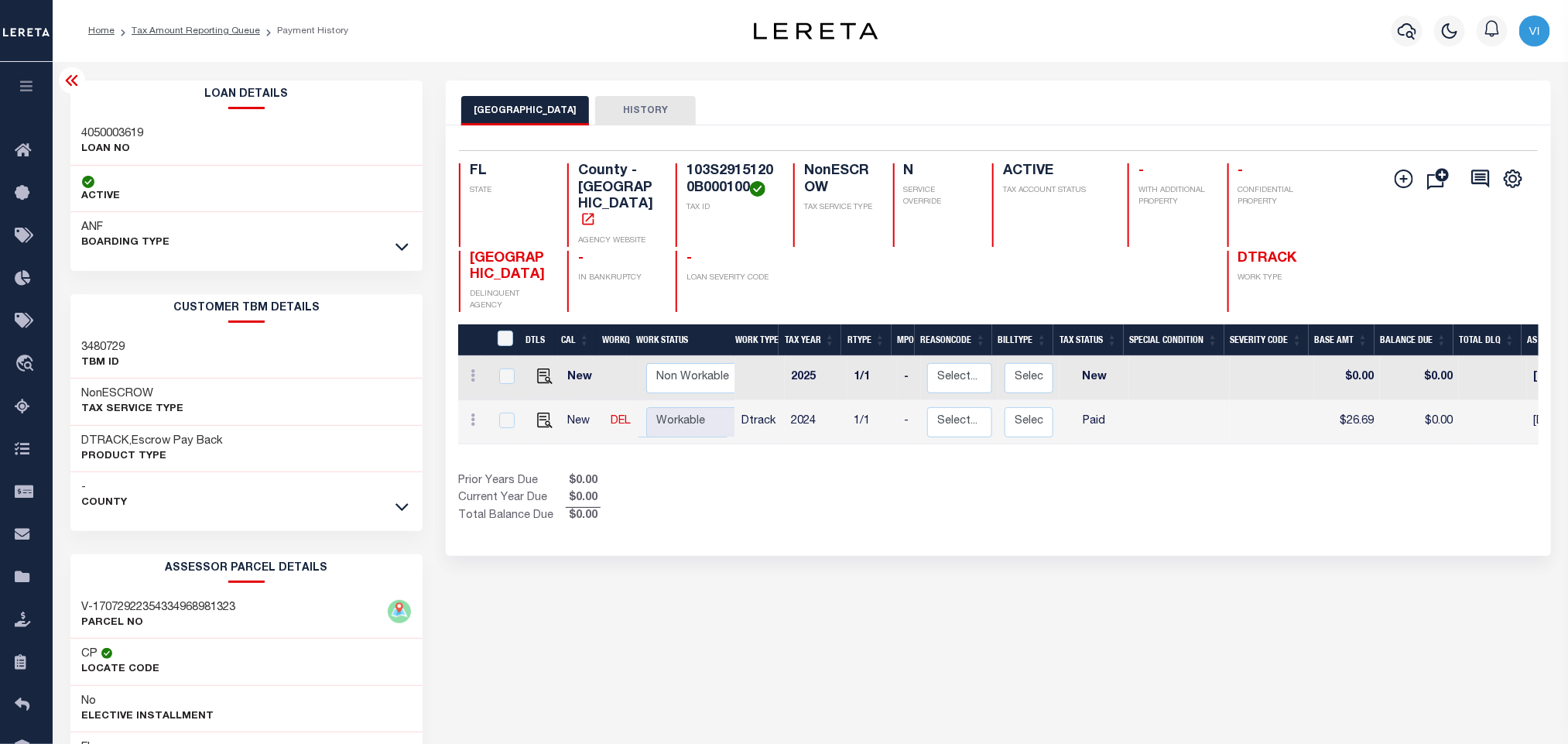
click at [725, 175] on h4 "103S29151200B000100" at bounding box center [730, 180] width 88 height 33
copy h4 "103S29151200B000100"
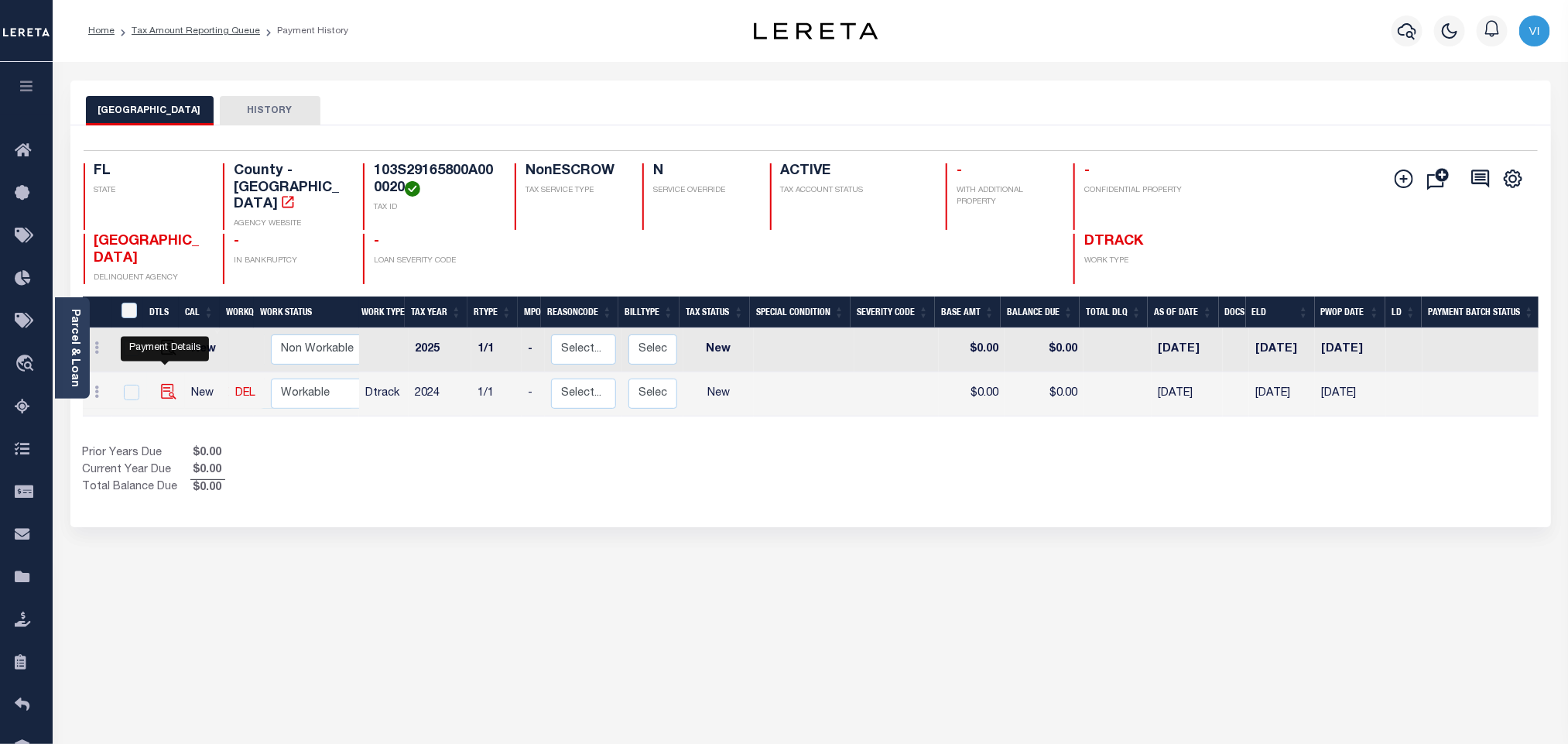
click at [161, 384] on img "" at bounding box center [169, 392] width 16 height 16
checkbox input "true"
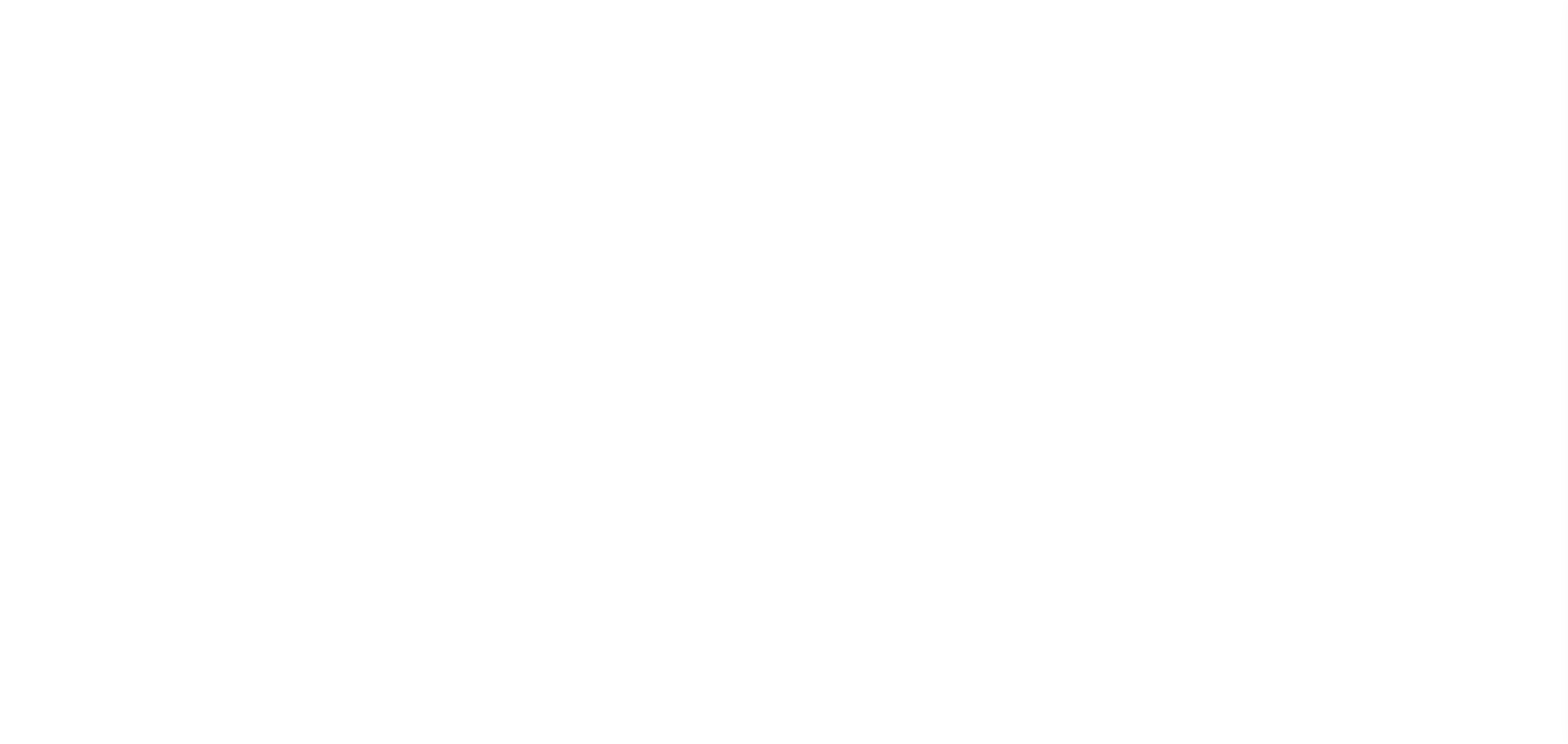
select select "NW2"
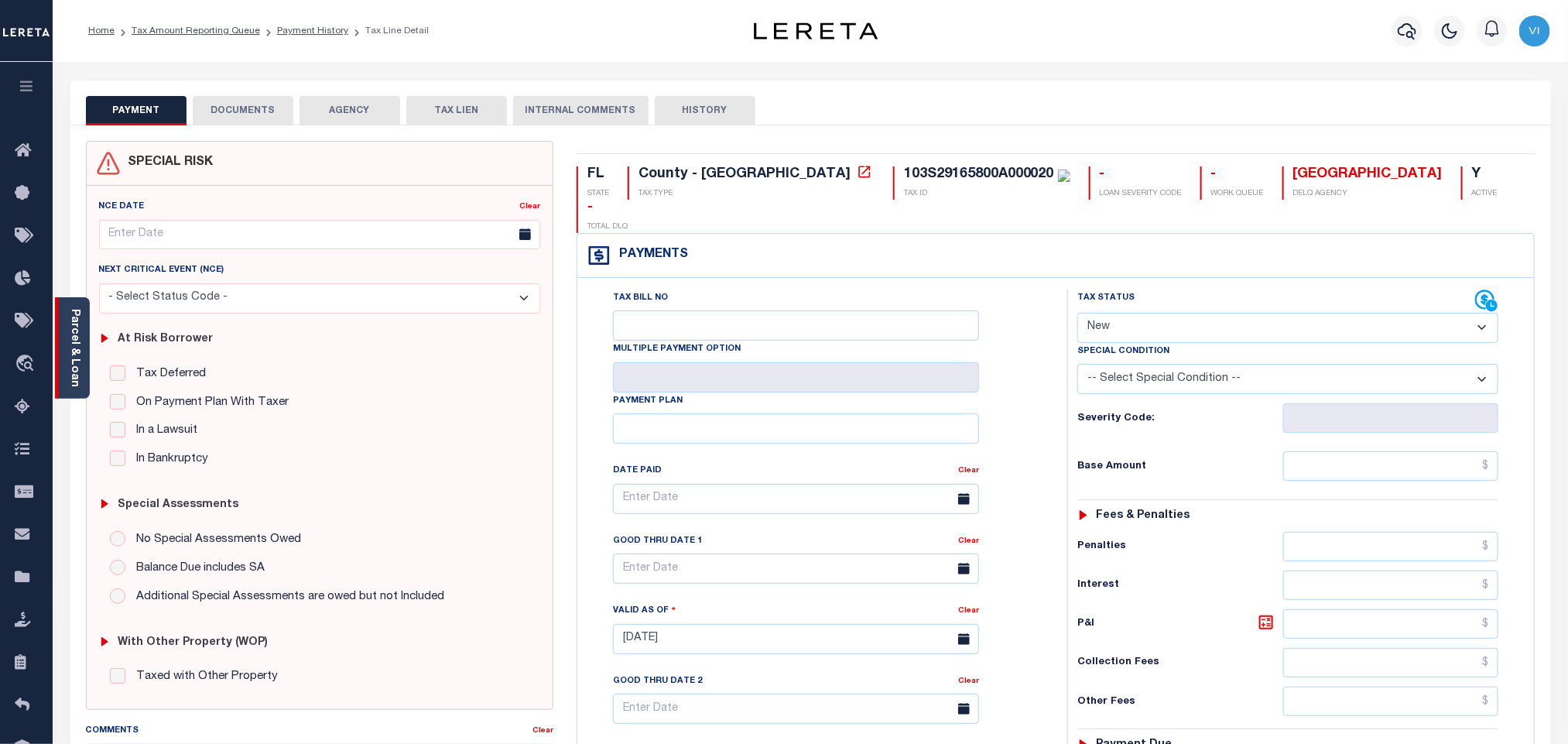
click at [79, 370] on link "Parcel & Loan" at bounding box center [74, 348] width 11 height 78
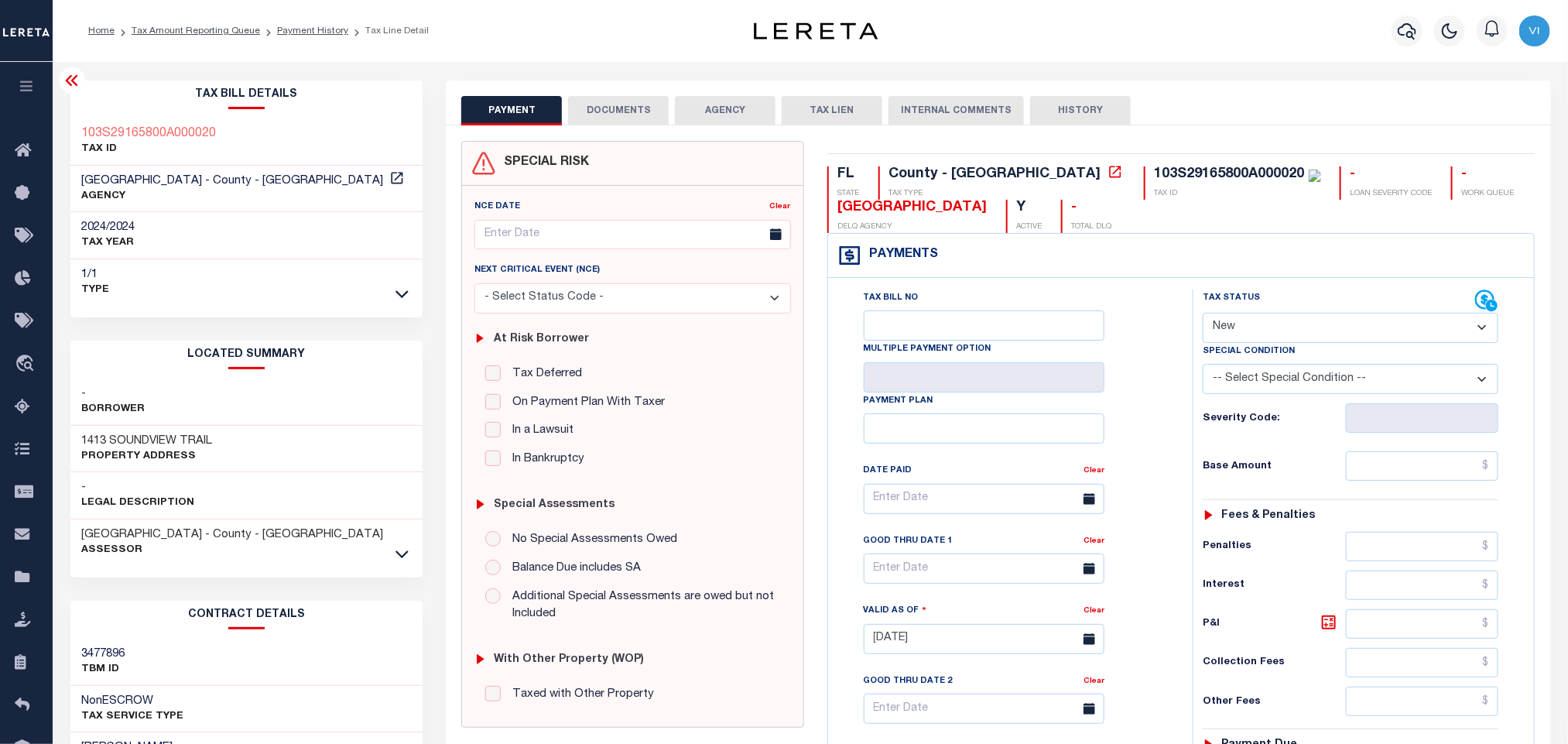
click at [1154, 177] on div "103S29165800A000020" at bounding box center [1229, 174] width 150 height 14
copy div "103S29165800A000020"
click at [604, 121] on button "DOCUMENTS" at bounding box center [619, 110] width 101 height 29
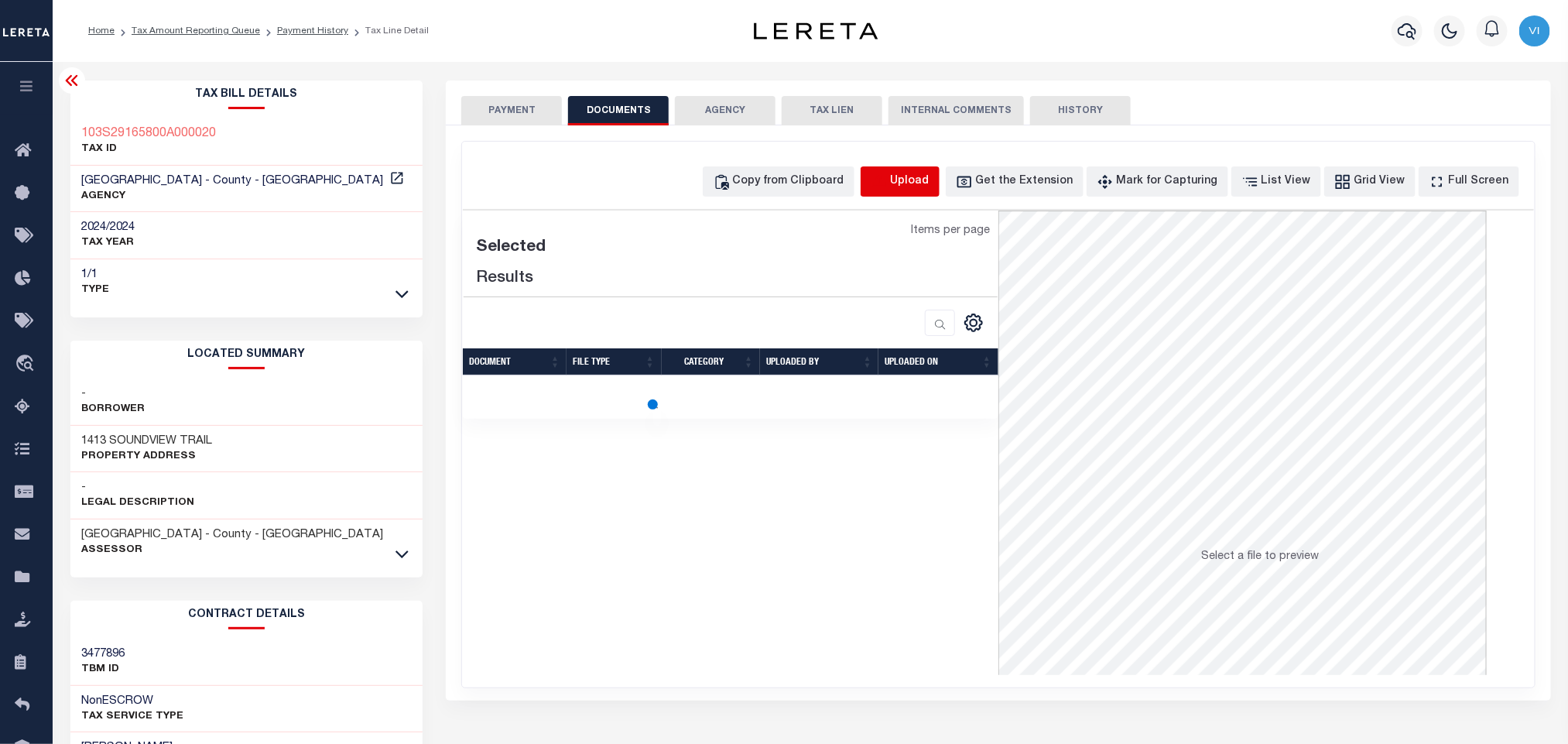
click at [887, 186] on icon "button" at bounding box center [879, 182] width 17 height 17
select select "POP"
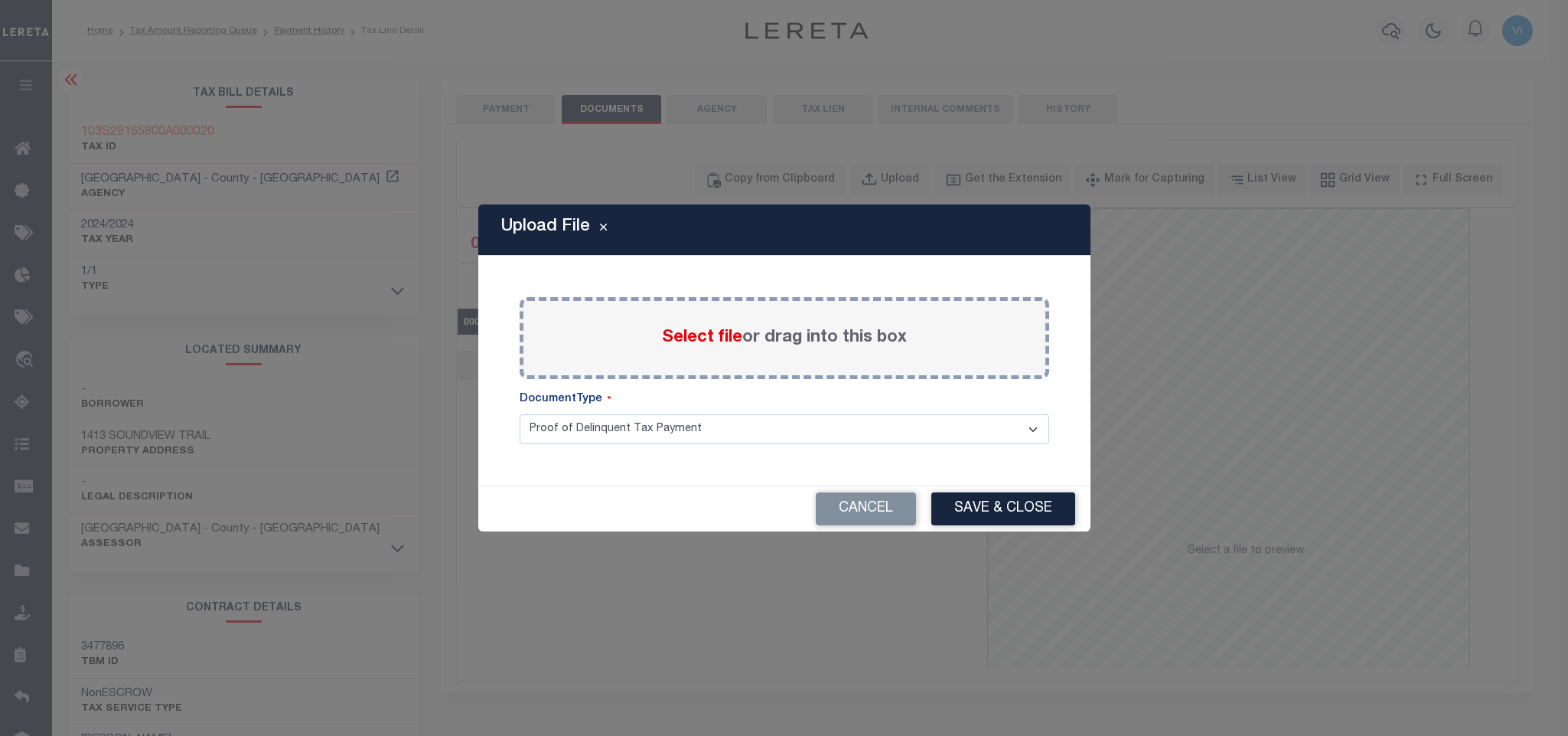
click at [694, 336] on span "Select file" at bounding box center [701, 338] width 80 height 17
click at [0, 0] on input "Select file or drag into this box" at bounding box center [0, 0] width 0 height 0
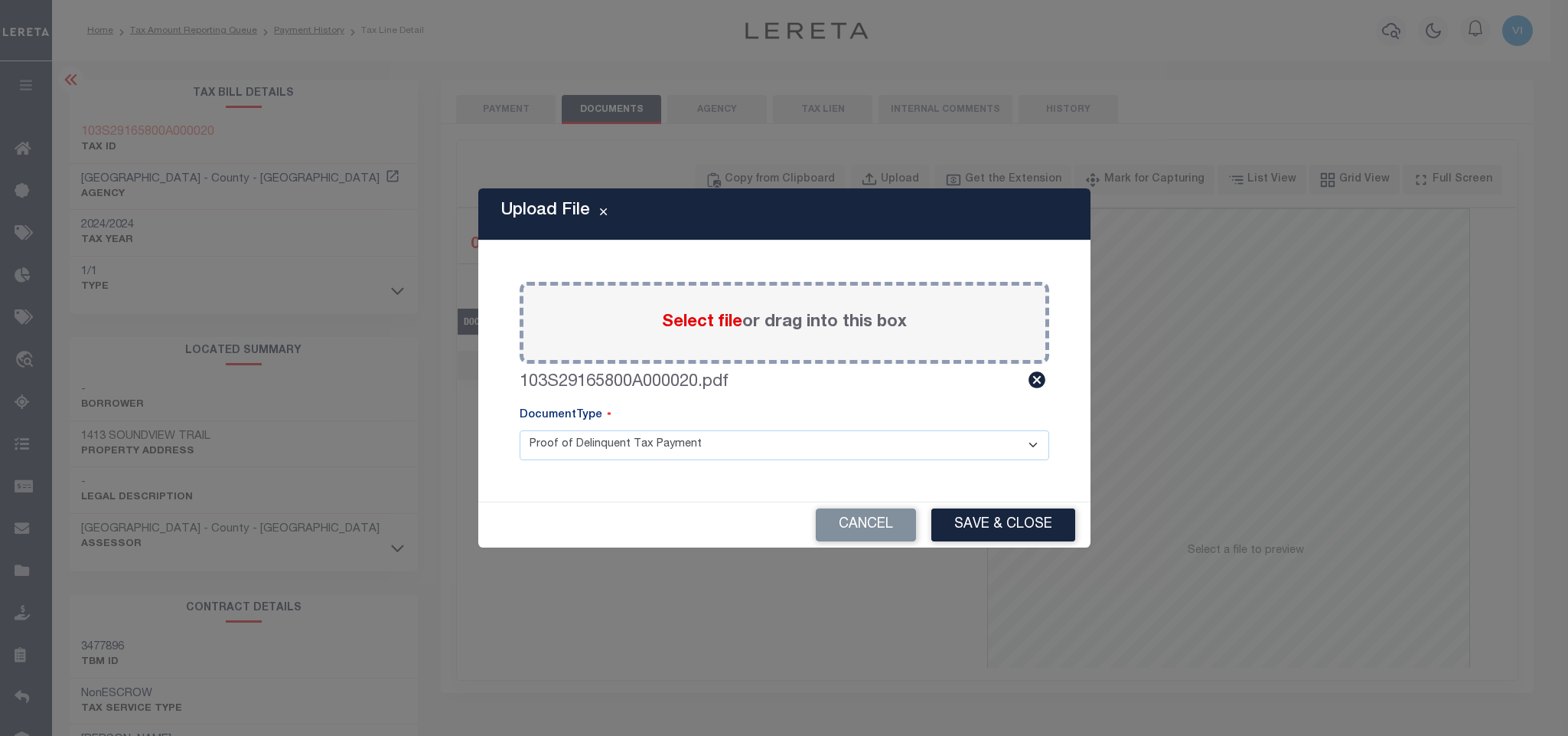
click at [563, 448] on select "Proof of Delinquent Tax Payment" at bounding box center [785, 445] width 530 height 30
click at [520, 430] on select "Proof of Delinquent Tax Payment" at bounding box center [785, 445] width 530 height 30
click at [955, 525] on button "Save & Close" at bounding box center [1003, 525] width 144 height 33
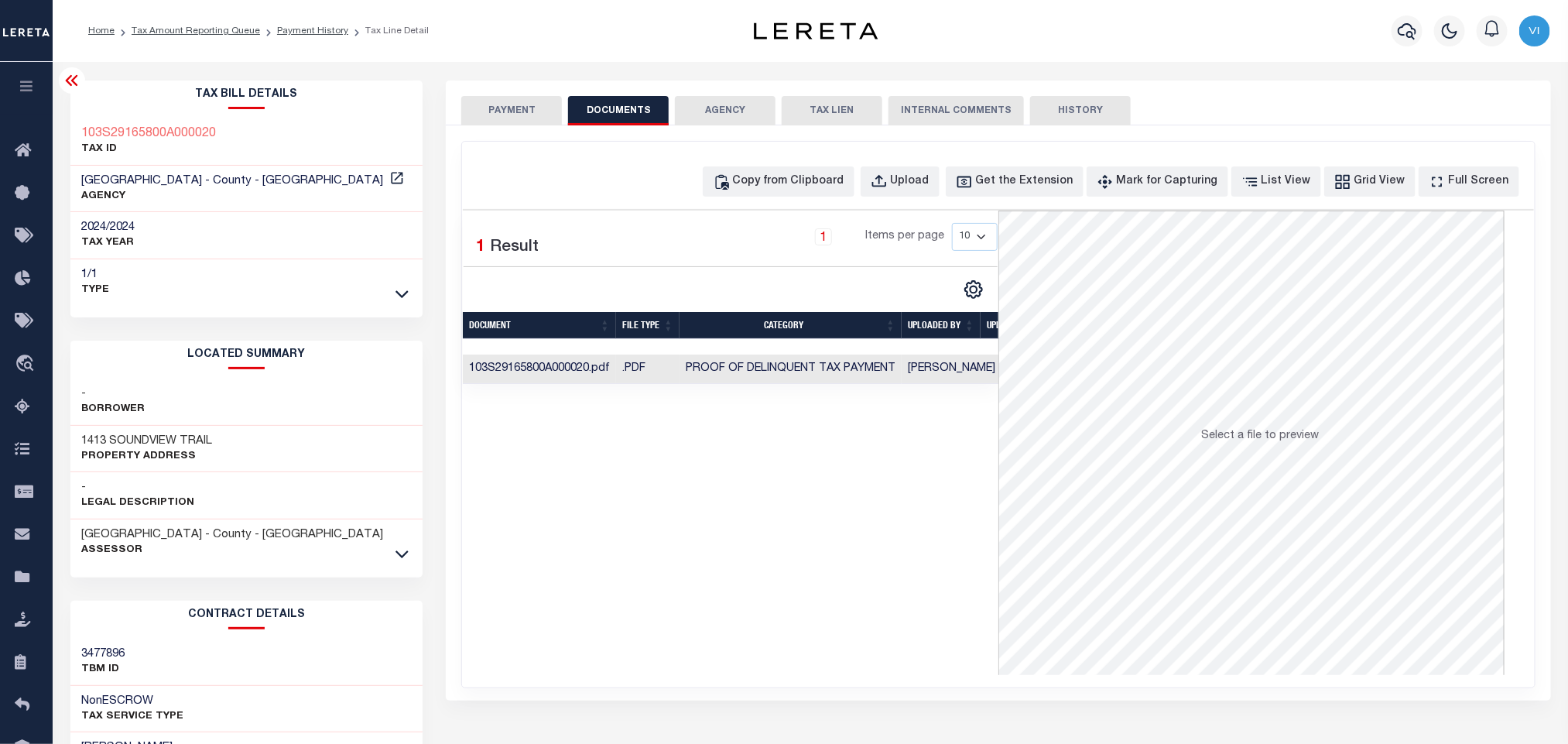
click at [518, 112] on button "PAYMENT" at bounding box center [511, 110] width 101 height 29
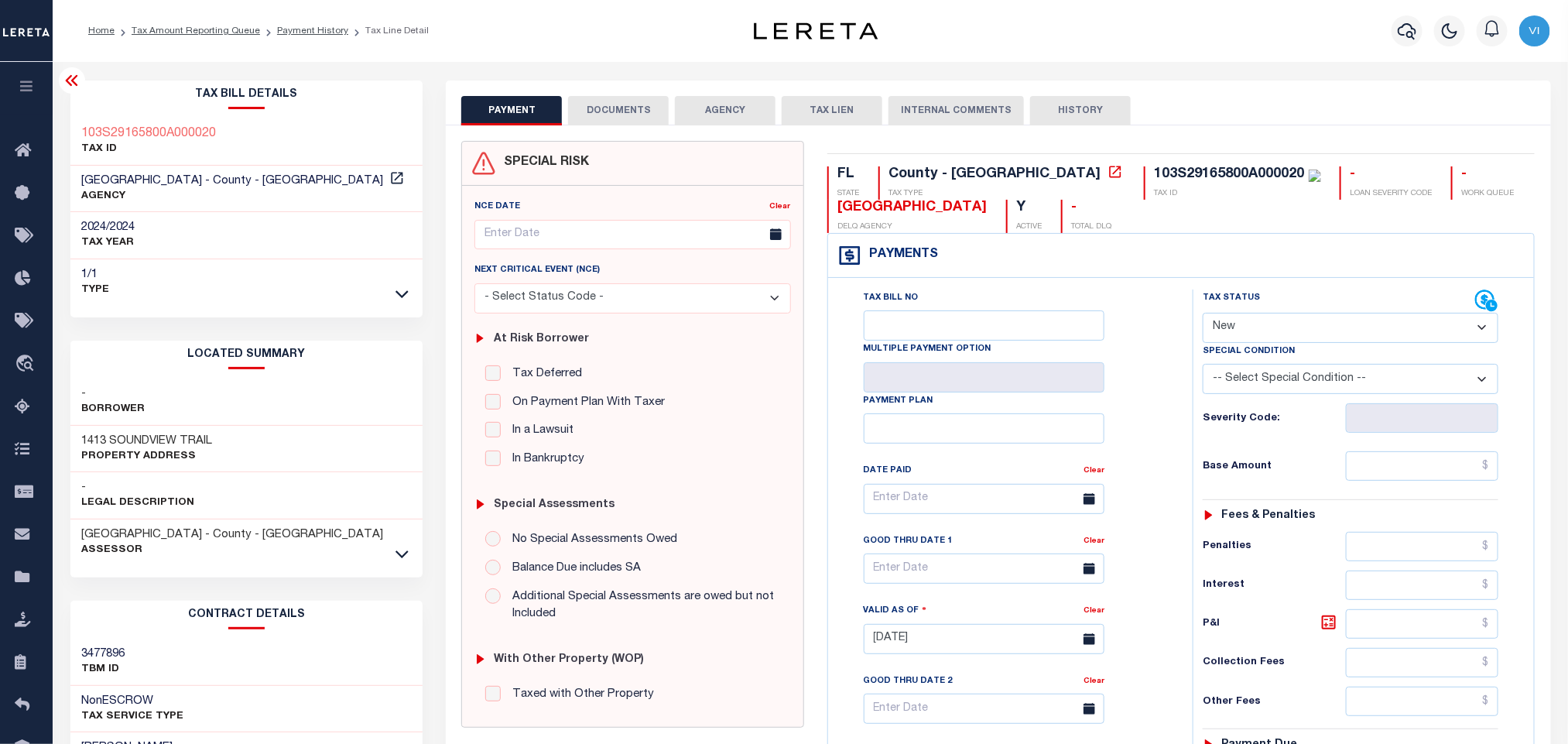
click at [1258, 325] on select "- Select Status Code - Open Due/Unpaid Paid Incomplete No Tax Due Internal Refu…" at bounding box center [1350, 328] width 295 height 30
select select "PYD"
click at [1202, 314] on select "- Select Status Code - Open Due/Unpaid Paid Incomplete No Tax Due Internal Refu…" at bounding box center [1350, 328] width 295 height 30
type input "08/29/2025"
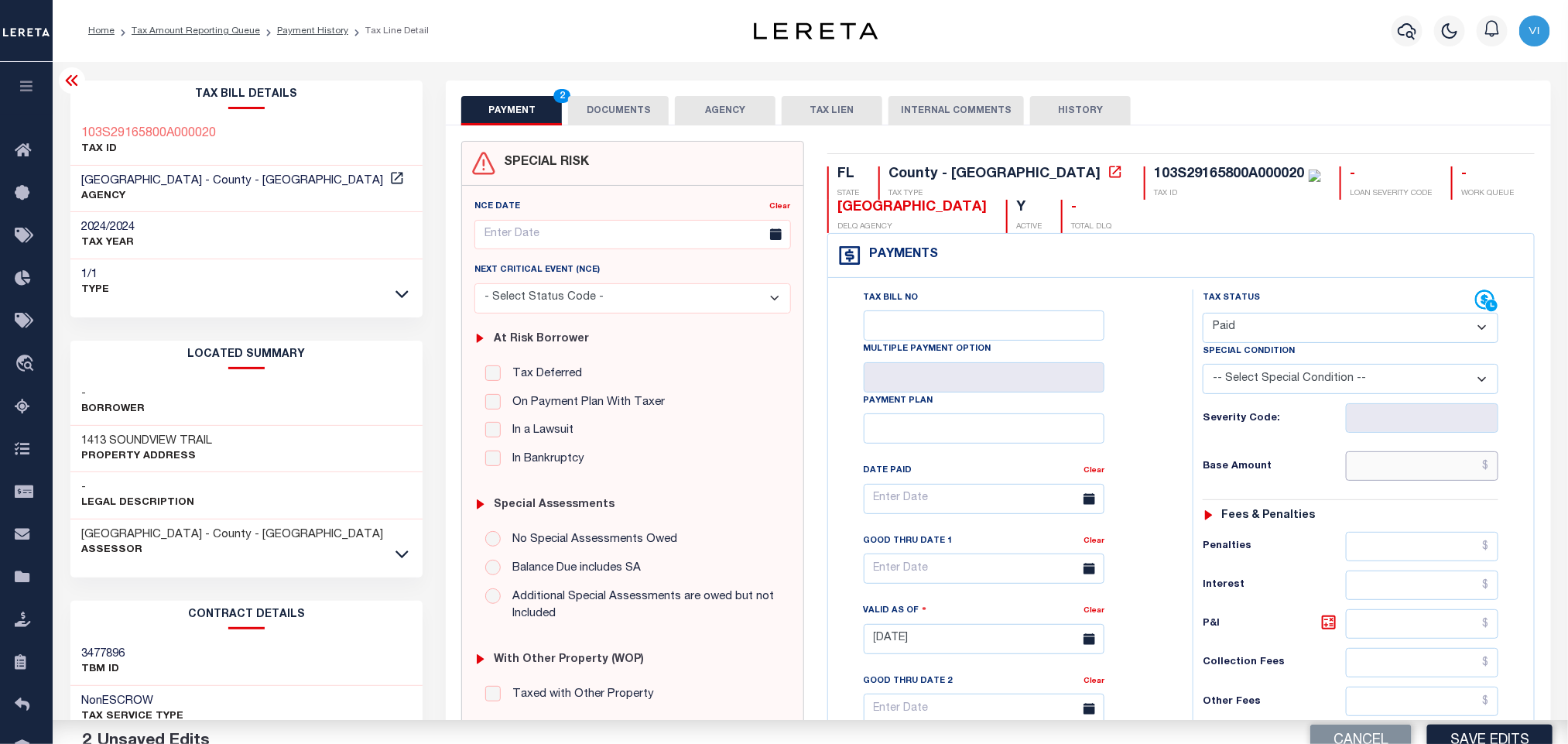
click at [1377, 474] on input "text" at bounding box center [1422, 466] width 153 height 29
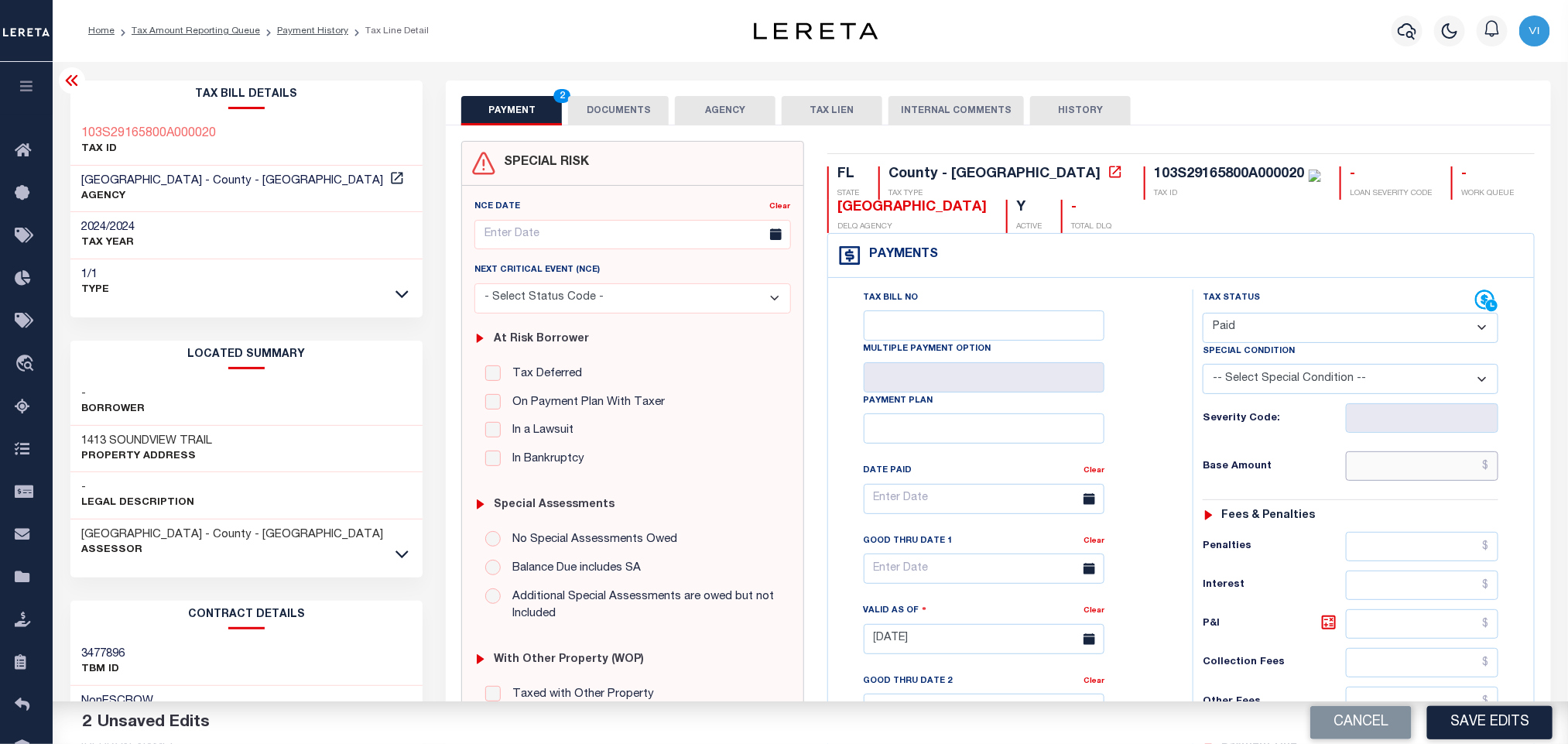
paste input "4,038.83"
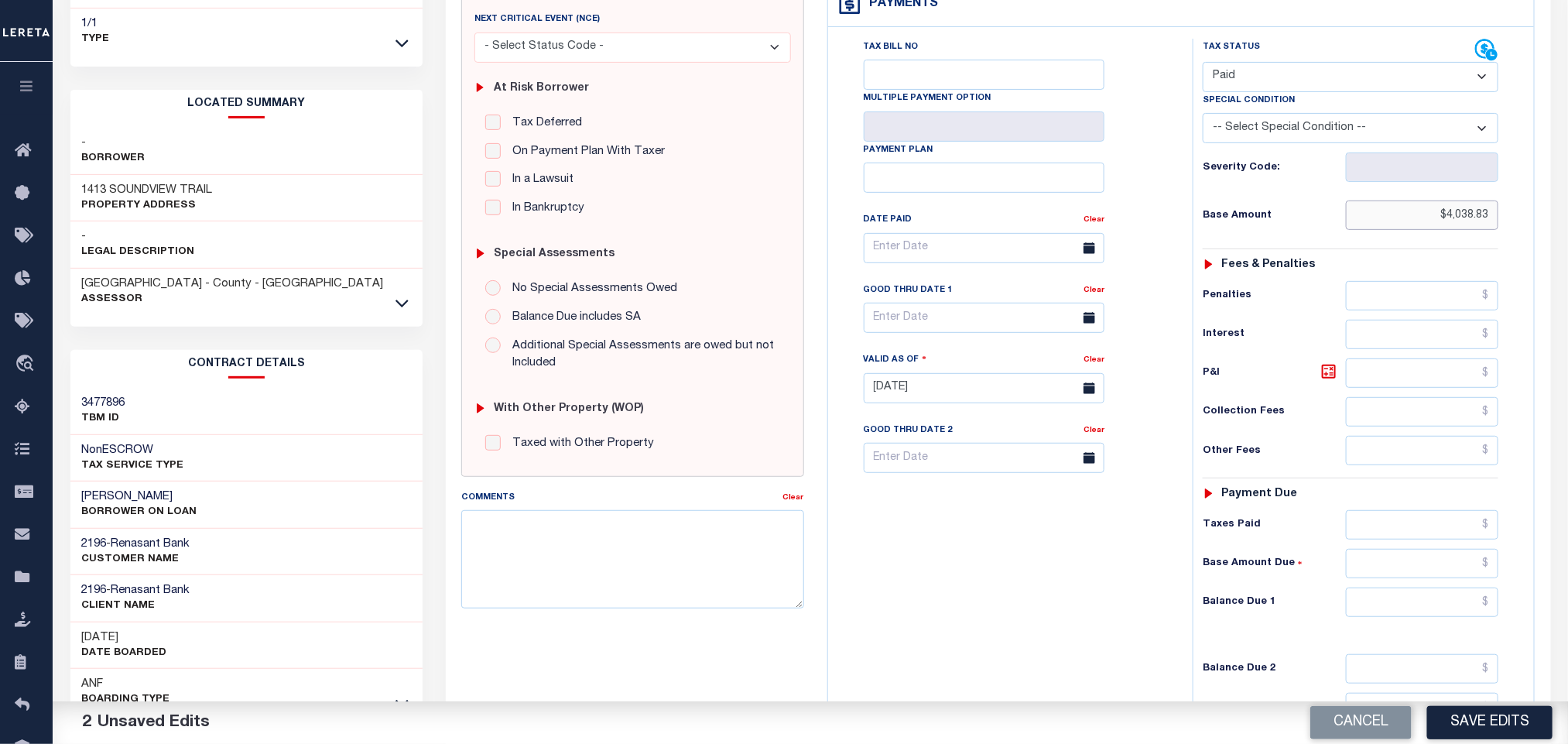
scroll to position [437, 0]
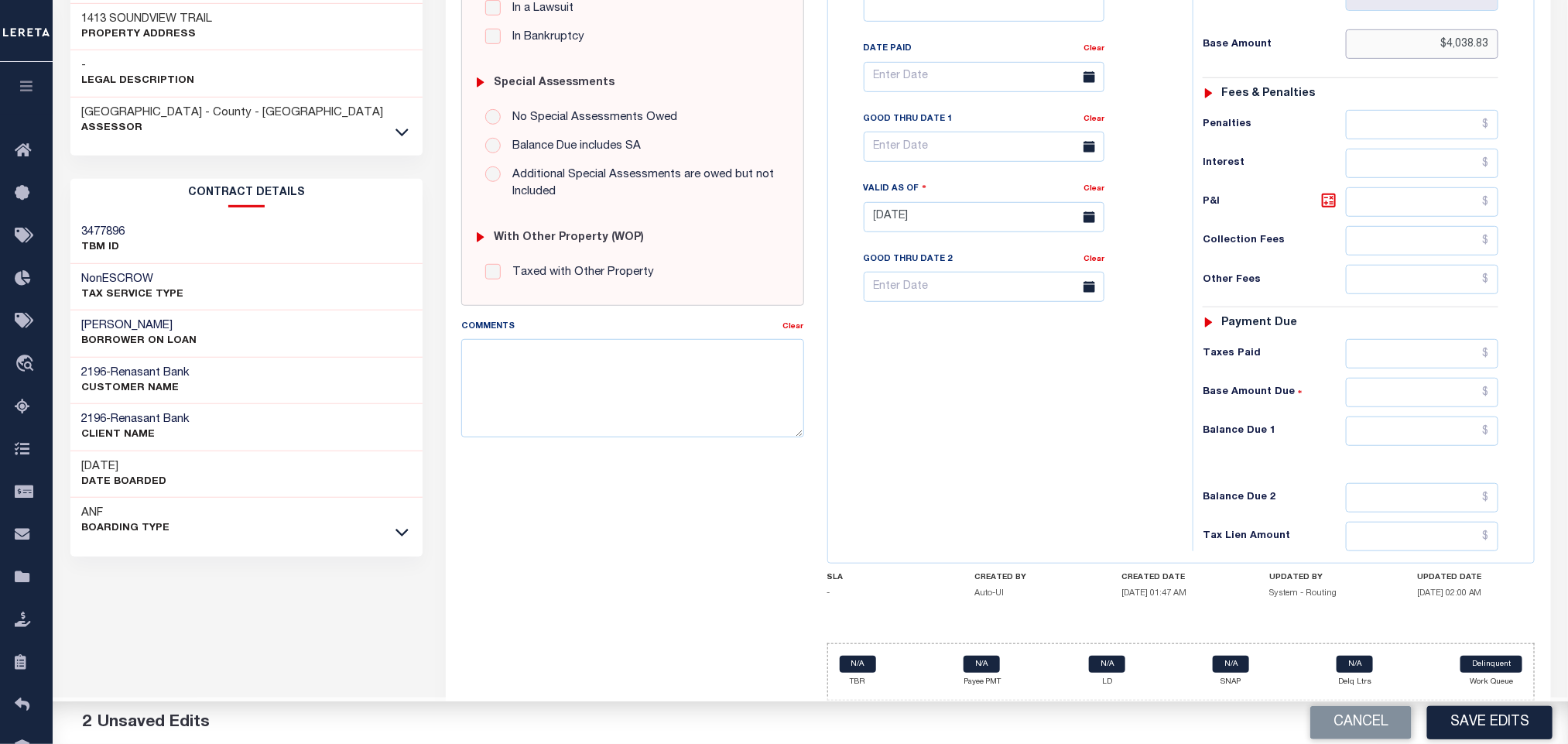
type input "$4,038.83"
click at [1362, 433] on input "text" at bounding box center [1422, 430] width 153 height 29
type input "$0.00"
click at [1493, 725] on button "Save Edits" at bounding box center [1489, 723] width 125 height 33
checkbox input "false"
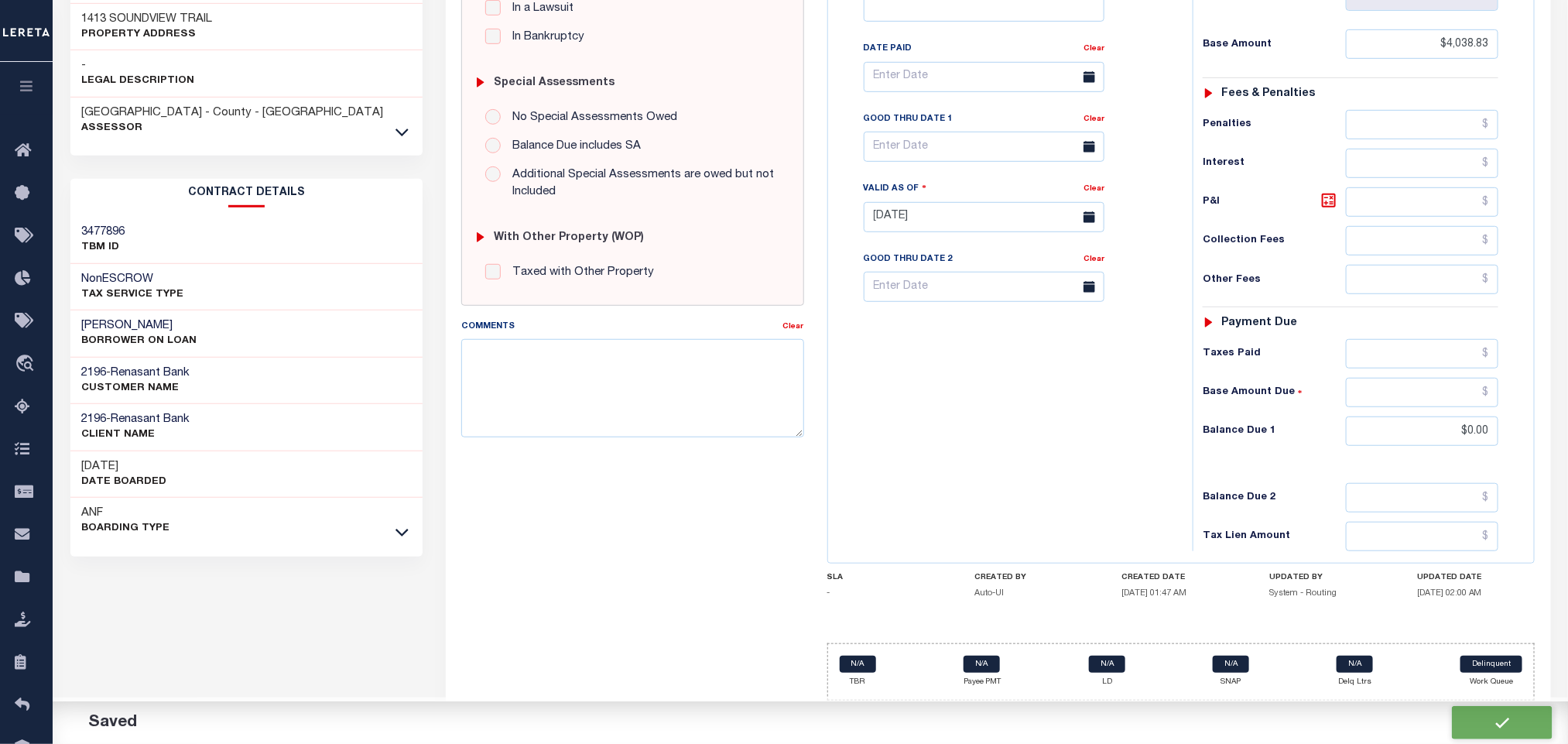
checkbox input "false"
type input "$4,038.83"
type input "$0"
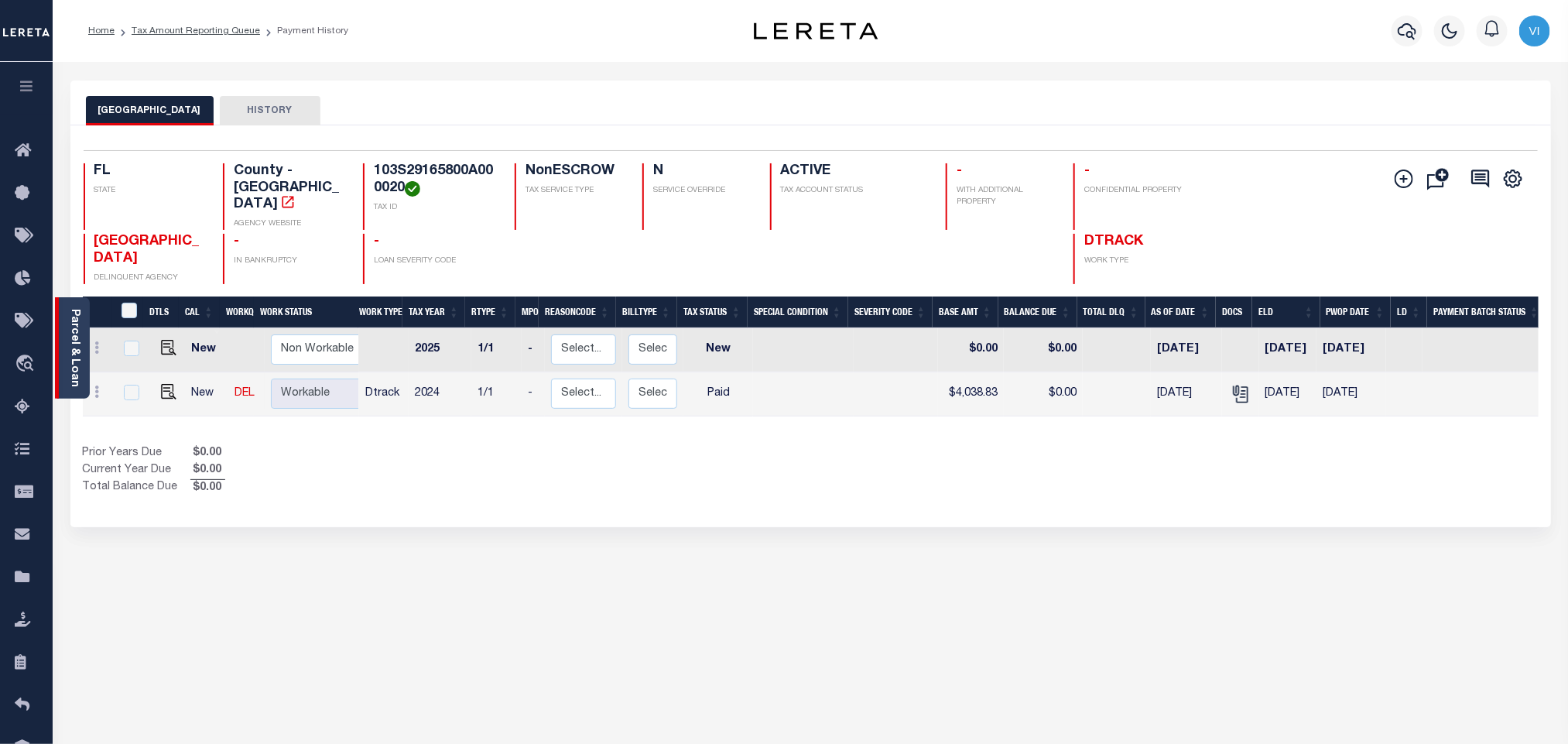
click at [72, 366] on link "Parcel & Loan" at bounding box center [74, 348] width 11 height 78
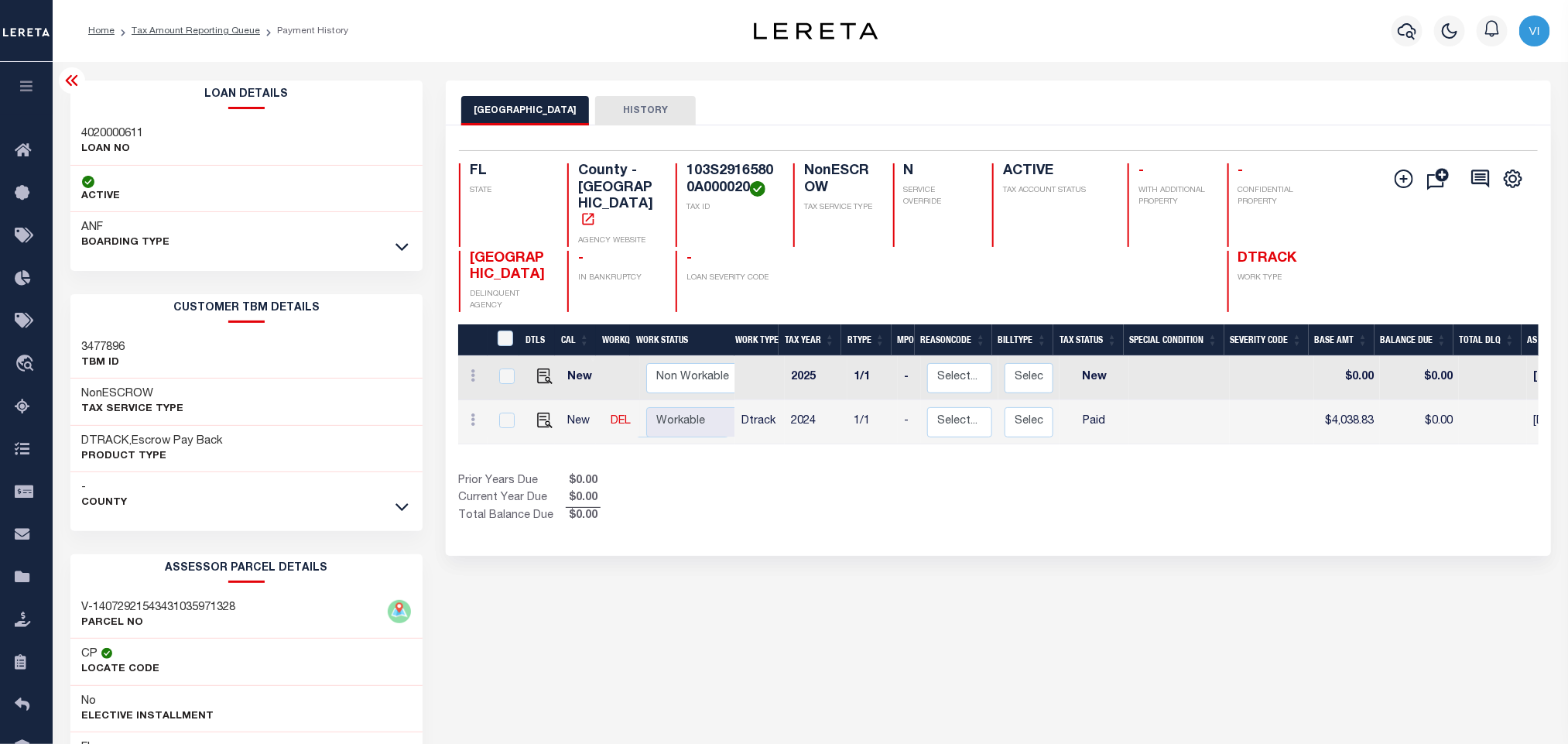
click at [82, 131] on h3 "4020000611" at bounding box center [113, 134] width 62 height 16
copy h3 "4020000611"
click at [712, 177] on h4 "103S29165800A000020" at bounding box center [730, 180] width 88 height 33
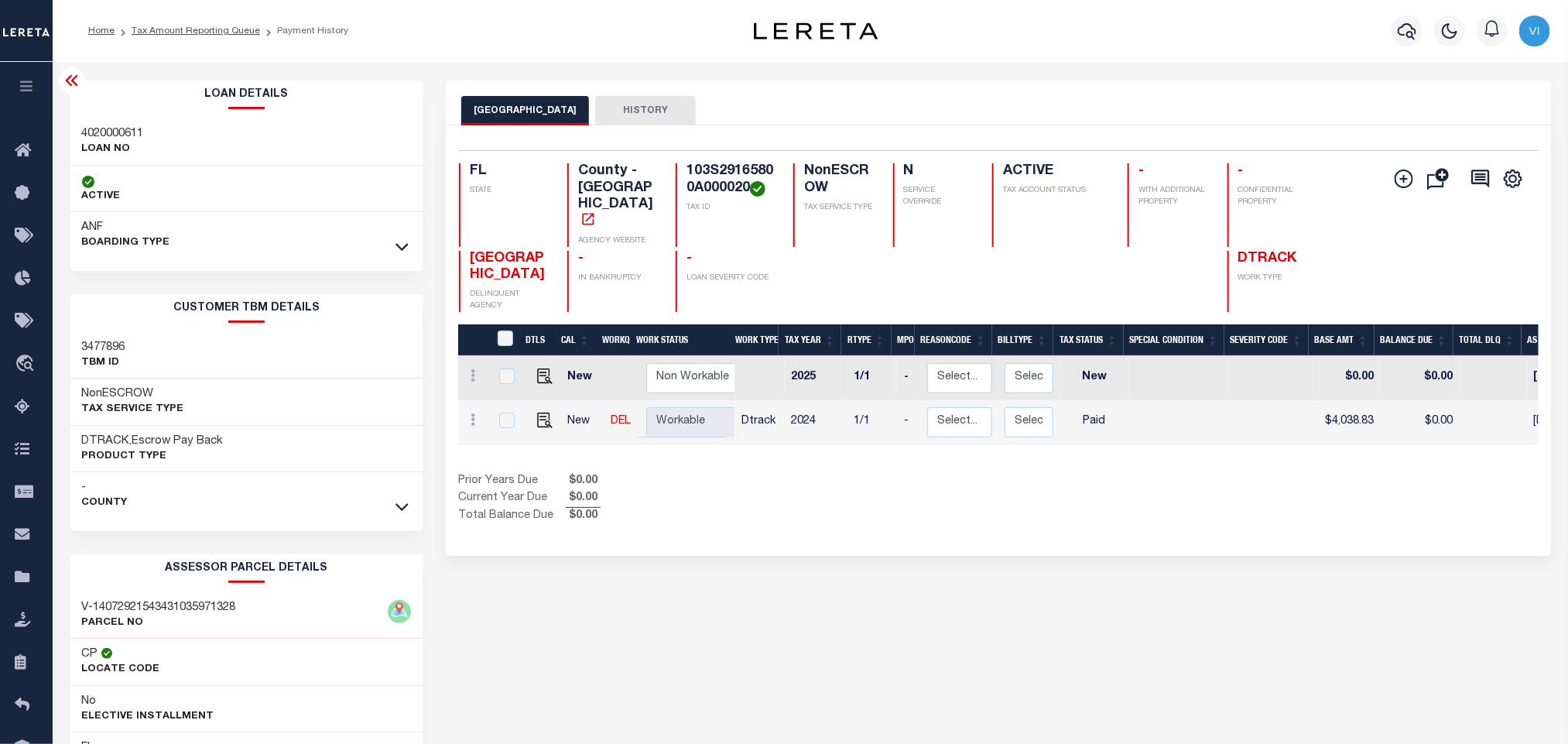
copy h4 "103S29165800A000020"
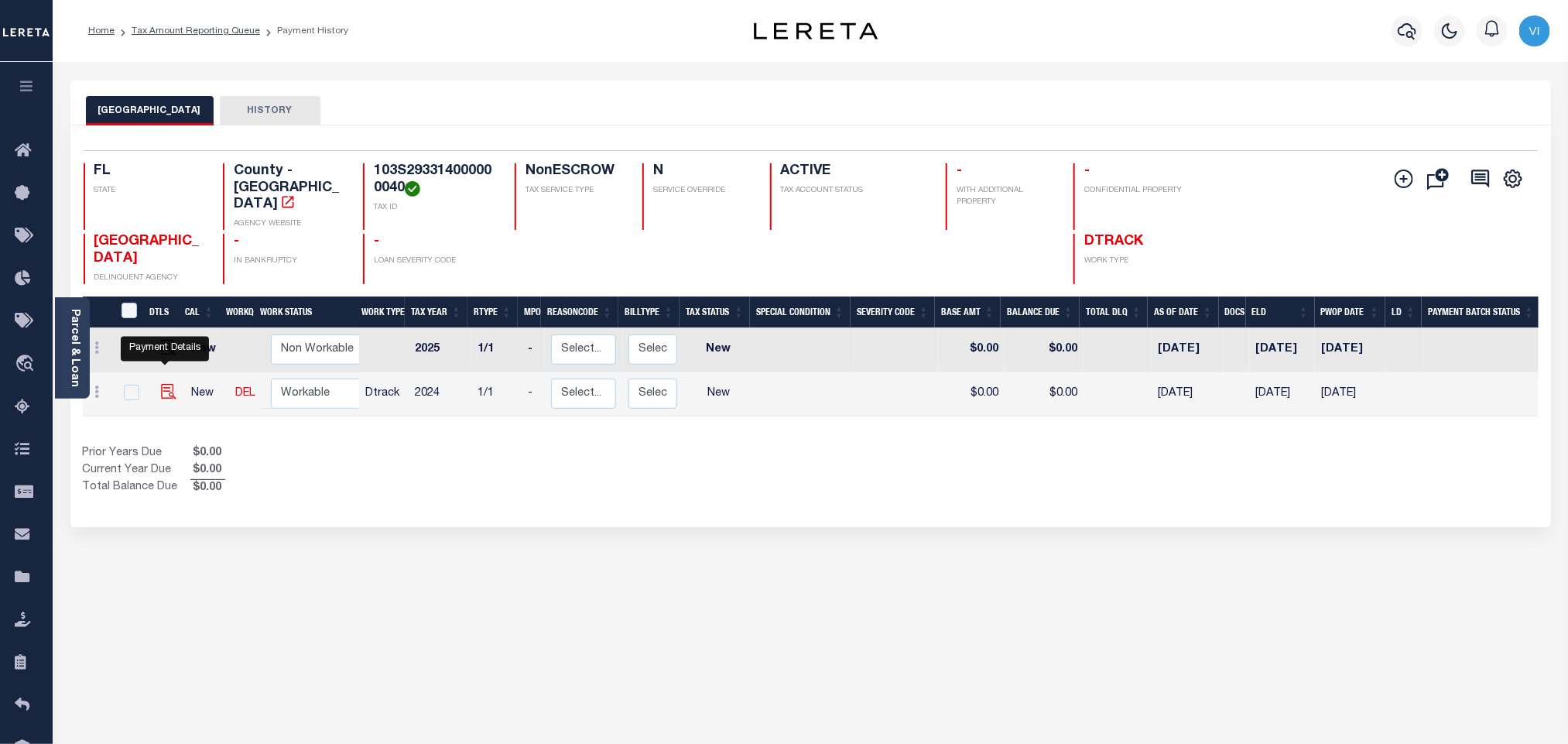
click at [163, 384] on img "" at bounding box center [169, 392] width 16 height 16
checkbox input "true"
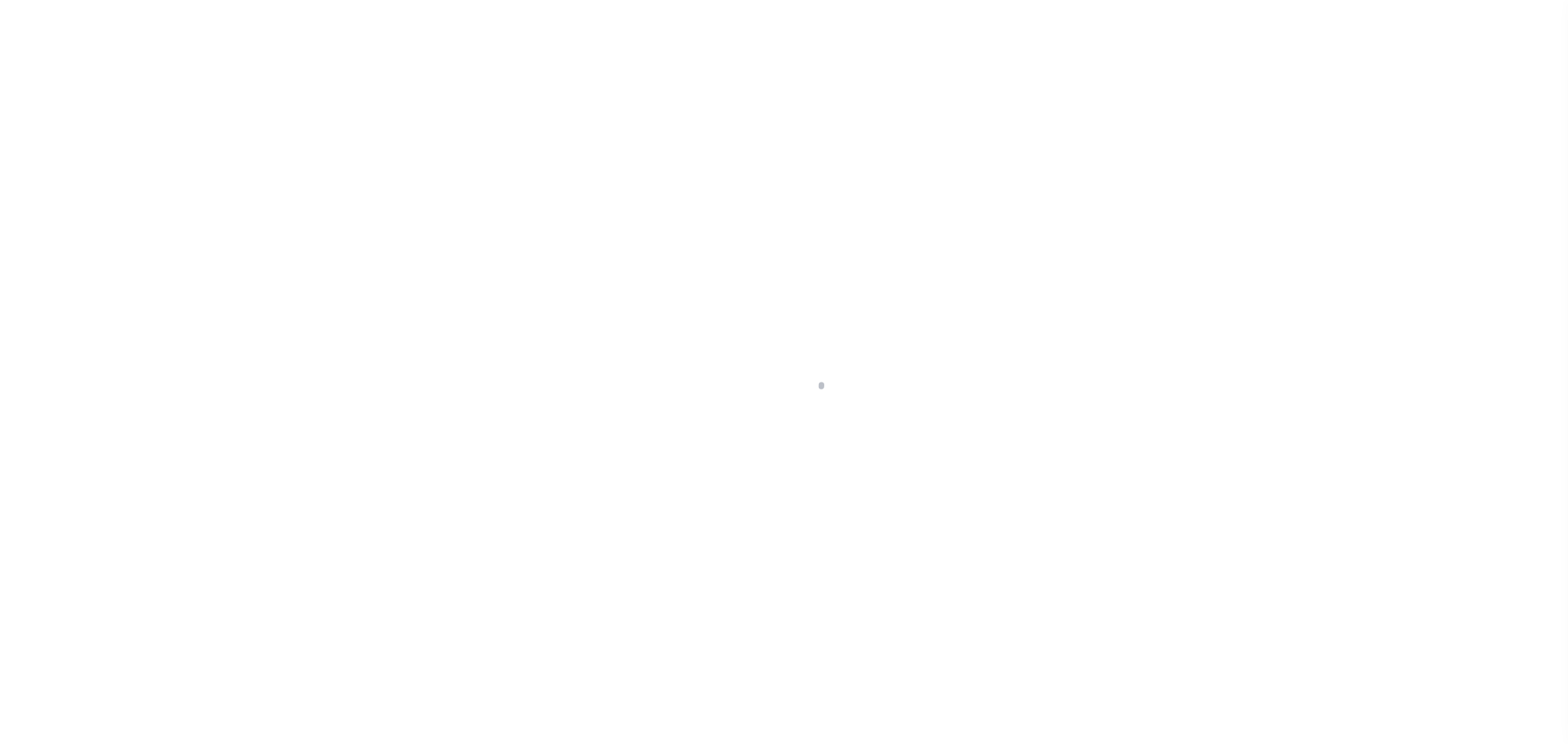
checkbox input "false"
type input "[DATE]"
select select "NW2"
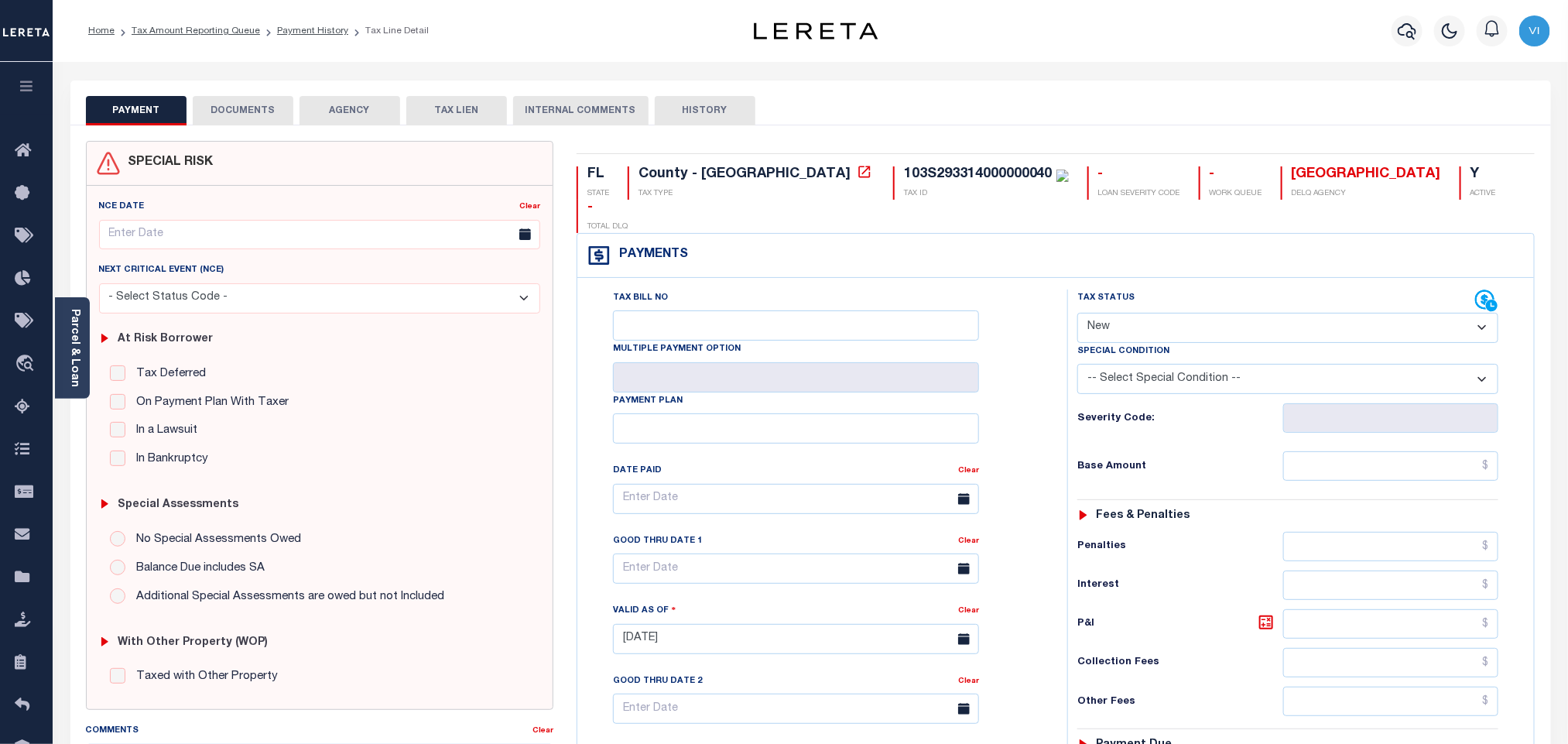
click at [230, 100] on button "DOCUMENTS" at bounding box center [243, 110] width 101 height 29
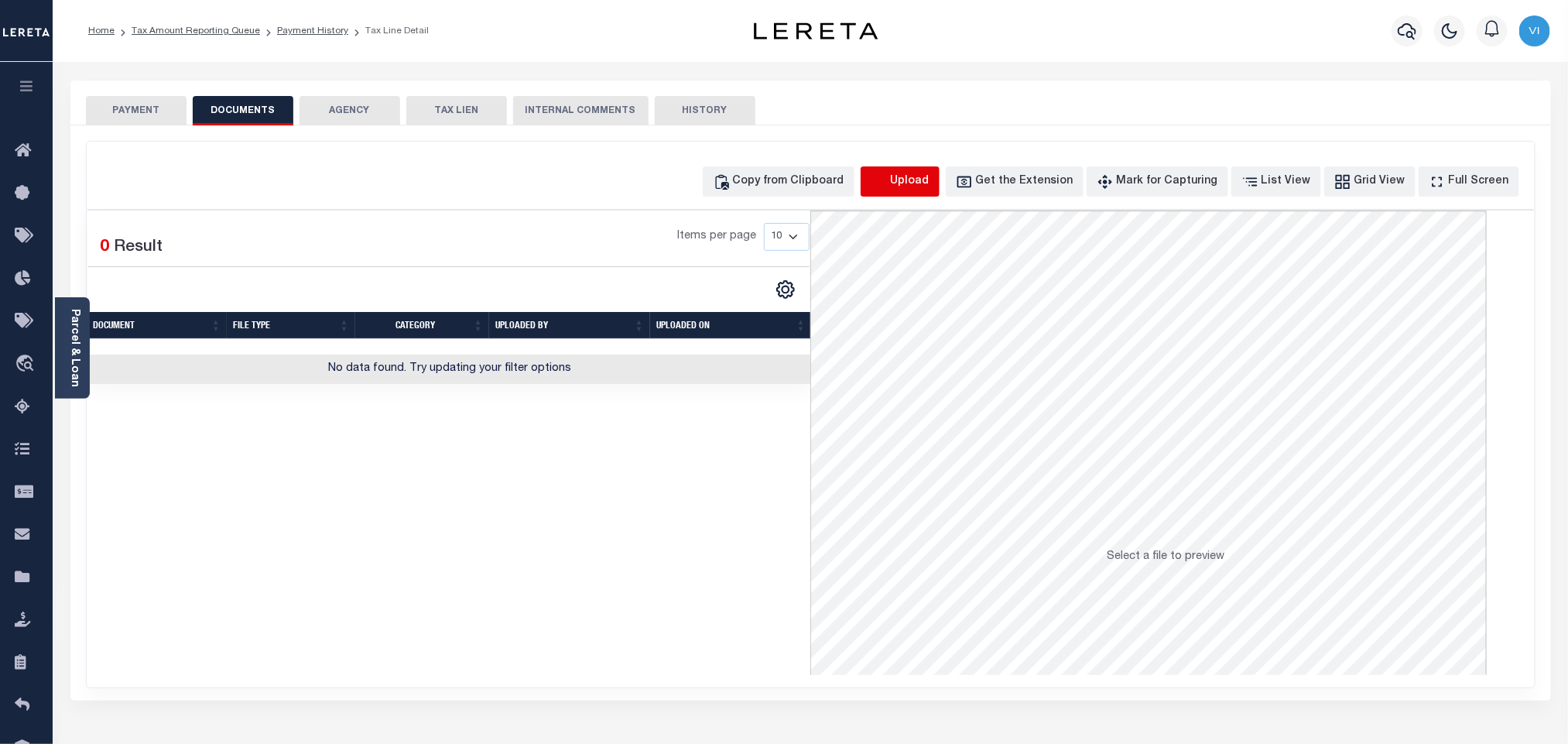
click at [887, 182] on icon "button" at bounding box center [879, 182] width 17 height 17
select select "POP"
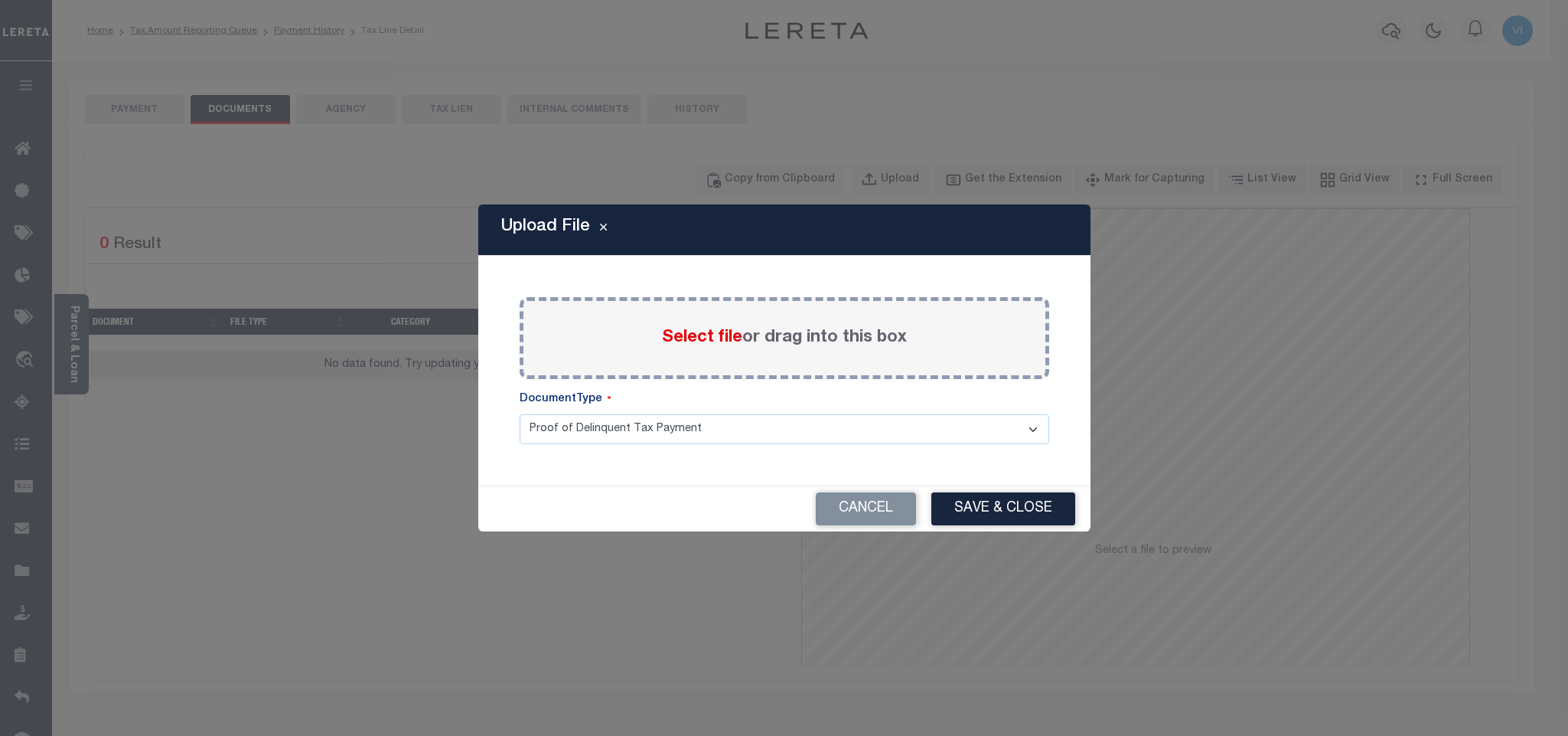
click at [694, 335] on span "Select file" at bounding box center [701, 338] width 80 height 17
click at [0, 0] on input "Select file or drag into this box" at bounding box center [0, 0] width 0 height 0
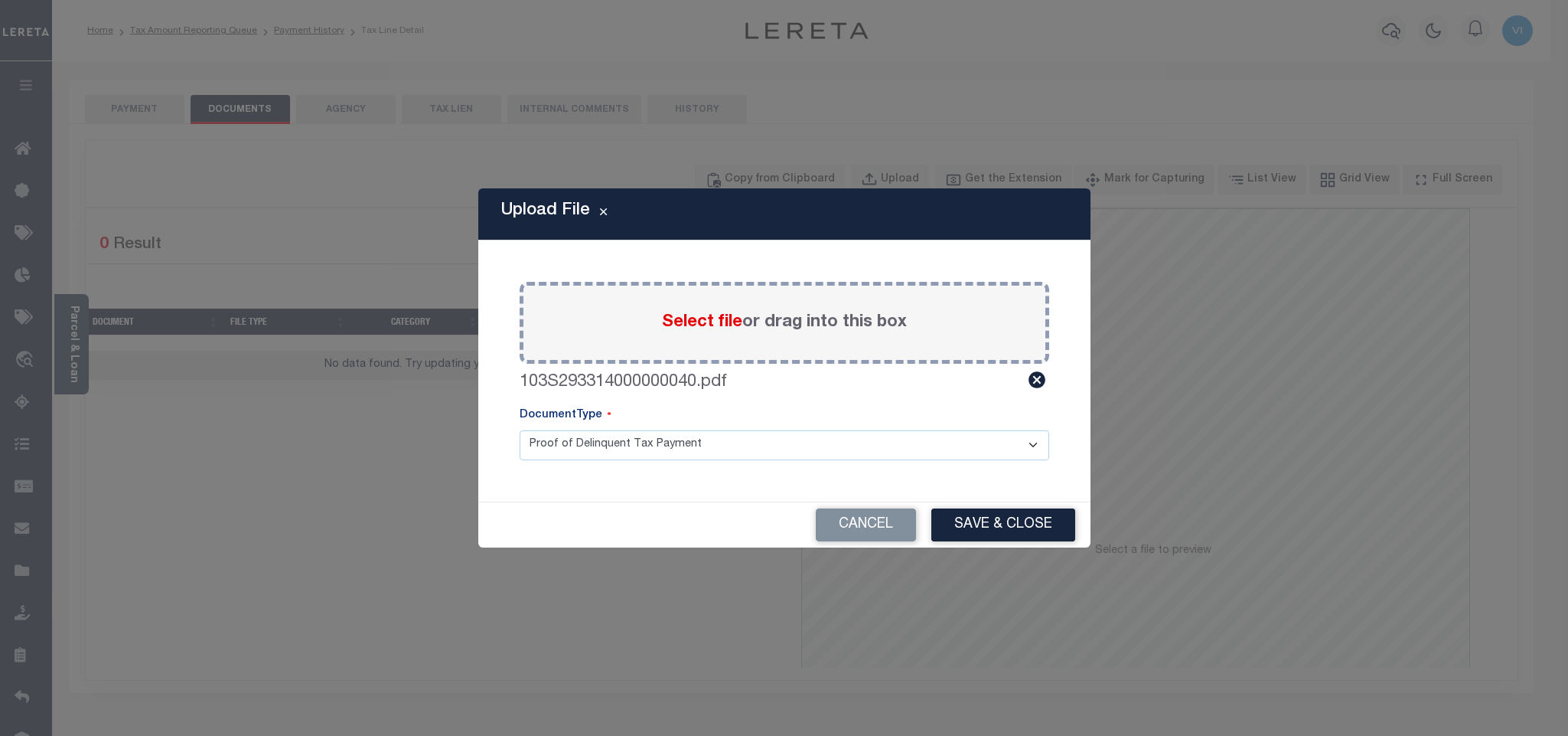
click at [559, 451] on select "Proof of Delinquent Tax Payment" at bounding box center [785, 445] width 530 height 30
click at [520, 430] on select "Proof of Delinquent Tax Payment" at bounding box center [785, 445] width 530 height 30
click at [960, 533] on button "Save & Close" at bounding box center [1003, 525] width 144 height 33
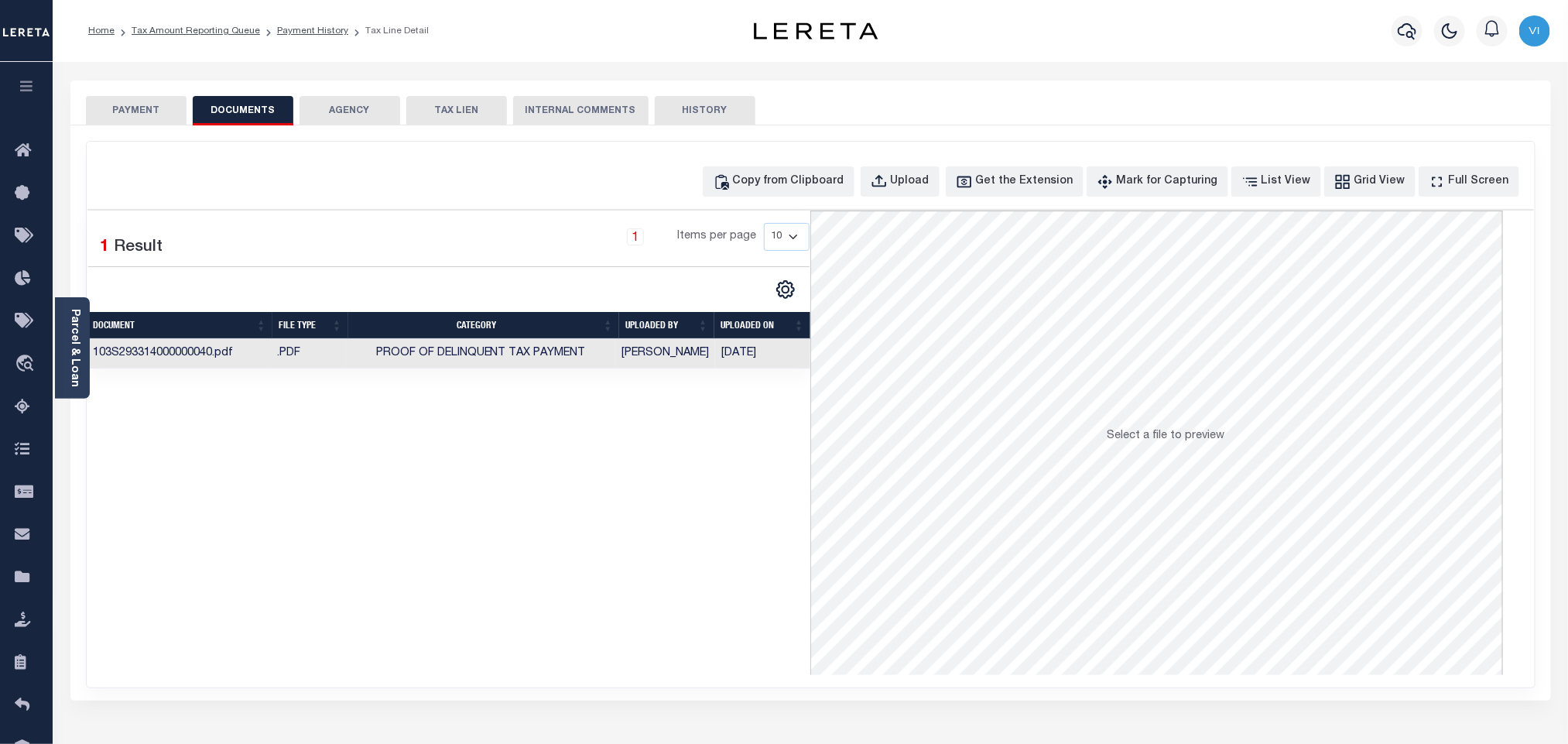
click at [155, 113] on button "PAYMENT" at bounding box center [136, 110] width 101 height 29
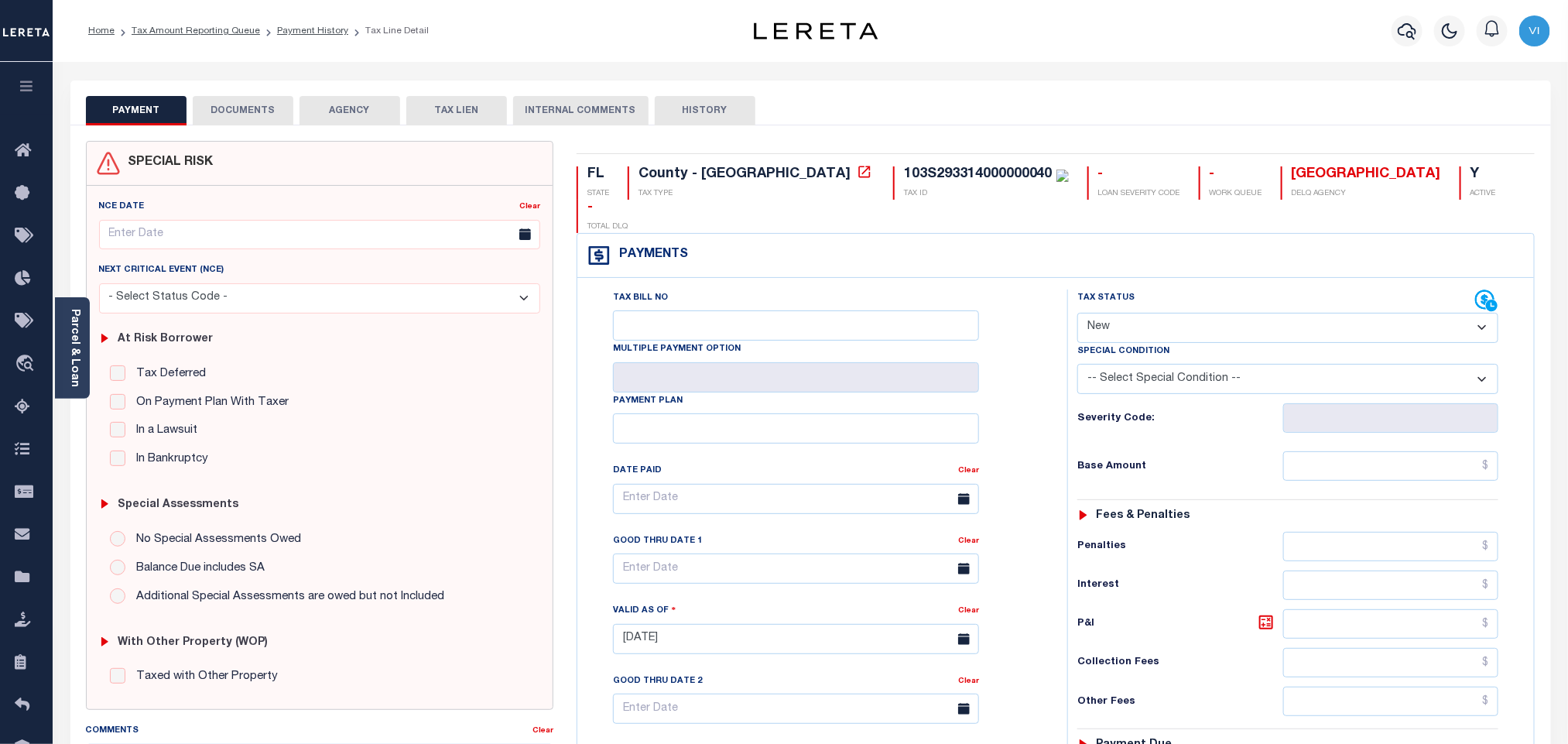
click at [1129, 313] on select "- Select Status Code - Open Due/Unpaid Paid Incomplete No Tax Due Internal Refu…" at bounding box center [1287, 328] width 421 height 30
select select "PYD"
click at [1077, 313] on select "- Select Status Code - Open Due/Unpaid Paid Incomplete No Tax Due Internal Refu…" at bounding box center [1287, 328] width 421 height 30
type input "08/29/2025"
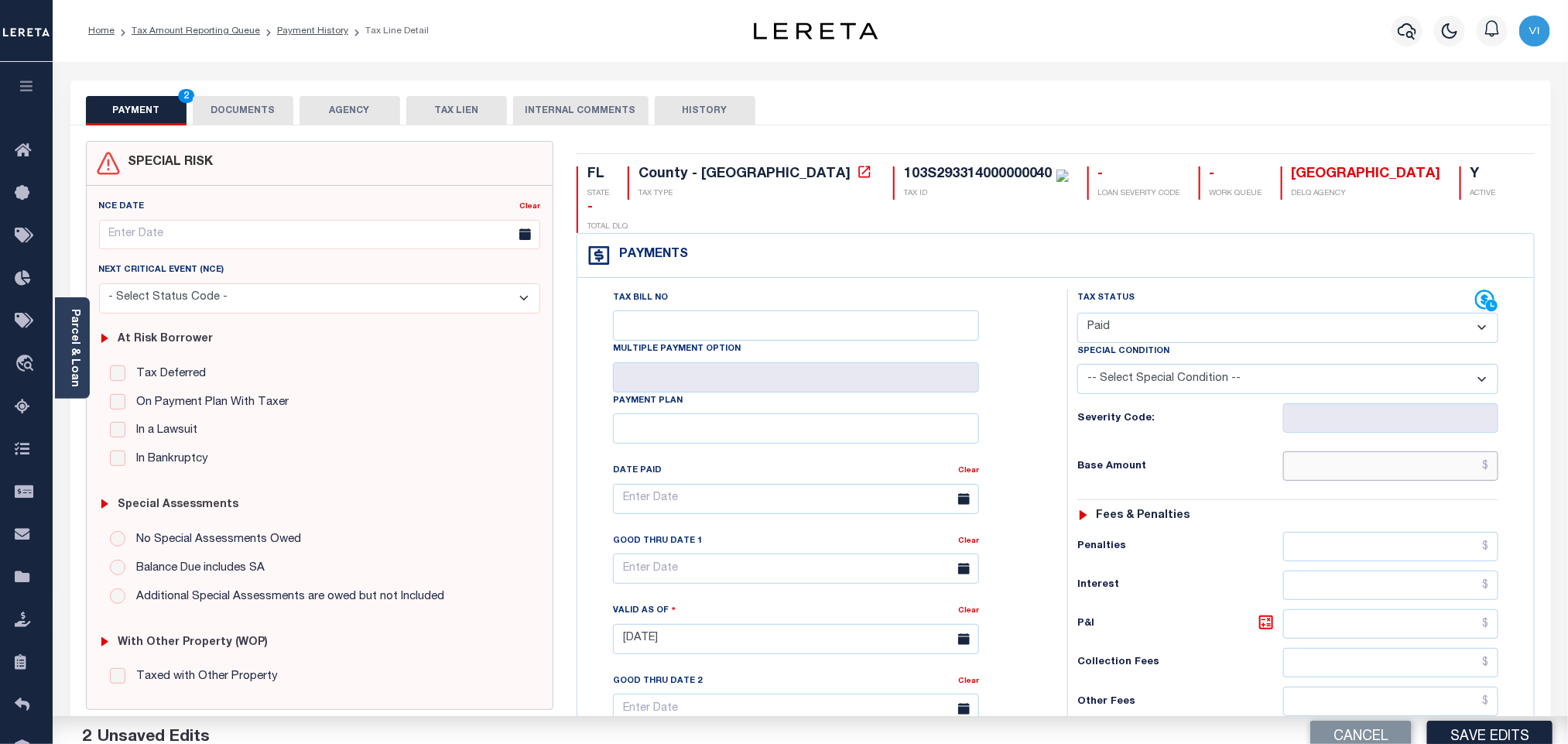
click at [1318, 452] on input "text" at bounding box center [1391, 466] width 216 height 29
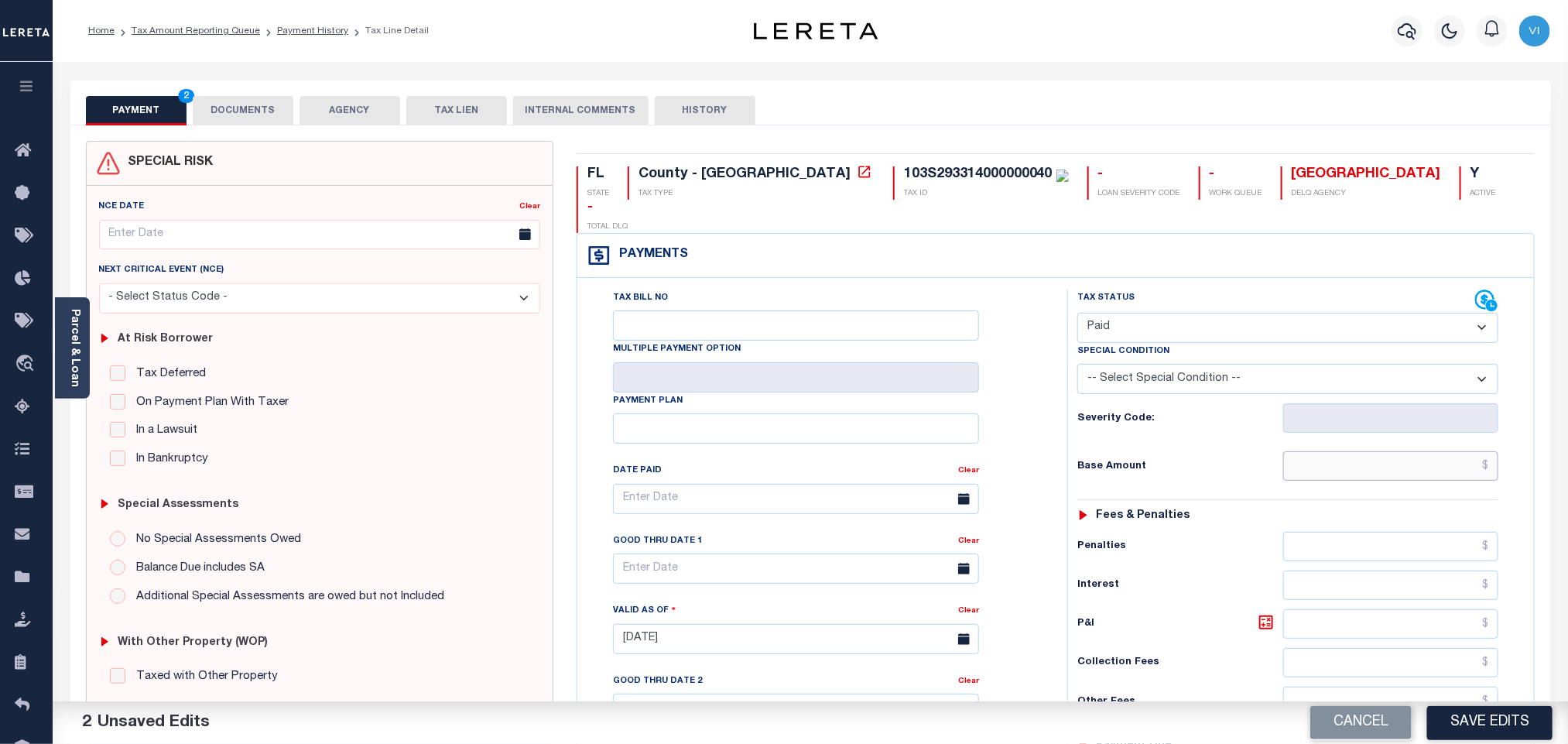
paste input "6,971.85"
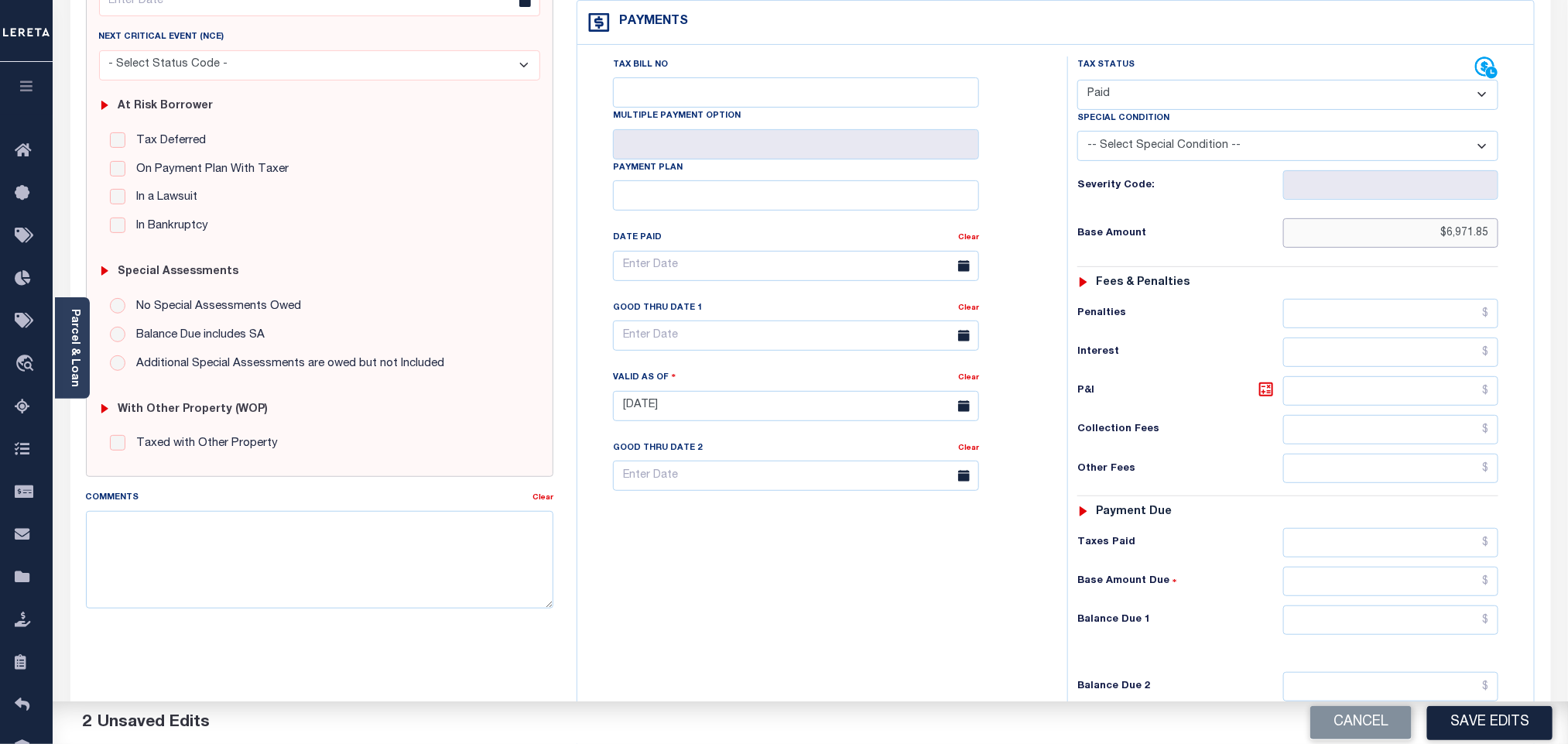
scroll to position [403, 0]
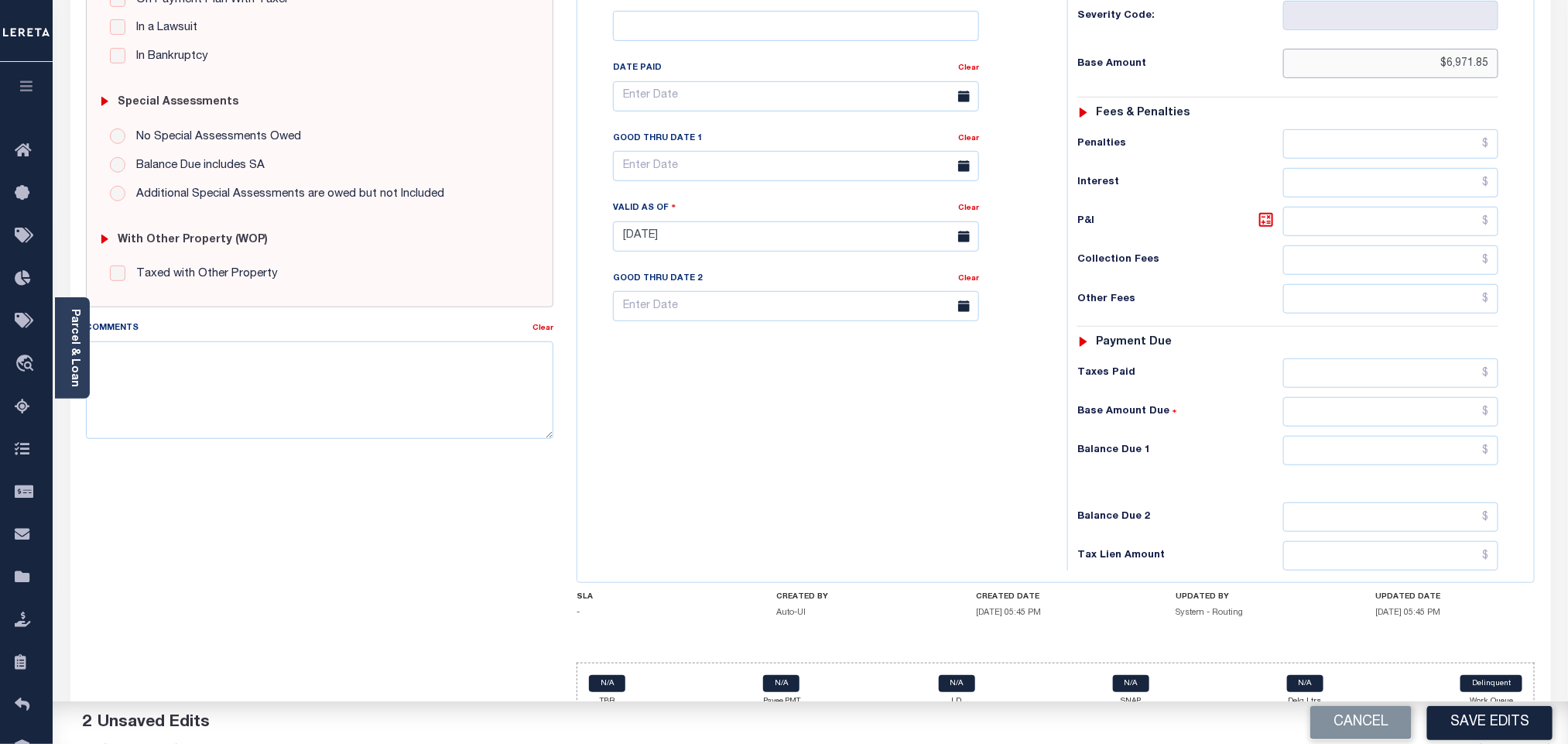
type input "$6,971.85"
click at [1335, 410] on div "Tax Status Status - Select Status Code -" at bounding box center [1292, 229] width 451 height 683
click at [1328, 448] on div "Tax Status Status - Select Status Code -" at bounding box center [1292, 229] width 451 height 683
drag, startPoint x: 1316, startPoint y: 427, endPoint x: 1312, endPoint y: 441, distance: 14.6
click at [1316, 436] on input "text" at bounding box center [1391, 450] width 216 height 29
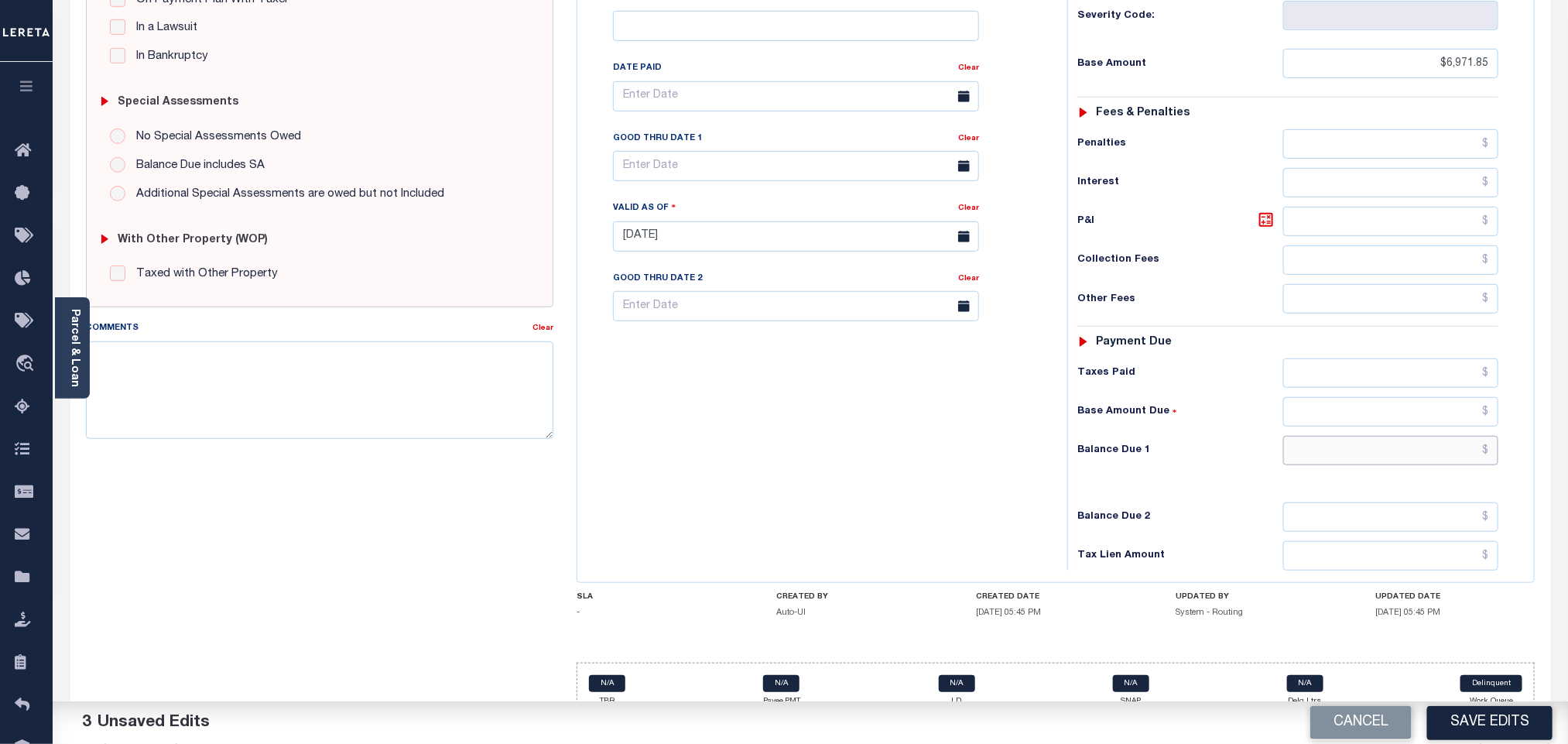
type input "$0.00"
click at [1522, 712] on button "Save Edits" at bounding box center [1489, 723] width 125 height 33
checkbox input "false"
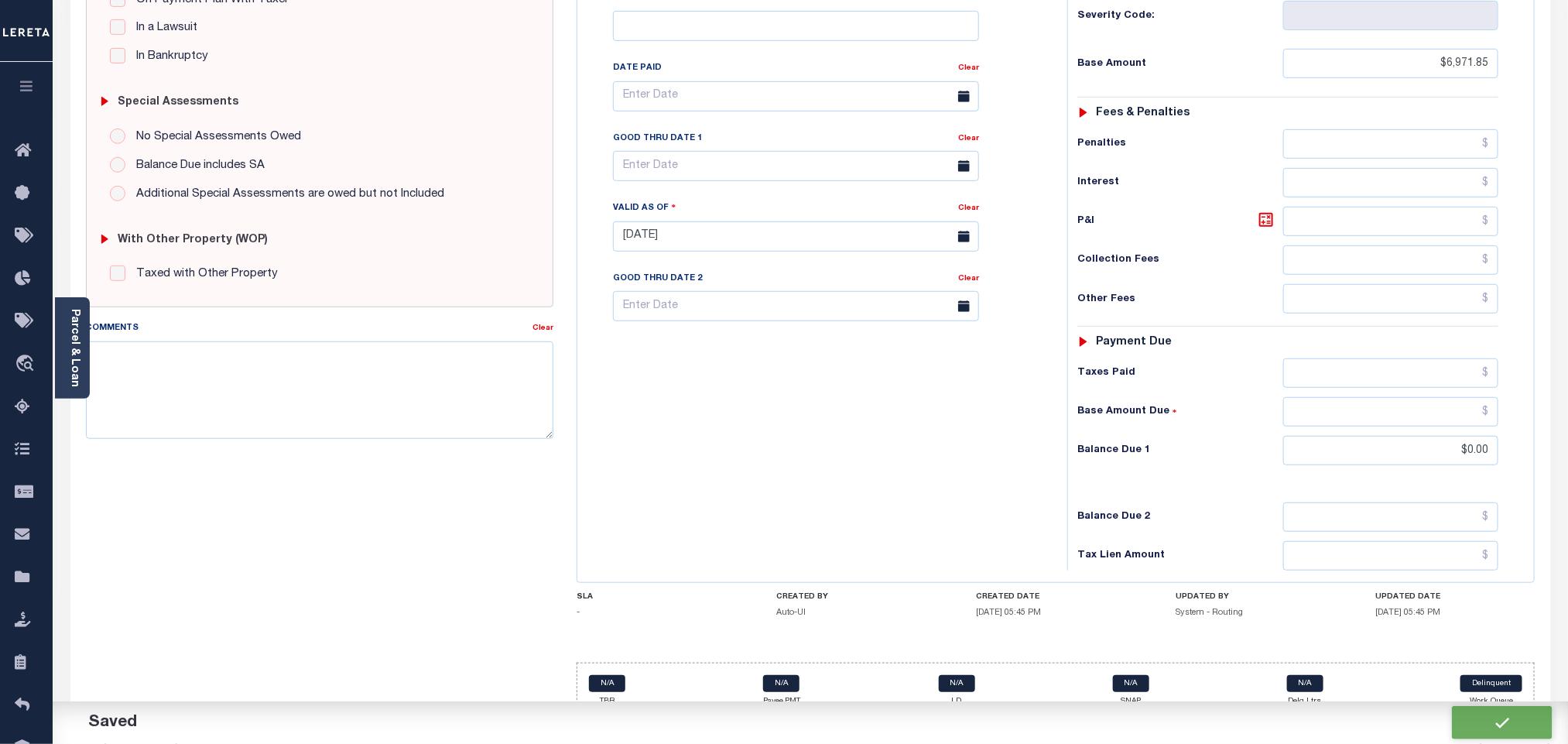
checkbox input "false"
type input "$6,971.85"
type input "$0"
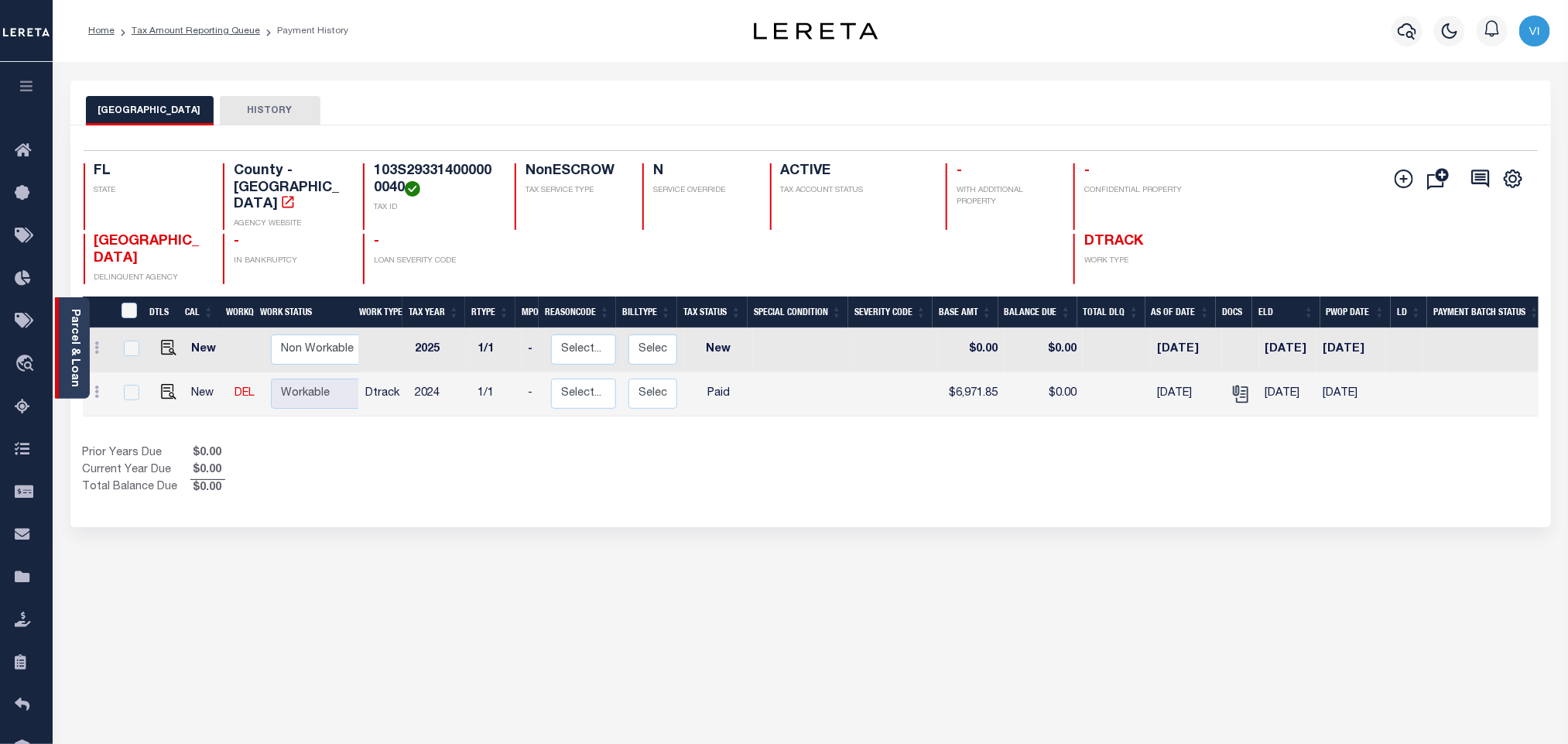
click at [75, 371] on link "Parcel & Loan" at bounding box center [74, 348] width 11 height 78
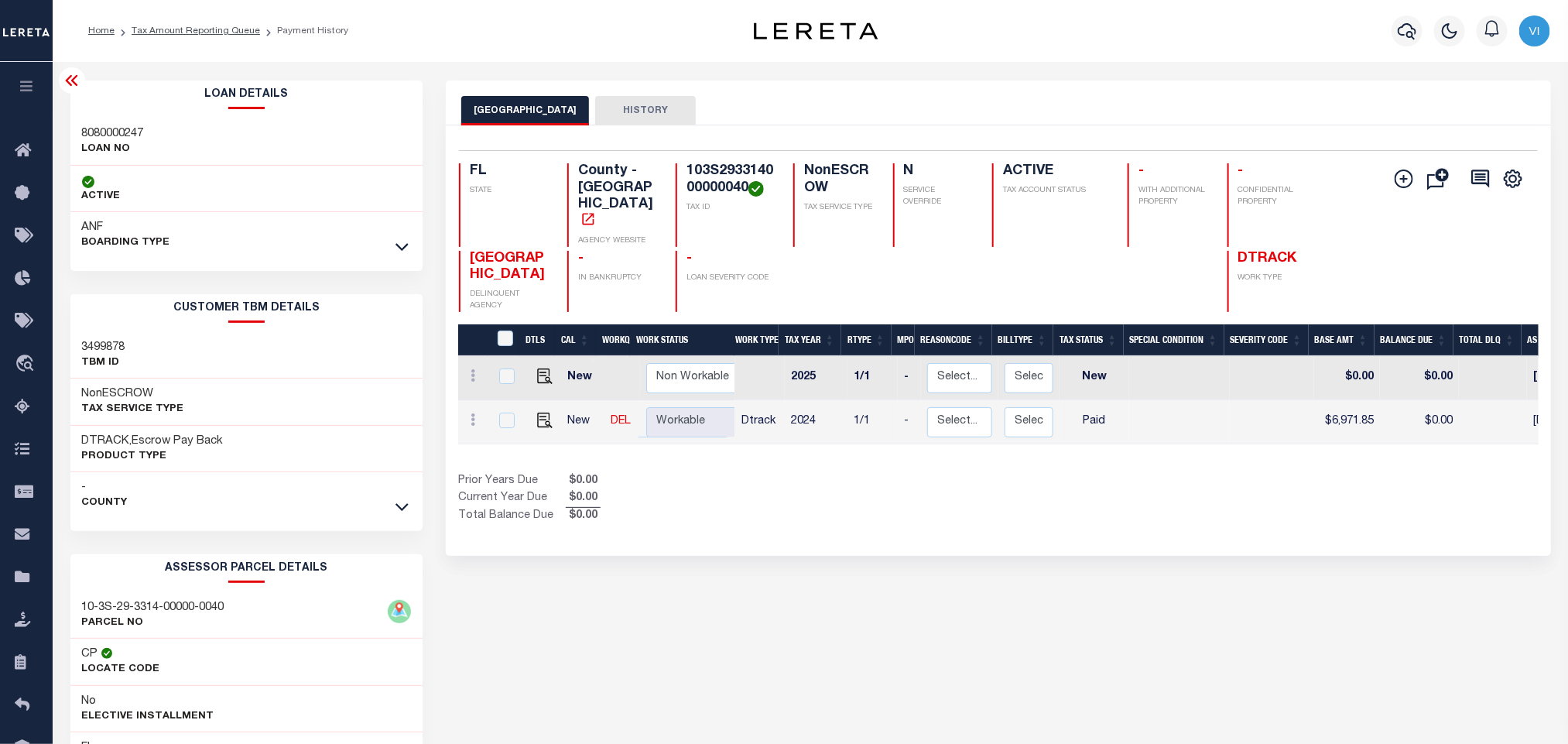
click at [98, 140] on h3 "8080000247" at bounding box center [113, 134] width 62 height 16
copy h3 "8080000247"
click at [749, 166] on h4 "103S293314000000040" at bounding box center [730, 180] width 88 height 33
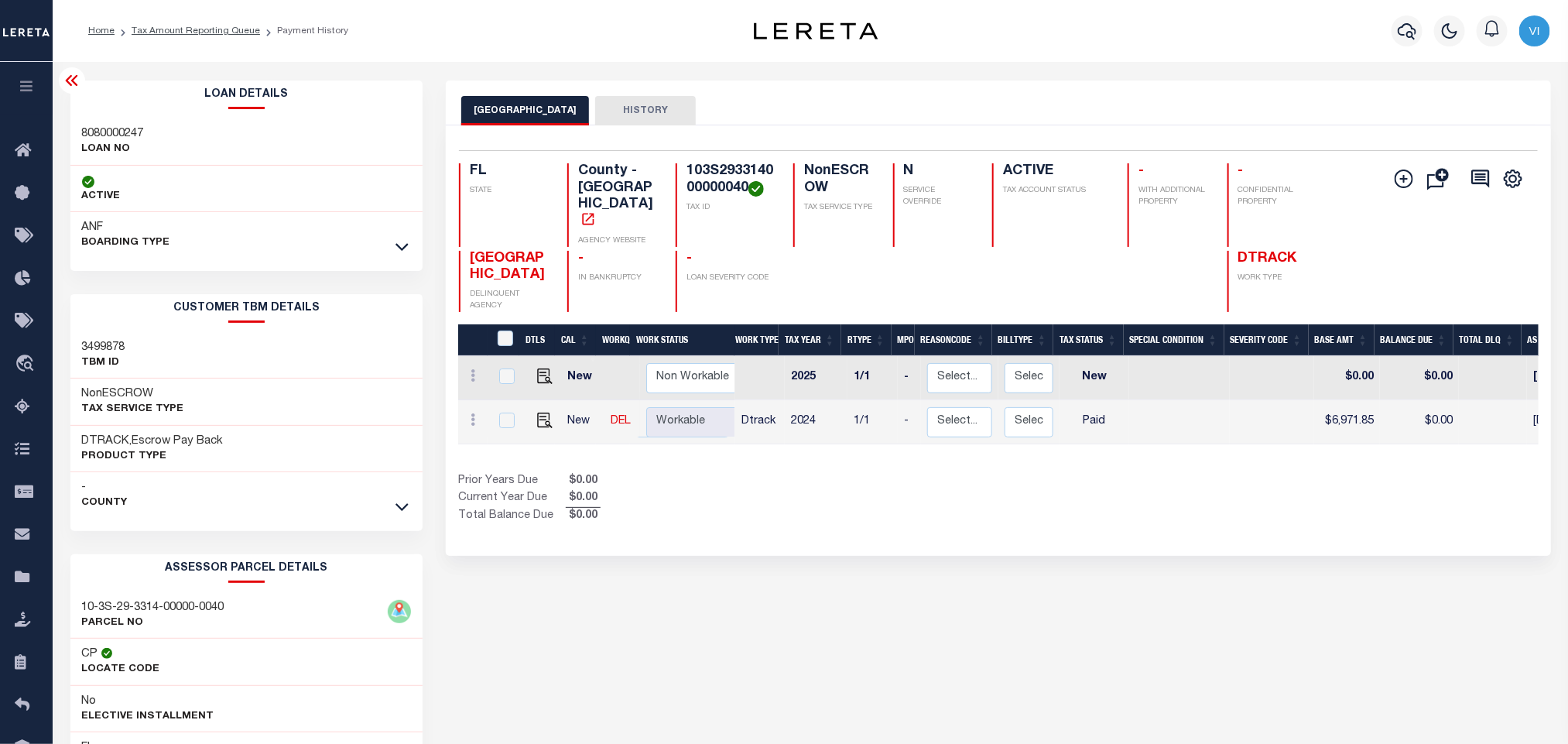
copy h4 "103S293314000000040"
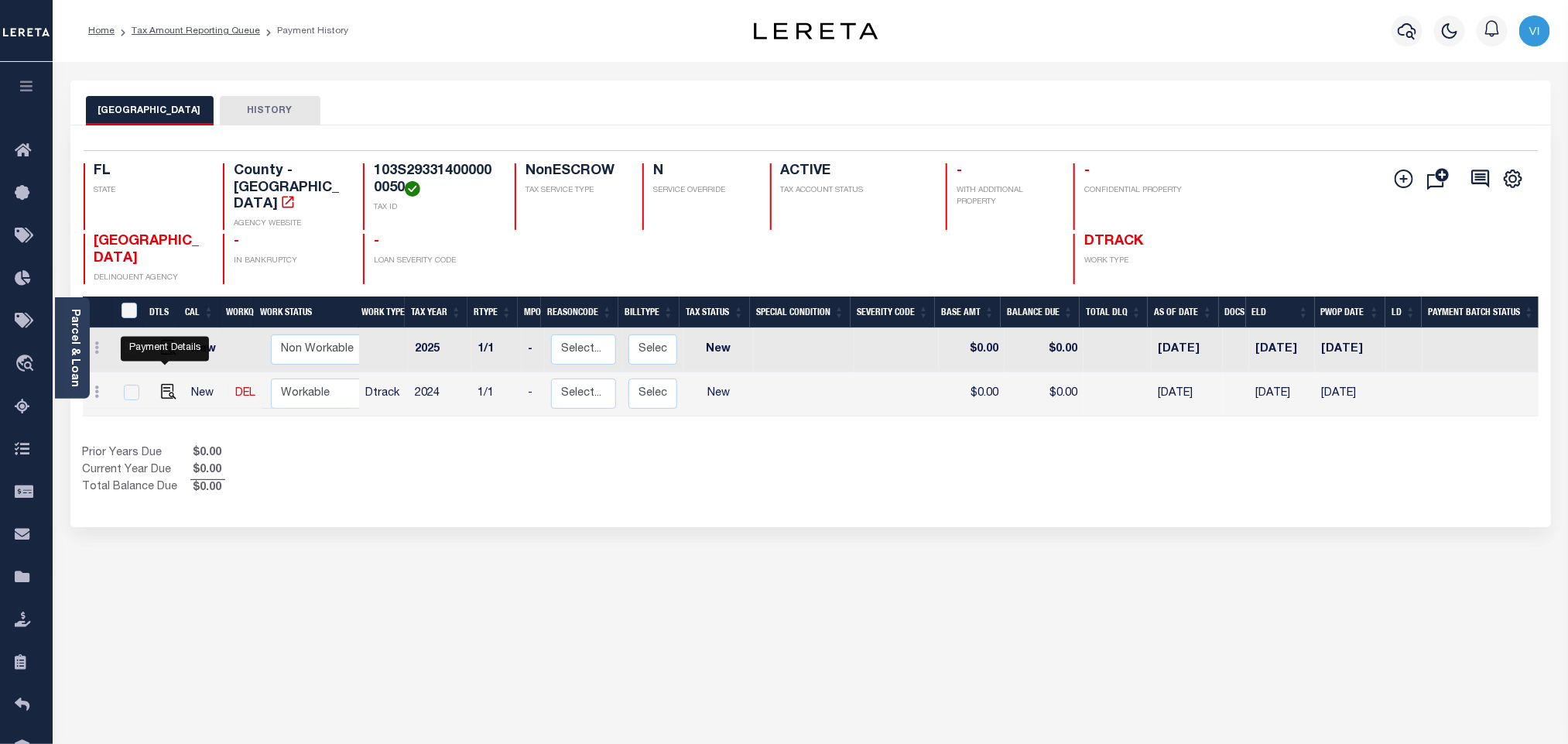
drag, startPoint x: 167, startPoint y: 378, endPoint x: 184, endPoint y: 381, distance: 17.3
click at [167, 384] on img "" at bounding box center [169, 392] width 16 height 16
checkbox input "true"
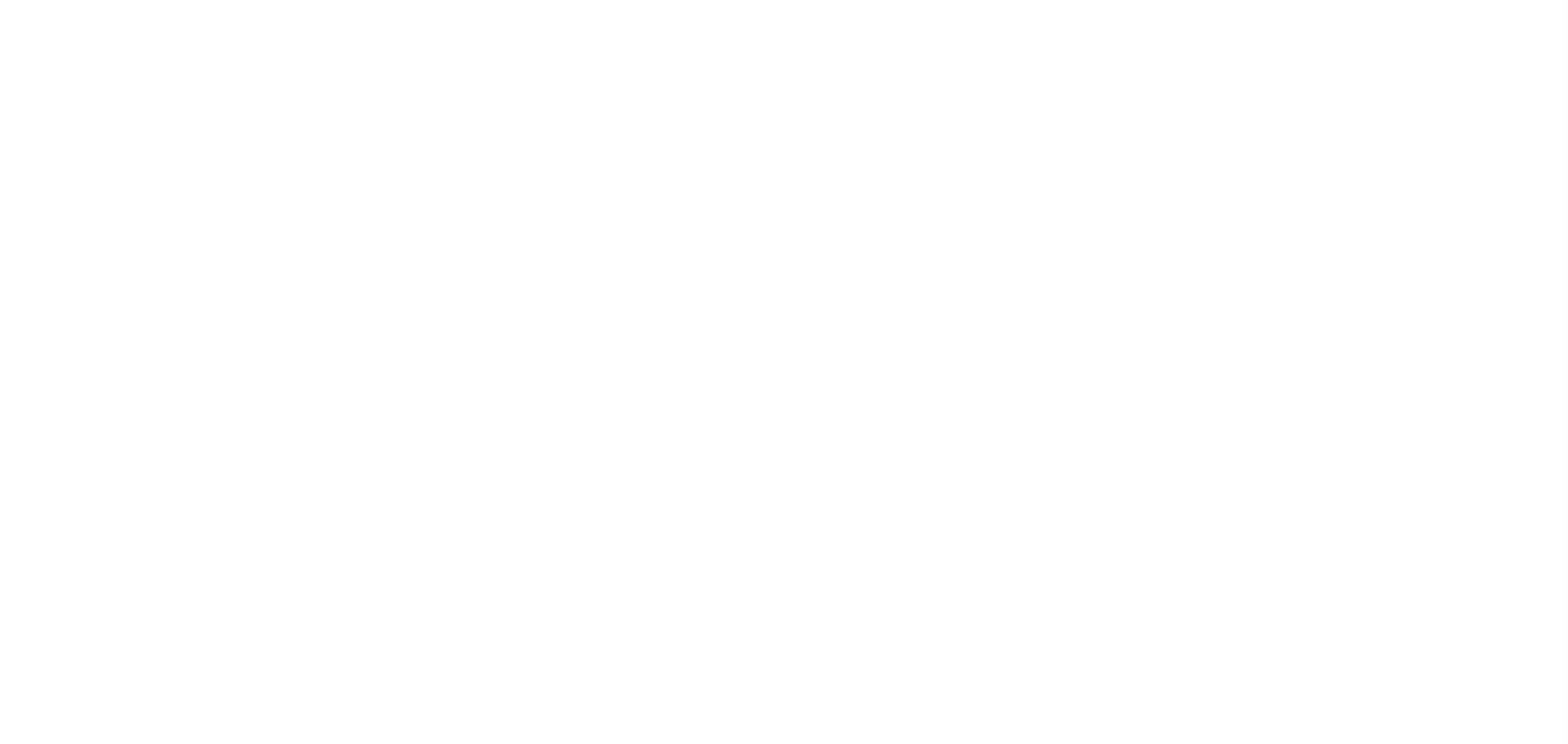
select select "NW2"
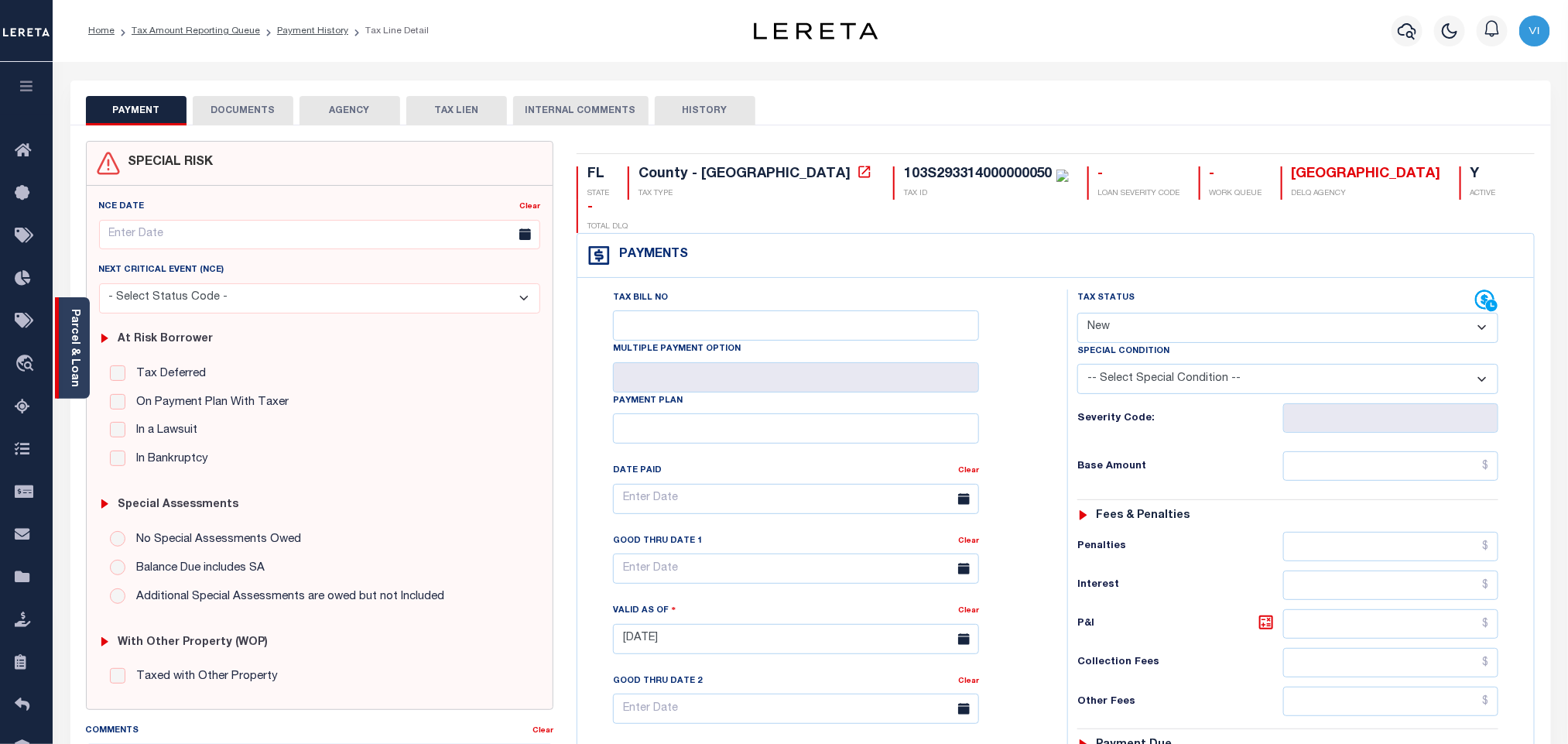
click at [69, 321] on link "Parcel & Loan" at bounding box center [74, 348] width 11 height 78
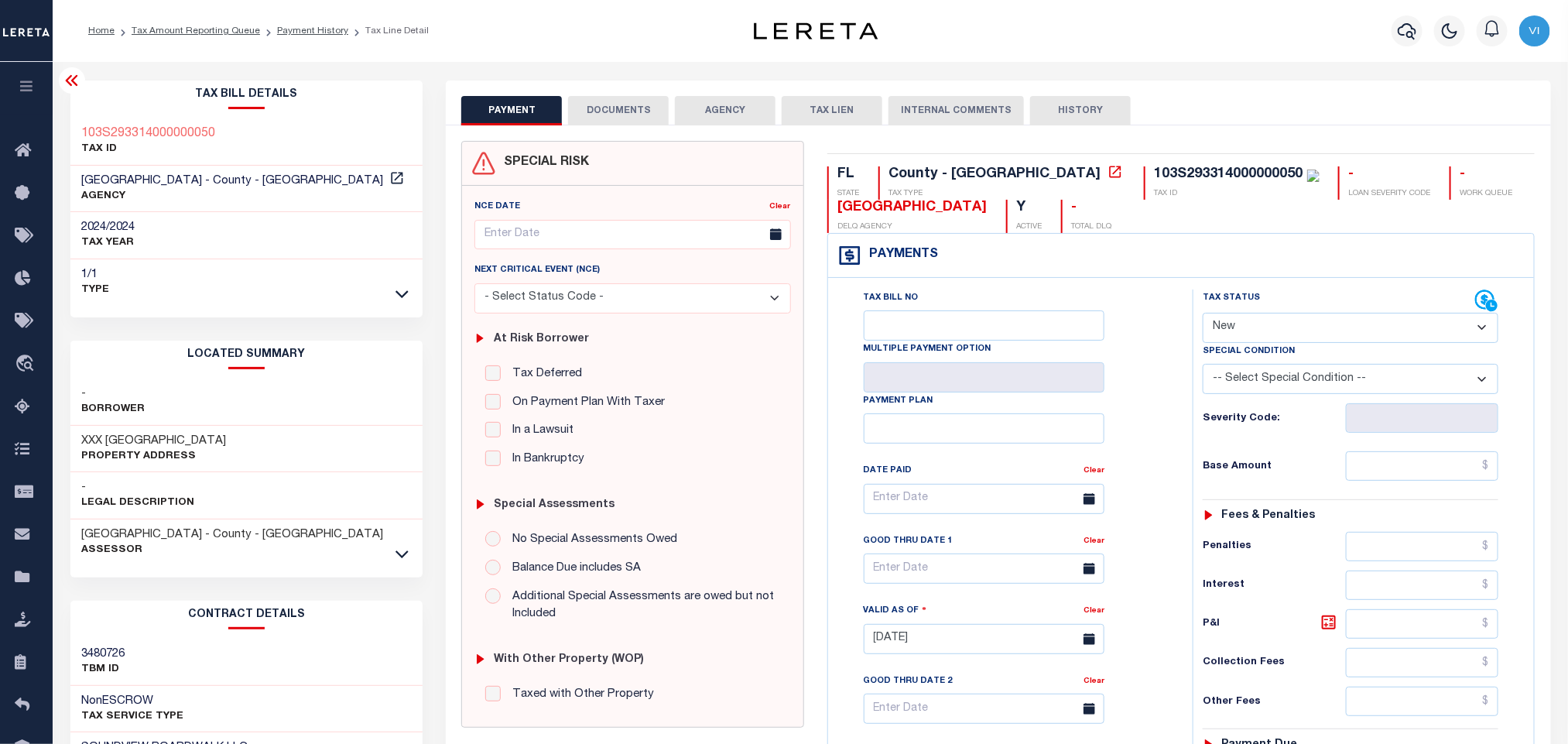
click at [594, 116] on button "DOCUMENTS" at bounding box center [619, 110] width 101 height 29
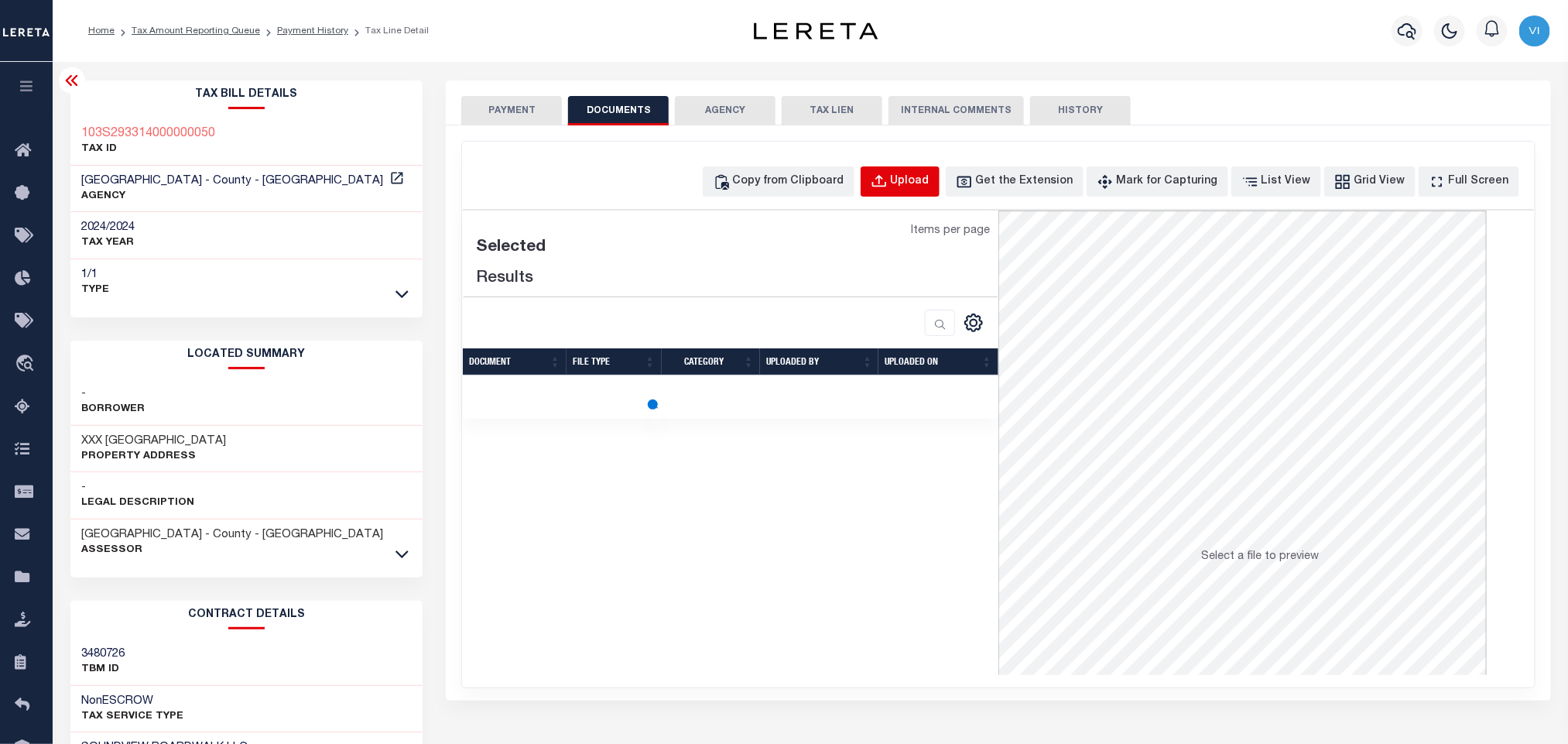
click at [918, 186] on div "Upload" at bounding box center [909, 182] width 39 height 17
select select "POP"
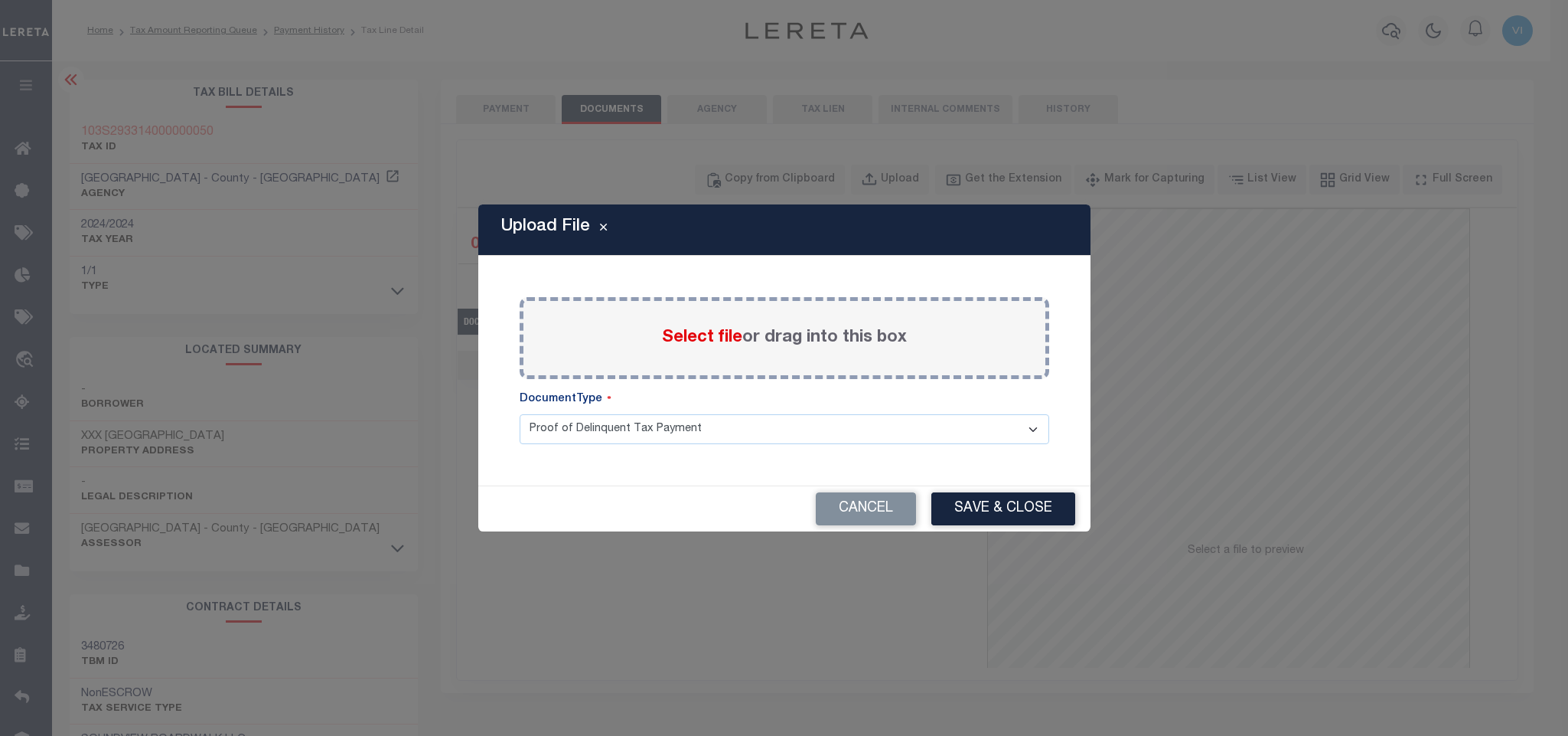
click at [728, 335] on span "Select file" at bounding box center [701, 338] width 80 height 17
click at [0, 0] on input "Select file or drag into this box" at bounding box center [0, 0] width 0 height 0
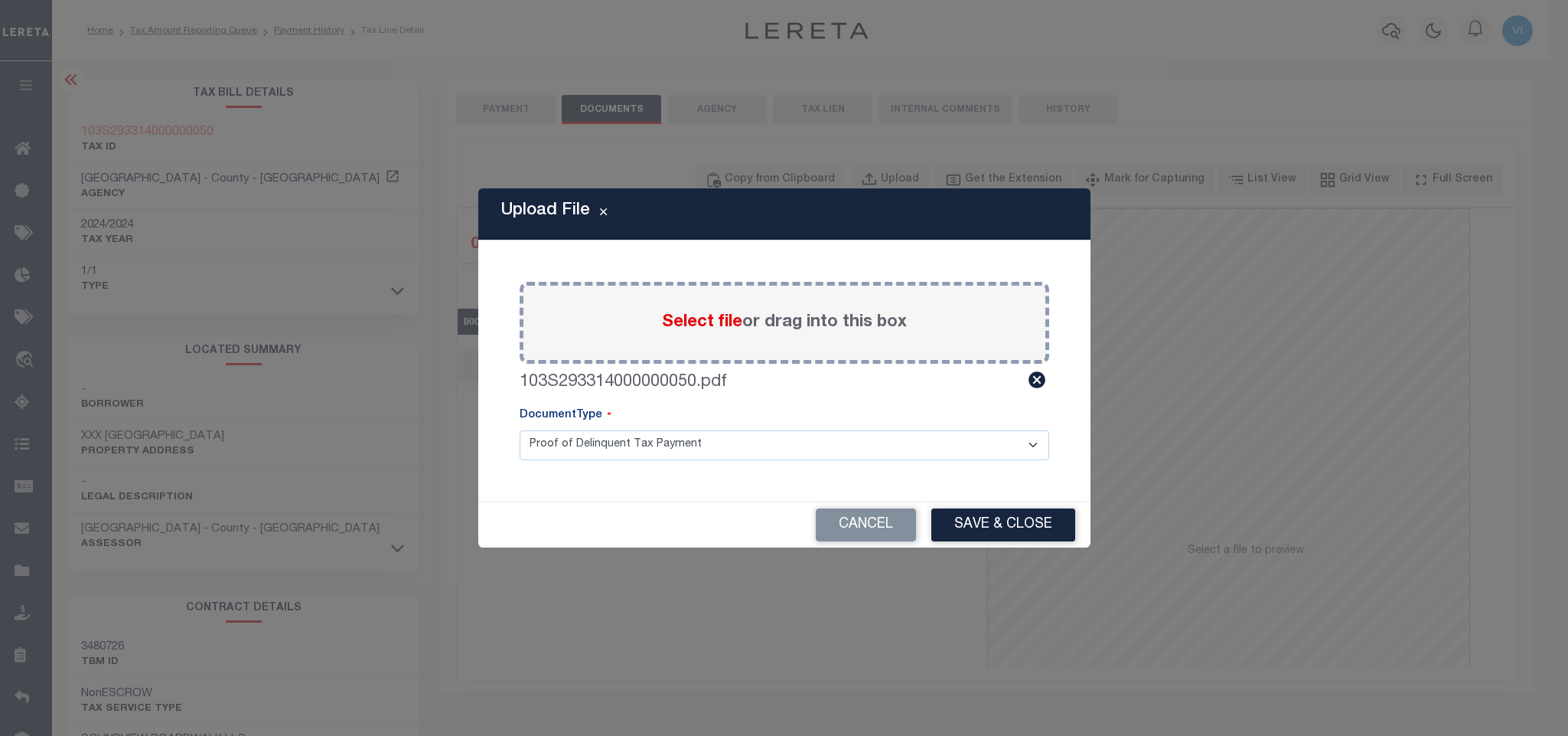
click at [573, 444] on select "Proof of Delinquent Tax Payment" at bounding box center [785, 445] width 530 height 30
click at [520, 430] on select "Proof of Delinquent Tax Payment" at bounding box center [785, 445] width 530 height 30
click at [1015, 529] on button "Save & Close" at bounding box center [1003, 525] width 144 height 33
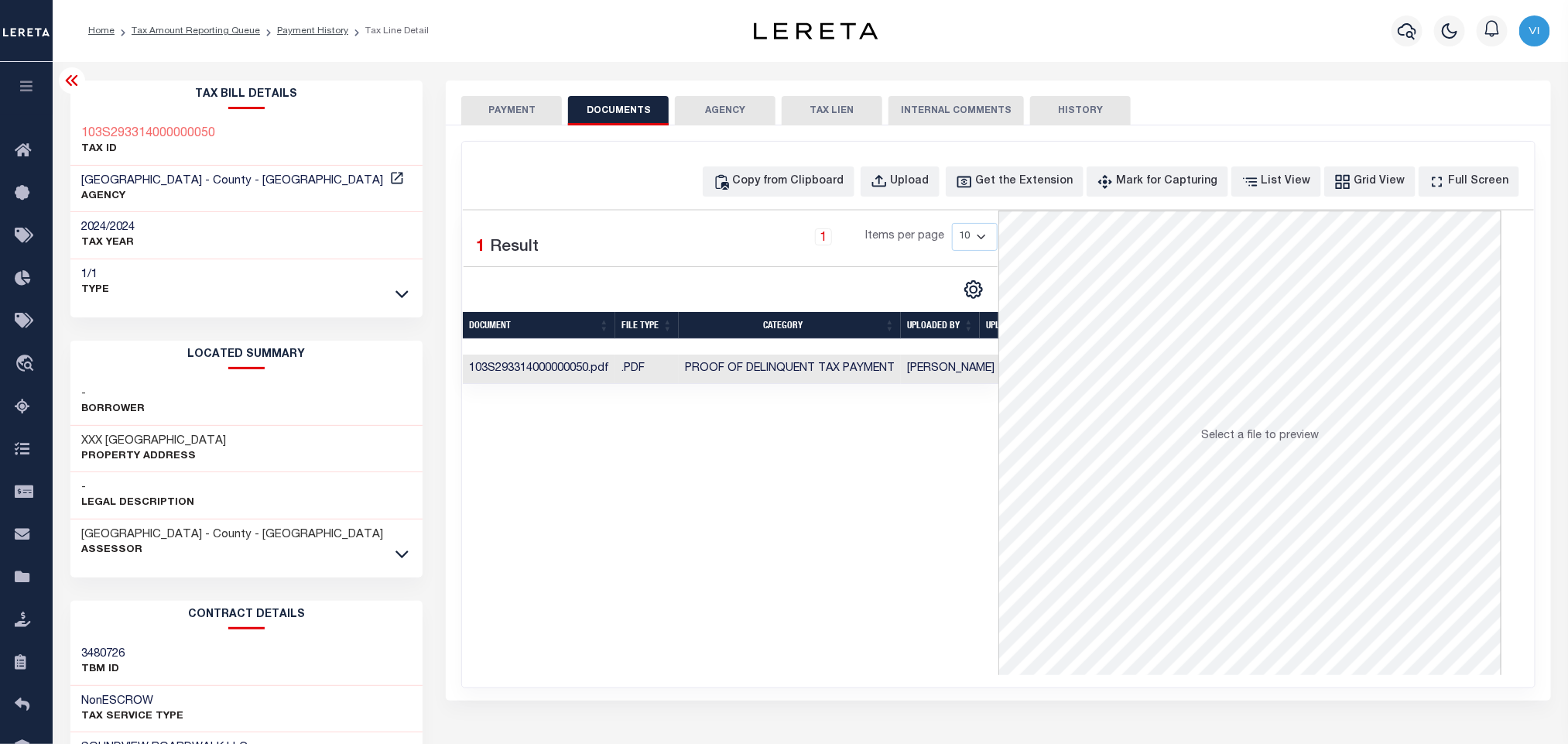
click at [546, 109] on button "PAYMENT" at bounding box center [511, 110] width 101 height 29
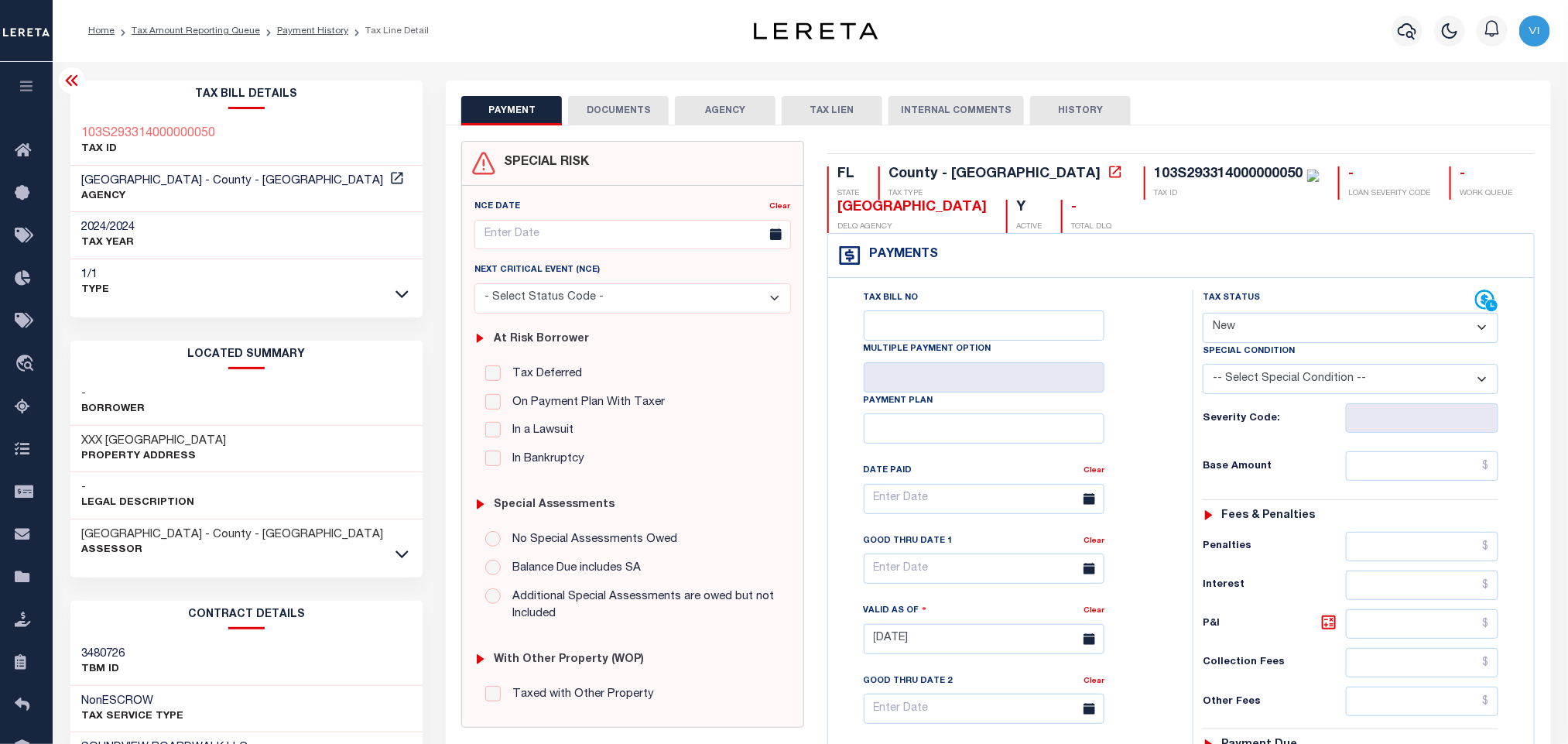
drag, startPoint x: 1254, startPoint y: 322, endPoint x: 1256, endPoint y: 340, distance: 18.1
click at [1254, 322] on select "- Select Status Code - Open Due/Unpaid Paid Incomplete No Tax Due Internal Refu…" at bounding box center [1350, 328] width 295 height 30
select select "PYD"
click at [1202, 314] on select "- Select Status Code - Open Due/Unpaid Paid Incomplete No Tax Due Internal Refu…" at bounding box center [1350, 328] width 295 height 30
type input "08/29/2025"
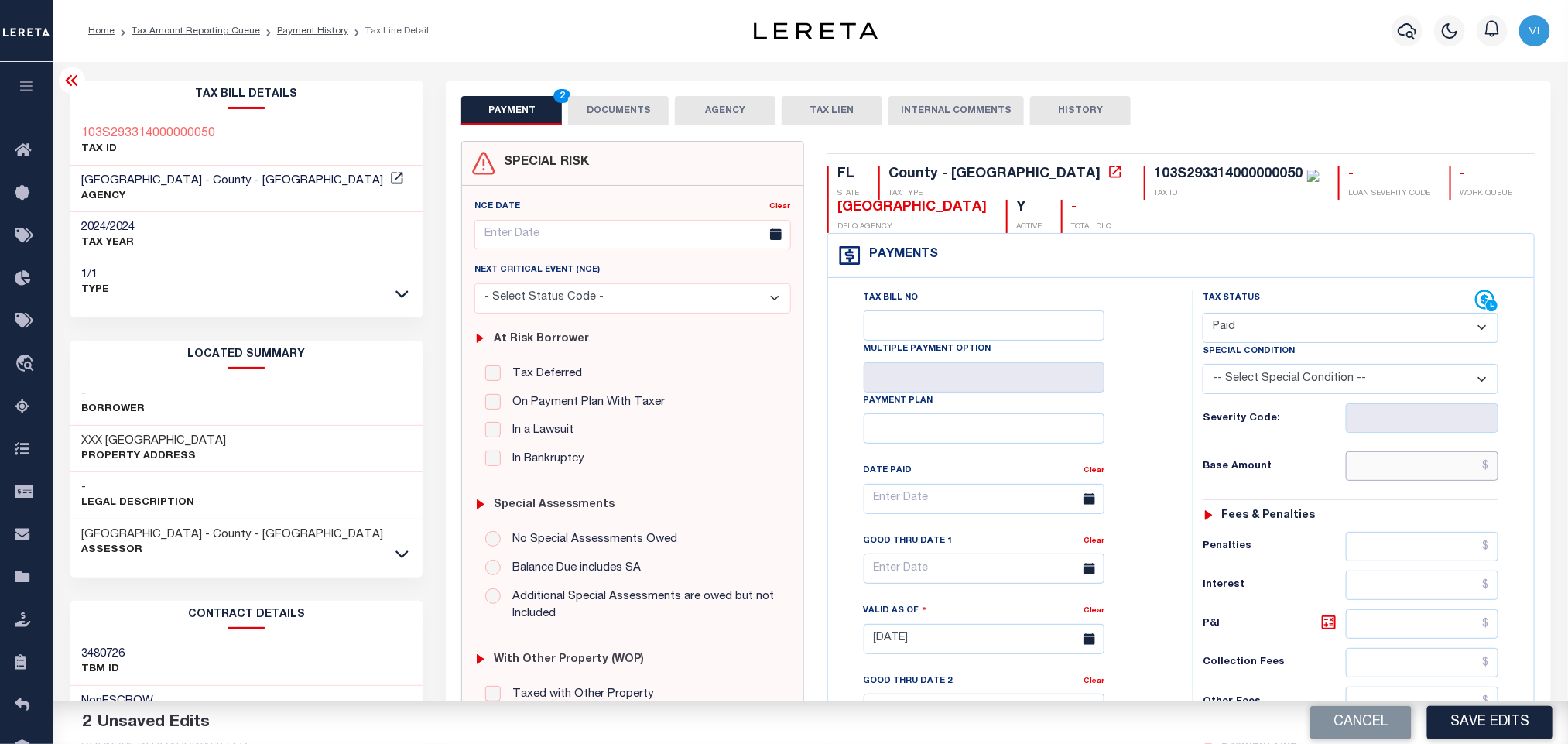
click at [1396, 481] on input "text" at bounding box center [1422, 466] width 153 height 29
paste input "968.41"
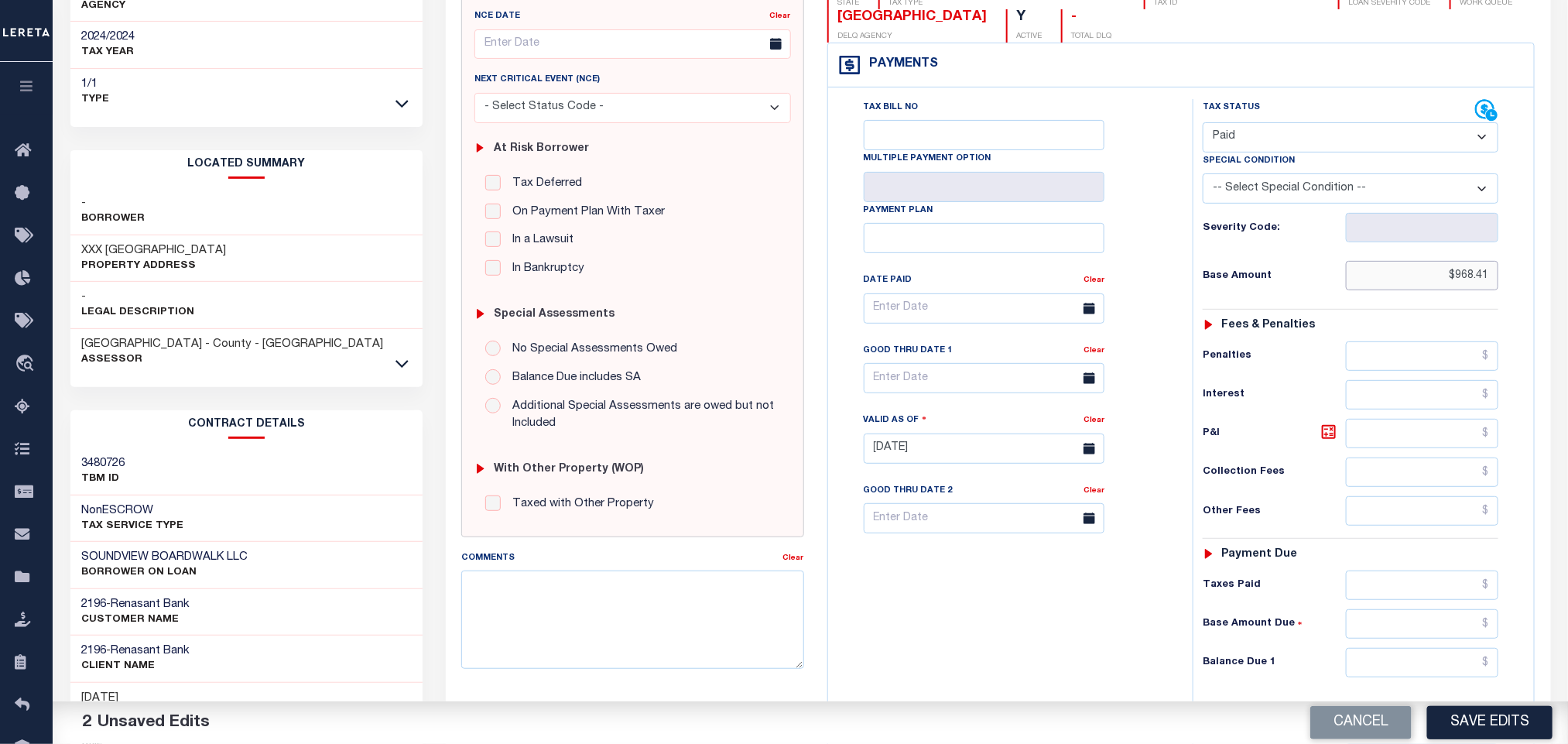
scroll to position [437, 0]
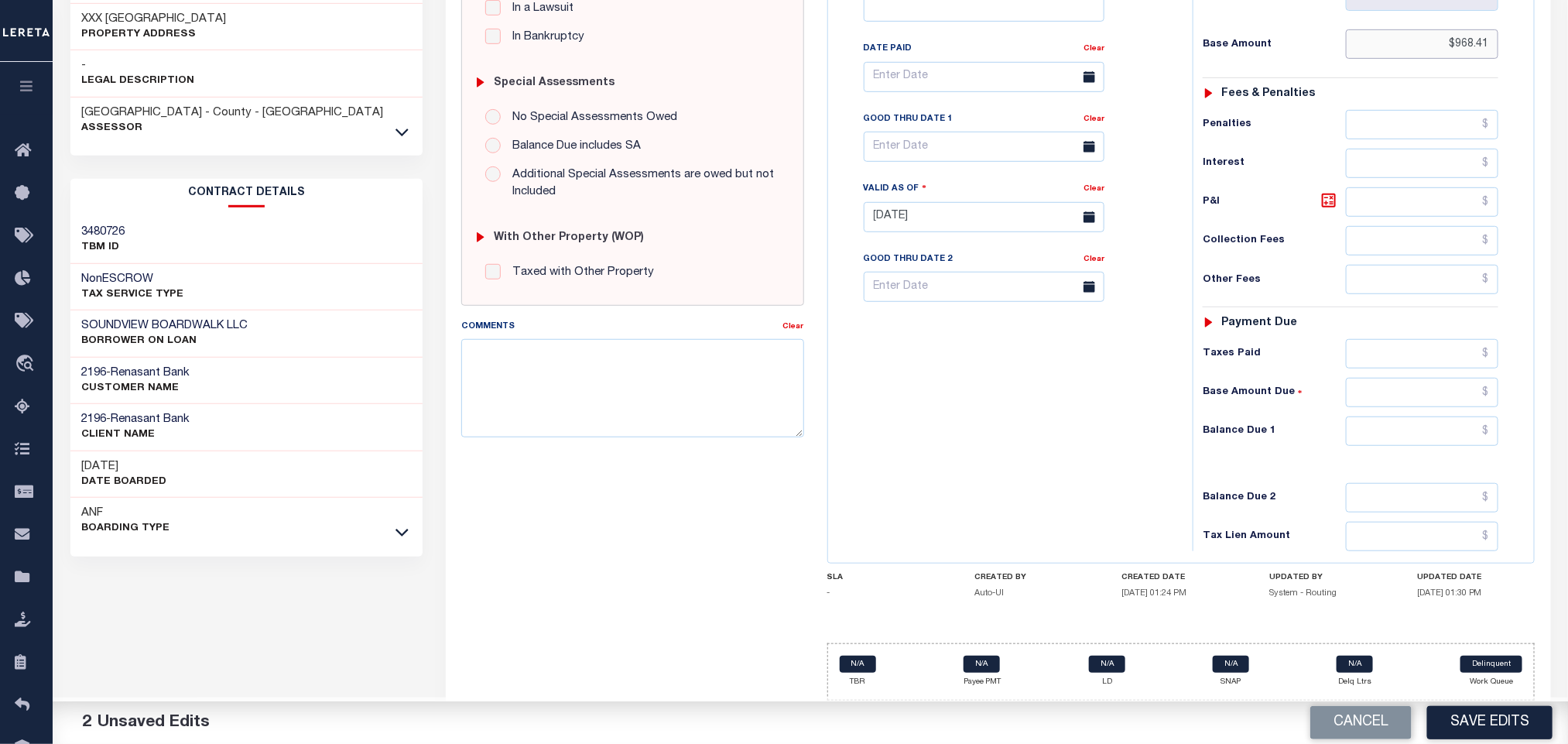
type input "$968.41"
click at [1399, 439] on input "text" at bounding box center [1422, 430] width 153 height 29
type input "$0.00"
click at [1480, 732] on button "Save Edits" at bounding box center [1489, 723] width 125 height 33
checkbox input "false"
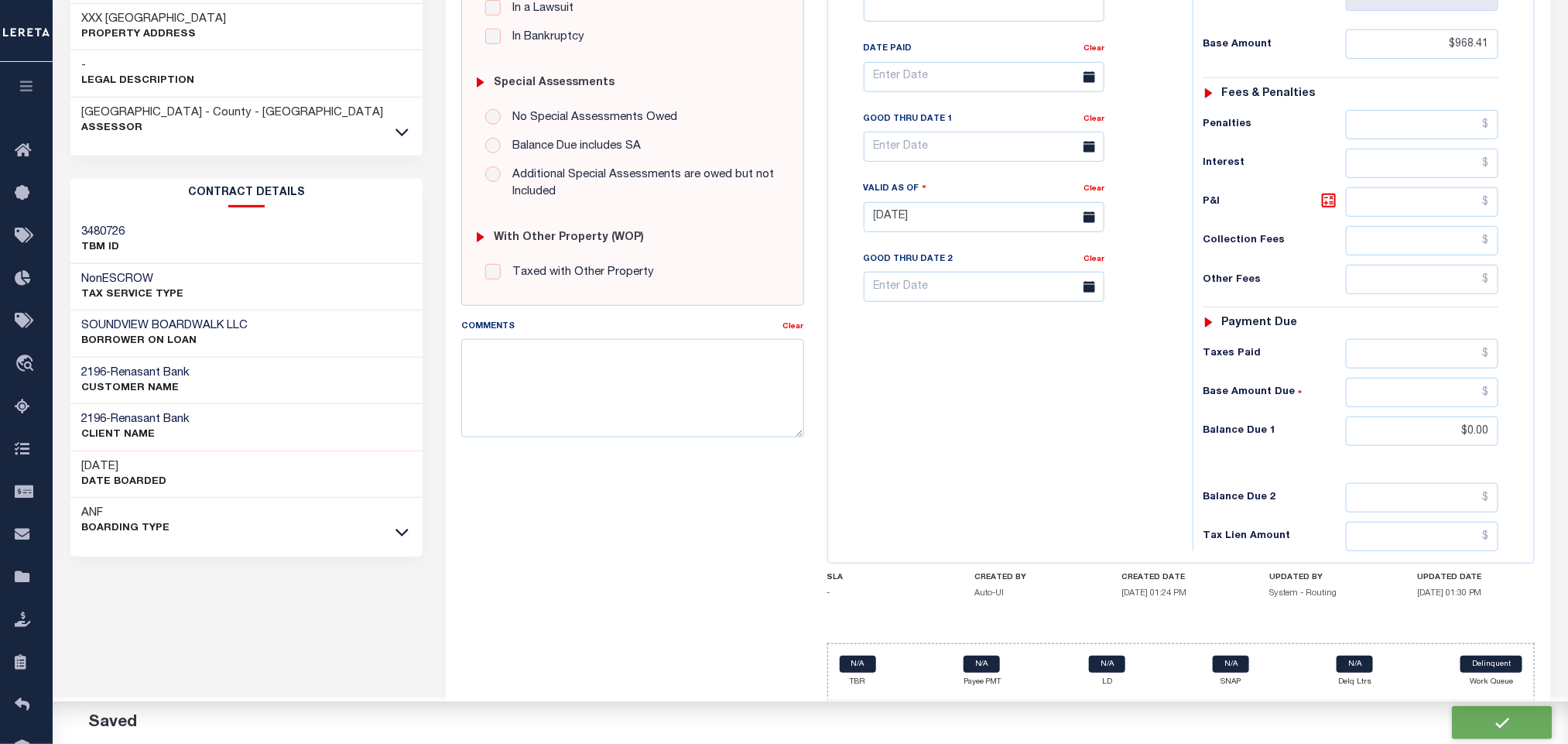
checkbox input "false"
type input "$968.41"
type input "$0"
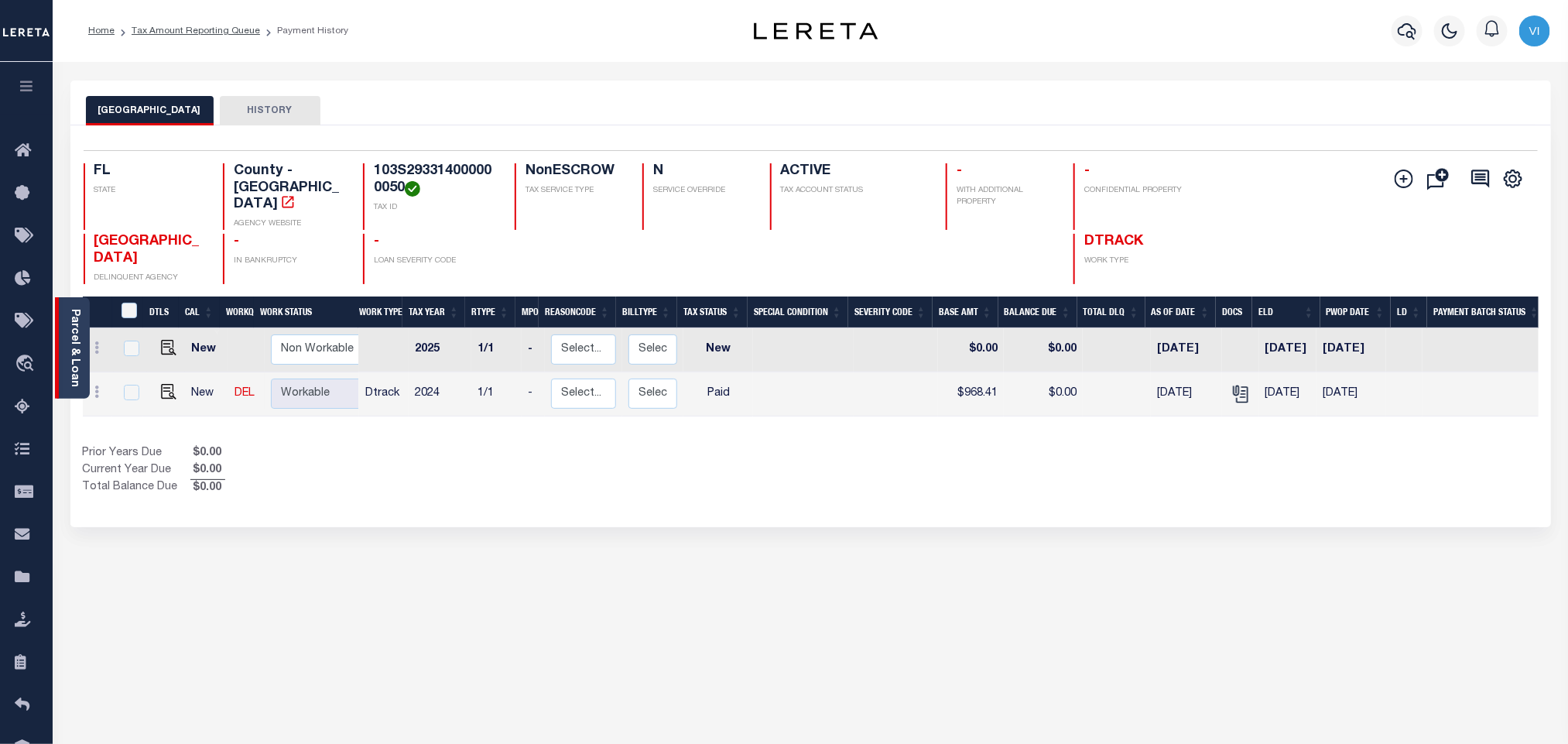
click at [77, 355] on link "Parcel & Loan" at bounding box center [74, 348] width 11 height 78
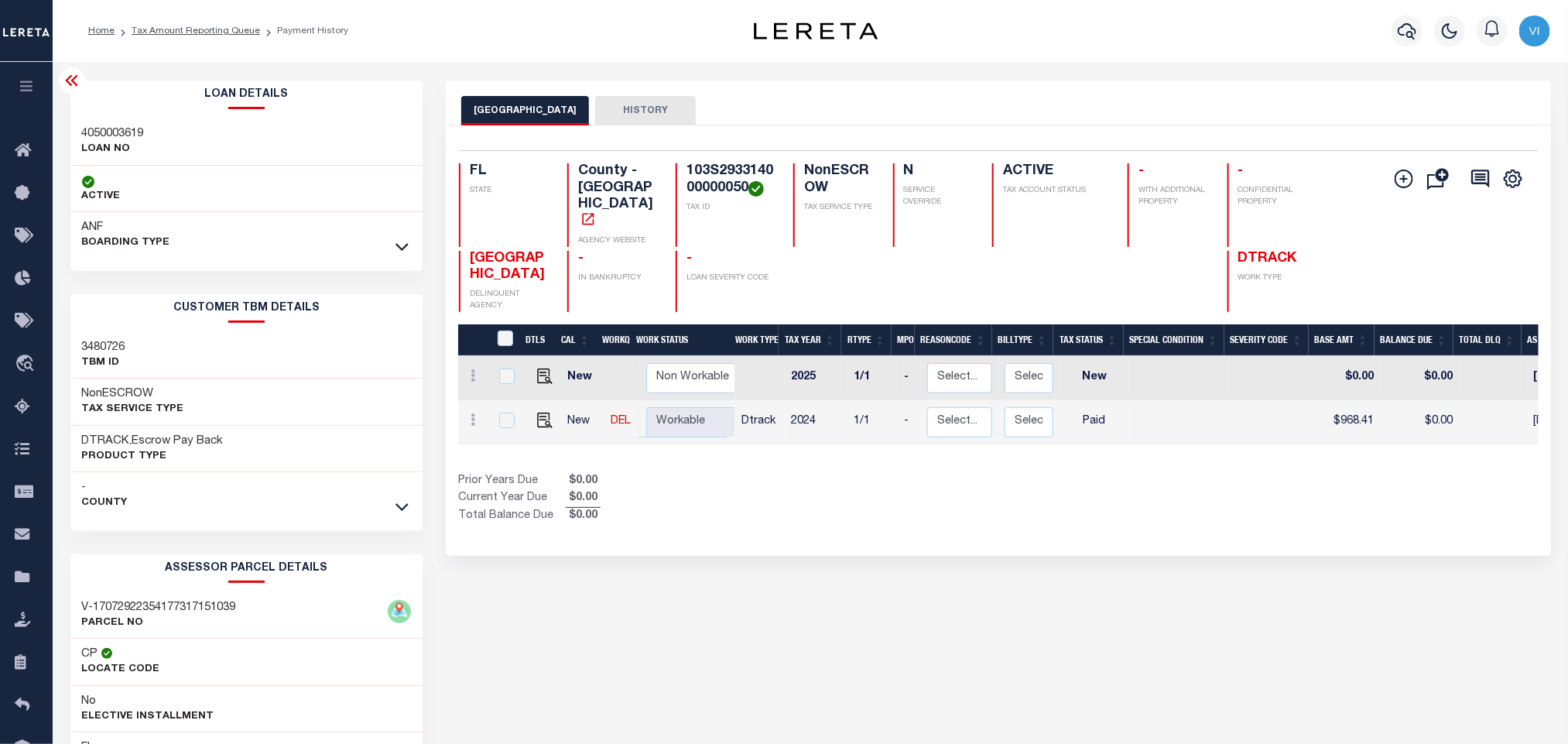
click at [89, 128] on h3 "4050003619" at bounding box center [113, 134] width 62 height 16
copy h3 "4050003619"
click at [720, 180] on h4 "103S293314000000050" at bounding box center [730, 180] width 88 height 33
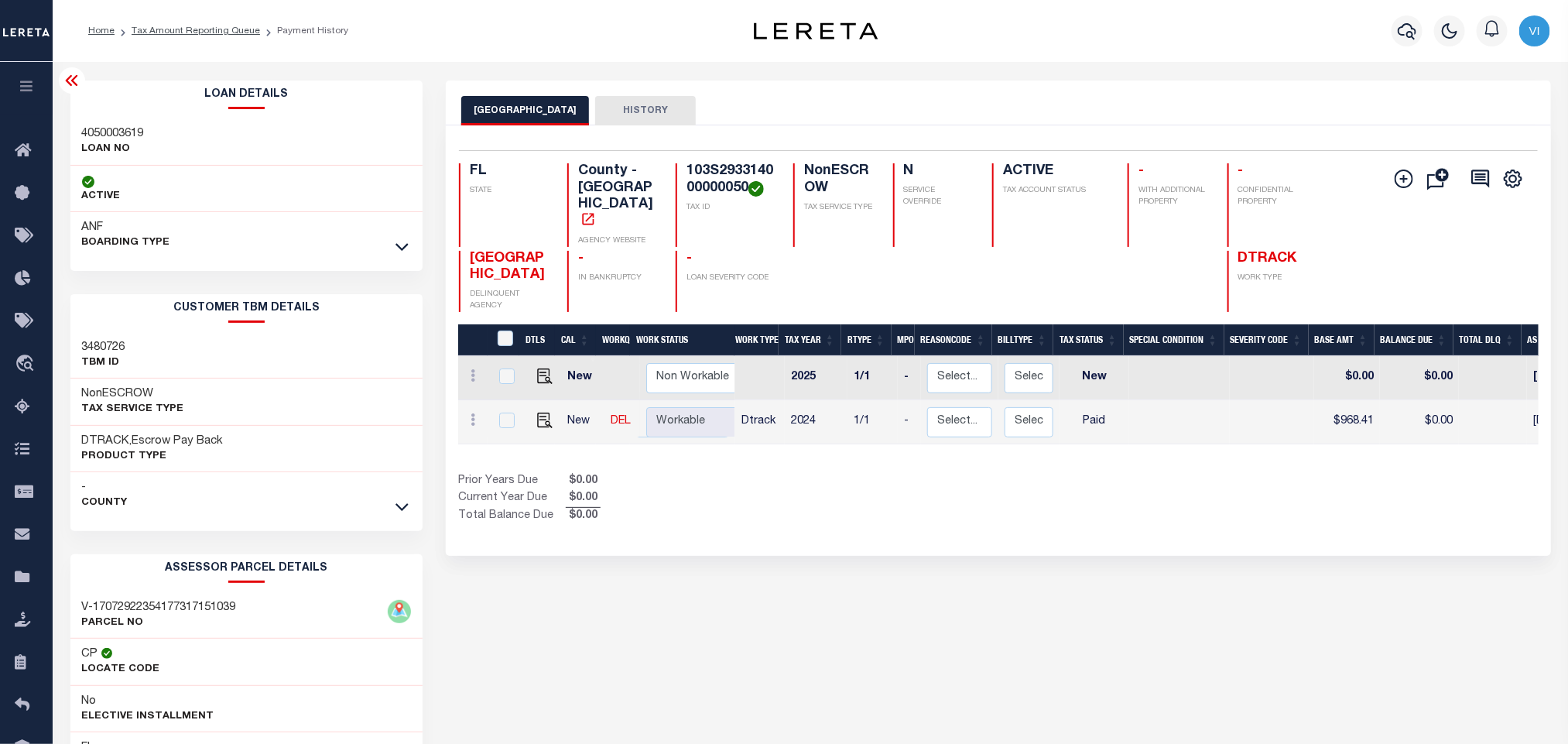
copy h4 "103S293314000000050"
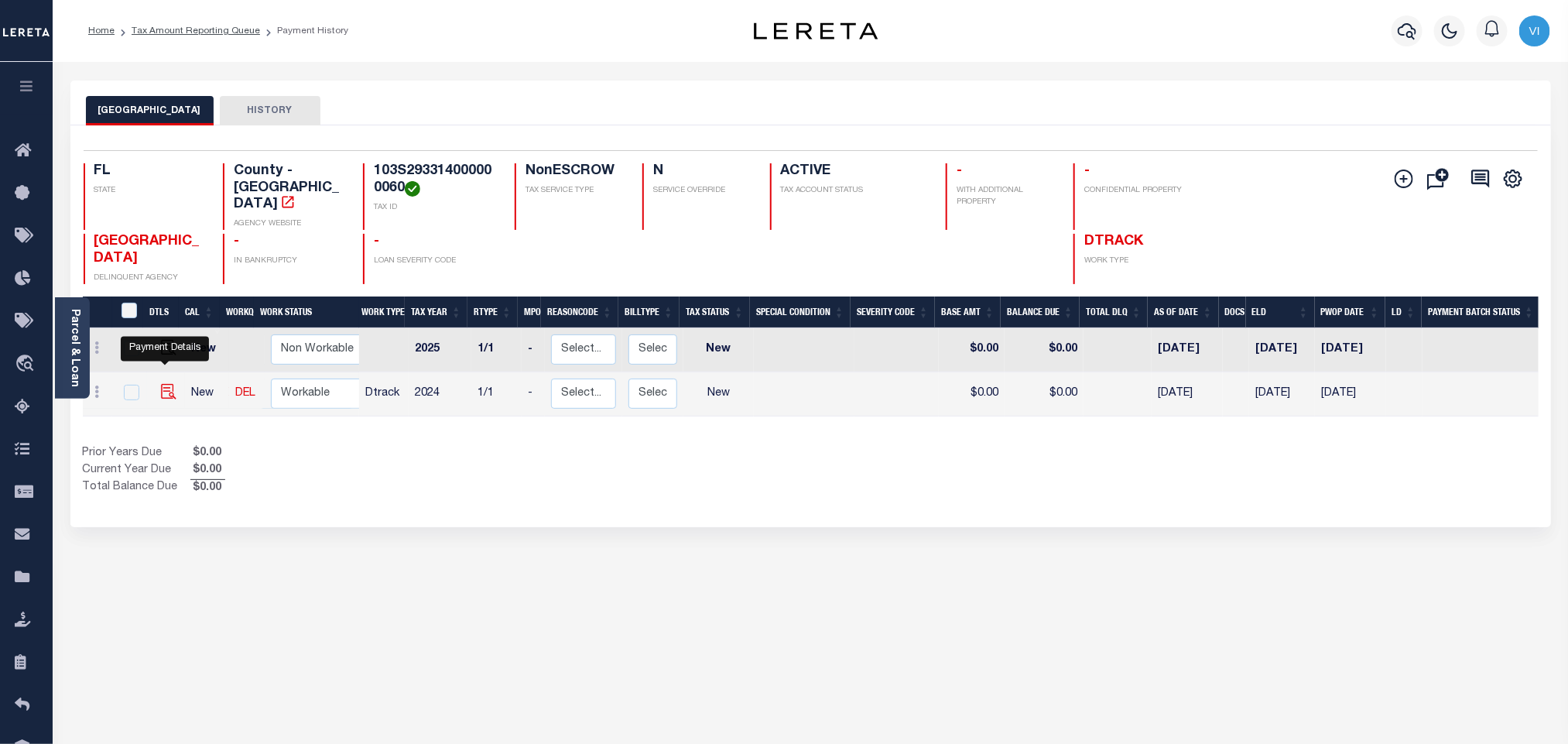
click at [163, 384] on img "" at bounding box center [169, 392] width 16 height 16
checkbox input "true"
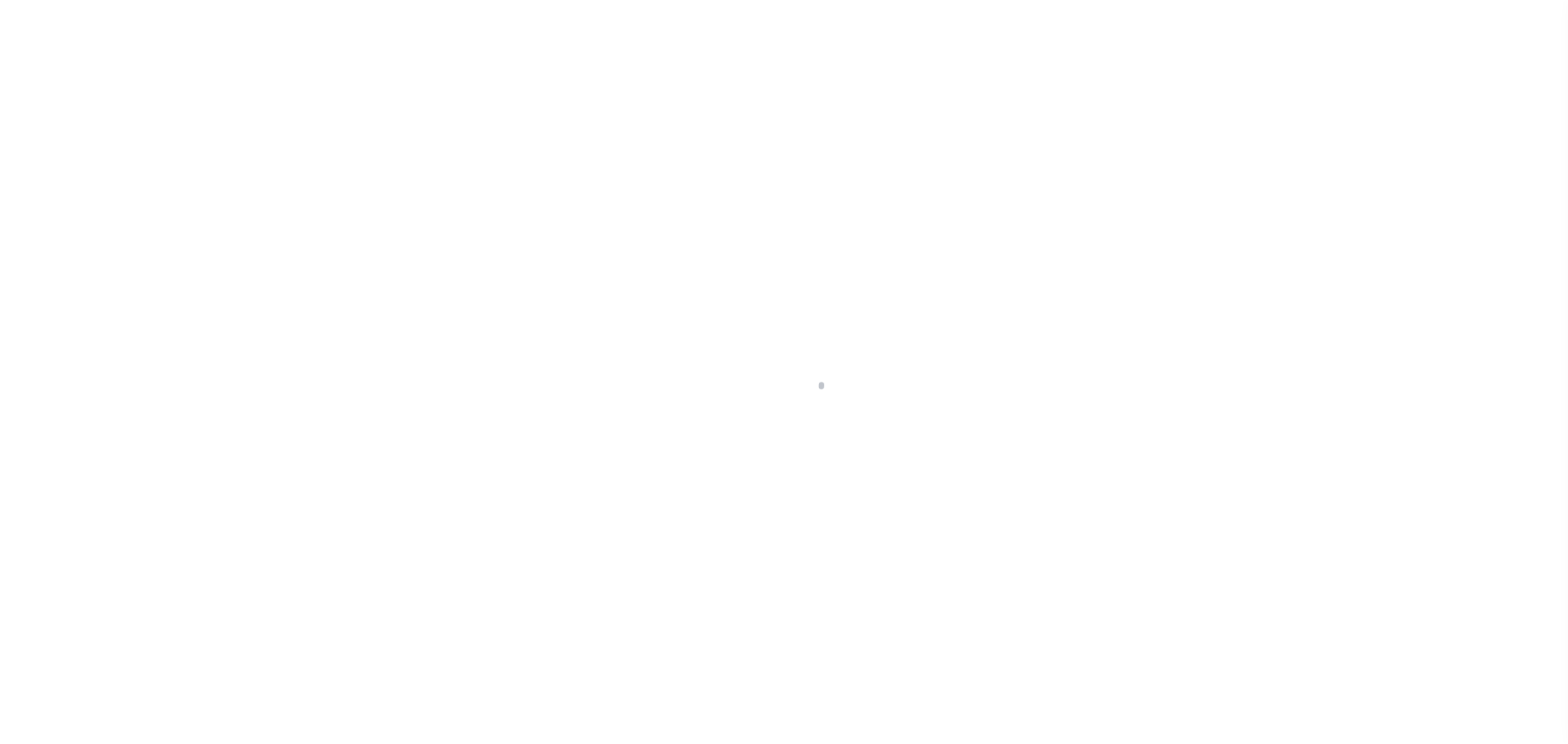
checkbox input "false"
type input "[DATE]"
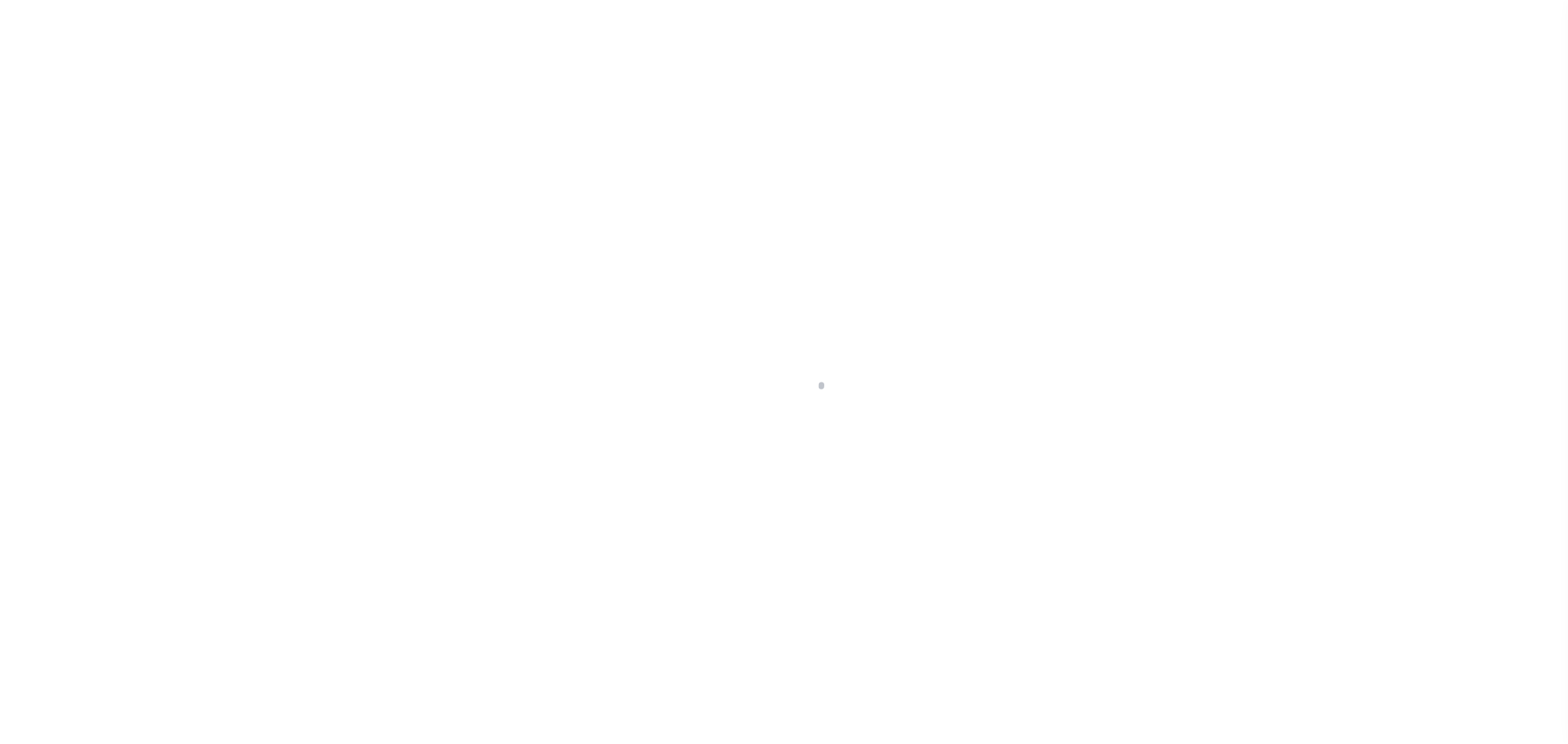
select select "NW2"
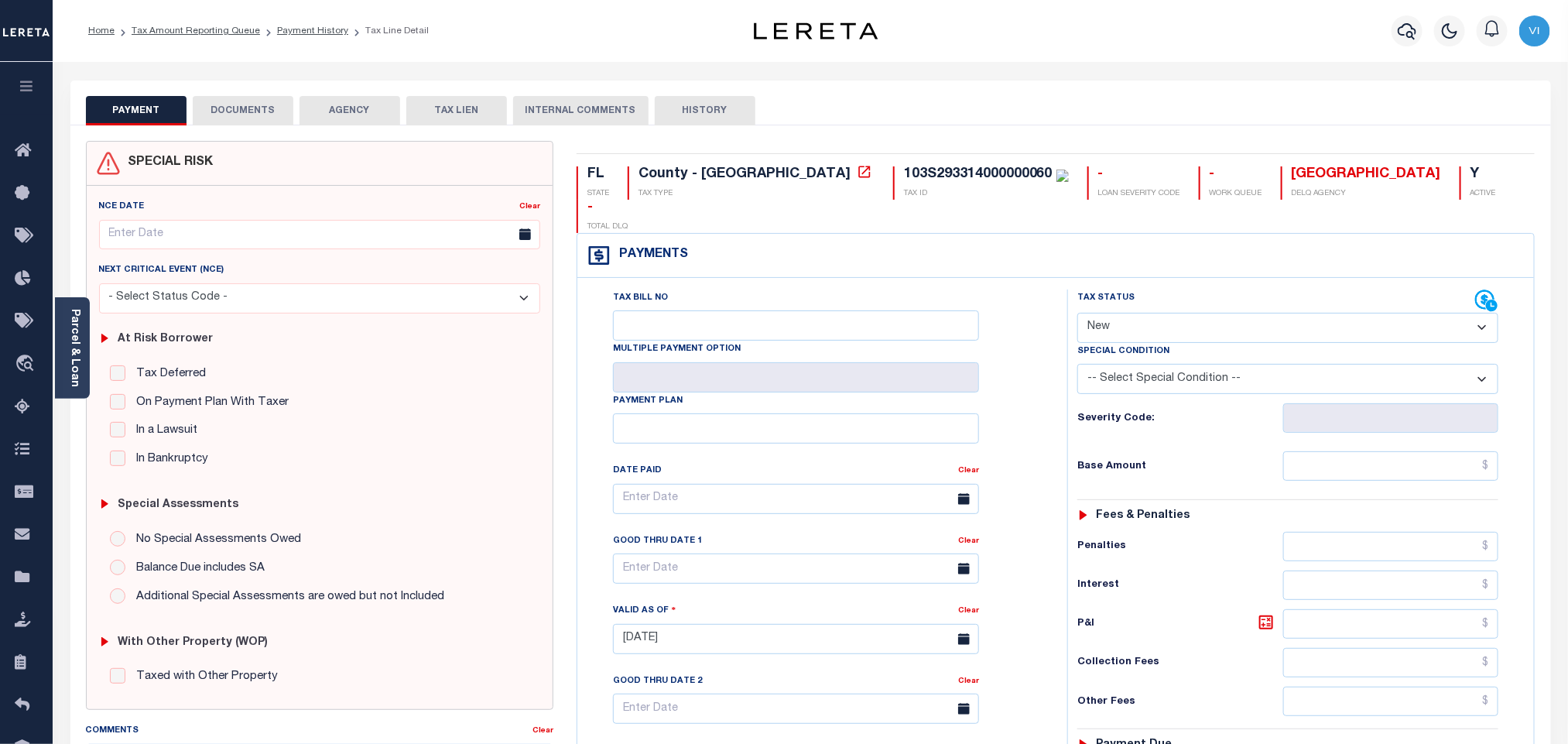
click at [218, 128] on div "SPECIAL RISK NCE Date Clear" at bounding box center [810, 636] width 1481 height 1021
click at [235, 121] on button "DOCUMENTS" at bounding box center [243, 110] width 101 height 29
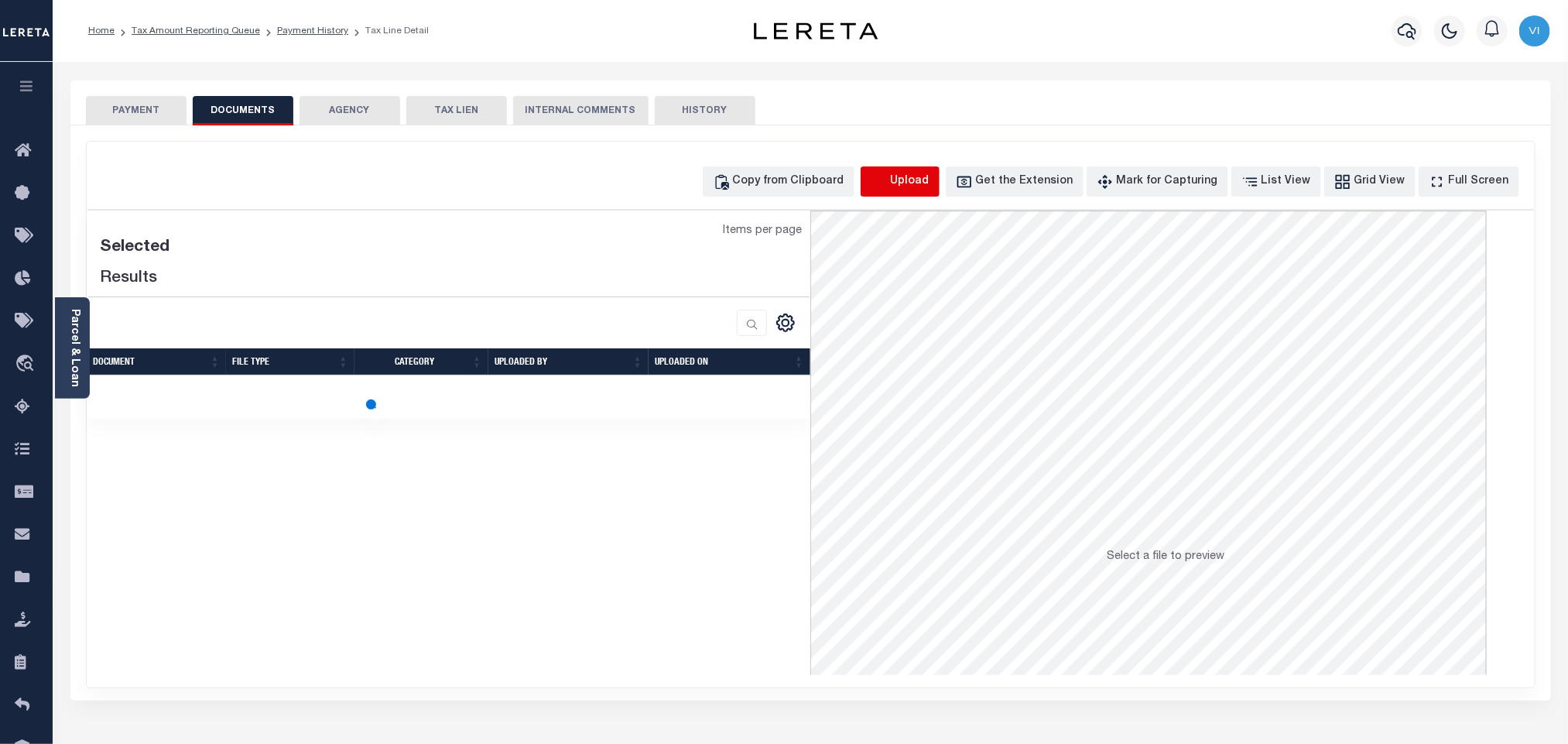
click at [887, 184] on icon "button" at bounding box center [879, 182] width 17 height 17
select select "POP"
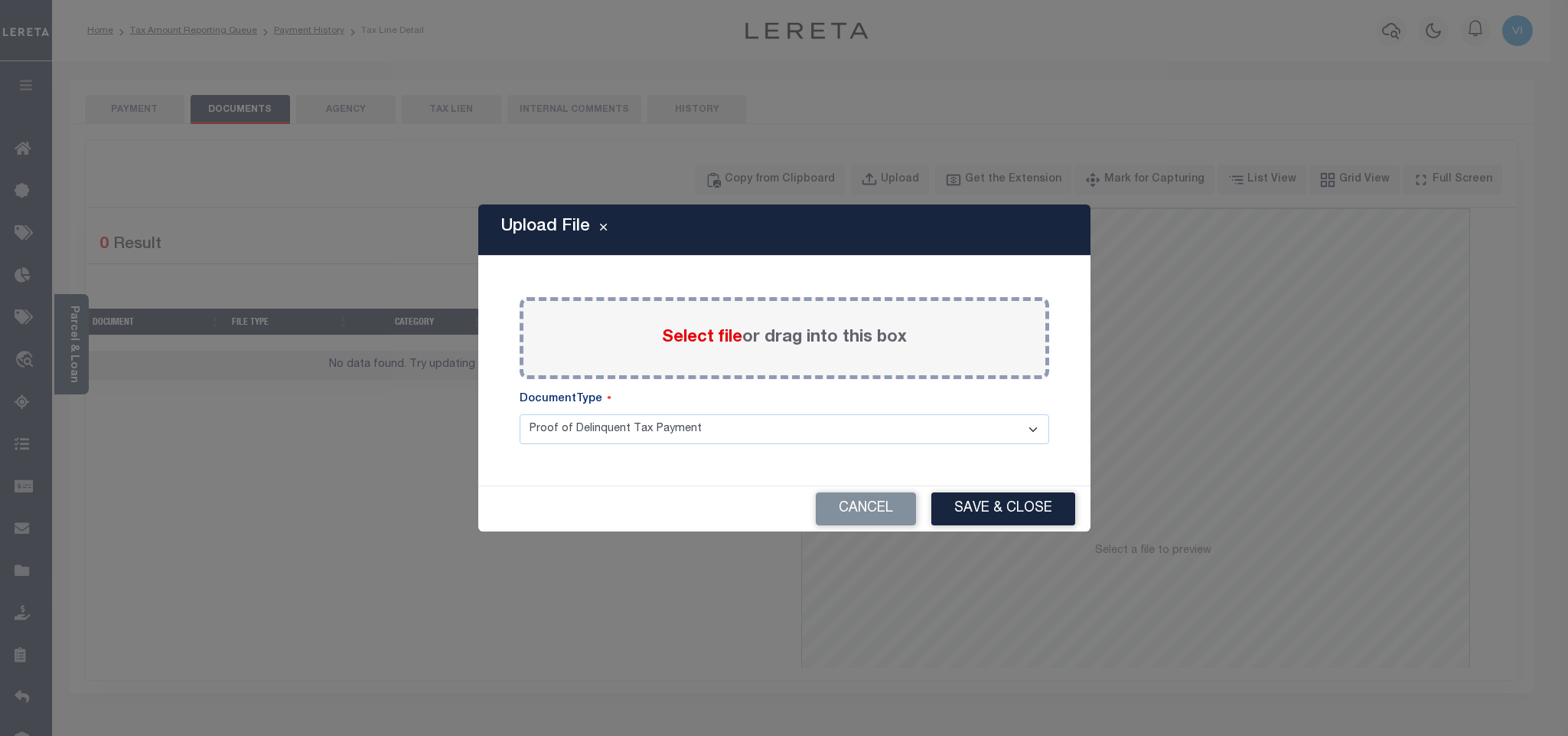
click at [704, 329] on span "Select file" at bounding box center [701, 338] width 80 height 17
click at [0, 0] on input "Select file or drag into this box" at bounding box center [0, 0] width 0 height 0
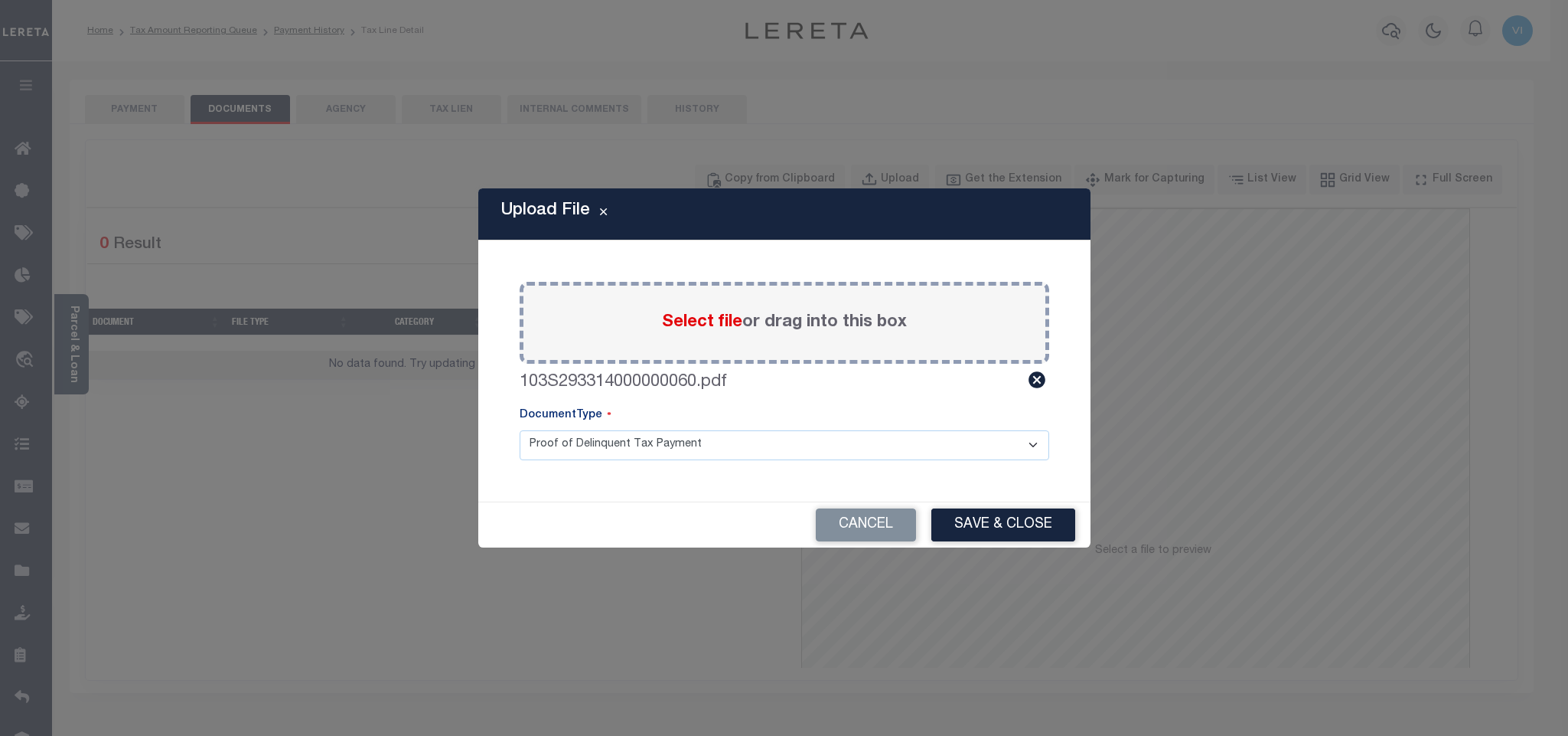
click at [573, 442] on select "Proof of Delinquent Tax Payment" at bounding box center [785, 445] width 530 height 30
click at [520, 430] on select "Proof of Delinquent Tax Payment" at bounding box center [785, 445] width 530 height 30
click at [993, 522] on button "Save & Close" at bounding box center [1003, 525] width 144 height 33
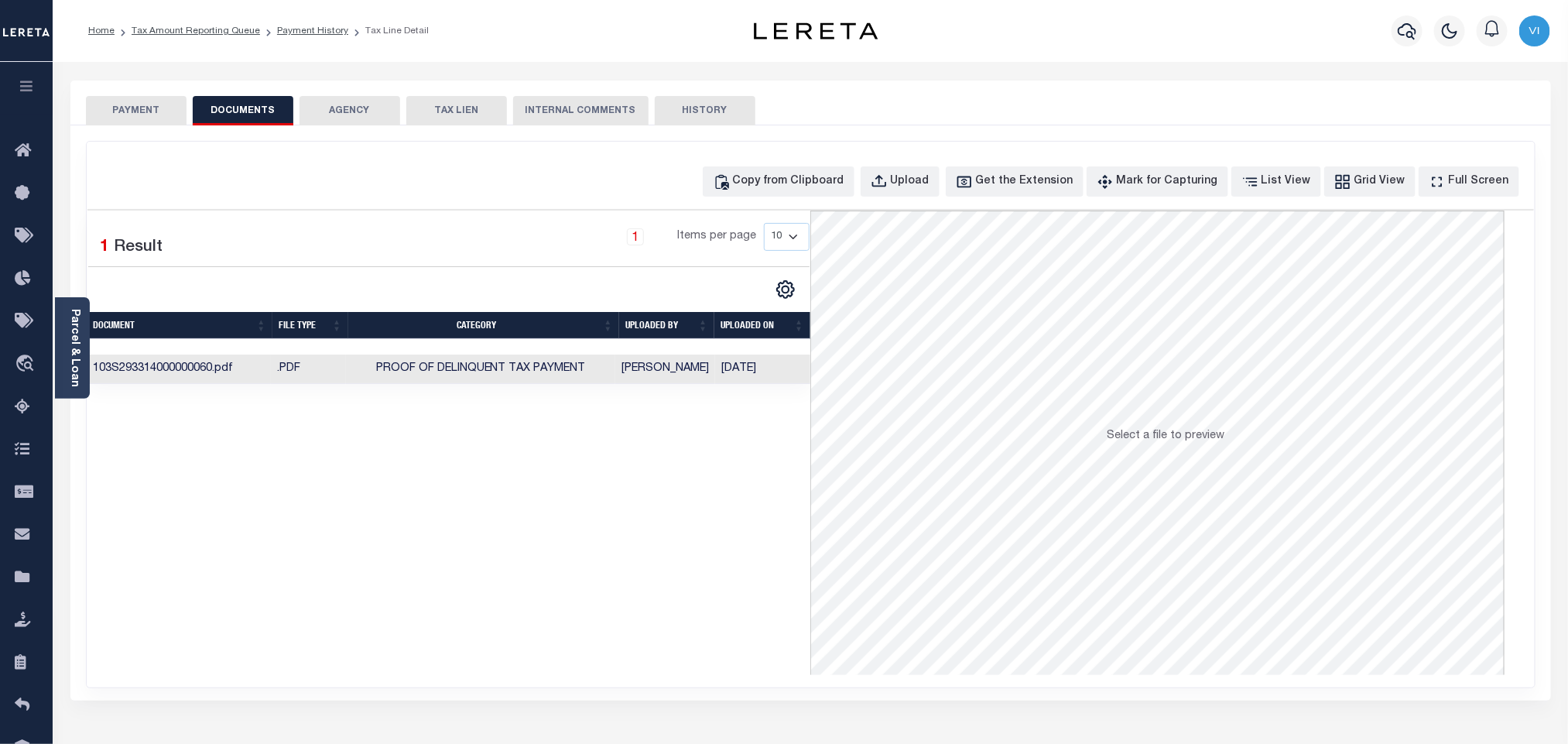
click at [172, 111] on button "PAYMENT" at bounding box center [136, 110] width 101 height 29
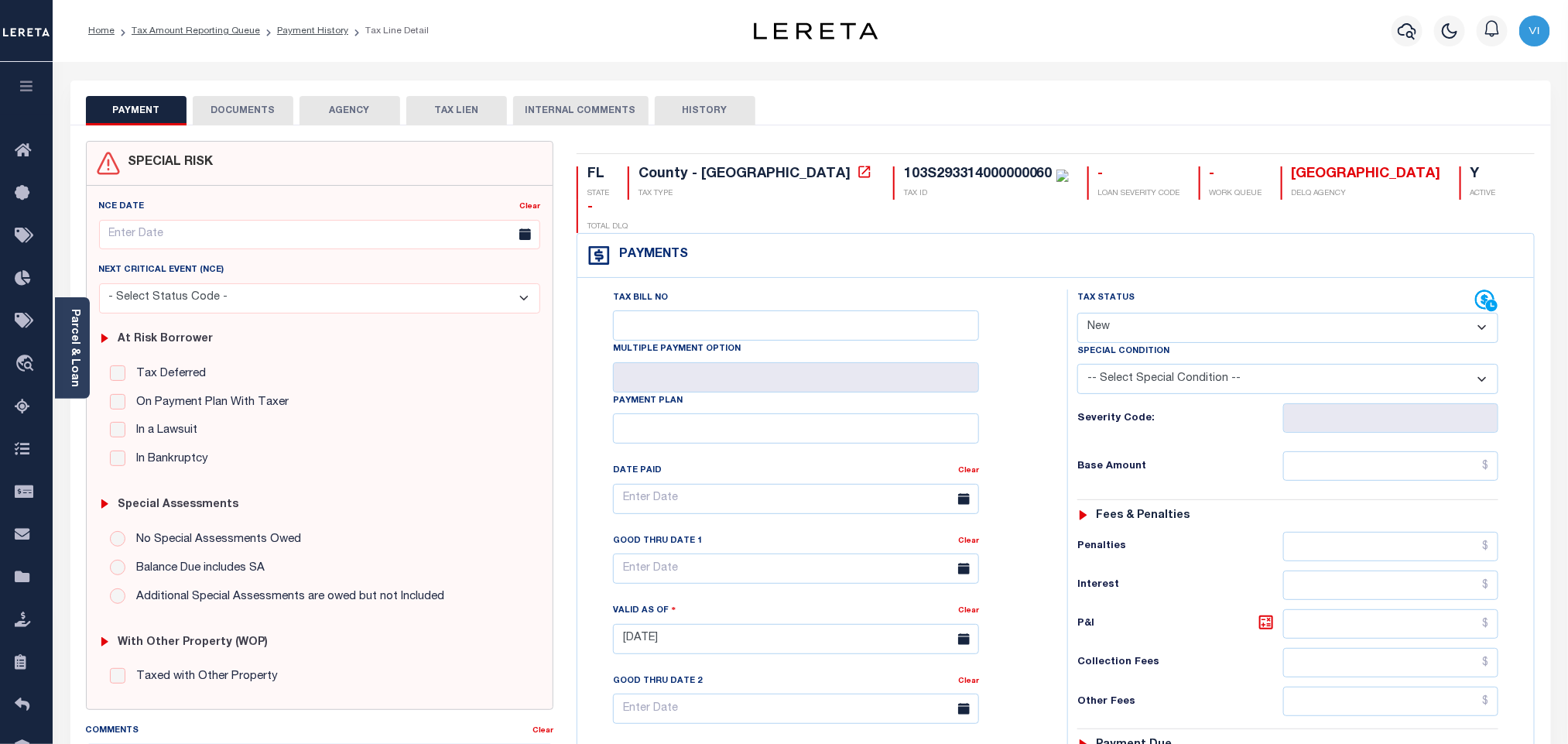
click at [1152, 313] on select "- Select Status Code - Open Due/Unpaid Paid Incomplete No Tax Due Internal Refu…" at bounding box center [1287, 328] width 421 height 30
select select "PYD"
click at [1077, 313] on select "- Select Status Code - Open Due/Unpaid Paid Incomplete No Tax Due Internal Refu…" at bounding box center [1287, 328] width 421 height 30
type input "[DATE]"
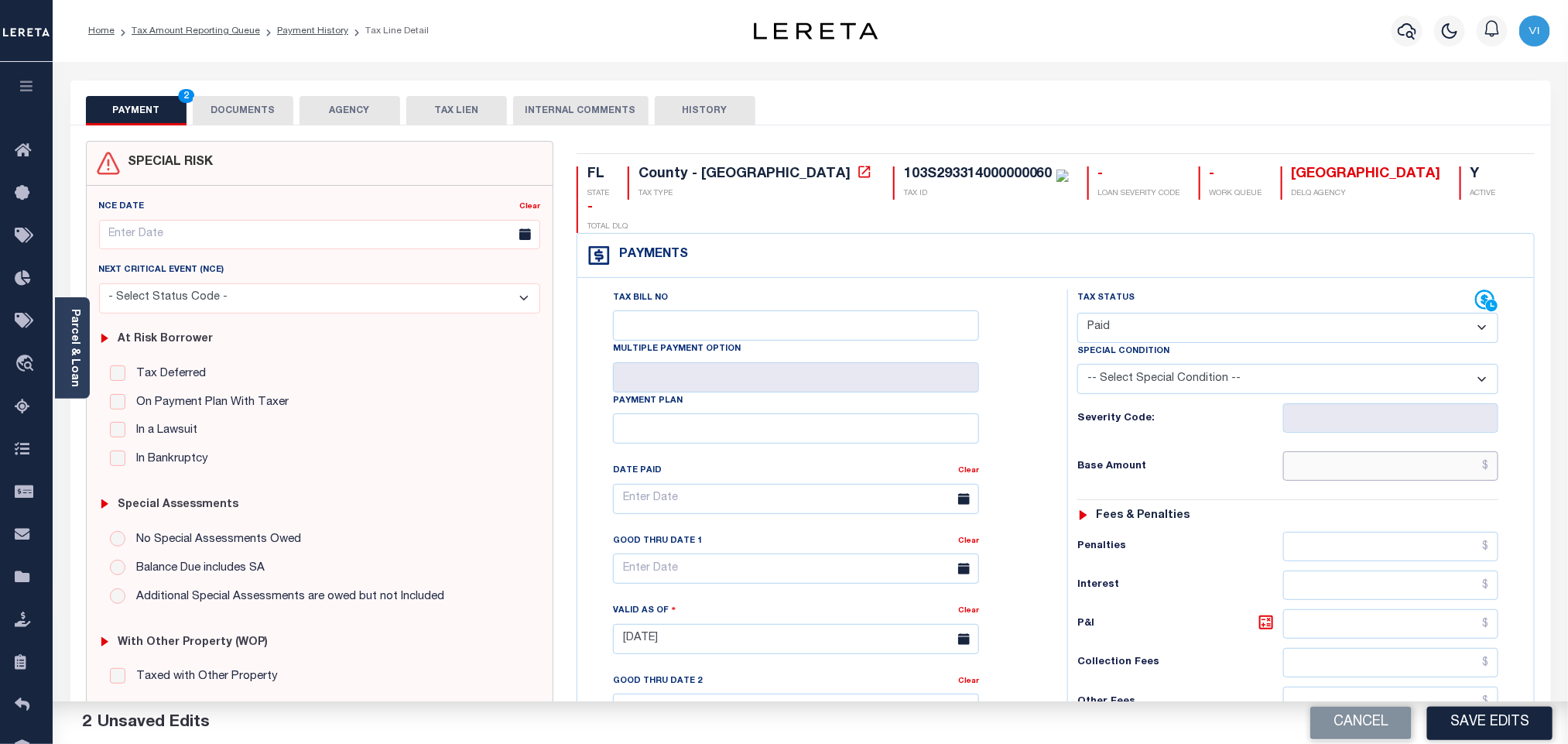
click at [1350, 452] on input "text" at bounding box center [1391, 466] width 216 height 29
paste input "968.41"
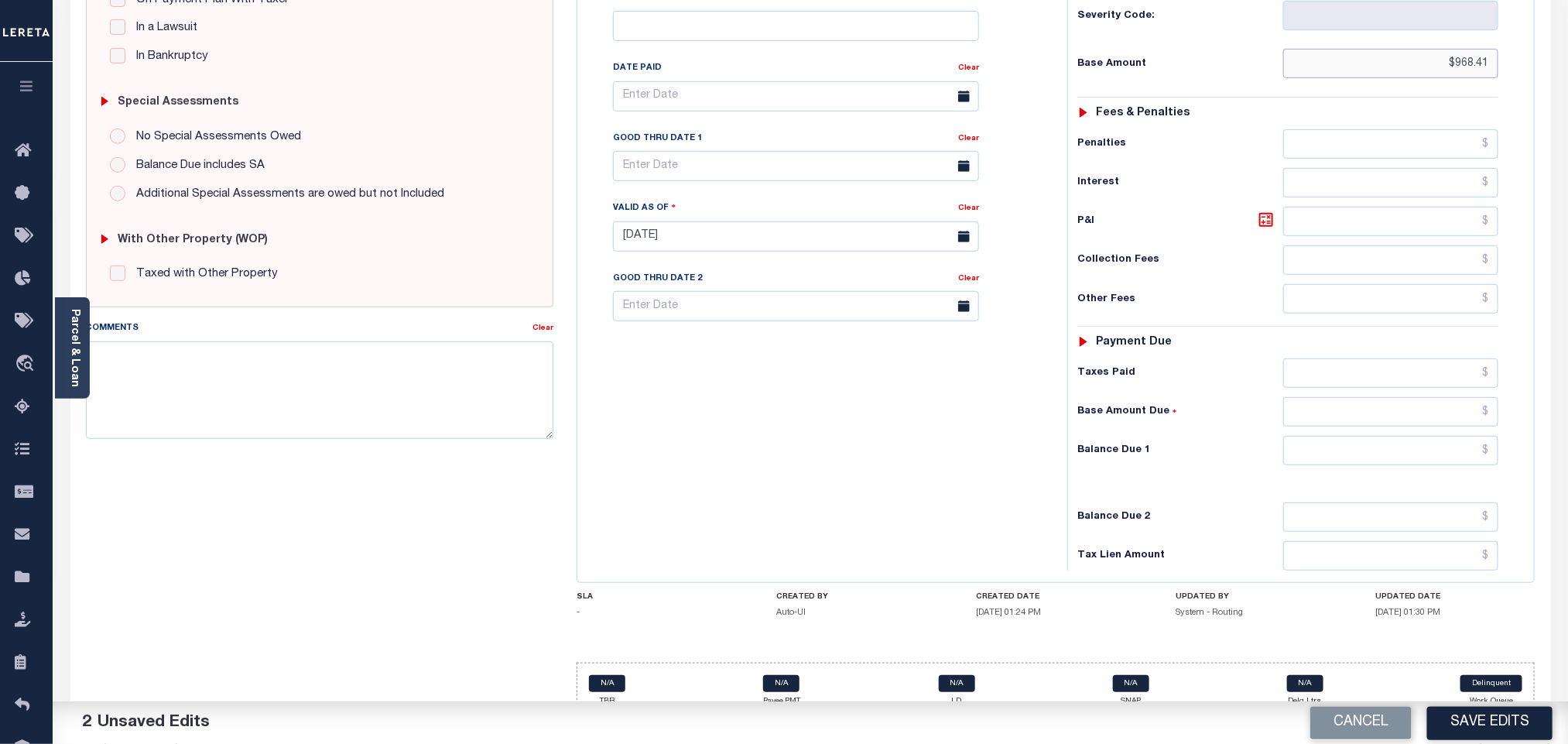
type input "$968.41"
click at [1358, 436] on input "text" at bounding box center [1391, 450] width 216 height 29
type input "$0.00"
click at [1472, 724] on button "Save Edits" at bounding box center [1489, 723] width 125 height 33
checkbox input "false"
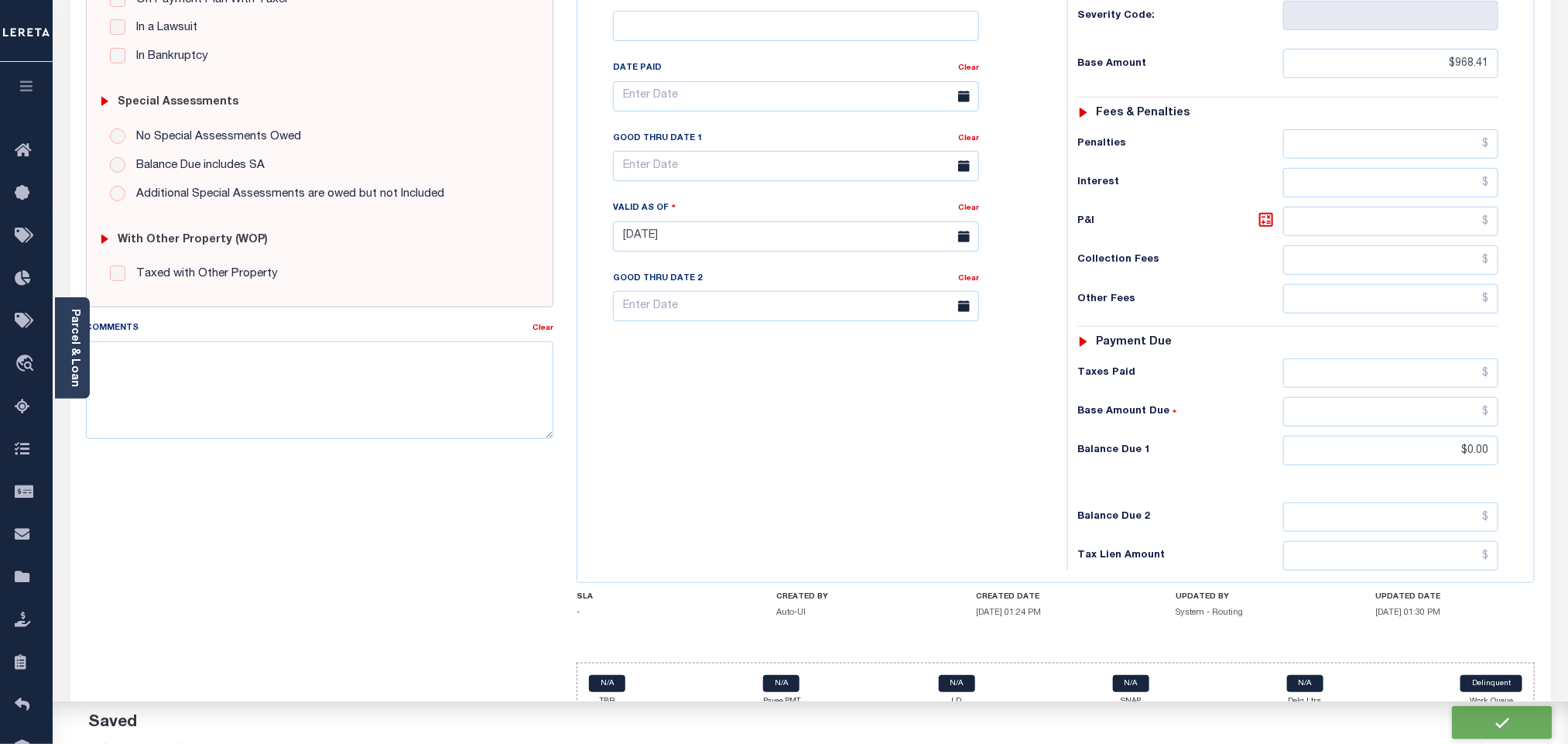
checkbox input "false"
type input "$968.41"
type input "$0"
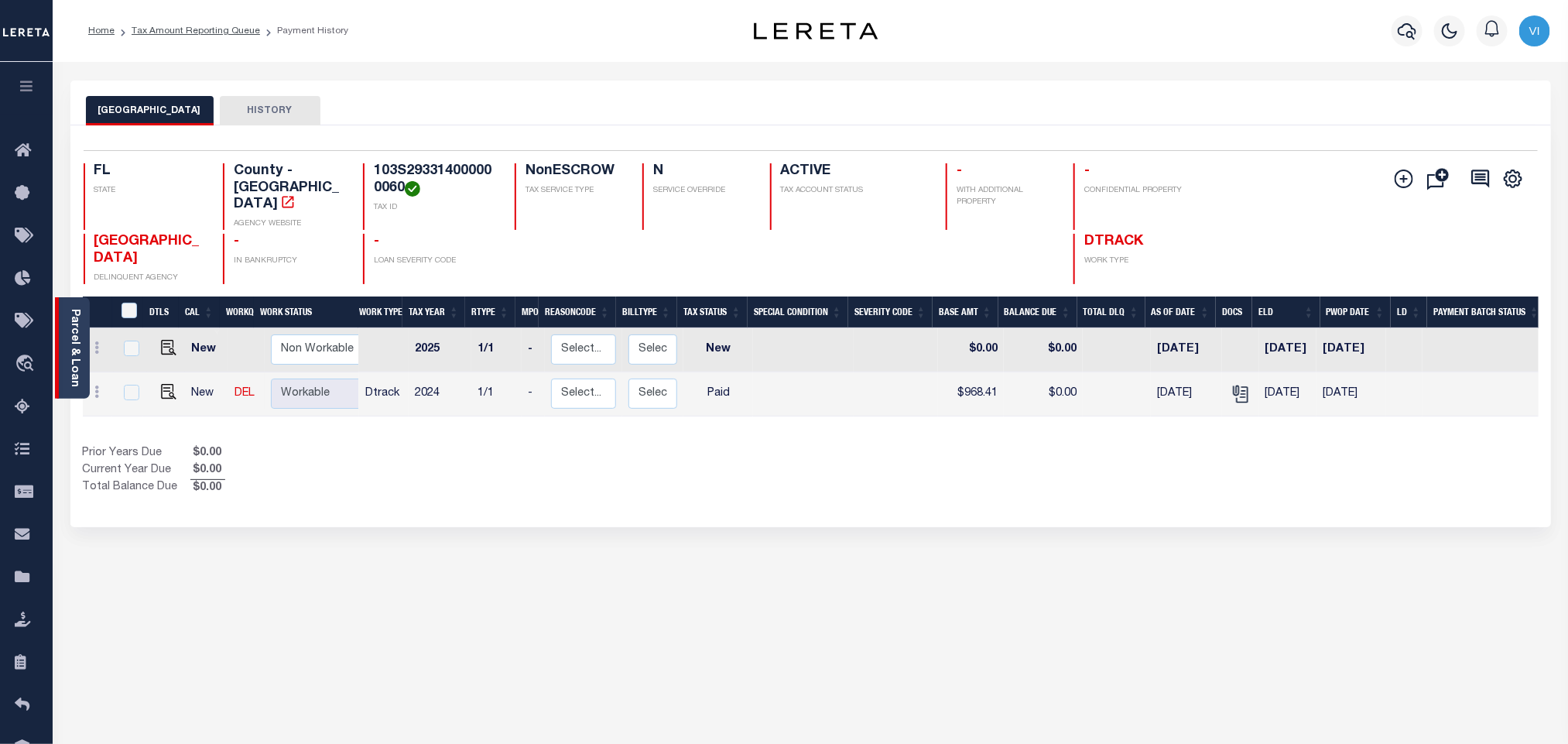
click at [70, 349] on link "Parcel & Loan" at bounding box center [74, 348] width 11 height 78
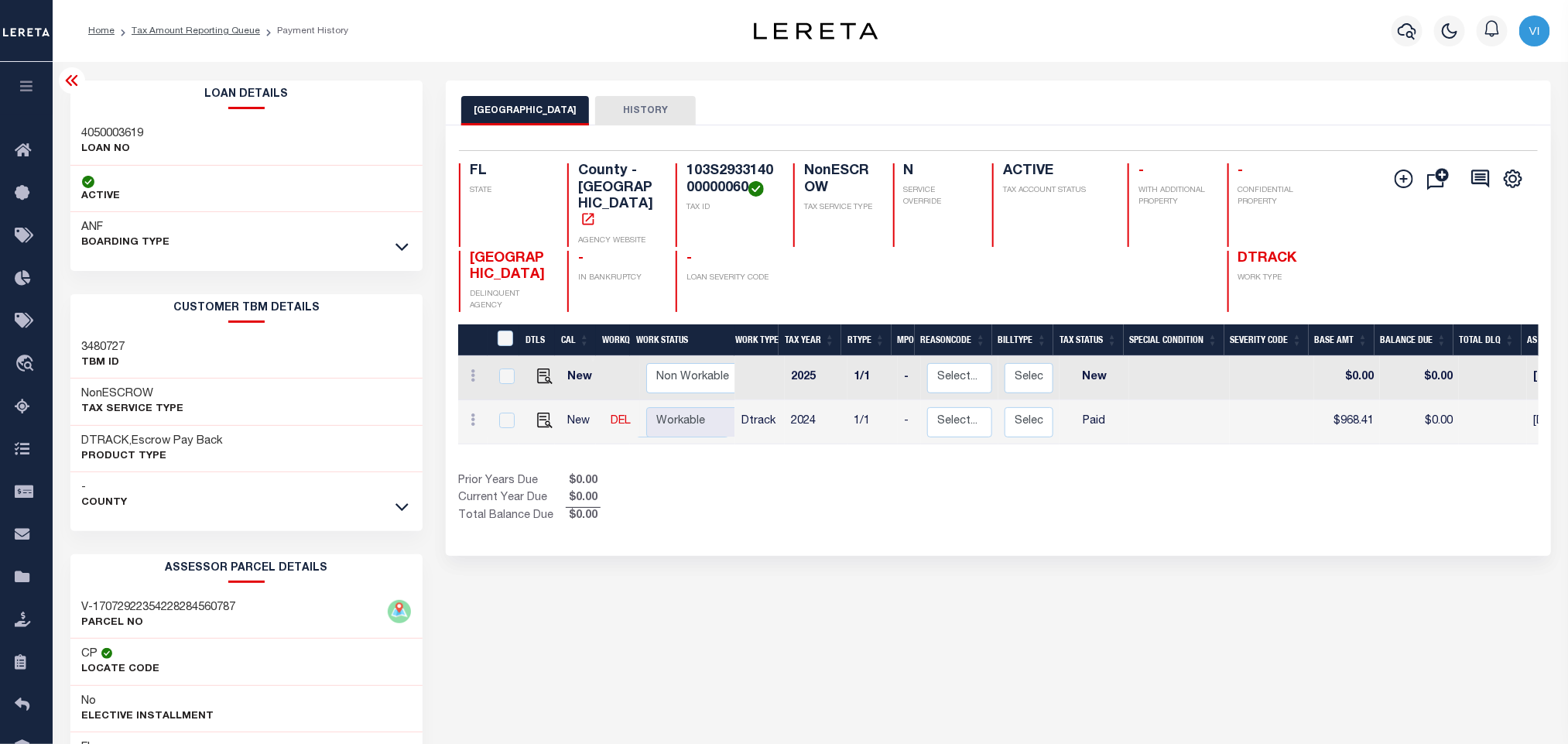
click at [93, 138] on h3 "4050003619" at bounding box center [113, 134] width 62 height 16
copy h3 "4050003619"
click at [694, 181] on h4 "103S293314000000060" at bounding box center [730, 180] width 88 height 33
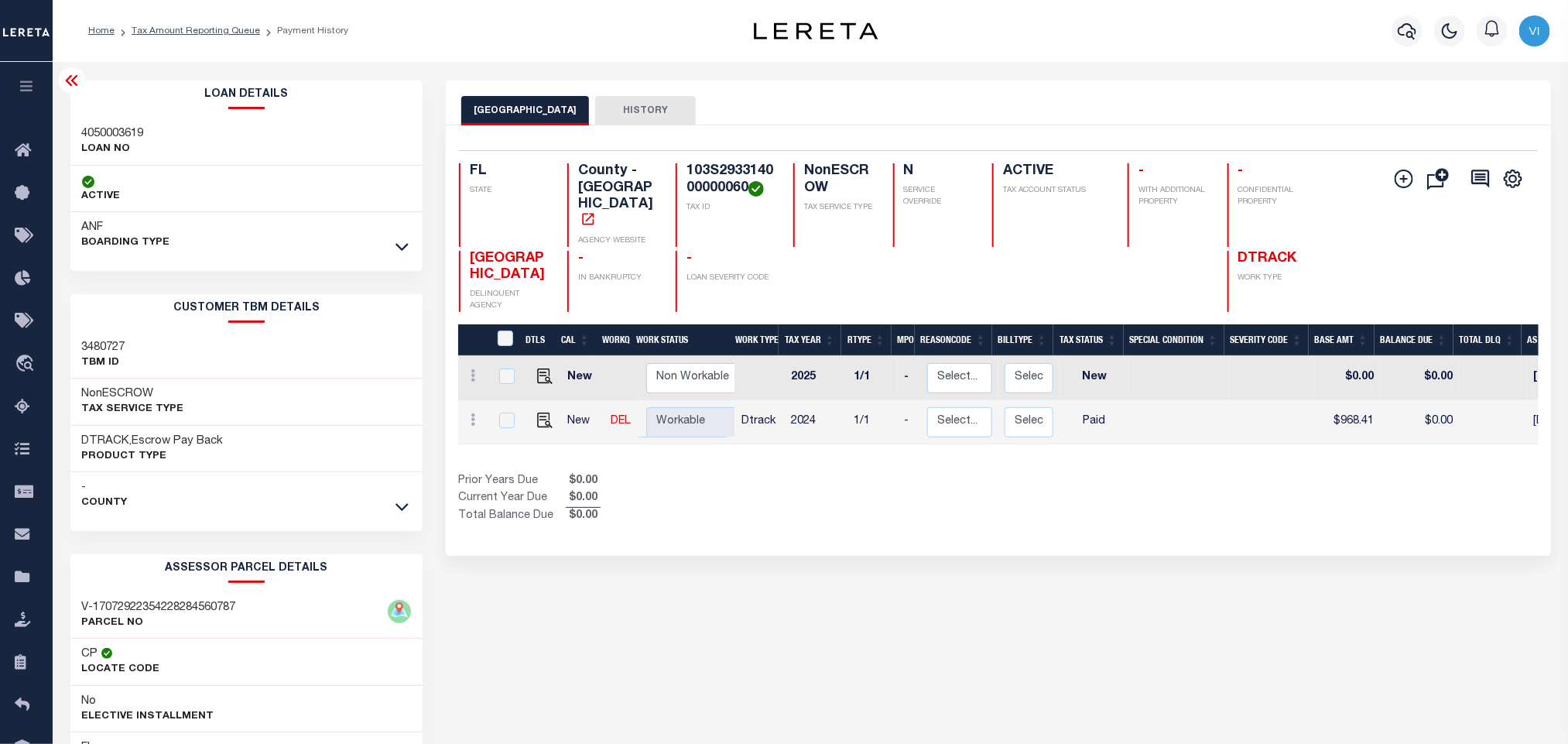
copy h4 "103S293314000000060"
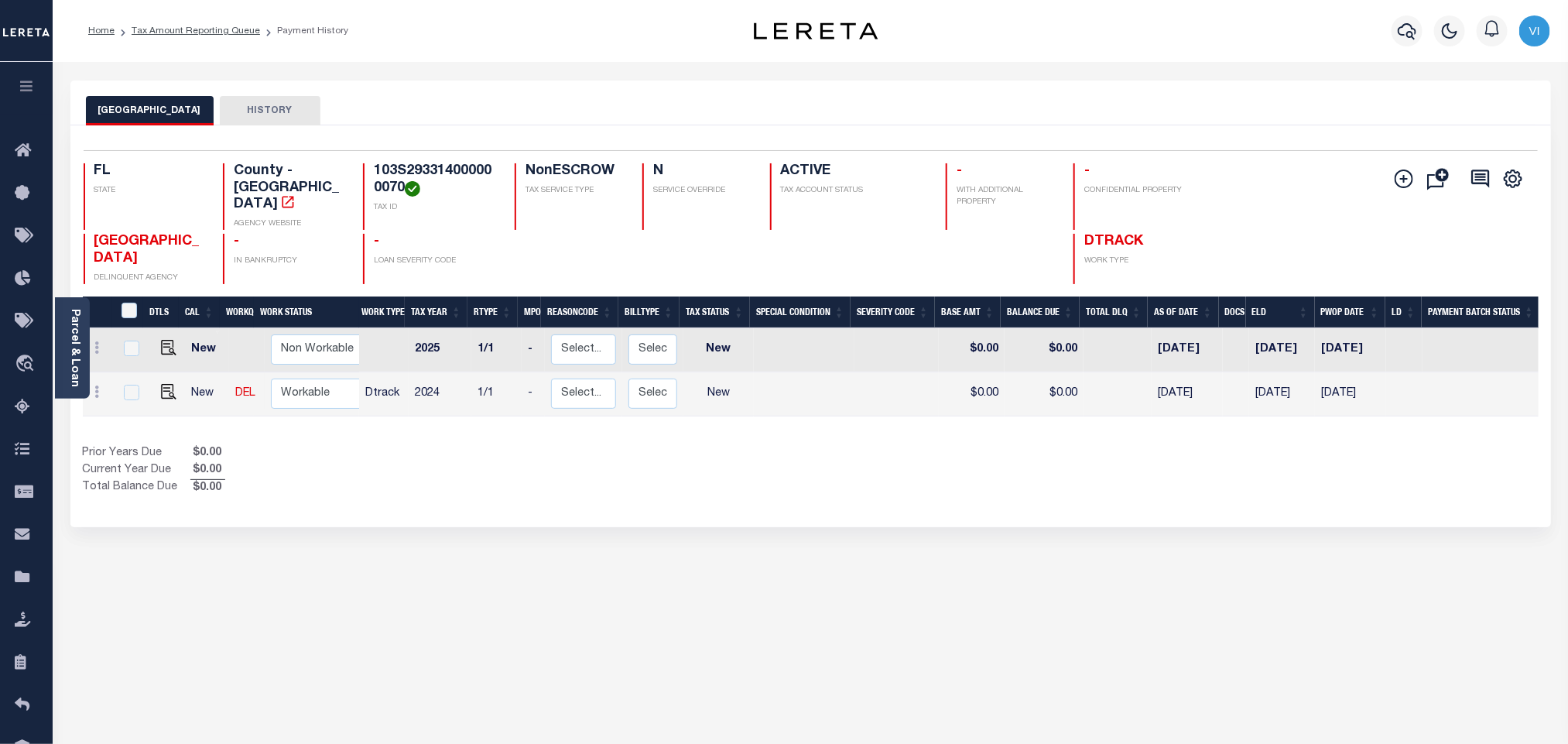
click at [381, 188] on h4 "103S293314000000070" at bounding box center [434, 180] width 122 height 33
copy h4 "103S293314000000070"
click at [165, 384] on img "" at bounding box center [169, 392] width 16 height 16
checkbox input "true"
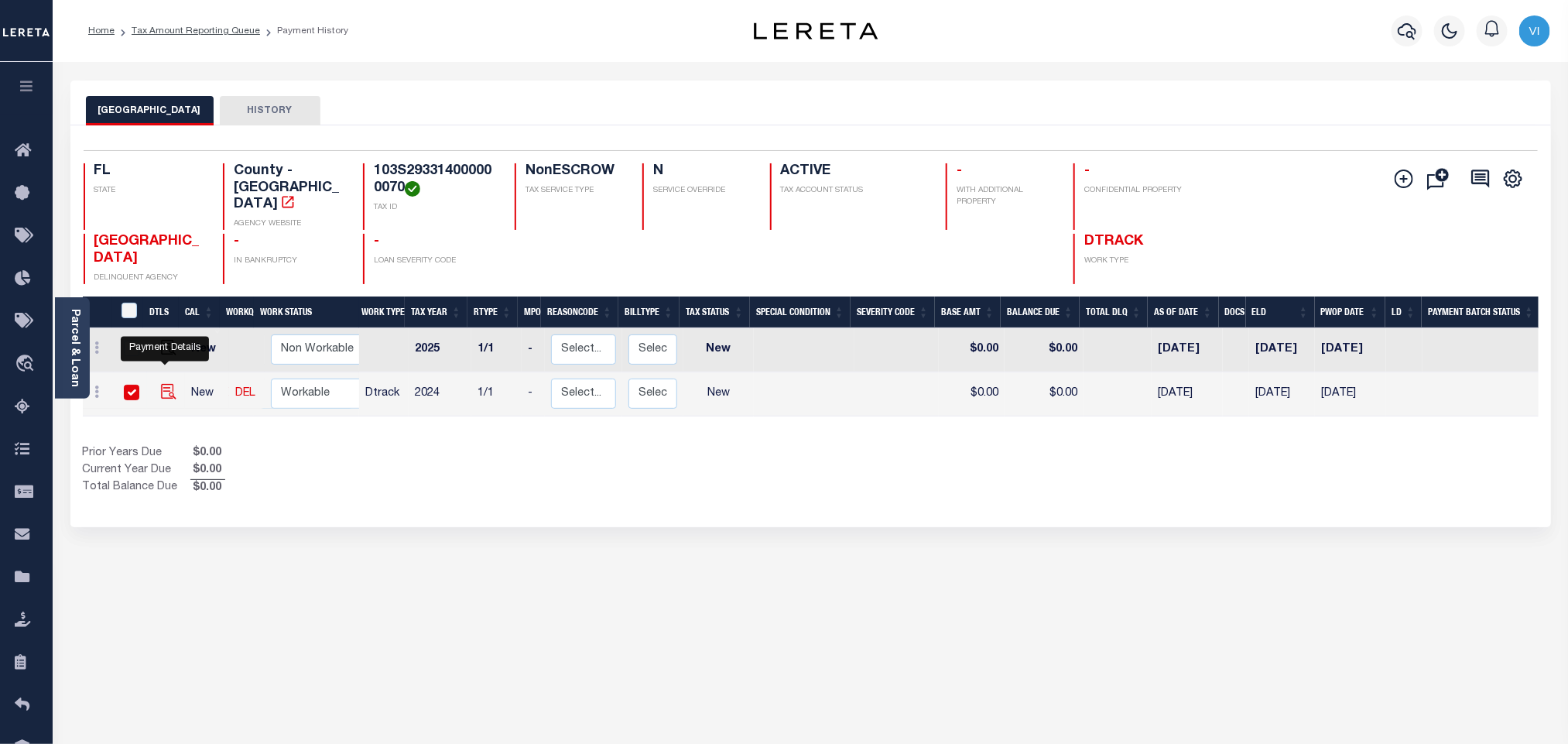
checkbox input "true"
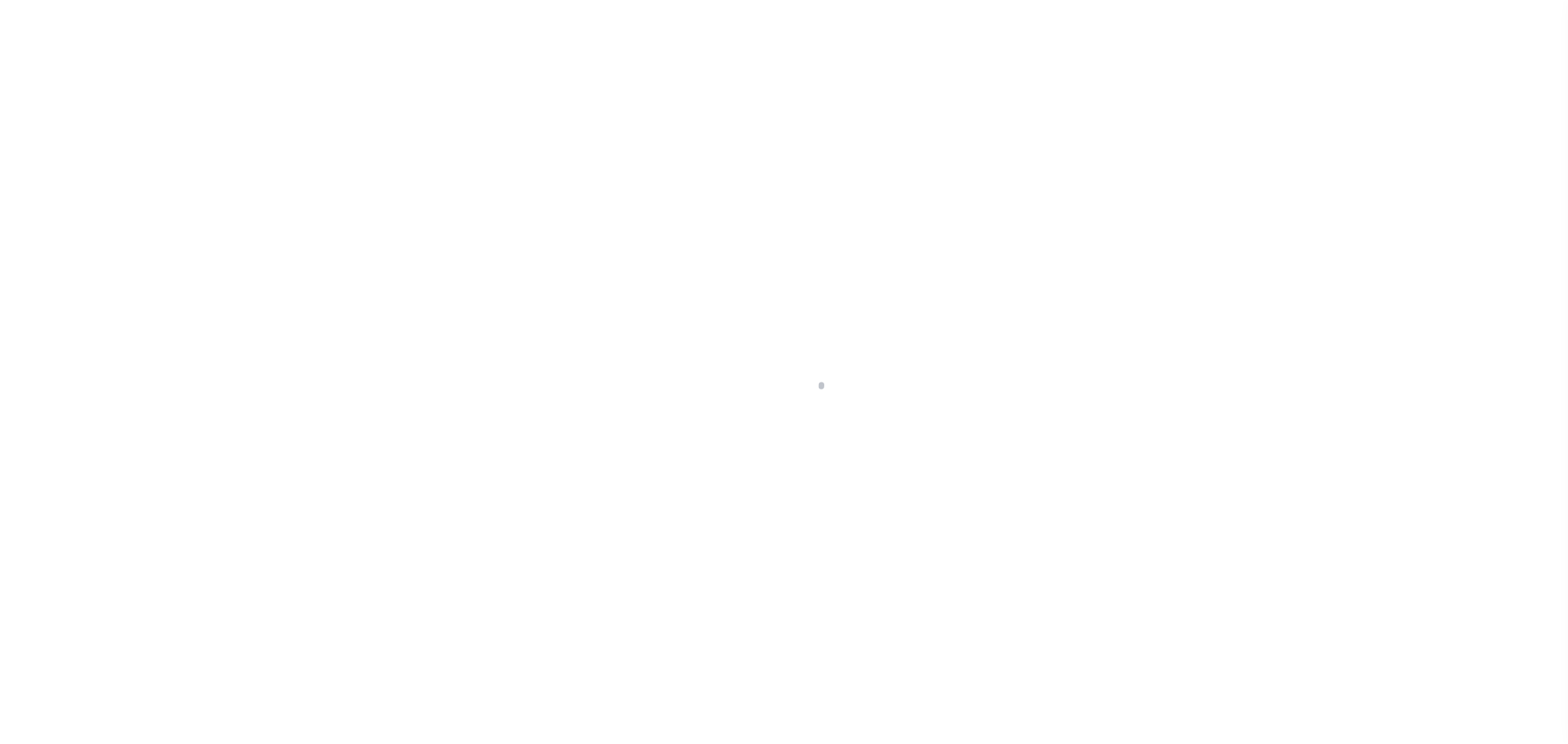
checkbox input "false"
type input "[DATE]"
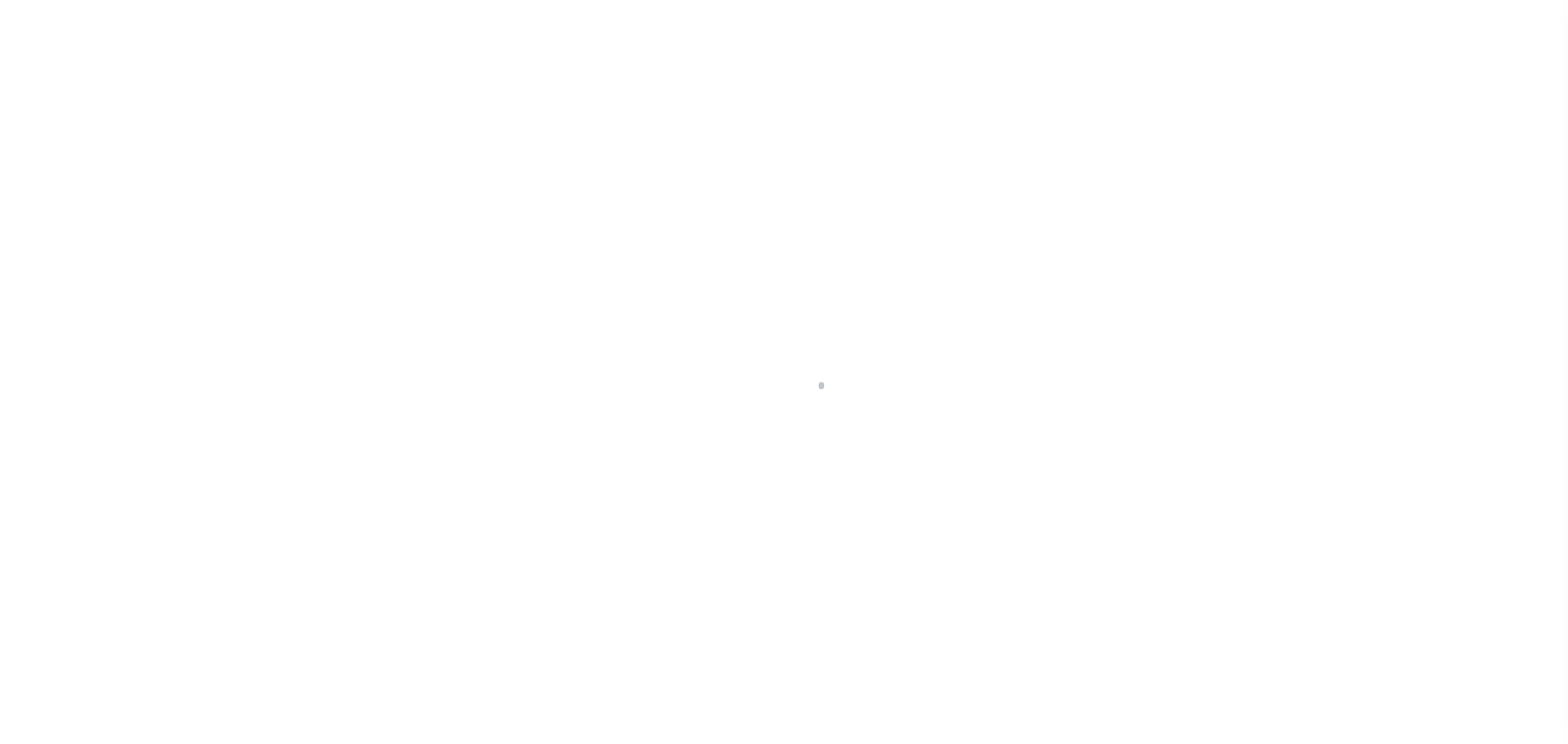
select select "NW2"
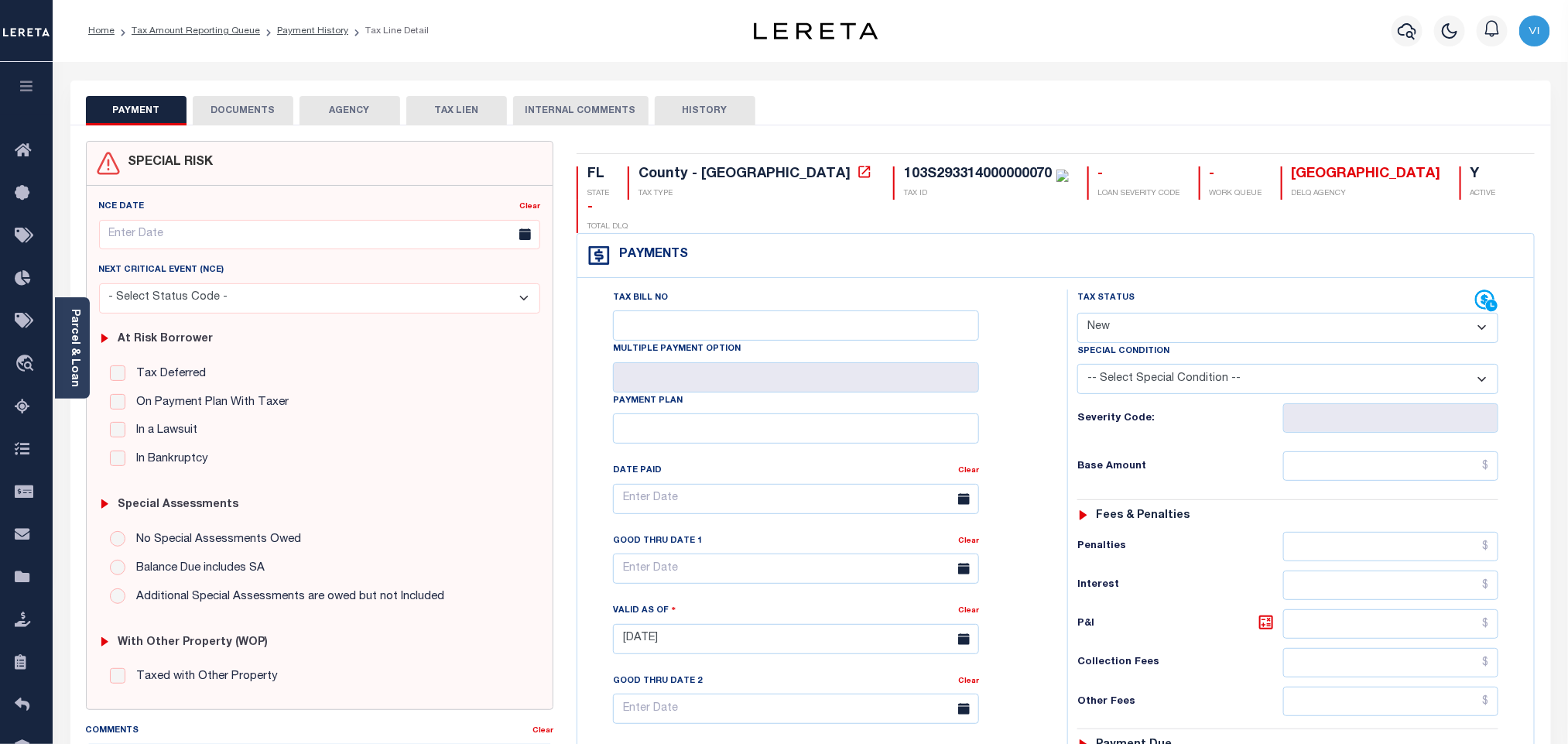
click at [249, 108] on button "DOCUMENTS" at bounding box center [243, 110] width 101 height 29
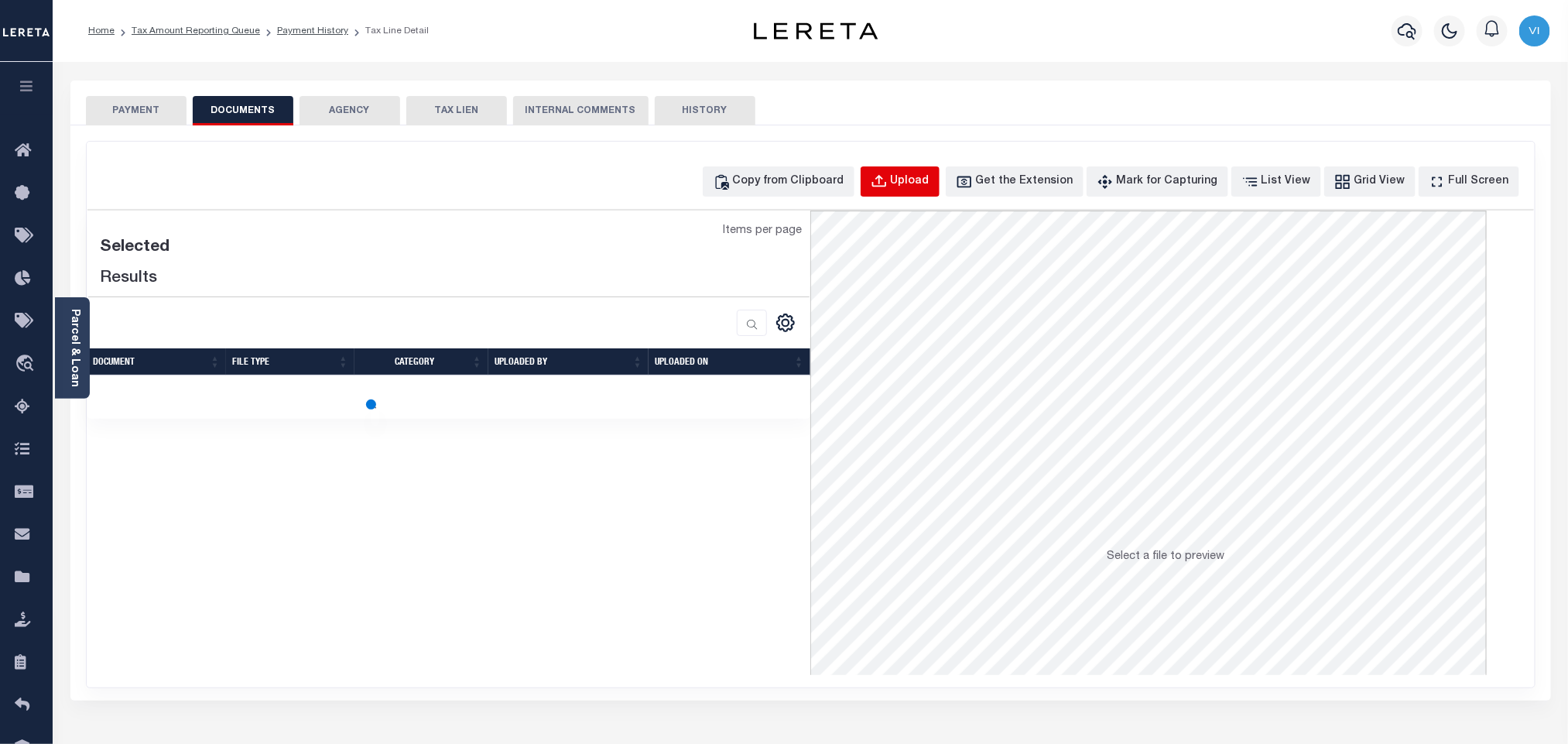
click at [901, 192] on button "Upload" at bounding box center [900, 181] width 79 height 30
select select "POP"
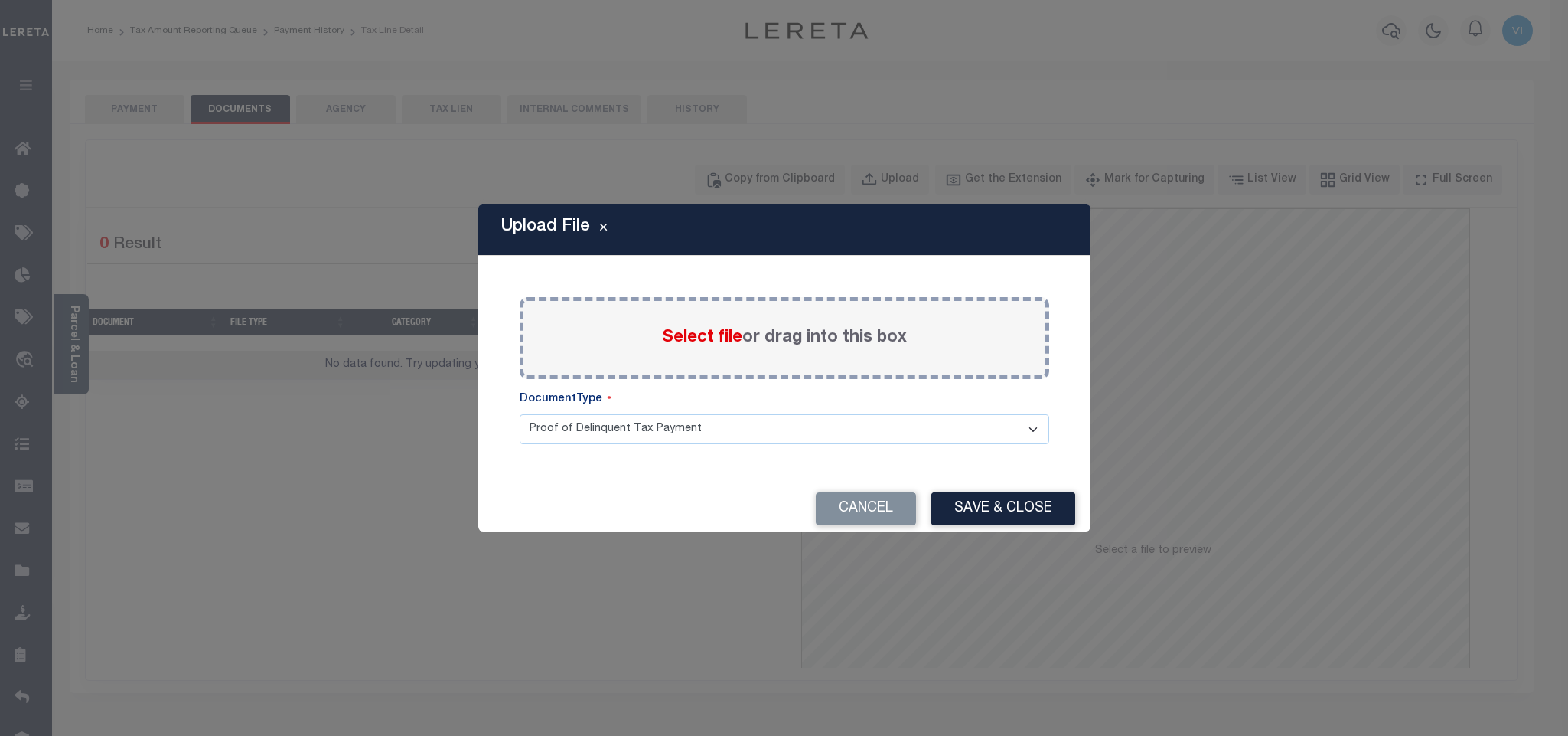
click at [685, 325] on label "Select file or drag into this box" at bounding box center [784, 338] width 245 height 25
click at [0, 0] on input "Select file or drag into this box" at bounding box center [0, 0] width 0 height 0
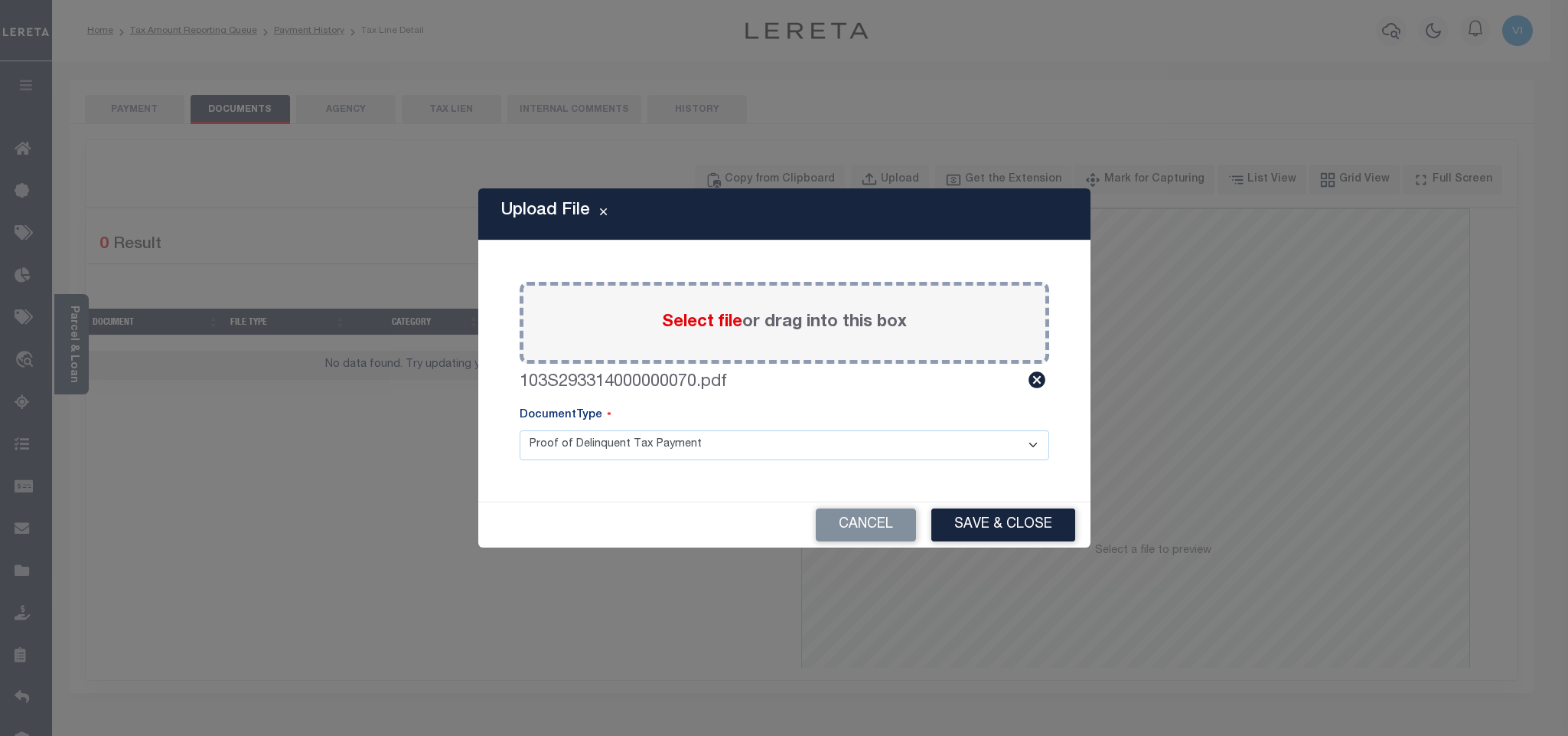
click at [559, 446] on select "Proof of Delinquent Tax Payment" at bounding box center [785, 445] width 530 height 30
click at [520, 430] on select "Proof of Delinquent Tax Payment" at bounding box center [785, 445] width 530 height 30
click at [1003, 526] on button "Save & Close" at bounding box center [1003, 525] width 144 height 33
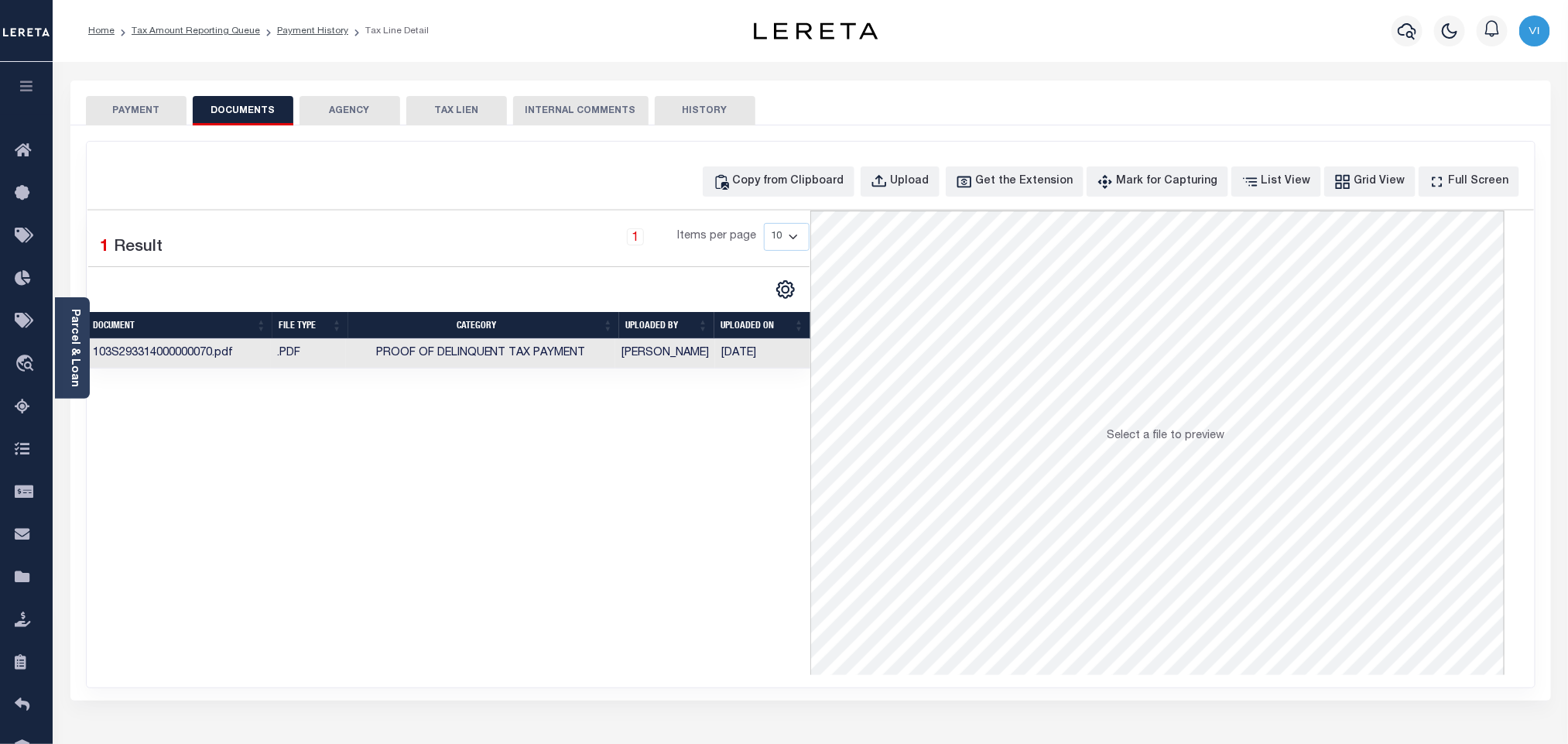
click at [112, 91] on div "PAYMENT DOCUMENTS AGENCY DELINQUENT PAYEE TAX LIEN" at bounding box center [810, 102] width 1481 height 45
click at [110, 110] on button "PAYMENT" at bounding box center [136, 110] width 101 height 29
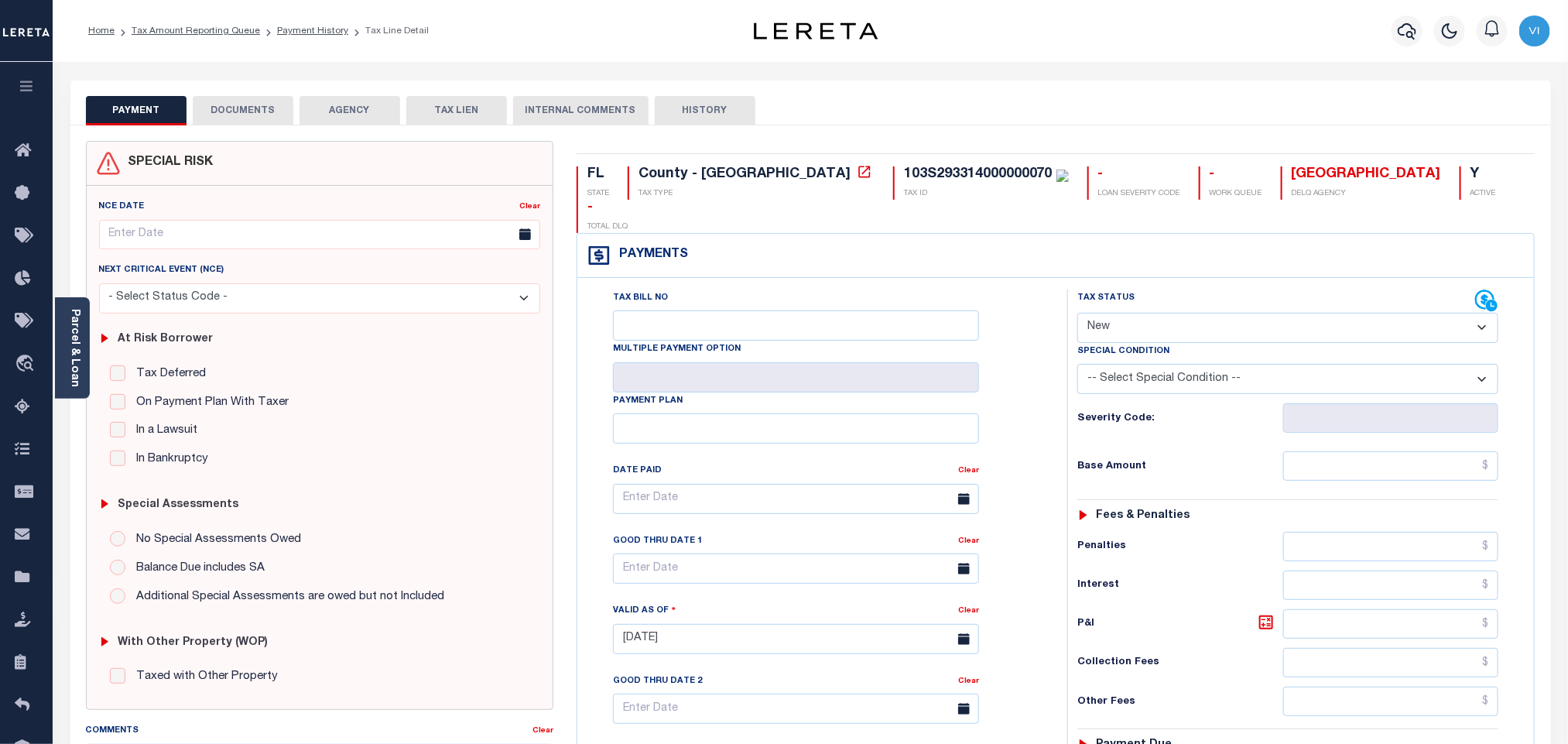
click at [1157, 313] on select "- Select Status Code - Open Due/Unpaid Paid Incomplete No Tax Due Internal Refu…" at bounding box center [1287, 328] width 421 height 30
select select "PYD"
click at [1077, 313] on select "- Select Status Code - Open Due/Unpaid Paid Incomplete No Tax Due Internal Refu…" at bounding box center [1287, 328] width 421 height 30
type input "[DATE]"
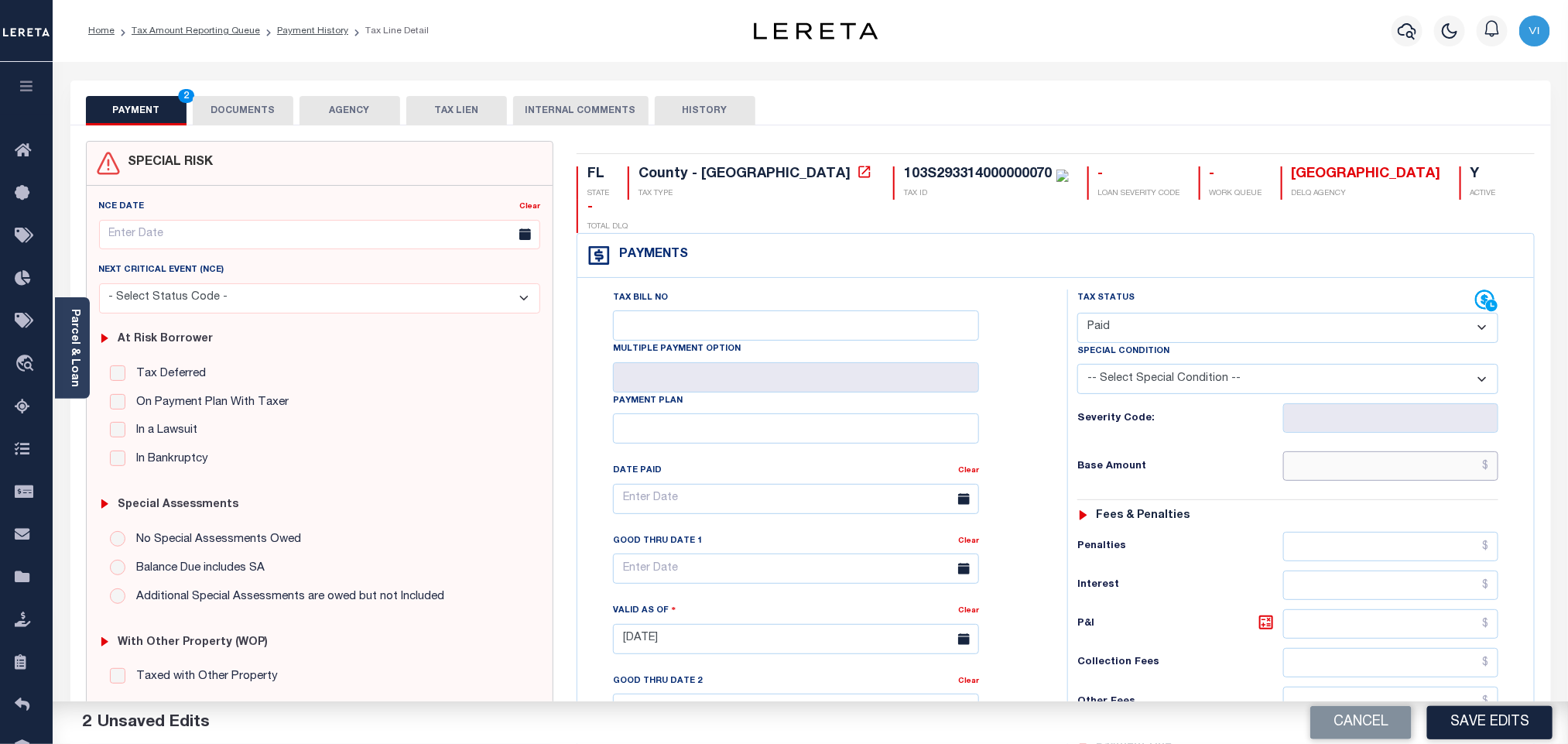
click at [1302, 452] on input "text" at bounding box center [1391, 466] width 216 height 29
paste input "968.41"
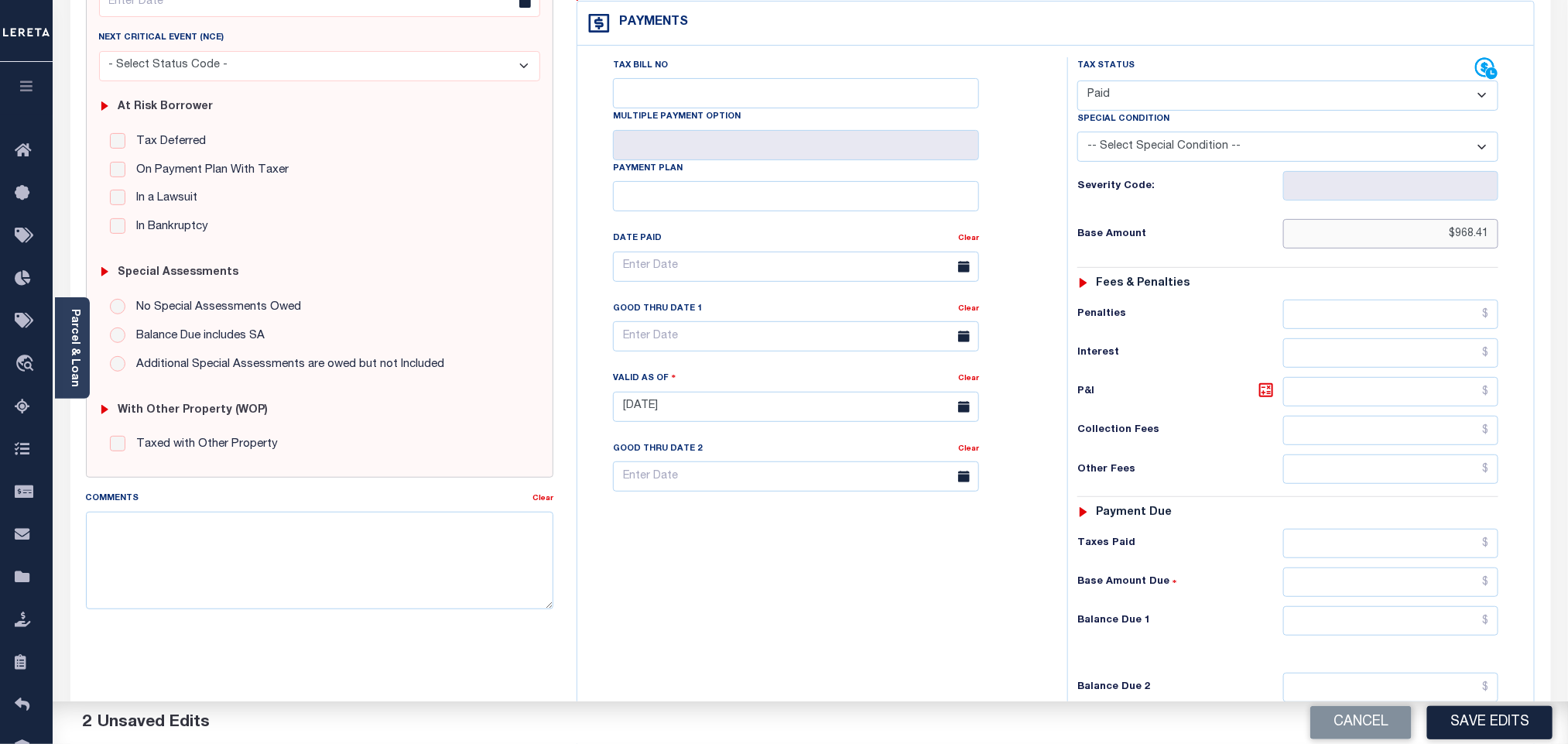
scroll to position [348, 0]
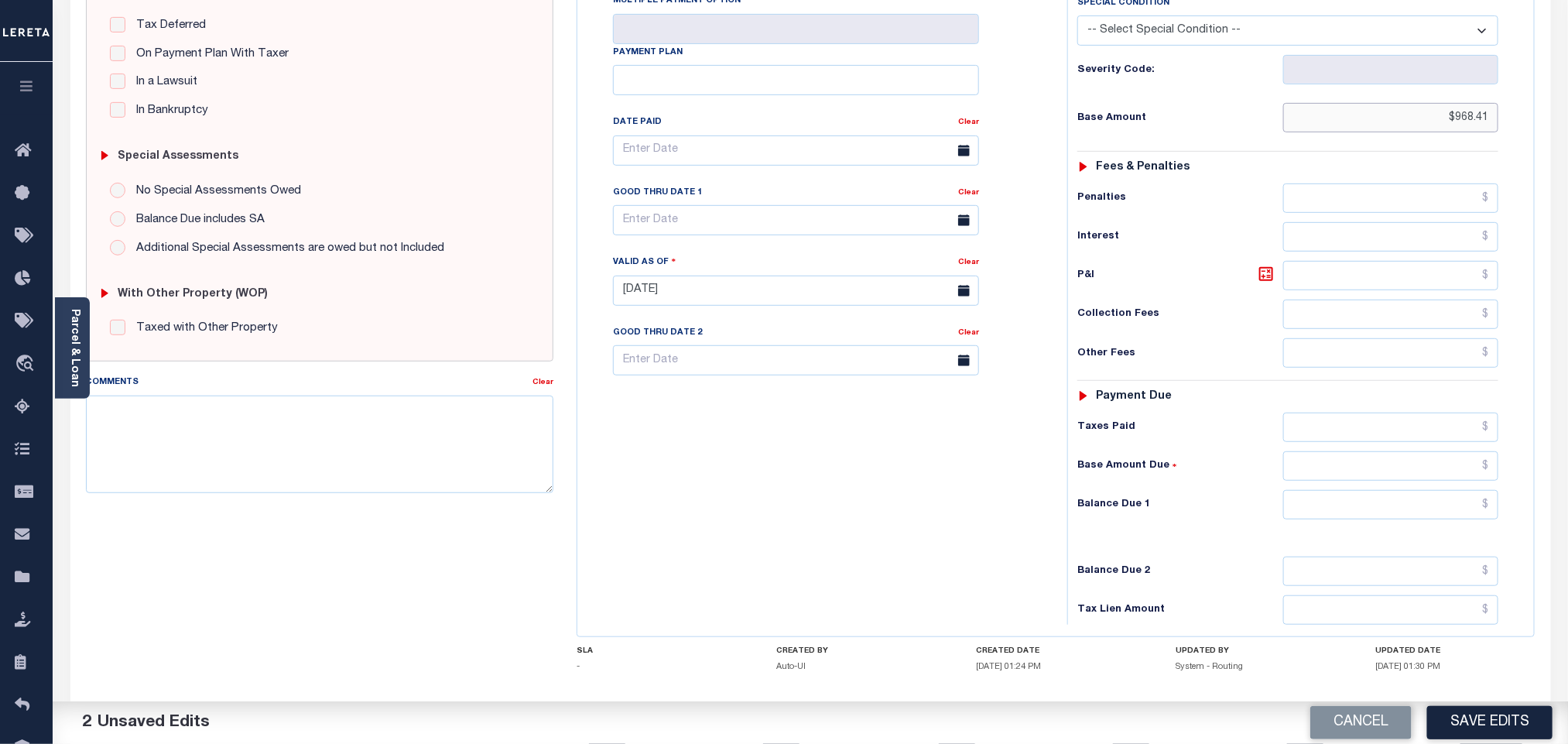
type input "$968.41"
click at [1335, 490] on input "text" at bounding box center [1391, 504] width 216 height 29
type input "$0.00"
click at [1242, 498] on h6 "Balance Due 1" at bounding box center [1180, 504] width 206 height 13
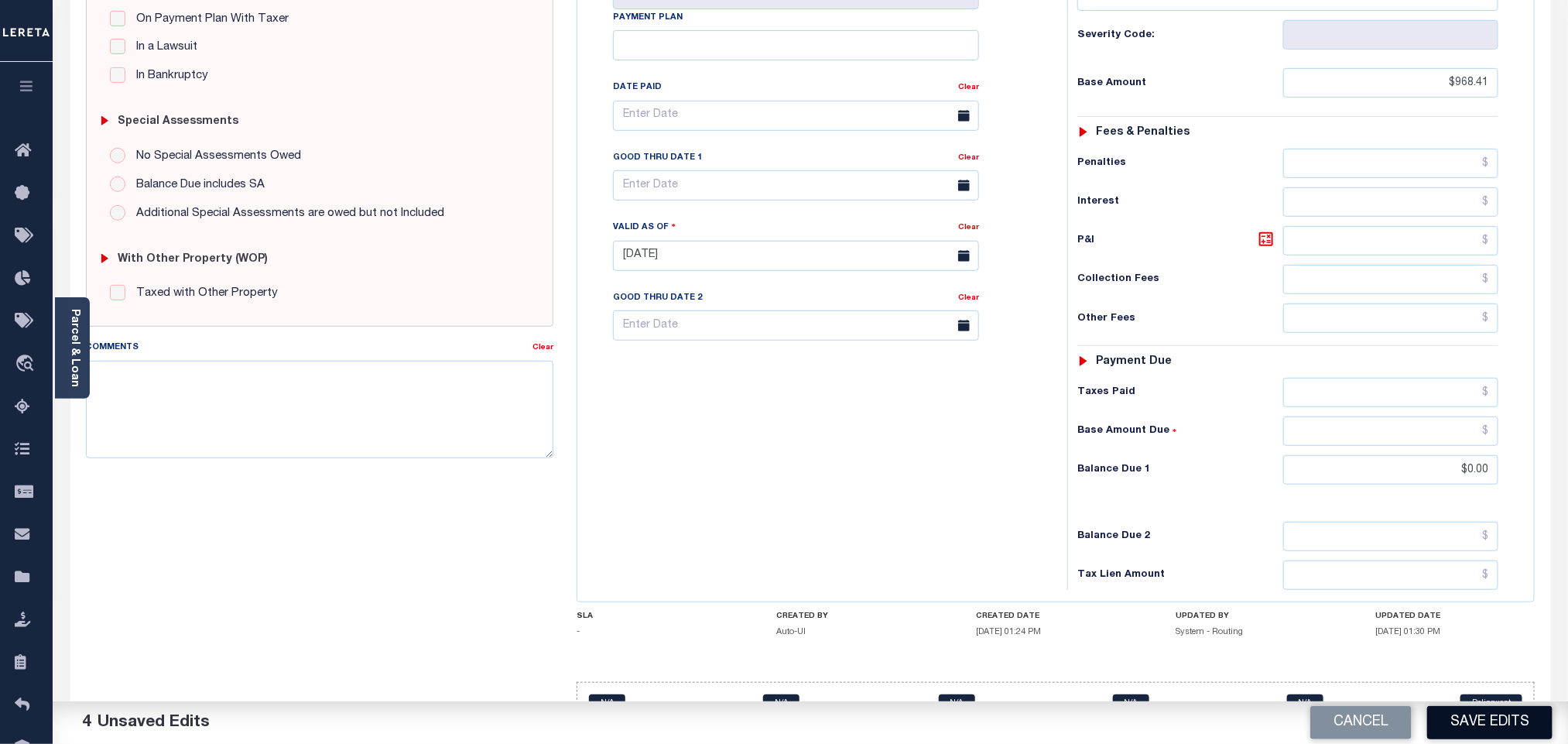
scroll to position [403, 0]
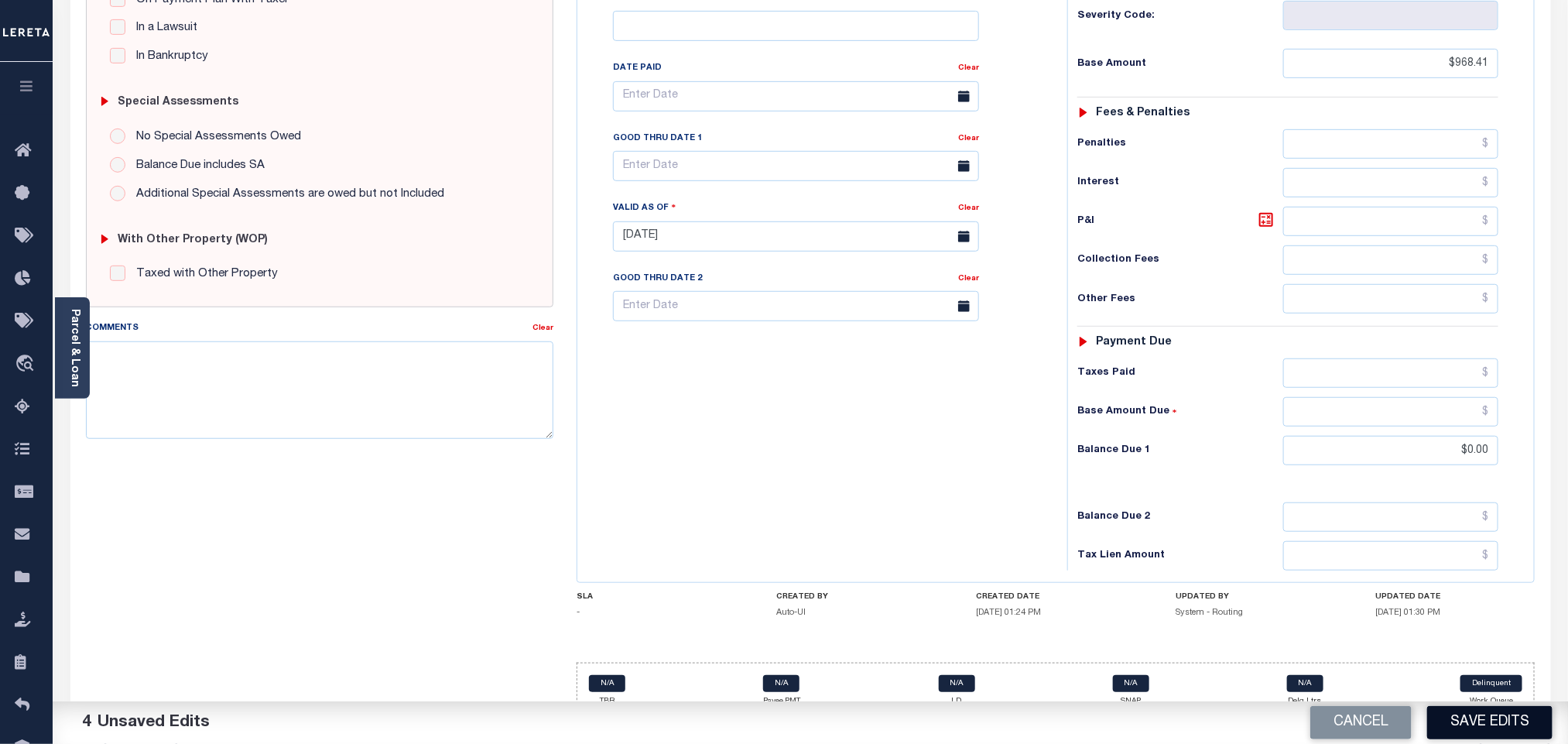
click at [1488, 716] on button "Save Edits" at bounding box center [1489, 723] width 125 height 33
checkbox input "false"
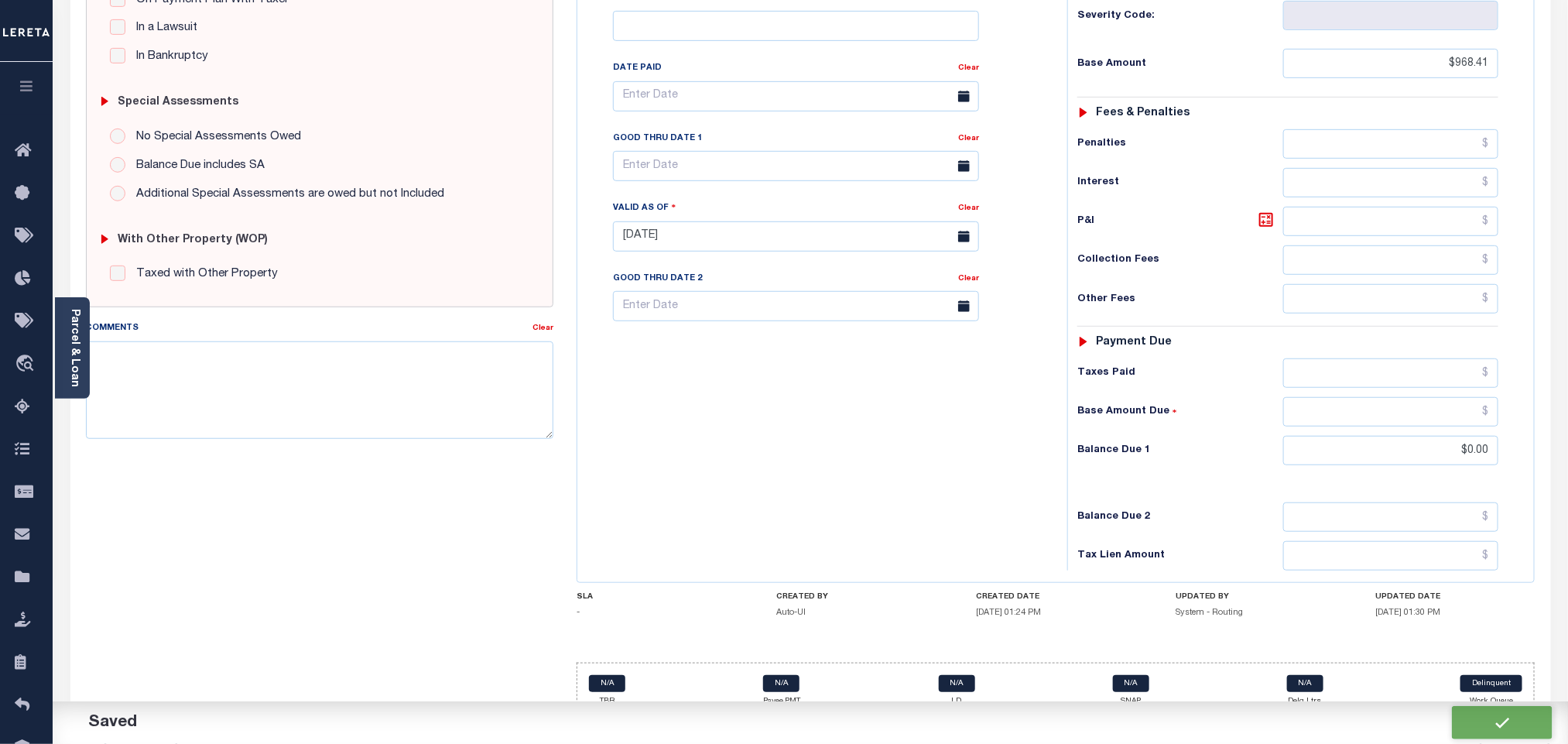
type input "$968.41"
type input "$0"
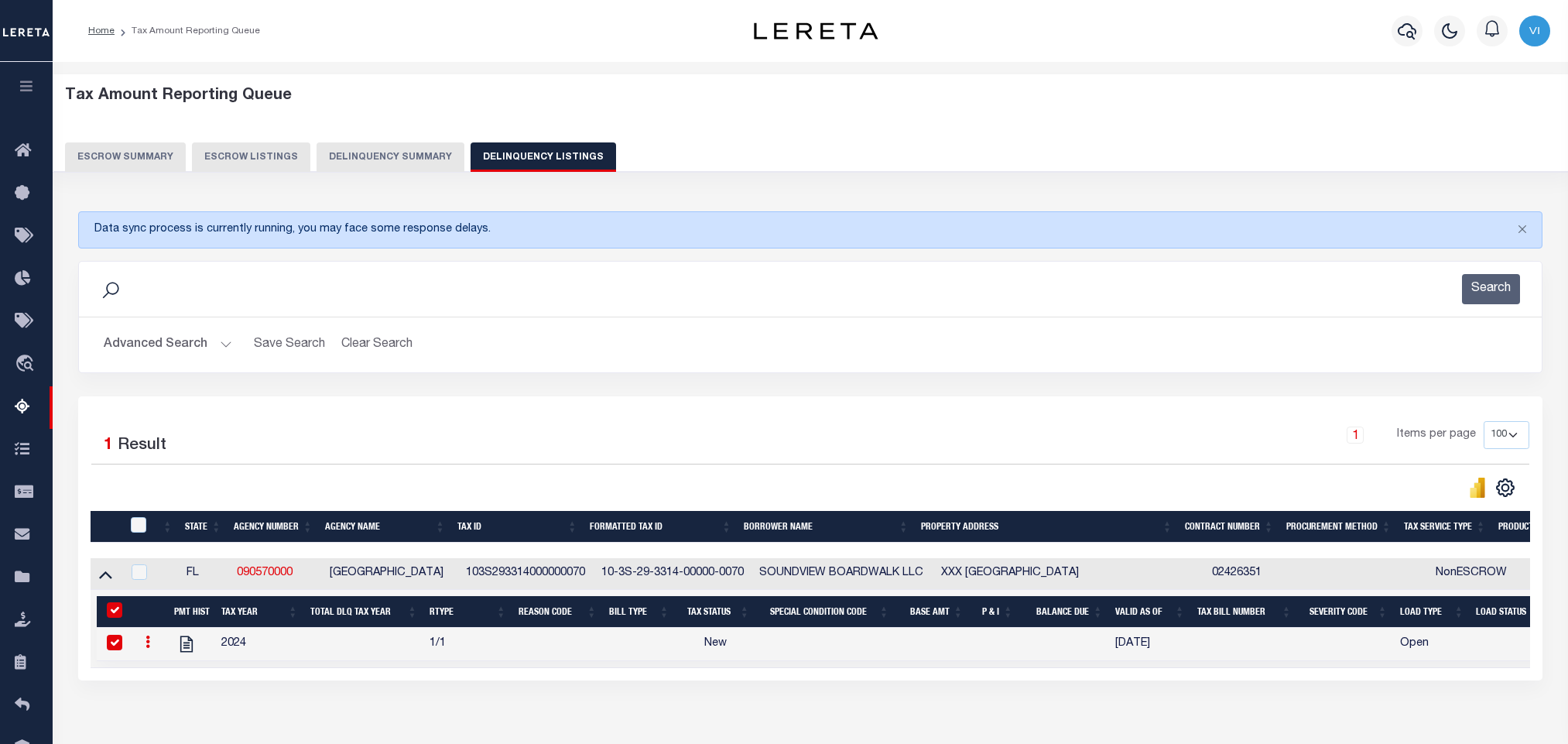
select select "100"
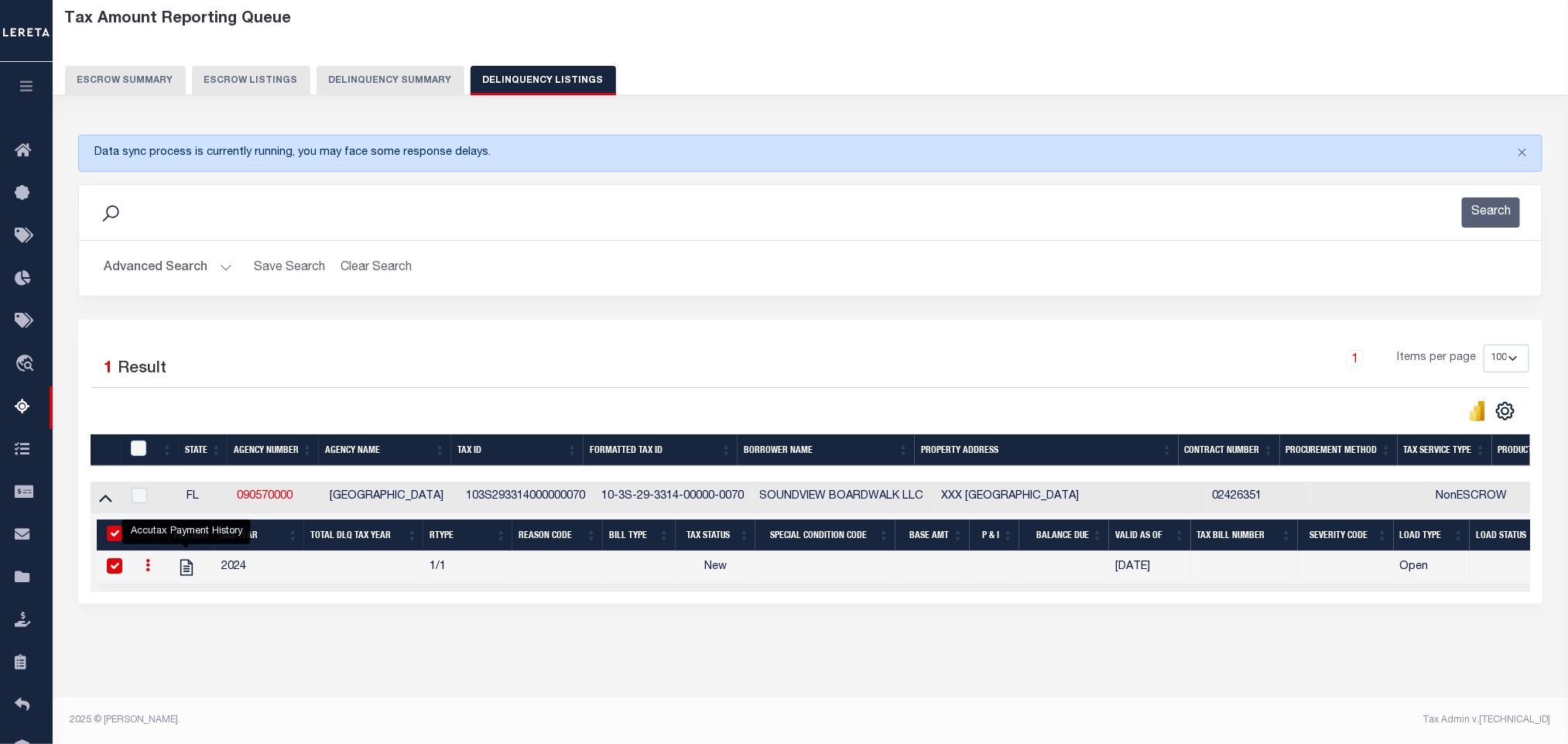
scroll to position [94, 0]
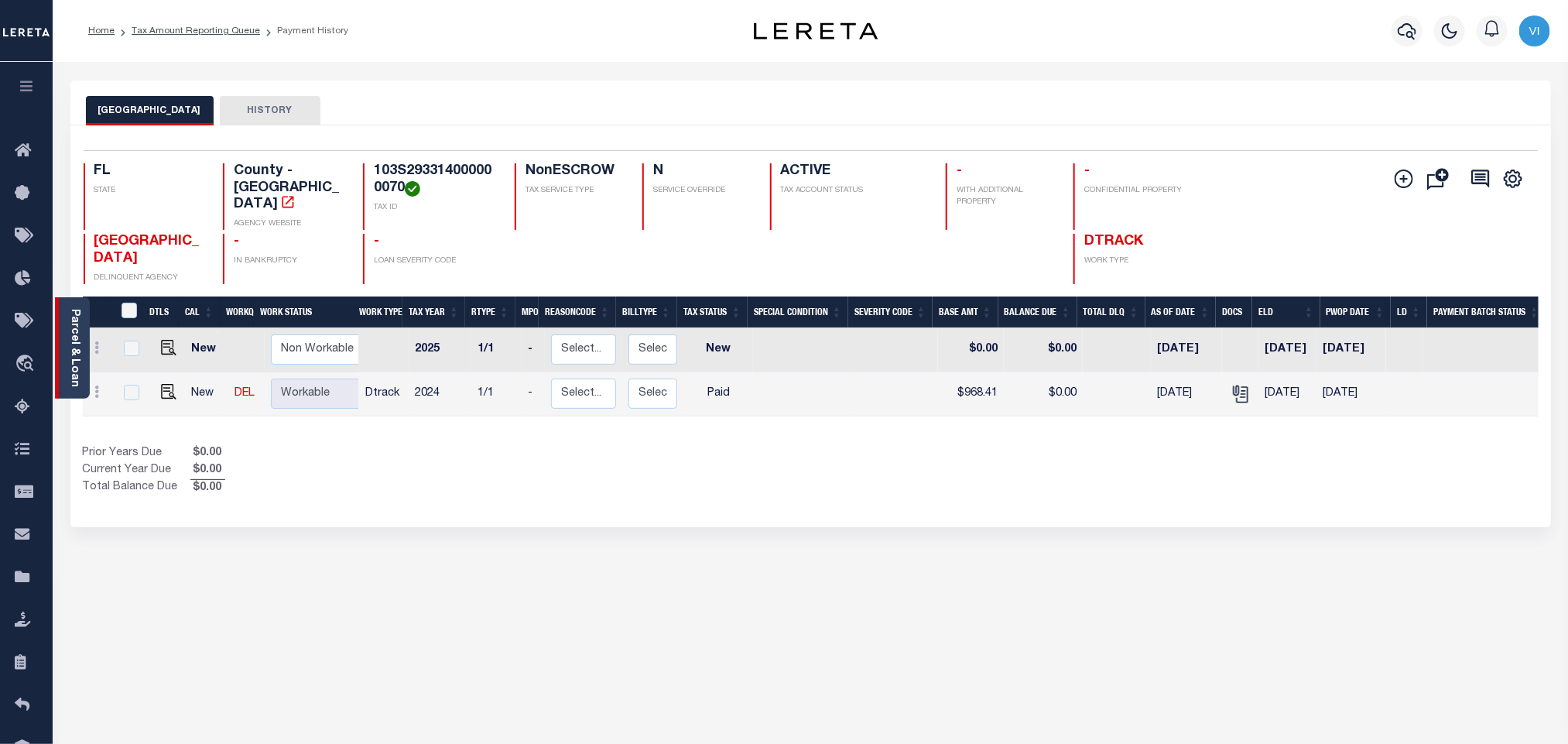
click at [77, 348] on link "Parcel & Loan" at bounding box center [74, 348] width 11 height 78
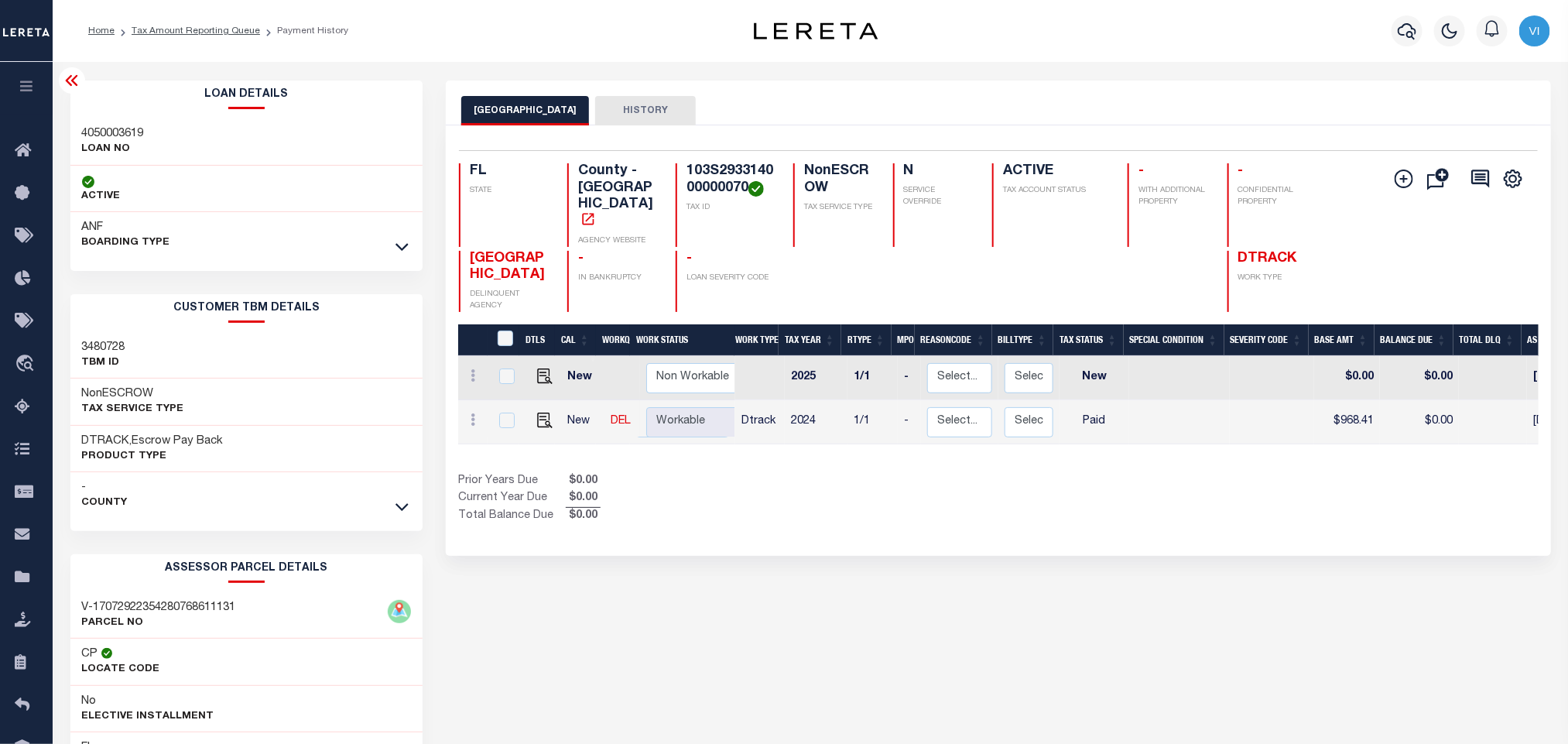
click at [72, 136] on div "4050003619 LOAN NO" at bounding box center [247, 142] width 353 height 47
copy h3 "4050003619"
click at [748, 182] on h4 "103S293314000000070" at bounding box center [730, 180] width 88 height 33
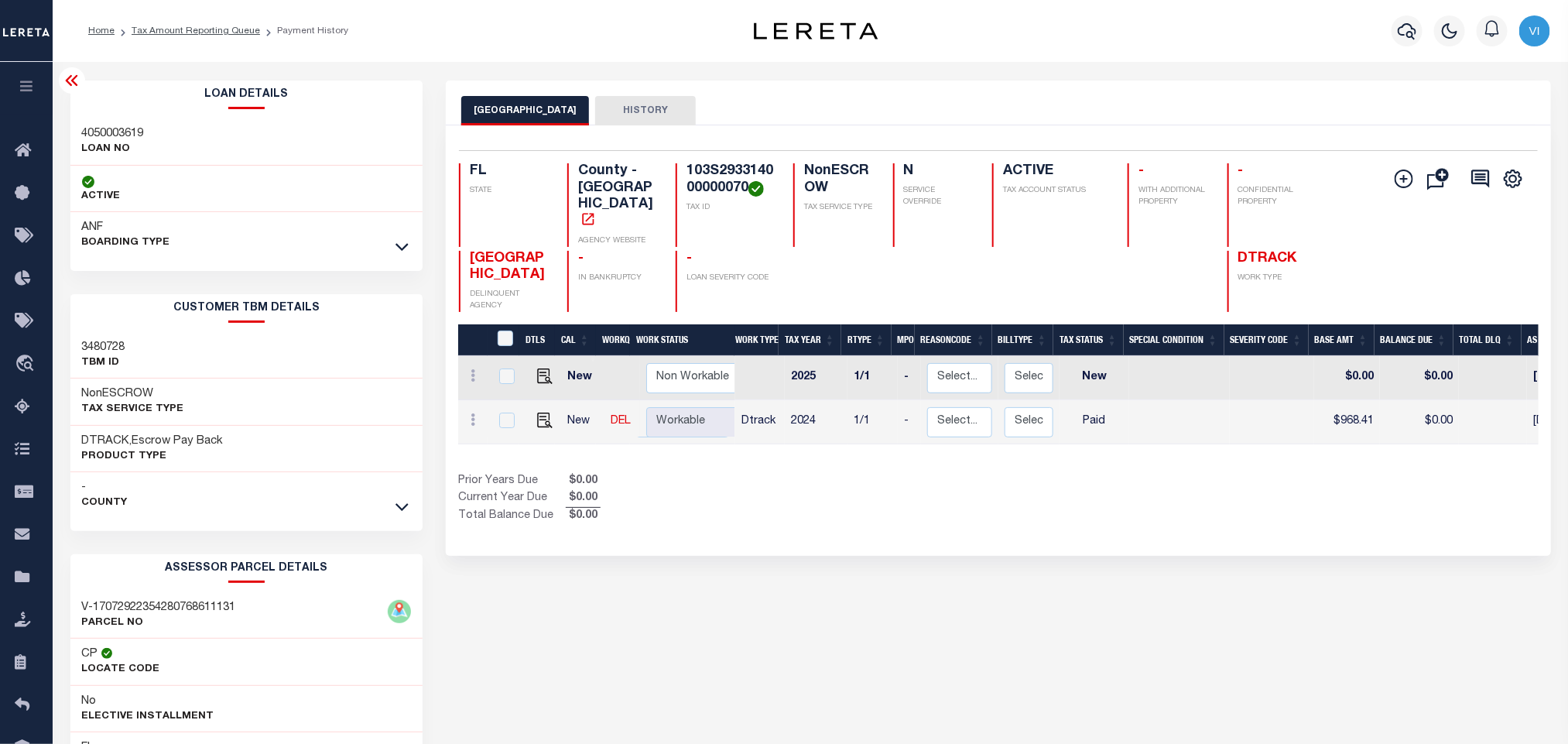
click at [720, 169] on h4 "103S293314000000070" at bounding box center [730, 180] width 88 height 33
copy h4 "103S293314000000070"
